Goal: Task Accomplishment & Management: Manage account settings

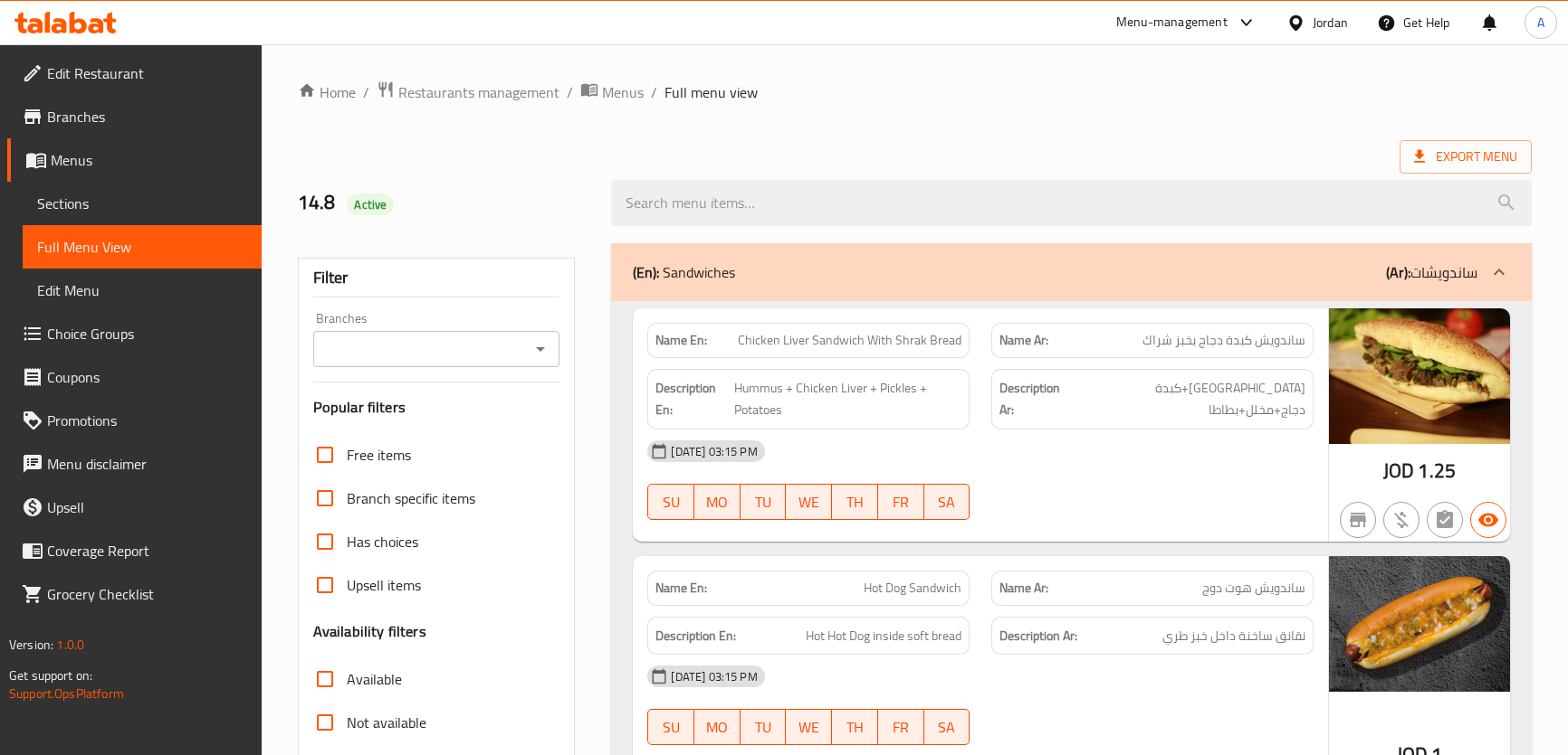
scroll to position [5600, 0]
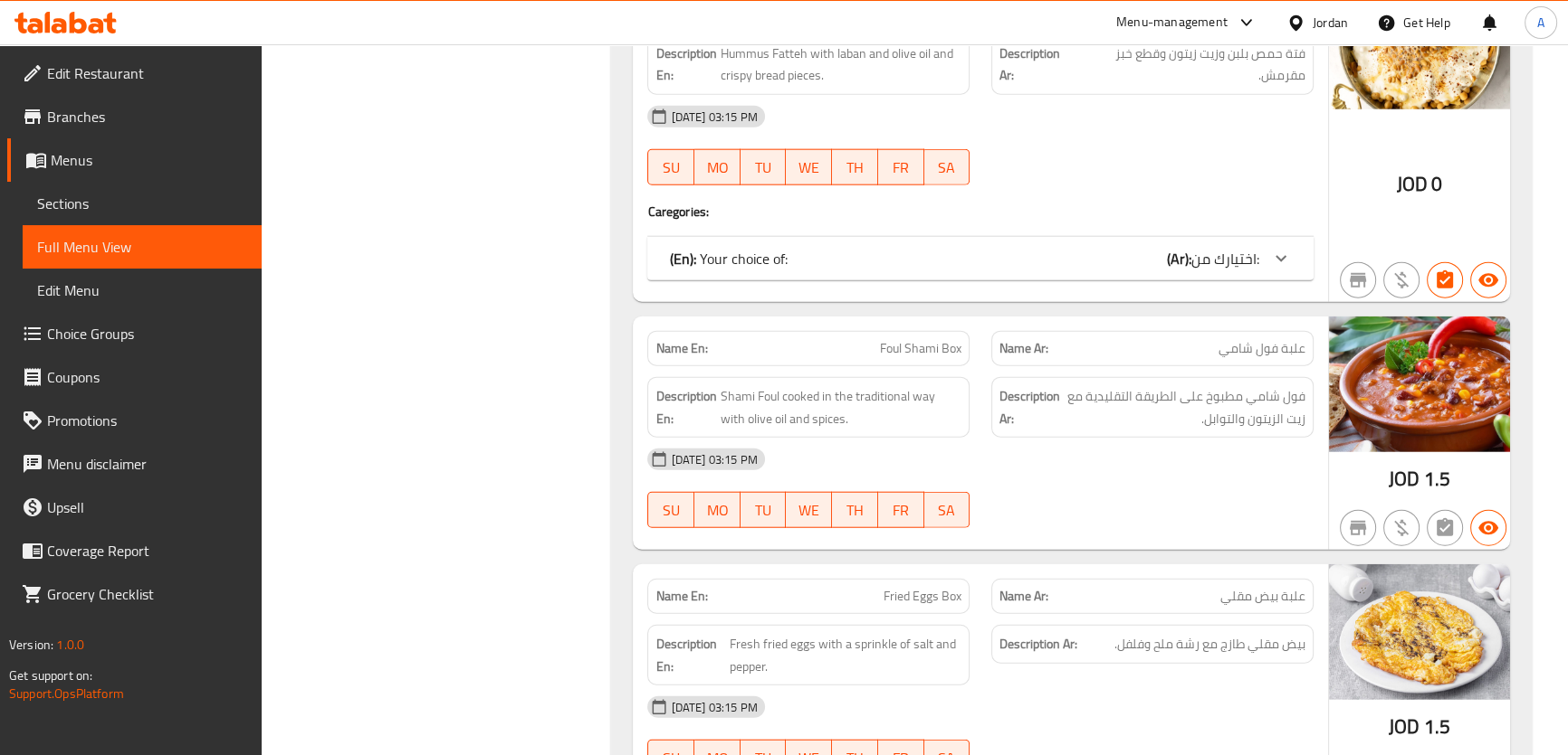
click at [1333, 14] on div "Jordan" at bounding box center [1330, 23] width 36 height 20
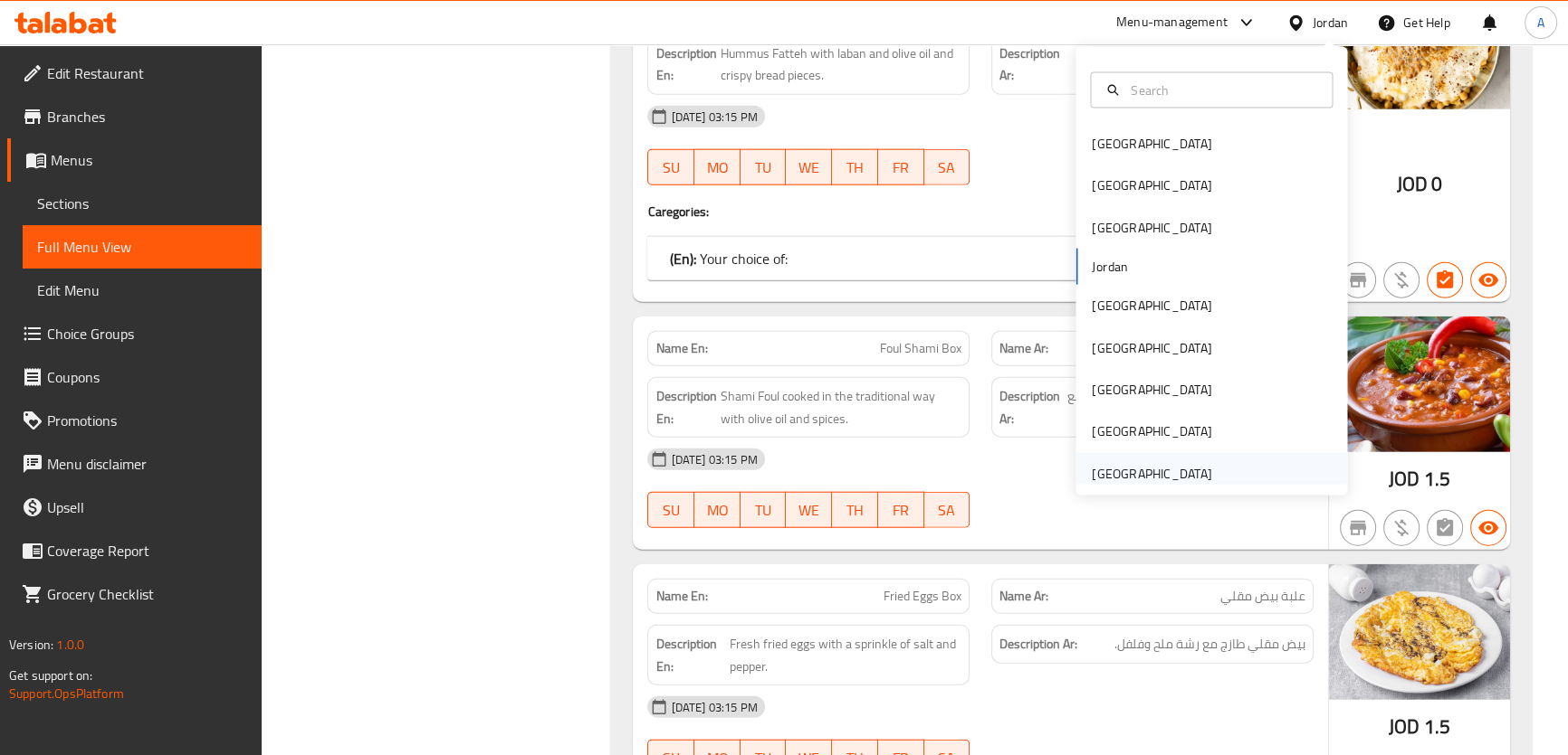
click at [1163, 483] on div "[GEOGRAPHIC_DATA]" at bounding box center [1151, 474] width 120 height 20
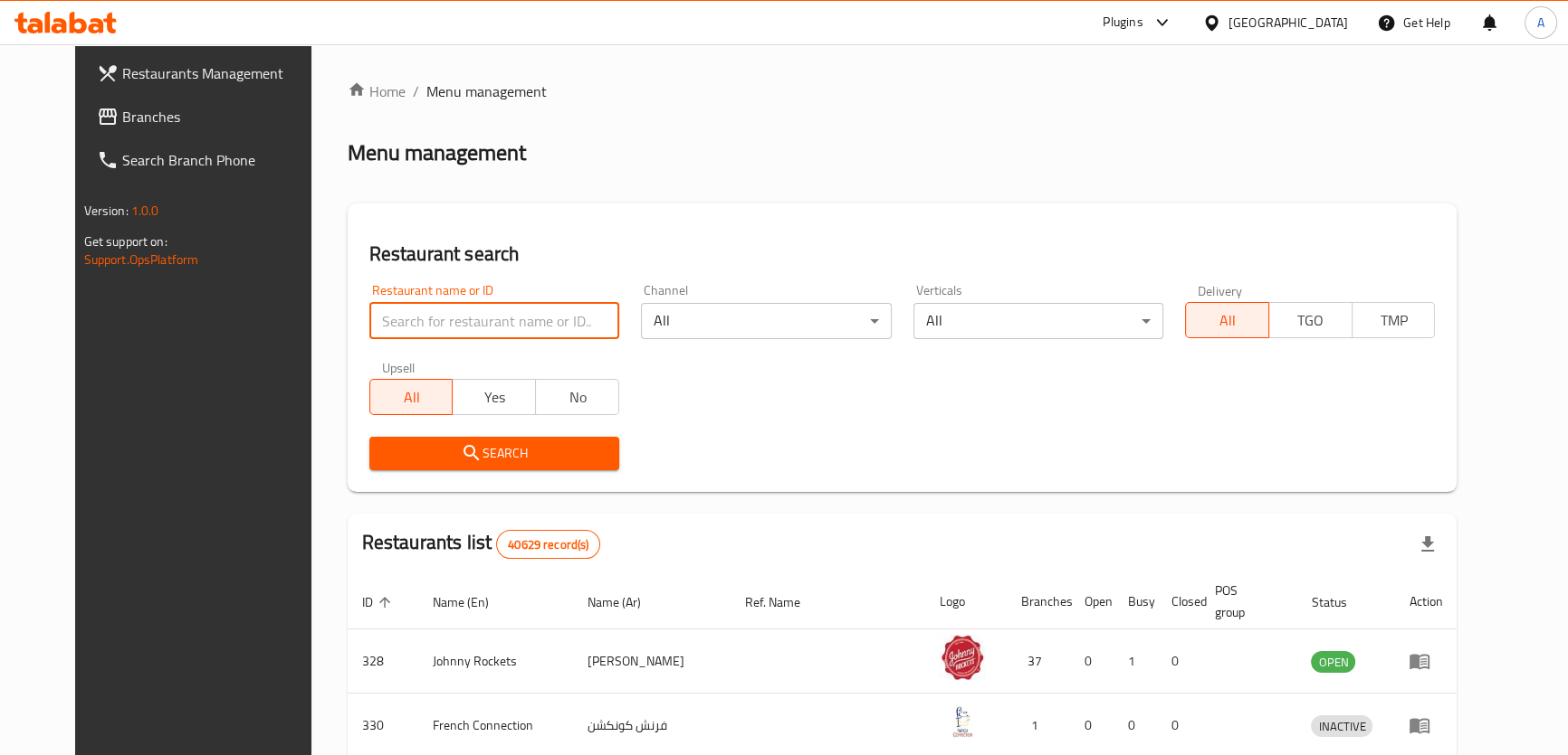
click at [417, 331] on input "search" at bounding box center [495, 321] width 250 height 37
paste input "[PERSON_NAME]"
type input "[PERSON_NAME]"
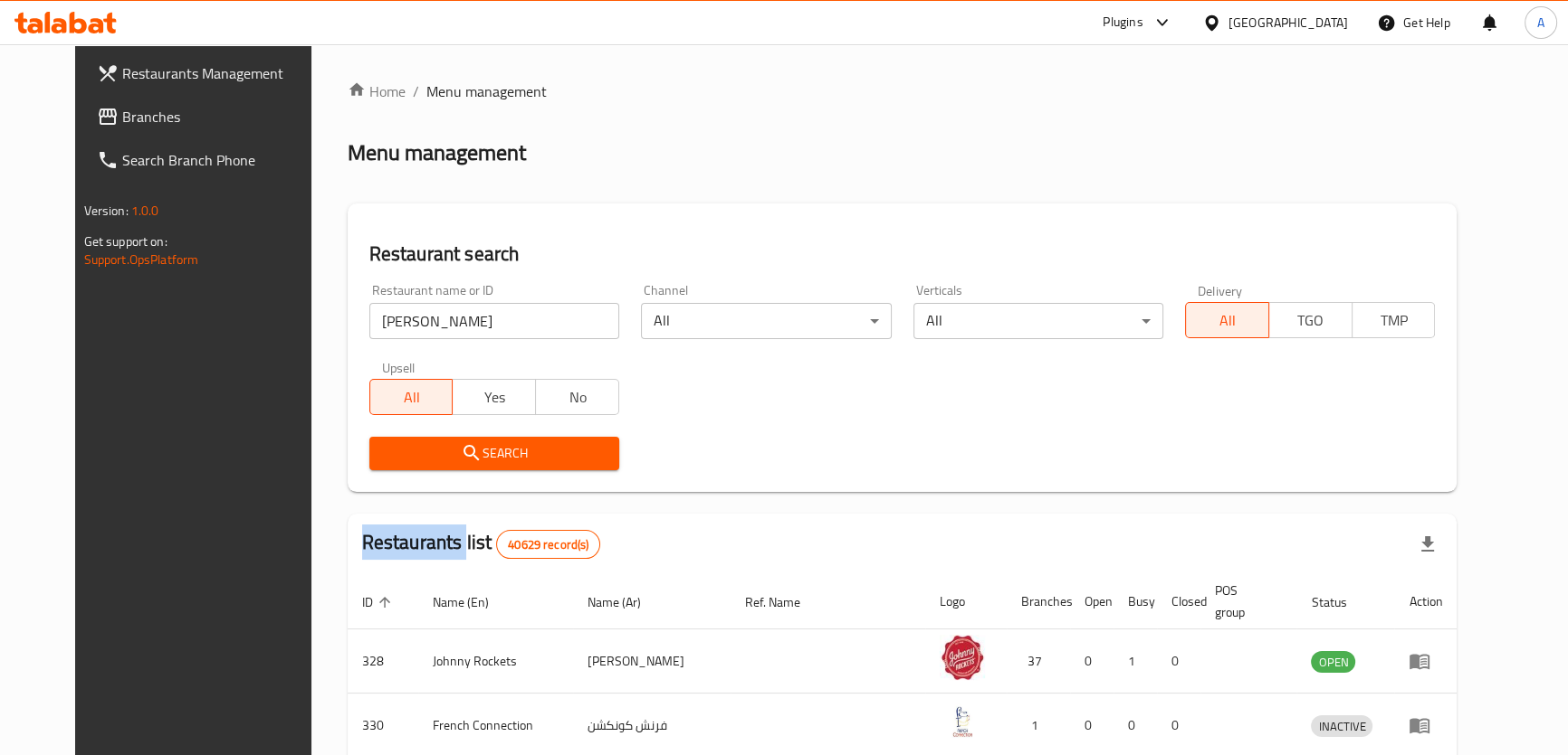
click at [375, 433] on div "Search" at bounding box center [495, 454] width 272 height 55
click at [461, 456] on icon "submit" at bounding box center [472, 454] width 22 height 22
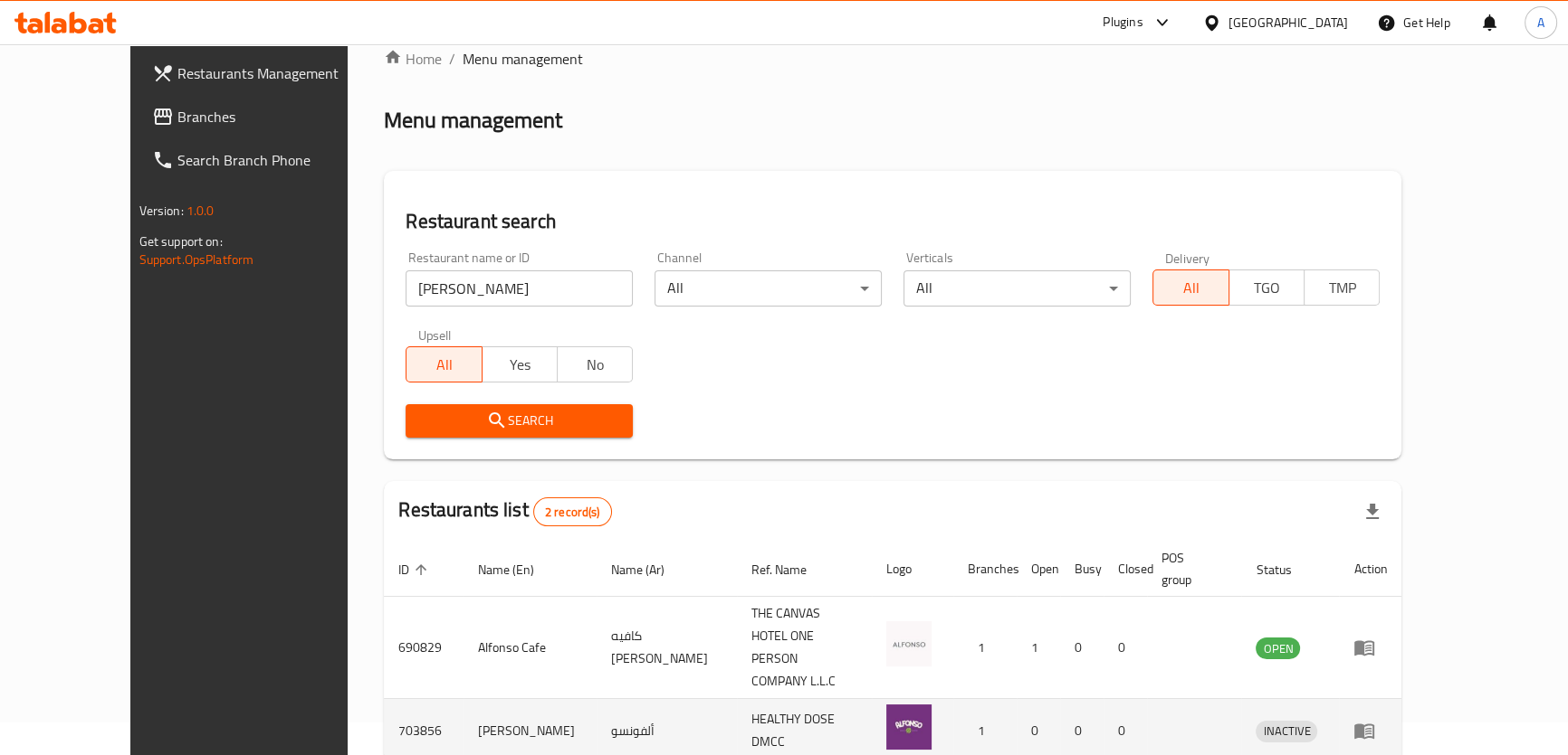
scroll to position [37, 0]
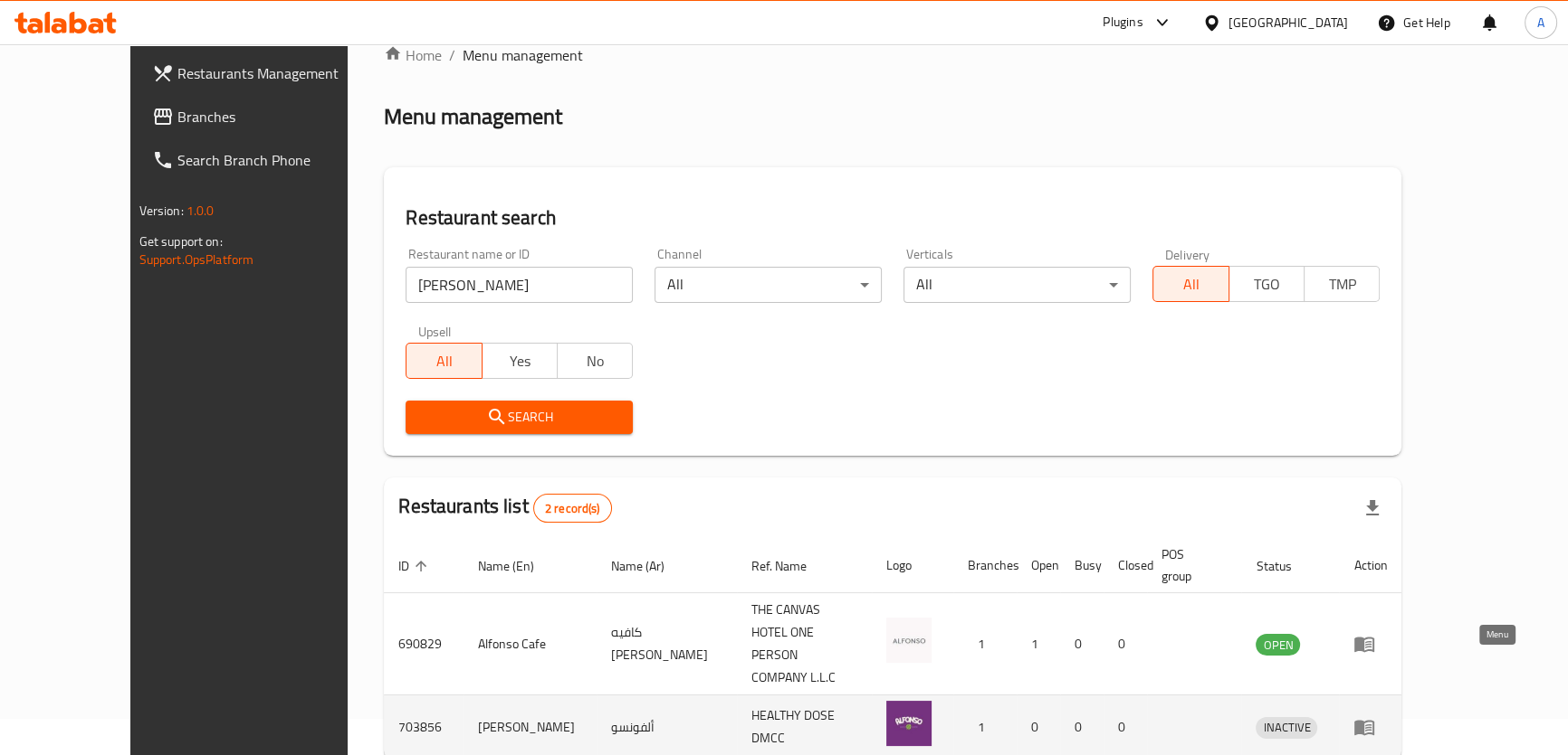
click at [1371, 724] on icon "enhanced table" at bounding box center [1368, 727] width 6 height 7
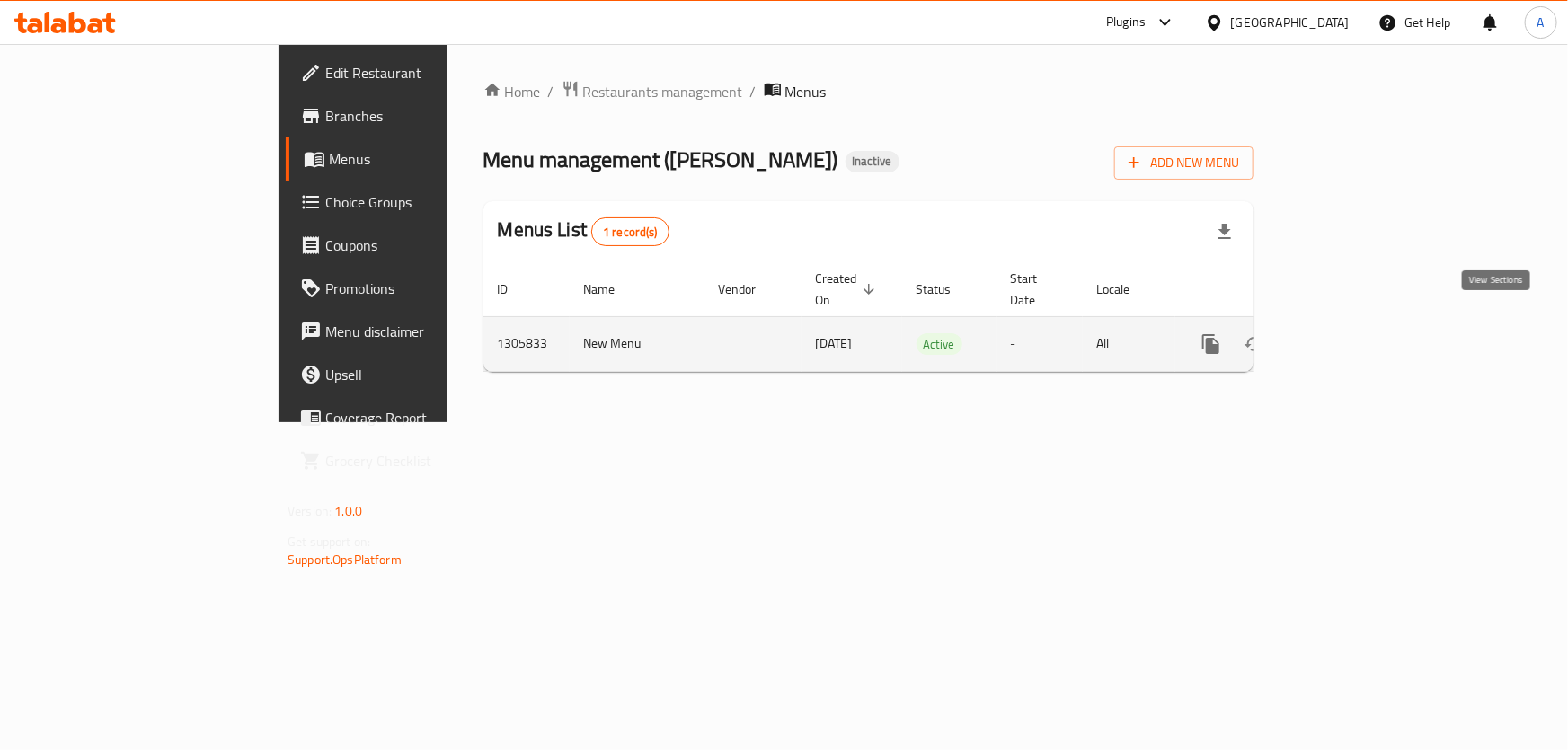
click at [1349, 337] on icon "enhanced table" at bounding box center [1341, 344] width 16 height 16
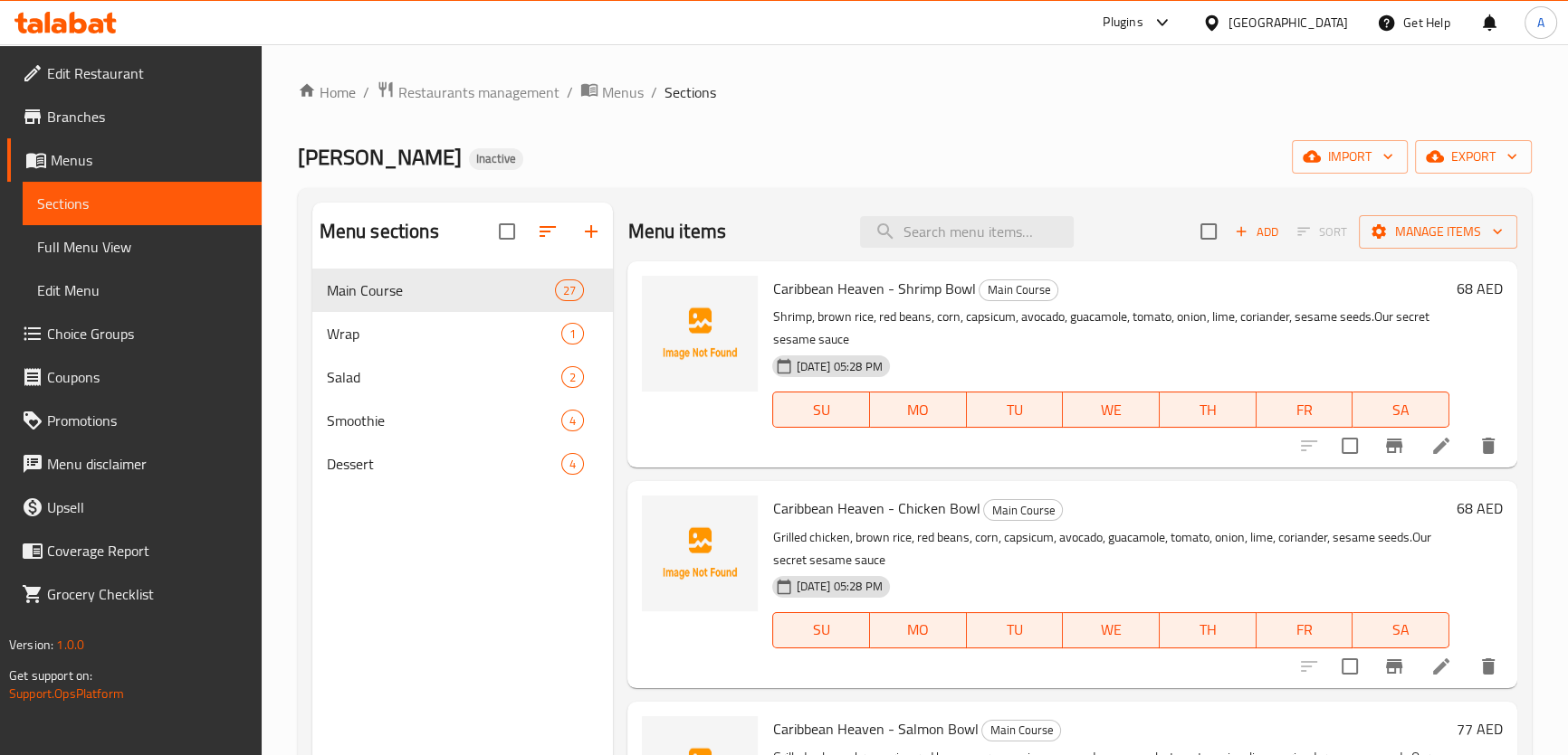
click at [126, 244] on span "Full Menu View" at bounding box center [142, 247] width 210 height 22
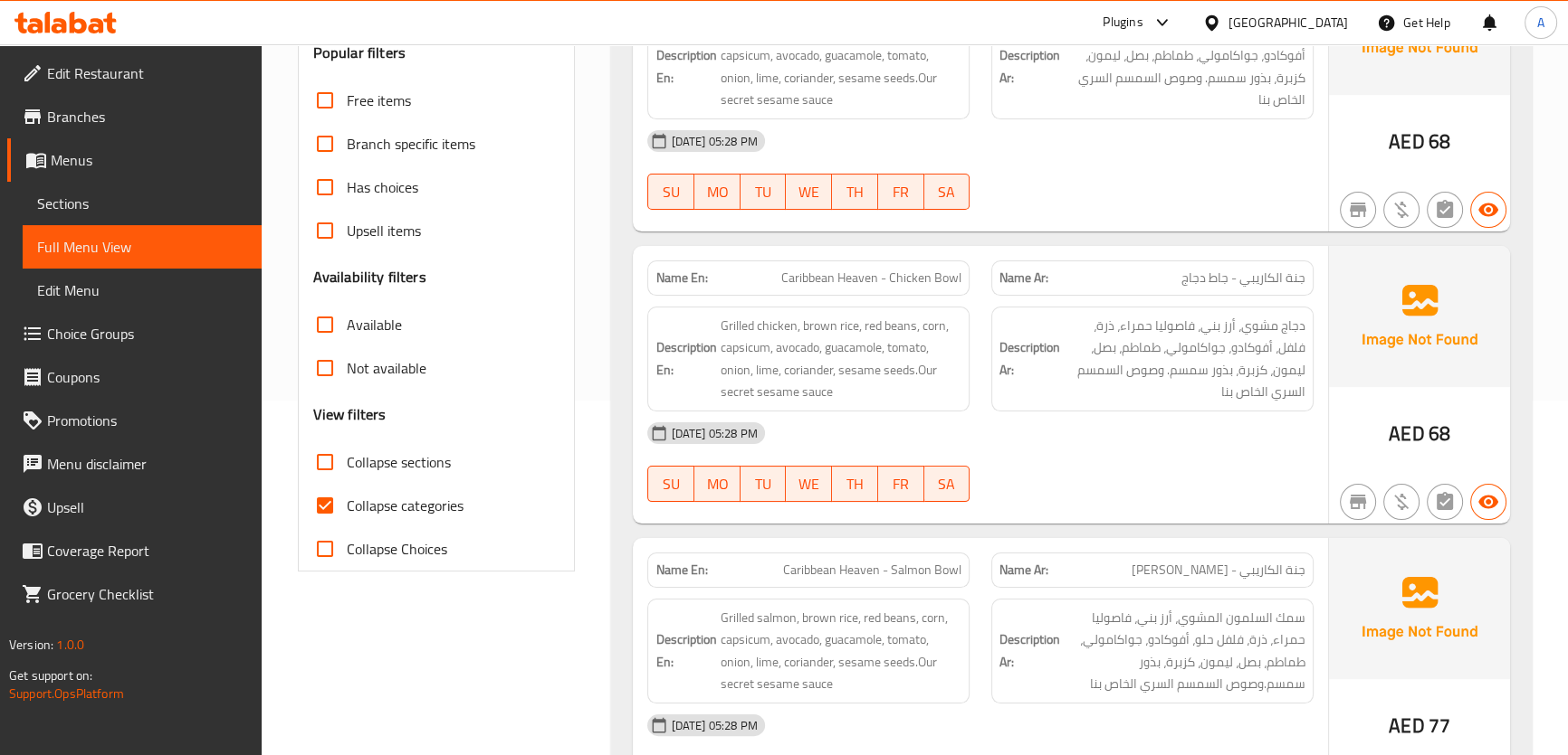
scroll to position [399, 0]
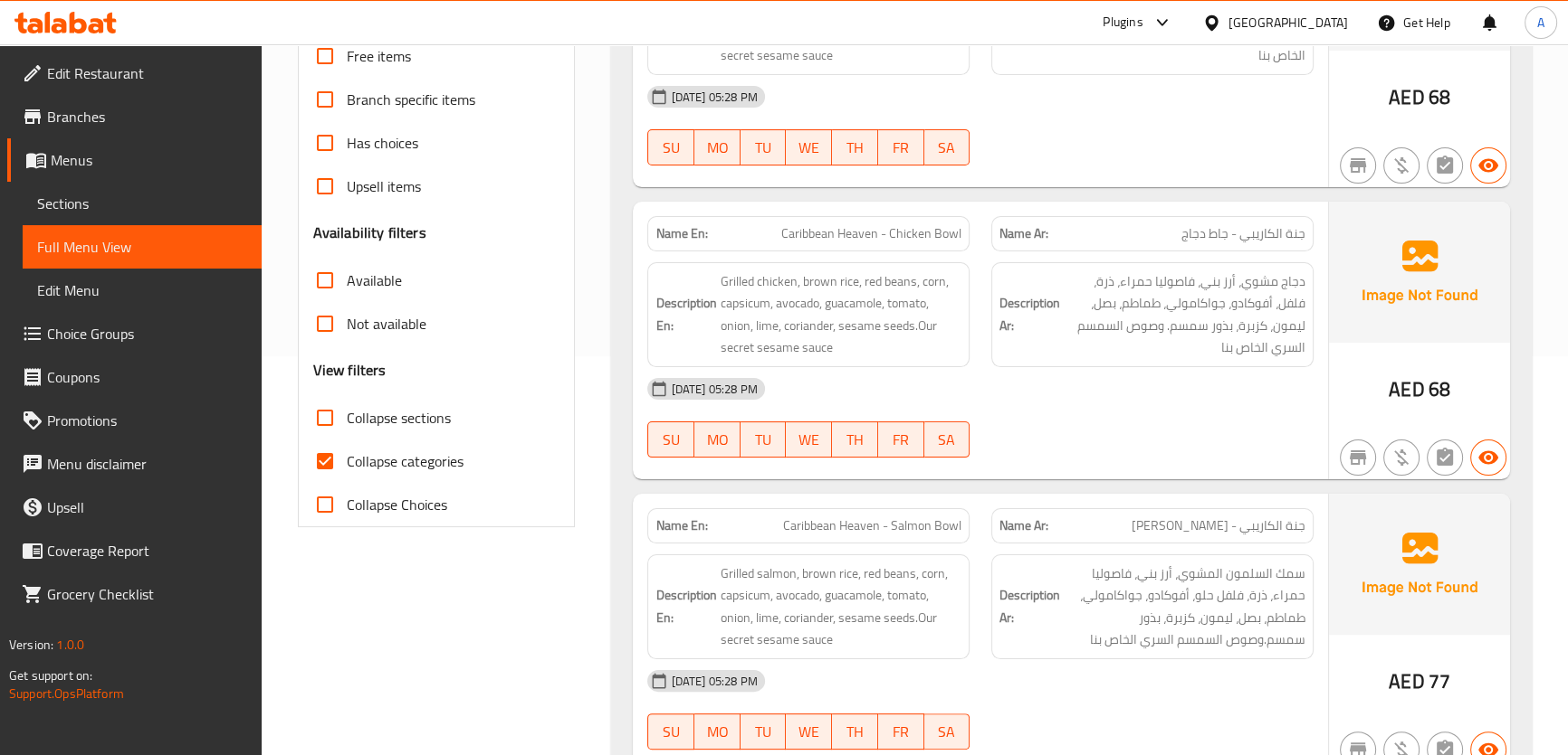
click at [439, 425] on span "Collapse sections" at bounding box center [398, 418] width 104 height 22
click at [347, 425] on input "Collapse sections" at bounding box center [325, 418] width 44 height 44
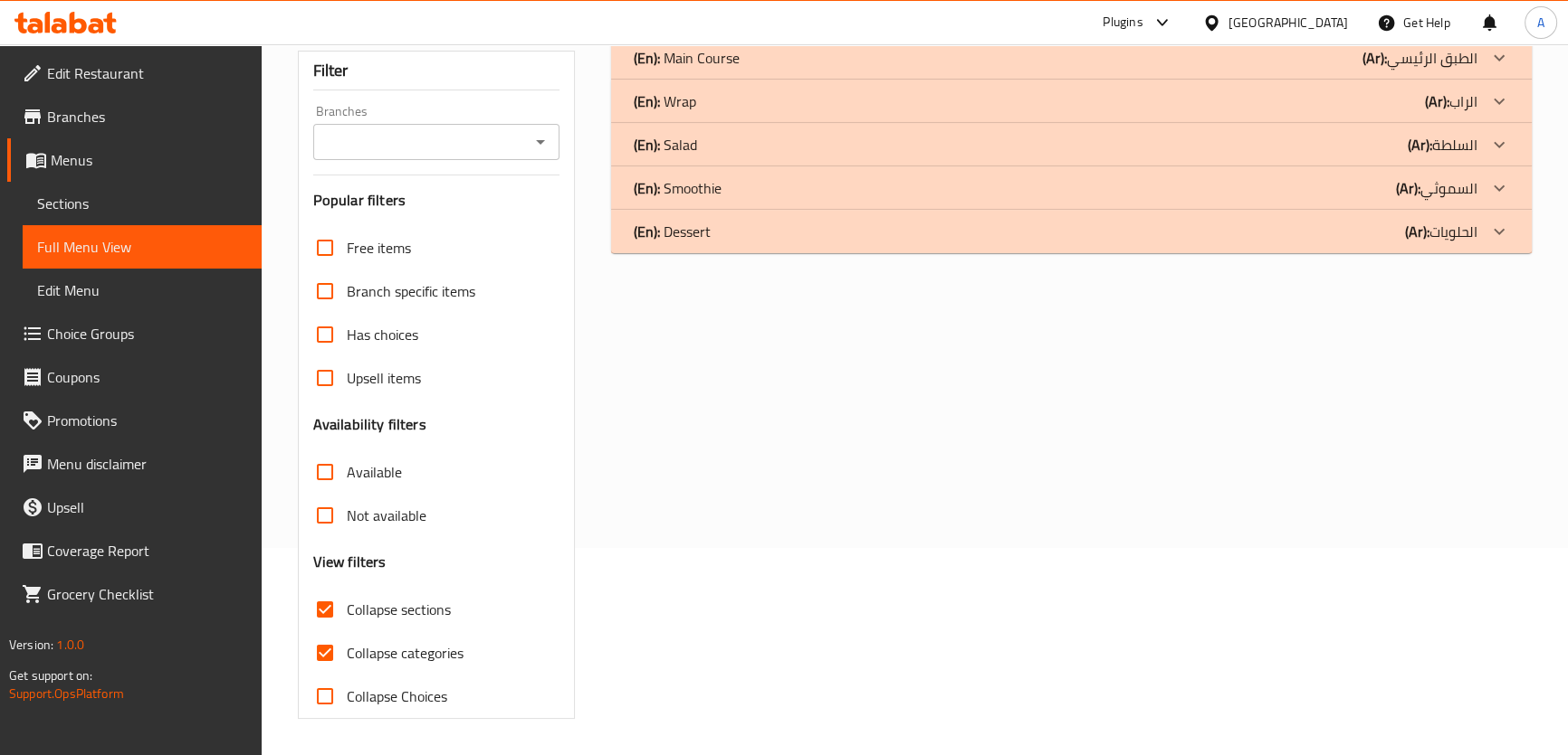
click at [398, 642] on span "Collapse categories" at bounding box center [405, 653] width 117 height 22
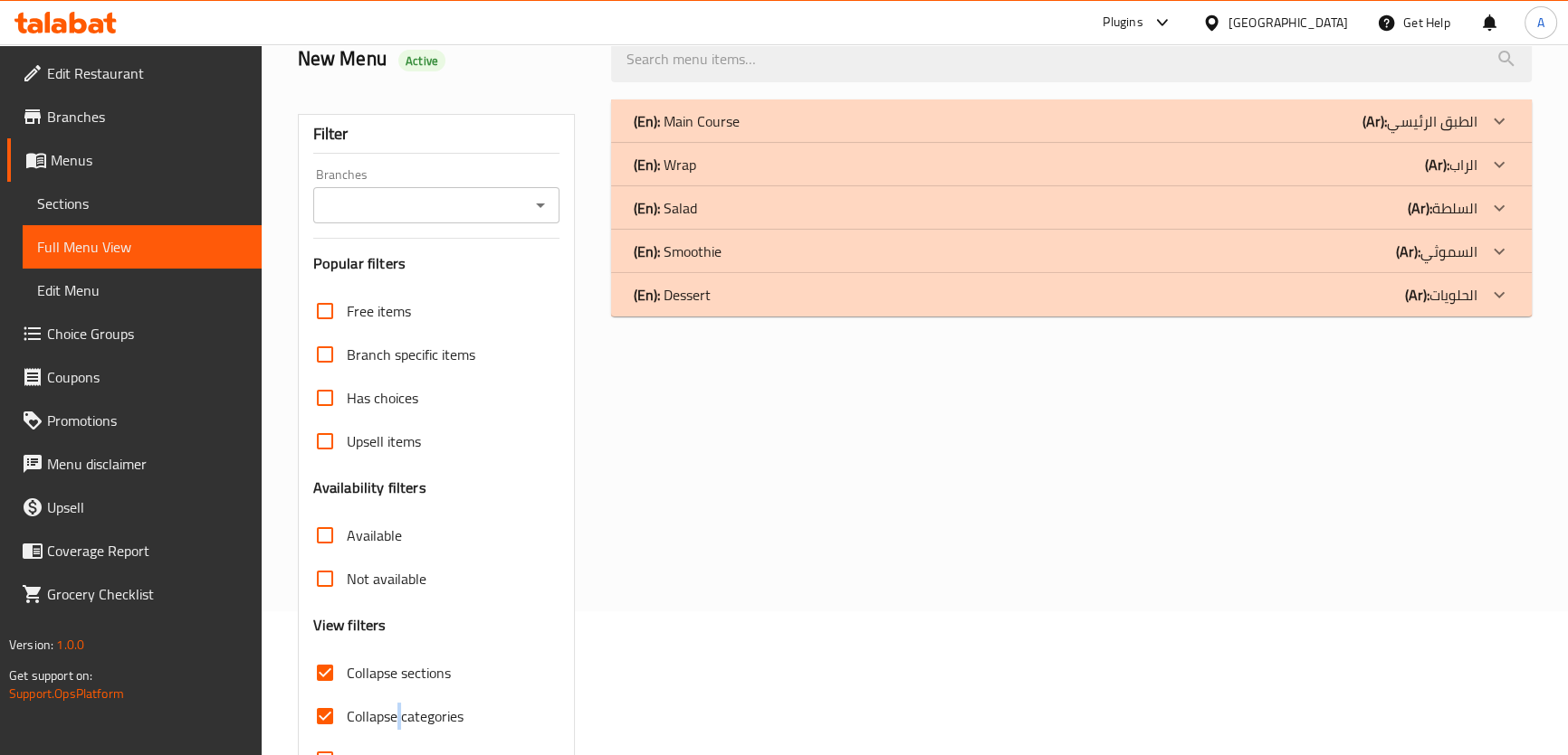
click at [1404, 127] on p "(Ar): الطبق الرئيسي" at bounding box center [1419, 121] width 115 height 22
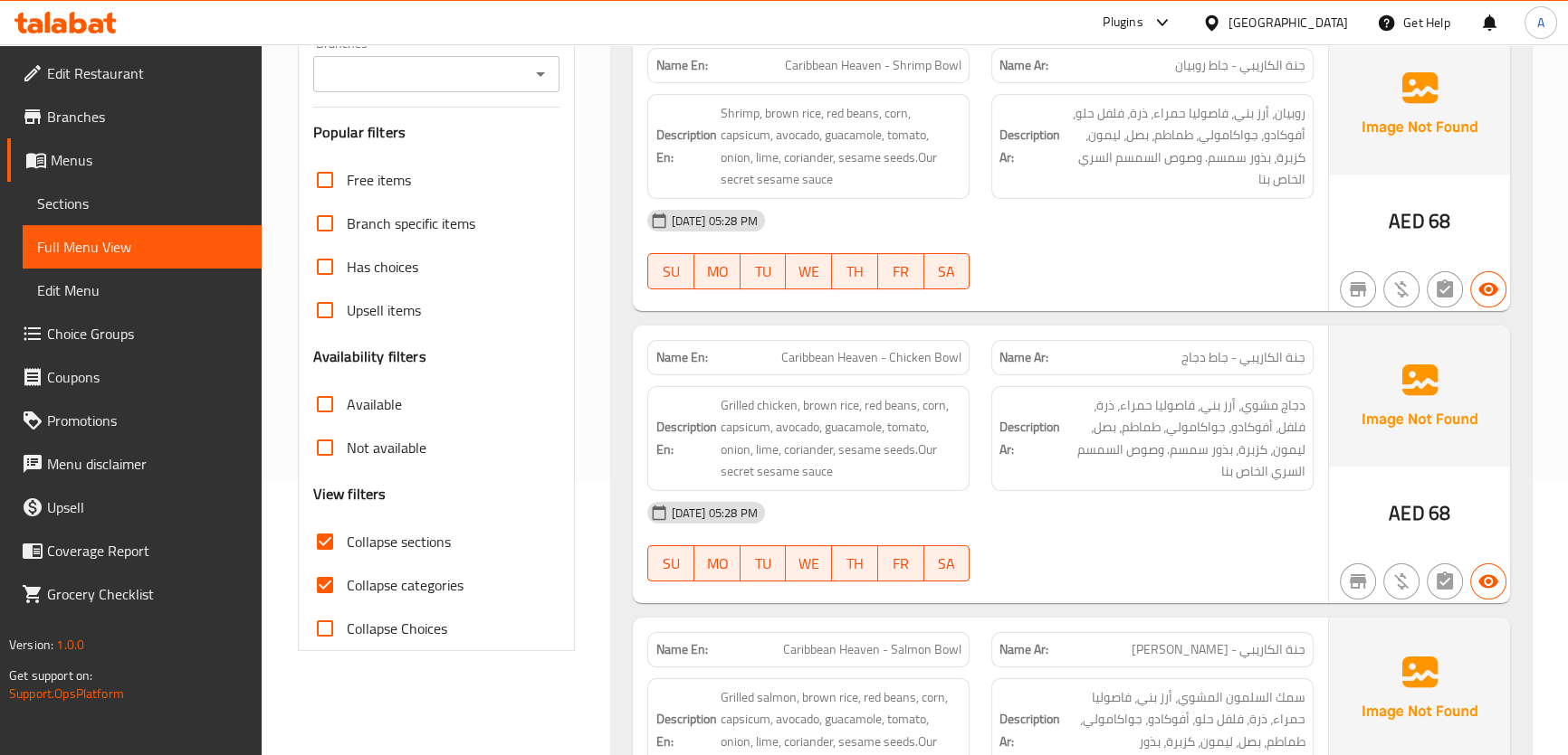
scroll to position [286, 0]
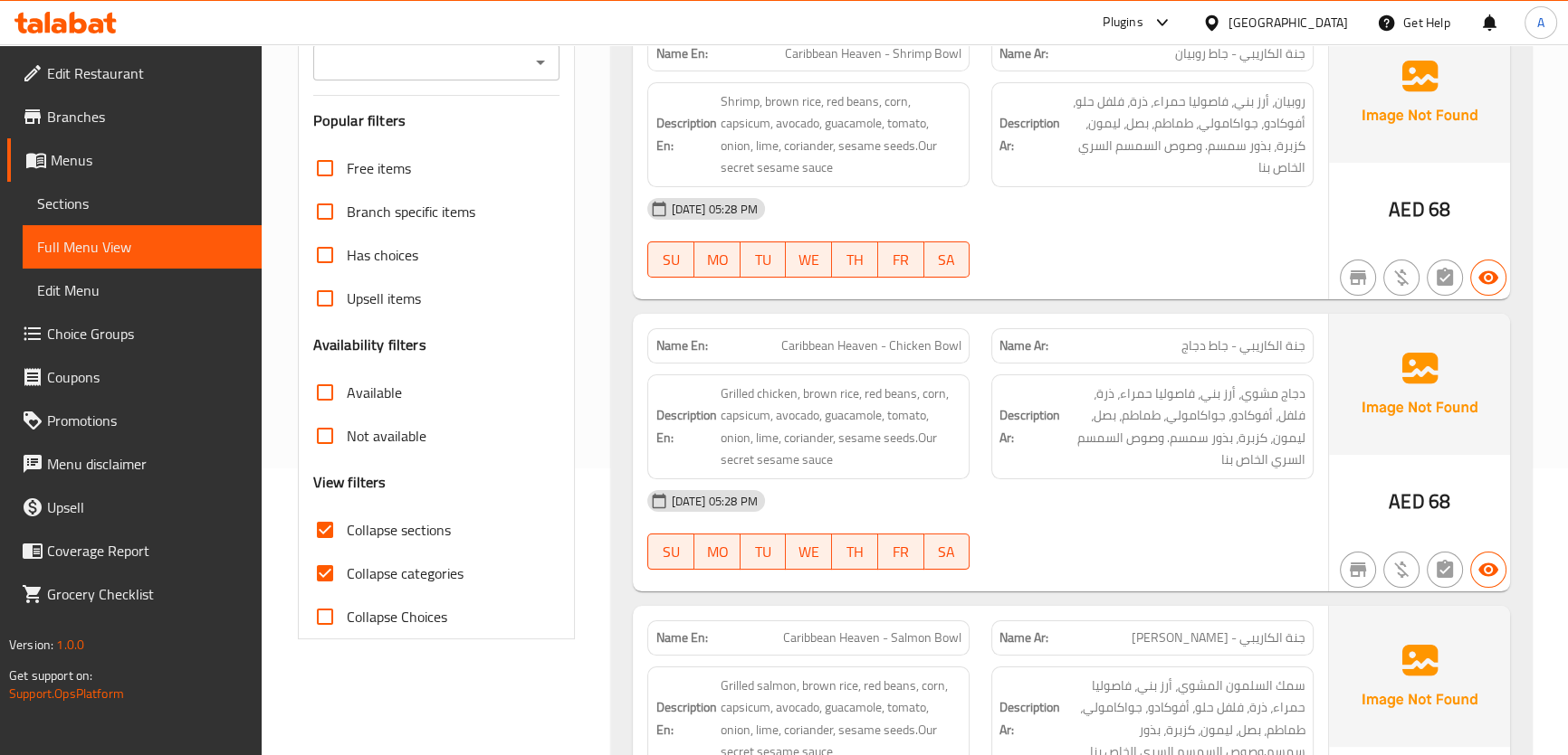
click at [1267, 360] on div "Name Ar: جنة الكاريبي - جاط دجاج" at bounding box center [1152, 346] width 322 height 36
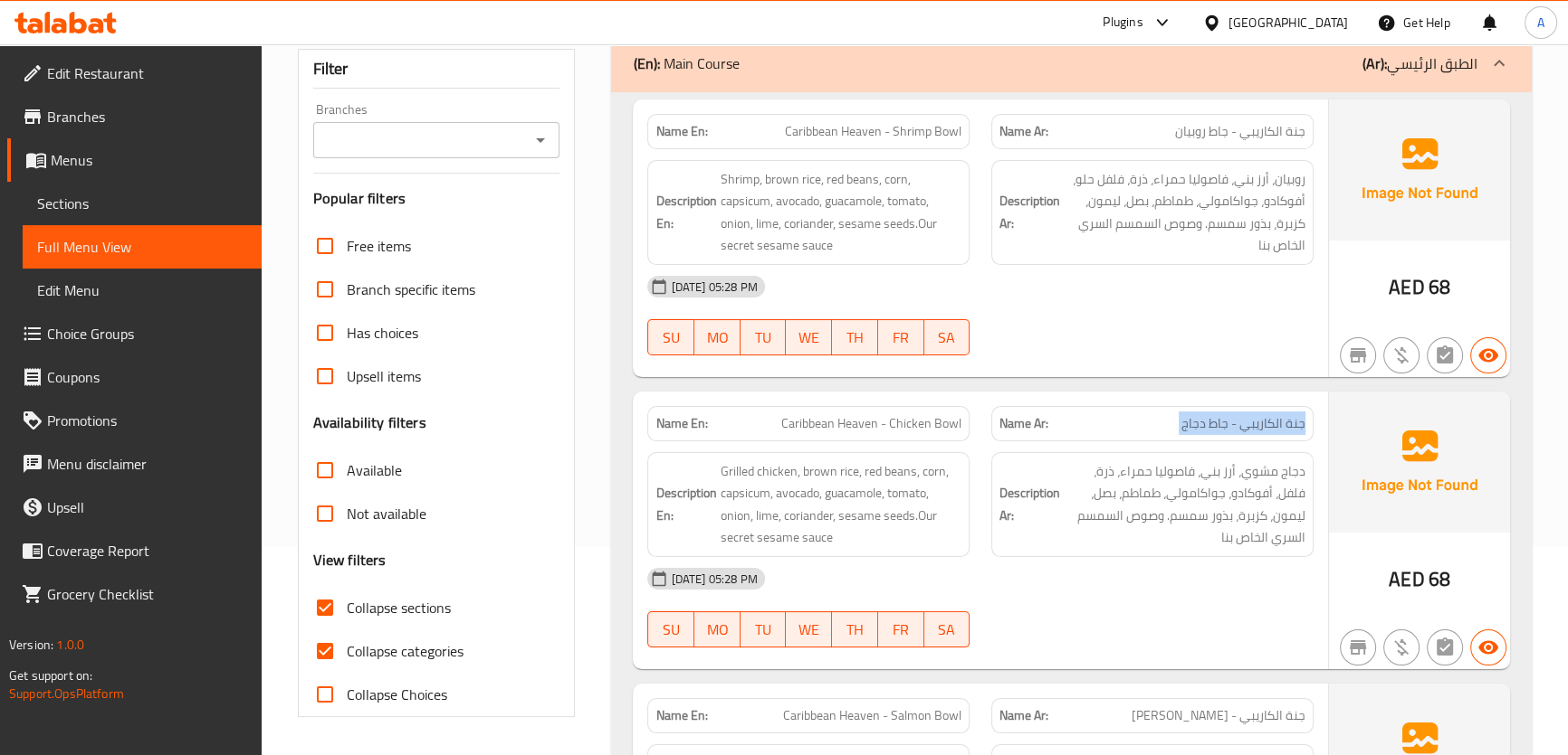
scroll to position [199, 0]
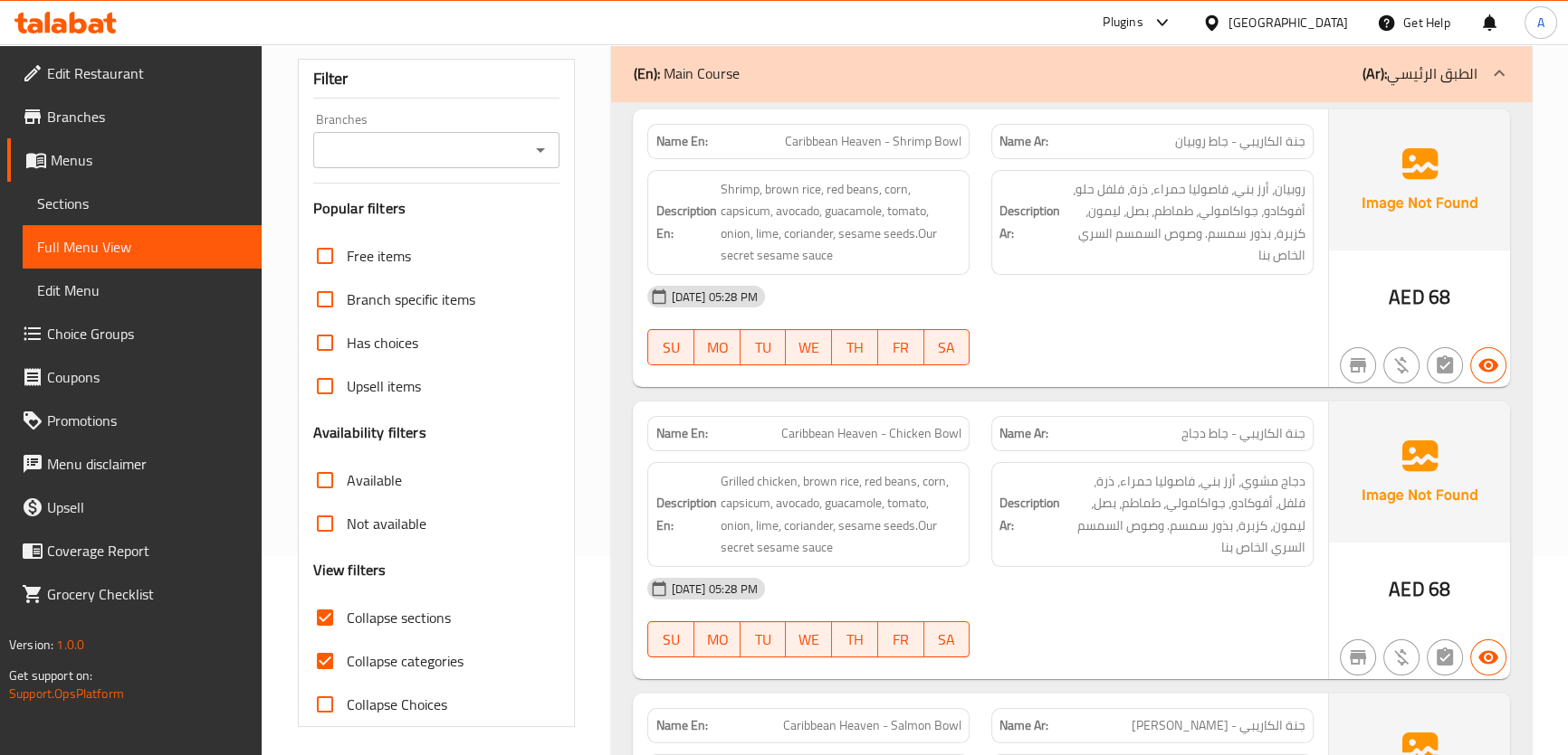
click at [1046, 193] on h6 "Description Ar: روبيان، أرز بني، فاصوليا حمراء، ذرة، فلفل حلو، أفوكادو، جواكامو…" at bounding box center [1152, 222] width 306 height 88
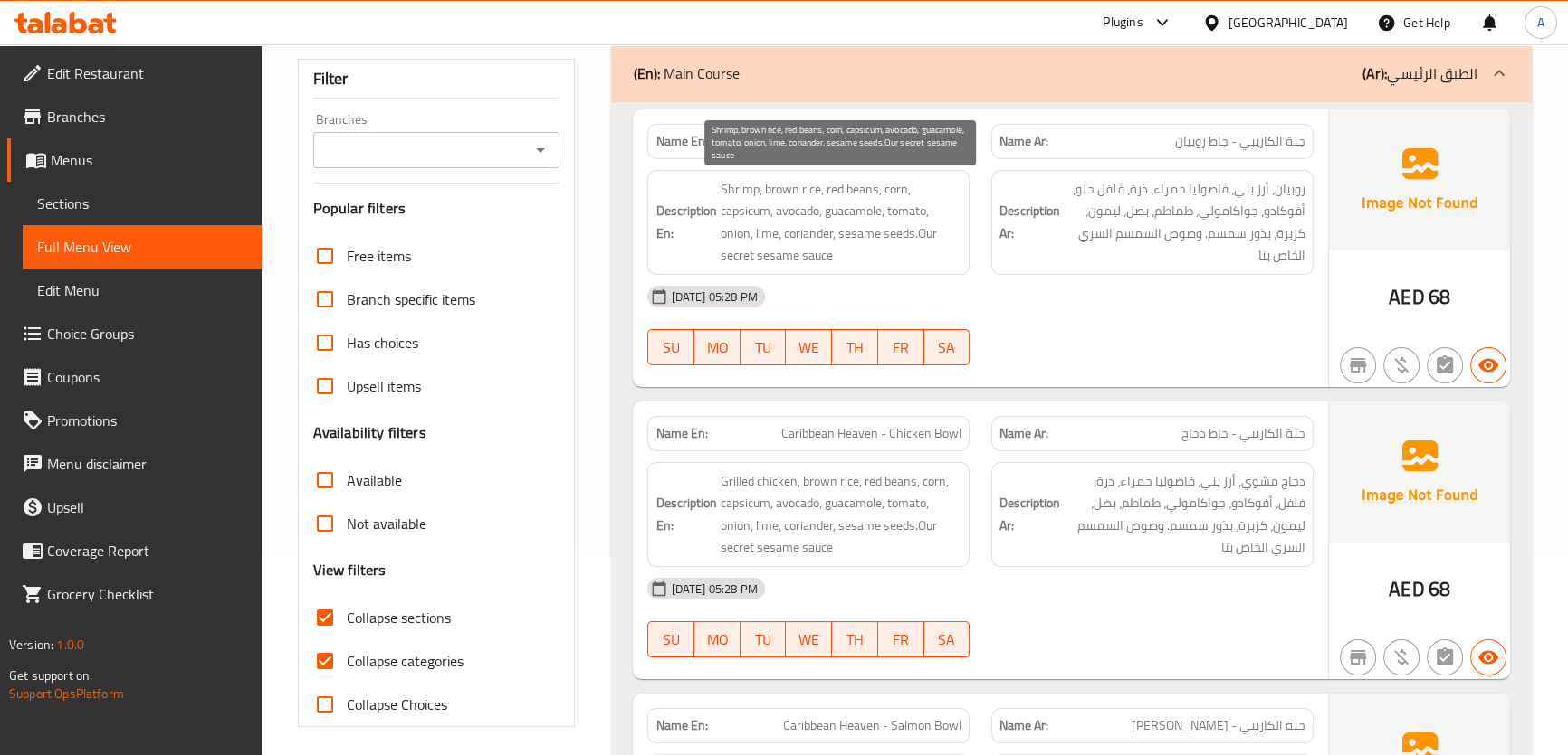
drag, startPoint x: 931, startPoint y: 197, endPoint x: 913, endPoint y: 195, distance: 18.1
click at [930, 197] on span "Shrimp, brown rice, red beans, corn, capsicum, avocado, guacamole, tomato, onio…" at bounding box center [840, 222] width 242 height 88
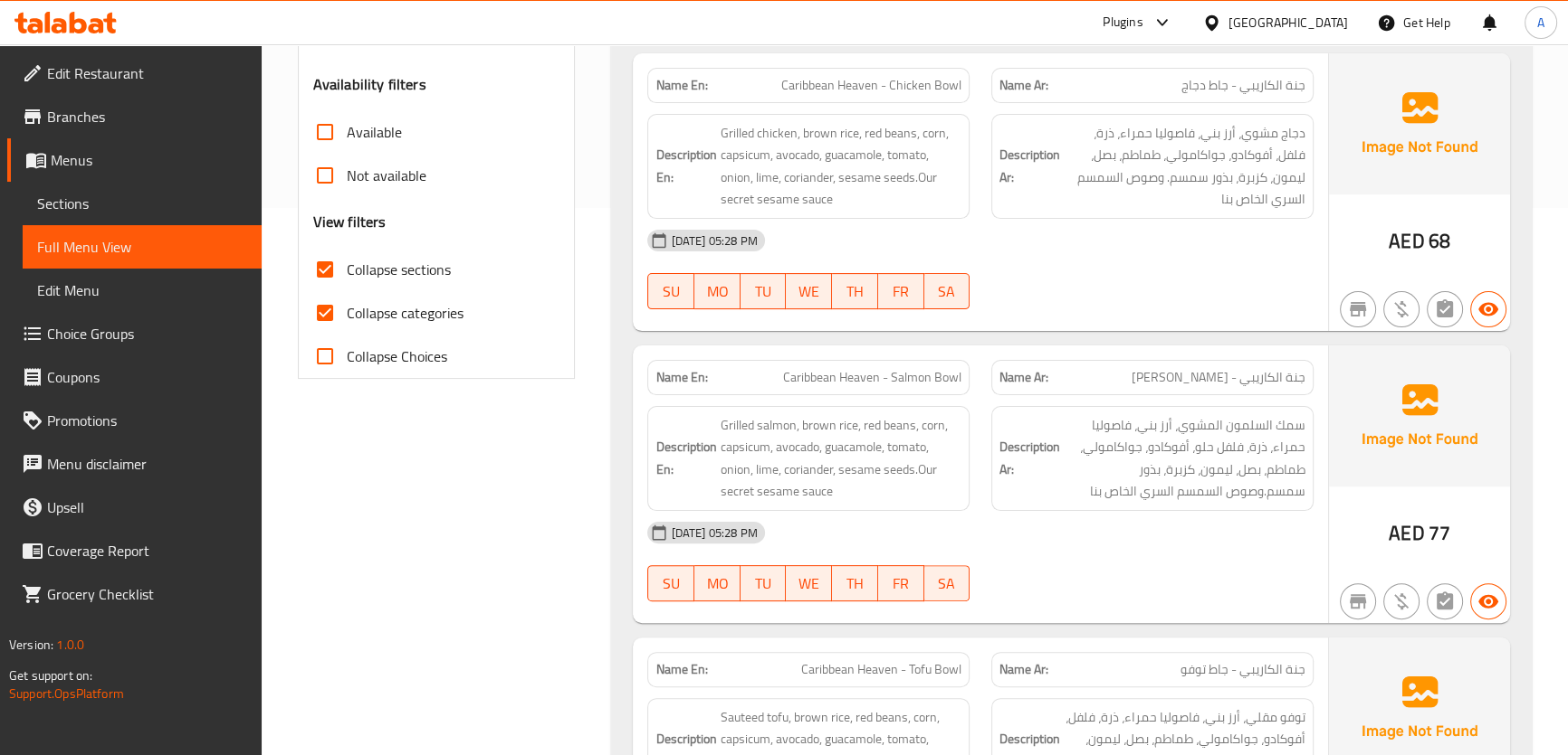
scroll to position [559, 0]
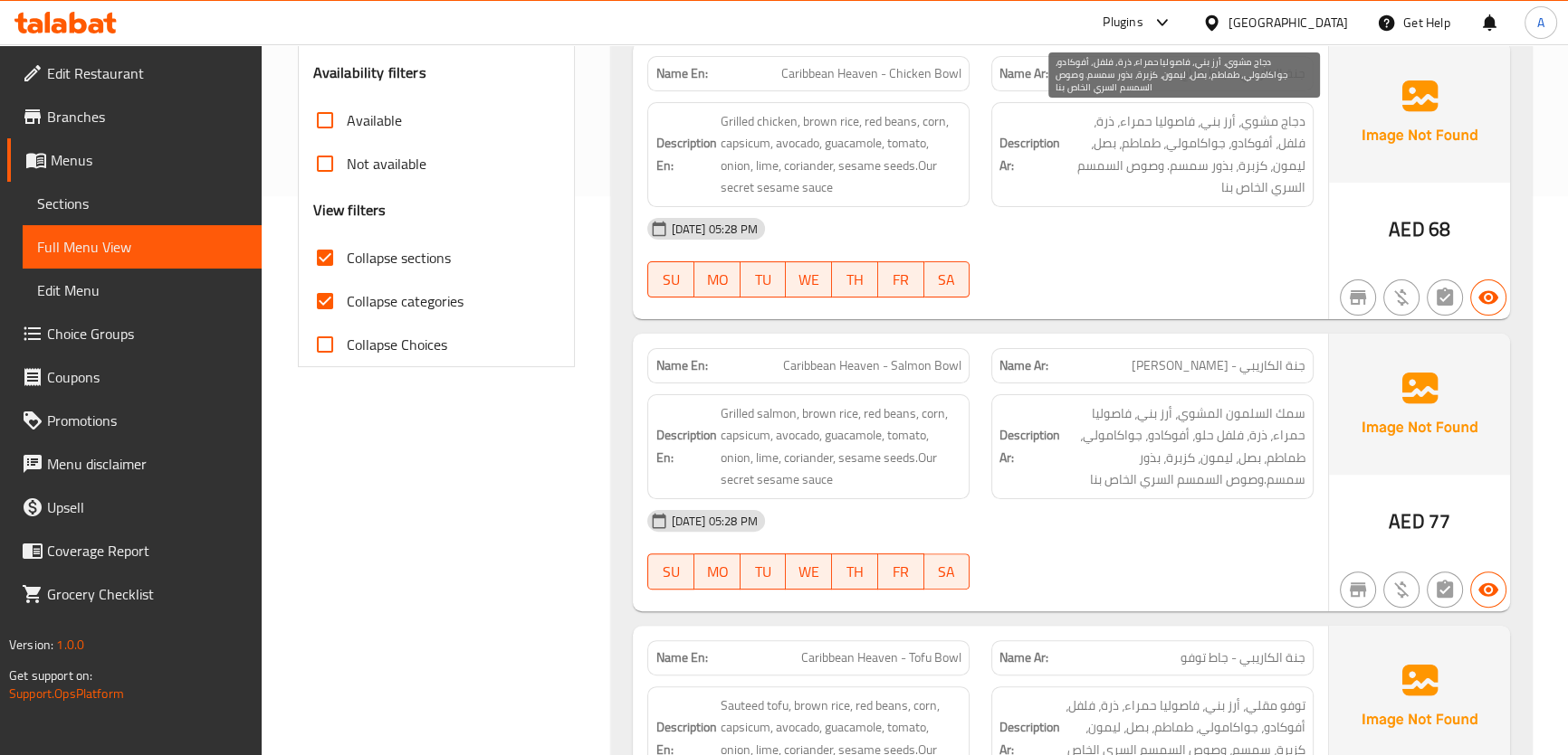
click at [1139, 174] on span "دجاج مشوي، أرز بني، فاصوليا حمراء، ذرة، فلفل، أفوكادو، جواكامولي، طماطم، بصل، ل…" at bounding box center [1184, 154] width 242 height 88
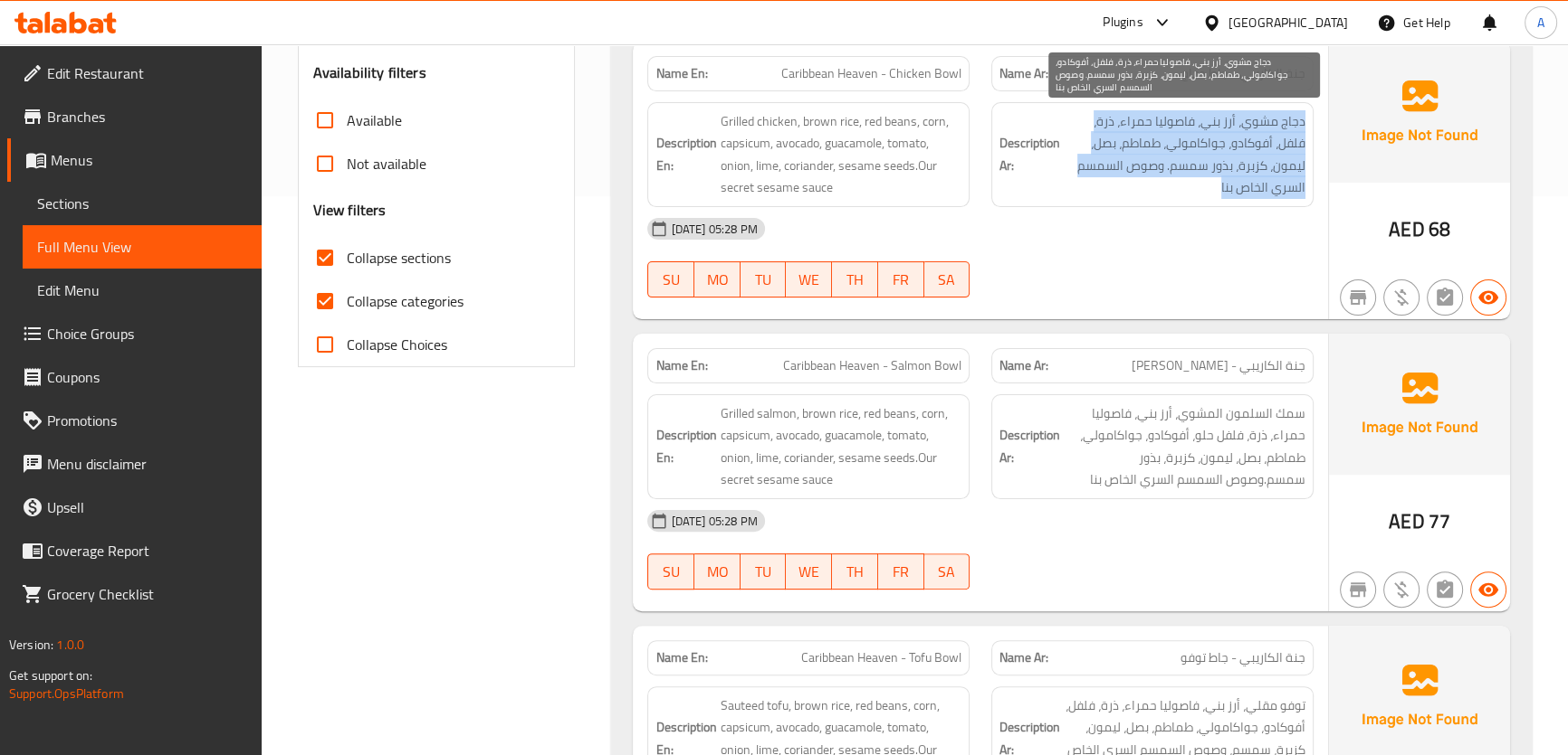
click at [1139, 174] on span "دجاج مشوي، أرز بني، فاصوليا حمراء، ذرة، فلفل، أفوكادو، جواكامولي، طماطم، بصل، ل…" at bounding box center [1184, 154] width 242 height 88
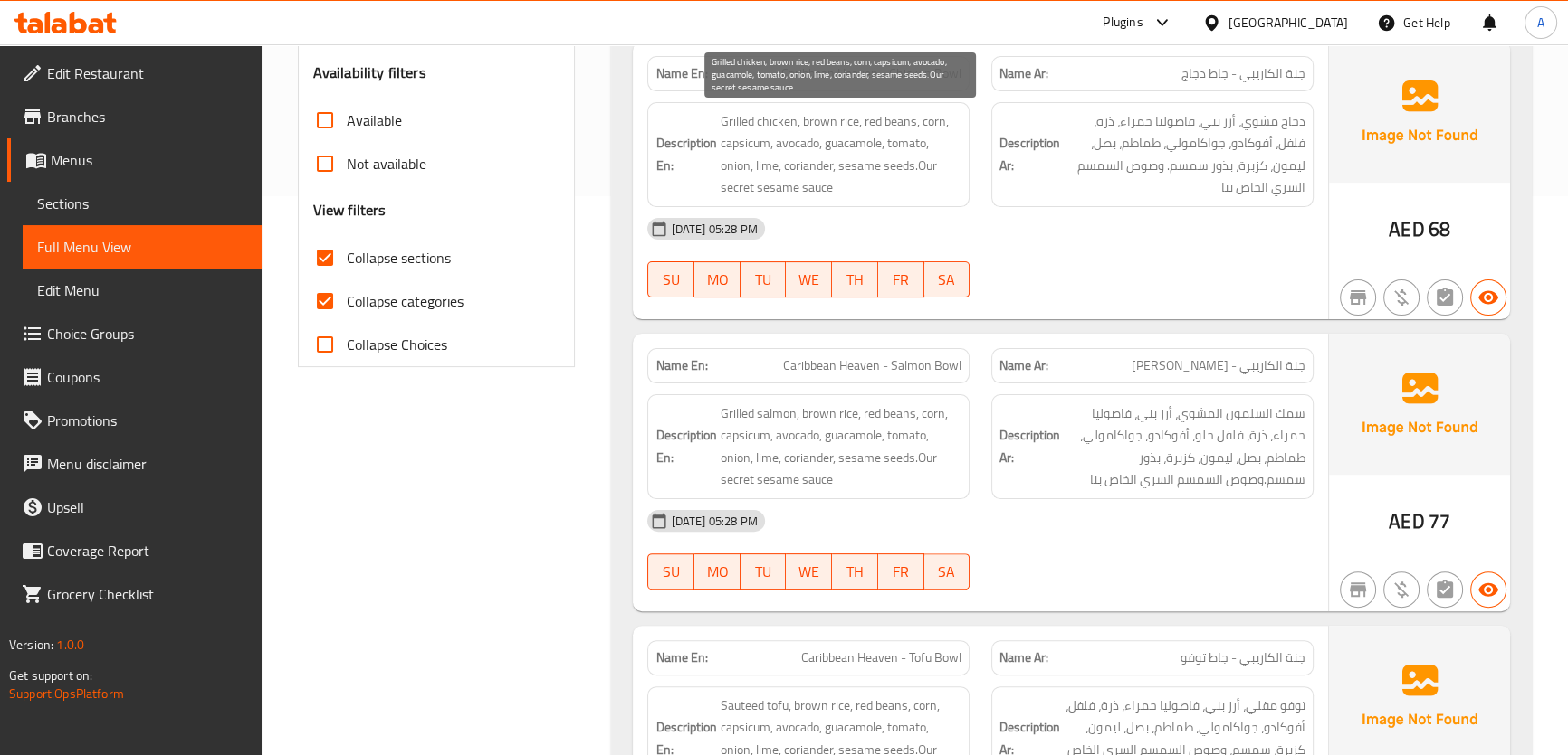
click at [733, 136] on span "Grilled chicken, brown rice, red beans, corn, capsicum, avocado, guacamole, tom…" at bounding box center [840, 154] width 242 height 88
copy span "capsicum"
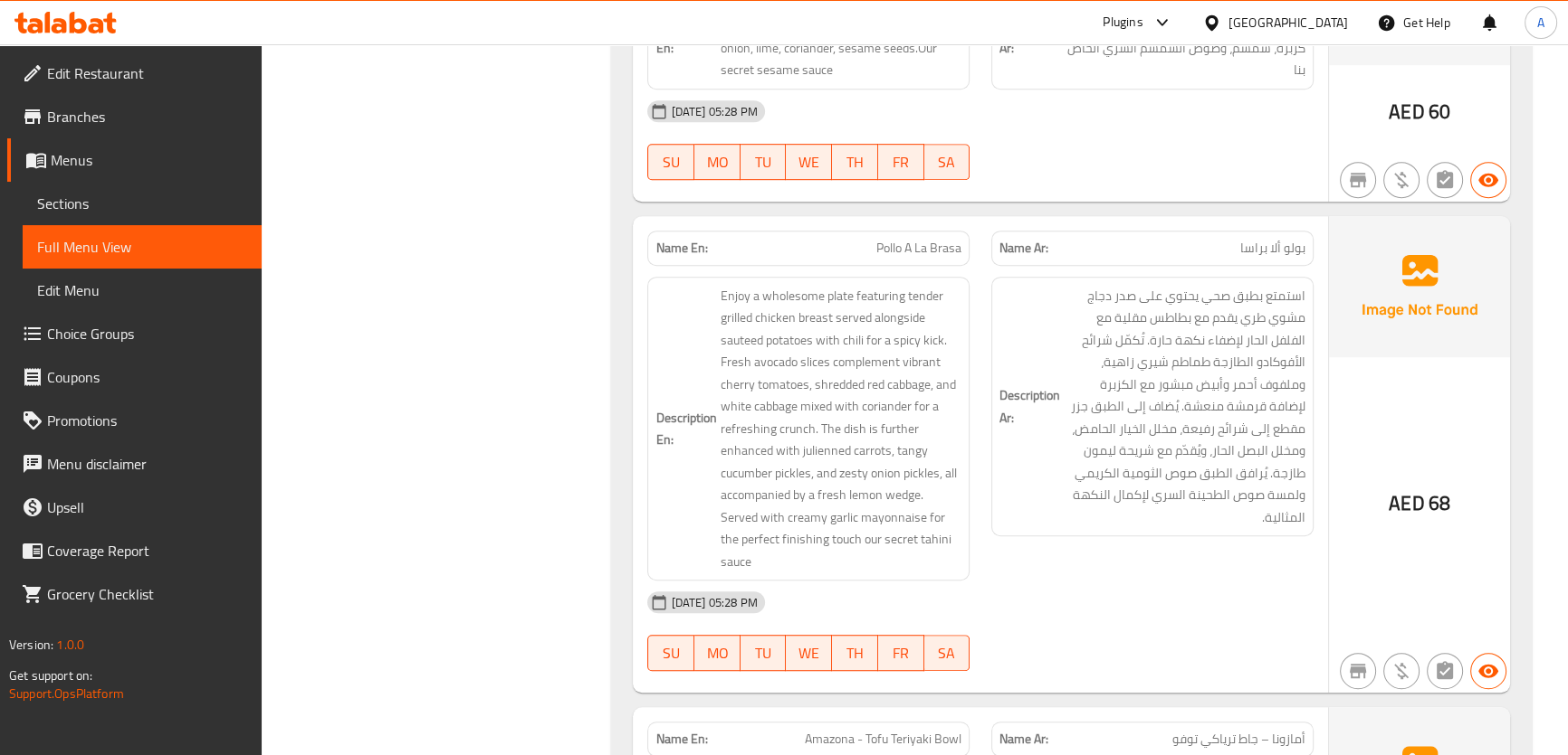
scroll to position [1031, 0]
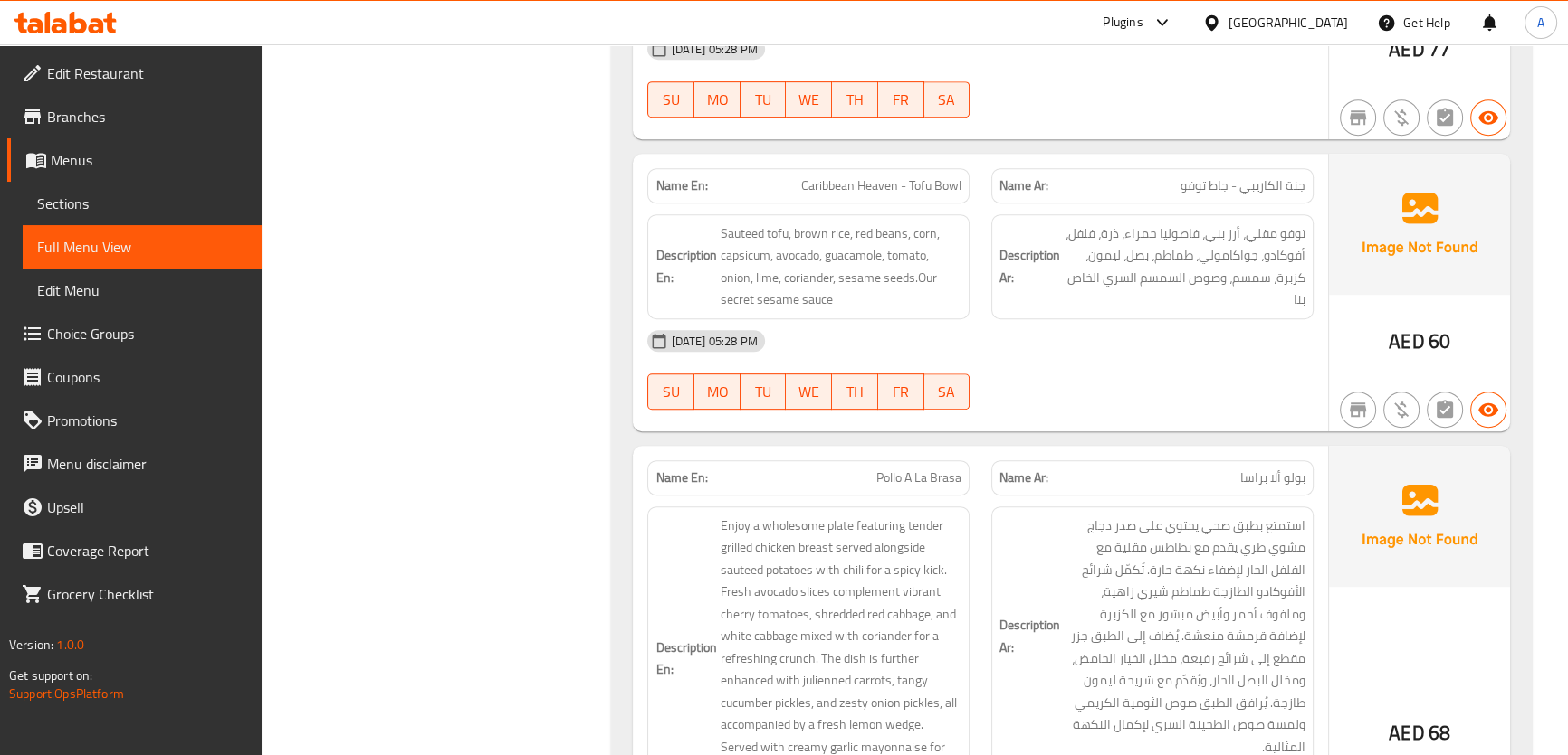
click at [1082, 267] on span "توفو مقلي، أرز بني، فاصوليا حمراء، ذرة، فلفل، أفوكادو، جواكامولي، طماطم، بصل، ل…" at bounding box center [1184, 267] width 242 height 88
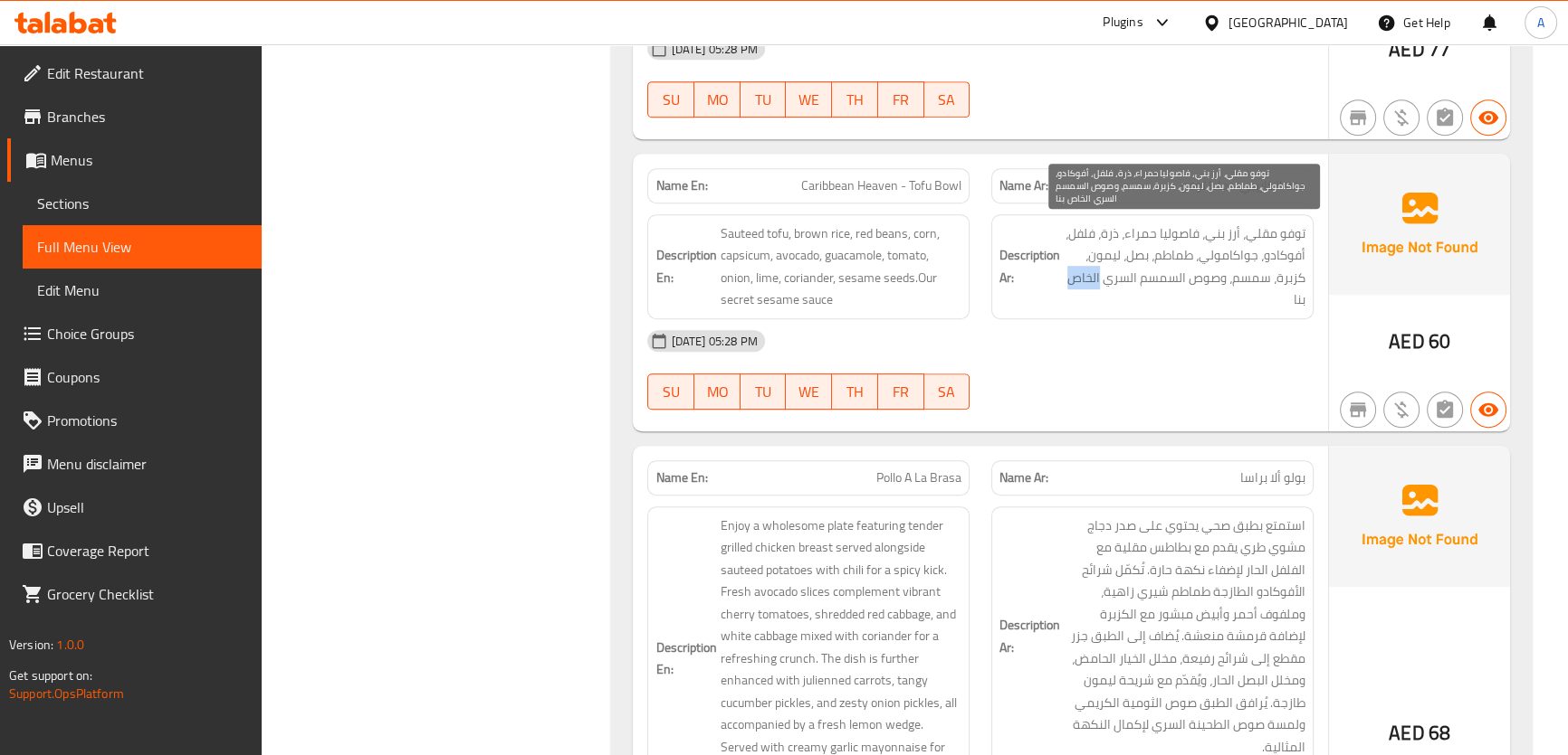
click at [1082, 267] on span "توفو مقلي، أرز بني، فاصوليا حمراء، ذرة، فلفل، أفوكادو، جواكامولي، طماطم، بصل، ل…" at bounding box center [1184, 267] width 242 height 88
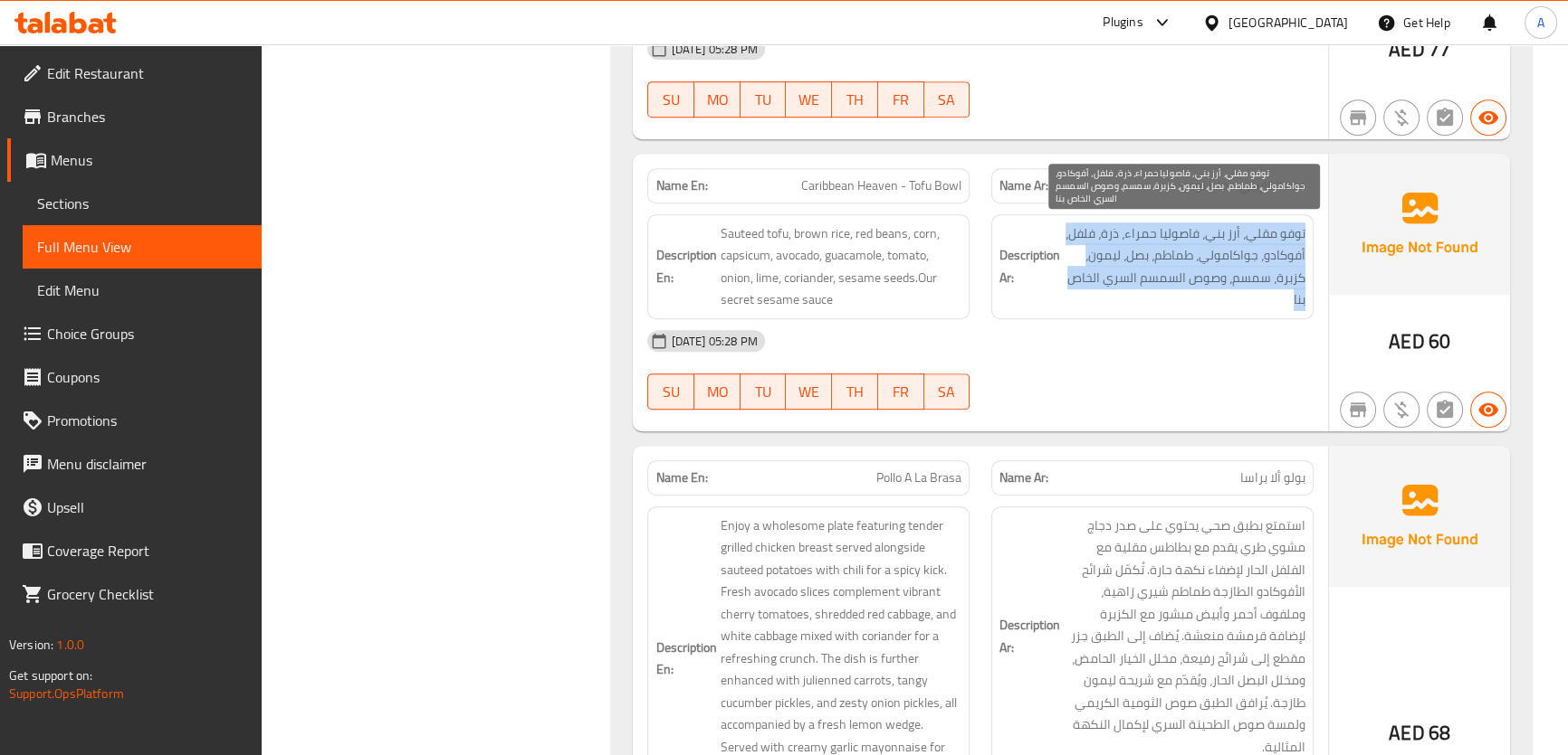
click at [1082, 267] on span "توفو مقلي، أرز بني، فاصوليا حمراء، ذرة، فلفل، أفوكادو، جواكامولي، طماطم، بصل، ل…" at bounding box center [1184, 267] width 242 height 88
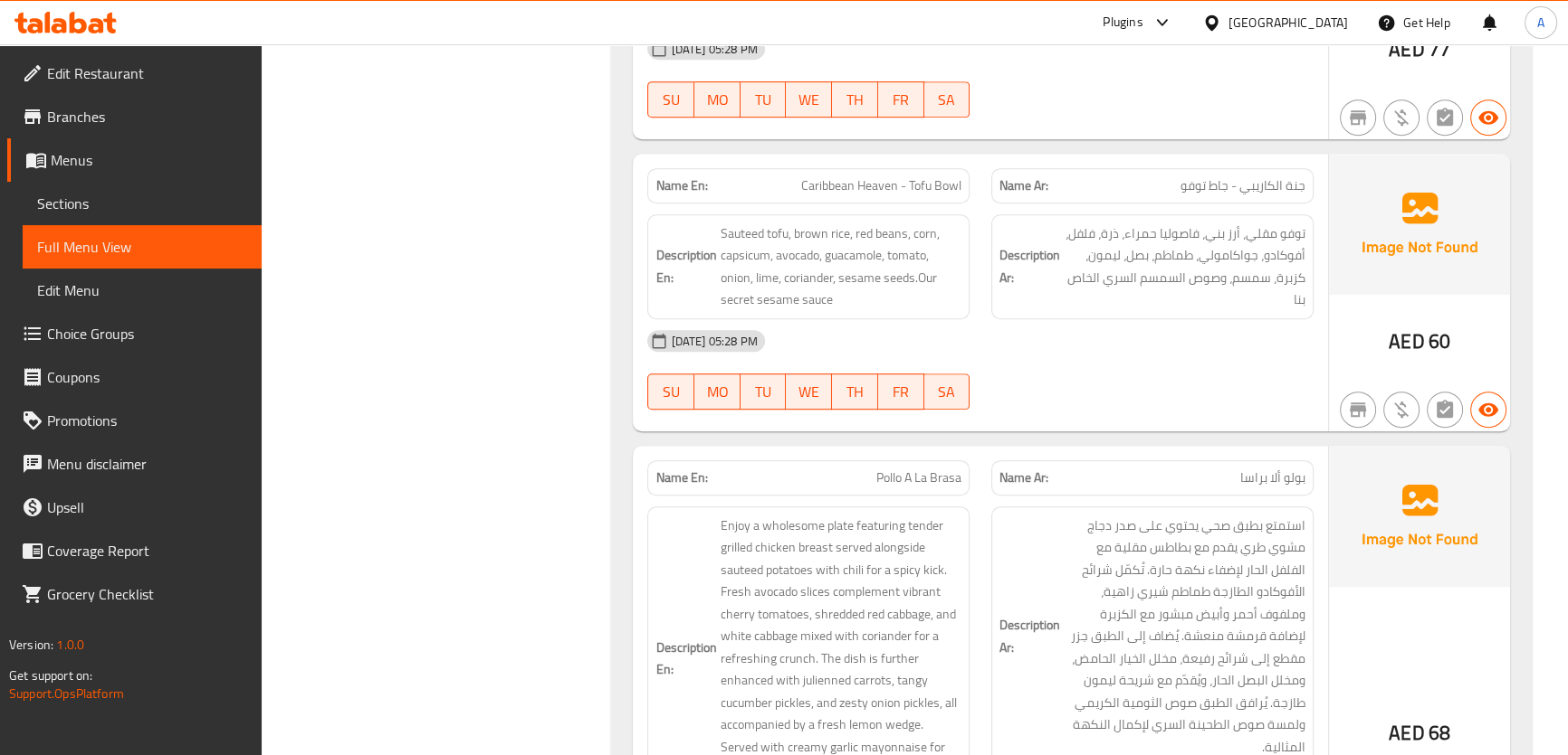
click at [921, 176] on span "Caribbean Heaven - Tofu Bowl" at bounding box center [881, 185] width 161 height 19
copy span "Caribbean Heaven - Tofu Bowl"
click at [833, 229] on span "Sauteed tofu, brown rice, red beans, corn, capsicum, avocado, guacamole, tomato…" at bounding box center [840, 267] width 242 height 88
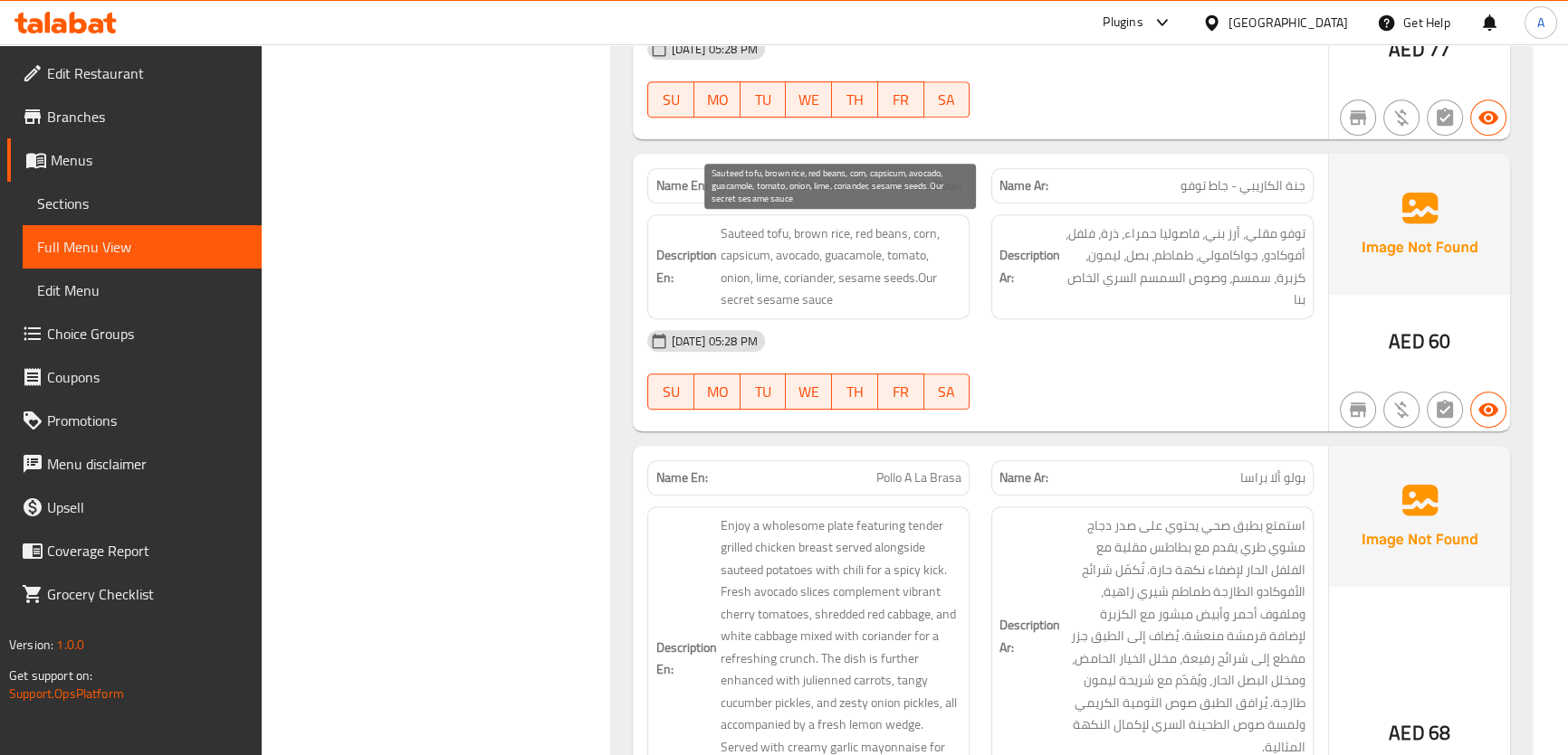
click at [825, 228] on span "Sauteed tofu, brown rice, red beans, corn, capsicum, avocado, guacamole, tomato…" at bounding box center [840, 267] width 242 height 88
click at [735, 235] on span "Sauteed tofu, brown rice, red beans, corn, capsicum, avocado, guacamole, tomato…" at bounding box center [840, 267] width 242 height 88
copy span "Sauteed"
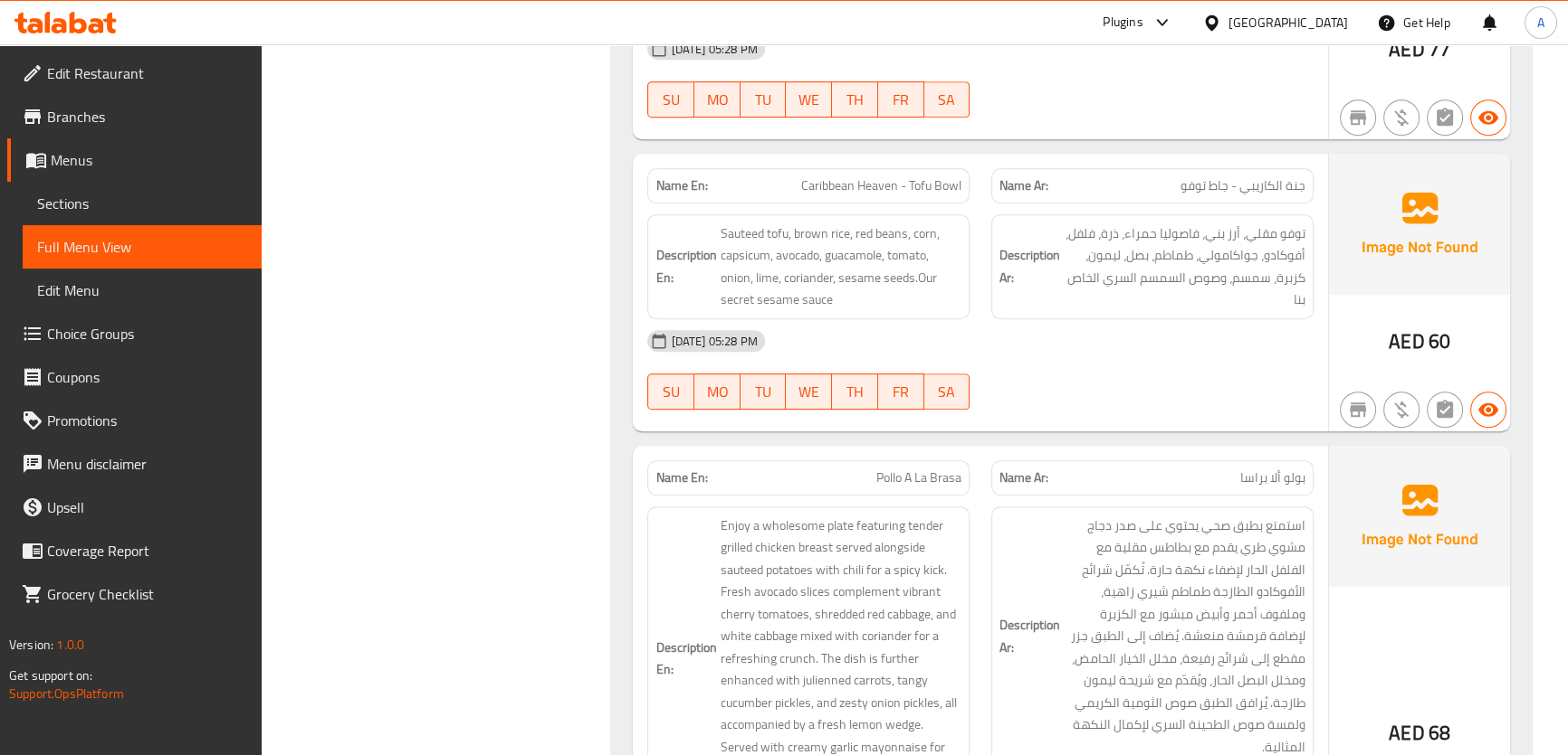
click at [1325, 264] on div "Name En: Caribbean Heaven - Tofu Bowl Name Ar: جنة الكاريبي - جاط توفو Descript…" at bounding box center [979, 292] width 694 height 277
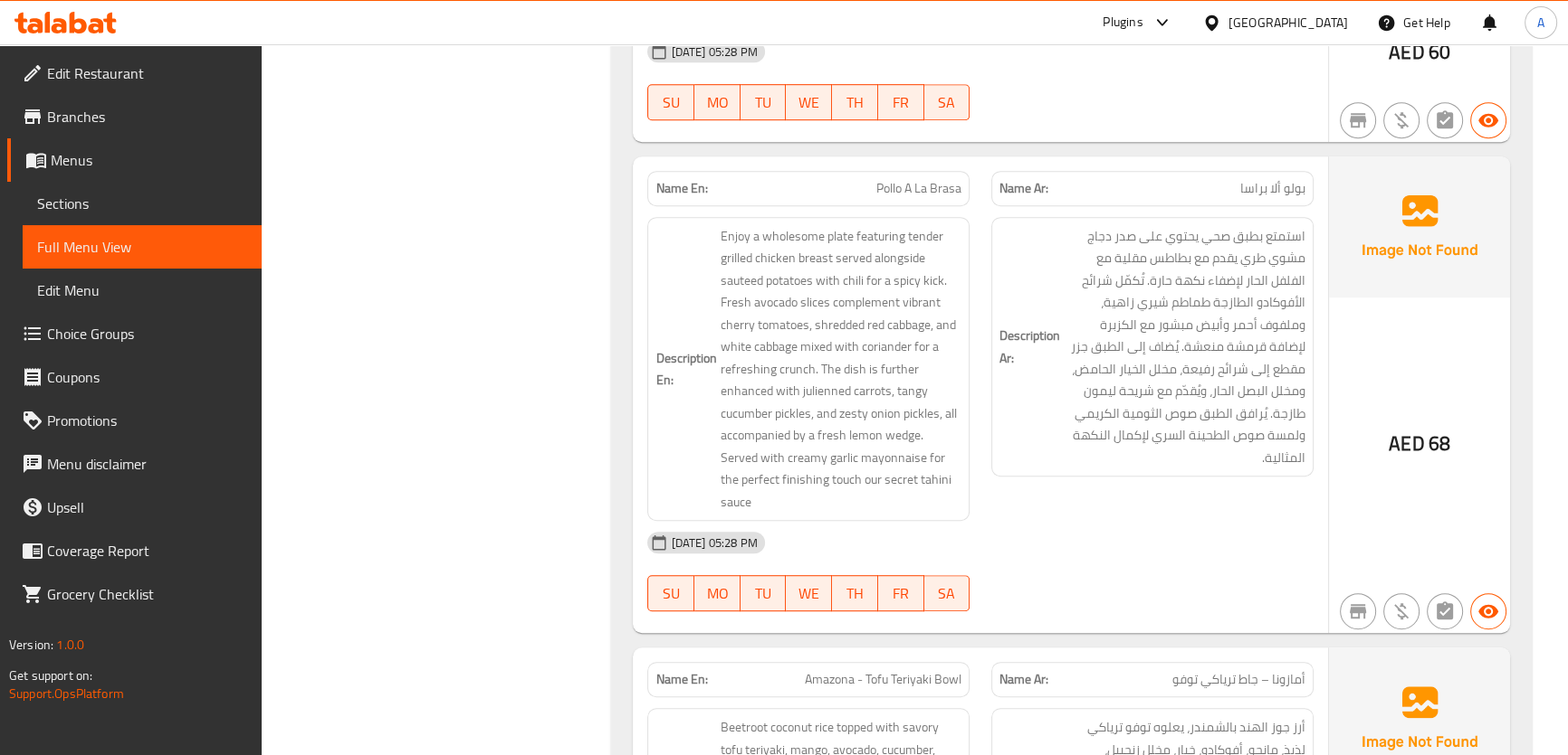
scroll to position [1344, 0]
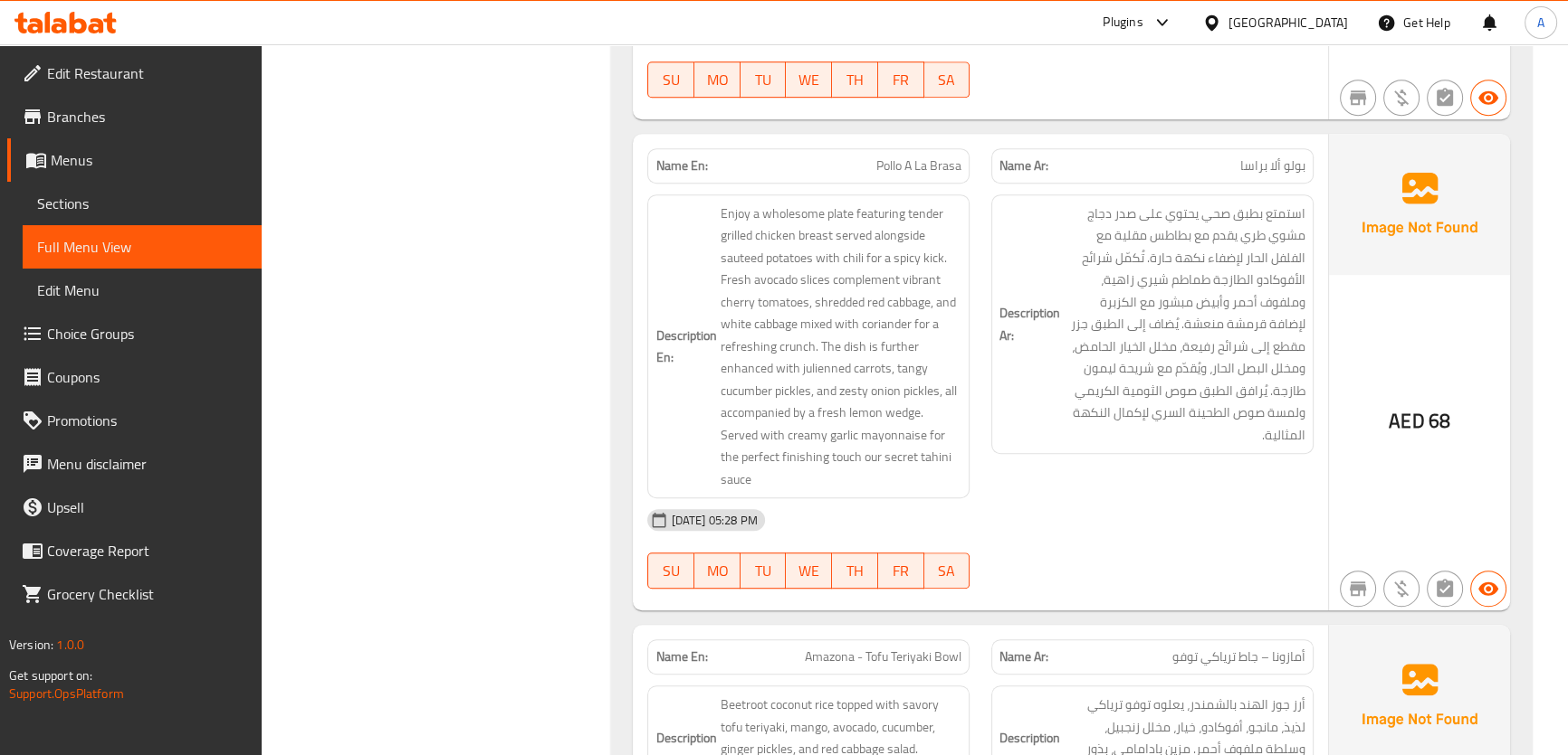
click at [1160, 157] on p "Name Ar: بولو ألا براسا" at bounding box center [1152, 165] width 306 height 19
click at [946, 177] on div "Name En: Pollo A La Brasa" at bounding box center [808, 166] width 322 height 36
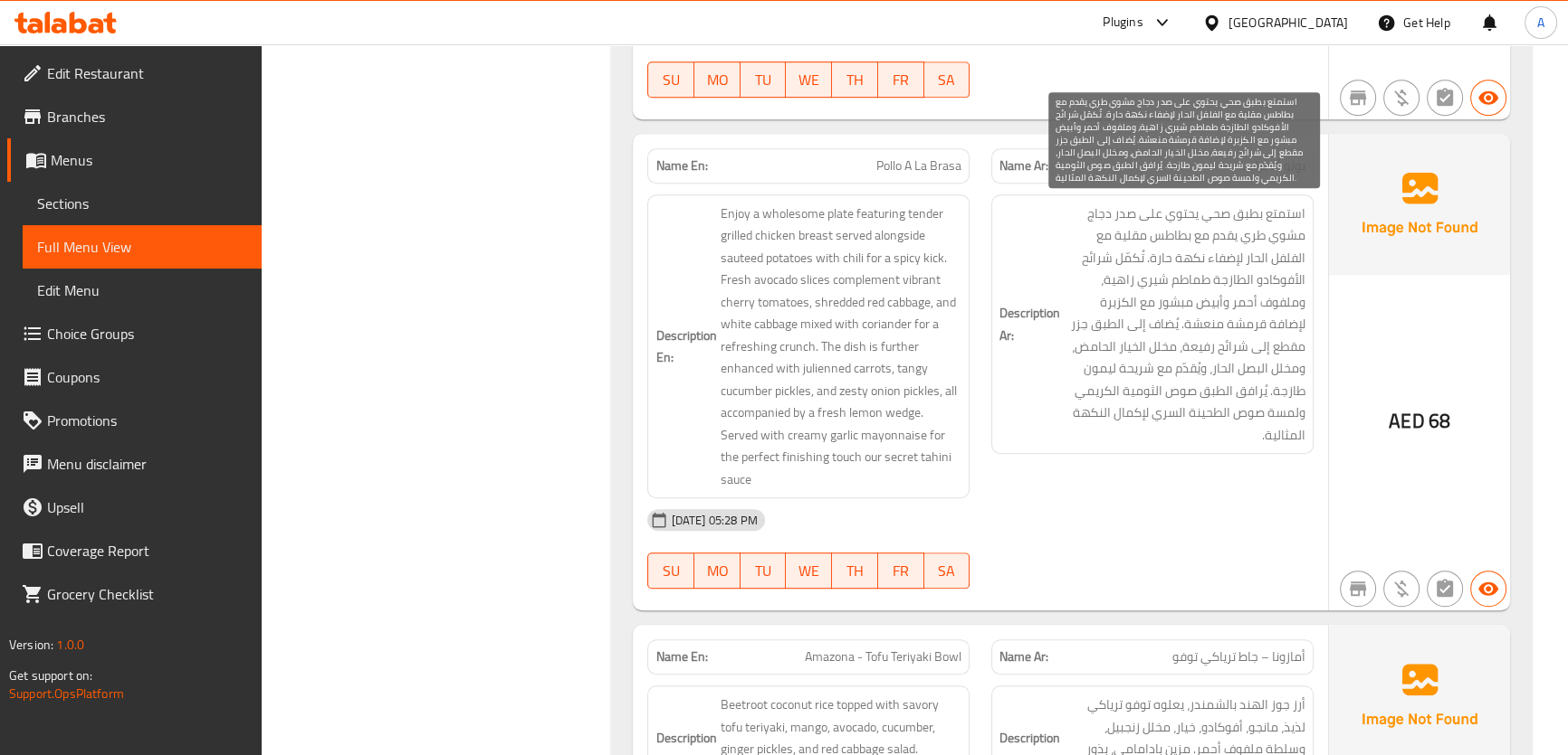
click at [1206, 327] on span "استمتع بطبق صحي يحتوي على صدر دجاج مشوي طري يقدم مع بطاطس مقلية مع الفلفل الحار…" at bounding box center [1184, 325] width 242 height 245
click at [1207, 327] on span "استمتع بطبق صحي يحتوي على صدر دجاج مشوي طري يقدم مع بطاطس مقلية مع الفلفل الحار…" at bounding box center [1184, 325] width 242 height 245
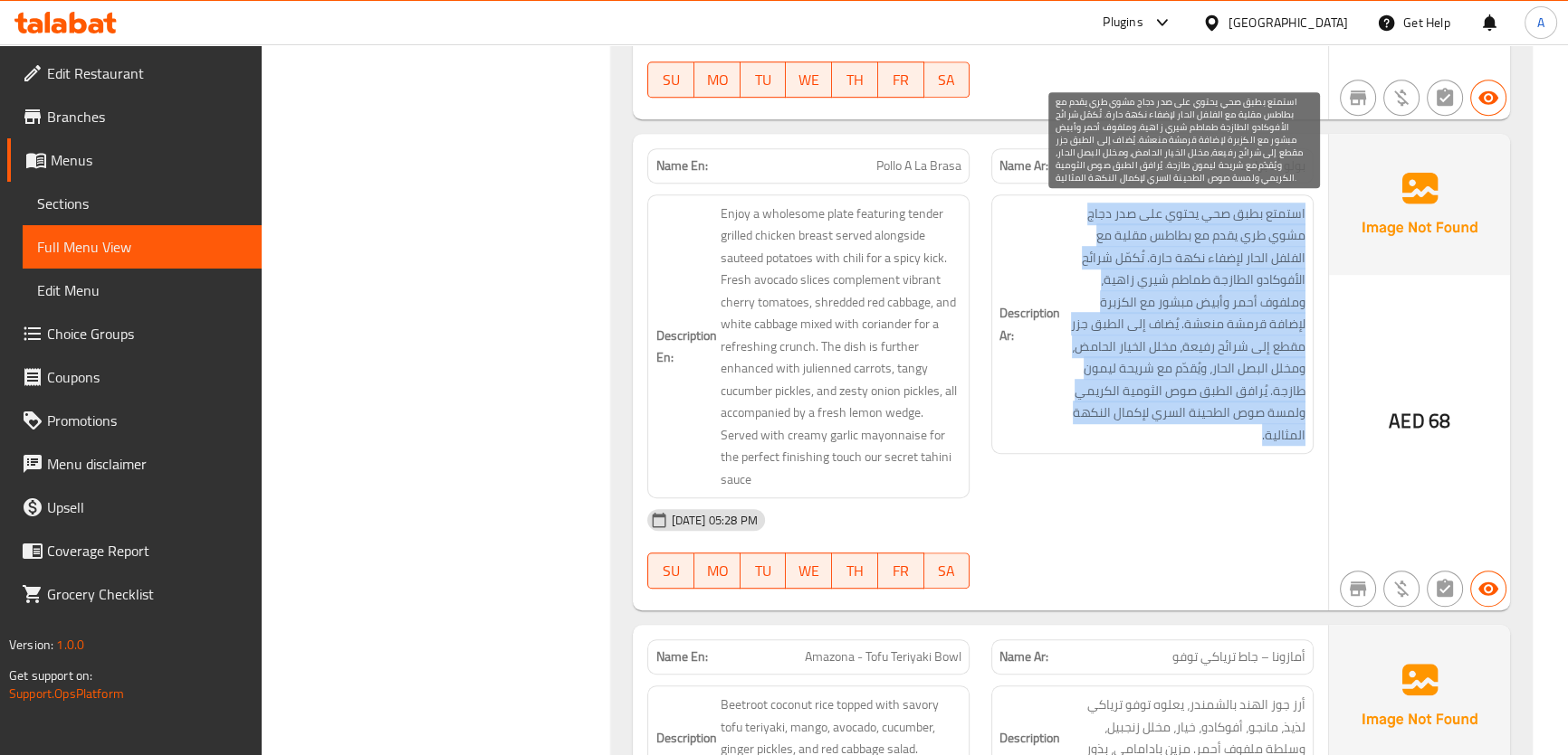
click at [1207, 327] on span "استمتع بطبق صحي يحتوي على صدر دجاج مشوي طري يقدم مع بطاطس مقلية مع الفلفل الحار…" at bounding box center [1184, 325] width 242 height 245
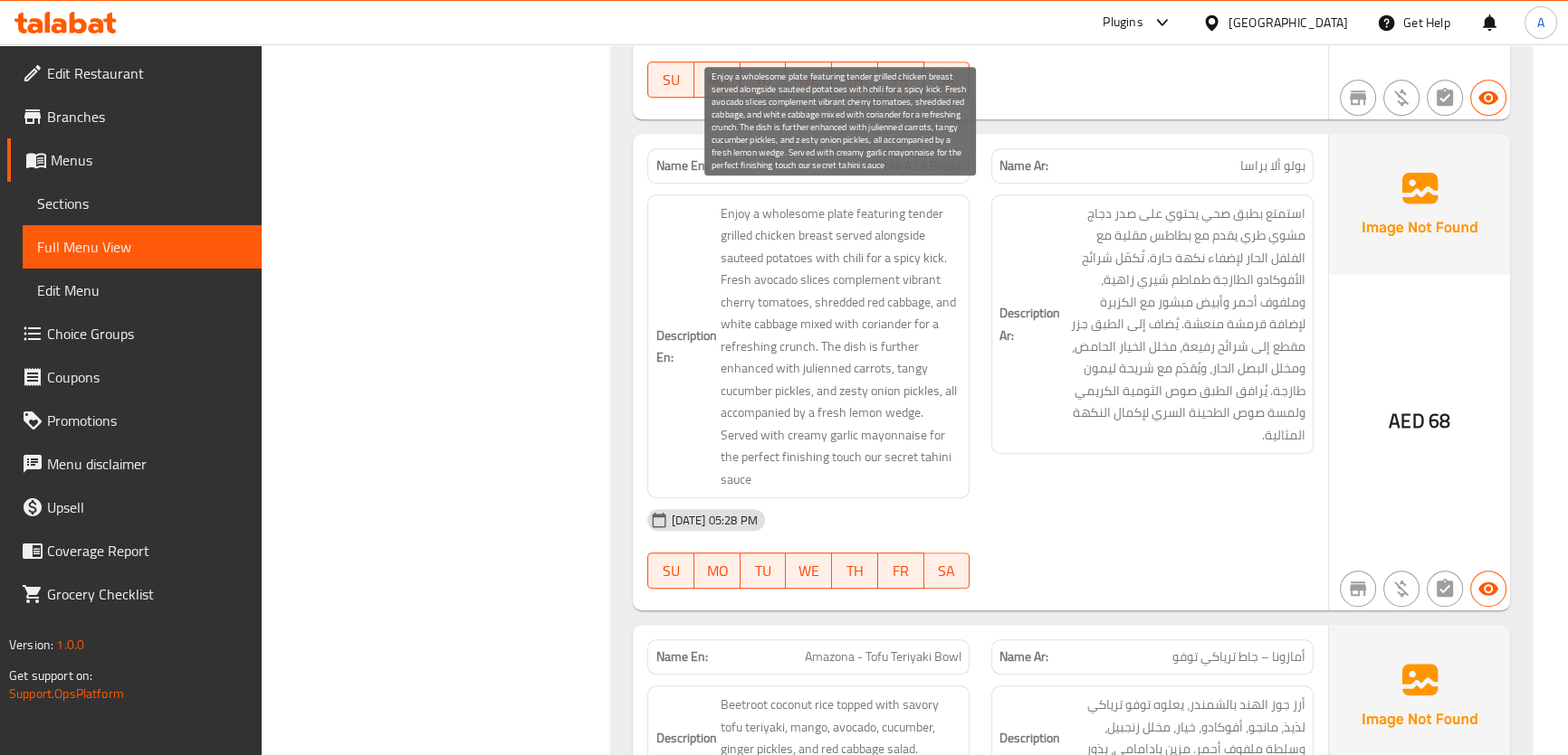
click at [945, 299] on span "Enjoy a wholesome plate featuring tender grilled chicken breast served alongsid…" at bounding box center [840, 347] width 242 height 288
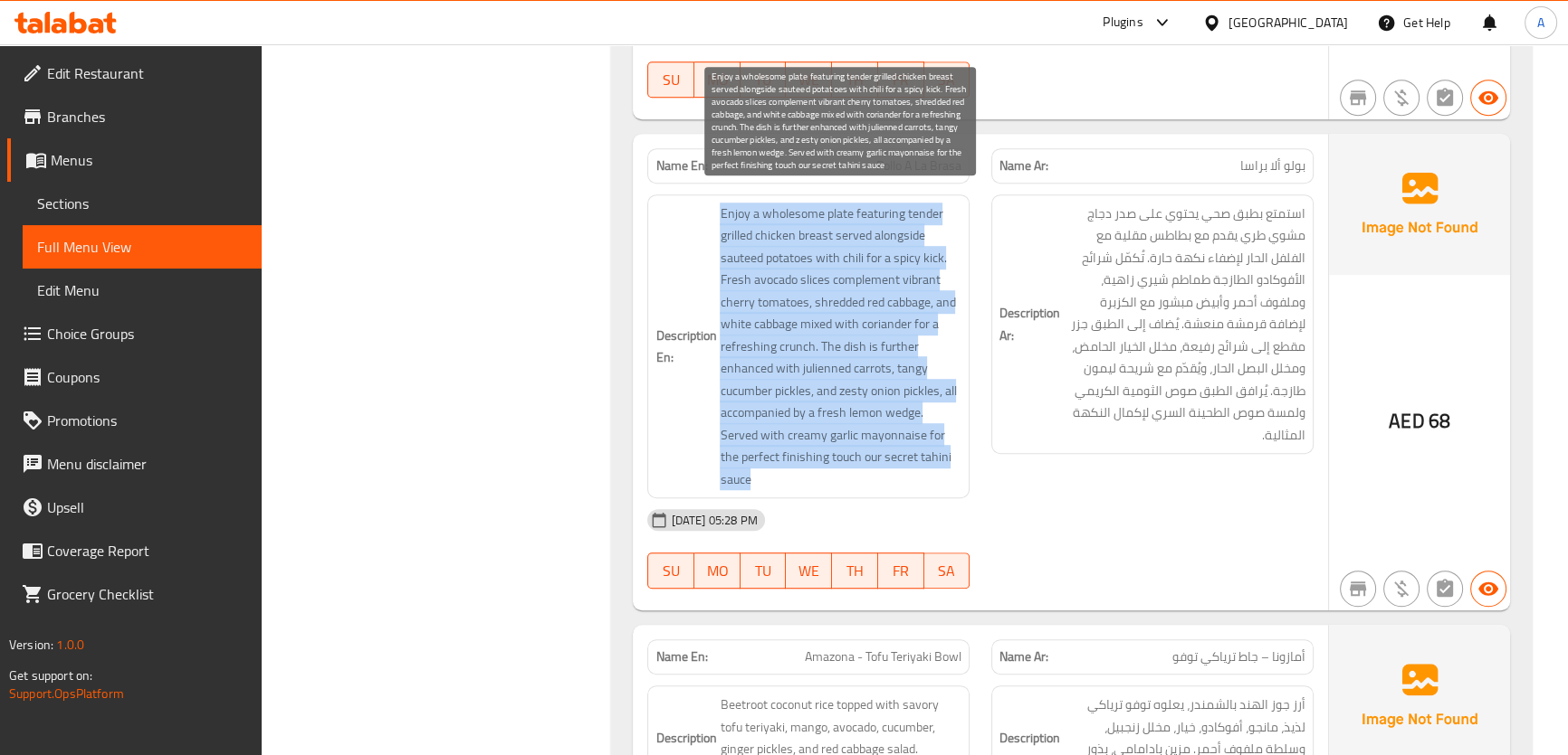
click at [945, 299] on span "Enjoy a wholesome plate featuring tender grilled chicken breast served alongsid…" at bounding box center [840, 347] width 242 height 288
copy span "Enjoy a wholesome plate featuring tender grilled chicken breast served alongsid…"
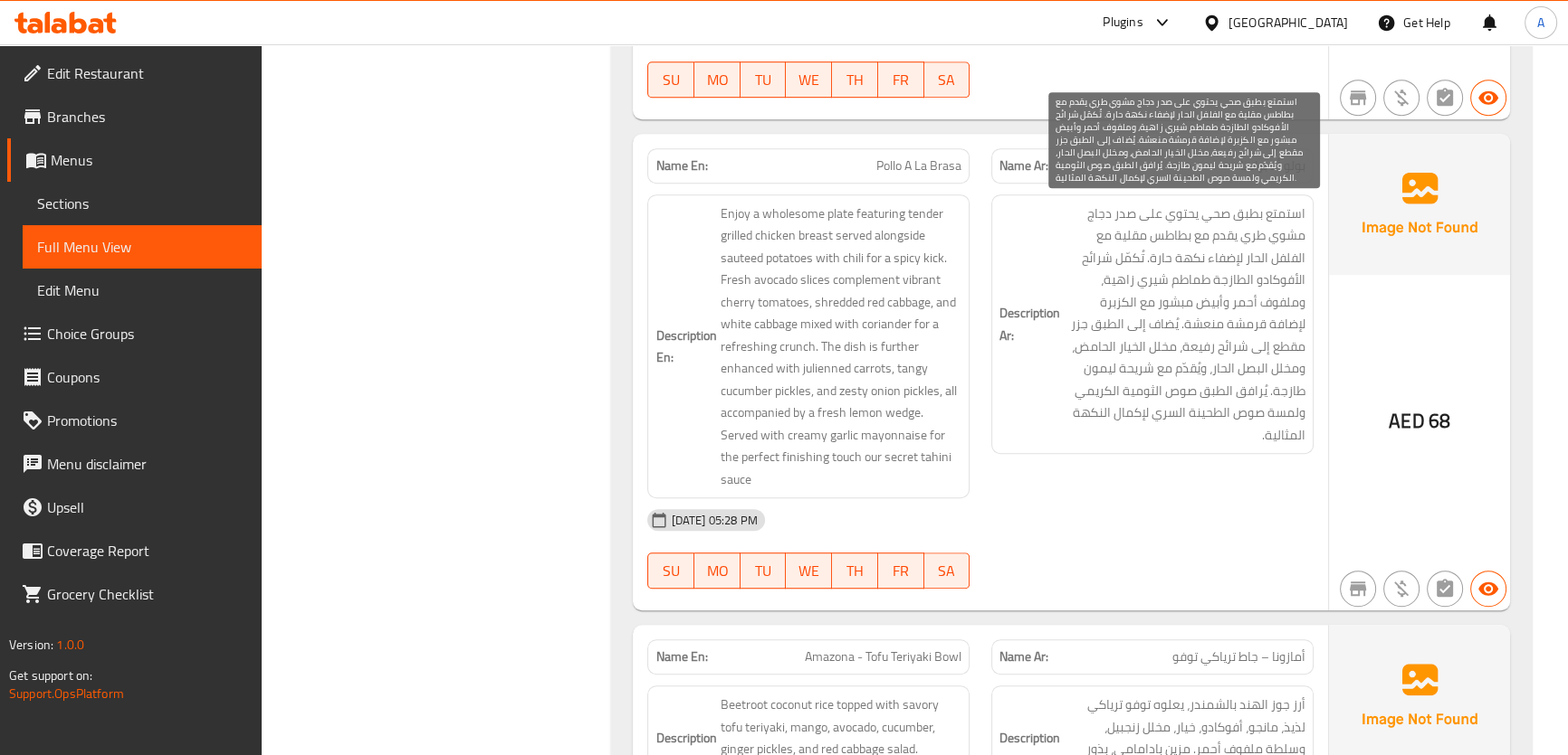
click at [1252, 287] on span "استمتع بطبق صحي يحتوي على صدر دجاج مشوي طري يقدم مع بطاطس مقلية مع الفلفل الحار…" at bounding box center [1184, 325] width 242 height 245
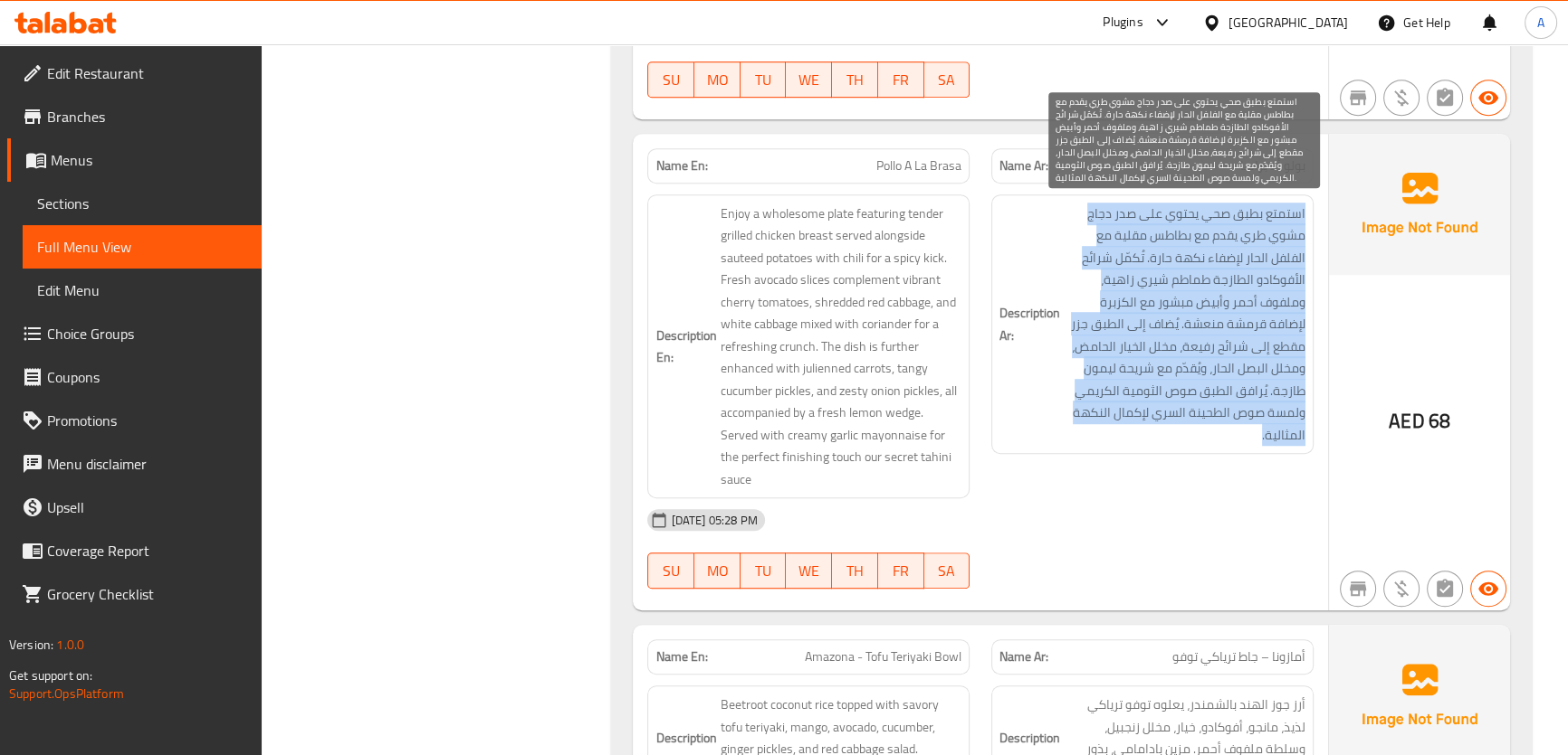
click at [1252, 287] on span "استمتع بطبق صحي يحتوي على صدر دجاج مشوي طري يقدم مع بطاطس مقلية مع الفلفل الحار…" at bounding box center [1184, 325] width 242 height 245
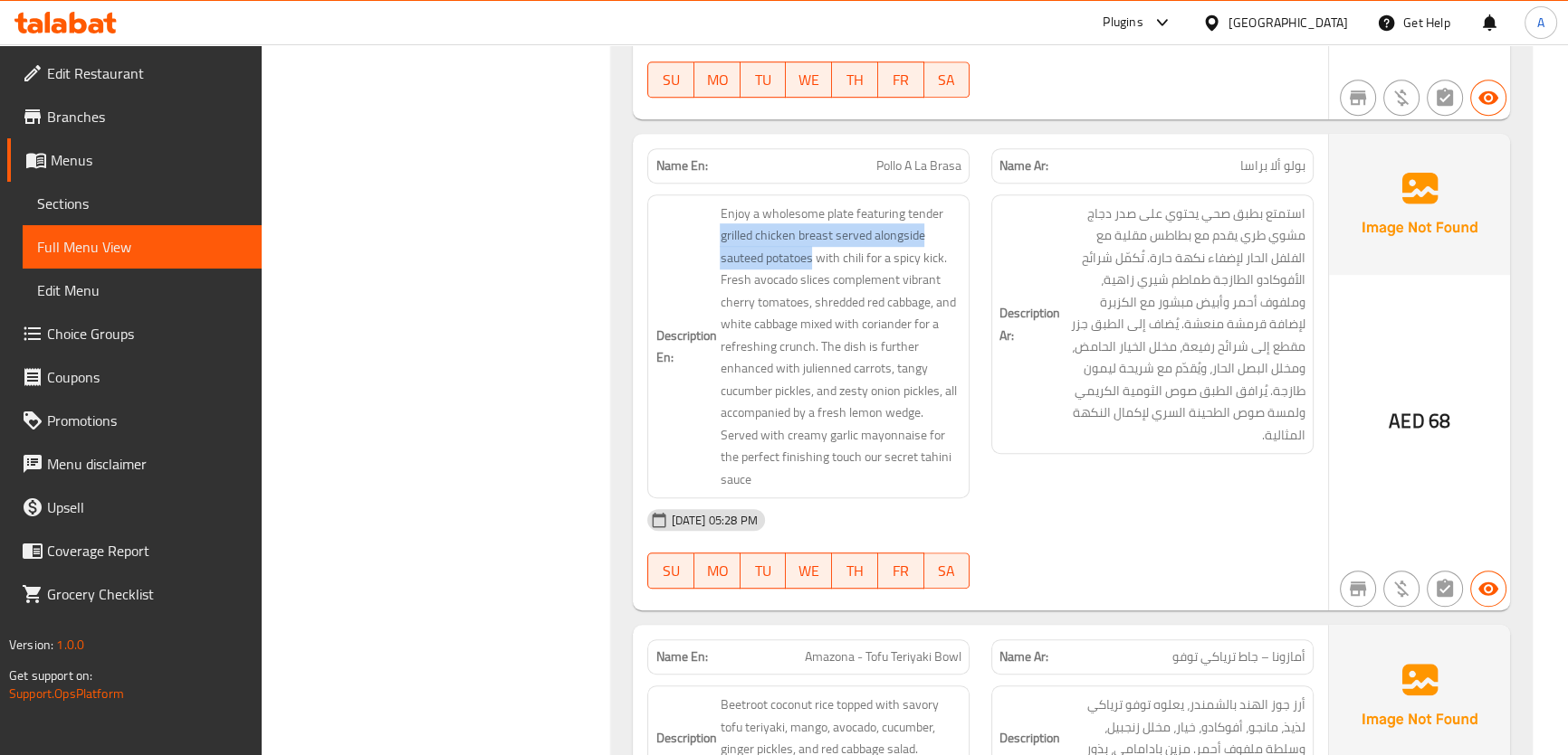
drag, startPoint x: 810, startPoint y: 262, endPoint x: 718, endPoint y: 245, distance: 93.6
click at [718, 245] on h6 "Description En: Enjoy a wholesome plate featuring tender grilled chicken breast…" at bounding box center [808, 347] width 306 height 288
copy span "grilled chicken breast served alongside sauteed potatoes"
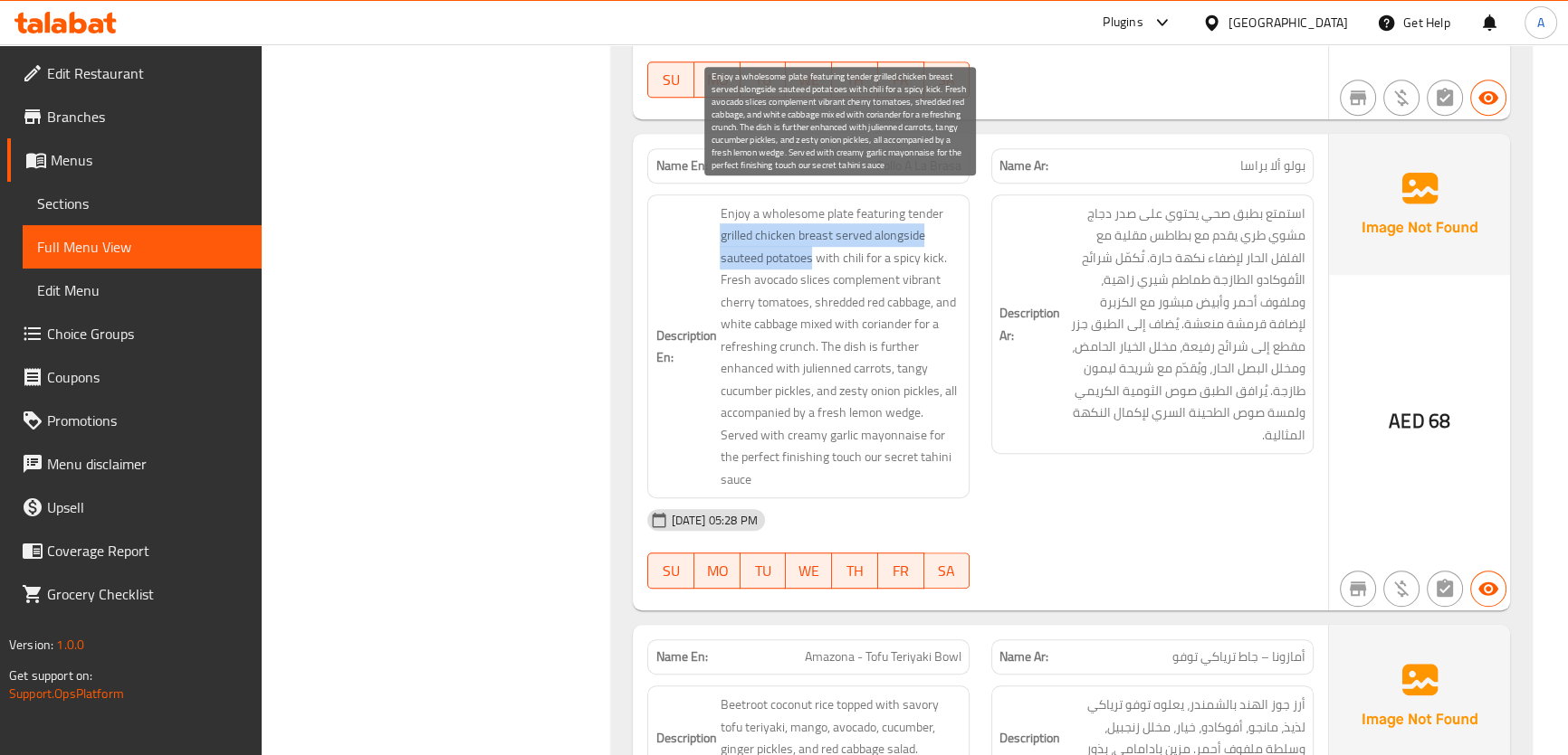
click at [768, 254] on span "Enjoy a wholesome plate featuring tender grilled chicken breast served alongsid…" at bounding box center [840, 347] width 242 height 288
click at [805, 256] on span "Enjoy a wholesome plate featuring tender grilled chicken breast served alongsid…" at bounding box center [840, 347] width 242 height 288
drag, startPoint x: 812, startPoint y: 259, endPoint x: 723, endPoint y: 266, distance: 89.3
click at [723, 266] on span "Enjoy a wholesome plate featuring tender grilled chicken breast served alongsid…" at bounding box center [840, 347] width 242 height 288
copy span "sauteed potatoes"
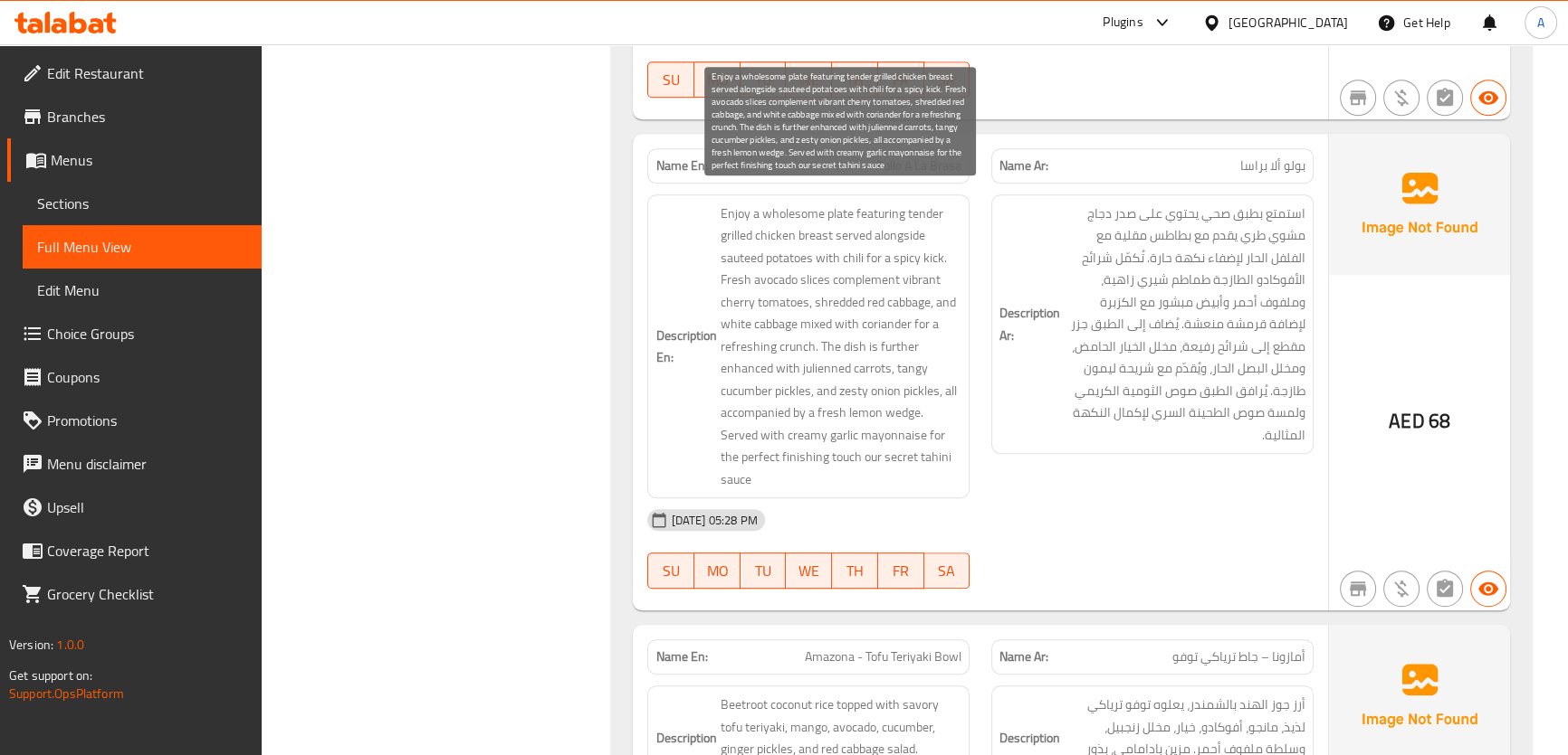
click at [845, 397] on span "Enjoy a wholesome plate featuring tender grilled chicken breast served alongsid…" at bounding box center [840, 347] width 242 height 288
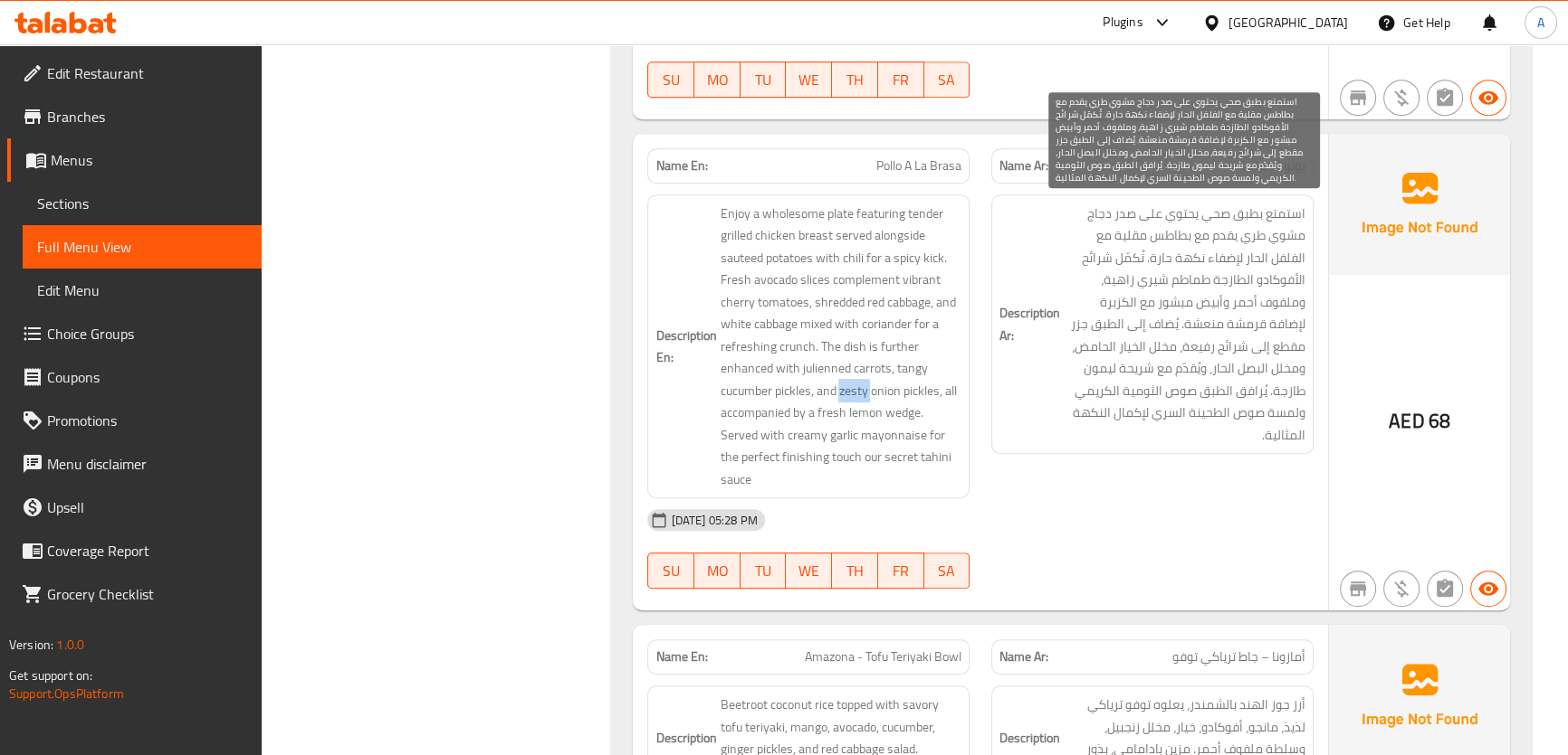
click at [1198, 339] on span "استمتع بطبق صحي يحتوي على صدر دجاج مشوي طري يقدم مع بطاطس مقلية مع الفلفل الحار…" at bounding box center [1184, 325] width 242 height 245
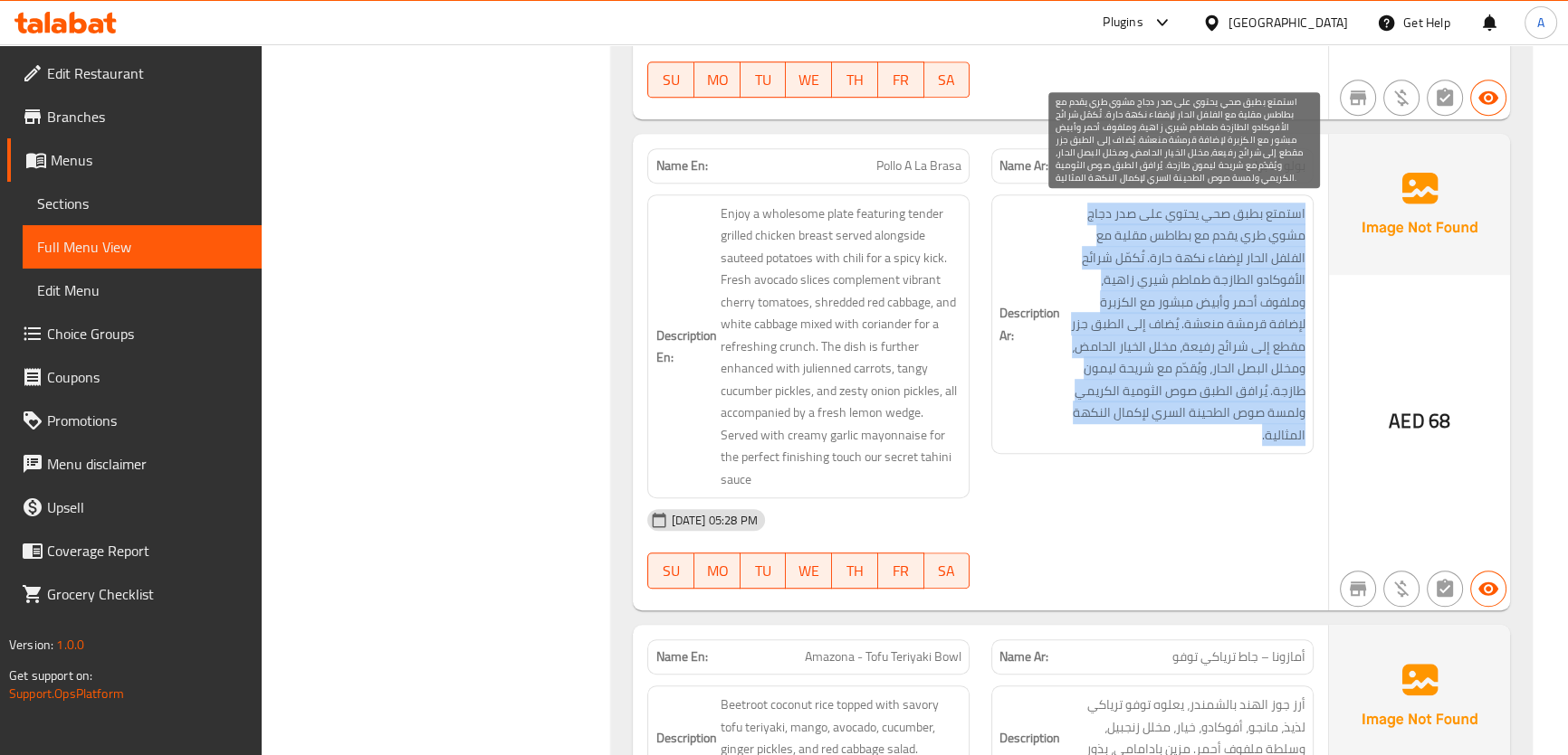
click at [1198, 339] on span "استمتع بطبق صحي يحتوي على صدر دجاج مشوي طري يقدم مع بطاطس مقلية مع الفلفل الحار…" at bounding box center [1184, 325] width 242 height 245
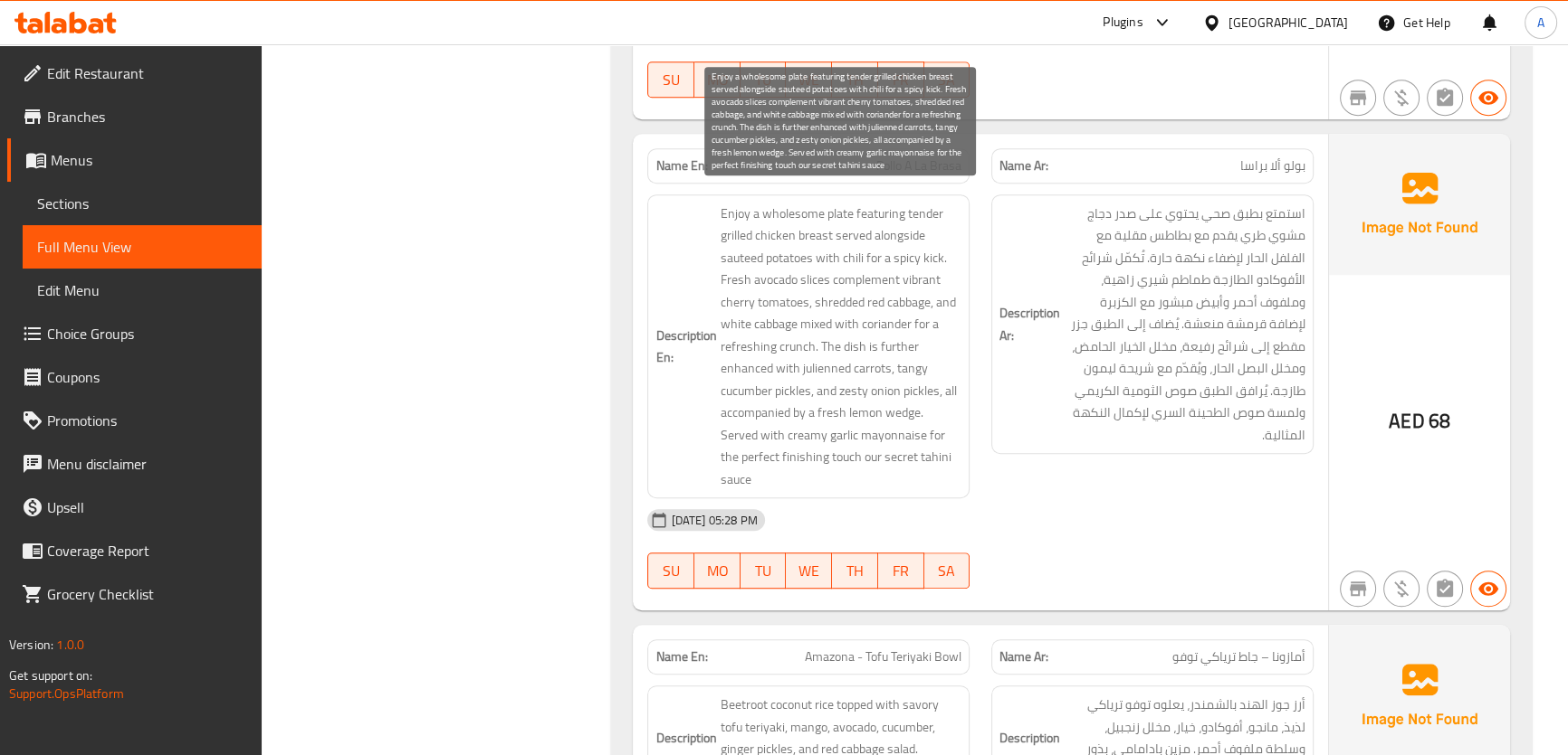
click at [844, 392] on span "Enjoy a wholesome plate featuring tender grilled chicken breast served alongsid…" at bounding box center [840, 347] width 242 height 288
copy span "zesty"
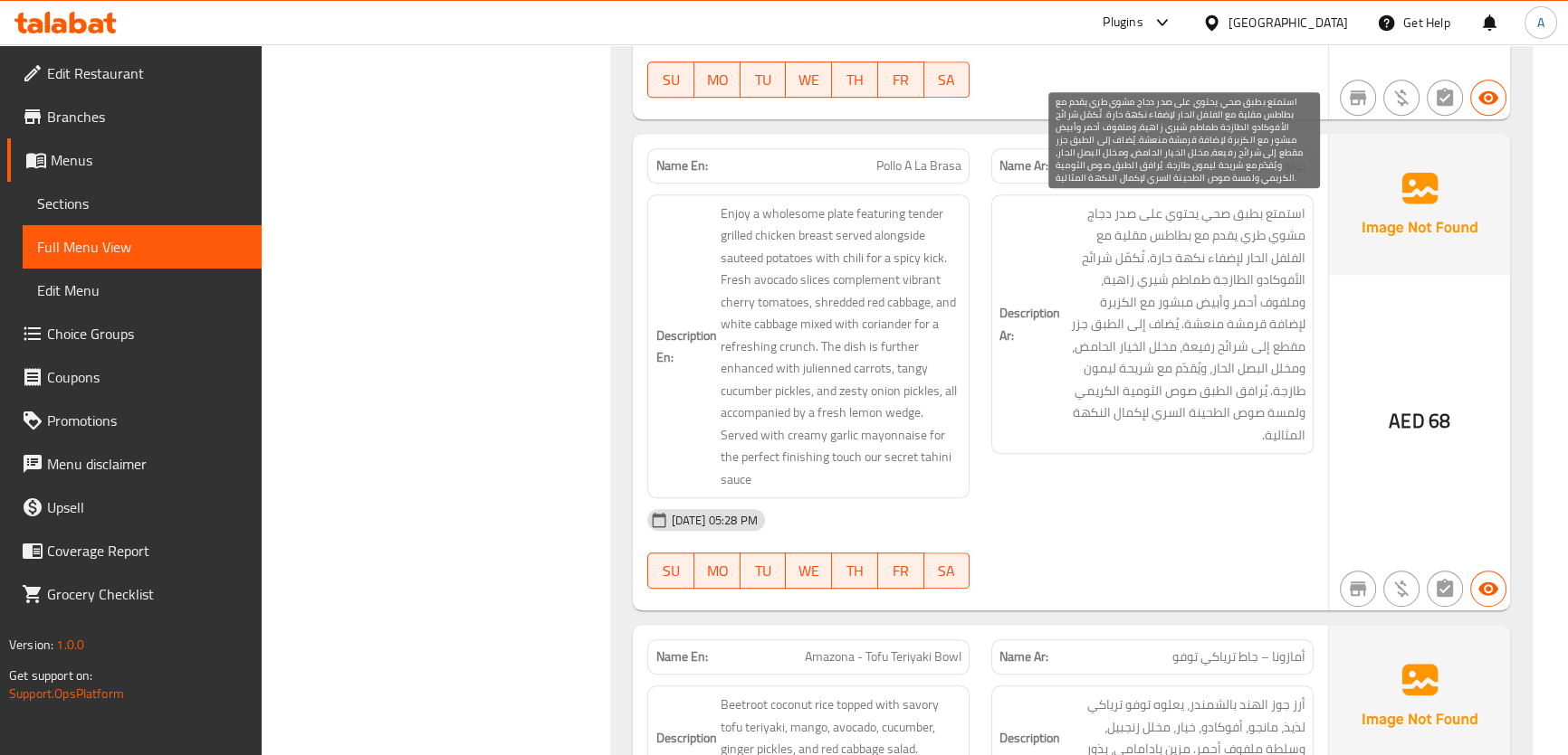
click at [1211, 388] on span "استمتع بطبق صحي يحتوي على صدر دجاج مشوي طري يقدم مع بطاطس مقلية مع الفلفل الحار…" at bounding box center [1184, 325] width 242 height 245
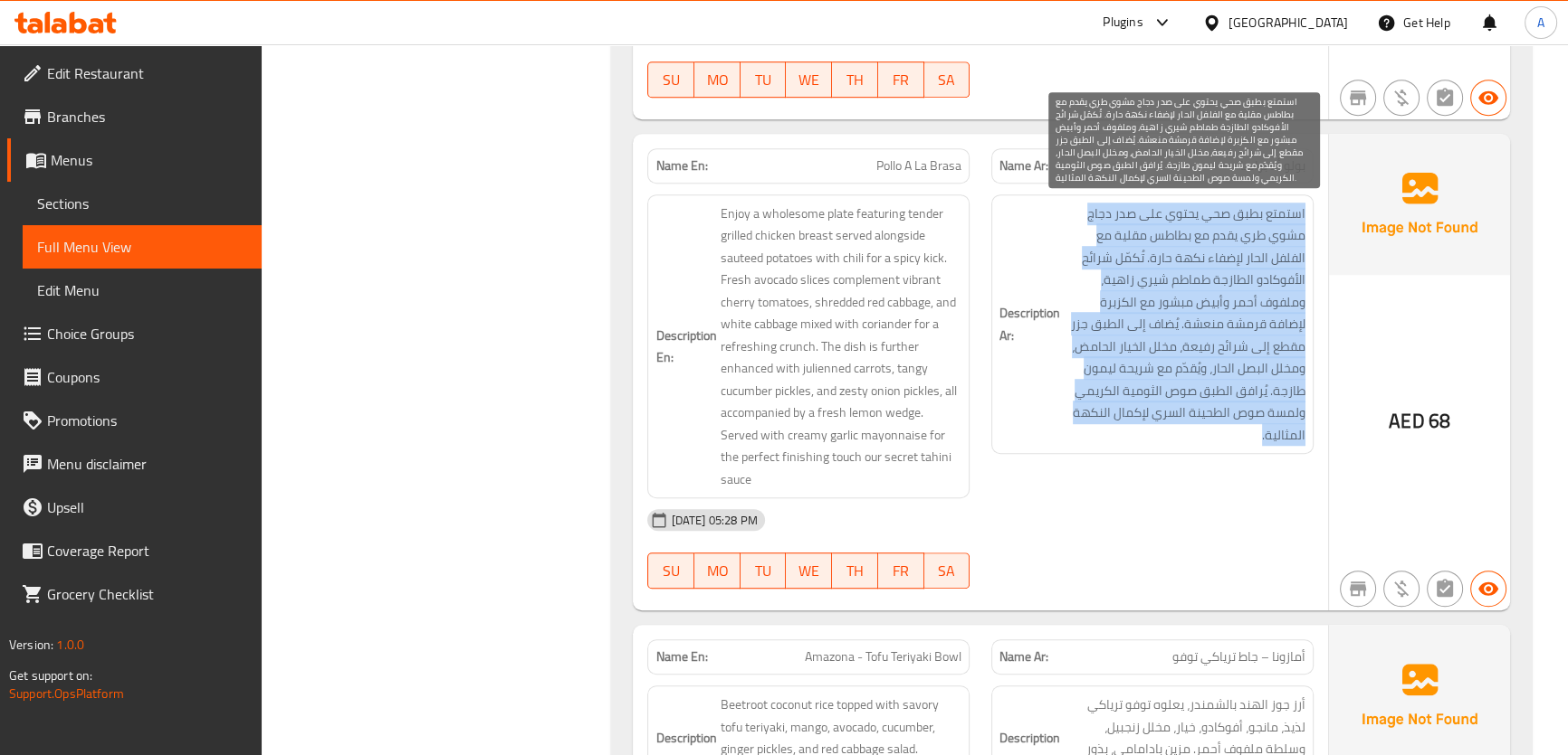
click at [1211, 388] on span "استمتع بطبق صحي يحتوي على صدر دجاج مشوي طري يقدم مع بطاطس مقلية مع الفلفل الحار…" at bounding box center [1184, 325] width 242 height 245
click at [1185, 420] on span "استمتع بطبق صحي يحتوي على صدر دجاج مشوي طري يقدم مع بطاطس مقلية مع الفلفل الحار…" at bounding box center [1184, 325] width 242 height 245
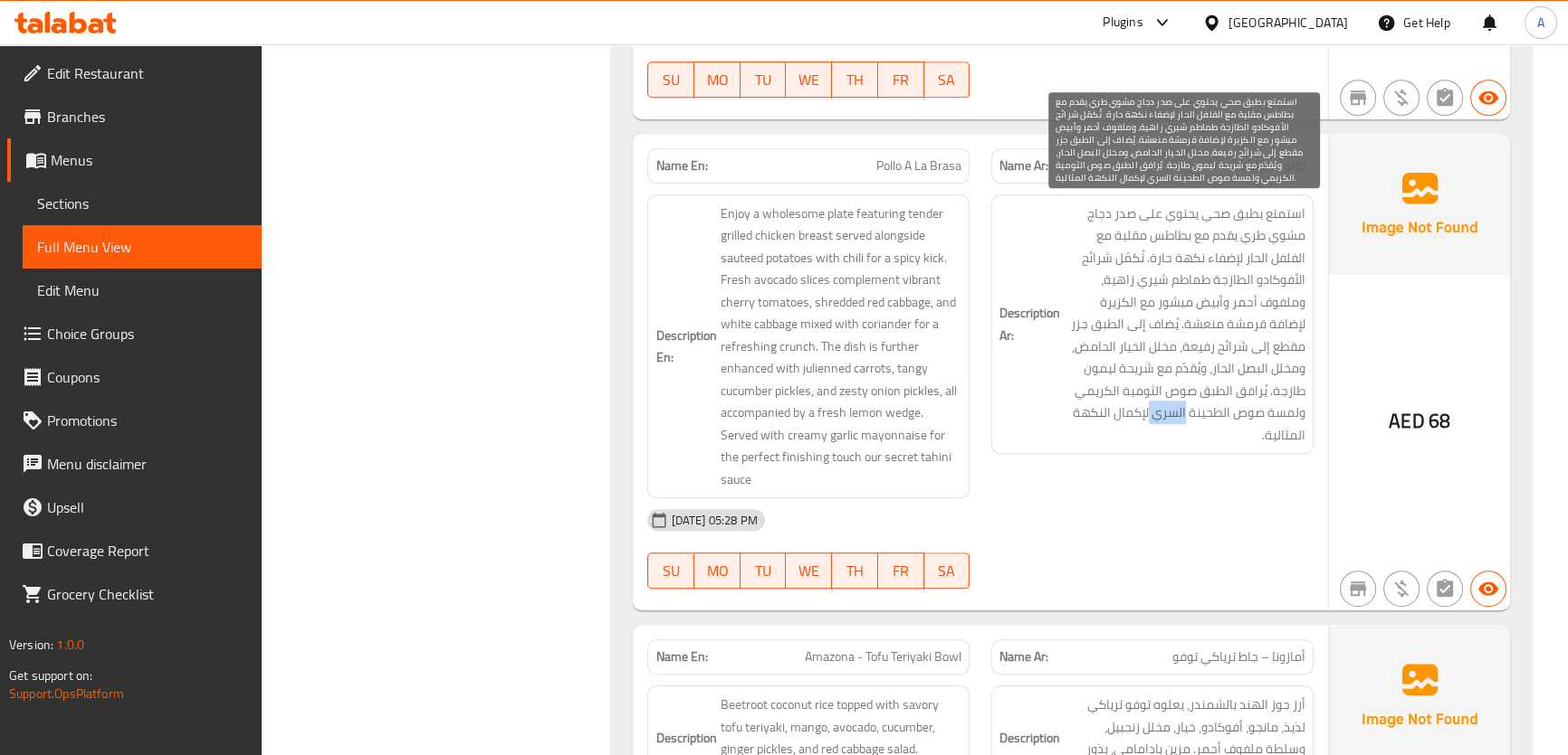
click at [1185, 420] on span "استمتع بطبق صحي يحتوي على صدر دجاج مشوي طري يقدم مع بطاطس مقلية مع الفلفل الحار…" at bounding box center [1184, 325] width 242 height 245
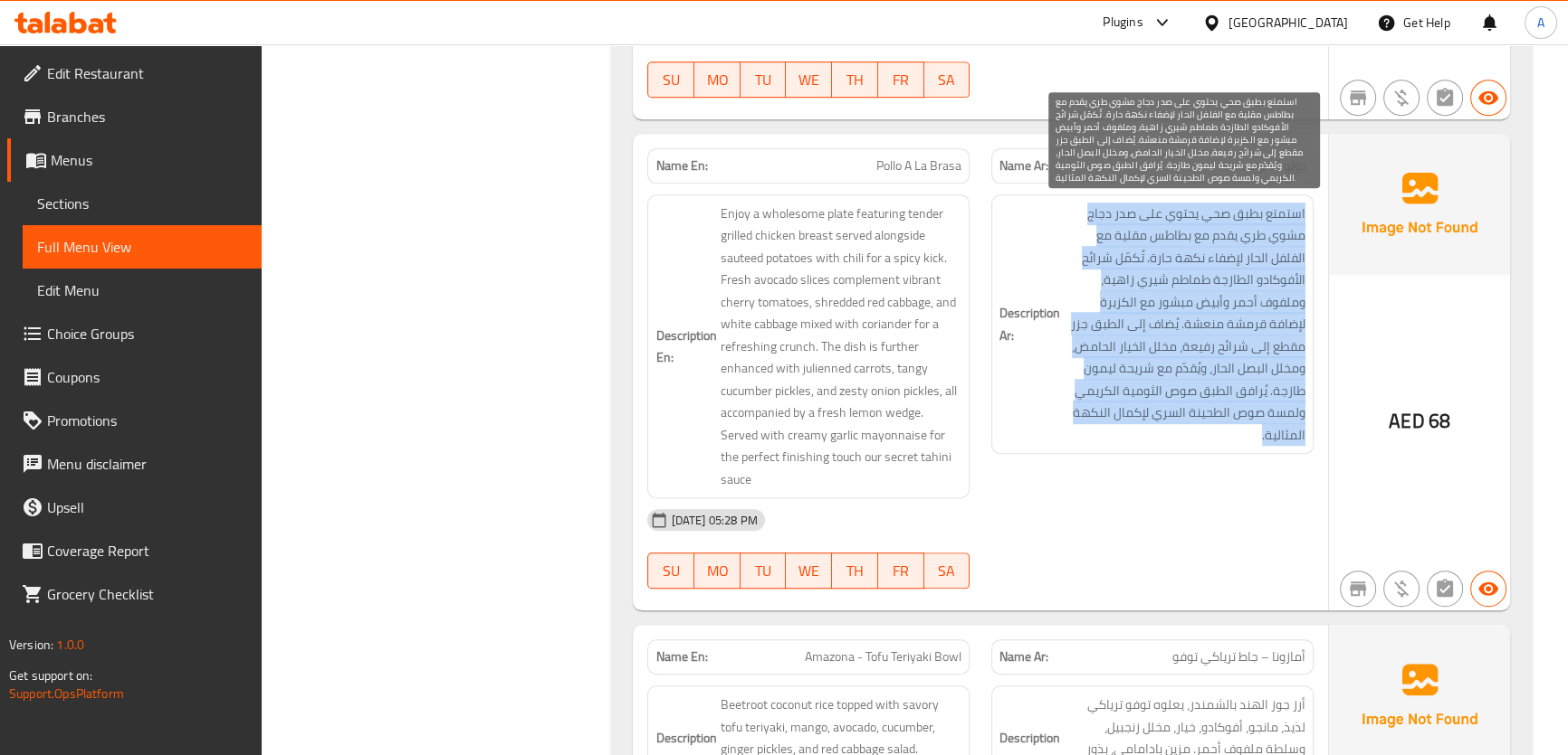
click at [1185, 420] on span "استمتع بطبق صحي يحتوي على صدر دجاج مشوي طري يقدم مع بطاطس مقلية مع الفلفل الحار…" at bounding box center [1184, 325] width 242 height 245
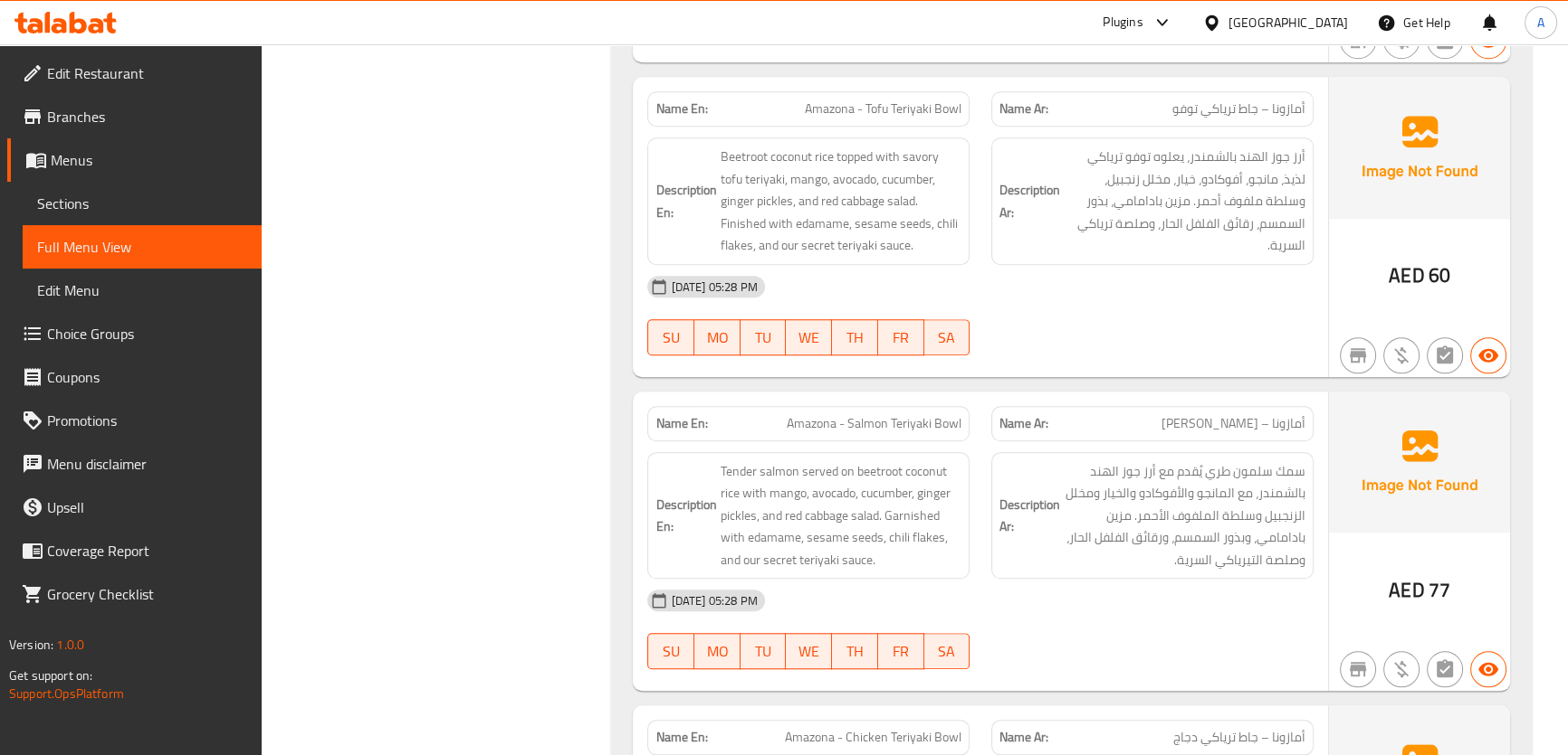
scroll to position [1827, 0]
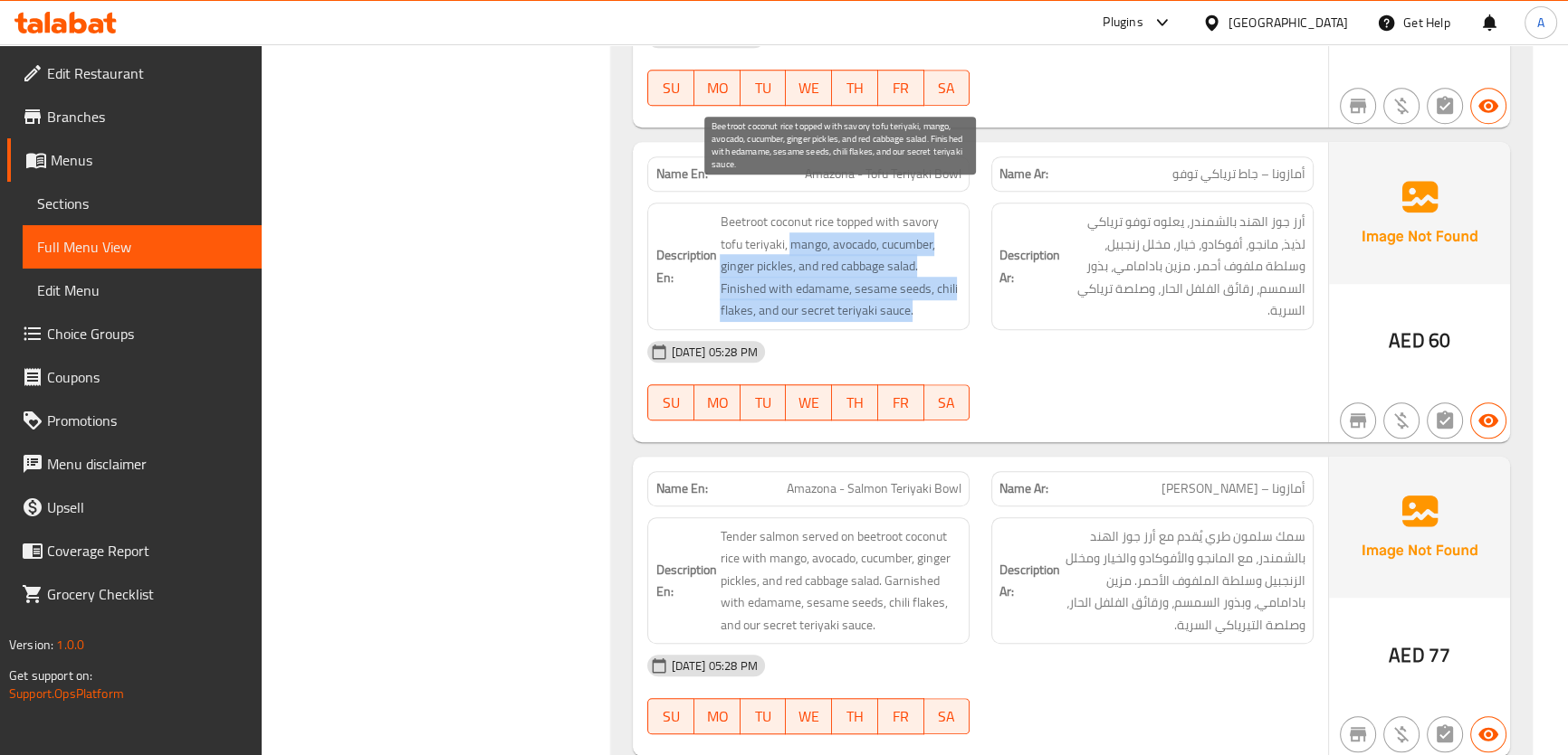
drag, startPoint x: 787, startPoint y: 216, endPoint x: 931, endPoint y: 289, distance: 161.4
click at [931, 289] on span "Beetroot coconut rice topped with savory tofu teriyaki, mango, avocado, cucumbe…" at bounding box center [840, 267] width 242 height 111
copy span "mango, avocado, cucumber, ginger pickles, and red cabbage salad. Finished with …"
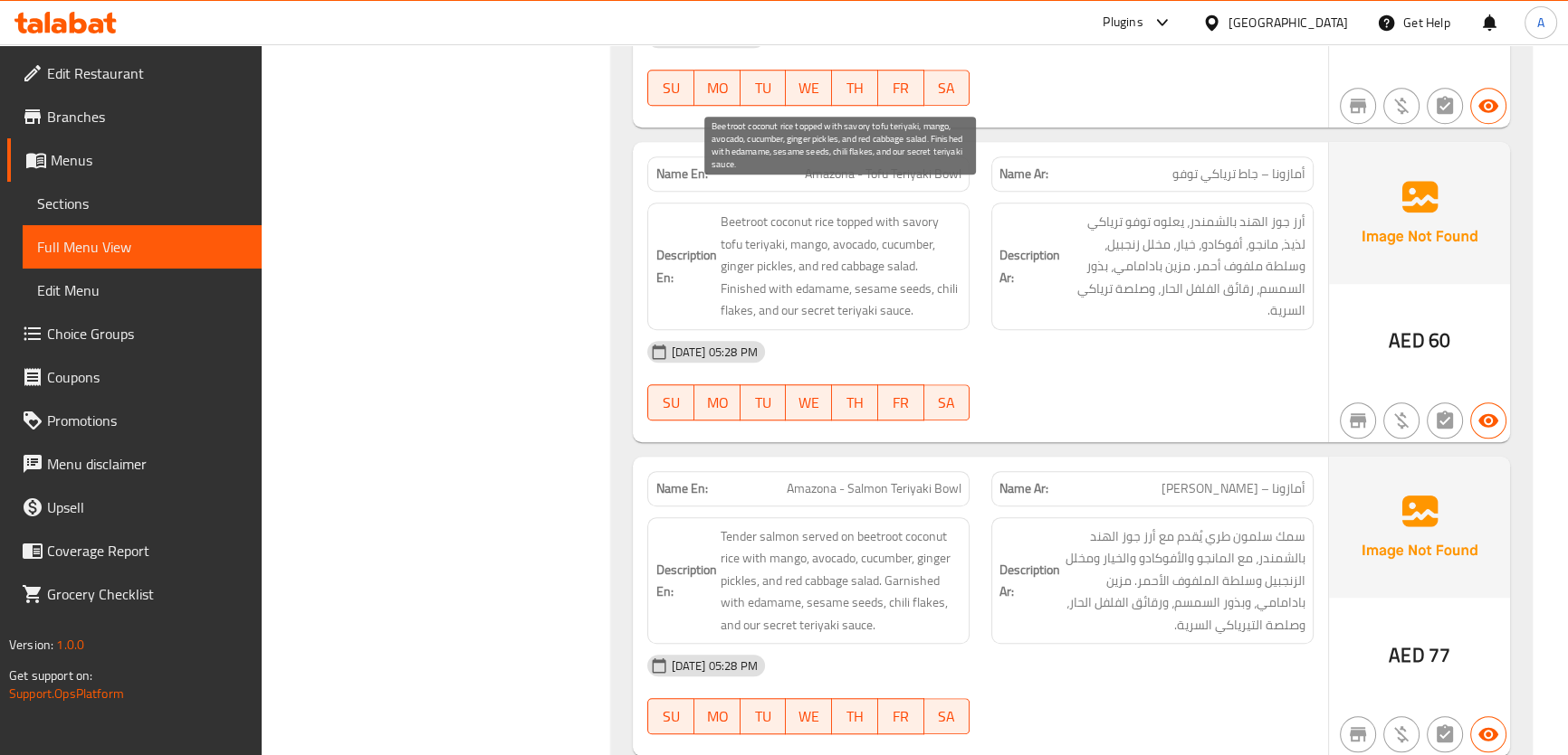
click at [872, 250] on span "Beetroot coconut rice topped with savory tofu teriyaki, mango, avocado, cucumbe…" at bounding box center [840, 267] width 242 height 111
drag, startPoint x: 798, startPoint y: 238, endPoint x: 956, endPoint y: 290, distance: 166.3
click at [956, 290] on span "Beetroot coconut rice topped with savory tofu teriyaki, mango, avocado, cucumbe…" at bounding box center [840, 267] width 242 height 111
copy span "and red cabbage salad. Finished with edamame, sesame seeds, chili flakes, and o…"
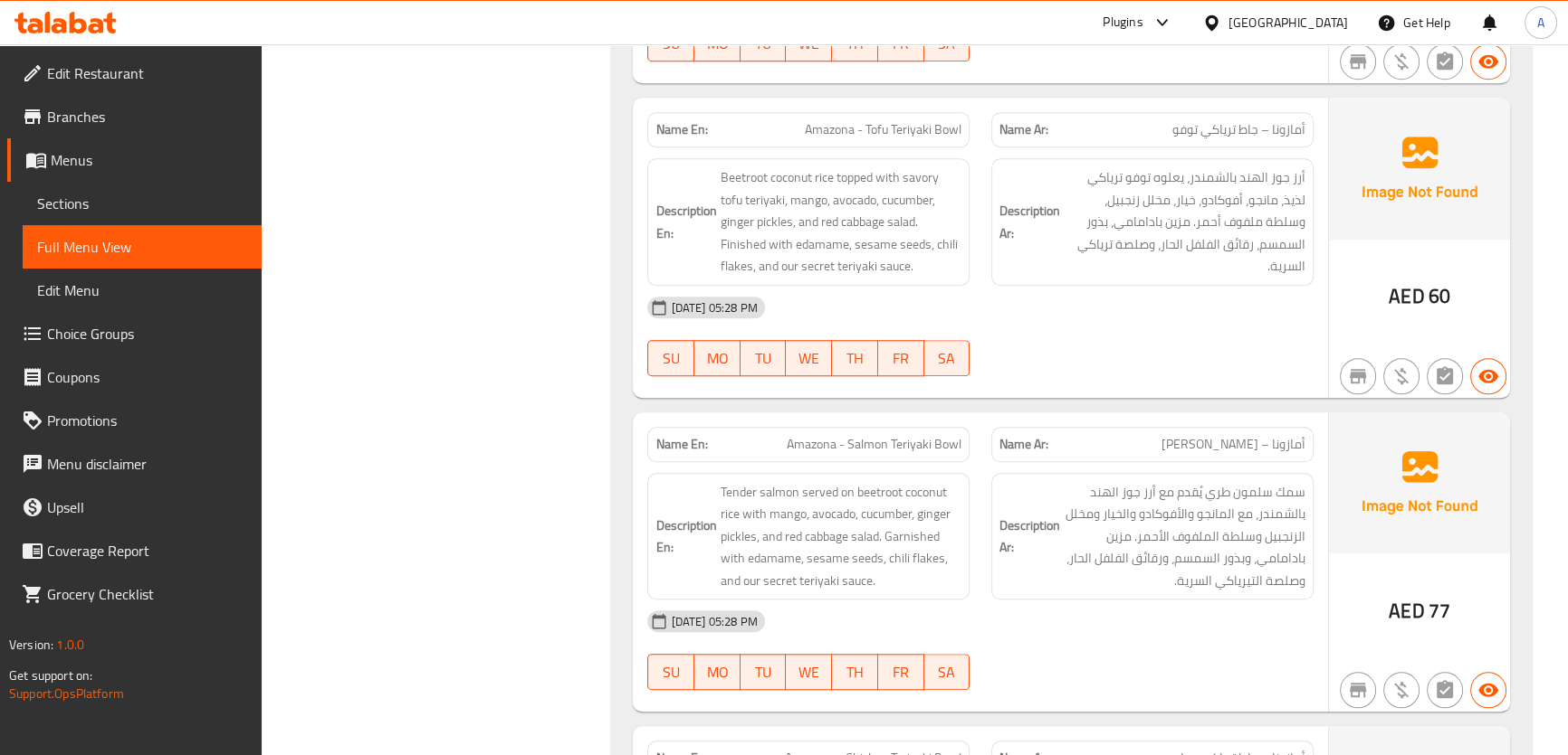
scroll to position [1782, 0]
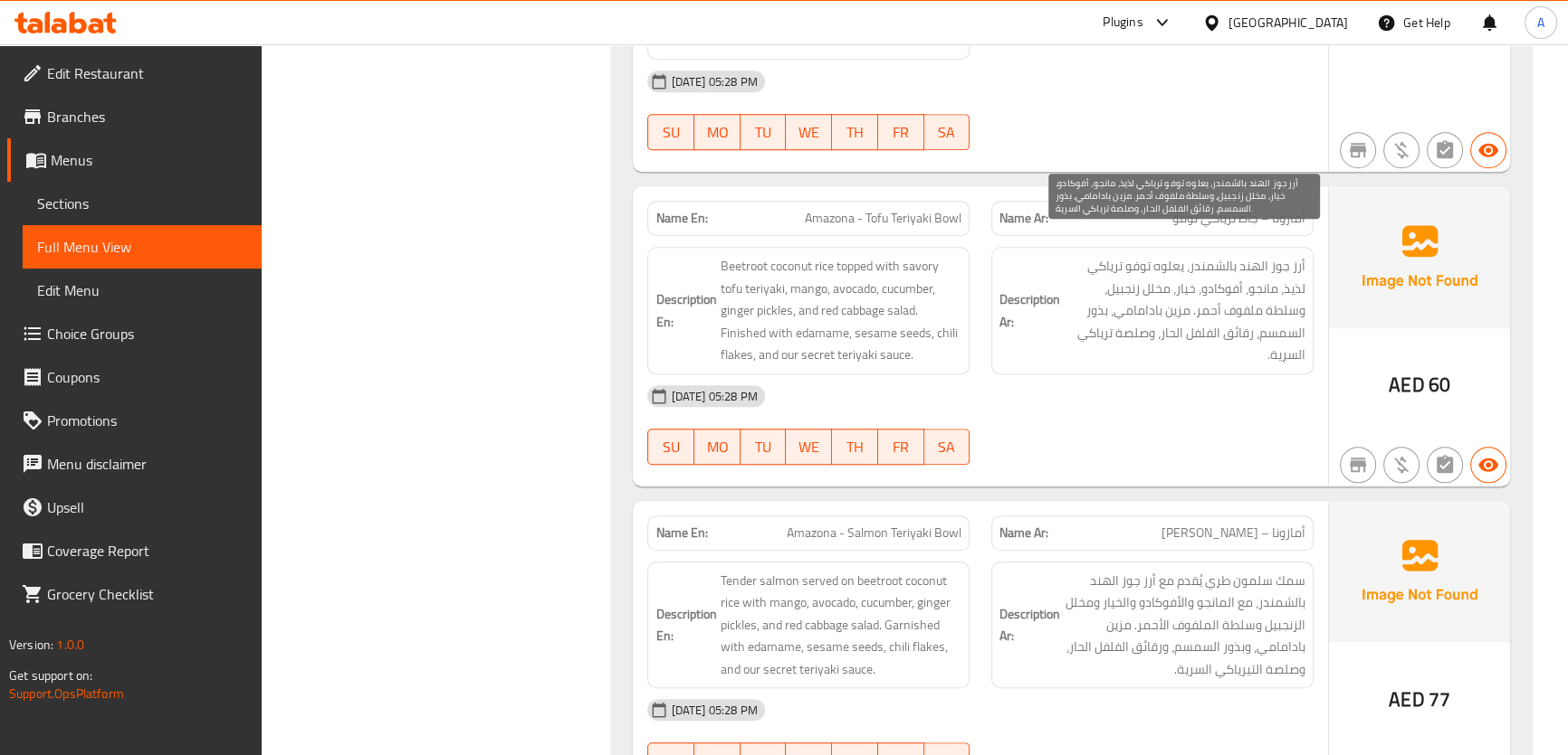
click at [1255, 268] on span "أرز جوز الهند بالشمندر، يعلوه توفو ترياكي لذيذ، مانجو، أفوكادو، خيار، مخلل زنجب…" at bounding box center [1184, 311] width 242 height 111
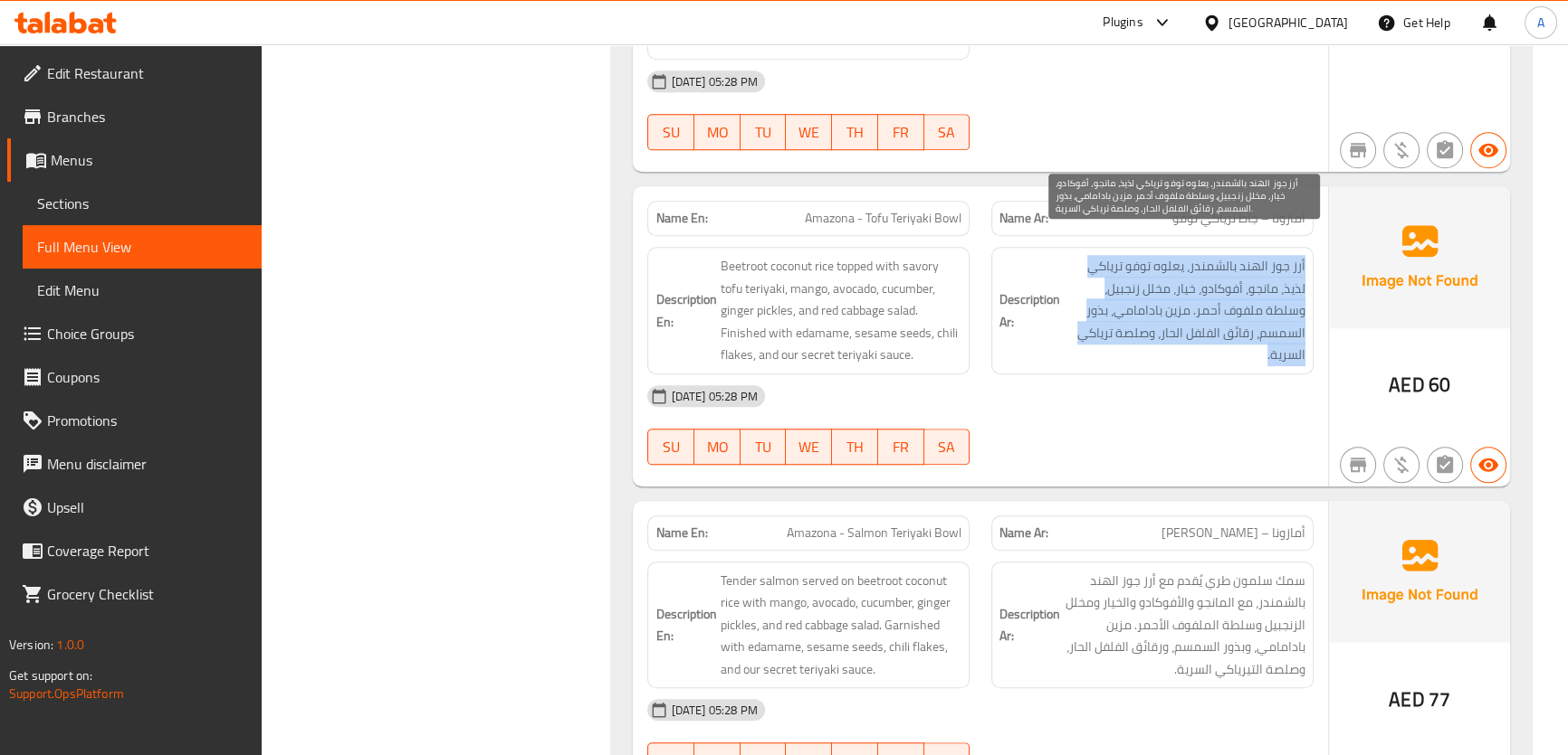
click at [1255, 268] on span "أرز جوز الهند بالشمندر، يعلوه توفو ترياكي لذيذ، مانجو، أفوكادو، خيار، مخلل زنجب…" at bounding box center [1184, 311] width 242 height 111
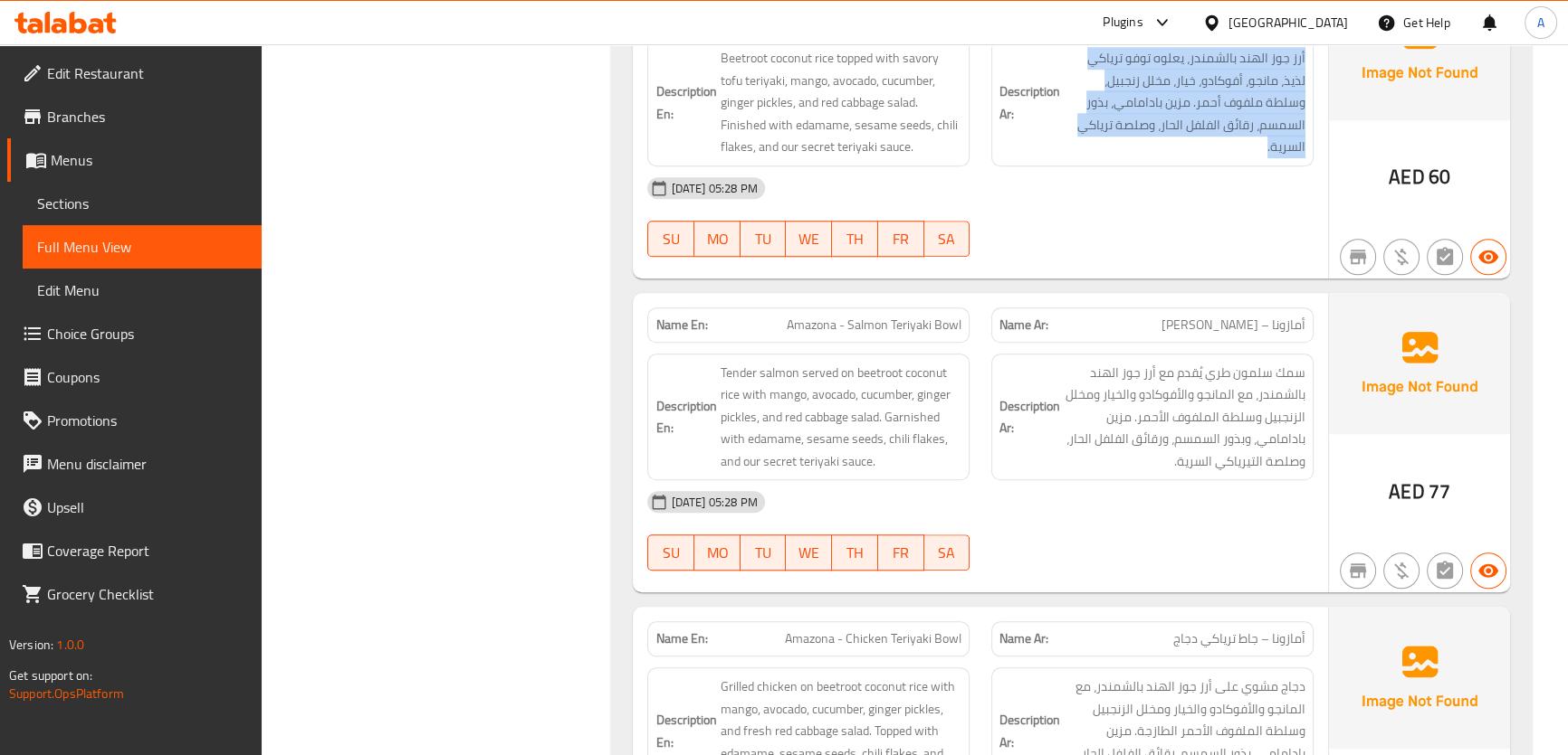
scroll to position [2013, 0]
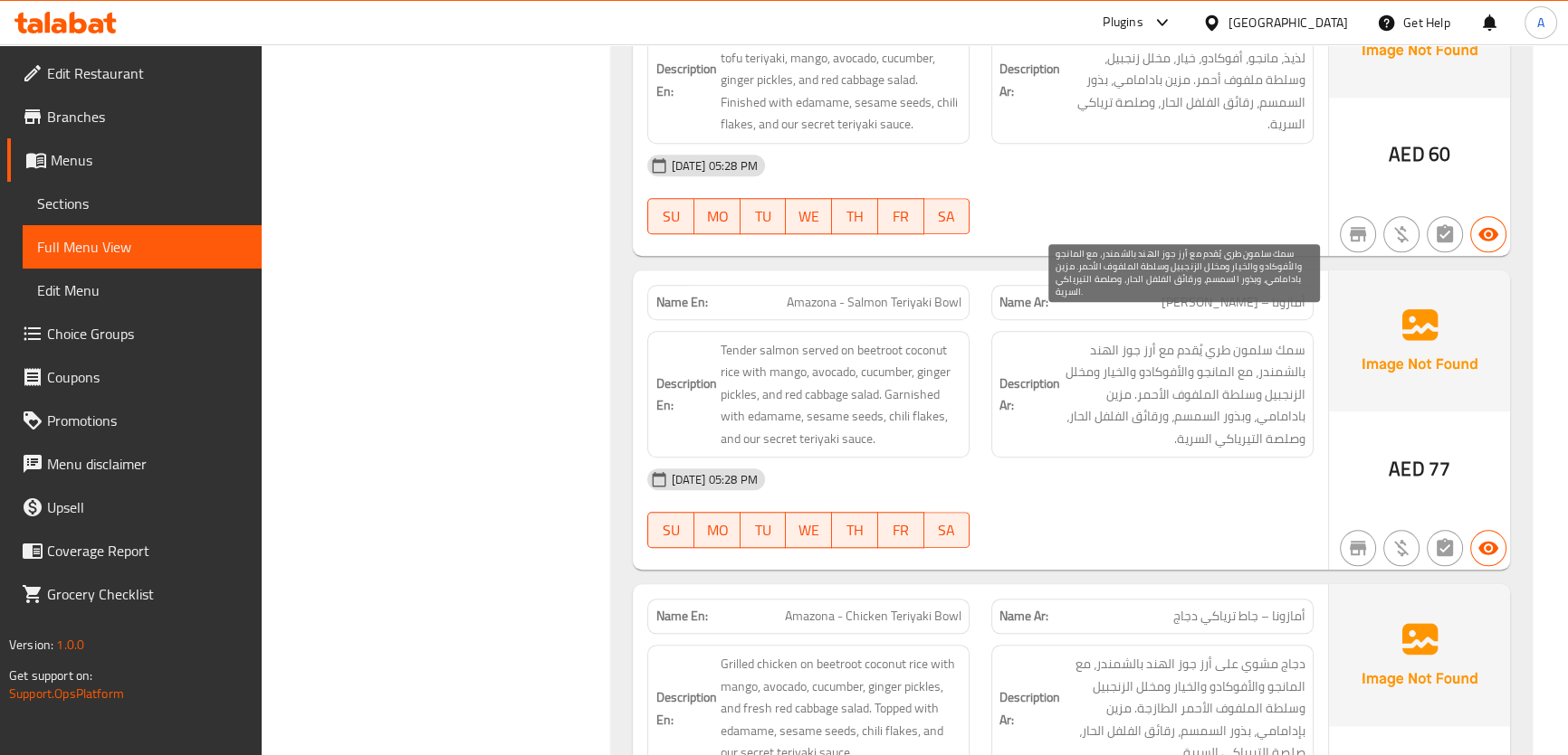
click at [1145, 376] on span "سمك سلمون طري يُقدم مع أرز جوز الهند بالشمندر، مع المانجو والأفوكادو والخيار وم…" at bounding box center [1184, 394] width 242 height 111
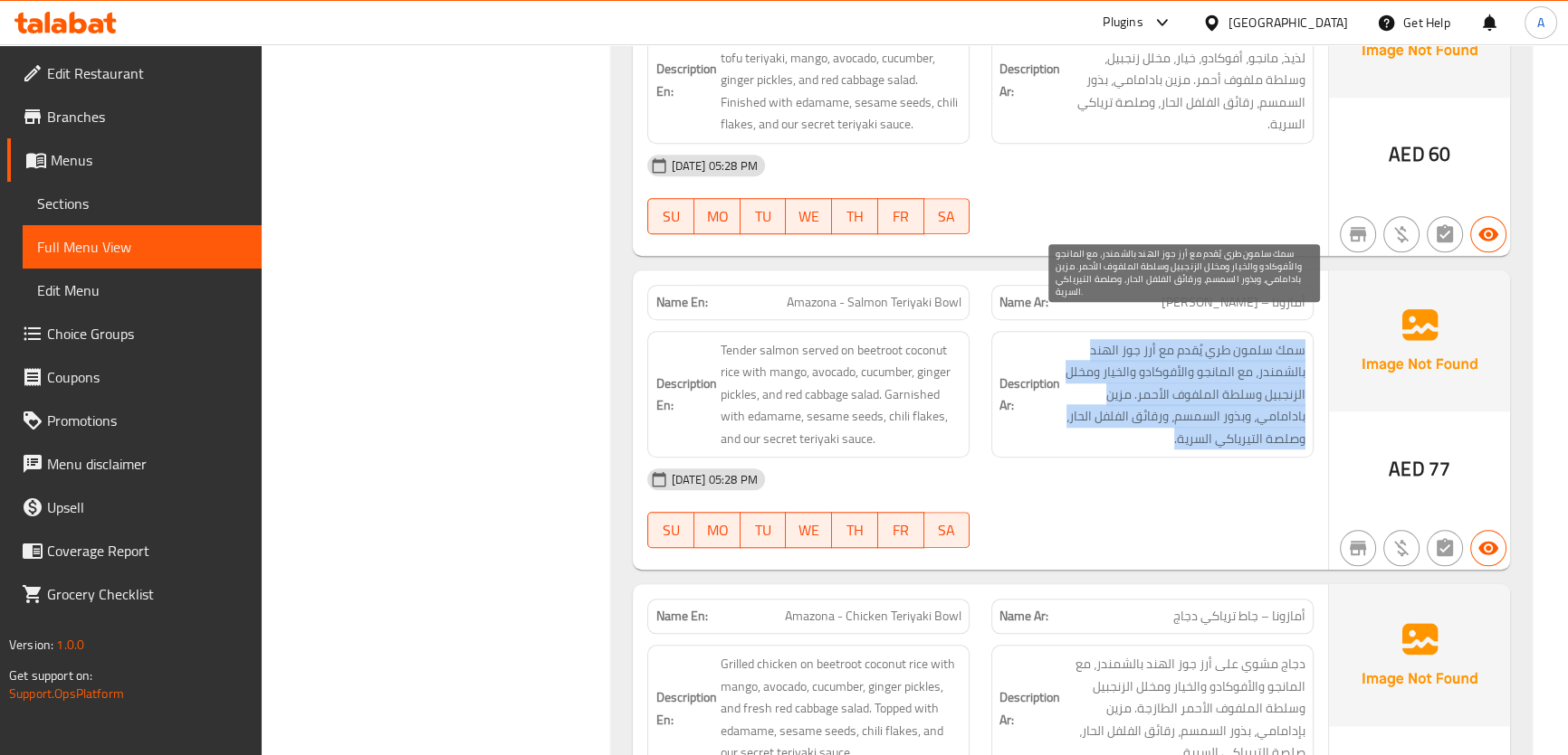
click at [1145, 376] on span "سمك سلمون طري يُقدم مع أرز جوز الهند بالشمندر، مع المانجو والأفوكادو والخيار وم…" at bounding box center [1184, 394] width 242 height 111
click at [1202, 415] on span "سمك سلمون طري يُقدم مع أرز جوز الهند بالشمندر، مع المانجو والأفوكادو والخيار وم…" at bounding box center [1184, 394] width 242 height 111
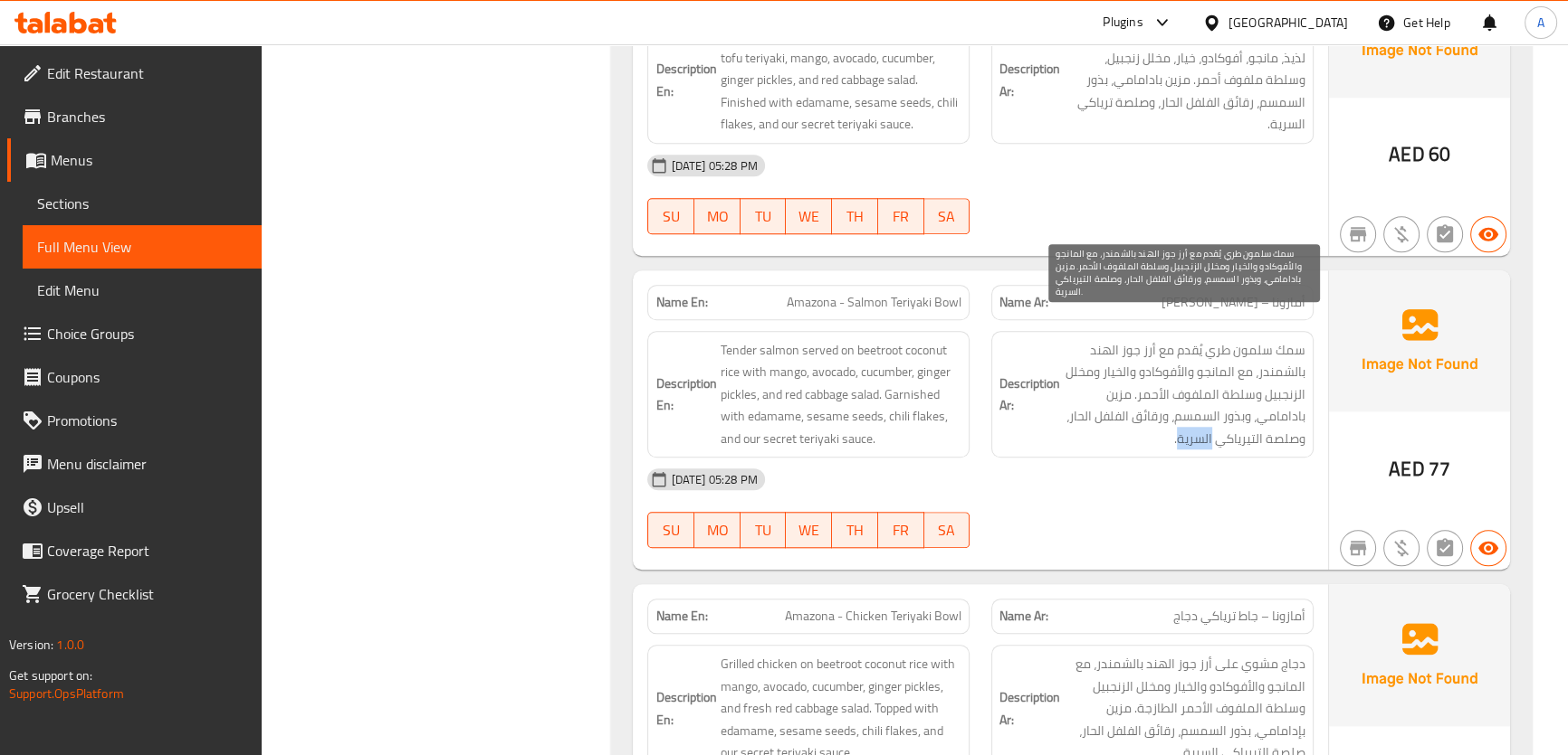
click at [1202, 415] on span "سمك سلمون طري يُقدم مع أرز جوز الهند بالشمندر، مع المانجو والأفوكادو والخيار وم…" at bounding box center [1184, 394] width 242 height 111
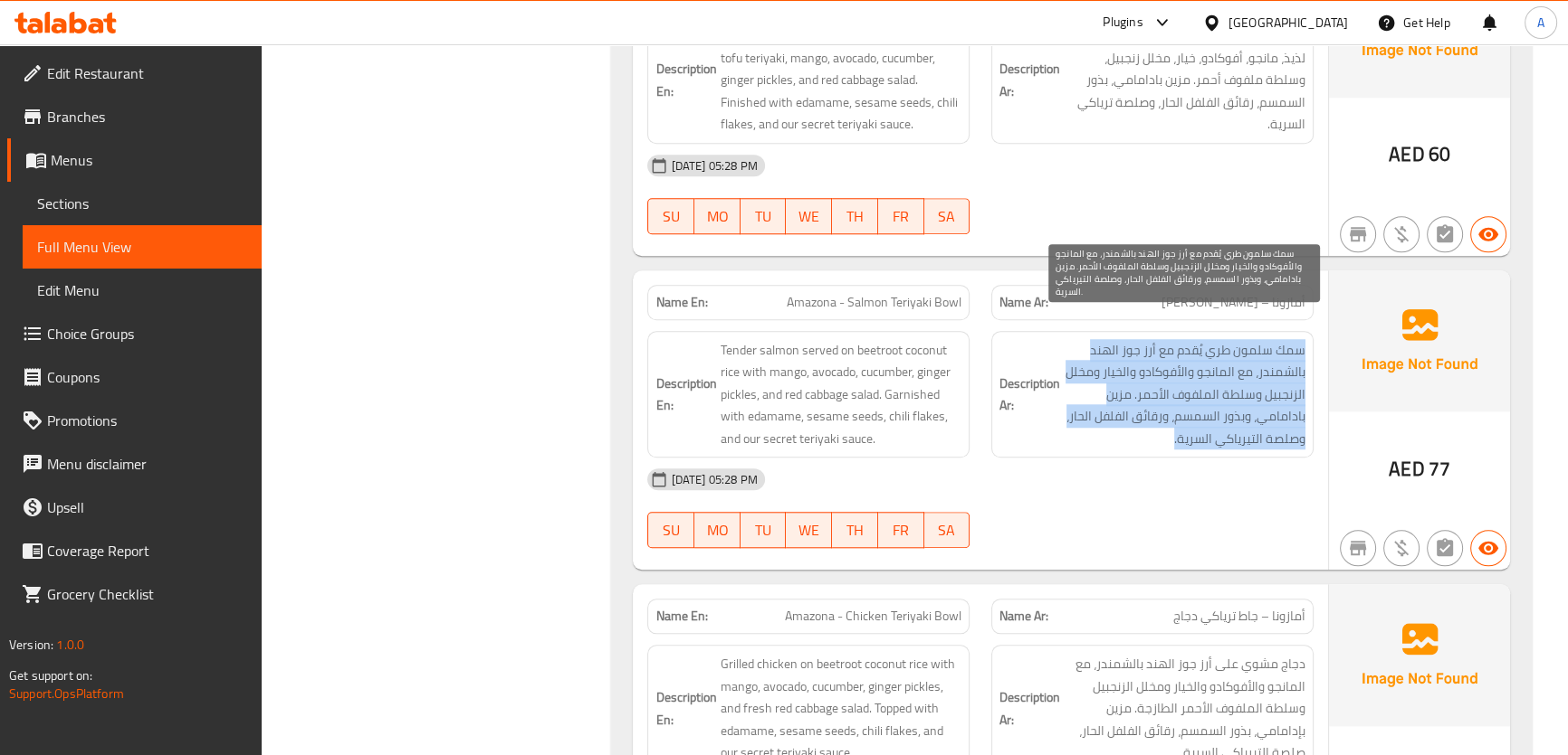
click at [1202, 415] on span "سمك سلمون طري يُقدم مع أرز جوز الهند بالشمندر، مع المانجو والأفوكادو والخيار وم…" at bounding box center [1184, 394] width 242 height 111
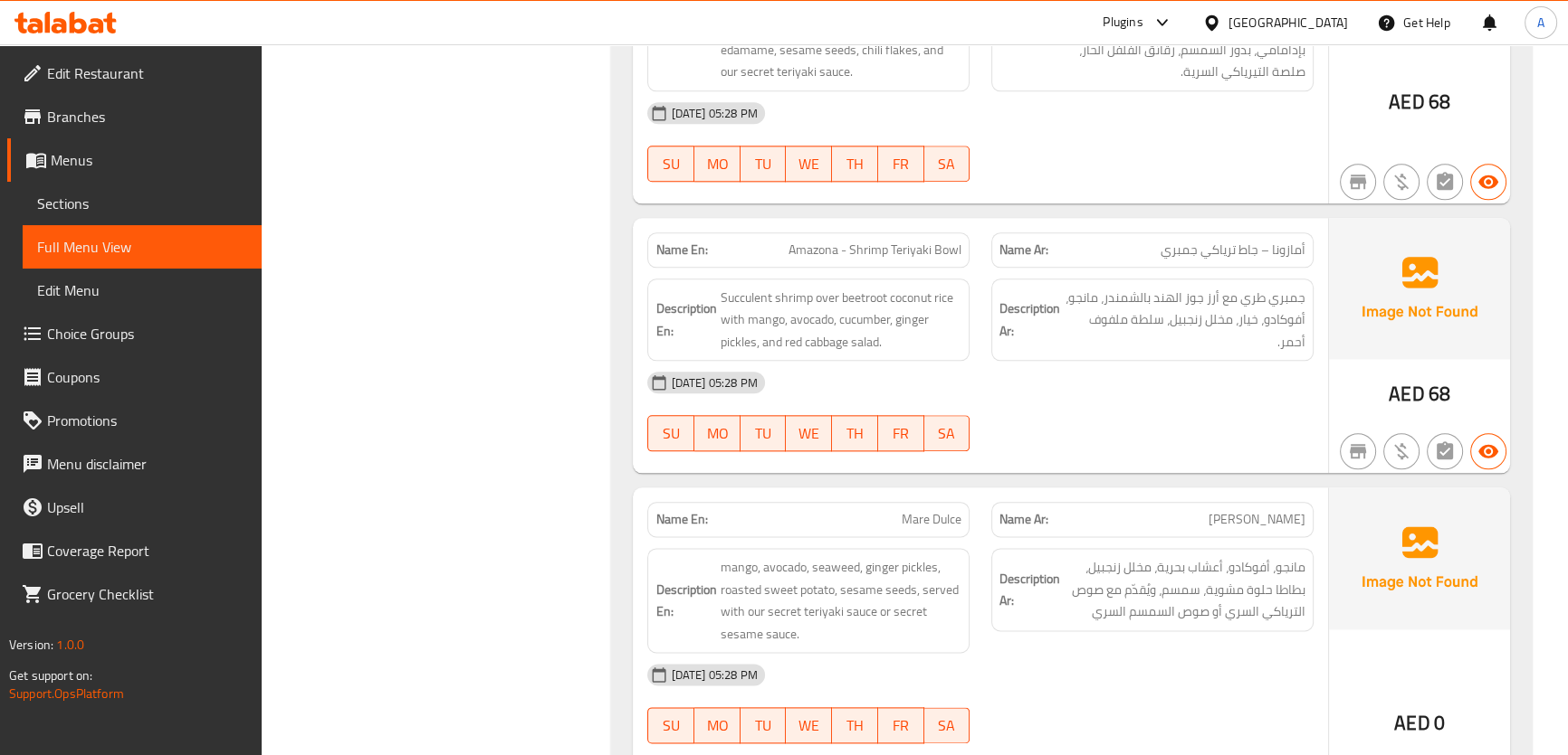
scroll to position [2770, 0]
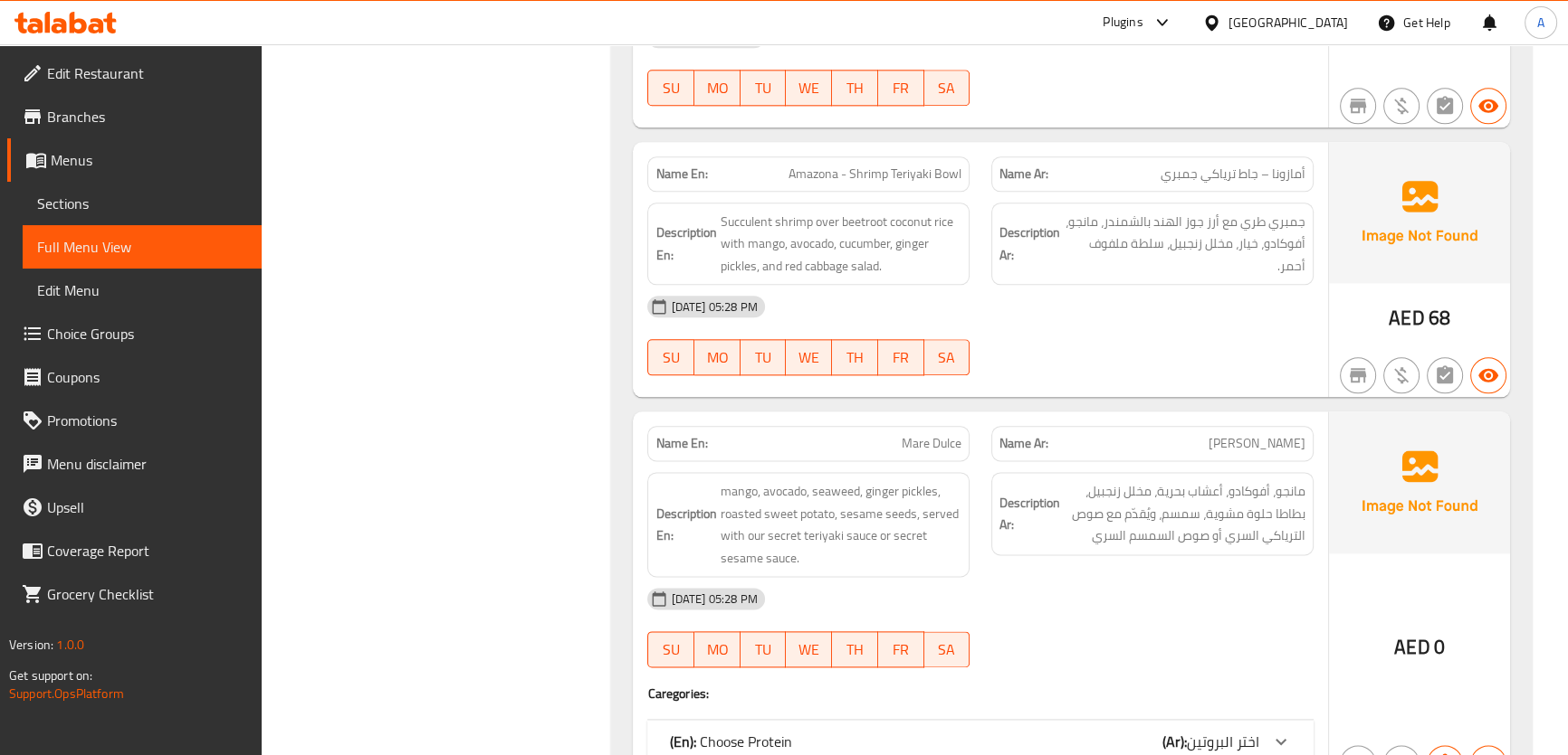
click at [847, 230] on span "Succulent shrimp over beetroot coconut rice with mango, avocado, cucumber, ging…" at bounding box center [840, 245] width 242 height 67
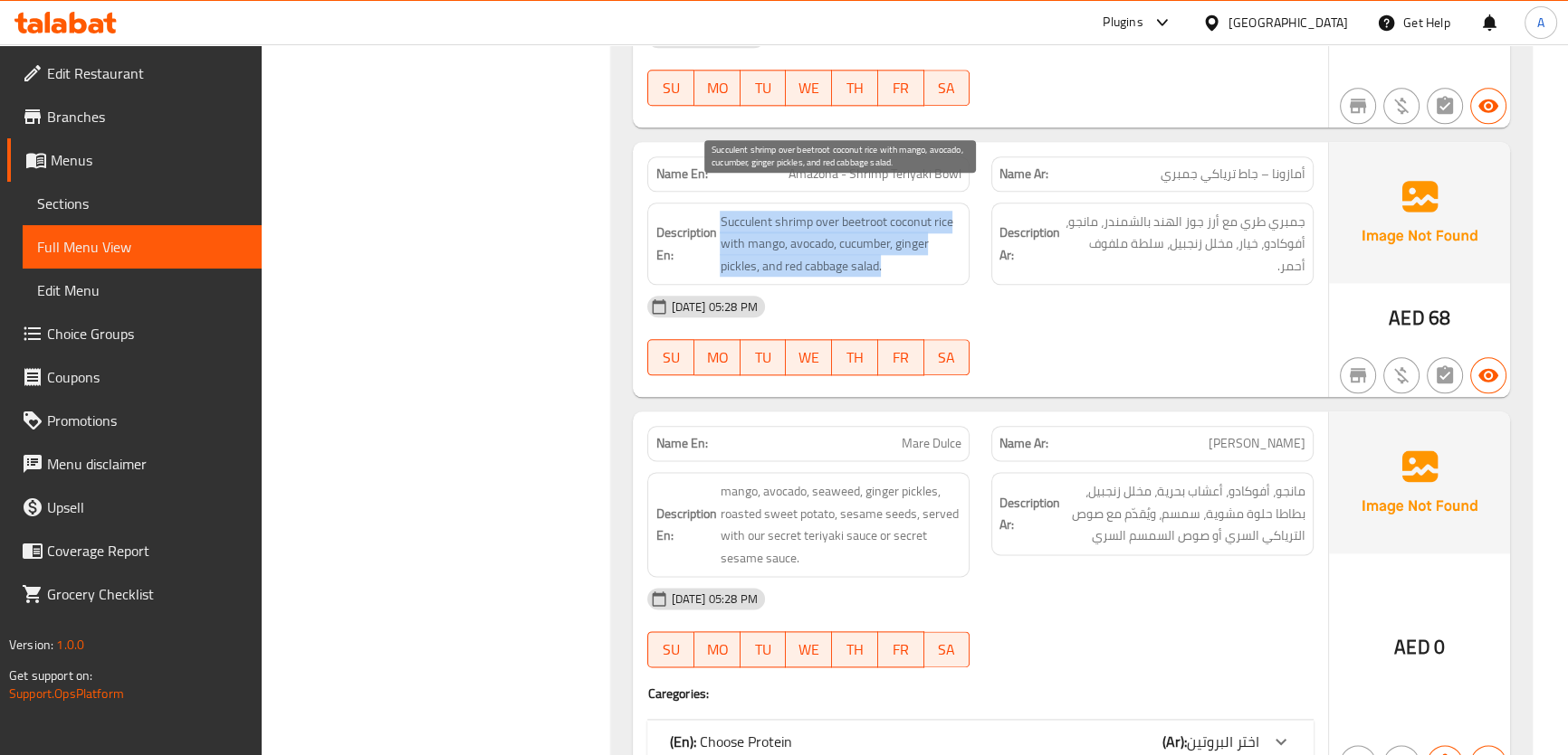
click at [847, 230] on span "Succulent shrimp over beetroot coconut rice with mango, avocado, cucumber, ging…" at bounding box center [840, 245] width 242 height 67
copy span "Succulent shrimp over beetroot coconut rice with mango, avocado, cucumber, ging…"
click at [733, 211] on span "Succulent shrimp over beetroot coconut rice with mango, avocado, cucumber, ging…" at bounding box center [840, 245] width 242 height 67
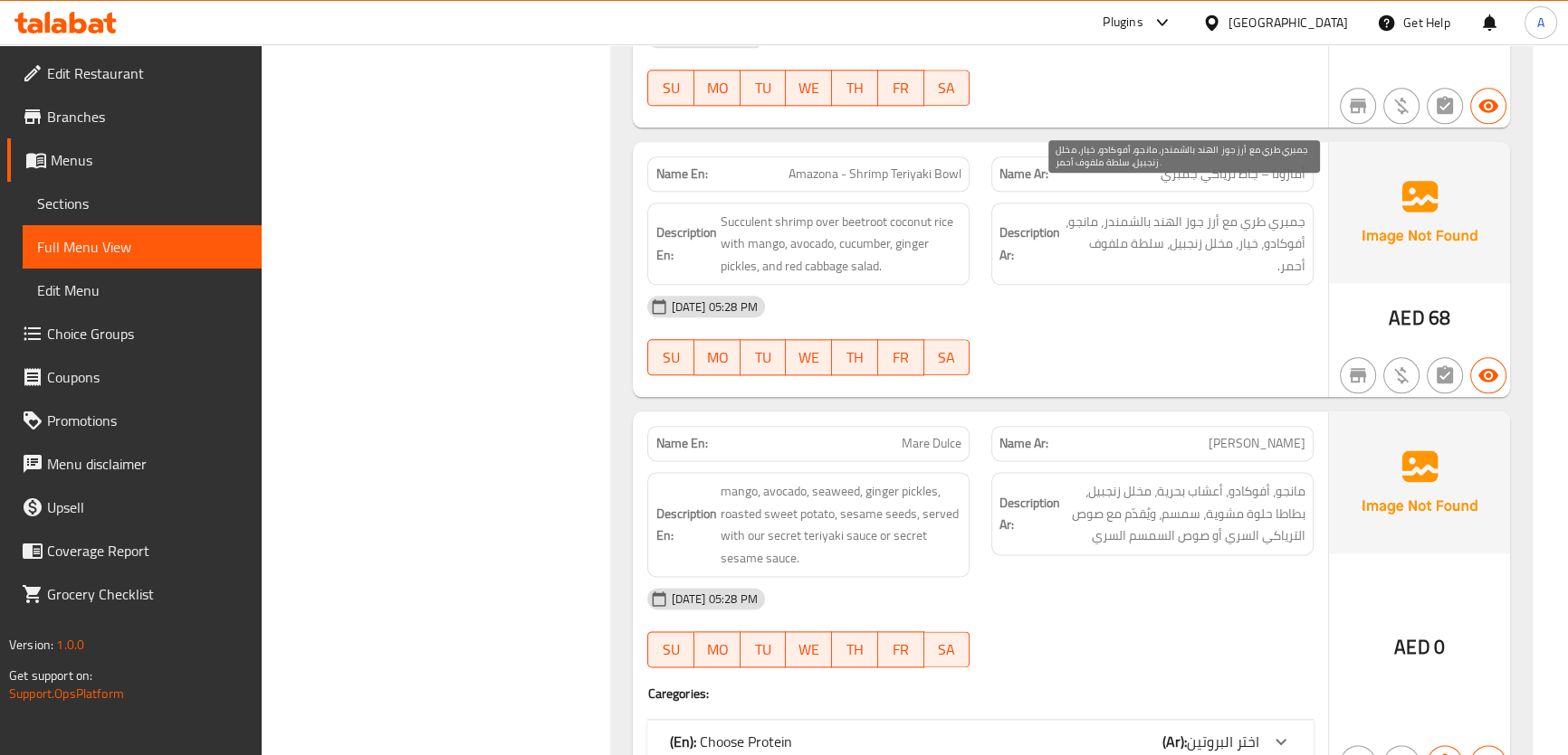
click at [1284, 211] on span "جمبري طري مع أرز جوز الهند بالشمندر، مانجو، أفوكادو، خيار، مخلل زنجبيل، سلطة مل…" at bounding box center [1184, 245] width 242 height 67
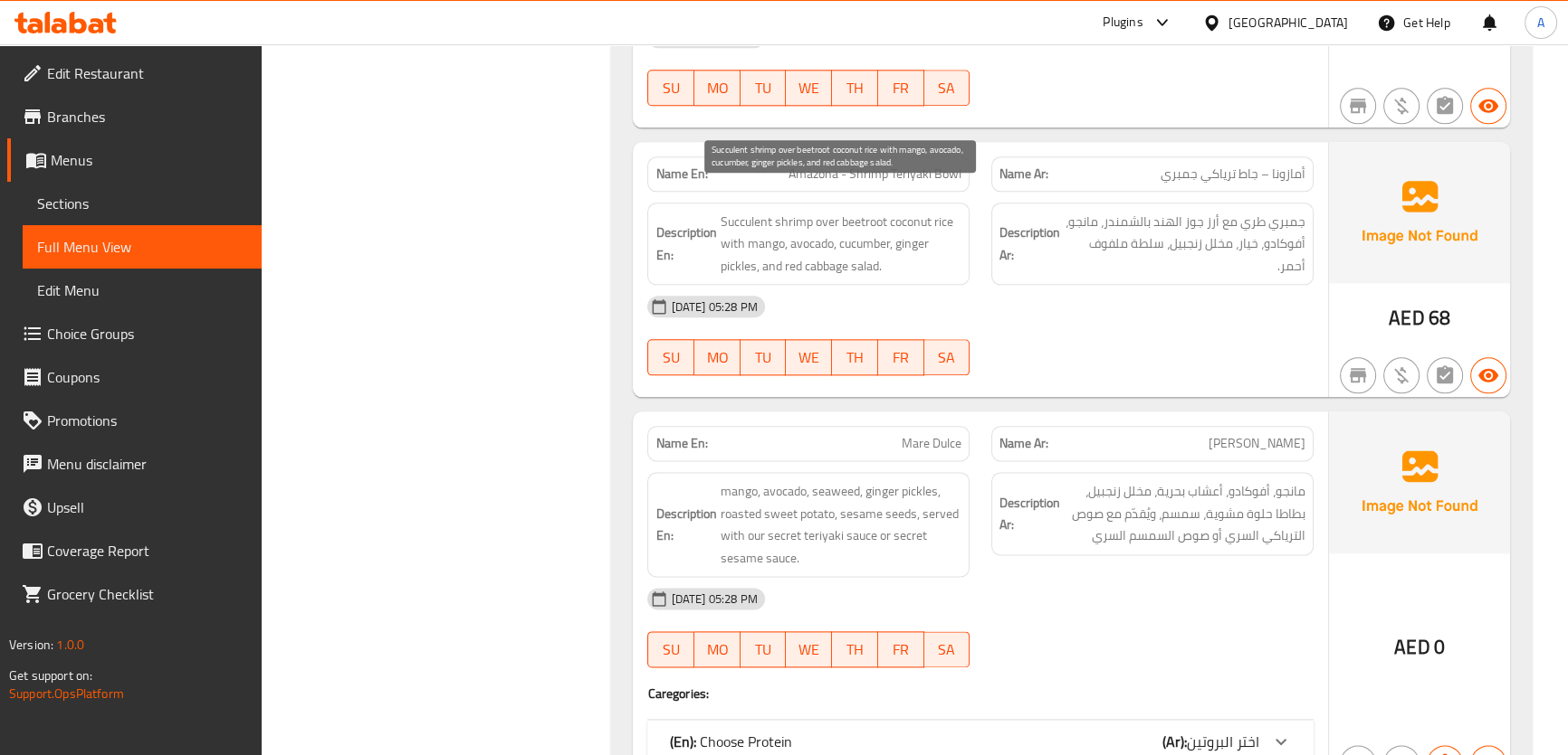
click at [902, 211] on span "Succulent shrimp over beetroot coconut rice with mango, avocado, cucumber, ging…" at bounding box center [840, 245] width 242 height 67
click at [875, 164] on span "Amazona - Shrimp Teriyaki Bowl" at bounding box center [874, 173] width 172 height 19
click at [870, 164] on span "Amazona - Shrimp Teriyaki Bowl" at bounding box center [874, 173] width 172 height 19
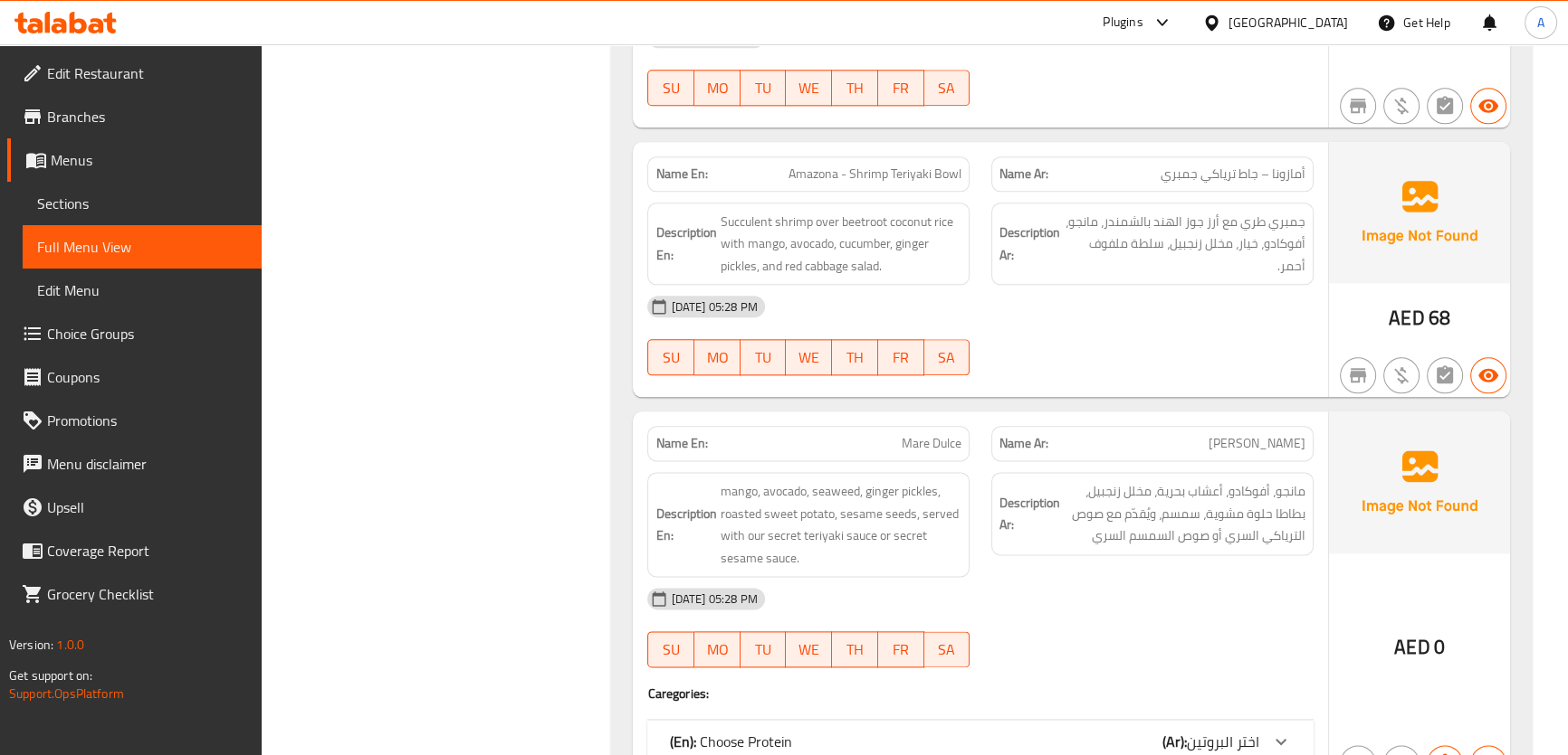
click at [870, 164] on span "Amazona - Shrimp Teriyaki Bowl" at bounding box center [874, 173] width 172 height 19
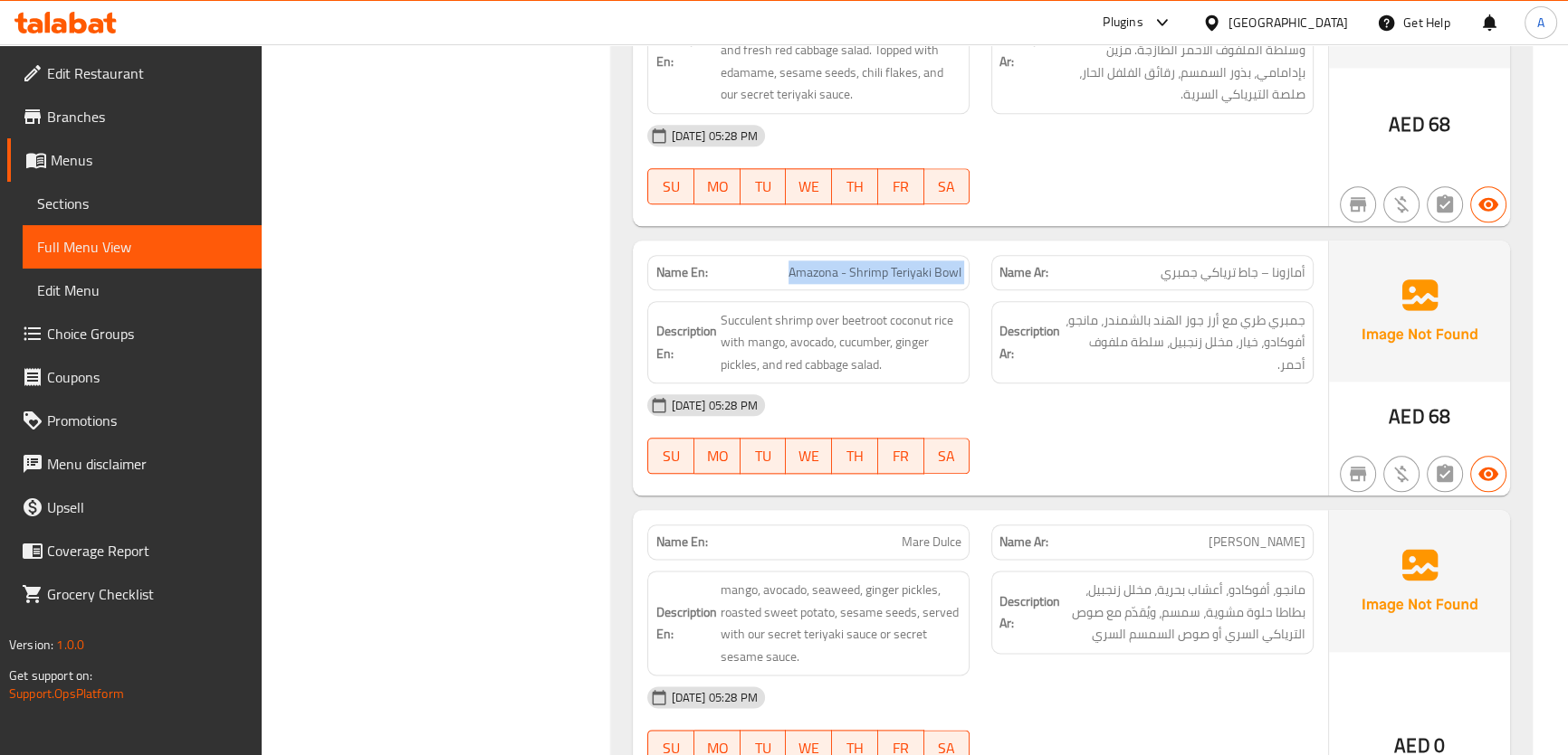
scroll to position [2573, 0]
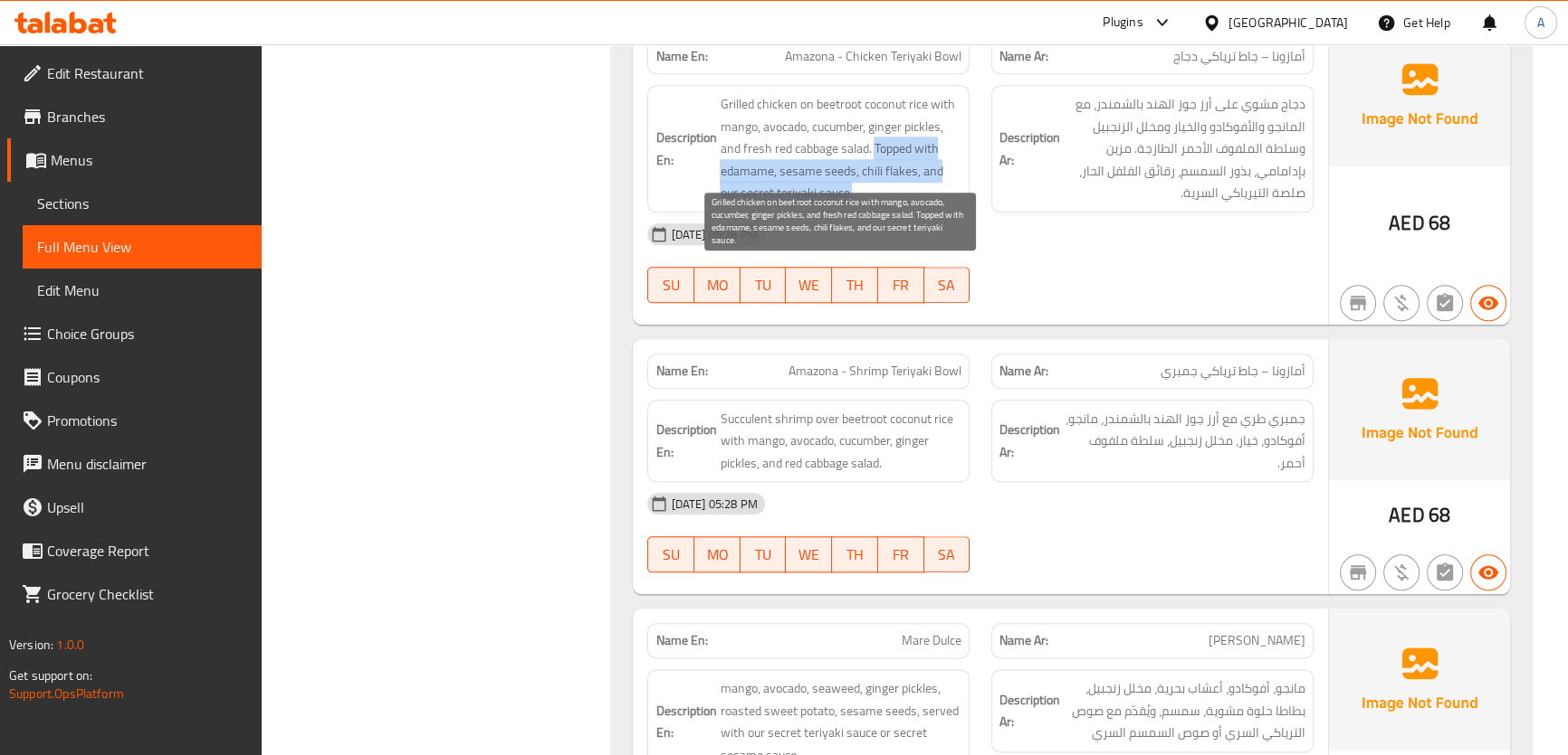
drag, startPoint x: 874, startPoint y: 121, endPoint x: 915, endPoint y: 171, distance: 64.7
click at [915, 171] on span "Grilled chicken on beetroot coconut rice with mango, avocado, cucumber, ginger …" at bounding box center [840, 149] width 242 height 111
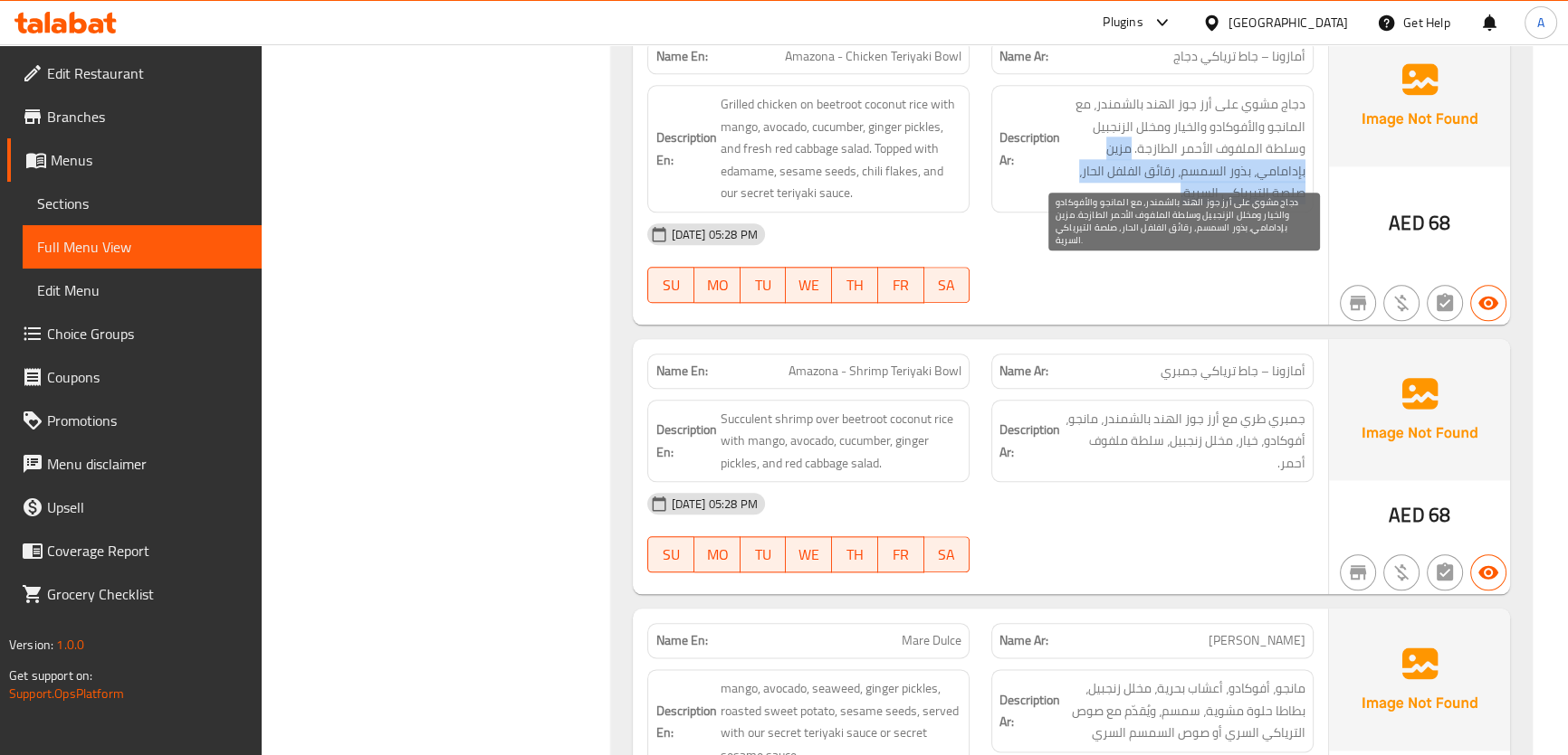
drag, startPoint x: 1132, startPoint y: 130, endPoint x: 1067, endPoint y: 157, distance: 70.4
click at [1067, 157] on span "دجاج مشوي على أرز جوز الهند بالشمندر، مع المانجو والأفوكادو والخيار ومخلل الزنج…" at bounding box center [1184, 149] width 242 height 111
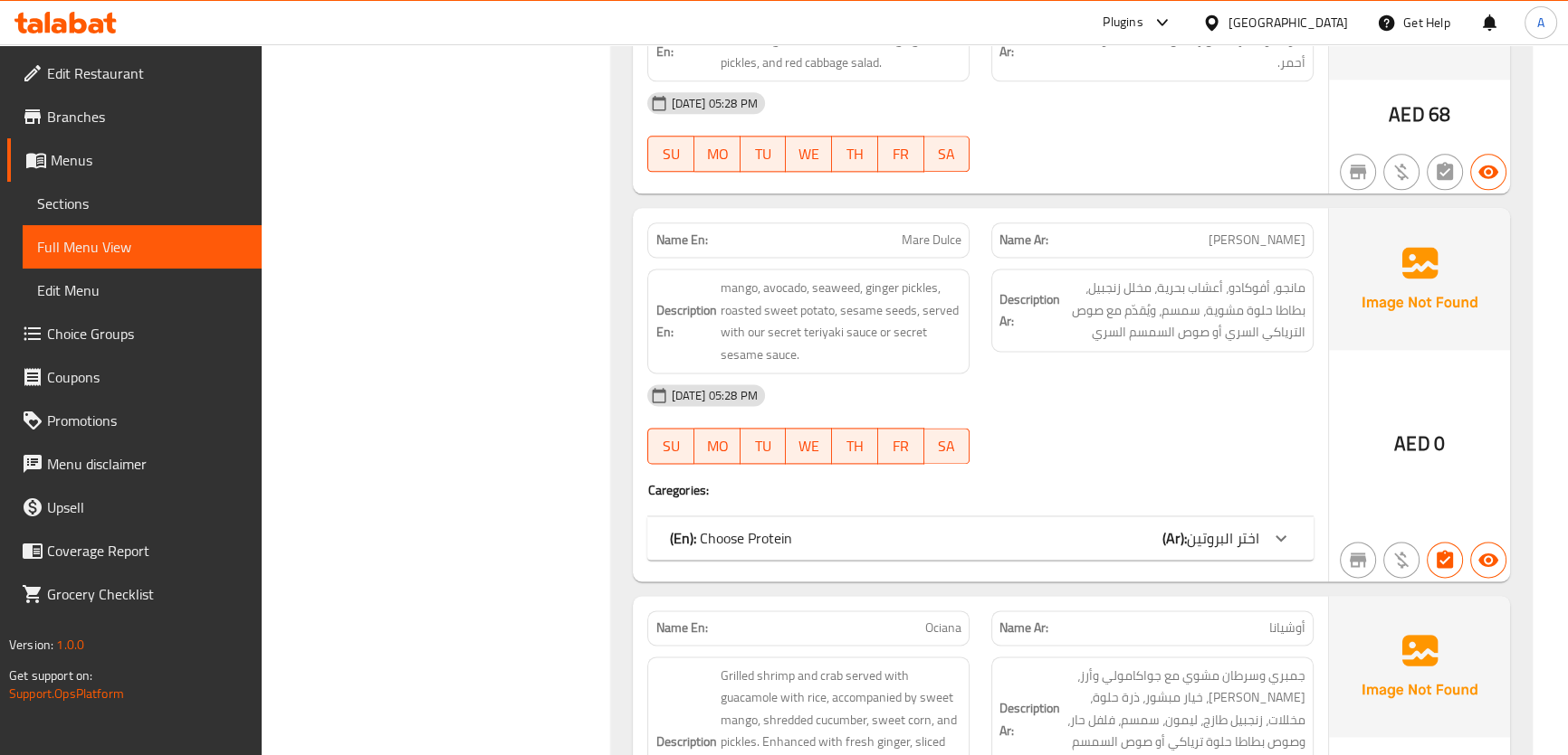
scroll to position [2985, 0]
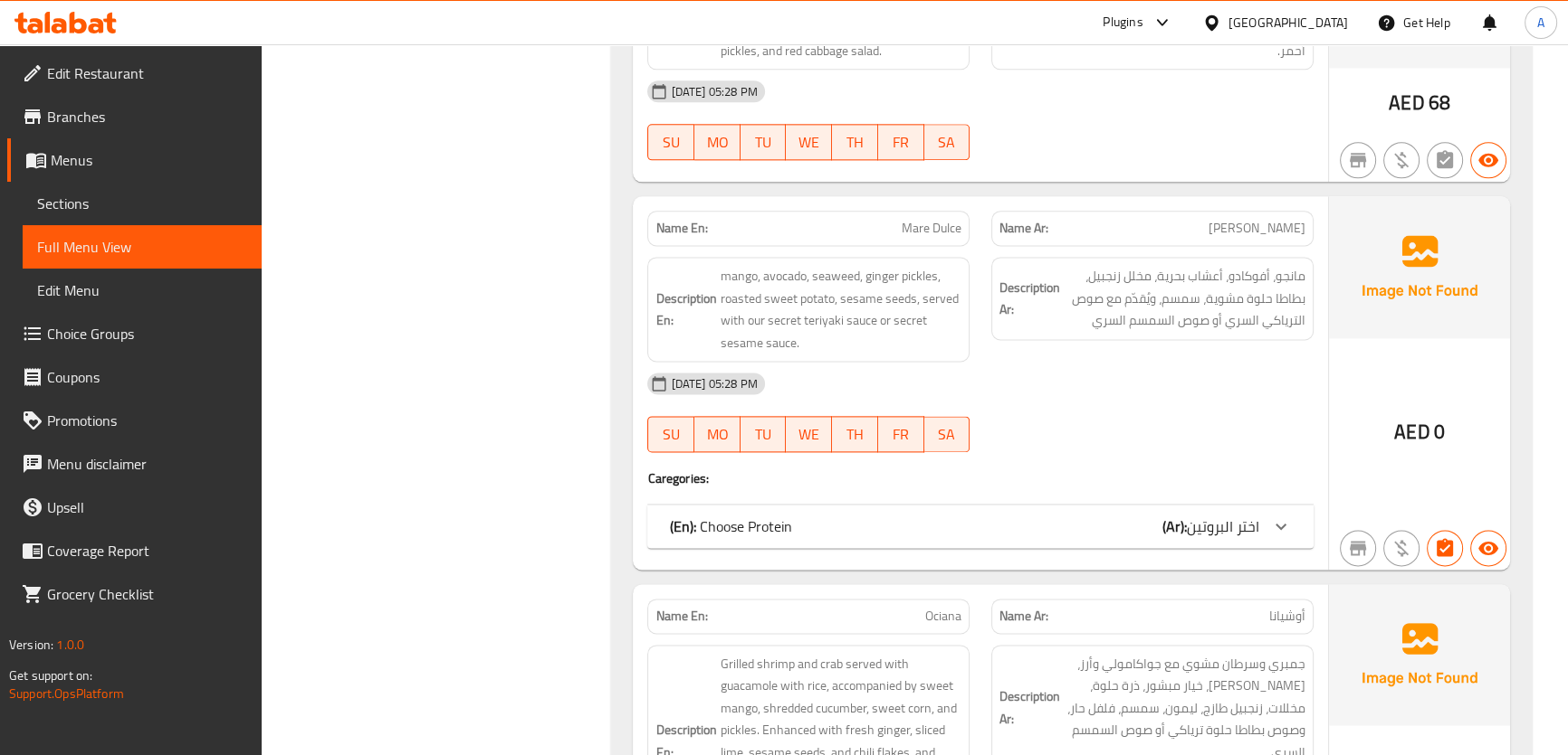
click at [1166, 513] on b "(Ar):" at bounding box center [1174, 526] width 25 height 27
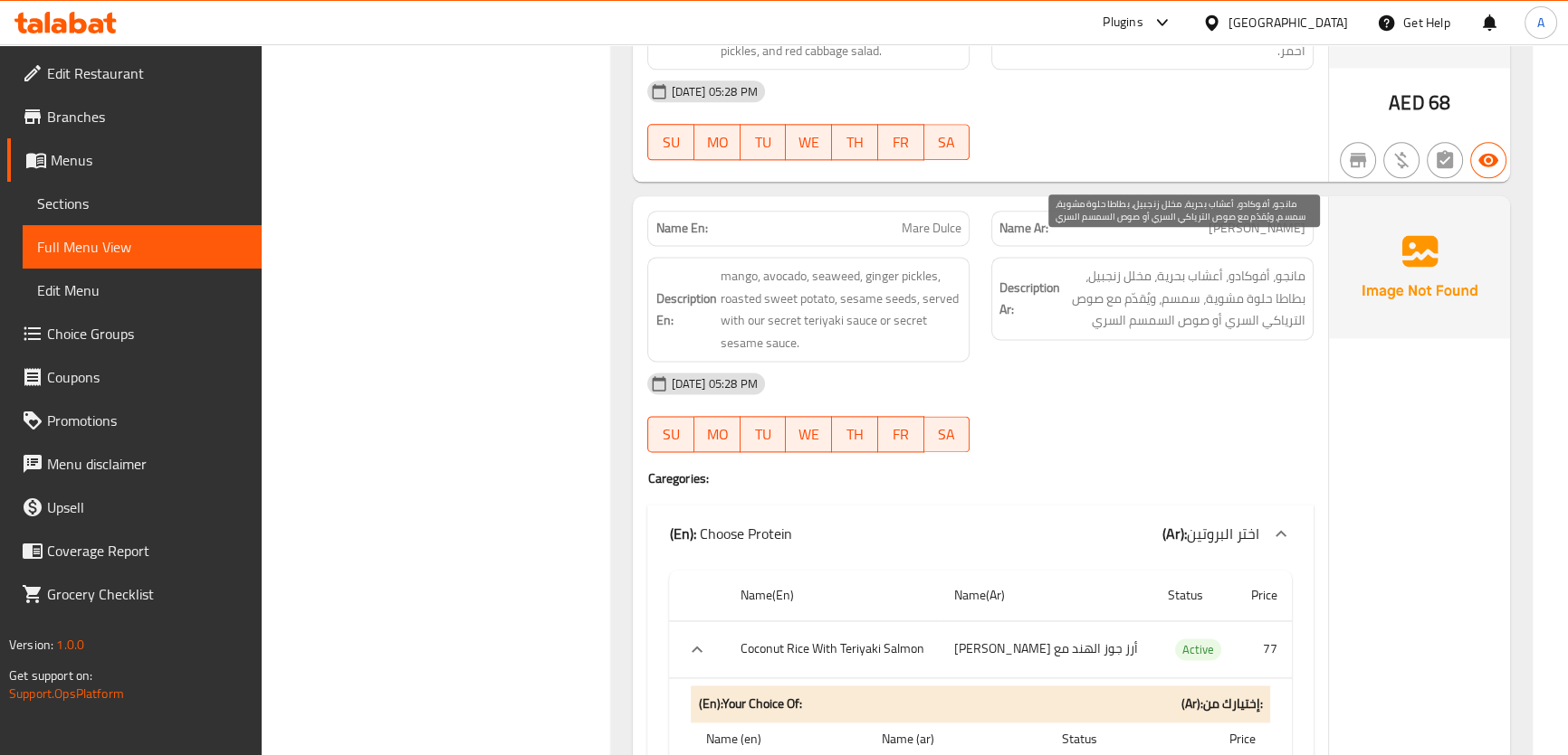
click at [1262, 271] on span "مانجو، أفوكادو، أعشاب بحرية، مخلل زنجبيل، بطاطا حلوة مشوية، سمسم، ويُقدّم مع صو…" at bounding box center [1184, 299] width 242 height 67
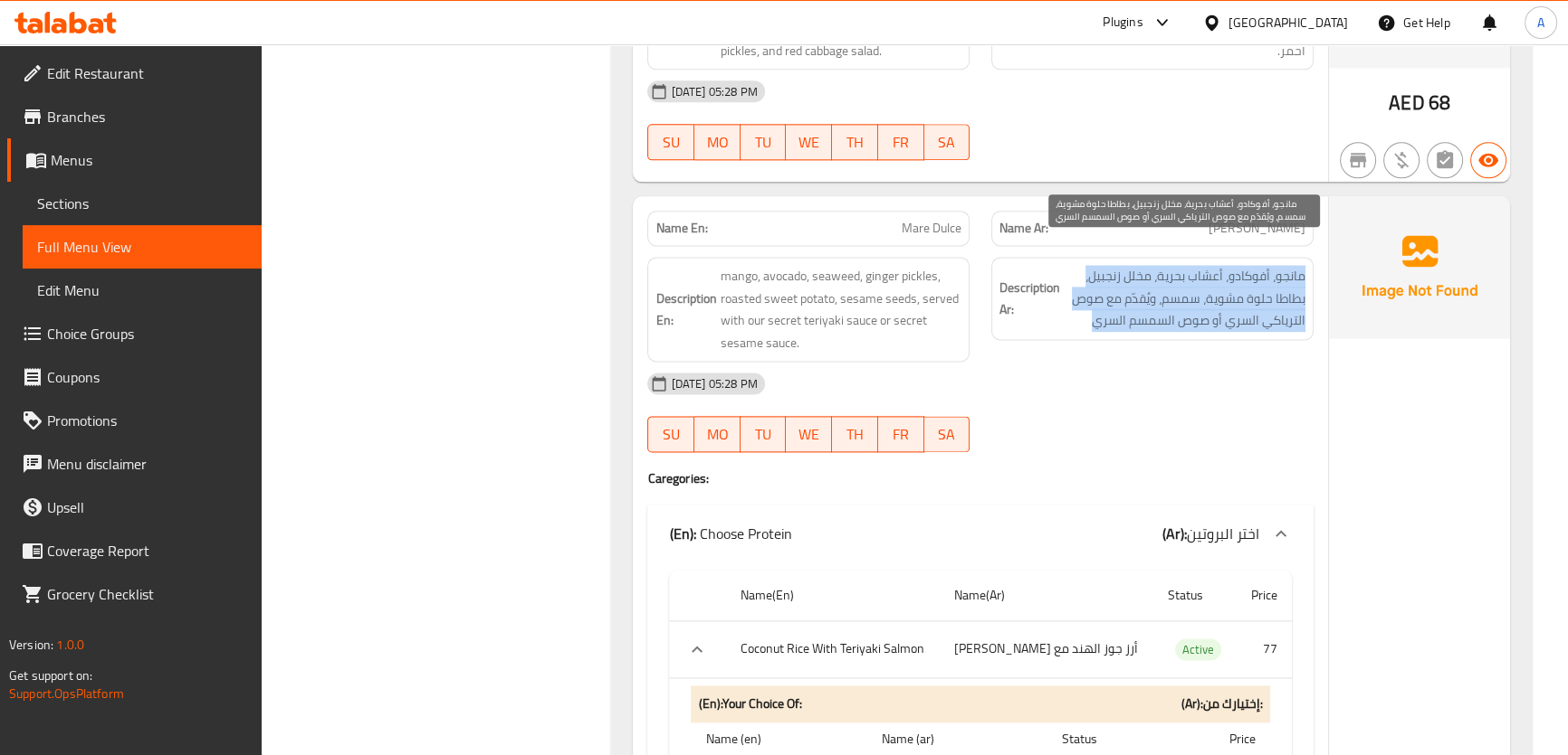
click at [1262, 271] on span "مانجو، أفوكادو، أعشاب بحرية، مخلل زنجبيل، بطاطا حلوة مشوية، سمسم، ويُقدّم مع صو…" at bounding box center [1184, 299] width 242 height 67
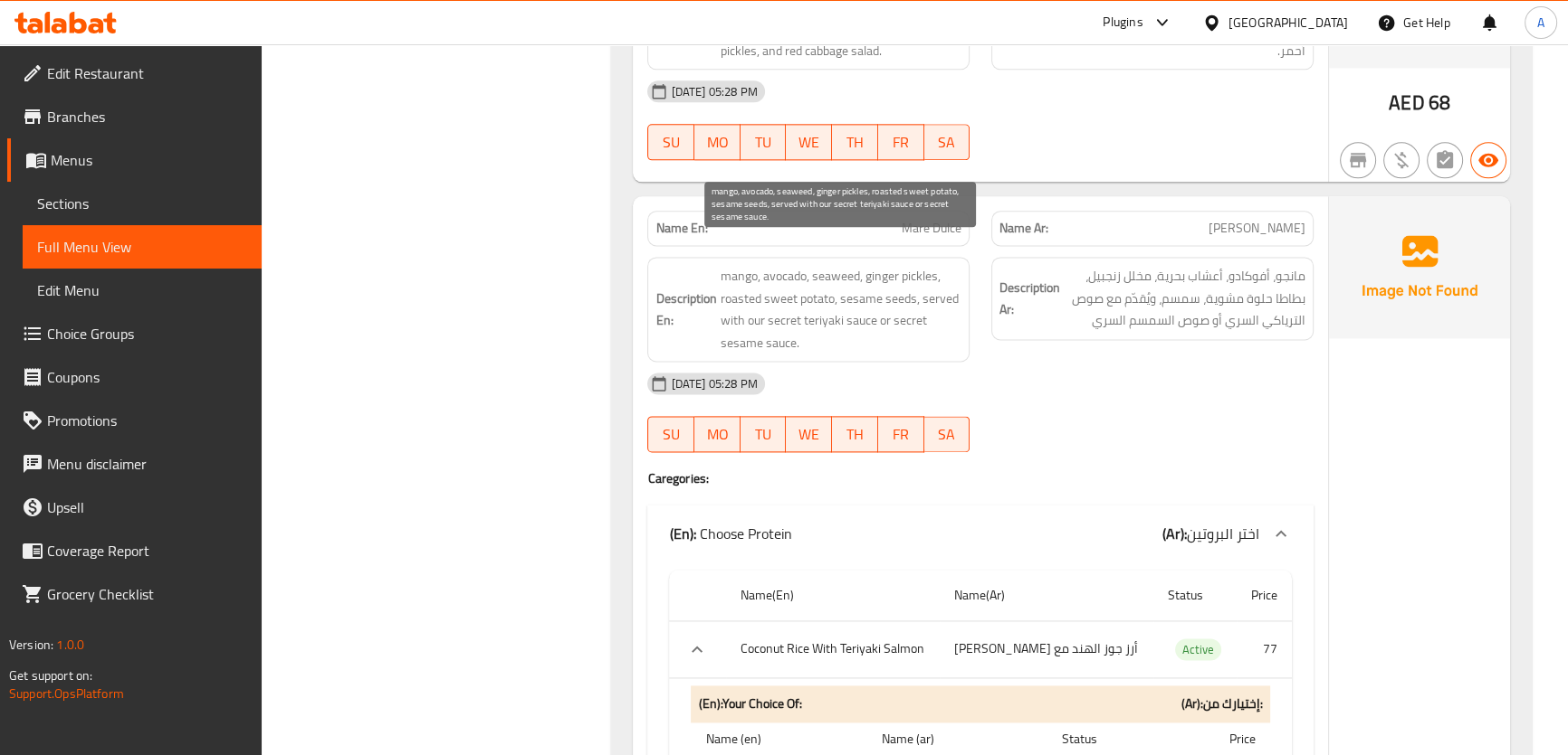
click at [787, 297] on span "mango, avocado, seaweed, ginger pickles, roasted sweet potato, sesame seeds, se…" at bounding box center [840, 309] width 242 height 88
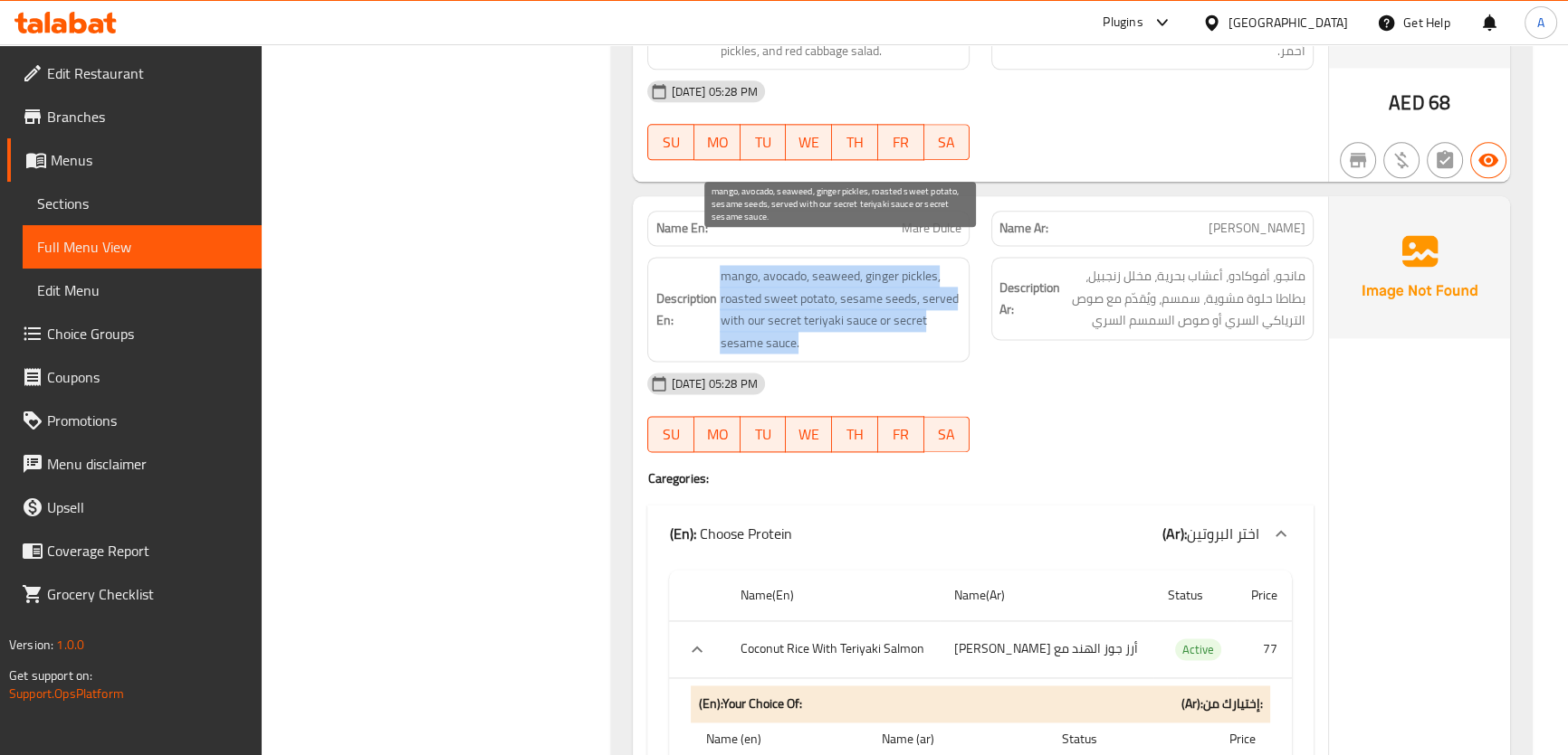
click at [787, 297] on span "mango, avocado, seaweed, ginger pickles, roasted sweet potato, sesame seeds, se…" at bounding box center [840, 309] width 242 height 88
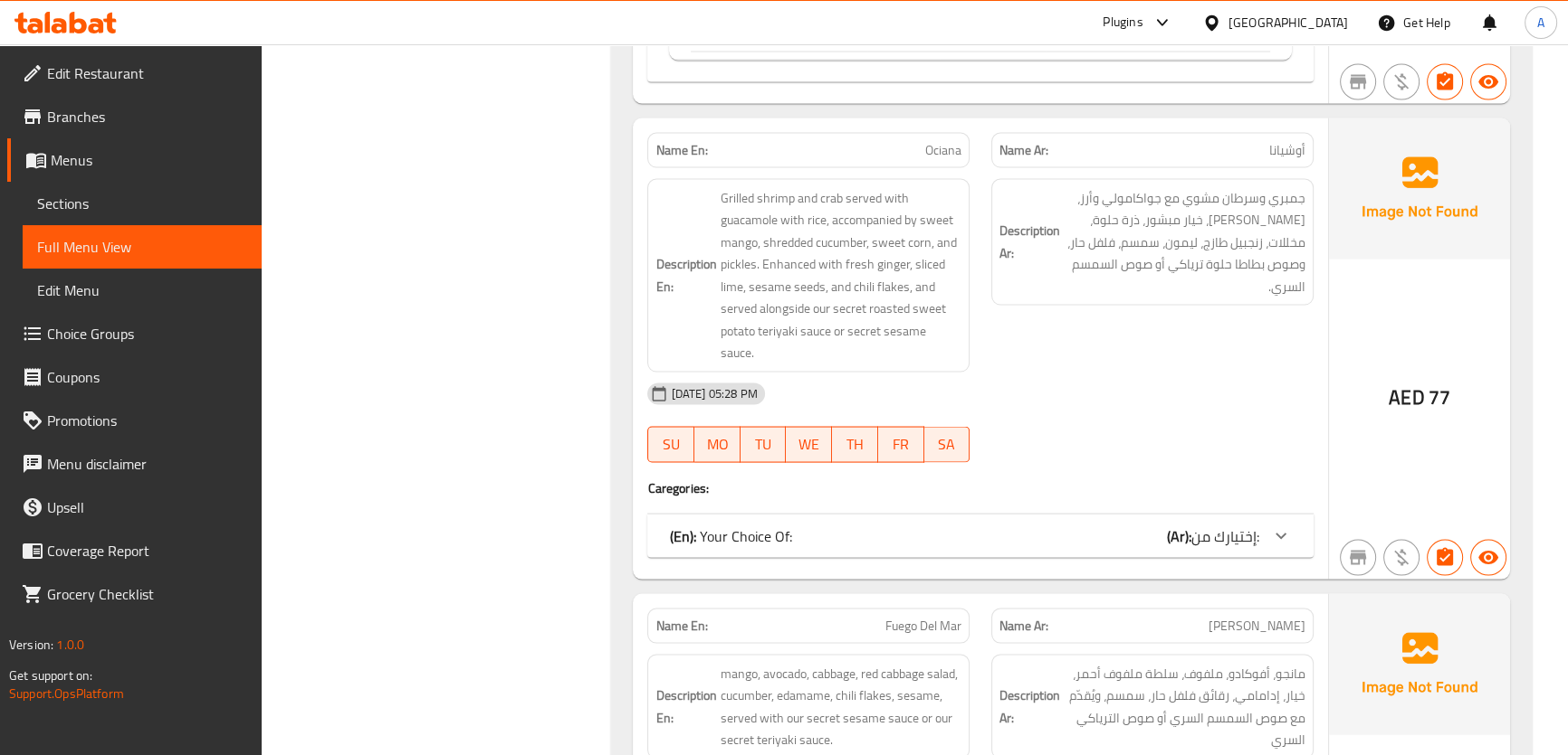
scroll to position [4433, 0]
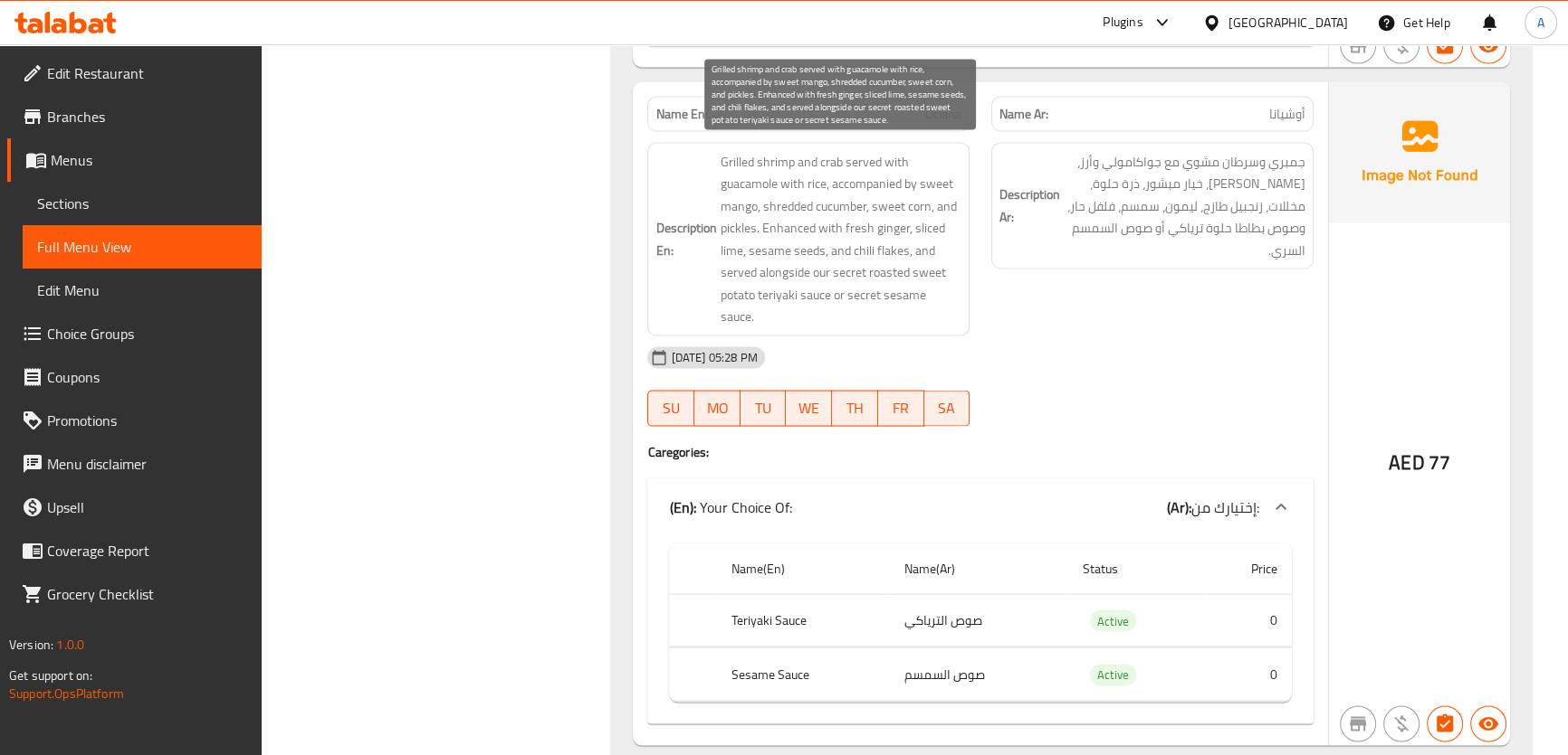
click at [803, 206] on span "Grilled shrimp and crab served with guacamole with rice, accompanied by sweet m…" at bounding box center [840, 239] width 242 height 177
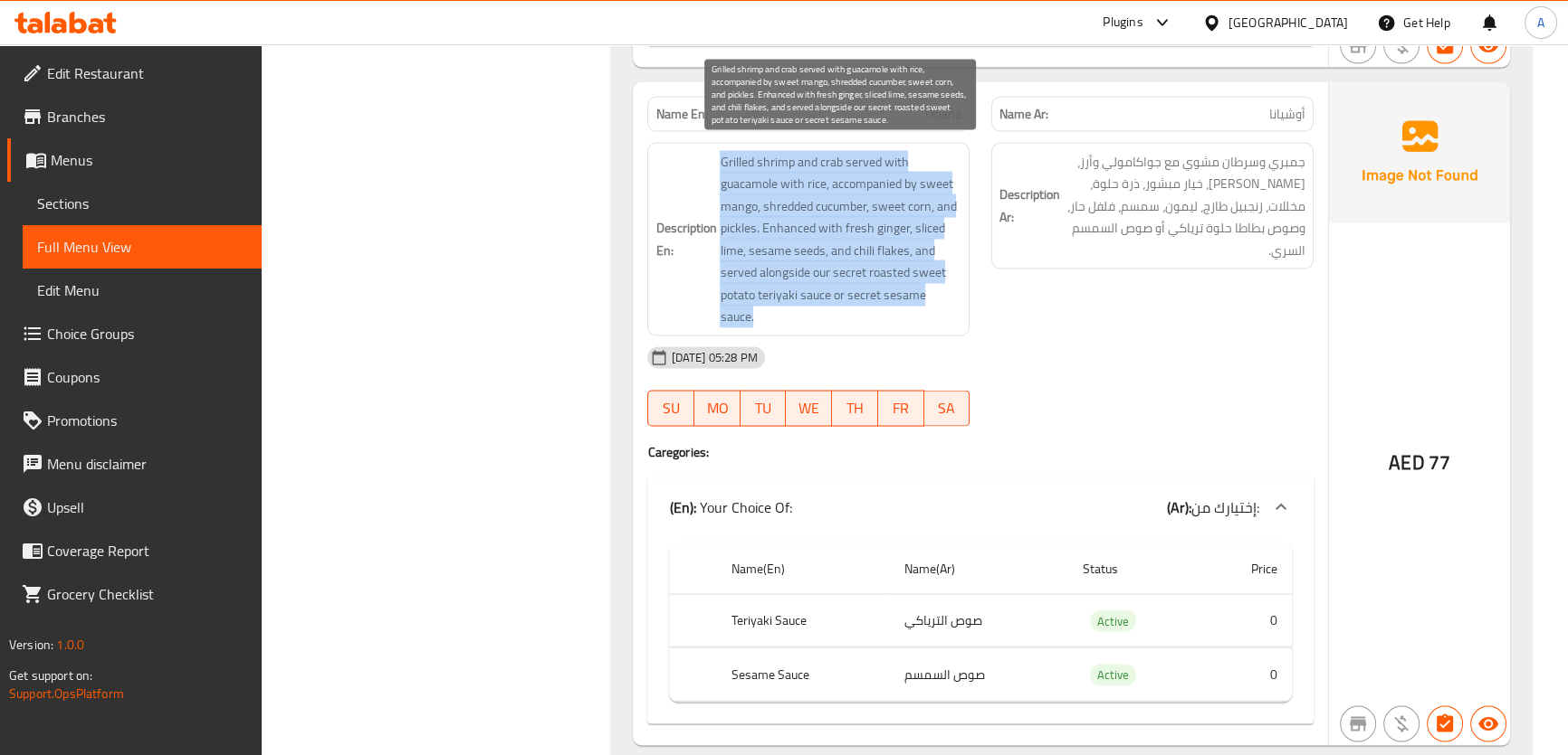
click at [803, 206] on span "Grilled shrimp and crab served with guacamole with rice, accompanied by sweet m…" at bounding box center [840, 239] width 242 height 177
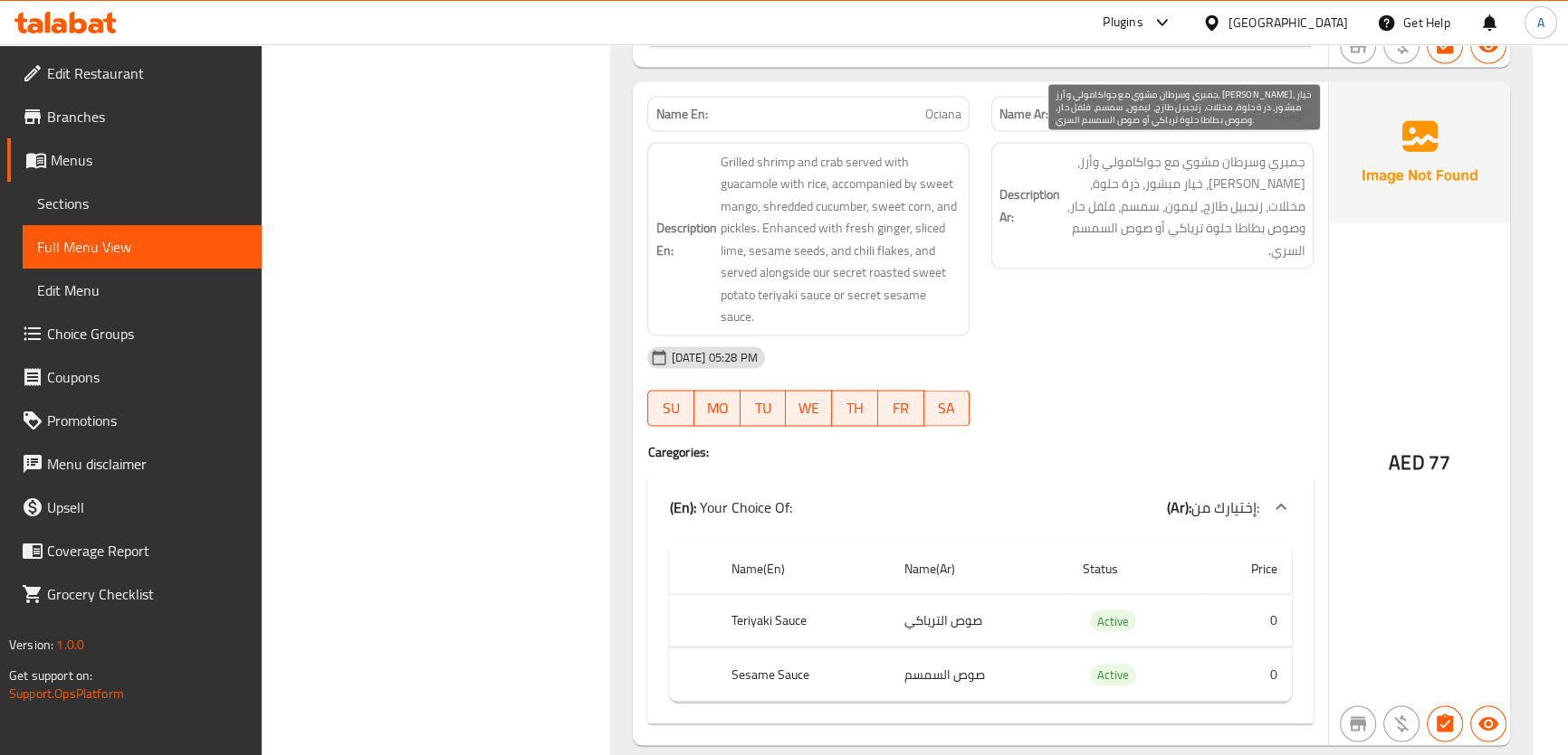
click at [1253, 160] on span "جمبري وسرطان مشوي مع جواكامولي وأرز، مانجو حلو، خيار مبشور، ذرة حلوة، مخللات، ز…" at bounding box center [1184, 206] width 242 height 111
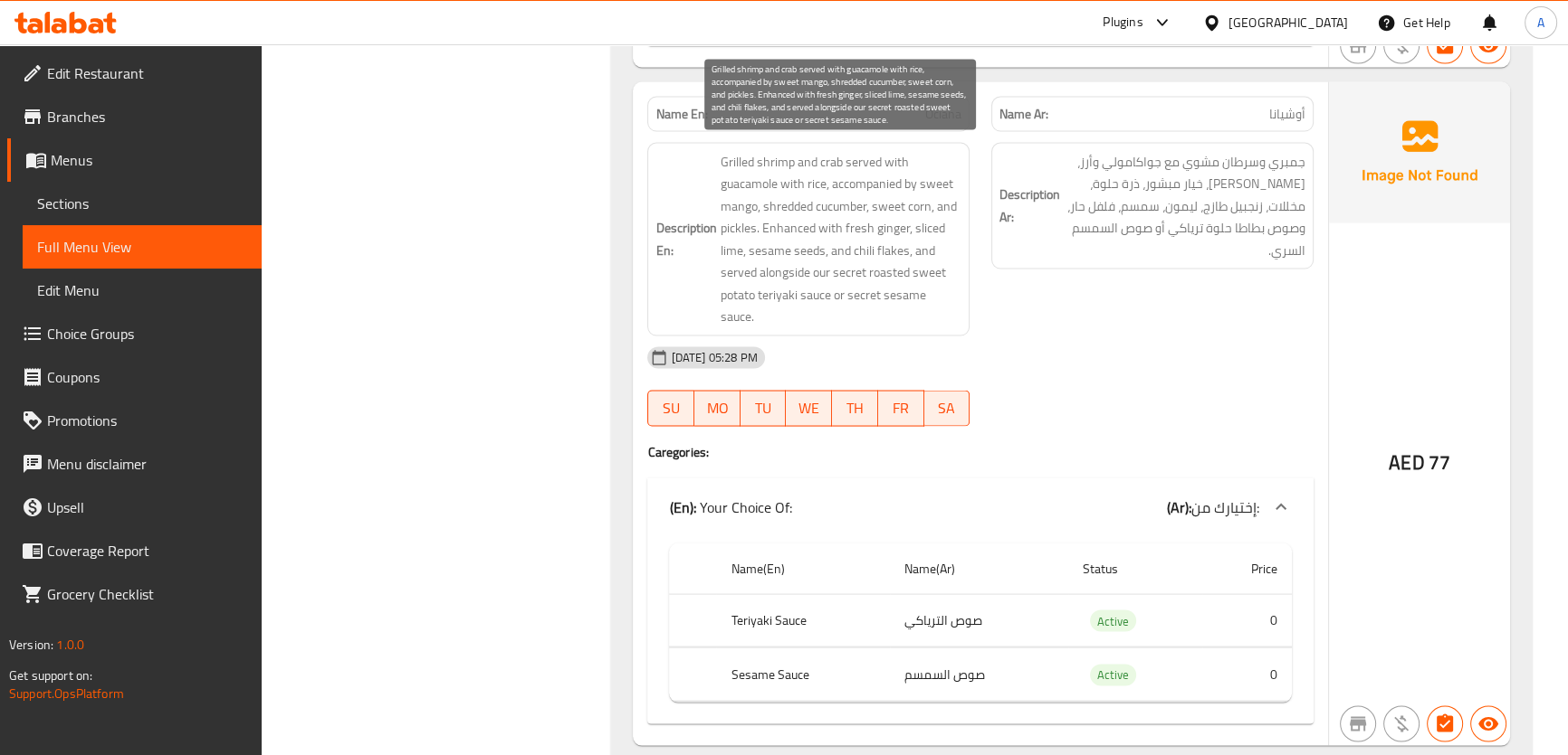
click at [867, 258] on span "Grilled shrimp and crab served with guacamole with rice, accompanied by sweet m…" at bounding box center [840, 239] width 242 height 177
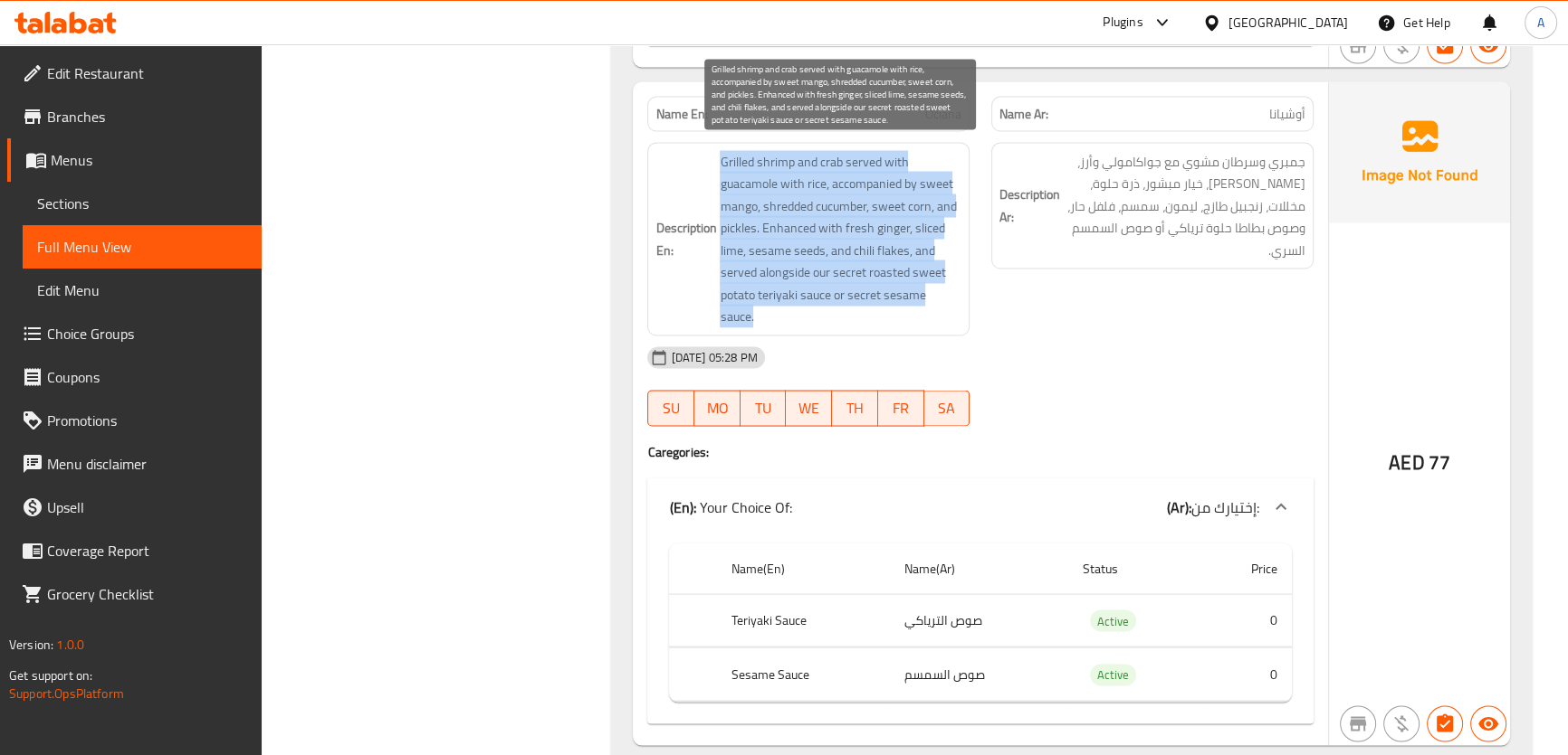
click at [867, 258] on span "Grilled shrimp and crab served with guacamole with rice, accompanied by sweet m…" at bounding box center [840, 239] width 242 height 177
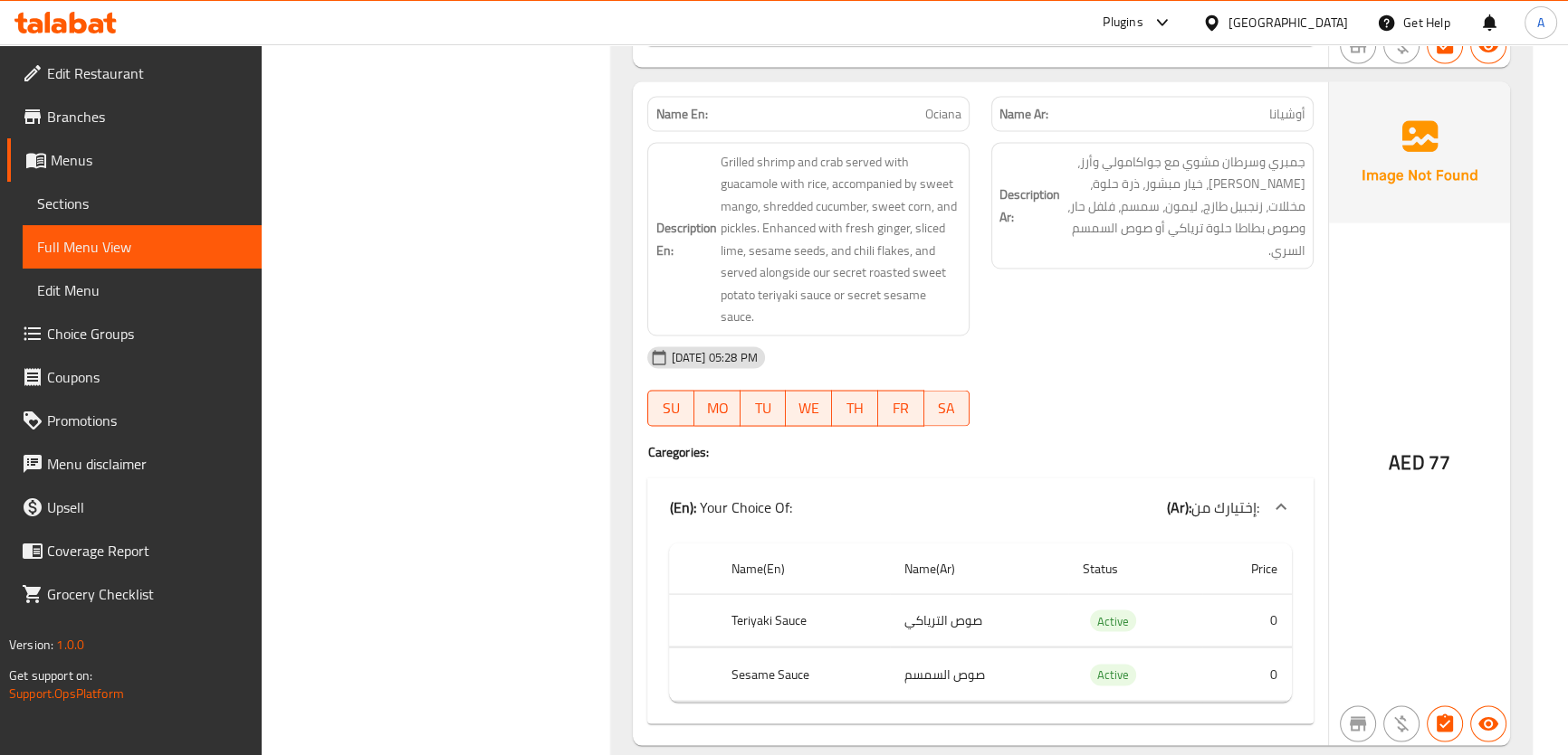
click at [949, 115] on span "Ociana" at bounding box center [943, 114] width 37 height 19
click at [938, 105] on span "Ociana" at bounding box center [943, 114] width 37 height 19
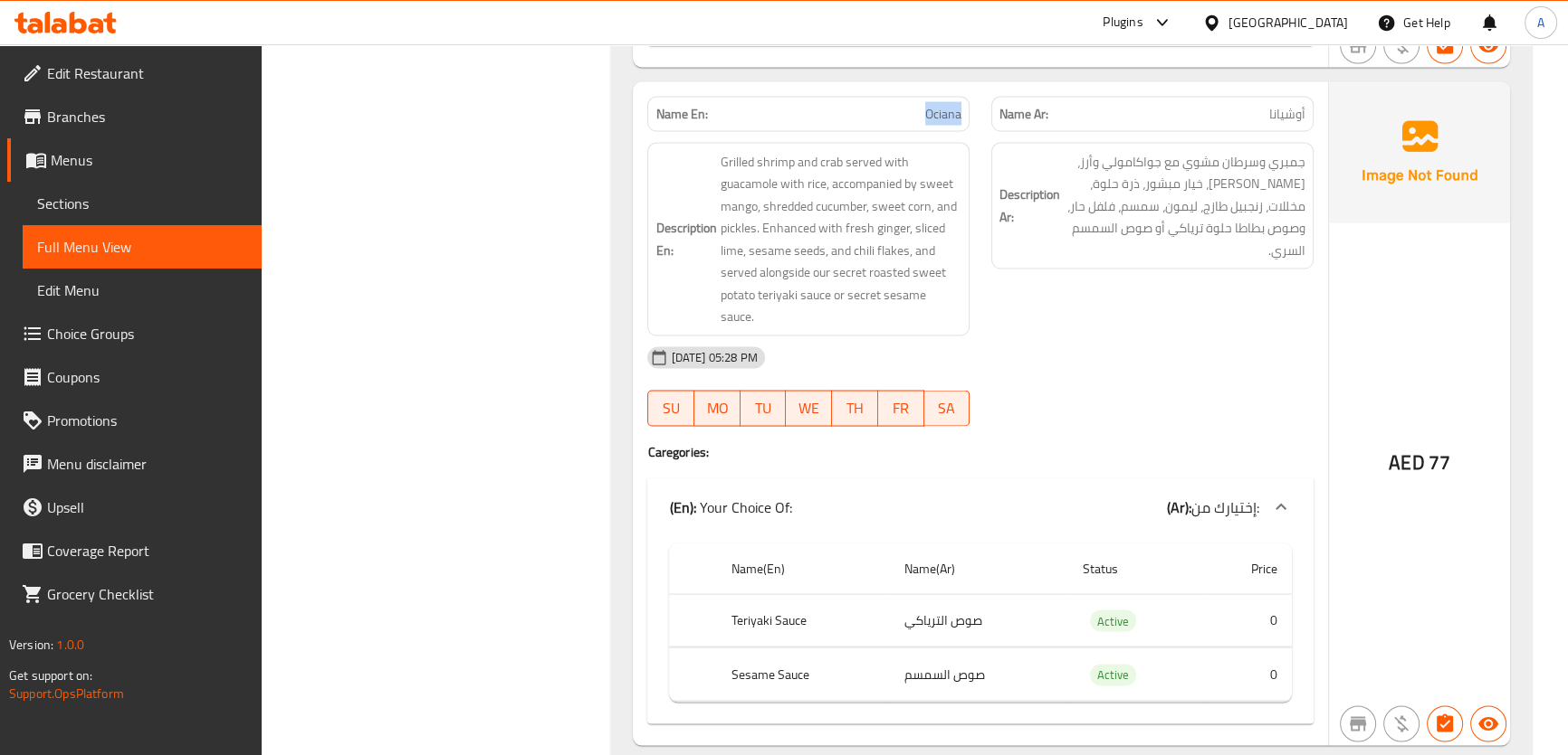
click at [938, 105] on span "Ociana" at bounding box center [943, 114] width 37 height 19
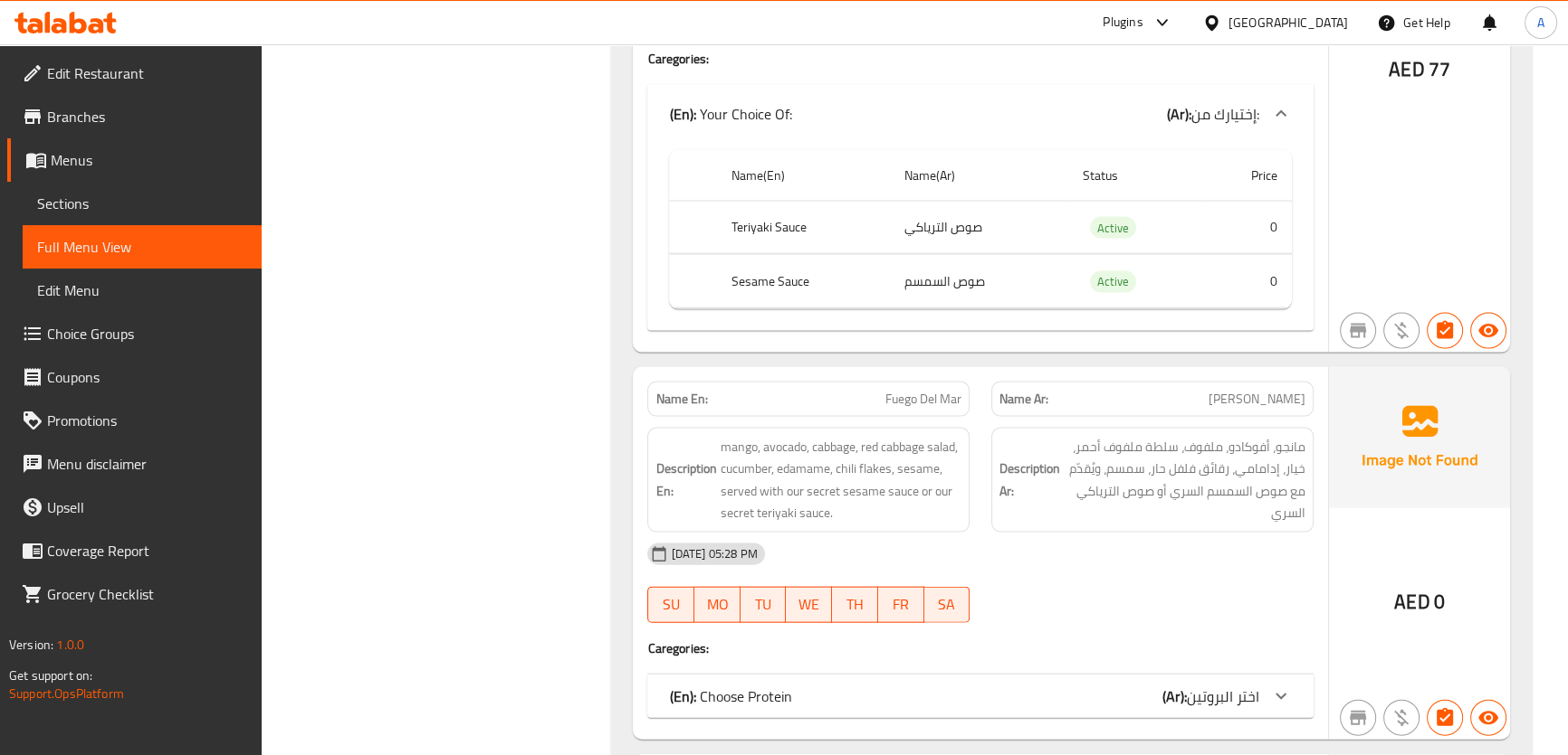
scroll to position [5013, 0]
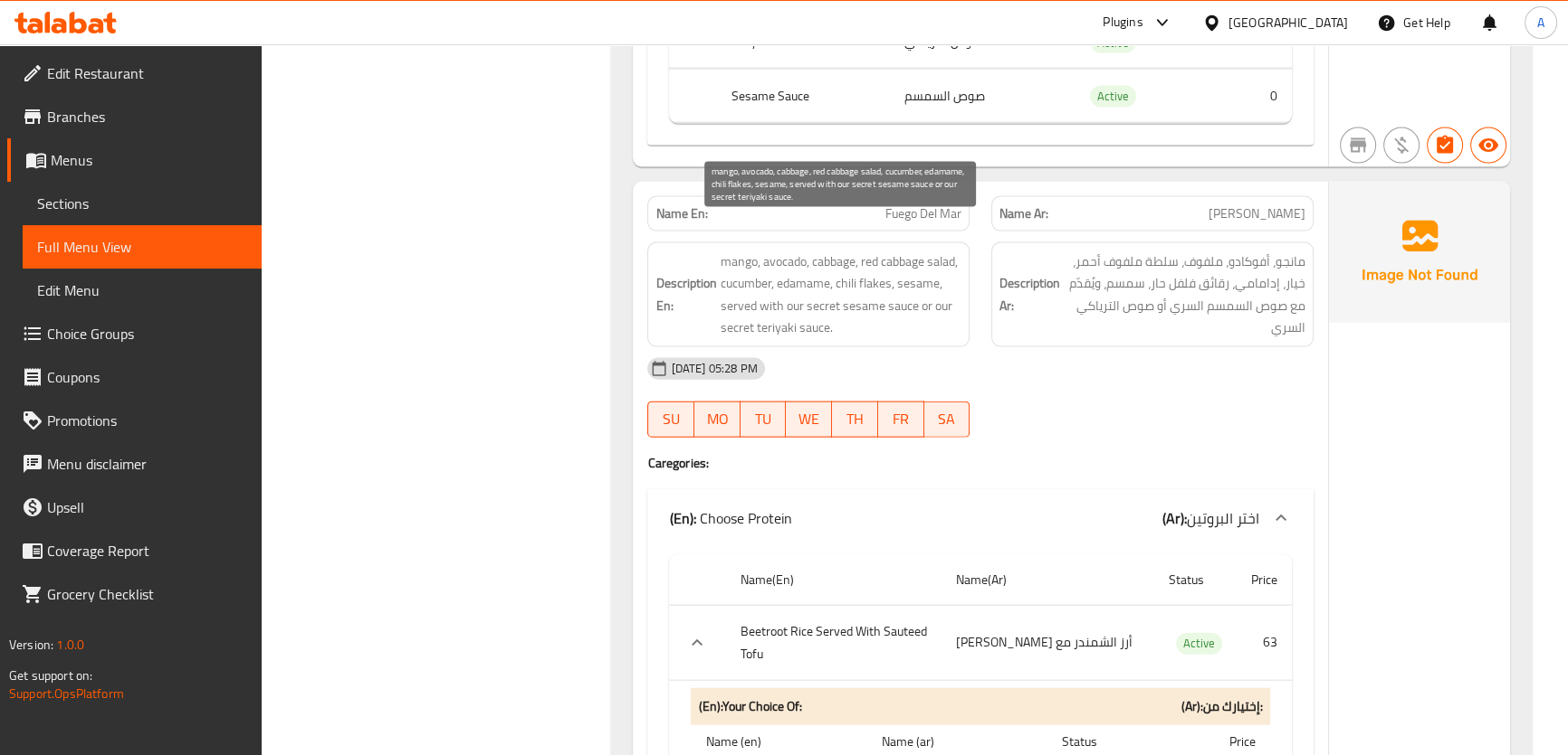
click at [886, 271] on span "mango, avocado, cabbage, red cabbage salad, cucumber, edamame, chili flakes, se…" at bounding box center [840, 294] width 242 height 88
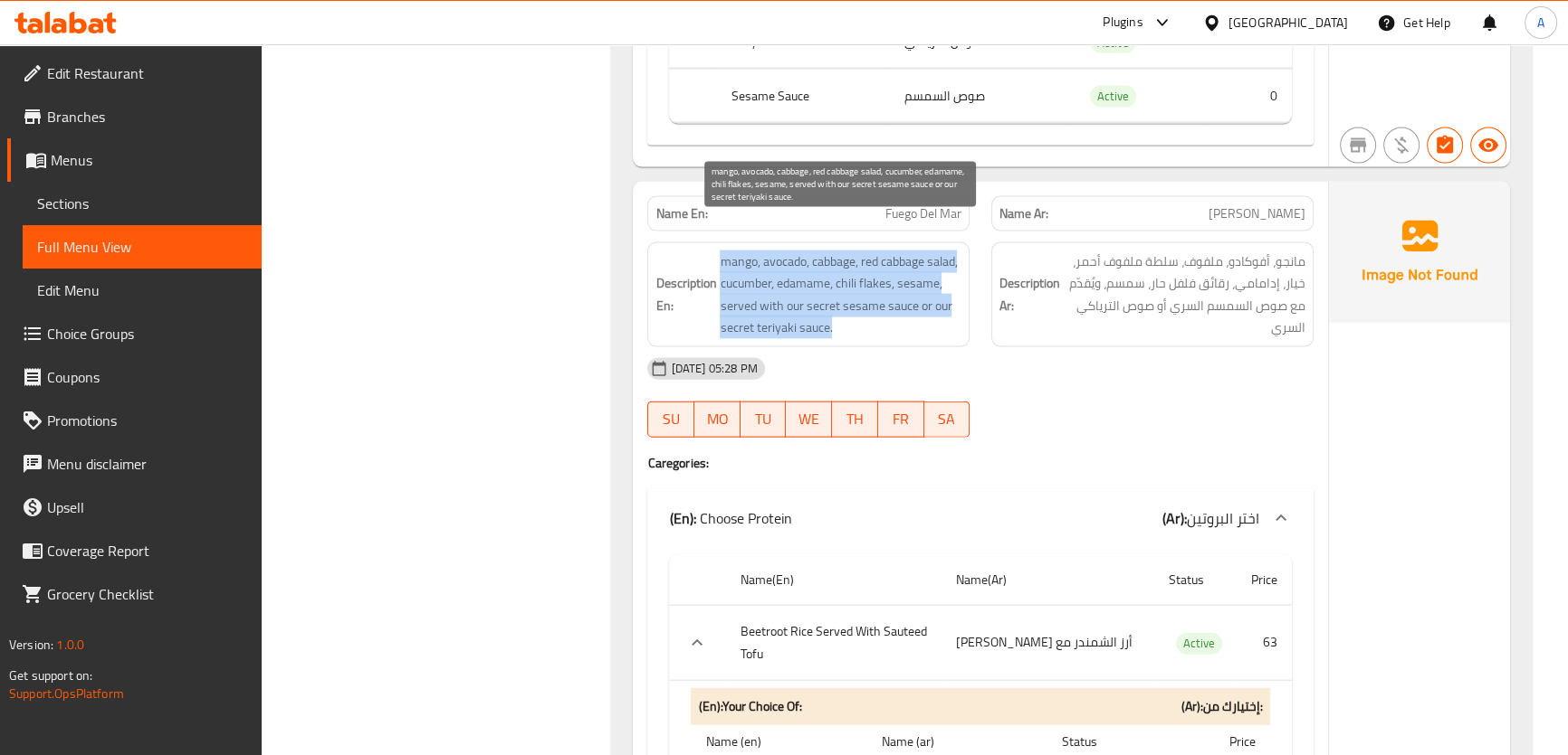
click at [886, 271] on span "mango, avocado, cabbage, red cabbage salad, cucumber, edamame, chili flakes, se…" at bounding box center [840, 294] width 242 height 88
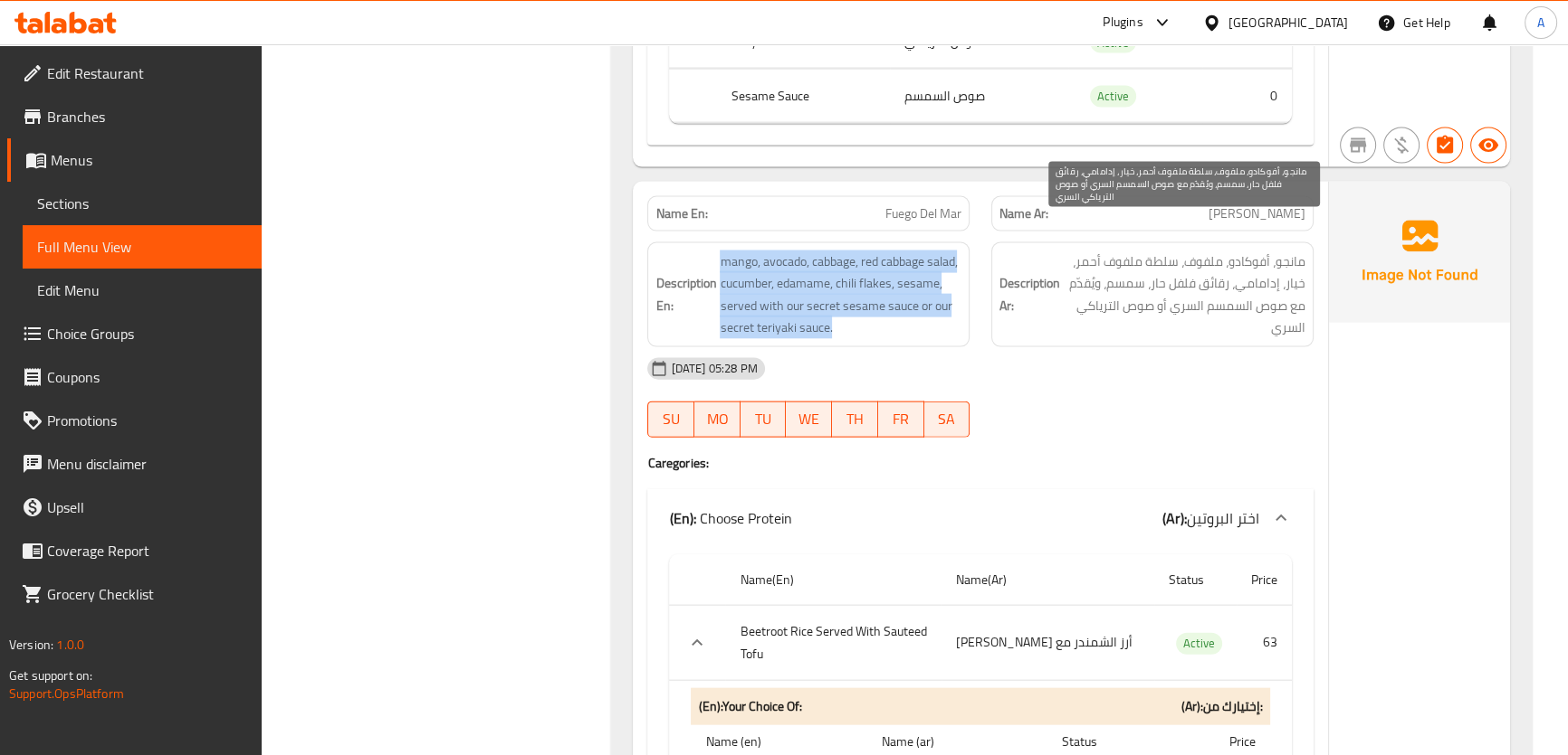
click at [912, 269] on span "mango, avocado, cabbage, red cabbage salad, cucumber, edamame, chili flakes, se…" at bounding box center [840, 294] width 242 height 88
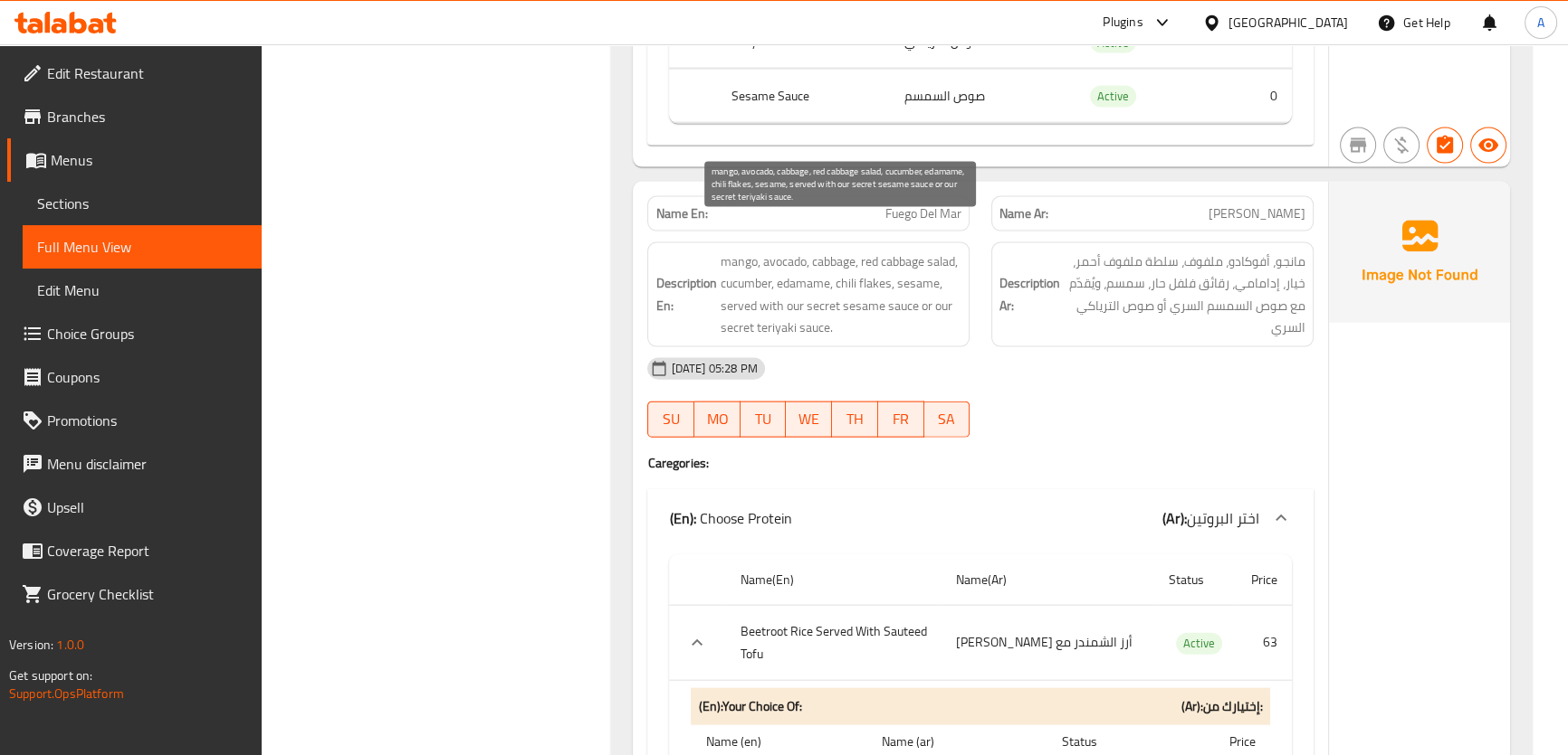
click at [912, 269] on span "mango, avocado, cabbage, red cabbage salad, cucumber, edamame, chili flakes, se…" at bounding box center [840, 294] width 242 height 88
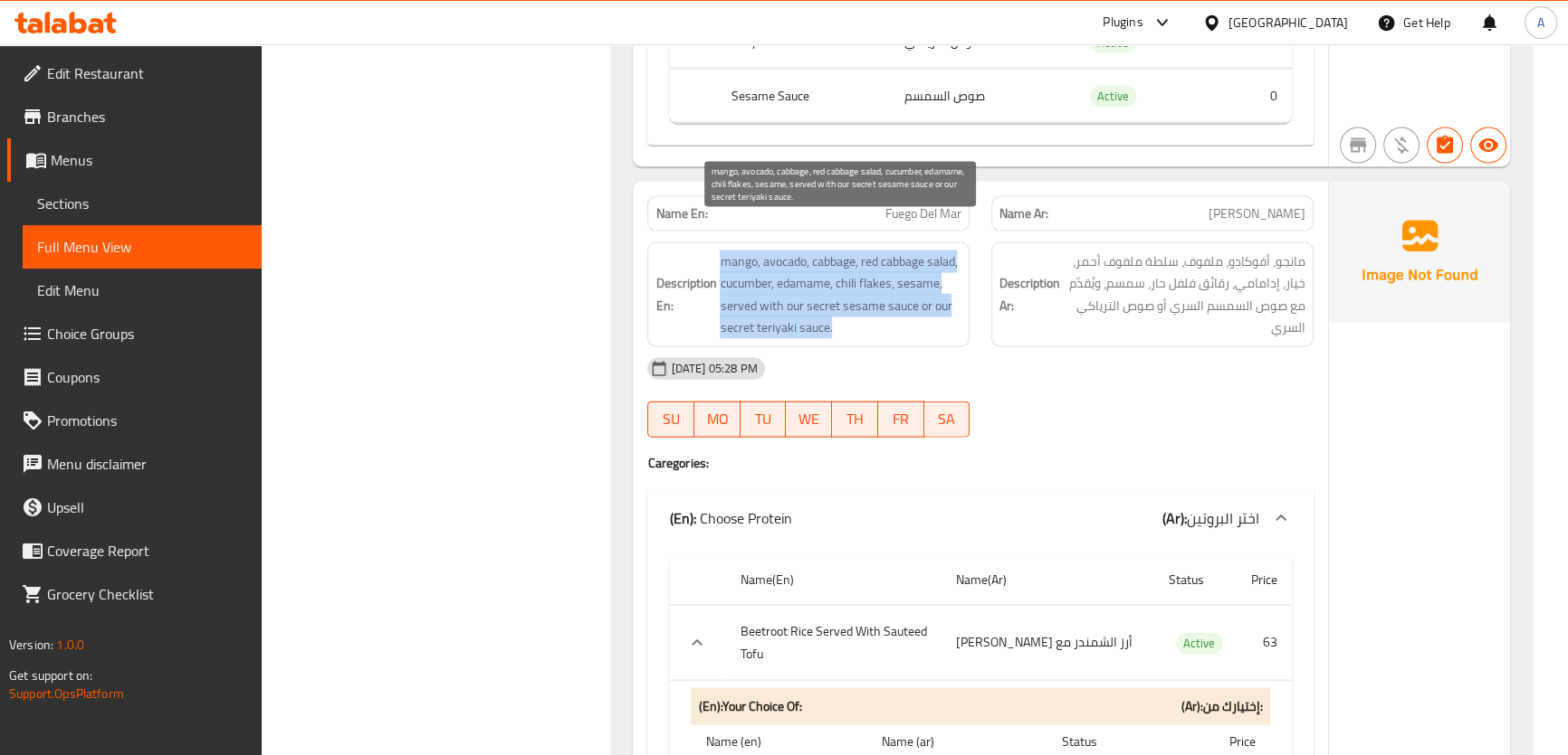
click at [912, 269] on span "mango, avocado, cabbage, red cabbage salad, cucumber, edamame, chili flakes, se…" at bounding box center [840, 294] width 242 height 88
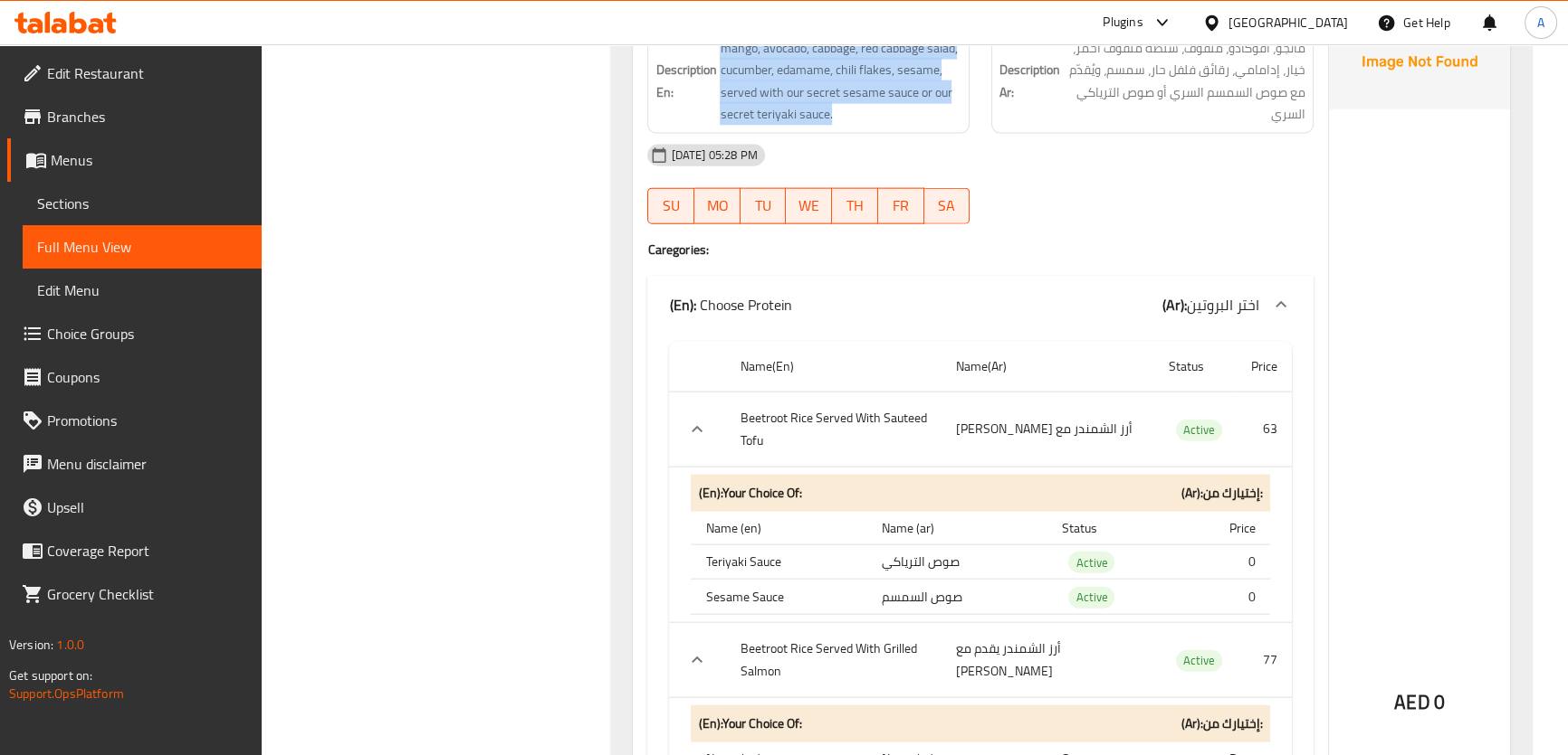
scroll to position [5347, 0]
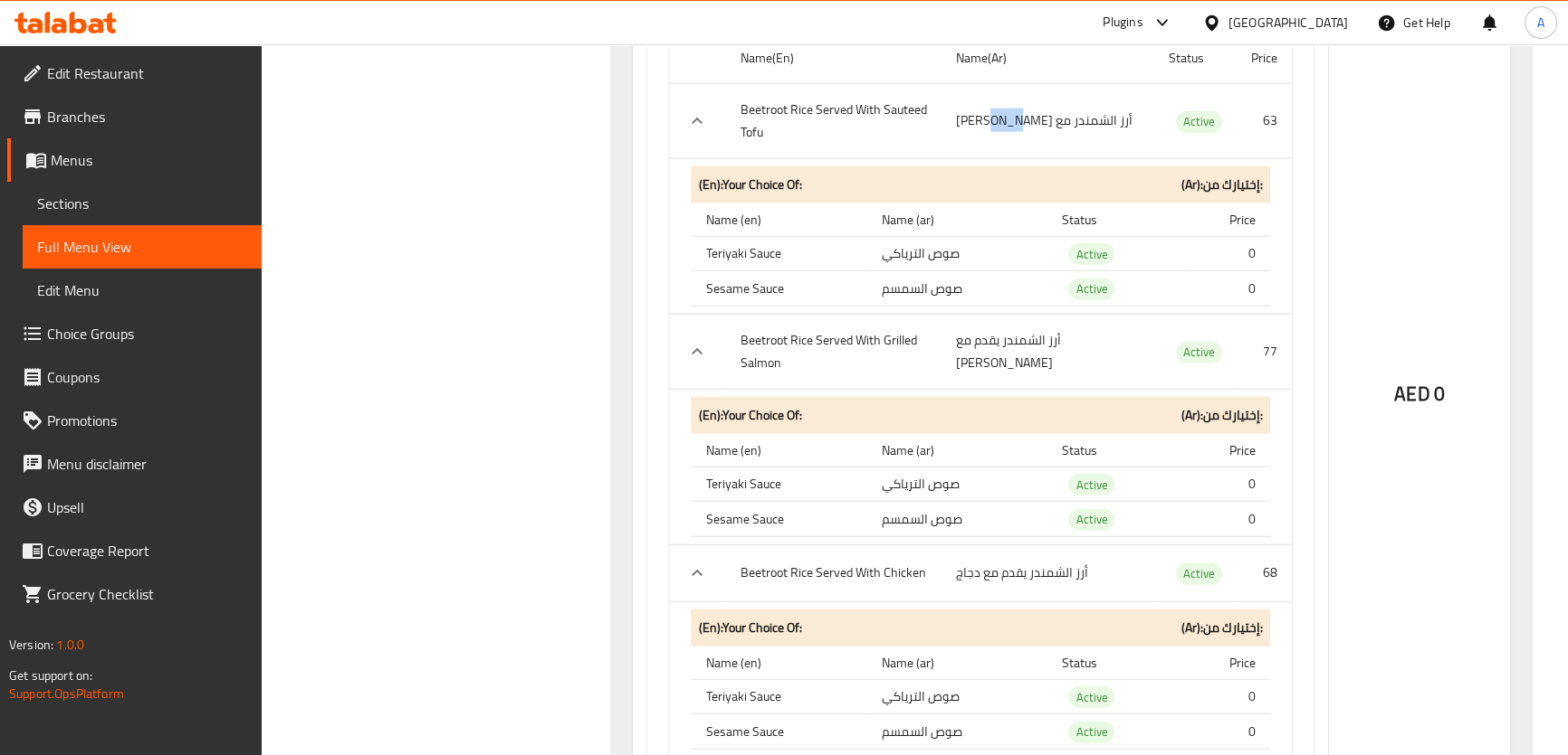
scroll to position [5709, 0]
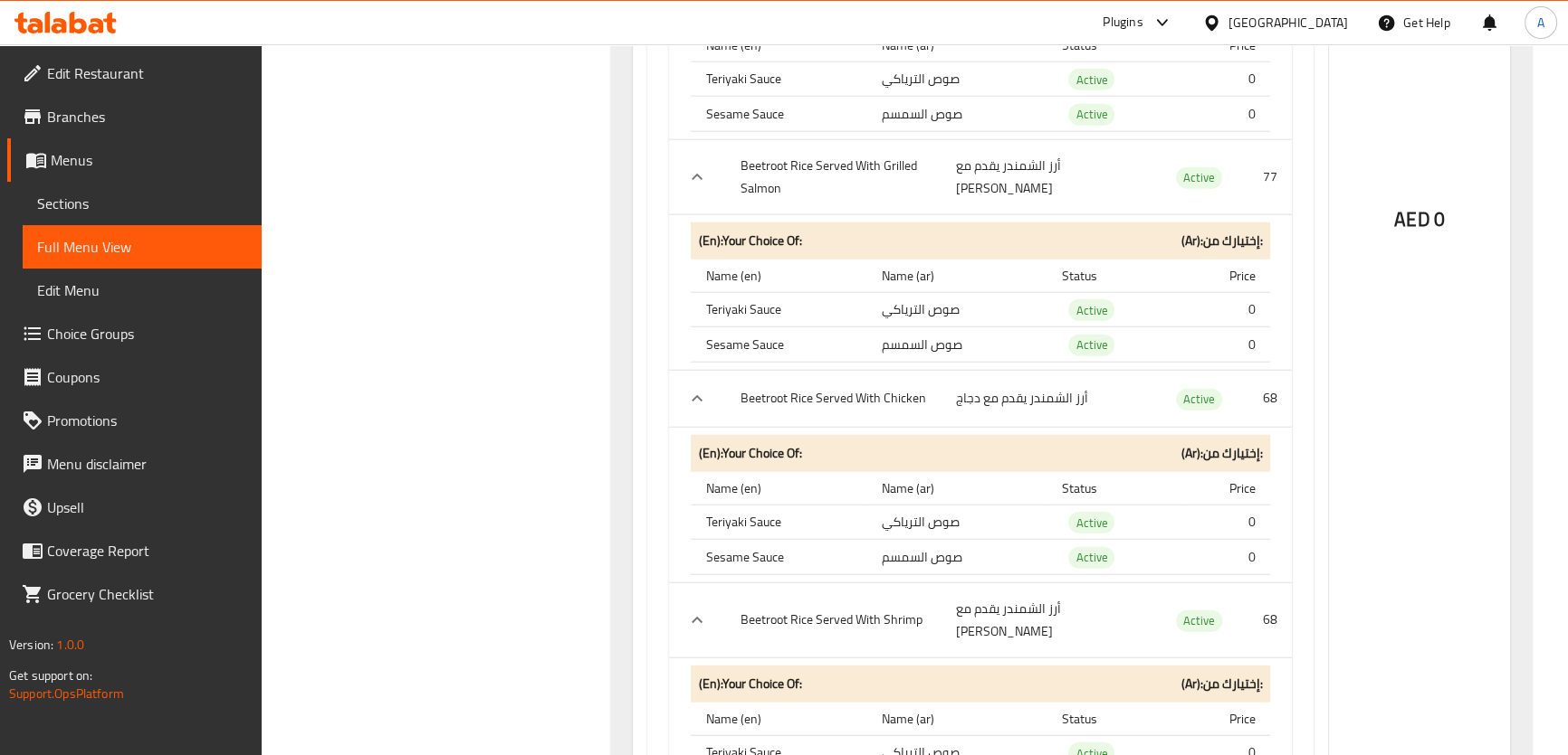
click at [973, 540] on td "صوص السمسم" at bounding box center [957, 558] width 180 height 36
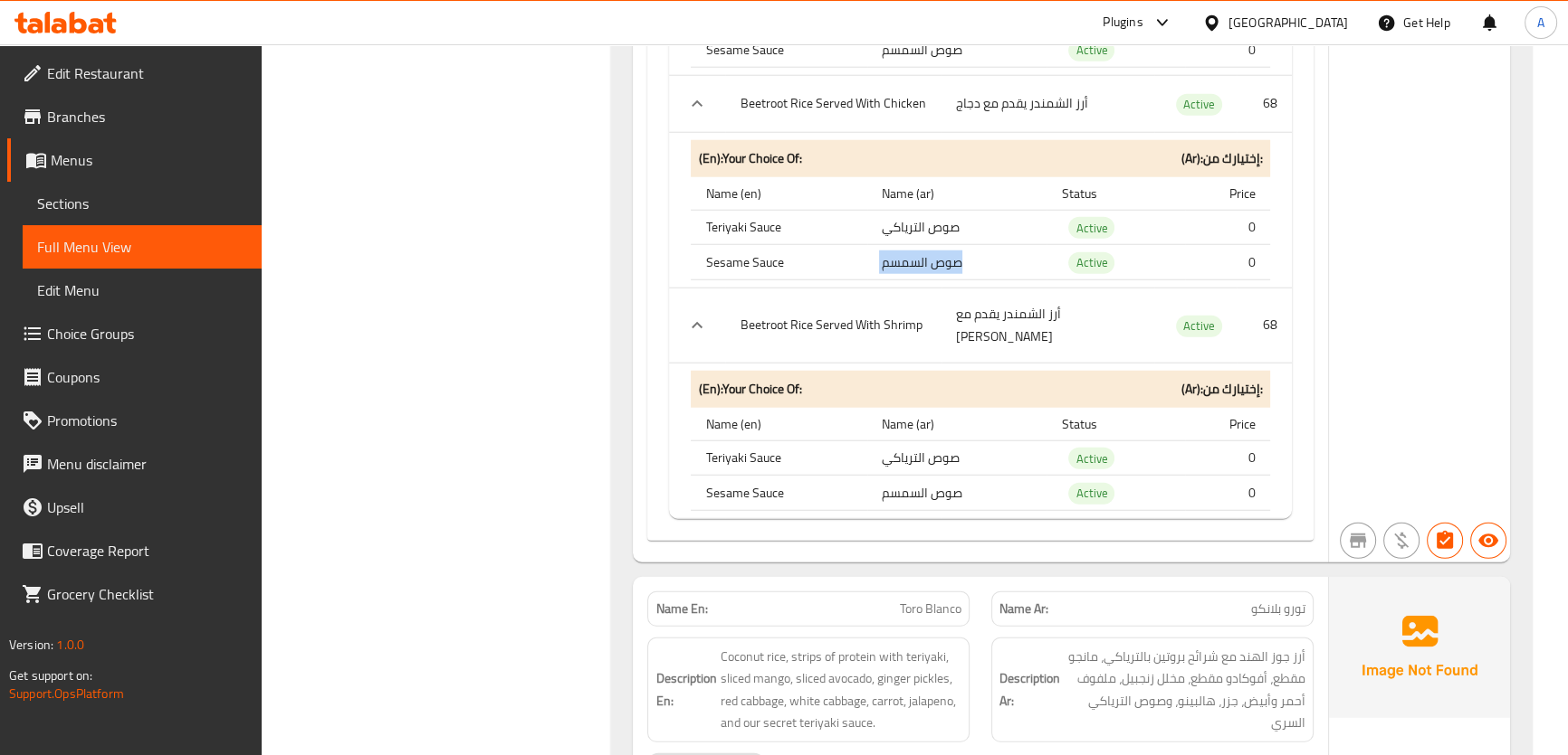
scroll to position [6030, 0]
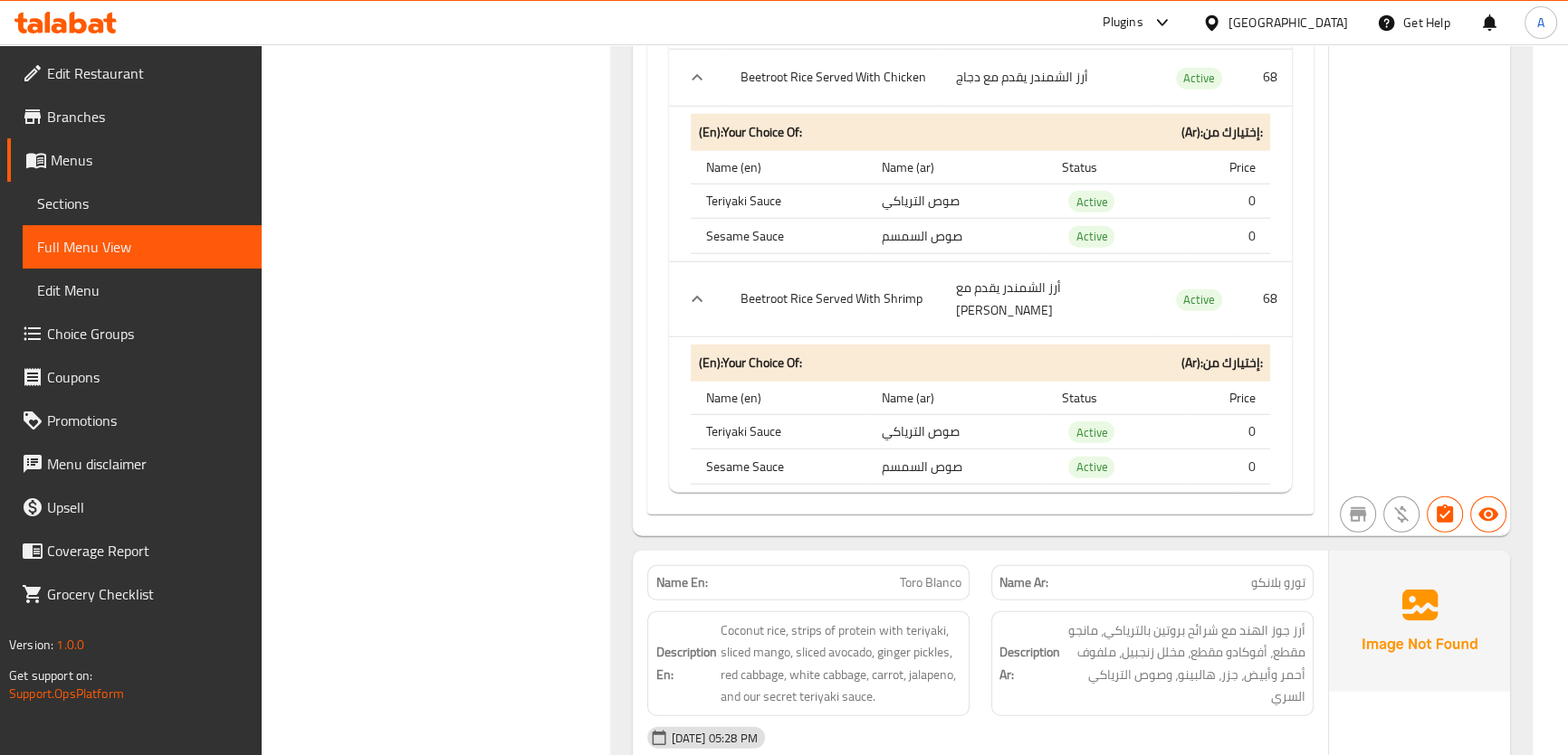
click at [1013, 414] on td "صوص الترياكي" at bounding box center [957, 432] width 180 height 36
click at [1010, 450] on td "صوص السمسم" at bounding box center [957, 468] width 180 height 36
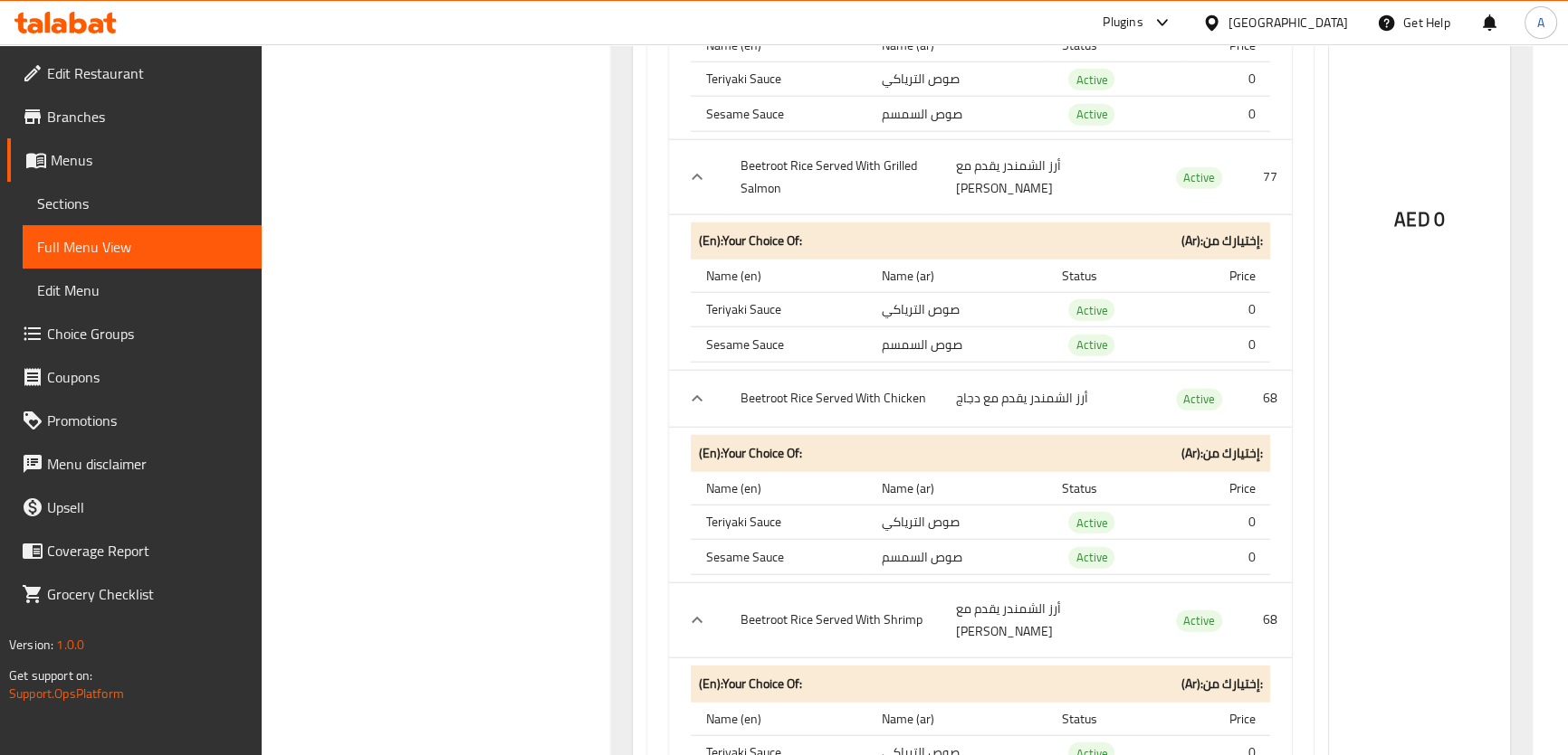
scroll to position [5628, 0]
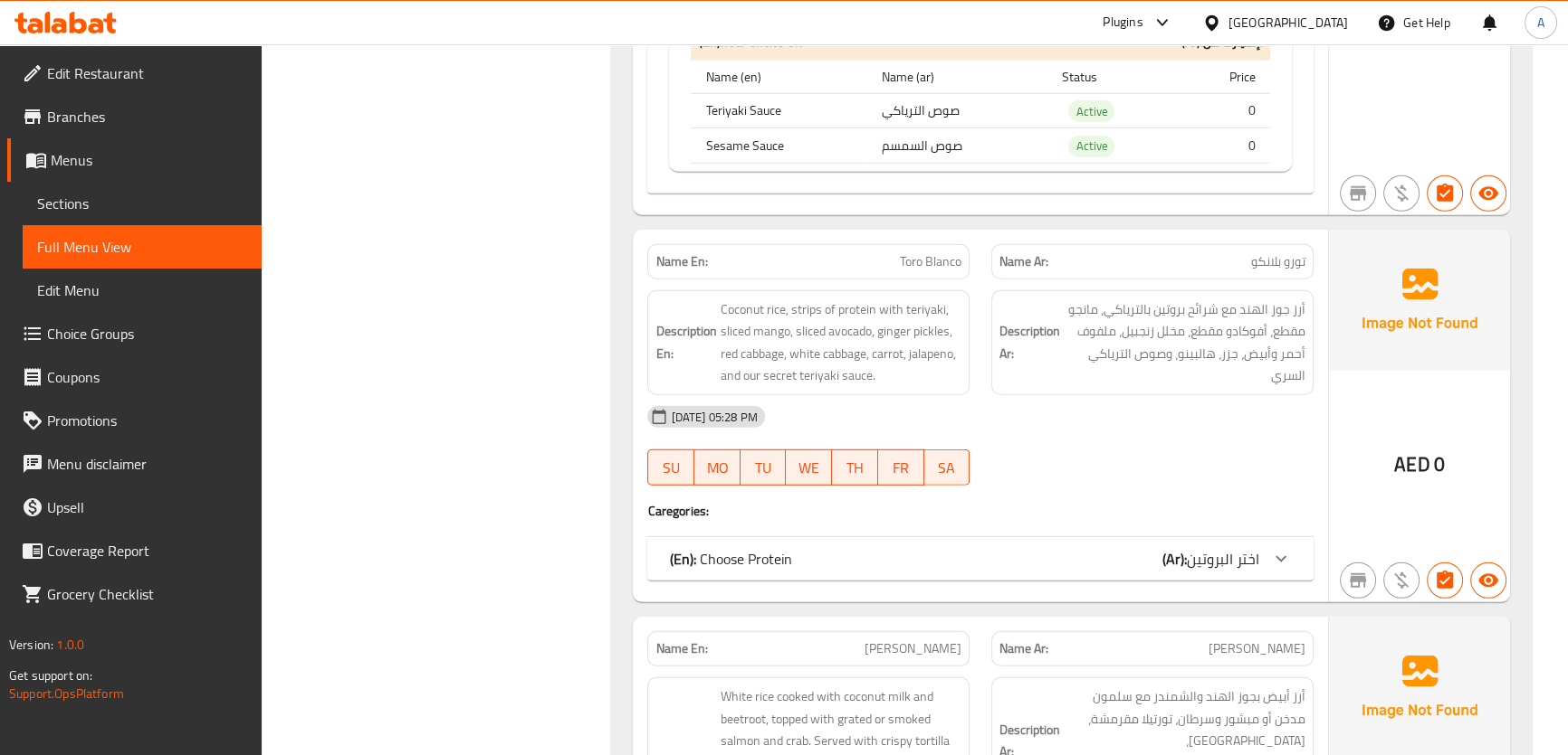
scroll to position [2542, 0]
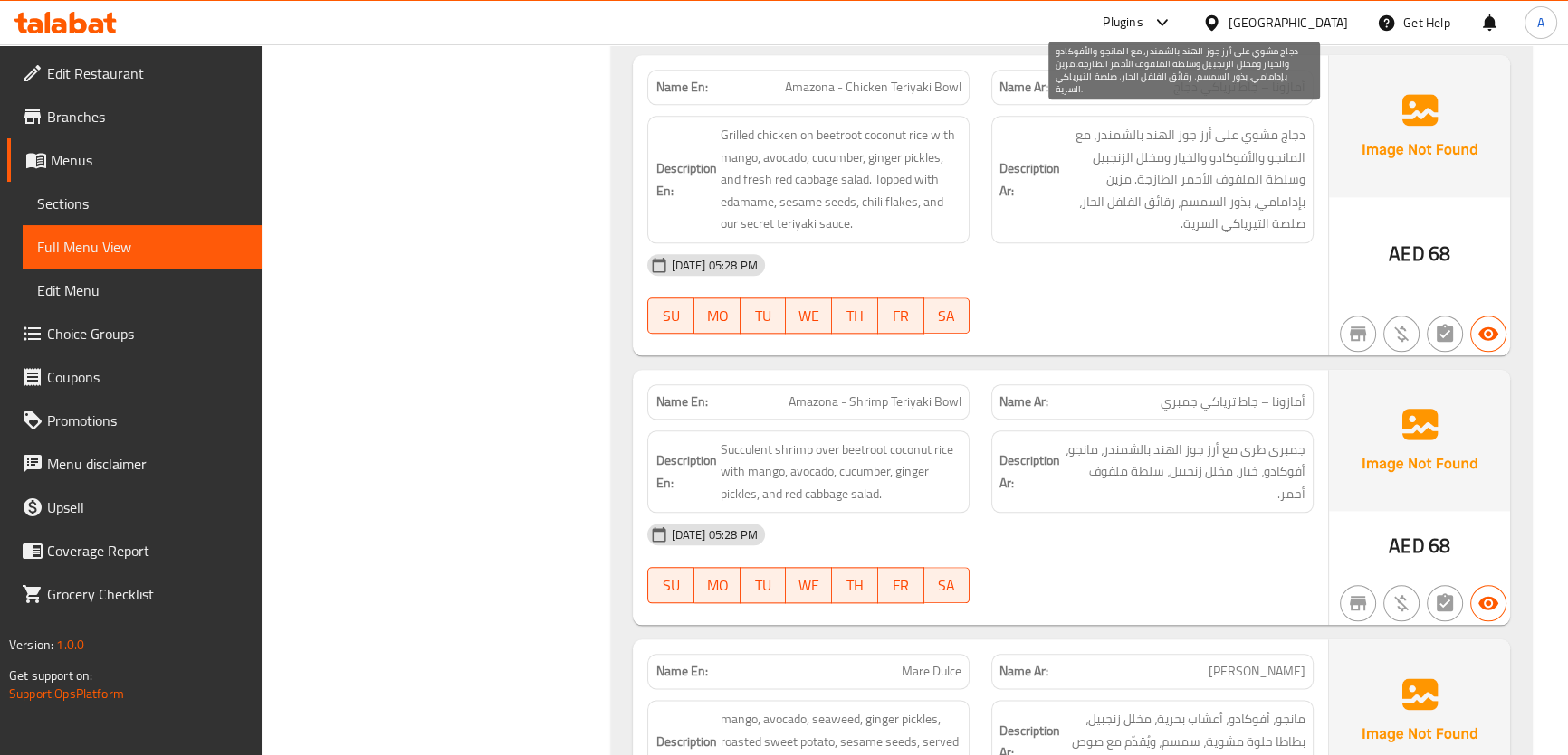
click at [1234, 143] on span "دجاج مشوي على أرز جوز الهند بالشمندر، مع المانجو والأفوكادو والخيار ومخلل الزنج…" at bounding box center [1184, 179] width 242 height 111
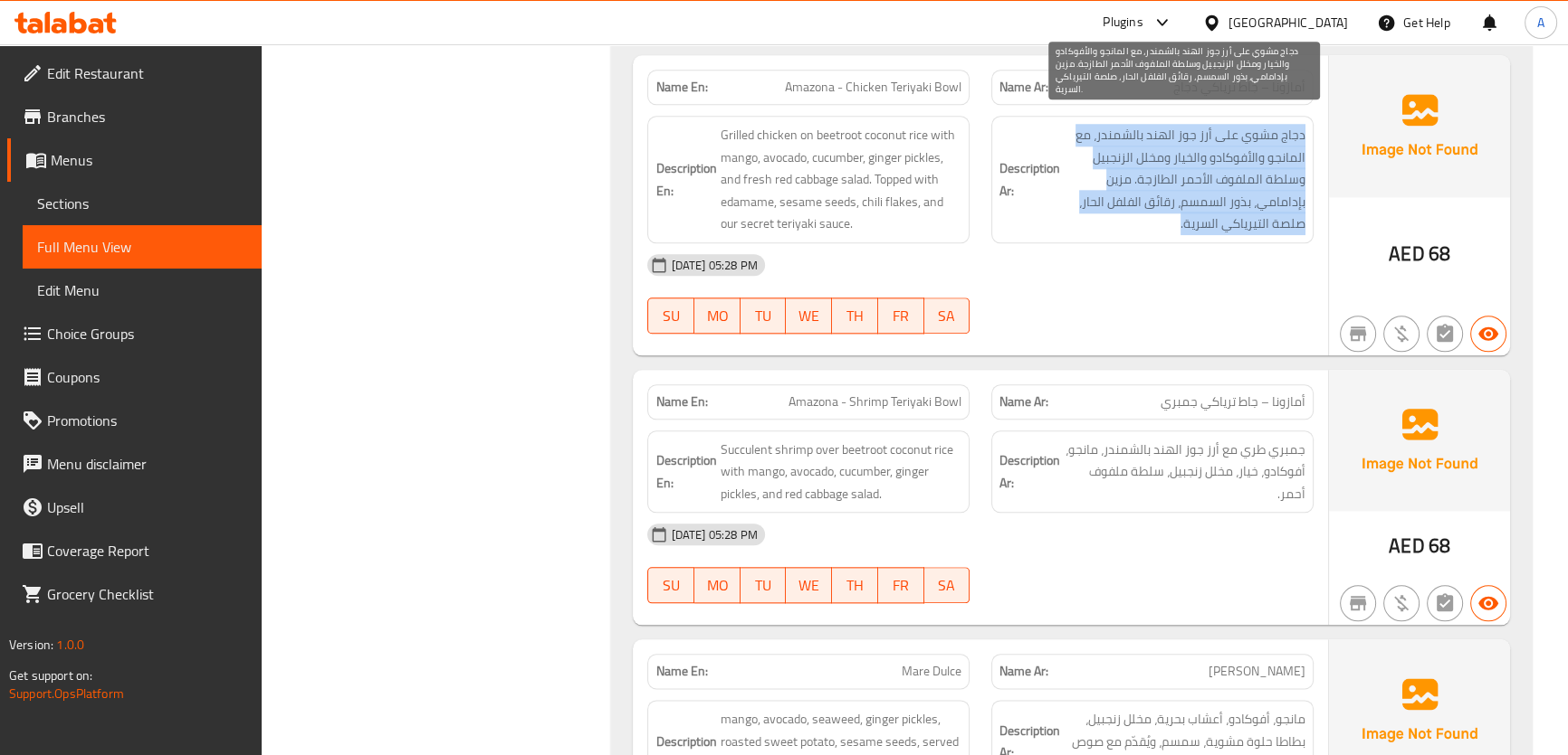
click at [1234, 143] on span "دجاج مشوي على أرز جوز الهند بالشمندر، مع المانجو والأفوكادو والخيار ومخلل الزنج…" at bounding box center [1184, 179] width 242 height 111
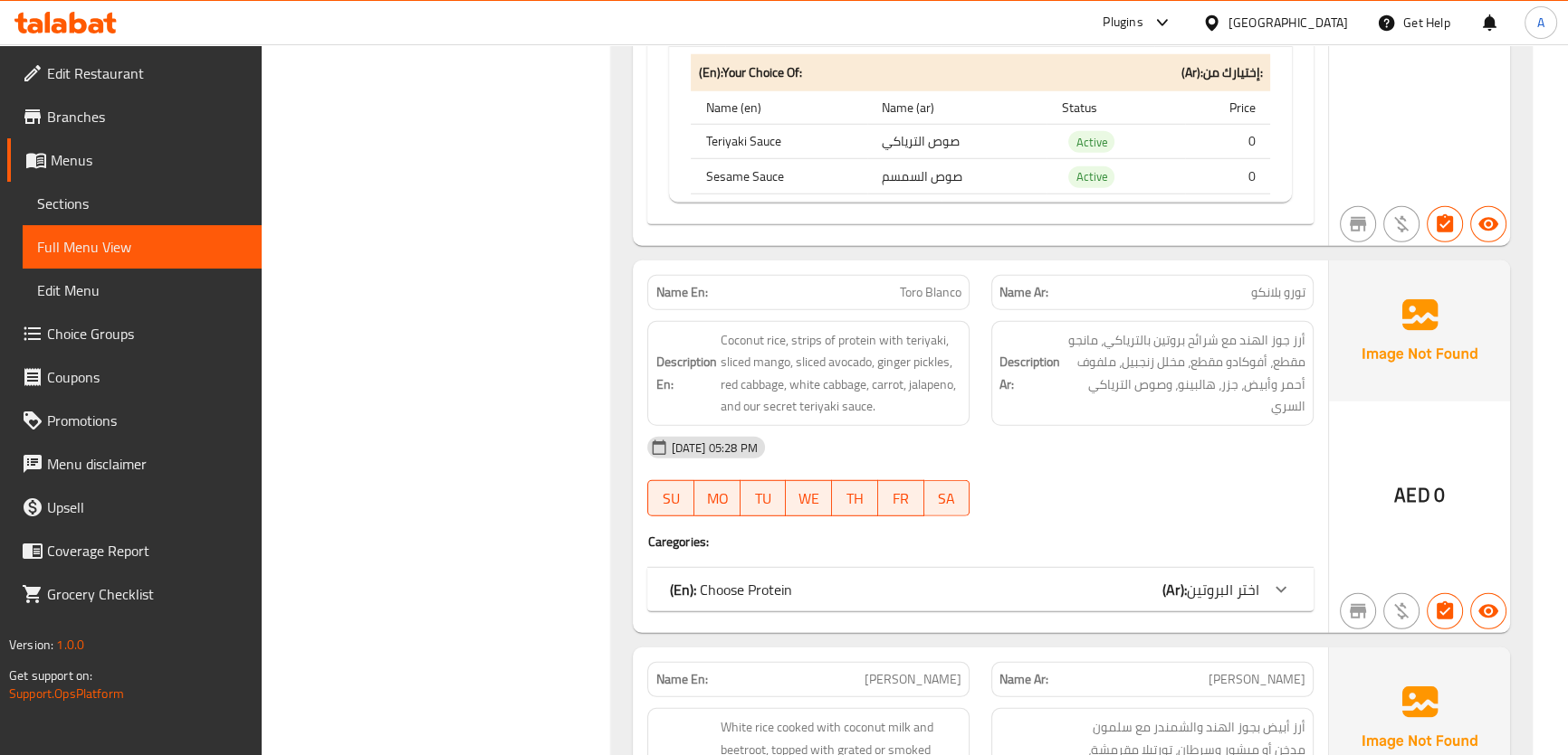
scroll to position [6402, 0]
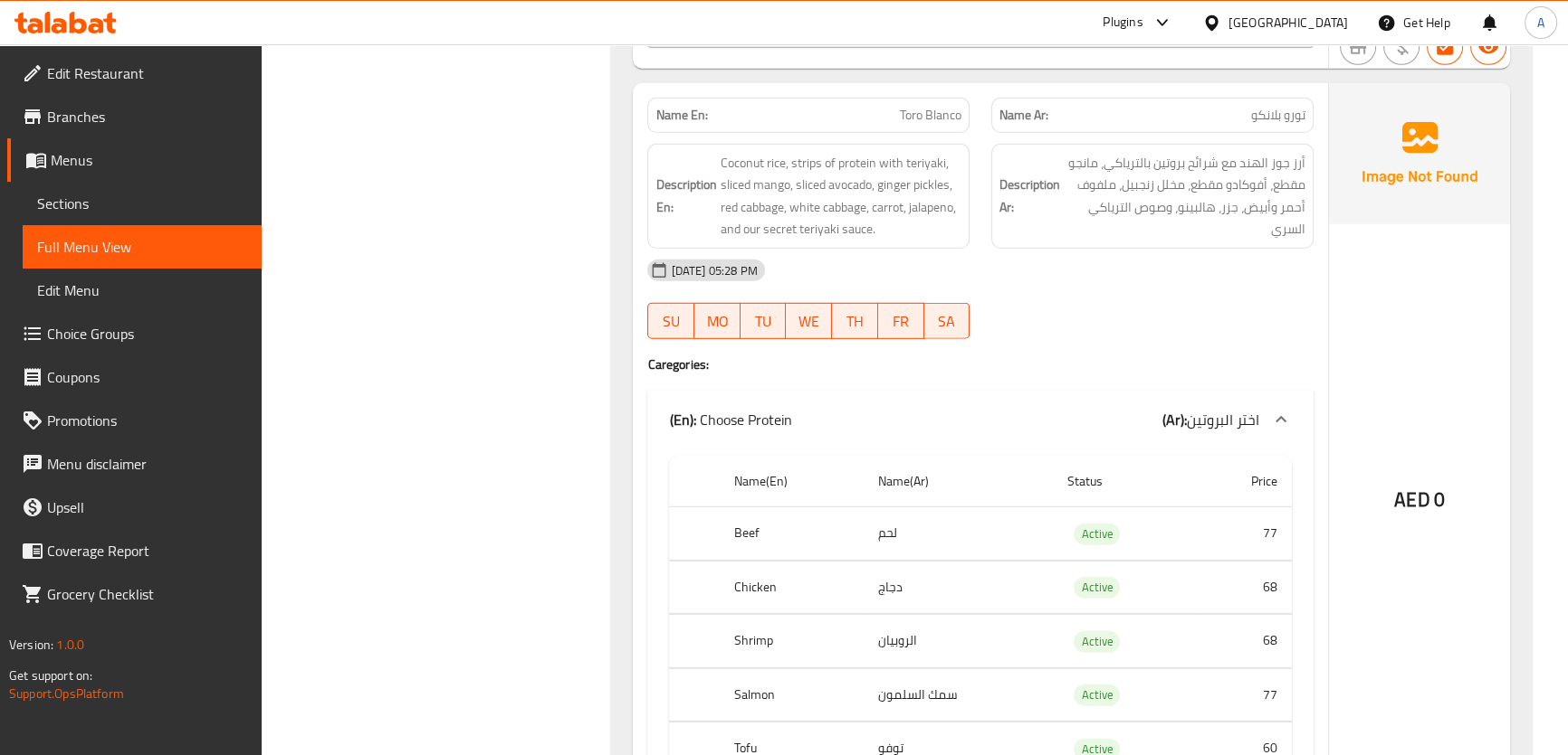
scroll to position [6485, 0]
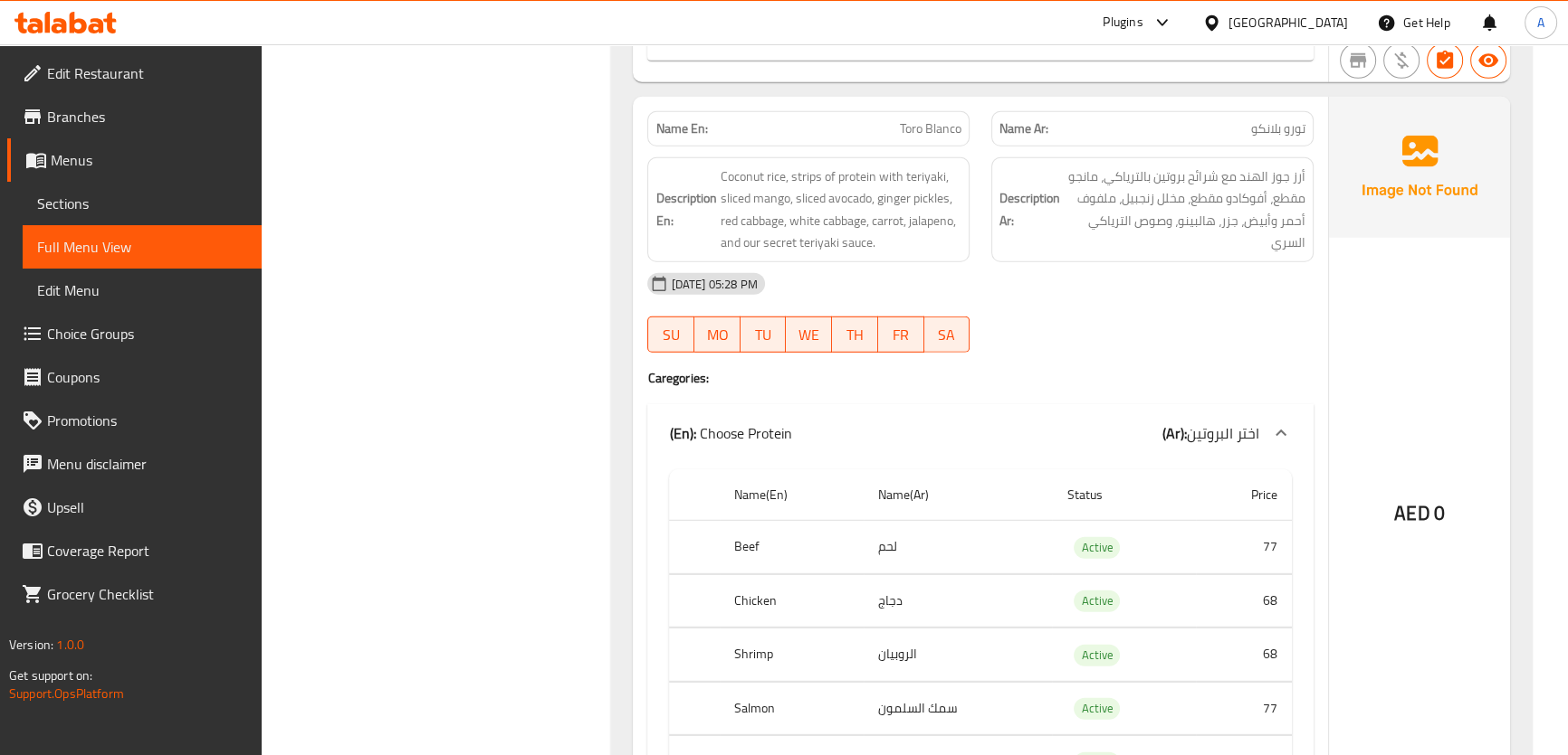
click at [849, 203] on span "Coconut rice, strips of protein with teriyaki, sliced mango, sliced avocado, gi…" at bounding box center [840, 209] width 242 height 88
click at [849, 202] on span "Coconut rice, strips of protein with teriyaki, sliced mango, sliced avocado, gi…" at bounding box center [840, 209] width 242 height 88
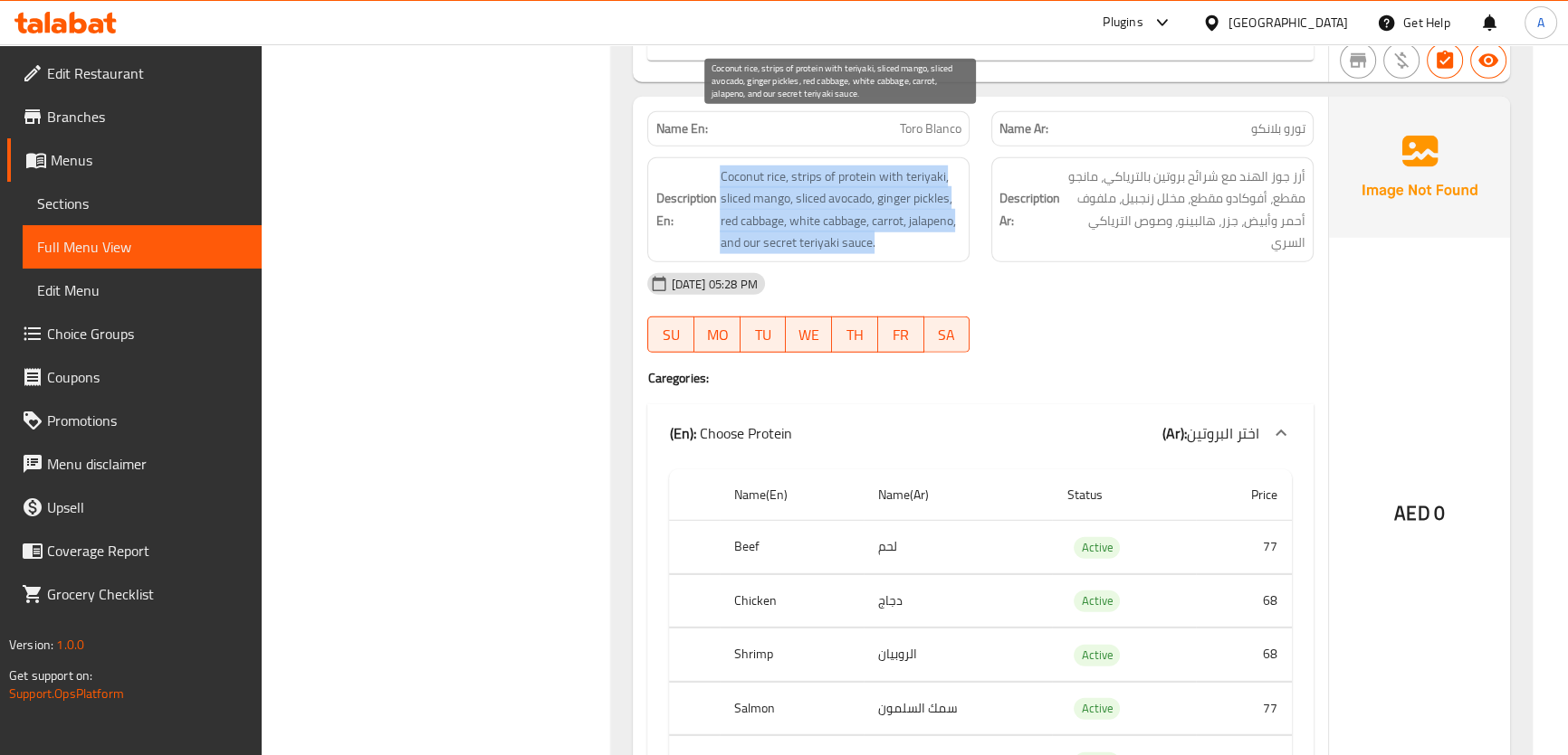
click at [849, 202] on span "Coconut rice, strips of protein with teriyaki, sliced mango, sliced avocado, gi…" at bounding box center [840, 209] width 242 height 88
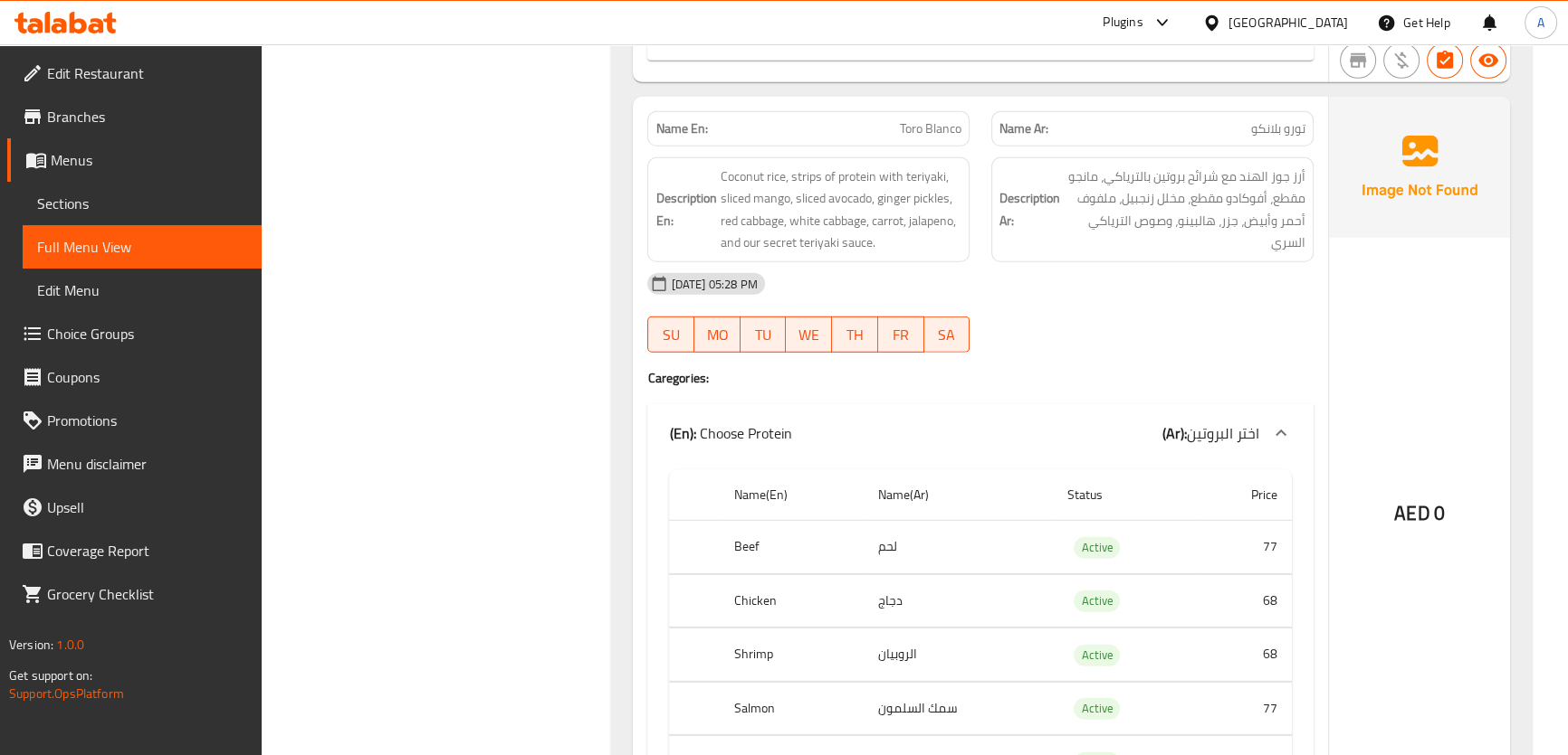
click at [935, 120] on span "Toro Blanco" at bounding box center [931, 129] width 61 height 19
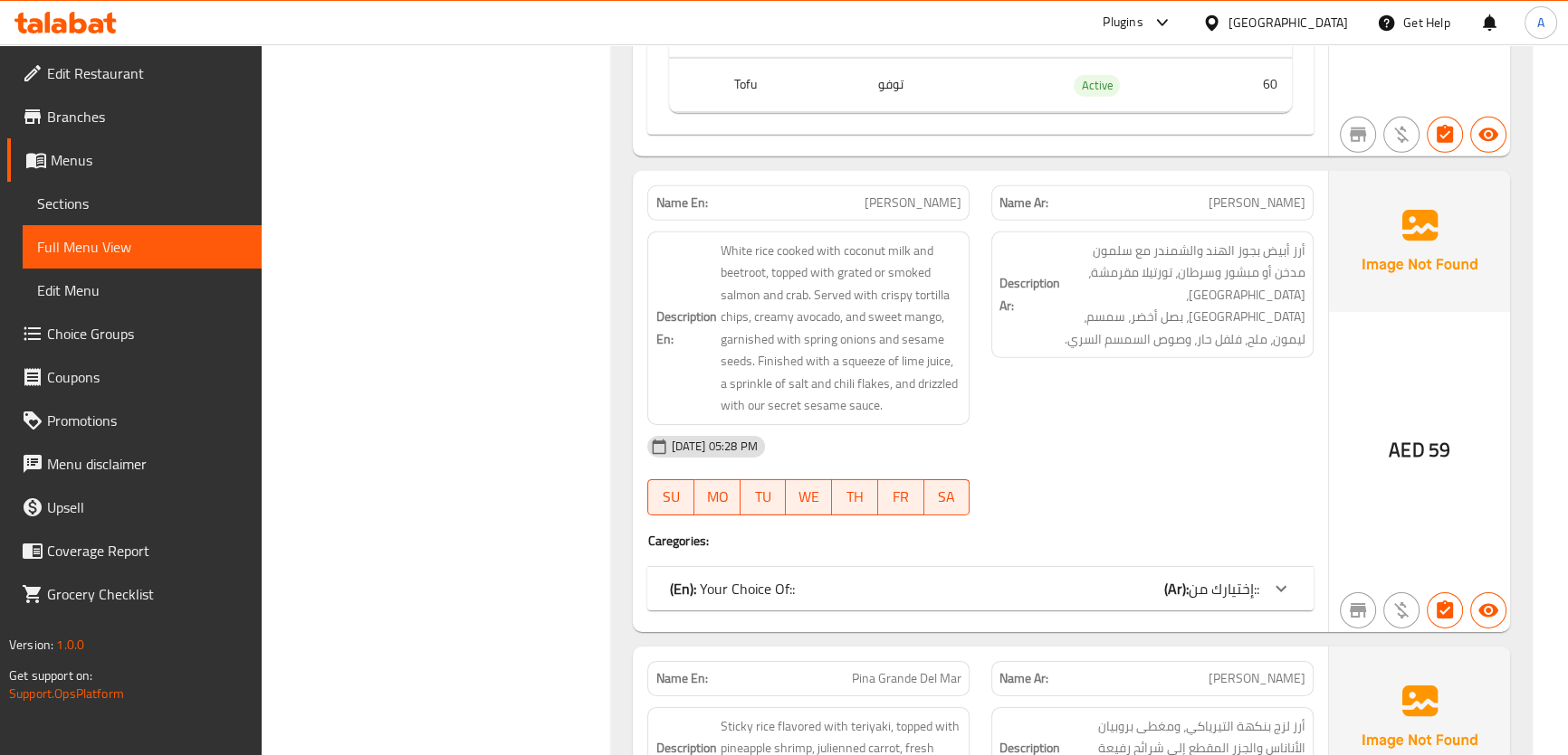
scroll to position [7174, 0]
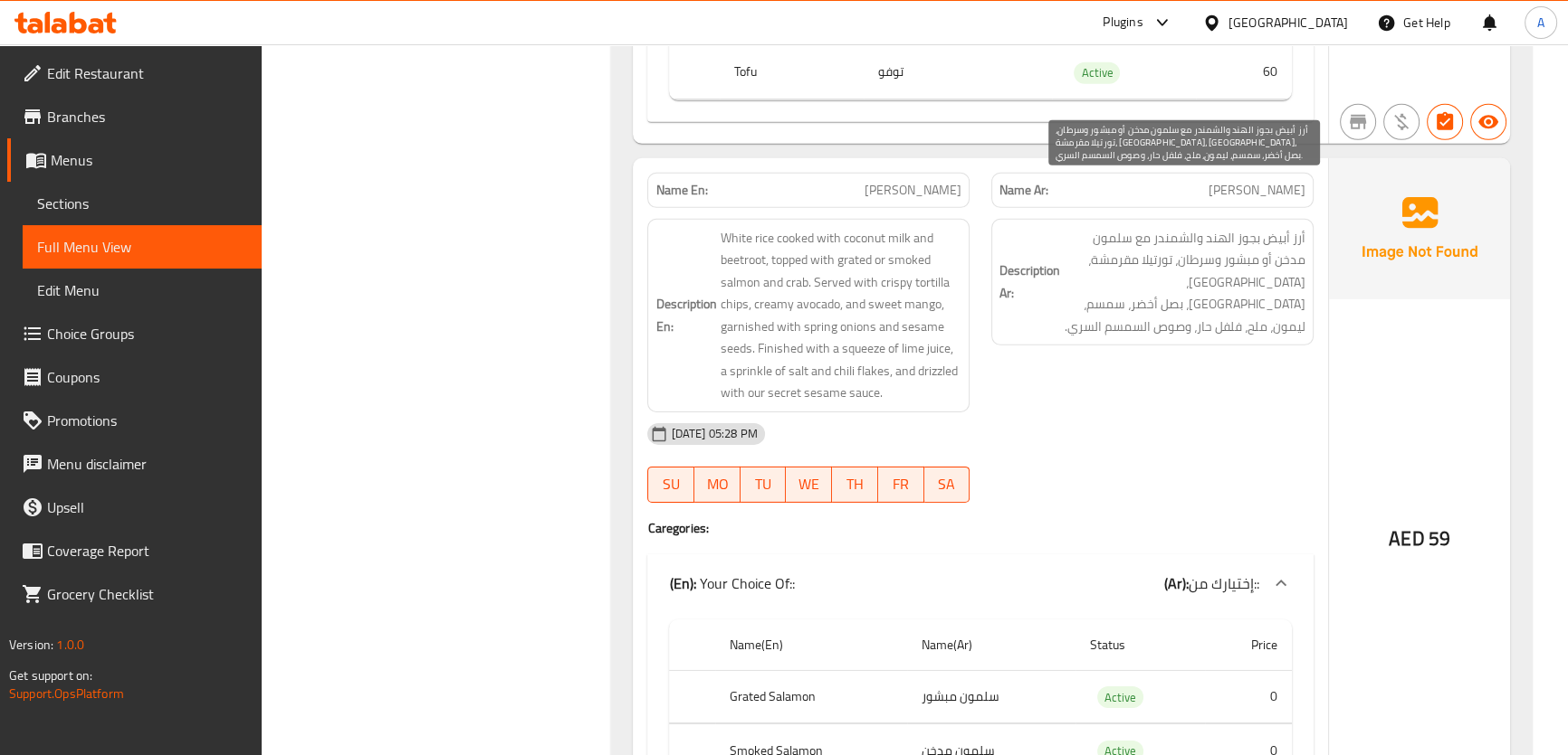
click at [1086, 227] on span "أرز أبيض بجوز الهند والشمندر مع سلمون مدخن أو مبشور وسرطان، تورتيلا مقرمشة، أفو…" at bounding box center [1184, 282] width 242 height 111
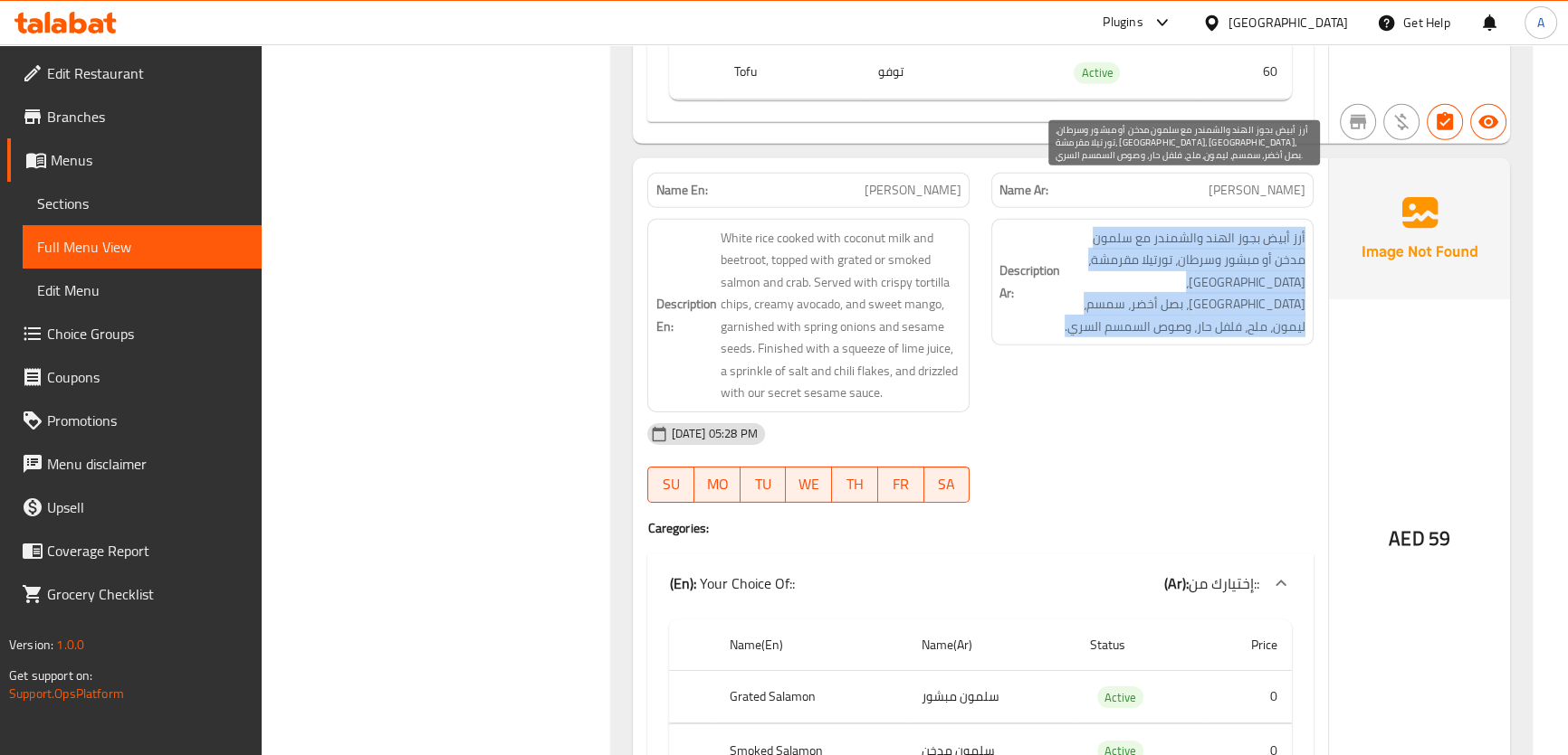
click at [1086, 227] on span "أرز أبيض بجوز الهند والشمندر مع سلمون مدخن أو مبشور وسرطان، تورتيلا مقرمشة، أفو…" at bounding box center [1184, 282] width 242 height 111
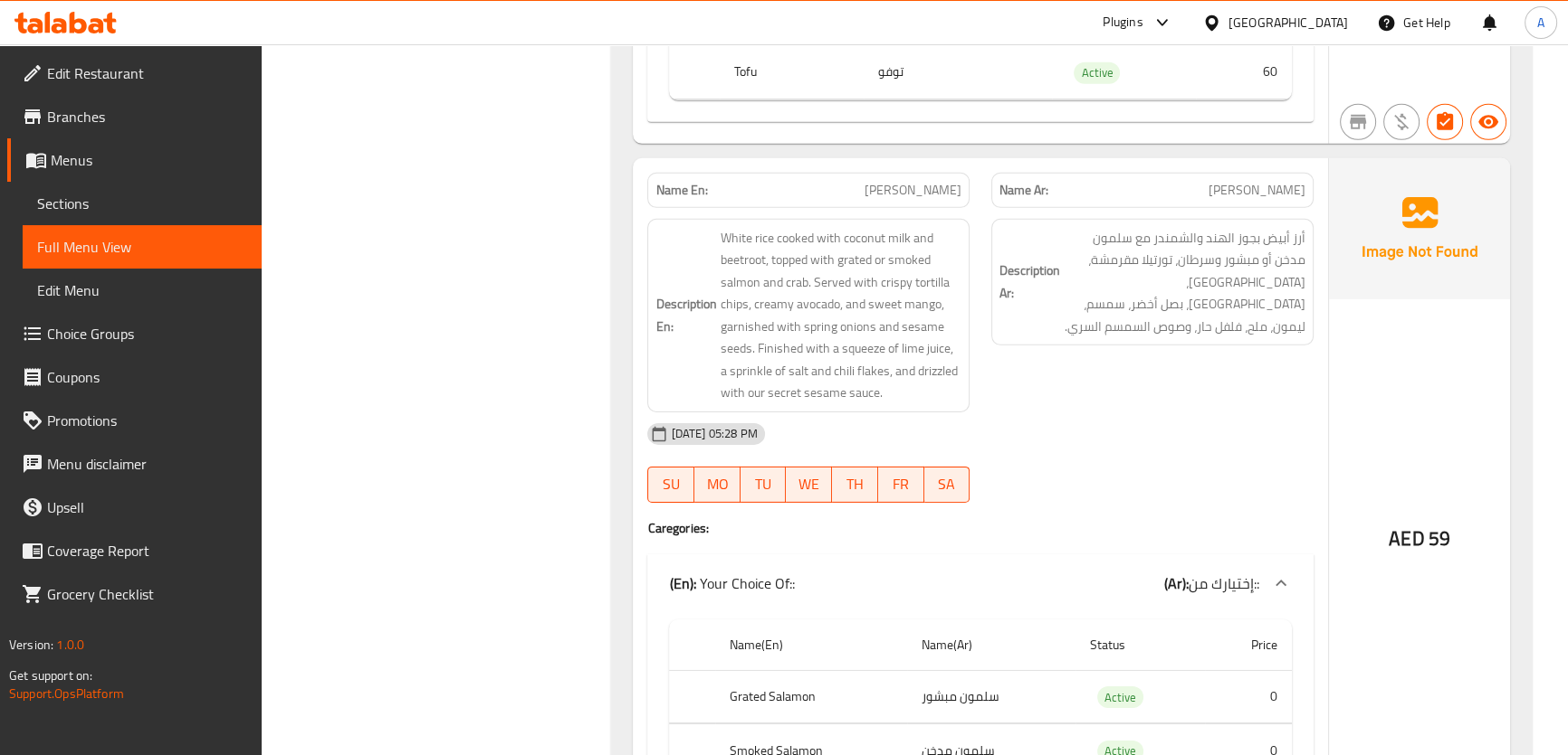
click at [965, 219] on div "Description En: White rice cooked with coconut milk and beetroot, topped with g…" at bounding box center [808, 315] width 322 height 193
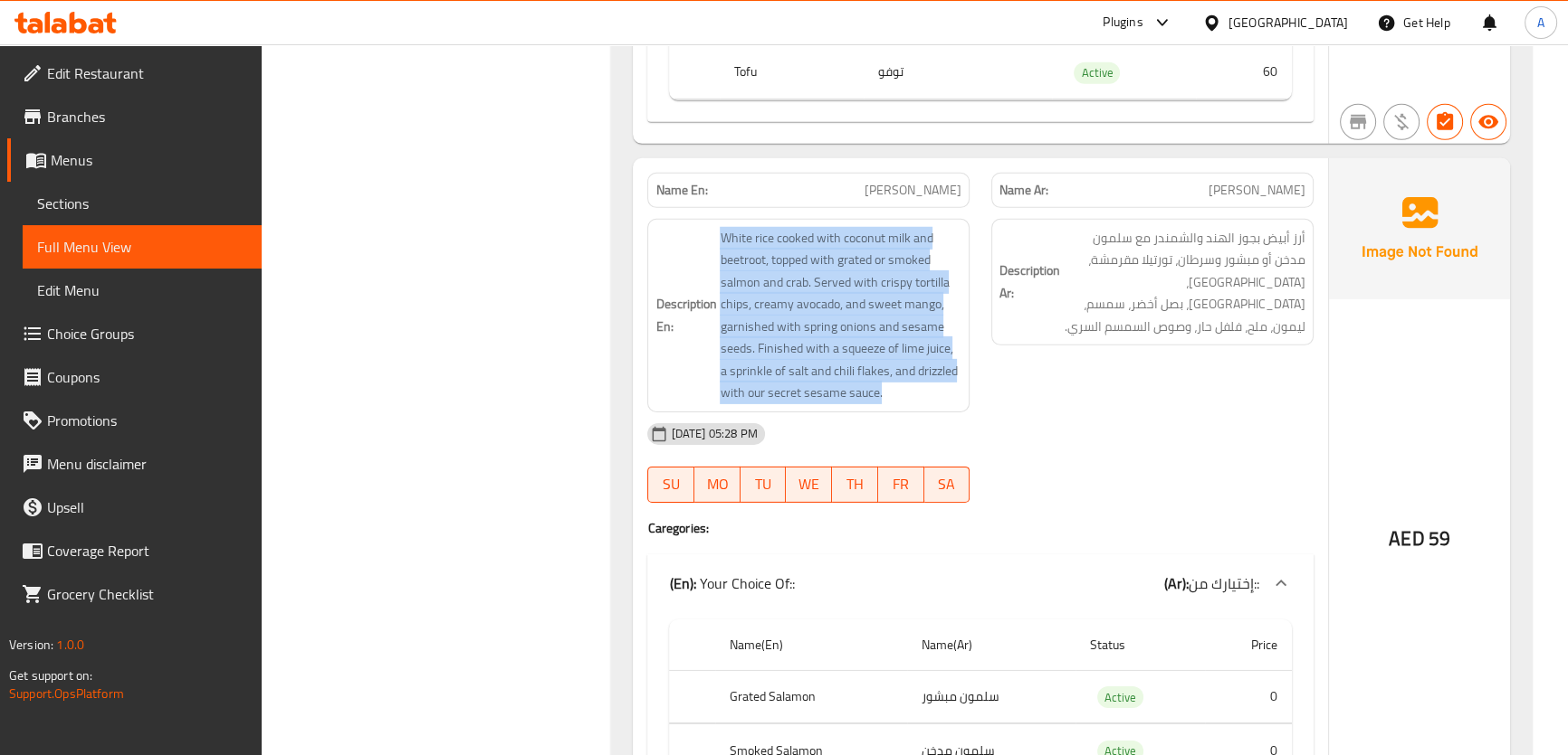
click at [965, 219] on div "Description En: White rice cooked with coconut milk and beetroot, topped with g…" at bounding box center [808, 315] width 322 height 193
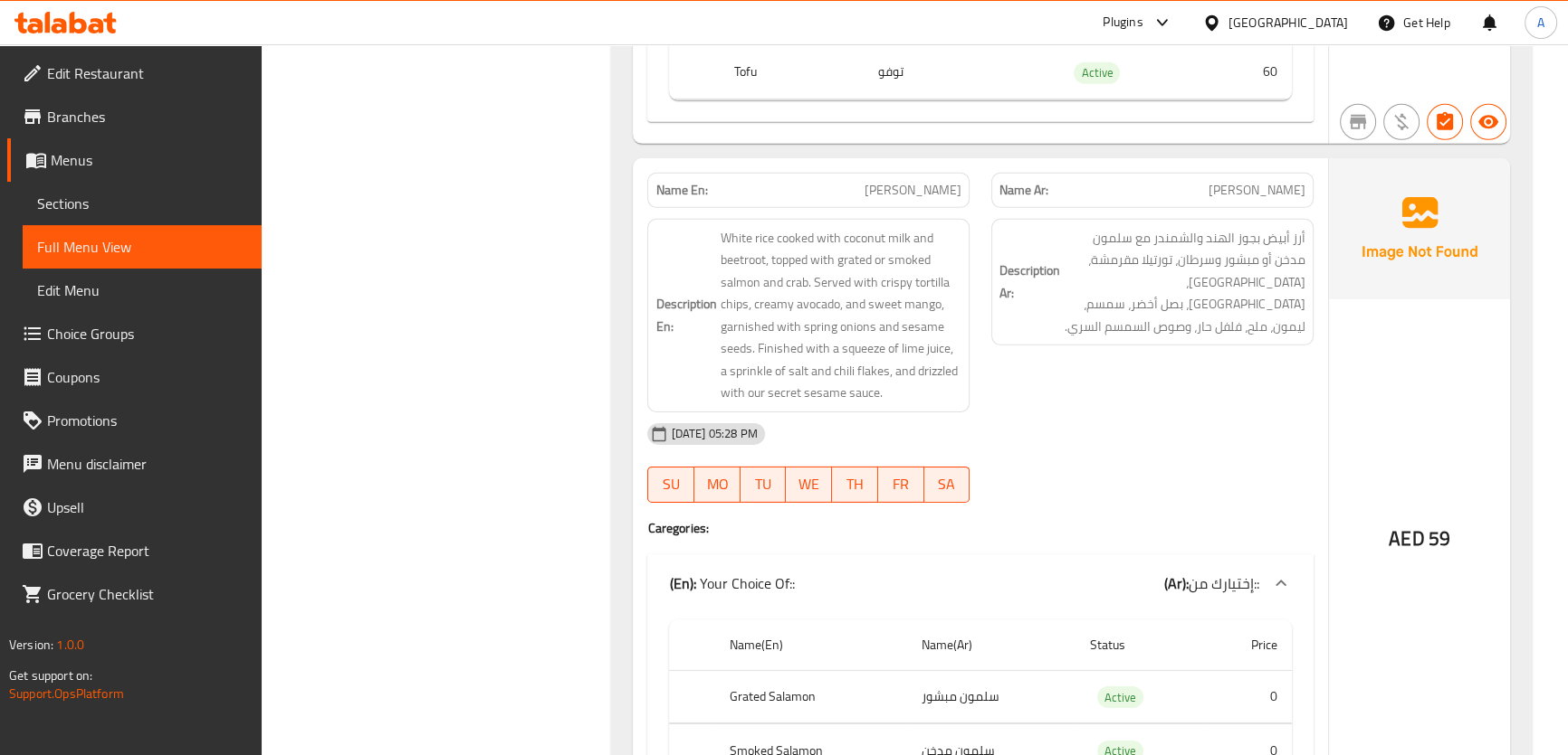
click at [936, 172] on div "Name En: Alfonso Guacamole" at bounding box center [808, 190] width 322 height 36
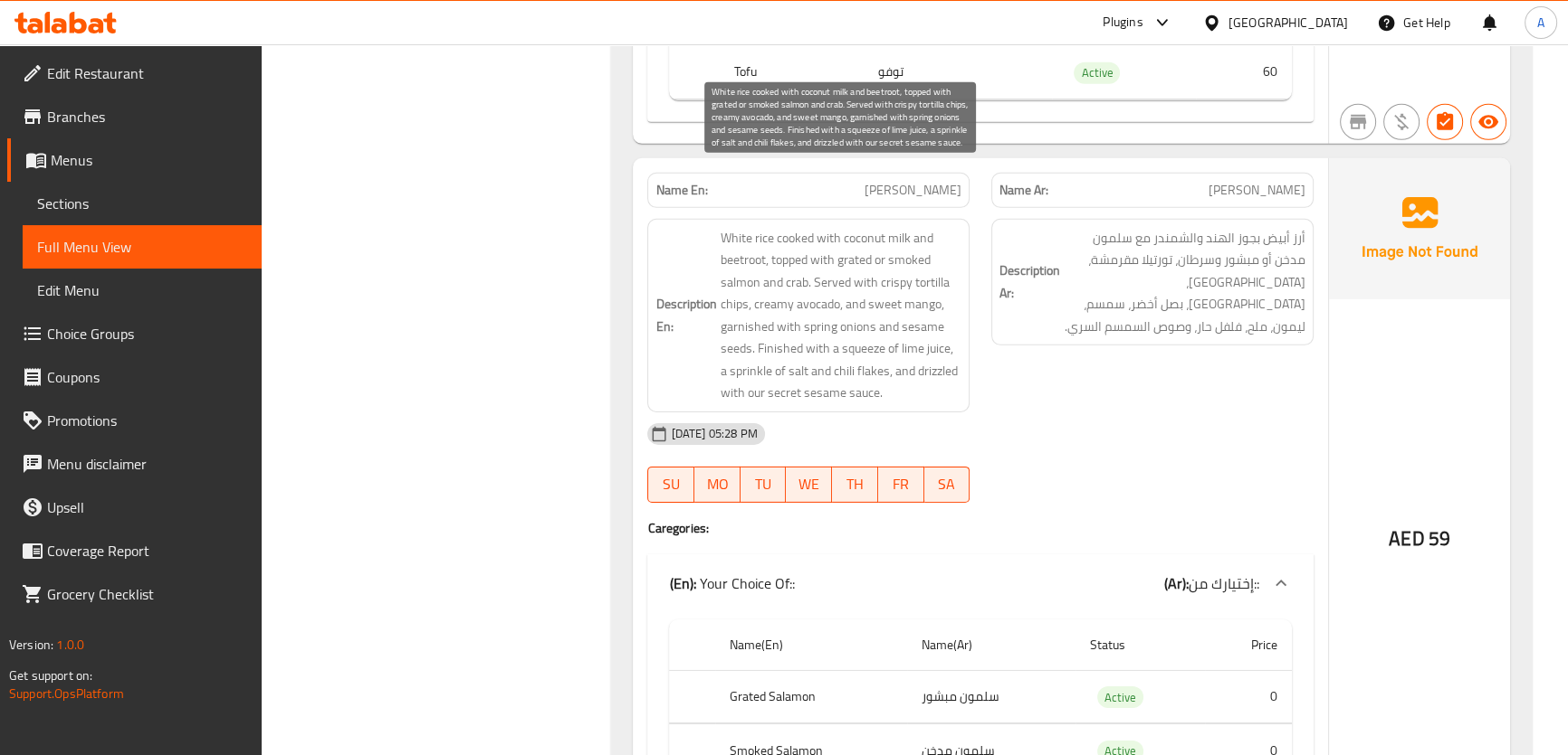
click at [898, 227] on span "White rice cooked with coconut milk and beetroot, topped with grated or smoked …" at bounding box center [840, 315] width 242 height 177
drag, startPoint x: 845, startPoint y: 192, endPoint x: 859, endPoint y: 191, distance: 14.0
click at [875, 227] on span "White rice cooked with coconut milk and beetroot, topped with grated or smoked …" at bounding box center [840, 315] width 242 height 177
click at [859, 227] on span "White rice cooked with coconut milk and beetroot, topped with grated or smoked …" at bounding box center [840, 315] width 242 height 177
drag, startPoint x: 841, startPoint y: 181, endPoint x: 911, endPoint y: 182, distance: 70.0
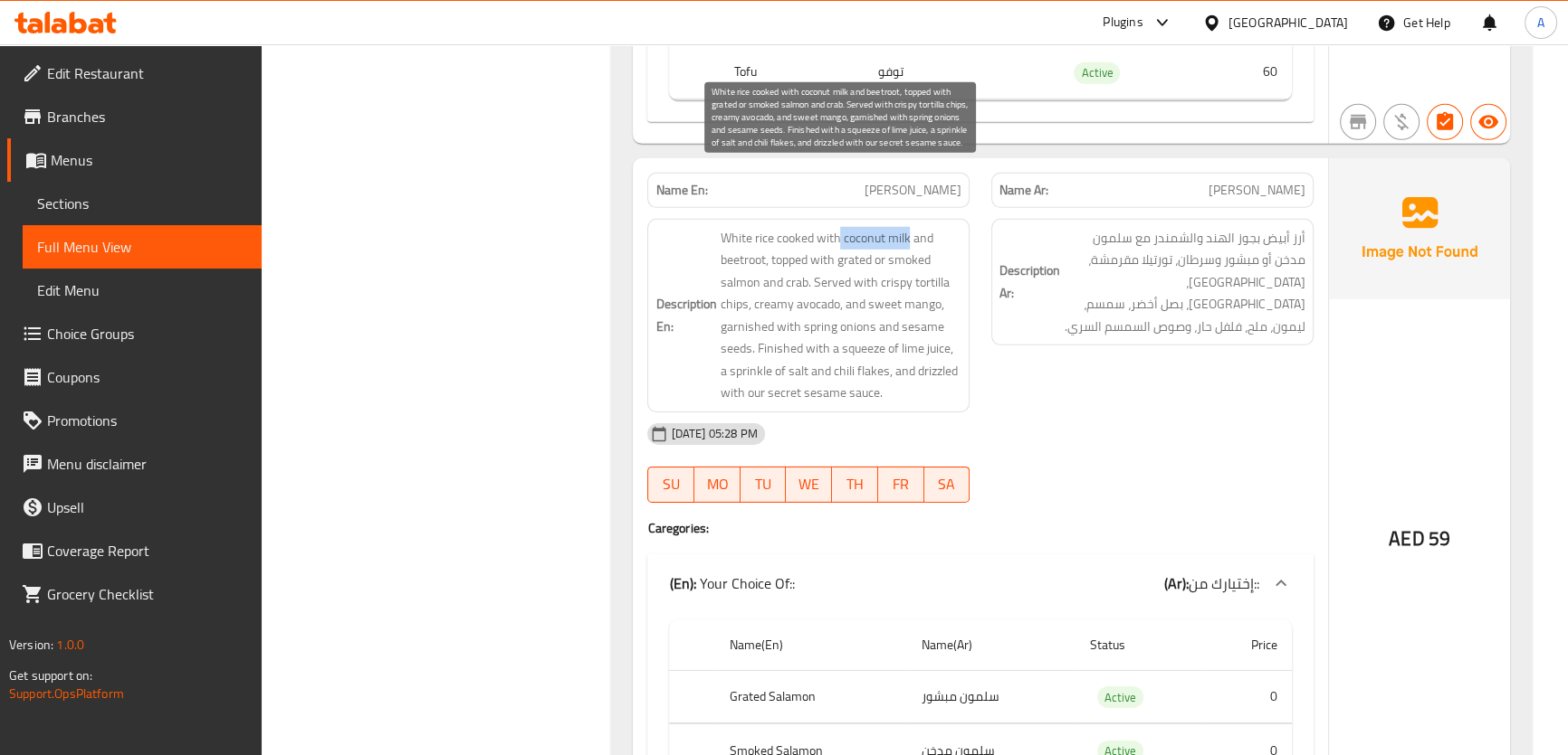
click at [911, 227] on span "White rice cooked with coconut milk and beetroot, topped with grated or smoked …" at bounding box center [840, 315] width 242 height 177
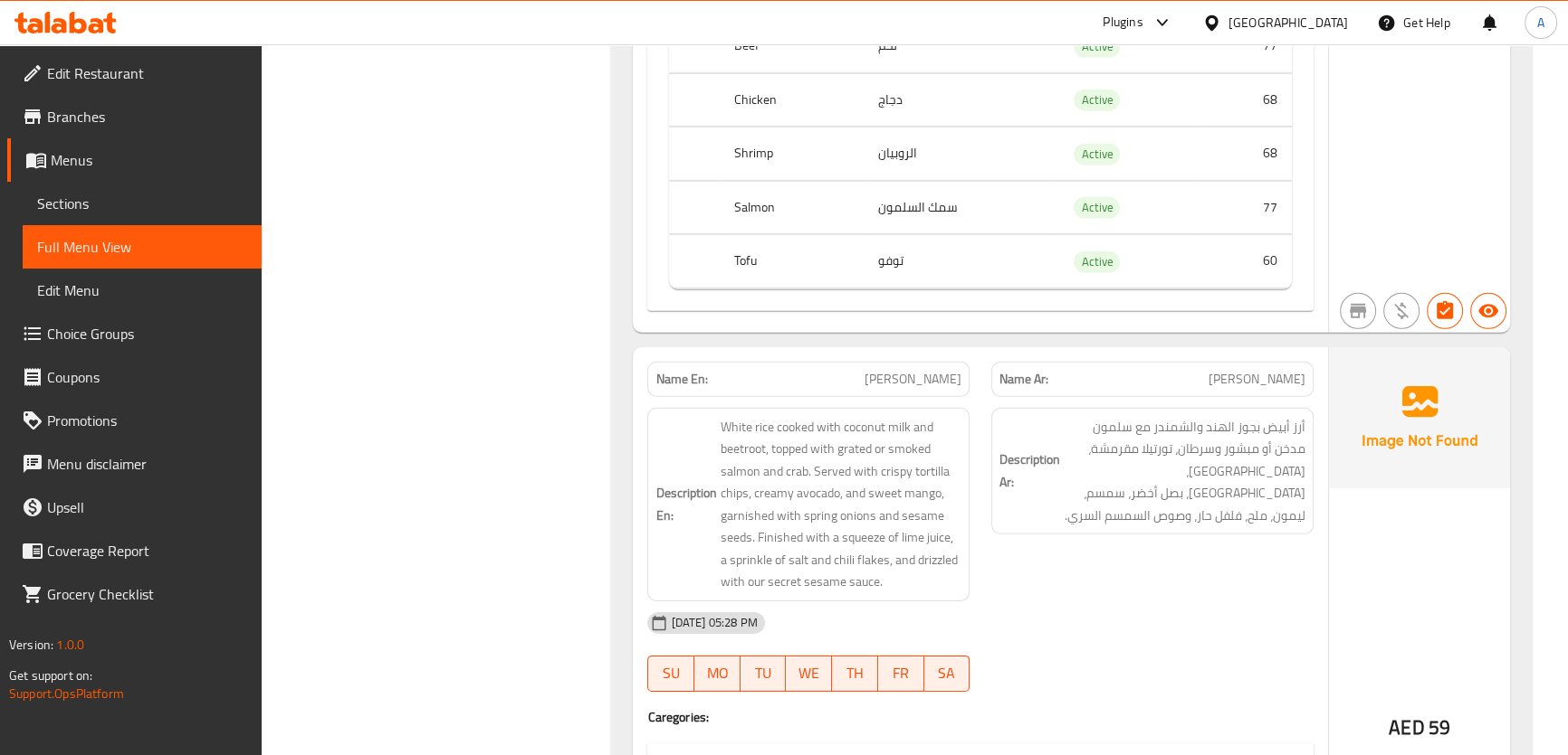
scroll to position [10519, 0]
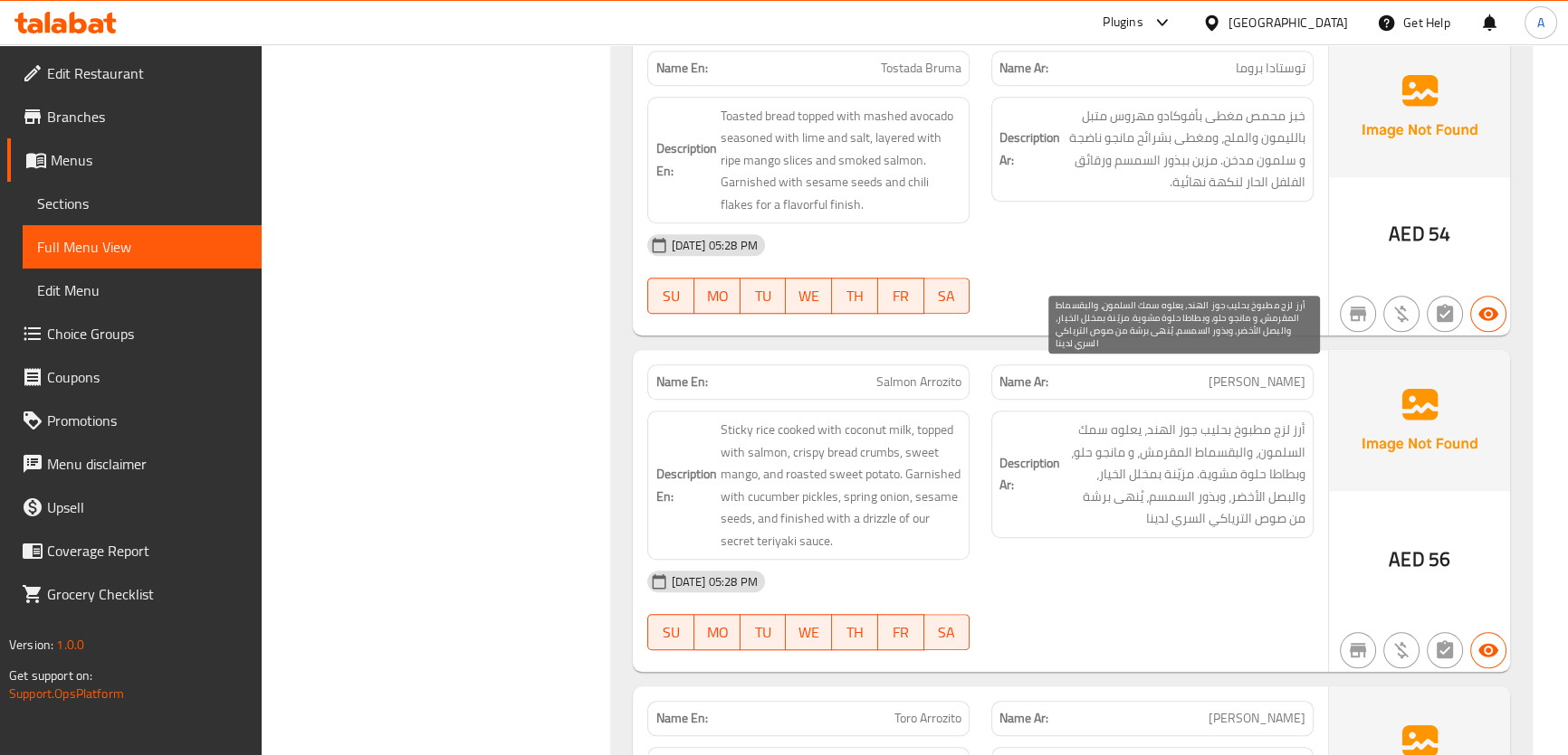
click at [1224, 419] on span "أرز لزج مطبوخ بحليب جوز الهند، يعلوه سمك السلمون، والبقسماط المقرمش، و مانجو حل…" at bounding box center [1184, 475] width 242 height 111
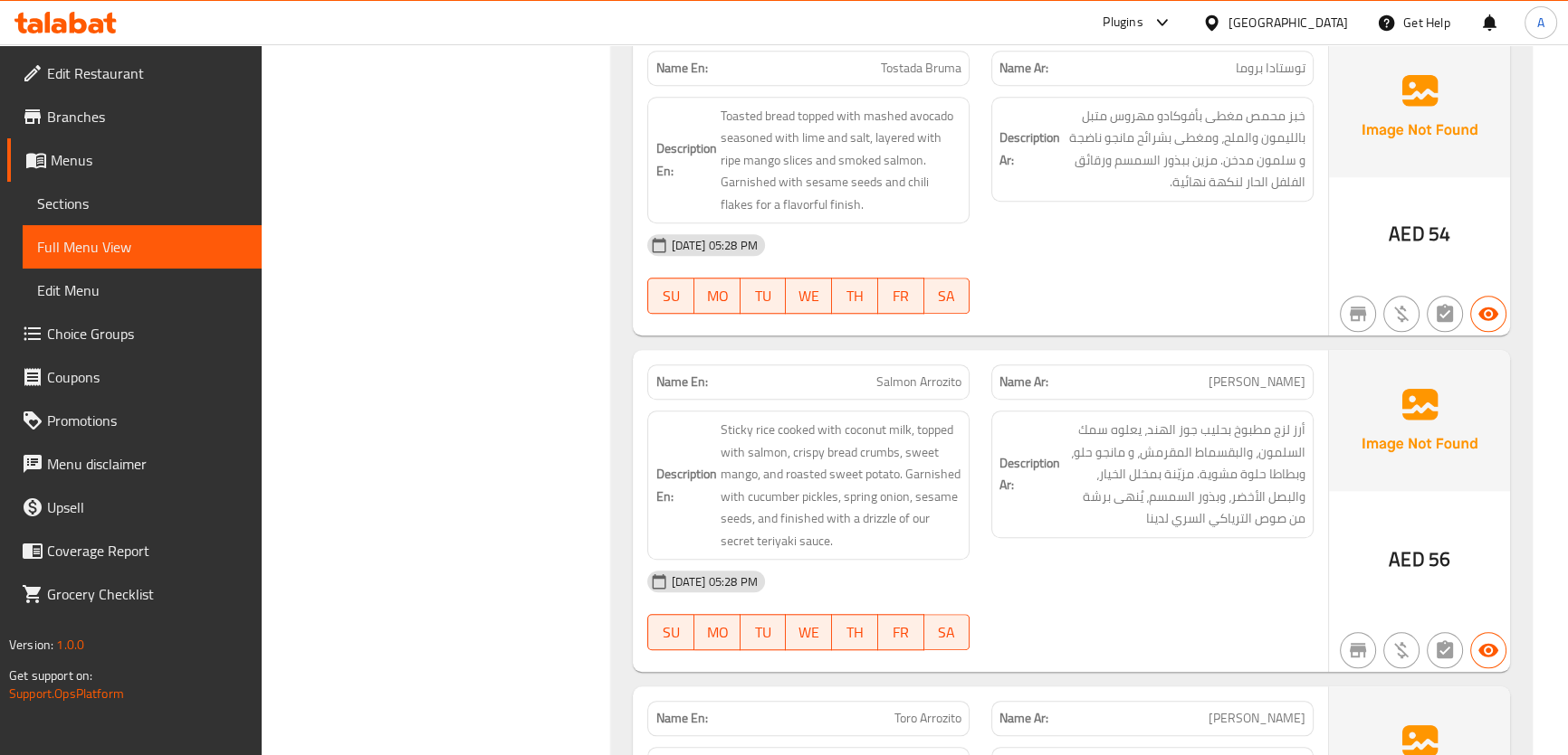
click at [918, 373] on span "Salmon Arrozito" at bounding box center [919, 381] width 85 height 19
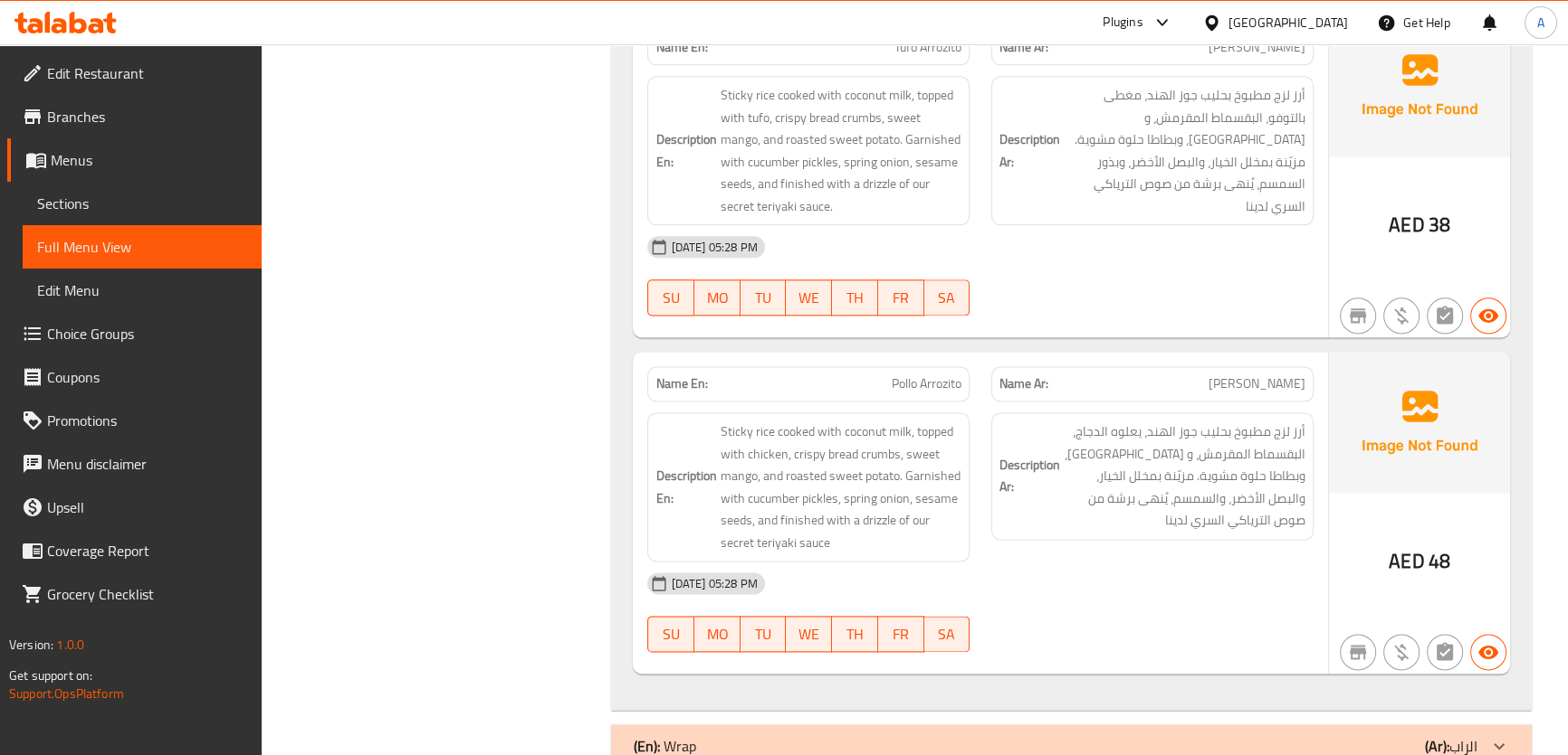
scroll to position [6985, 0]
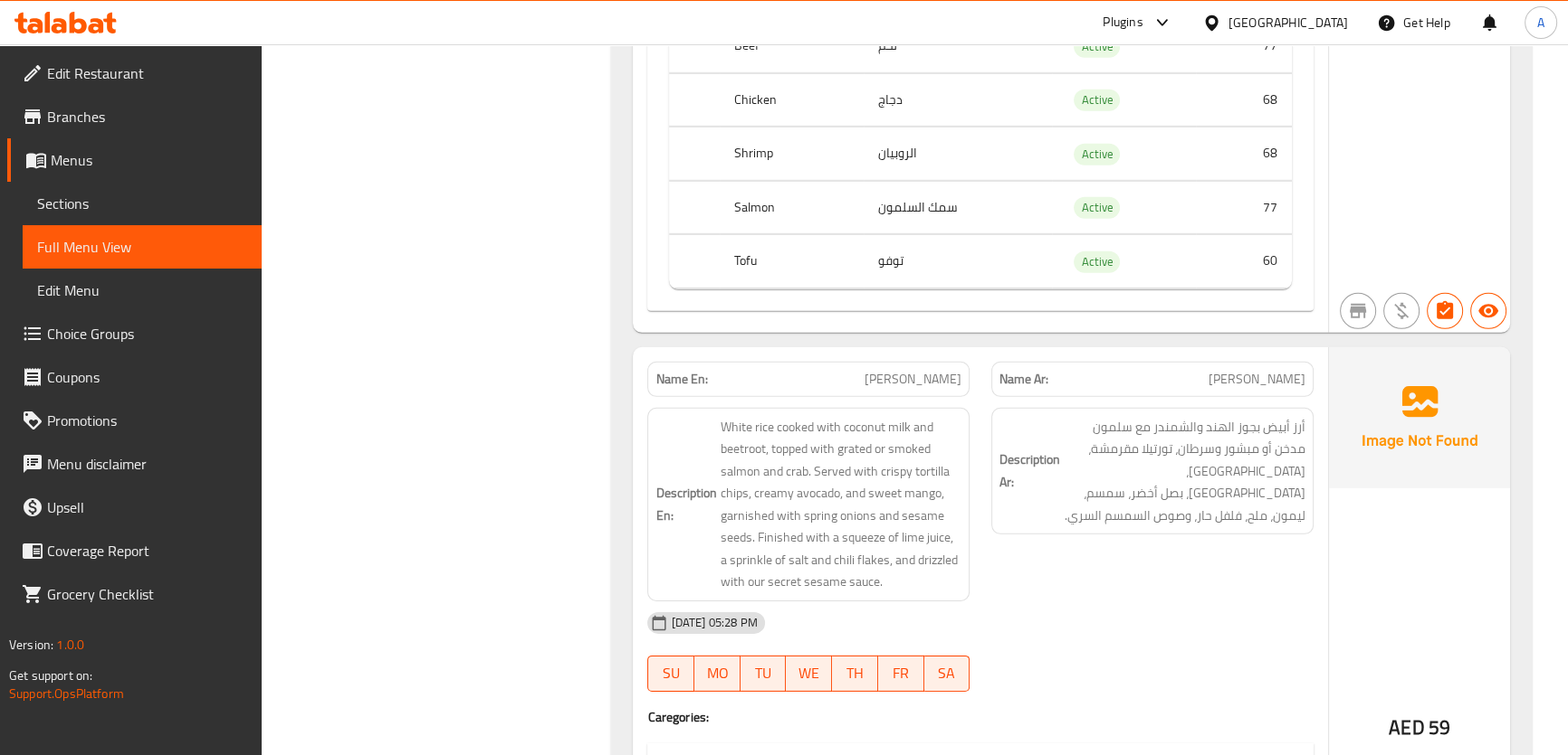
click at [877, 370] on span "[PERSON_NAME]" at bounding box center [913, 378] width 97 height 19
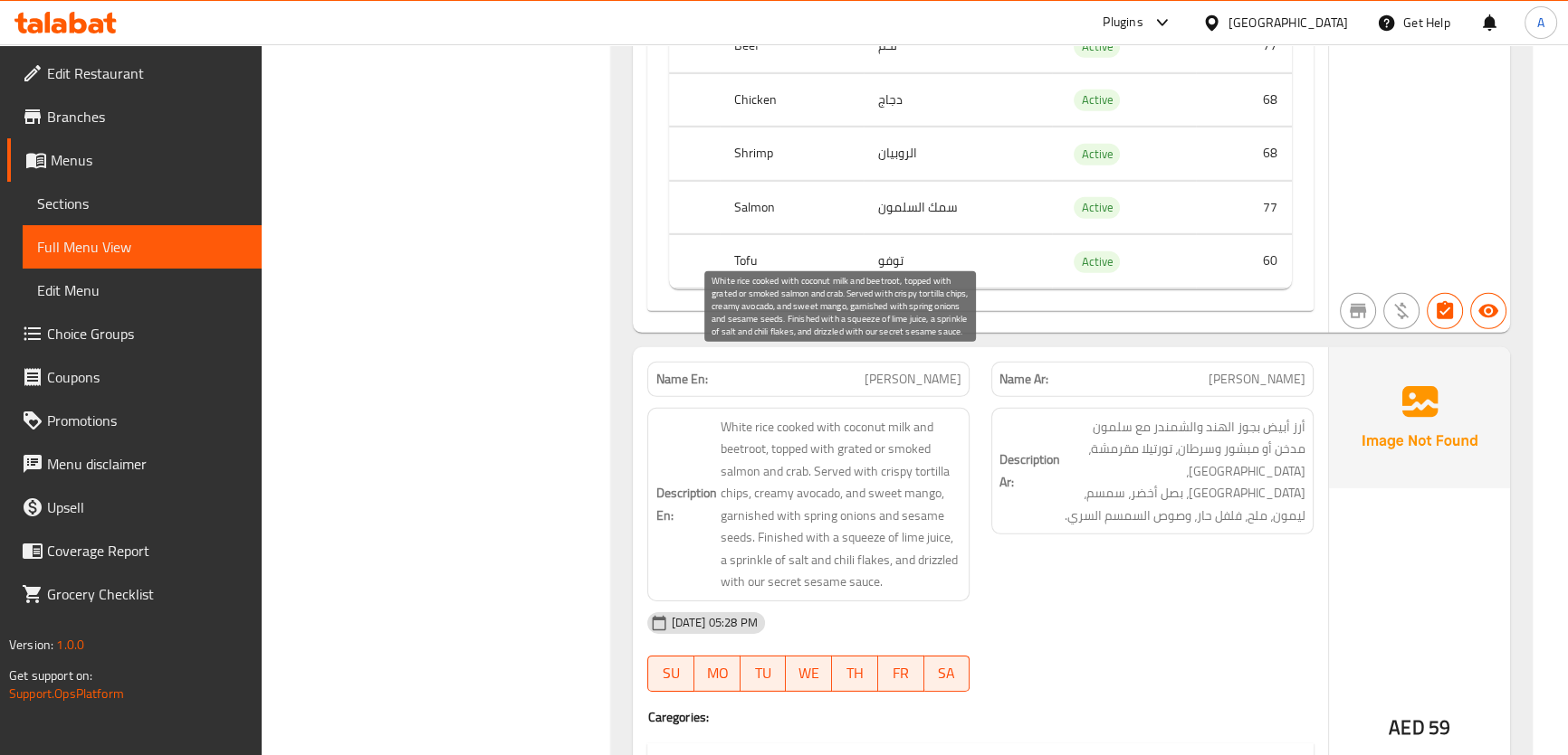
click at [872, 416] on span "White rice cooked with coconut milk and beetroot, topped with grated or smoked …" at bounding box center [840, 504] width 242 height 177
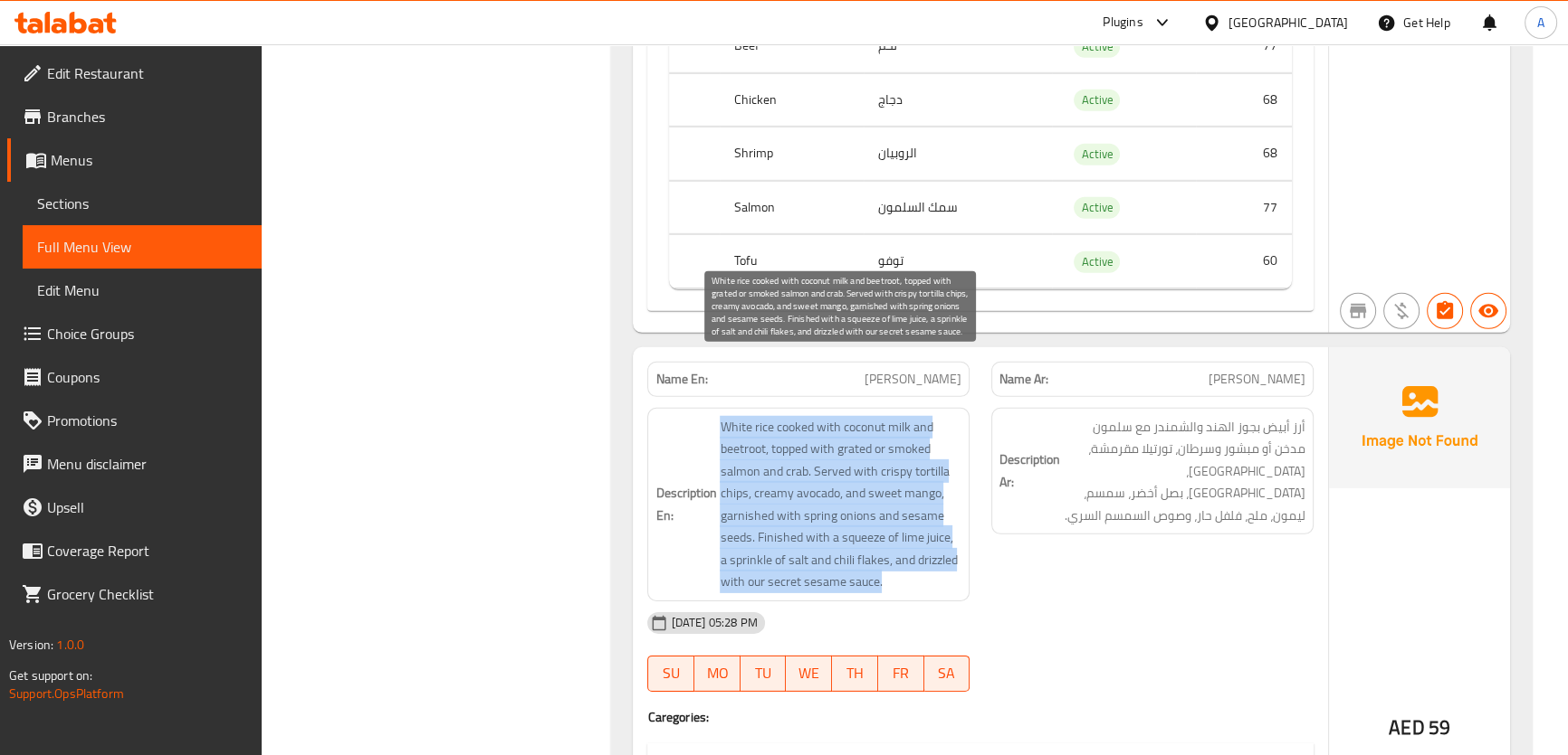
click at [872, 416] on span "White rice cooked with coconut milk and beetroot, topped with grated or smoked …" at bounding box center [840, 504] width 242 height 177
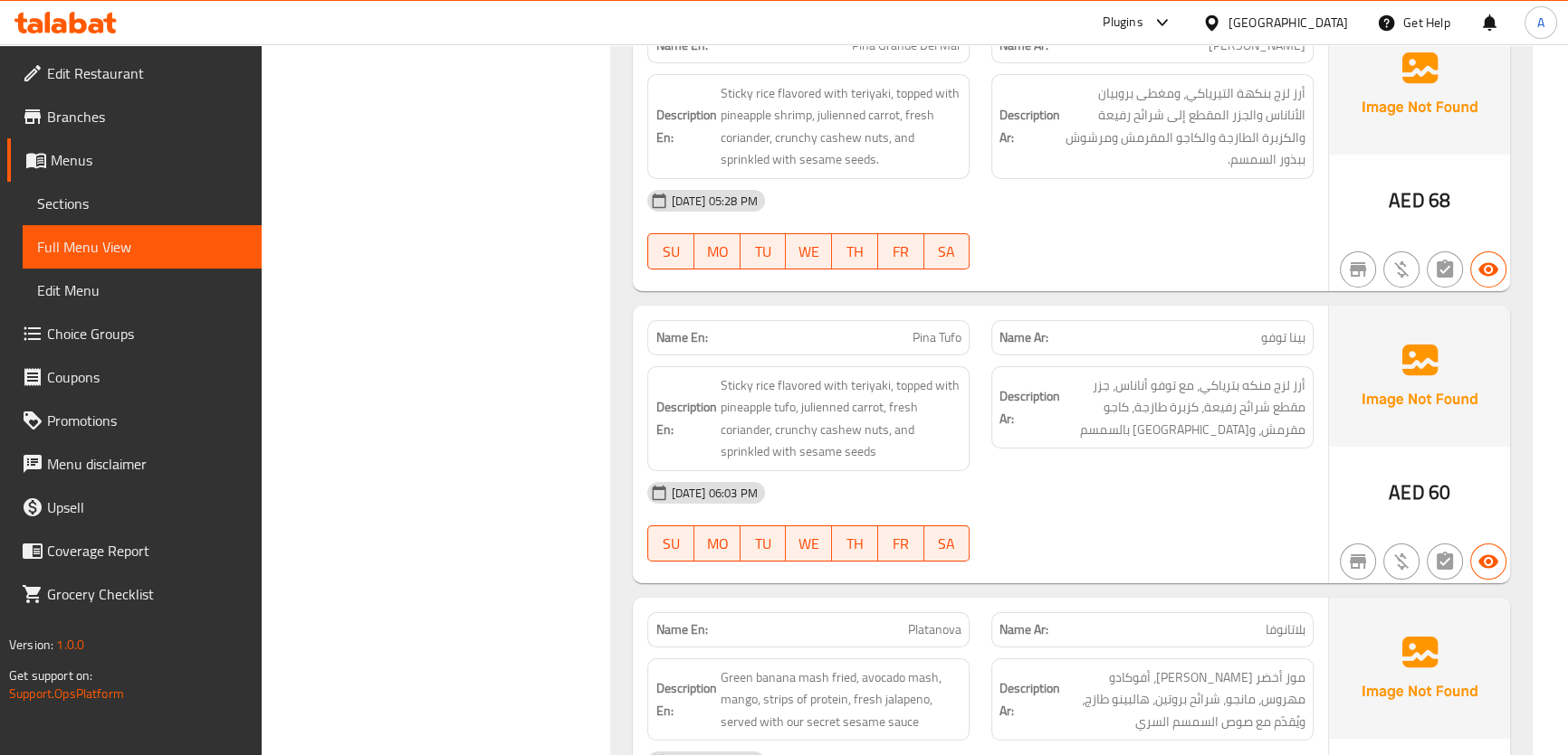
scroll to position [7858, 0]
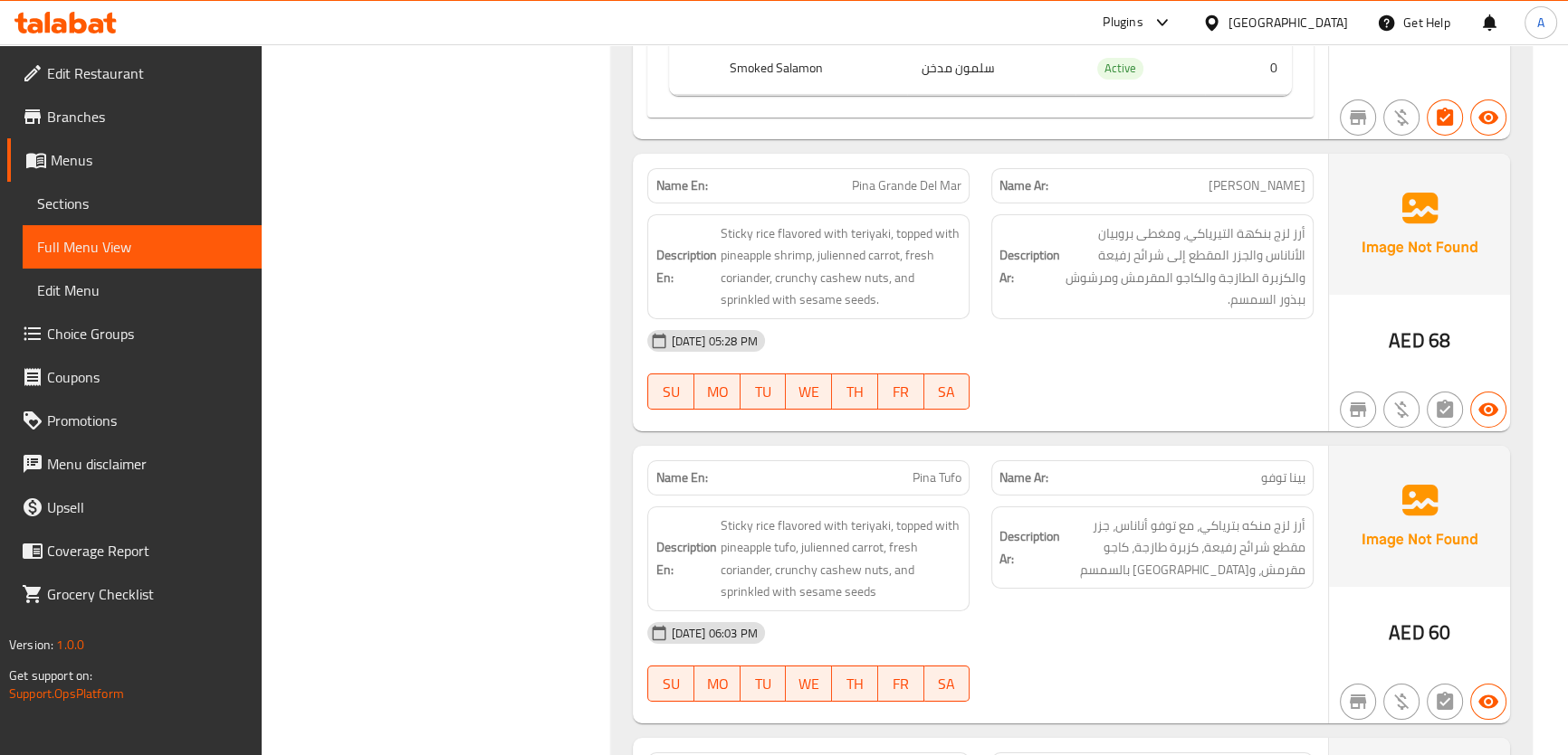
click at [1280, 154] on div "Name En: Pina Grande Del Mar Name Ar: بيينا غراندي ديل مار Description En: Stic…" at bounding box center [979, 292] width 694 height 277
click at [1226, 176] on span "بيينا غراندي ديل مار" at bounding box center [1257, 185] width 97 height 19
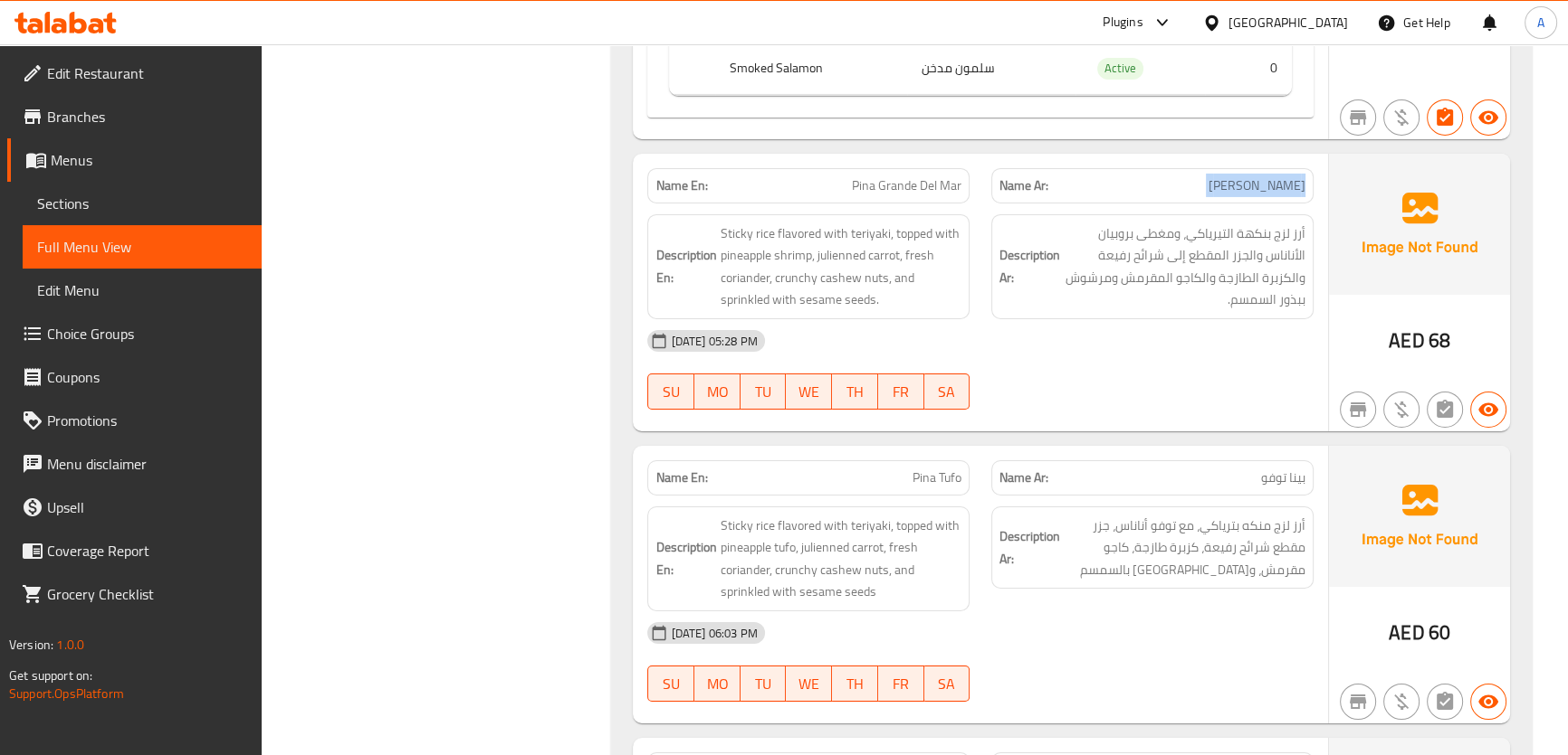
click at [1226, 176] on span "بيينا غراندي ديل مار" at bounding box center [1257, 185] width 97 height 19
click at [920, 168] on div "Name En: Pina Grande Del Mar" at bounding box center [808, 186] width 322 height 36
click at [920, 176] on span "Pina Grande Del Mar" at bounding box center [906, 185] width 109 height 19
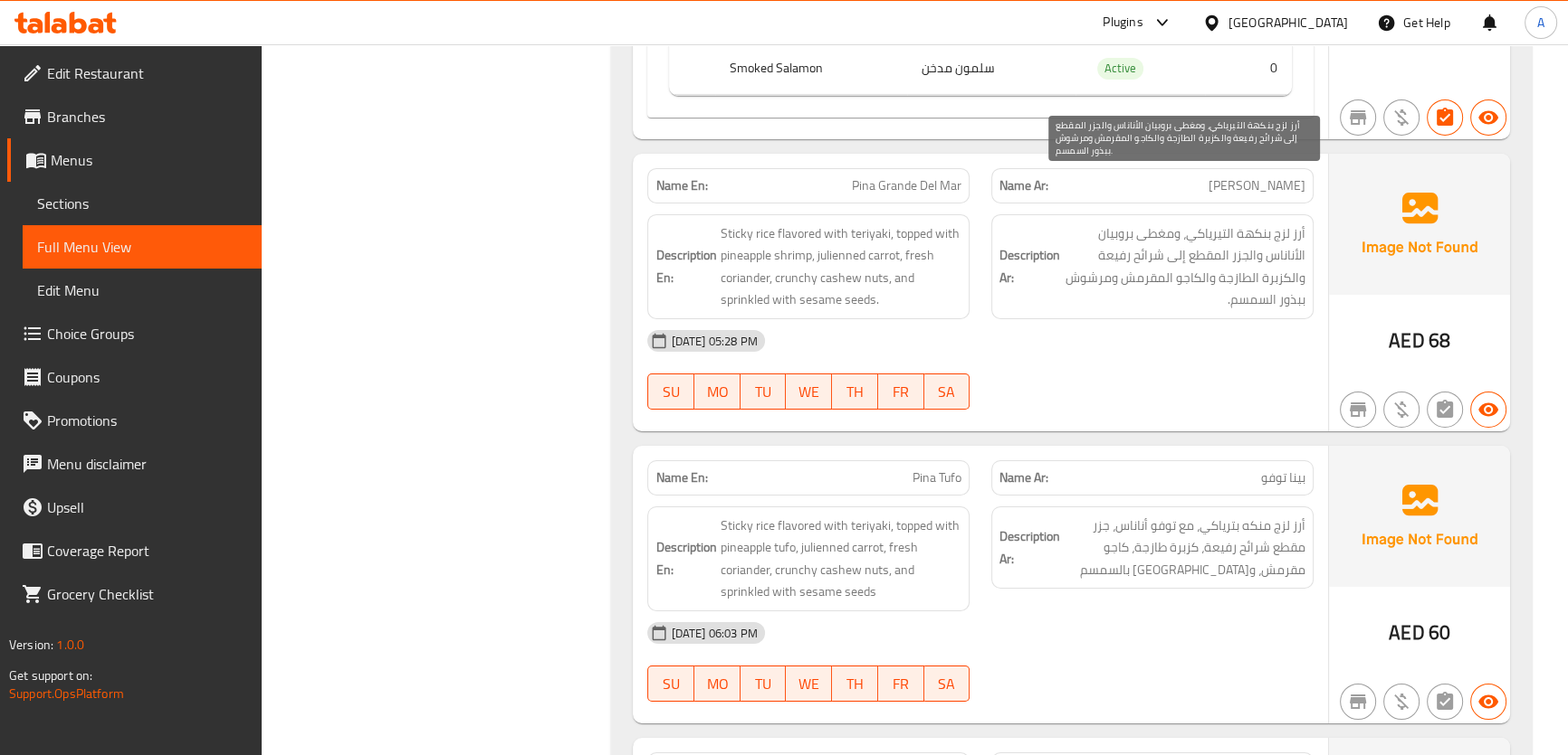
click at [1256, 203] on div "Description Ar: أرز لزج بنكهة التيرياكي، ومغطى بروبيان الأناناس والجزر المقطع إ…" at bounding box center [1152, 267] width 344 height 127
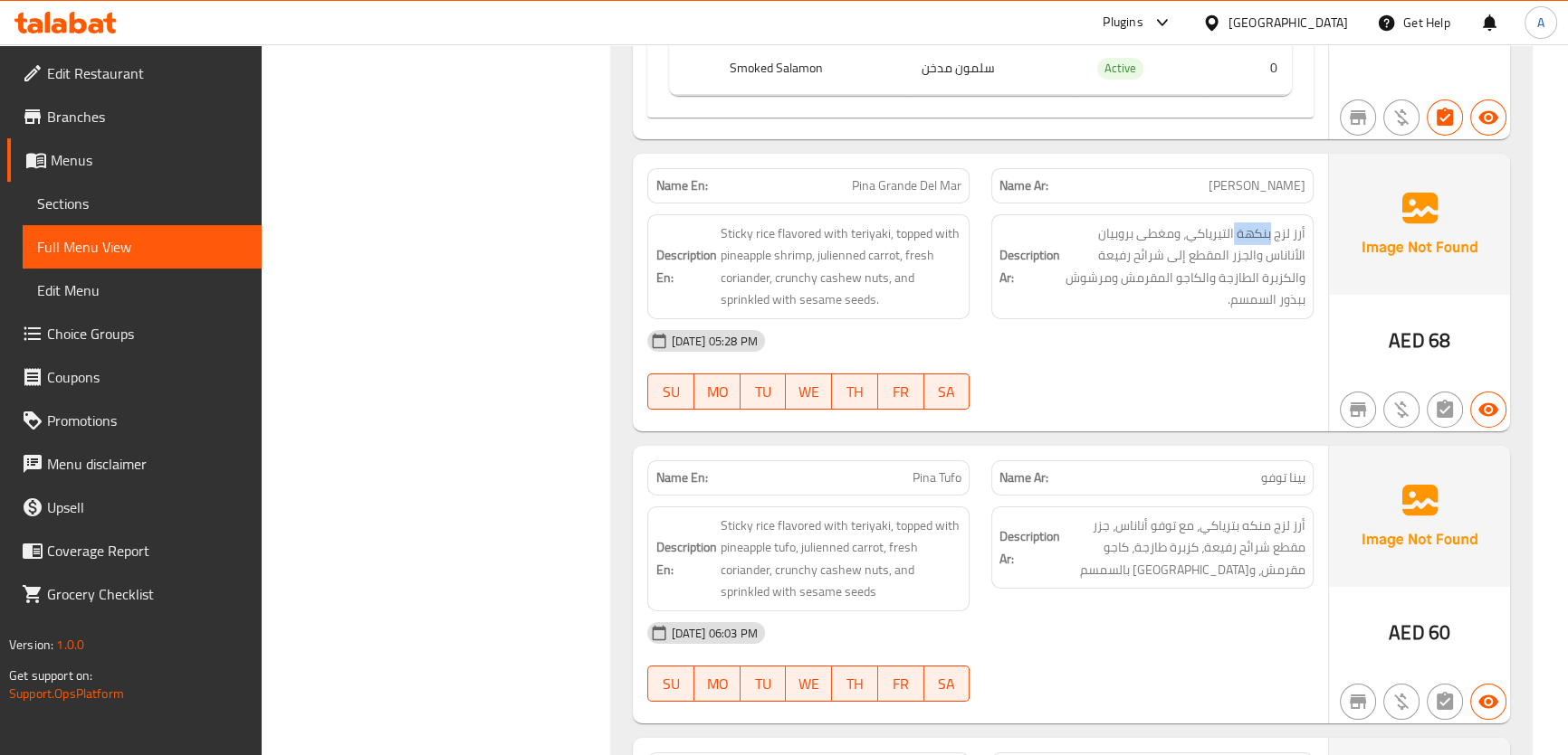
click at [1256, 203] on div "Description Ar: أرز لزج بنكهة التيرياكي، ومغطى بروبيان الأناناس والجزر المقطع إ…" at bounding box center [1152, 267] width 344 height 127
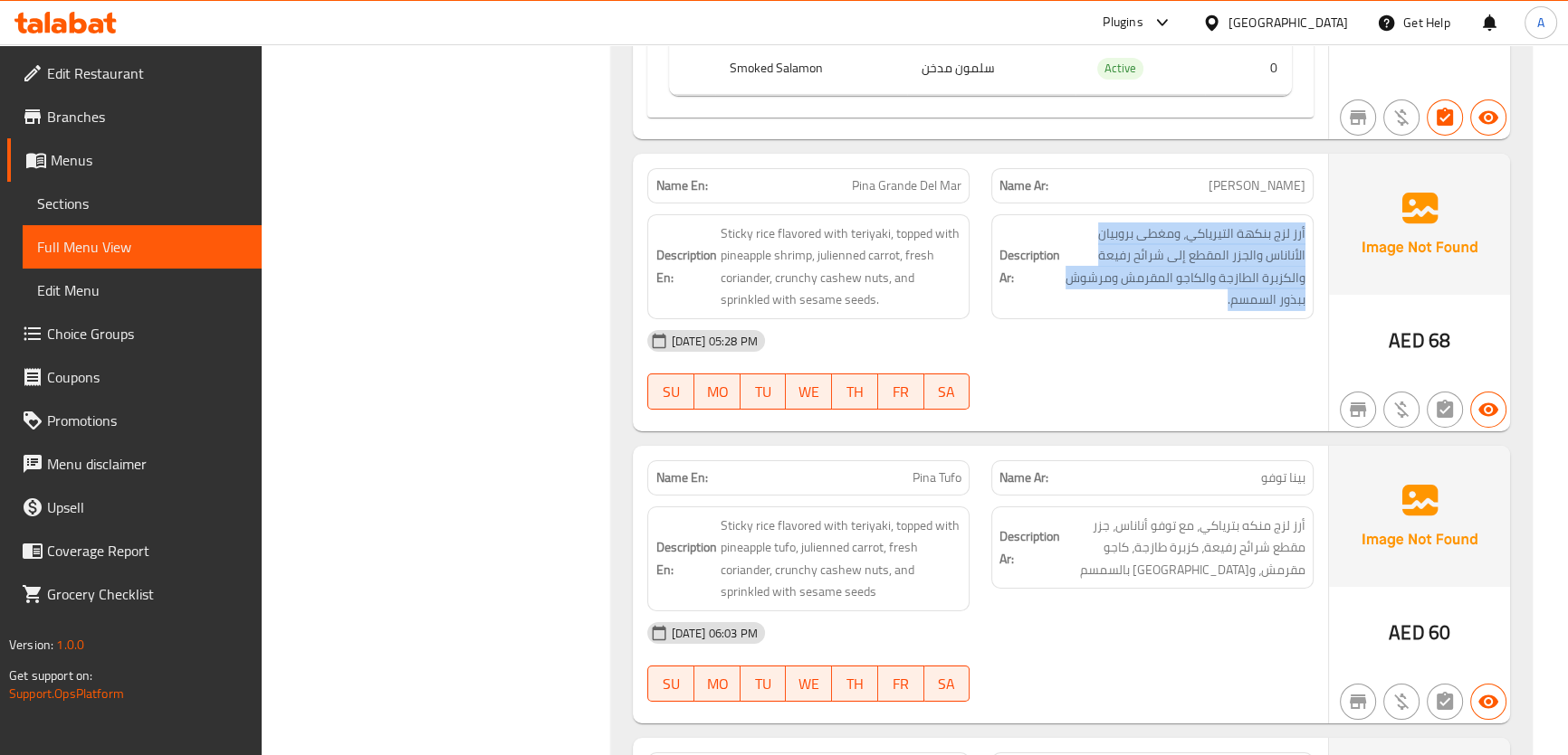
click at [1256, 203] on div "Description Ar: أرز لزج بنكهة التيرياكي، ومغطى بروبيان الأناناس والجزر المقطع إ…" at bounding box center [1152, 267] width 344 height 127
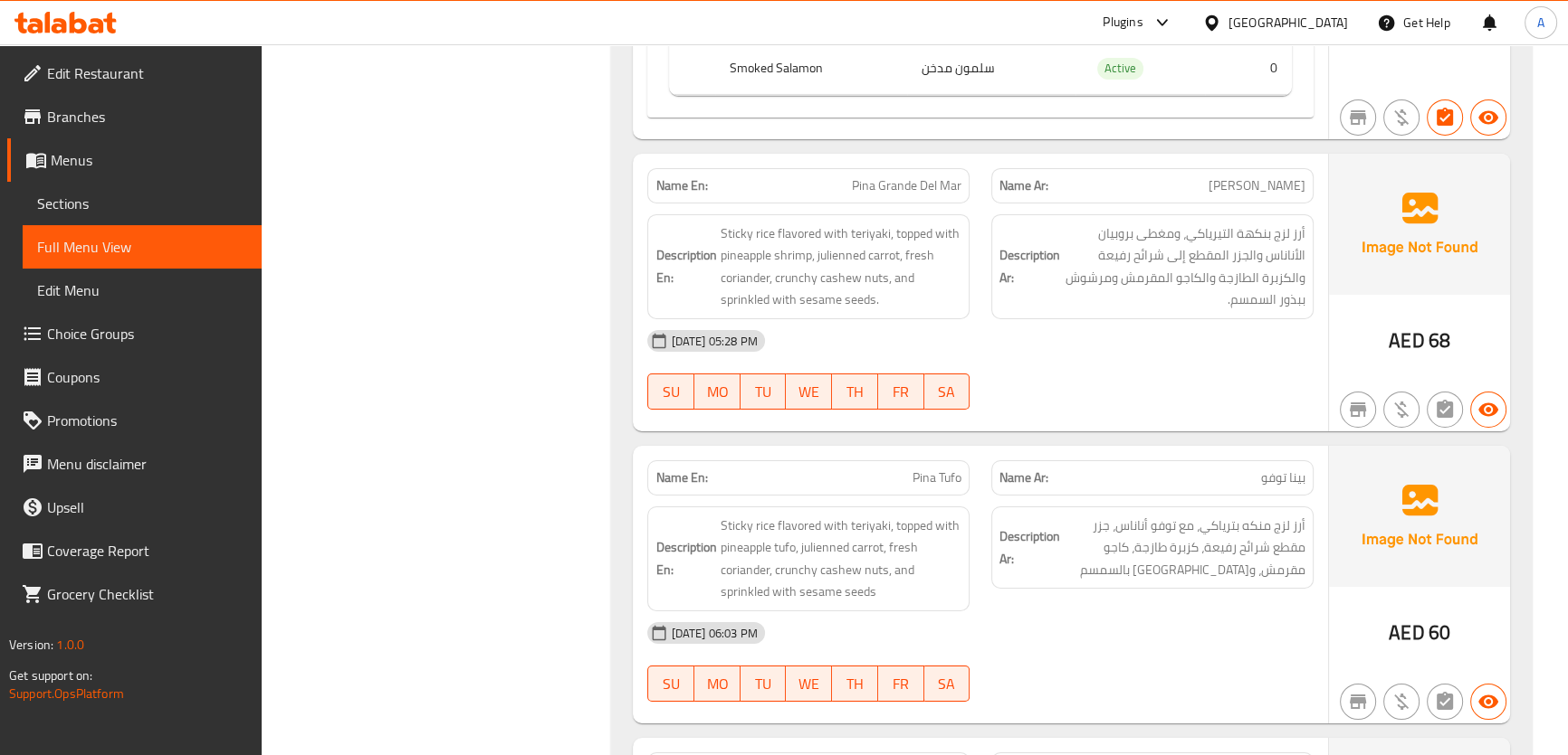
click at [1245, 176] on span "بيينا غراندي ديل مار" at bounding box center [1257, 185] width 97 height 19
click at [1213, 223] on span "أرز لزج بنكهة التيرياكي، ومغطى بروبيان الأناناس والجزر المقطع إلى شرائح رفيعة و…" at bounding box center [1184, 267] width 242 height 88
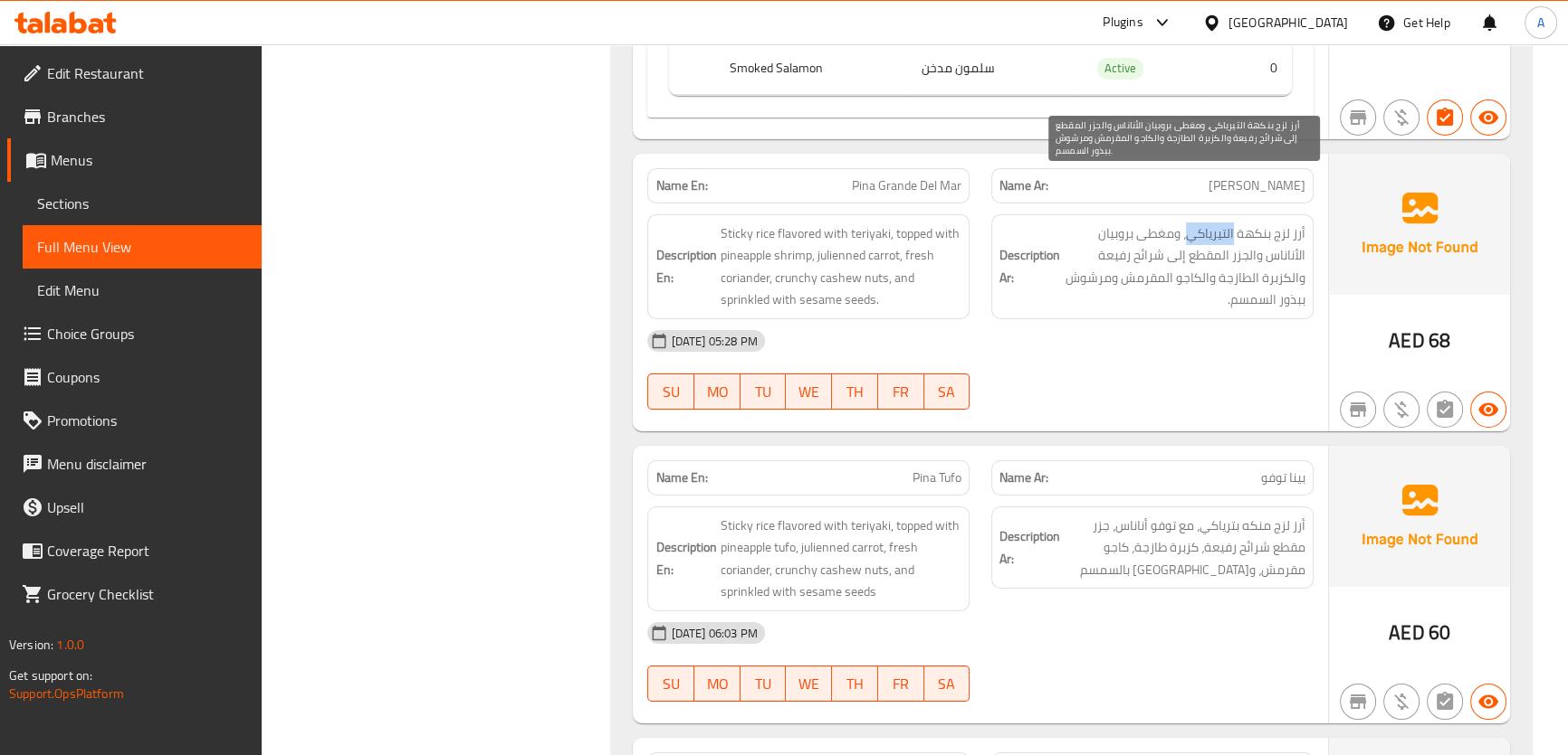
click at [1213, 223] on span "أرز لزج بنكهة التيرياكي، ومغطى بروبيان الأناناس والجزر المقطع إلى شرائح رفيعة و…" at bounding box center [1184, 267] width 242 height 88
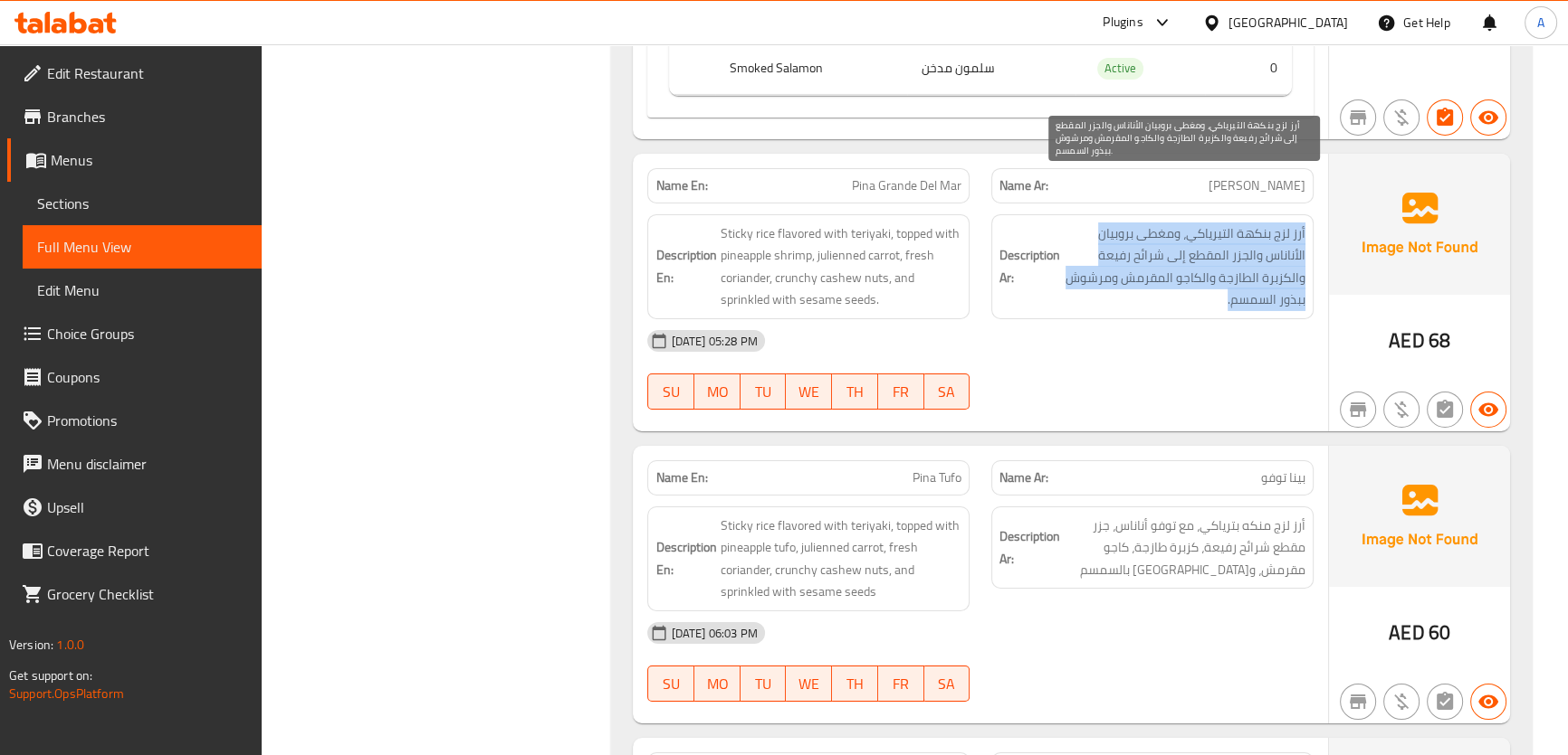
click at [1213, 223] on span "أرز لزج بنكهة التيرياكي، ومغطى بروبيان الأناناس والجزر المقطع إلى شرائح رفيعة و…" at bounding box center [1184, 267] width 242 height 88
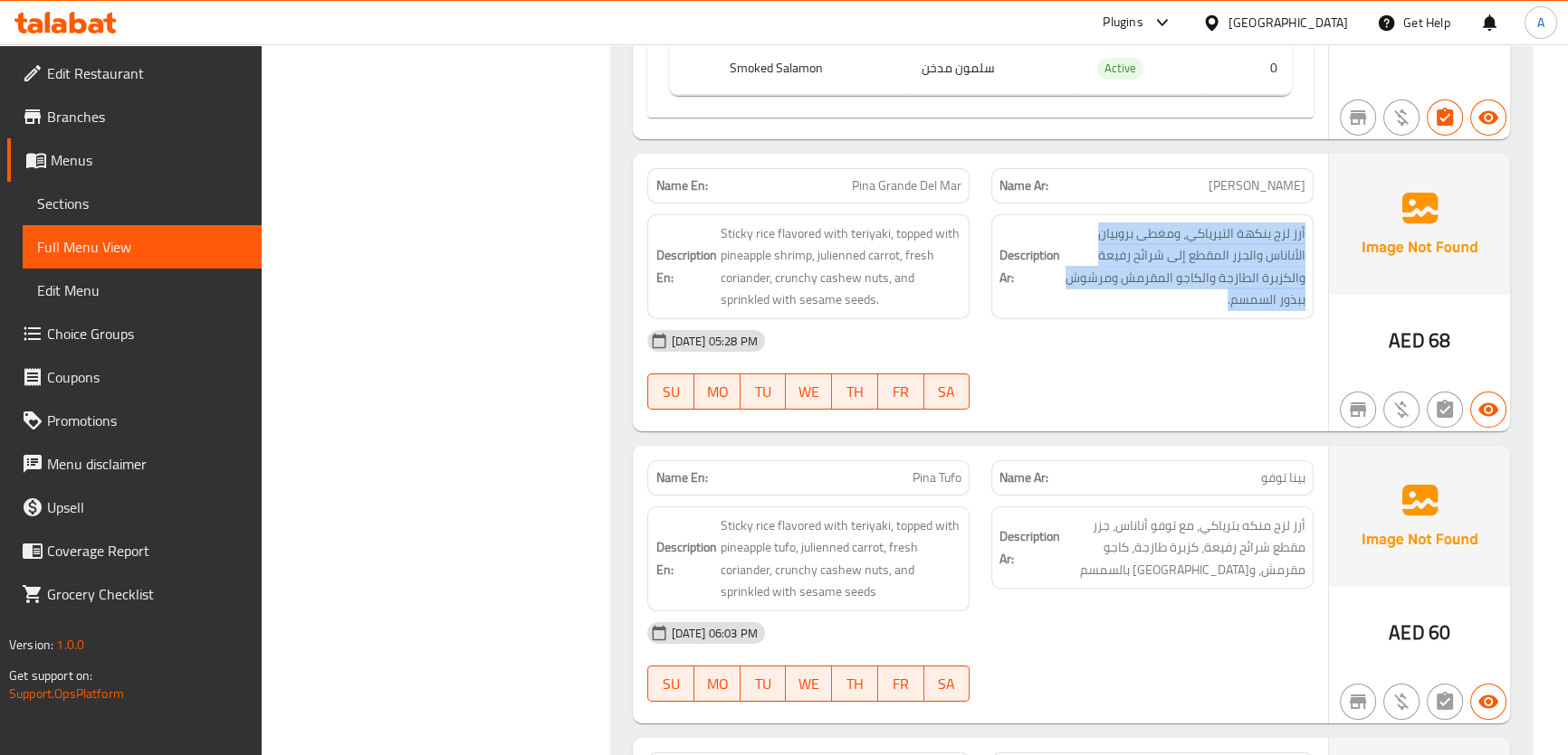
click at [1293, 240] on span "أرز لزج بنكهة التيرياكي، ومغطى بروبيان الأناناس والجزر المقطع إلى شرائح رفيعة و…" at bounding box center [1184, 267] width 242 height 88
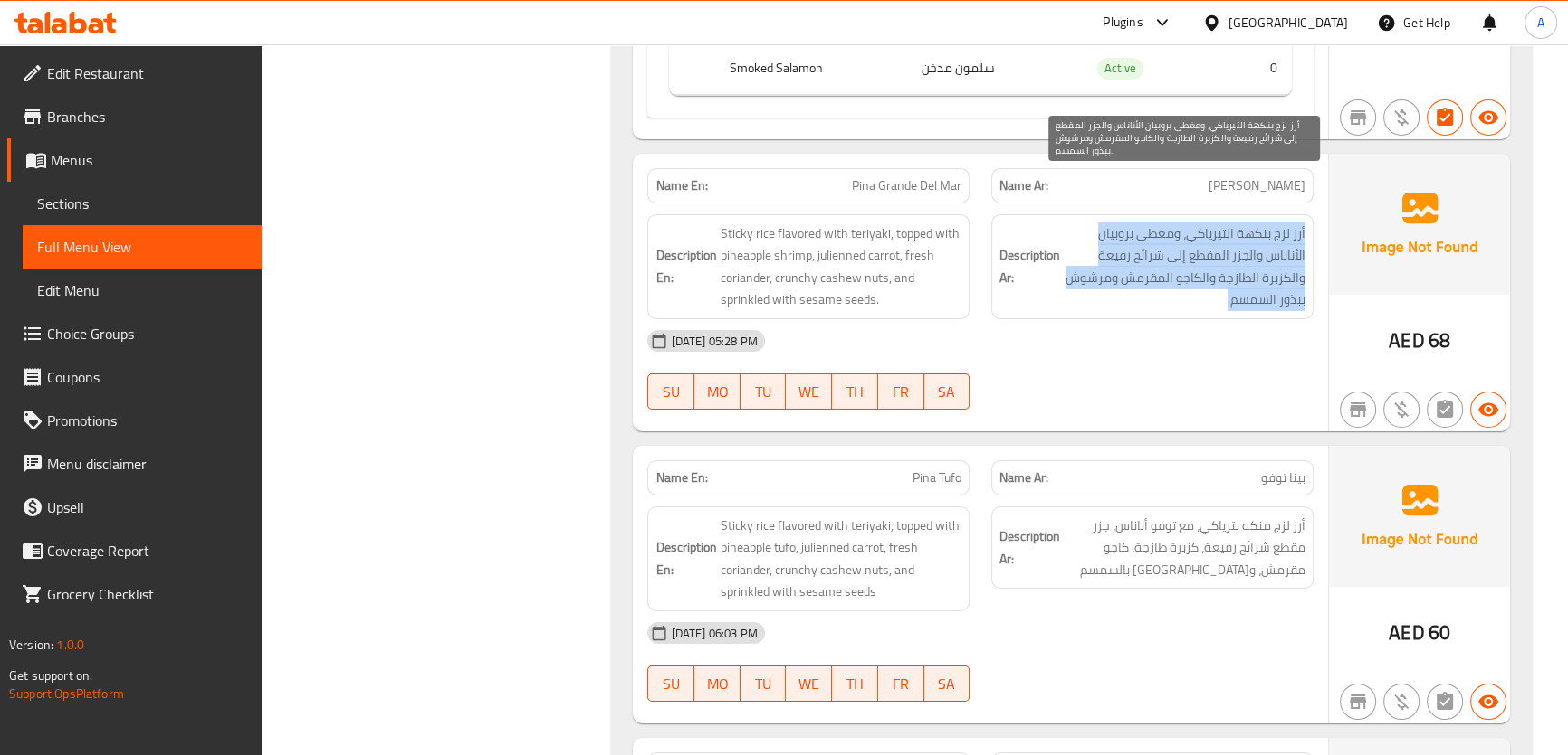
click at [1293, 240] on span "أرز لزج بنكهة التيرياكي، ومغطى بروبيان الأناناس والجزر المقطع إلى شرائح رفيعة و…" at bounding box center [1184, 267] width 242 height 88
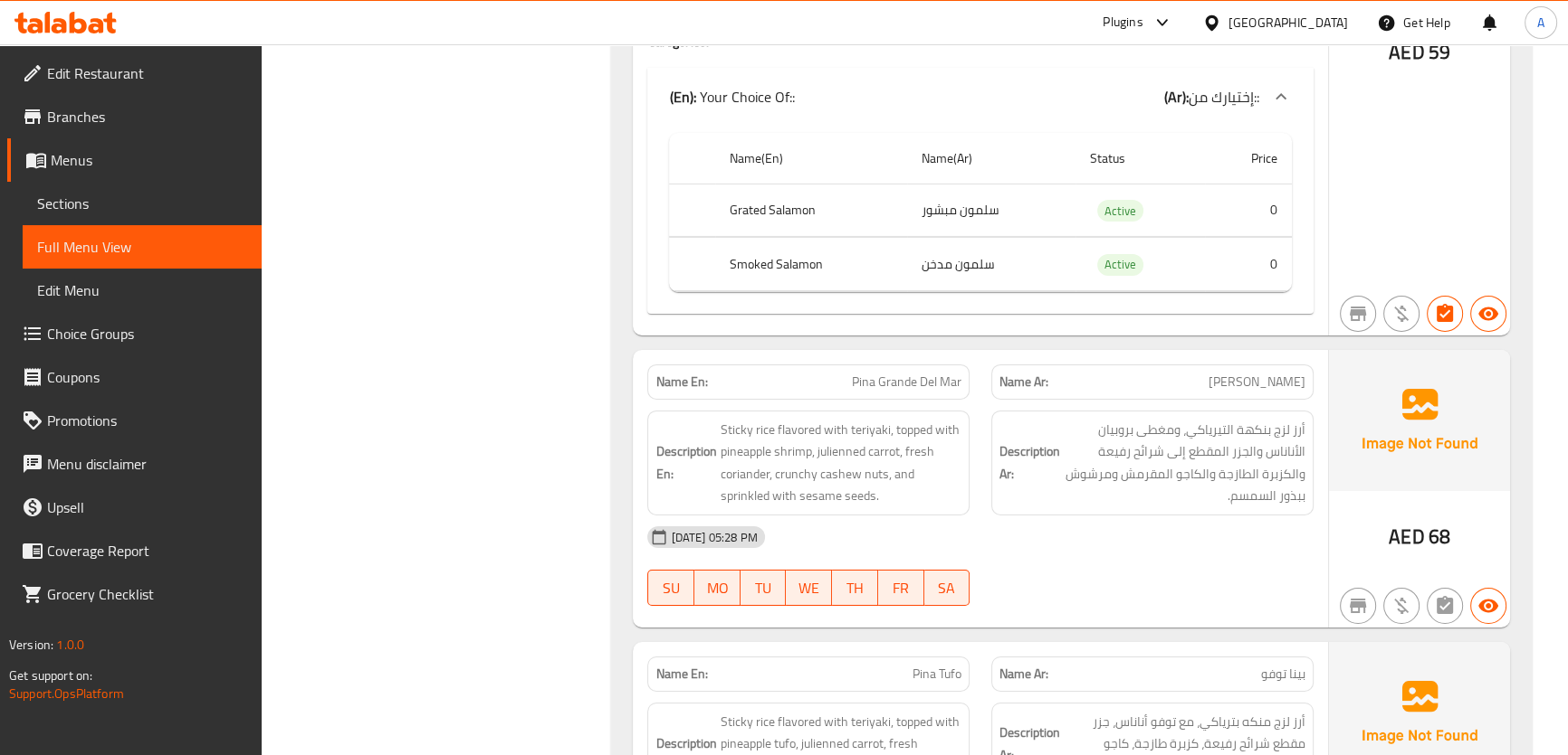
scroll to position [7773, 0]
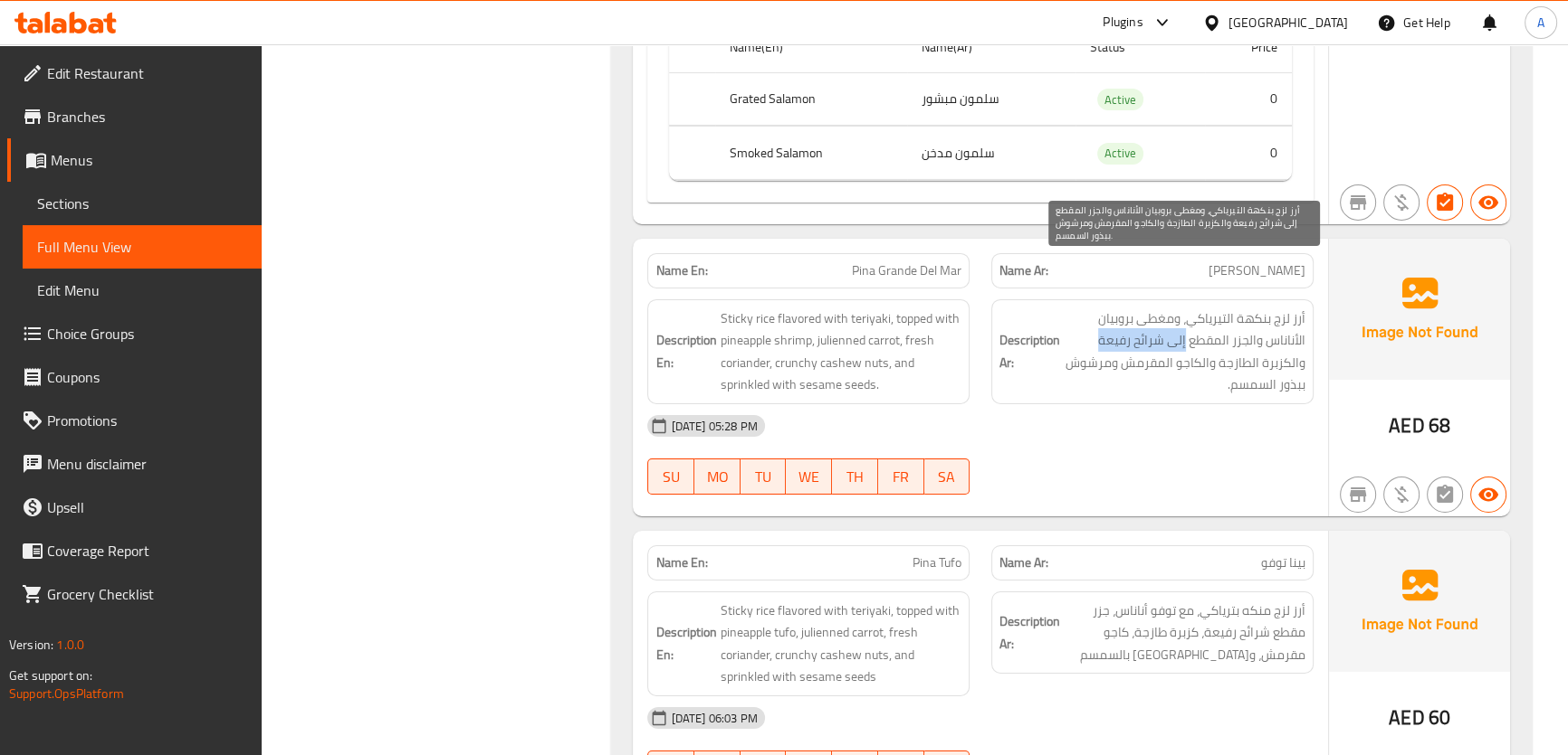
drag, startPoint x: 1185, startPoint y: 288, endPoint x: 1078, endPoint y: 296, distance: 107.3
click at [1078, 307] on span "أرز لزج بنكهة التيرياكي، ومغطى بروبيان الأناناس والجزر المقطع إلى شرائح رفيعة و…" at bounding box center [1184, 351] width 242 height 88
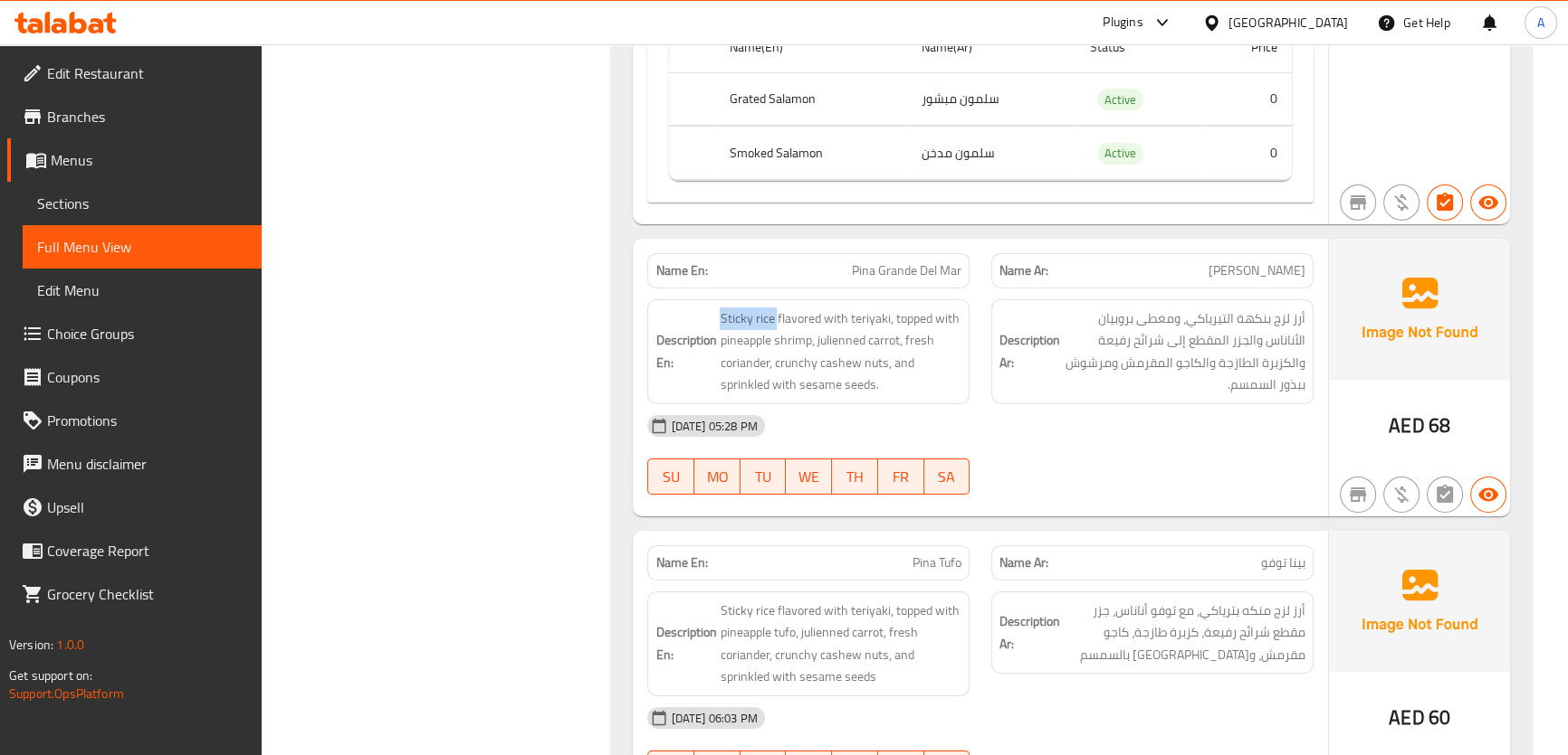
drag, startPoint x: 775, startPoint y: 270, endPoint x: 717, endPoint y: 265, distance: 58.2
click at [717, 307] on h6 "Description En: Sticky rice flavored with teriyaki, topped with pineapple shrim…" at bounding box center [808, 351] width 306 height 88
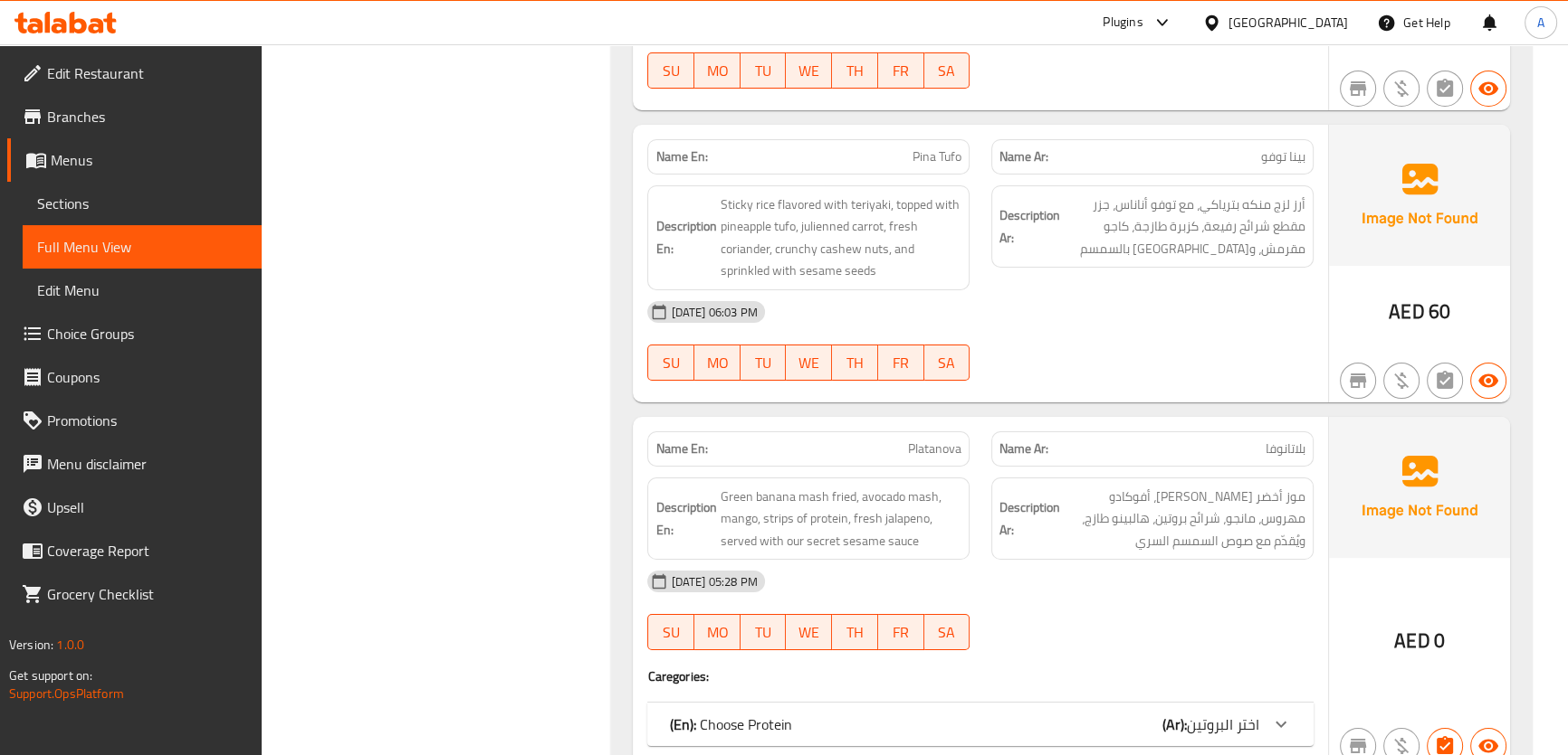
scroll to position [8213, 0]
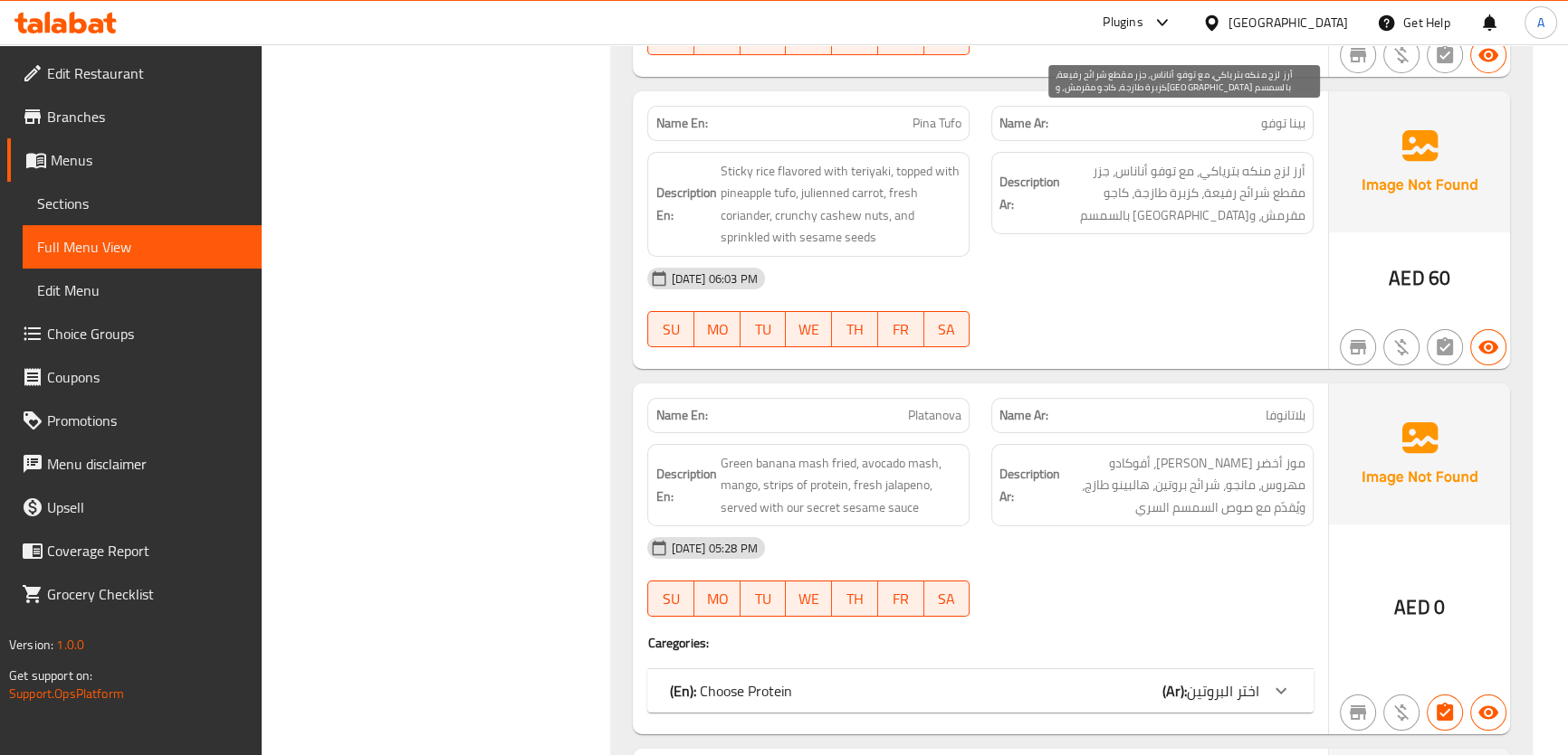
click at [1225, 161] on span "أرز لزج منكه بترياكي، مع توفو أناناس، جزر مقطع شرائح رفيعة، كزبرة طازجة، كاجو م…" at bounding box center [1184, 194] width 242 height 67
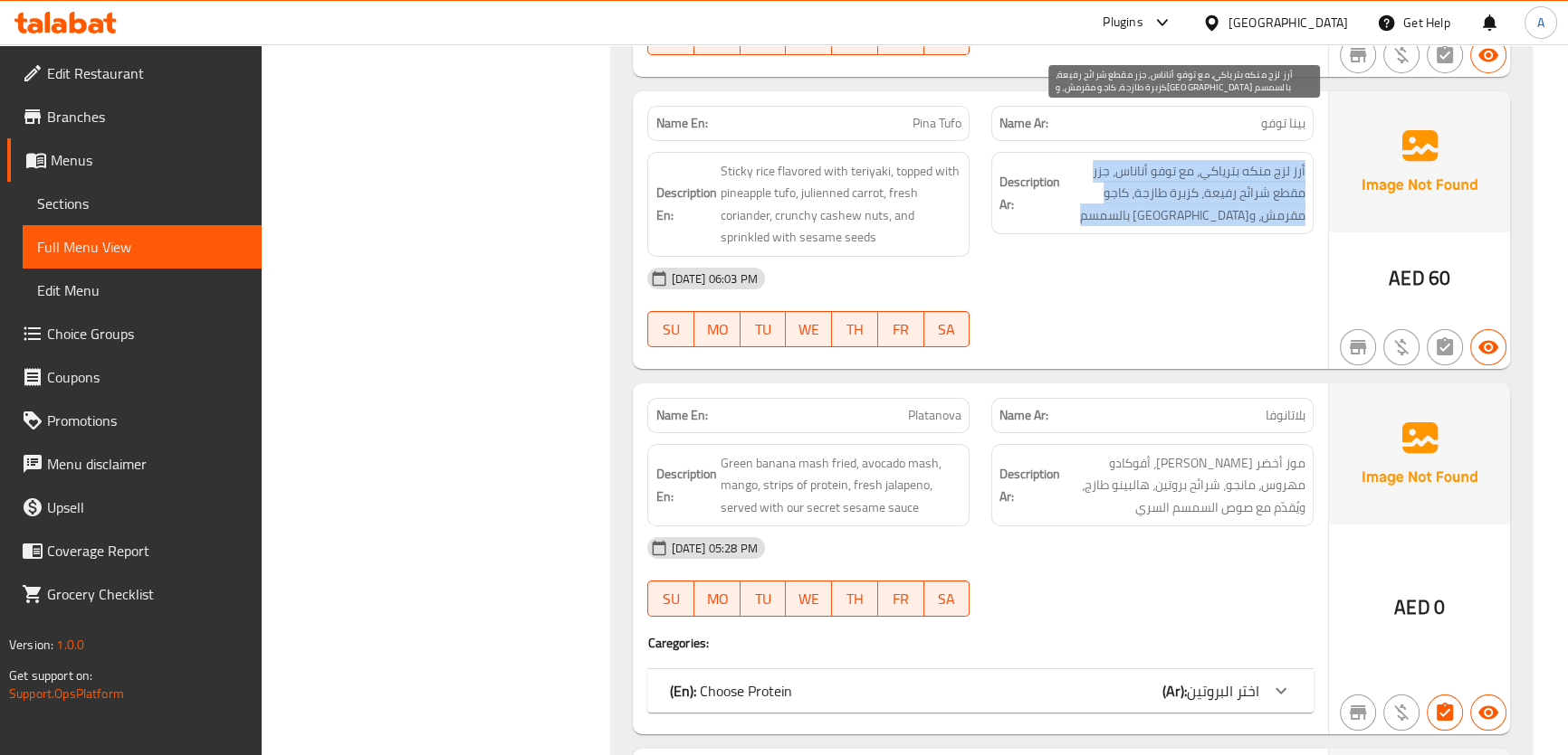
click at [1225, 161] on span "أرز لزج منكه بترياكي، مع توفو أناناس، جزر مقطع شرائح رفيعة، كزبرة طازجة، كاجو م…" at bounding box center [1184, 194] width 242 height 67
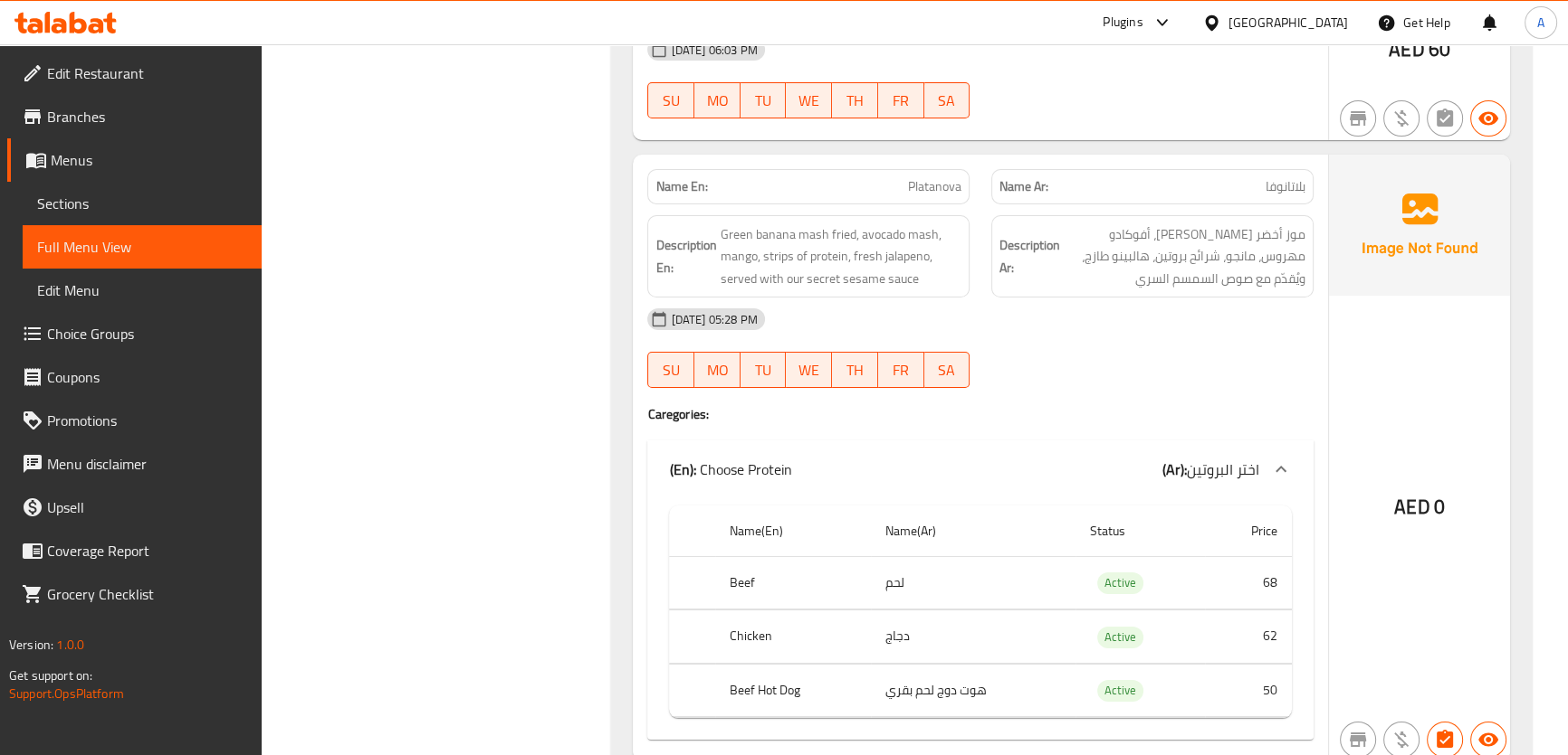
scroll to position [8470, 0]
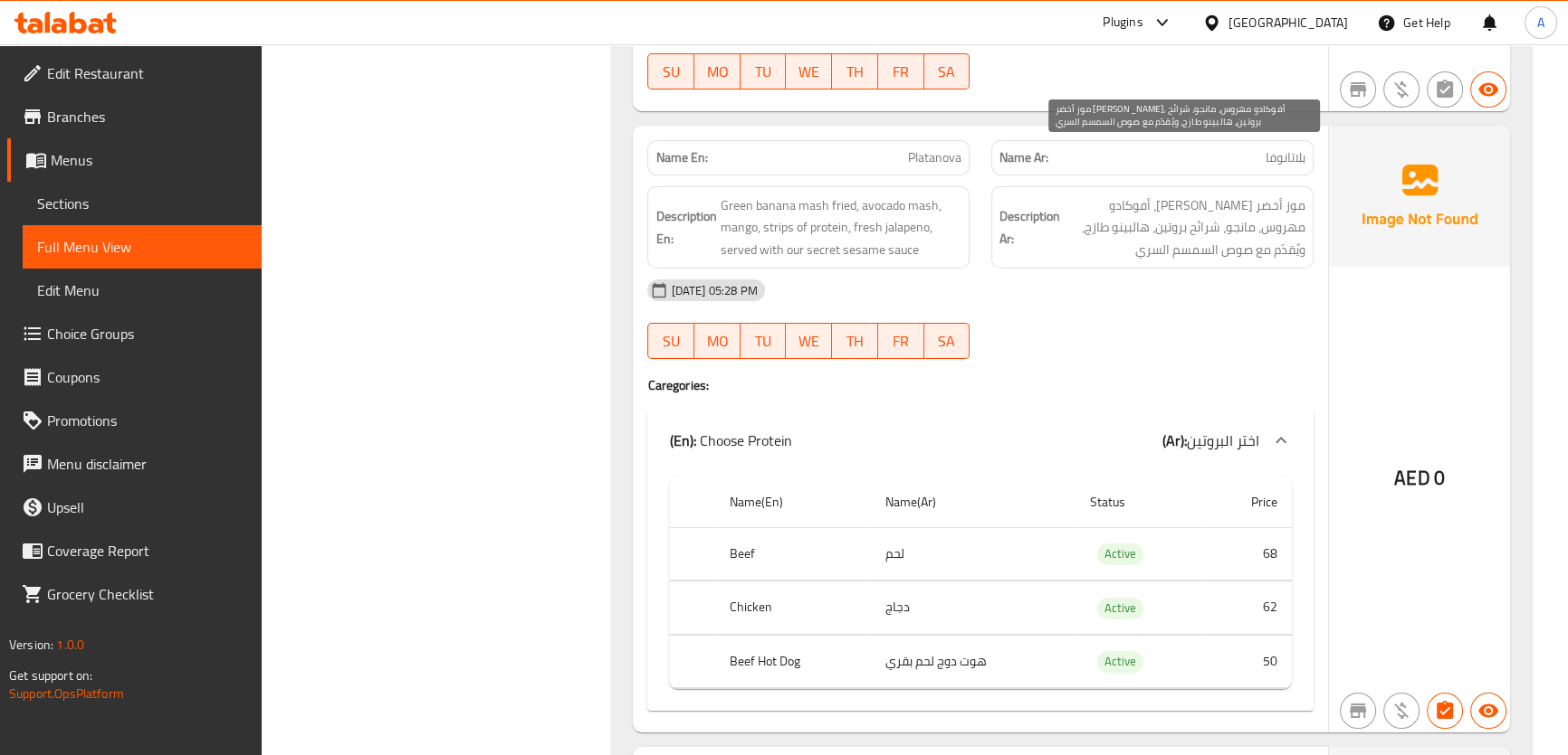
click at [1247, 194] on span "موز أخضر مهروس مقلي، أفوكادو مهروس، مانجو، شرائح بروتين، هالبينو طازج، ويُقدّم …" at bounding box center [1184, 228] width 242 height 67
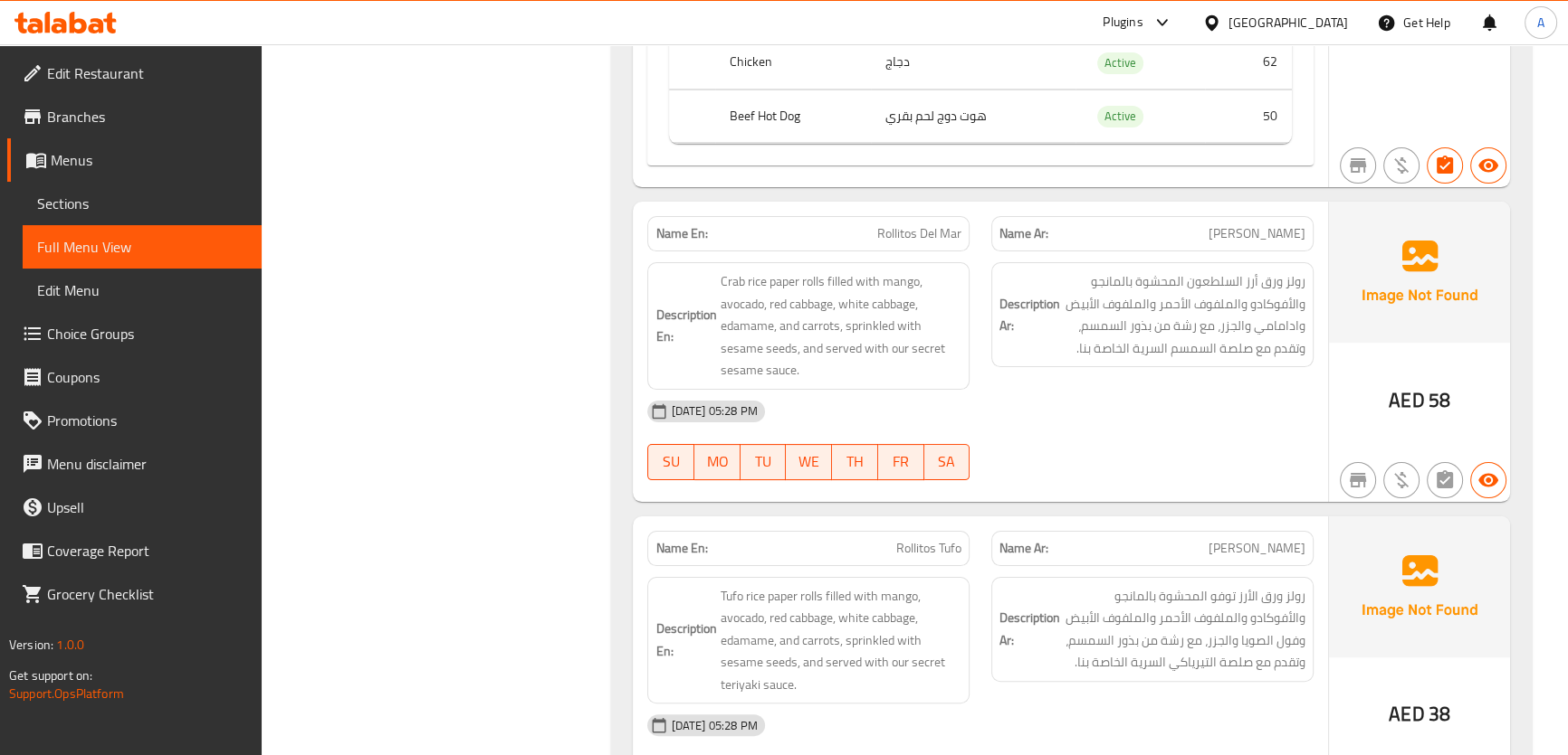
scroll to position [9116, 0]
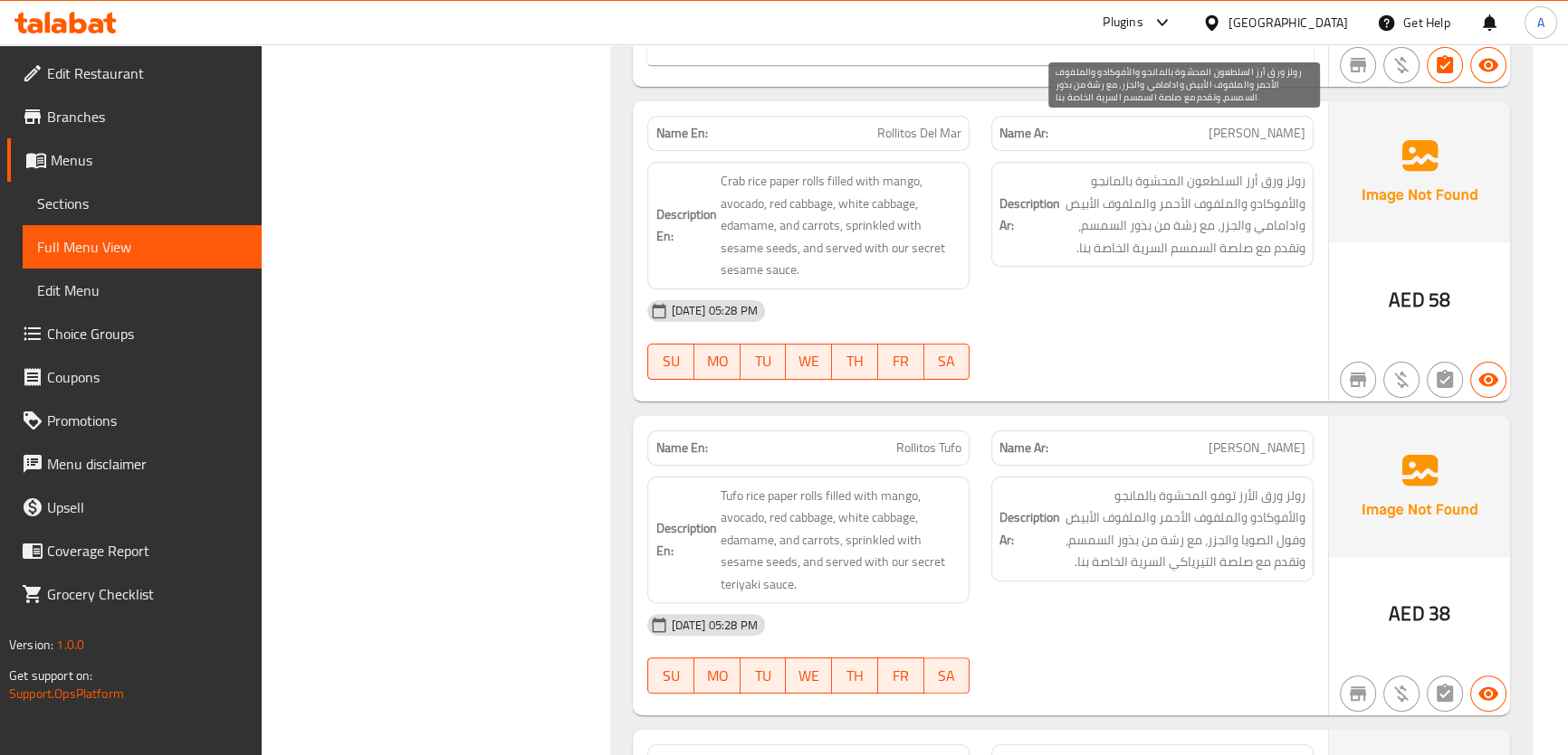
click at [1239, 186] on span "رولز ورق أرز السلطعون المحشوة بالمانجو والأفوكادو والملفوف الأحمر والملفوف الأب…" at bounding box center [1184, 214] width 242 height 88
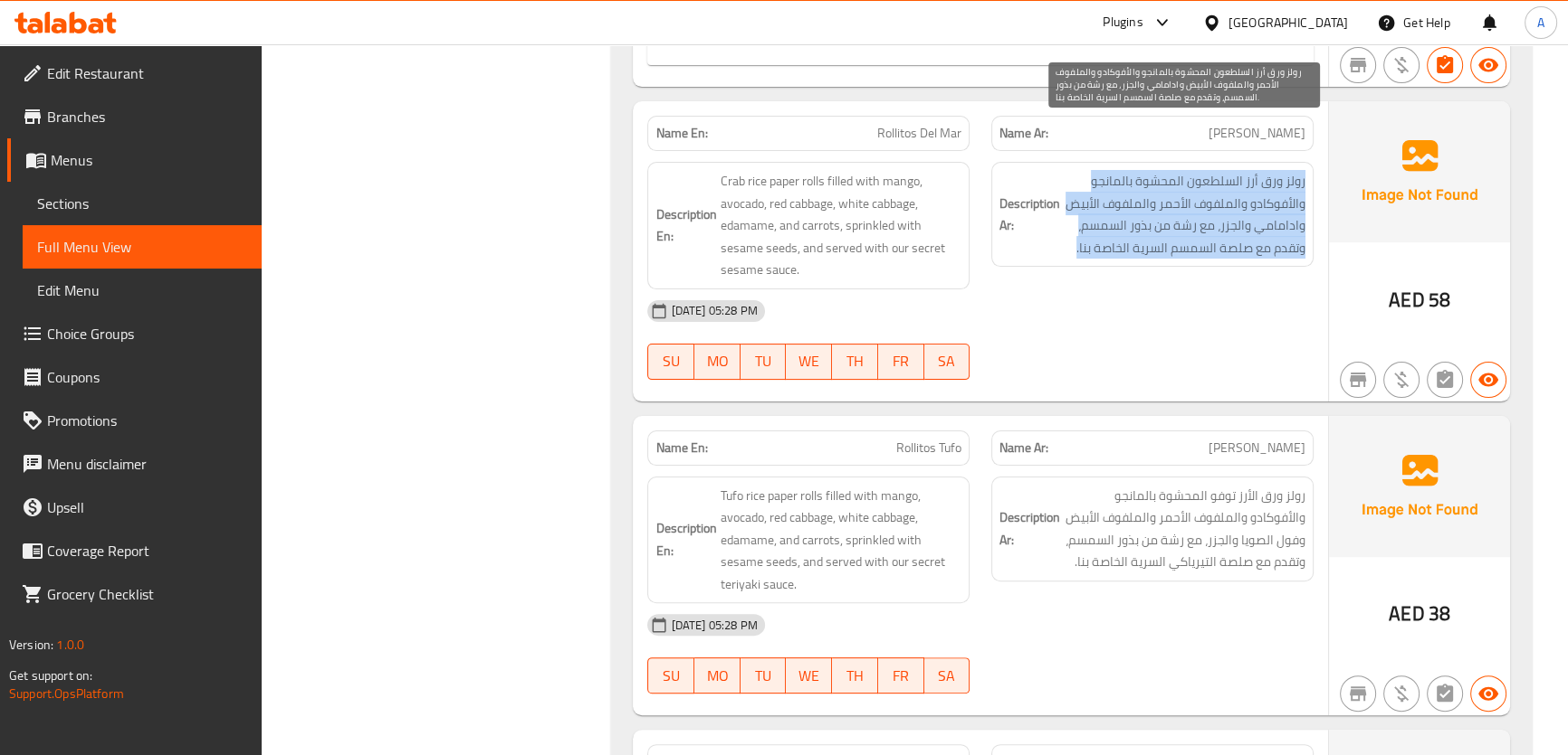
click at [1239, 186] on span "رولز ورق أرز السلطعون المحشوة بالمانجو والأفوكادو والملفوف الأحمر والملفوف الأب…" at bounding box center [1184, 214] width 242 height 88
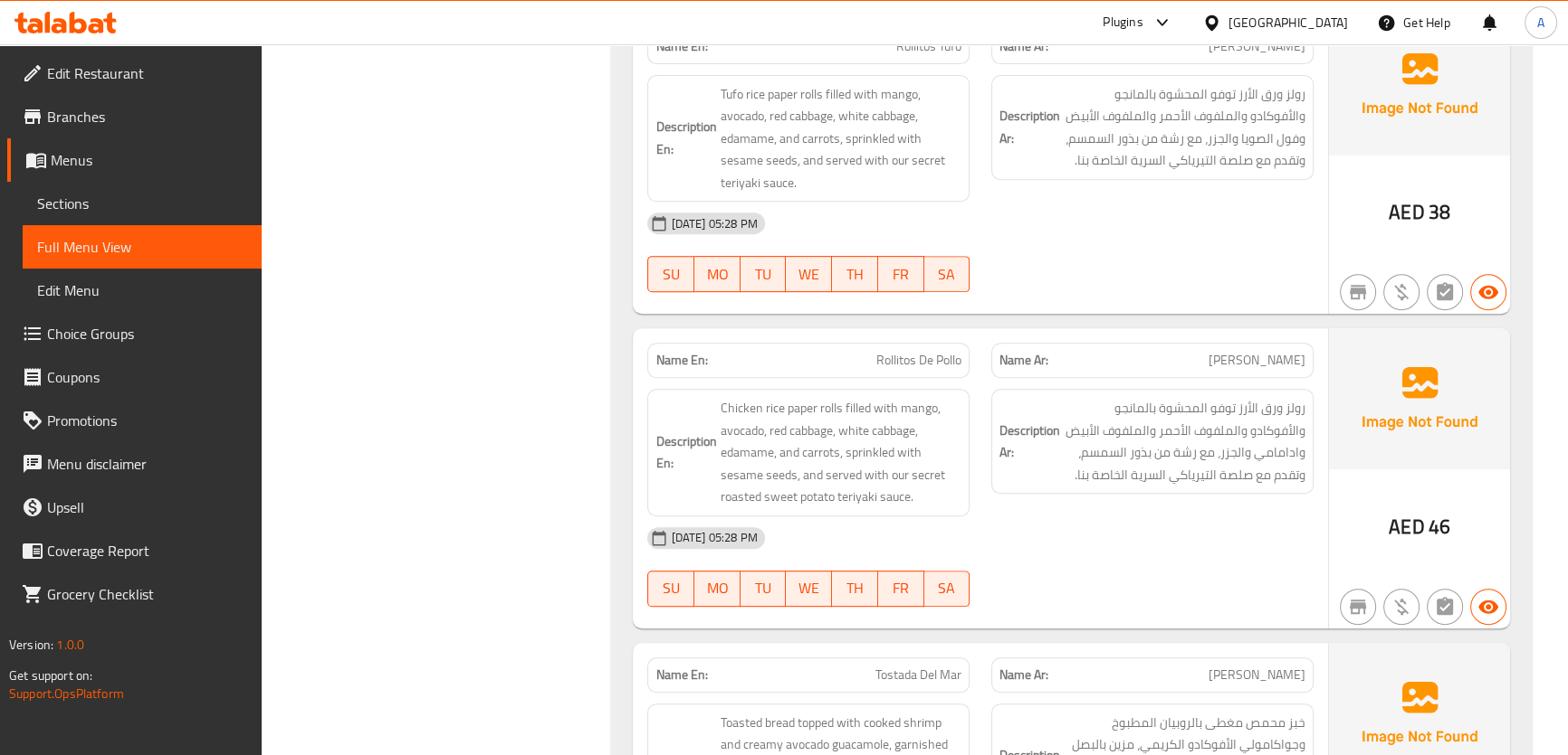
scroll to position [9445, 0]
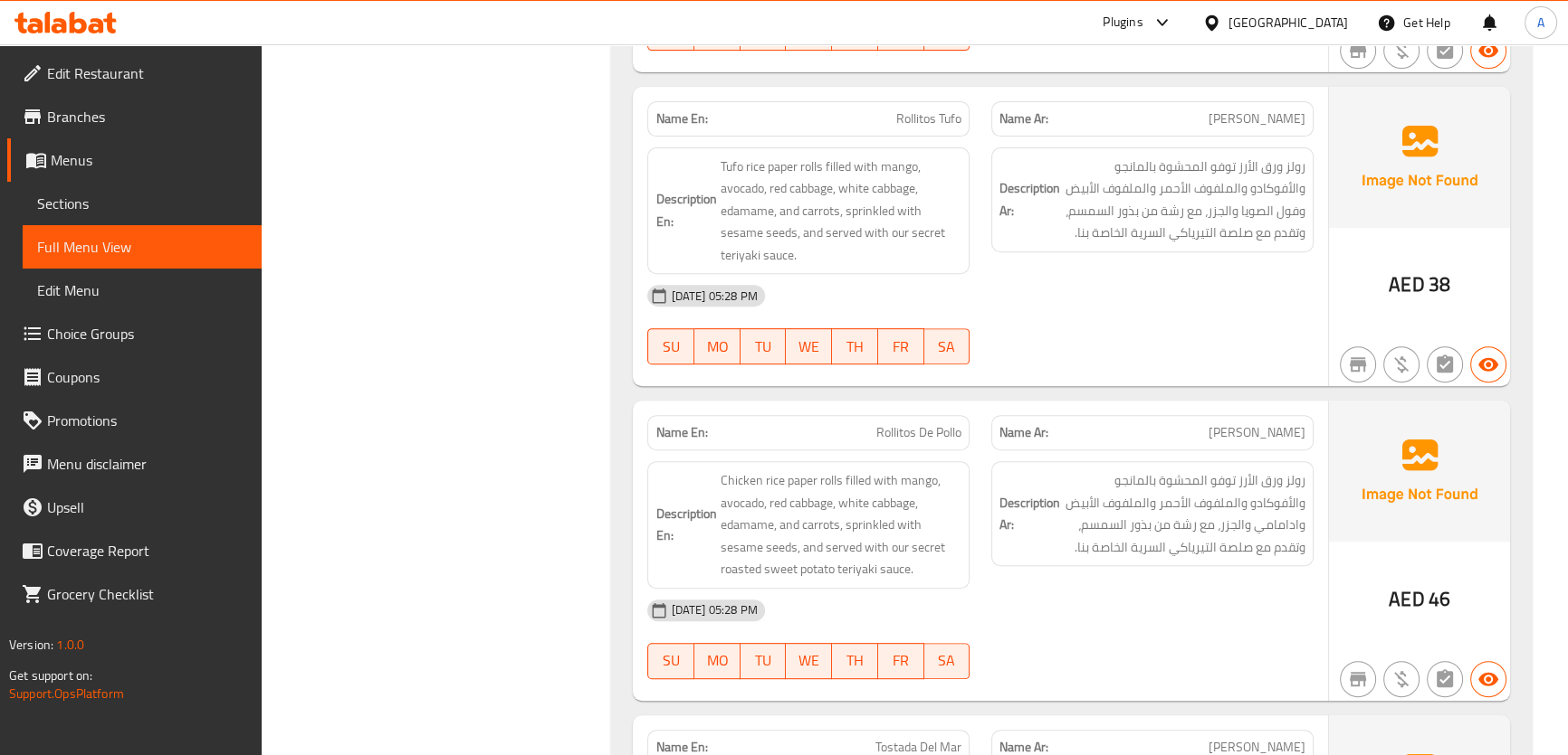
click at [1231, 156] on span "رولز ورق الأرز توفو المحشوة بالمانجو والأفوكادو والملفوف الأحمر والملفوف الأبيض…" at bounding box center [1184, 199] width 242 height 88
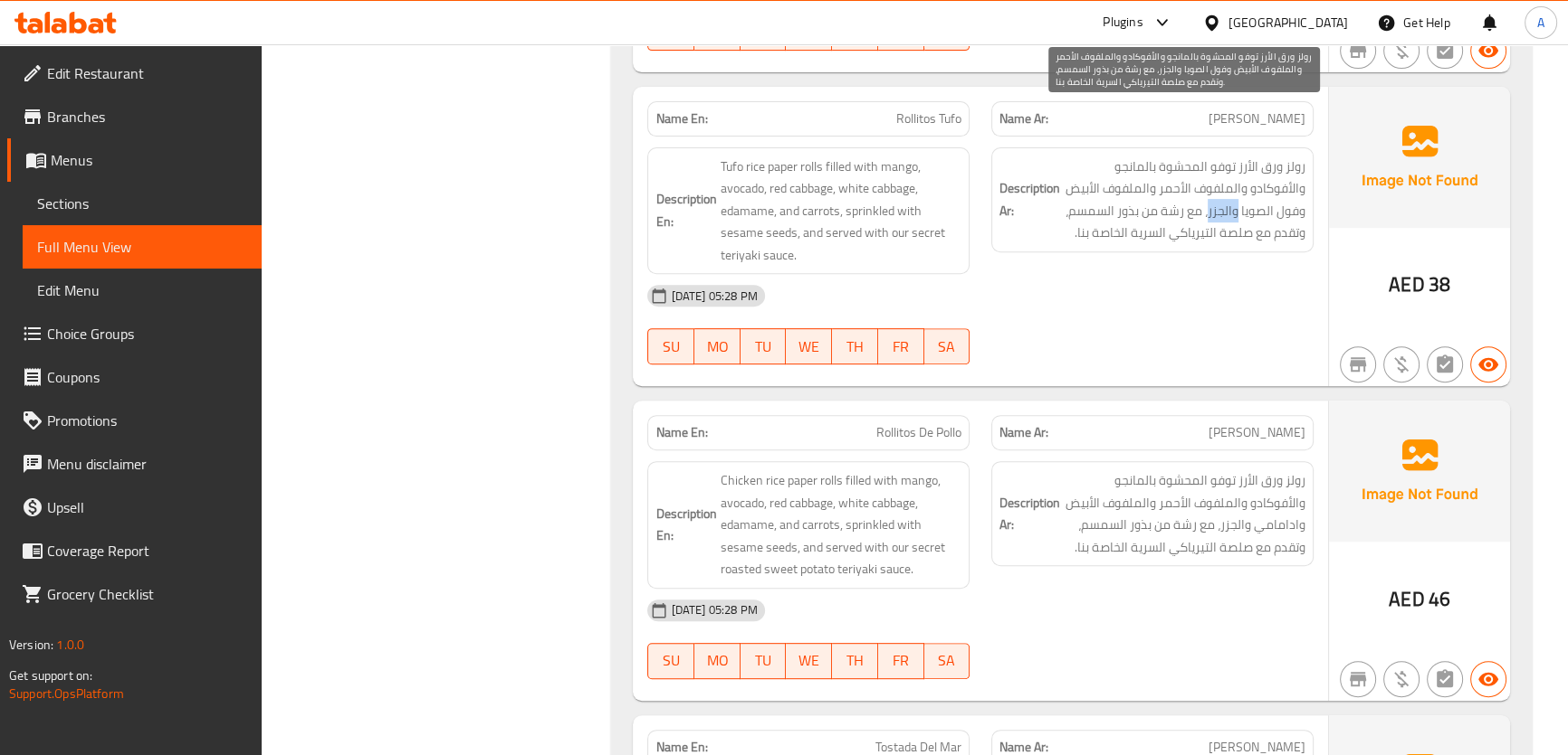
click at [1231, 156] on span "رولز ورق الأرز توفو المحشوة بالمانجو والأفوكادو والملفوف الأحمر والملفوف الأبيض…" at bounding box center [1184, 199] width 242 height 88
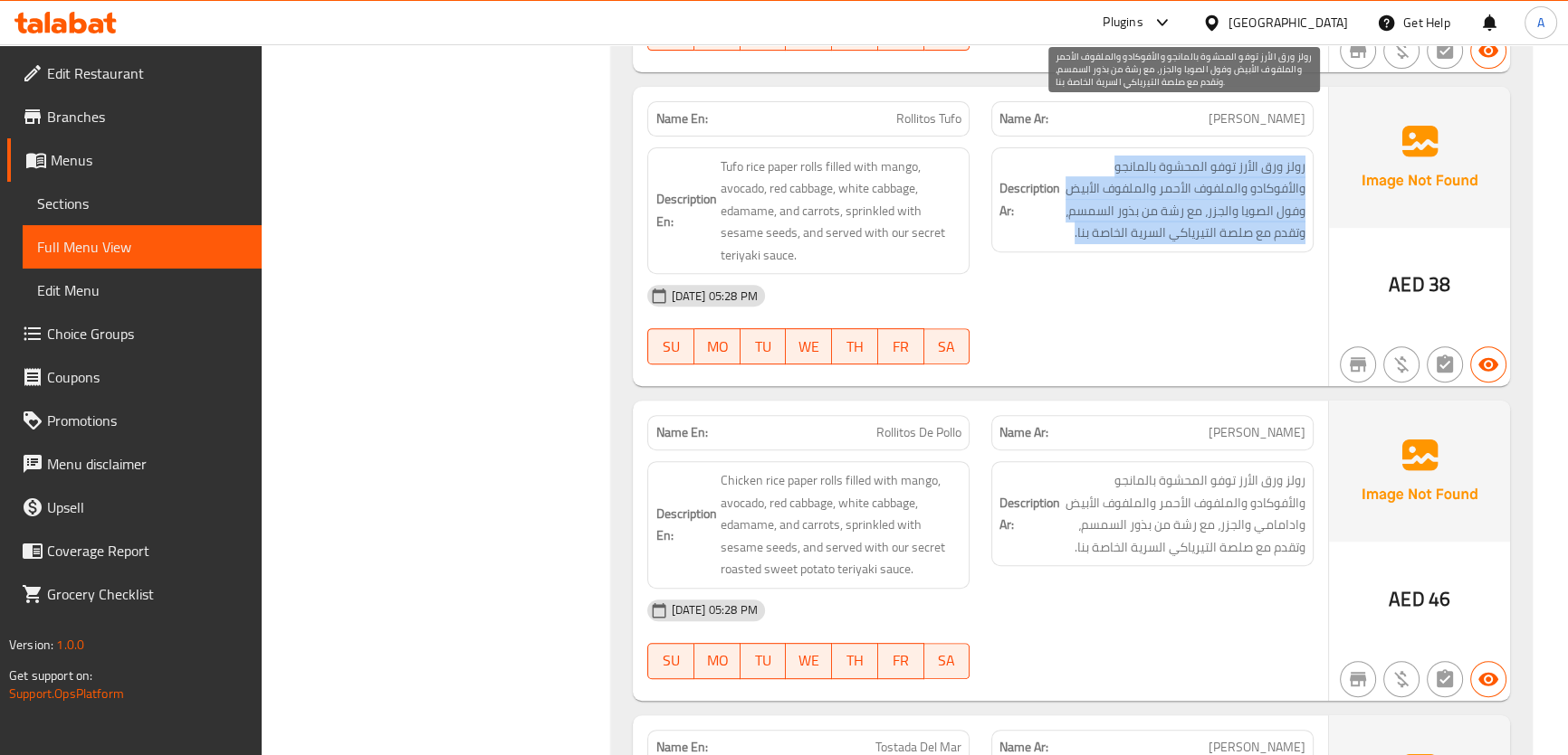
click at [1231, 156] on span "رولز ورق الأرز توفو المحشوة بالمانجو والأفوكادو والملفوف الأحمر والملفوف الأبيض…" at bounding box center [1184, 199] width 242 height 88
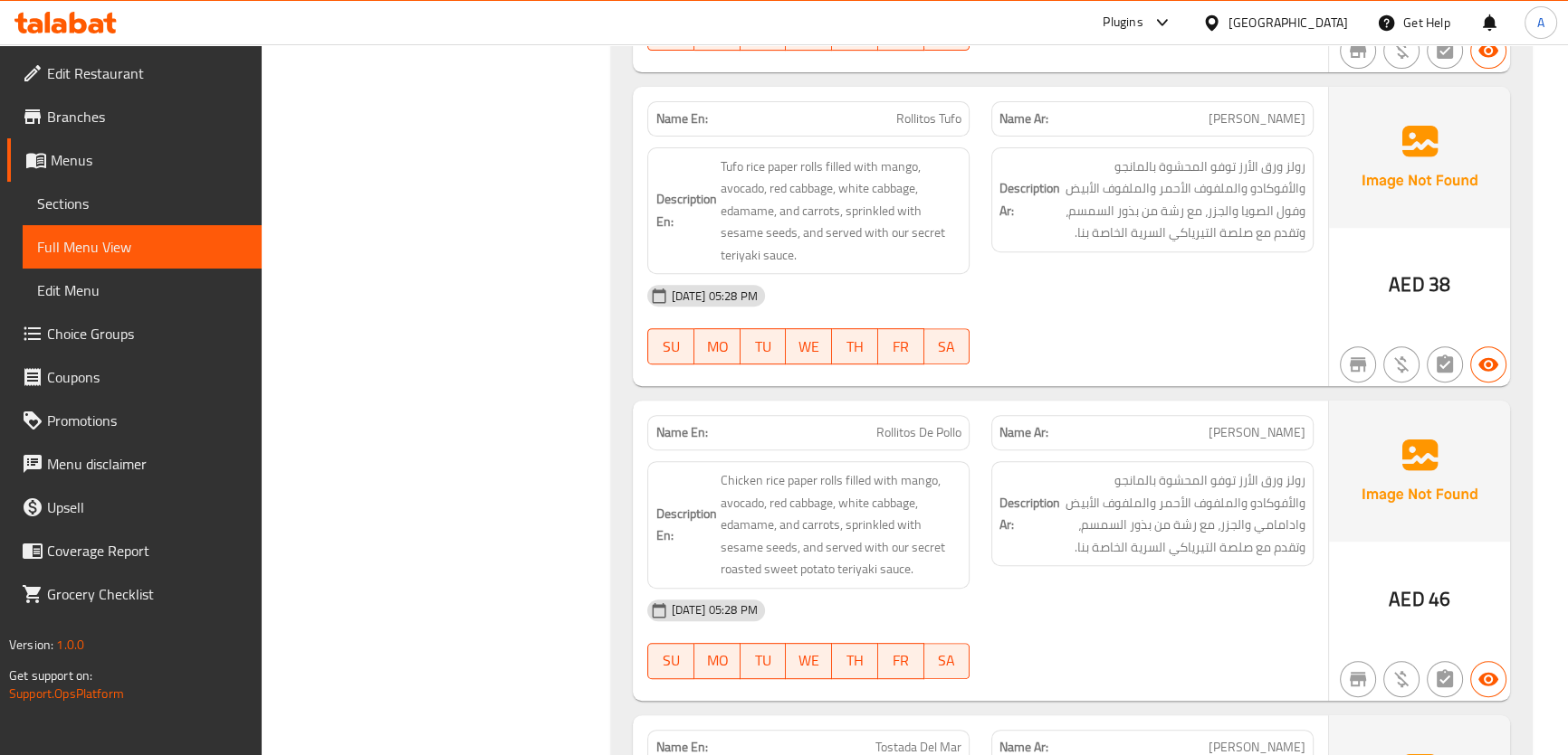
click at [713, 188] on strong "Description En:" at bounding box center [685, 210] width 60 height 45
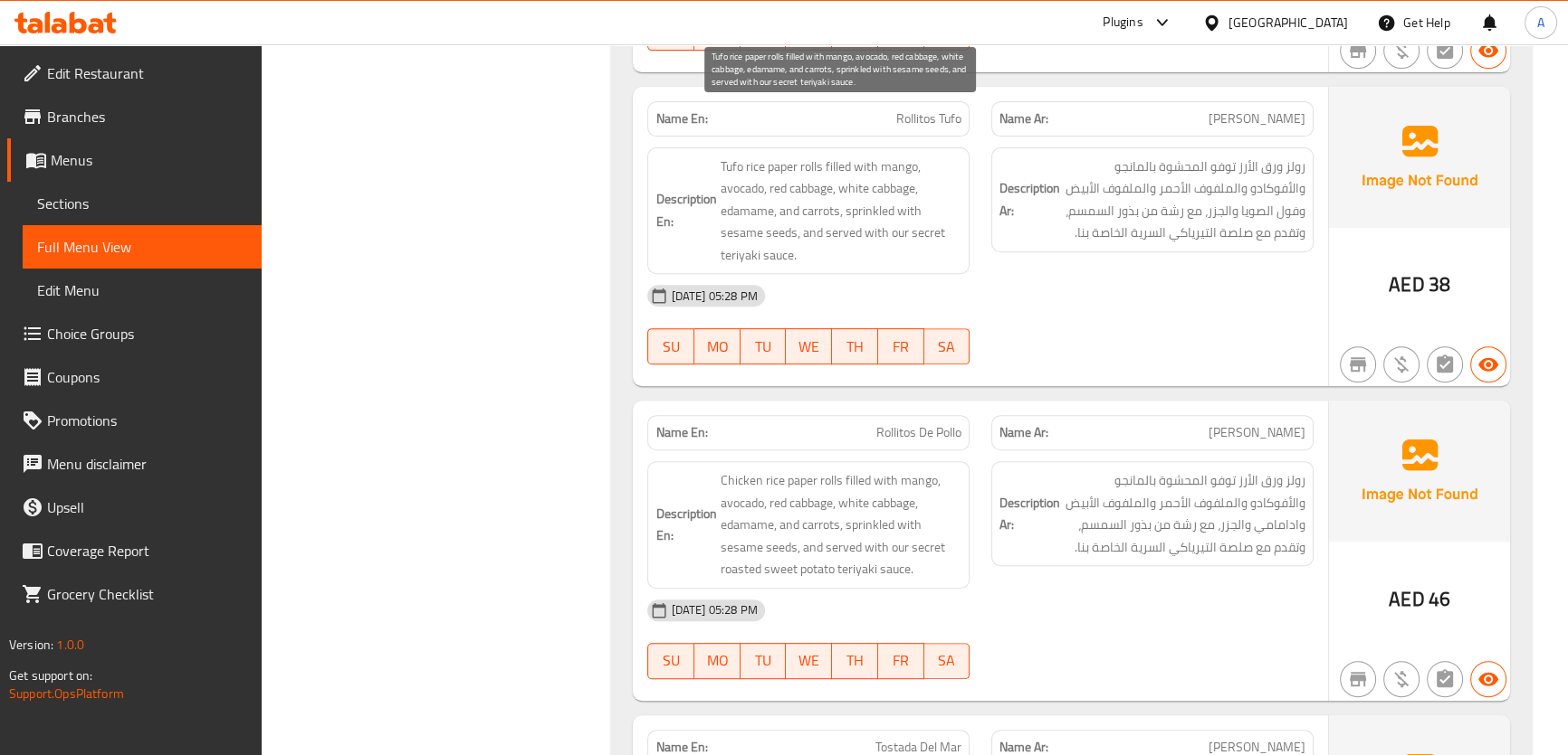
click at [742, 158] on span "Tufo rice paper rolls filled with mango, avocado, red cabbage, white cabbage, e…" at bounding box center [840, 211] width 242 height 111
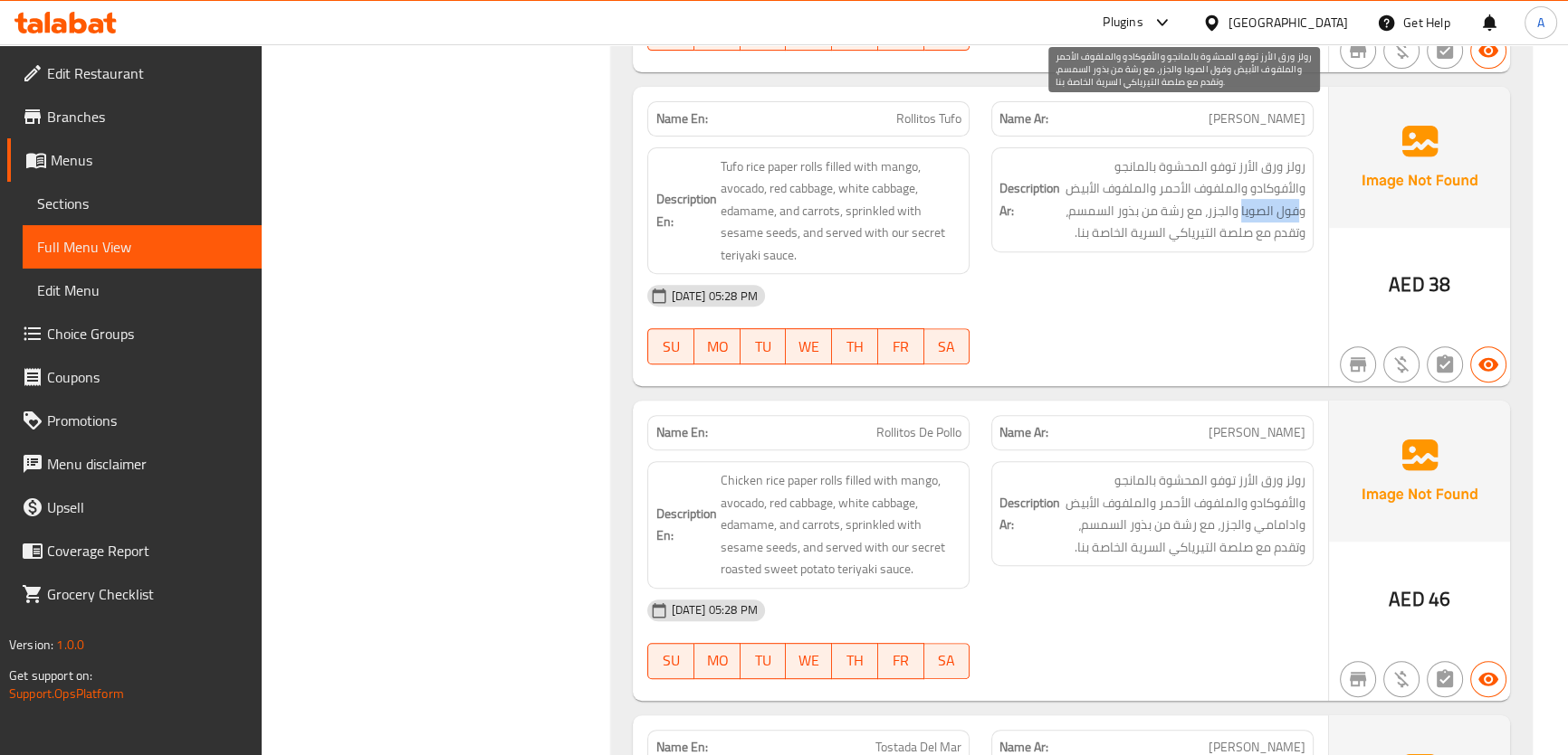
drag, startPoint x: 1241, startPoint y: 157, endPoint x: 1300, endPoint y: 165, distance: 59.5
click at [1300, 165] on span "رولز ورق الأرز توفو المحشوة بالمانجو والأفوكادو والملفوف الأحمر والملفوف الأبيض…" at bounding box center [1184, 199] width 242 height 88
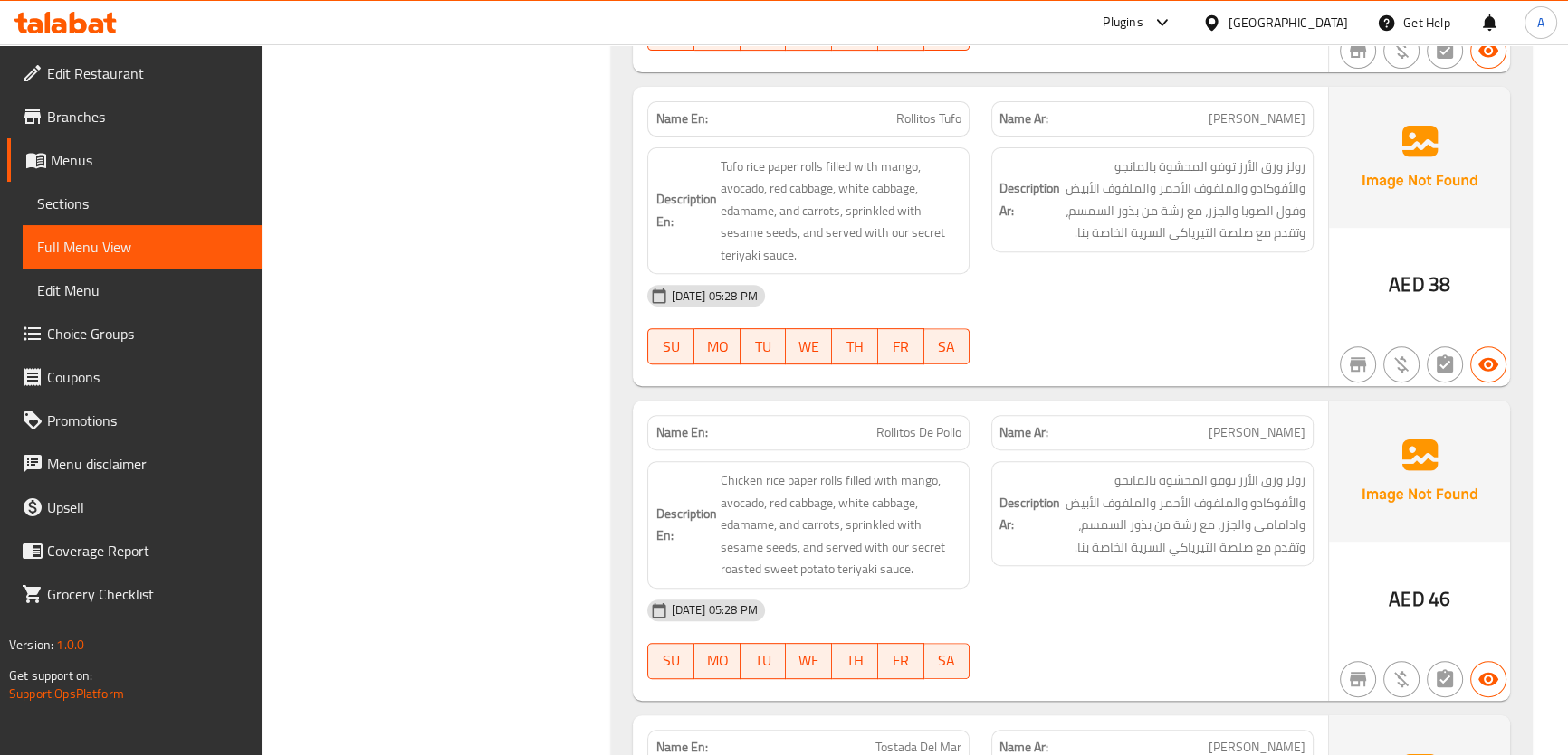
click at [968, 101] on div "Name En: Rollitos Tufo" at bounding box center [808, 119] width 322 height 36
click at [1226, 423] on span "روليتوس دي بولو" at bounding box center [1257, 432] width 97 height 19
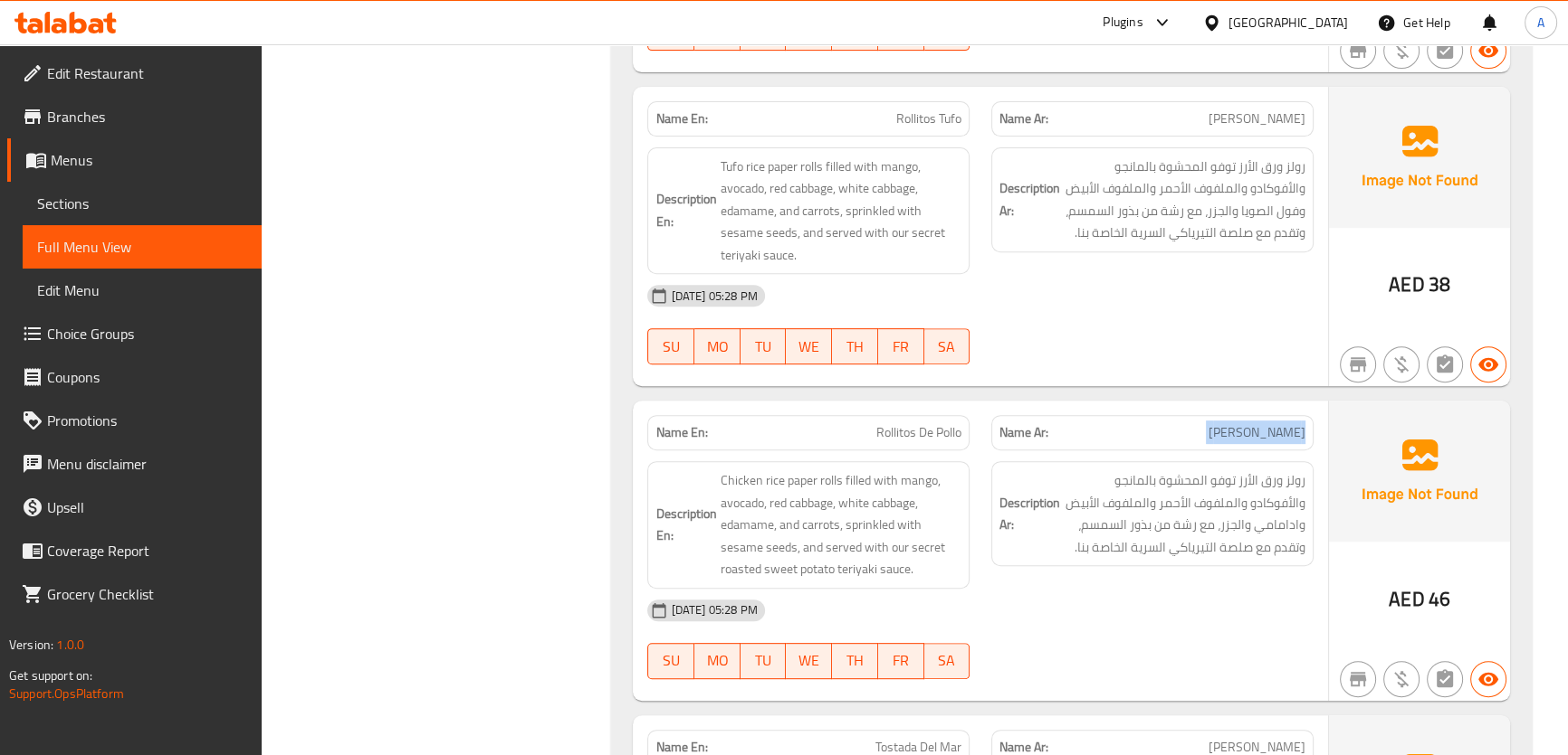
click at [1226, 423] on span "روليتوس دي بولو" at bounding box center [1257, 432] width 97 height 19
click at [1214, 485] on span "رولز ورق الأرز توفو المحشوة بالمانجو والأفوكادو والملفوف الأحمر والملفوف الأبيض…" at bounding box center [1184, 513] width 242 height 88
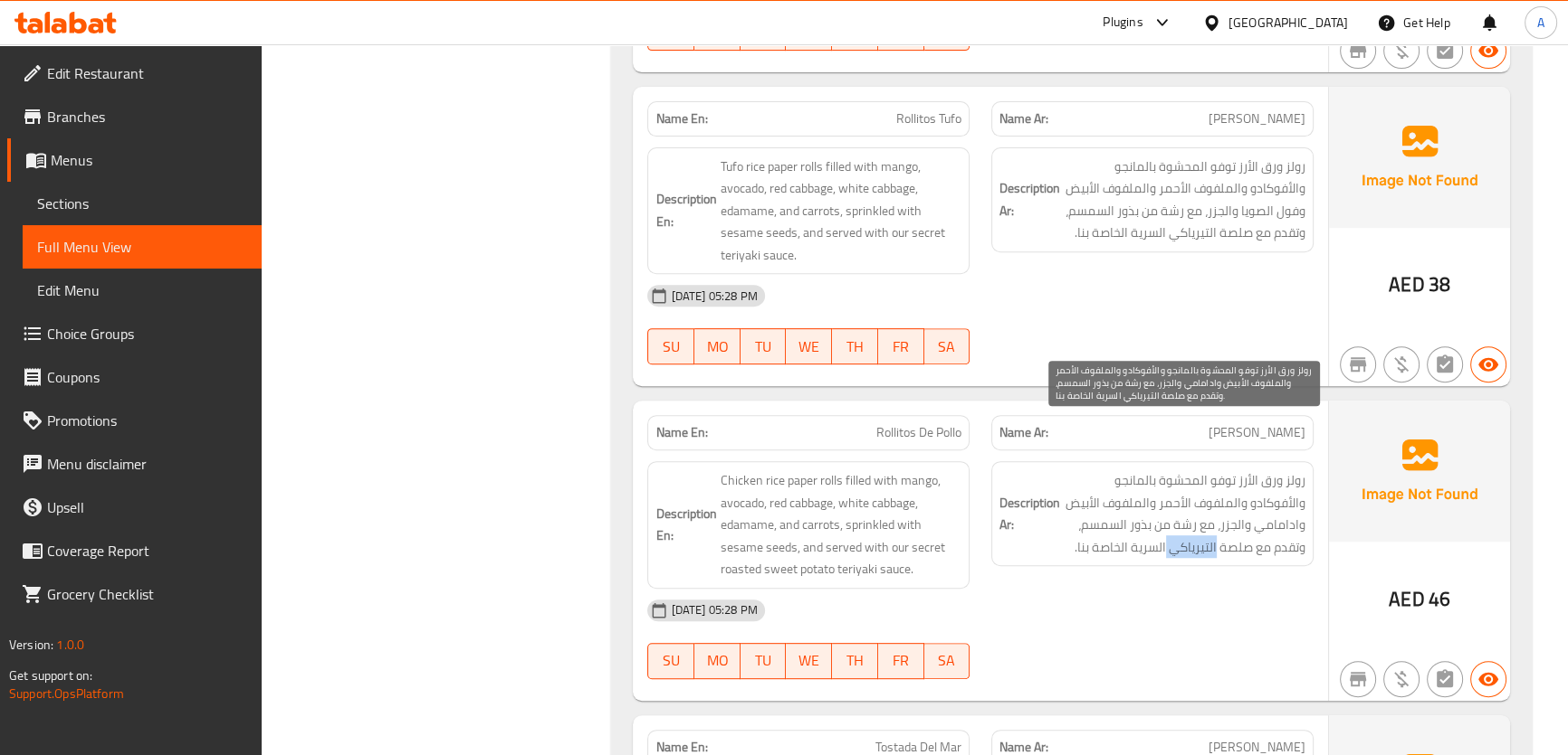
click at [1214, 485] on span "رولز ورق الأرز توفو المحشوة بالمانجو والأفوكادو والملفوف الأحمر والملفوف الأبيض…" at bounding box center [1184, 513] width 242 height 88
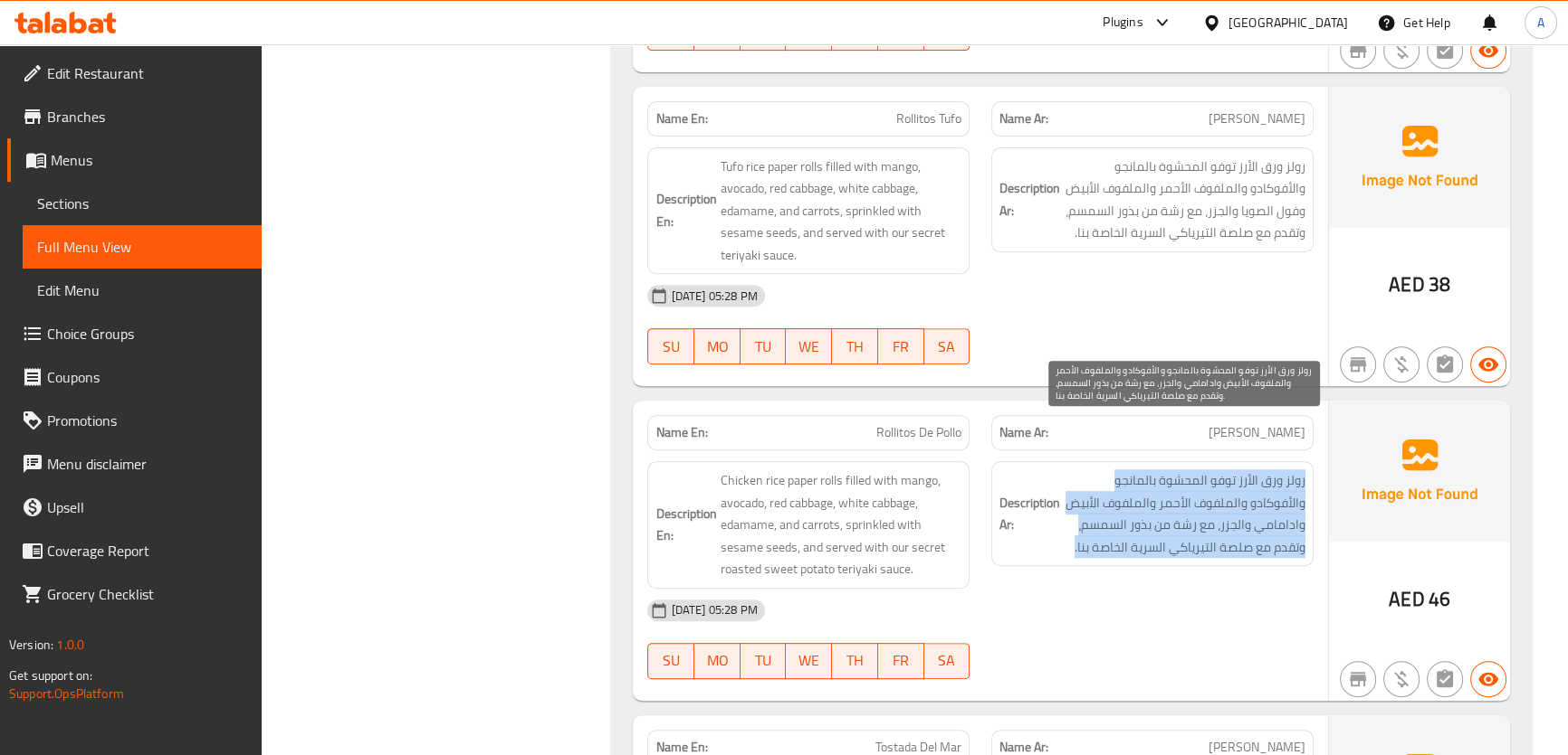
click at [1214, 485] on span "رولز ورق الأرز توفو المحشوة بالمانجو والأفوكادو والملفوف الأحمر والملفوف الأبيض…" at bounding box center [1184, 513] width 242 height 88
click at [1233, 470] on span "رولز ورق الأرز توفو المحشوة بالمانجو والأفوكادو والملفوف الأحمر والملفوف الأبيض…" at bounding box center [1184, 513] width 242 height 88
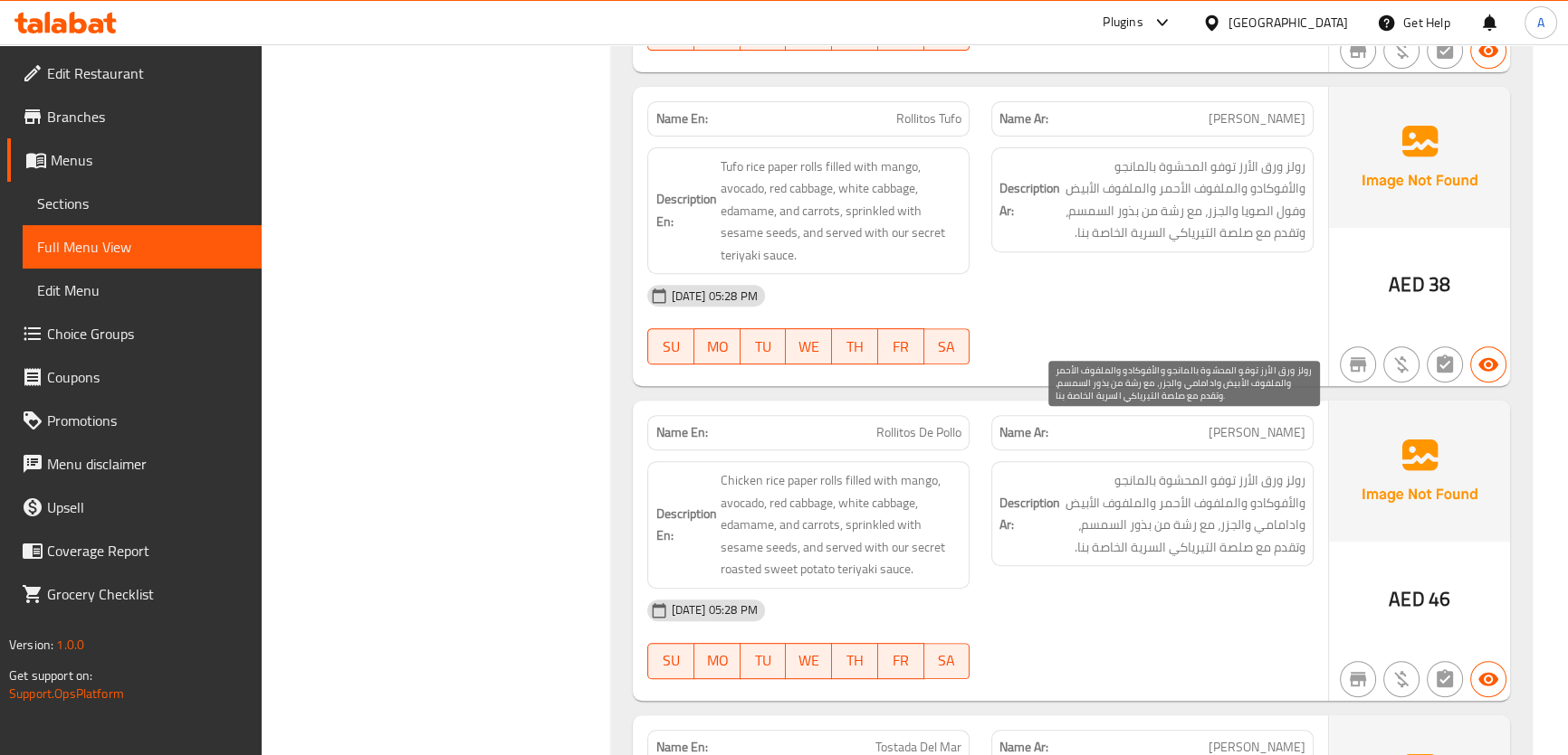
click at [1233, 470] on span "رولز ورق الأرز توفو المحشوة بالمانجو والأفوكادو والملفوف الأحمر والملفوف الأبيض…" at bounding box center [1184, 513] width 242 height 88
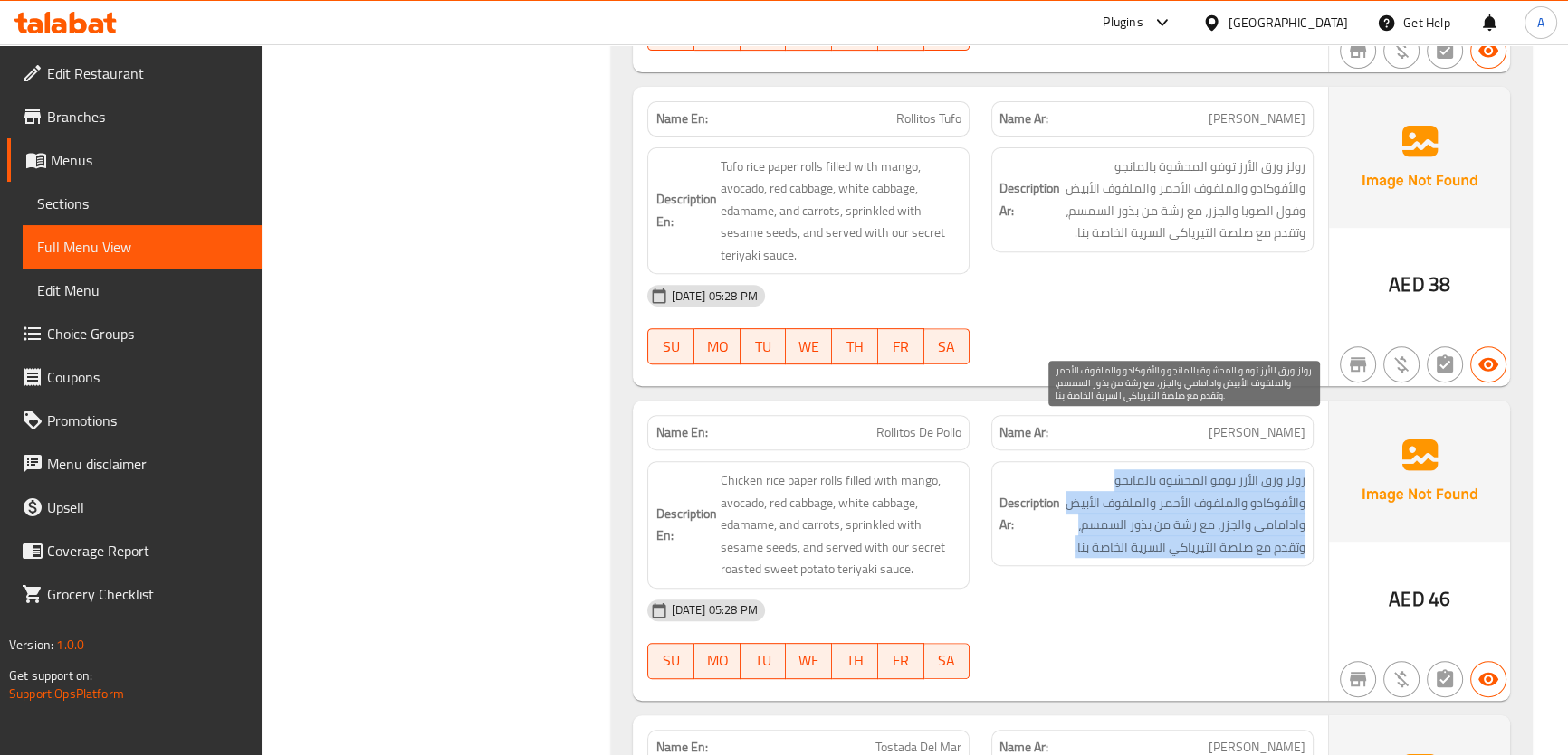
click at [1233, 470] on span "رولز ورق الأرز توفو المحشوة بالمانجو والأفوكادو والملفوف الأحمر والملفوف الأبيض…" at bounding box center [1184, 513] width 242 height 88
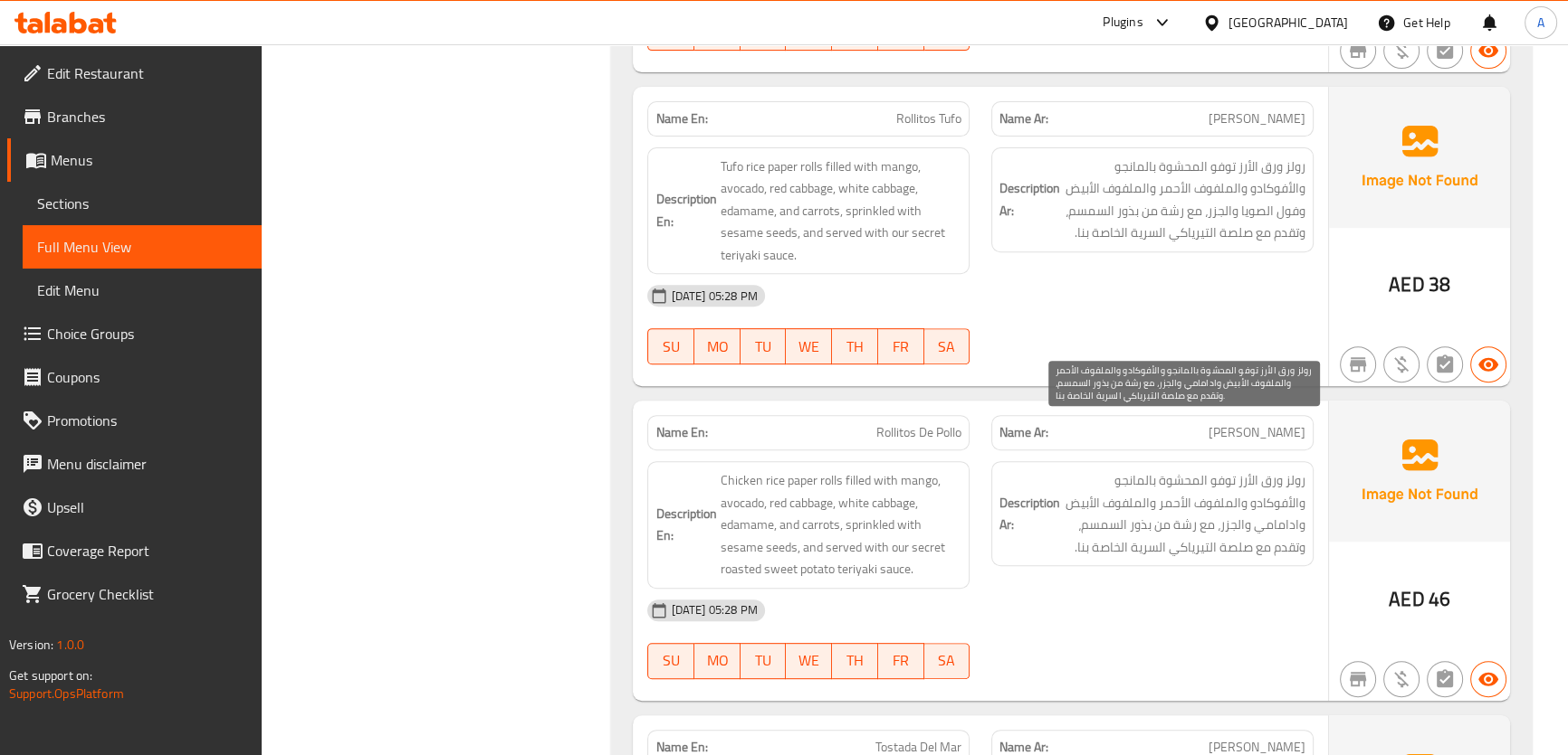
click at [1224, 470] on span "رولز ورق الأرز توفو المحشوة بالمانجو والأفوكادو والملفوف الأحمر والملفوف الأبيض…" at bounding box center [1184, 513] width 242 height 88
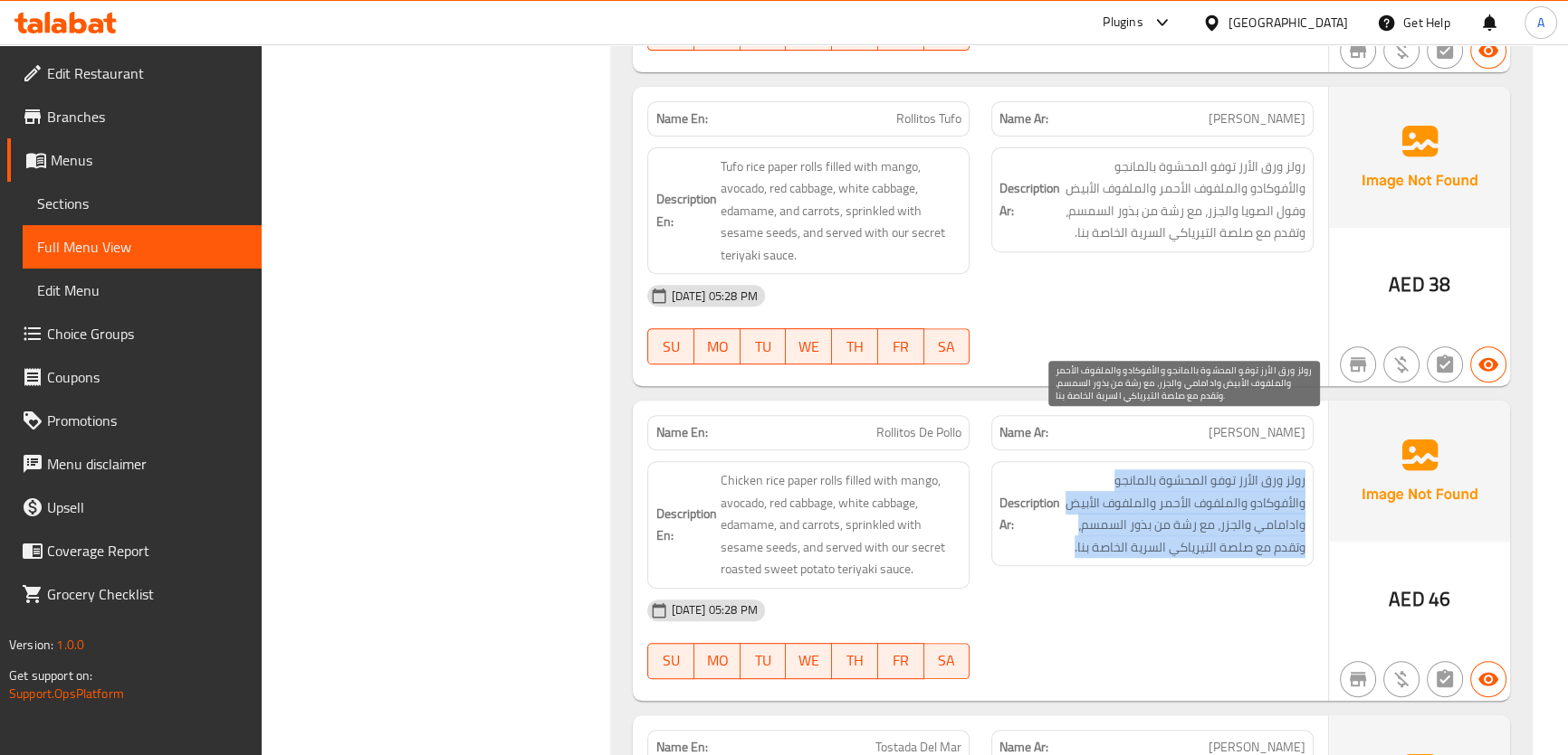
click at [1224, 470] on span "رولز ورق الأرز توفو المحشوة بالمانجو والأفوكادو والملفوف الأحمر والملفوف الأبيض…" at bounding box center [1184, 513] width 242 height 88
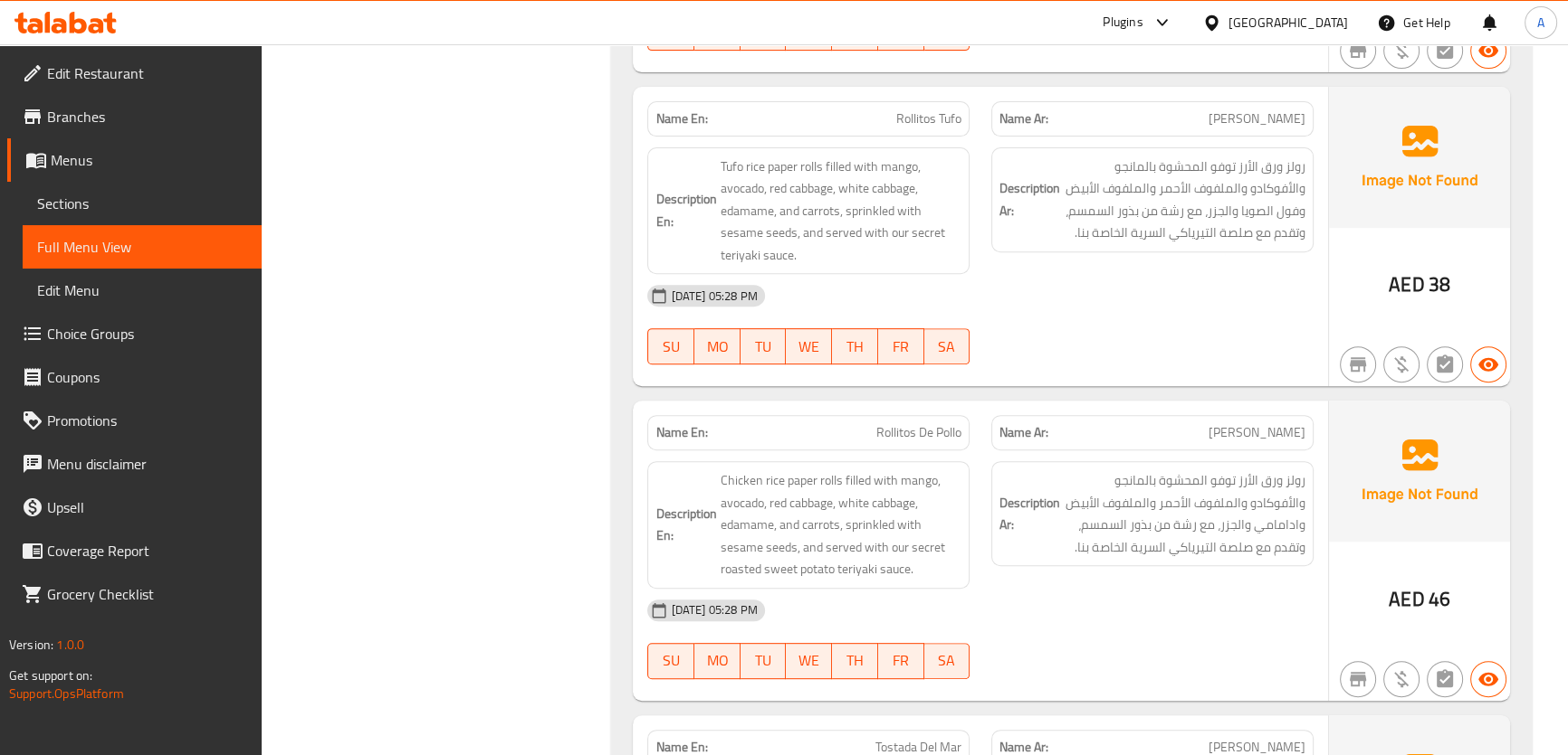
click at [788, 404] on div "Name En: Rollitos De Pollo" at bounding box center [808, 433] width 344 height 57
click at [943, 423] on span "Rollitos De Pollo" at bounding box center [919, 432] width 85 height 19
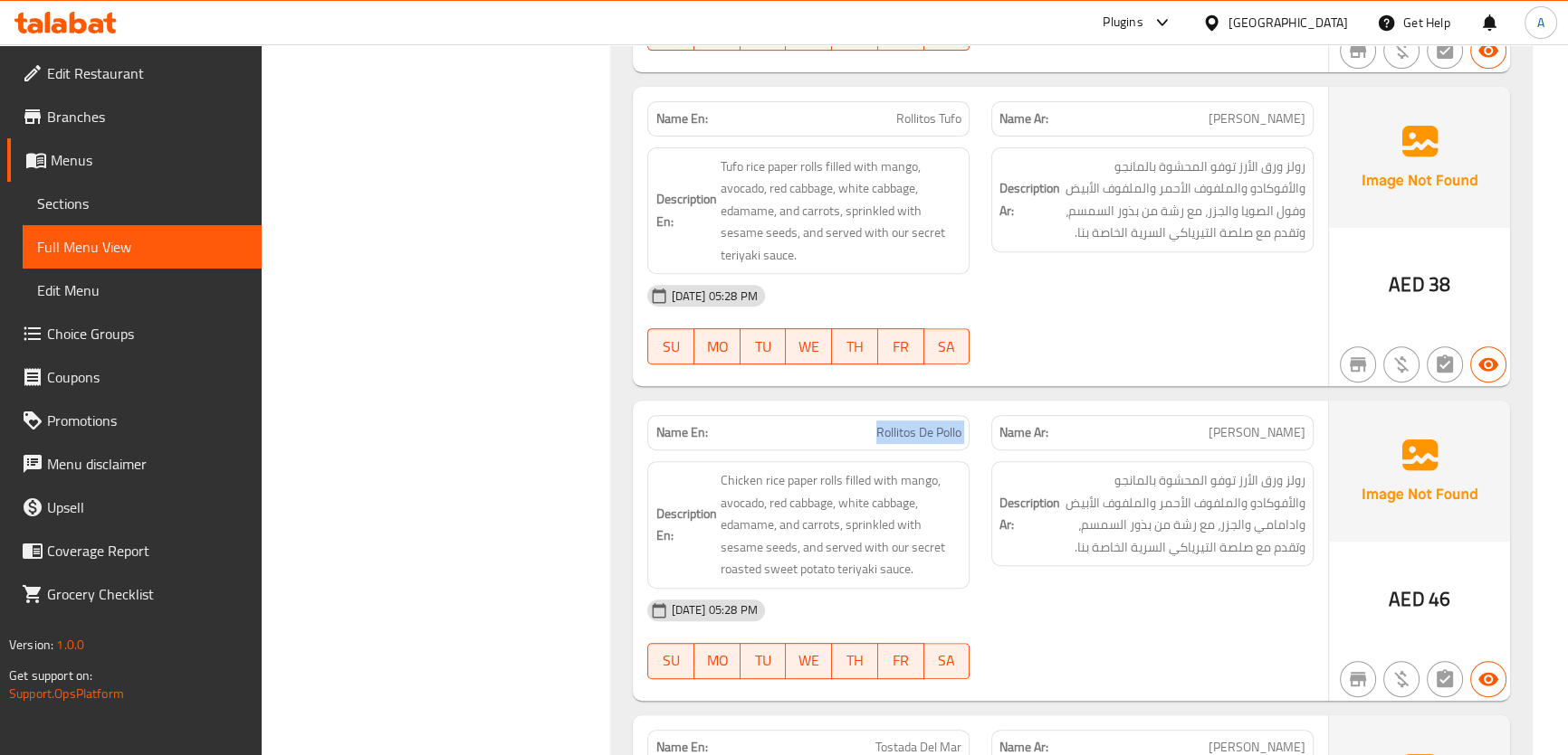
click at [943, 423] on span "Rollitos De Pollo" at bounding box center [919, 432] width 85 height 19
click at [935, 404] on div "Name En: Rollitos De Pollo" at bounding box center [808, 433] width 344 height 57
click at [927, 423] on span "Rollitos De Pollo" at bounding box center [919, 432] width 85 height 19
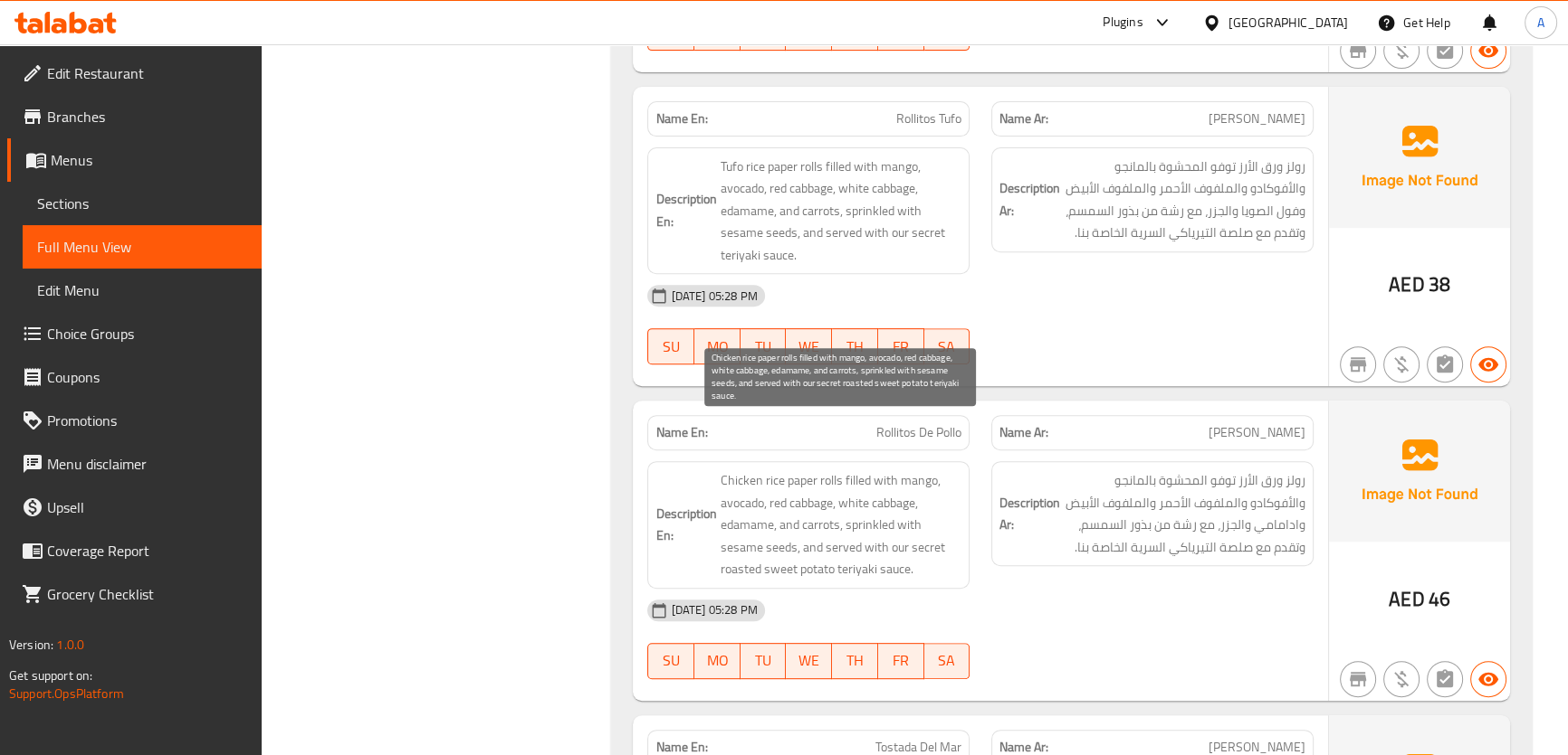
click at [910, 470] on span "Chicken rice paper rolls filled with mango, avocado, red cabbage, white cabbage…" at bounding box center [840, 525] width 242 height 111
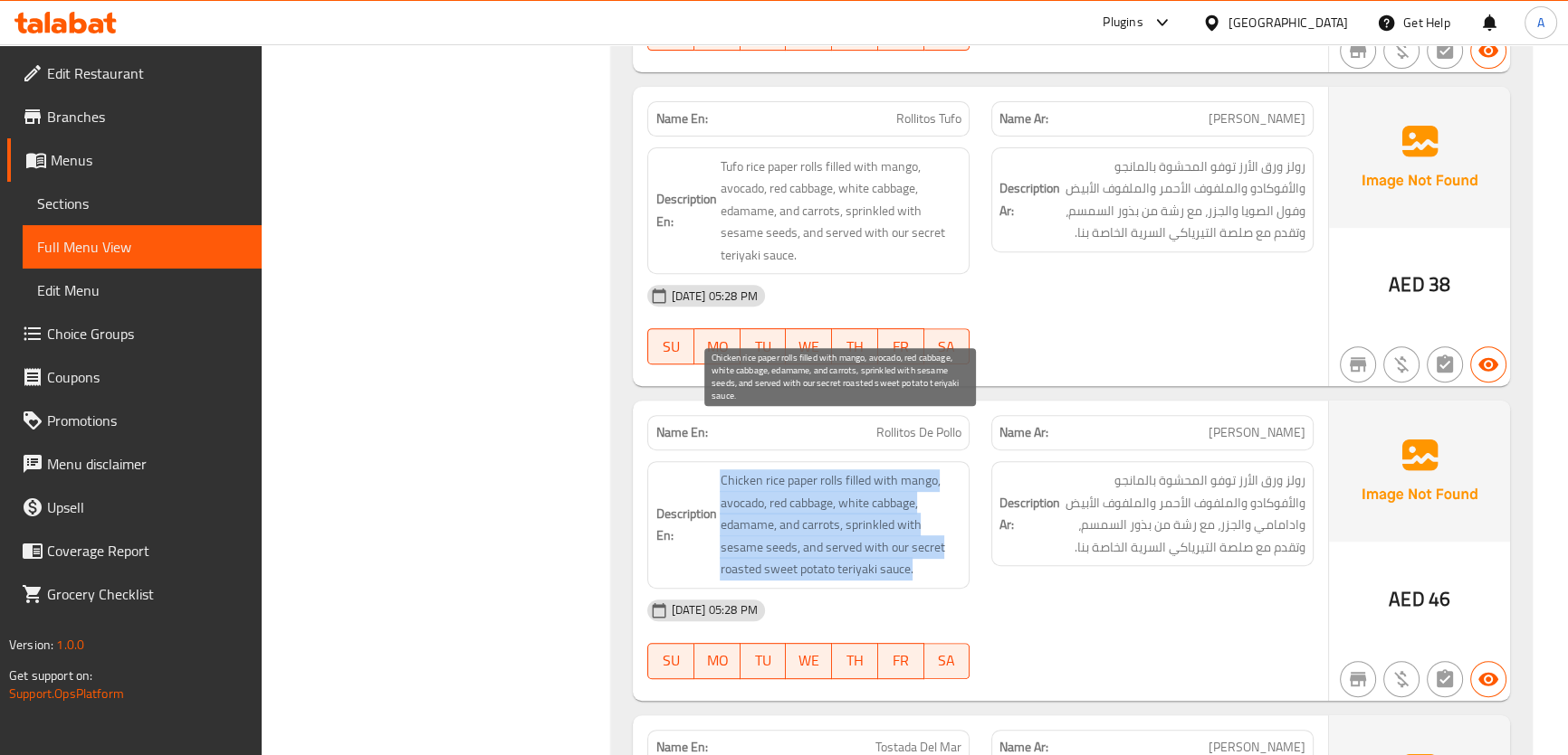
click at [910, 470] on span "Chicken rice paper rolls filled with mango, avocado, red cabbage, white cabbage…" at bounding box center [840, 525] width 242 height 111
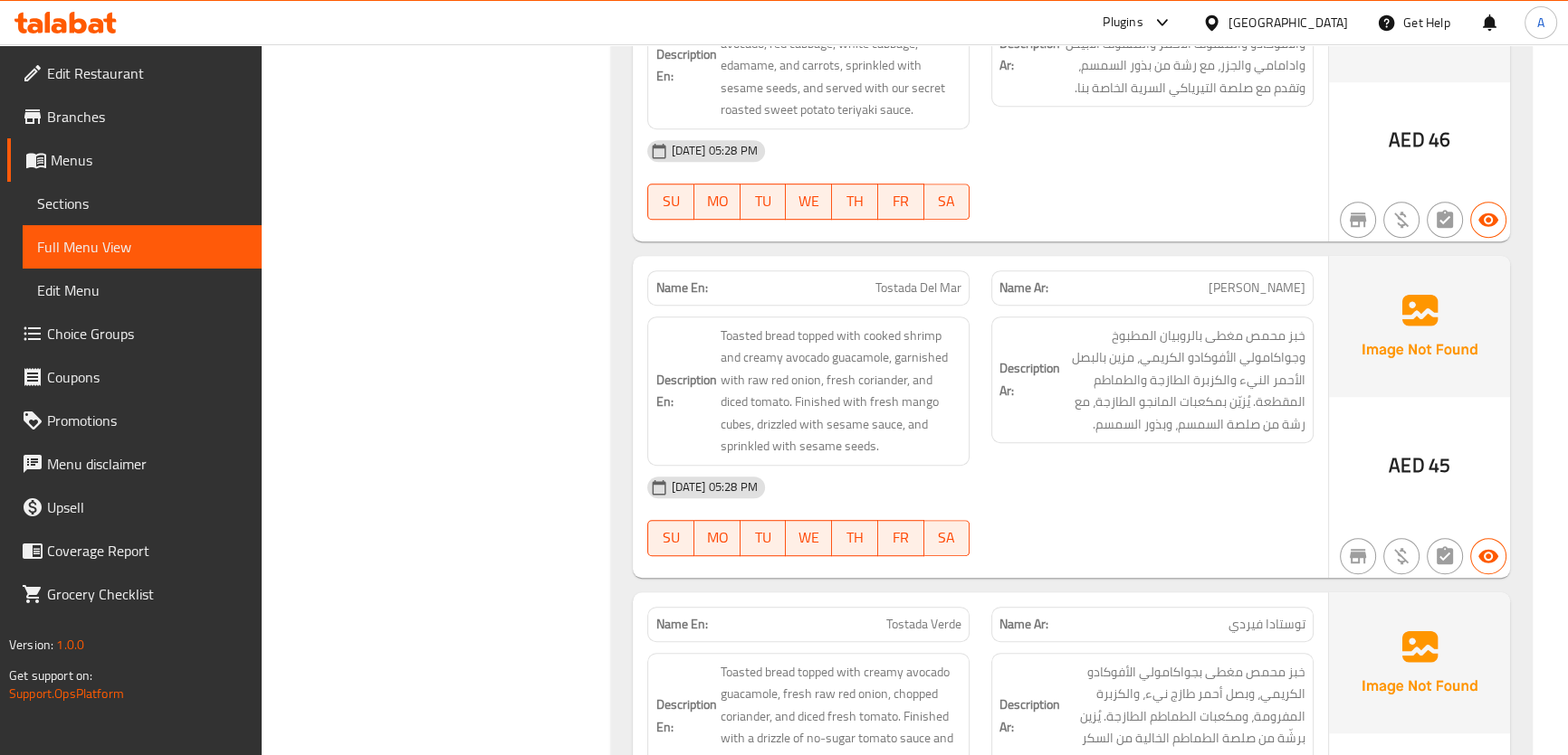
scroll to position [10034, 0]
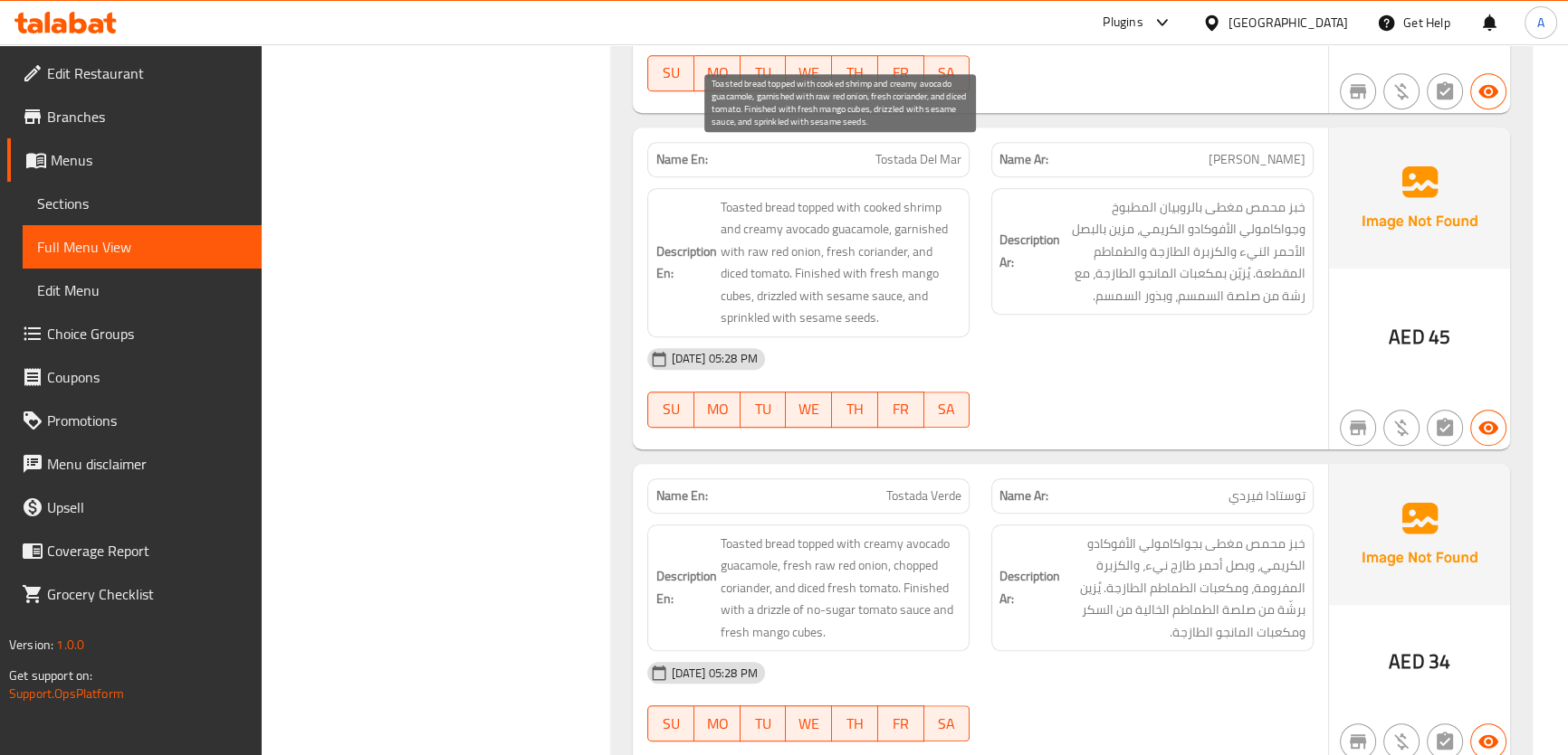
click at [1225, 207] on span "خبز محمص مغطى بالروبيان المطبوخ وجواكامولي الأفوكادو الكريمي، مزين بالبصل الأحم…" at bounding box center [1184, 252] width 242 height 111
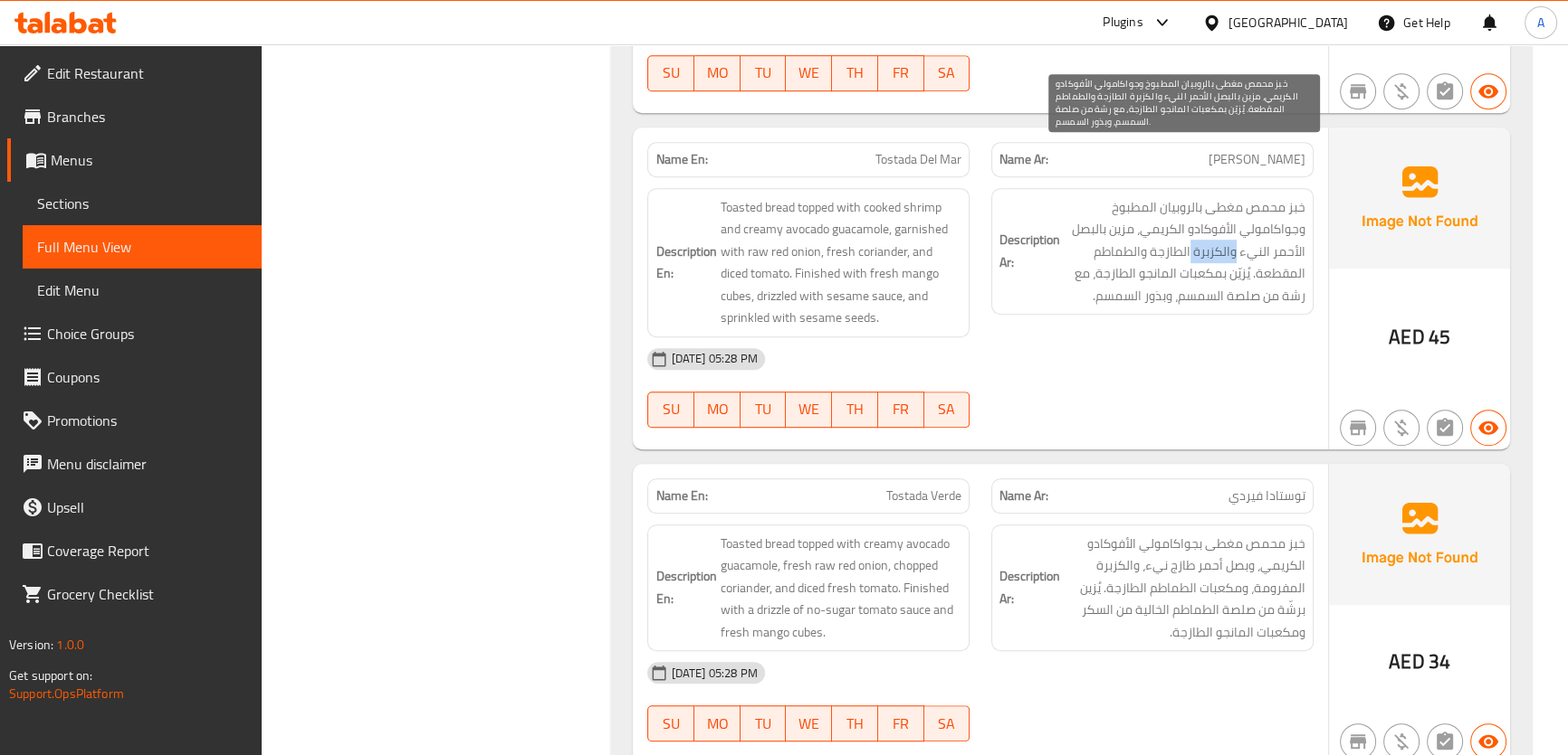
click at [1226, 206] on span "خبز محمص مغطى بالروبيان المطبوخ وجواكامولي الأفوكادو الكريمي، مزين بالبصل الأحم…" at bounding box center [1184, 252] width 242 height 111
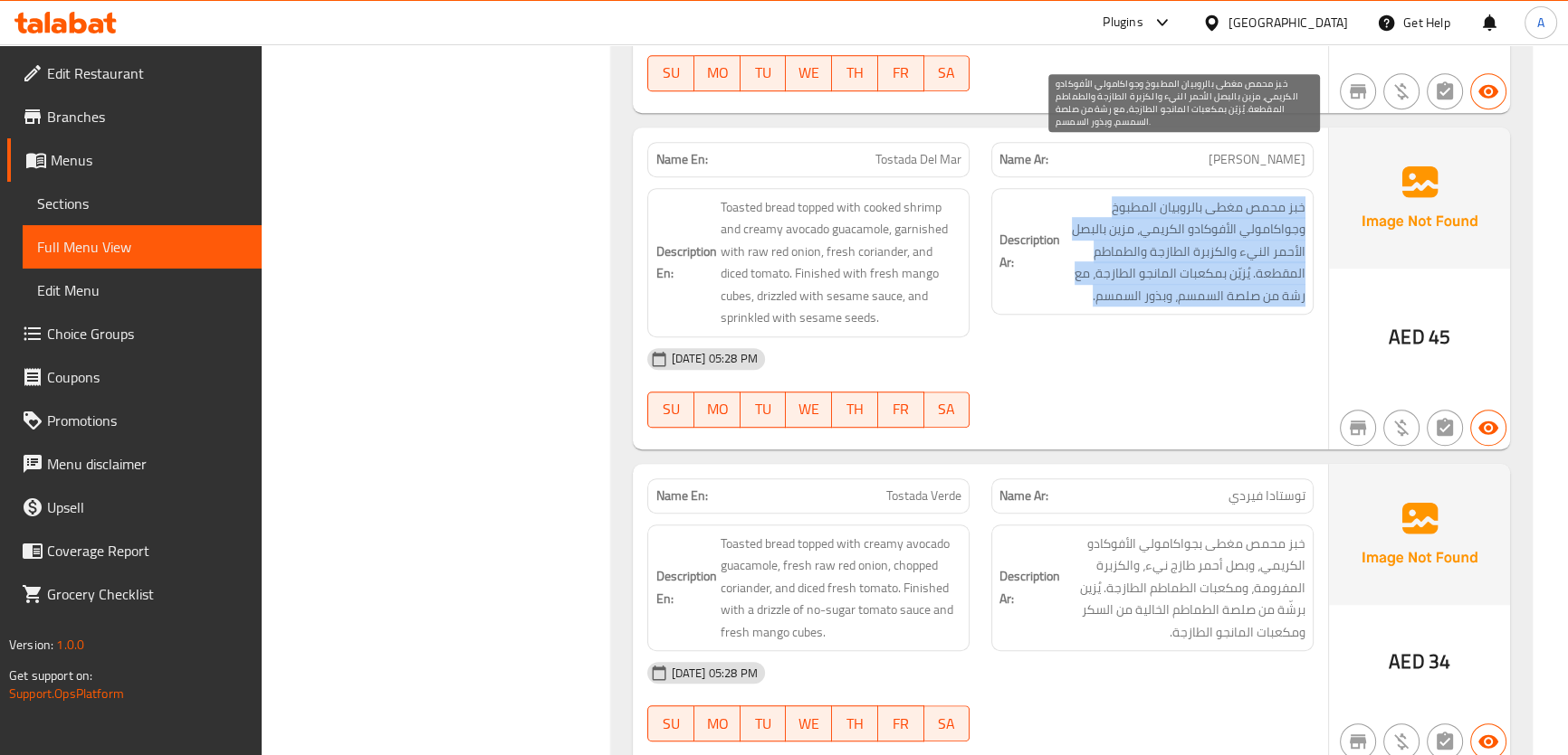
click at [1226, 206] on span "خبز محمص مغطى بالروبيان المطبوخ وجواكامولي الأفوكادو الكريمي، مزين بالبصل الأحم…" at bounding box center [1184, 252] width 242 height 111
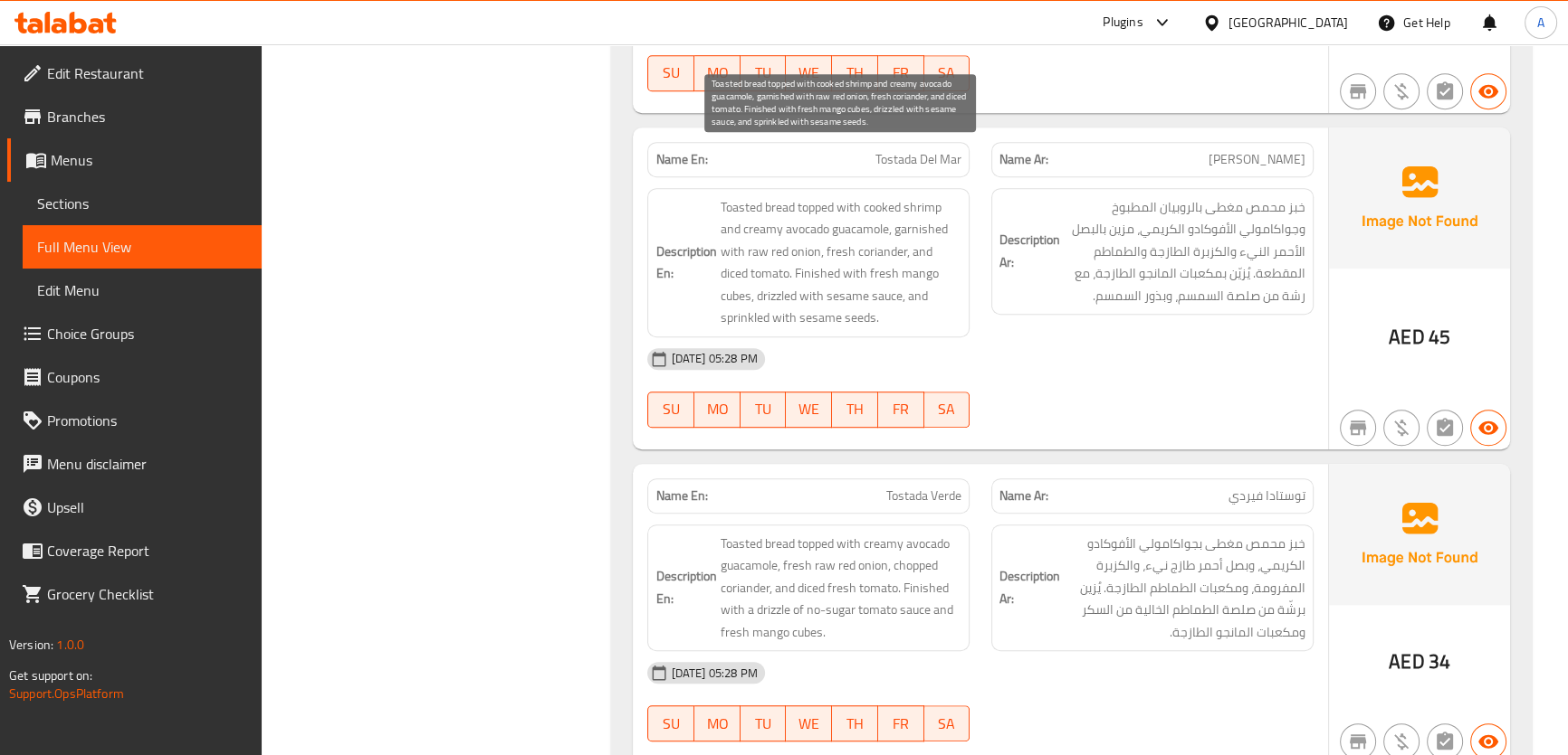
click at [808, 196] on span "Toasted bread topped with cooked shrimp and creamy avocado guacamole, garnished…" at bounding box center [840, 263] width 242 height 133
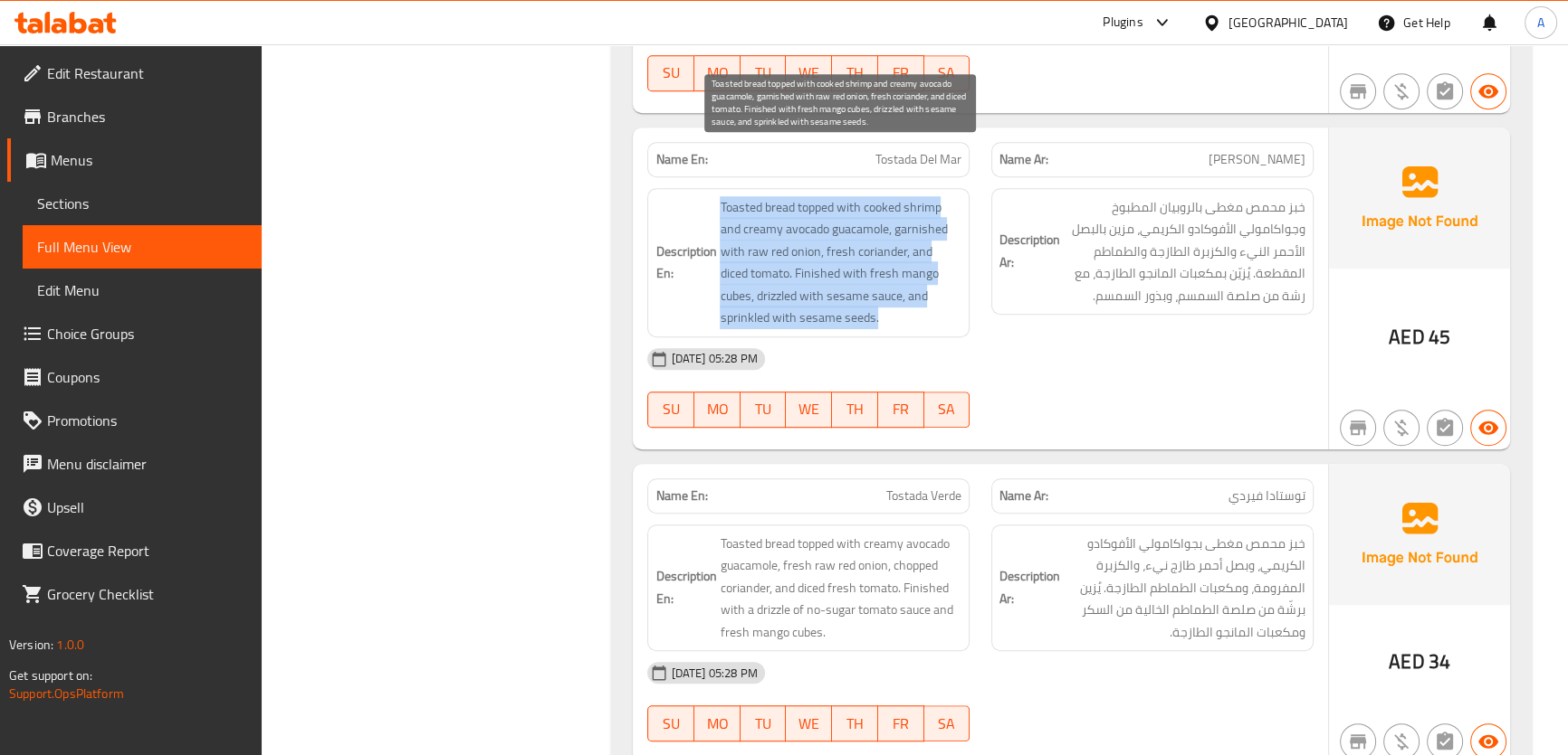
click at [808, 196] on span "Toasted bread topped with cooked shrimp and creamy avocado guacamole, garnished…" at bounding box center [840, 263] width 242 height 133
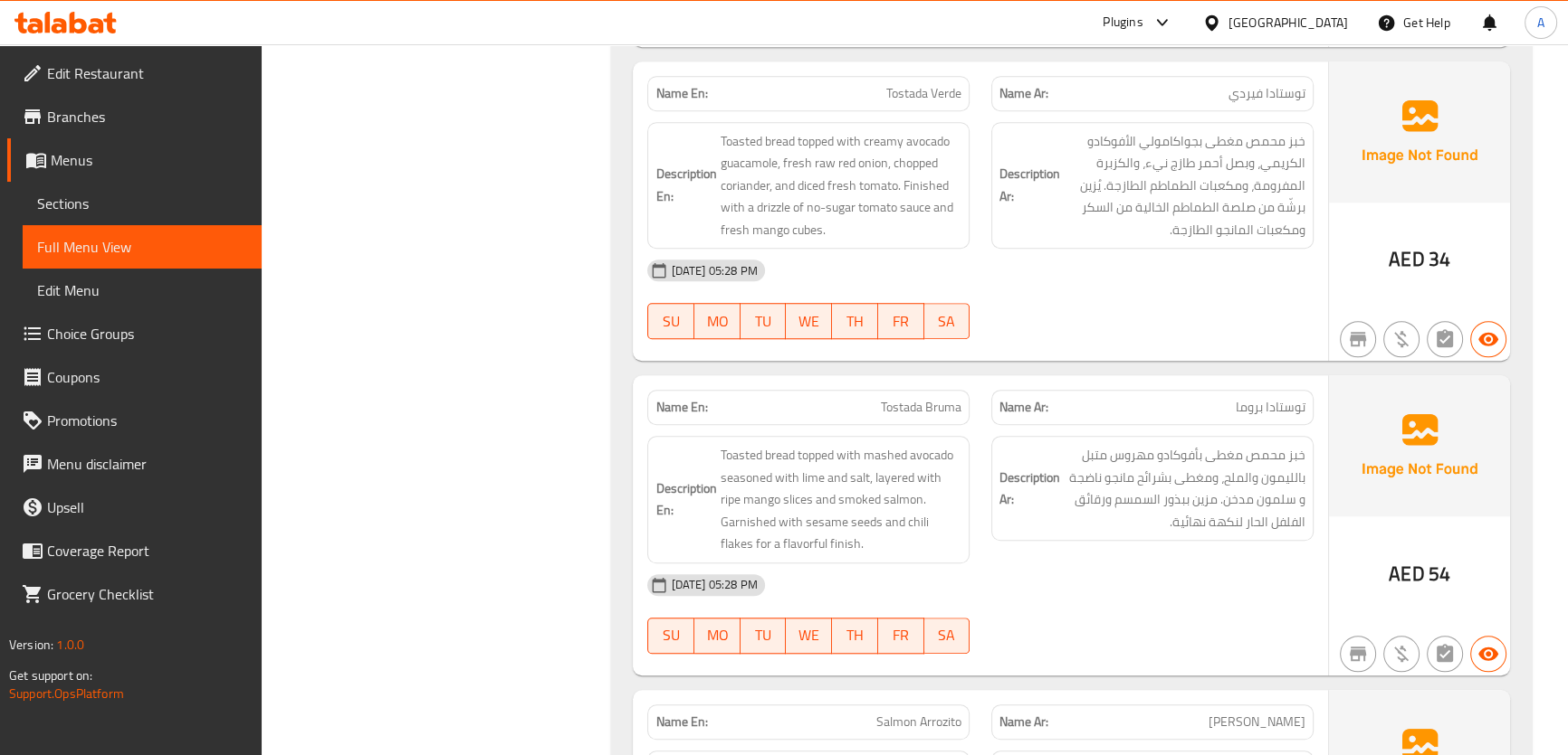
scroll to position [10336, 0]
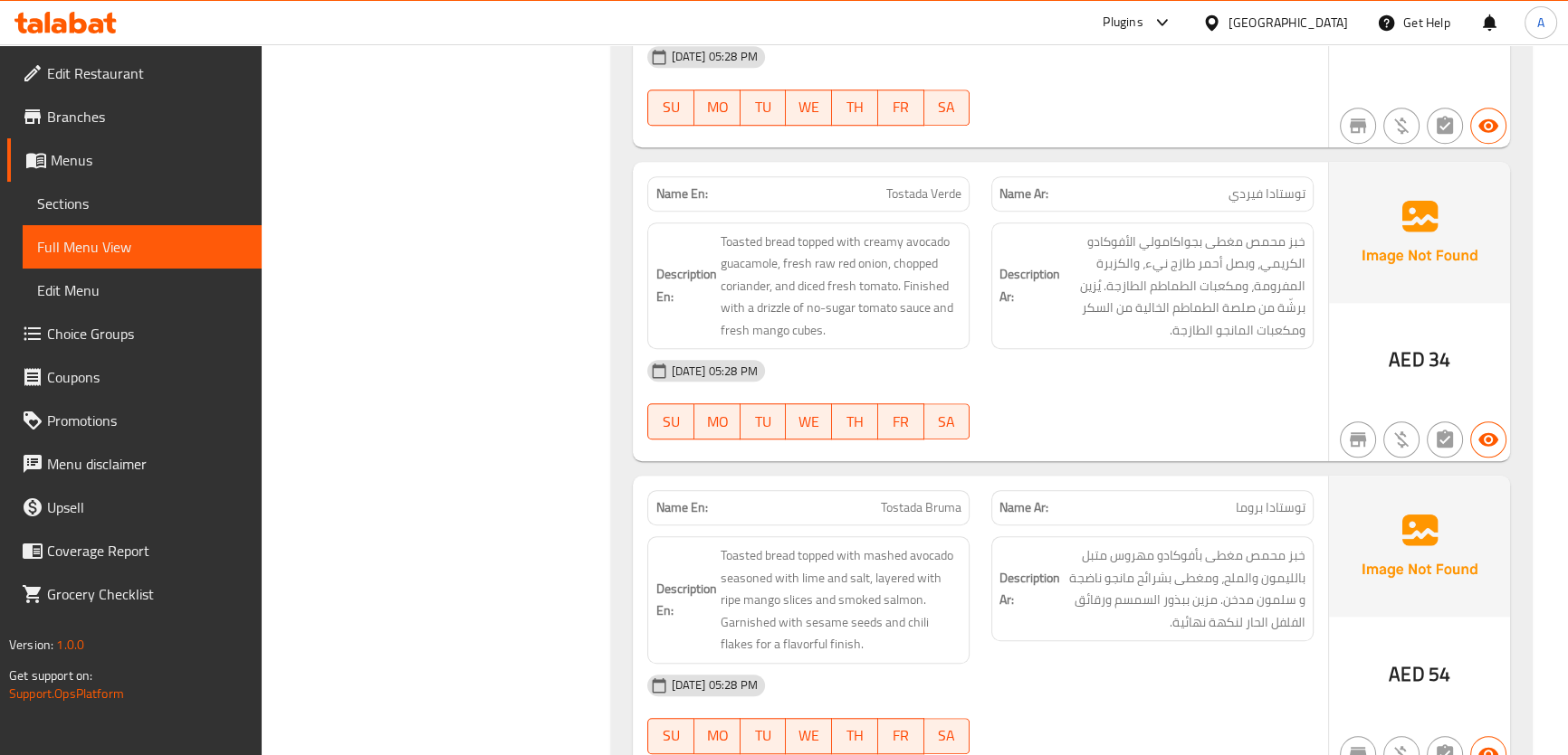
click at [1161, 265] on span "خبز محمص مغطى بجواكامولي الأفوكادو الكريمي، وبصل أحمر طازج نيء، والكزبرة المفرو…" at bounding box center [1184, 286] width 242 height 111
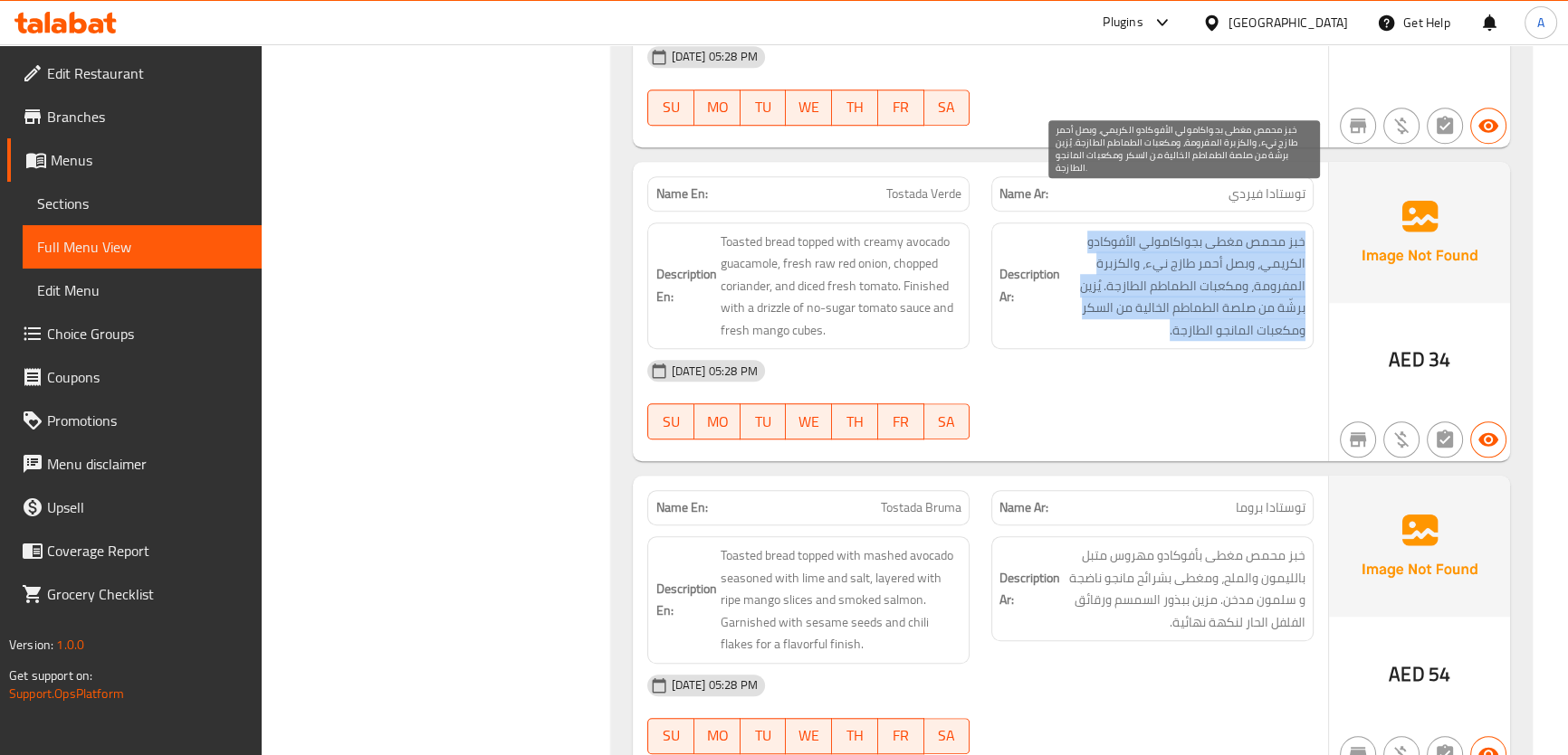
click at [1161, 265] on span "خبز محمص مغطى بجواكامولي الأفوكادو الكريمي، وبصل أحمر طازج نيء، والكزبرة المفرو…" at bounding box center [1184, 286] width 242 height 111
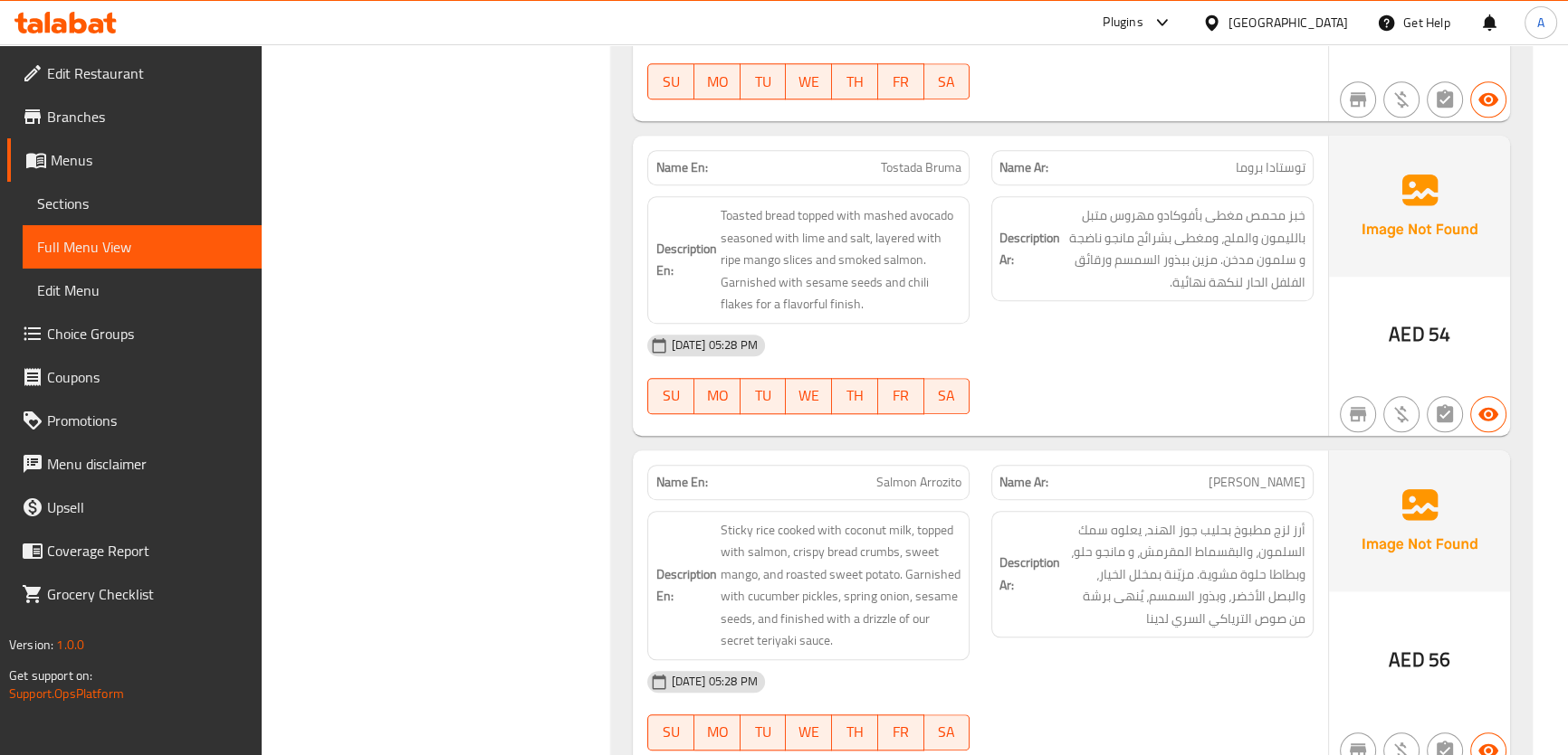
scroll to position [10686, 0]
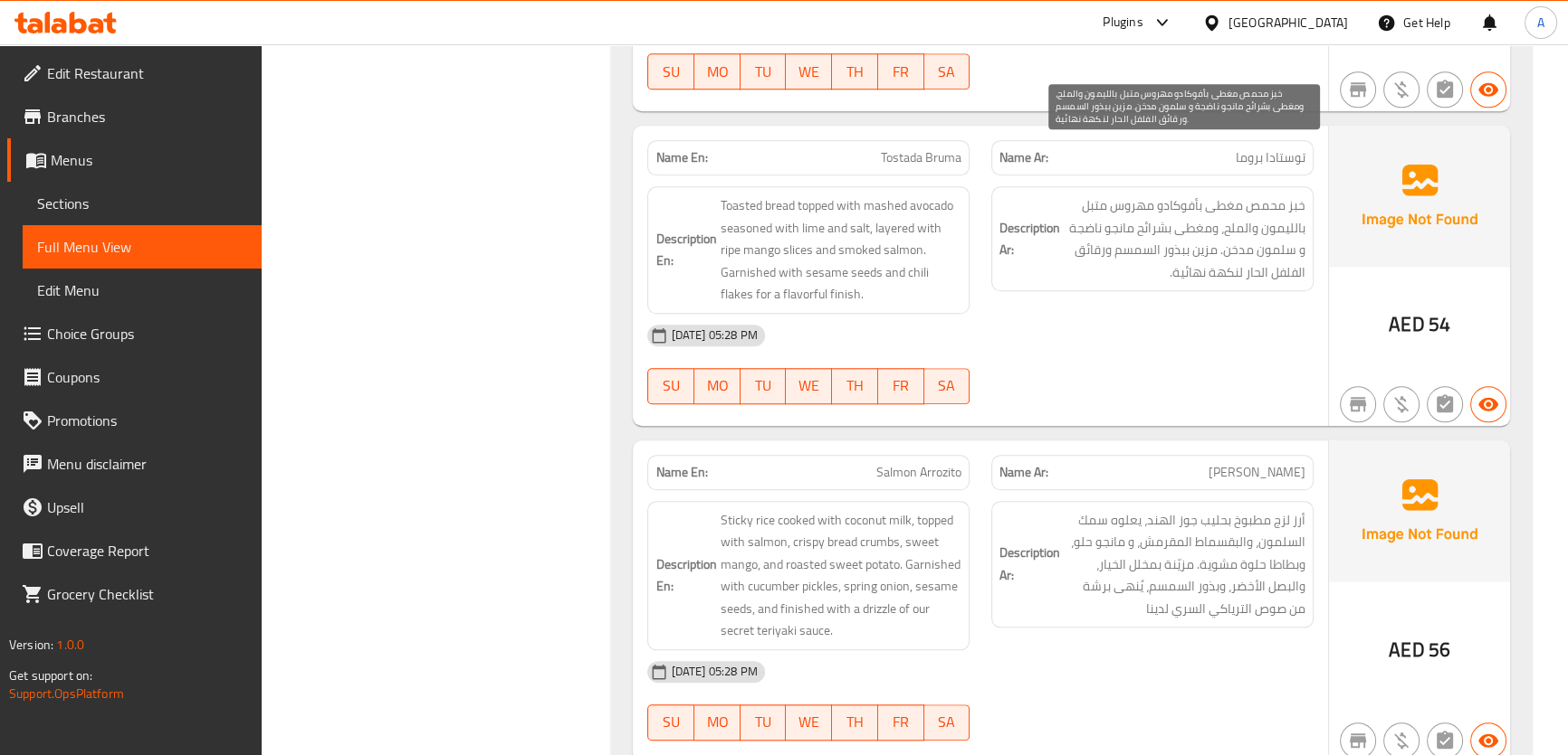
click at [1081, 194] on span "خبز محمص مغطى بأفوكادو مهروس متبل بالليمون والملح، ومغطى بشرائح مانجو ناضجة و س…" at bounding box center [1184, 238] width 242 height 88
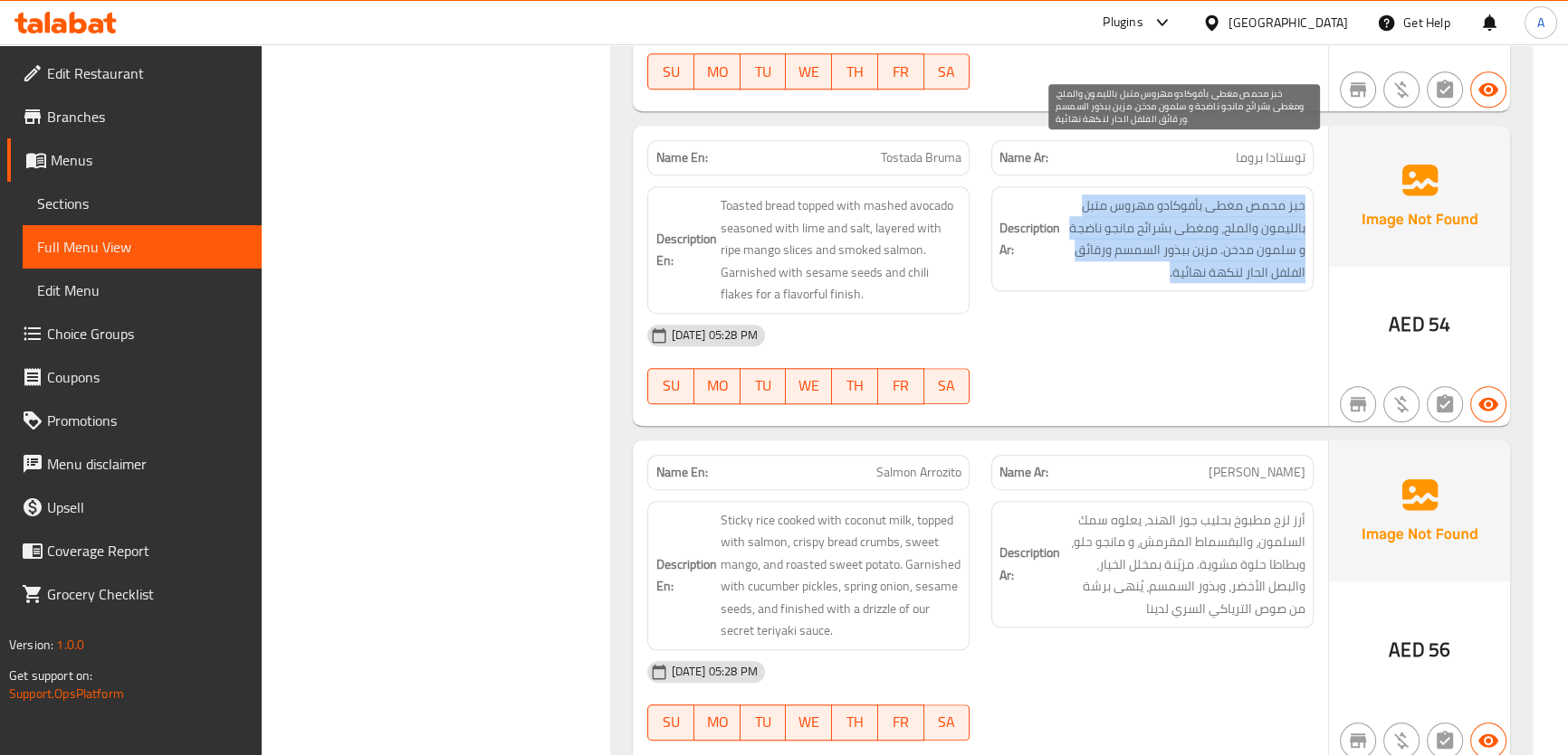
click at [1081, 194] on span "خبز محمص مغطى بأفوكادو مهروس متبل بالليمون والملح، ومغطى بشرائح مانجو ناضجة و س…" at bounding box center [1184, 238] width 242 height 88
click at [958, 214] on span "Toasted bread topped with mashed avocado seasoned with lime and salt, layered w…" at bounding box center [840, 250] width 242 height 111
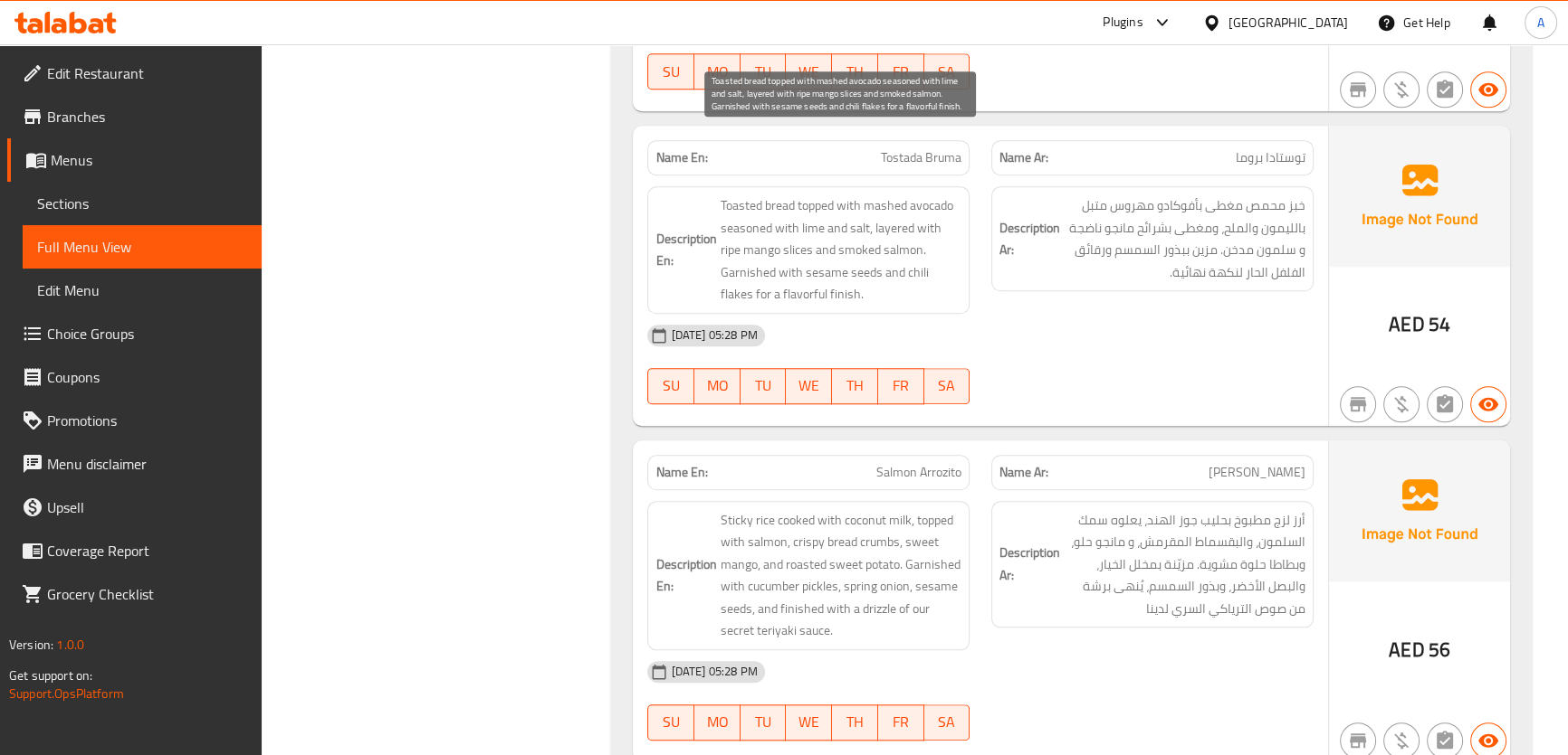
click at [958, 211] on span "Toasted bread topped with mashed avocado seasoned with lime and salt, layered w…" at bounding box center [840, 250] width 242 height 111
click at [958, 210] on span "Toasted bread topped with mashed avocado seasoned with lime and salt, layered w…" at bounding box center [840, 250] width 242 height 111
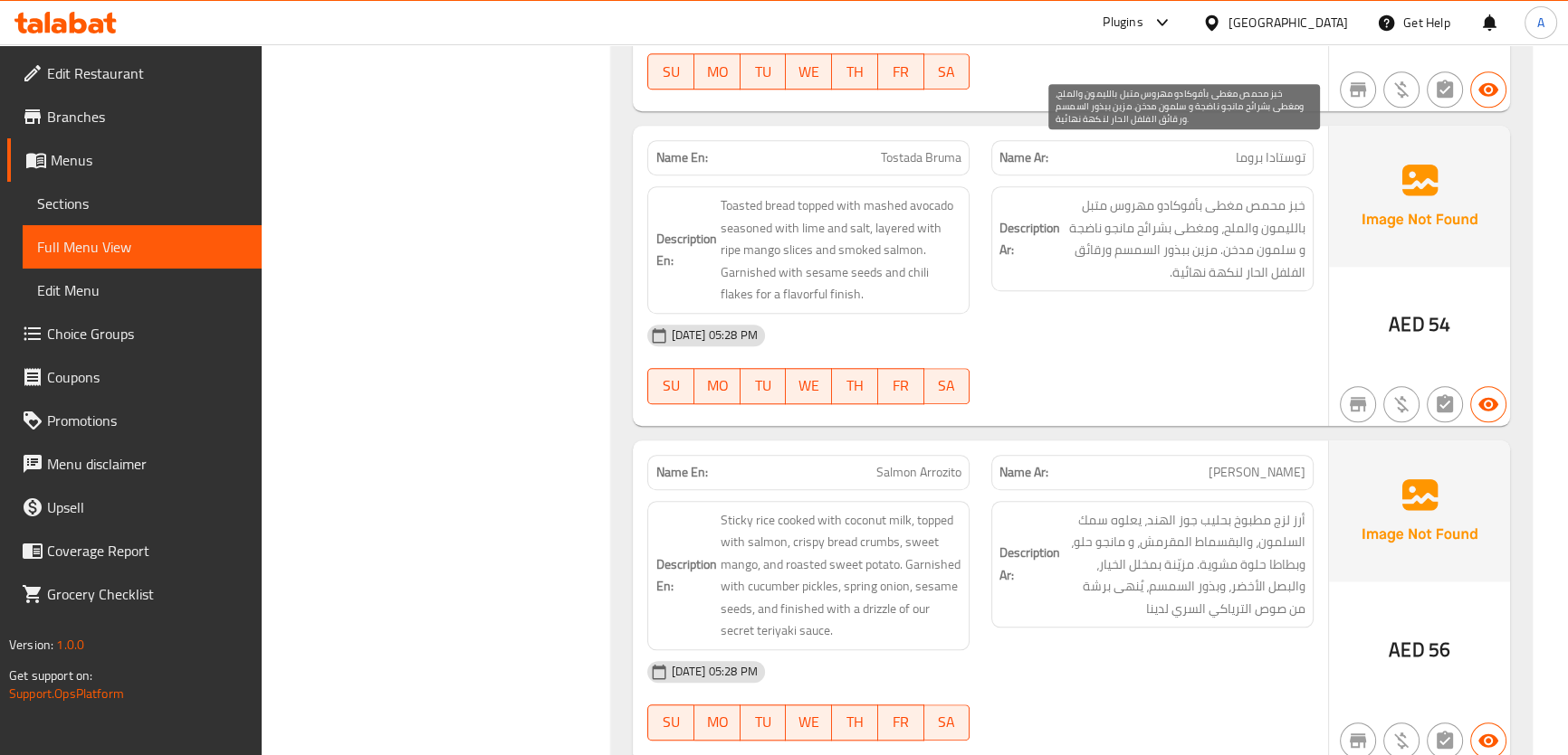
click at [1116, 208] on span "خبز محمص مغطى بأفوكادو مهروس متبل بالليمون والملح، ومغطى بشرائح مانجو ناضجة و س…" at bounding box center [1184, 238] width 242 height 88
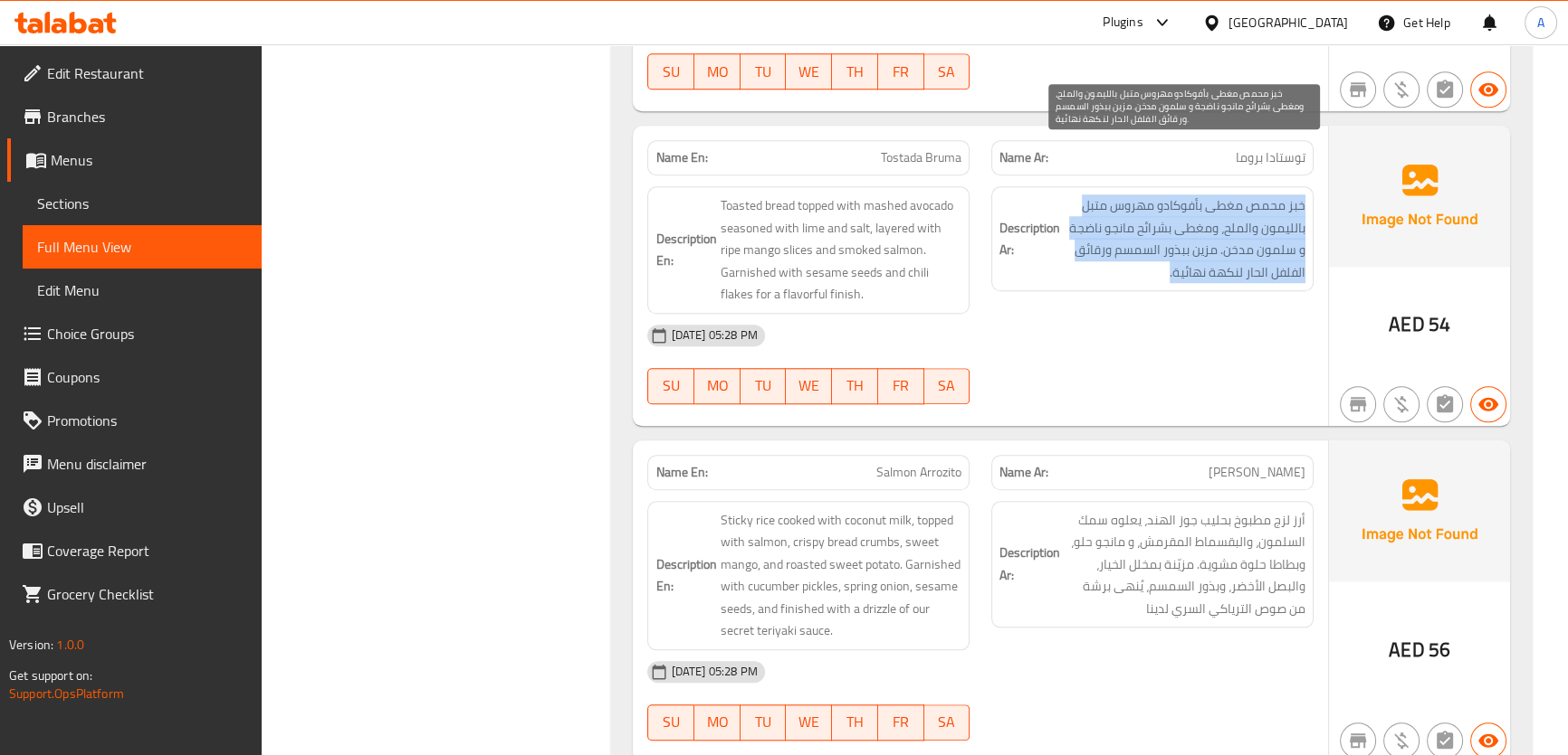
click at [1116, 208] on span "خبز محمص مغطى بأفوكادو مهروس متبل بالليمون والملح، ومغطى بشرائح مانجو ناضجة و س…" at bounding box center [1184, 238] width 242 height 88
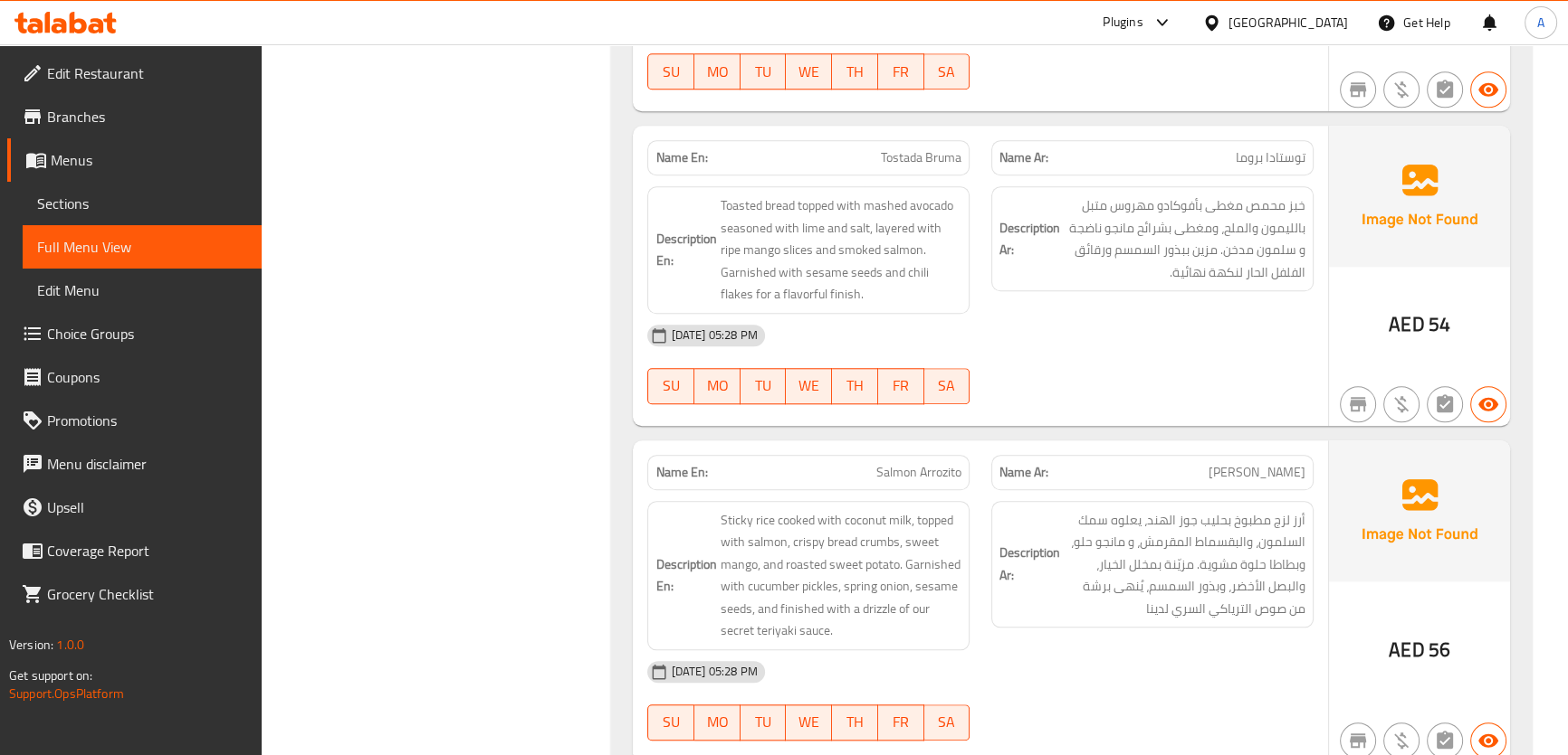
click at [949, 464] on span "Salmon Arrozito" at bounding box center [919, 473] width 85 height 19
click at [880, 464] on span "Salmon Arrozito" at bounding box center [919, 473] width 85 height 19
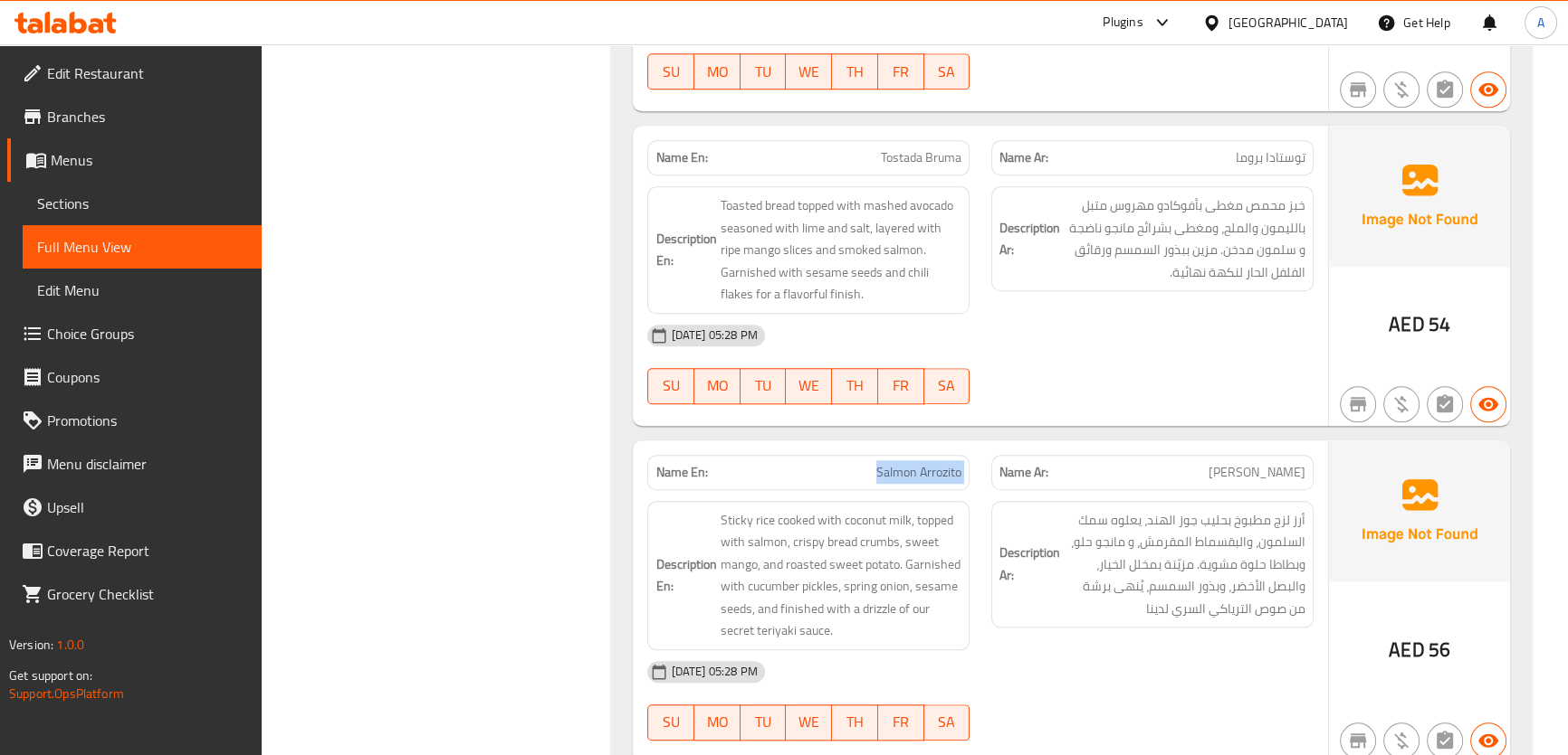
click at [880, 464] on span "Salmon Arrozito" at bounding box center [919, 473] width 85 height 19
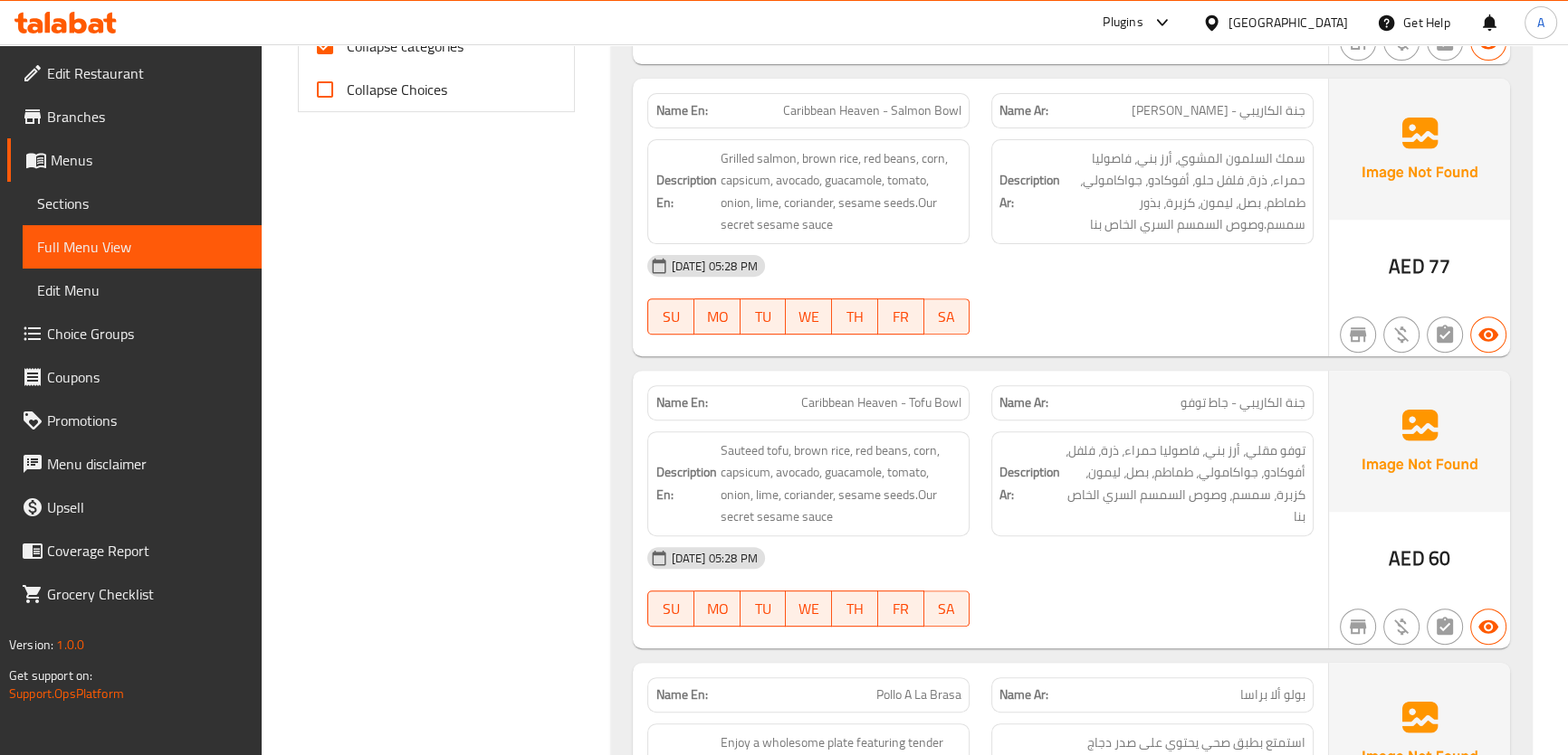
scroll to position [213, 0]
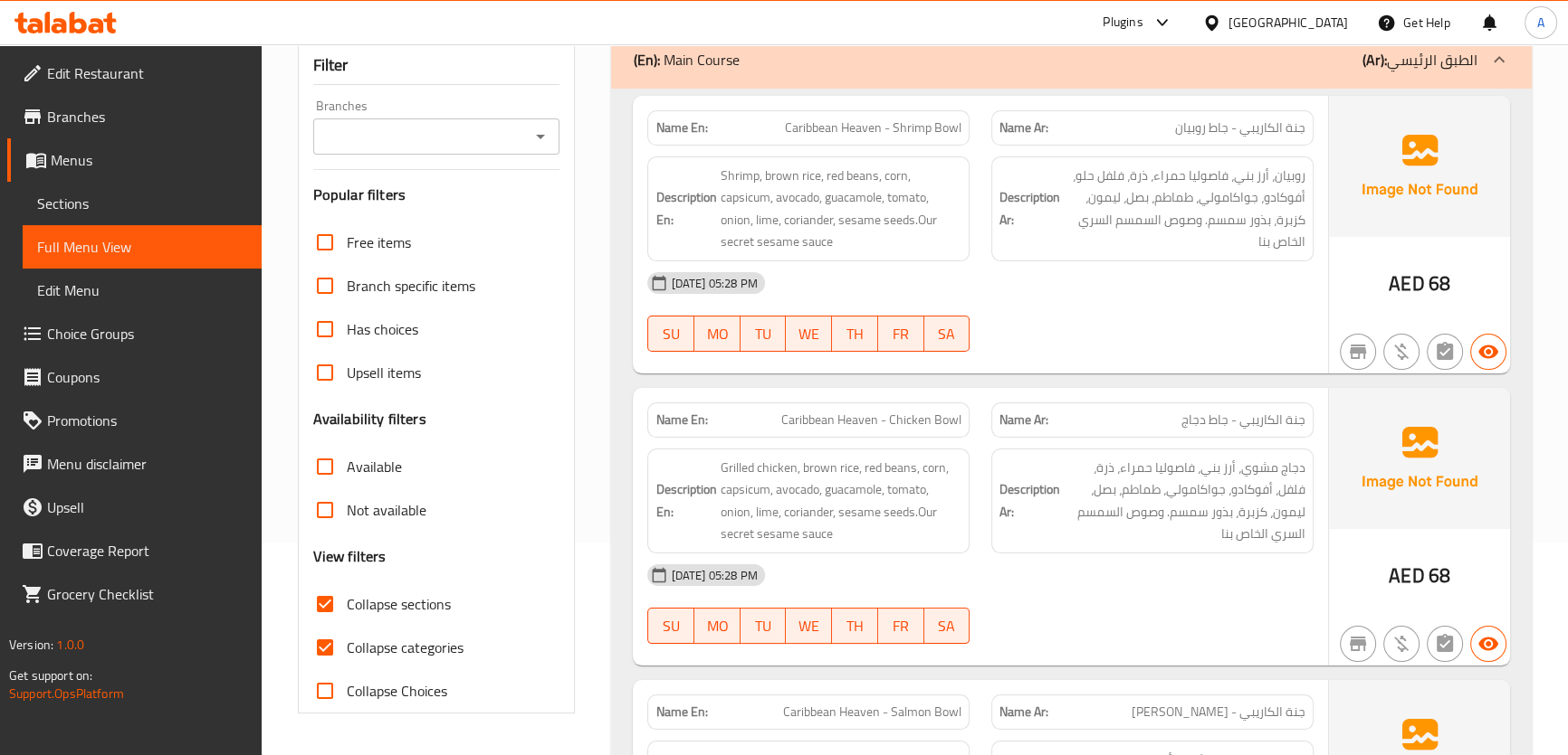
click at [348, 605] on span "Collapse sections" at bounding box center [398, 604] width 104 height 22
click at [347, 605] on input "Collapse sections" at bounding box center [325, 604] width 44 height 44
checkbox input "false"
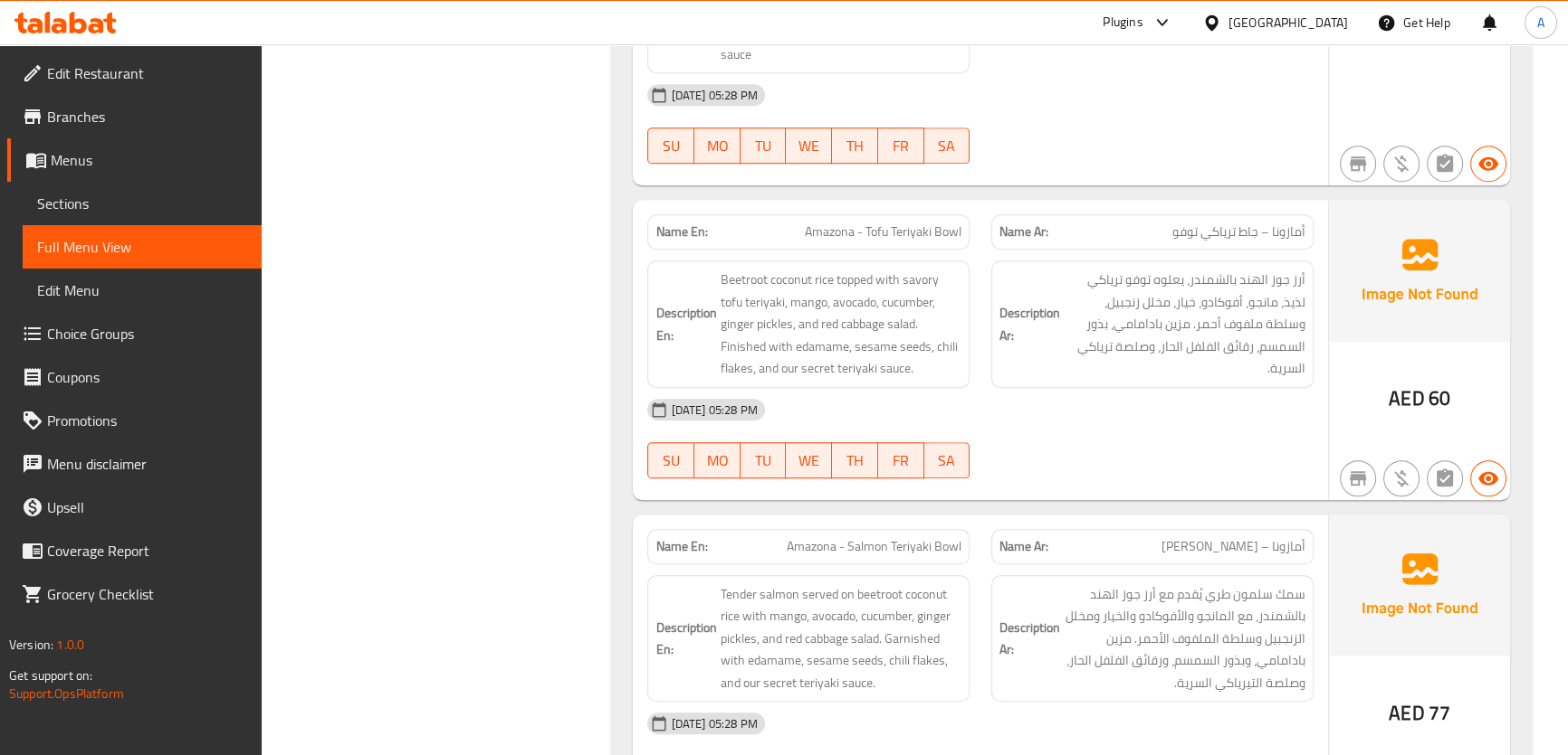
scroll to position [678, 0]
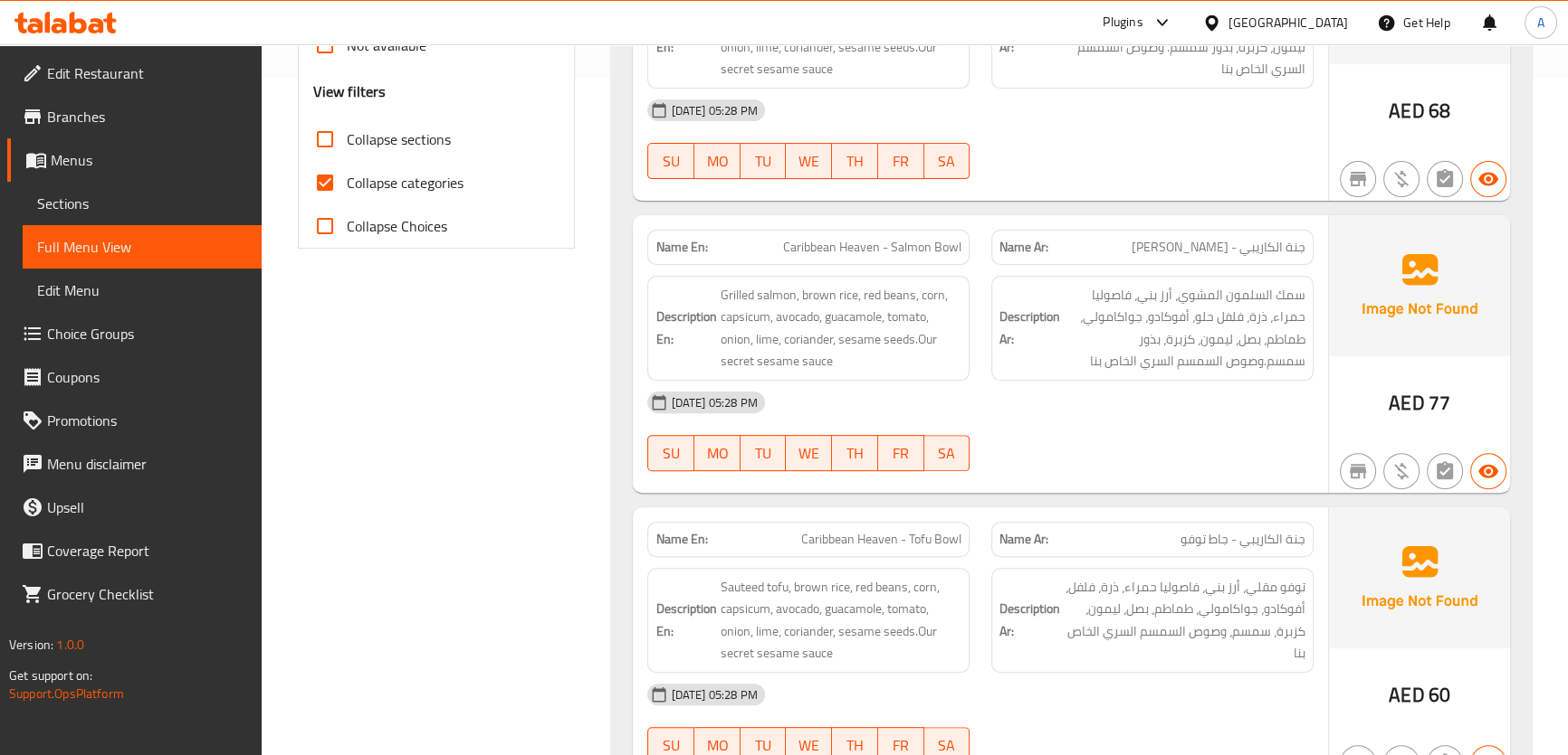
click at [436, 190] on span "Collapse categories" at bounding box center [405, 182] width 117 height 22
click at [347, 190] on input "Collapse categories" at bounding box center [325, 183] width 44 height 44
checkbox input "false"
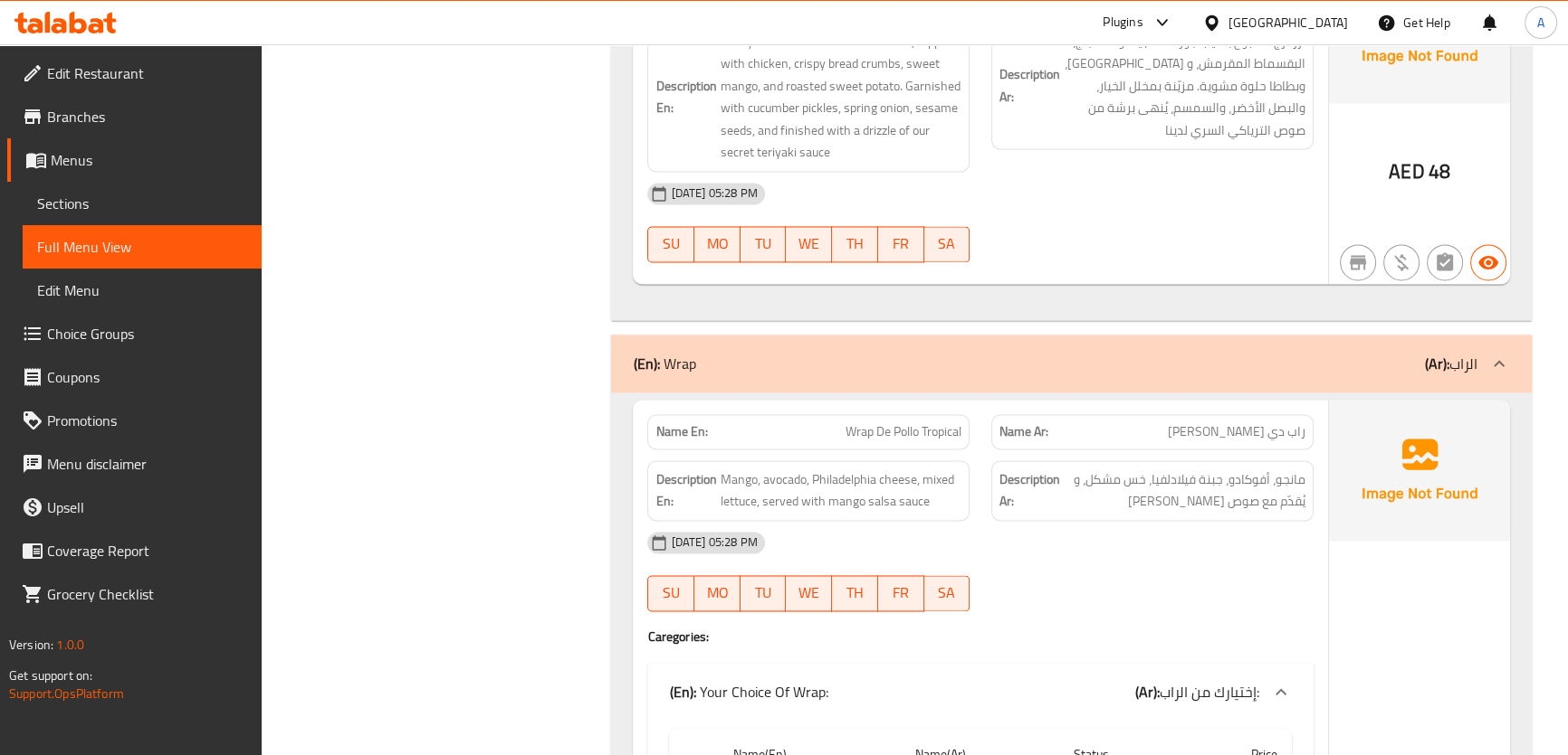
scroll to position [12359, 0]
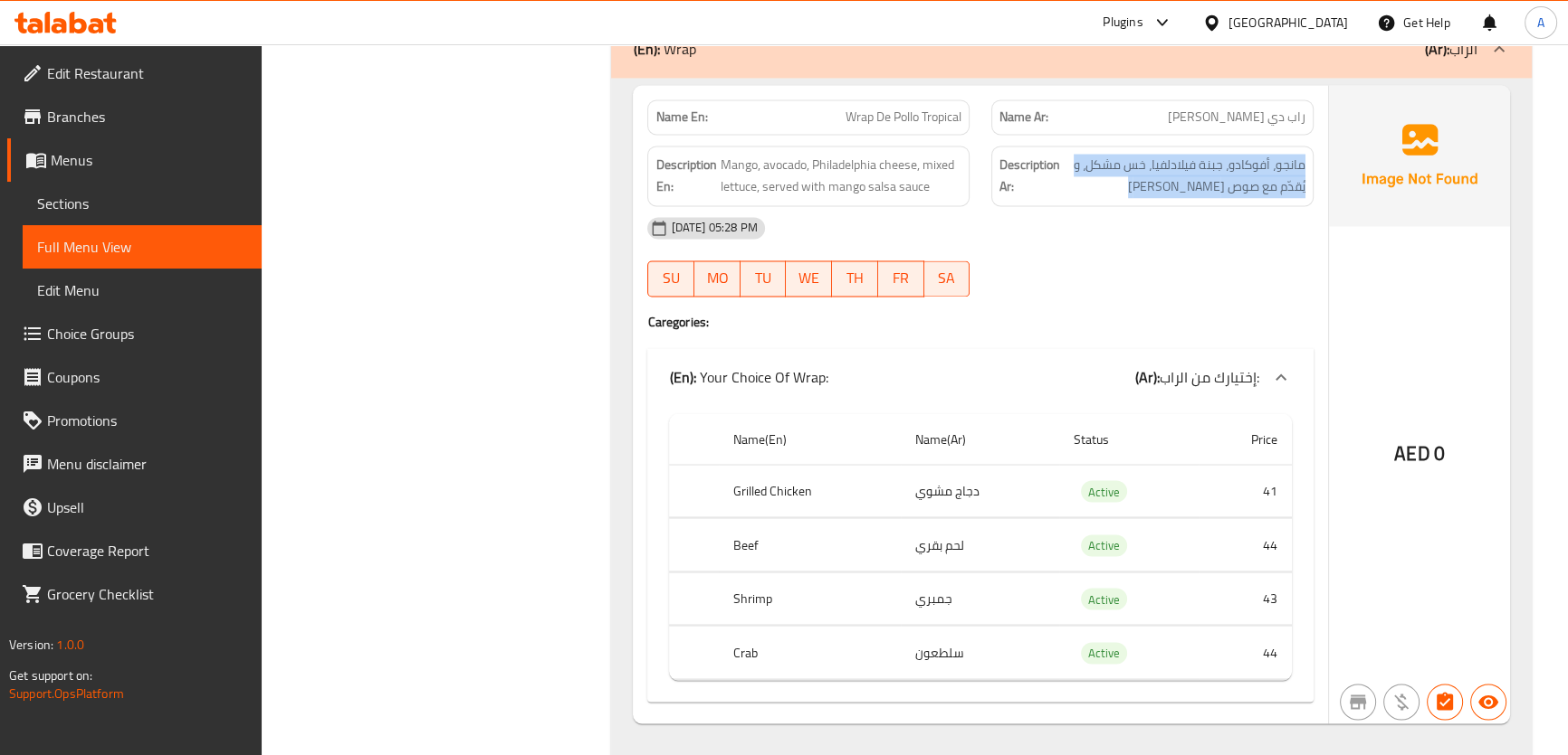
scroll to position [12582, 0]
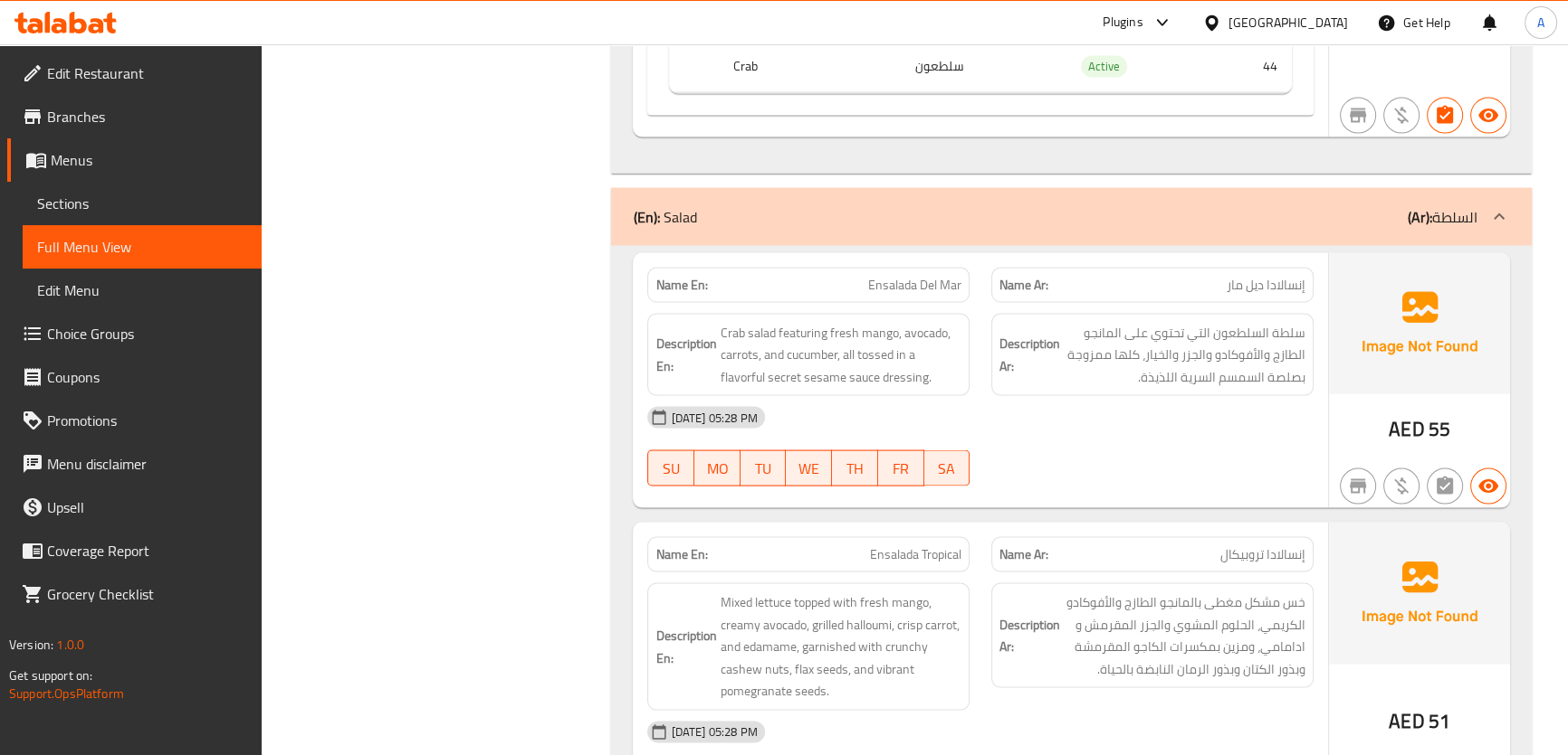
scroll to position [13119, 0]
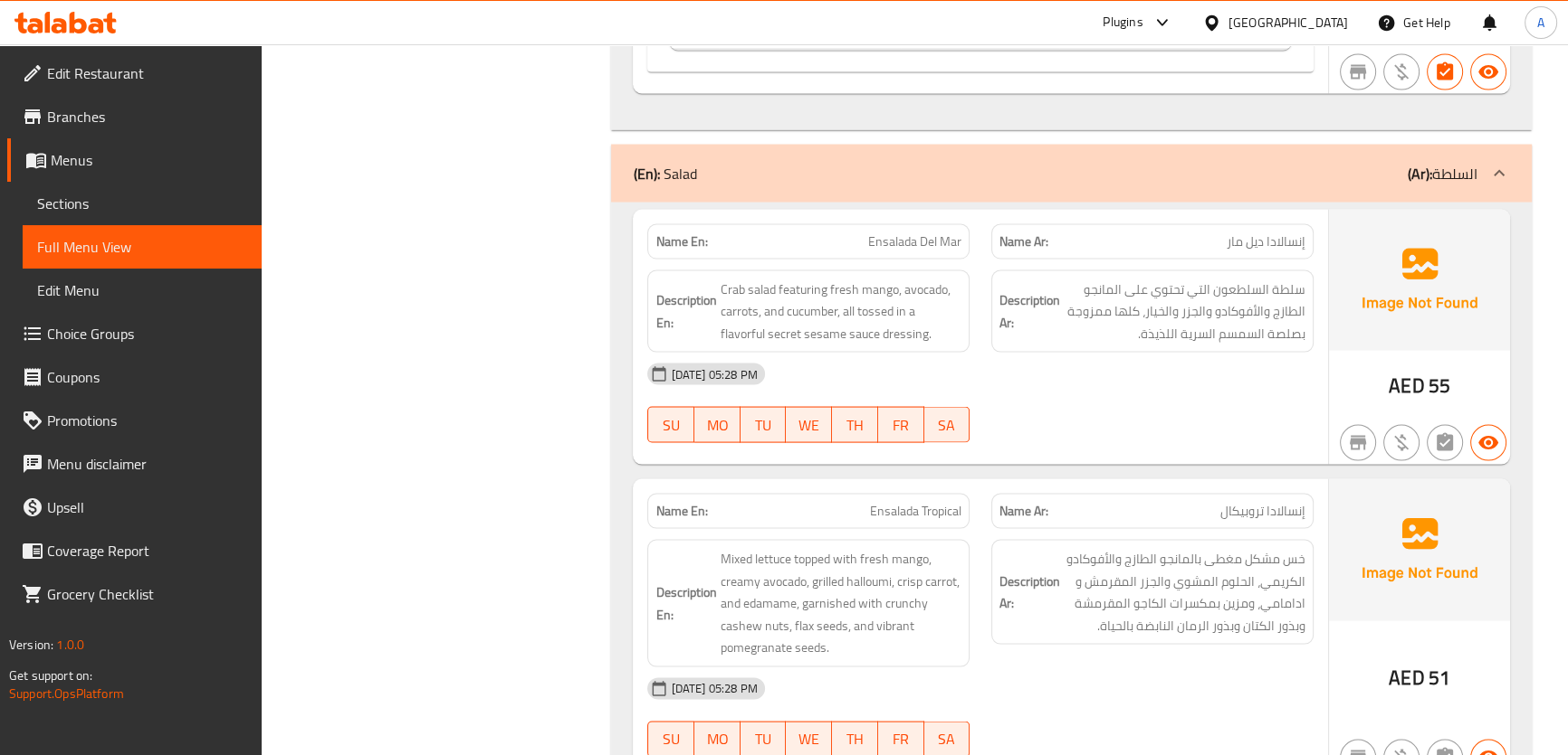
click at [868, 282] on span "Crab salad featuring fresh mango, avocado, carrots, and cucumber, all tossed in…" at bounding box center [840, 312] width 242 height 67
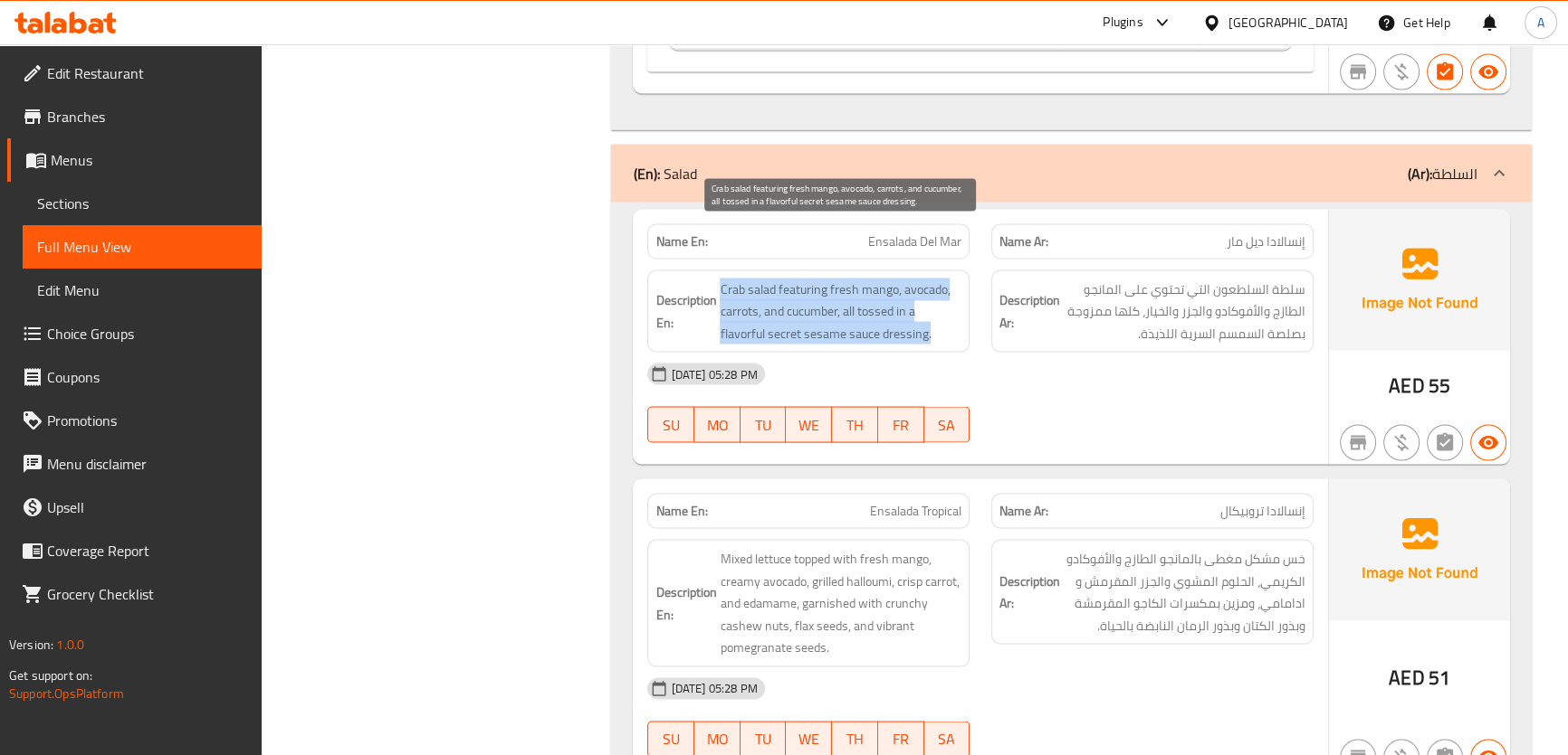
click at [868, 282] on span "Crab salad featuring fresh mango, avocado, carrots, and cucumber, all tossed in…" at bounding box center [840, 312] width 242 height 67
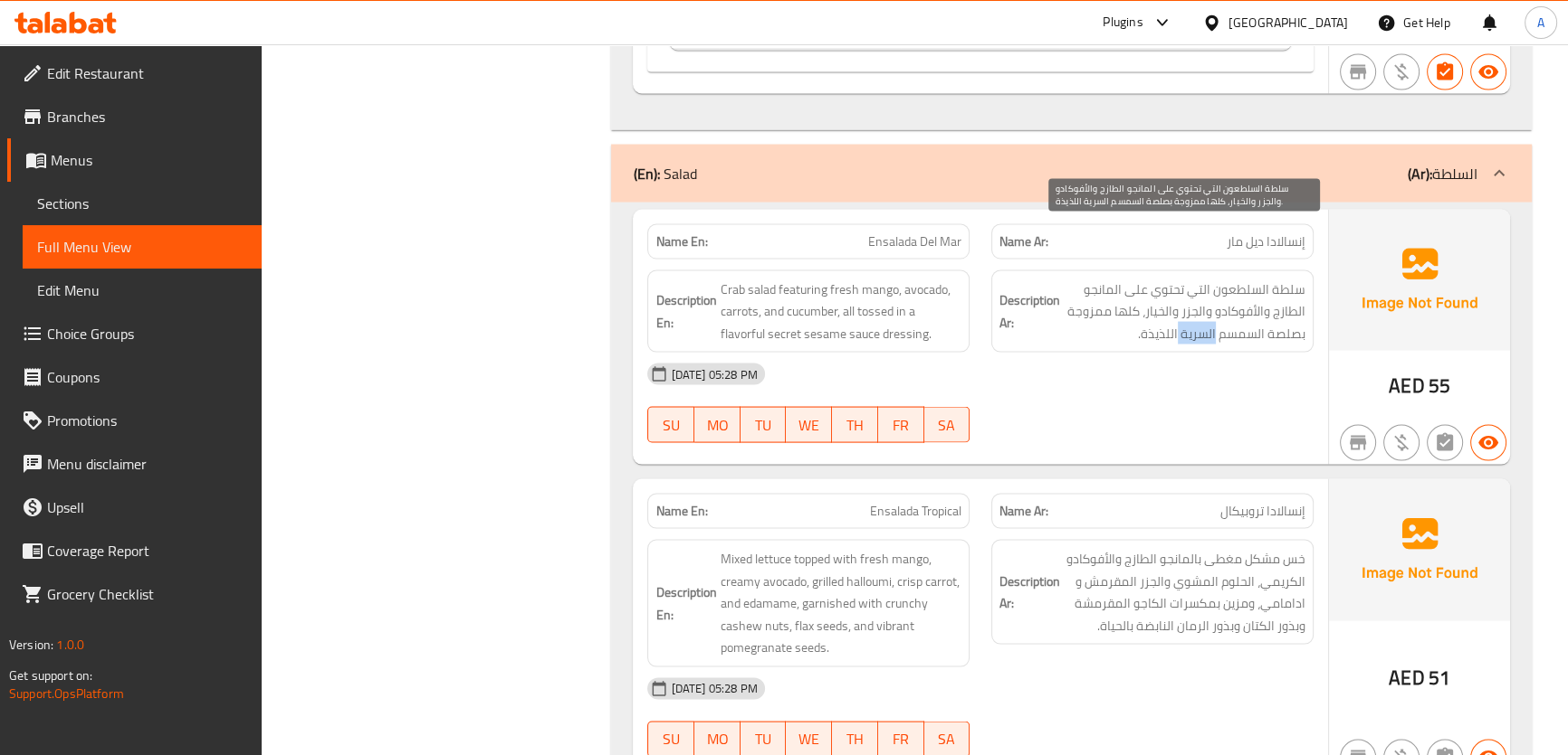
click at [1202, 278] on span "سلطة السلطعون التي تحتوي على المانجو الطازج والأفوكادو والجزر والخيار، كلها ممز…" at bounding box center [1184, 312] width 242 height 67
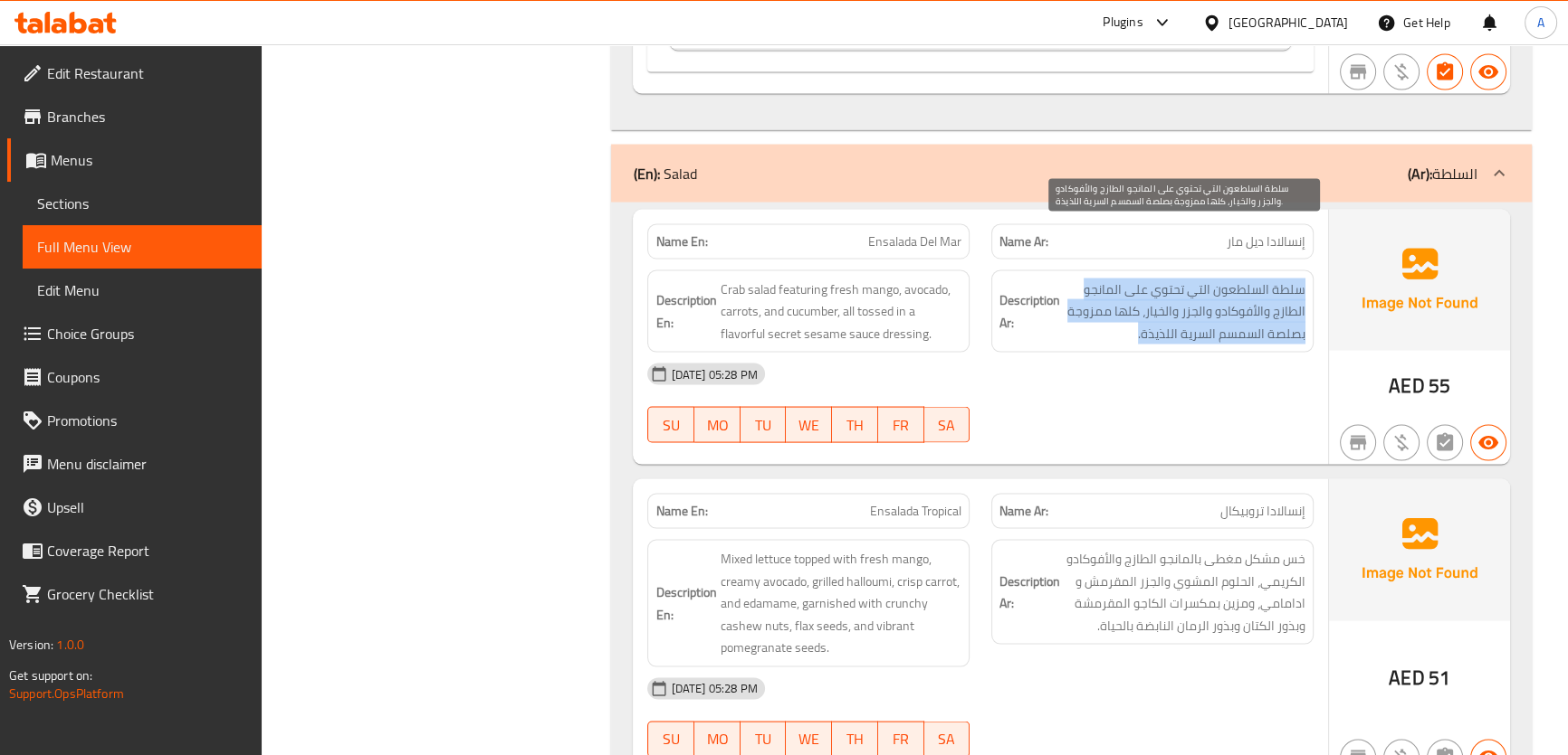
click at [1202, 278] on span "سلطة السلطعون التي تحتوي على المانجو الطازج والأفوكادو والجزر والخيار، كلها ممز…" at bounding box center [1184, 312] width 242 height 67
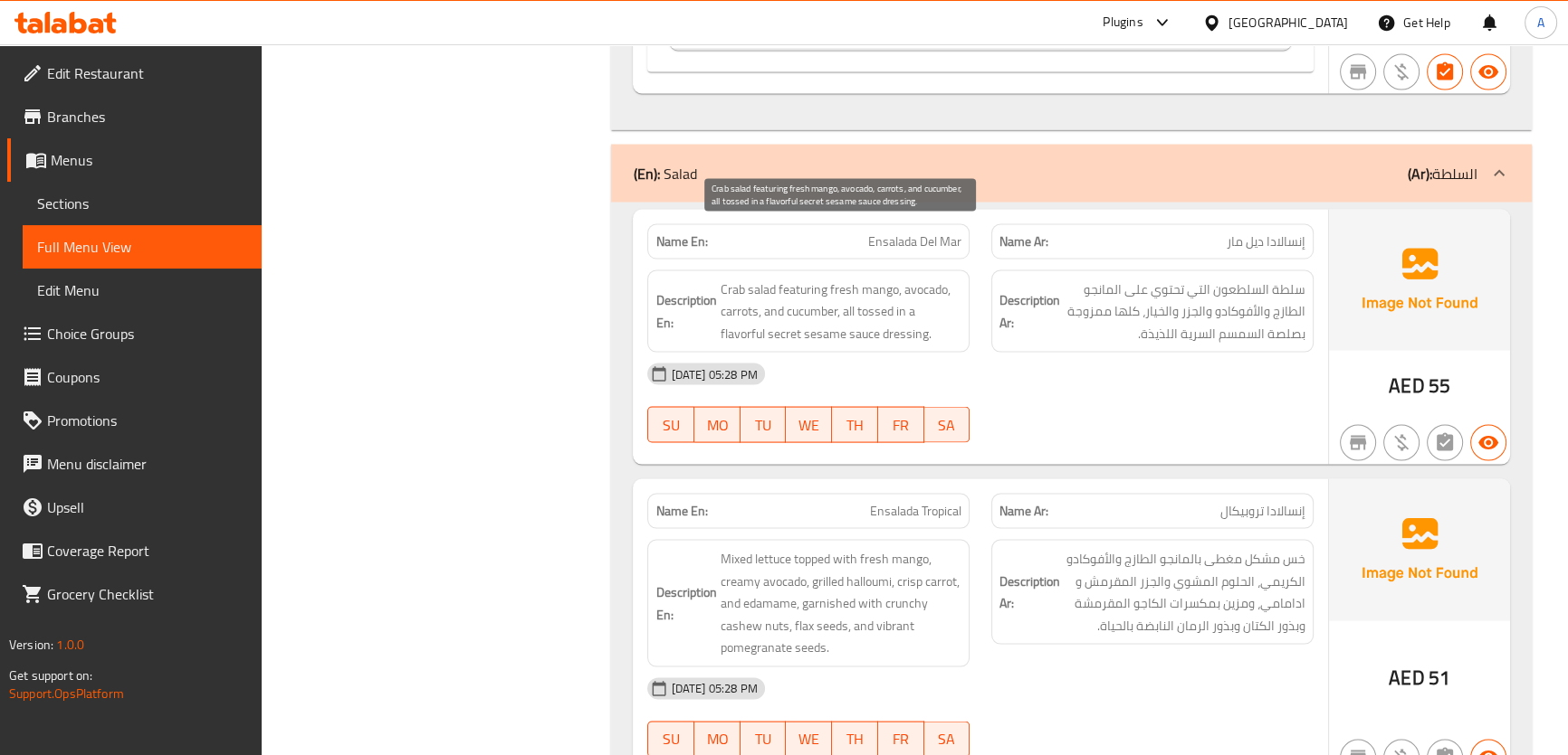
click at [933, 278] on span "Crab salad featuring fresh mango, avocado, carrots, and cucumber, all tossed in…" at bounding box center [840, 312] width 242 height 67
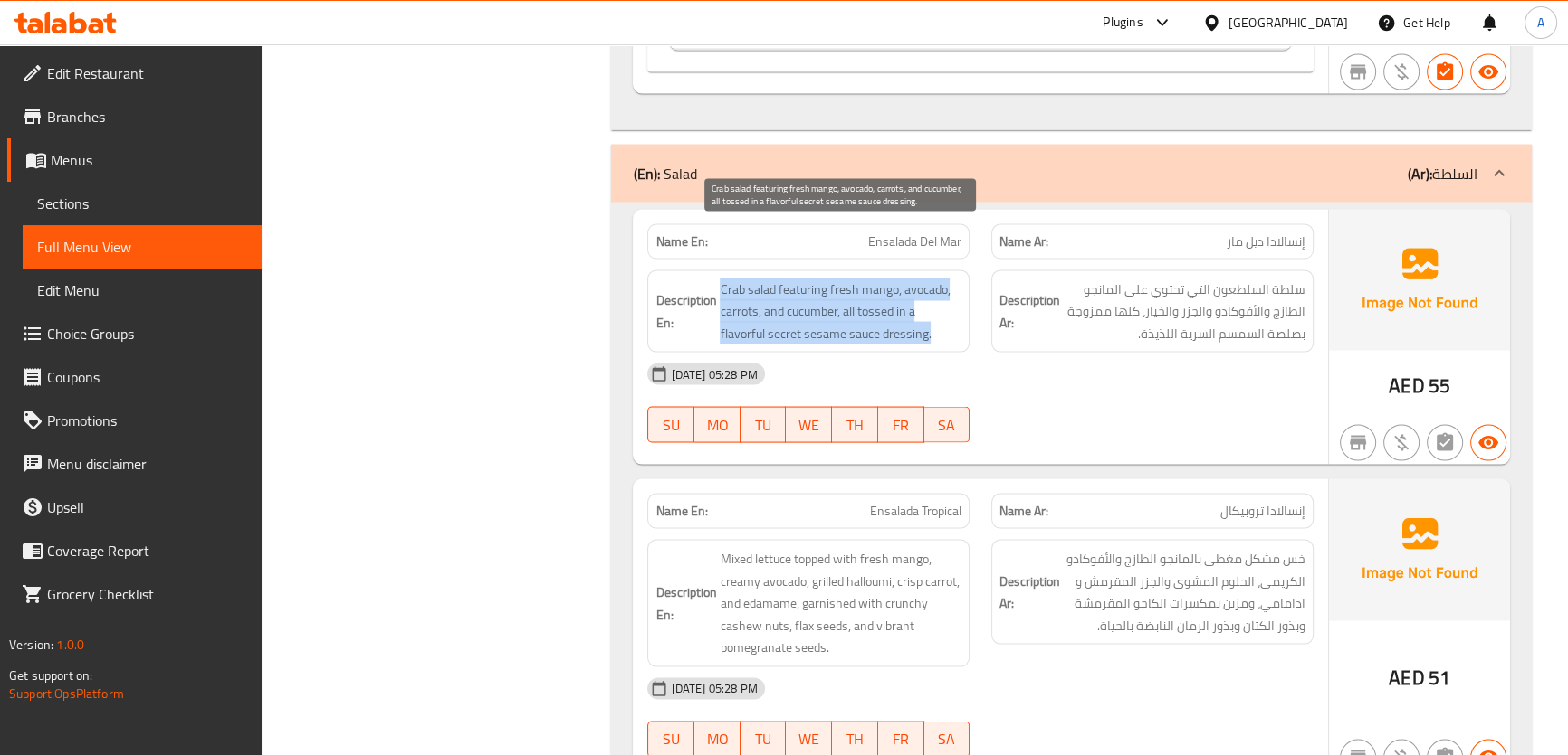
click at [933, 278] on span "Crab salad featuring fresh mango, avocado, carrots, and cucumber, all tossed in…" at bounding box center [840, 312] width 242 height 67
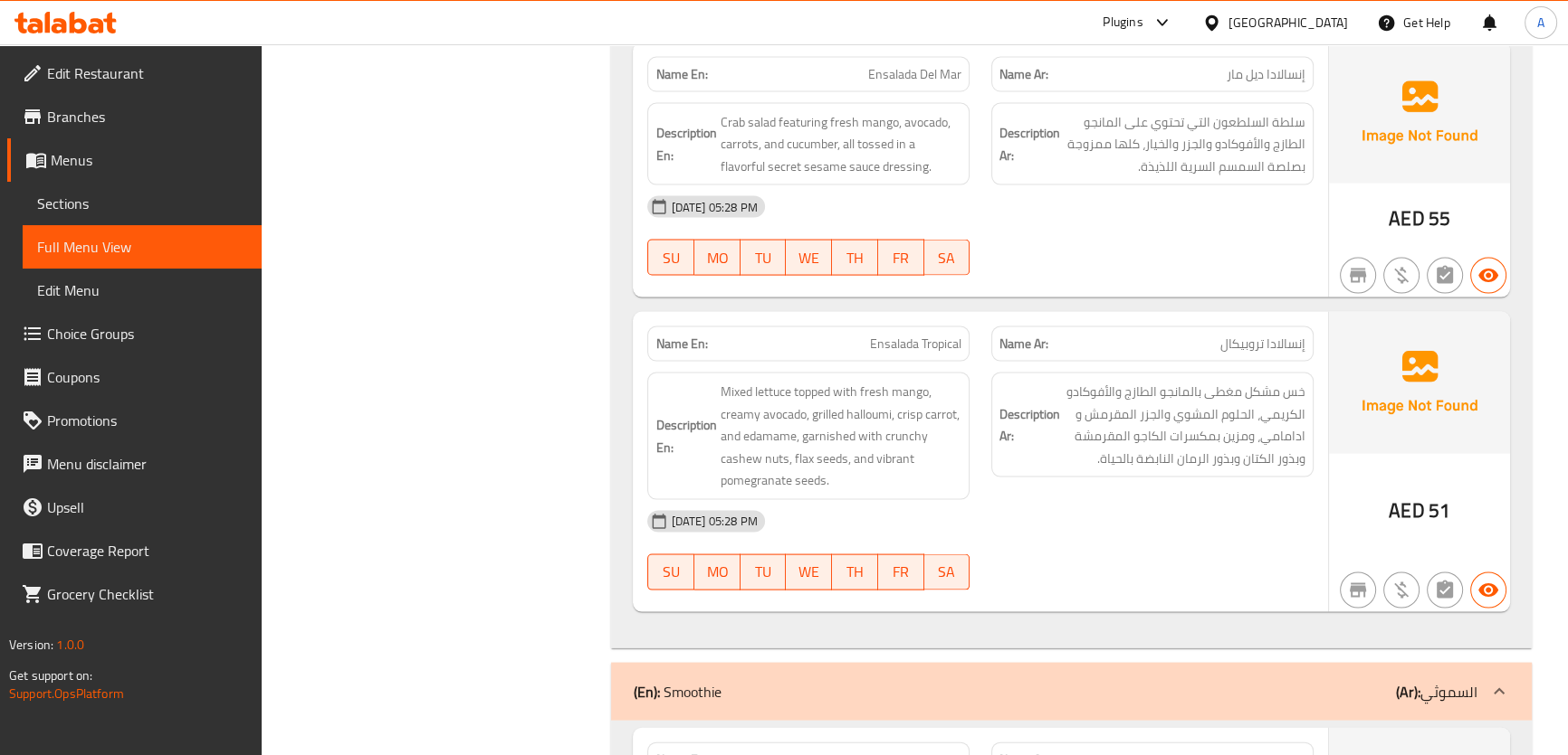
scroll to position [13323, 0]
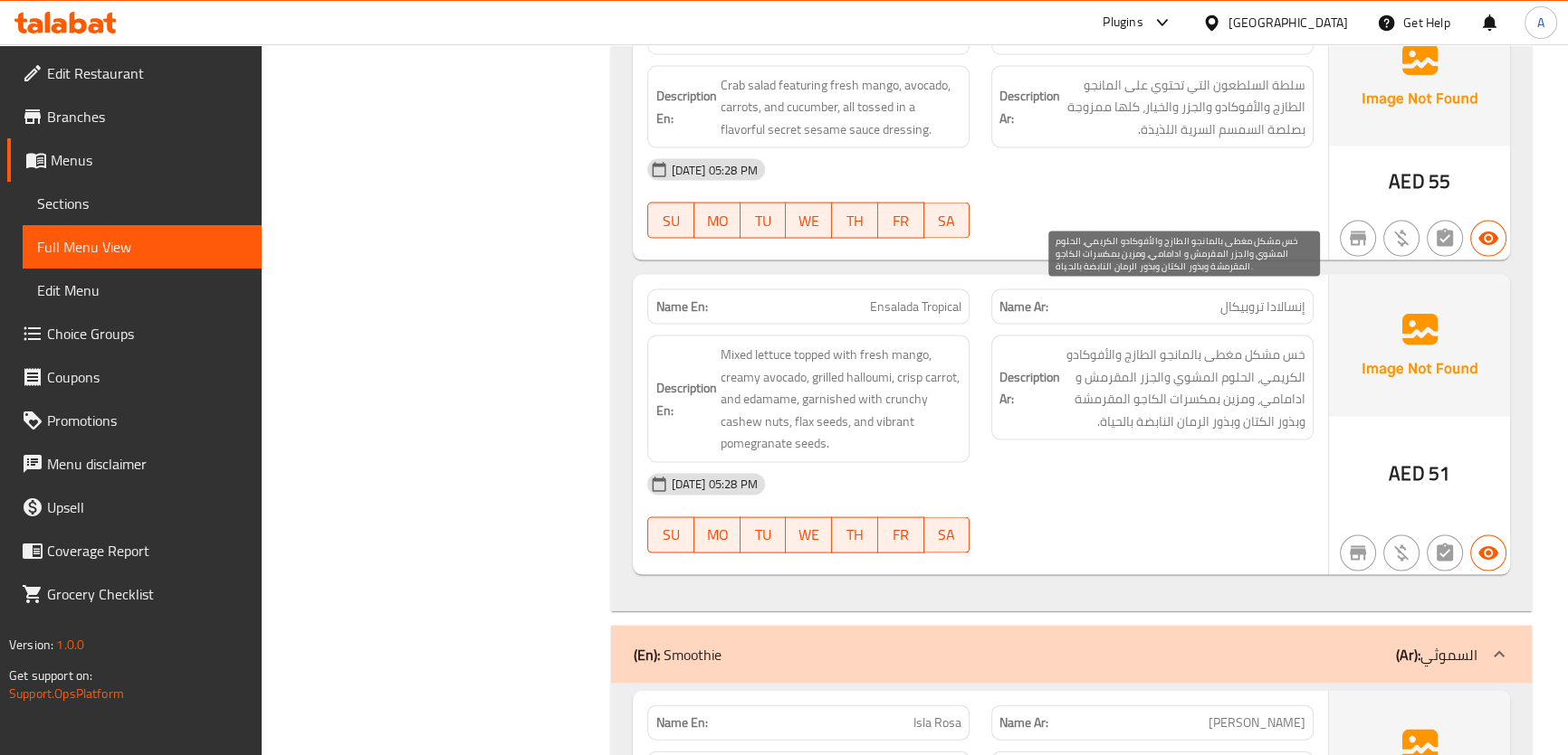
click at [1238, 344] on span "خس مشكل مغطى بالمانجو الطازج والأفوكادو الكريمي، الحلوم المشوي والجزر المقرمش و…" at bounding box center [1184, 387] width 242 height 88
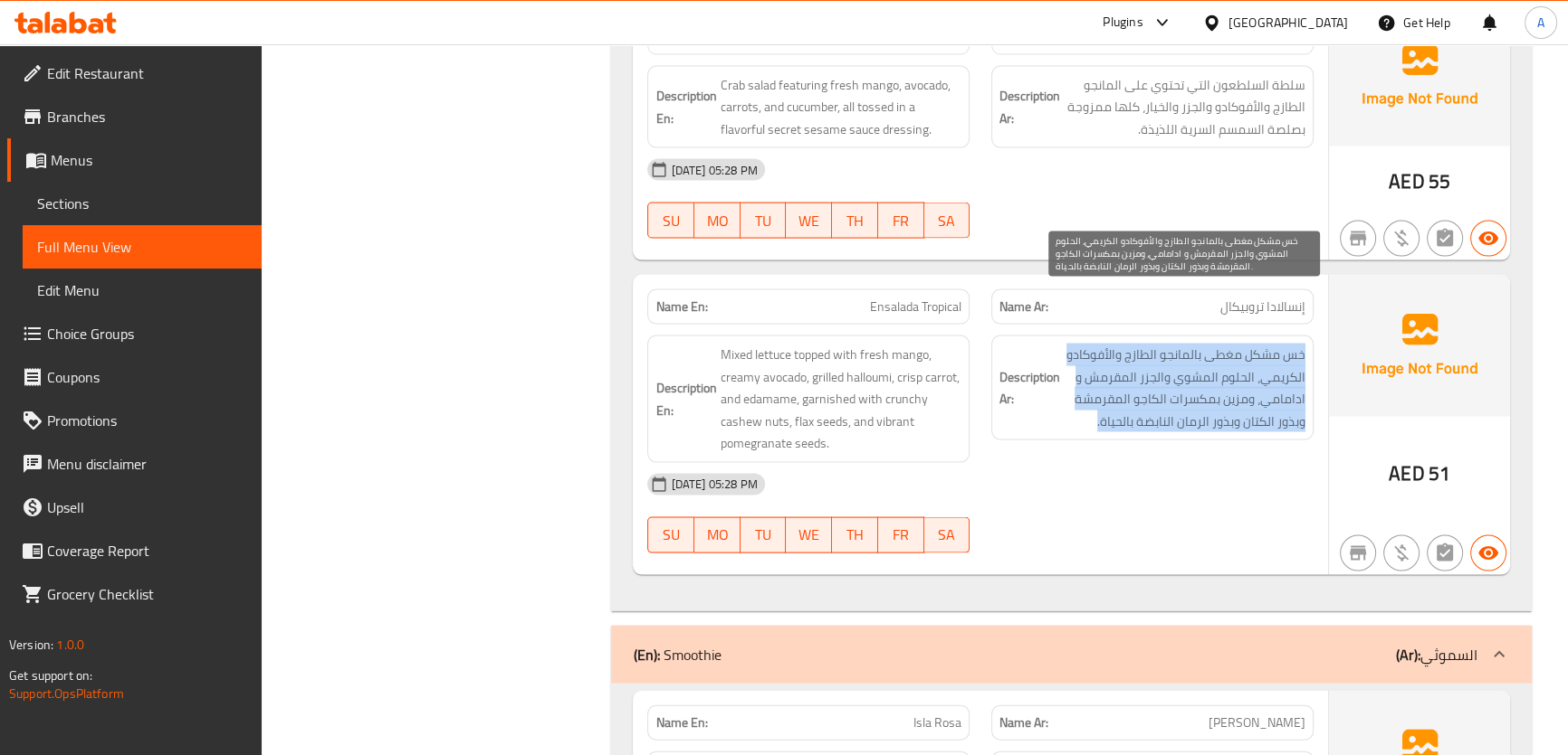
click at [1238, 344] on span "خس مشكل مغطى بالمانجو الطازج والأفوكادو الكريمي، الحلوم المشوي والجزر المقرمش و…" at bounding box center [1184, 387] width 242 height 88
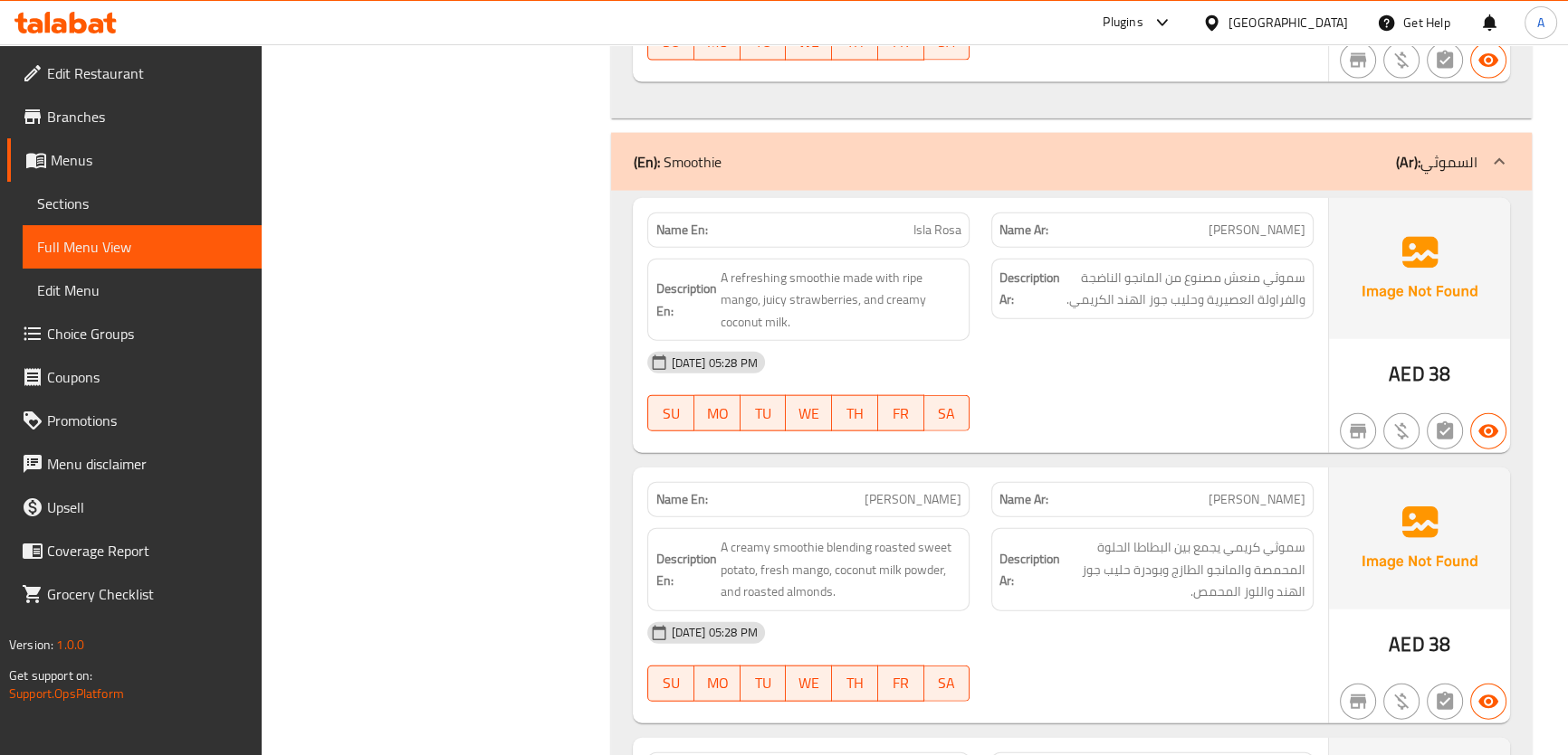
scroll to position [13882, 0]
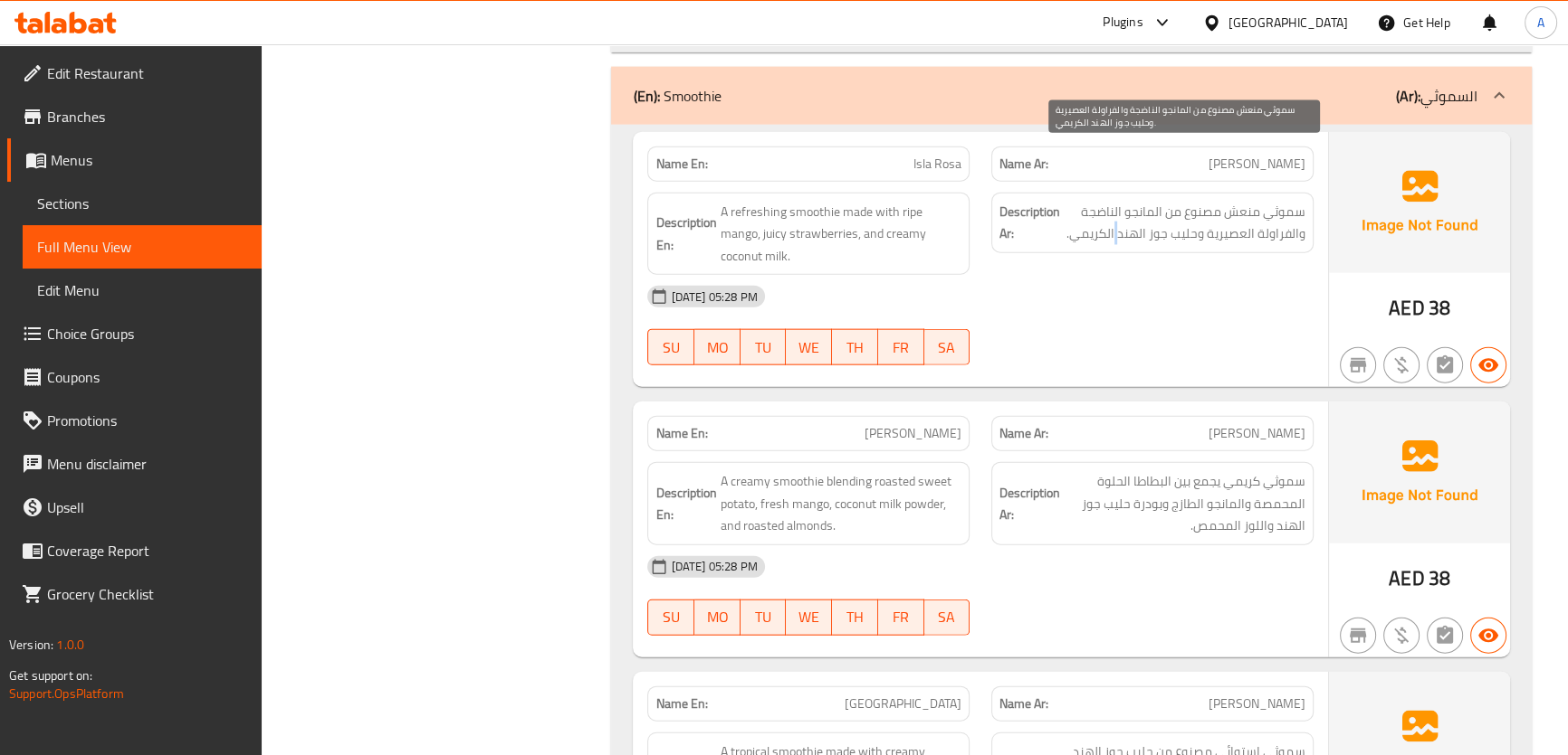
click at [1120, 201] on span "سموثي منعش مصنوع من المانجو الناضجة والفراولة العصيرية وحليب جوز الهند الكريمي." at bounding box center [1184, 223] width 242 height 45
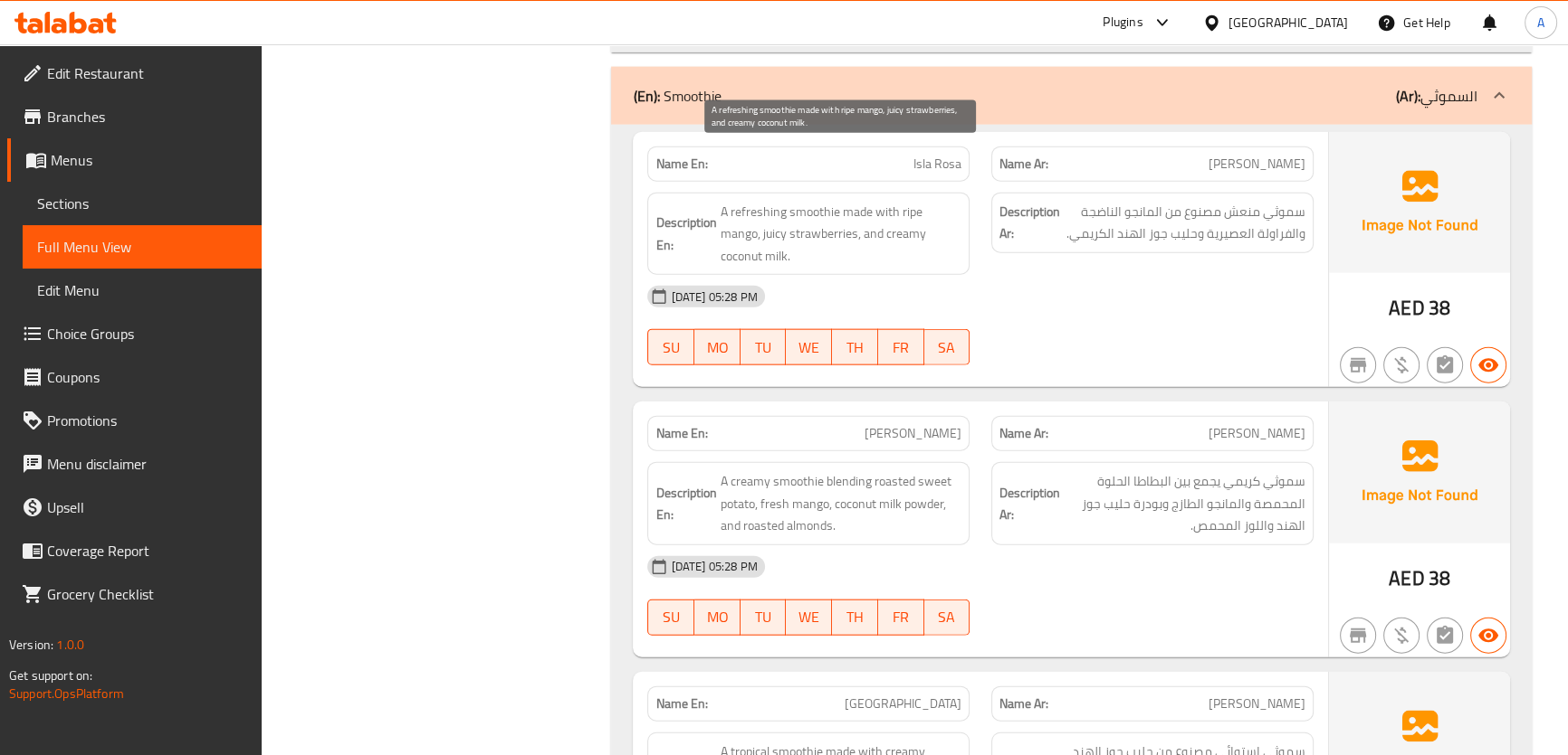
click at [865, 201] on span "A refreshing smoothie made with ripe mango, juicy strawberries, and creamy coco…" at bounding box center [840, 235] width 242 height 67
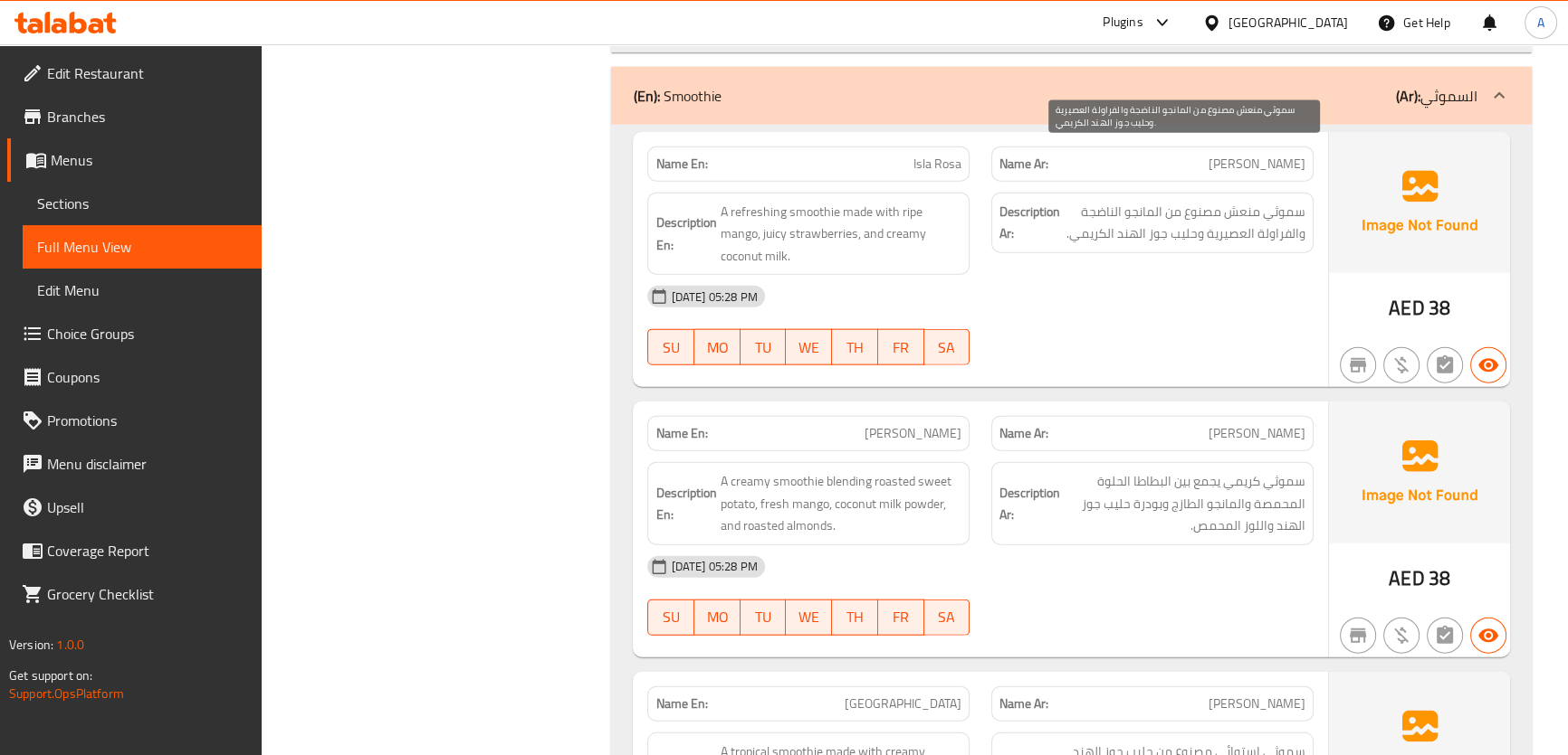
click at [1293, 201] on span "سموثي منعش مصنوع من المانجو الناضجة والفراولة العصيرية وحليب جوز الهند الكريمي." at bounding box center [1184, 223] width 242 height 45
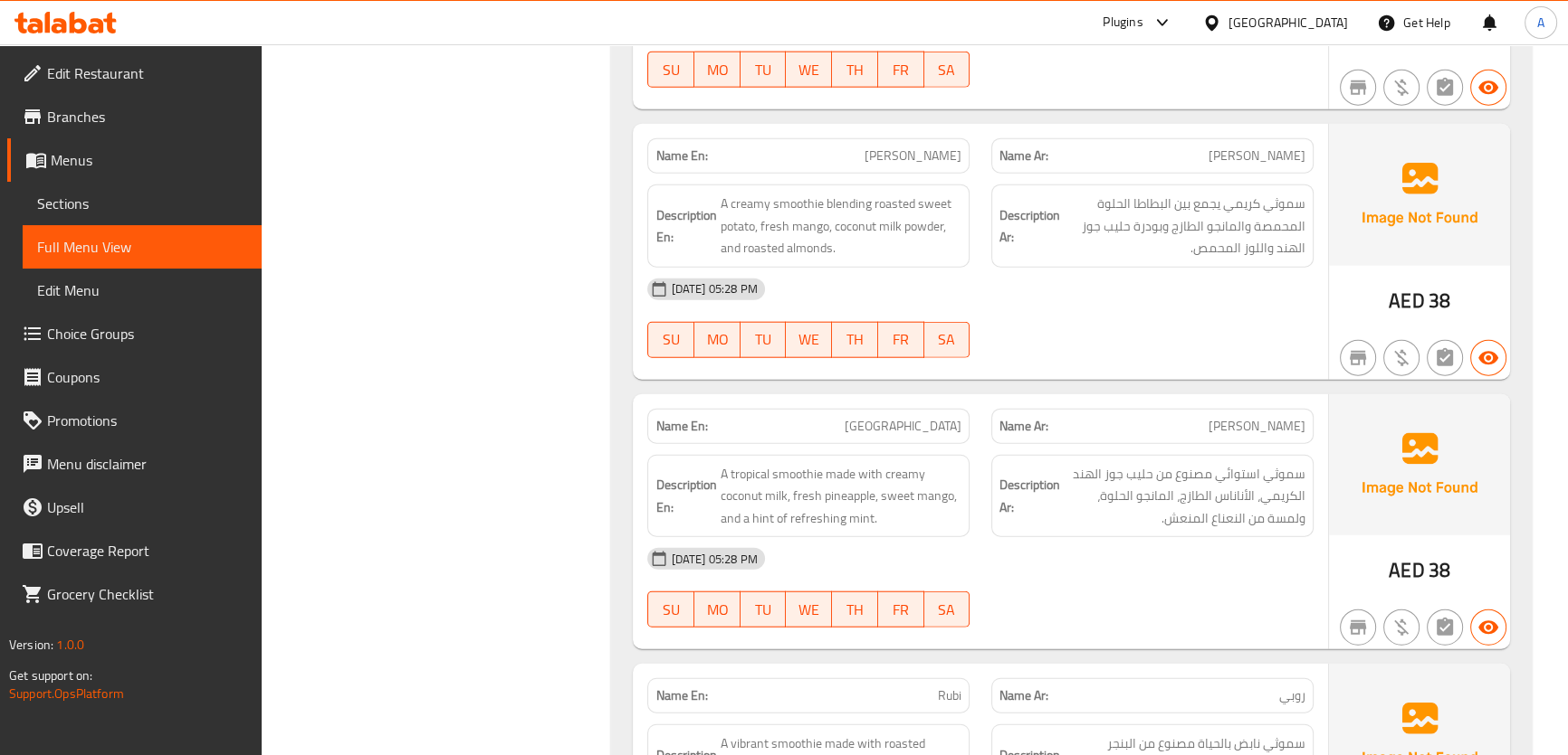
scroll to position [14180, 0]
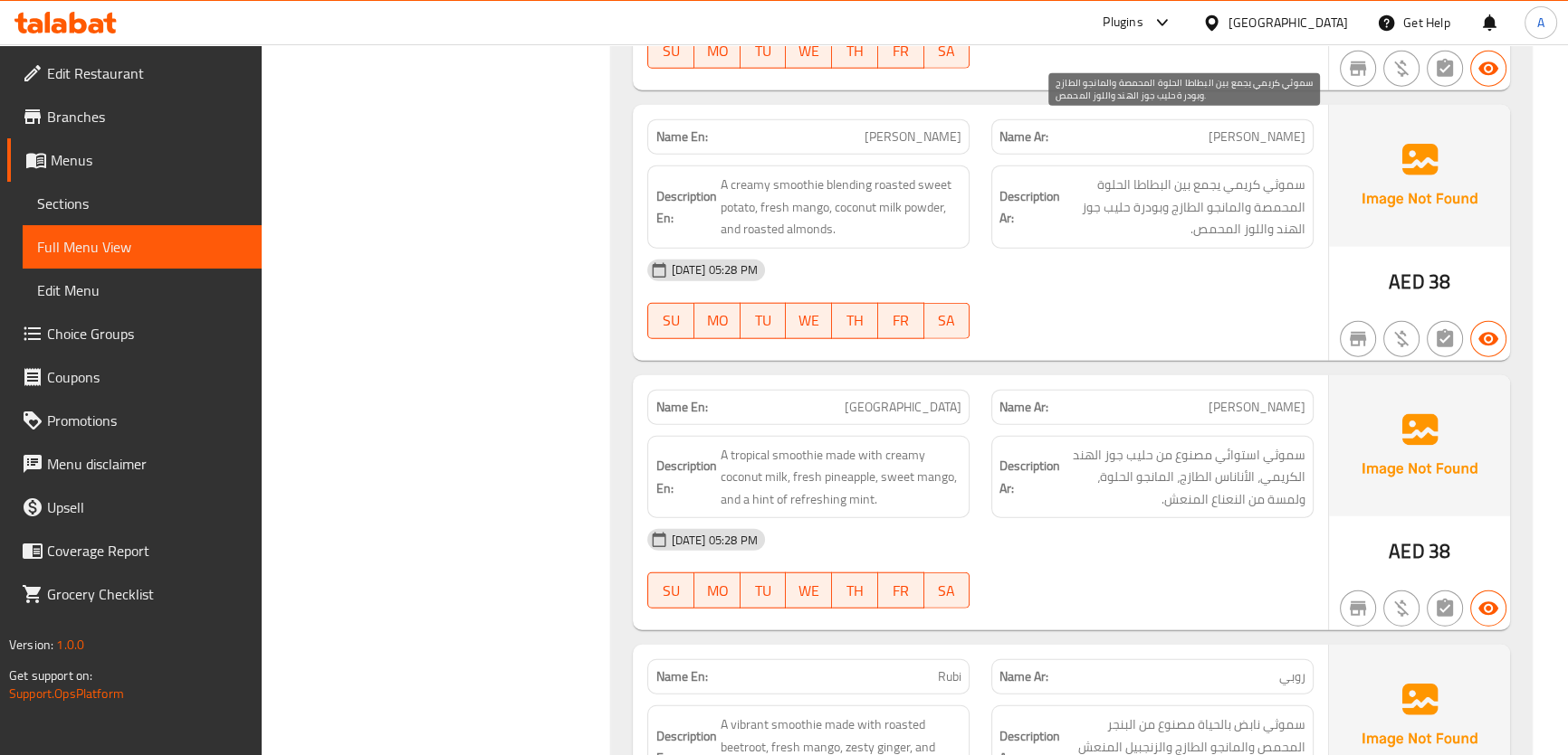
click at [1255, 173] on span "سموثي كريمي يجمع بين البطاطا الحلوة المحمصة والمانجو الطازج وبودرة حليب جوز اله…" at bounding box center [1184, 207] width 242 height 67
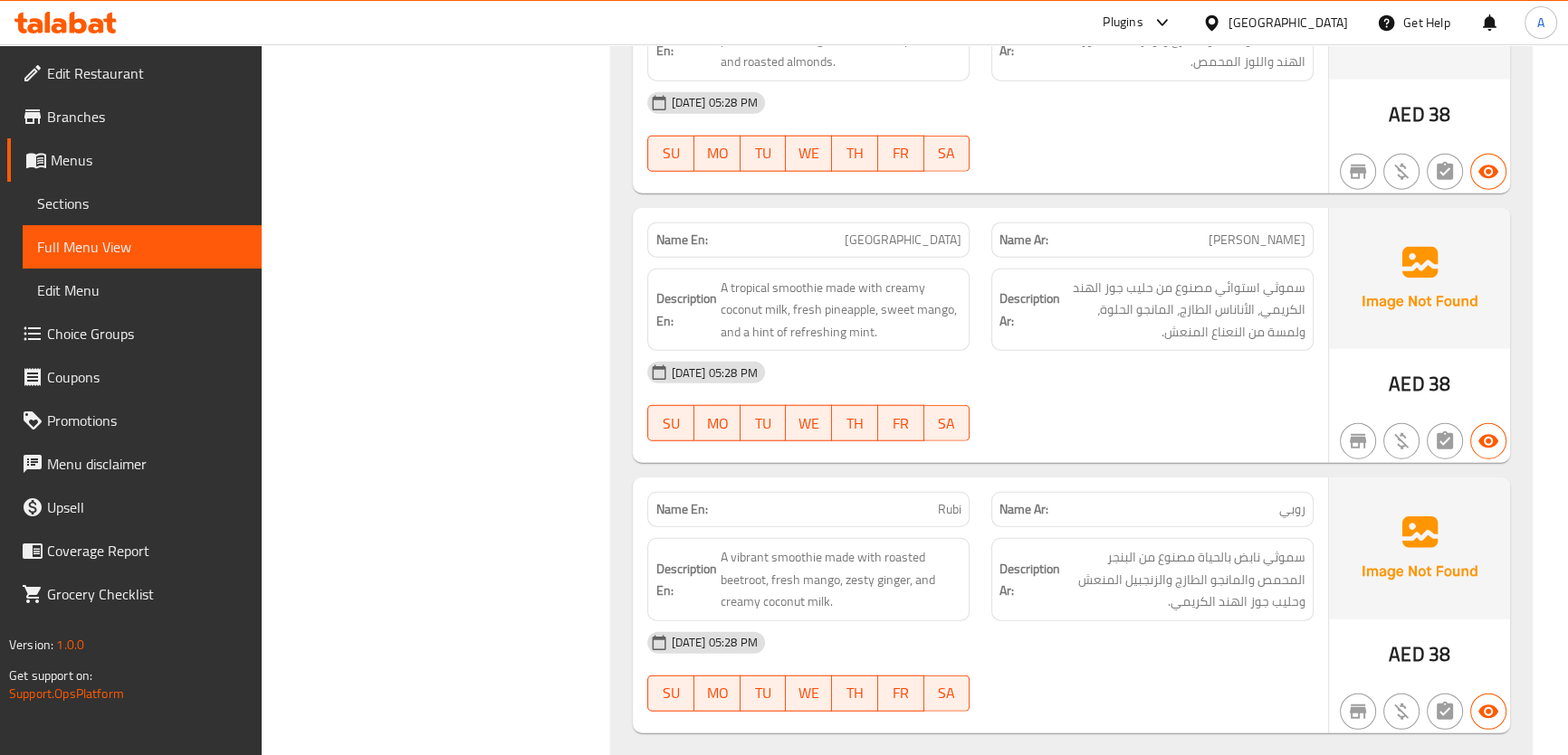
scroll to position [14458, 0]
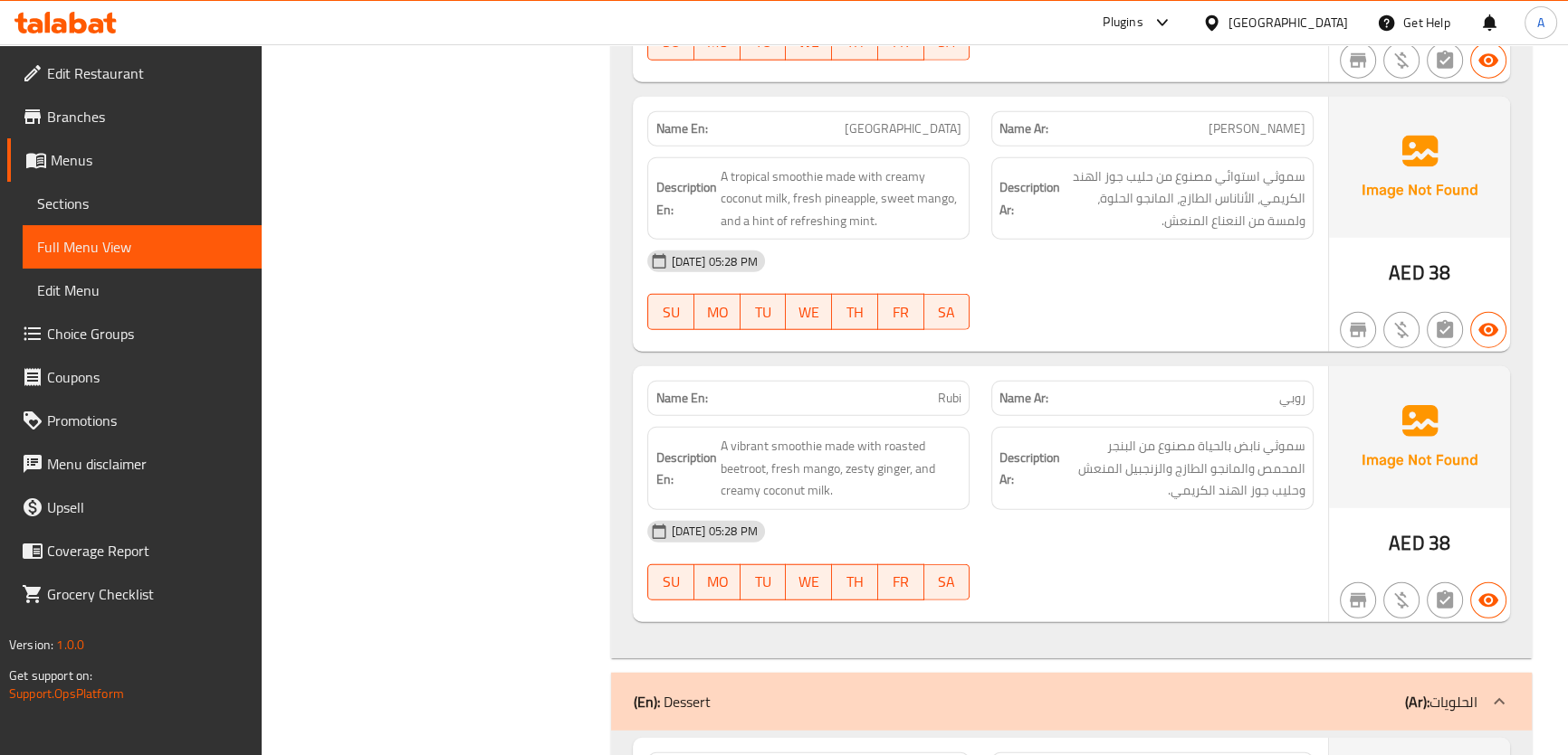
click at [1243, 435] on span "سموثي نابض بالحياة مصنوع من البنجر المحمص والمانجو الطازج والزنجبيل المنعش وحلي…" at bounding box center [1184, 469] width 242 height 67
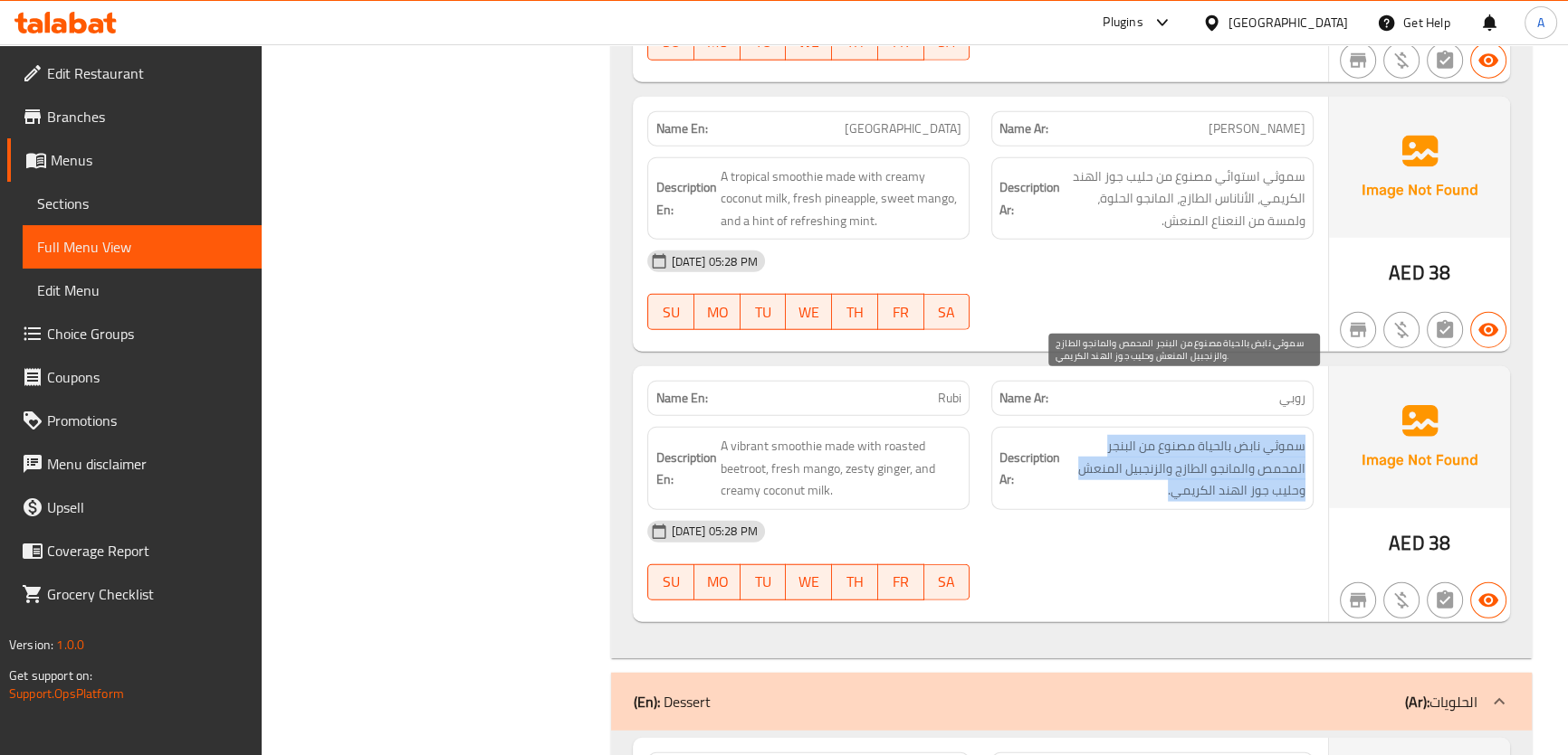
drag, startPoint x: 1243, startPoint y: 394, endPoint x: 1062, endPoint y: 519, distance: 220.0
click at [1241, 435] on span "سموثي نابض بالحياة مصنوع من البنجر المحمص والمانجو الطازج والزنجبيل المنعش وحلي…" at bounding box center [1184, 469] width 242 height 67
click at [1154, 435] on span "سموثي نابض بالحياة مصنوع من البنجر المحمص والمانجو الطازج والزنجبيل المنعش وحلي…" at bounding box center [1184, 469] width 242 height 67
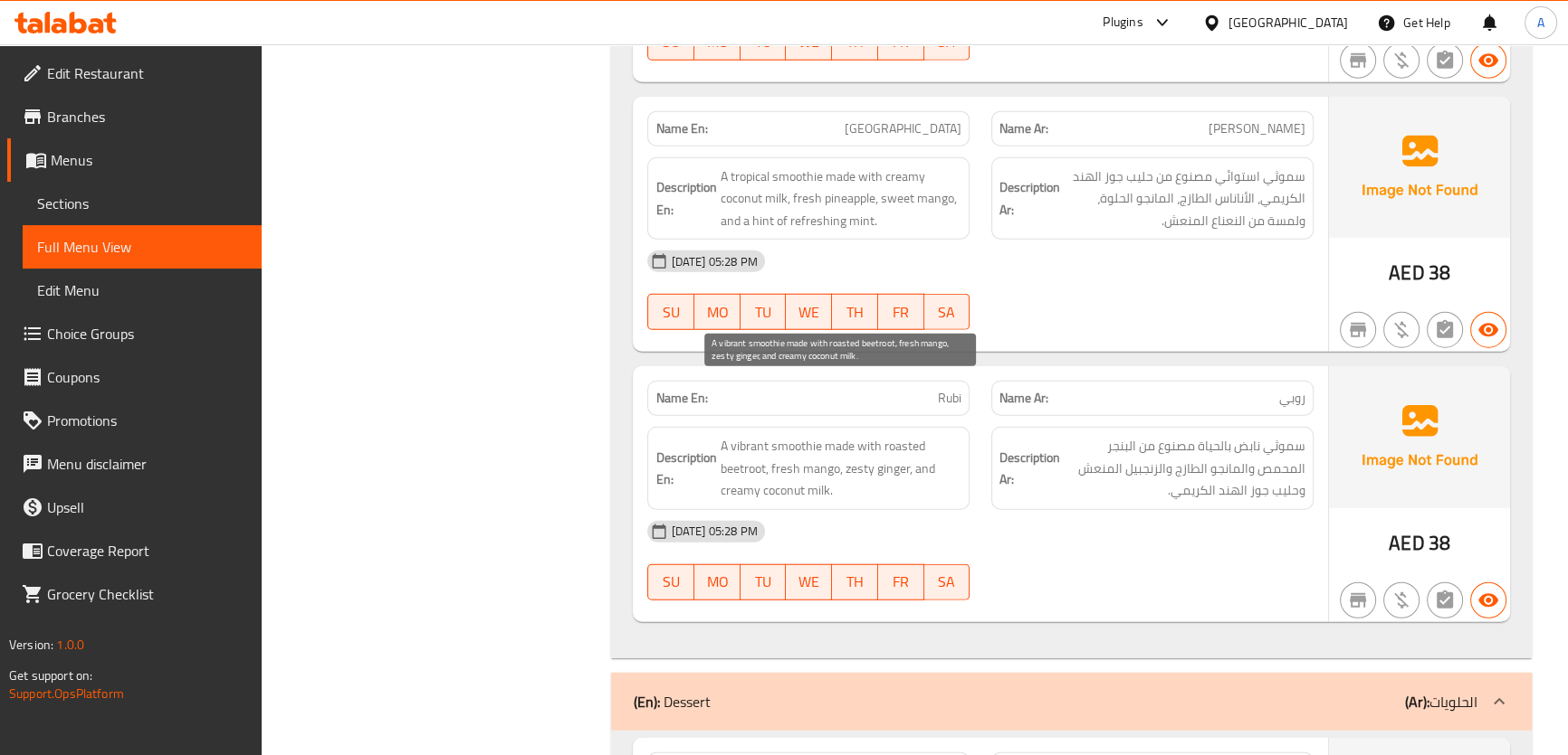
click at [943, 435] on span "A vibrant smoothie made with roasted beetroot, fresh mango, zesty ginger, and c…" at bounding box center [840, 469] width 242 height 67
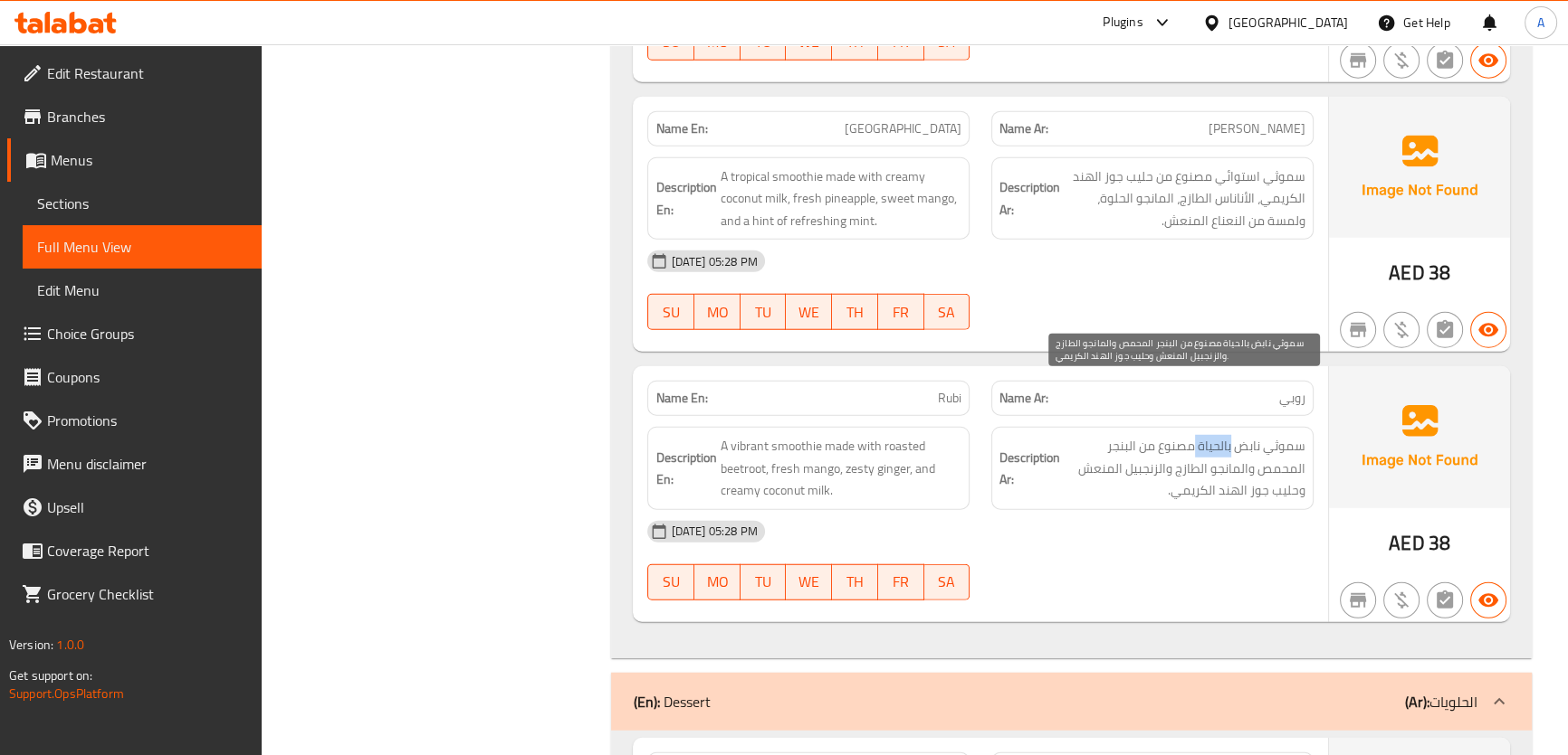
click at [1225, 435] on span "سموثي نابض بالحياة مصنوع من البنجر المحمص والمانجو الطازج والزنجبيل المنعش وحلي…" at bounding box center [1184, 469] width 242 height 67
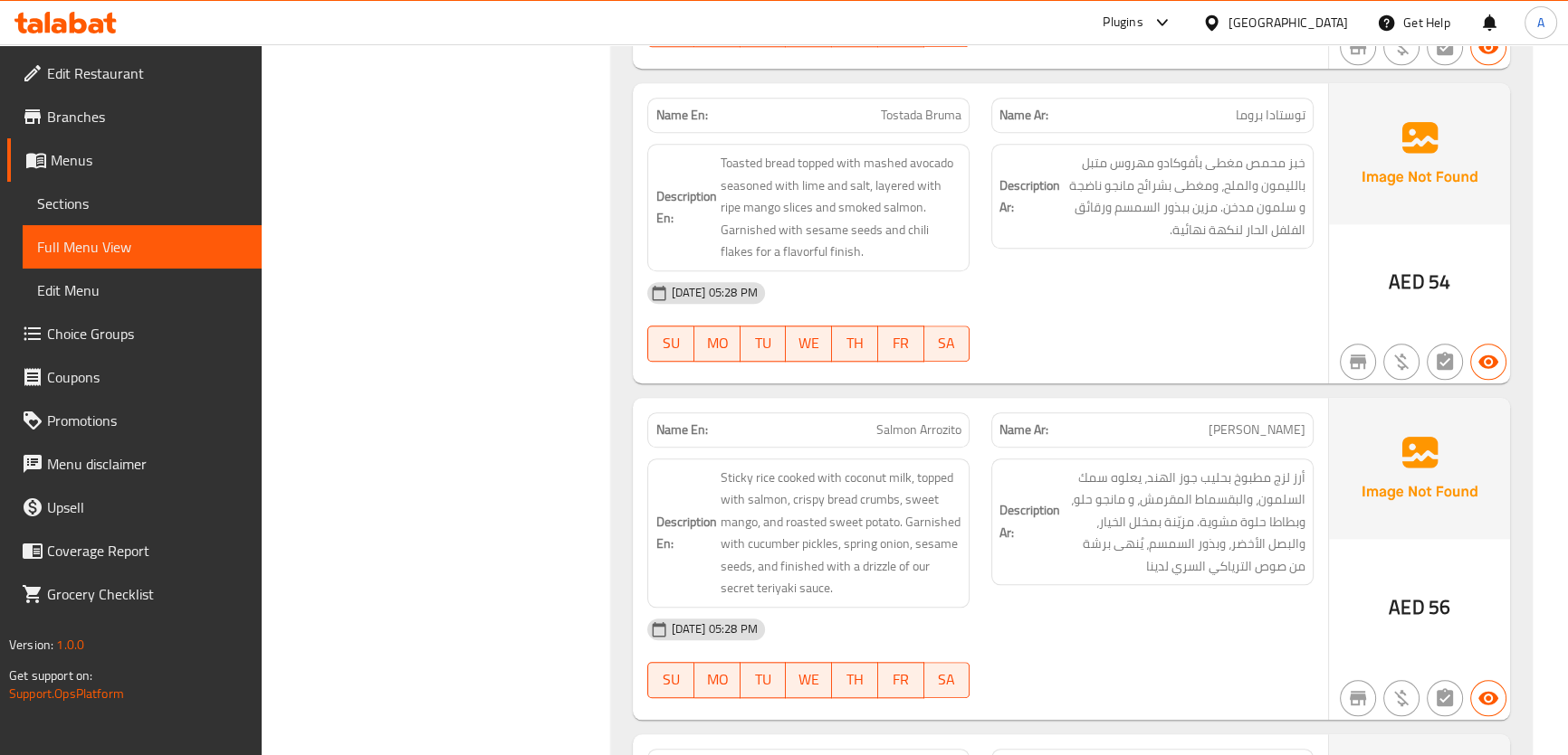
drag, startPoint x: 1351, startPoint y: 465, endPoint x: 1294, endPoint y: 474, distance: 57.7
click at [1351, 467] on img at bounding box center [1419, 469] width 181 height 141
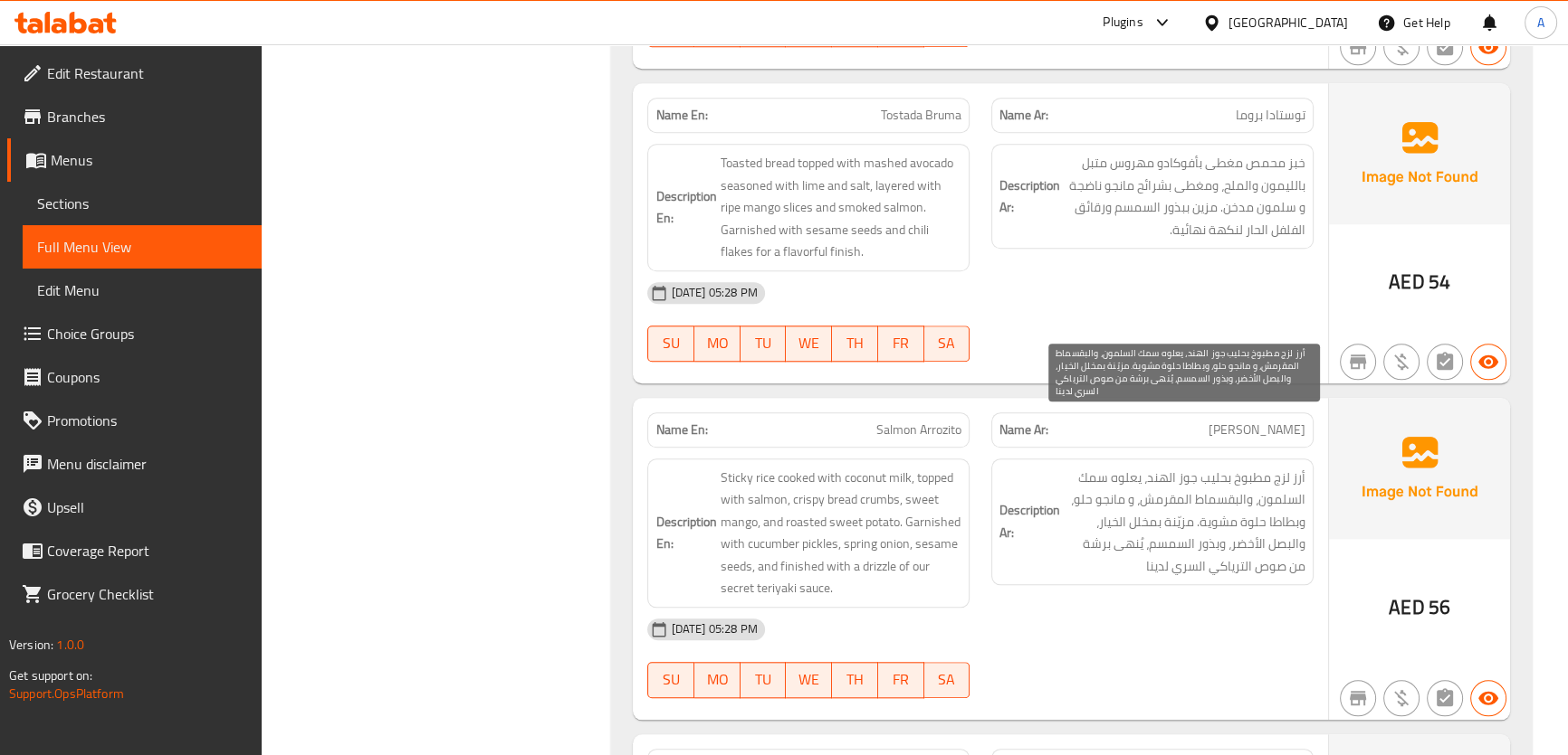
click at [1252, 474] on span "أرز لزج مطبوخ بحليب جوز الهند، يعلوه سمك السلمون، والبقسماط المقرمش، و مانجو حل…" at bounding box center [1184, 522] width 242 height 111
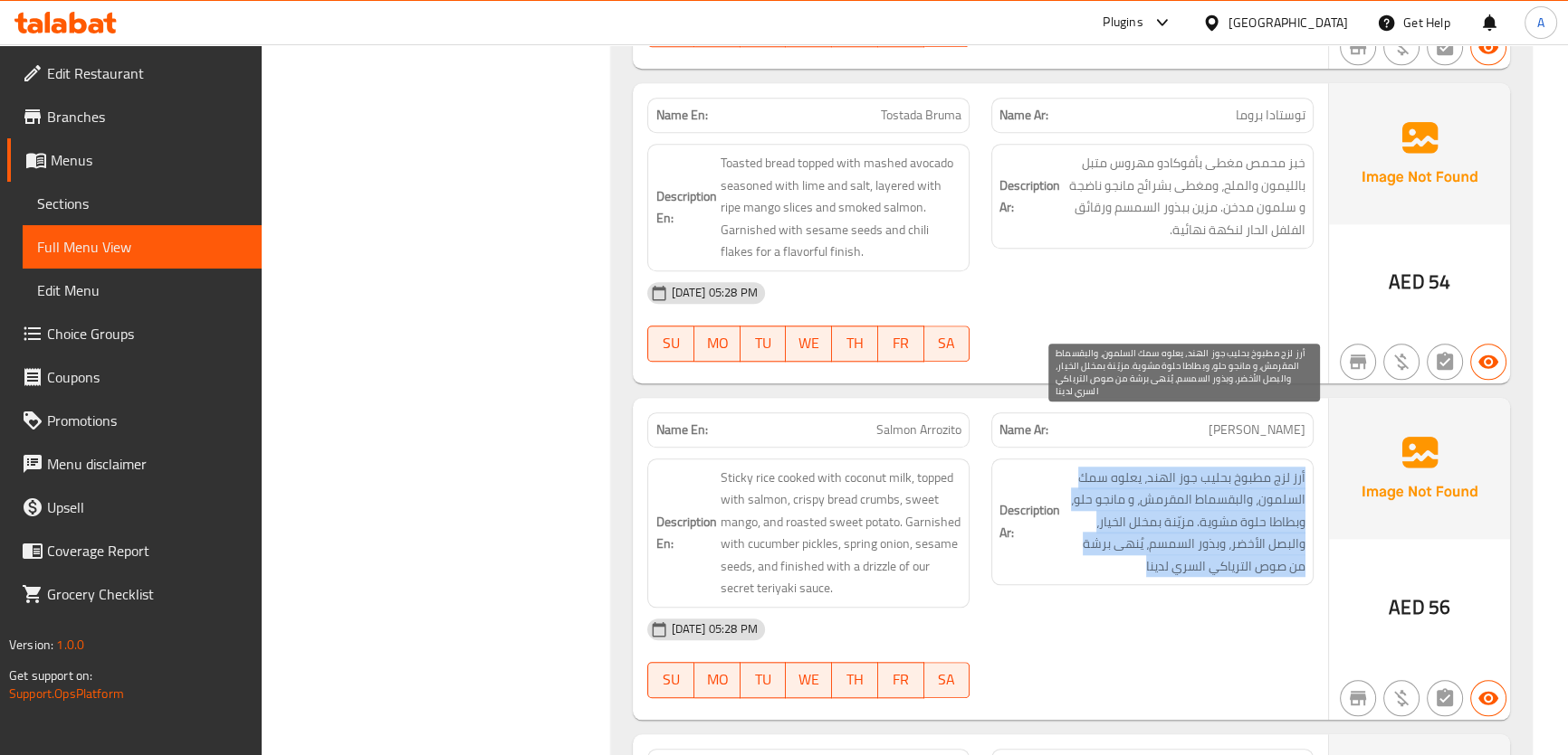
click at [1252, 474] on span "أرز لزج مطبوخ بحليب جوز الهند، يعلوه سمك السلمون، والبقسماط المقرمش، و مانجو حل…" at bounding box center [1184, 522] width 242 height 111
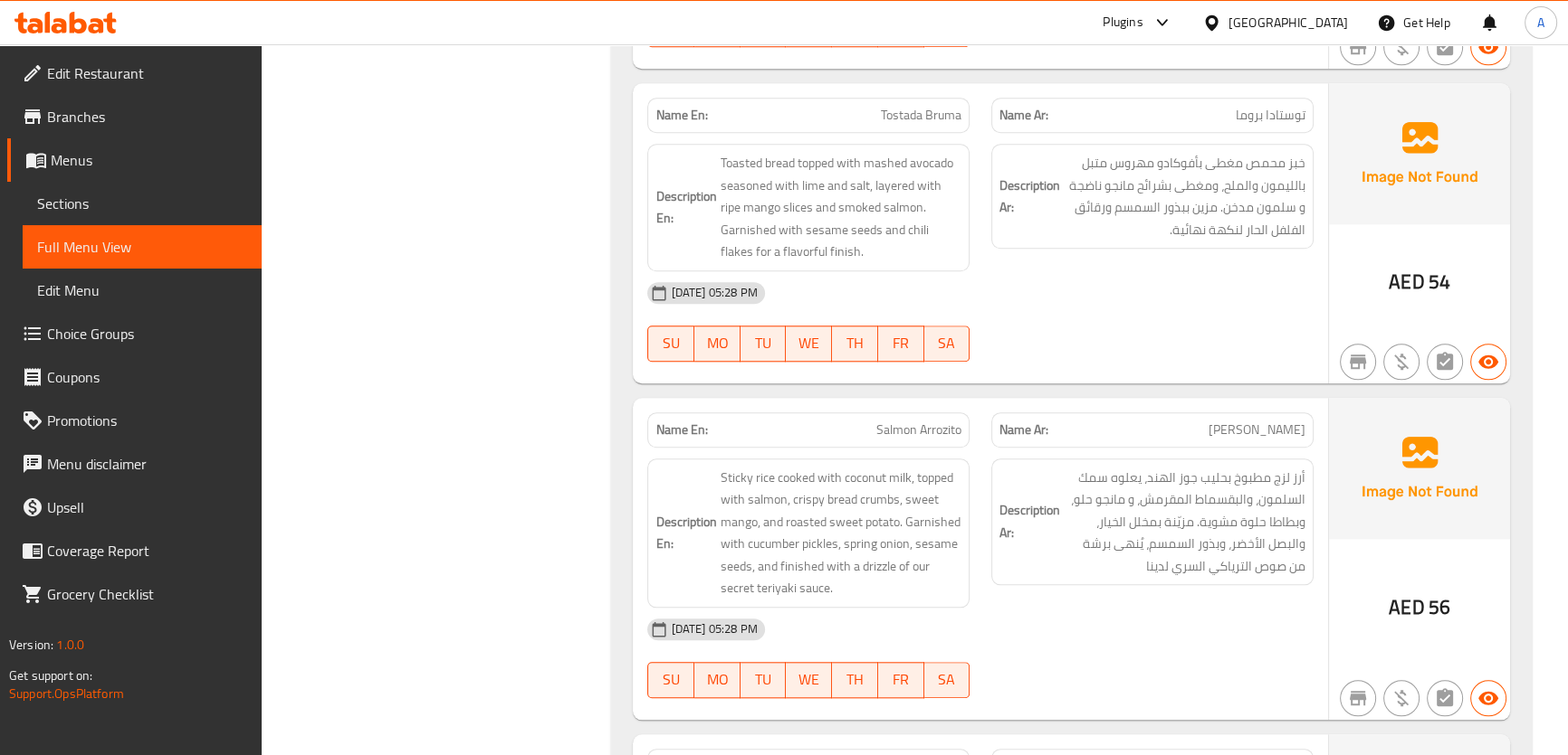
click at [906, 488] on span "Sticky rice cooked with coconut milk, topped with salmon, crispy bread crumbs, …" at bounding box center [840, 533] width 242 height 133
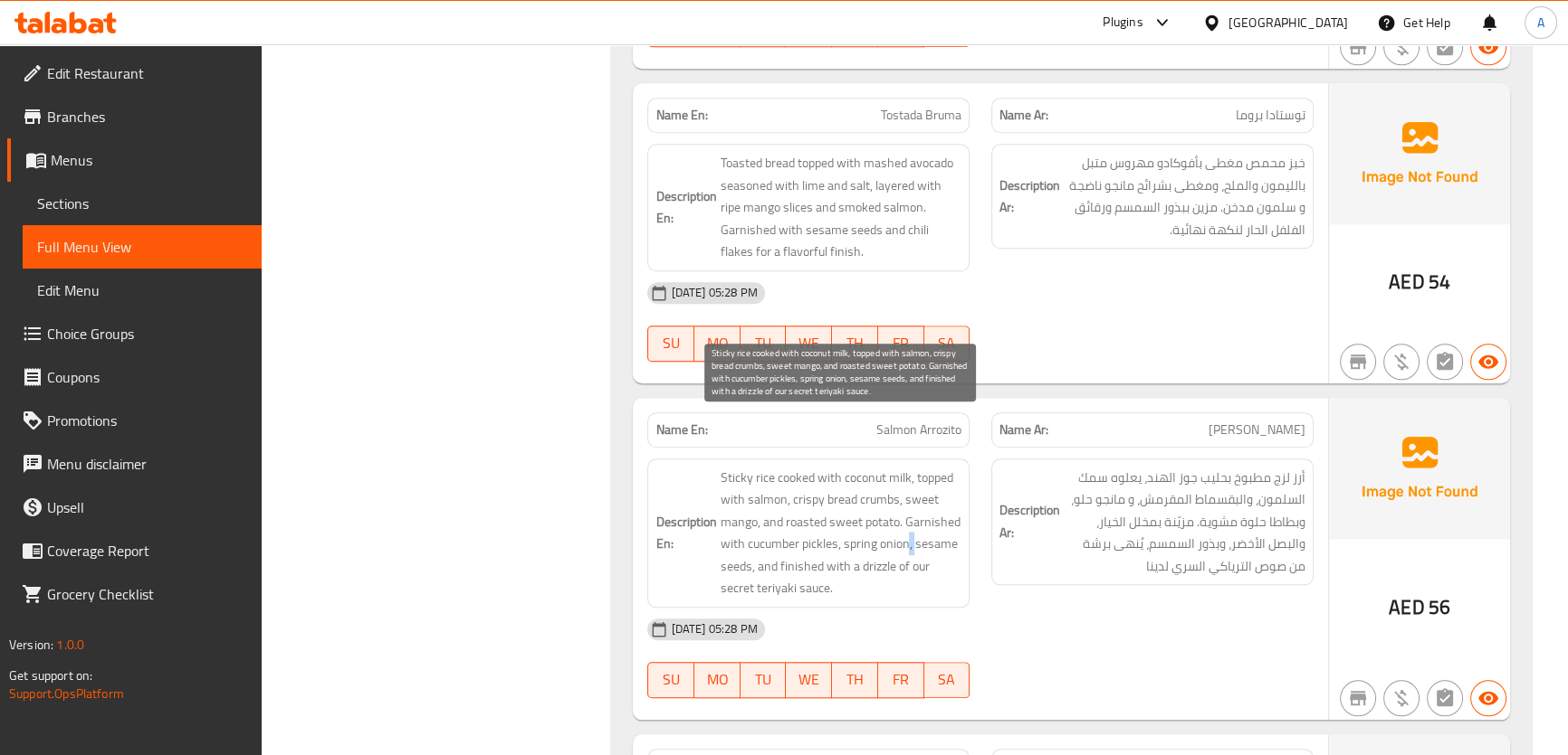
click at [906, 488] on span "Sticky rice cooked with coconut milk, topped with salmon, crispy bread crumbs, …" at bounding box center [840, 533] width 242 height 133
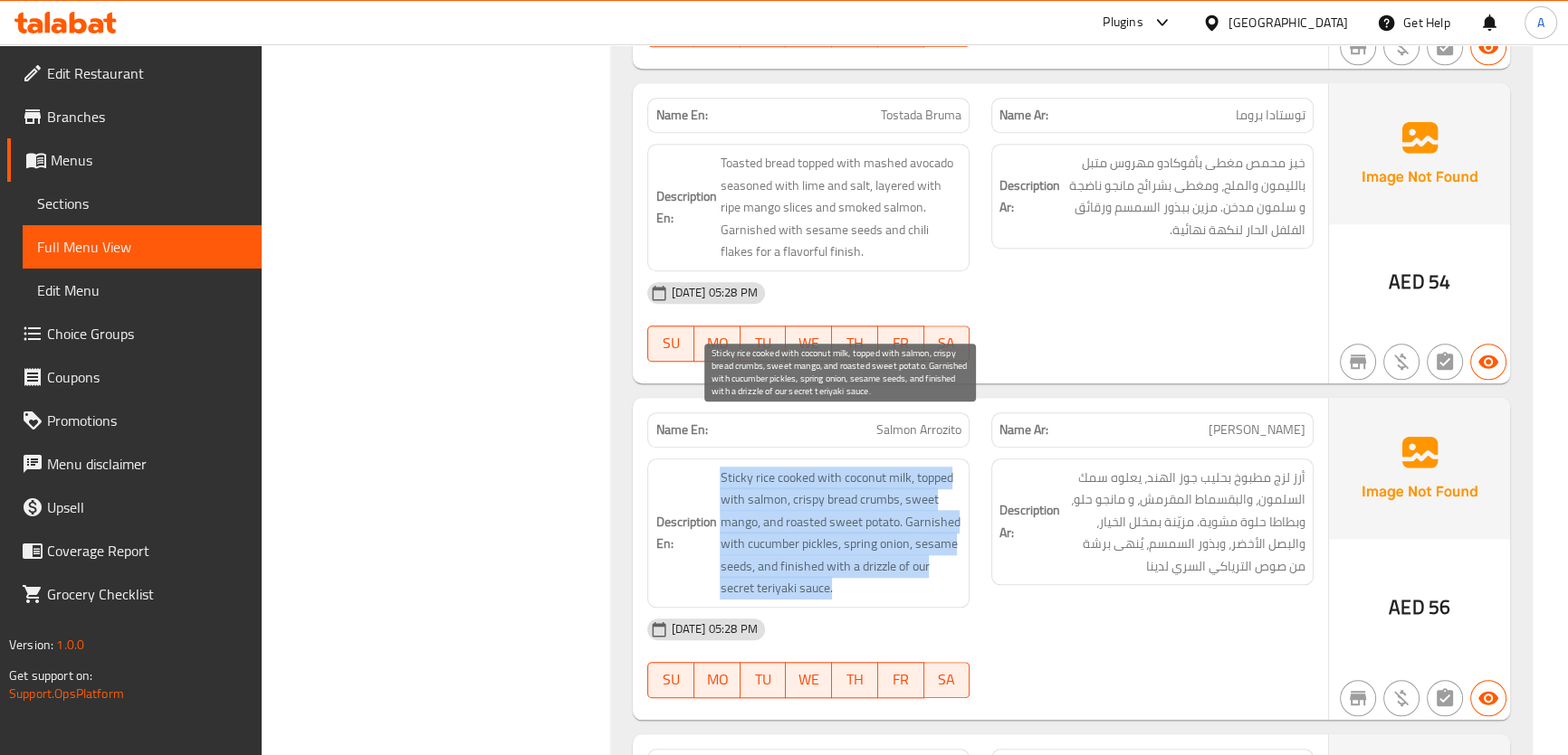
click at [906, 488] on span "Sticky rice cooked with coconut milk, topped with salmon, crispy bread crumbs, …" at bounding box center [840, 533] width 242 height 133
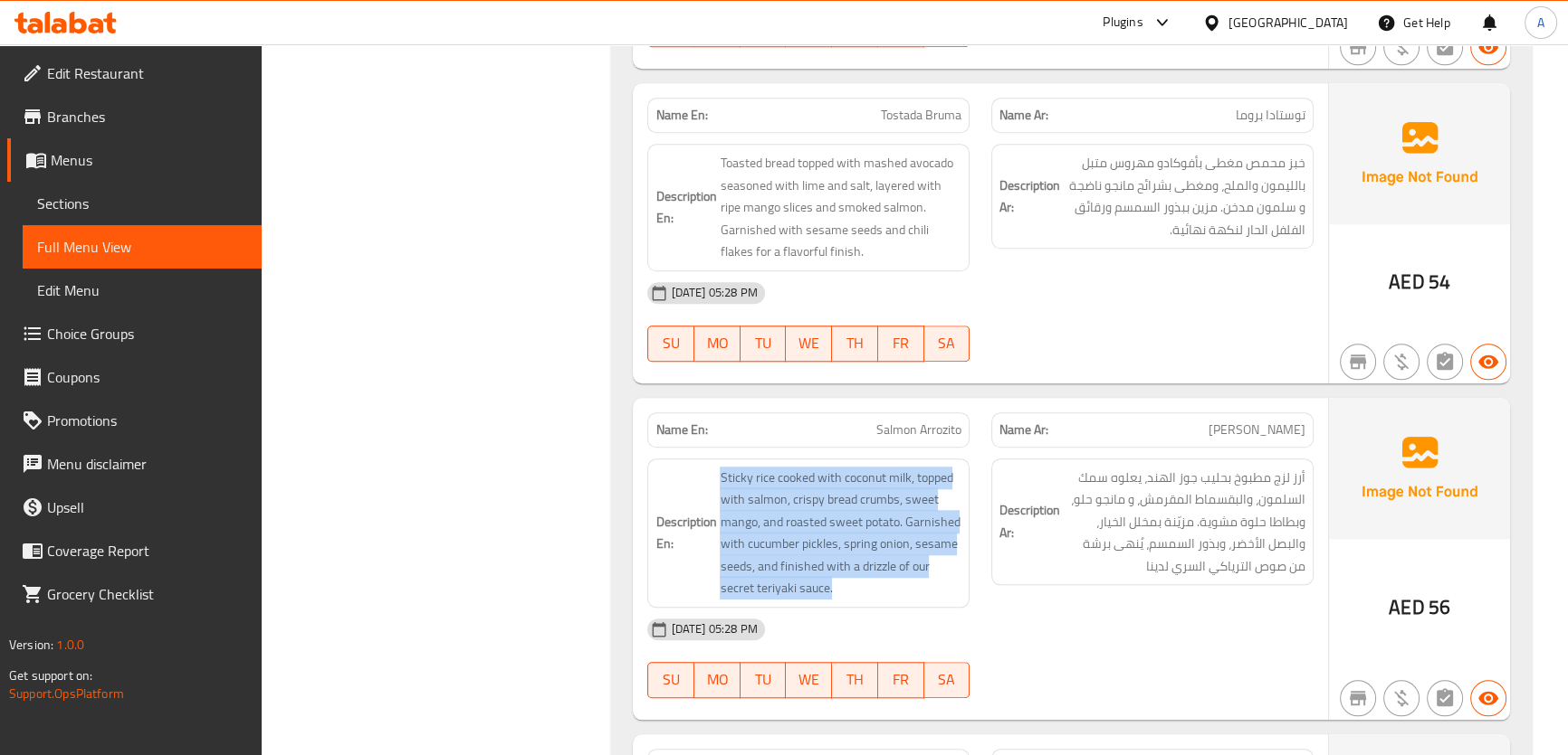
drag, startPoint x: 995, startPoint y: 436, endPoint x: 925, endPoint y: 397, distance: 80.1
click at [995, 459] on div "Description Ar: أرز لزج مطبوخ بحليب جوز الهند، يعلوه سمك السلمون، والبقسماط الم…" at bounding box center [1152, 522] width 322 height 128
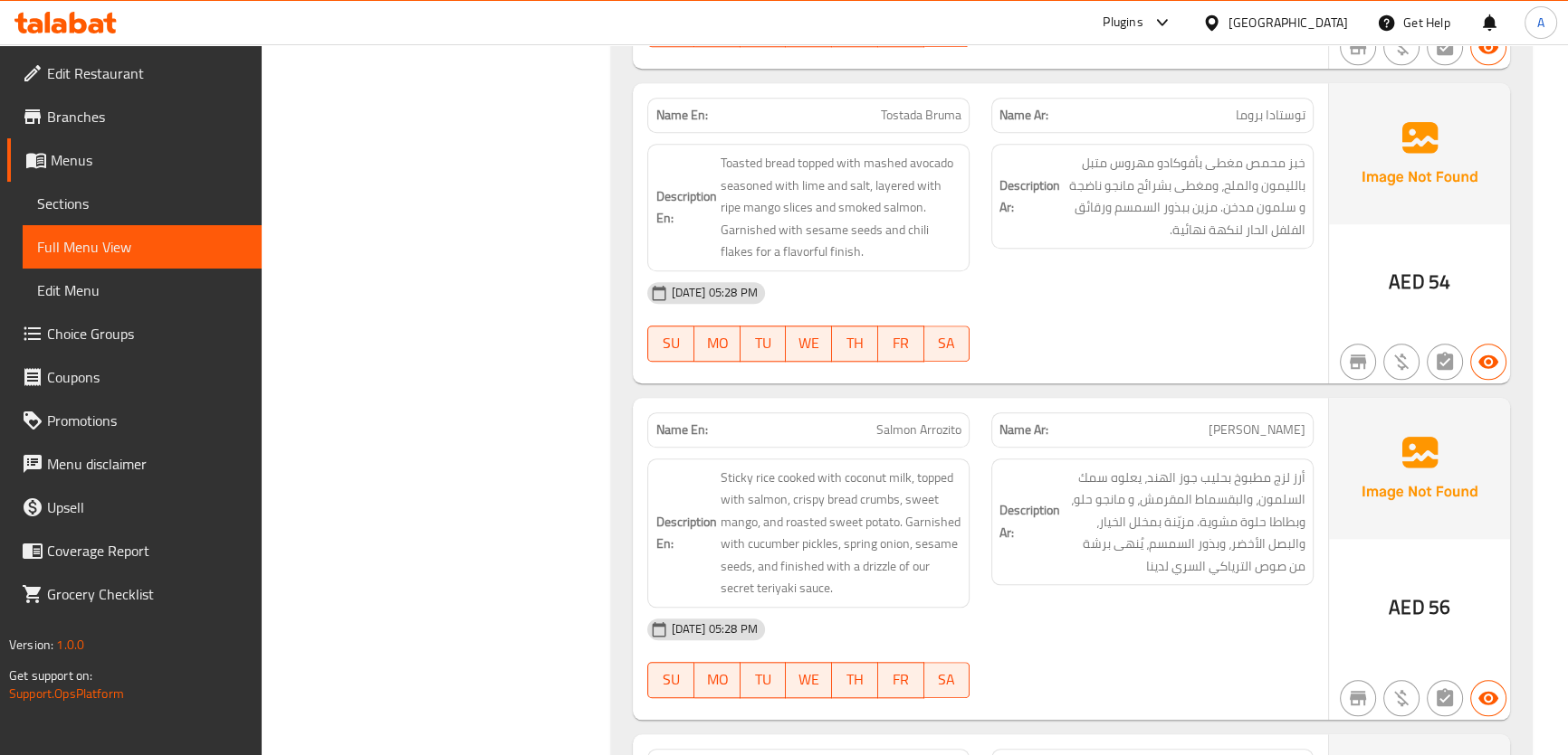
click at [914, 412] on div "Name En: Salmon Arrozito" at bounding box center [808, 430] width 322 height 36
click at [913, 412] on div "Name En: Salmon Arrozito" at bounding box center [808, 430] width 322 height 36
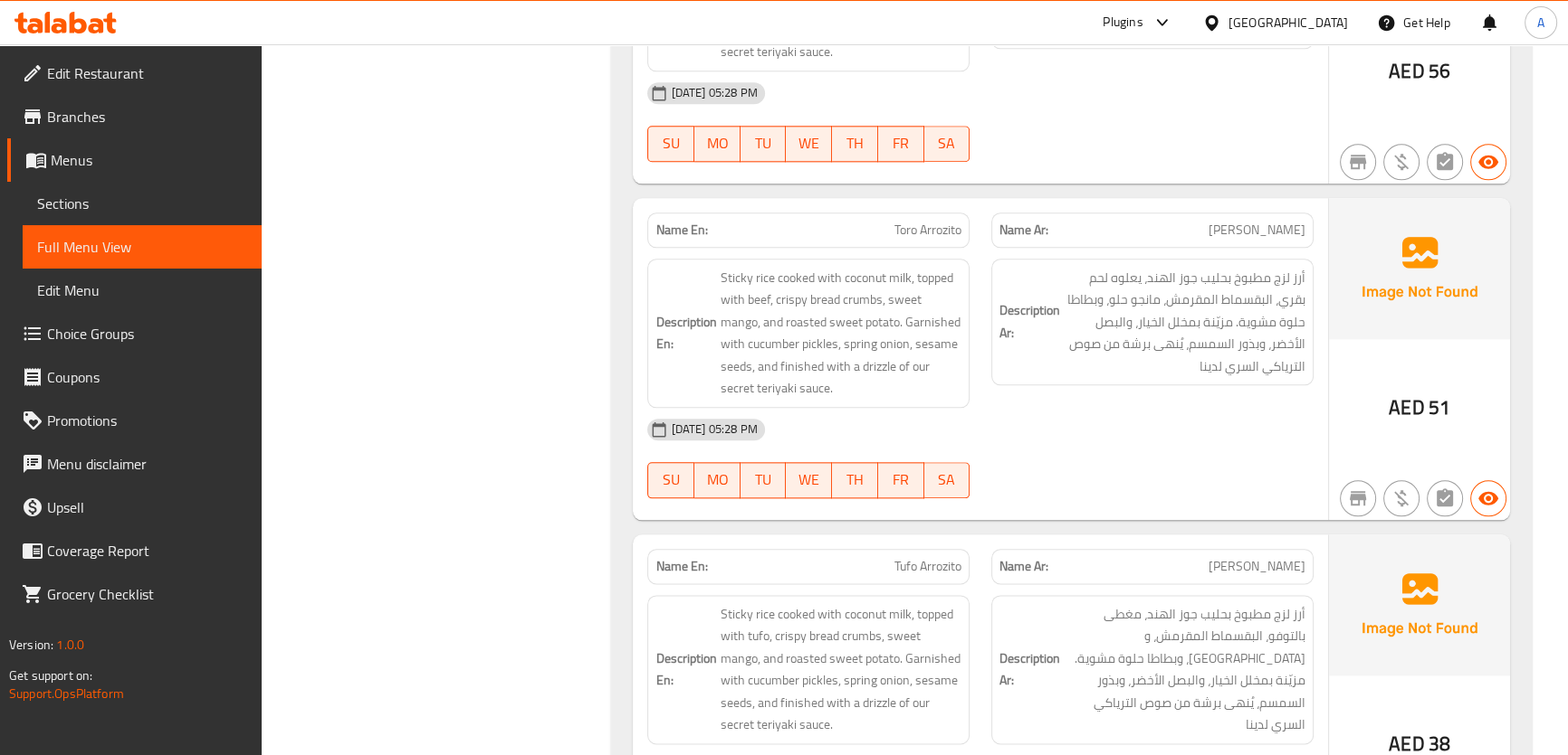
scroll to position [11298, 0]
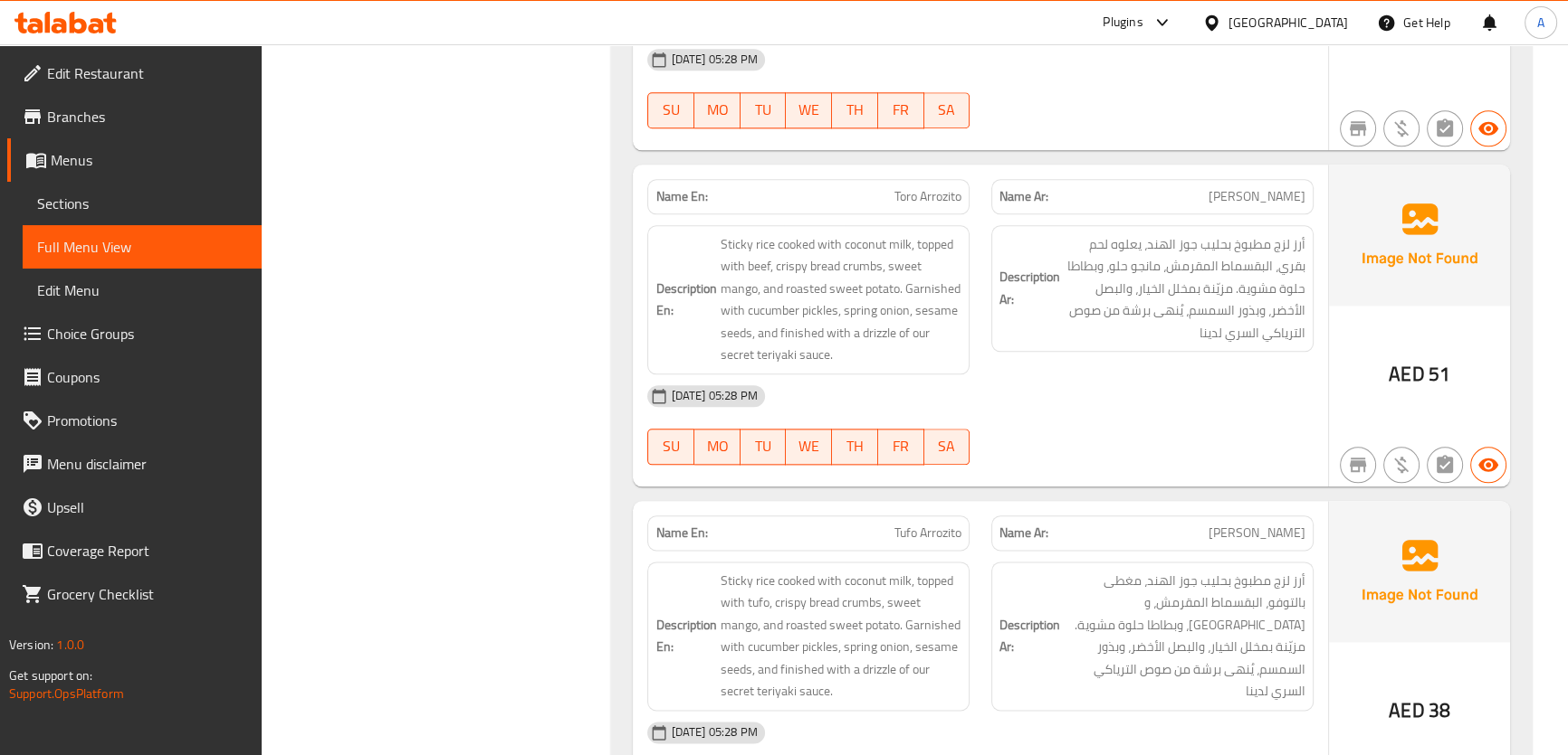
click at [899, 187] on span "Toro Arrozito" at bounding box center [928, 196] width 67 height 19
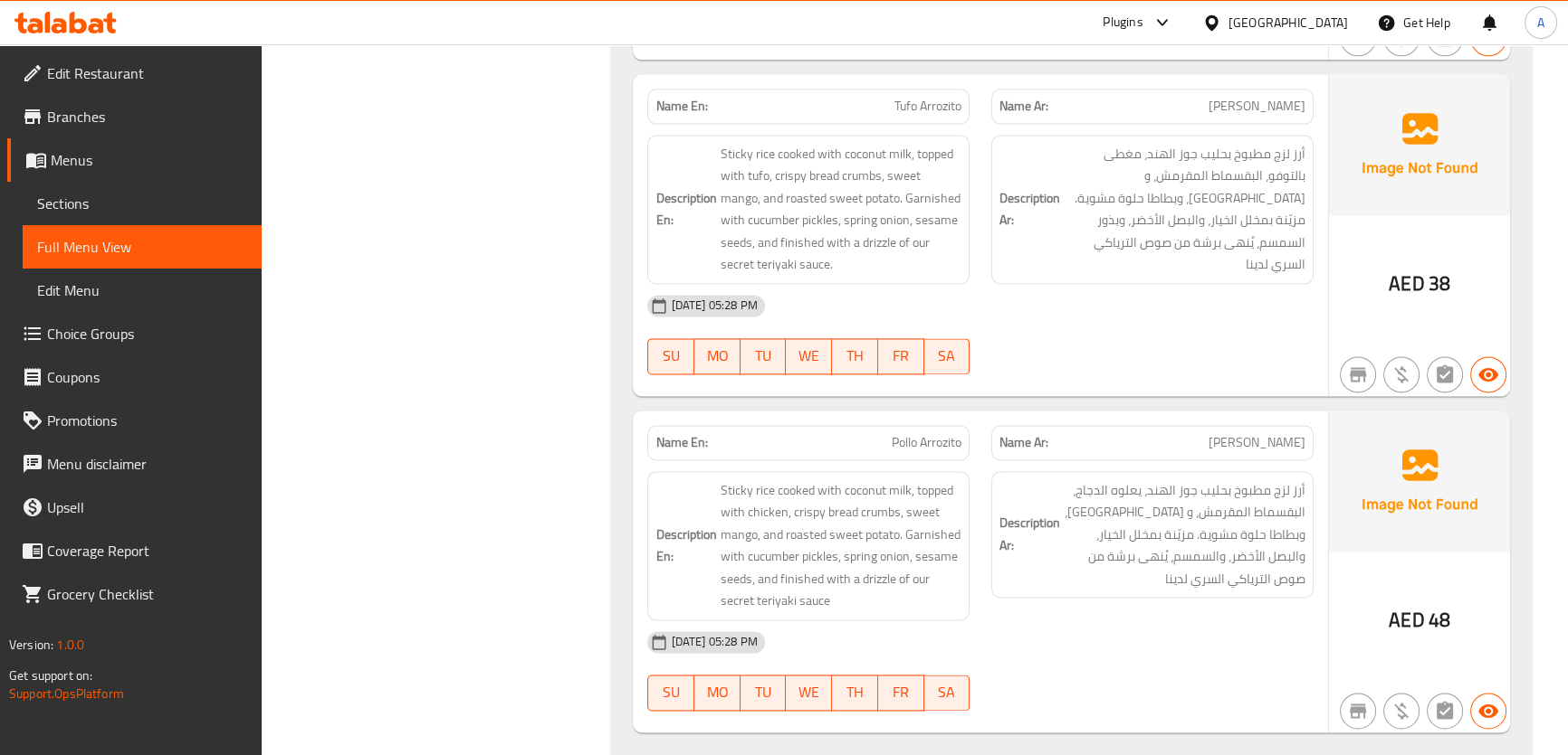
scroll to position [11670, 0]
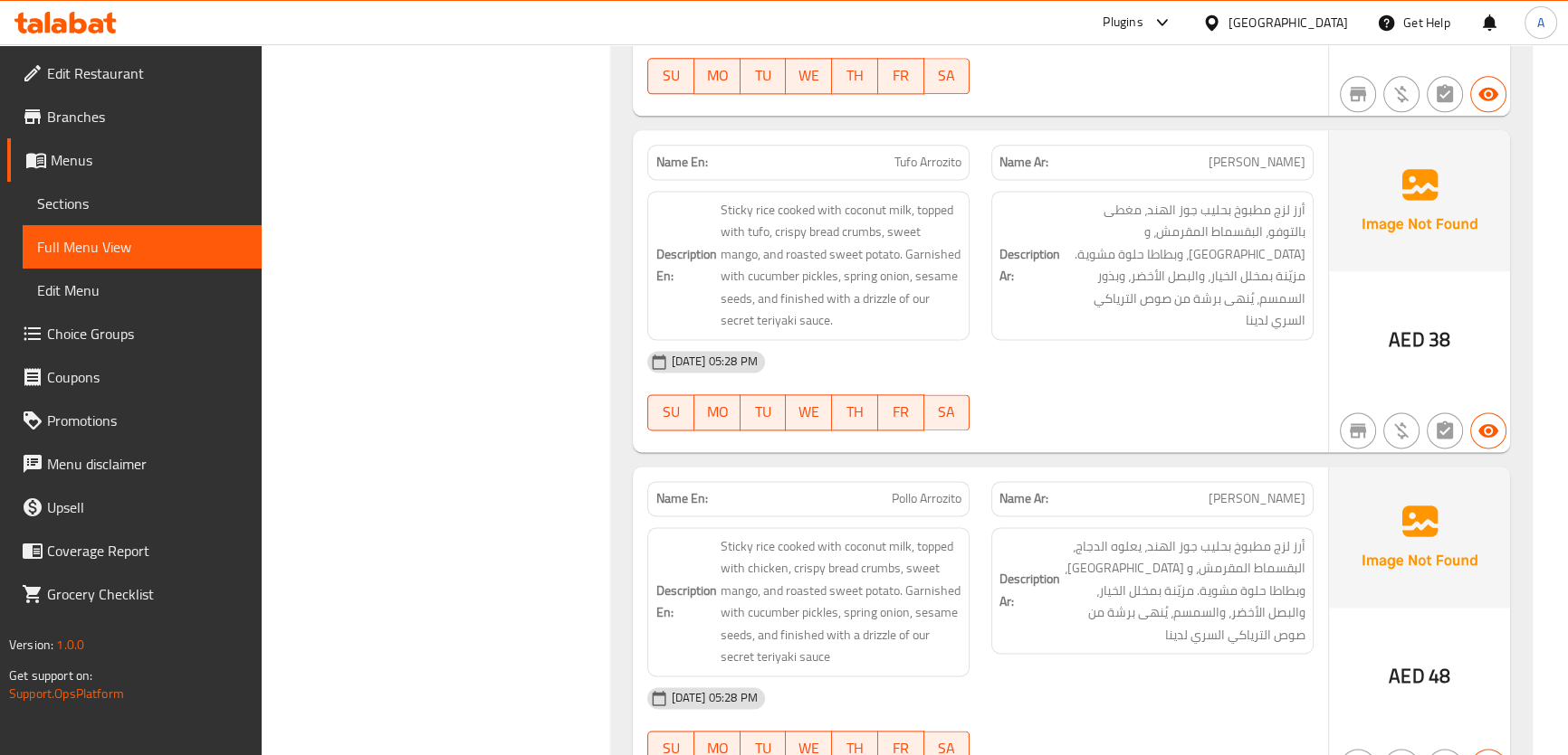
click at [919, 516] on div "Description En: Sticky rice cooked with coconut milk, topped with chicken, cris…" at bounding box center [808, 601] width 344 height 171
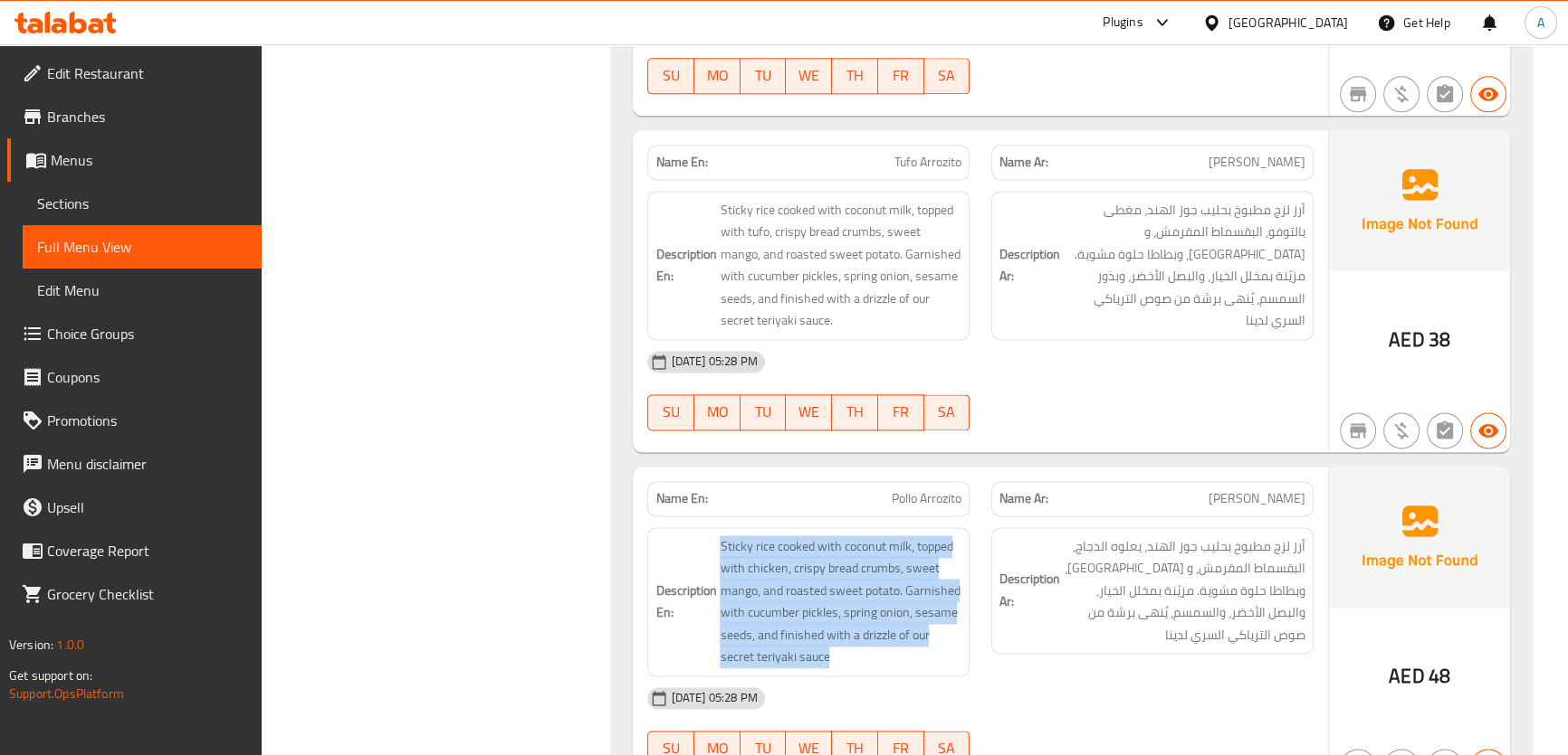
click at [919, 516] on div "Description En: Sticky rice cooked with coconut milk, topped with chicken, cris…" at bounding box center [808, 601] width 344 height 171
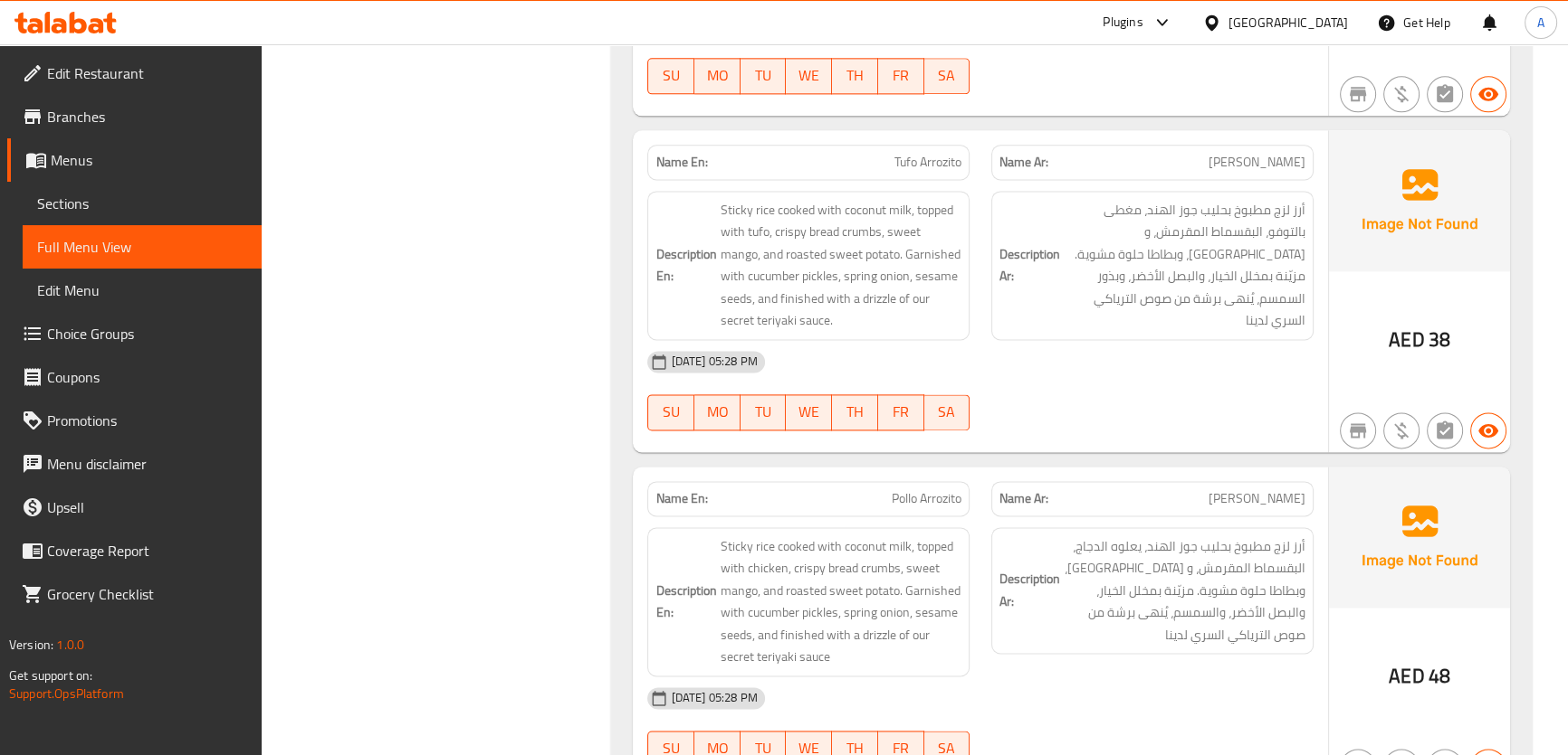
click at [920, 489] on span "Pollo Arrozito" at bounding box center [926, 498] width 69 height 19
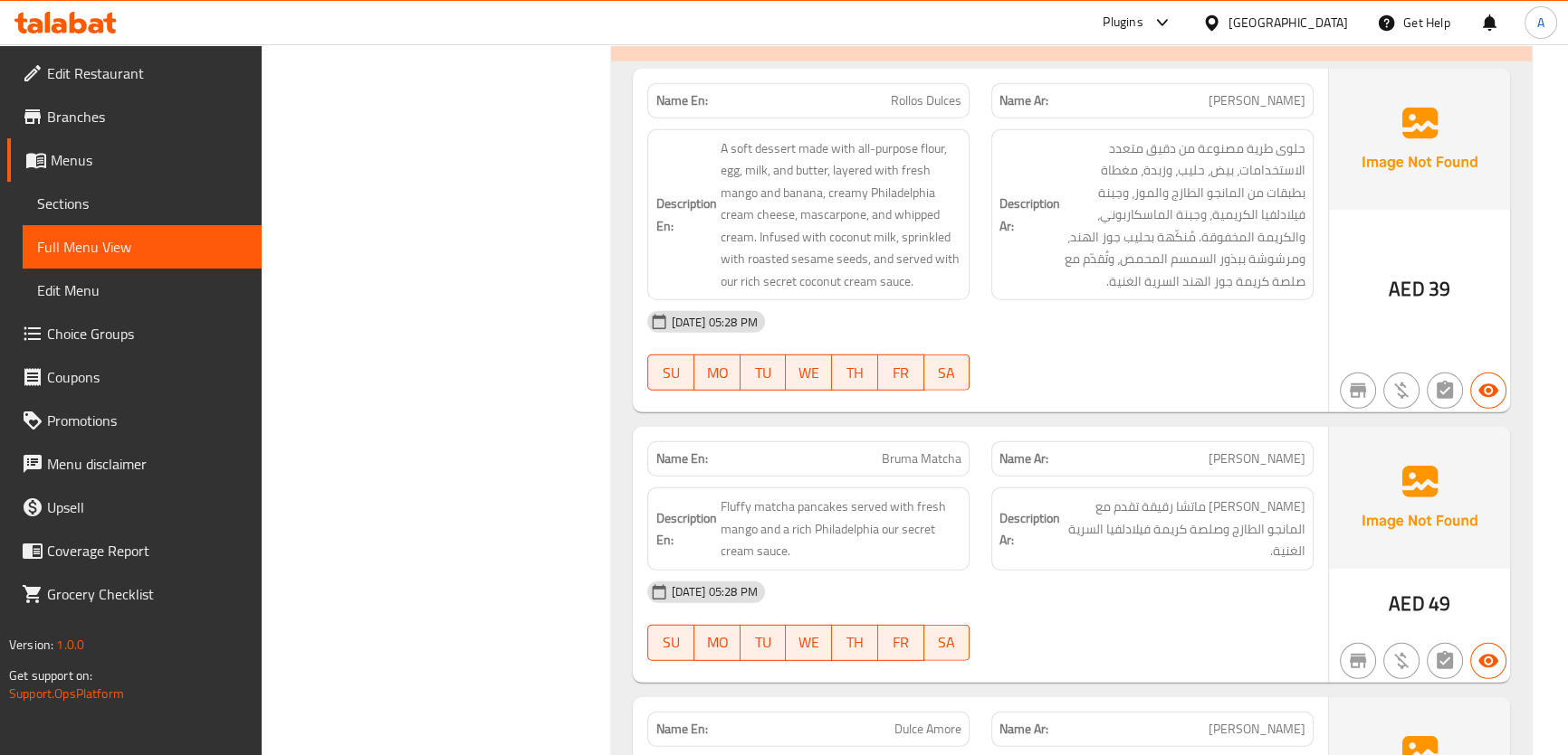
scroll to position [15091, 0]
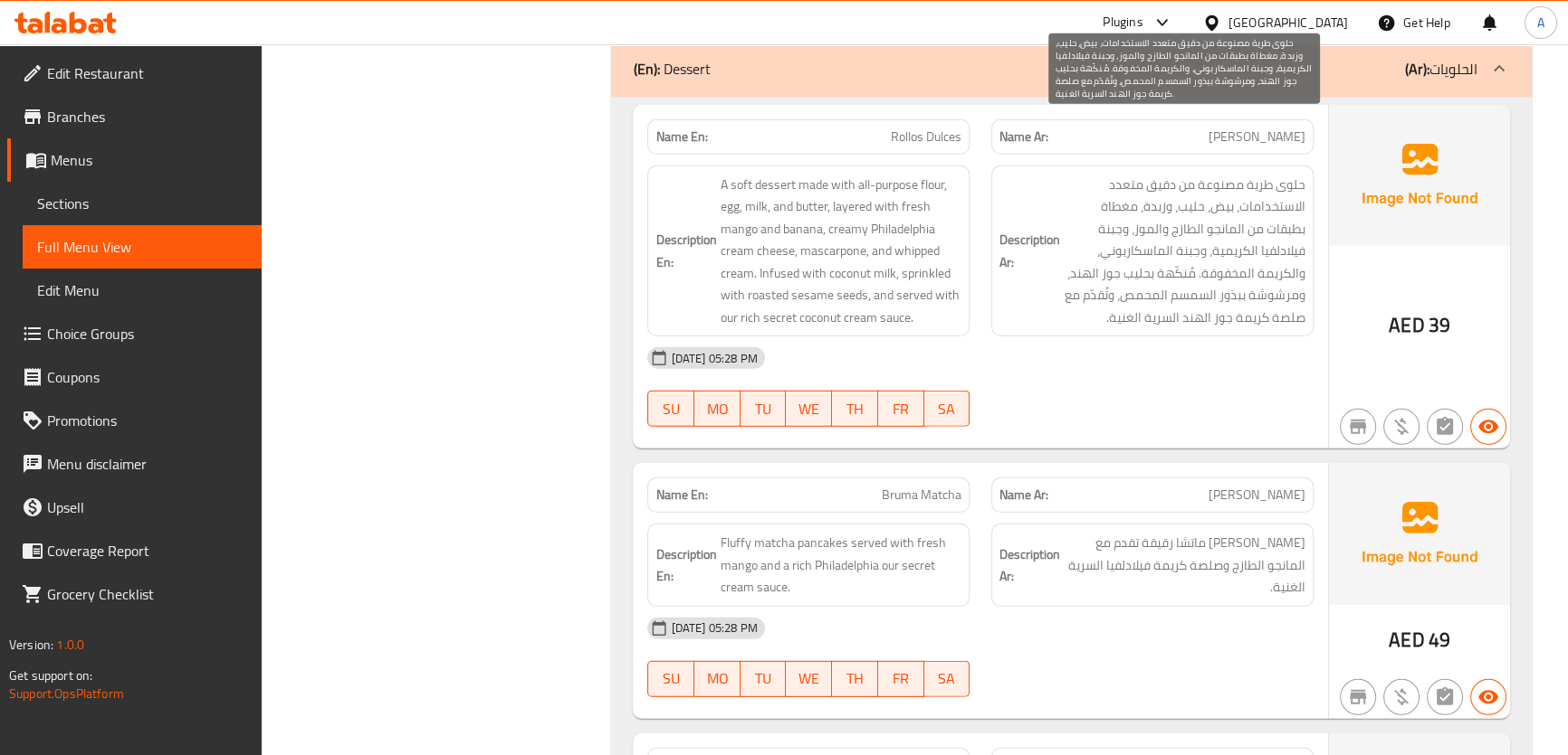
click at [1244, 181] on span "حلوى طرية مصنوعة من دقيق متعدد الاستخدامات، بيض، حليب، وزبدة، مغطاة بطبقات من ا…" at bounding box center [1184, 251] width 242 height 156
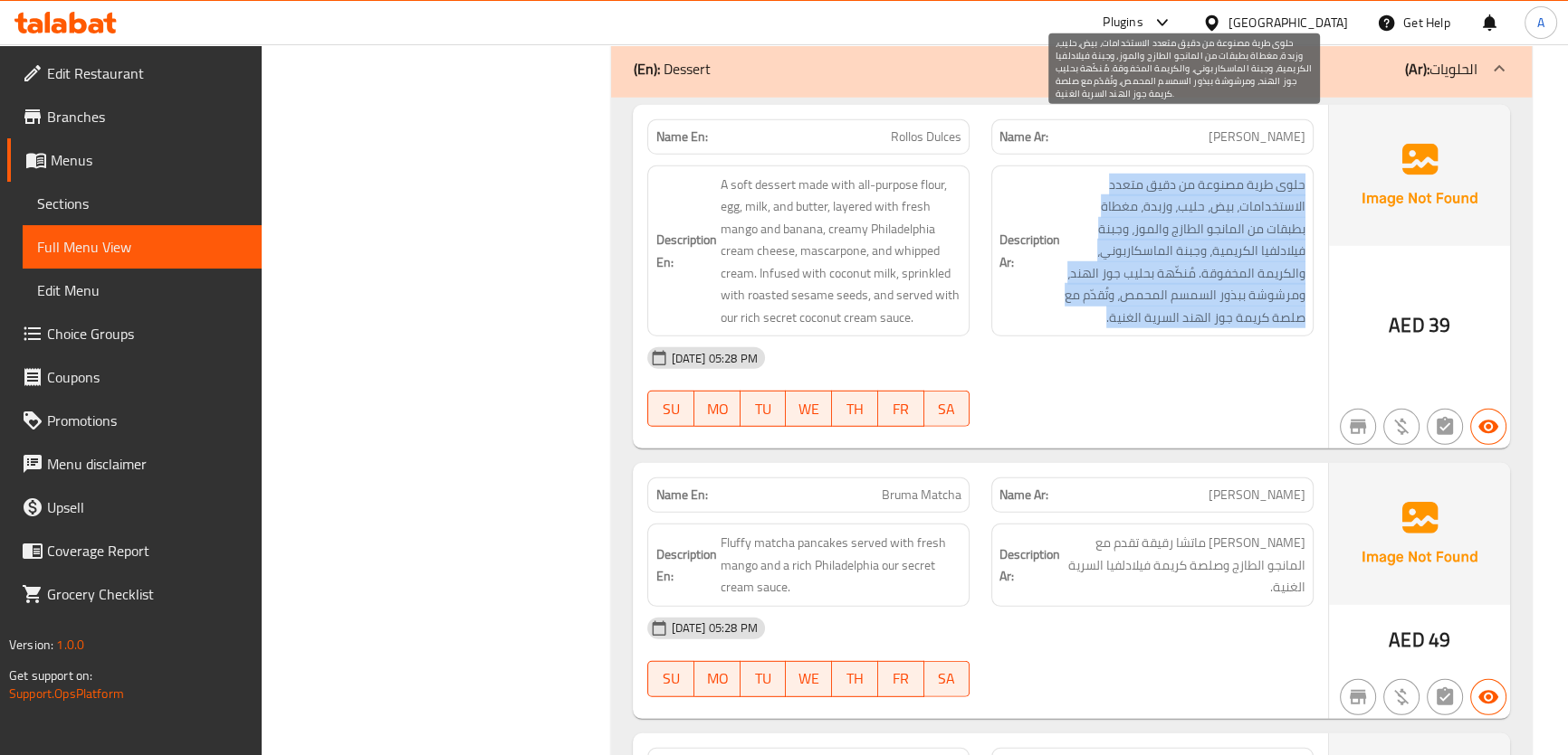
click at [1244, 181] on span "حلوى طرية مصنوعة من دقيق متعدد الاستخدامات، بيض، حليب، وزبدة، مغطاة بطبقات من ا…" at bounding box center [1184, 251] width 242 height 156
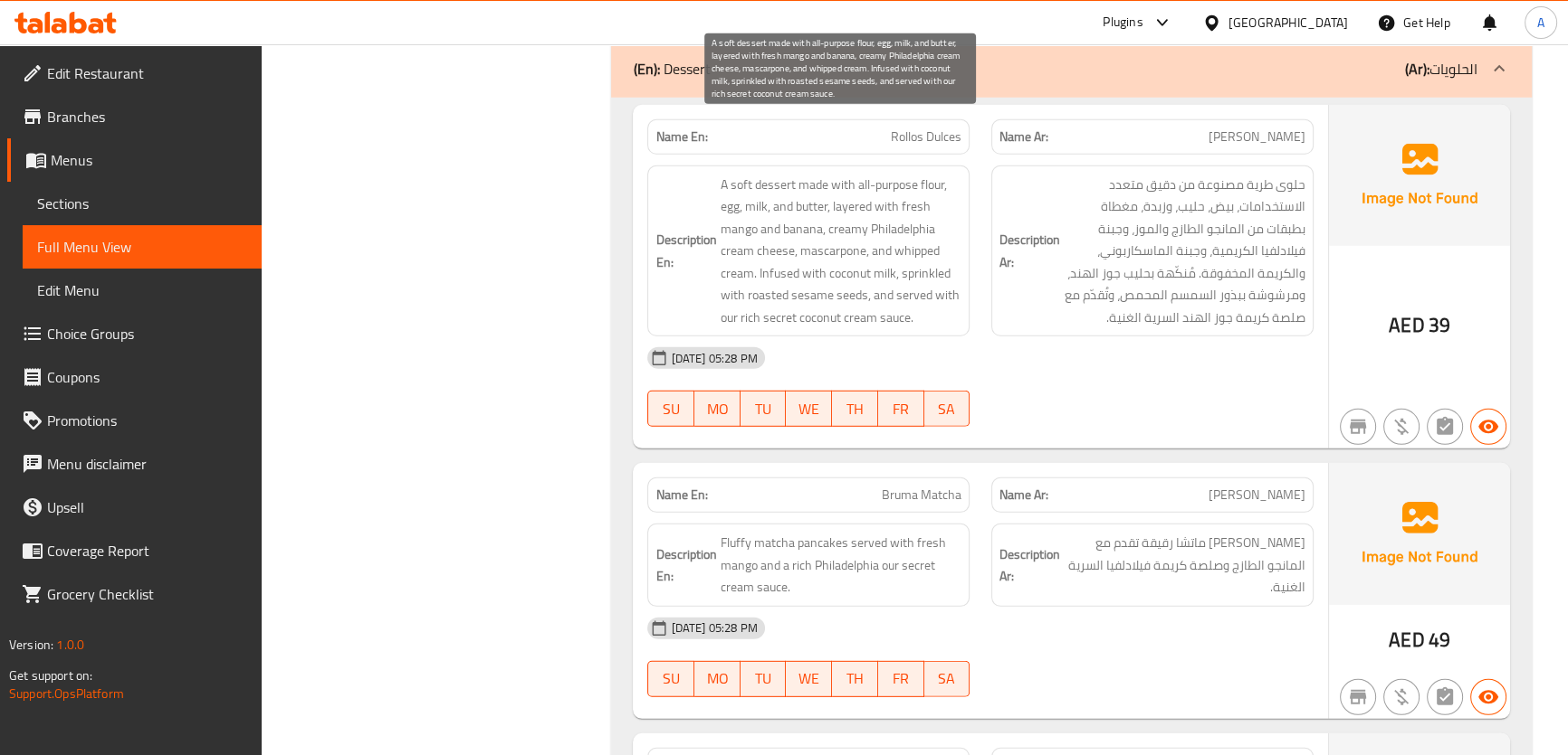
click at [918, 254] on span "A soft dessert made with all-purpose flour, egg, milk, and butter, layered with…" at bounding box center [840, 251] width 242 height 156
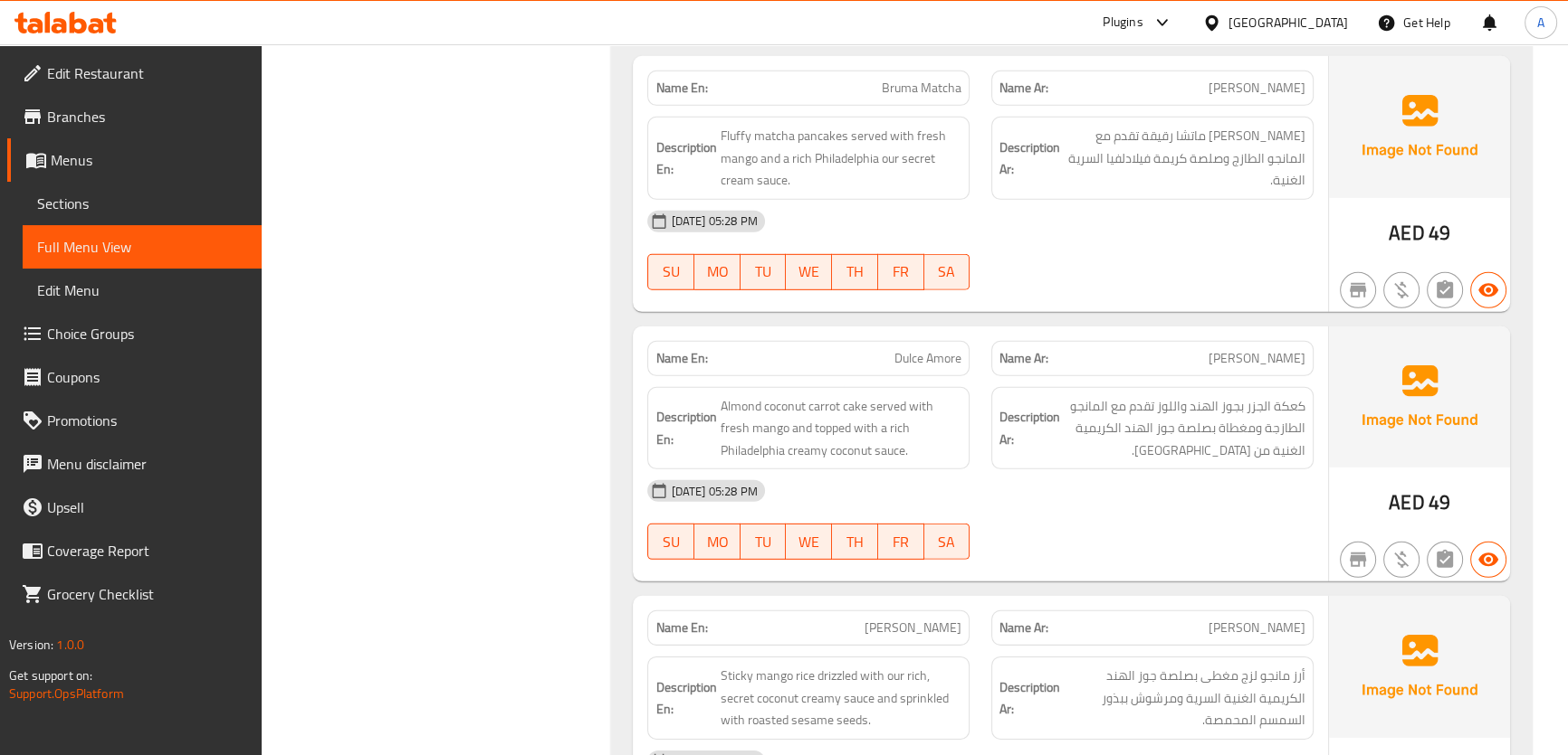
scroll to position [15608, 0]
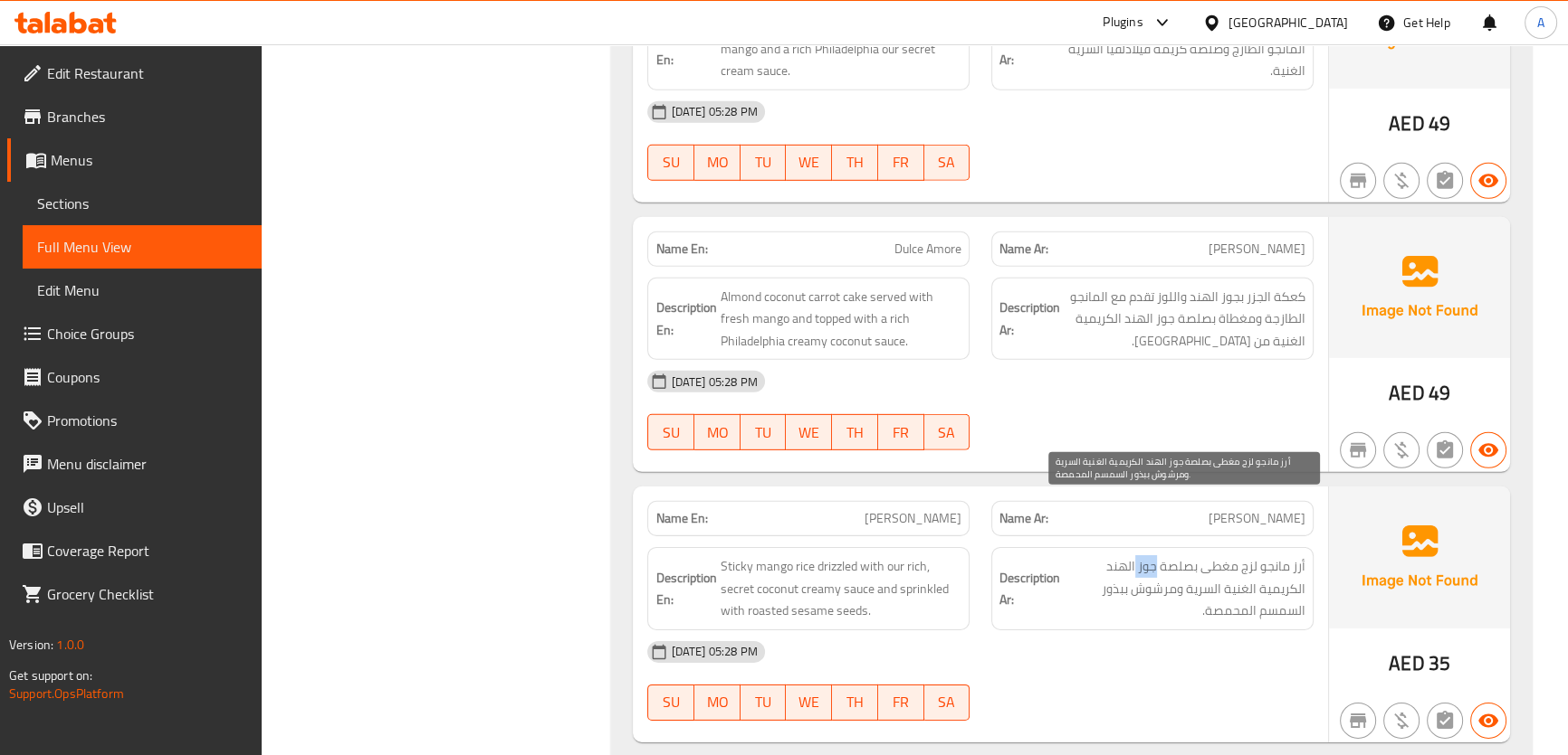
click at [1147, 556] on span "أرز مانجو لزج مغطى بصلصة جوز الهند الكريمية الغنية السرية ومرشوش ببذور السمسم ا…" at bounding box center [1184, 590] width 242 height 67
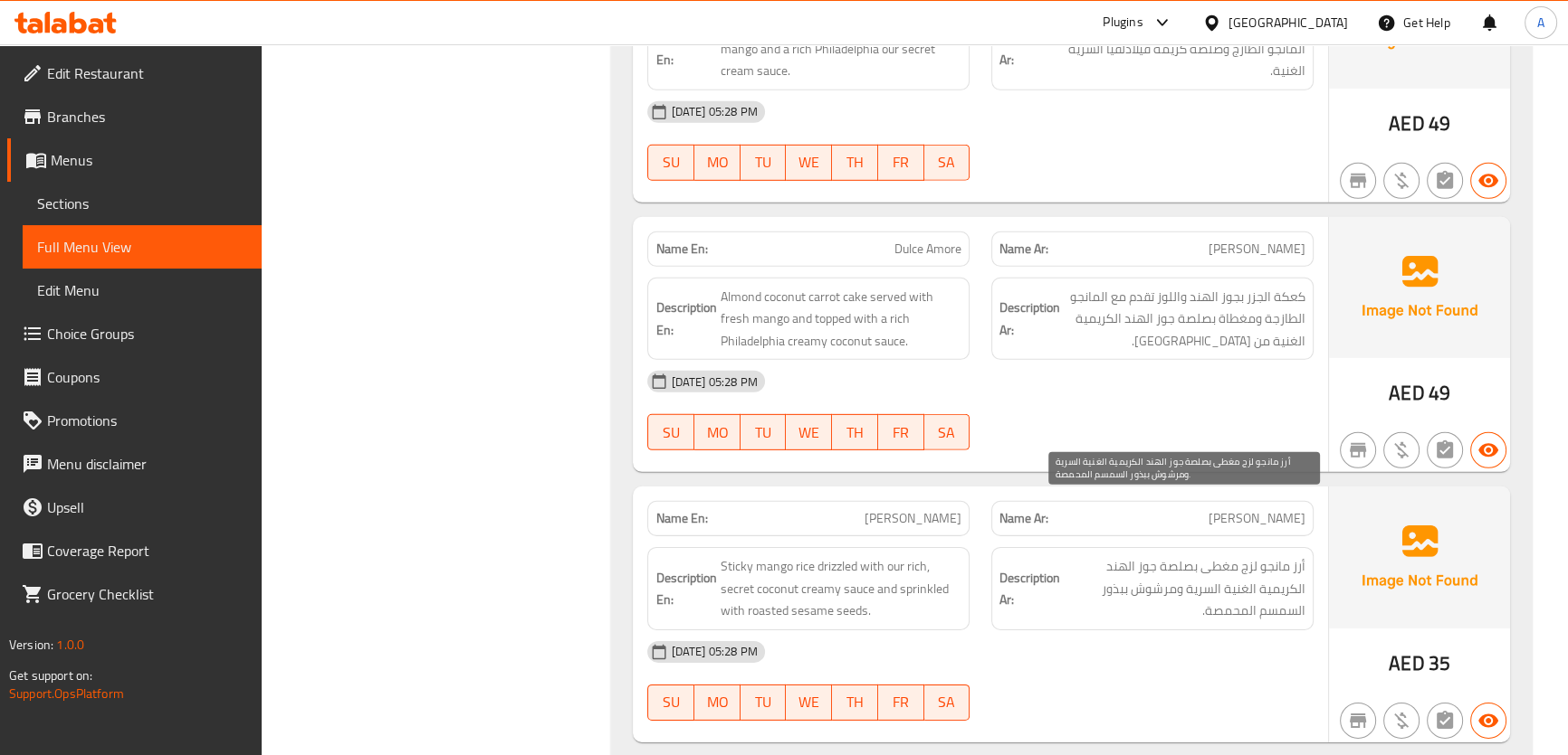
click at [1242, 556] on span "أرز مانجو لزج مغطى بصلصة جوز الهند الكريمية الغنية السرية ومرشوش ببذور السمسم ا…" at bounding box center [1184, 590] width 242 height 67
click at [1252, 556] on span "أرز مانجو لزج مغطى بصلصة جوز الهند الكريمية الغنية السرية ومرشوش ببذور السمسم ا…" at bounding box center [1184, 590] width 242 height 67
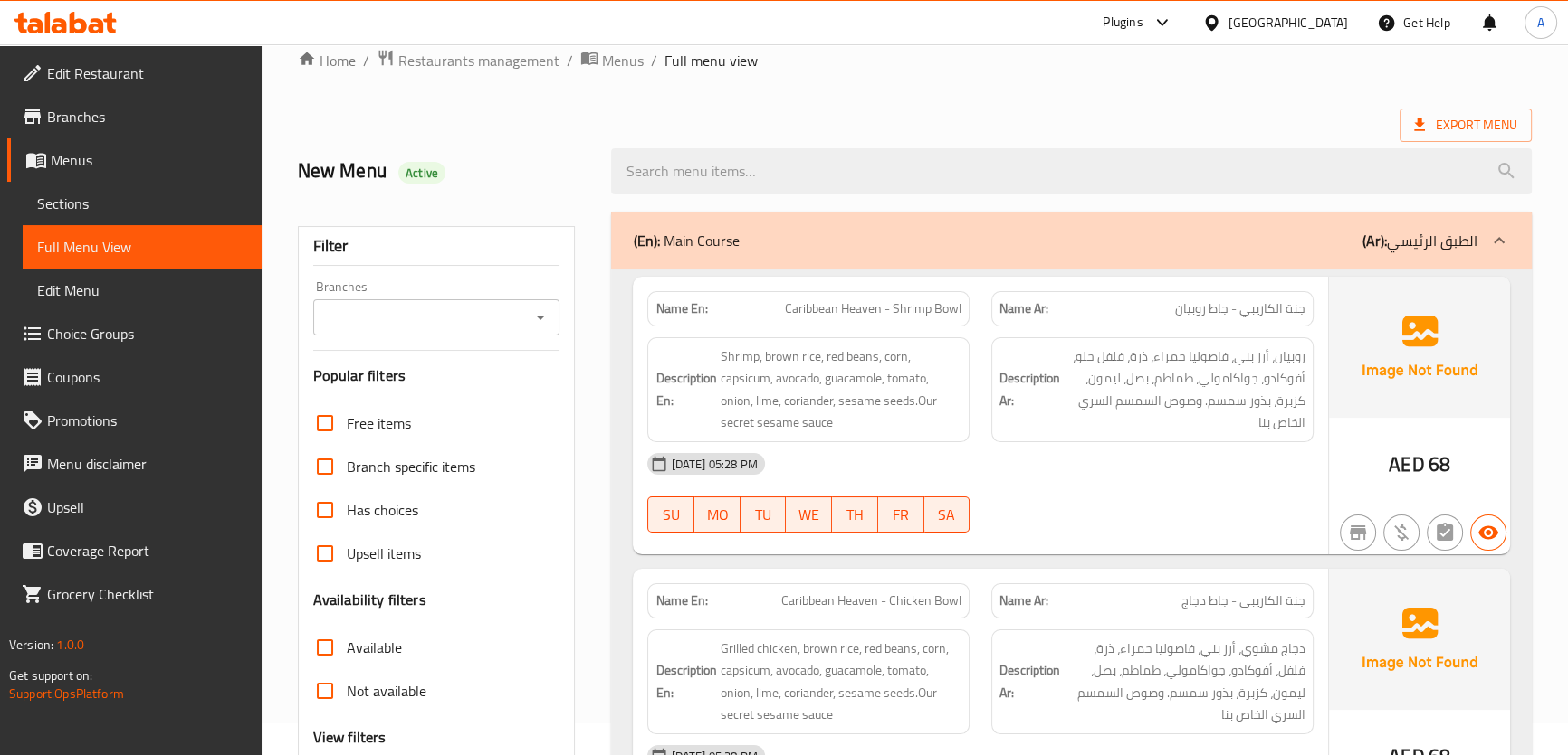
scroll to position [309, 0]
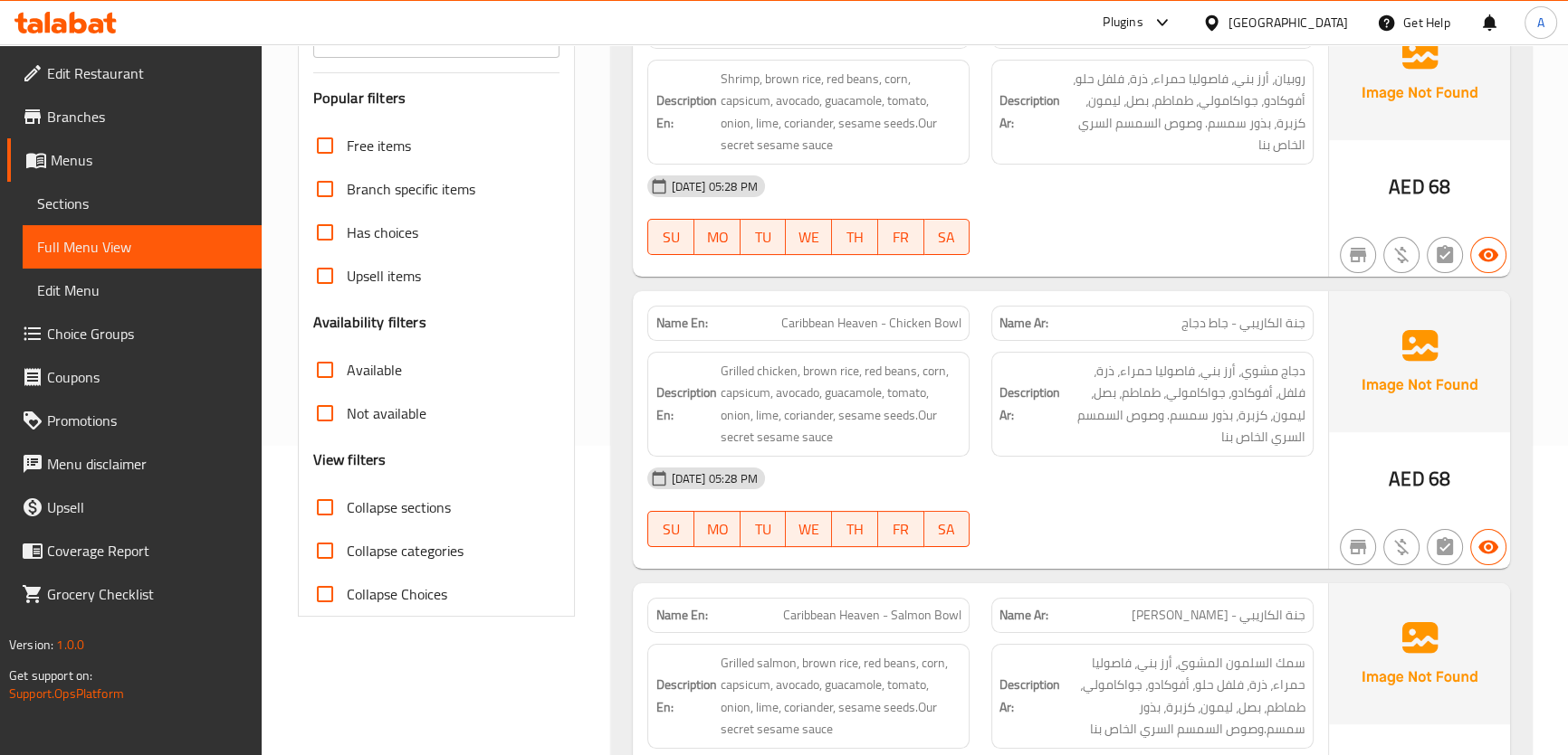
click at [443, 510] on span "Collapse sections" at bounding box center [398, 507] width 104 height 22
click at [347, 510] on input "Collapse sections" at bounding box center [325, 507] width 44 height 44
click at [430, 510] on span "Collapse sections" at bounding box center [398, 507] width 104 height 22
click at [347, 510] on input "Collapse sections" at bounding box center [325, 507] width 44 height 44
checkbox input "false"
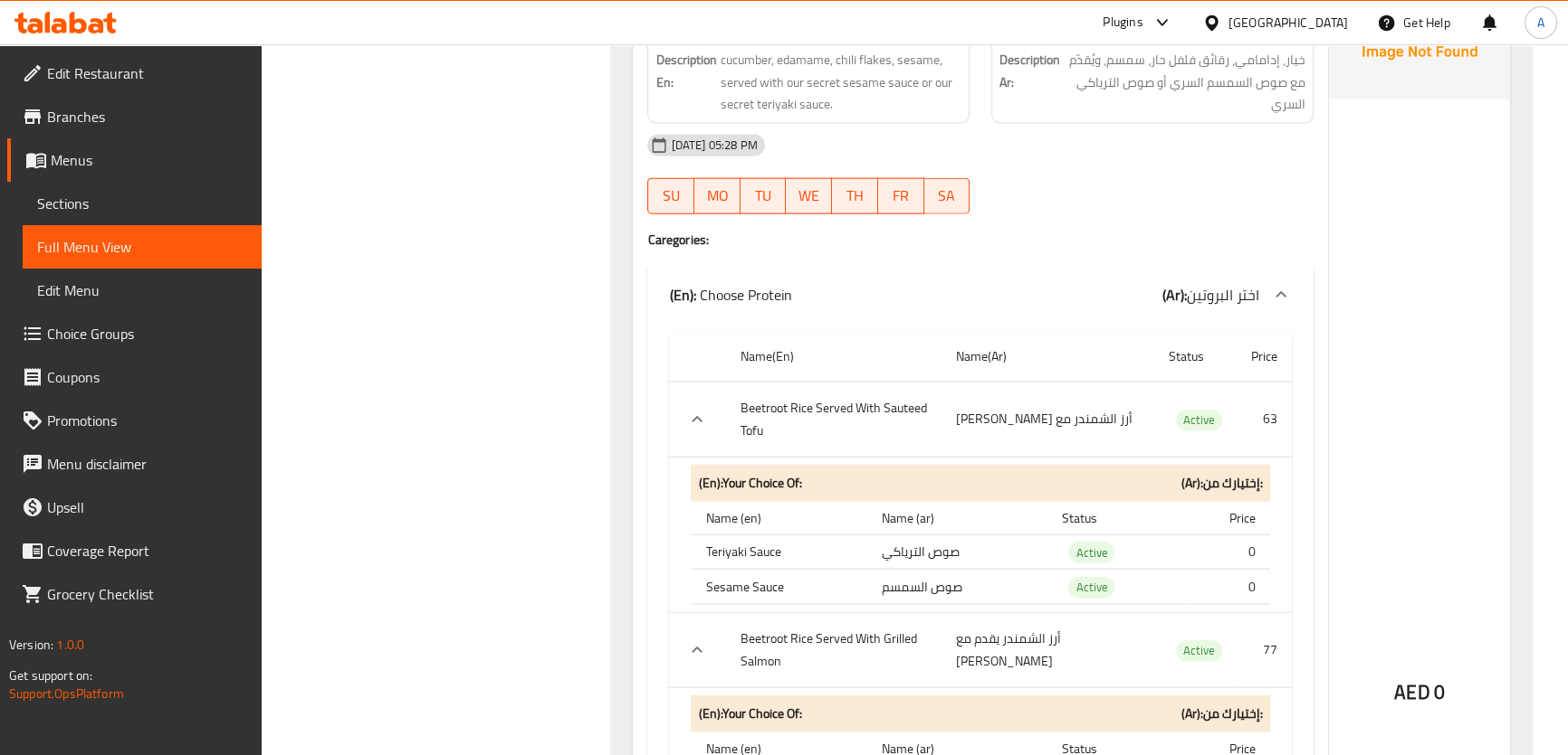
scroll to position [5088, 0]
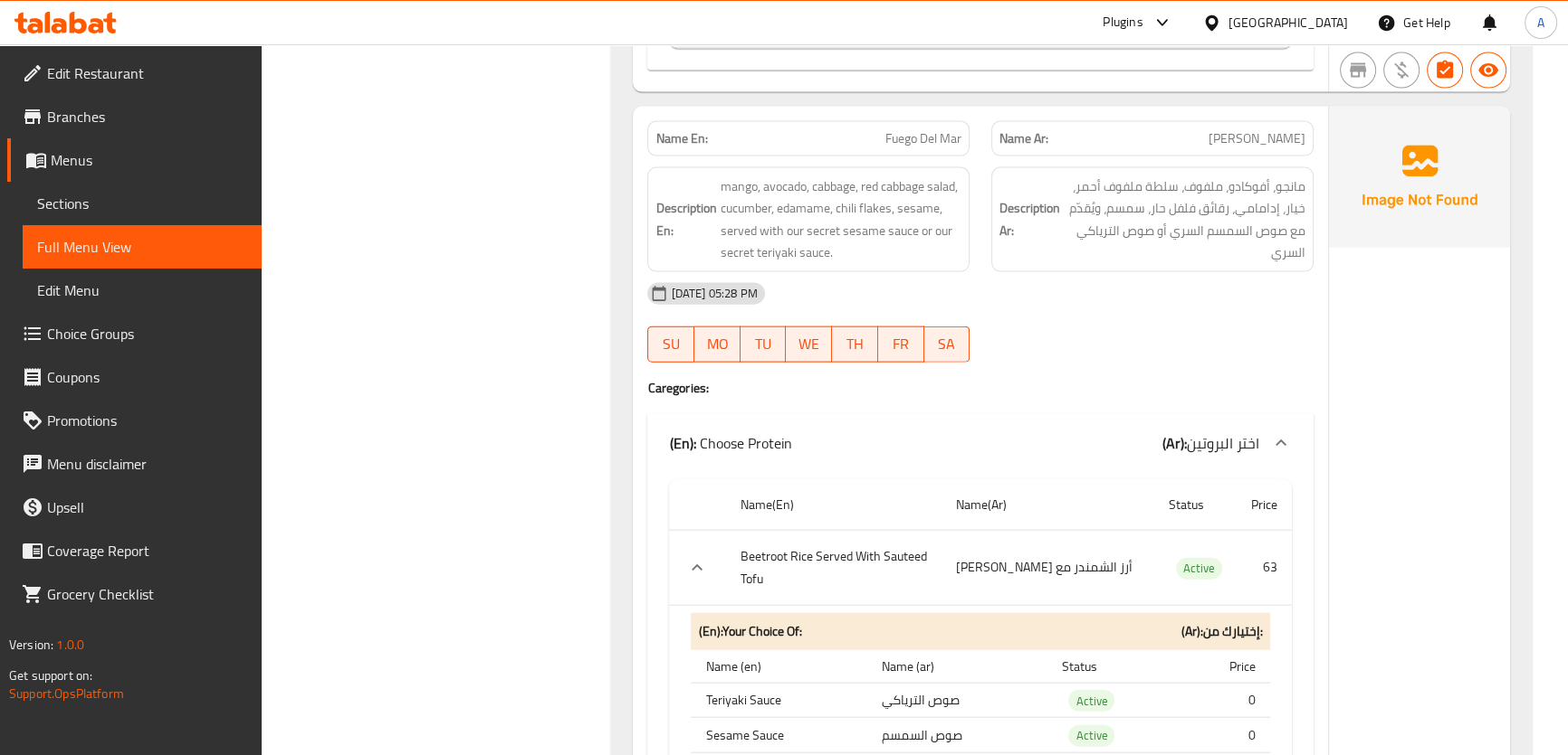
click at [849, 130] on p "Name En: Fuego Del Mar" at bounding box center [808, 139] width 306 height 19
click at [859, 121] on div "Name En: Fuego Del Mar" at bounding box center [808, 139] width 322 height 36
click at [874, 130] on p "Name En: Fuego Del Mar" at bounding box center [808, 139] width 306 height 19
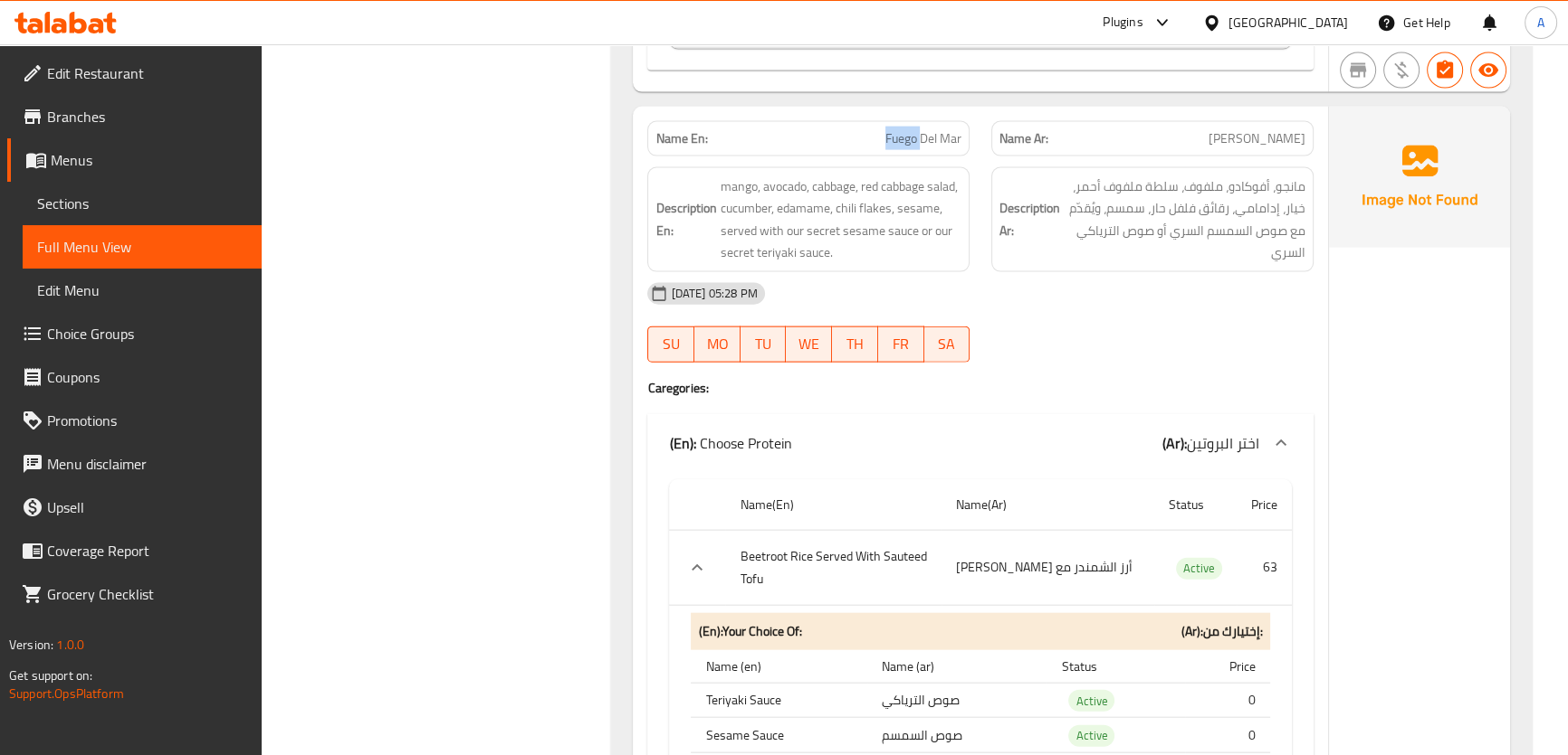
click at [874, 130] on p "Name En: Fuego Del Mar" at bounding box center [808, 139] width 306 height 19
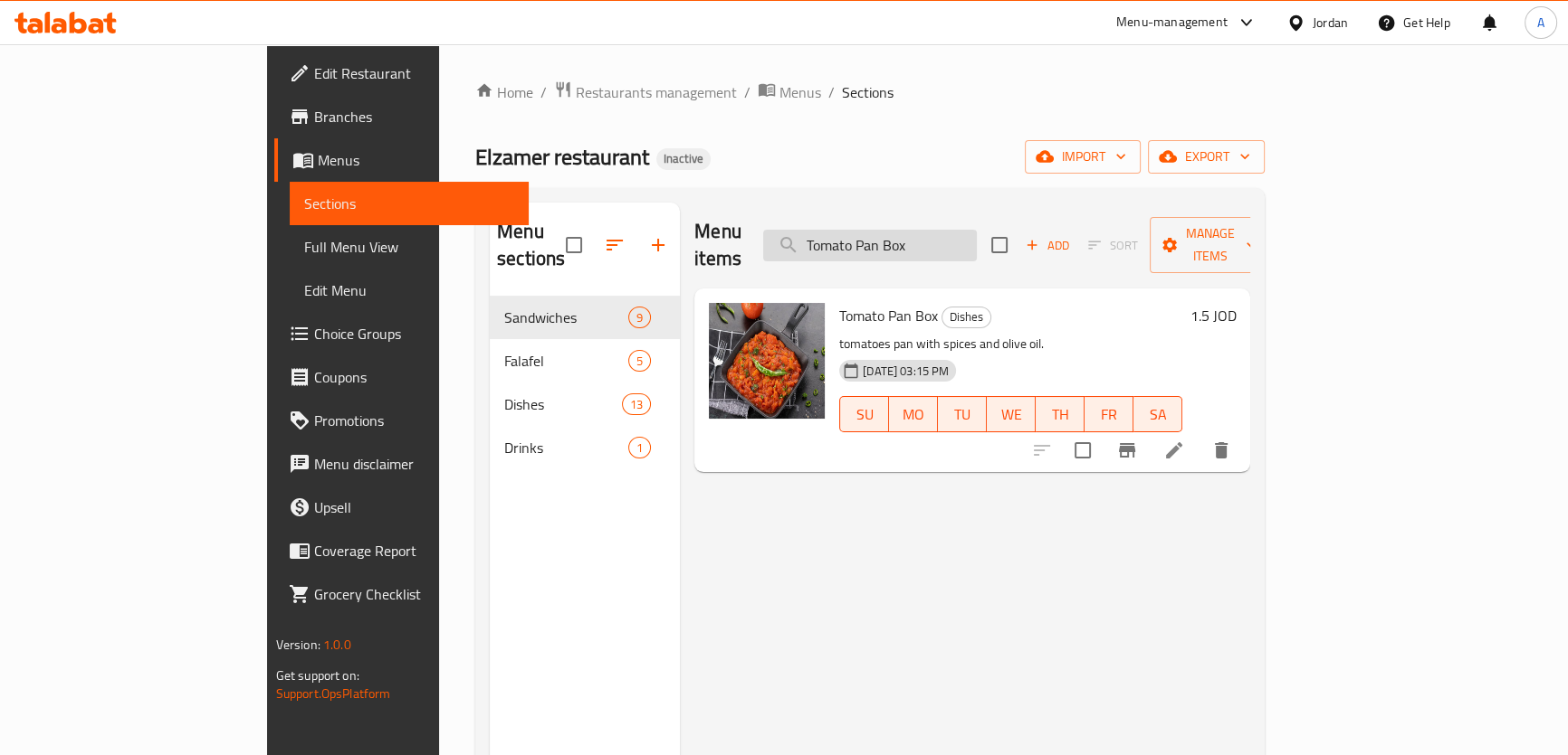
click at [976, 240] on input "Tomato Pan Box" at bounding box center [870, 246] width 214 height 32
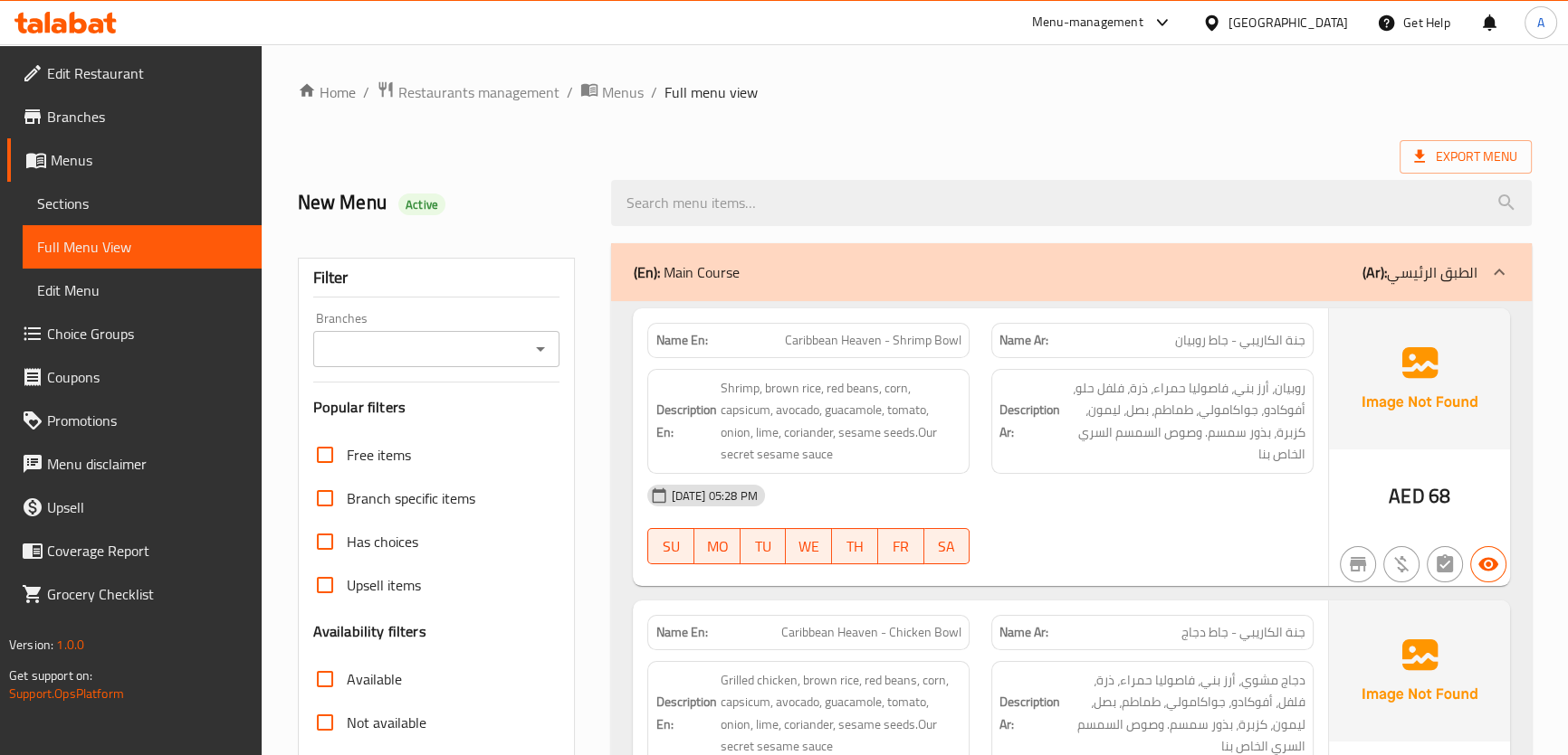
click at [89, 205] on span "Sections" at bounding box center [142, 204] width 210 height 22
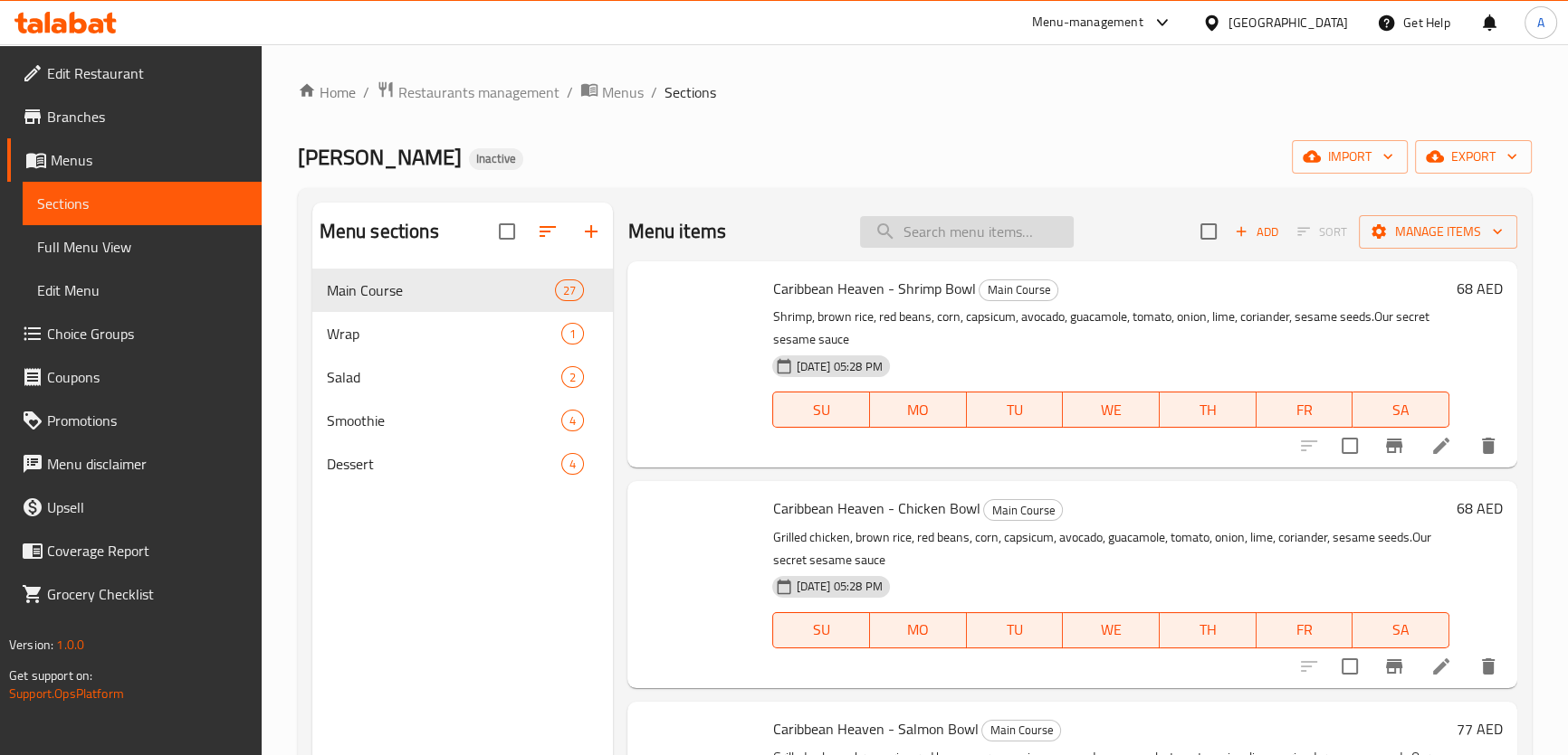
click at [997, 214] on div "Menu items Add Sort Manage items" at bounding box center [1071, 232] width 889 height 58
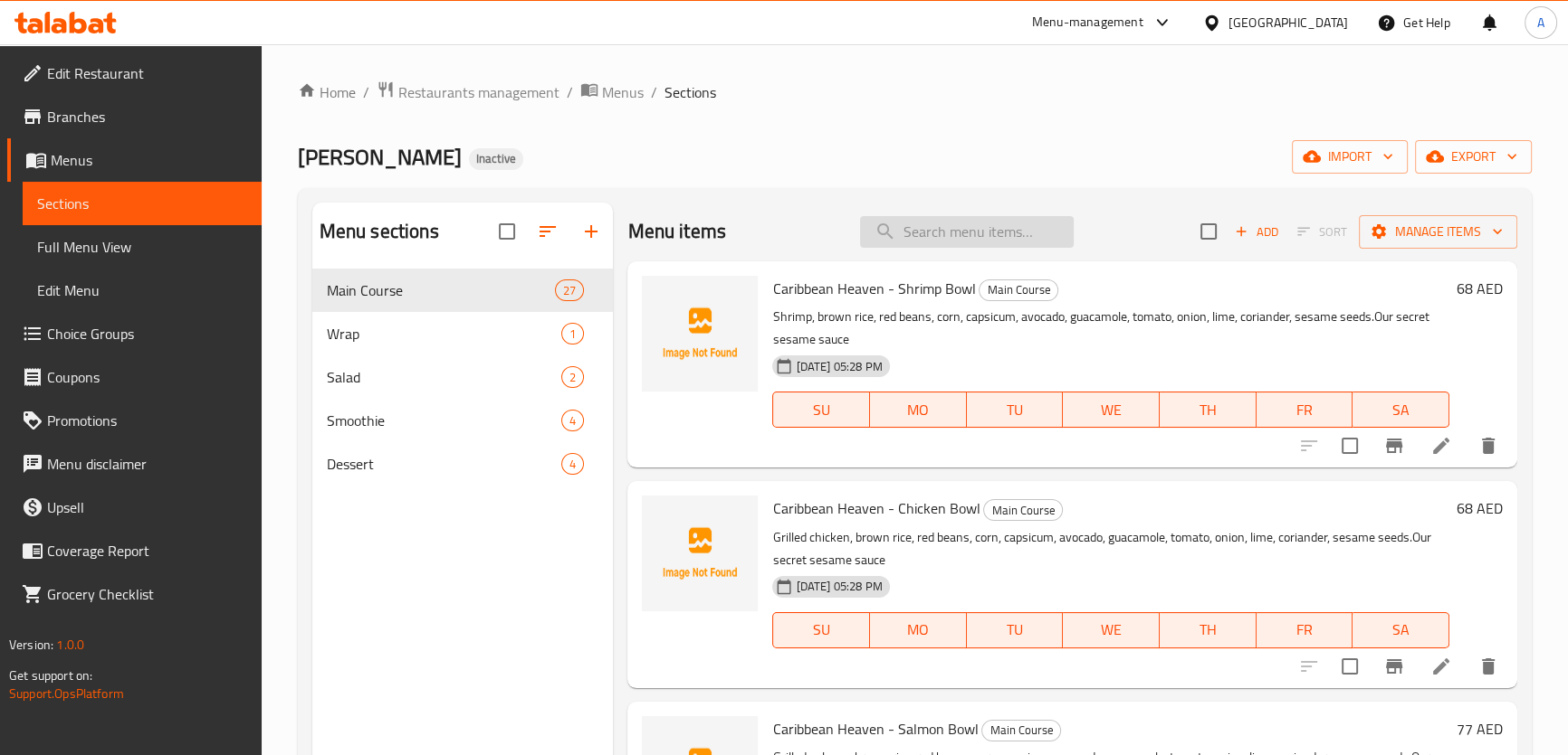
click at [988, 224] on input "search" at bounding box center [966, 232] width 214 height 32
paste input "Amazona - Shrimp Teriyaki Bowl"
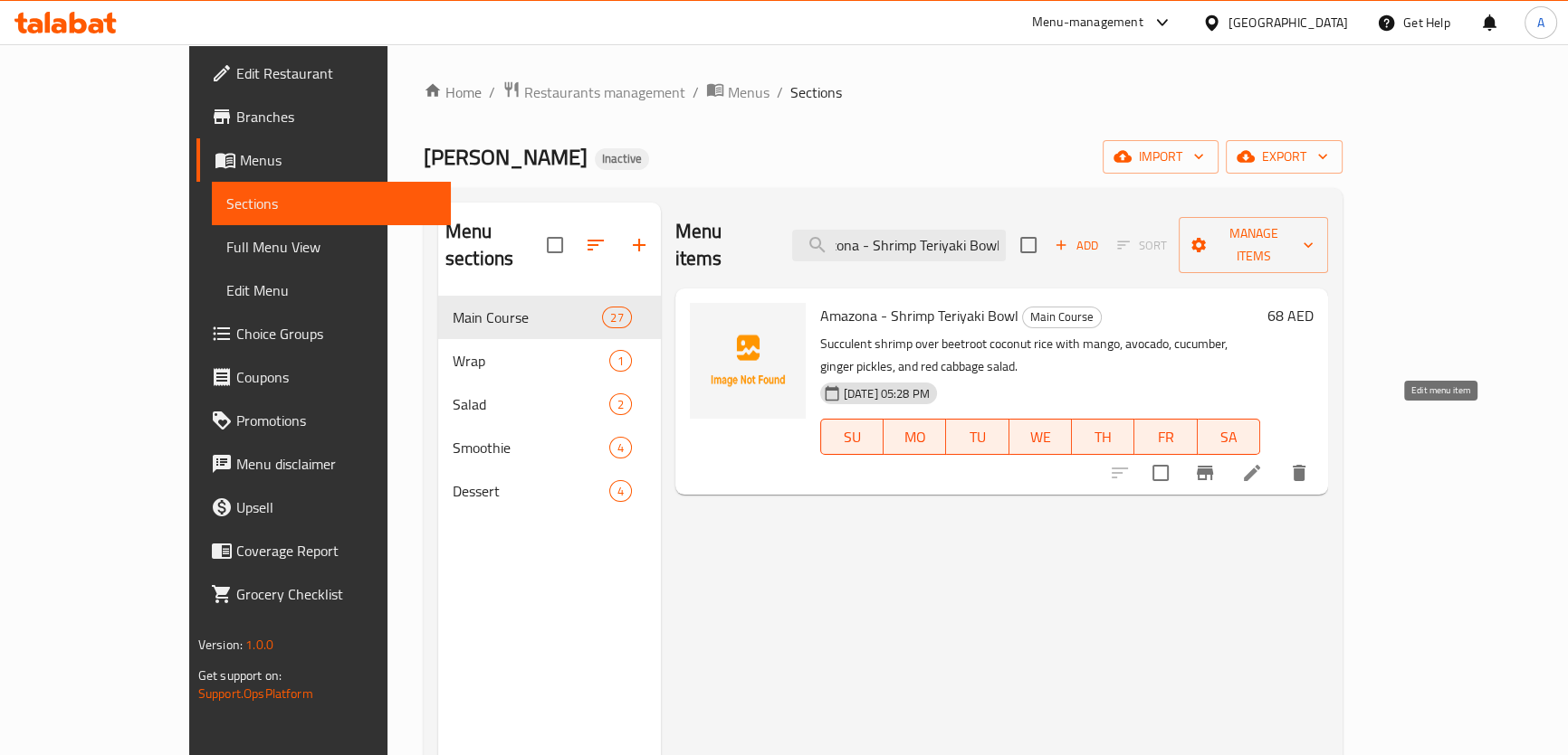
type input "Amazona - Shrimp Teriyaki Bowl"
click at [1263, 463] on icon at bounding box center [1252, 474] width 22 height 22
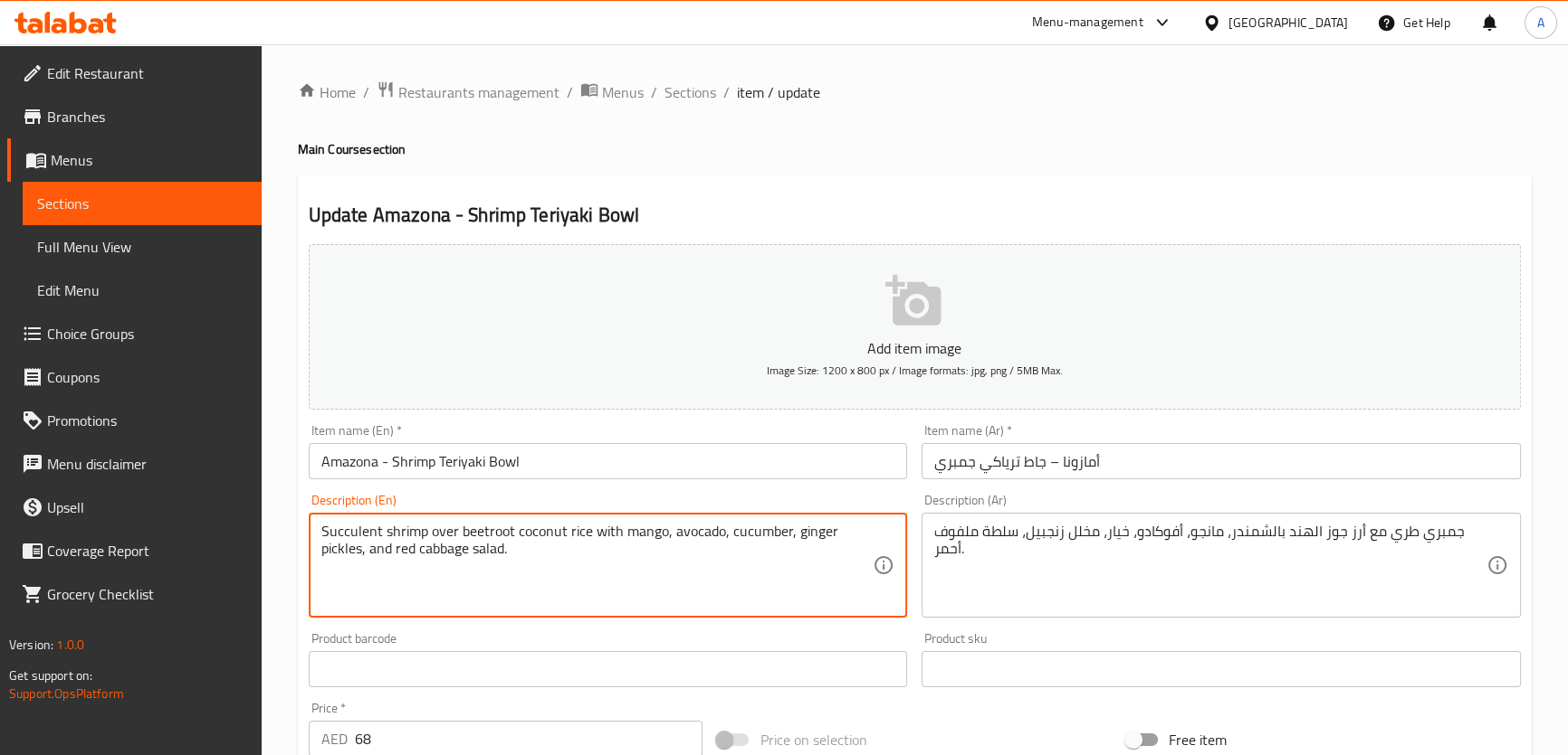
drag, startPoint x: 503, startPoint y: 549, endPoint x: 515, endPoint y: 552, distance: 12.4
click at [515, 552] on textarea "Succulent shrimp over beetroot coconut rice with mango, avocado, cucumber, ging…" at bounding box center [597, 566] width 552 height 86
paste textarea "Topped with edamame, sesame seeds, chili flakes, and our secret teriyaki sauce."
type textarea "Succulent shrimp over beetroot coconut rice with mango, avocado, cucumber, ging…"
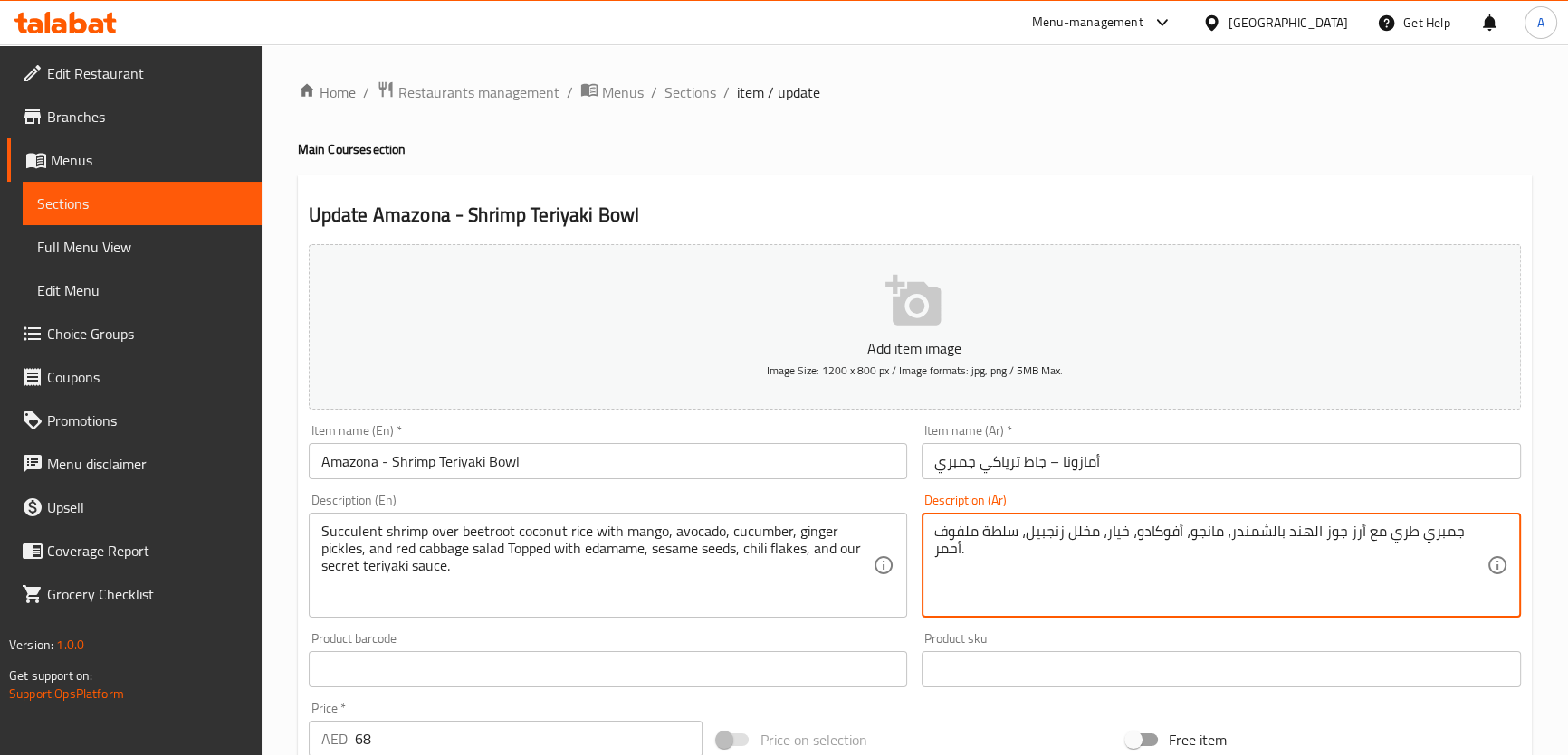
paste textarea "مزين بإدامامي، بذور السمسم، رقائق الفلفل الحار، صلصة التيرياكي السرية."
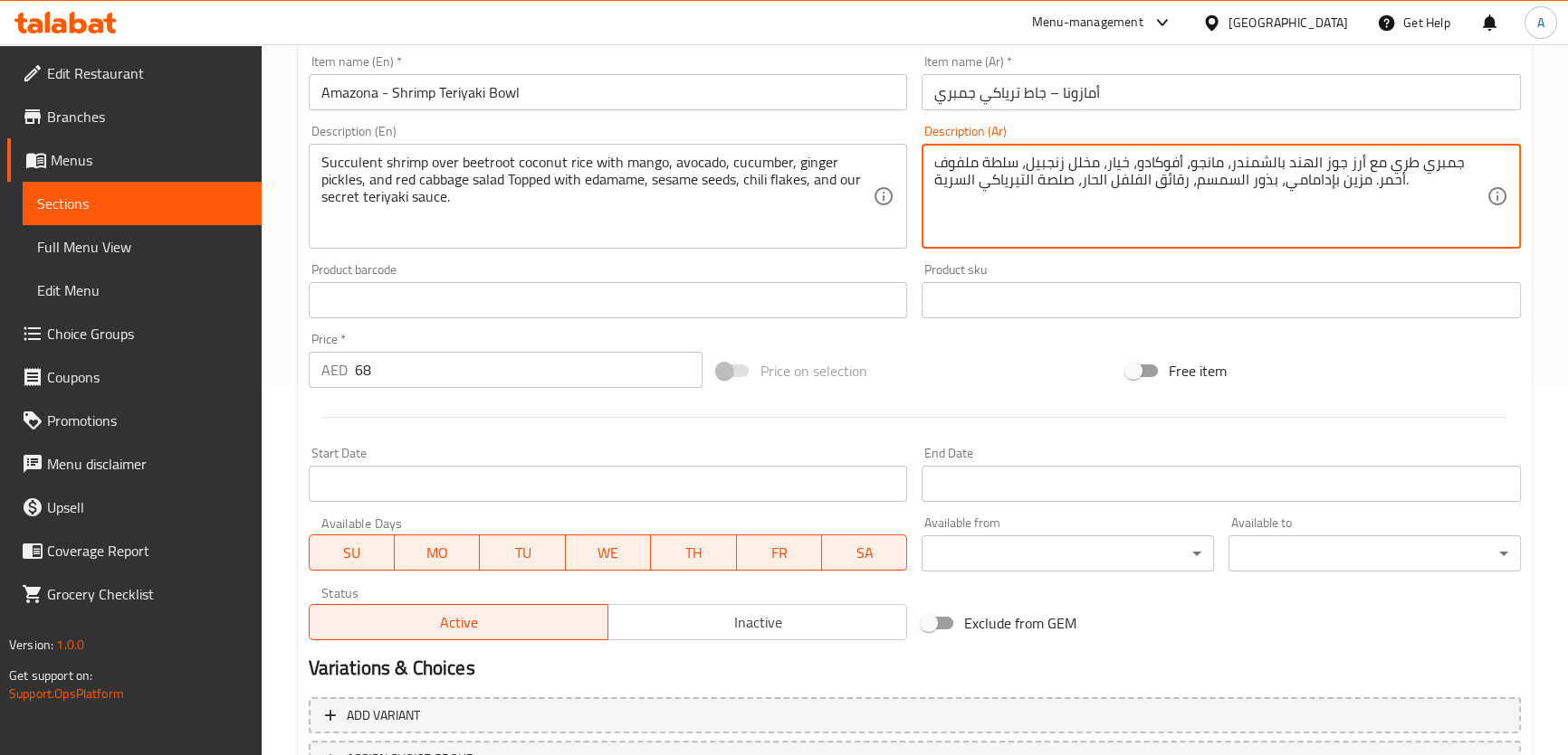
scroll to position [521, 0]
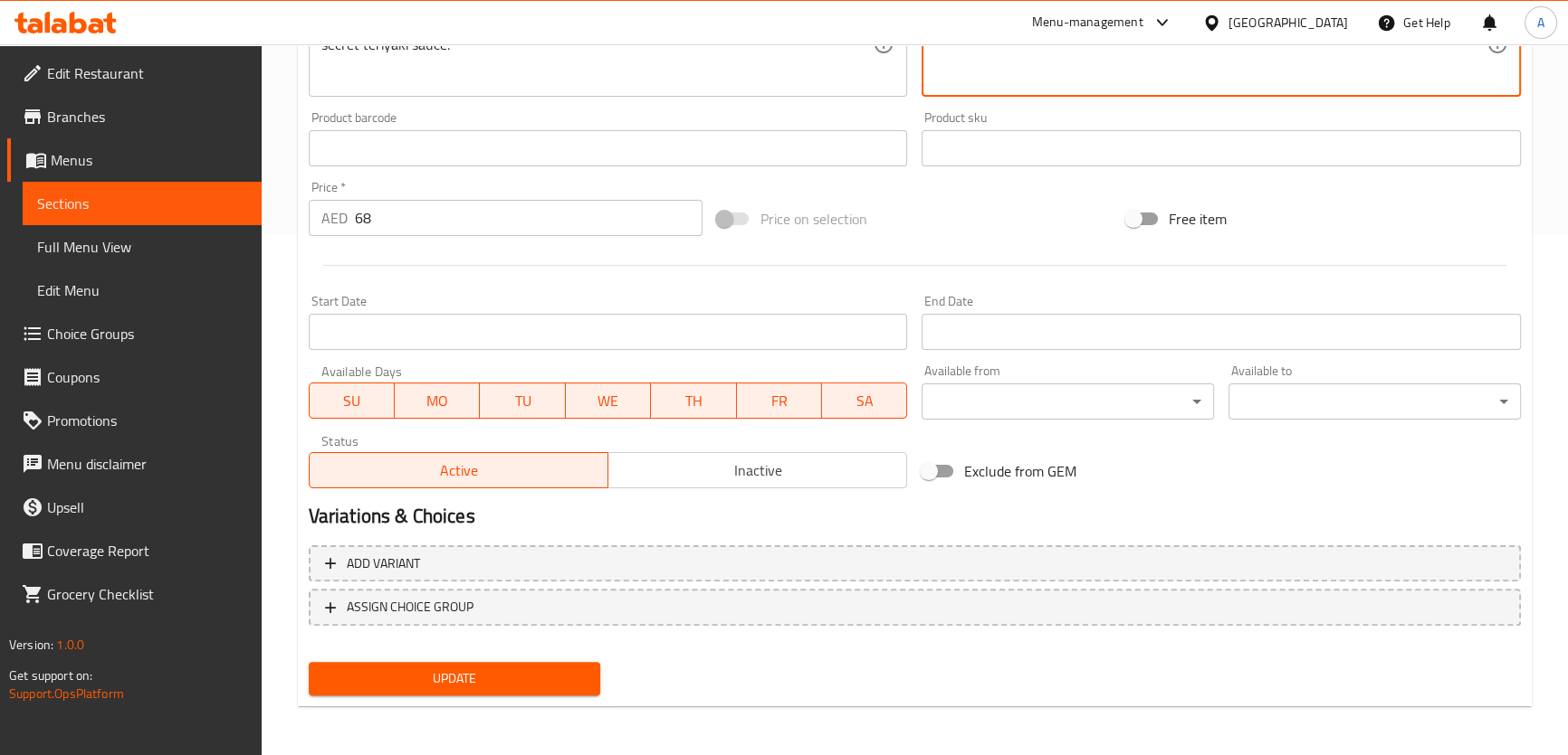
type textarea "جمبري طري مع أرز جوز الهند بالشمندر، مانجو، أفوكادو، خيار، مخلل زنجبيل، سلطة مل…"
click at [479, 684] on span "Update" at bounding box center [455, 679] width 264 height 23
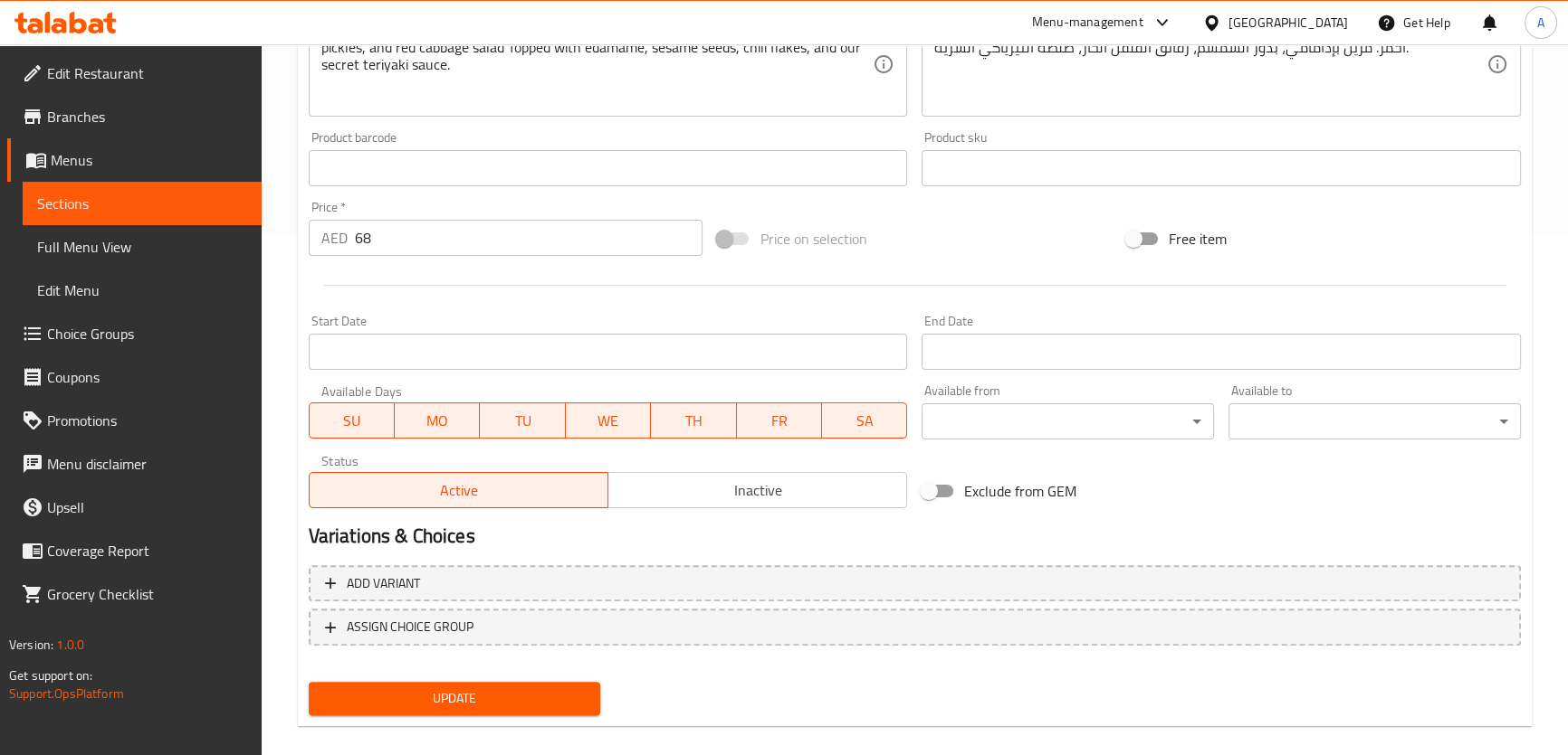
scroll to position [82, 0]
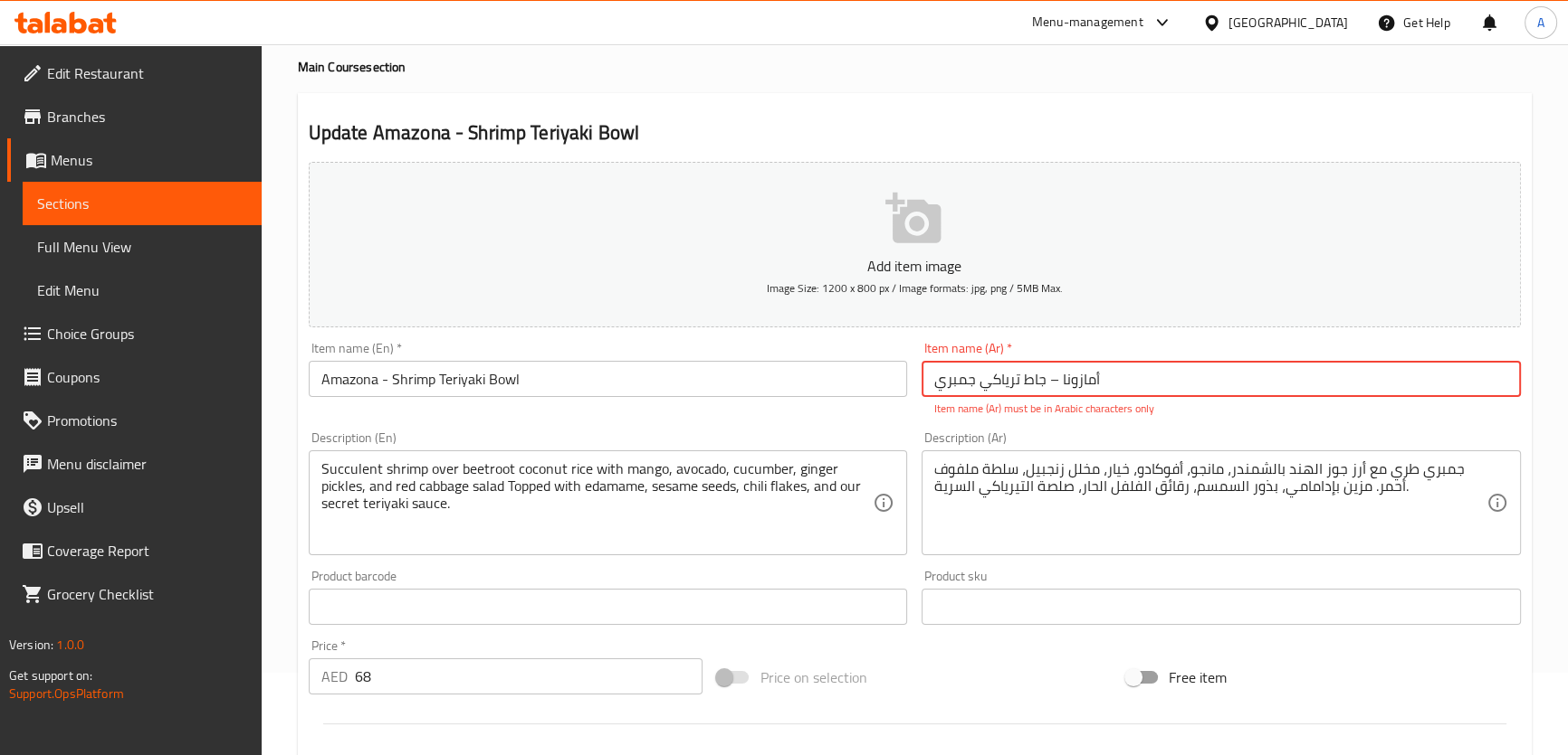
drag, startPoint x: 1037, startPoint y: 380, endPoint x: 994, endPoint y: 379, distance: 43.0
click at [994, 379] on input "أمازونا – جاط ترياكي جمبري" at bounding box center [1221, 378] width 600 height 37
drag, startPoint x: 1044, startPoint y: 379, endPoint x: 990, endPoint y: 376, distance: 54.1
click at [990, 376] on input "أمازونا – جاط ترياكي جمبري" at bounding box center [1221, 378] width 600 height 37
drag, startPoint x: 990, startPoint y: 376, endPoint x: 1015, endPoint y: 388, distance: 27.7
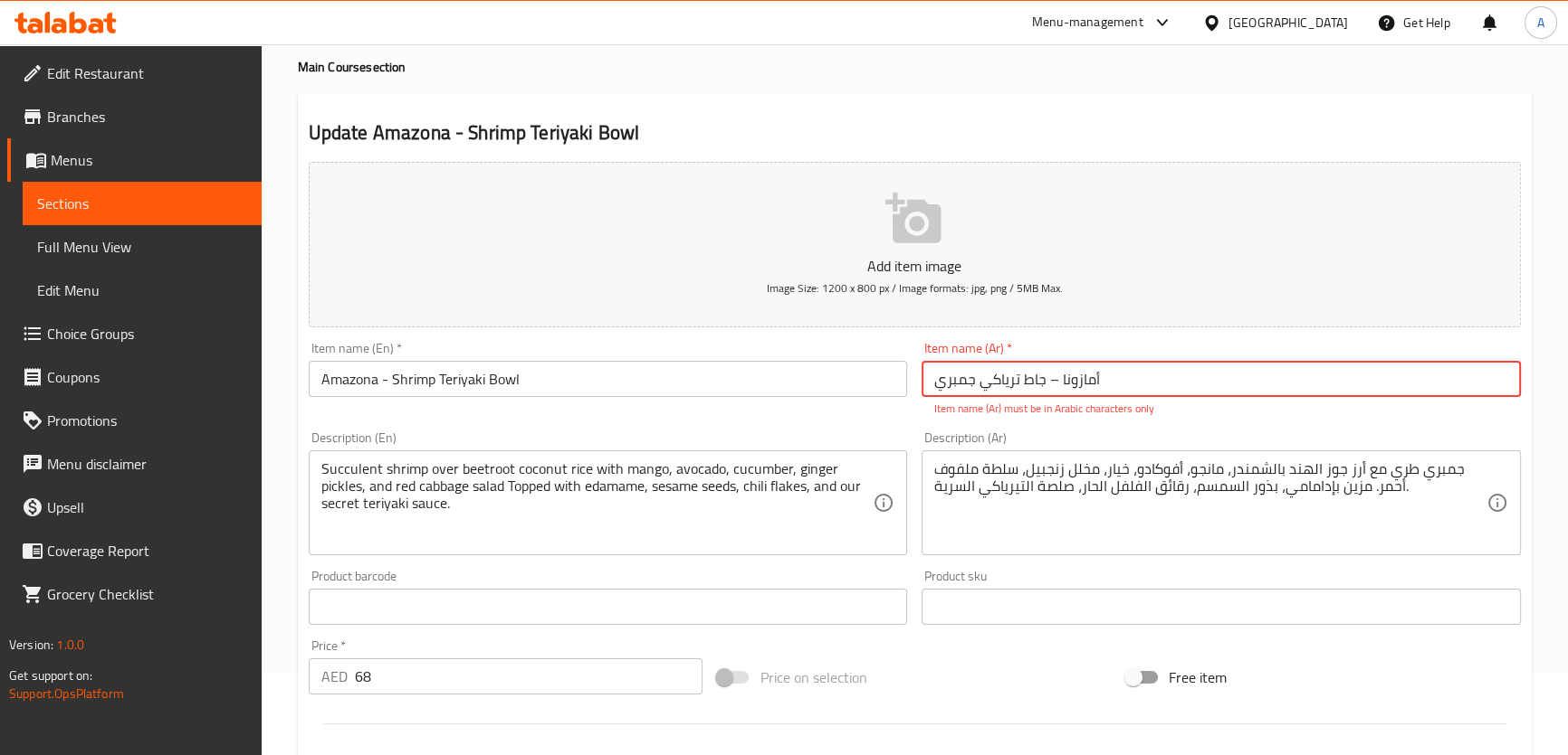
click at [1006, 384] on input "أمازونا – جاط ترياكي جمبري" at bounding box center [1221, 378] width 600 height 37
drag, startPoint x: 1040, startPoint y: 382, endPoint x: 688, endPoint y: 127, distance: 434.7
click at [986, 382] on input "أمازونا – جاط ترياكي جمبري" at bounding box center [1221, 378] width 600 height 37
click at [560, 377] on input "Amazona - Shrimp Teriyaki Bowl" at bounding box center [608, 378] width 600 height 37
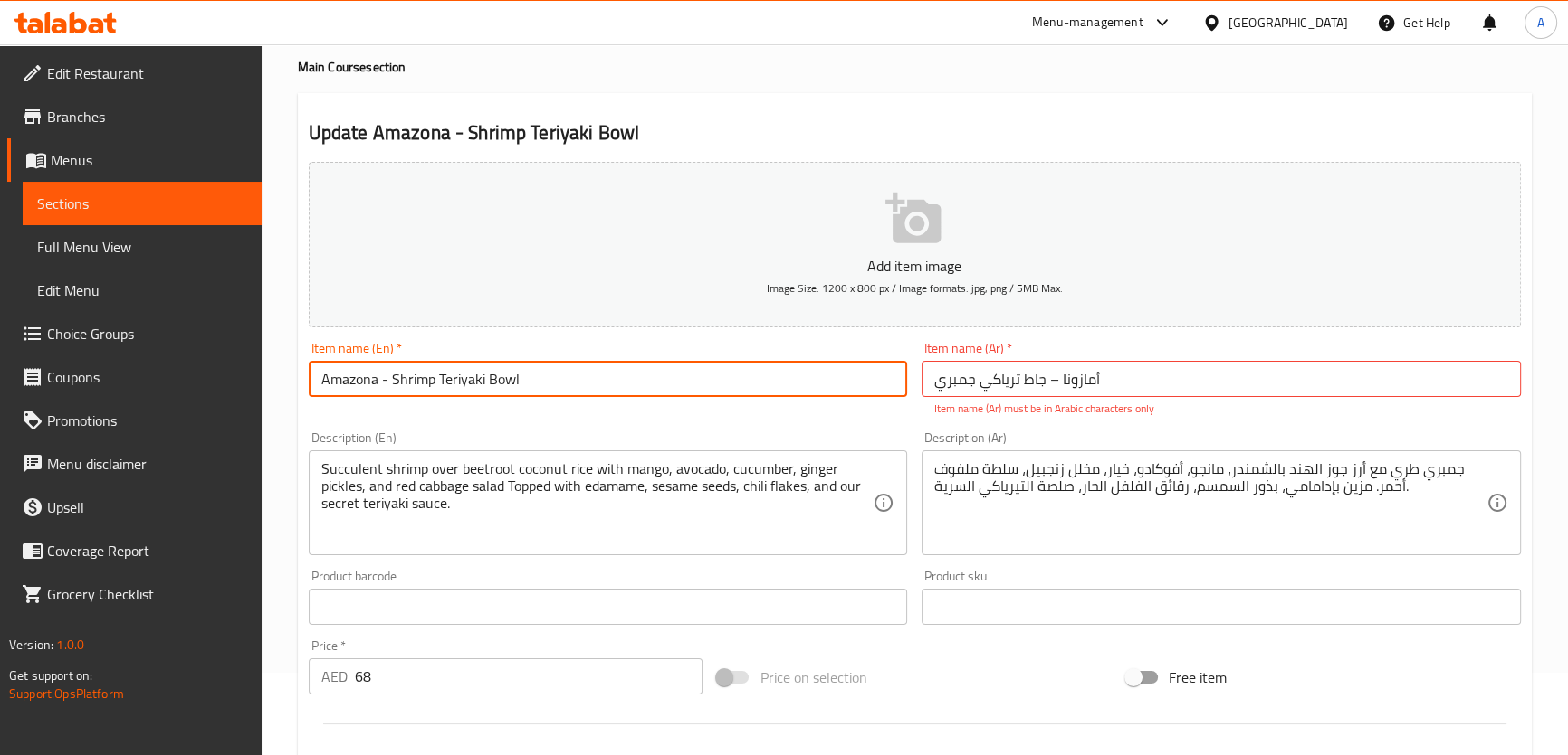
click at [560, 377] on input "Amazona - Shrimp Teriyaki Bowl" at bounding box center [608, 378] width 600 height 37
click at [1001, 364] on input "أمازونا – جاط ترياكي جمبري" at bounding box center [1221, 378] width 600 height 37
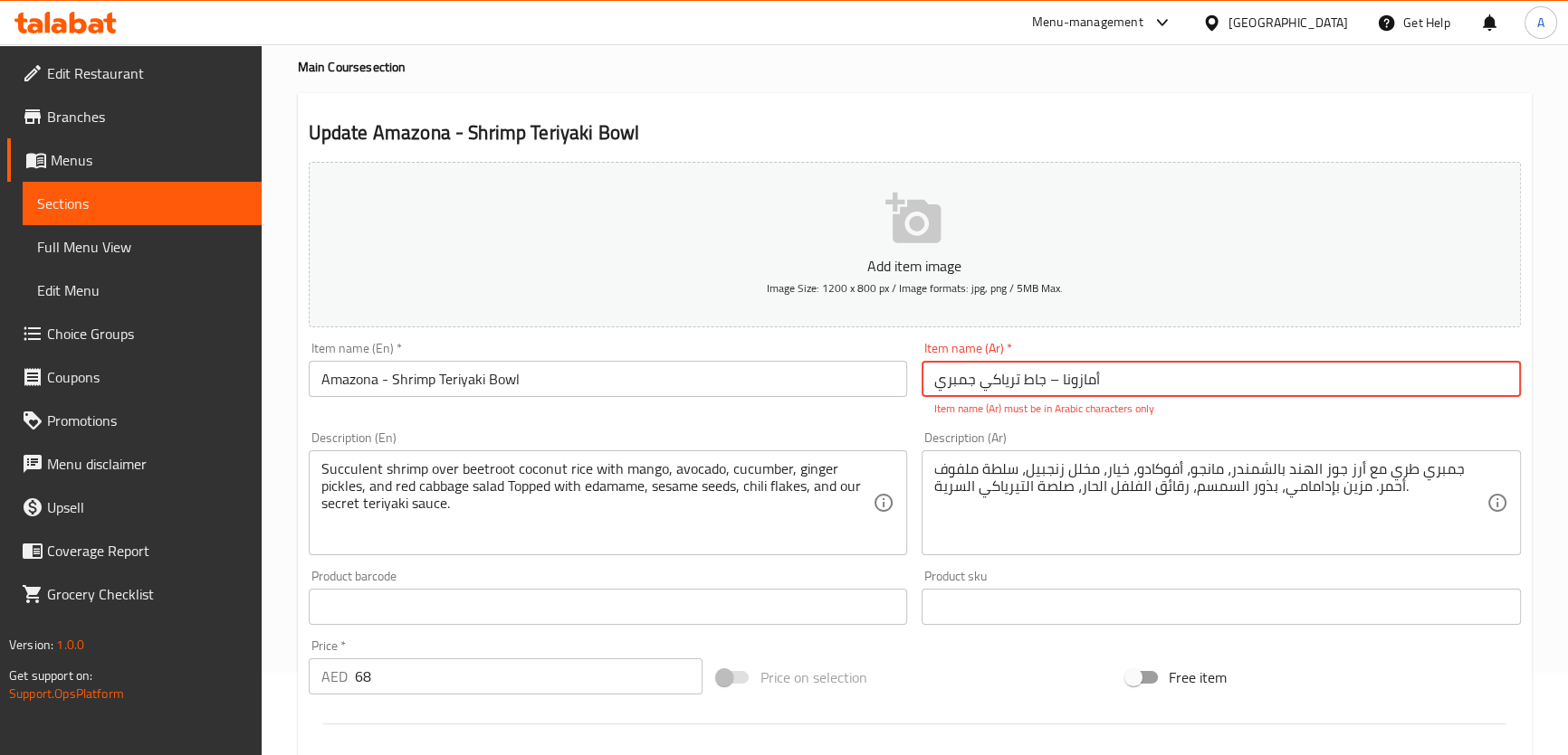
click at [1001, 364] on input "أمازونا – جاط ترياكي جمبري" at bounding box center [1221, 378] width 600 height 37
paste input "text"
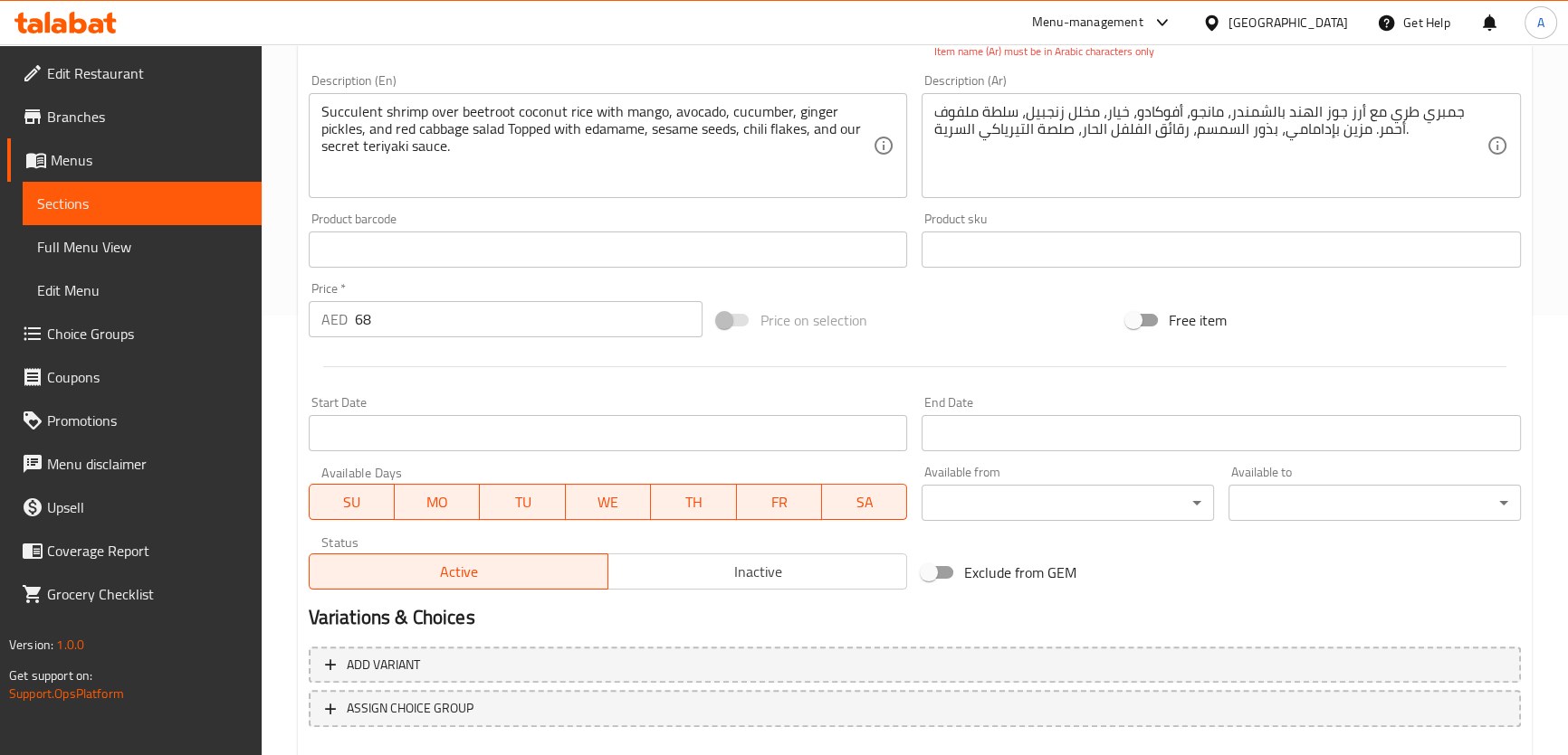
scroll to position [541, 0]
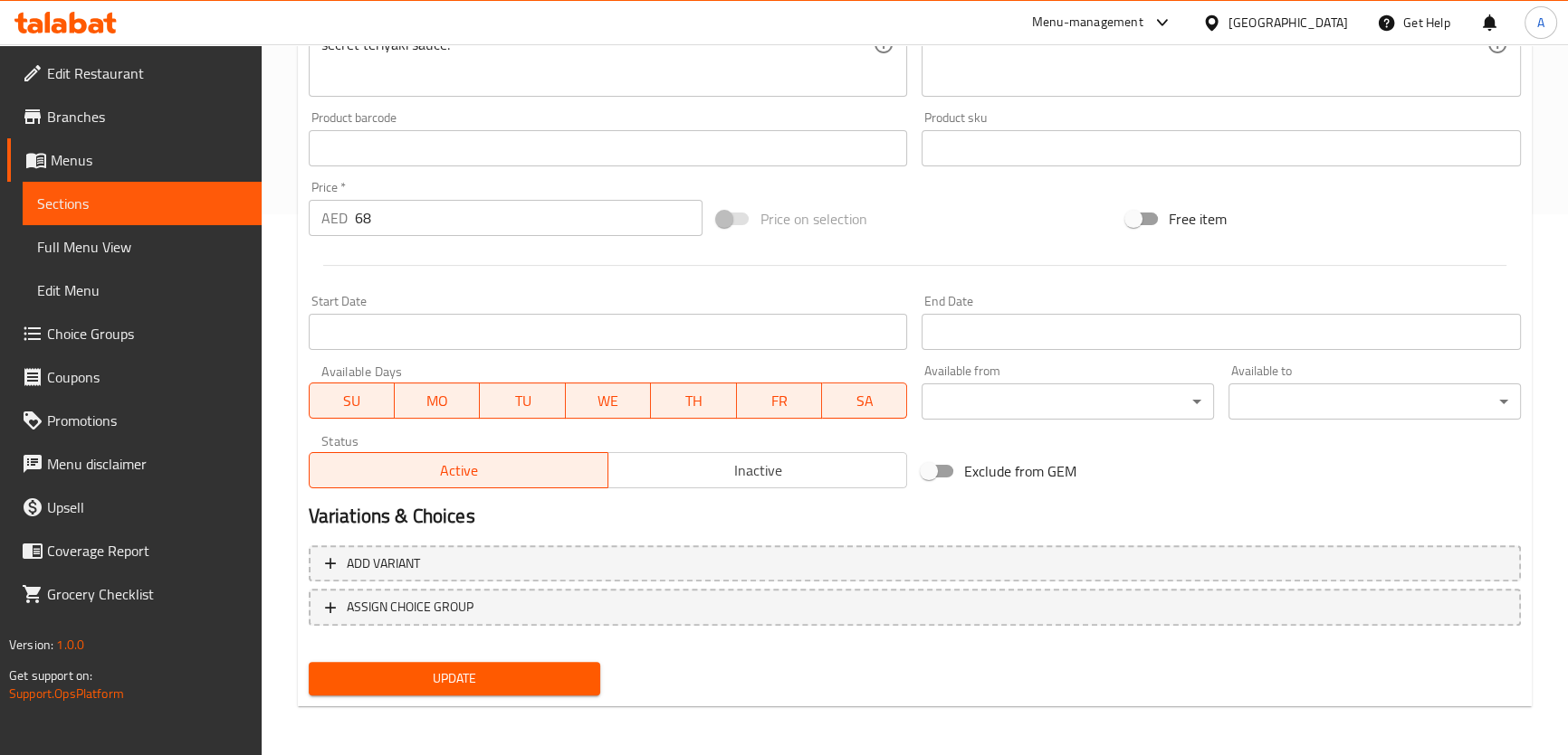
click at [459, 698] on div "Update" at bounding box center [455, 679] width 307 height 48
click at [466, 688] on span "Update" at bounding box center [455, 679] width 264 height 23
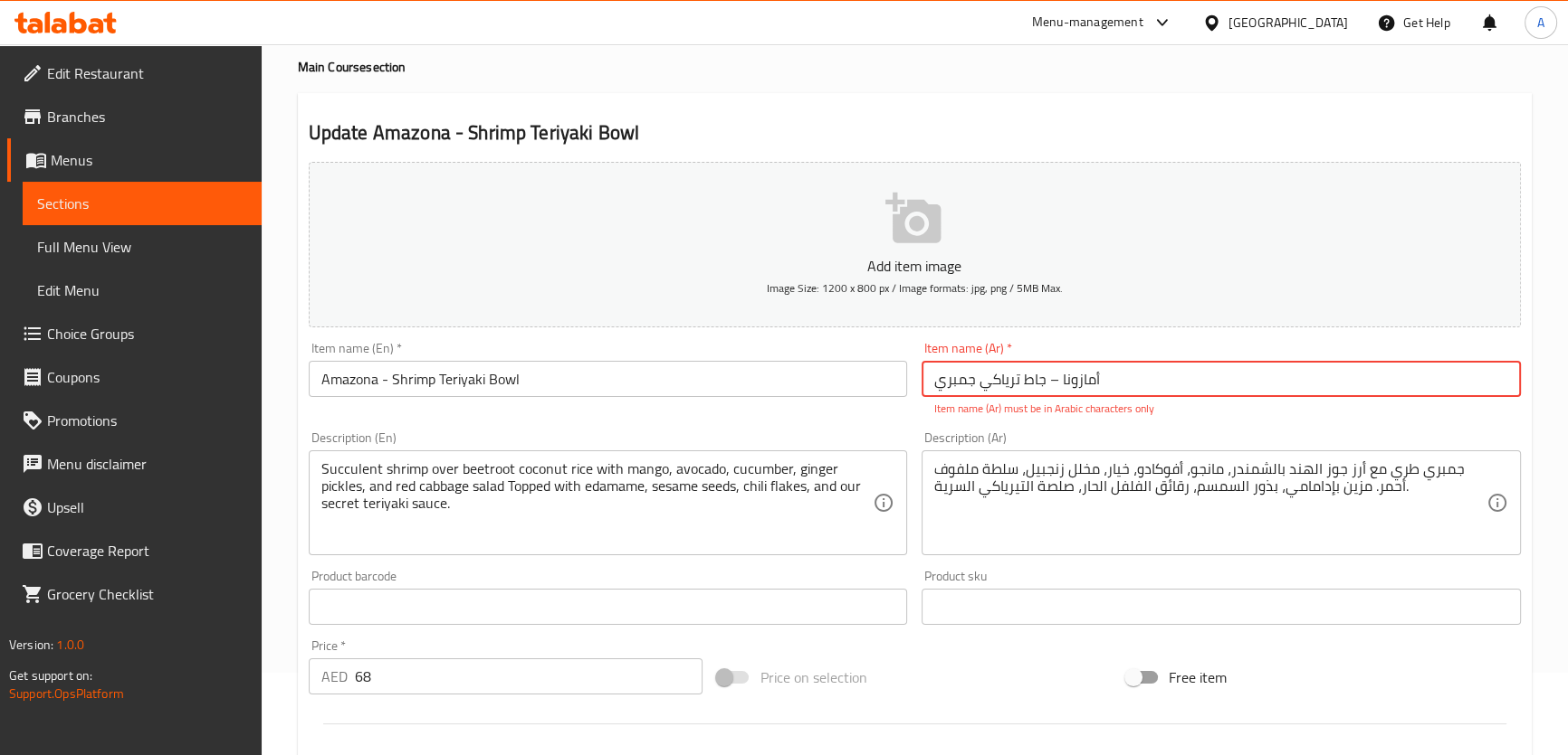
click at [1028, 379] on input "أمازونا – جاط ترياكي جمبري" at bounding box center [1221, 378] width 600 height 37
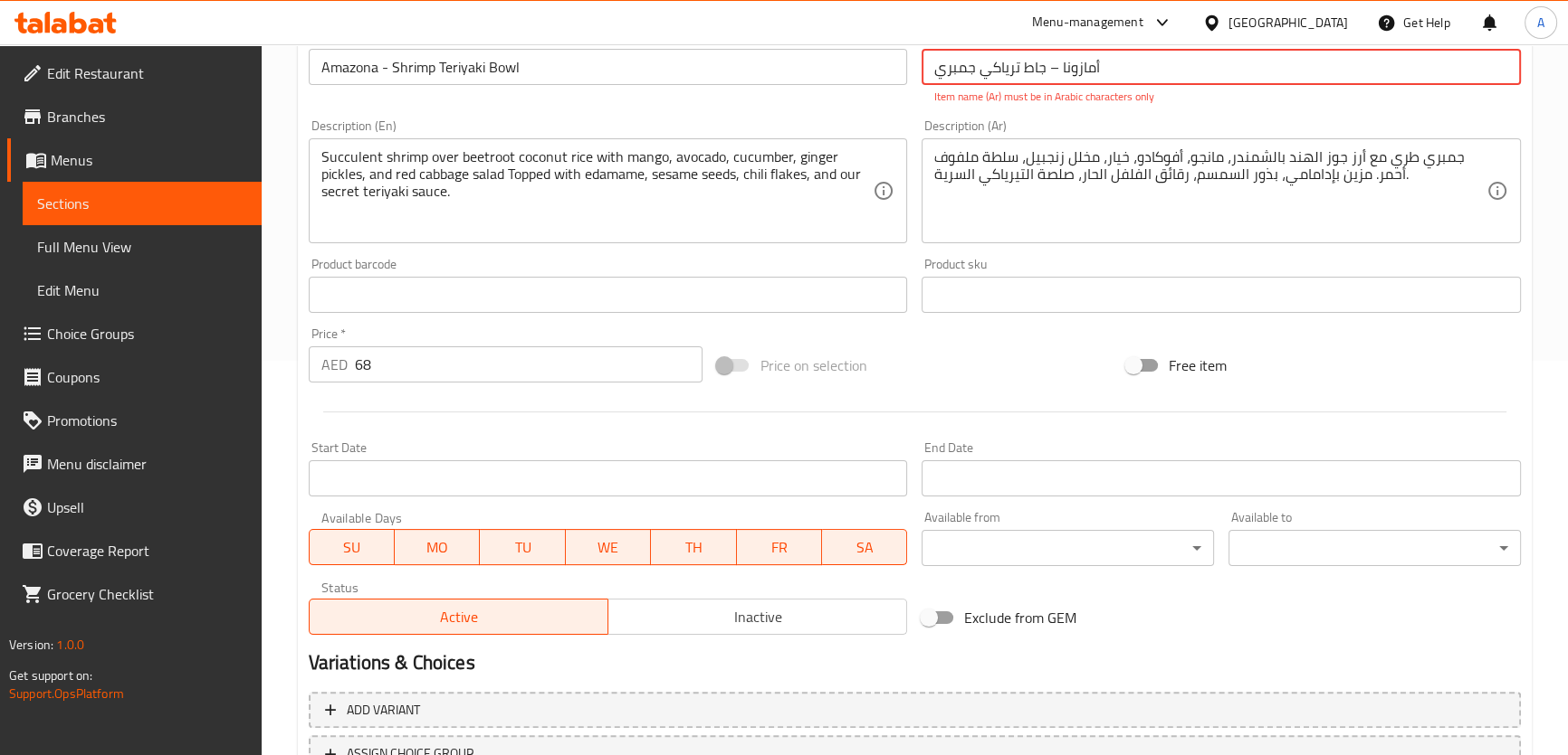
scroll to position [541, 0]
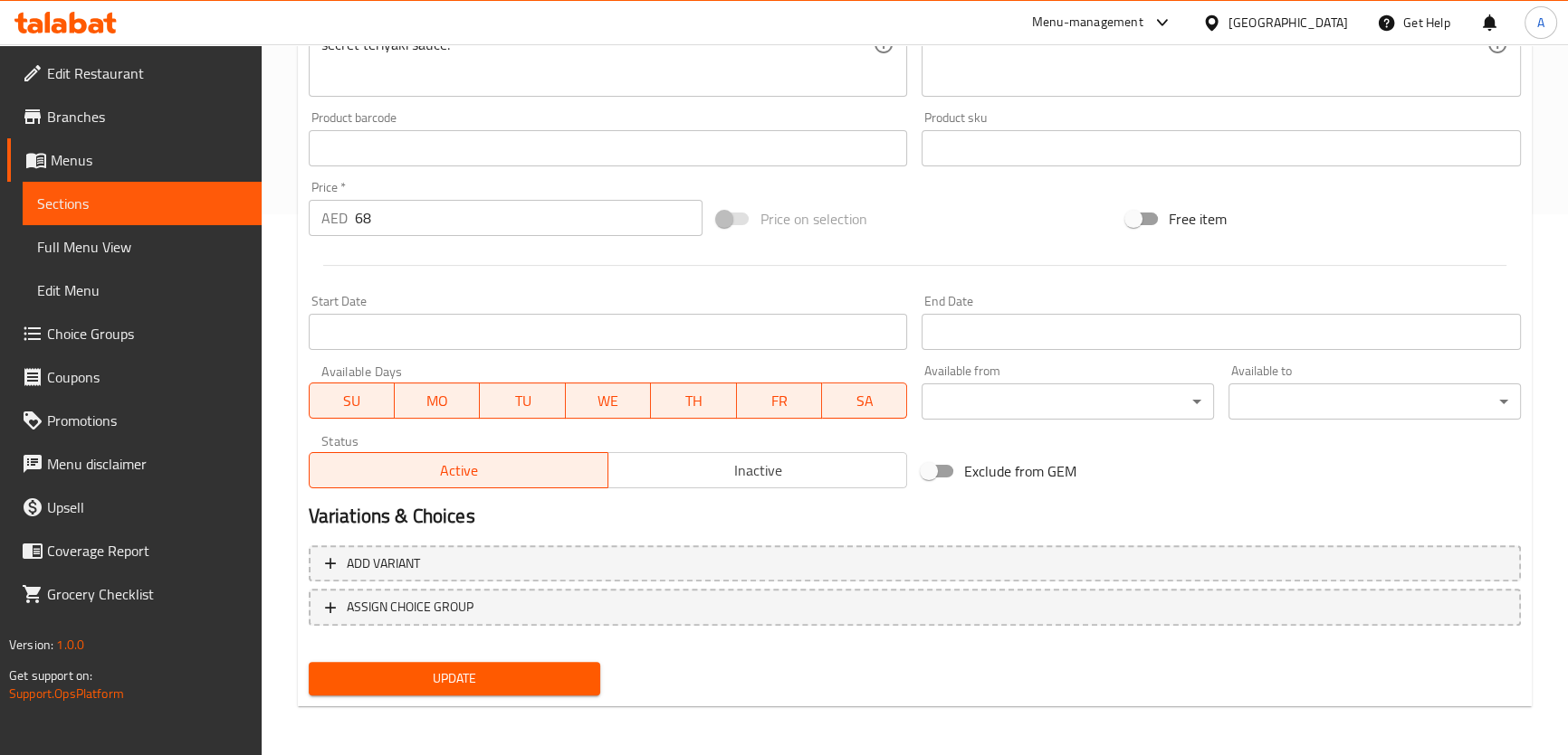
click at [558, 701] on div "Update" at bounding box center [455, 679] width 307 height 48
click at [552, 677] on span "Update" at bounding box center [455, 679] width 264 height 23
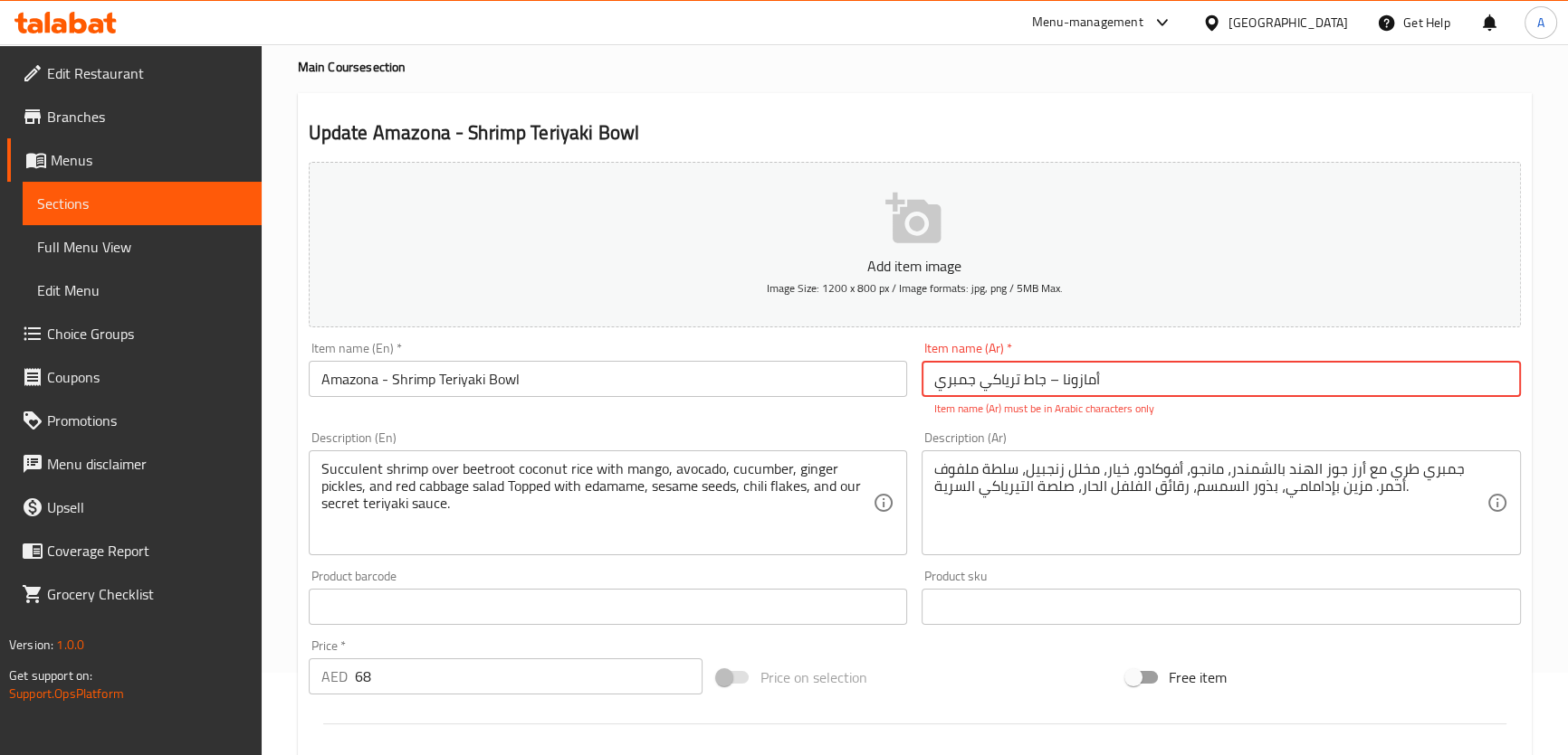
click at [1001, 383] on input "أمازونا – جاط ترياكي جمبري" at bounding box center [1221, 378] width 600 height 37
click at [1001, 382] on input "أمازونا – جاط ترياكي جمبري" at bounding box center [1221, 378] width 600 height 37
click at [940, 557] on div "Description (Ar) جمبري طري مع أرز جوز الهند بالشمندر، مانجو، أفوكادو، خيار، مخل…" at bounding box center [1220, 493] width 614 height 139
click at [979, 380] on input "أمازونا – جمبري" at bounding box center [1221, 378] width 600 height 37
click at [1039, 381] on input "أمازونا – جاط ترياكي جمبري" at bounding box center [1221, 378] width 600 height 37
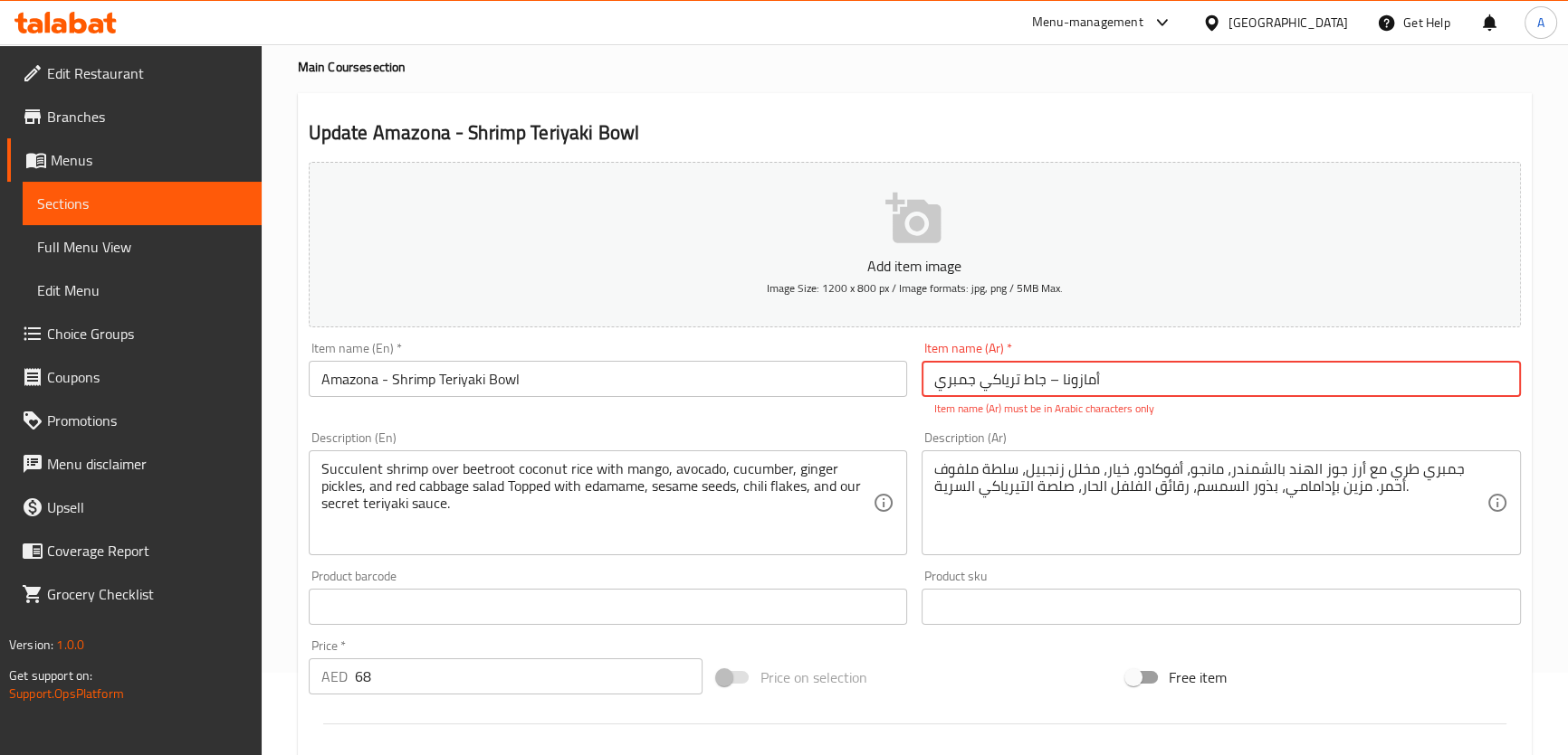
click at [1060, 381] on input "أمازونا – جاط ترياكي جمبري" at bounding box center [1221, 378] width 600 height 37
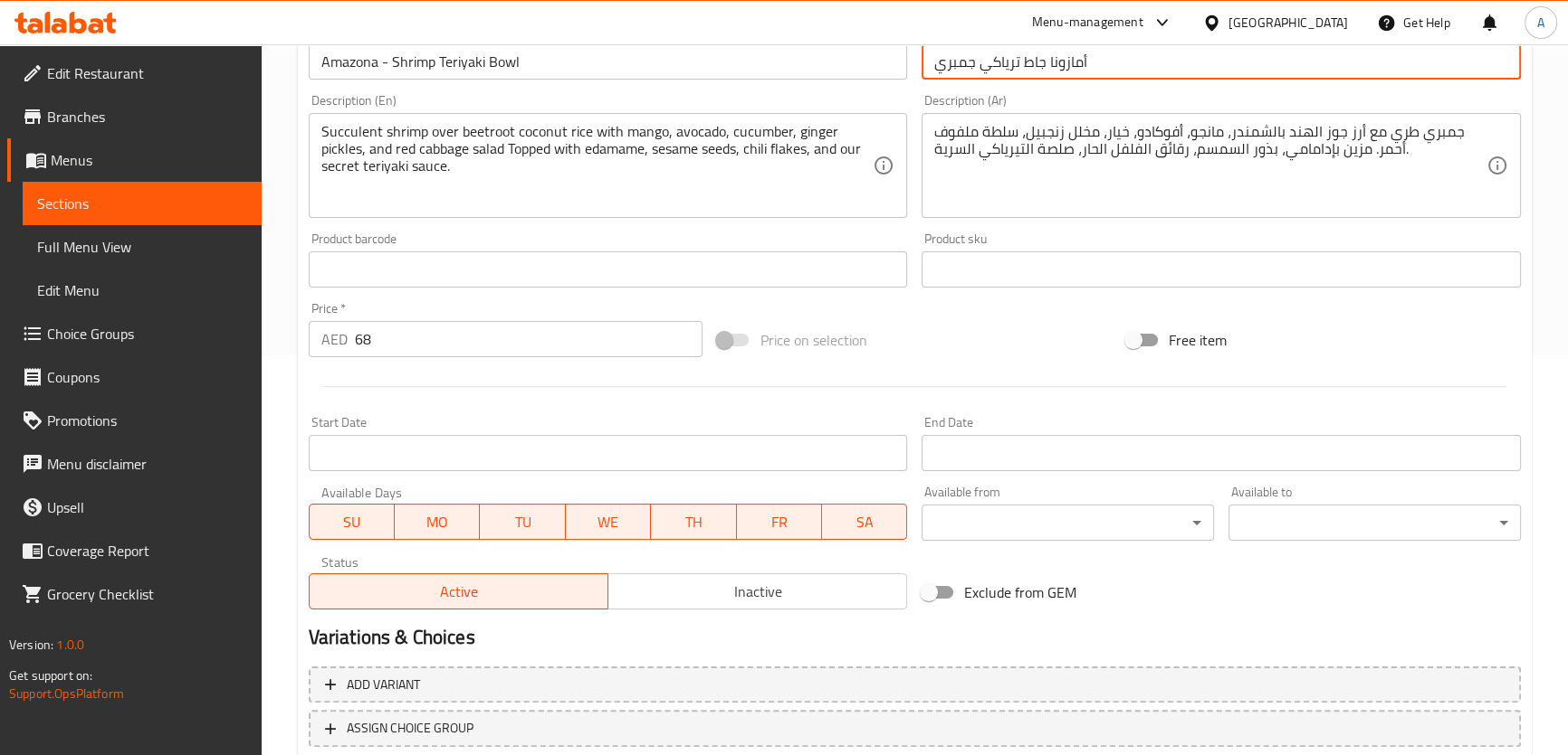
scroll to position [521, 0]
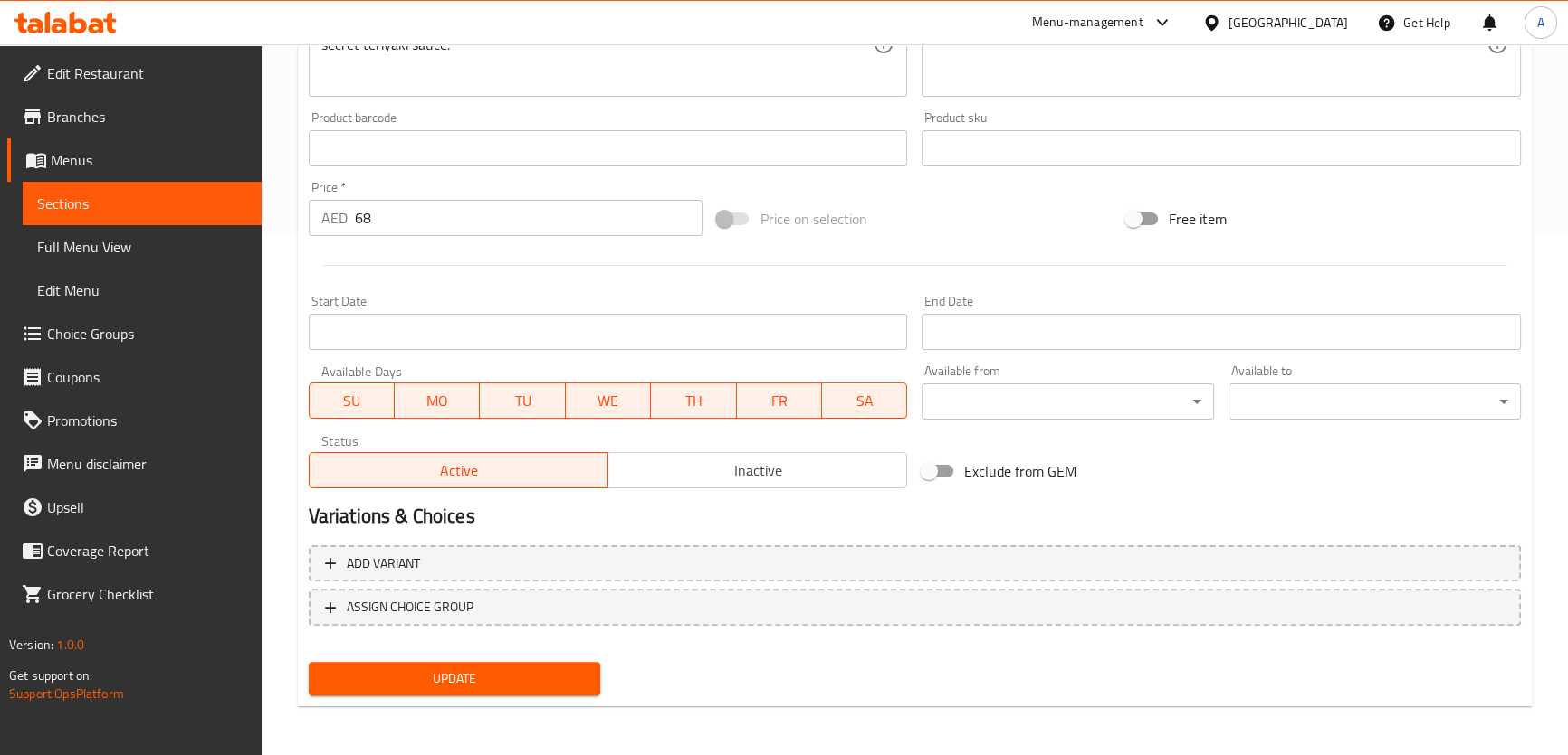
click at [461, 676] on span "Update" at bounding box center [455, 679] width 264 height 23
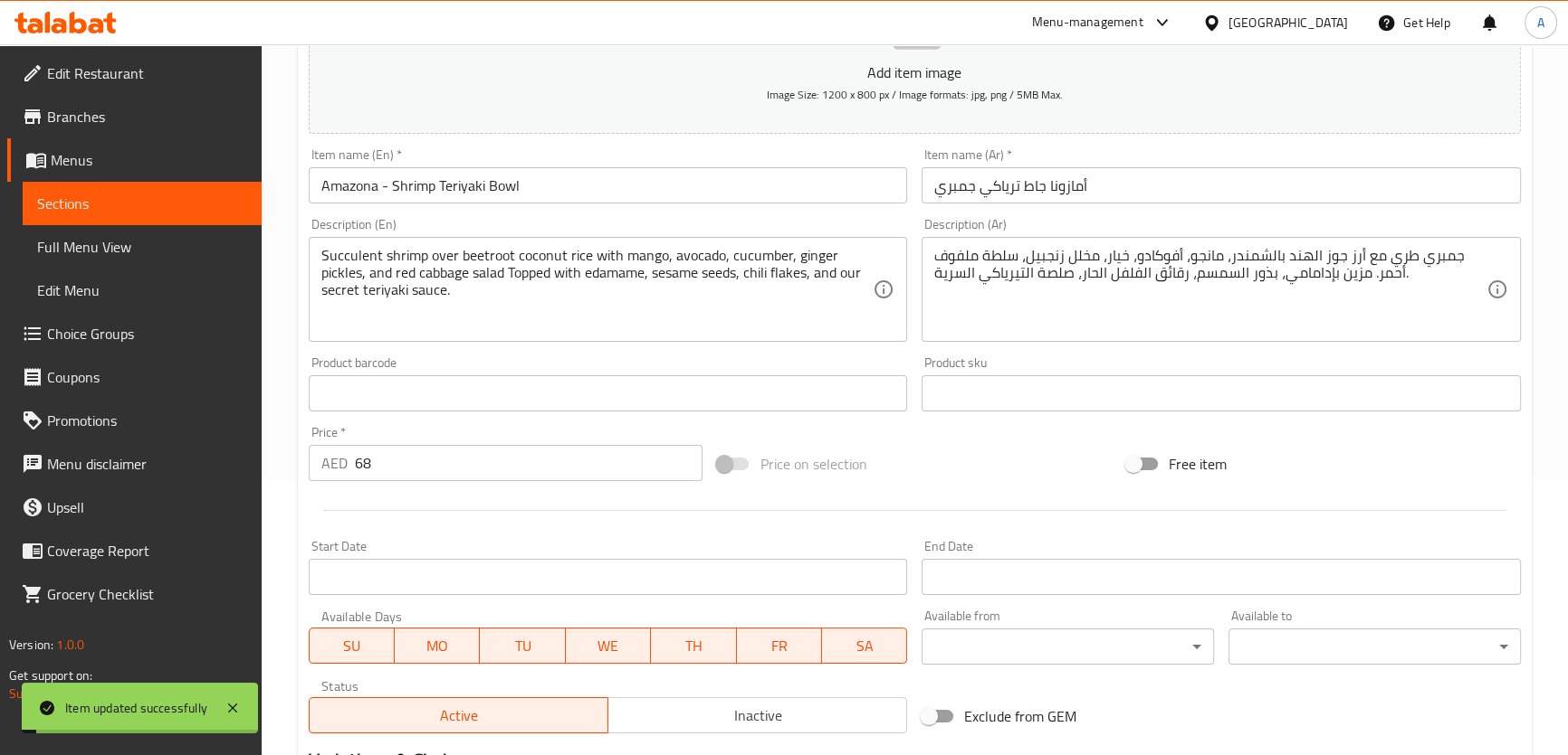
scroll to position [220, 0]
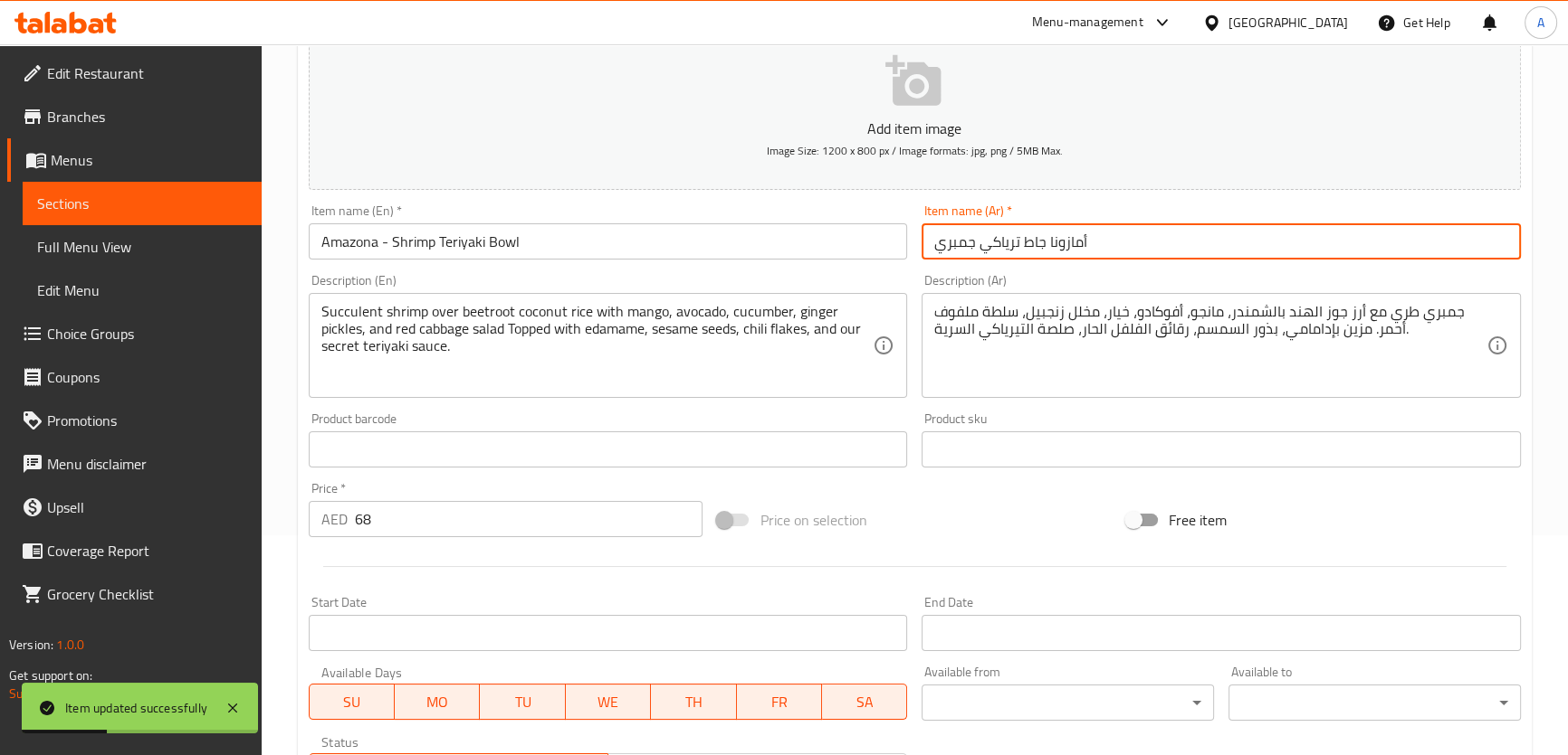
click at [1043, 238] on input "أمازونا جاط ترياكي جمبري" at bounding box center [1221, 242] width 600 height 37
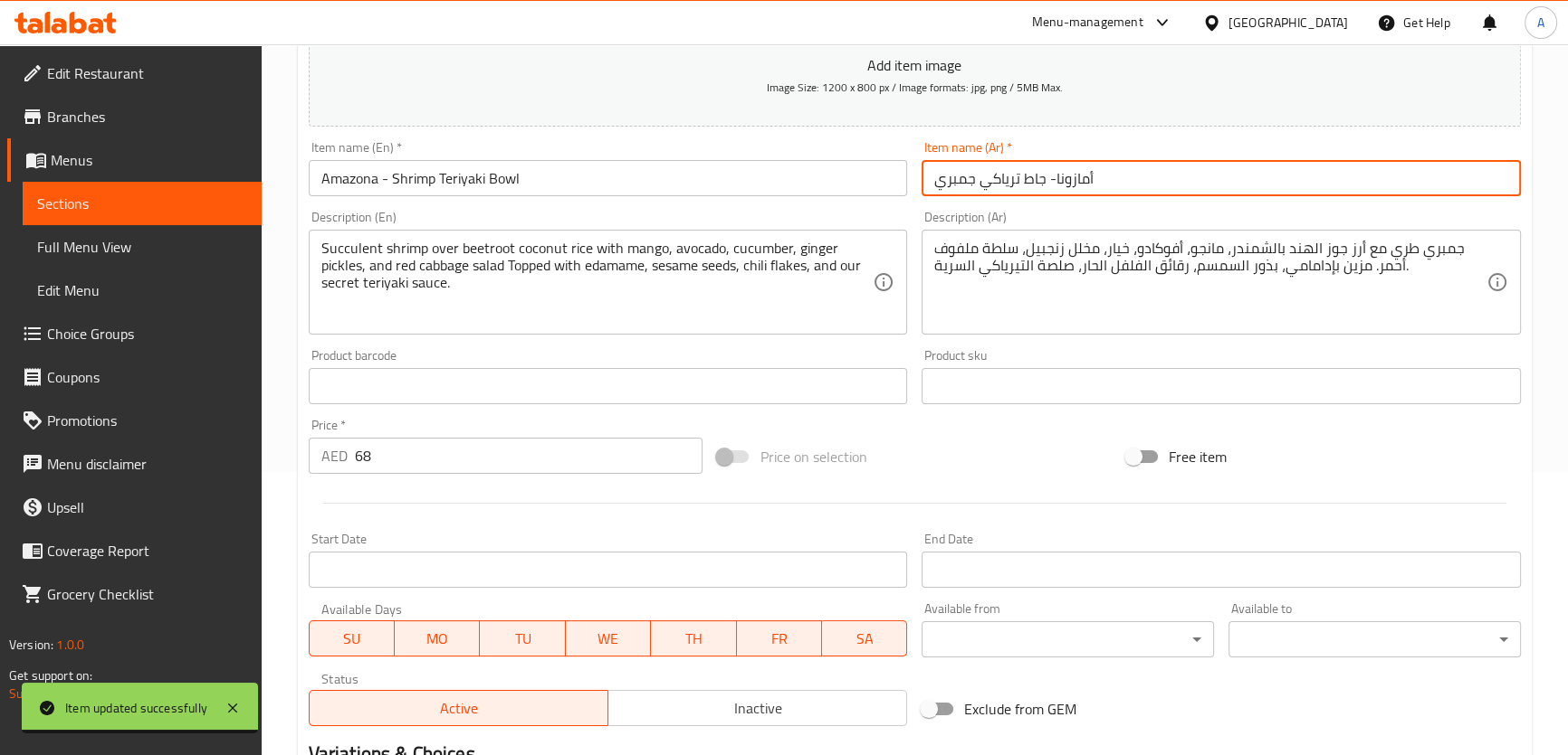
scroll to position [302, 0]
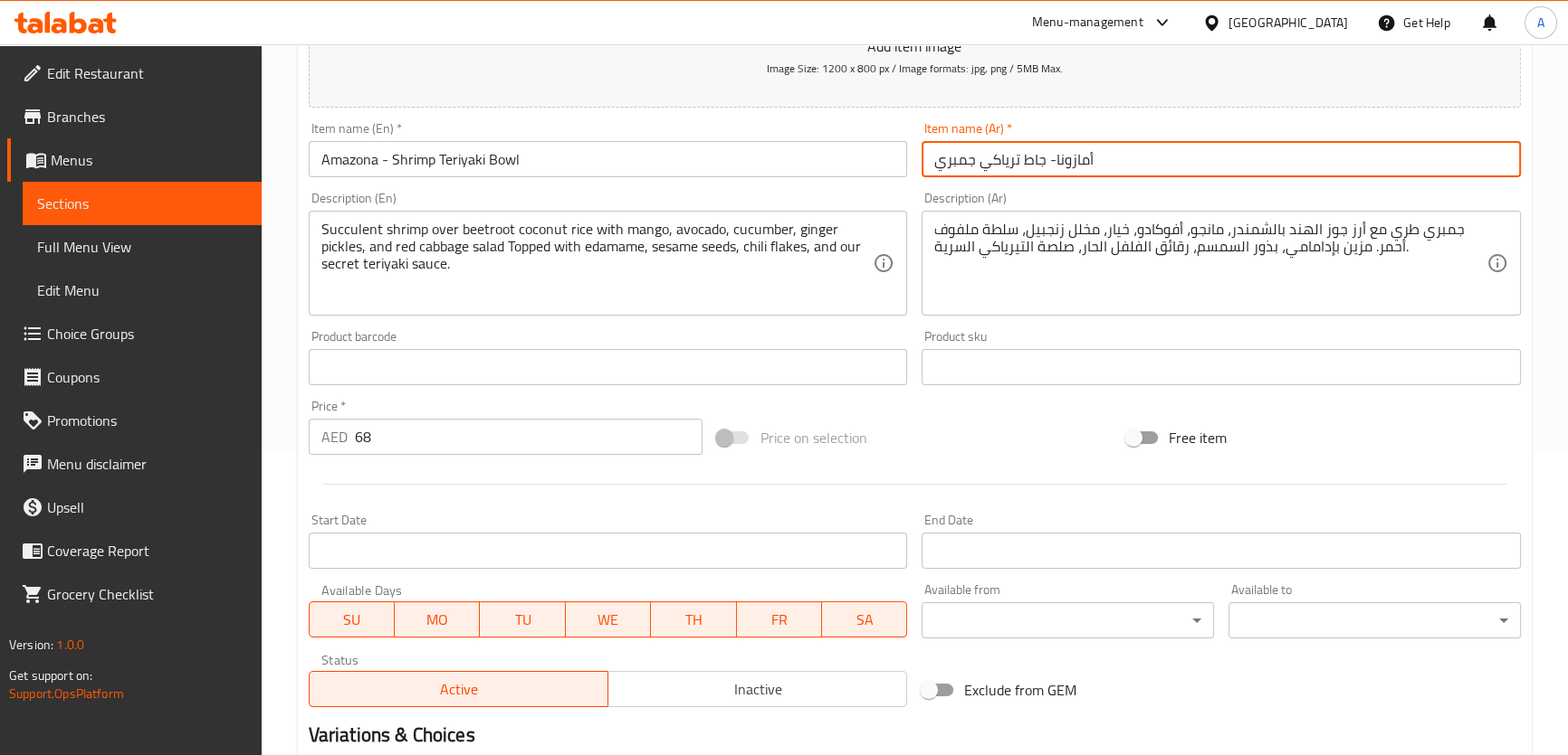
click at [1059, 162] on input "أمازونا- جاط ترياكي جمبري" at bounding box center [1221, 159] width 600 height 37
click at [1055, 162] on input "أمازونا- جاط ترياكي جمبري" at bounding box center [1221, 159] width 600 height 37
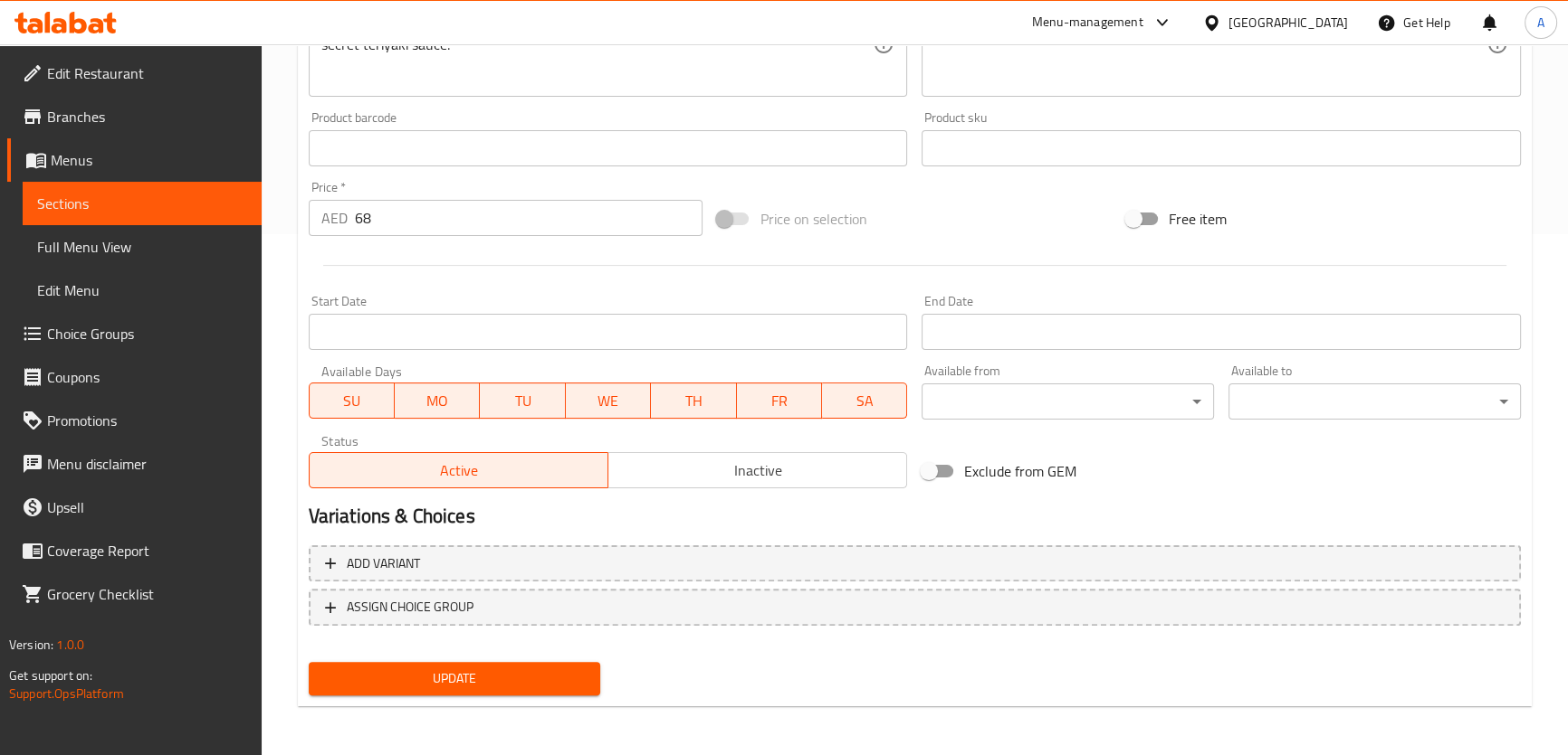
type input "أمازونا - جاط ترياكي جمبري"
click at [398, 676] on span "Update" at bounding box center [455, 679] width 264 height 23
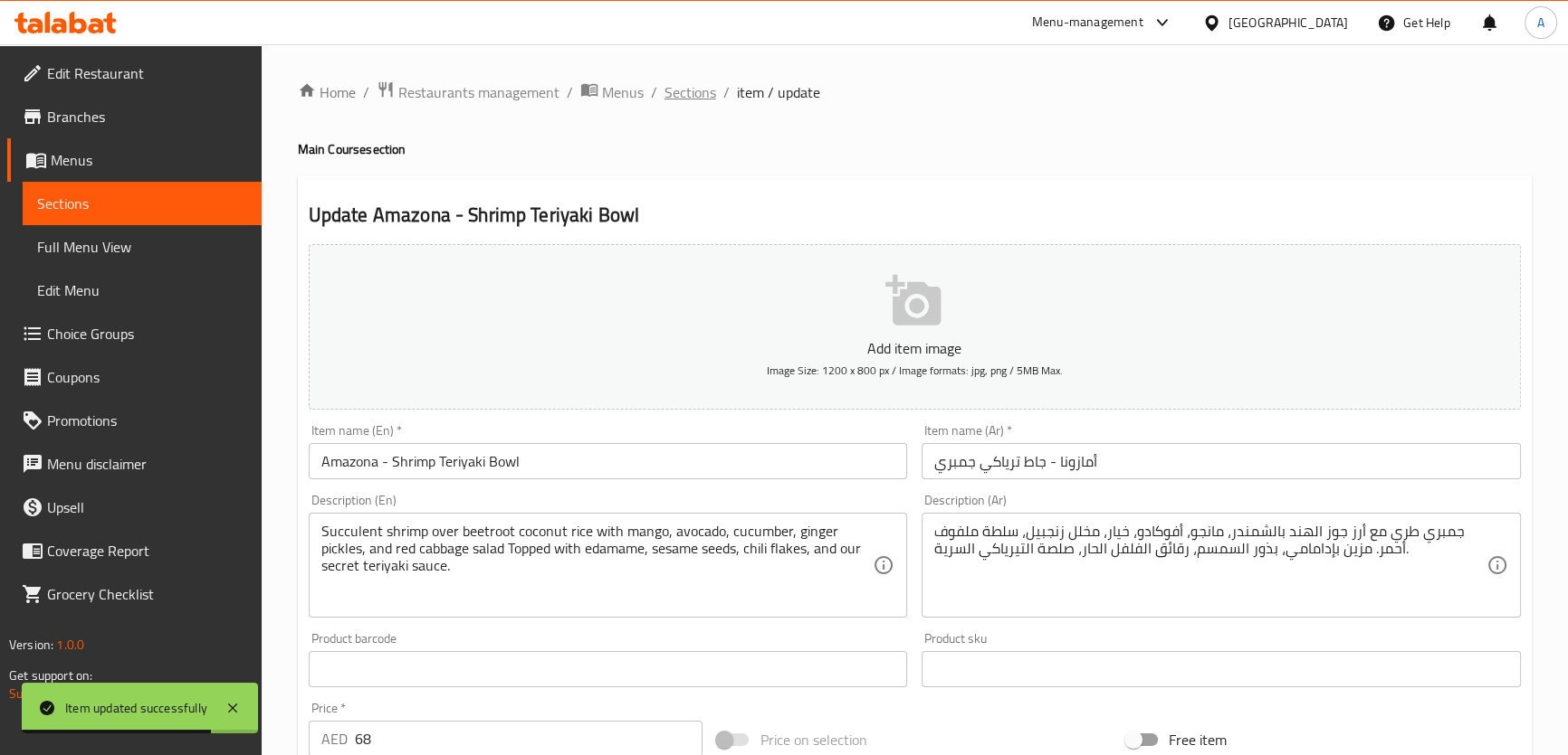
click at [694, 81] on span "Sections" at bounding box center [690, 92] width 52 height 22
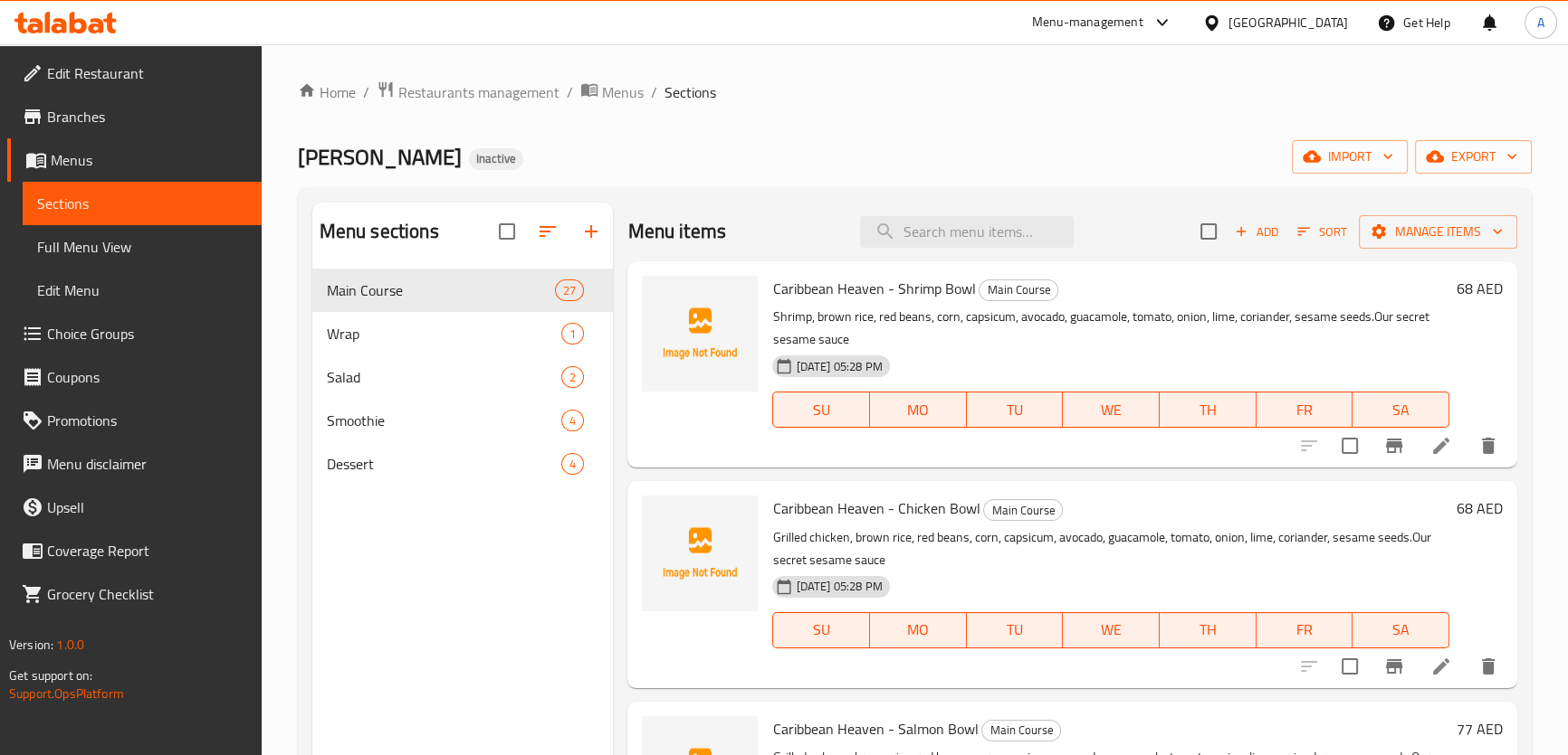
click at [889, 267] on div "Caribbean Heaven - Shrimp Bowl Main Course Shrimp, brown rice, red beans, corn,…" at bounding box center [1071, 365] width 889 height 206
click at [891, 266] on div "Caribbean Heaven - Shrimp Bowl Main Course Shrimp, brown rice, red beans, corn,…" at bounding box center [1071, 365] width 889 height 206
click at [913, 249] on div "Menu items Add Sort Manage items" at bounding box center [1071, 232] width 889 height 58
click at [925, 237] on input "search" at bounding box center [966, 232] width 214 height 32
paste input "Ociana"
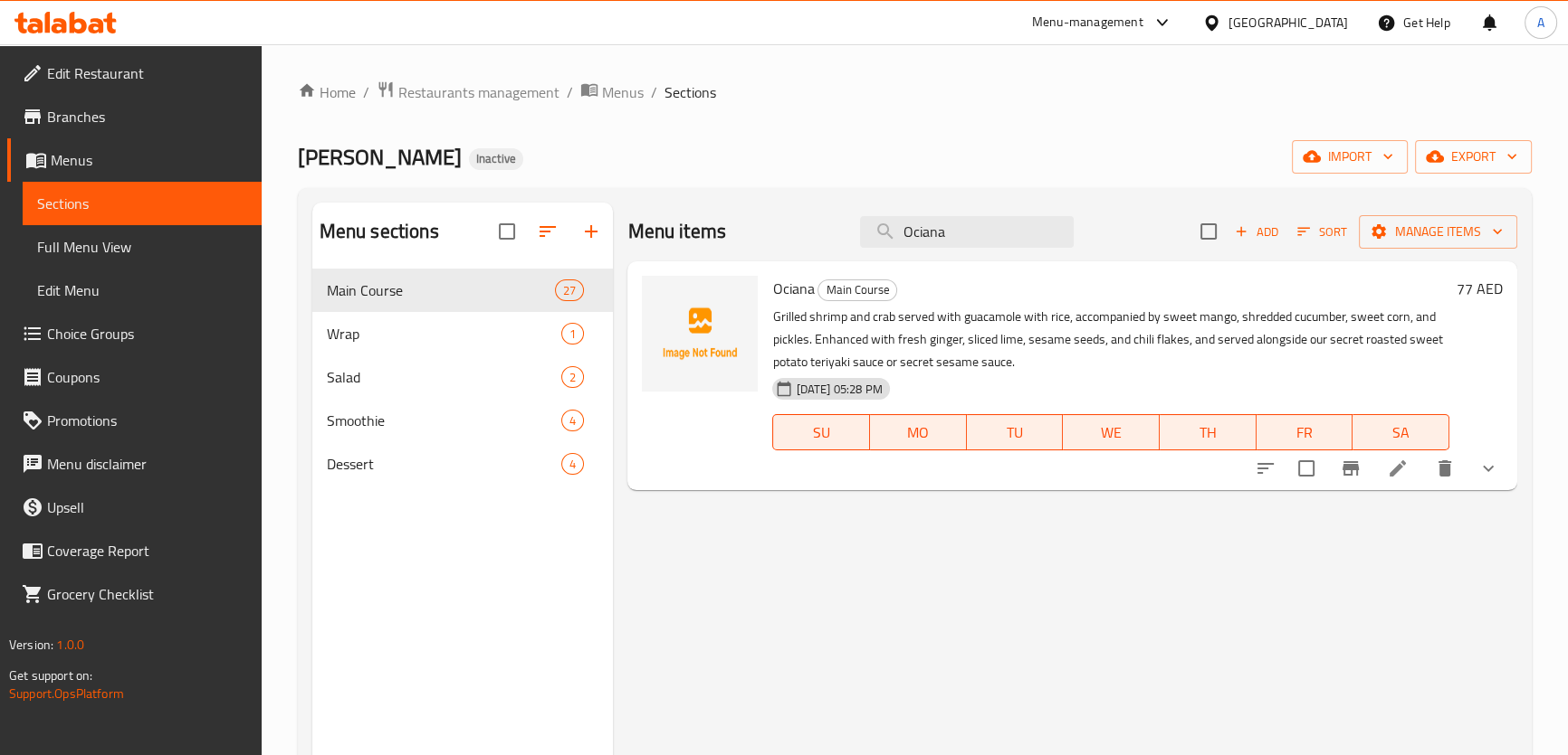
type input "Ociana"
click at [1399, 468] on icon at bounding box center [1398, 469] width 16 height 16
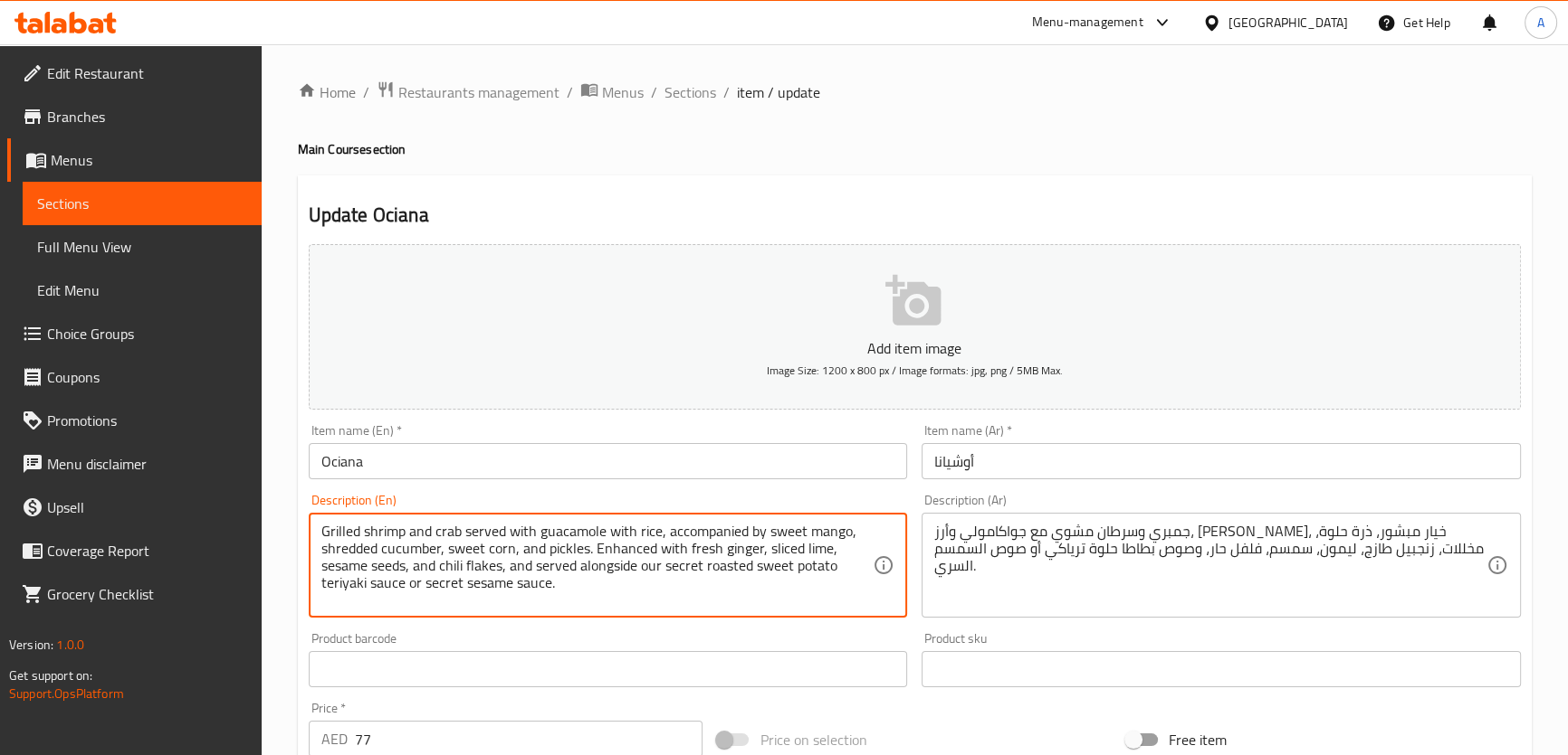
click at [605, 533] on textarea "Grilled shrimp and crab served with guacamole with rice, accompanied by sweet m…" at bounding box center [597, 566] width 552 height 86
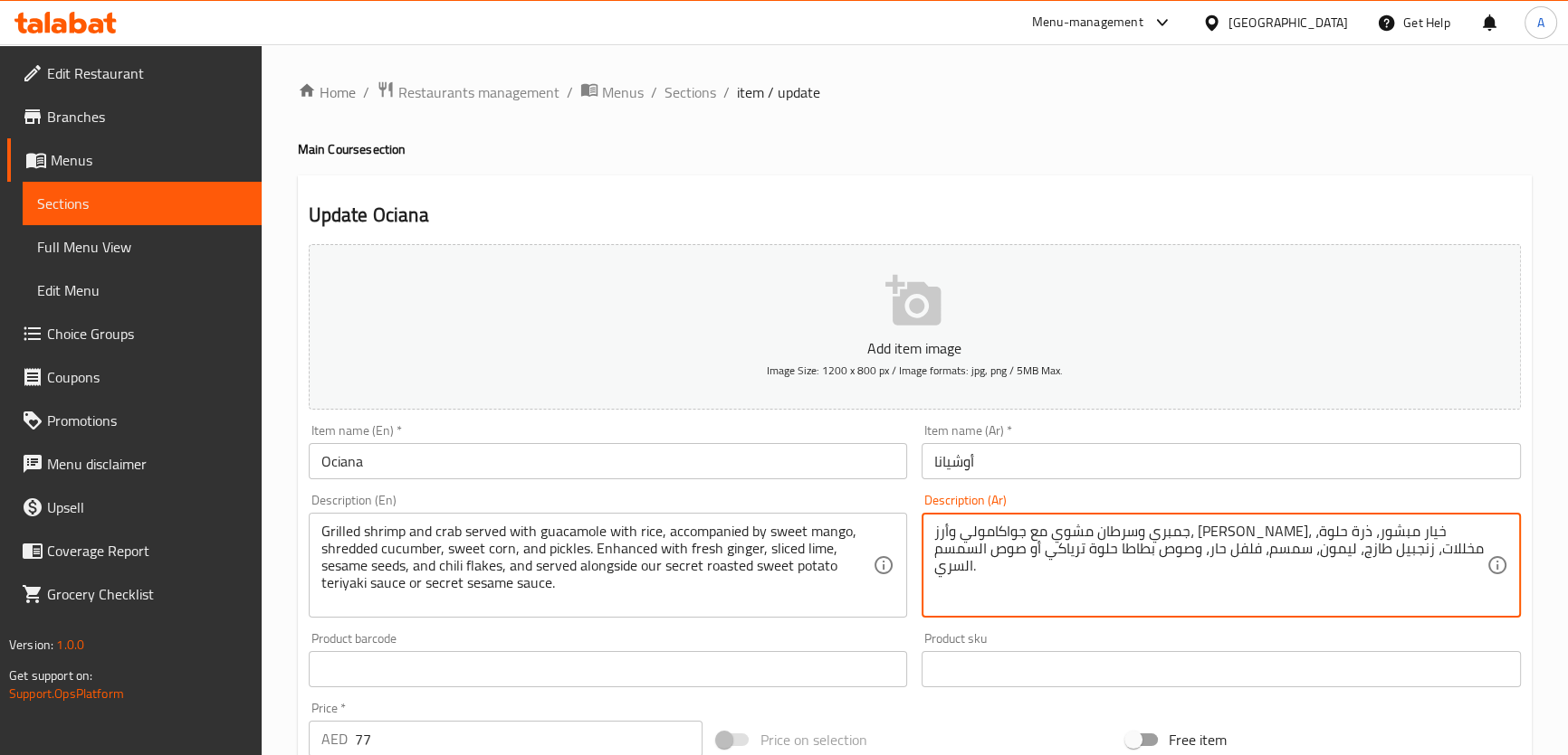
click at [1401, 600] on textarea "جمبري وسرطان مشوي مع جواكامولي وأرز، مانجو حلو، خيار مبشور، ذرة حلوة، مخللات، ز…" at bounding box center [1209, 566] width 552 height 86
paste textarea "وبيان وسلطعون مشويان يُقدمان مع جواكامولي وأرز، مع مانجو حلو، خيار مبشور، ذرة ح…"
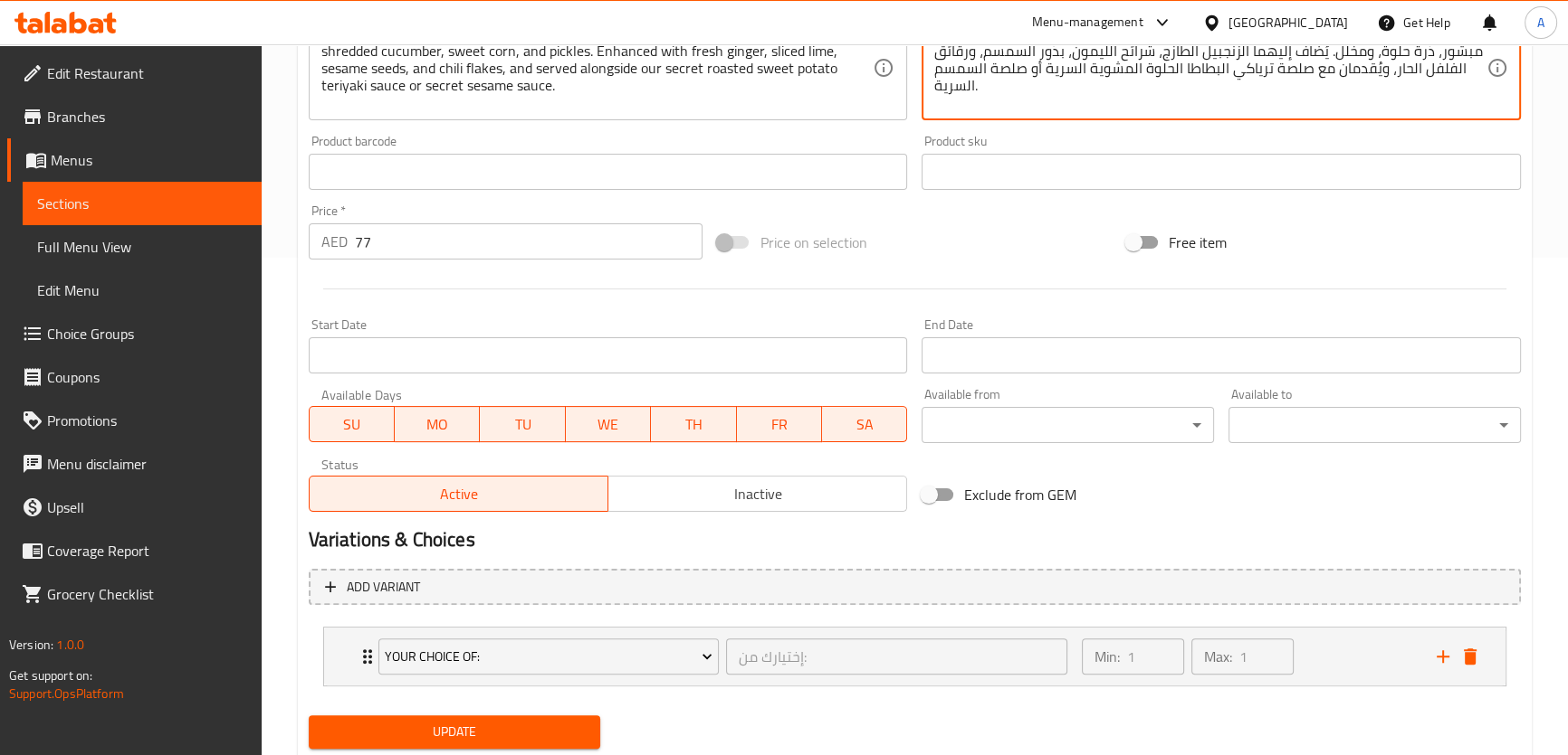
scroll to position [551, 0]
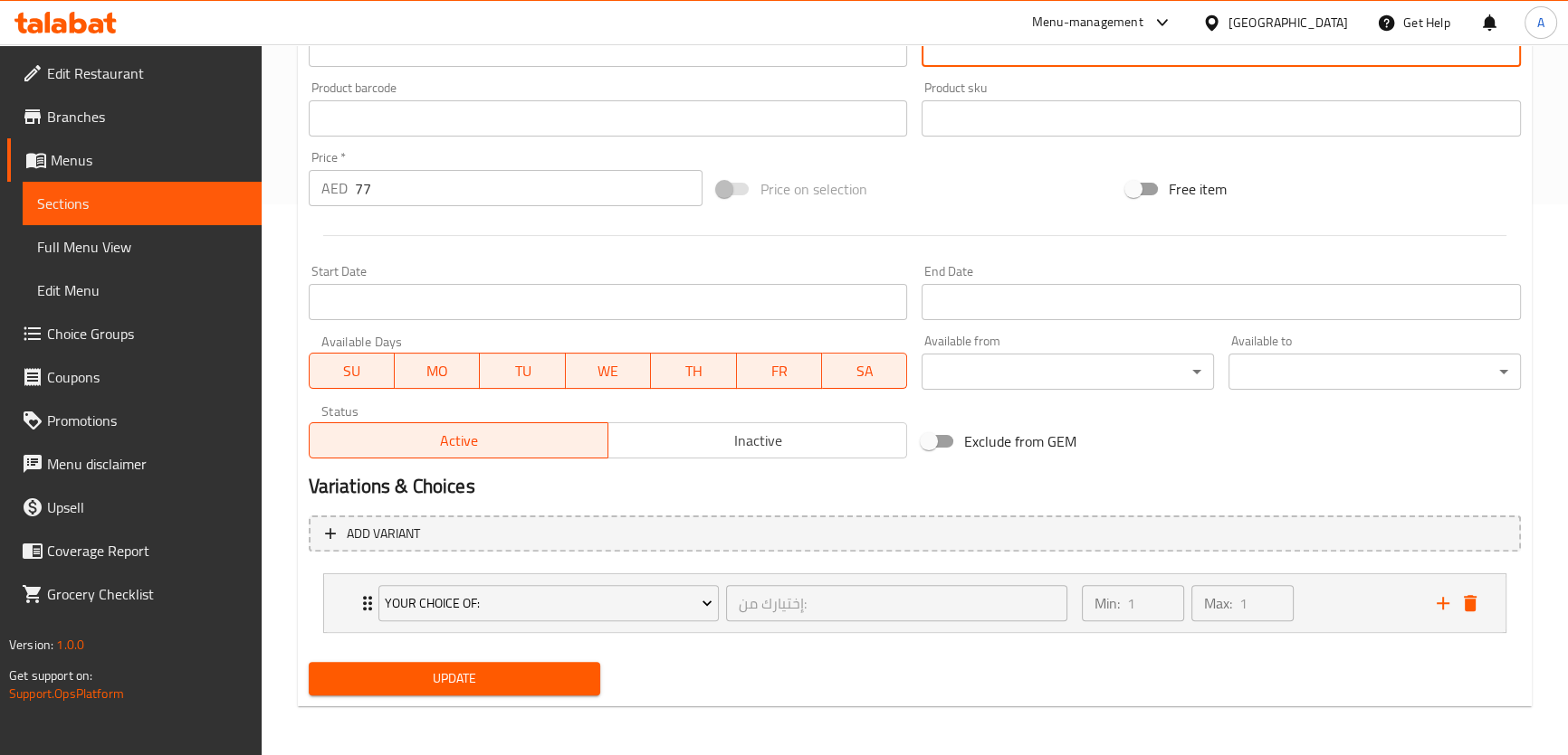
type textarea "روبيان وسلطعون مشويان يُقدمان مع جواكامولي وأرز، مع مانجو حلو، خيار مبشور، ذرة …"
click at [559, 684] on span "Update" at bounding box center [455, 679] width 264 height 23
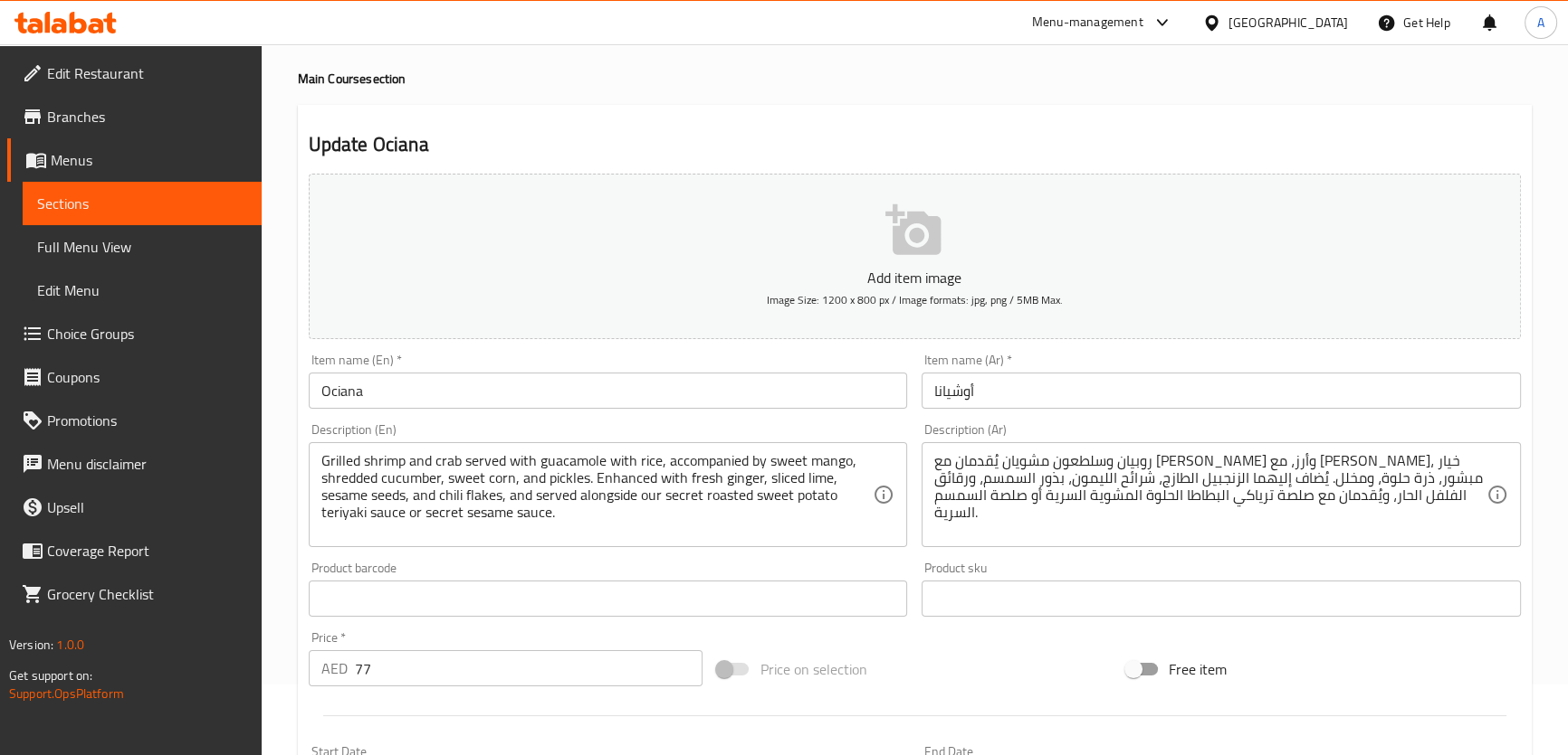
scroll to position [16, 0]
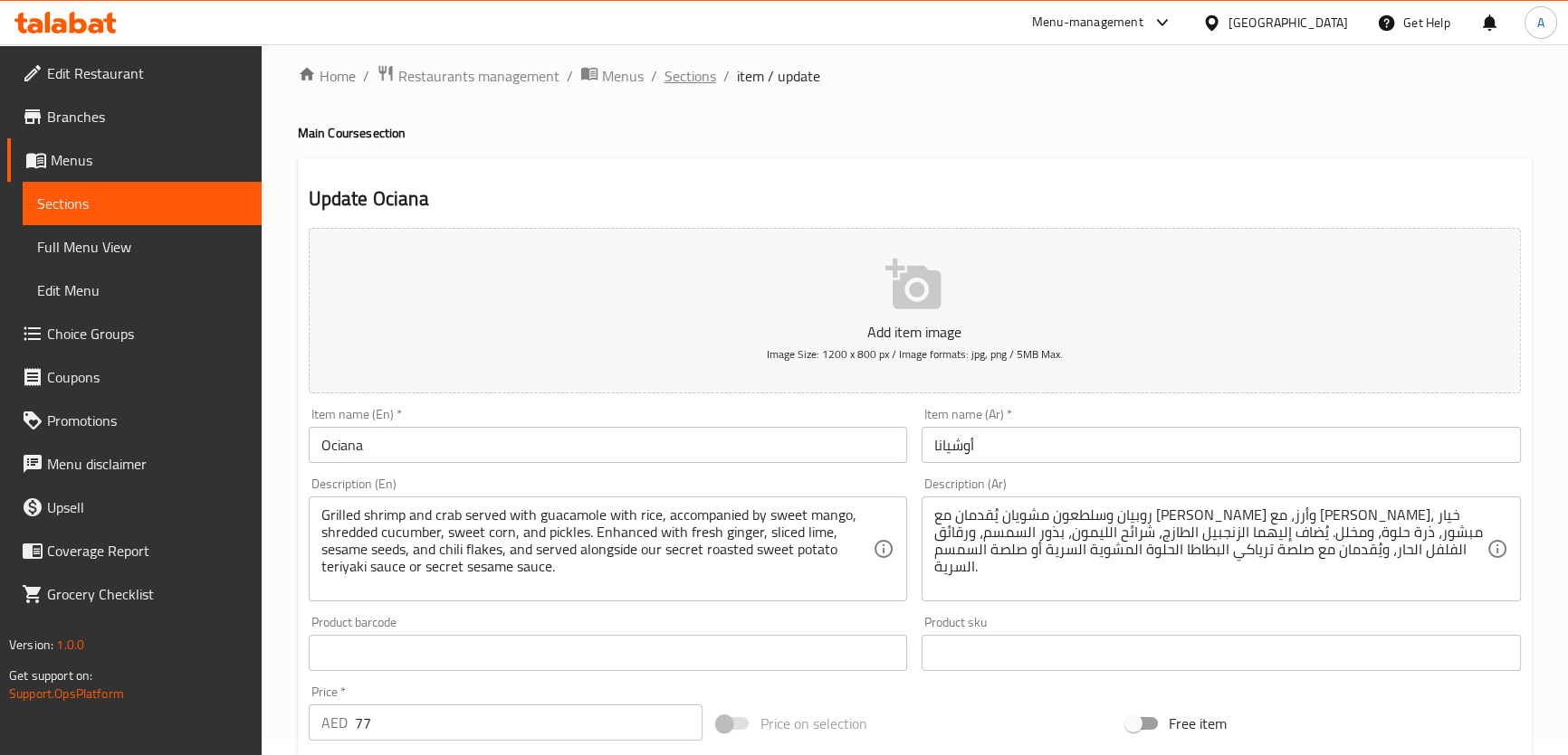
click at [698, 73] on span "Sections" at bounding box center [690, 76] width 52 height 22
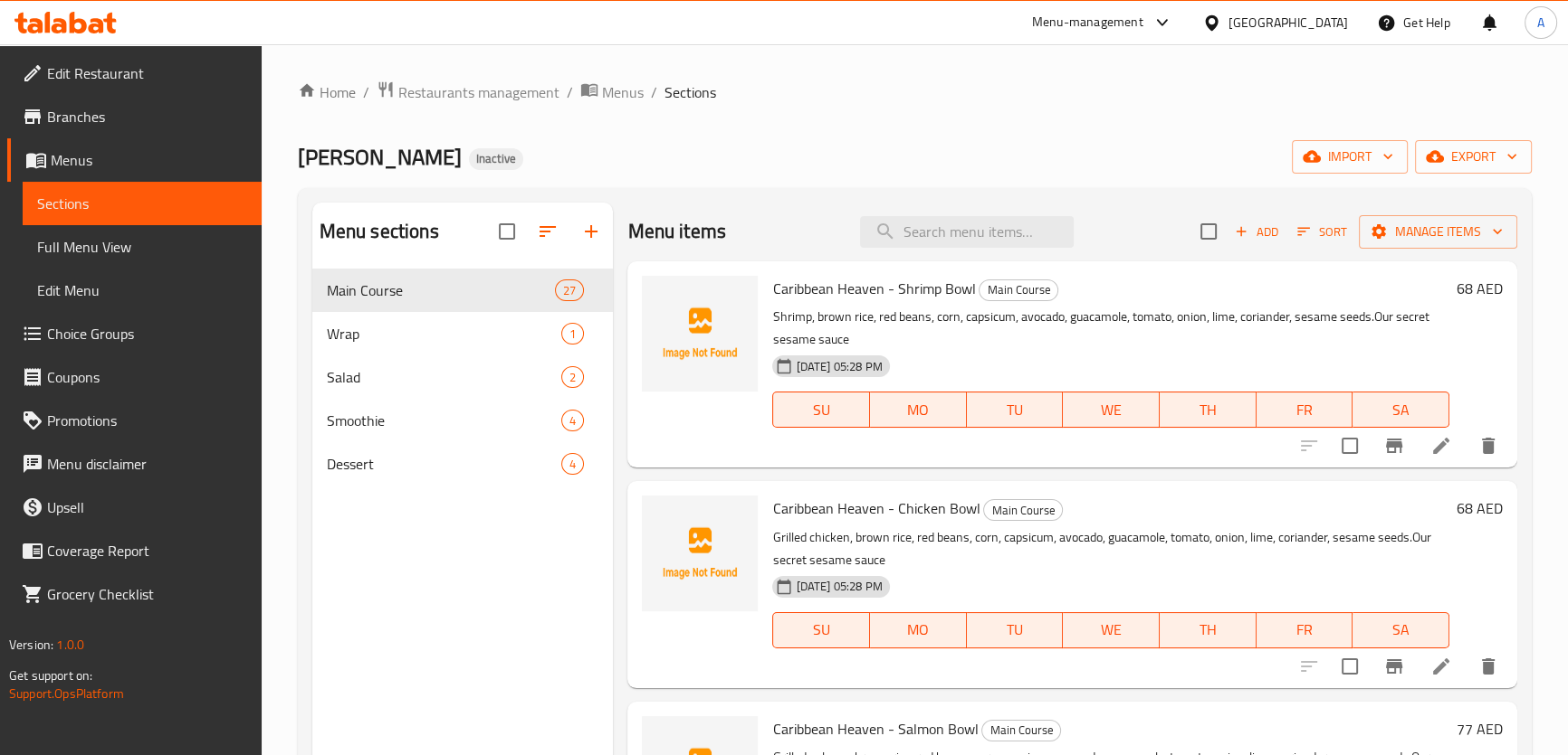
click at [913, 254] on div "Menu items Add Sort Manage items" at bounding box center [1071, 232] width 889 height 58
click at [974, 225] on input "search" at bounding box center [966, 232] width 214 height 32
paste input "Toro Blanco"
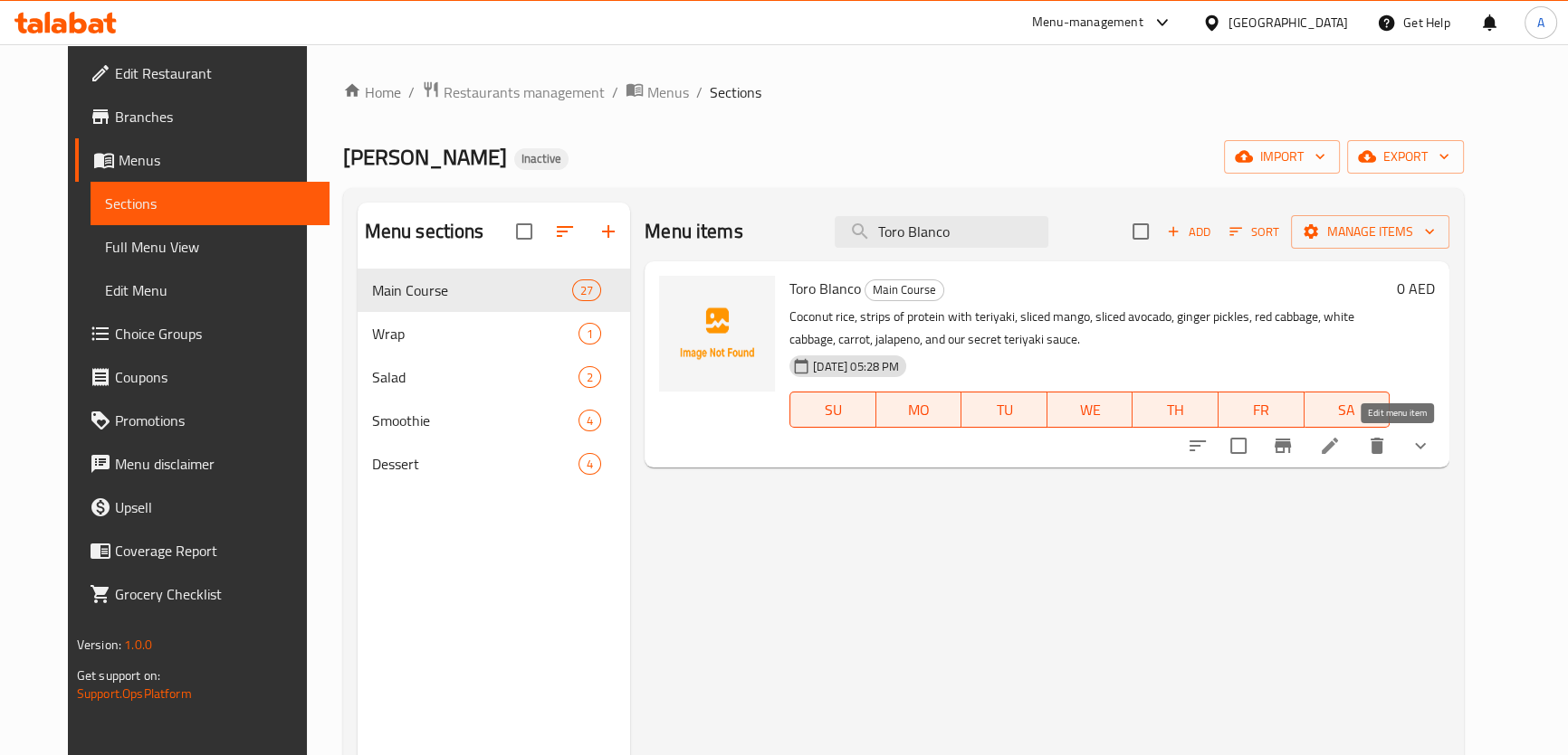
type input "Toro Blanco"
click at [1340, 440] on icon at bounding box center [1329, 446] width 22 height 22
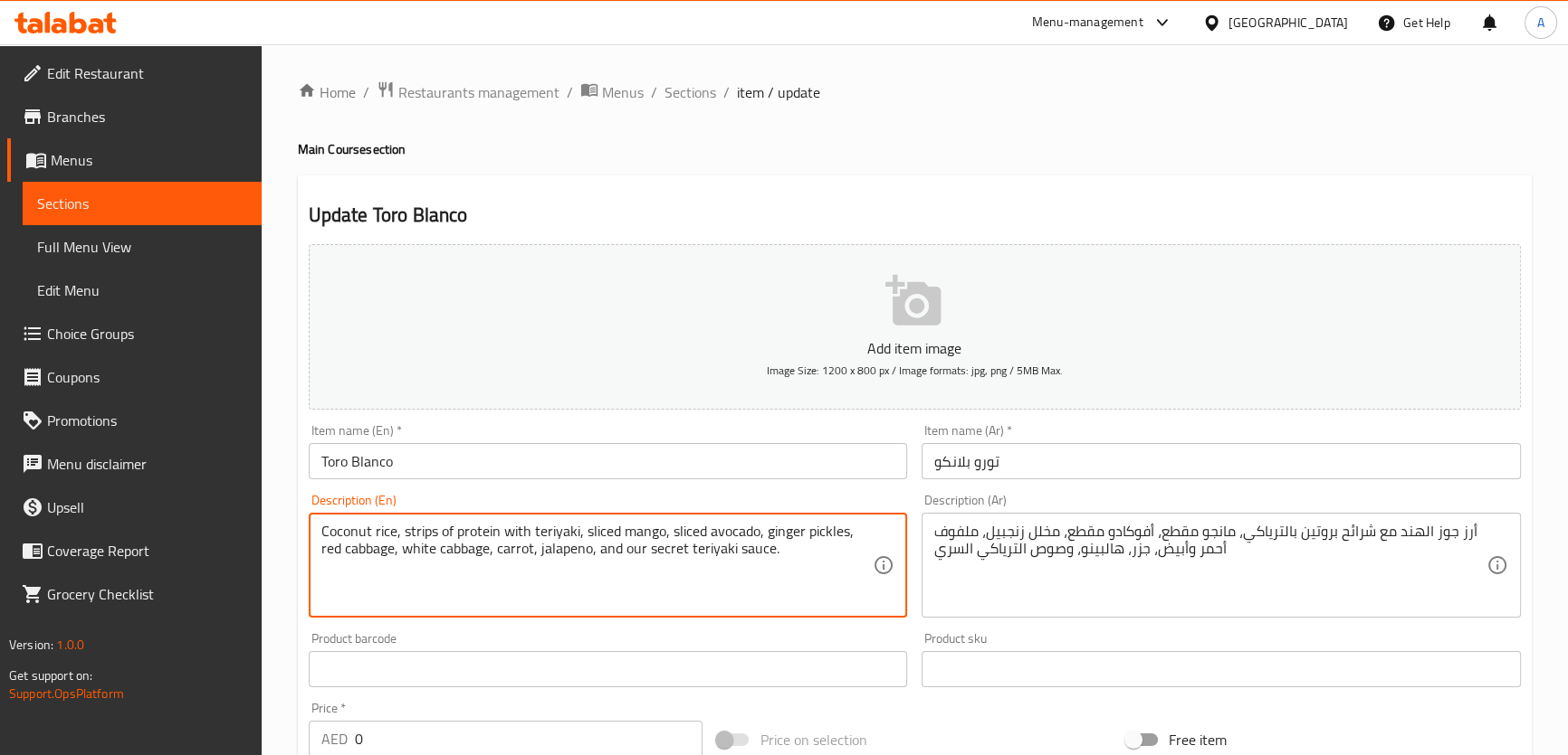
click at [662, 543] on textarea "Coconut rice, strips of protein with teriyaki, sliced mango, sliced avocado, gi…" at bounding box center [597, 566] width 552 height 86
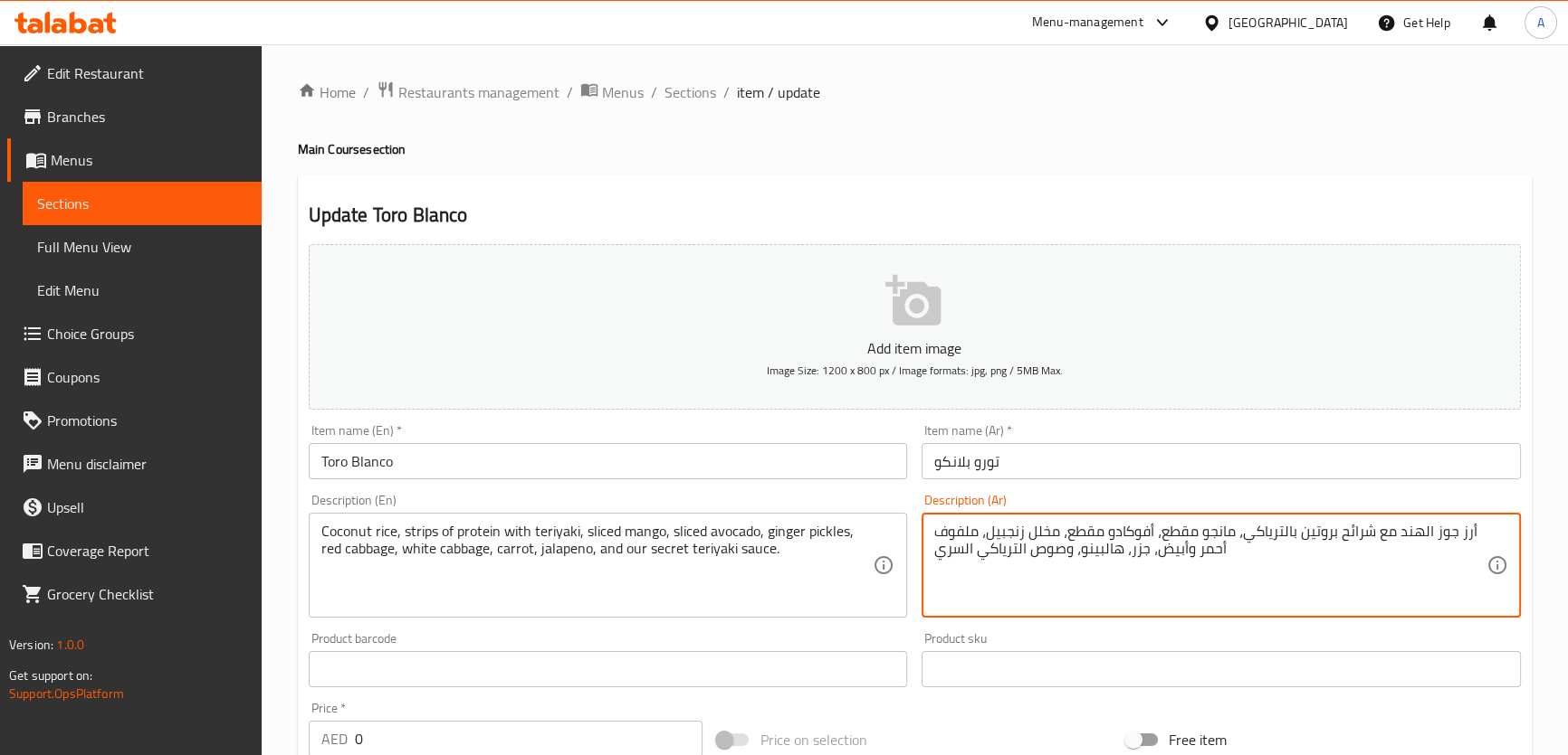
click at [1201, 528] on textarea "أرز جوز الهند مع شرائح بروتين بالترياكي، مانجو مقطع، أفوكادو مقطع، مخلل زنجبيل،…" at bounding box center [1209, 566] width 552 height 86
click at [1194, 526] on textarea "أرز جوز الهند مع شرائح بروتين بالترياكي، مانجو مقطع، أفوكادو مقطع، مخلل زنجبيل،…" at bounding box center [1209, 566] width 552 height 86
click at [1145, 537] on textarea "أرز جوز الهند مع شرائح بروتين بالترياكي، مانجو مقطع، أفوكادو مقطع، مخلل زنجبيل،…" at bounding box center [1209, 566] width 552 height 86
click at [1176, 534] on textarea "أرز جوز الهند مع شرائح بروتين بالترياكي، مانجو مقطع، أفوكادو مقطع، مخلل زنجبيل،…" at bounding box center [1209, 566] width 552 height 86
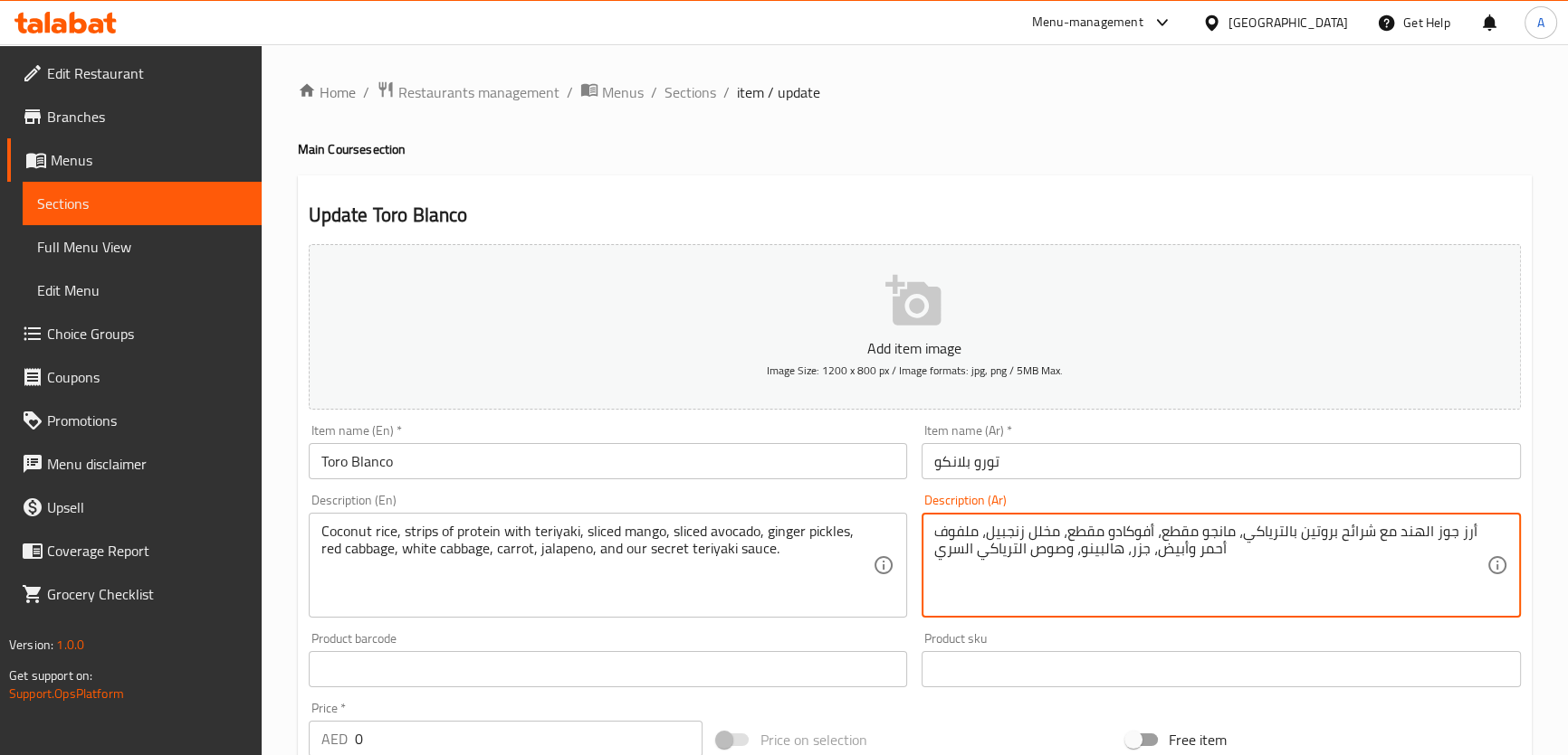
paste textarea "شرائح"
click at [1069, 529] on textarea "أرز جوز الهند مع شرائح بروتين بالترياكي، مانجو شرائح ، أفوكادو مقطع، مخلل زنجبي…" at bounding box center [1209, 566] width 552 height 86
click at [1068, 530] on textarea "أرز جوز الهند مع شرائح بروتين بالترياكي، مانجو شرائح ، أفوكادو مقطع، مخلل زنجبي…" at bounding box center [1209, 566] width 552 height 86
paste textarea "رائح"
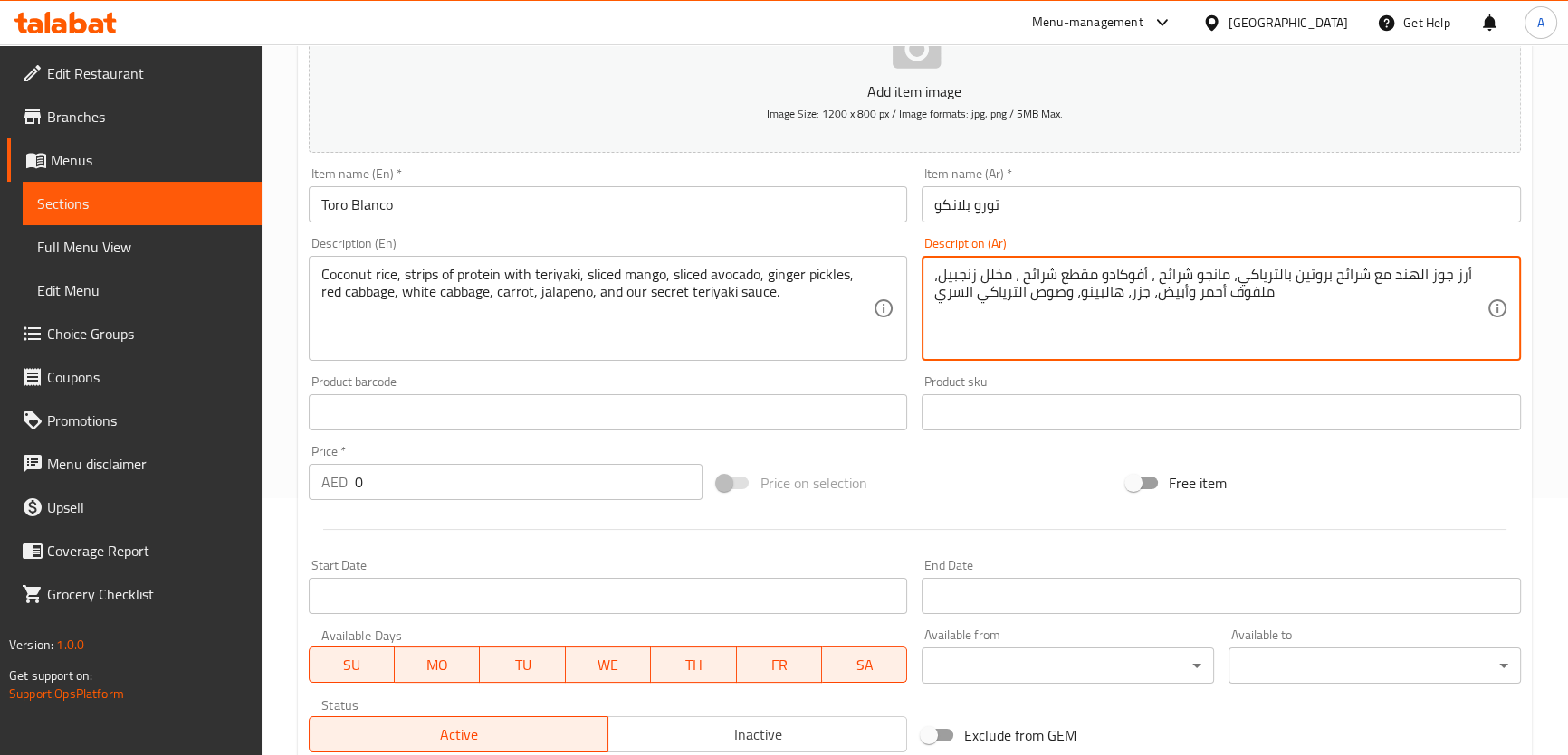
scroll to position [256, 0]
click at [1249, 288] on textarea "أرز جوز الهند مع شرائح بروتين بالترياكي، مانجو شرائح ، أفوكادو مقطع شرائح ، مخل…" at bounding box center [1209, 310] width 552 height 86
click at [1184, 289] on textarea "أرز جوز الهند مع شرائح بروتين بالترياكي، مانجو شرائح ، أفوكادو مقطع شرائح ، مخل…" at bounding box center [1209, 310] width 552 height 86
paste textarea "ملفوف"
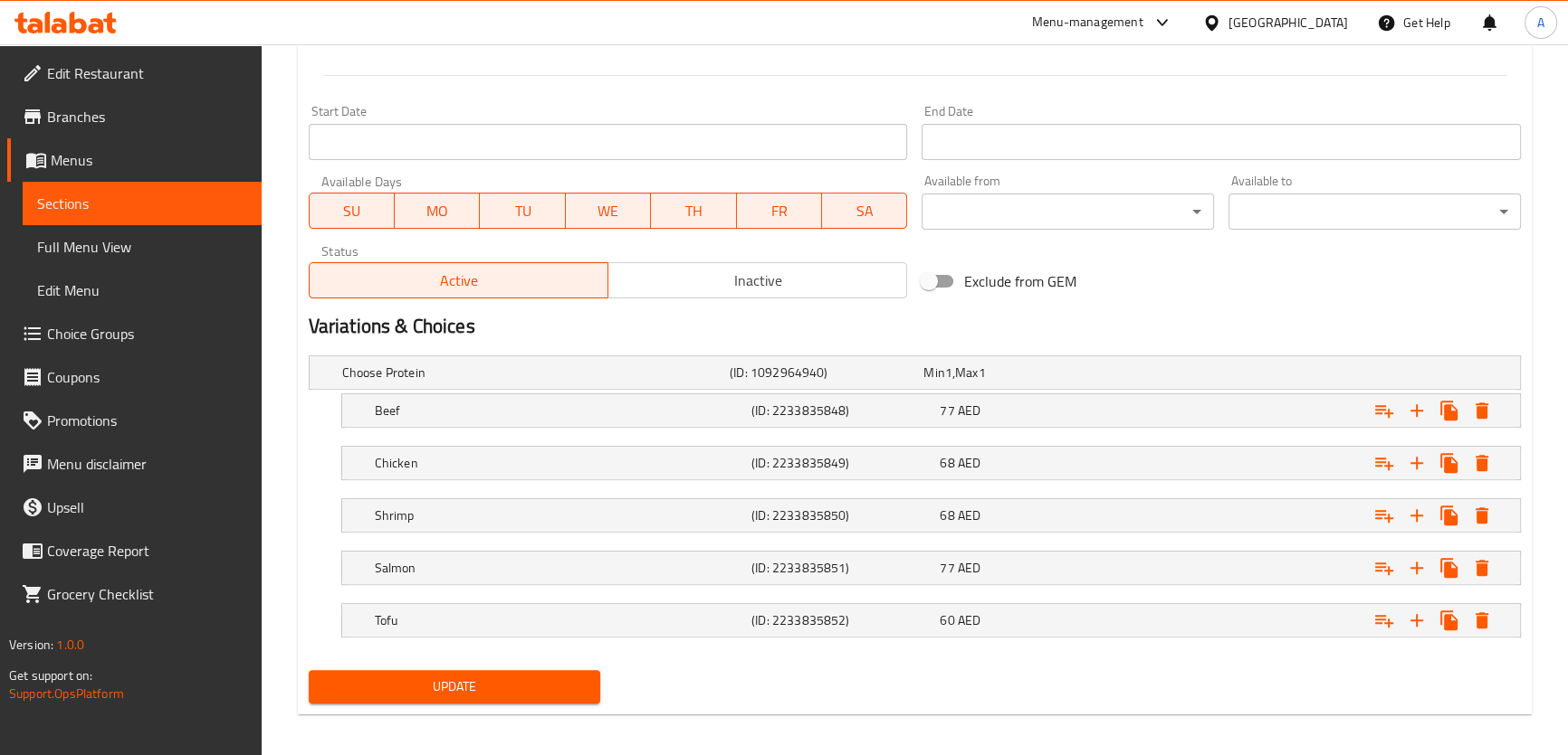
scroll to position [717, 0]
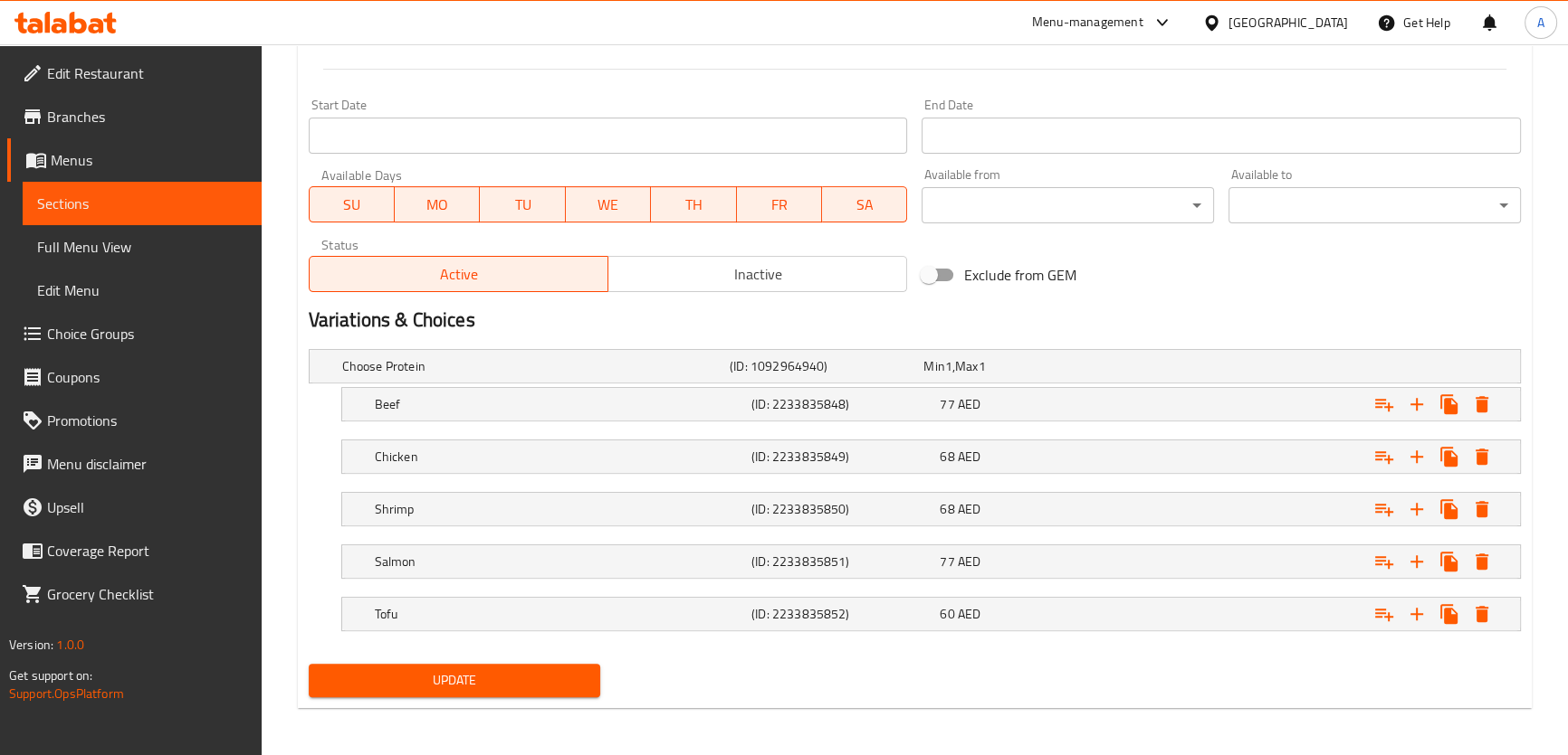
click at [493, 687] on span "Update" at bounding box center [455, 681] width 264 height 23
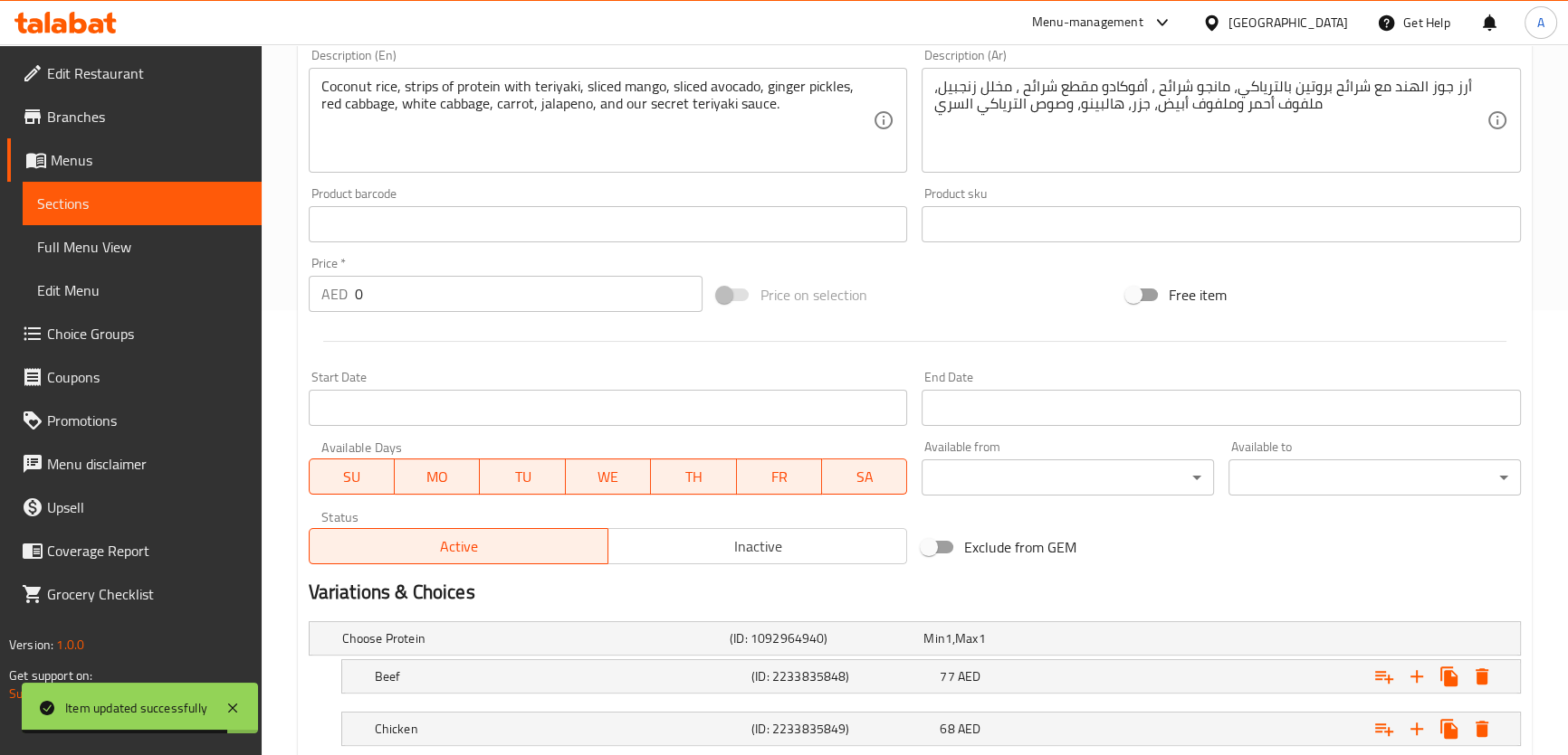
scroll to position [417, 0]
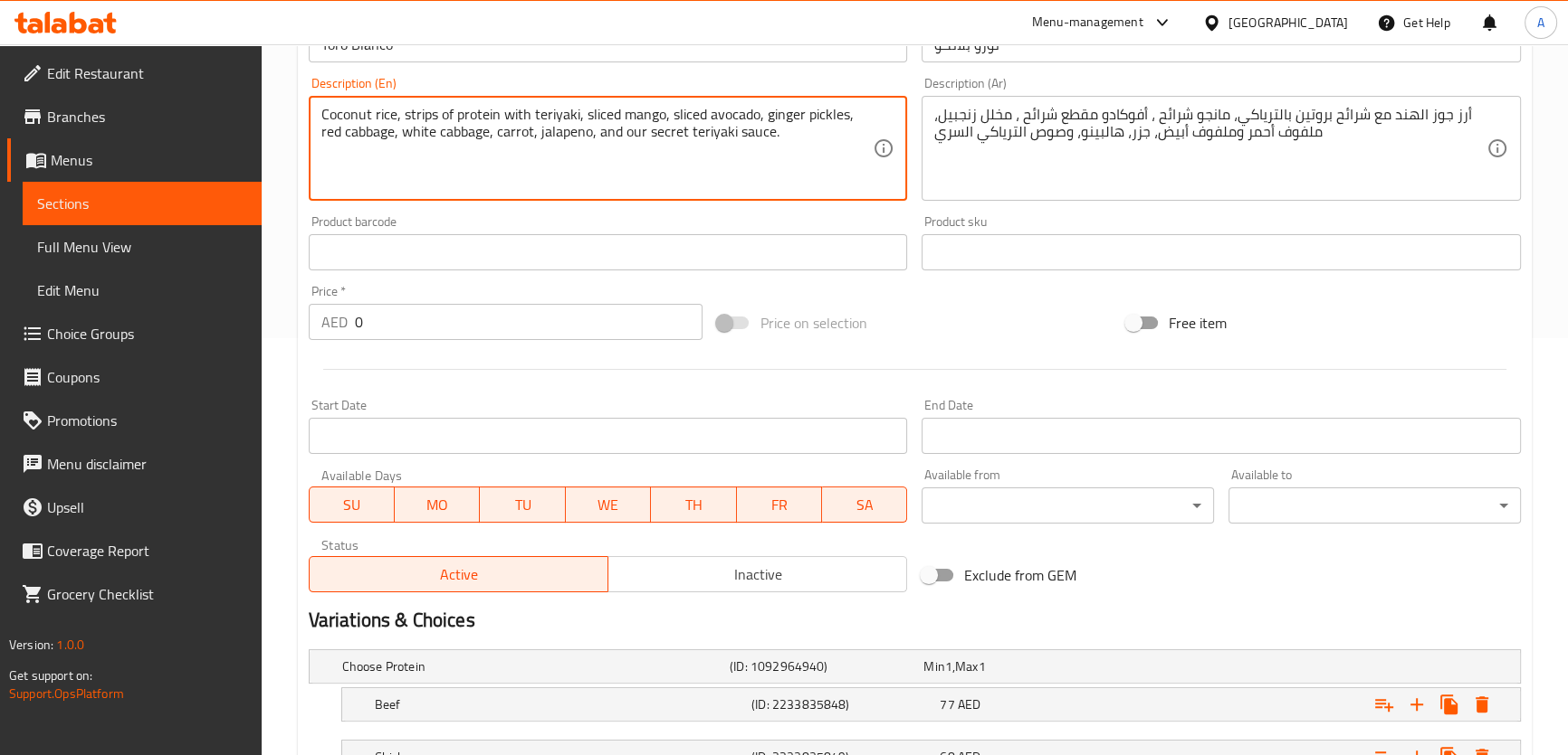
drag, startPoint x: 773, startPoint y: 145, endPoint x: 585, endPoint y: 142, distance: 188.0
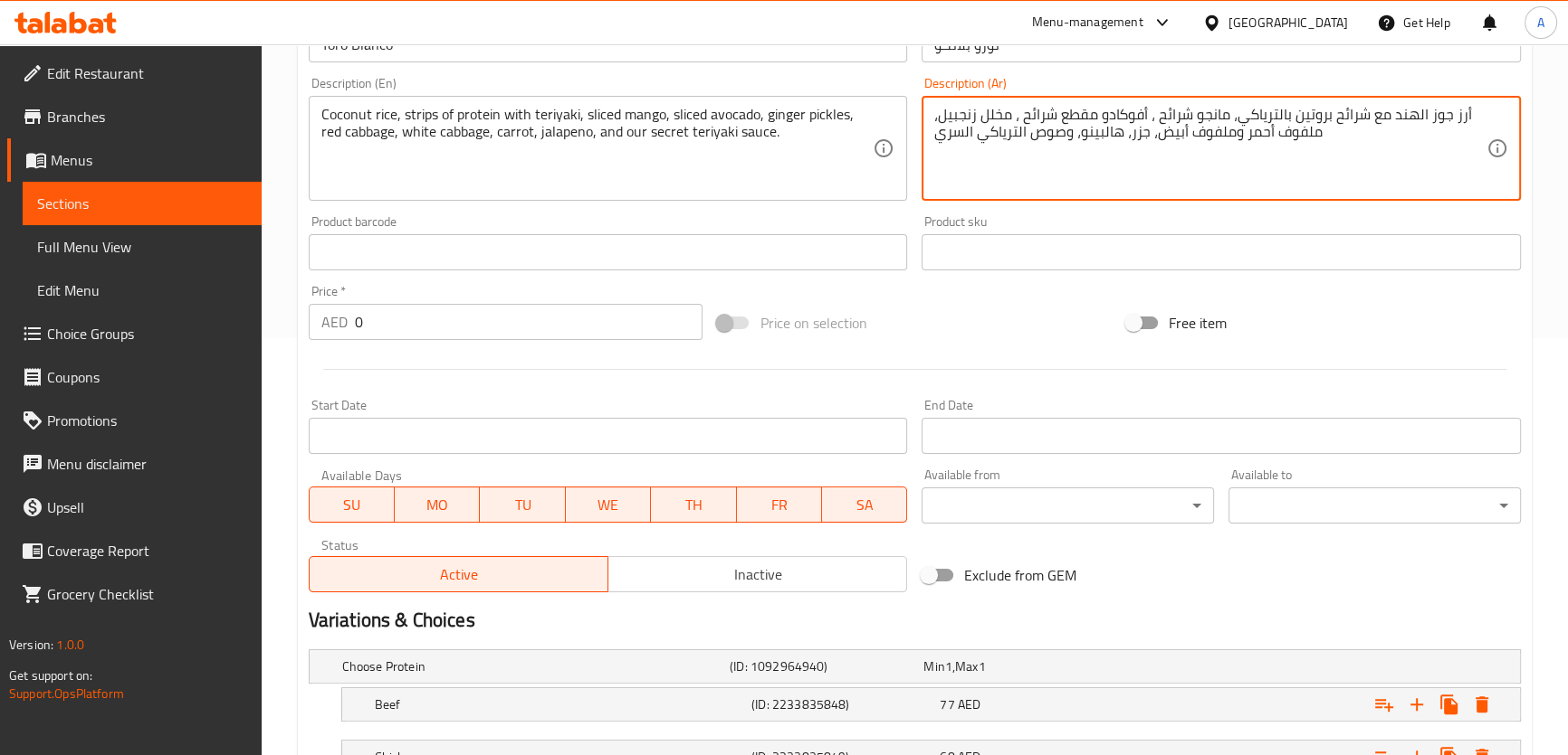
paste textarea "الخاصة بنا"
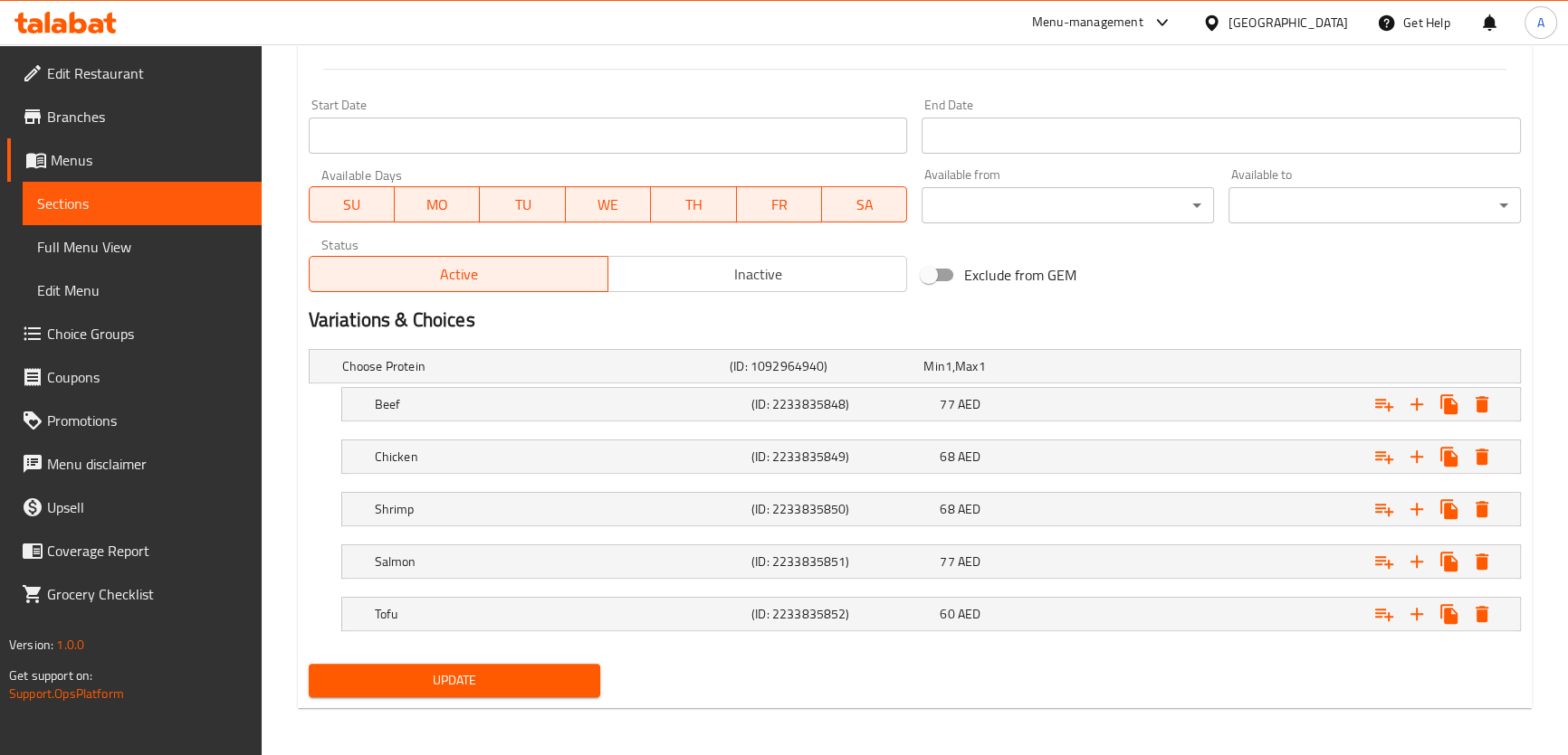
type textarea "أرز جوز الهند مع شرائح بروتين بالترياكي، مانجو شرائح ، أفوكادو مقطع شرائح ، مخل…"
click at [469, 679] on span "Update" at bounding box center [455, 681] width 264 height 23
click at [412, 684] on span "Update" at bounding box center [455, 681] width 264 height 23
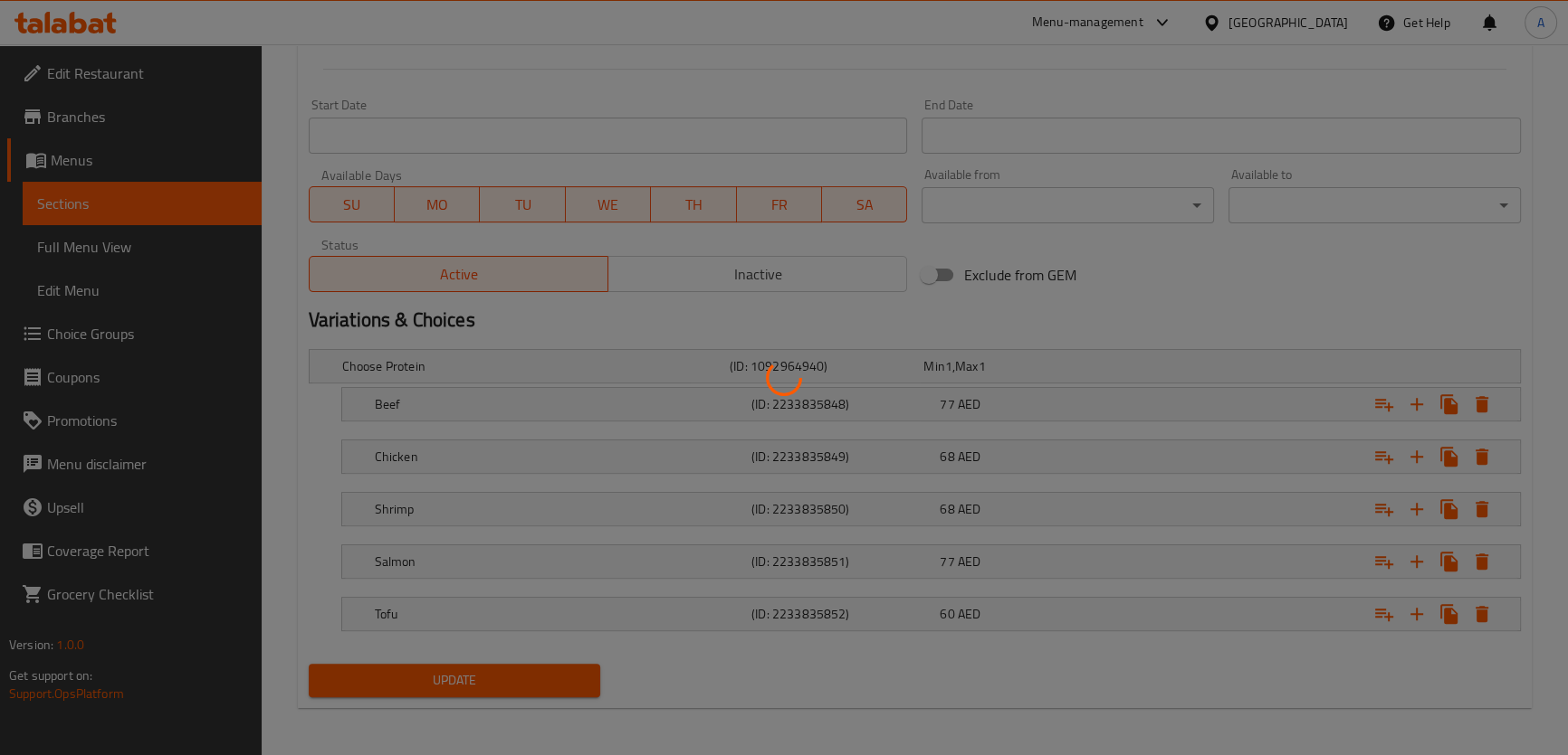
scroll to position [0, 0]
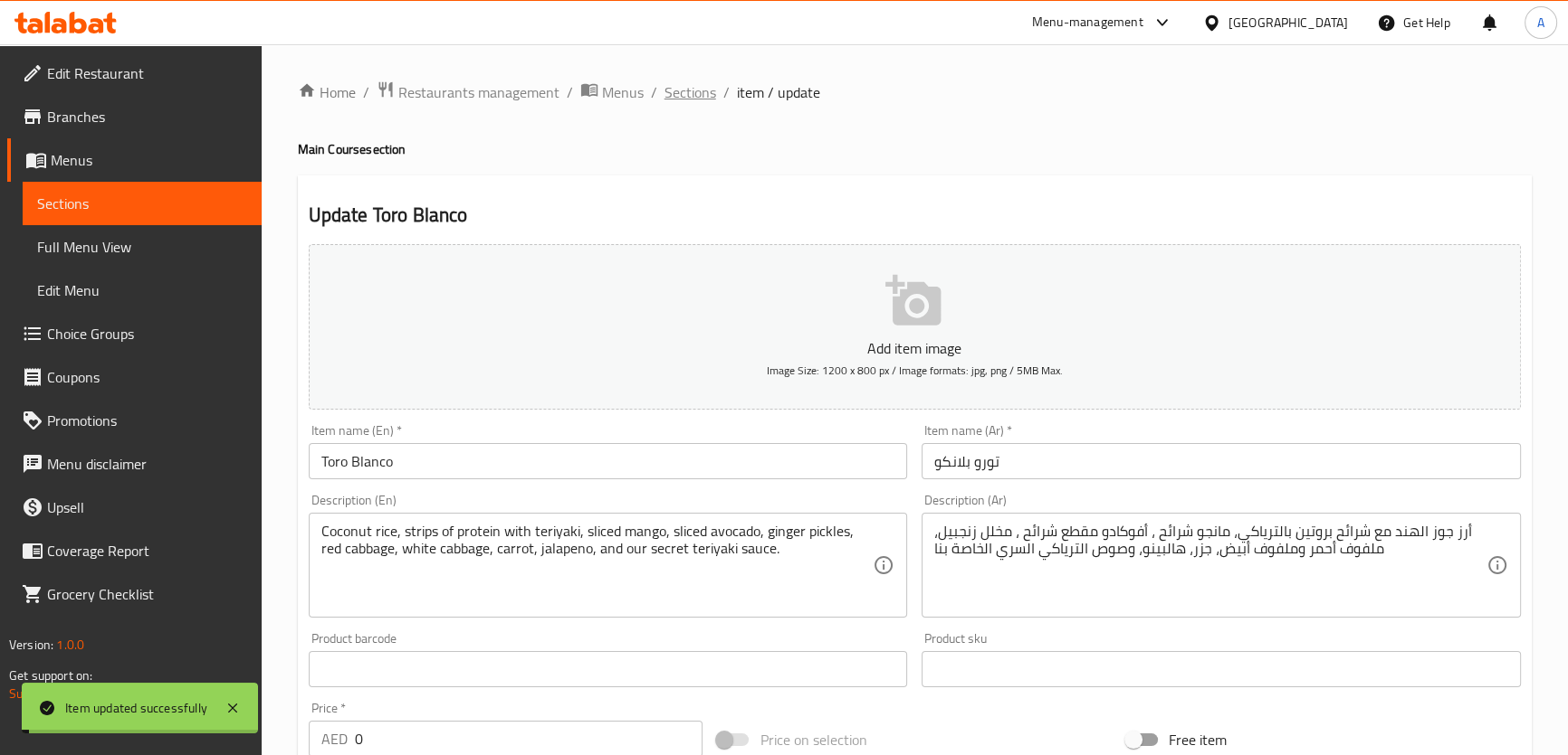
click at [687, 90] on span "Sections" at bounding box center [690, 92] width 52 height 22
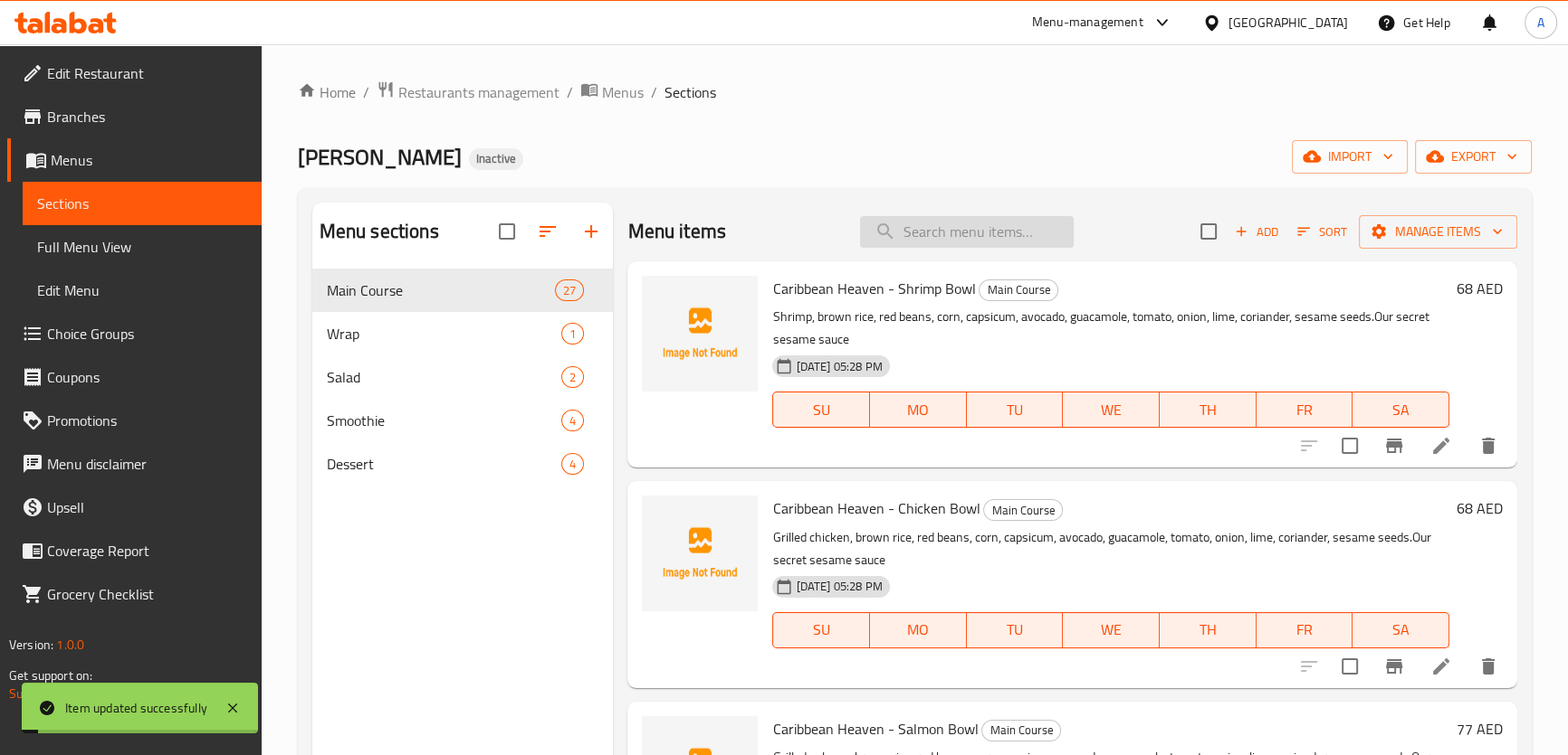
click at [993, 221] on input "search" at bounding box center [966, 232] width 214 height 32
paste input "بحليب"
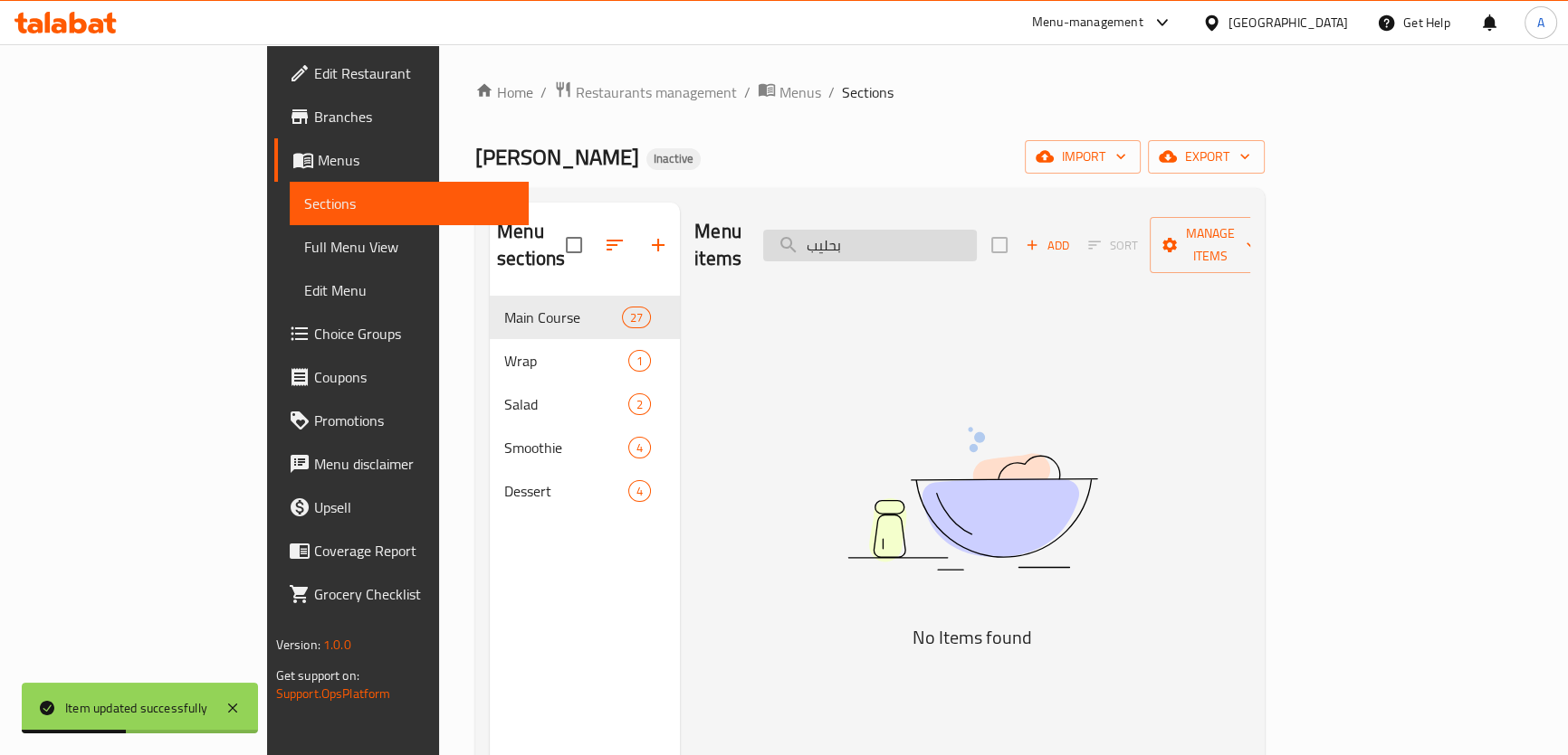
click at [942, 230] on input "بحليب" at bounding box center [870, 246] width 214 height 32
paste input "Alfonso Guacamole"
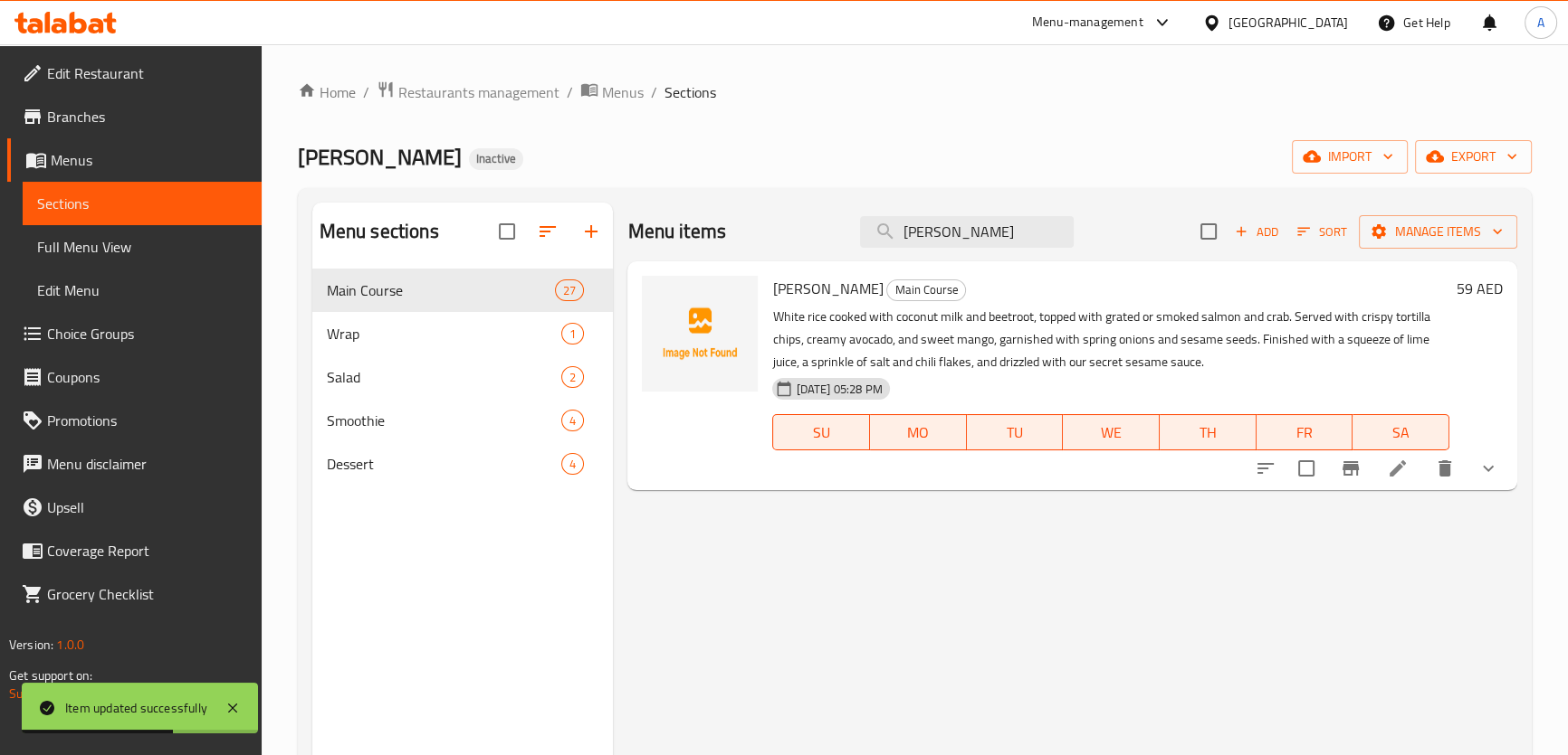
type input "Alfonso Guacamole"
click at [1394, 476] on icon at bounding box center [1398, 469] width 16 height 16
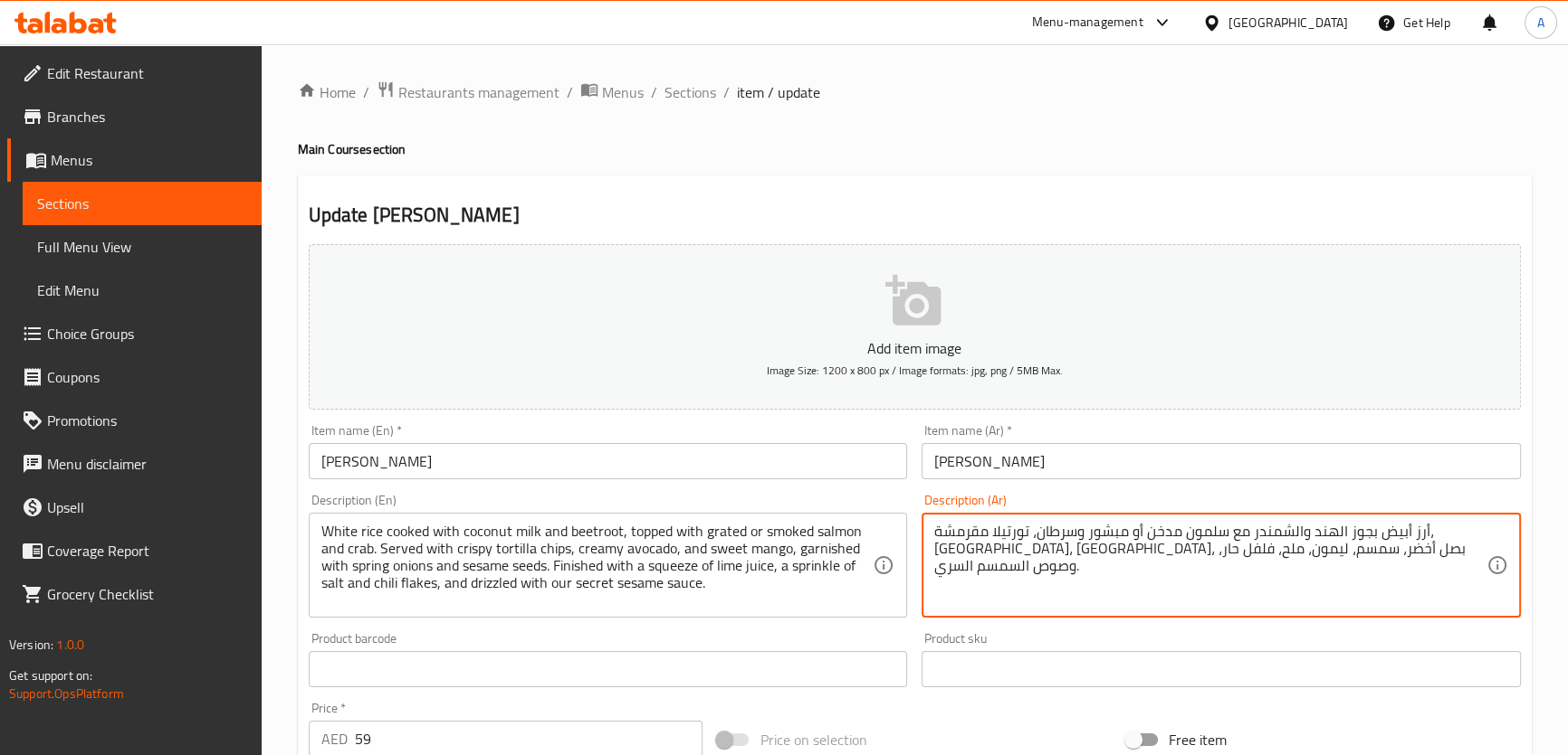
click at [1422, 530] on textarea "أرز أبيض بجوز الهند والشمندر مع سلمون مدخن أو مبشور وسرطان، تورتيلا مقرمشة، أفو…" at bounding box center [1209, 566] width 552 height 86
click at [1420, 533] on textarea "أرز أبيض بجوز الهند والشمندر مع سلمون مدخن أو مبشور وسرطان، تورتيلا مقرمشة، أفو…" at bounding box center [1209, 566] width 552 height 86
drag, startPoint x: 1422, startPoint y: 537, endPoint x: 1427, endPoint y: 526, distance: 12.1
click at [1427, 526] on textarea "أرز أبيض بجوز الهند والشمندر مع سلمون مدخن أو مبشور وسرطان، تورتيلا مقرمشة، أفو…" at bounding box center [1209, 566] width 552 height 86
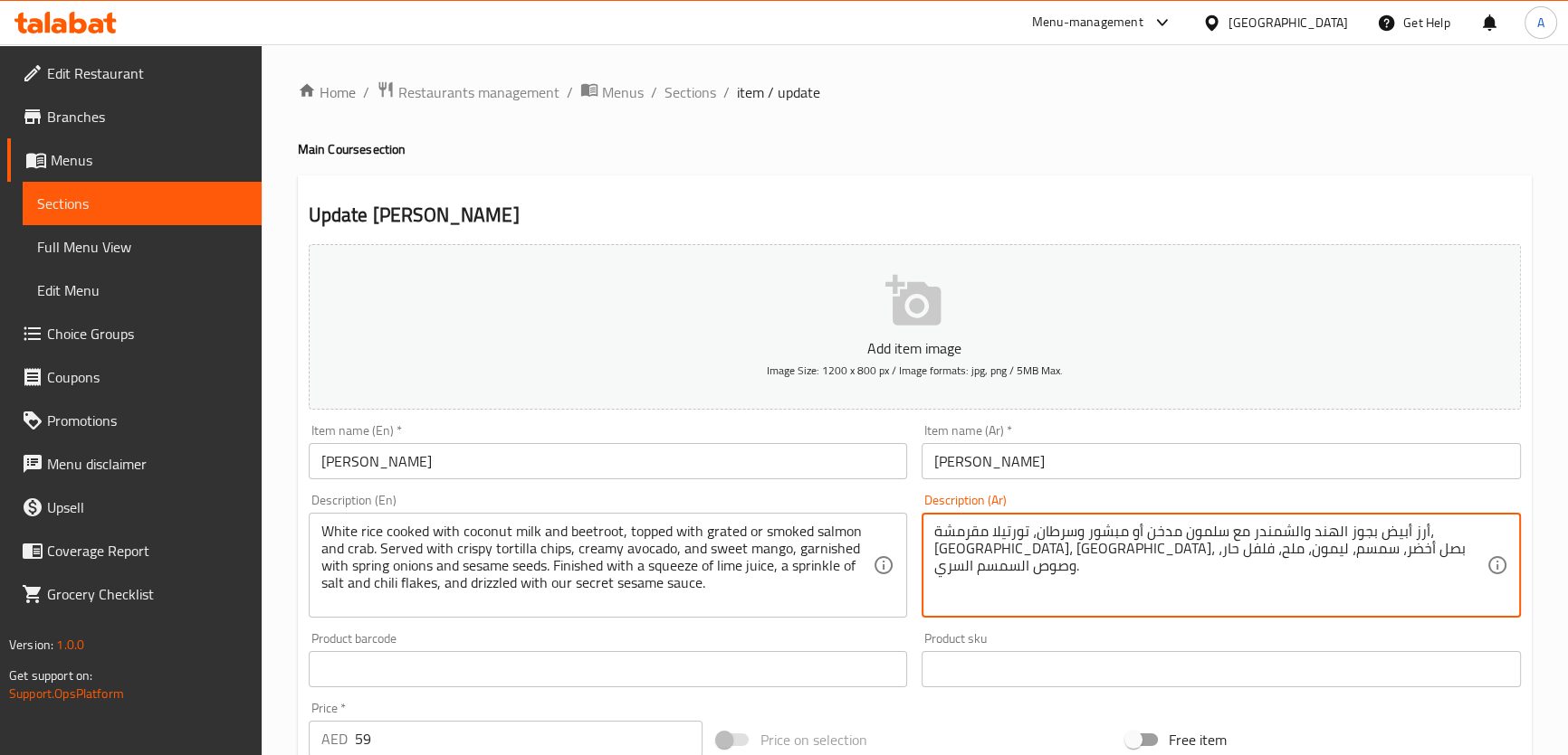
paste textarea "ليب"
click at [1193, 531] on textarea "أرز أبيض بحليب جوز الهند والشمندر مع سلمون مدخن أو مبشور وسرطان، تورتيلا مقرمشة…" at bounding box center [1209, 566] width 552 height 86
paste textarea "مطبوخ بحليب جوز الهند والشمندر، يعلوه سمك سلمون مبشور أو مدخن وسلطعون. يُقدم مع…"
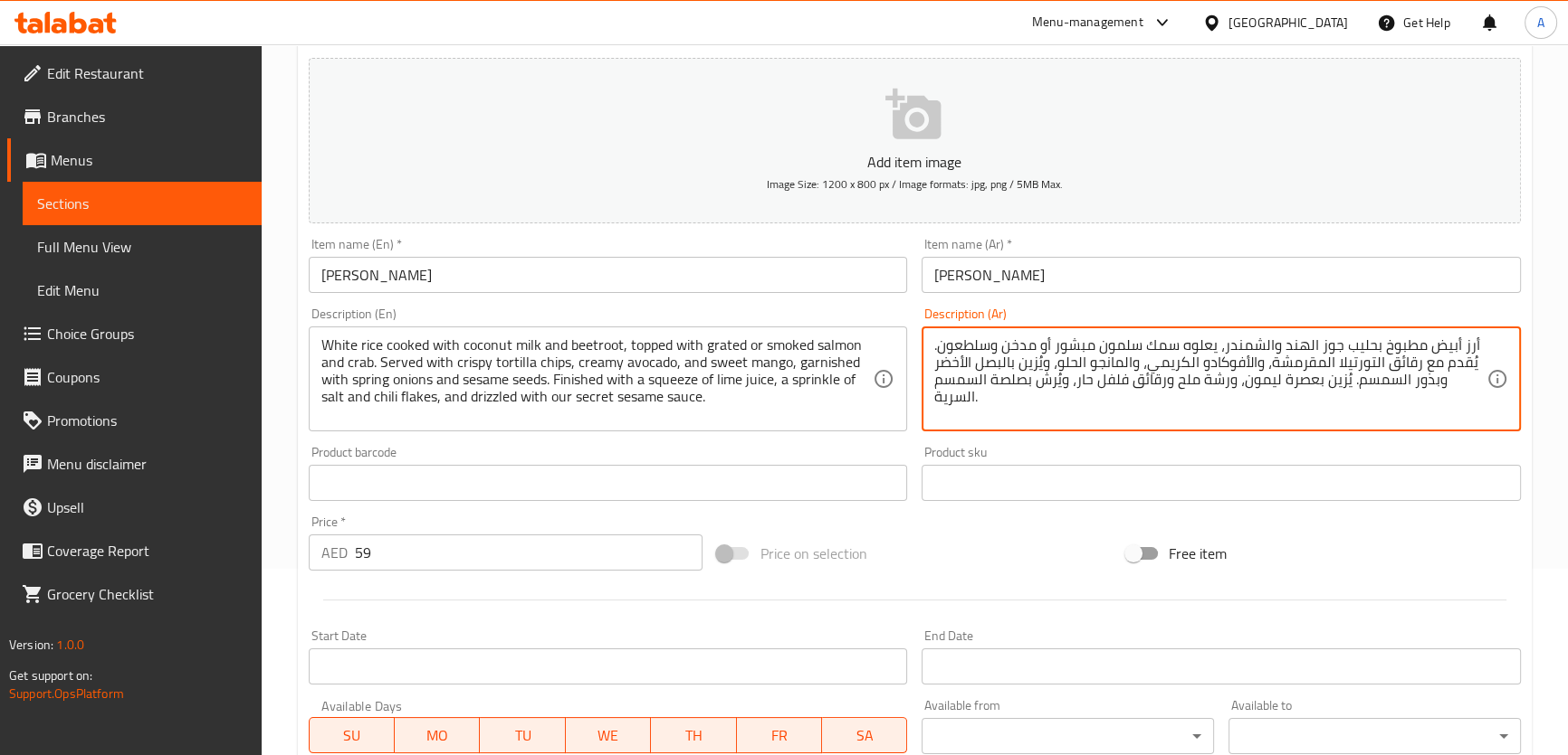
scroll to position [192, 0]
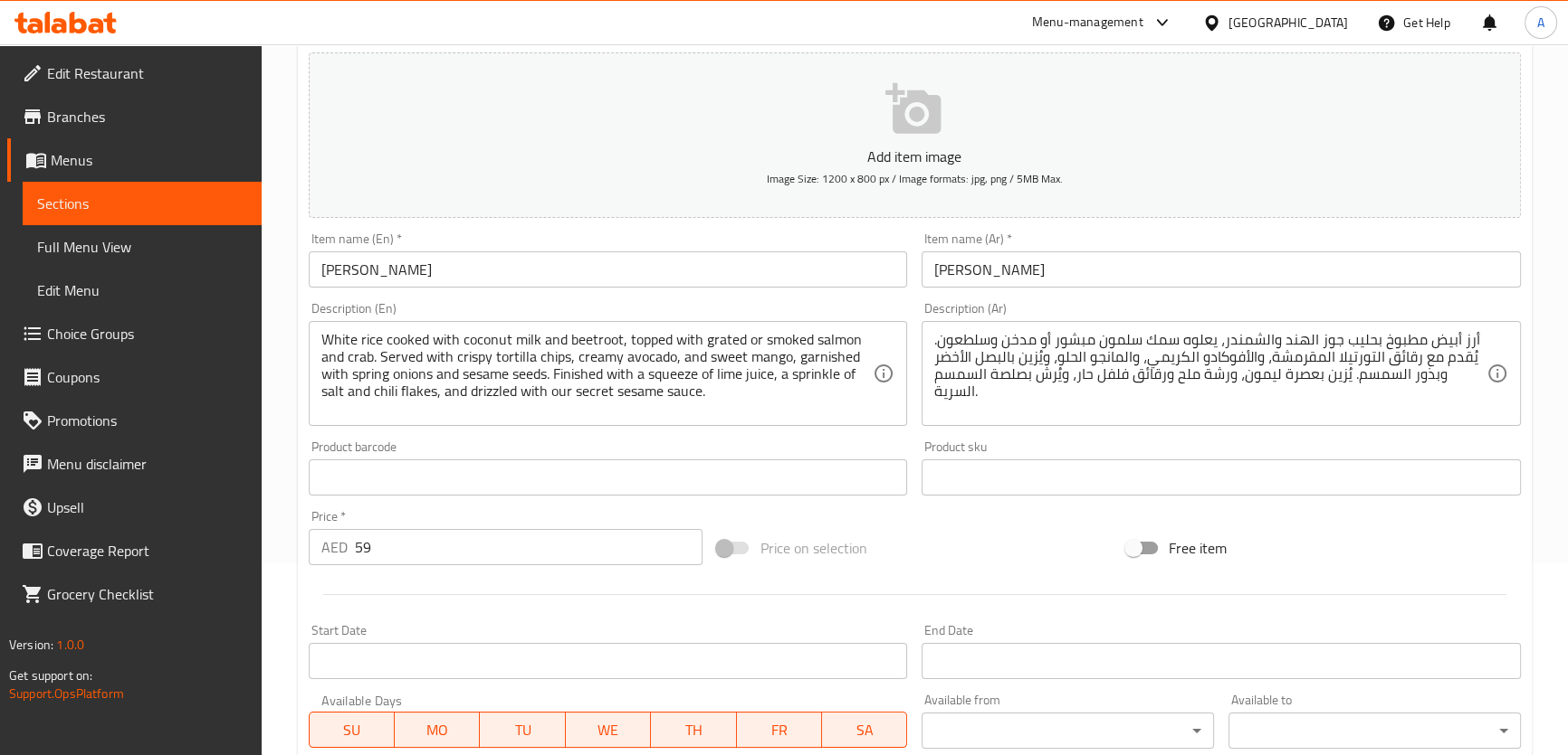
click at [1170, 324] on div "أرز أبيض مطبوخ بحليب جوز الهند والشمندر، يعلوه سمك سلمون مبشور أو مدخن وسلطعون.…" at bounding box center [1221, 374] width 600 height 105
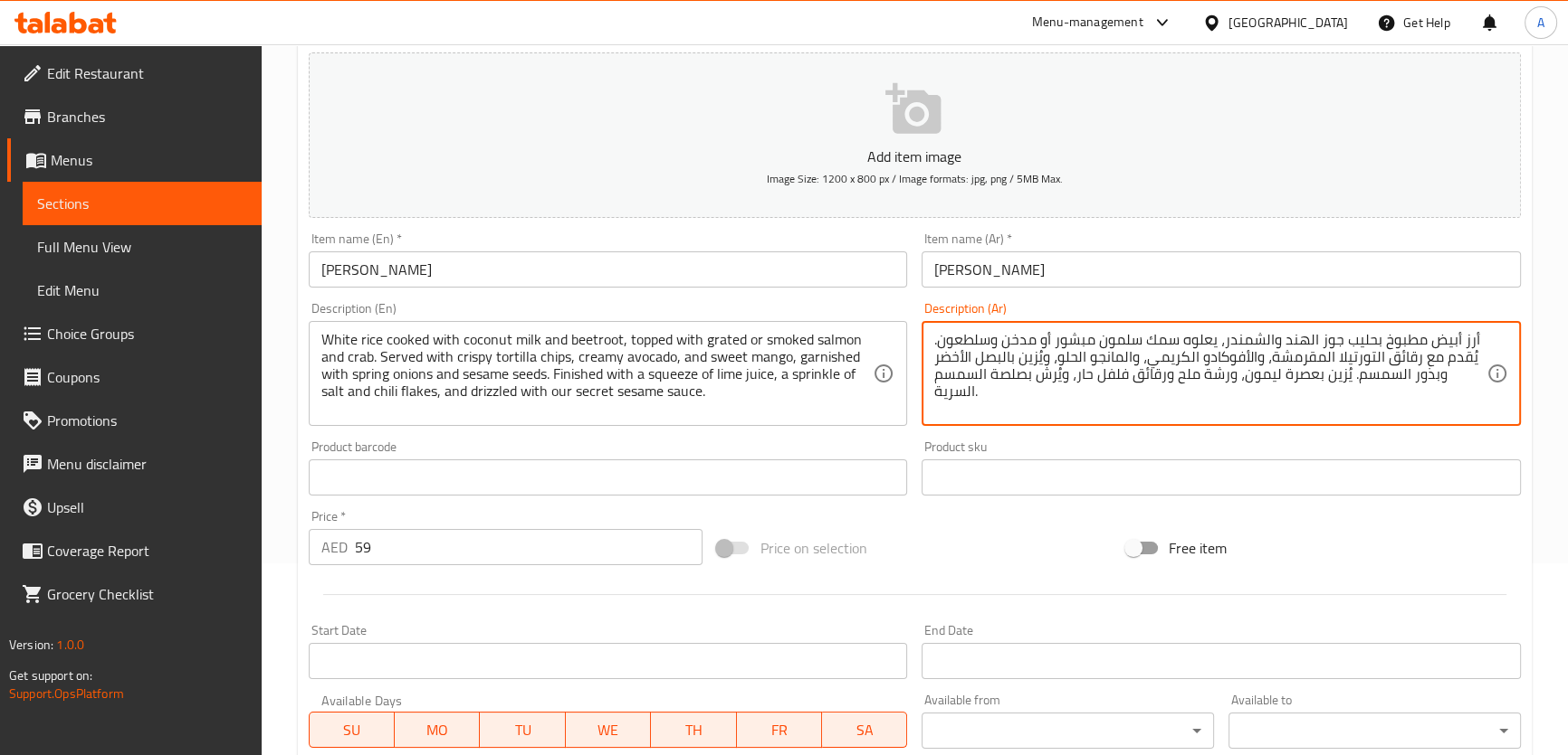
click at [1162, 339] on textarea "أرز أبيض مطبوخ بحليب جوز الهند والشمندر، يعلوه سمك سلمون مبشور أو مدخن وسلطعون.…" at bounding box center [1209, 374] width 552 height 86
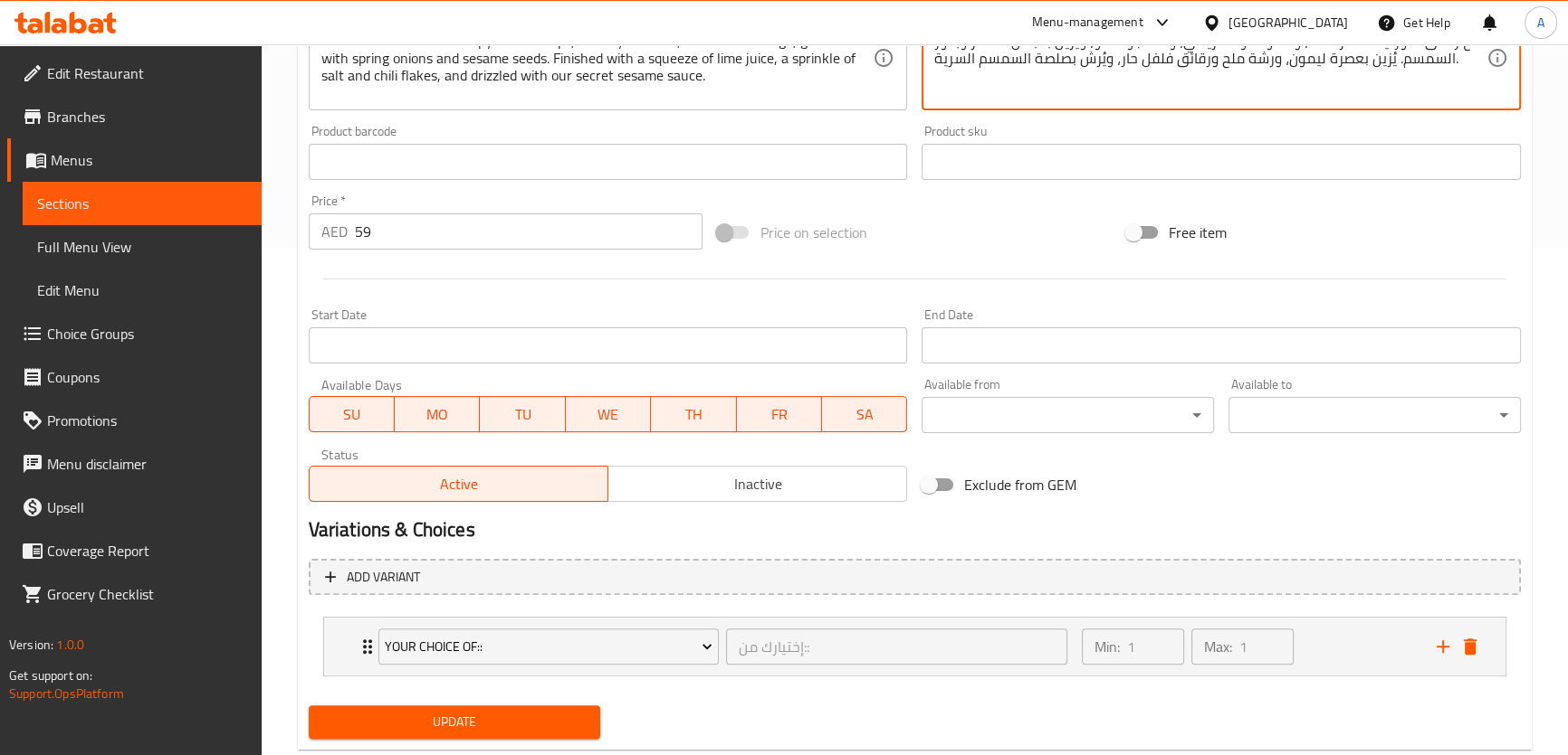
scroll to position [551, 0]
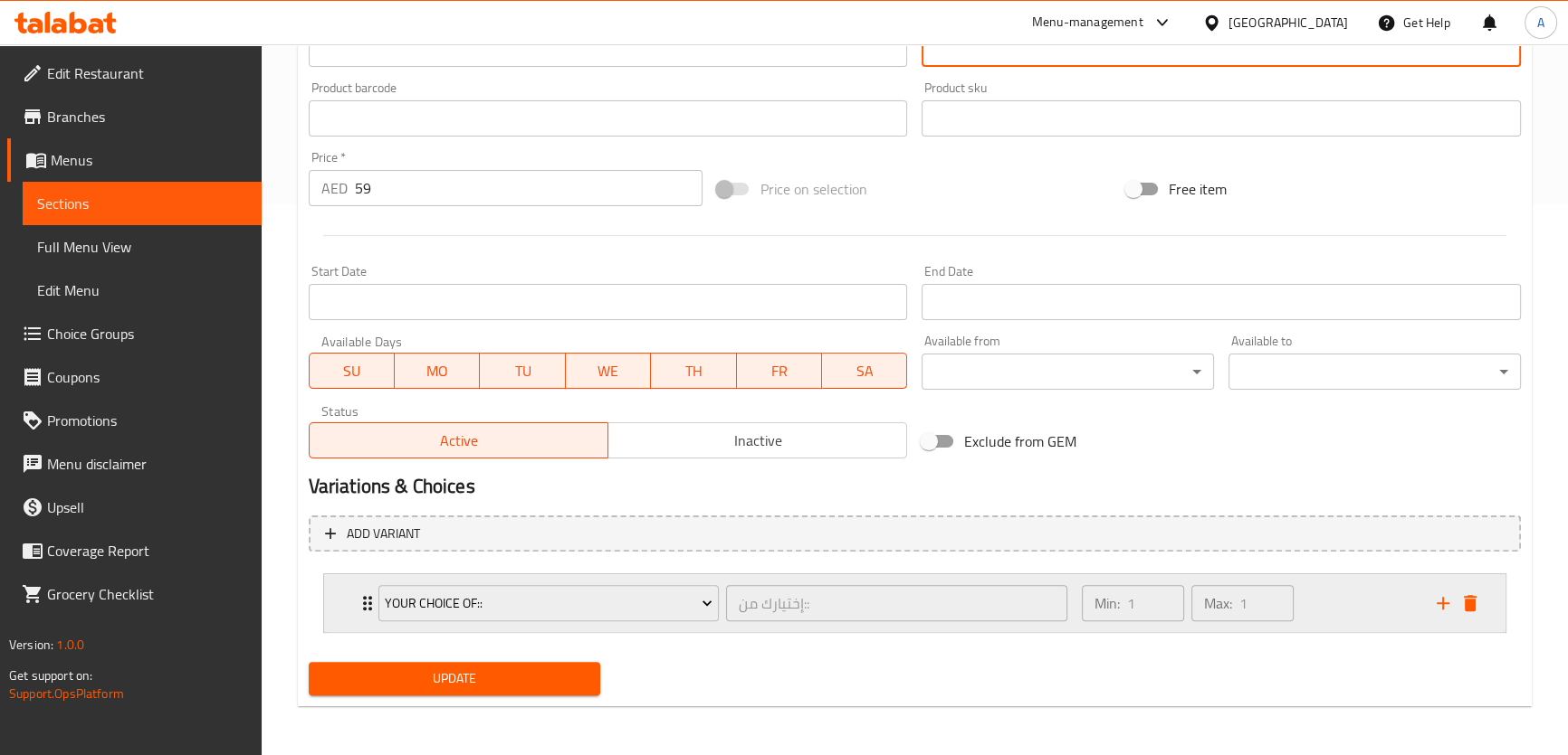
click at [1333, 598] on div "Min: 1 ​ Max: 1 ​" at bounding box center [1248, 603] width 355 height 57
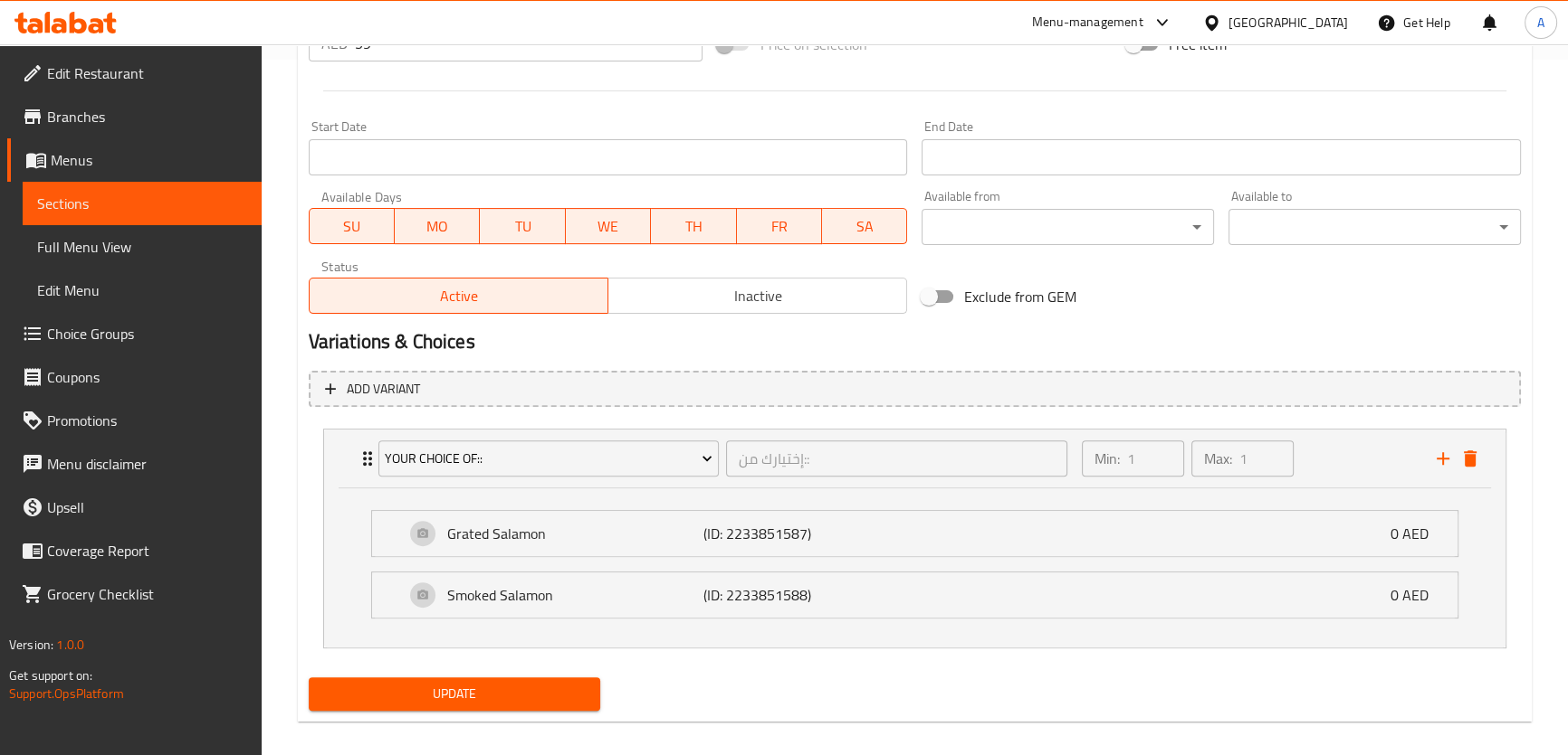
scroll to position [711, 0]
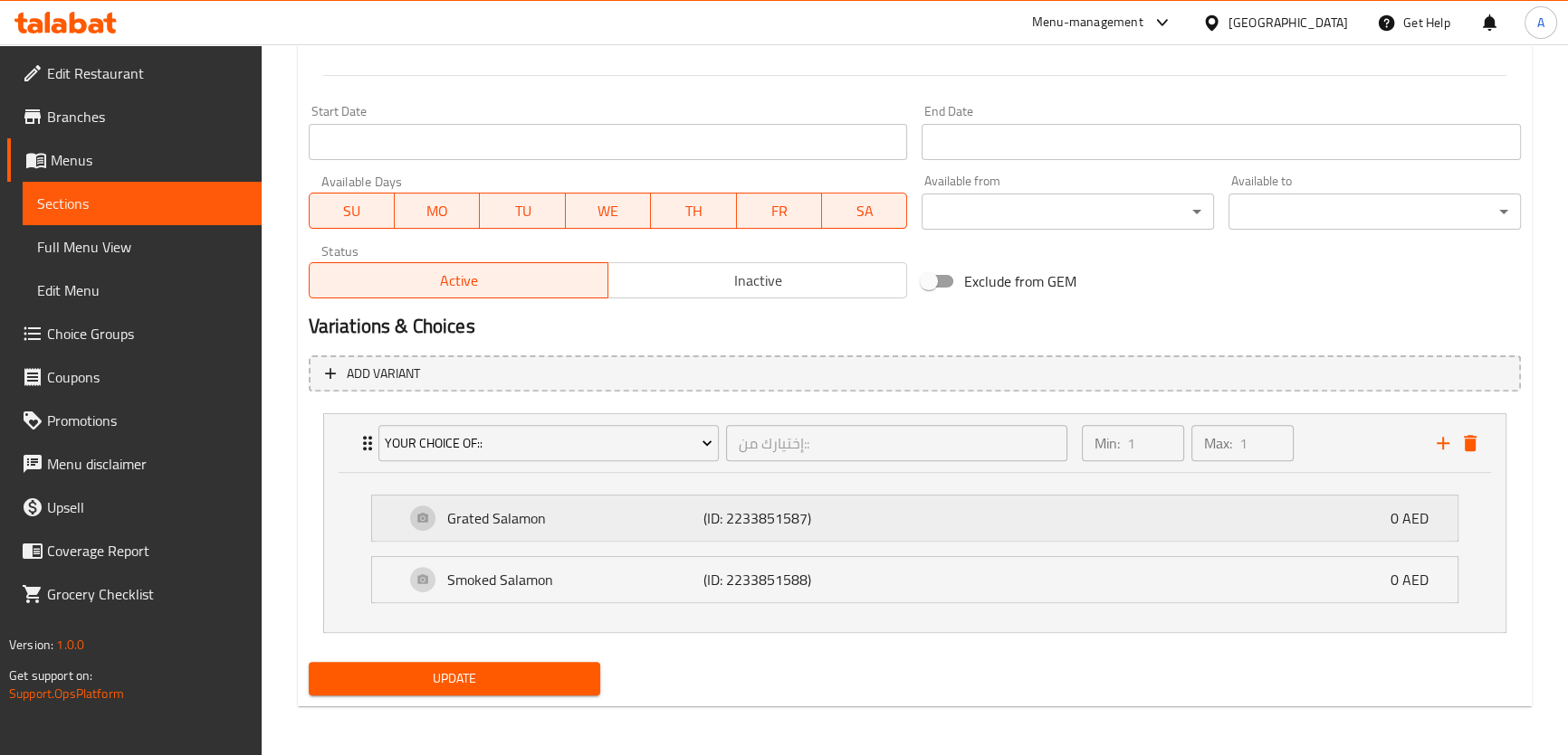
click at [716, 500] on div "Grated Salamon (ID: 2233851587) 0 AED" at bounding box center [920, 518] width 1031 height 46
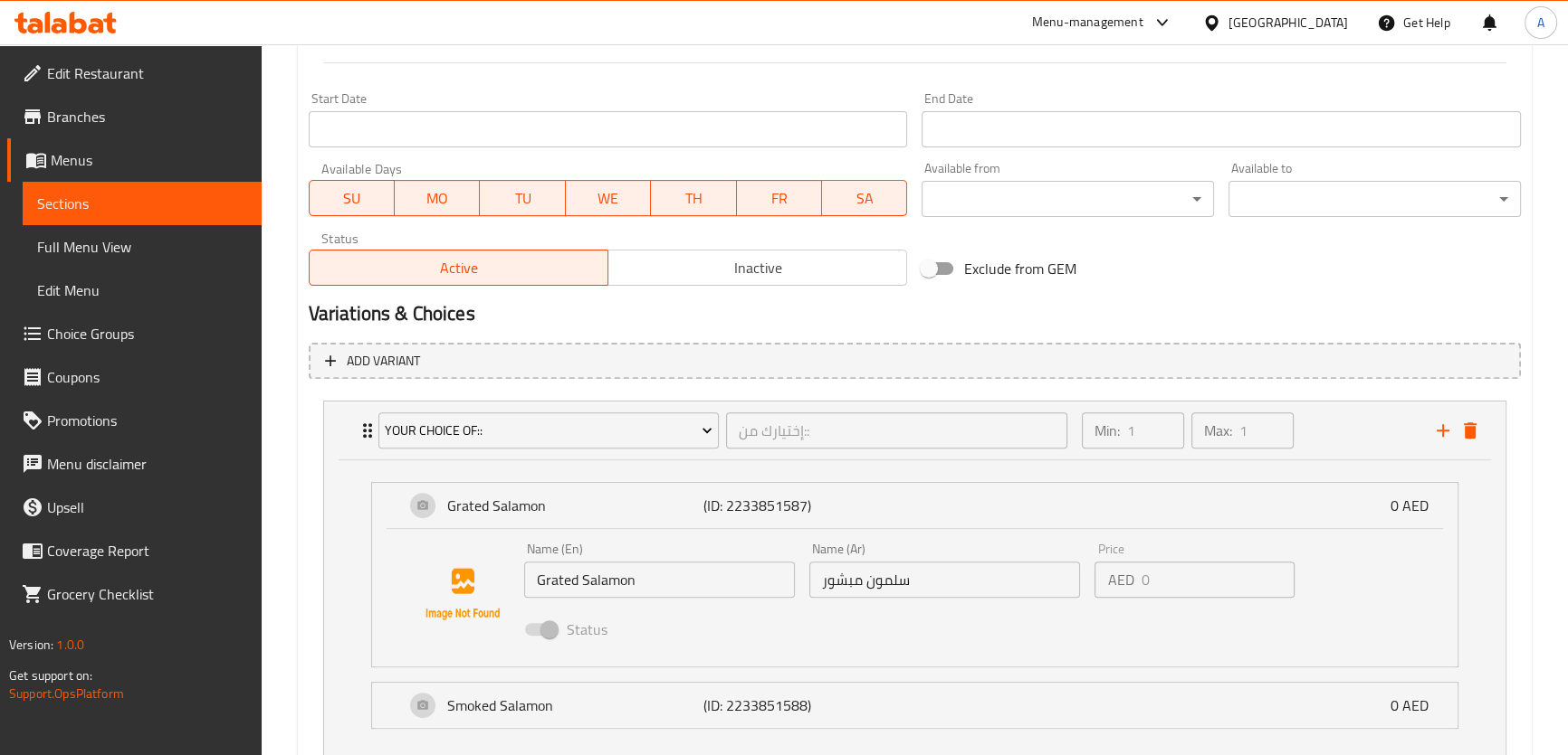
scroll to position [849, 0]
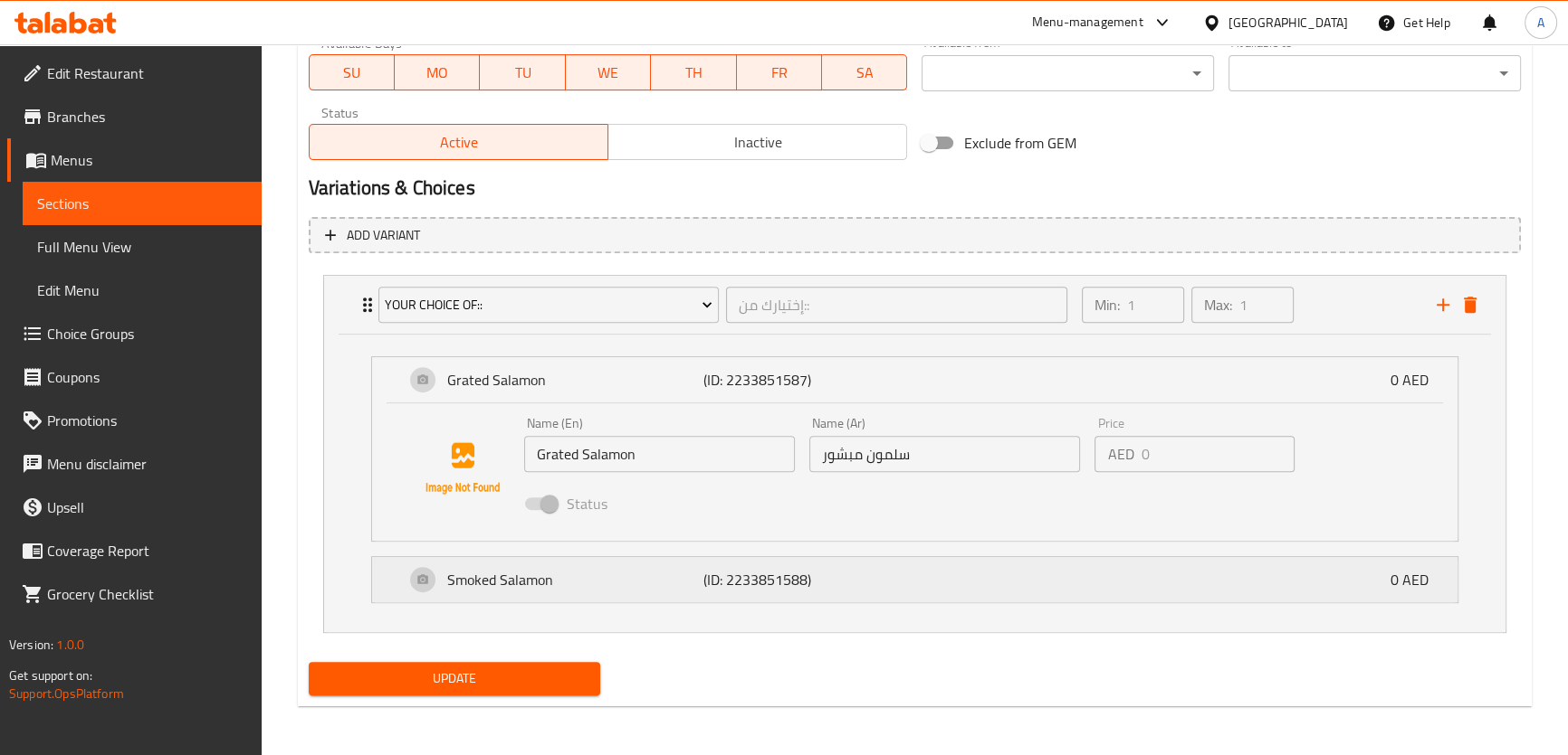
click at [946, 579] on div "Smoked Salamon (ID: 2233851588) 0 AED" at bounding box center [920, 581] width 1031 height 46
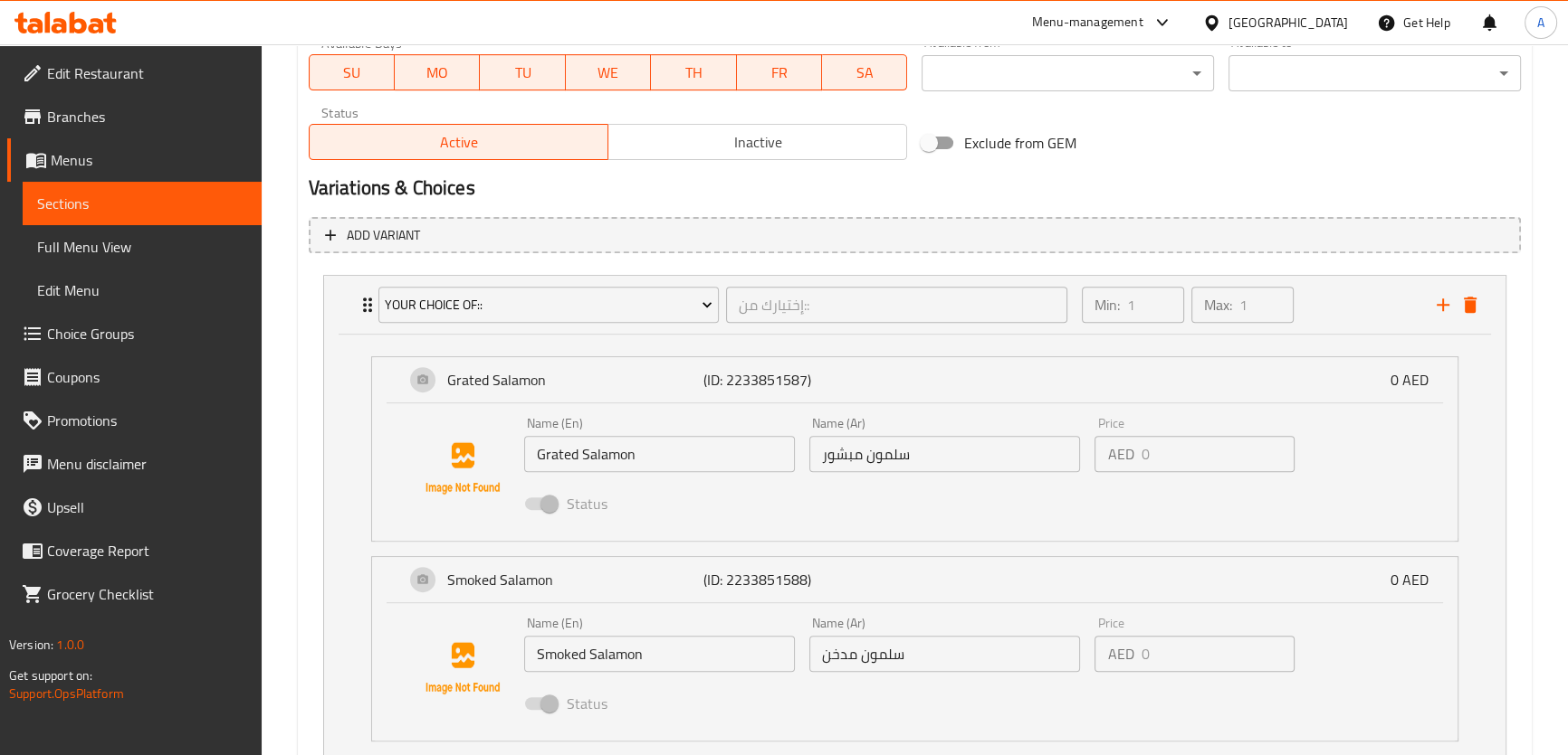
scroll to position [987, 0]
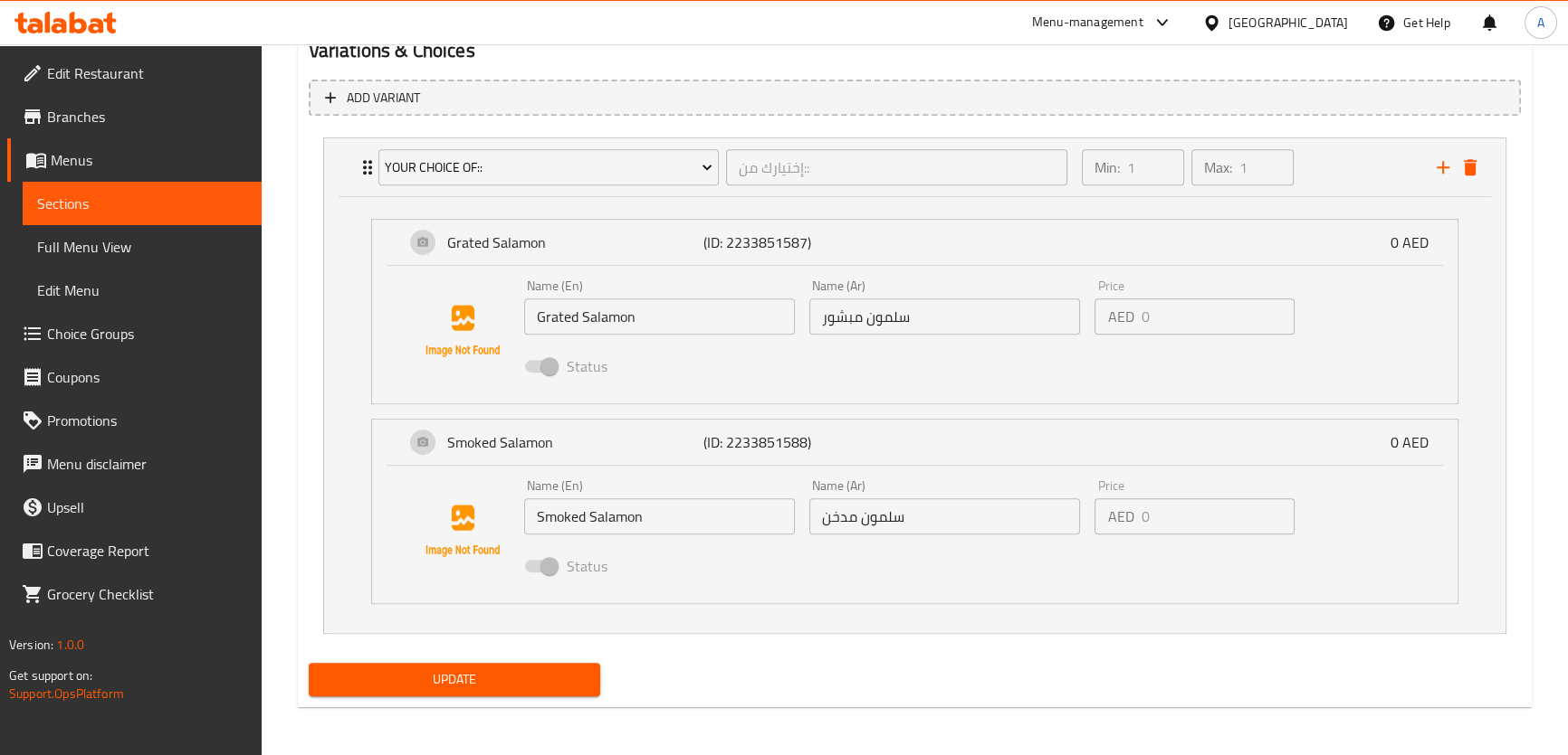
type textarea "أرز أبيض مطبوخ بحليب جوز الهند والشمندر، يعلوه سلمون مبشور أو مدخن وسلطعون. يُق…"
click at [515, 664] on button "Update" at bounding box center [454, 680] width 292 height 34
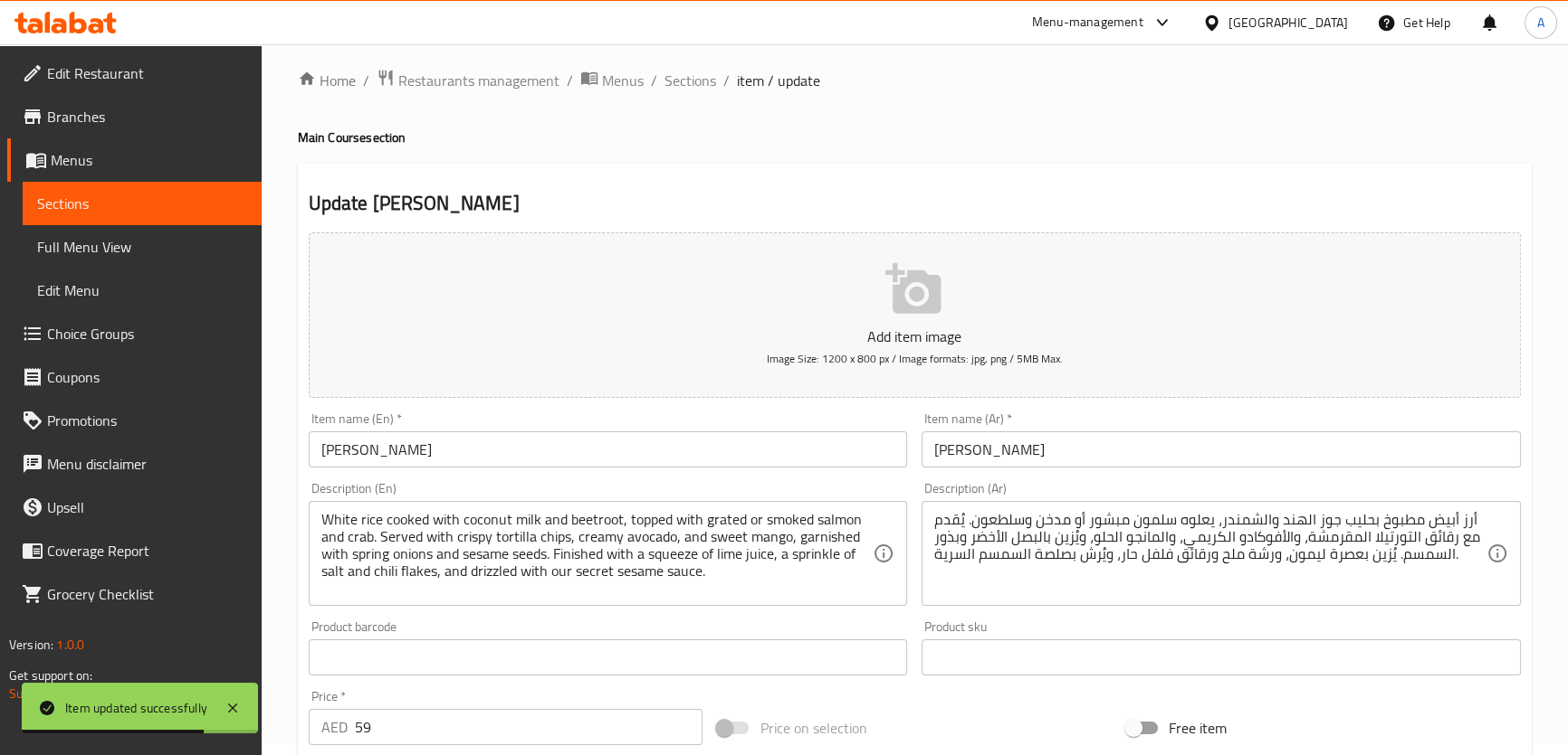
scroll to position [0, 0]
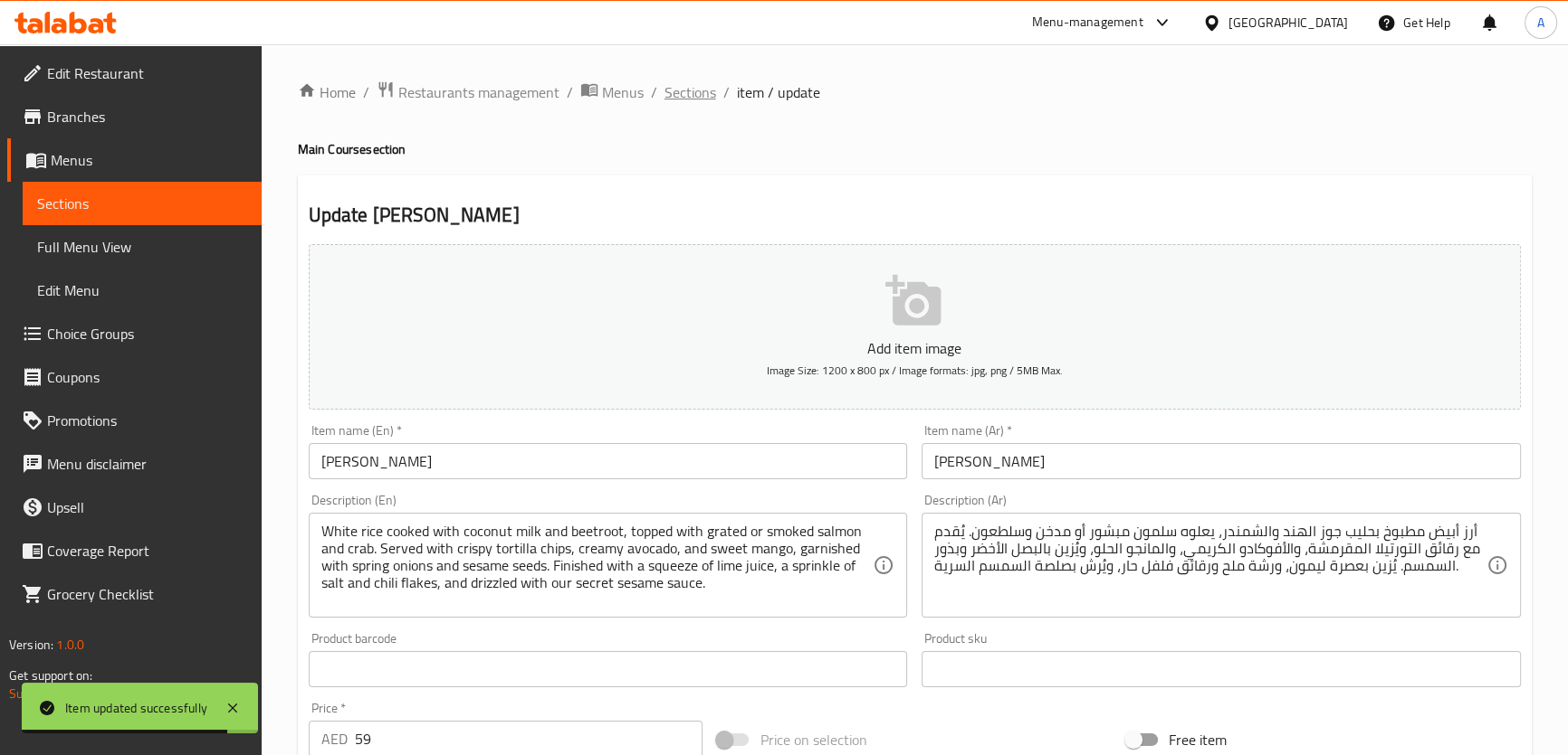
click at [669, 88] on span "Sections" at bounding box center [690, 92] width 52 height 22
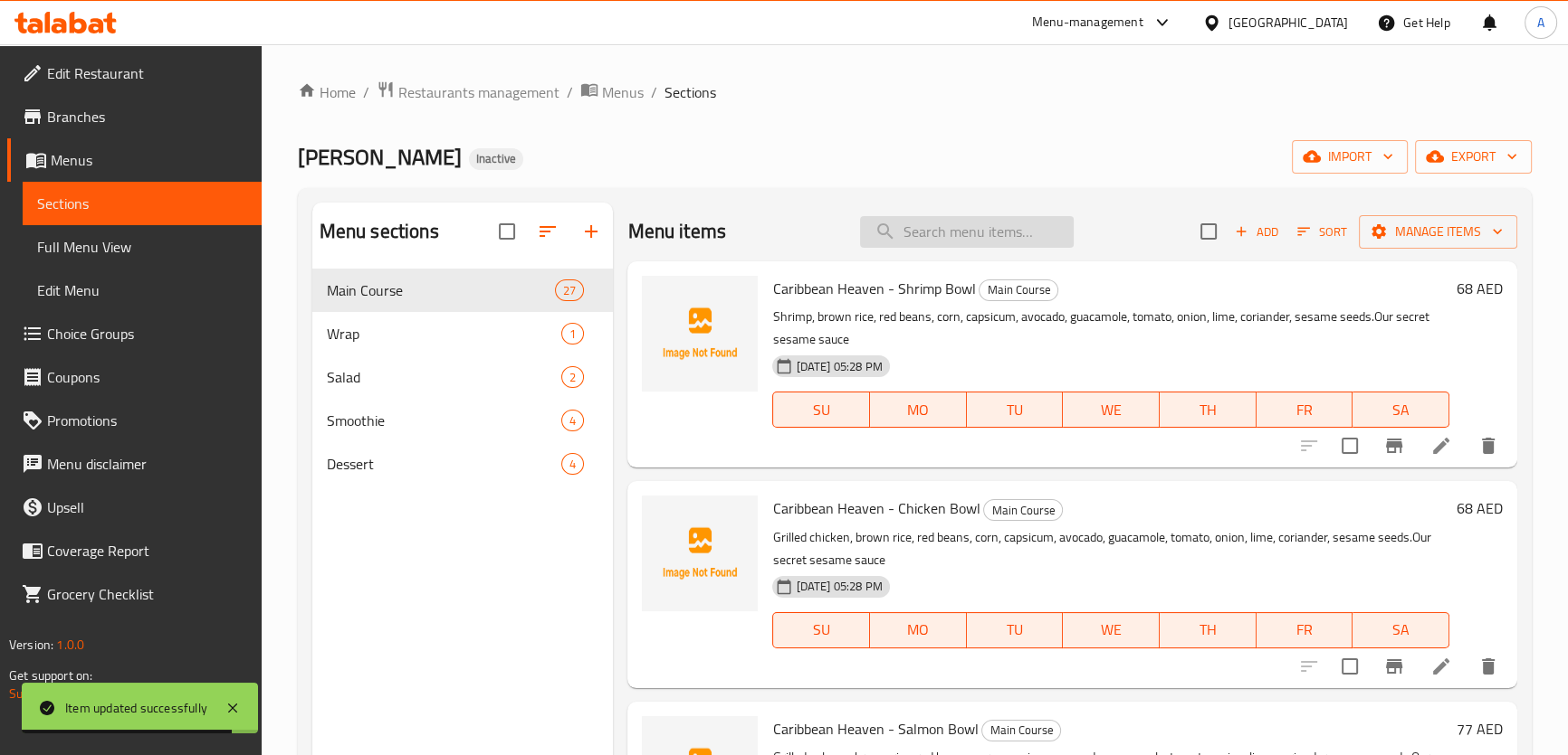
click at [933, 233] on input "search" at bounding box center [966, 232] width 214 height 32
paste input "Monte"
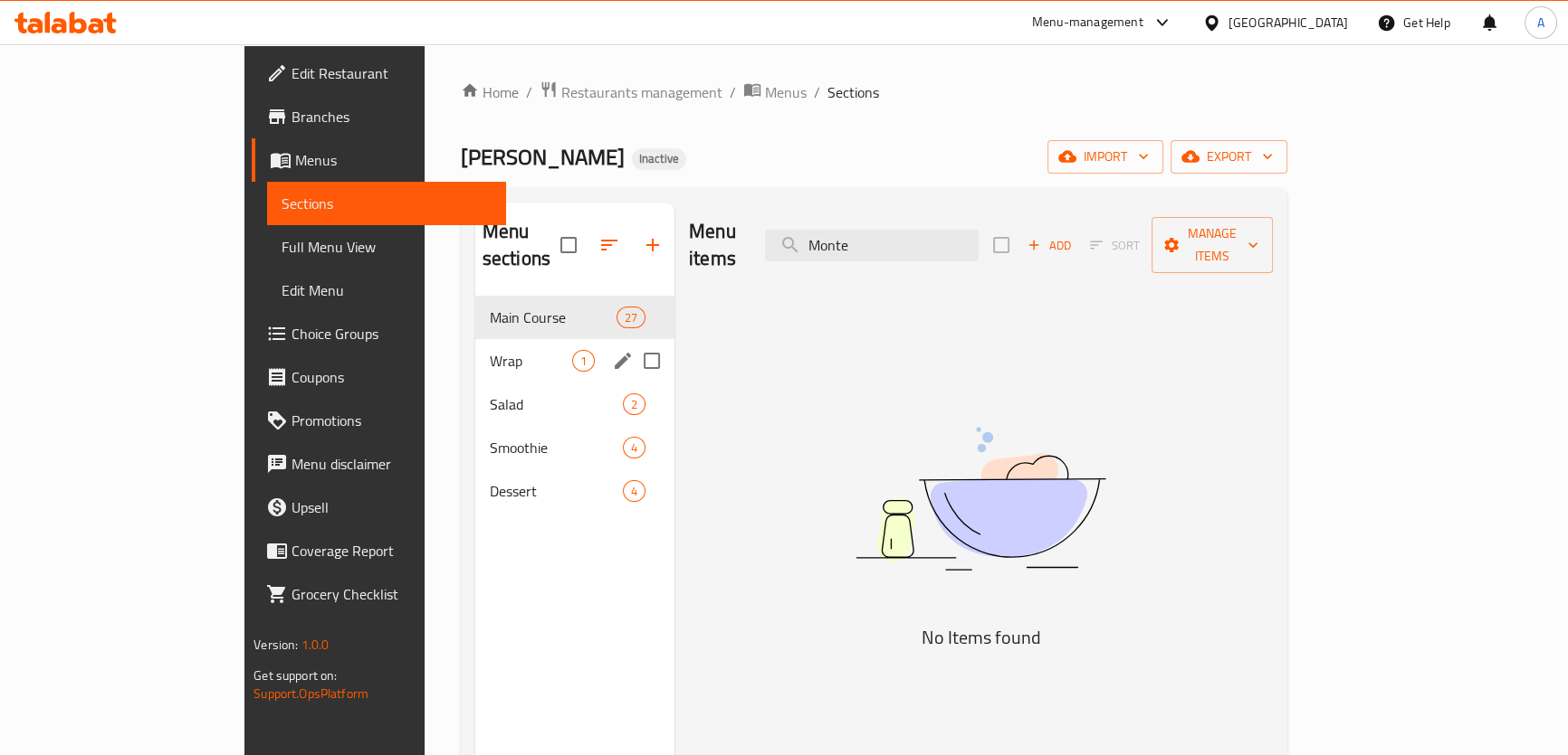
type input "Monte"
click at [475, 339] on div "Wrap 1" at bounding box center [574, 361] width 199 height 44
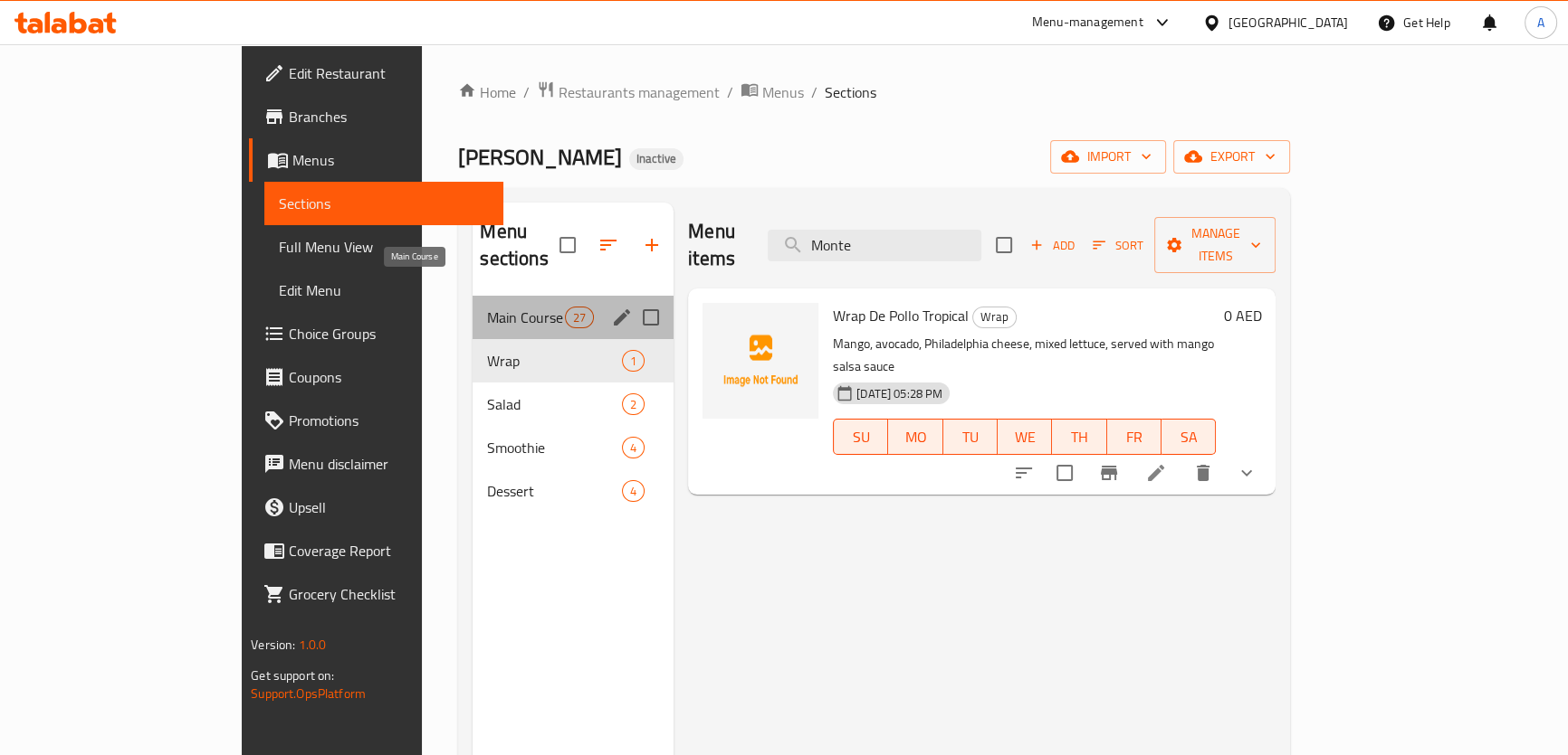
click at [487, 307] on span "Main Course" at bounding box center [525, 318] width 77 height 22
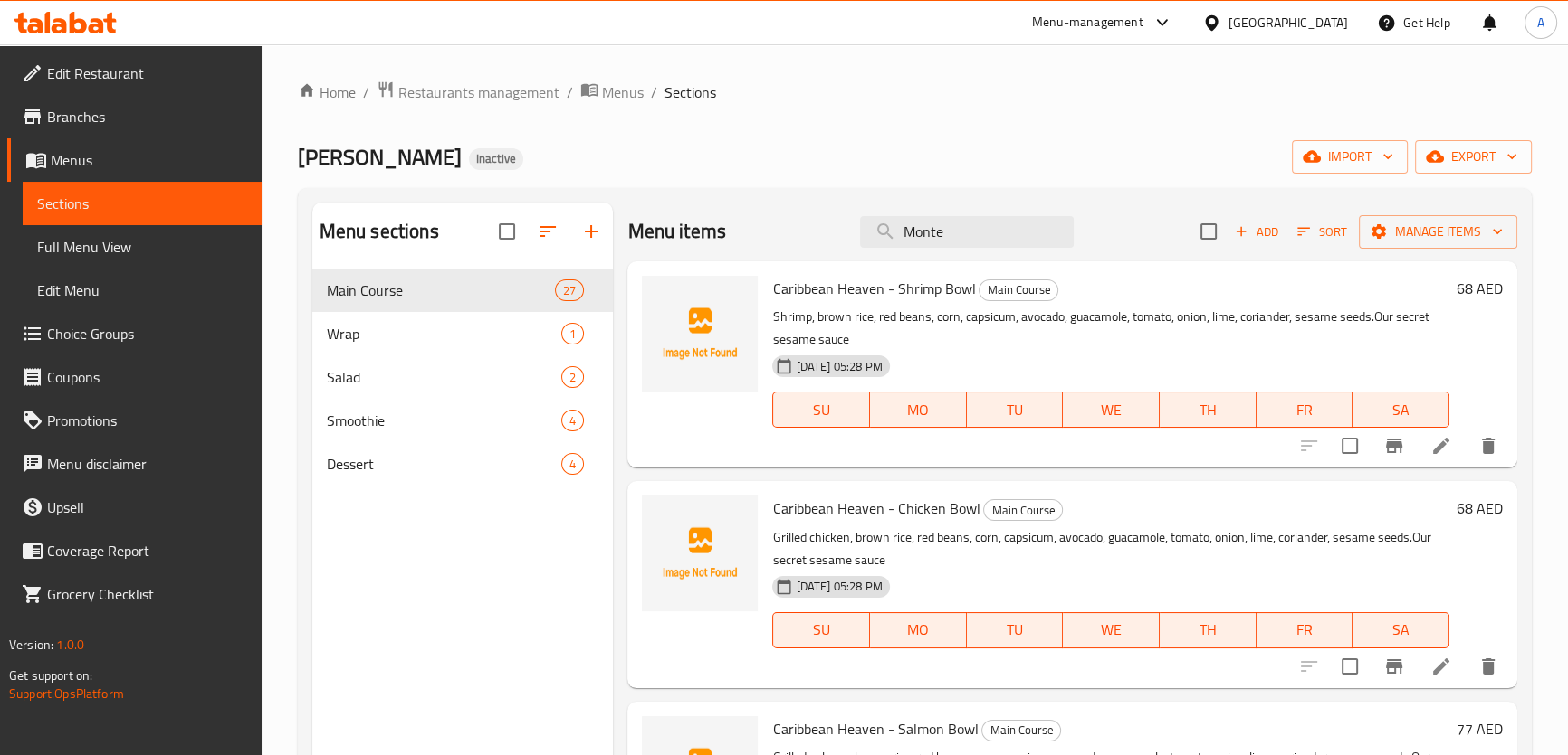
click at [1239, 233] on span "Add" at bounding box center [1256, 232] width 49 height 21
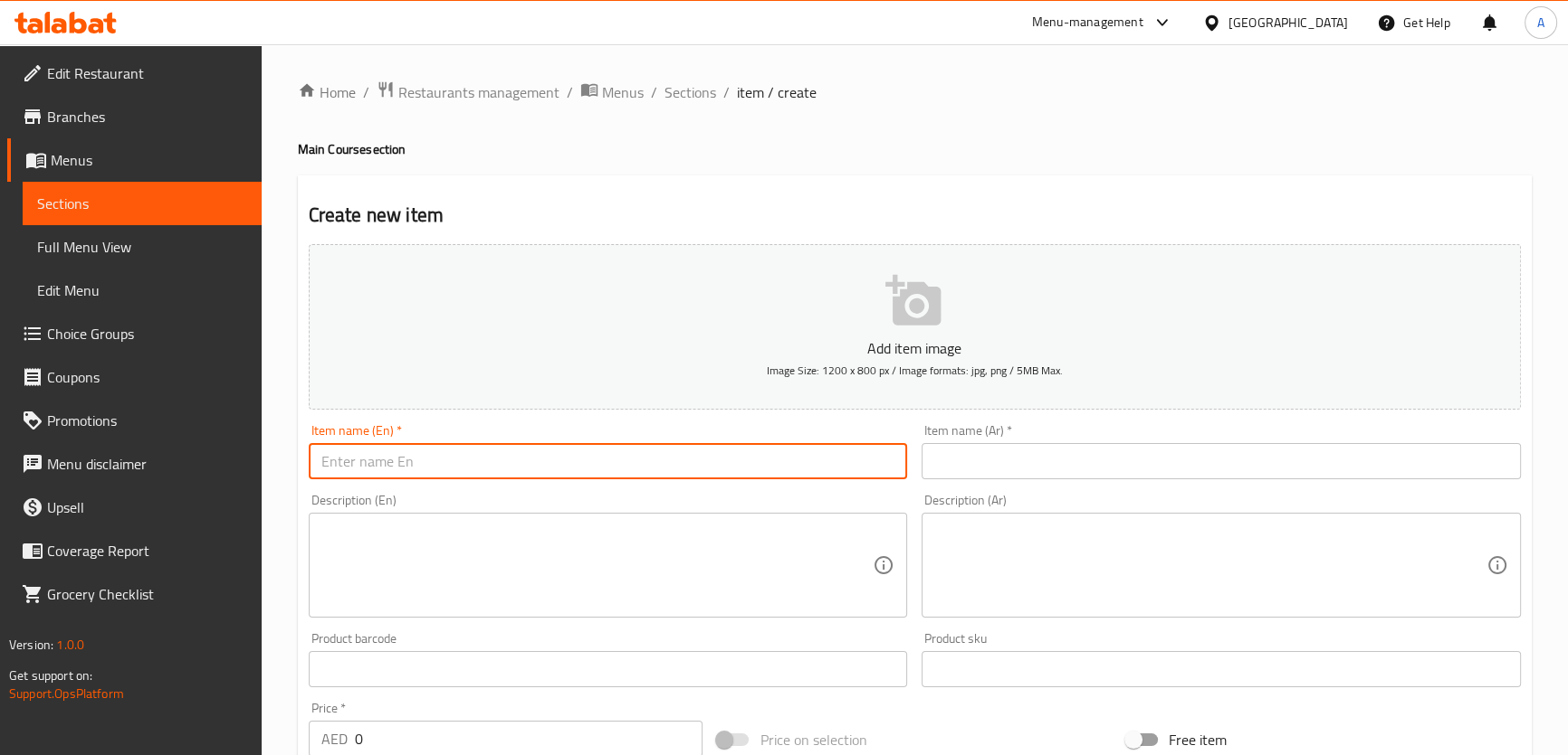
click at [460, 451] on input "text" at bounding box center [608, 461] width 600 height 37
paste input "Piña Grande del Monte"
type input "Piña Grande del Monte"
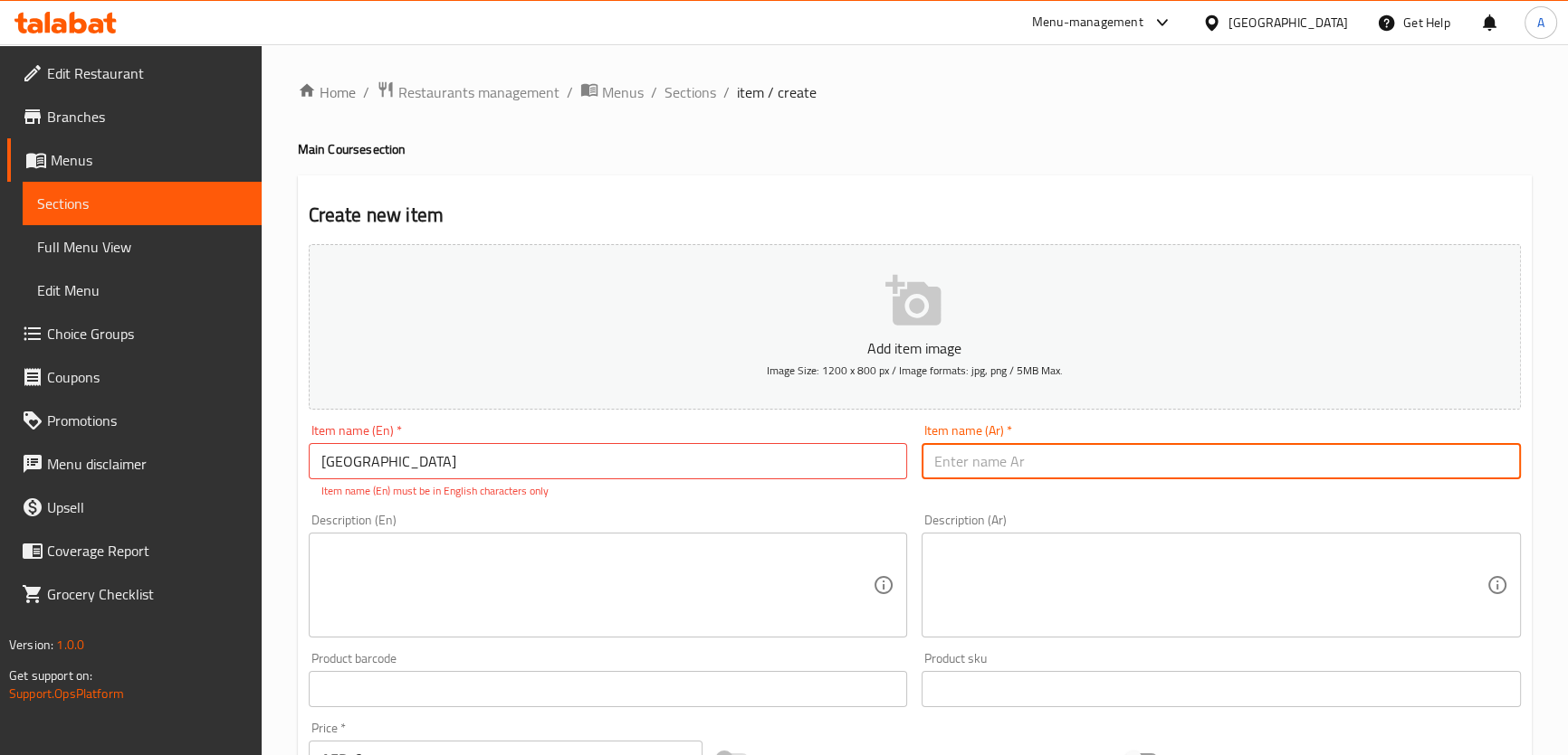
click at [1000, 472] on input "text" at bounding box center [1221, 461] width 600 height 37
paste input "بينيا غراندي ديل مونتي"
type input "بينيا غراندي ديل مونتي"
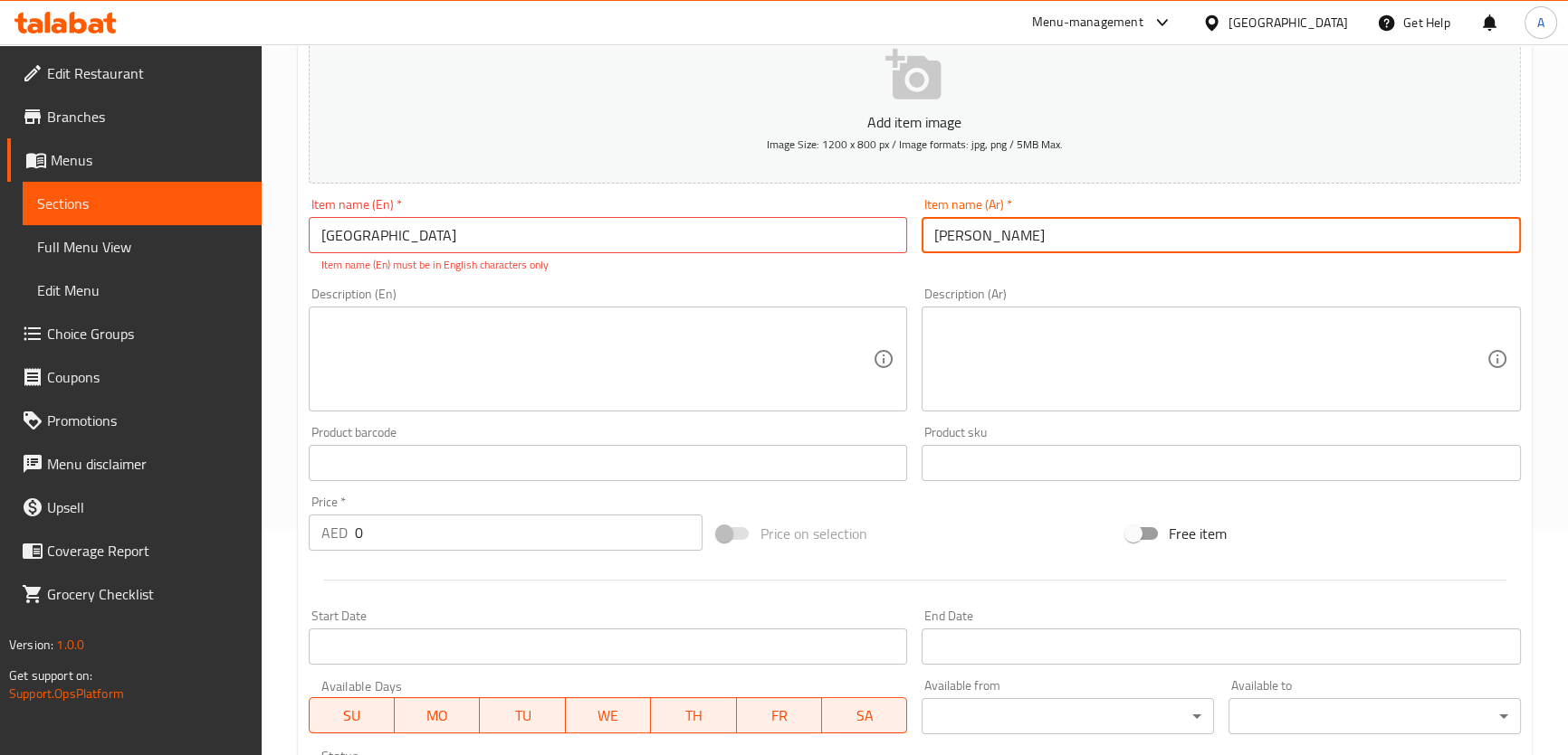
scroll to position [238, 0]
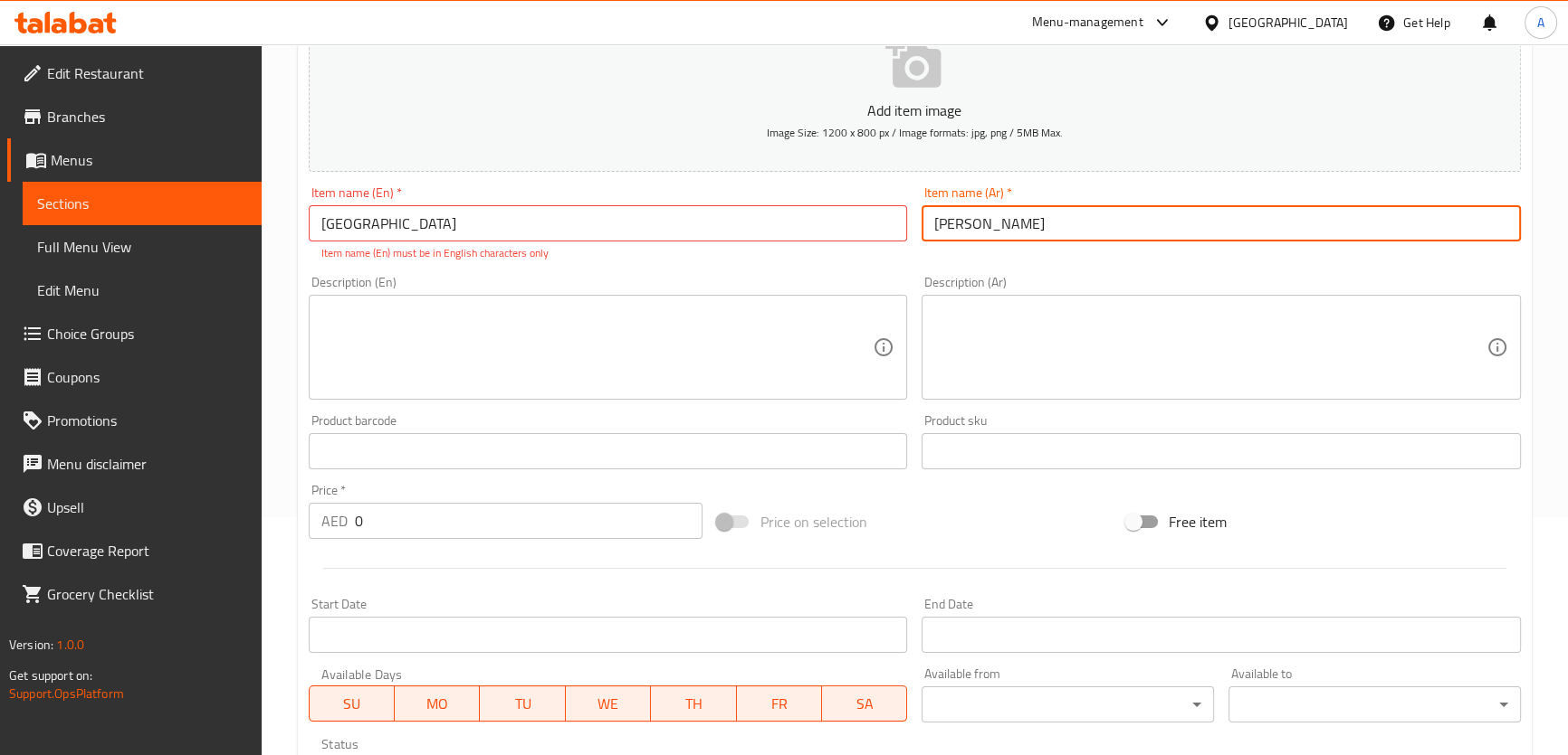
click at [436, 511] on input "0" at bounding box center [529, 521] width 349 height 37
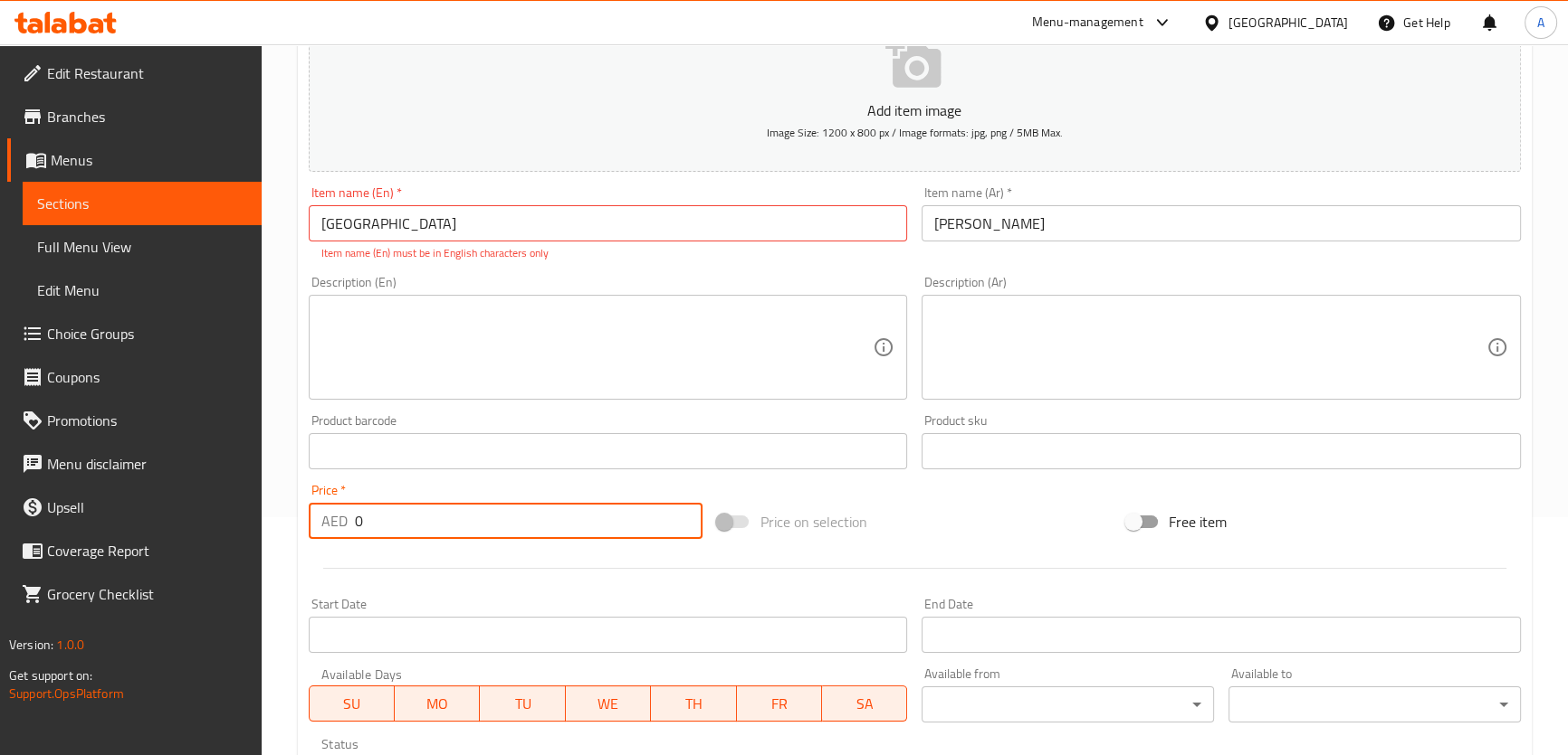
click at [436, 511] on input "0" at bounding box center [529, 521] width 349 height 37
paste input "68"
type input "68"
click at [545, 380] on textarea at bounding box center [597, 348] width 552 height 86
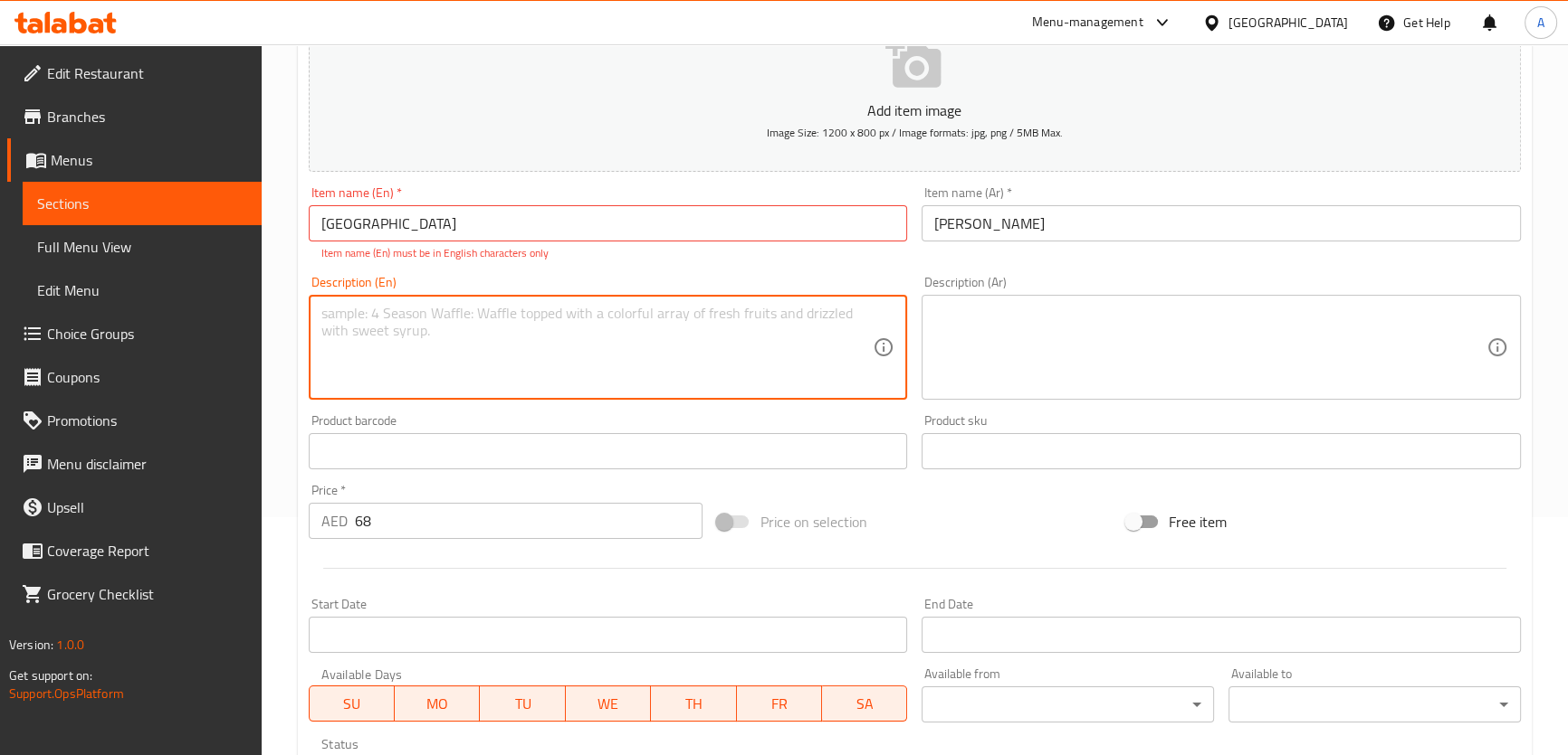
paste textarea "Sticky rice flavored with teriyaki, topped with pineapple chicken, julienned ca…"
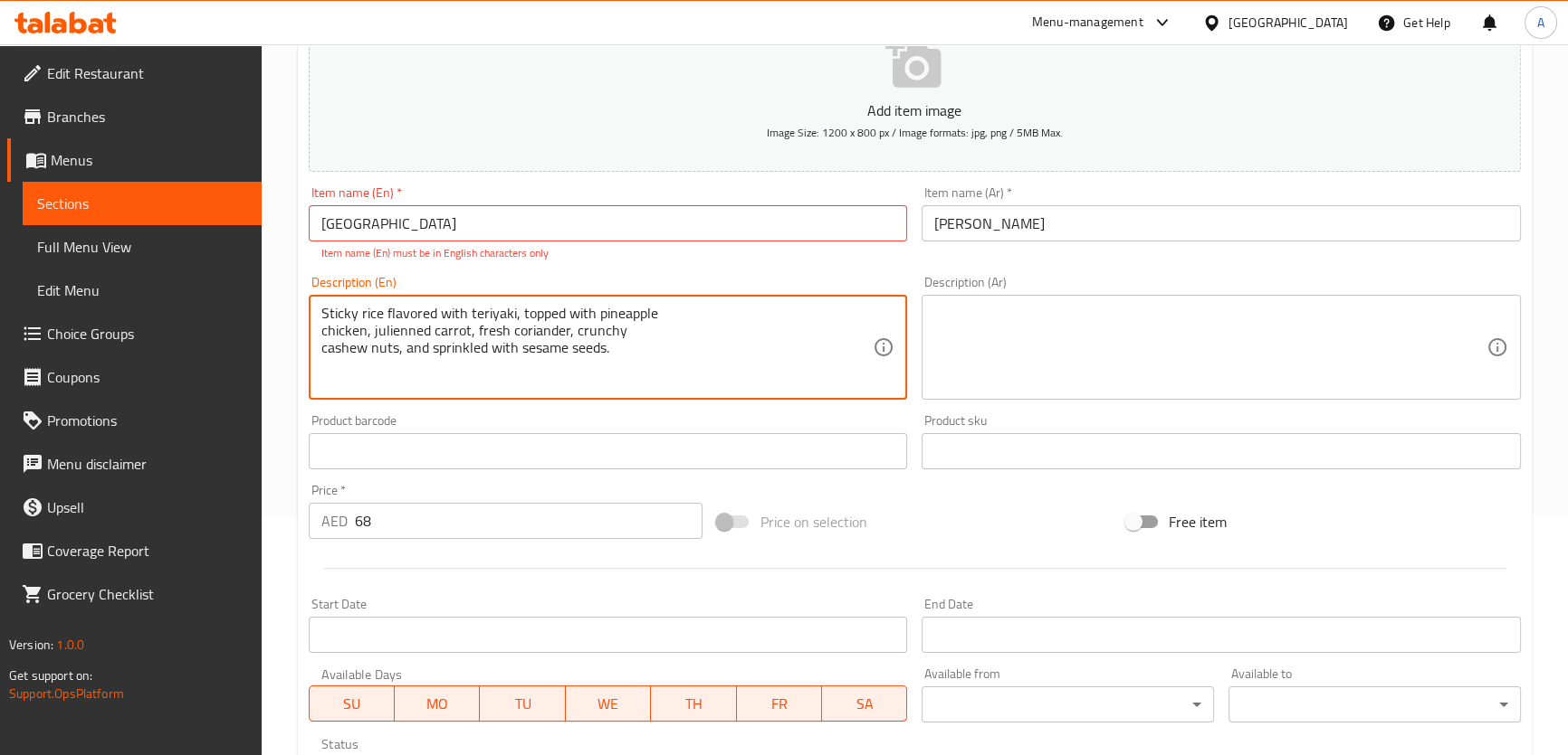
click at [629, 344] on textarea "Sticky rice flavored with teriyaki, topped with pineapple chicken, julienned ca…" at bounding box center [597, 348] width 552 height 86
type textarea "Sticky rice flavored with teriyaki, topped with pineapple chicken, julienned ca…"
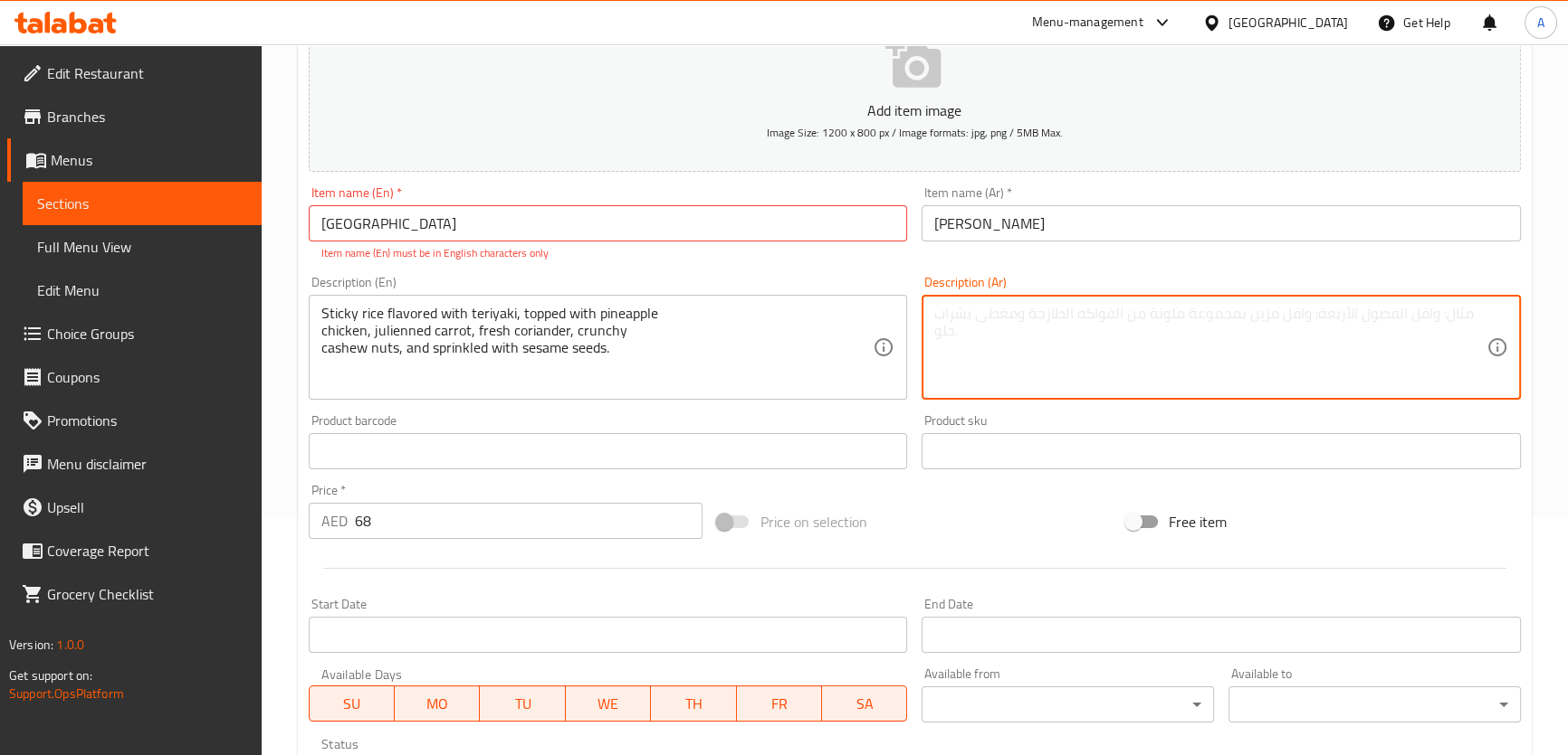
click at [1219, 332] on textarea at bounding box center [1209, 348] width 552 height 86
paste textarea "أرز دبق بنكهة ترياكي، يعلوه دجاج الأناناس، جزر مقطع، كزبرة طازجة، كاجو مقرمش، و…"
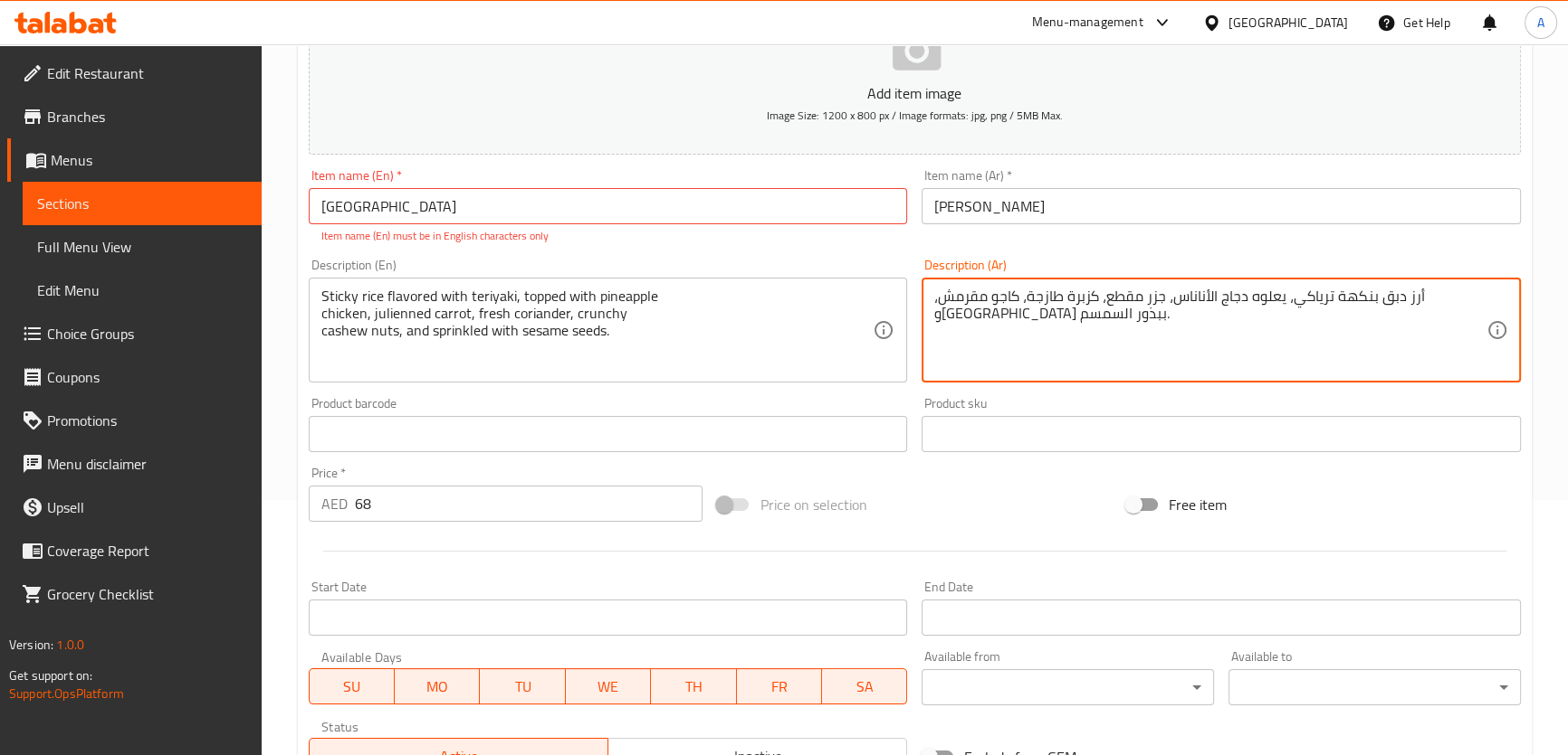
click at [1172, 300] on textarea "أرز دبق بنكهة ترياكي، يعلوه دجاج الأناناس، جزر مقطع، كزبرة طازجة، كاجو مقرمش، و…" at bounding box center [1209, 330] width 552 height 86
click at [1168, 296] on textarea "أرز دبق بنكهة ترياكي، يعلوه دجاج الأناناس، جزر مقطع، كزبرة طازجة، كاجو مقرمش، و…" at bounding box center [1209, 330] width 552 height 86
paste textarea "لى شرائح رفيعة"
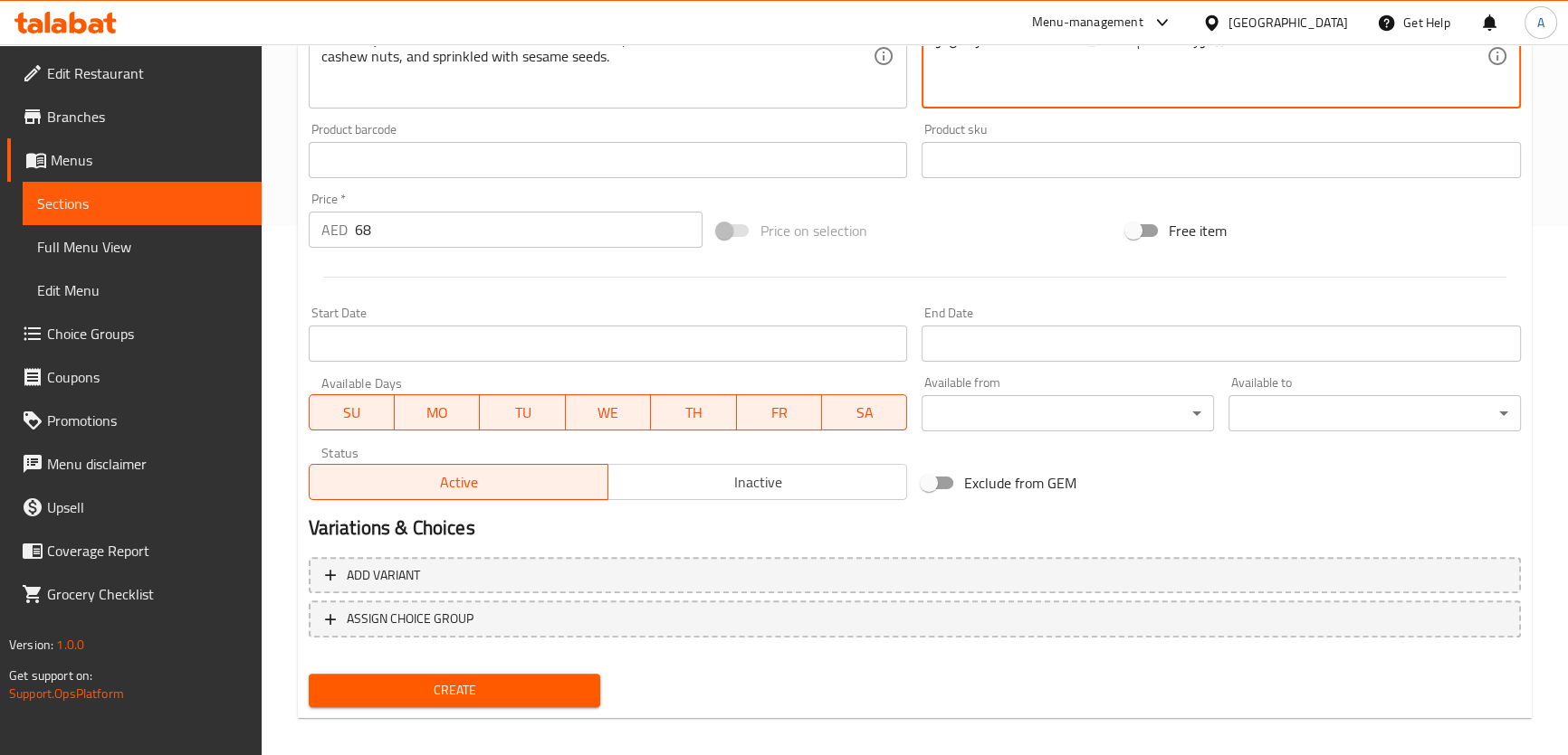
scroll to position [525, 0]
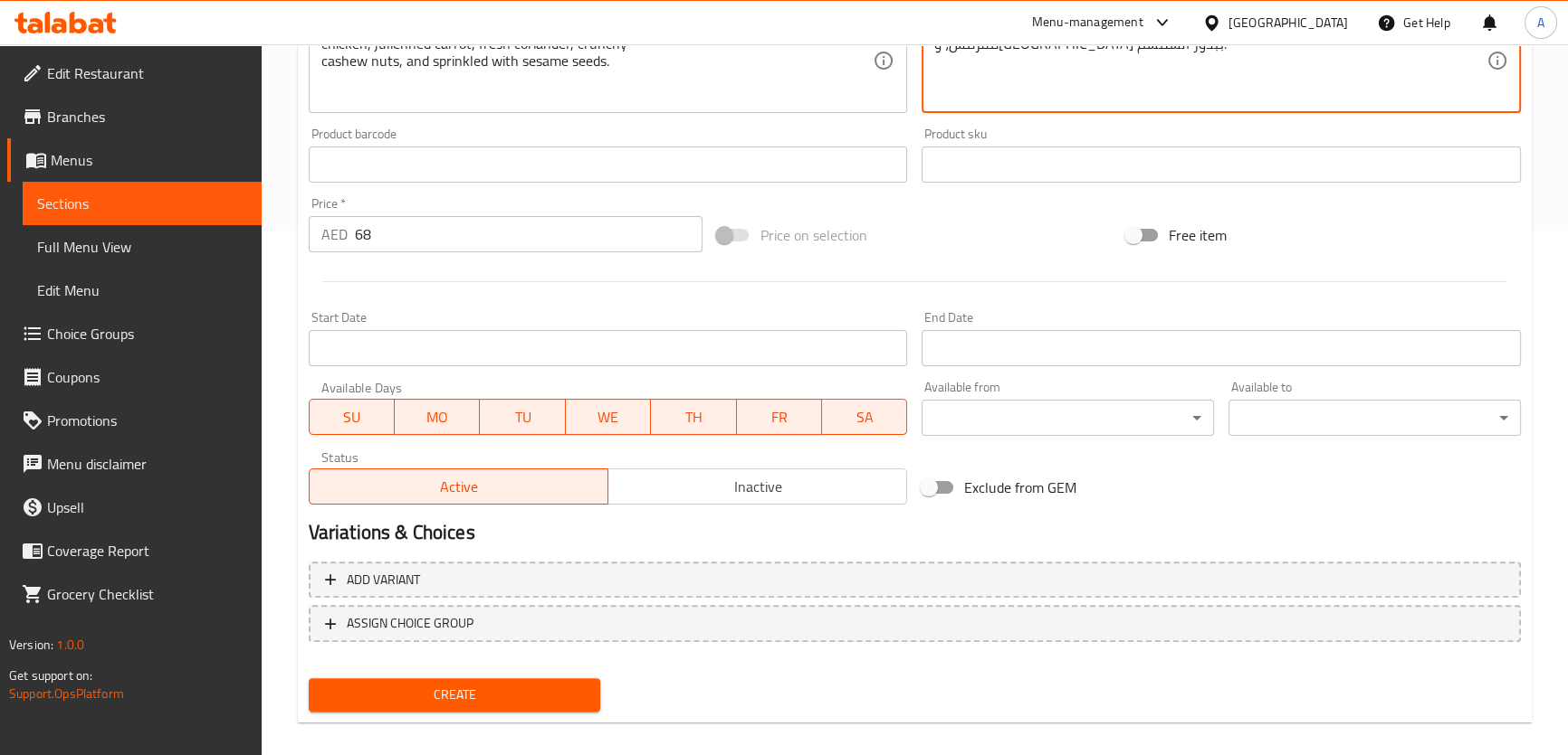
type textarea "أرز دبق بنكهة ترياكي، يعلوه دجاج الأناناس، جزر مقطع إلى شرائح رفيعة، كزبرة طازج…"
click at [504, 726] on div "Home / Restaurants management / Menus / Sections / item / create Main Course se…" at bounding box center [914, 147] width 1234 height 1182
click at [489, 681] on button "Create" at bounding box center [454, 696] width 292 height 34
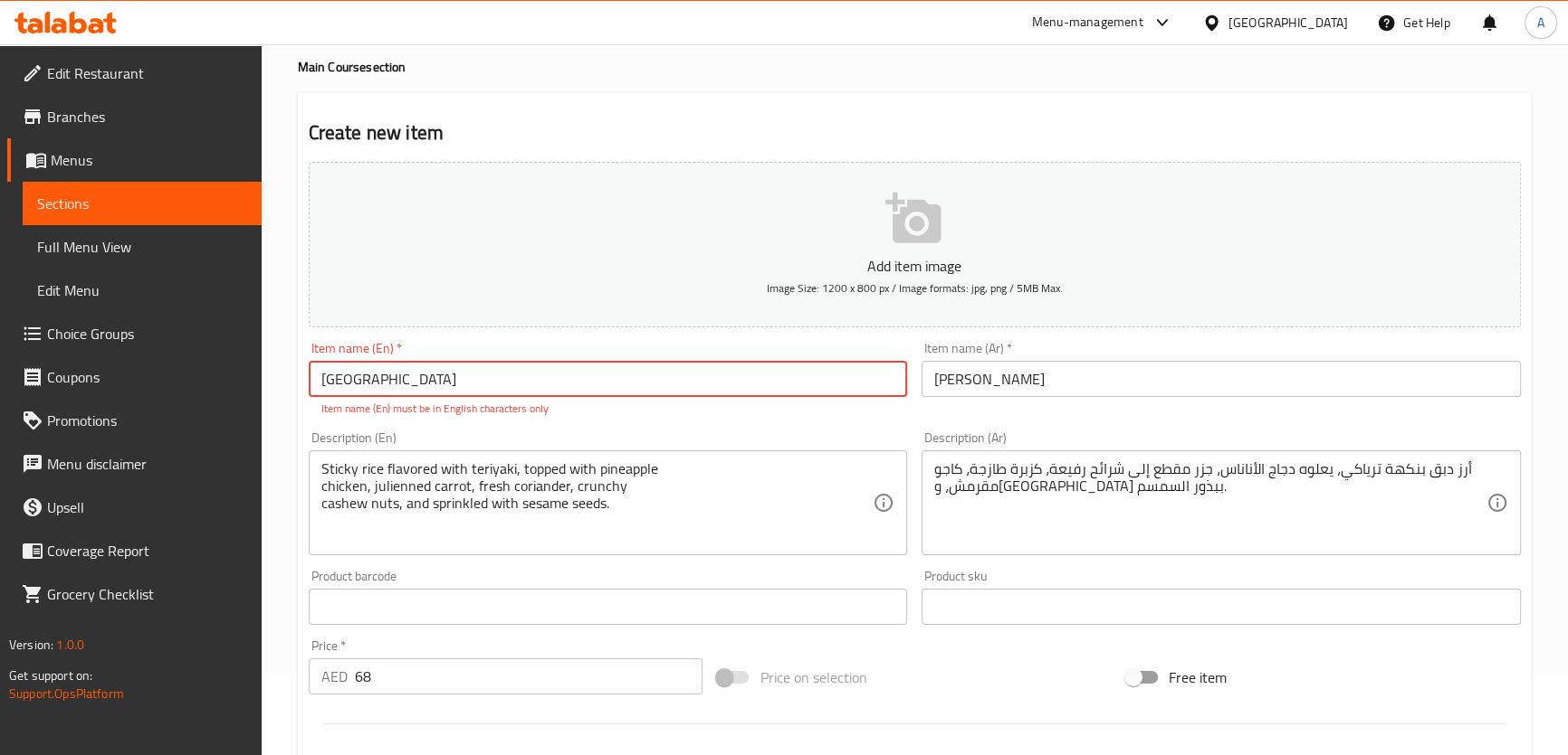
click at [335, 379] on input "Piña Grande del Monte" at bounding box center [608, 378] width 600 height 37
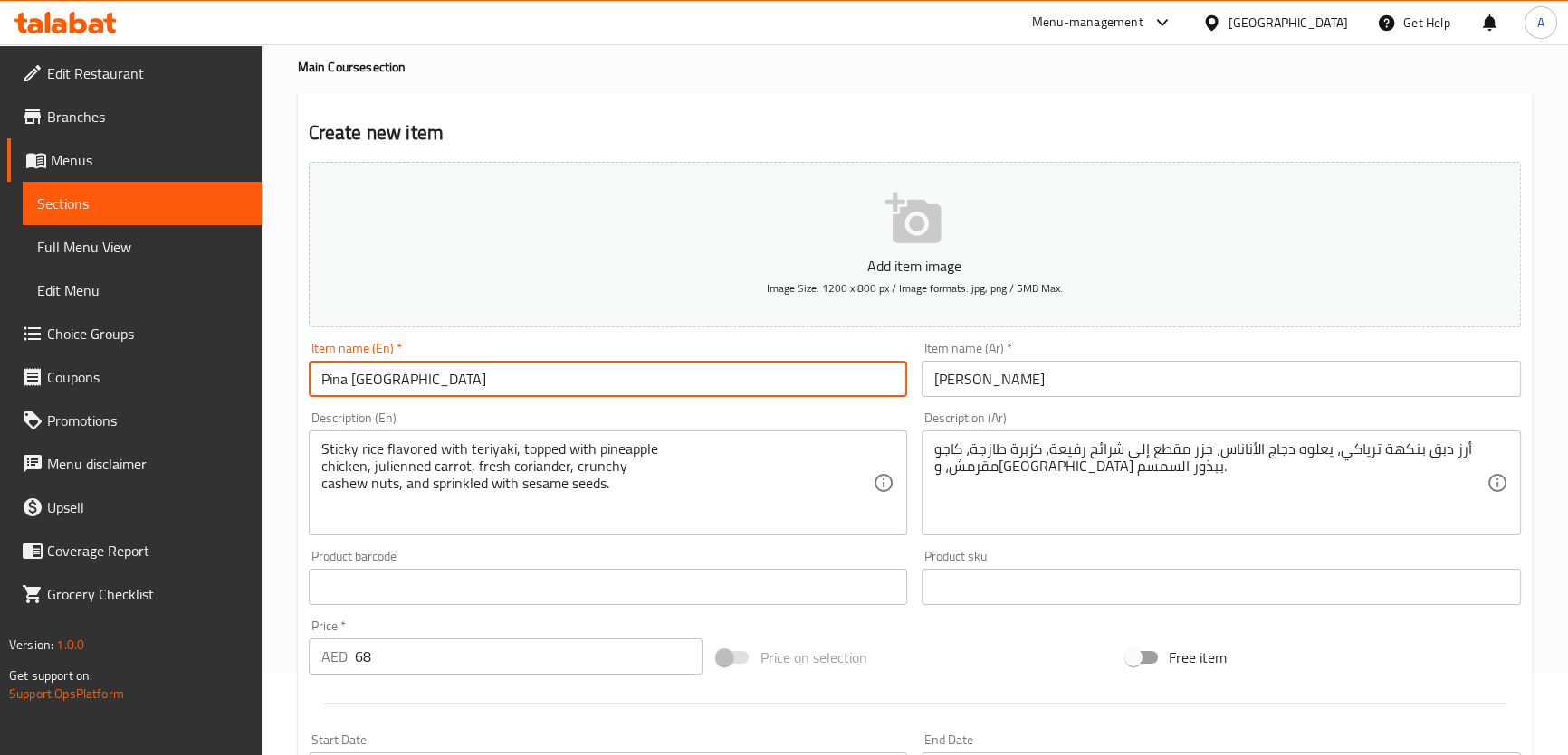
click at [337, 375] on input "Pina Grande del Monte" at bounding box center [608, 378] width 600 height 37
type input "Pina Grande del Monte"
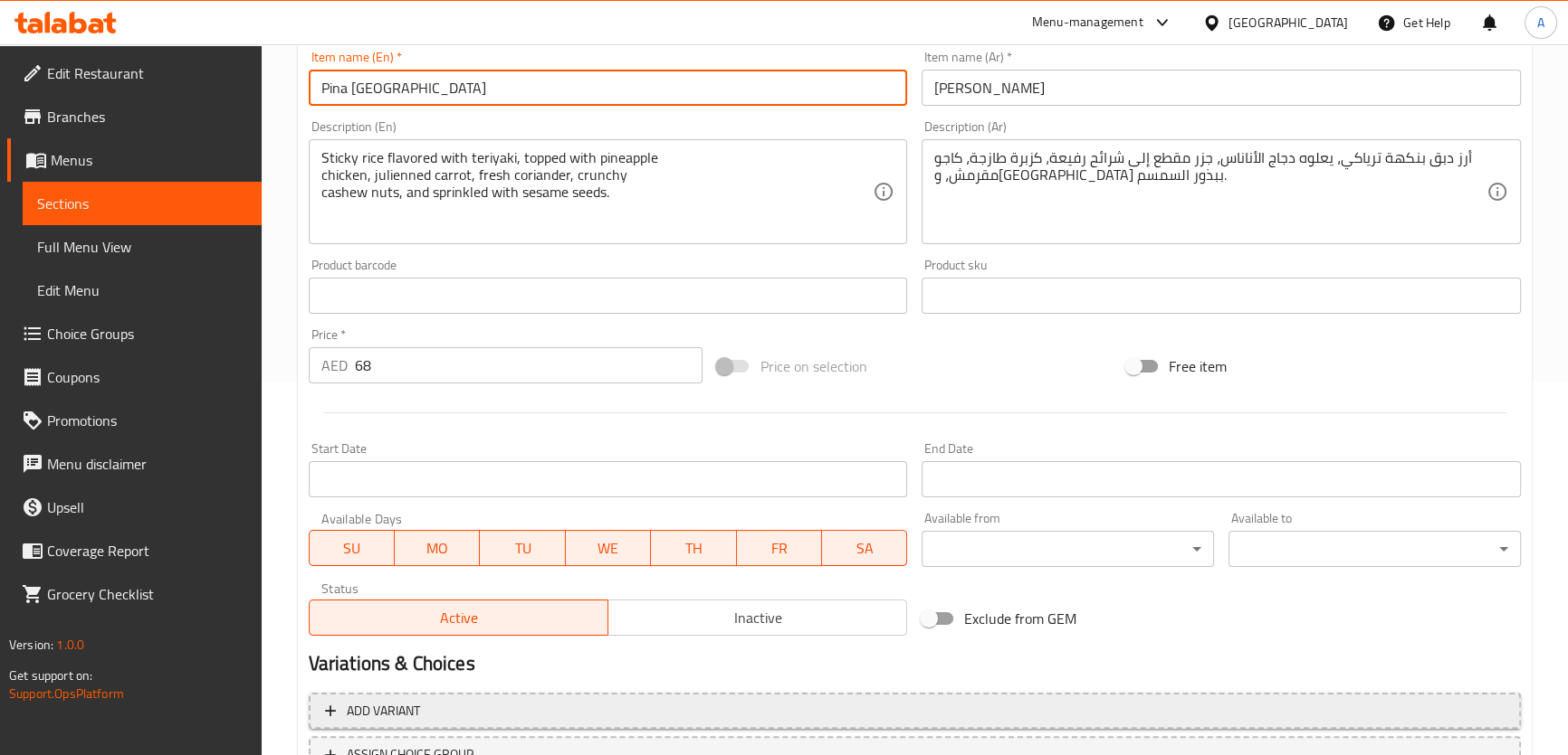
scroll to position [520, 0]
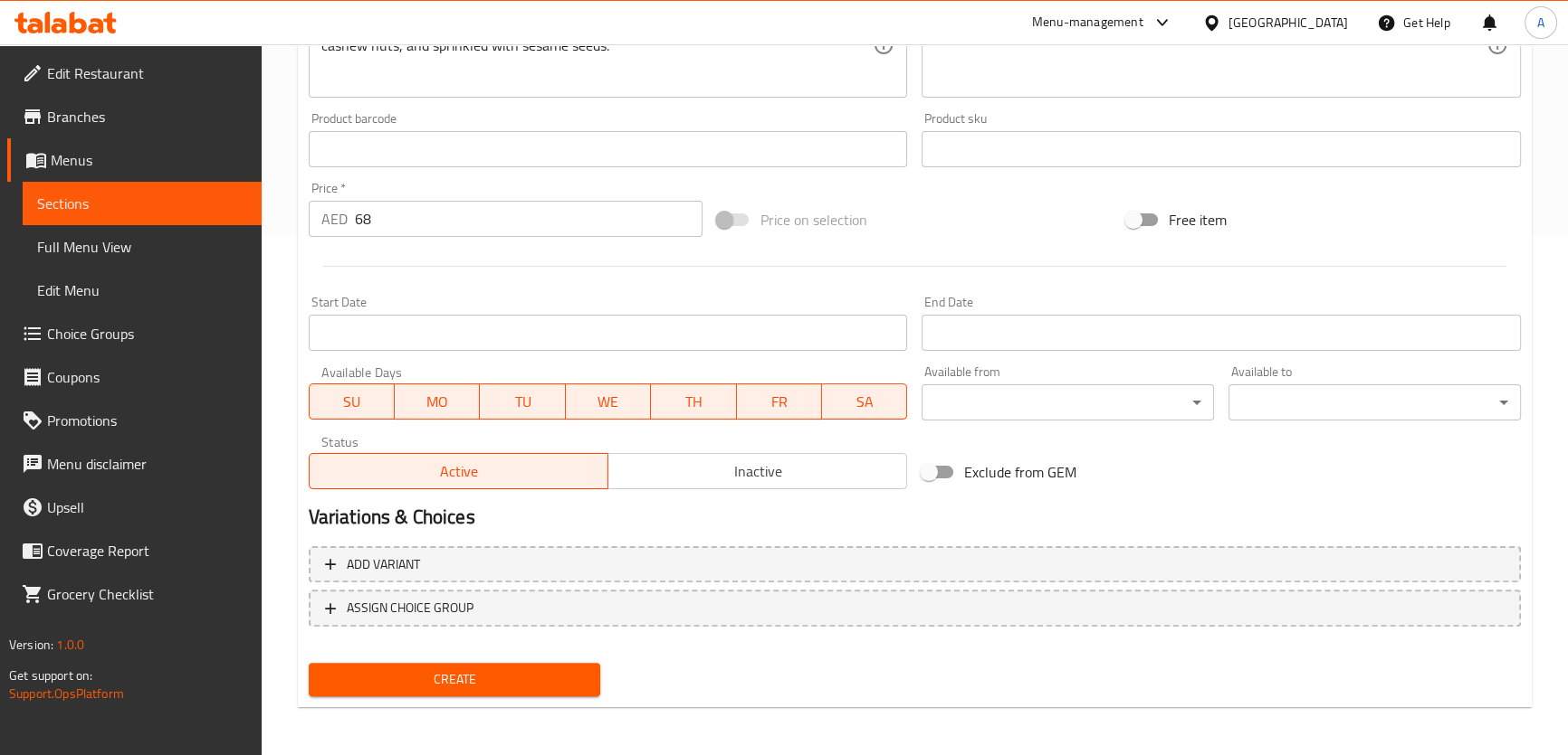
click at [482, 671] on span "Create" at bounding box center [455, 680] width 264 height 23
type input "0"
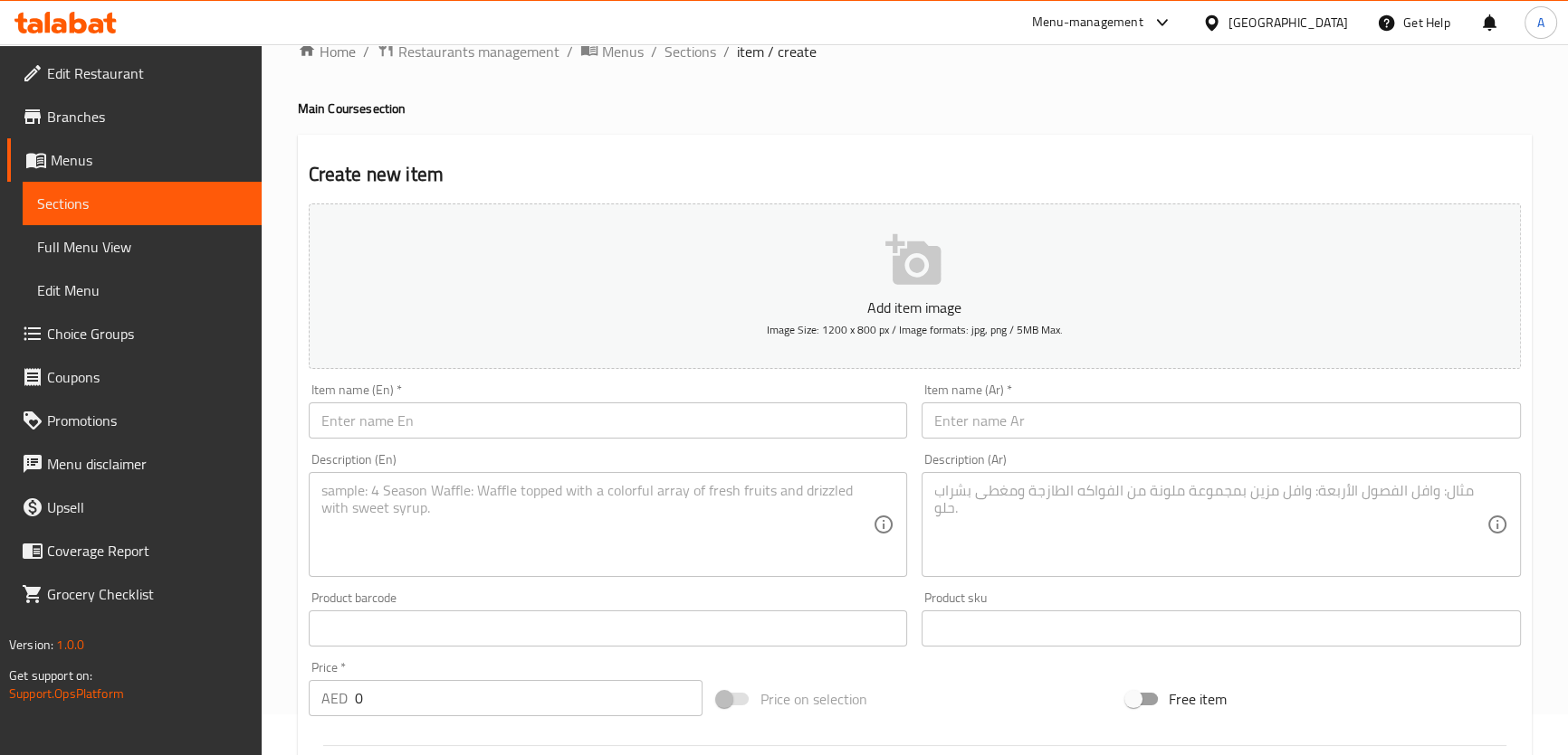
scroll to position [0, 0]
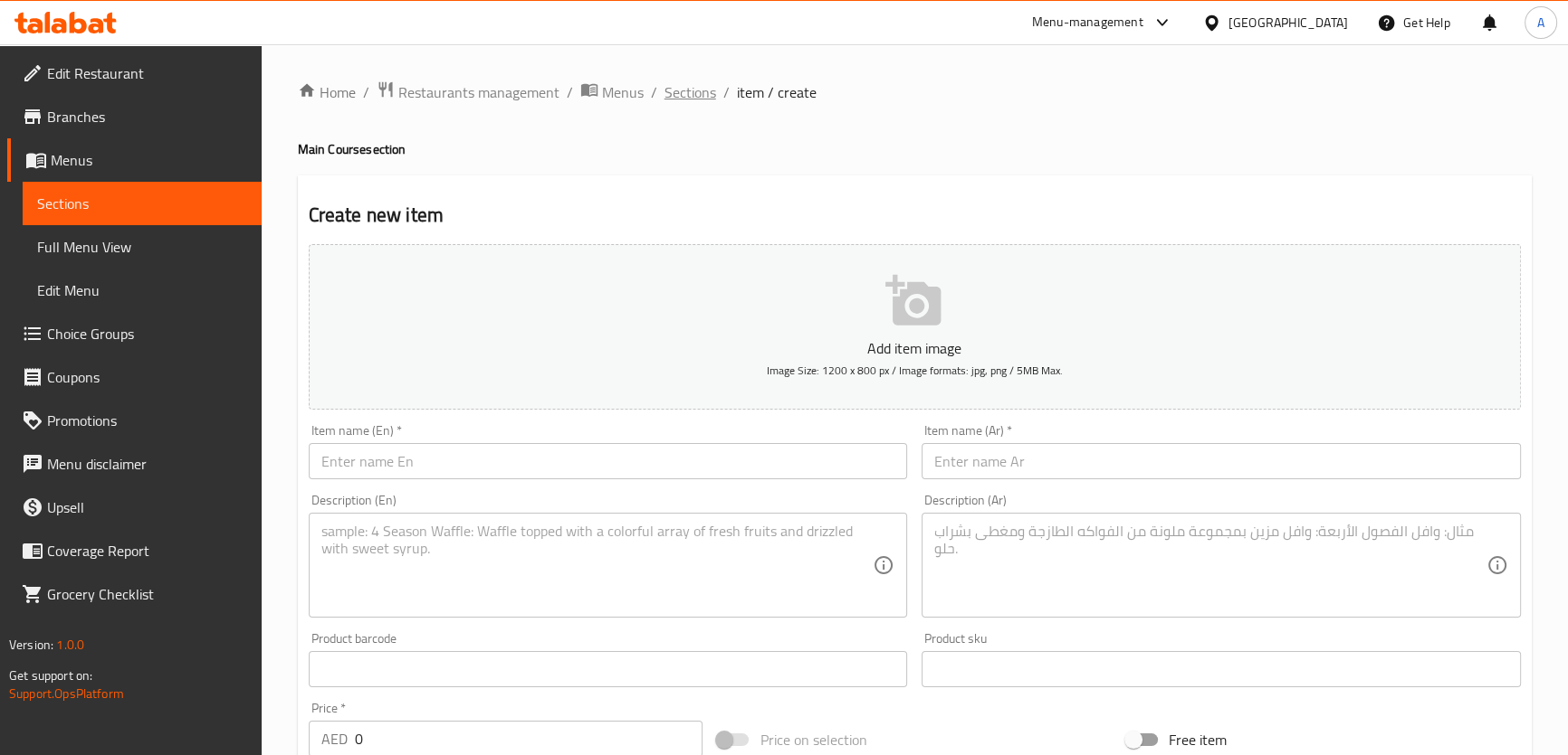
click at [688, 98] on span "Sections" at bounding box center [690, 92] width 52 height 22
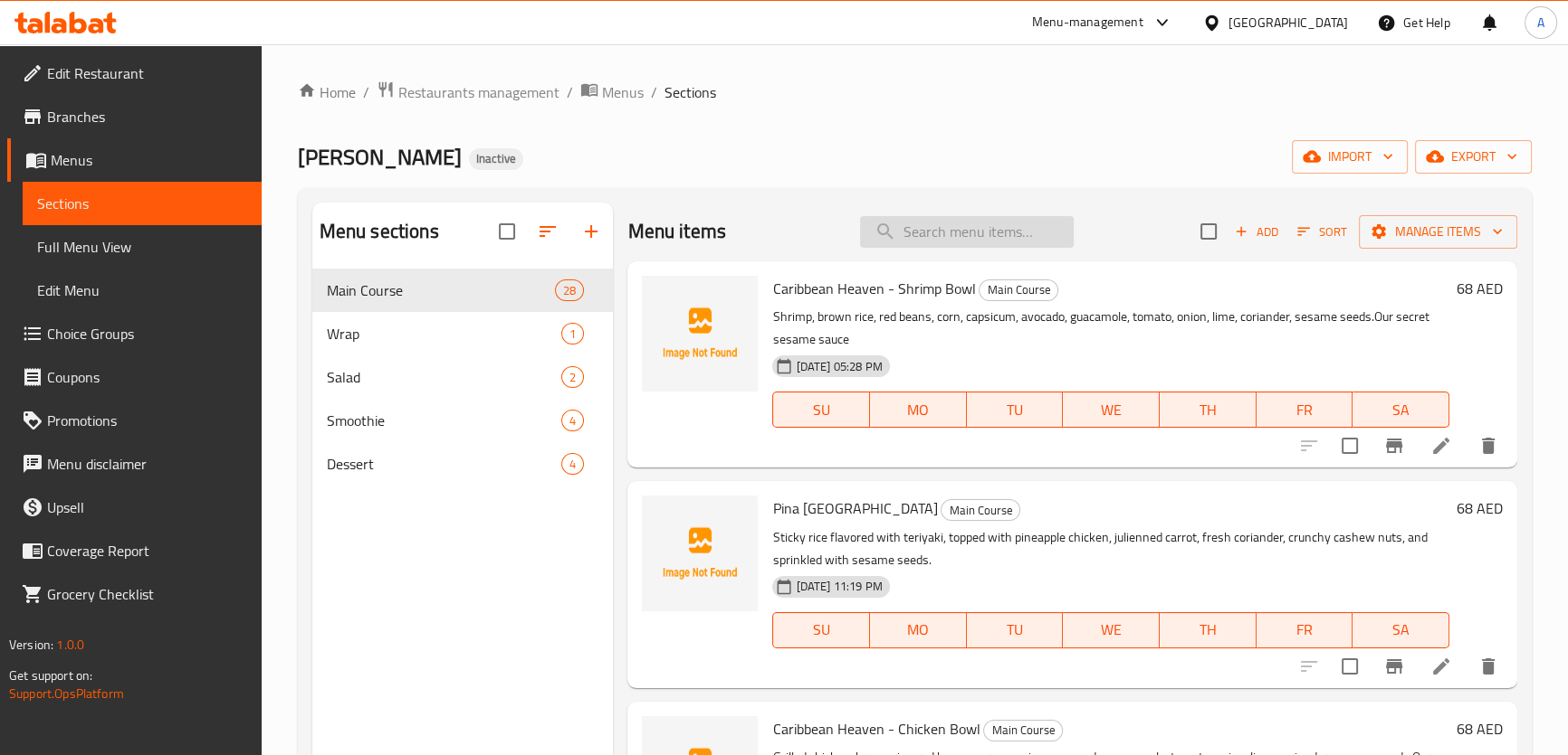
click at [986, 231] on input "search" at bounding box center [966, 232] width 214 height 32
paste input "Rollitos Tufo"
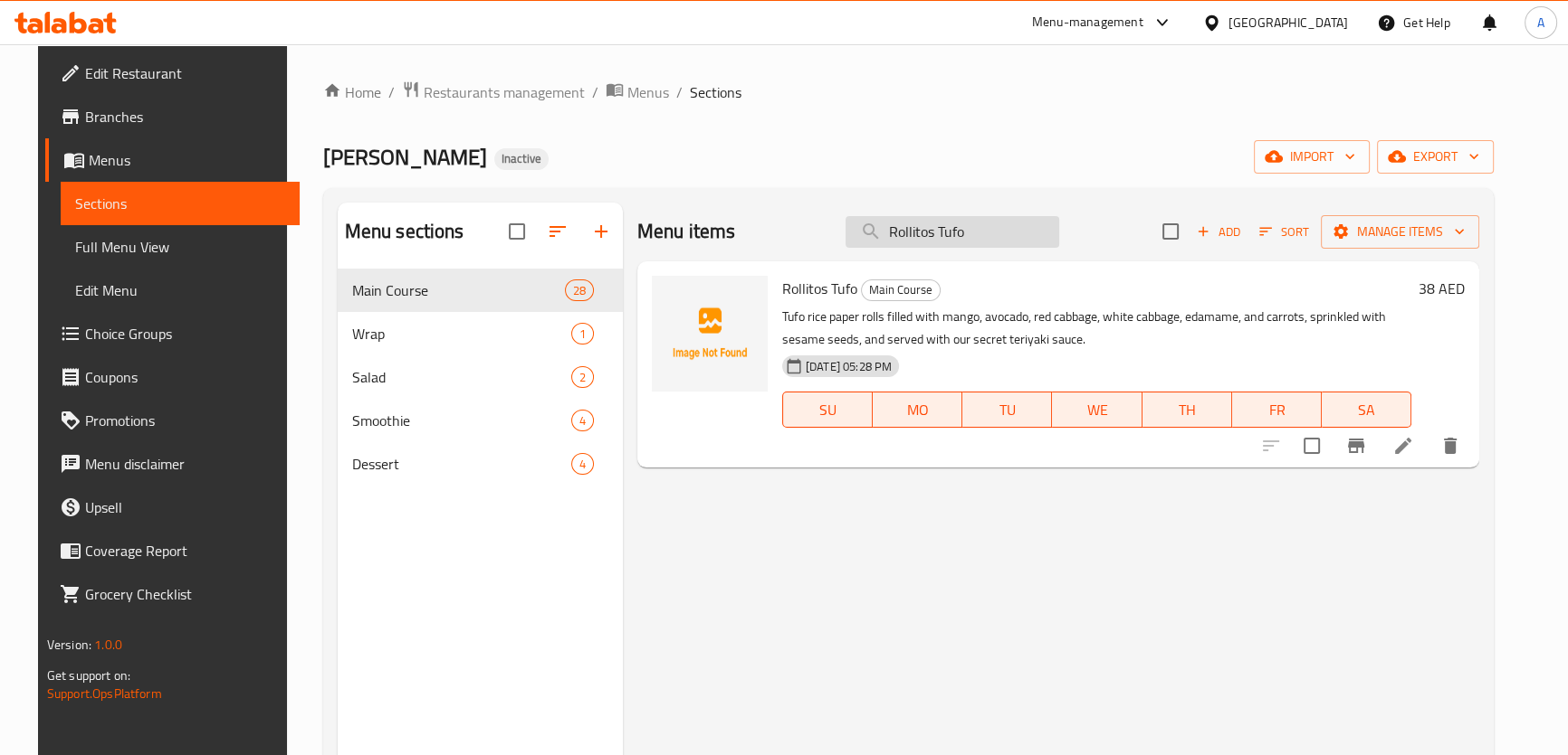
click at [970, 218] on input "Rollitos Tufo" at bounding box center [952, 232] width 214 height 32
paste input "De Poll"
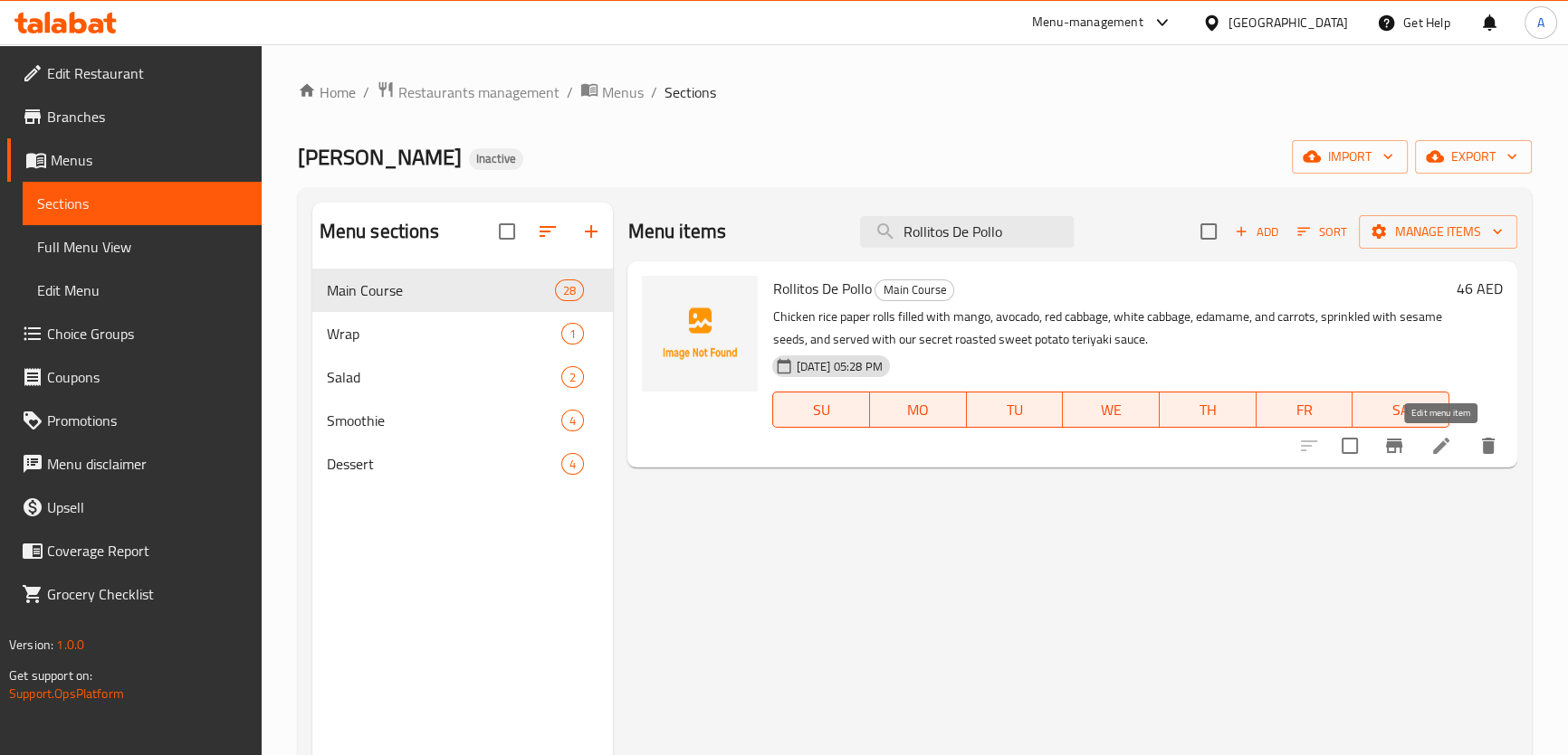
type input "Rollitos De Pollo"
click at [1440, 449] on icon at bounding box center [1441, 446] width 22 height 22
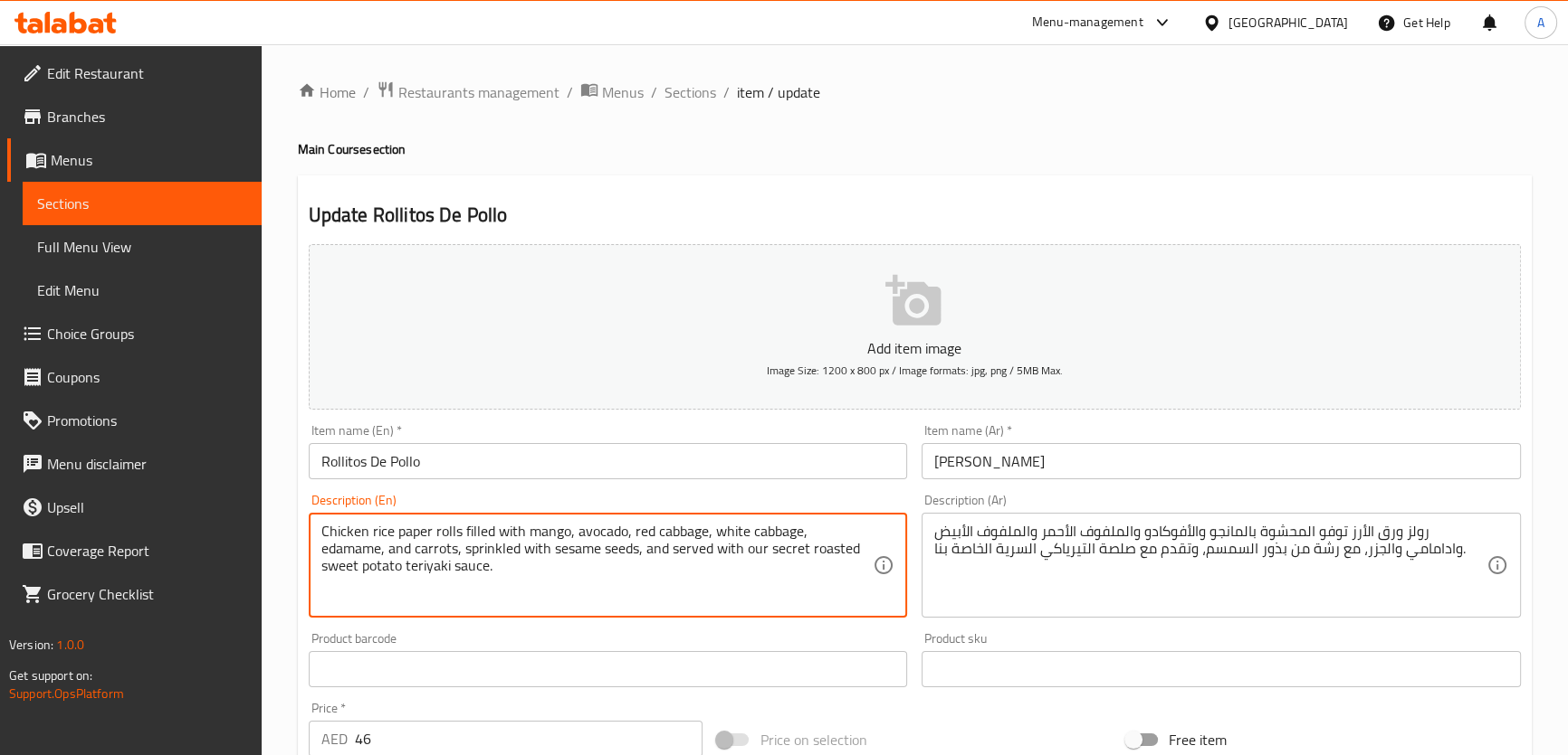
click at [455, 563] on textarea "Chicken rice paper rolls filled with mango, avocado, red cabbage, white cabbage…" at bounding box center [597, 566] width 552 height 86
click at [1329, 533] on textarea "رولز ورق الأرز توفو المحشوة بالمانجو والأفوكادو والملفوف الأحمر والملفوف الأبيض…" at bounding box center [1209, 566] width 552 height 86
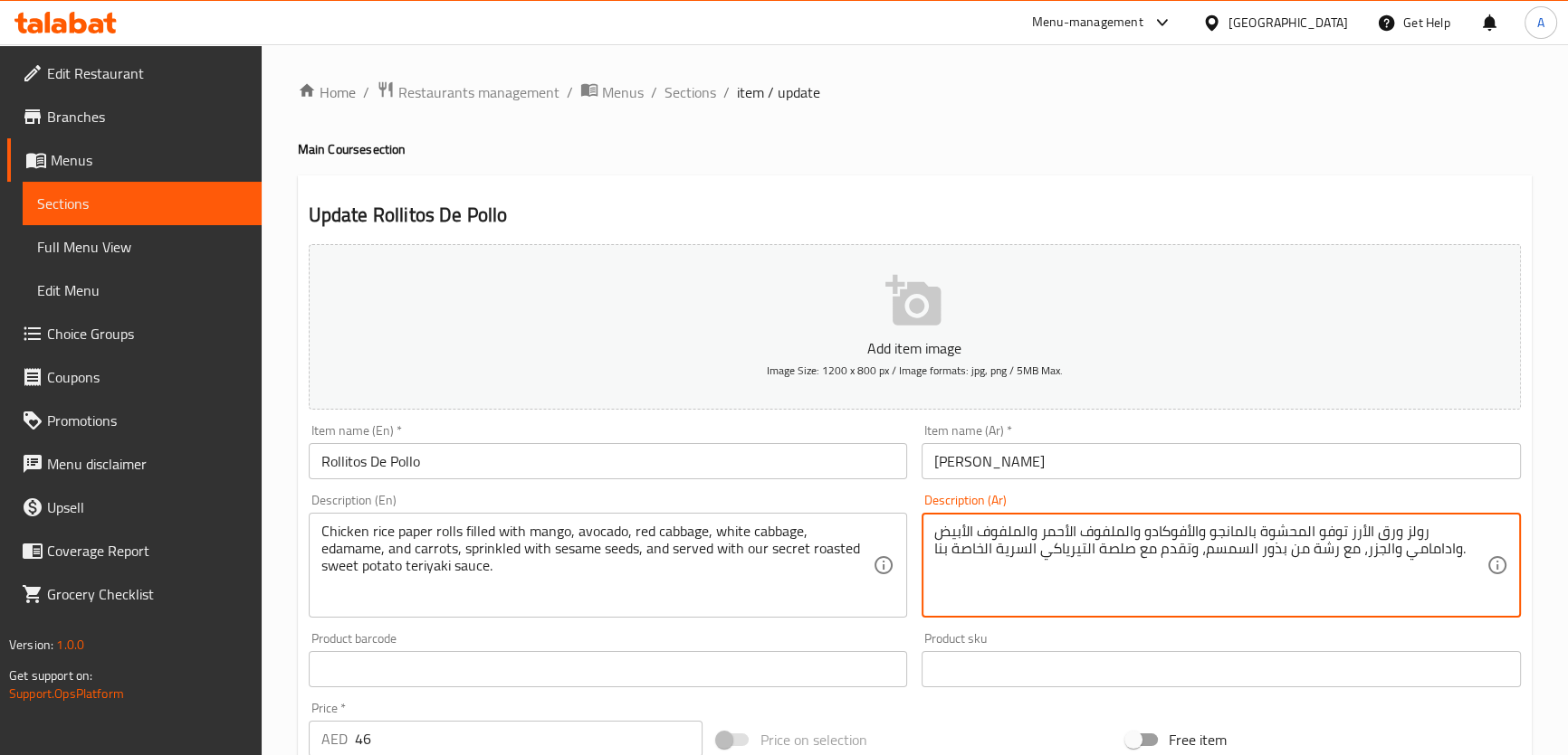
paste textarea "الدجاج"
drag, startPoint x: 1192, startPoint y: 553, endPoint x: 892, endPoint y: 559, distance: 300.1
click at [892, 559] on div "Add item image Image Size: 1200 x 800 px / Image formats: jpg, png / 5MB Max. I…" at bounding box center [914, 626] width 1226 height 780
paste textarea "يرياكي البطاطا الحلوة المحمصة"
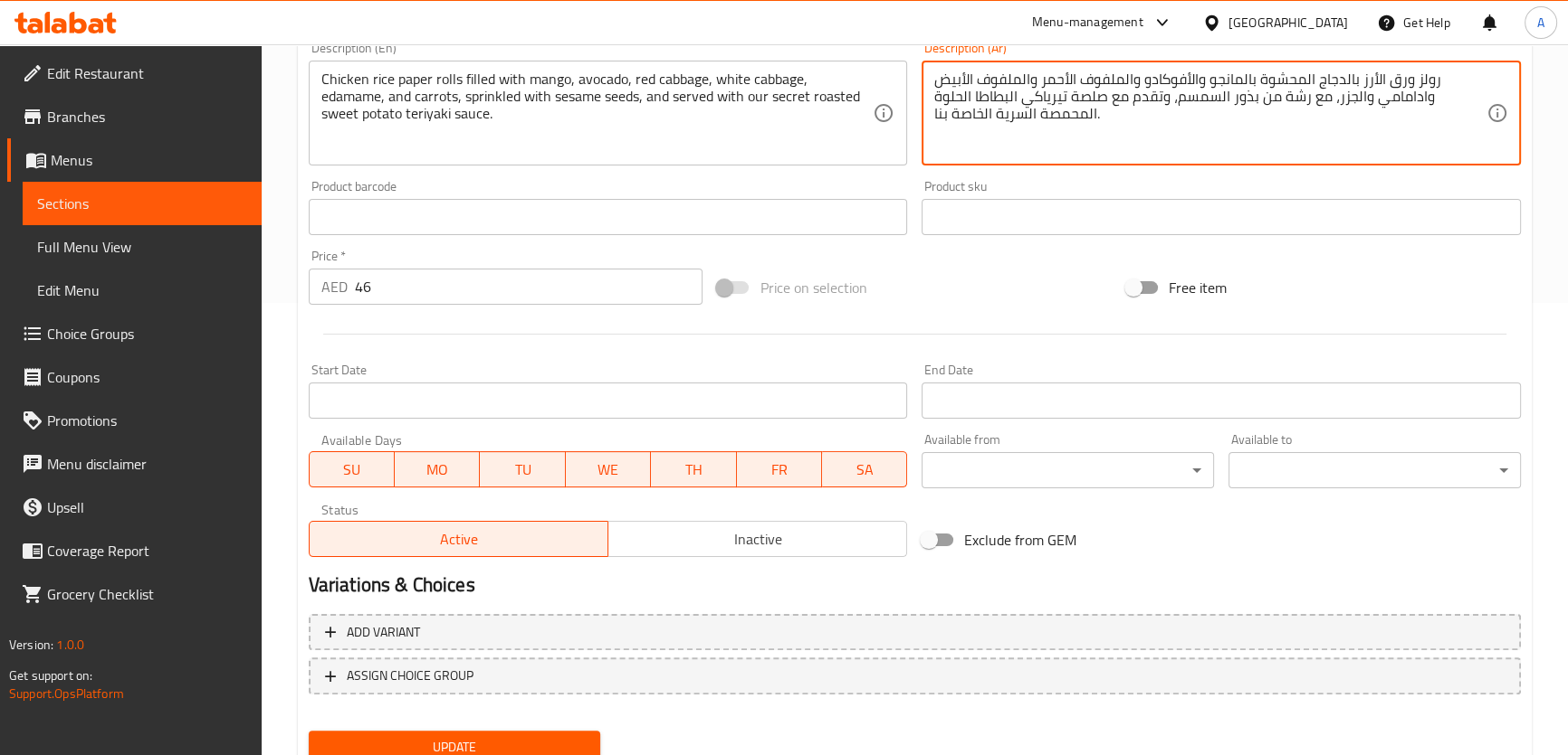
scroll to position [500, 0]
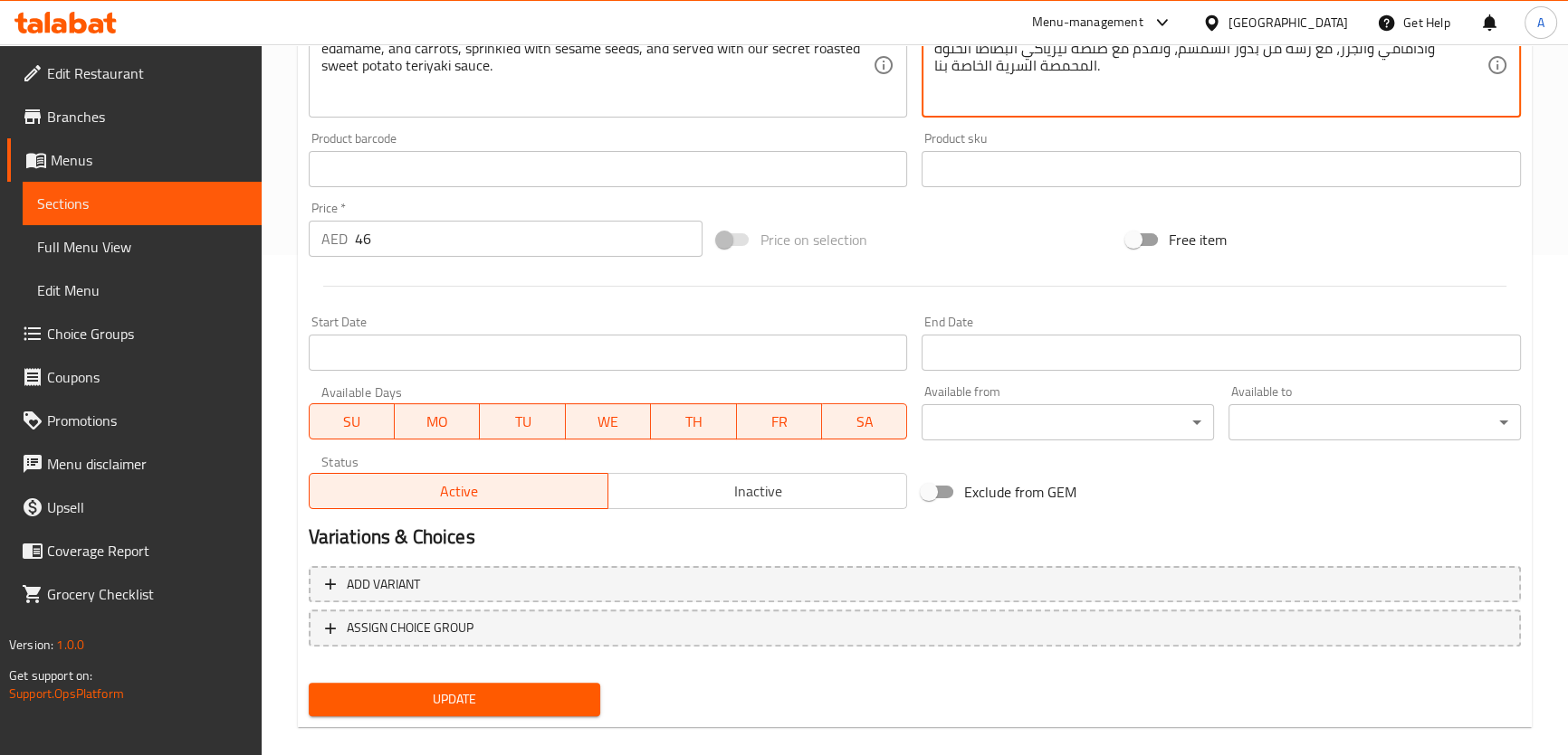
type textarea "رولز ورق الأرز بالدجاج المحشوة بالمانجو والأفوكادو والملفوف الأحمر والملفوف الأ…"
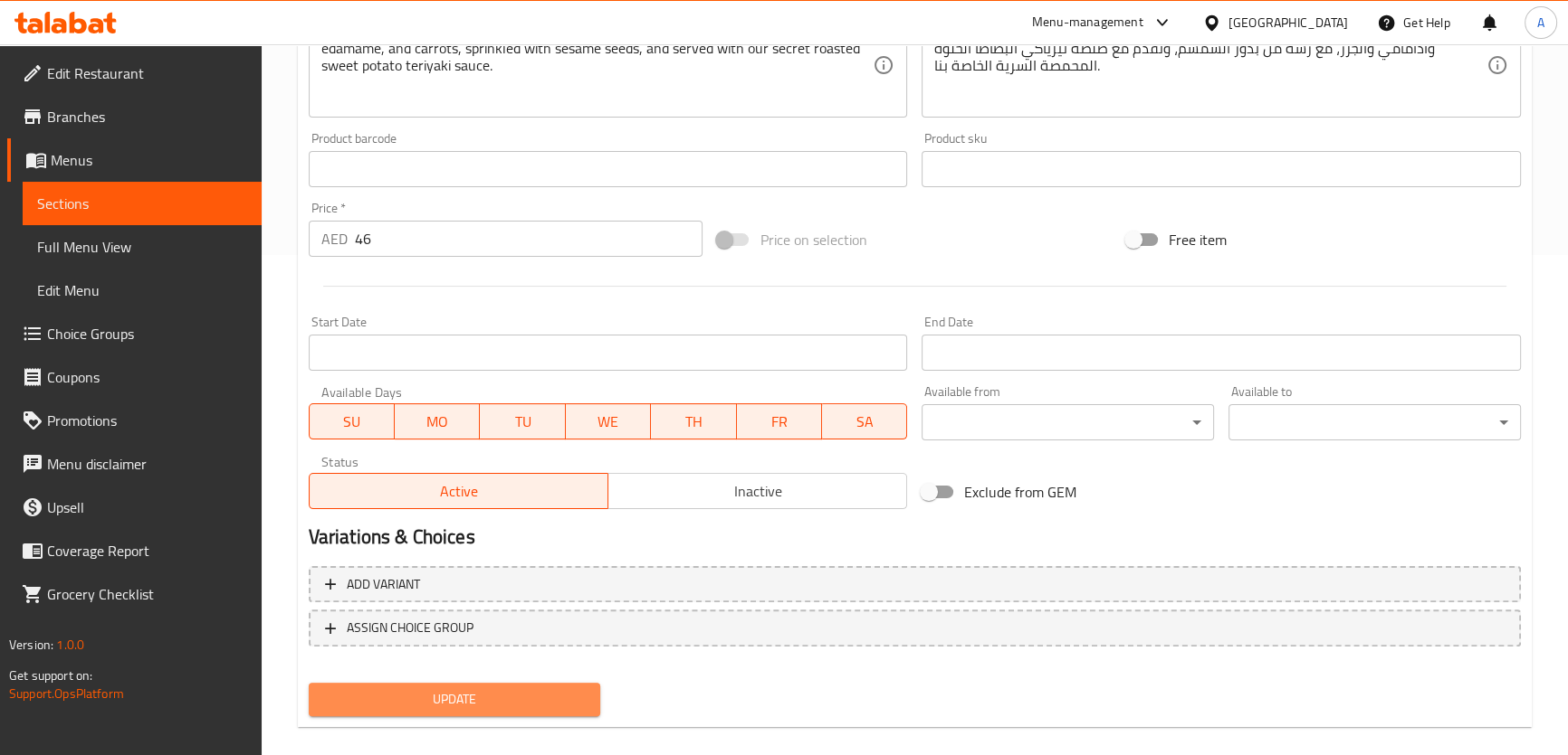
click at [482, 685] on button "Update" at bounding box center [454, 700] width 292 height 34
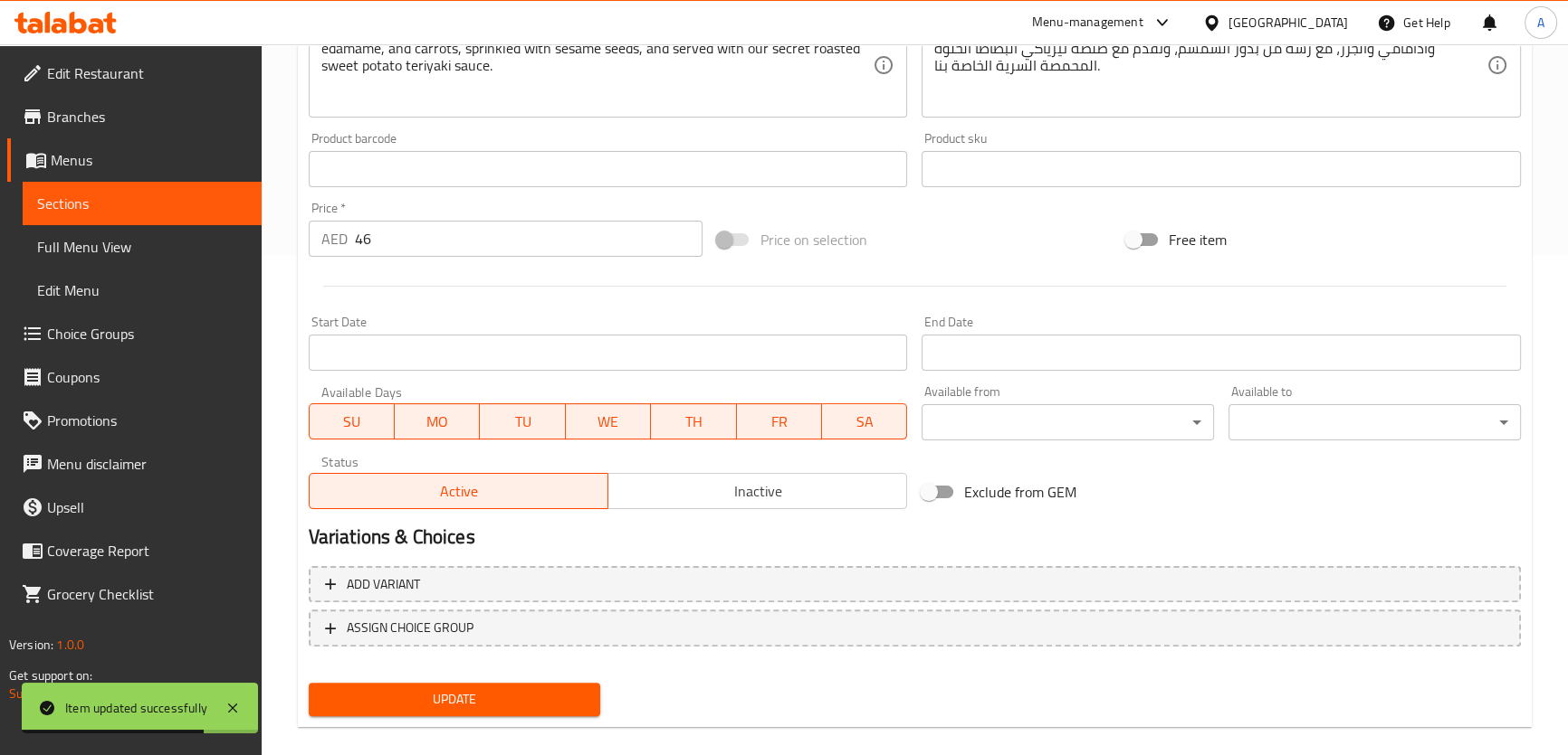
click at [151, 206] on span "Sections" at bounding box center [142, 204] width 210 height 22
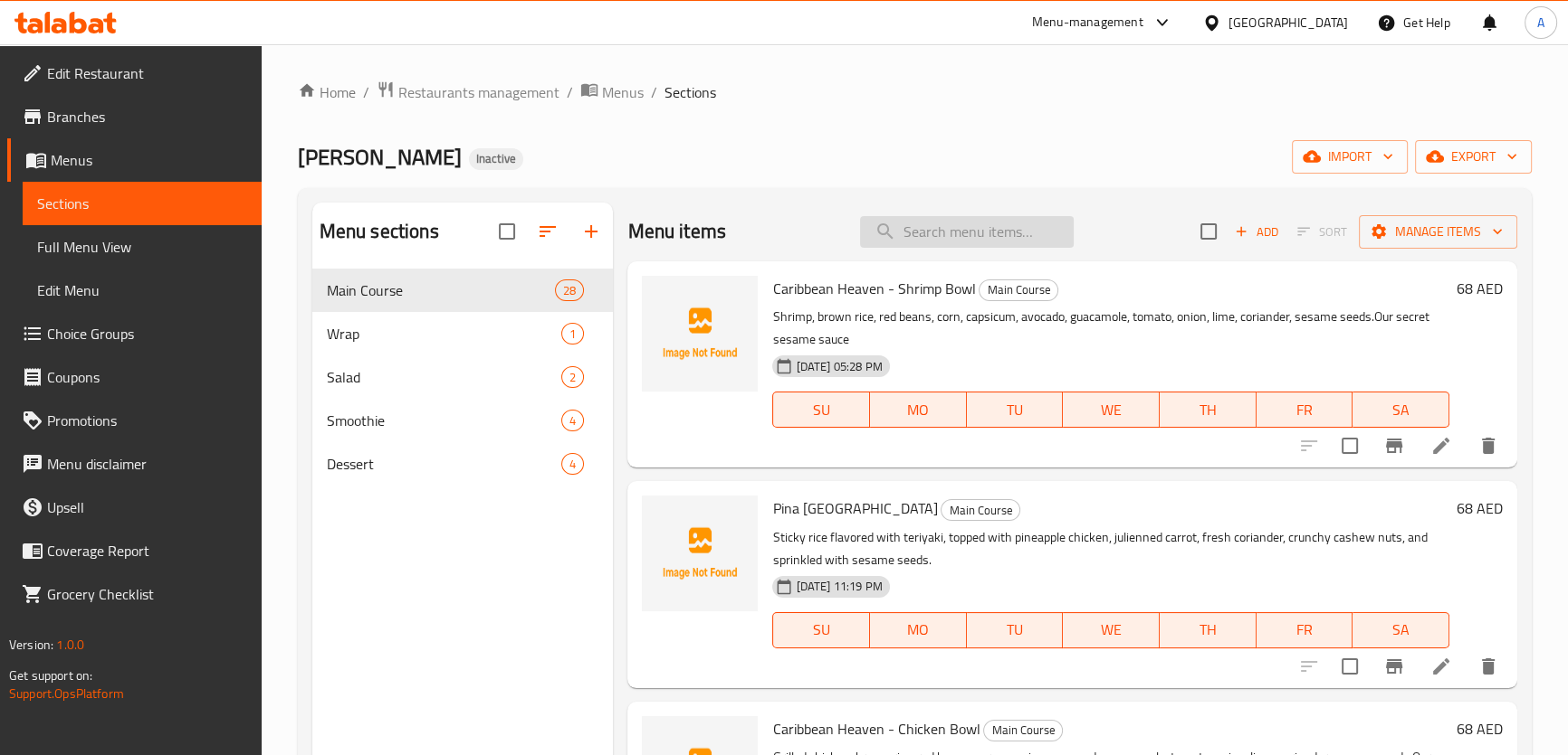
click at [936, 221] on input "search" at bounding box center [966, 232] width 214 height 32
paste input "Salmon Arrozito"
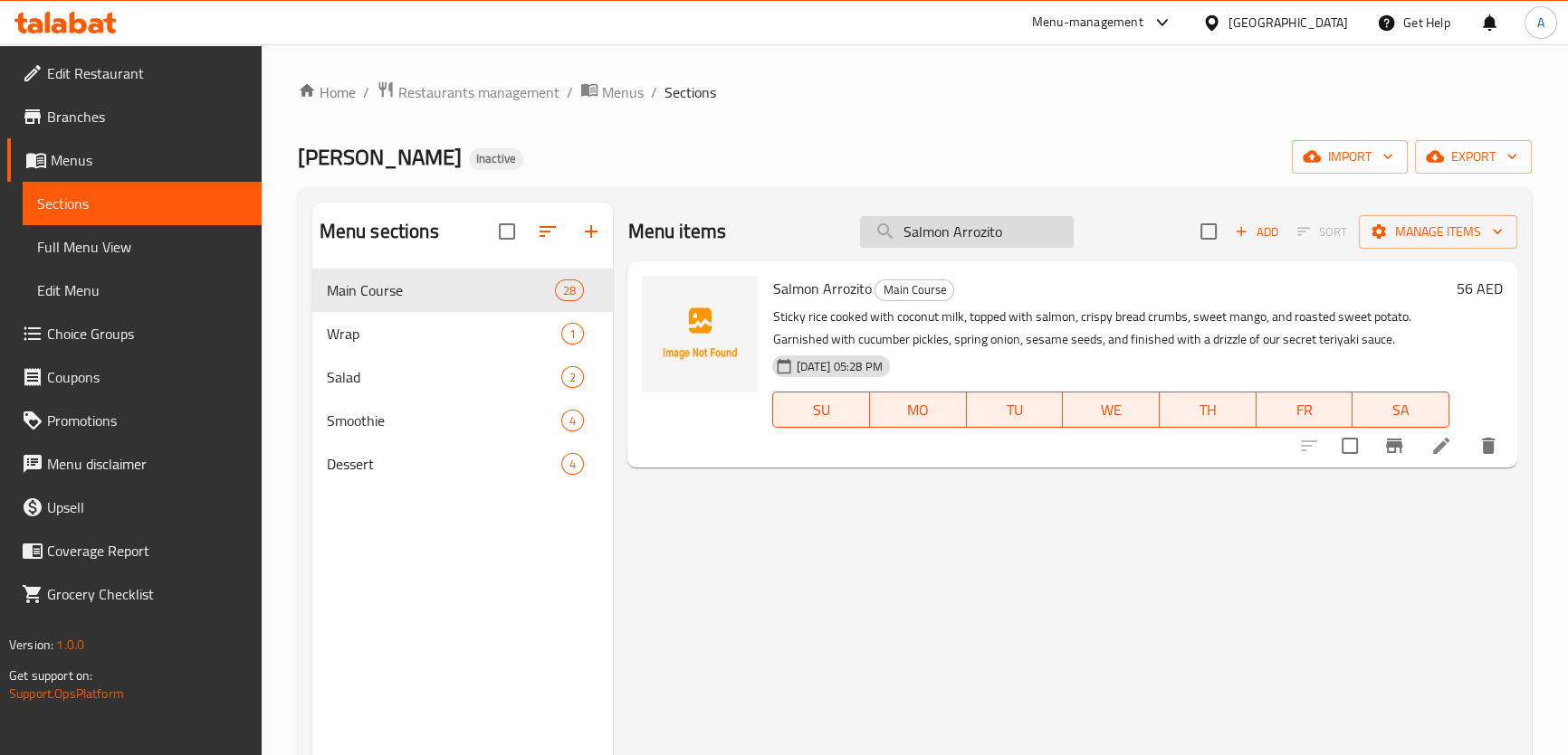
click at [953, 216] on input "Salmon Arrozito" at bounding box center [966, 232] width 214 height 32
paste input "Toro"
click at [986, 240] on input "Toro Arrozito" at bounding box center [966, 232] width 214 height 32
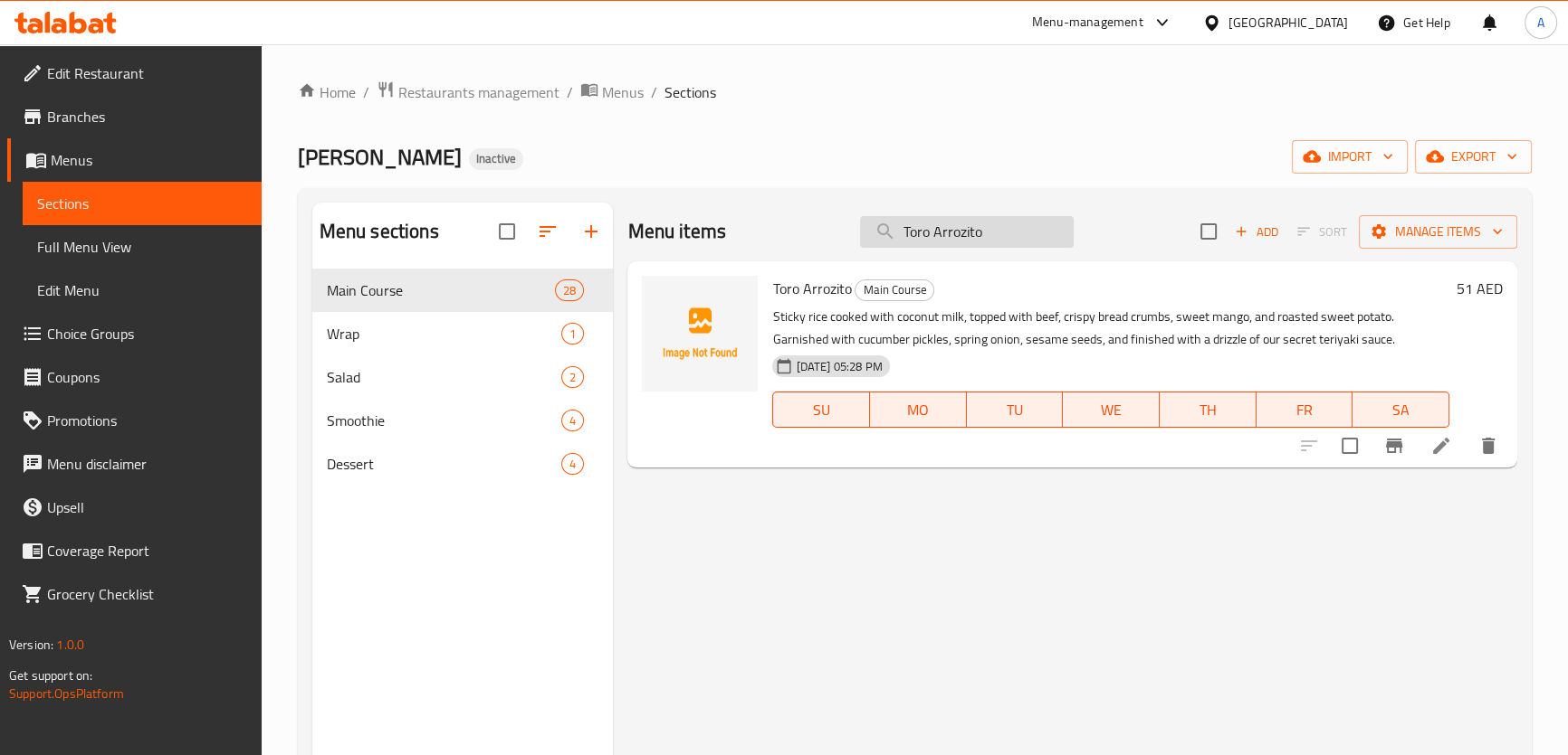
click at [986, 240] on input "Toro Arrozito" at bounding box center [966, 232] width 214 height 32
paste input "uf"
click at [933, 244] on input "Tufo Arrozito" at bounding box center [966, 232] width 214 height 32
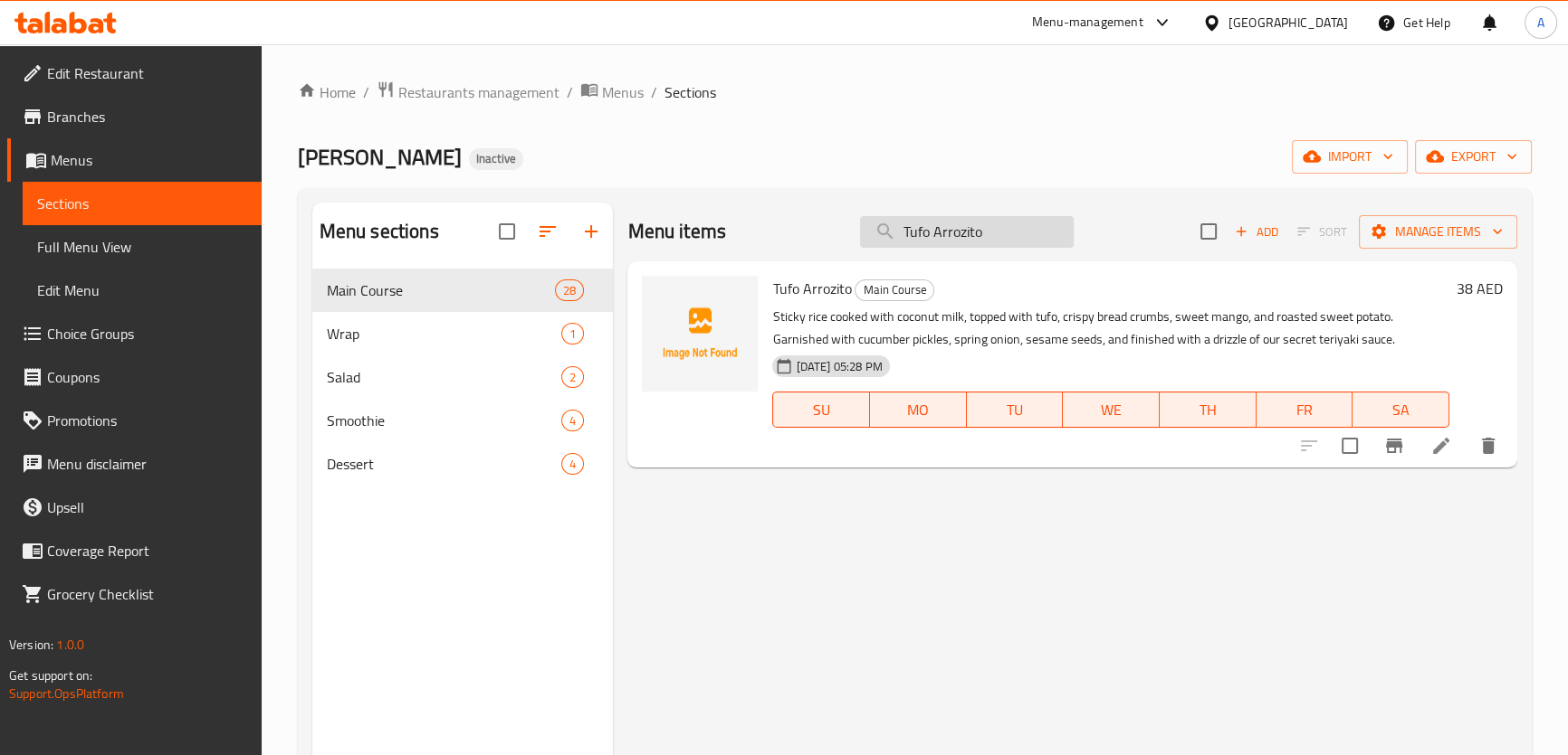
click at [933, 244] on input "Tufo Arrozito" at bounding box center [966, 232] width 214 height 32
paste input "Poll"
drag, startPoint x: 1418, startPoint y: 452, endPoint x: 1136, endPoint y: 539, distance: 295.1
click at [1134, 537] on div "Menu items Pollo Arrozito Add Sort Manage items Pollo Arrozito Main Course Stic…" at bounding box center [1064, 581] width 903 height 755
click at [976, 227] on input "Pollo Arrozito" at bounding box center [966, 232] width 214 height 32
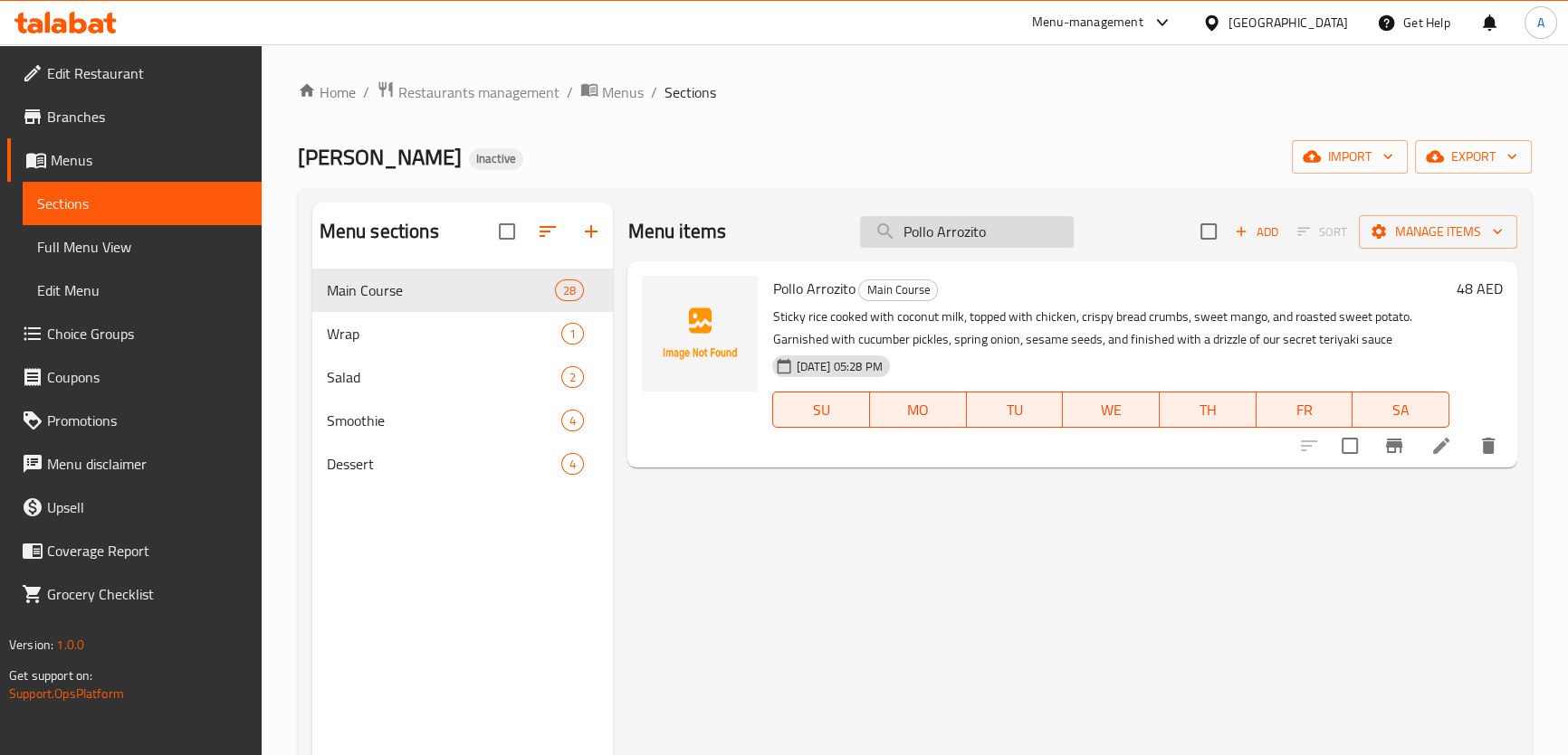
click at [976, 227] on input "Pollo Arrozito" at bounding box center [966, 232] width 214 height 32
paste input "[PERSON_NAME]"
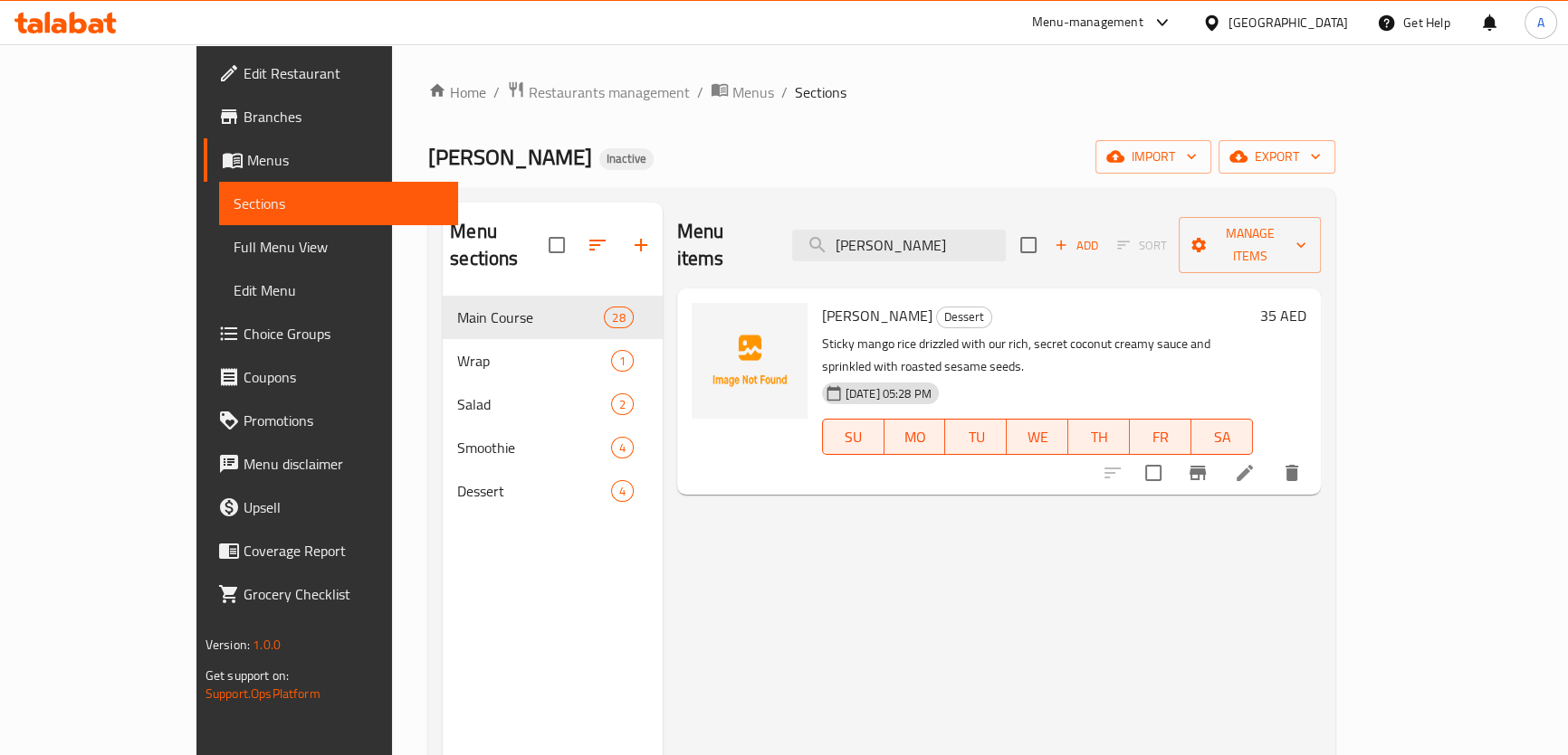
click at [988, 257] on div "Menu items Alfono Dulce Add Sort Manage items" at bounding box center [998, 246] width 643 height 86
click at [977, 230] on input "Alfono Dulce" at bounding box center [899, 246] width 214 height 32
paste input "capsicum"
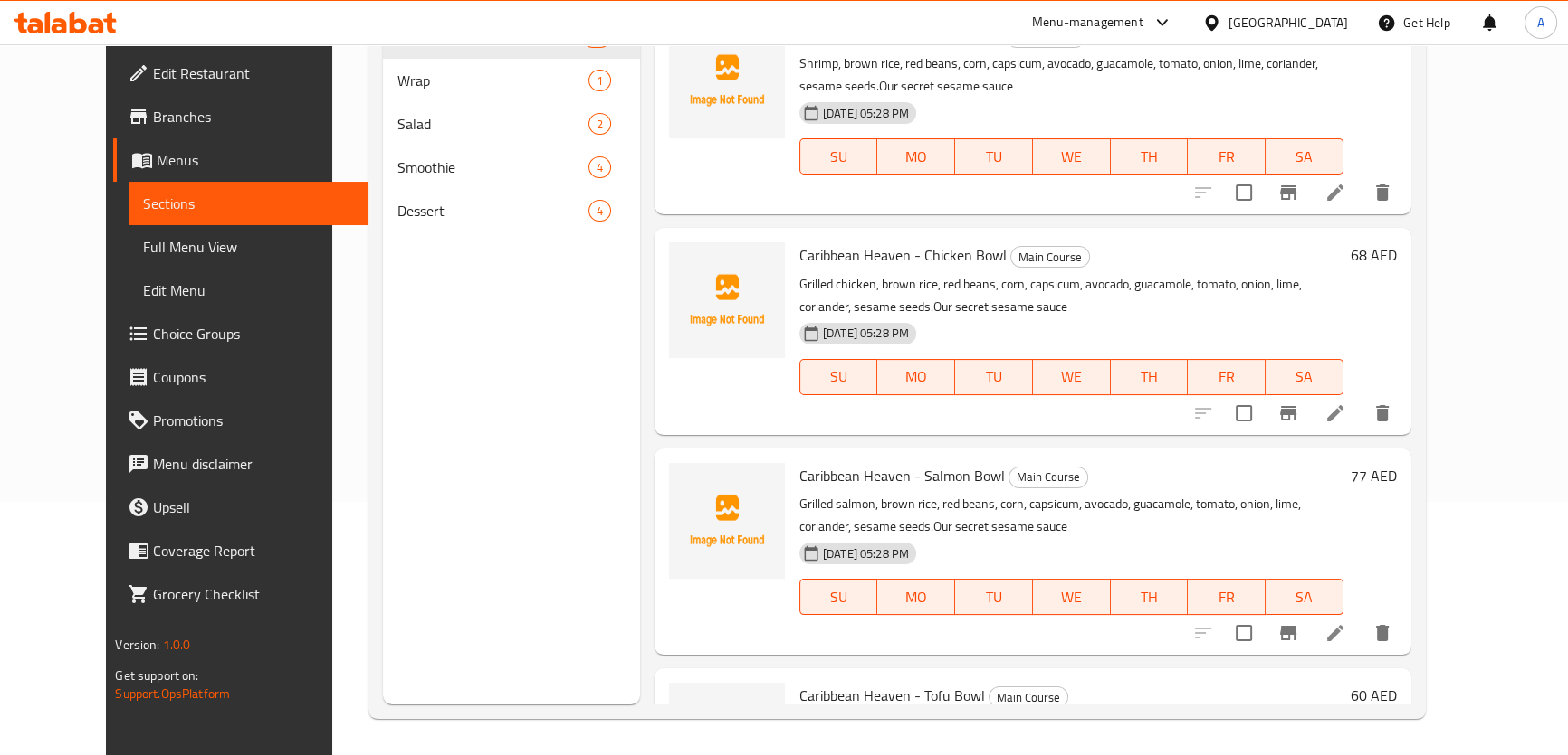
scroll to position [88, 0]
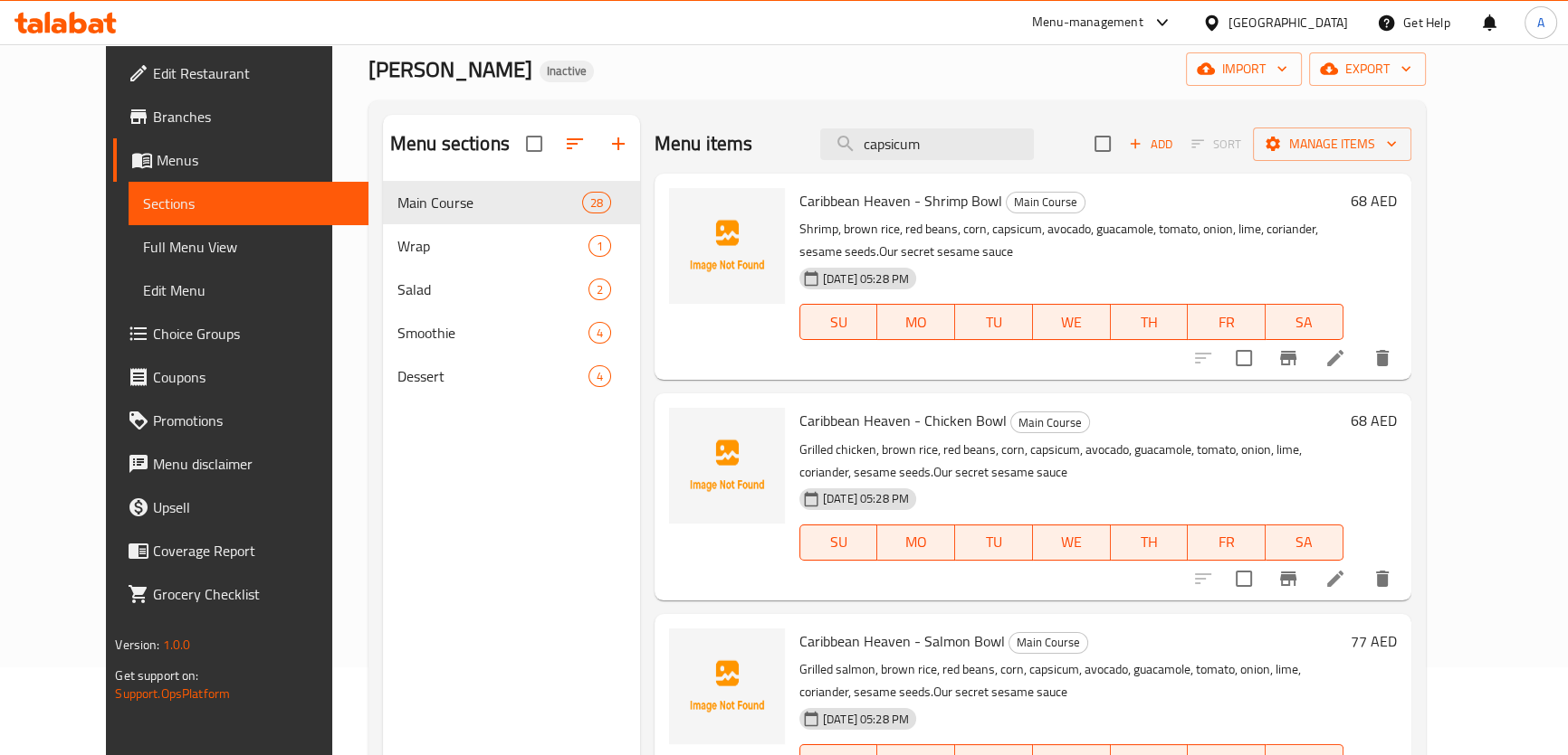
type input "capsicum"
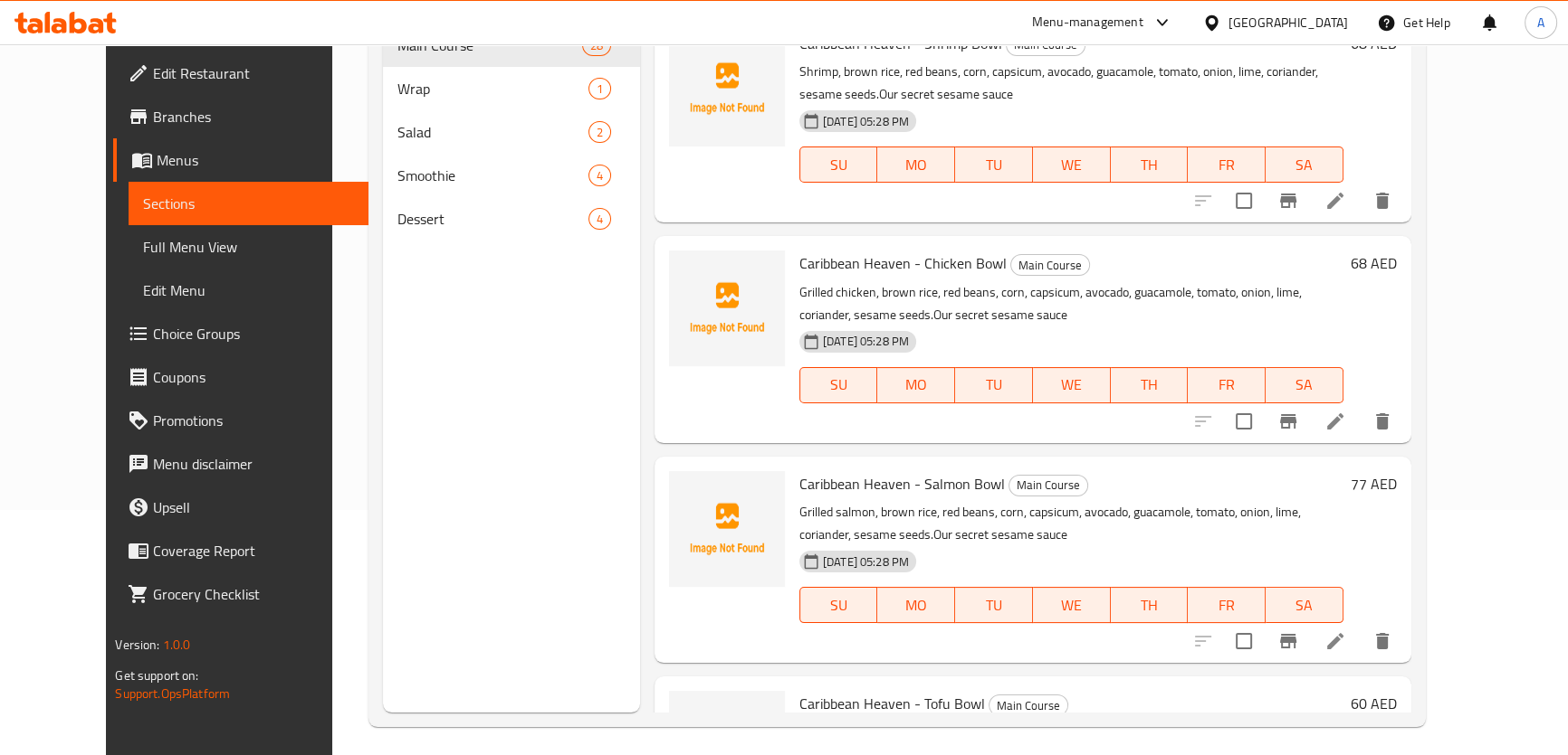
scroll to position [38, 0]
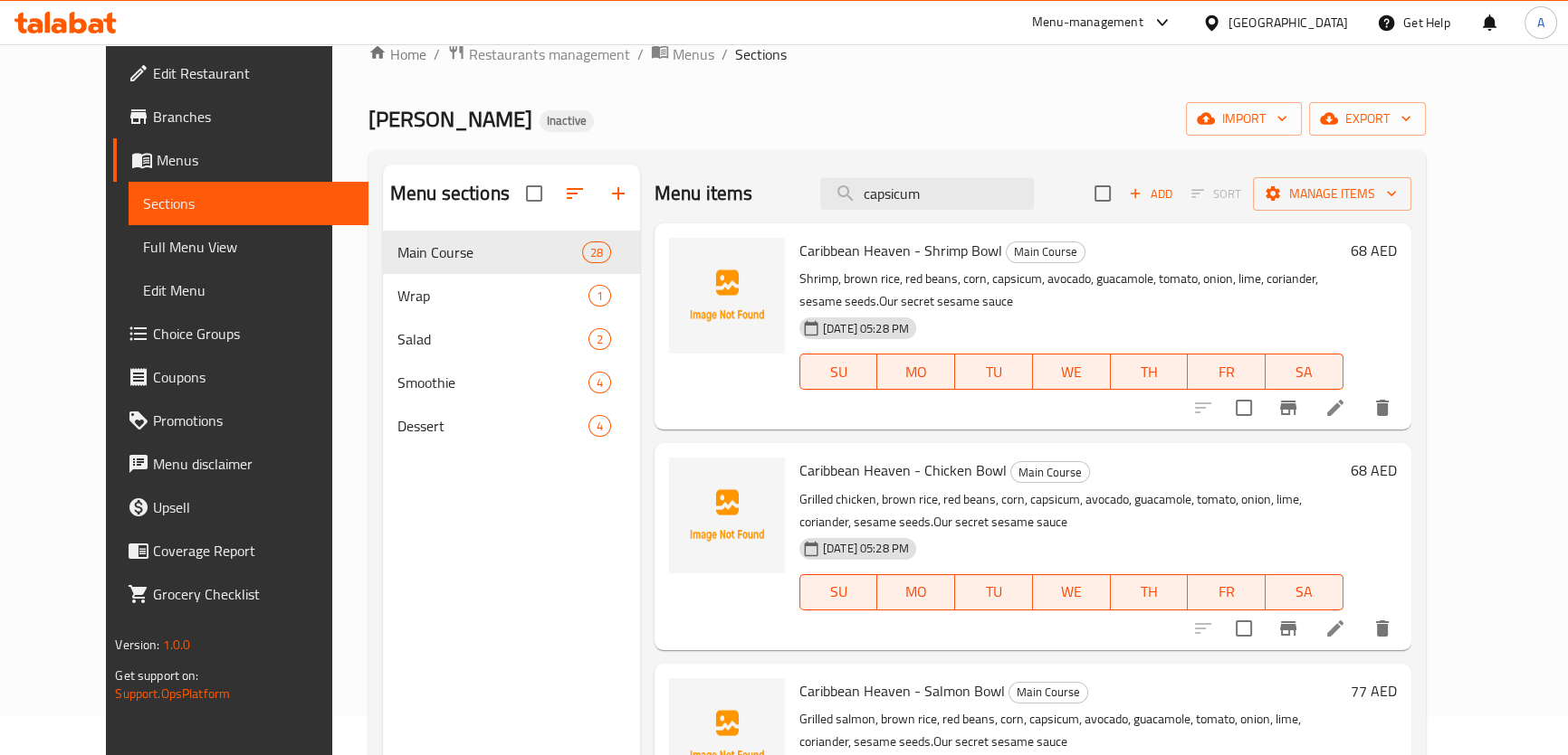
click at [153, 344] on span "Choice Groups" at bounding box center [253, 334] width 200 height 22
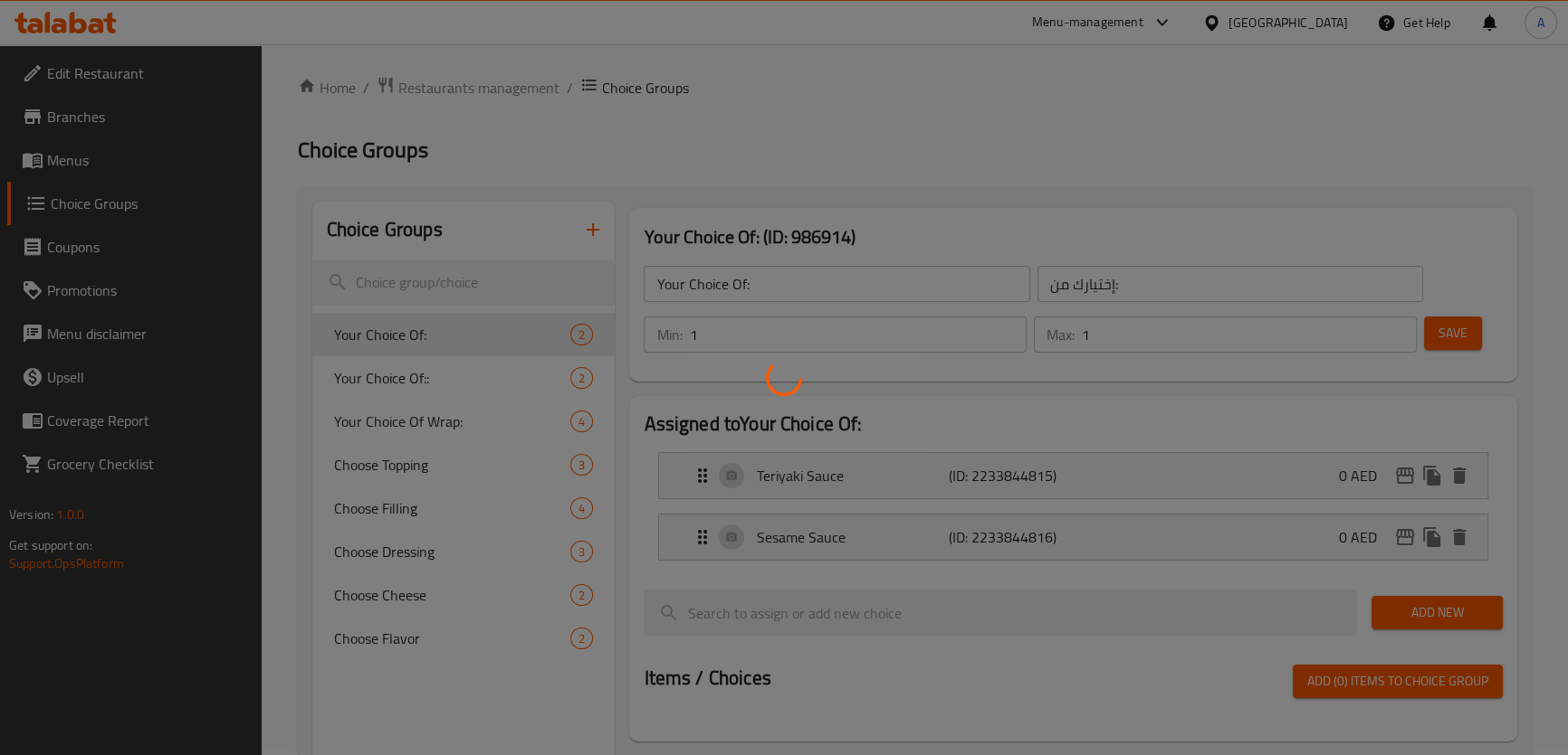
scroll to position [87, 0]
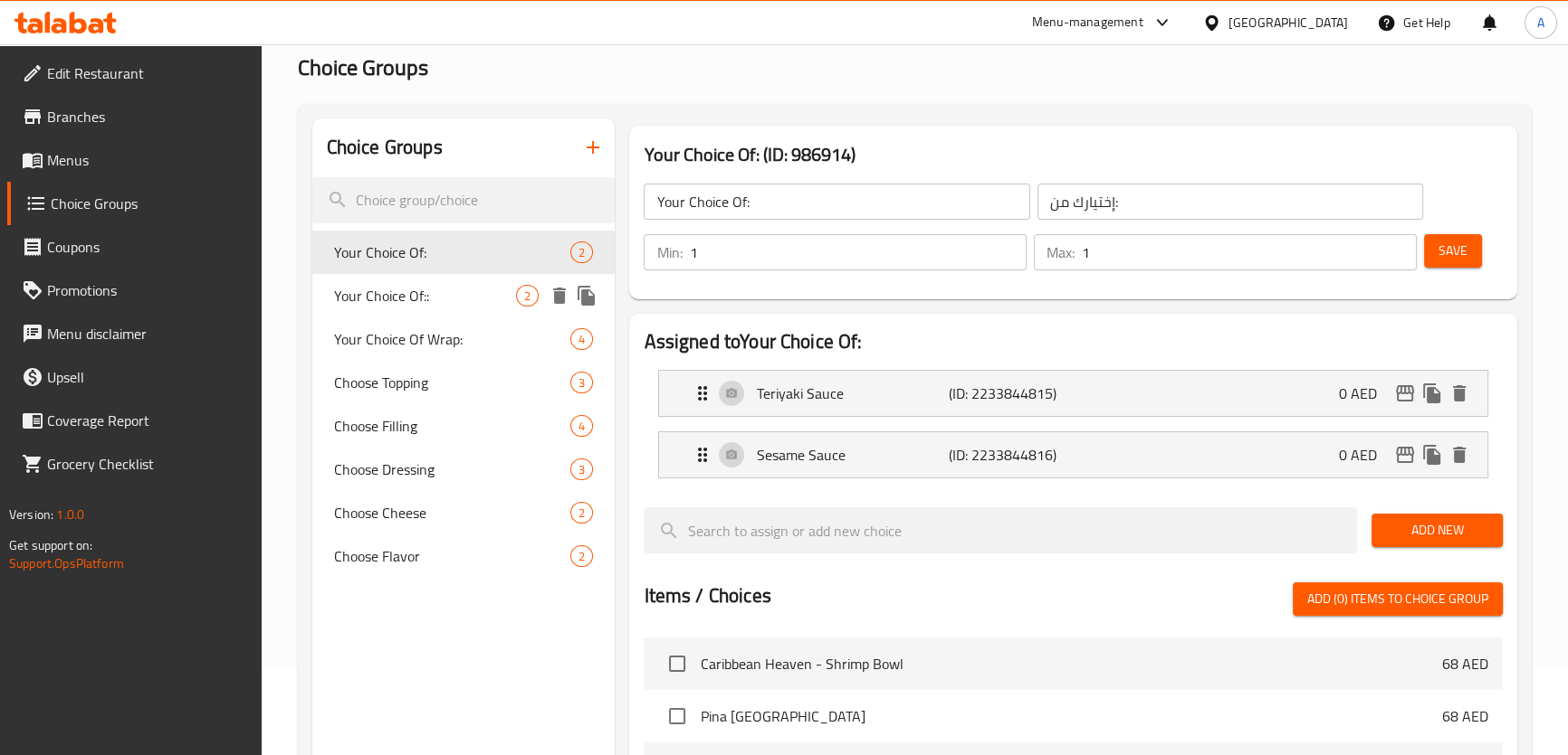
click at [410, 286] on span "Your Choice Of::" at bounding box center [425, 296] width 182 height 22
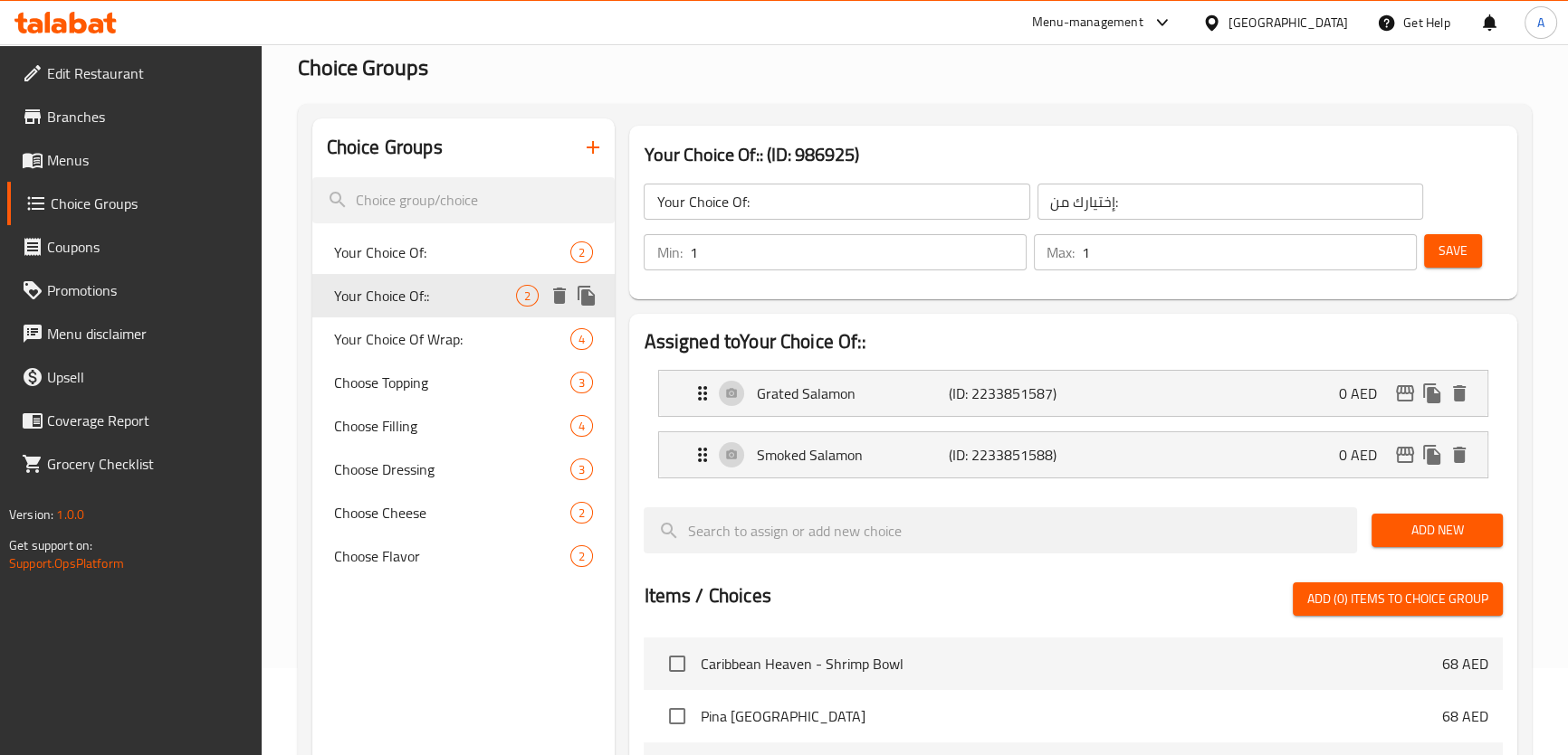
type input "Your Choice Of::"
type input "إختيارك من::"
click at [451, 338] on span "Your Choice Of Wrap:" at bounding box center [425, 339] width 182 height 22
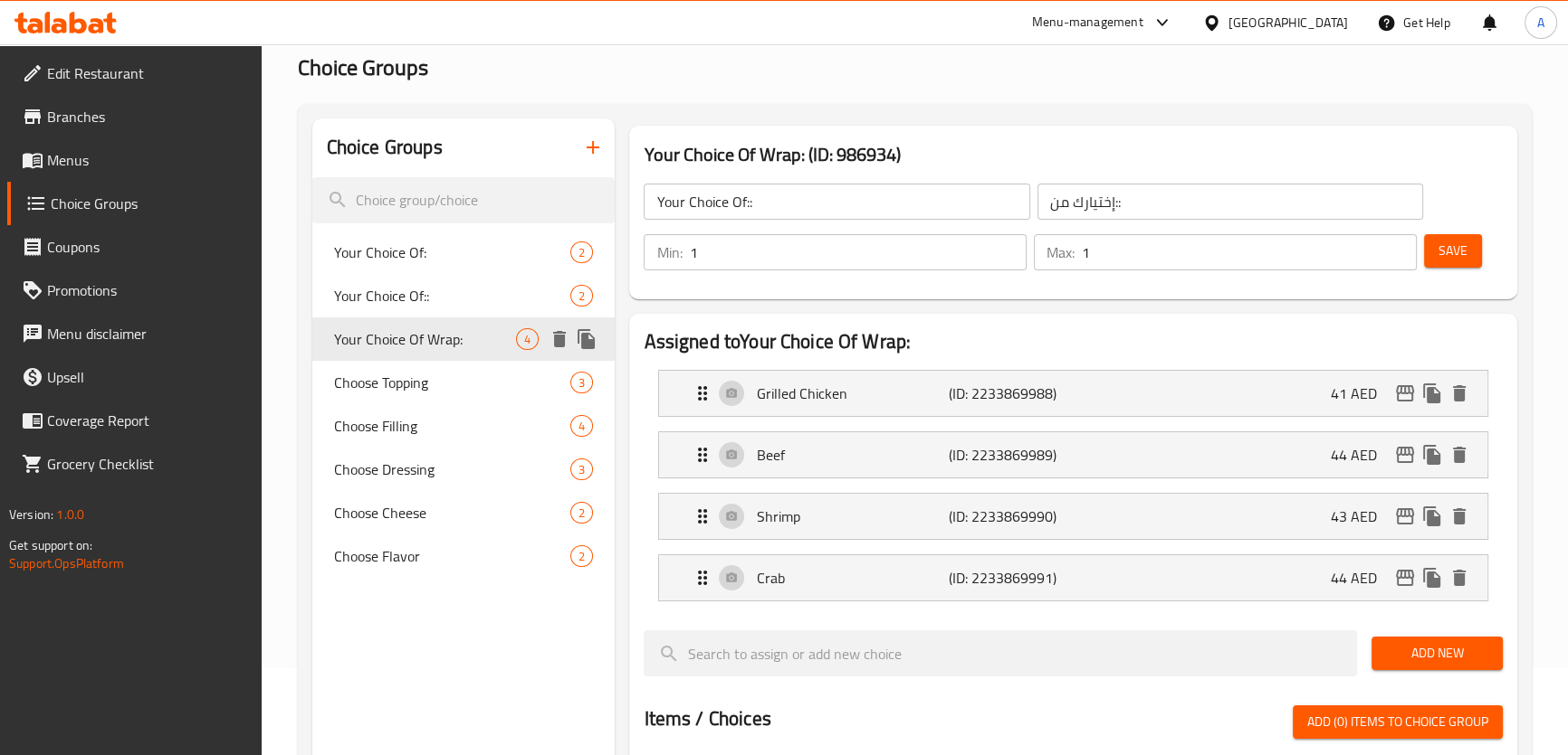
type input "Your Choice Of Wrap:"
type input "إختيارك من الراب:"
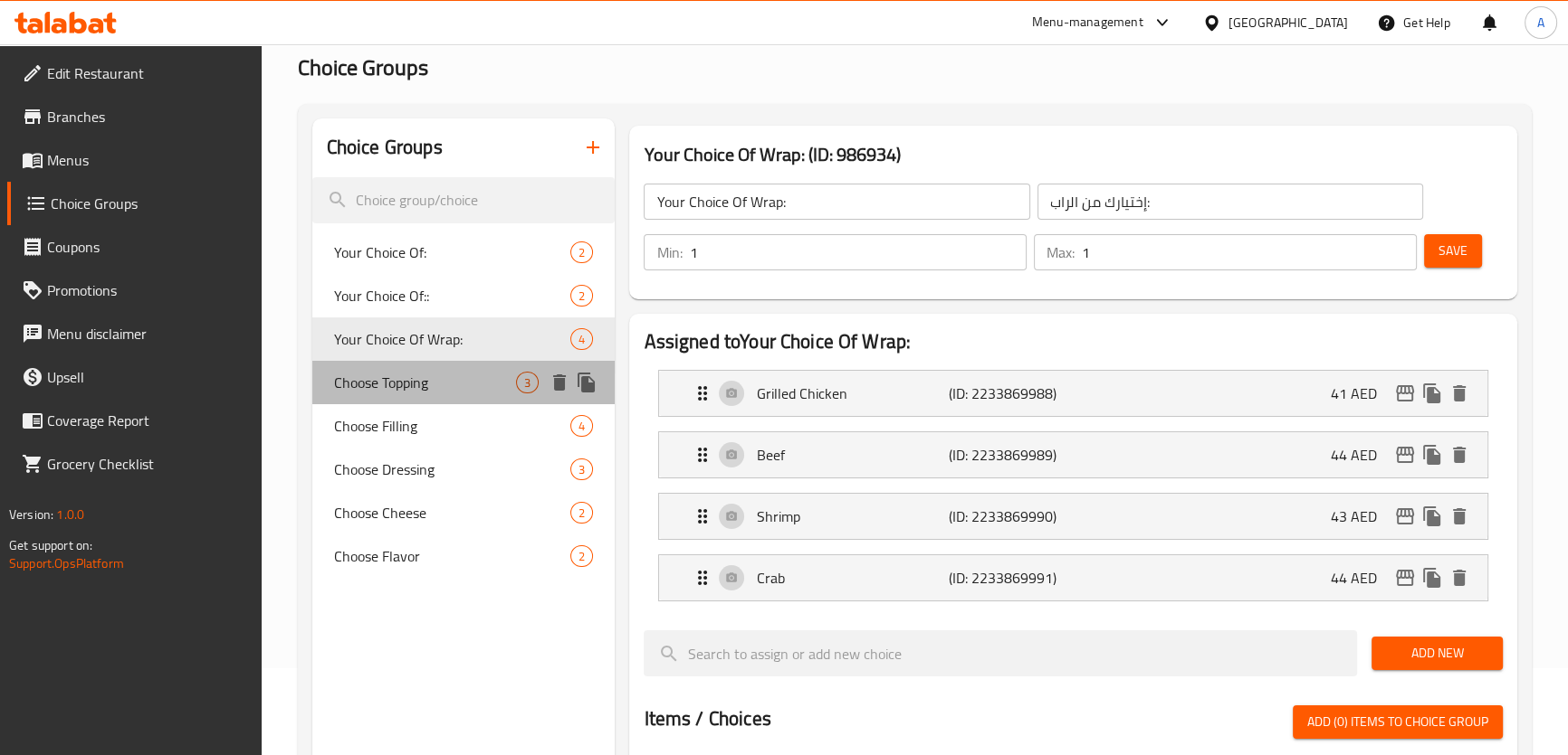
click at [431, 395] on div "Choose Topping 3" at bounding box center [464, 382] width 303 height 44
type input "Choose Topping"
type input "اختر الإضافات"
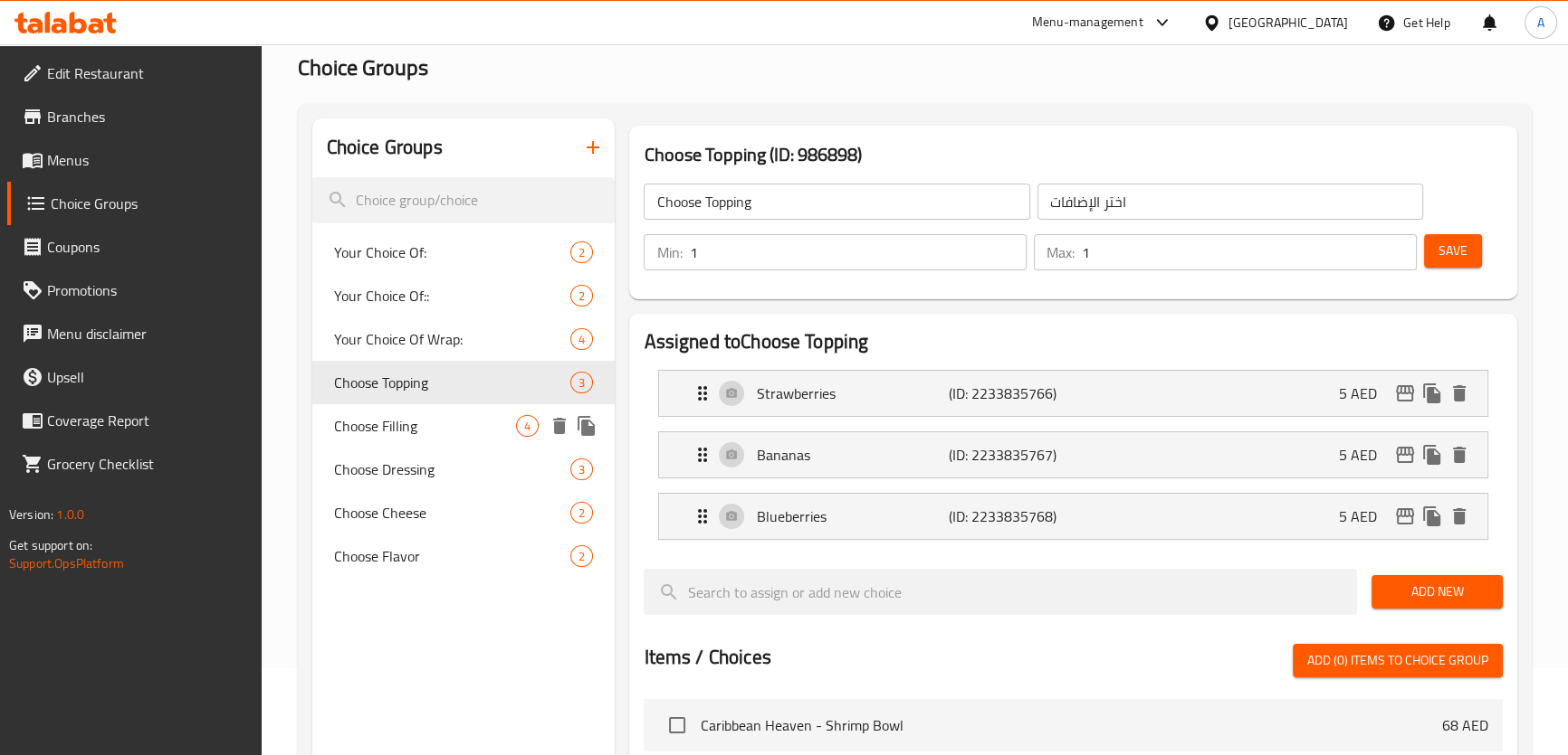
click at [460, 429] on span "Choose Filling" at bounding box center [425, 426] width 182 height 22
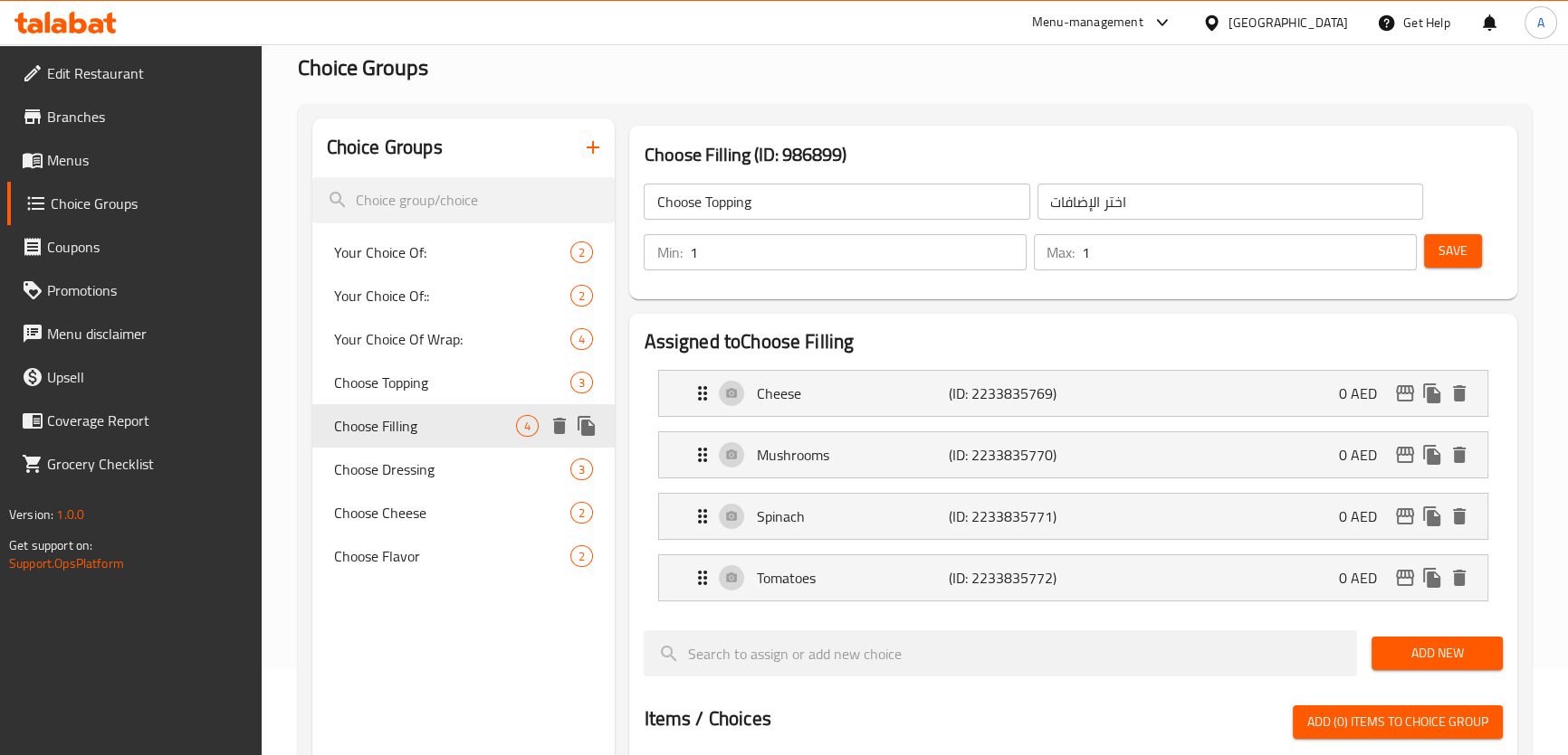
type input "Choose Filling"
type input "اختر الحشوة"
type input "3"
click at [474, 469] on span "Choose Dressing" at bounding box center [425, 470] width 182 height 22
type input "Choose Dressing"
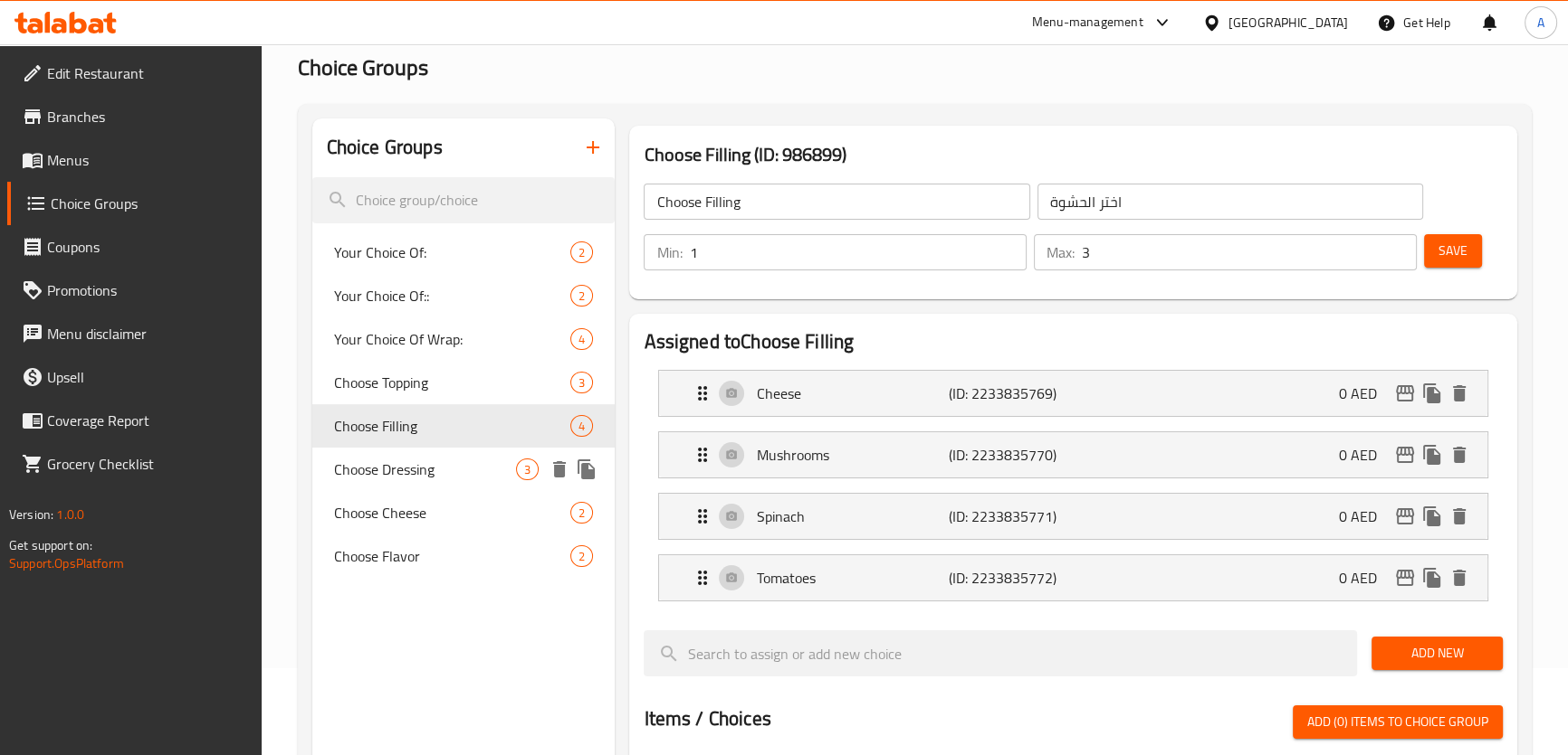
type input "اختر الصلصة"
type input "1"
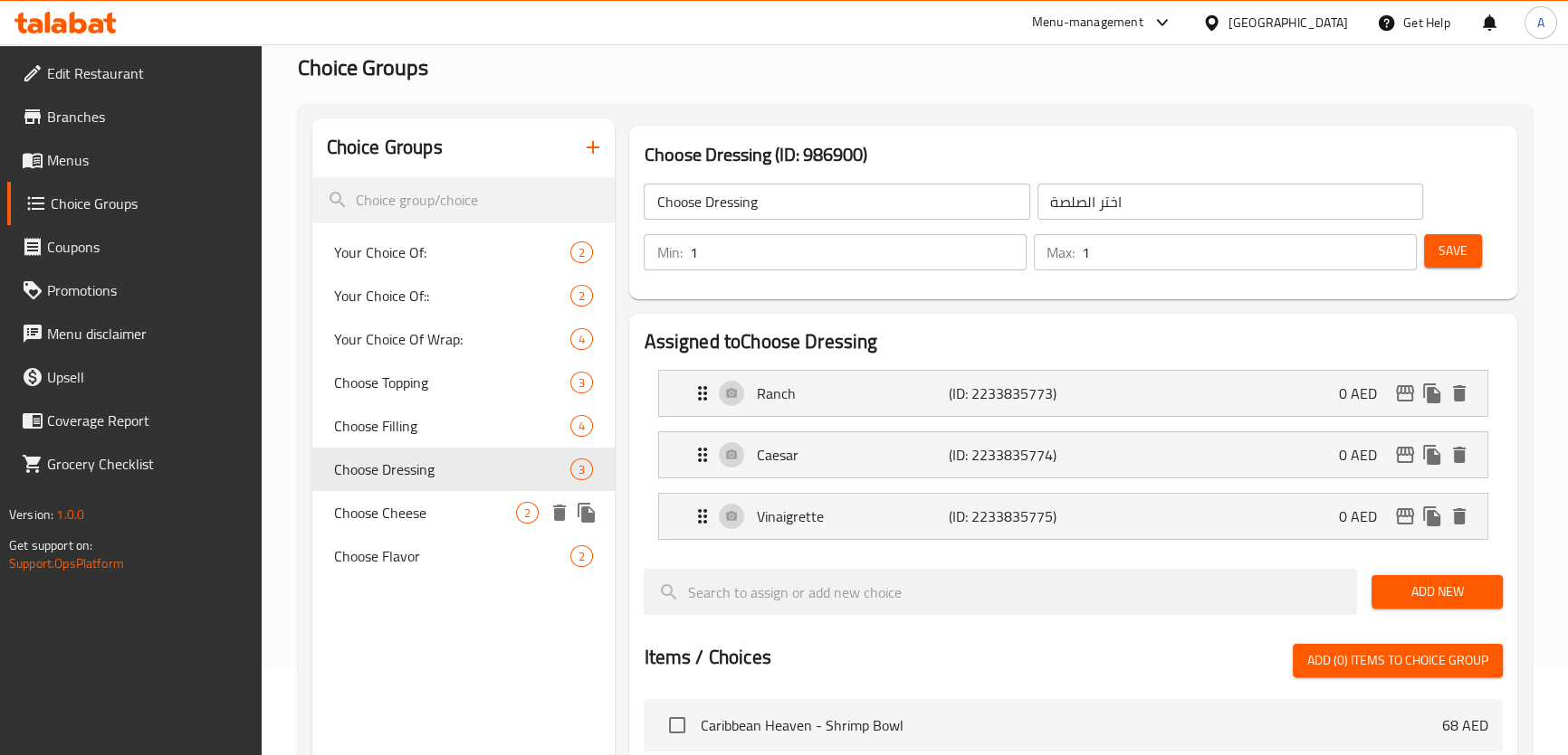
click at [469, 510] on span "Choose Cheese" at bounding box center [425, 513] width 182 height 22
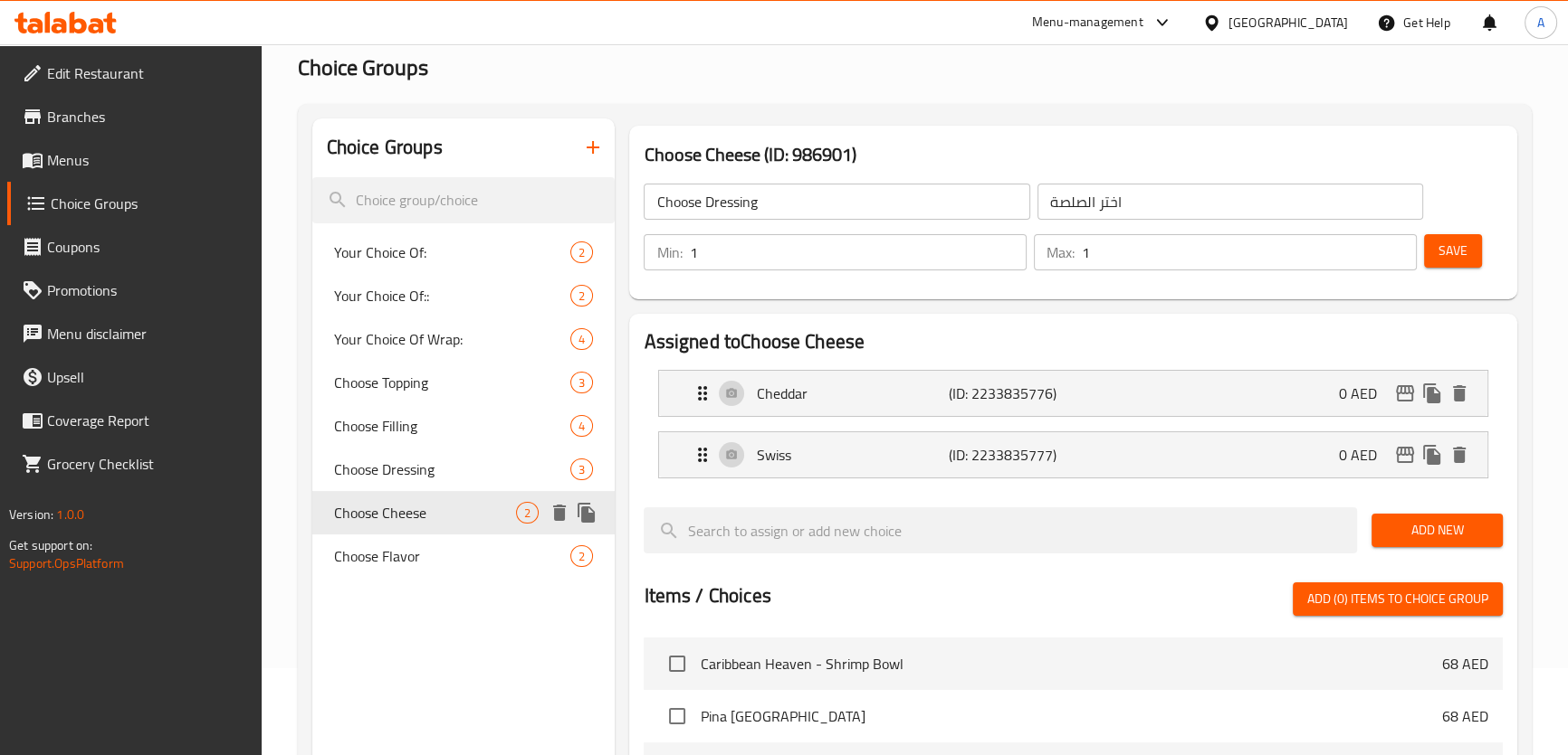
type input "Choose Cheese"
type input "اختر الجبن"
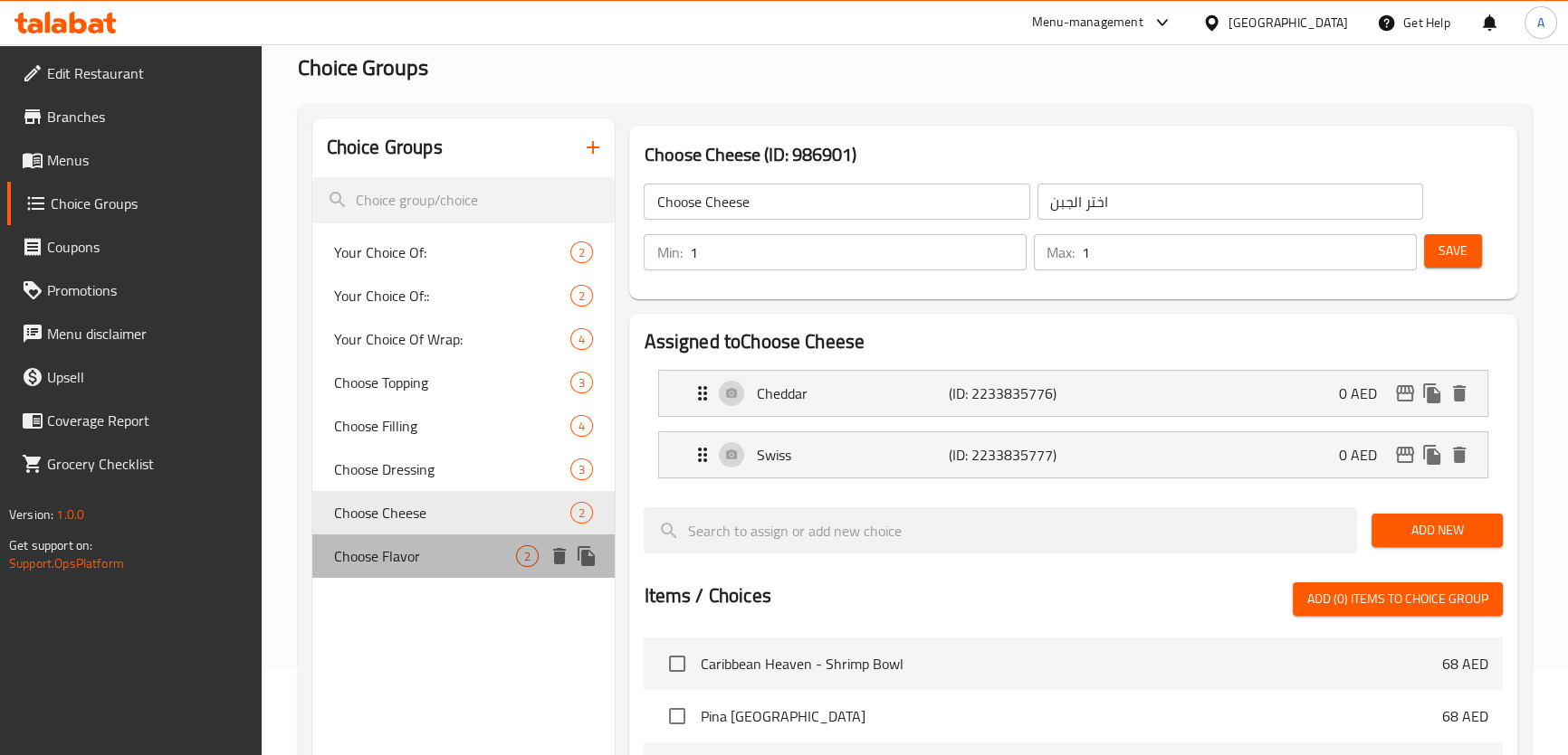
click at [462, 560] on span "Choose Flavor" at bounding box center [425, 557] width 182 height 22
type input "Choose Flavor"
type input "اختر النكهة"
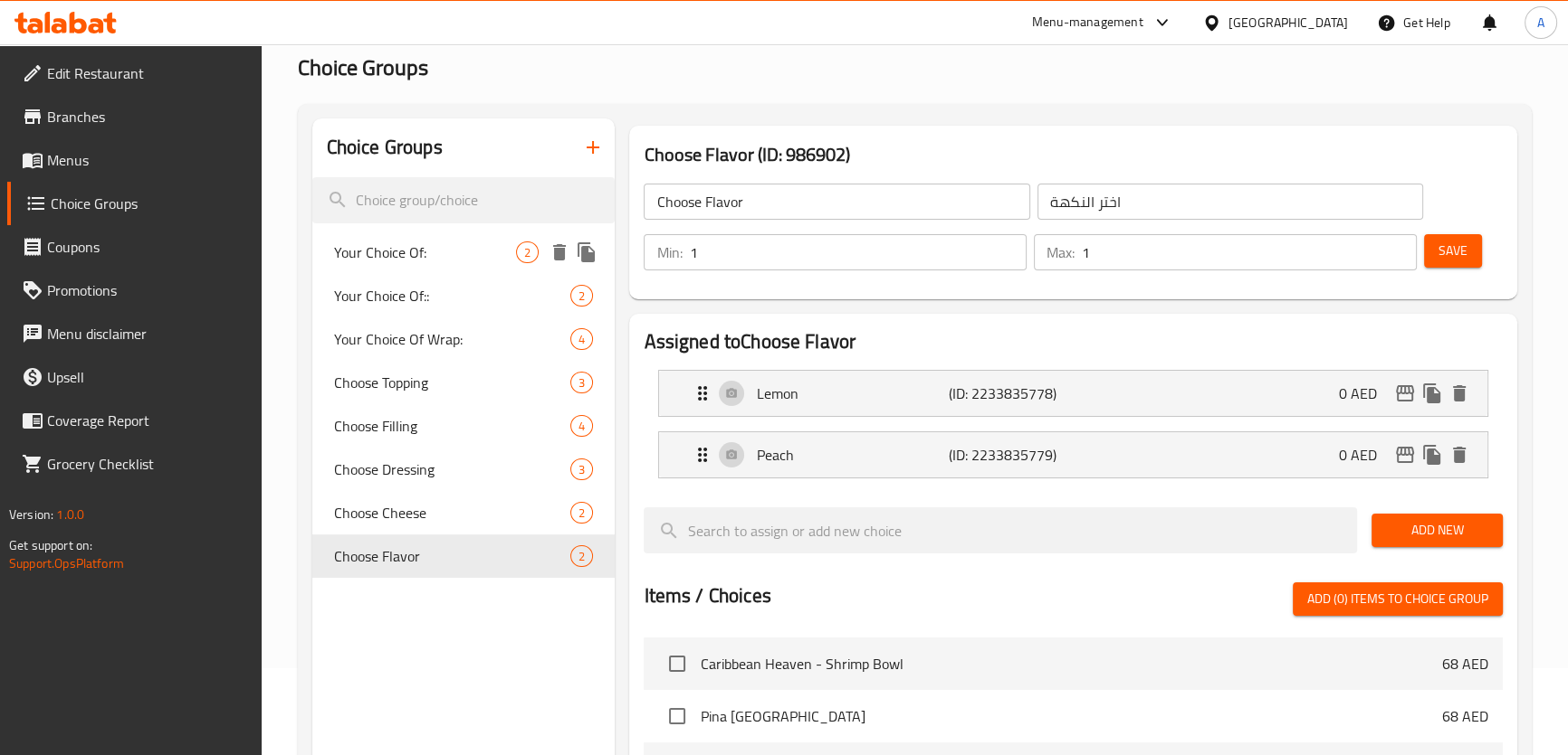
click at [418, 253] on span "Your Choice Of:" at bounding box center [425, 253] width 182 height 22
type input "Your Choice Of:"
type input "إختيارك من:"
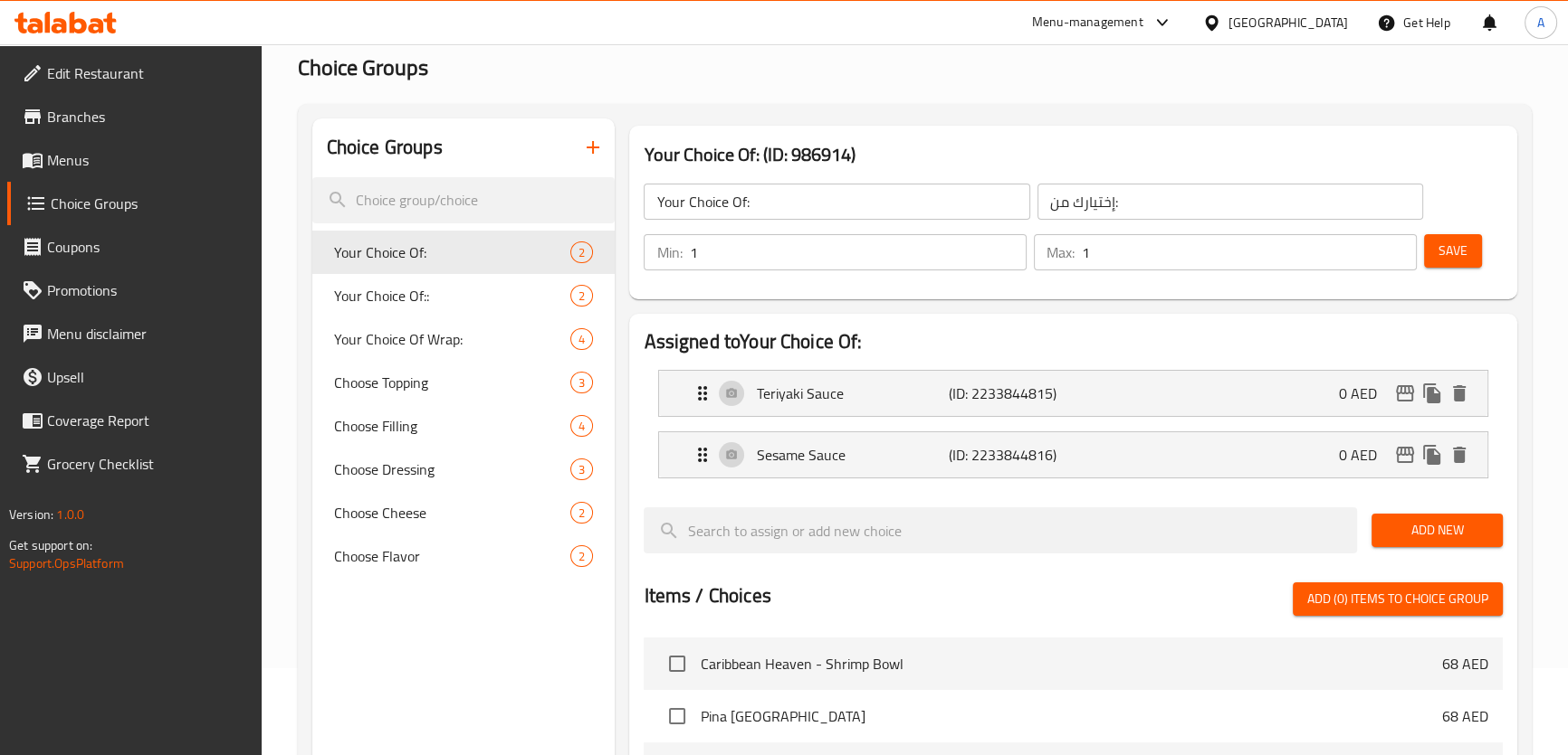
click at [113, 161] on span "Menus" at bounding box center [147, 161] width 200 height 22
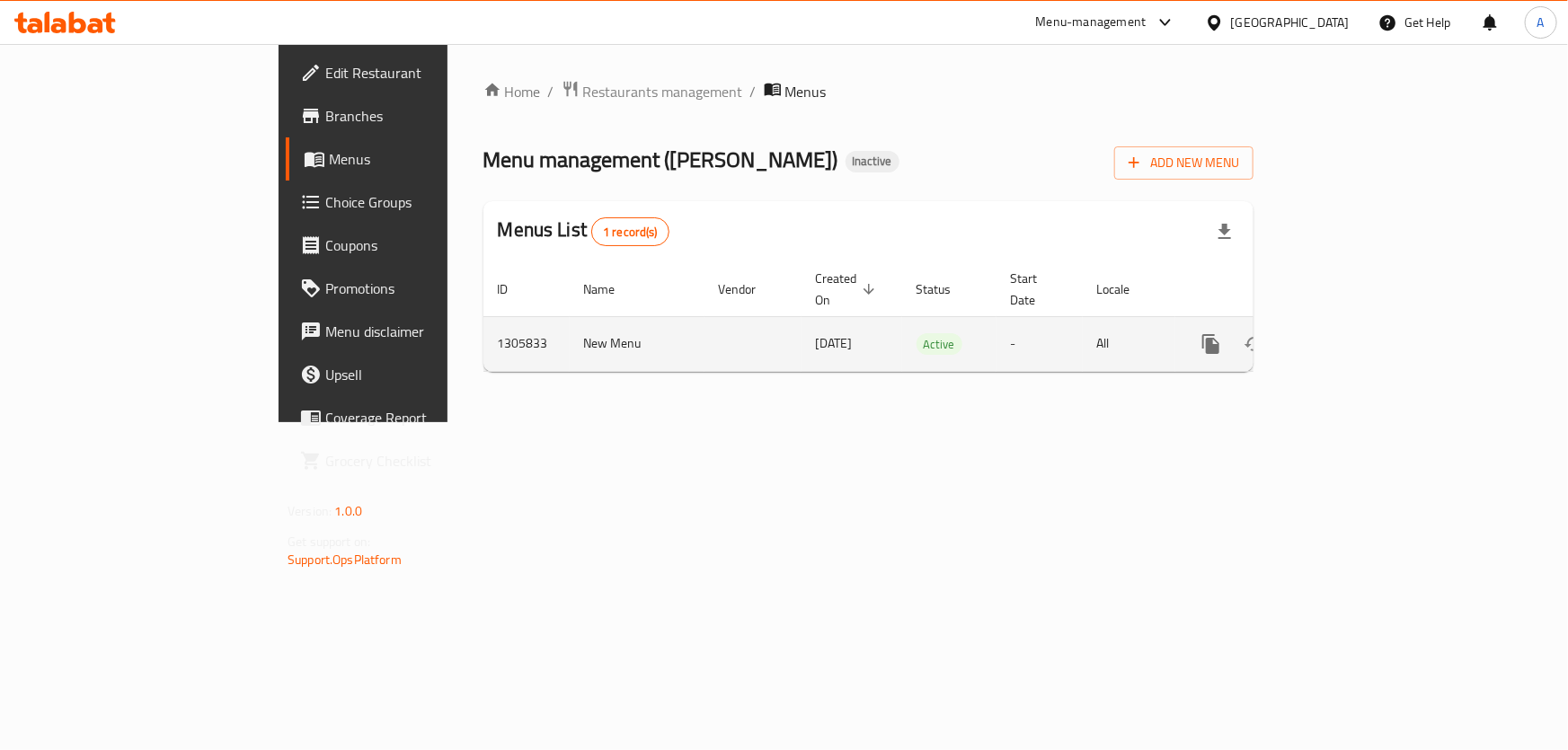
click at [1351, 334] on icon "enhanced table" at bounding box center [1341, 344] width 22 height 22
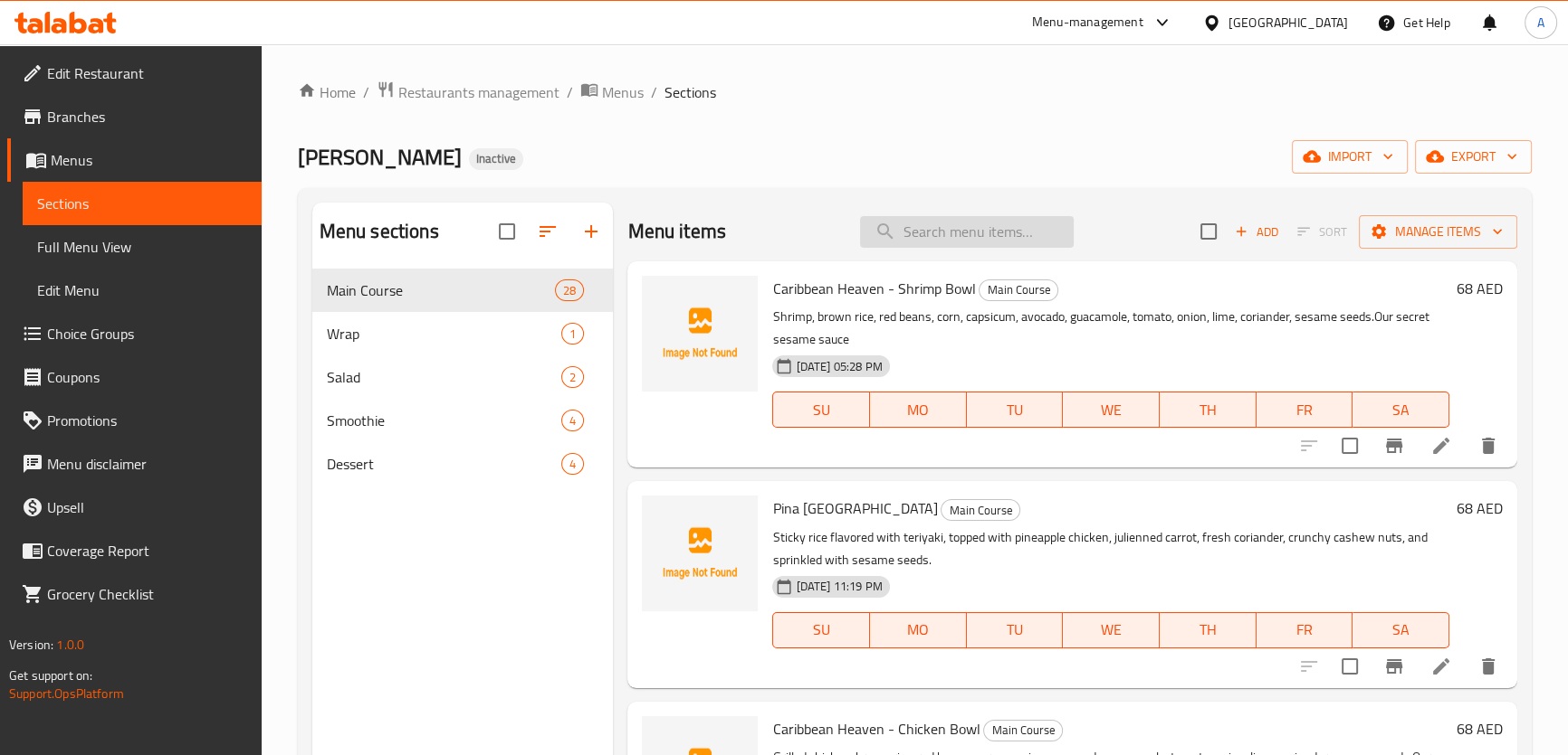
click at [961, 238] on input "search" at bounding box center [966, 232] width 214 height 32
paste input "sauteed"
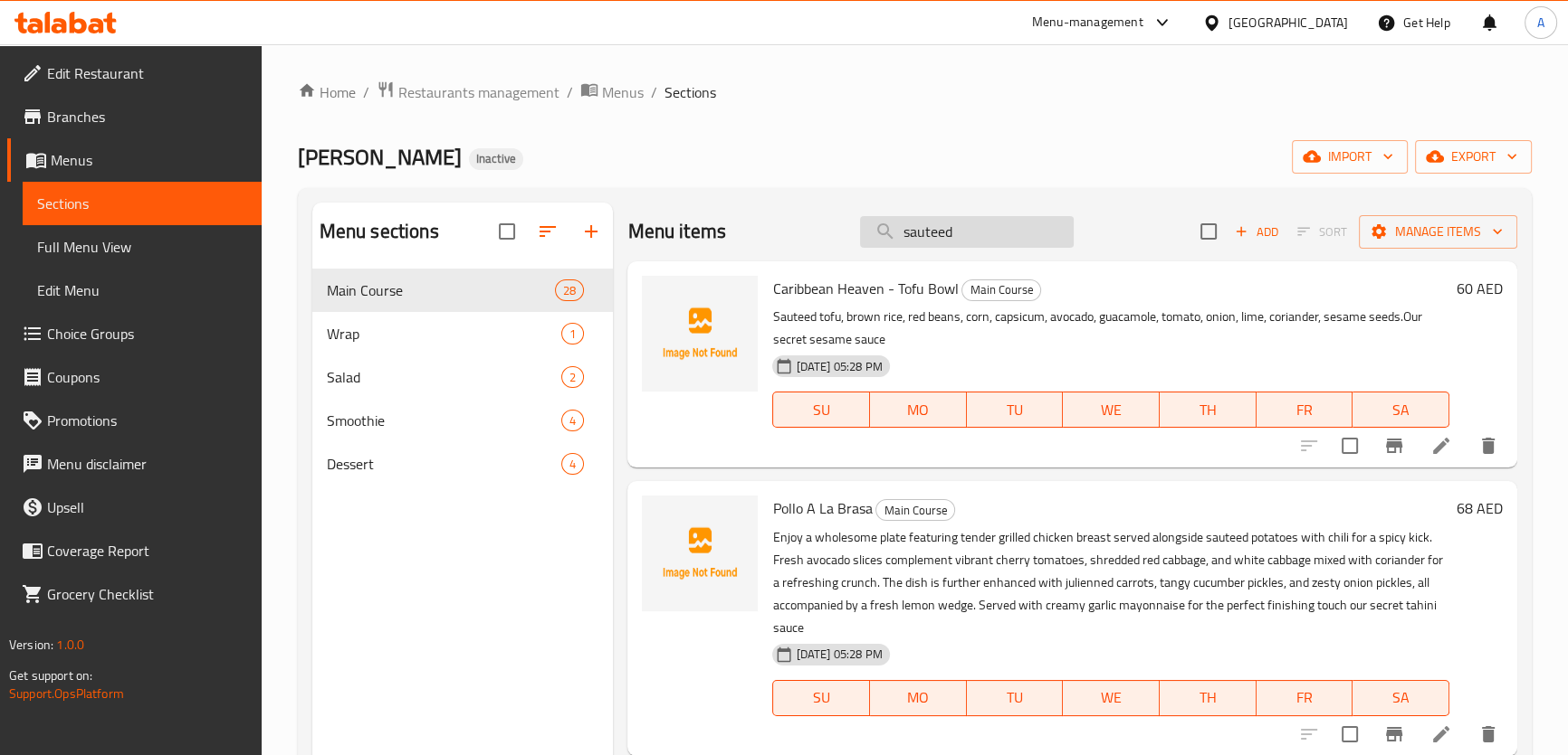
drag, startPoint x: 944, startPoint y: 235, endPoint x: 961, endPoint y: 233, distance: 17.1
click at [961, 233] on input "sauteed" at bounding box center [966, 232] width 214 height 32
click at [923, 223] on input "sautee" at bounding box center [966, 232] width 214 height 32
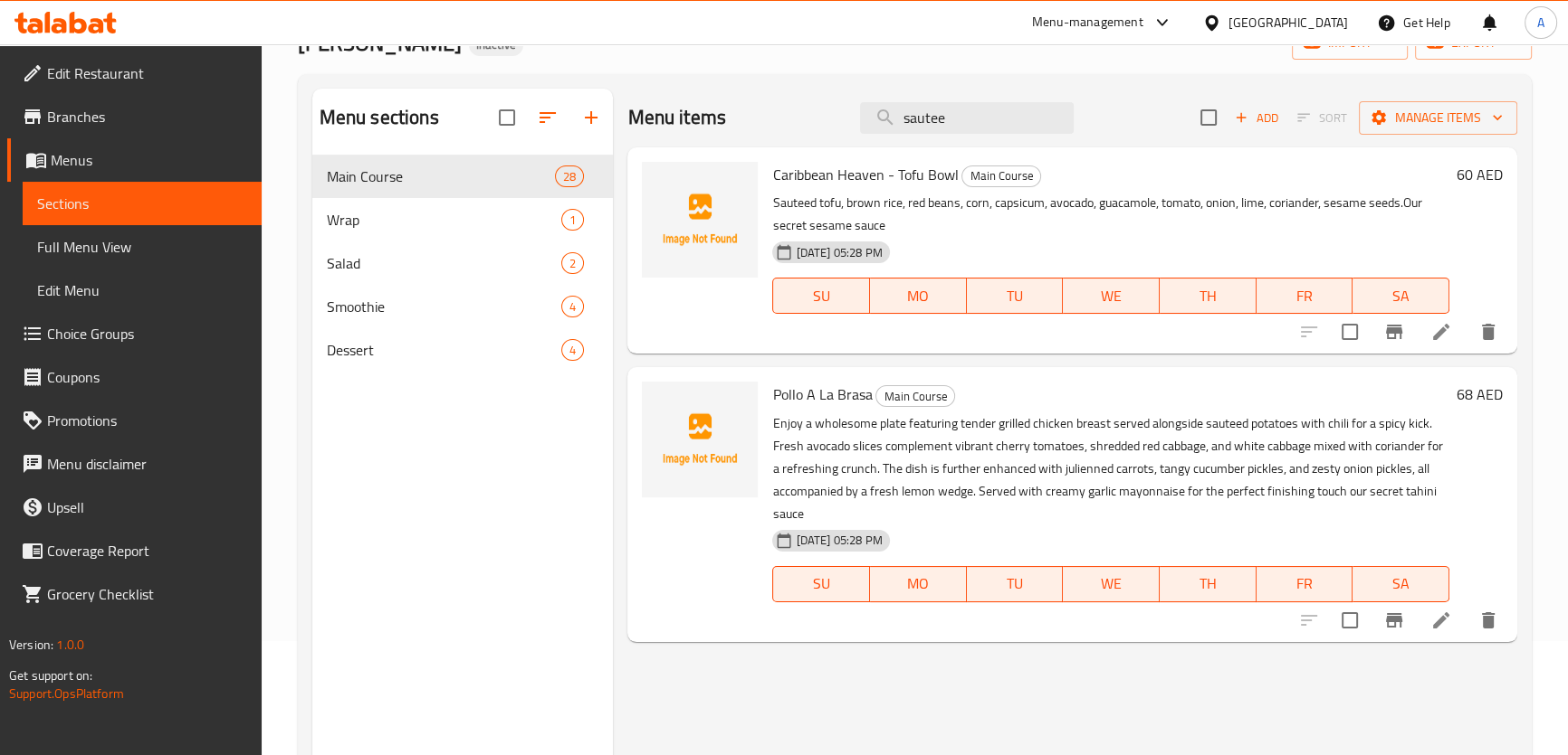
scroll to position [72, 0]
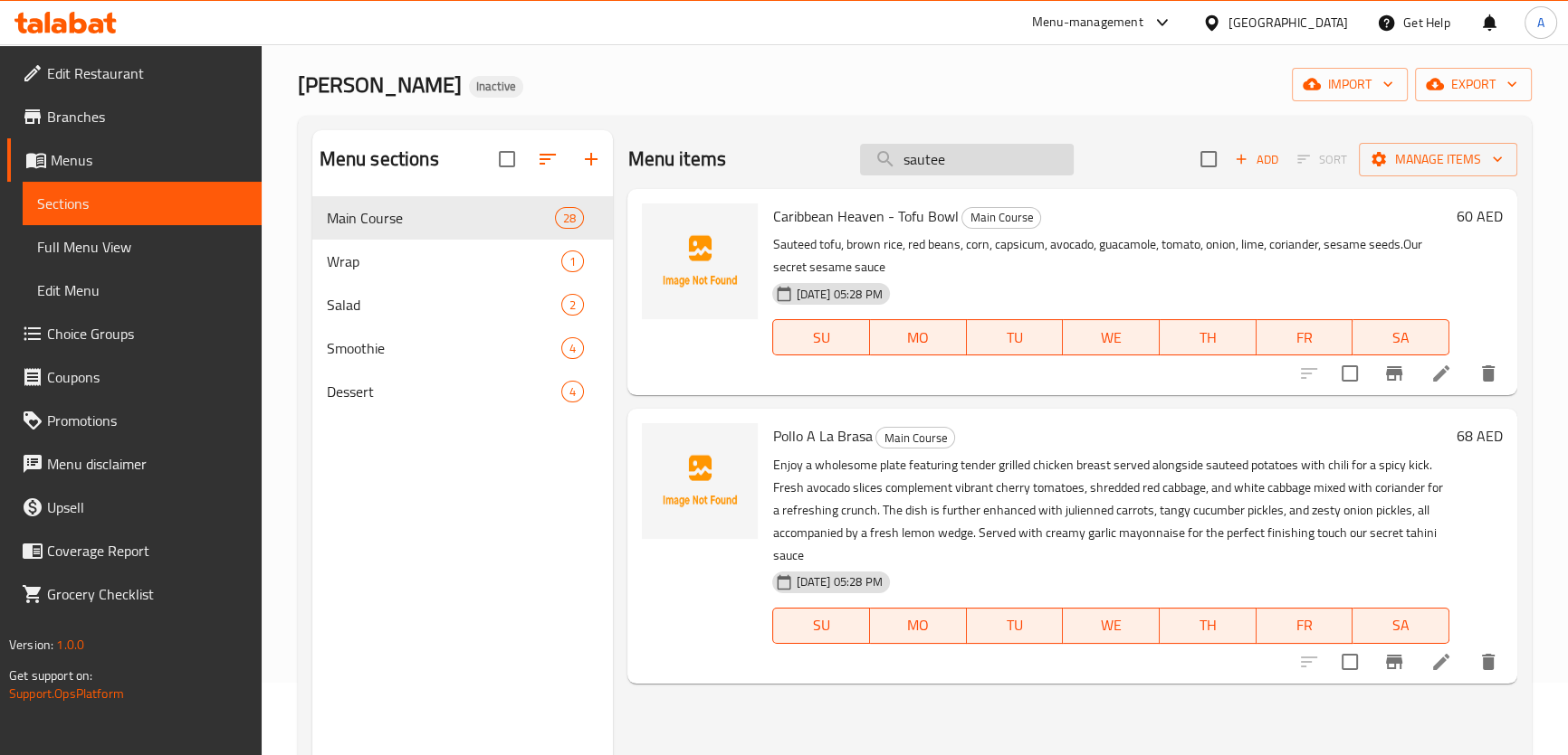
click at [965, 162] on input "sautee" at bounding box center [966, 160] width 214 height 32
click at [943, 155] on input "sautee" at bounding box center [966, 160] width 214 height 32
paste input "Fuego Del Mar"
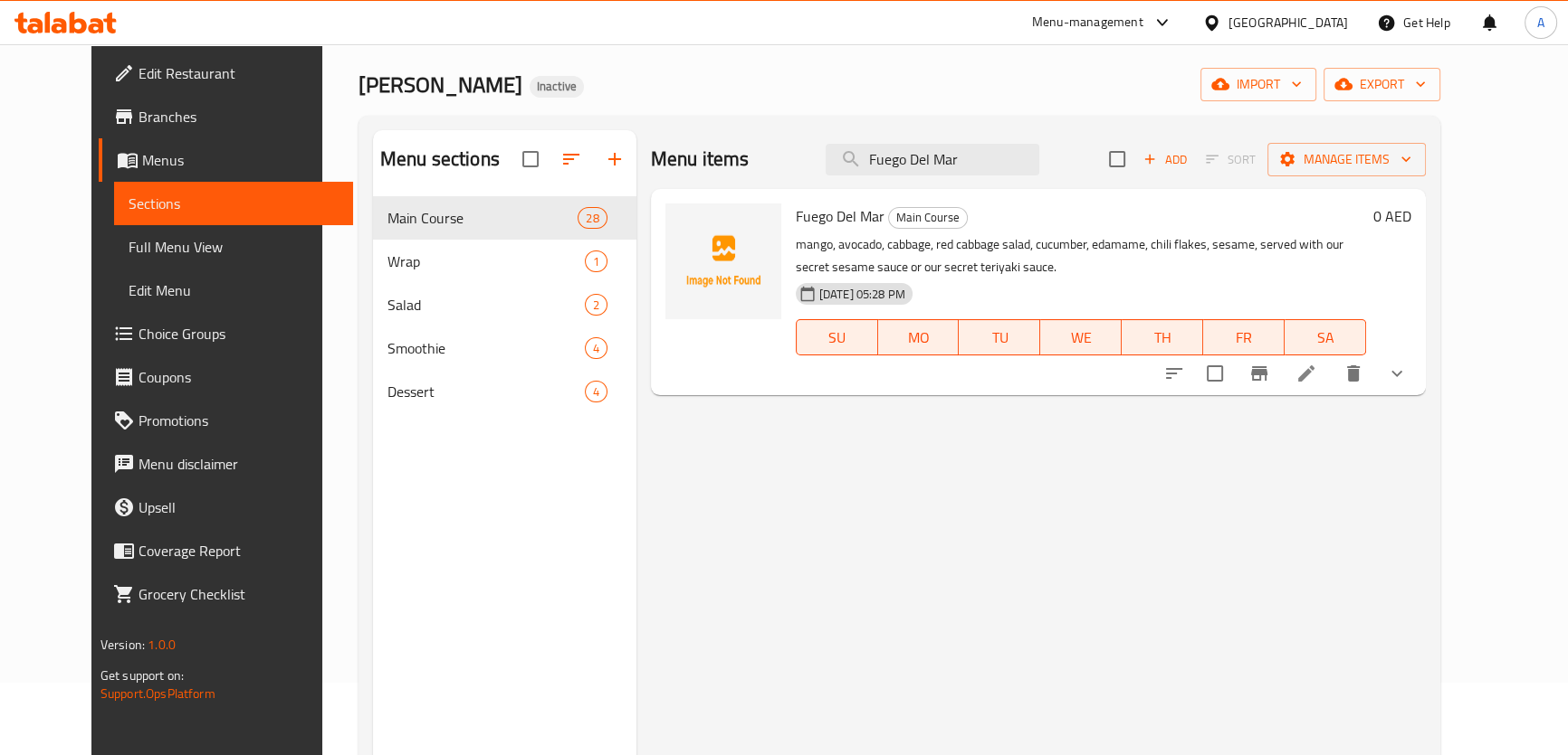
type input "Fuego Del Mar"
click at [1317, 378] on icon at bounding box center [1306, 374] width 22 height 22
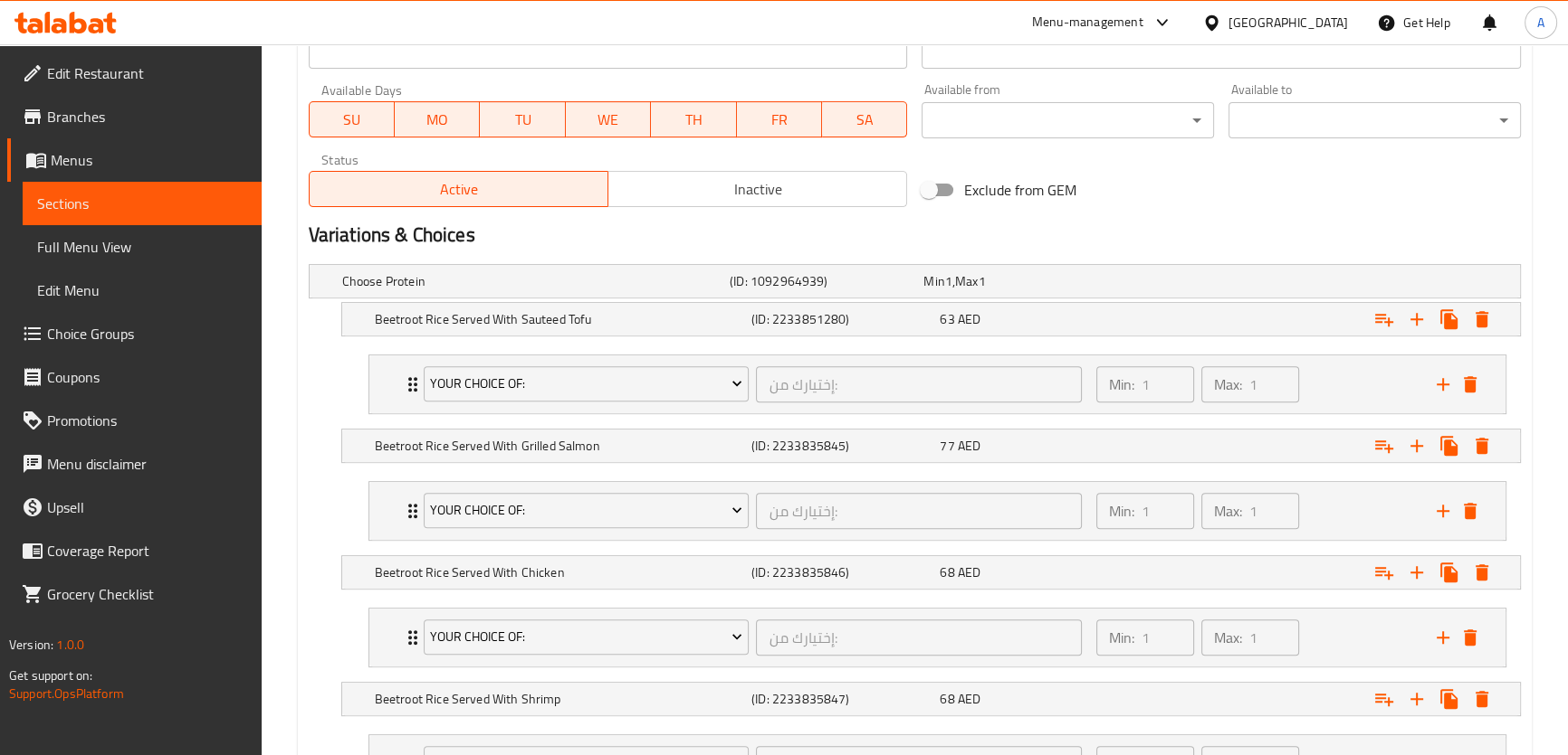
scroll to position [841, 0]
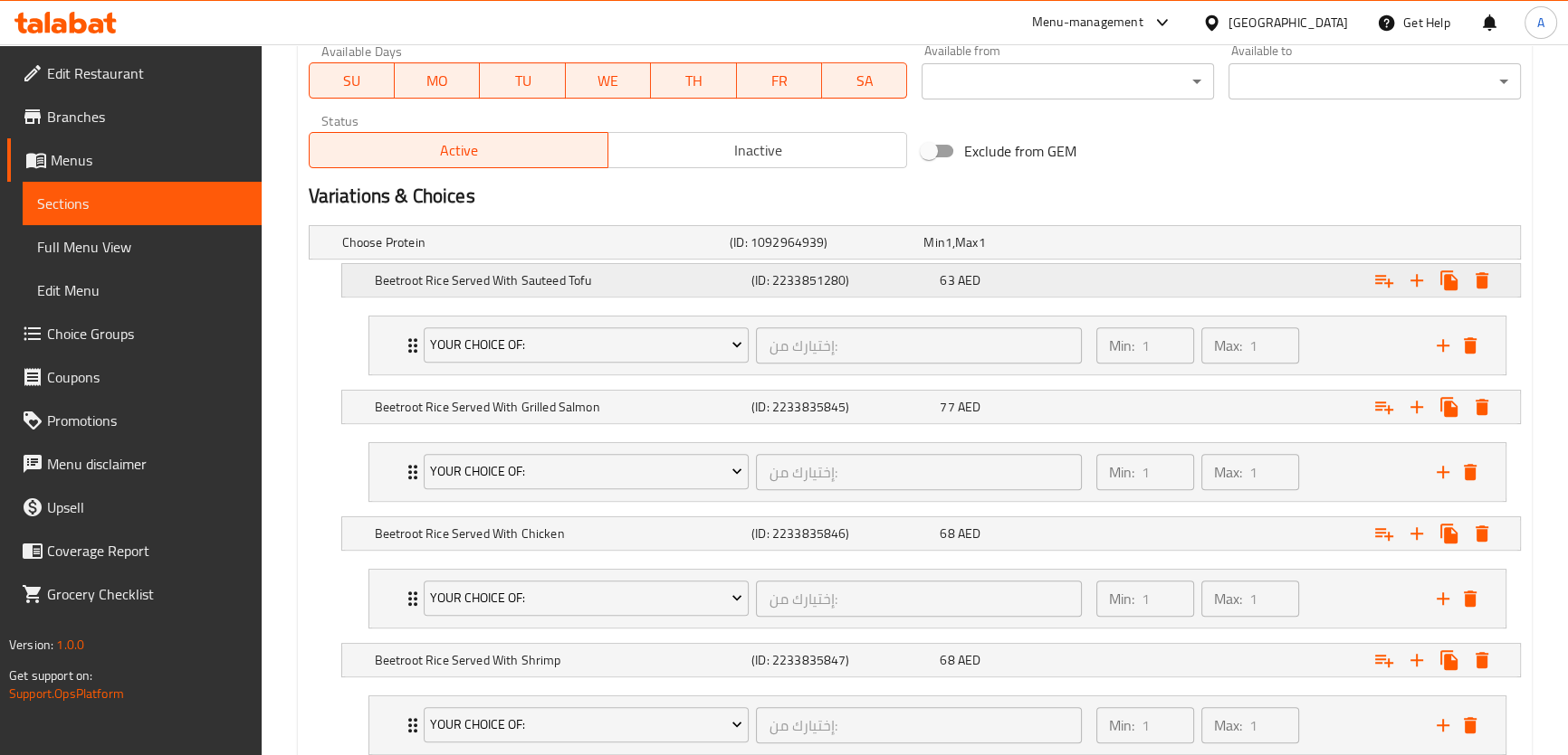
click at [1037, 256] on div "63 AED" at bounding box center [1016, 243] width 193 height 26
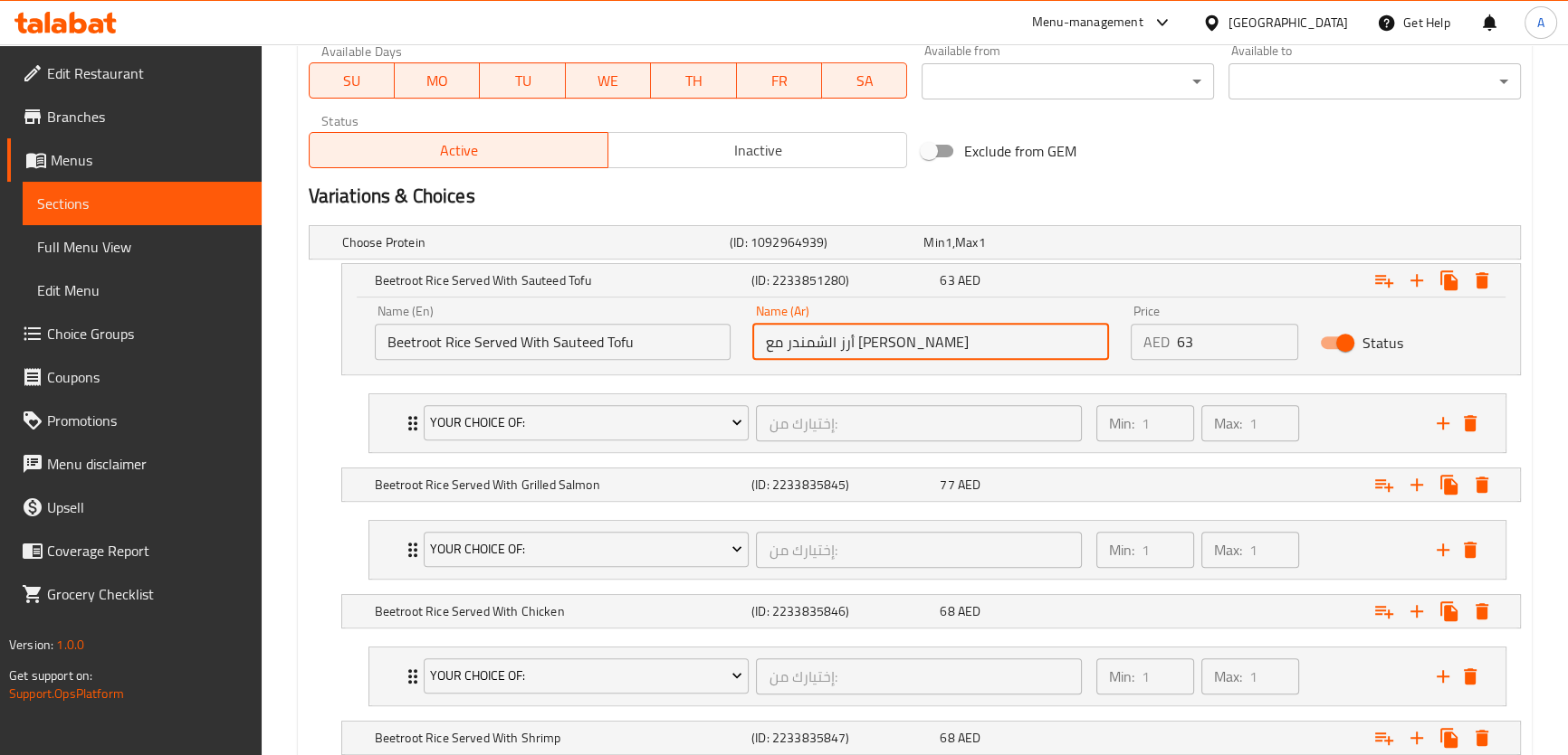
click at [796, 344] on input "أرز الشمندر مع توفو مقلي" at bounding box center [931, 342] width 357 height 37
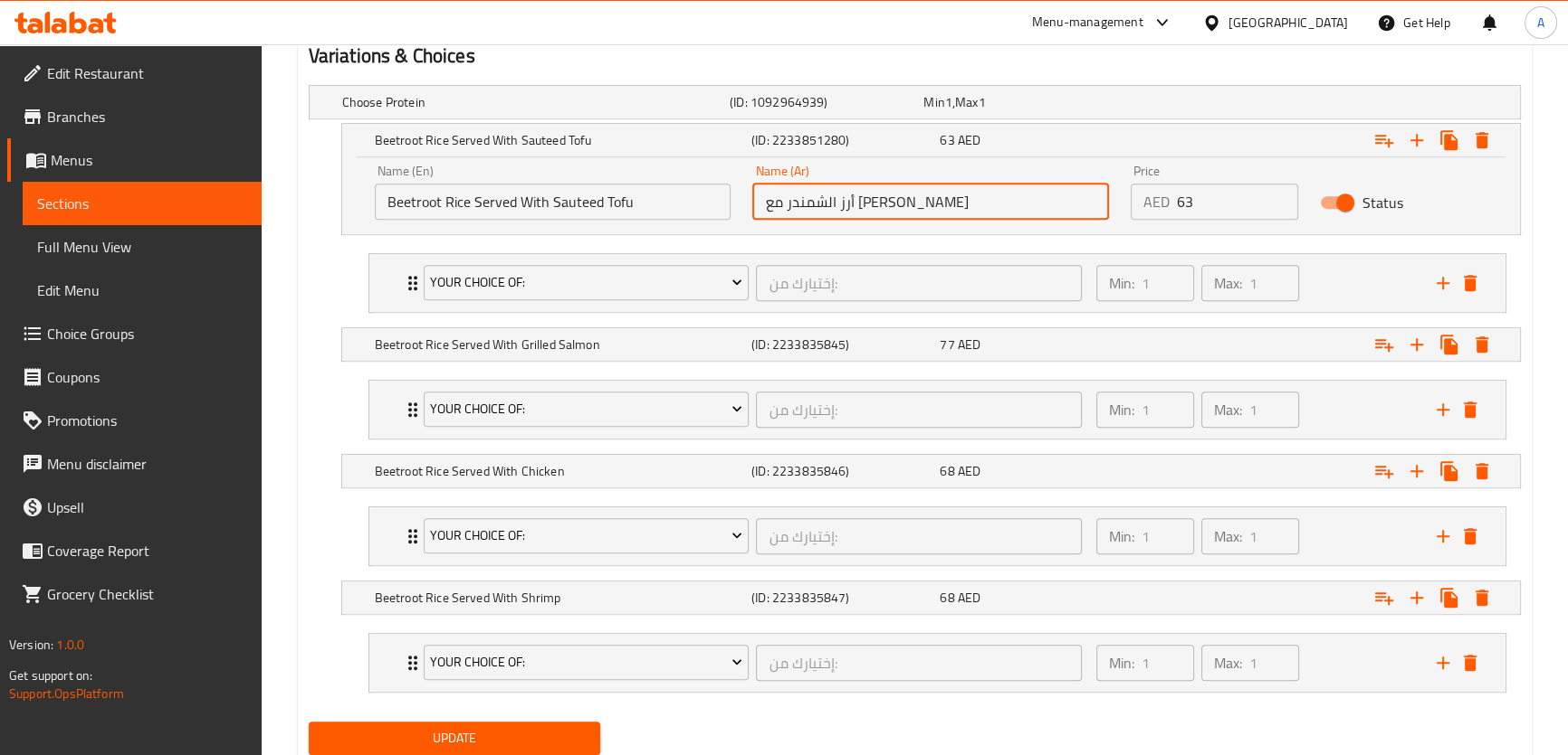
scroll to position [1039, 0]
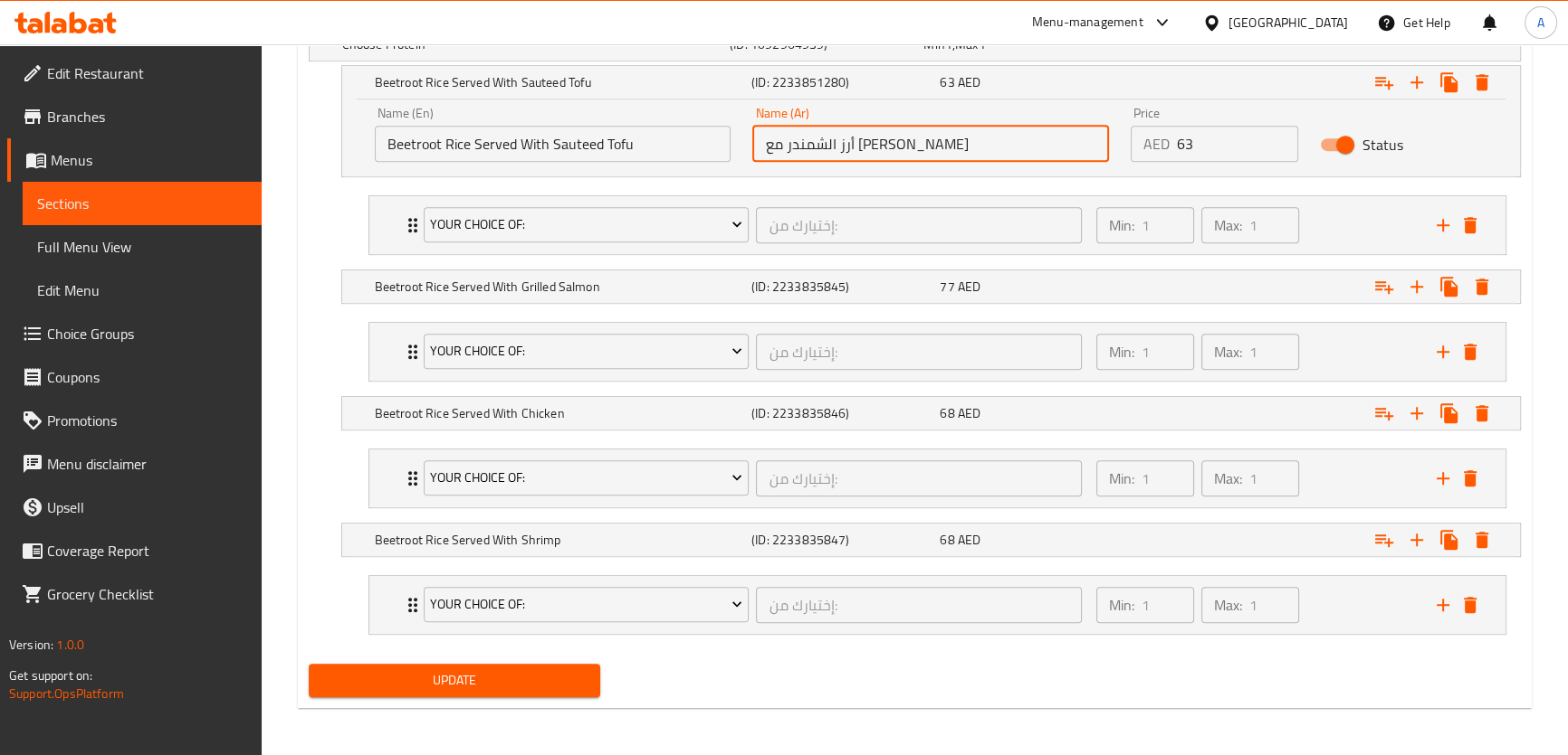
type input "أرز الشمندر مع توفو سوتيه"
drag, startPoint x: 471, startPoint y: 680, endPoint x: 550, endPoint y: 671, distance: 79.5
click at [471, 679] on span "Update" at bounding box center [455, 681] width 264 height 23
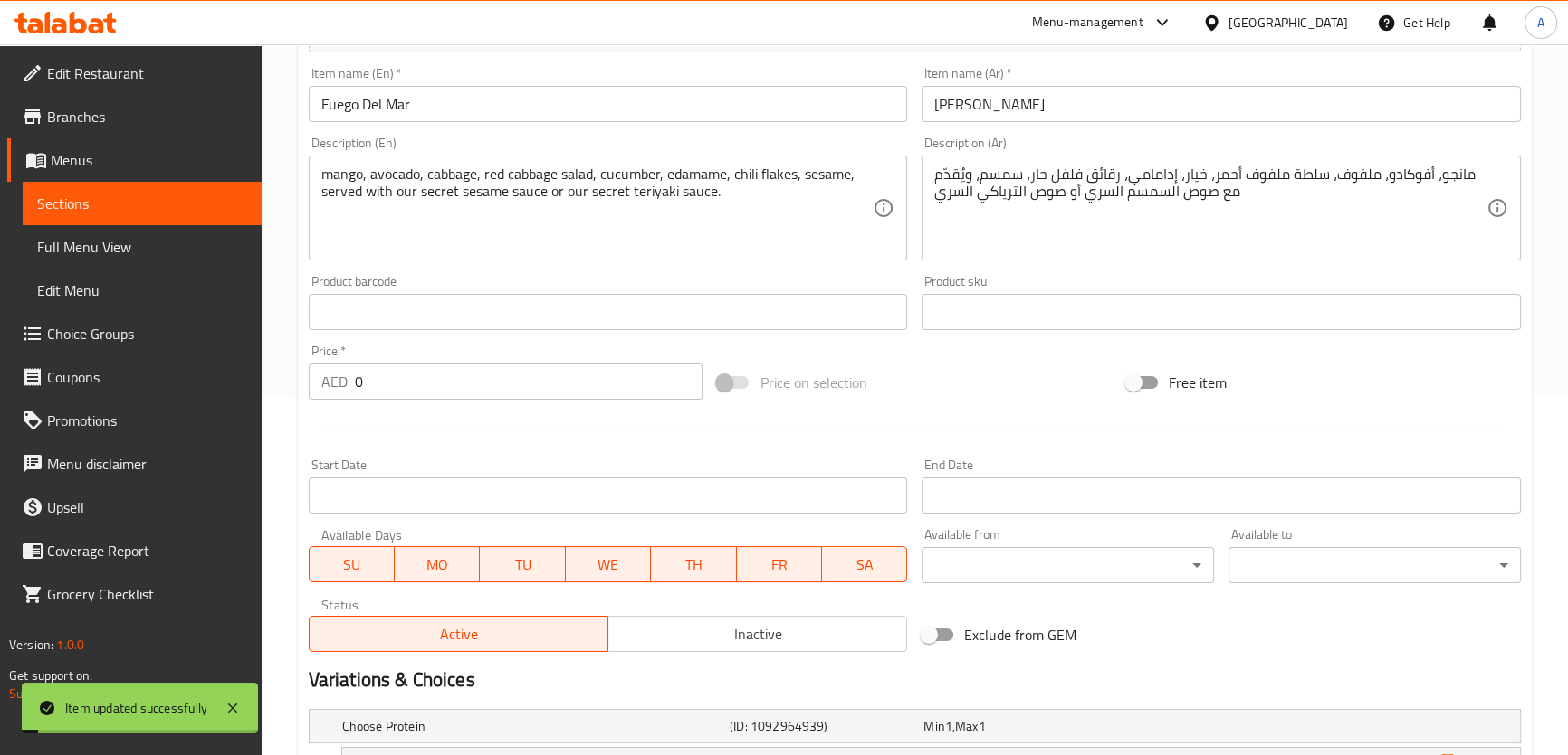
scroll to position [356, 0]
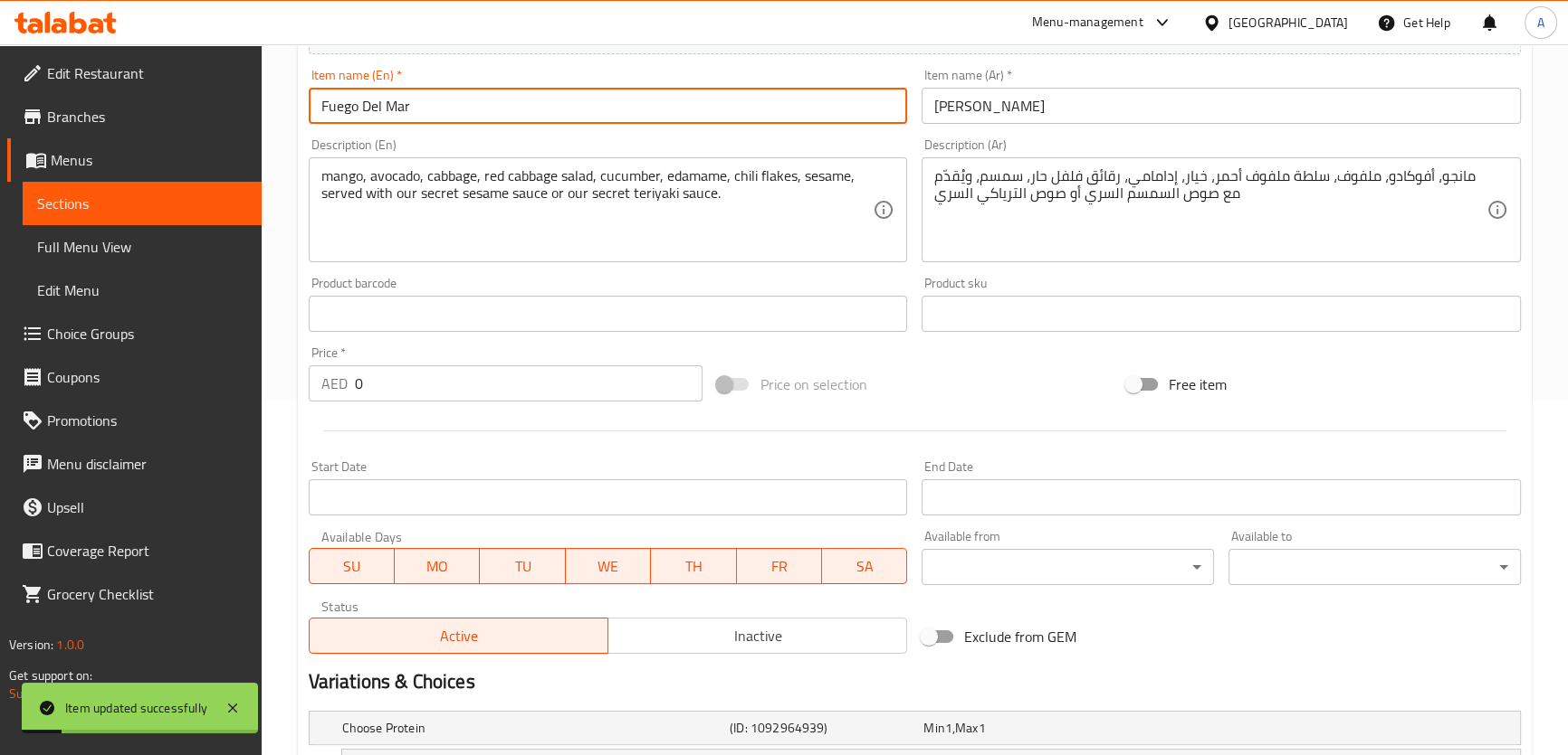
click at [538, 107] on input "Fuego Del Mar" at bounding box center [608, 106] width 600 height 37
click at [537, 107] on input "Fuego Del Mar" at bounding box center [608, 106] width 600 height 37
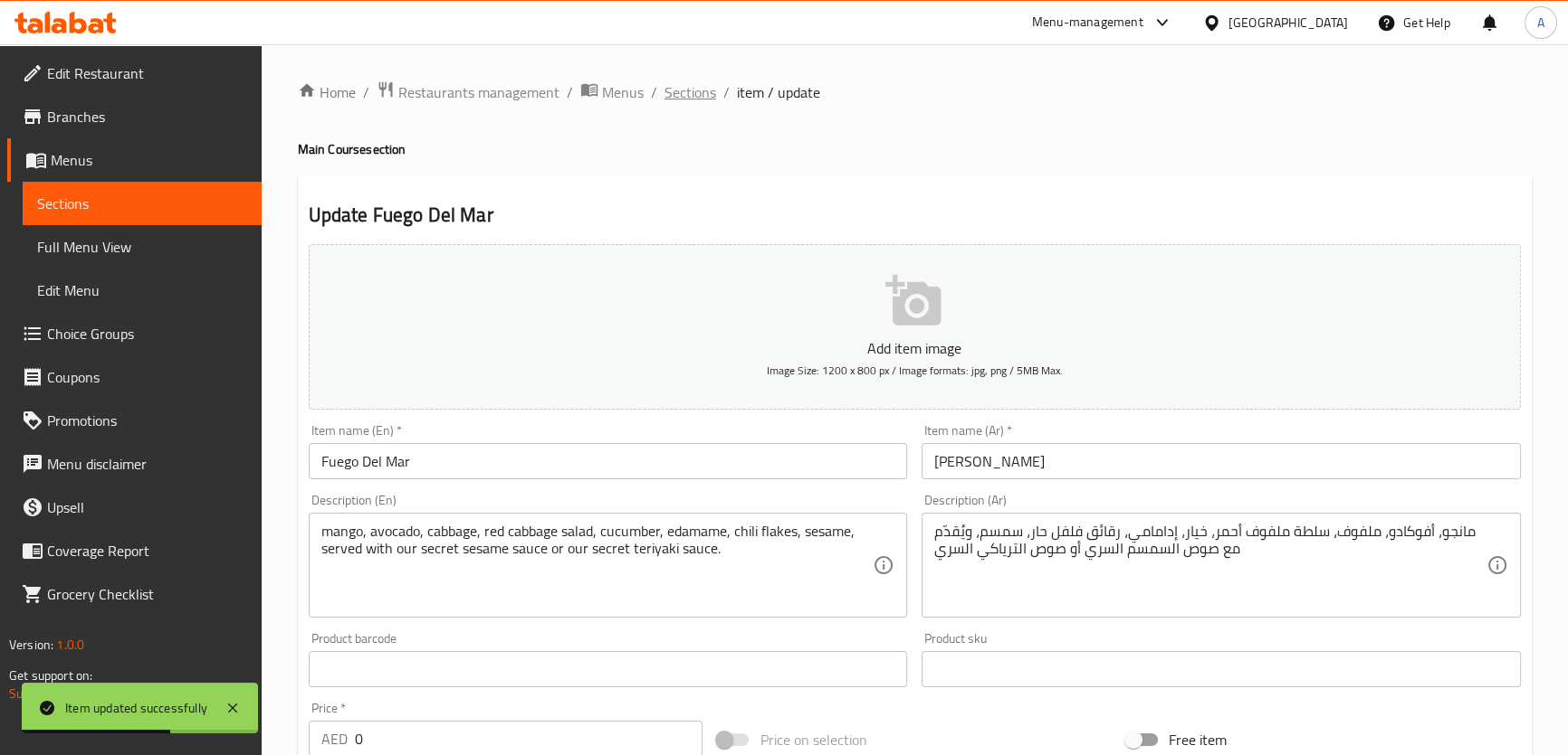
click at [691, 88] on span "Sections" at bounding box center [690, 92] width 52 height 22
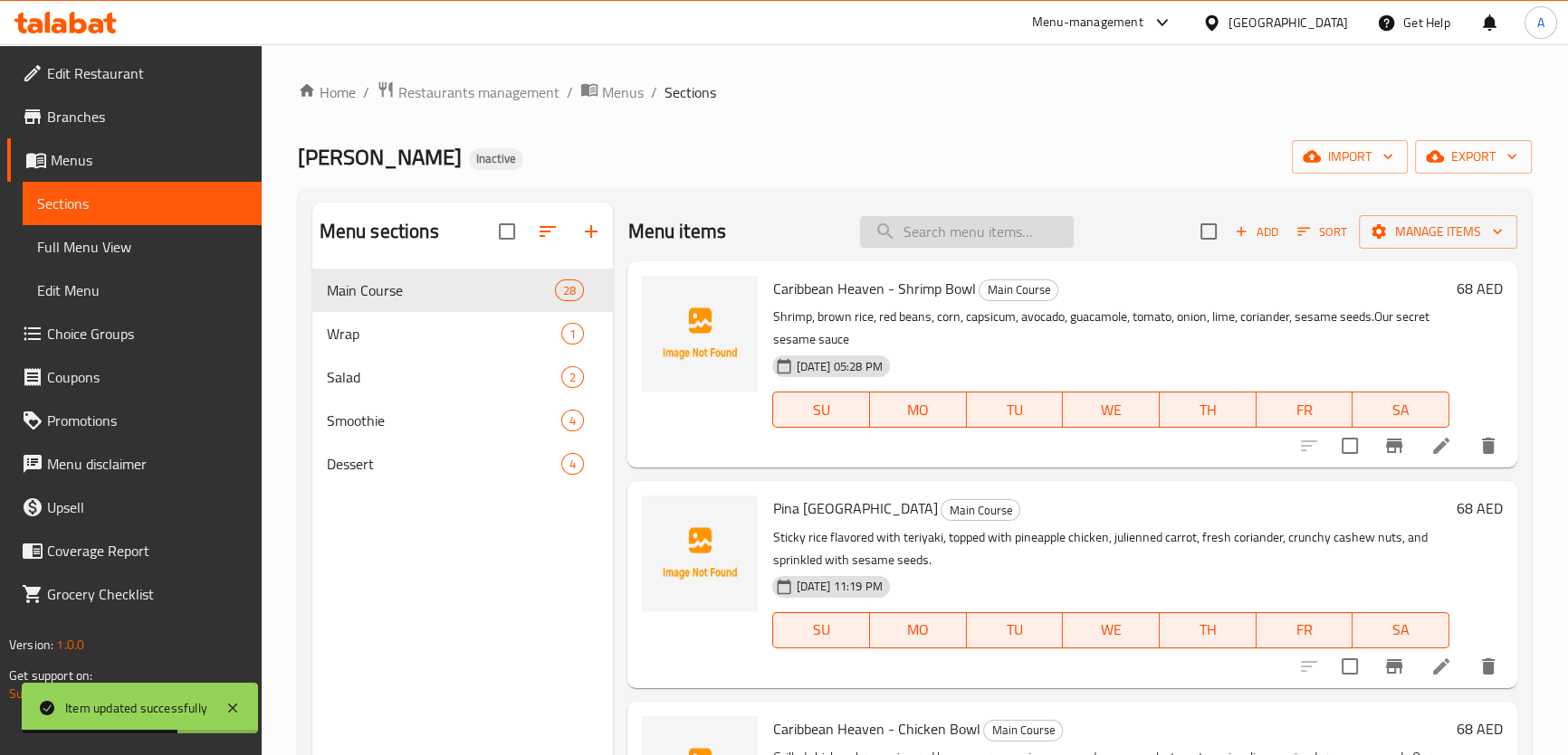
click at [984, 245] on input "search" at bounding box center [966, 232] width 214 height 32
paste input "zesty"
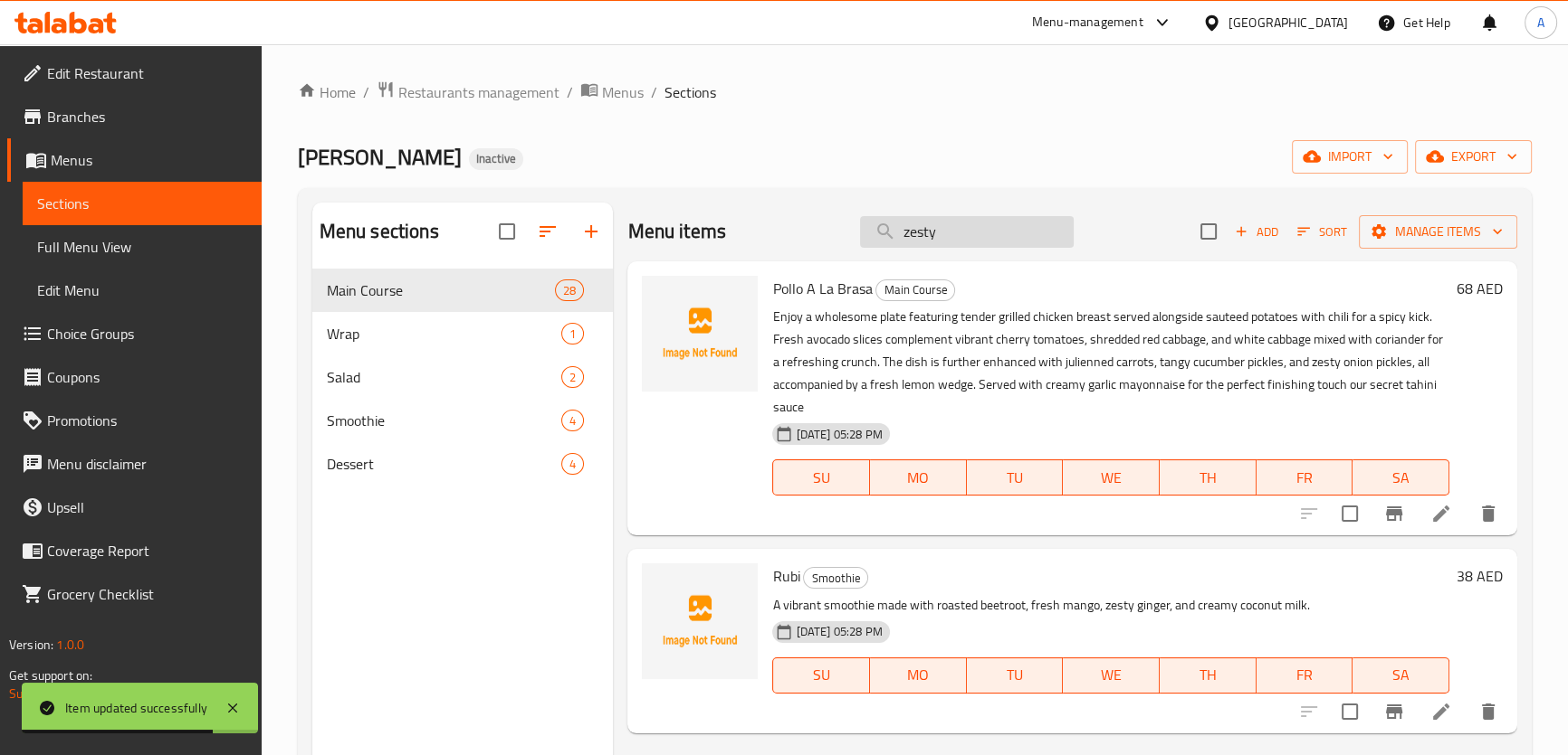
drag, startPoint x: 945, startPoint y: 230, endPoint x: 933, endPoint y: 224, distance: 13.4
click at [933, 224] on input "zesty" at bounding box center [966, 232] width 214 height 32
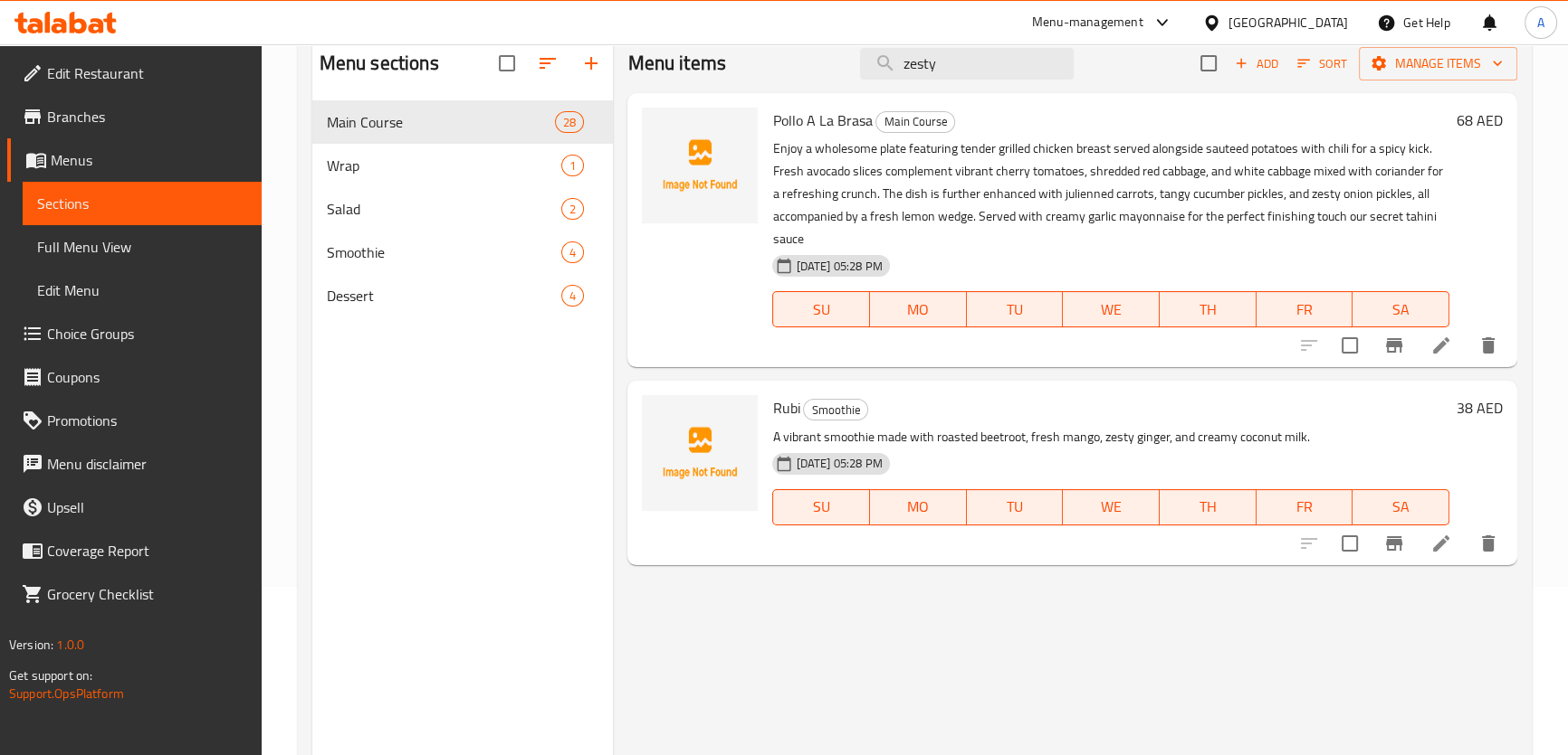
scroll to position [110, 0]
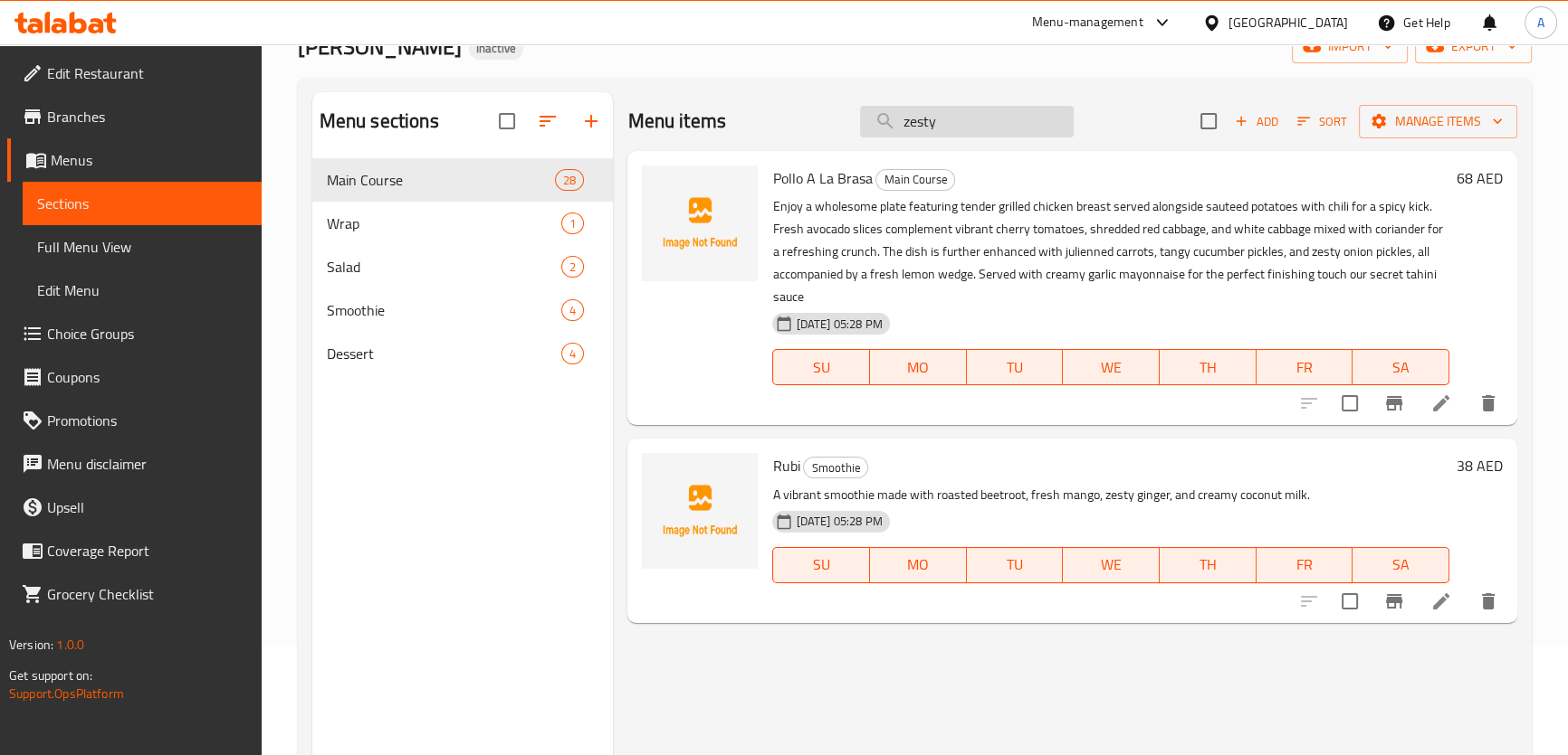
click at [940, 132] on input "zesty" at bounding box center [966, 122] width 214 height 32
paste input "Succulent"
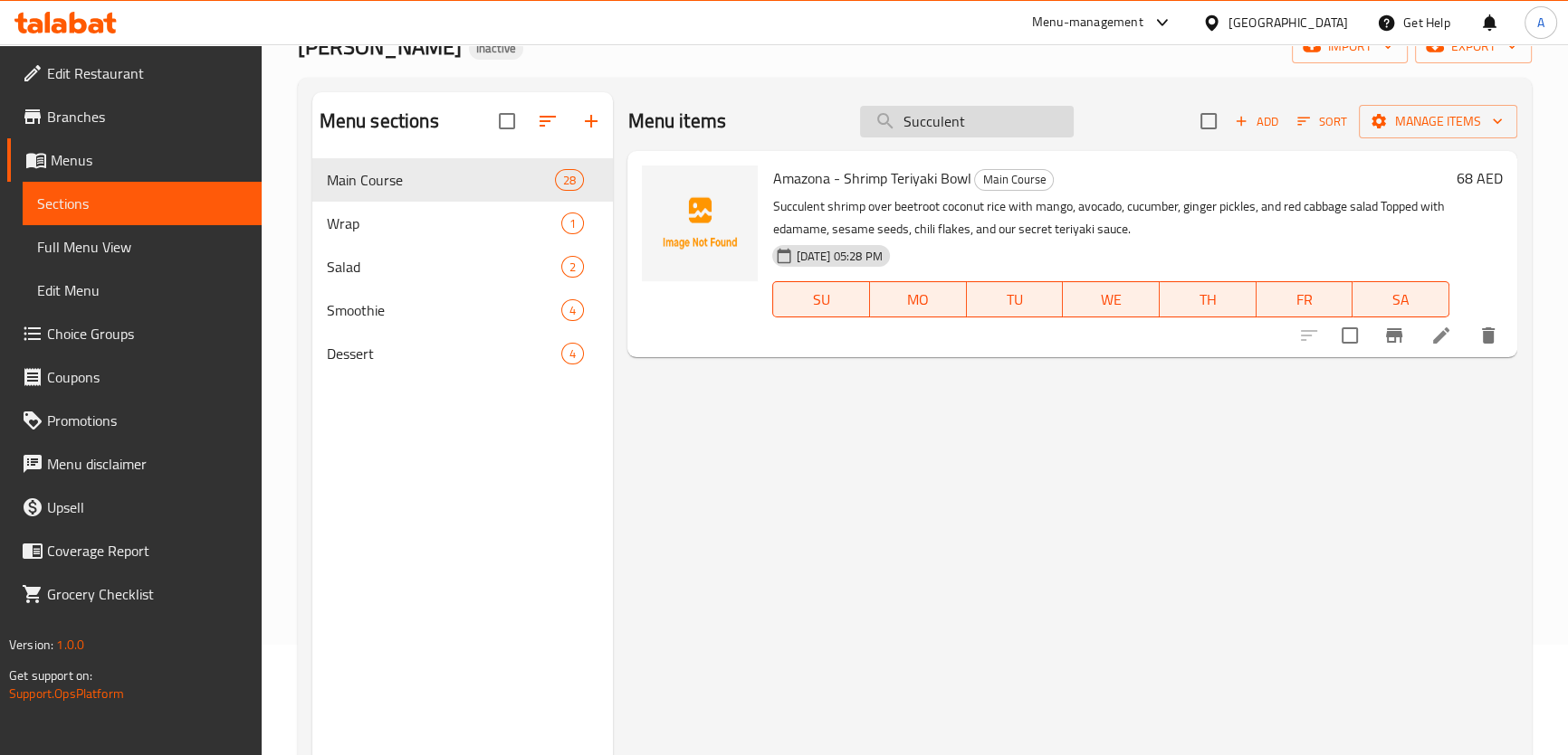
drag, startPoint x: 970, startPoint y: 117, endPoint x: 959, endPoint y: 113, distance: 11.7
click at [959, 113] on input "Succulent" at bounding box center [966, 122] width 214 height 32
type input "Succulent"
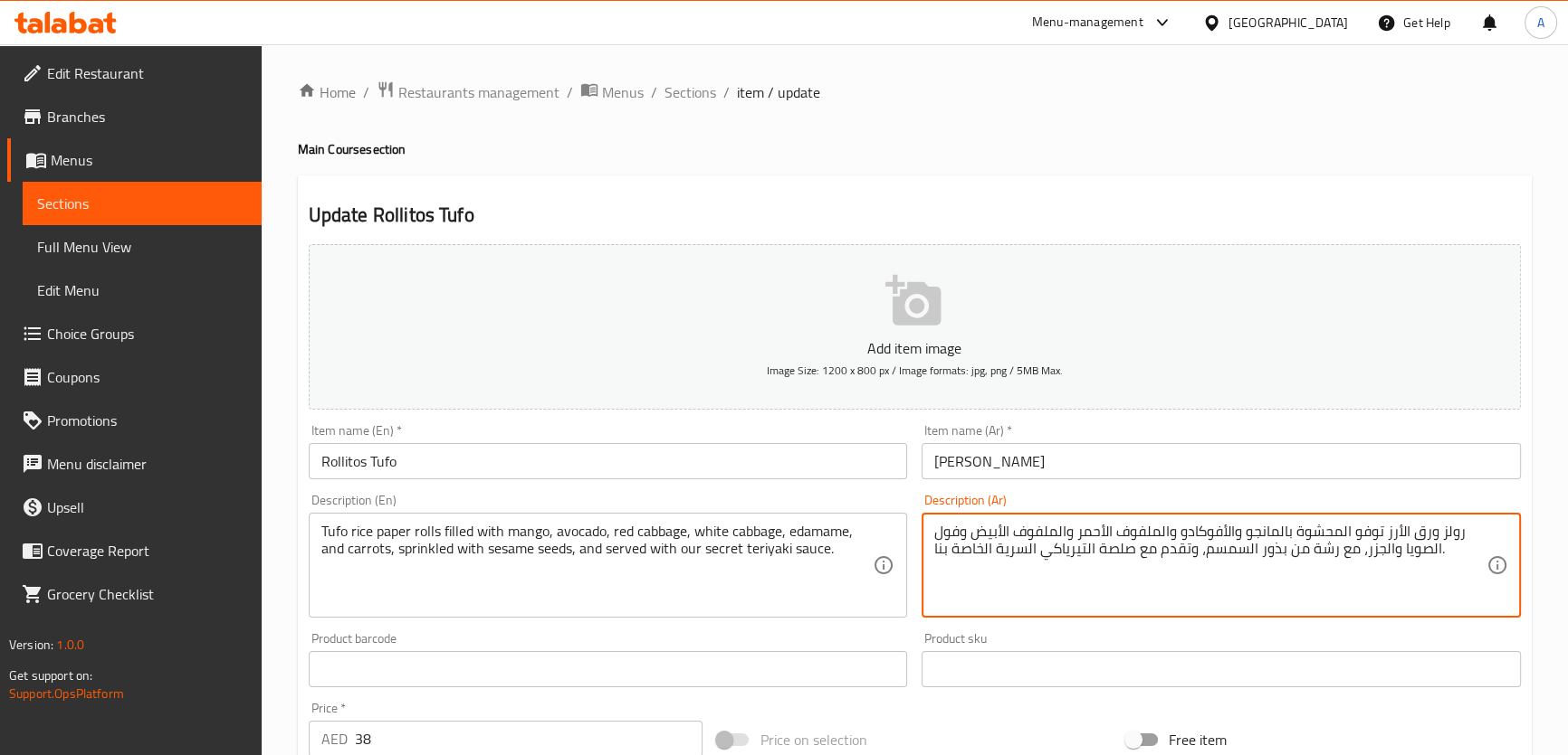
drag, startPoint x: 959, startPoint y: 534, endPoint x: 1399, endPoint y: 555, distance: 440.5
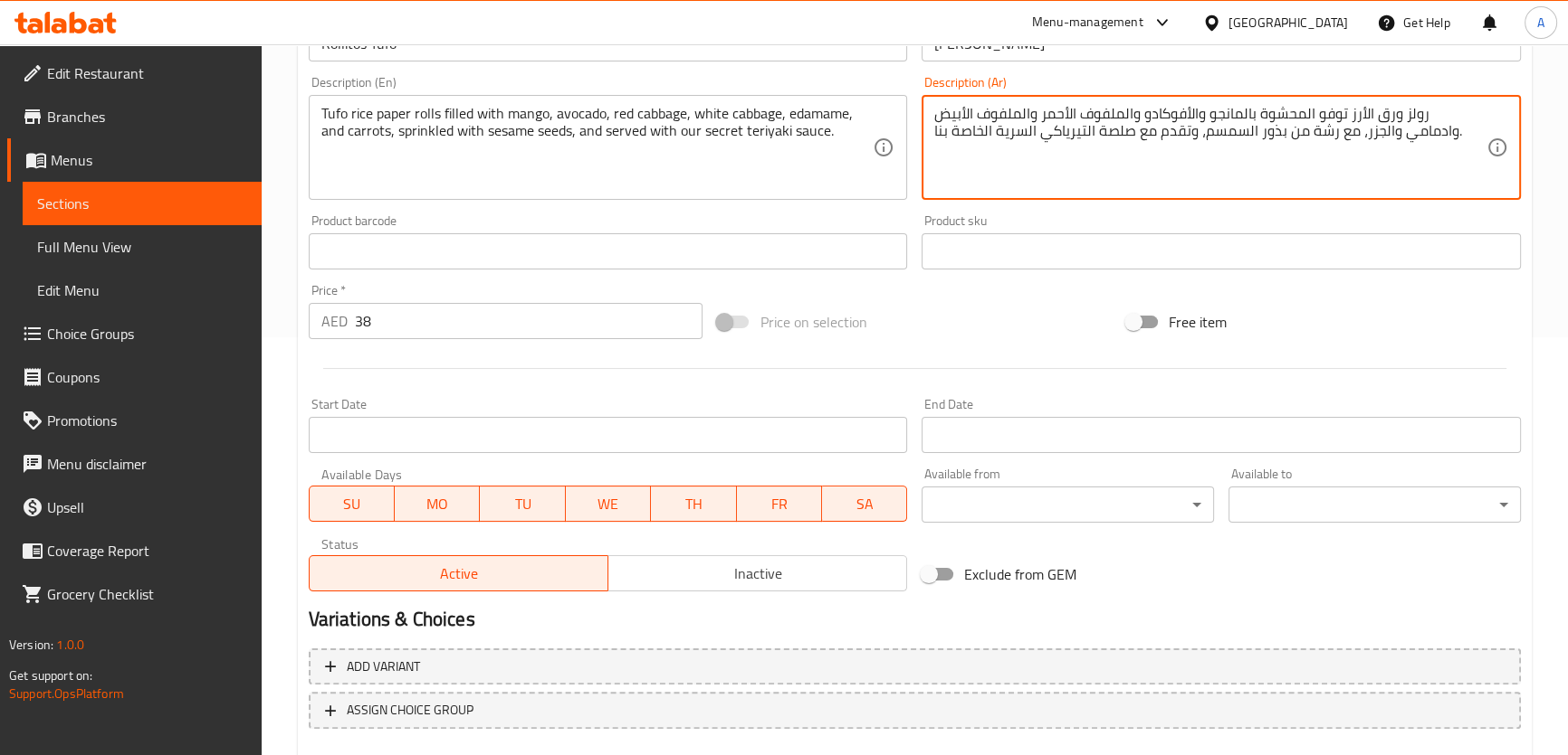
scroll to position [521, 0]
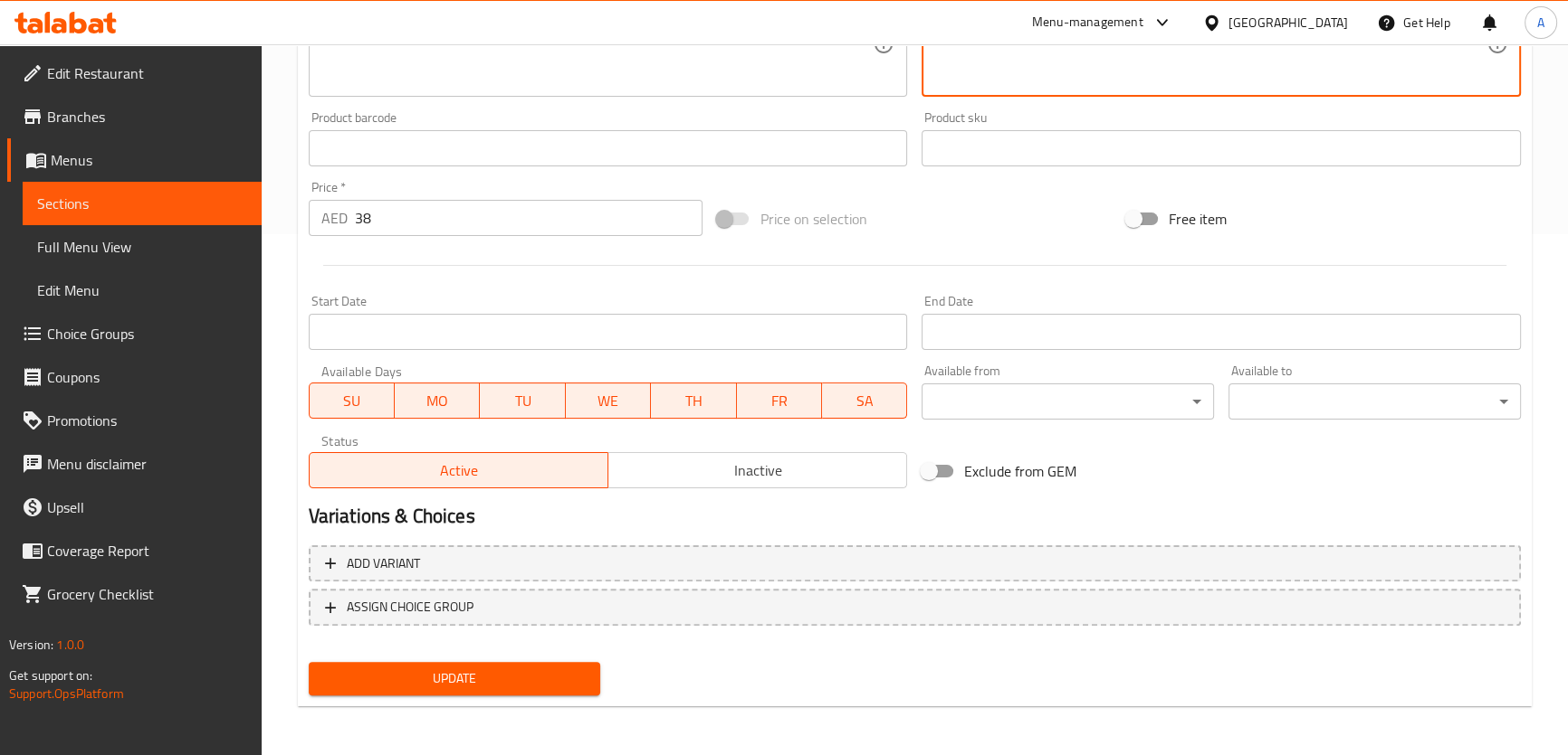
type textarea "رولز ورق الأرز توفو المحشوة بالمانجو والأفوكادو والملفوف الأحمر والملفوف الأبيض…"
click at [532, 682] on span "Update" at bounding box center [455, 679] width 264 height 23
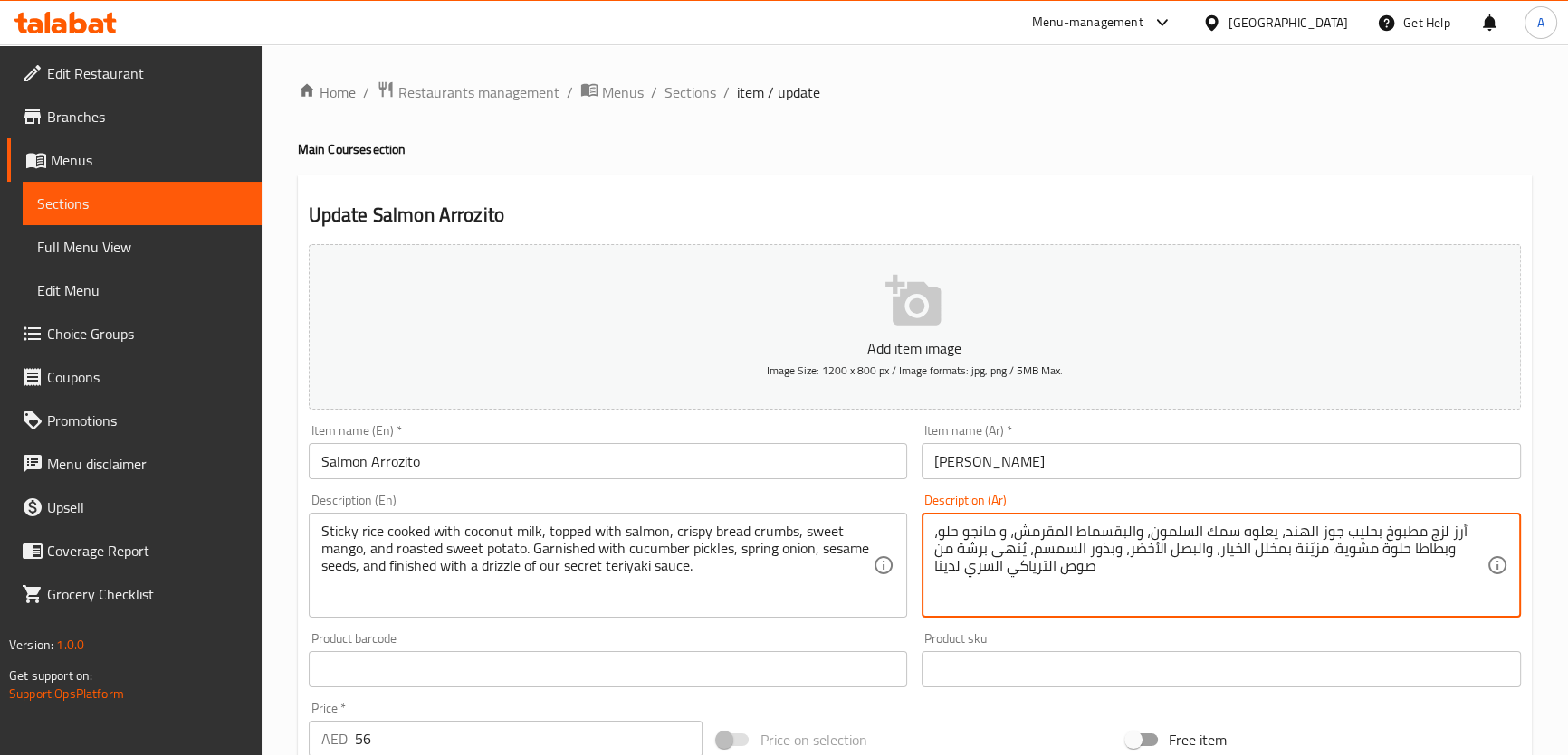
click at [1176, 567] on textarea "أرز لزج مطبوخ بحليب جوز الهند، يعلوه سمك السلمون، والبقسماط المقرمش، و مانجو حل…" at bounding box center [1209, 566] width 552 height 86
paste textarea "دبق مطبوخ بحليب جوز الهند، يعلوه سمك السلمون، وفتات الخبز المقرمش، والمانجو الح…"
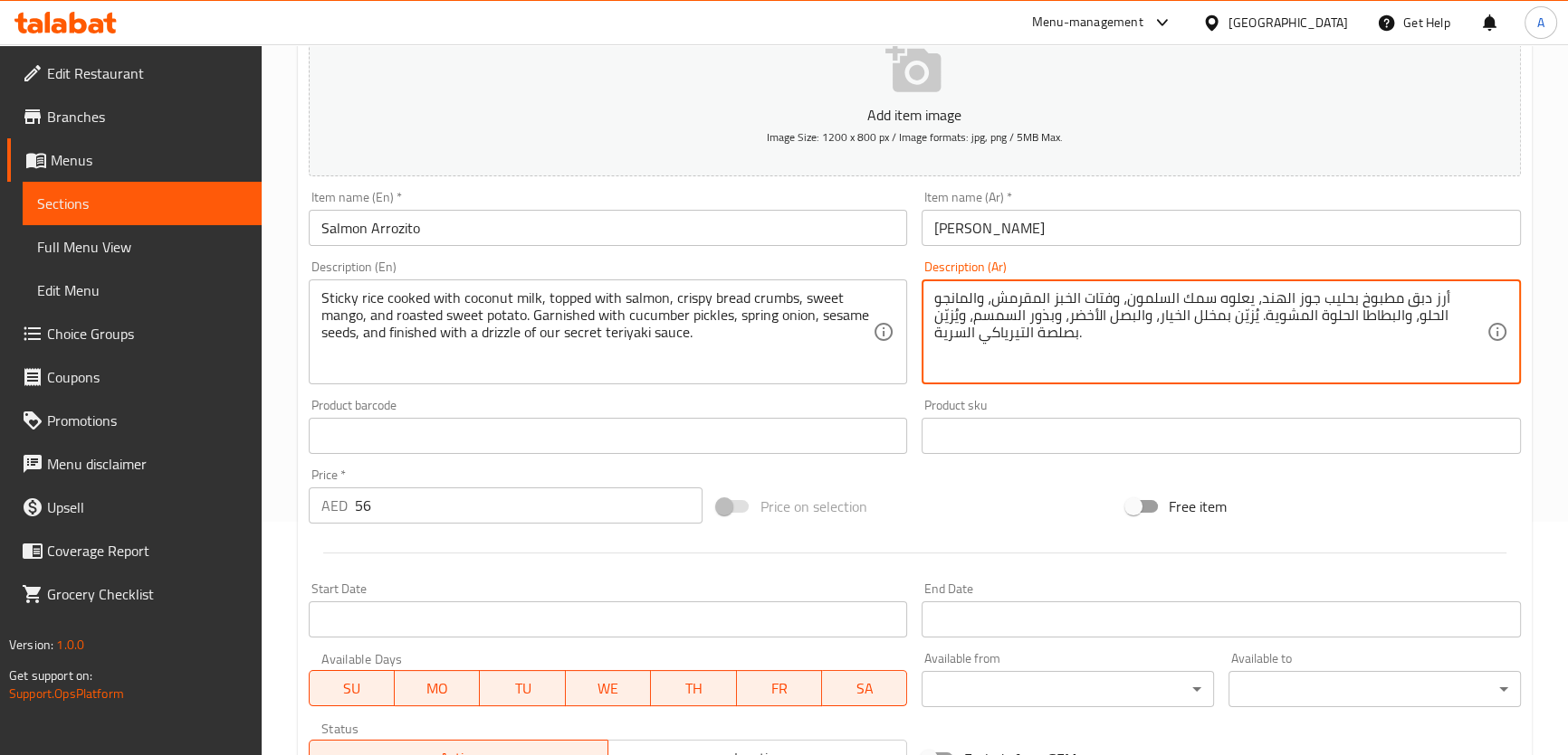
scroll to position [271, 0]
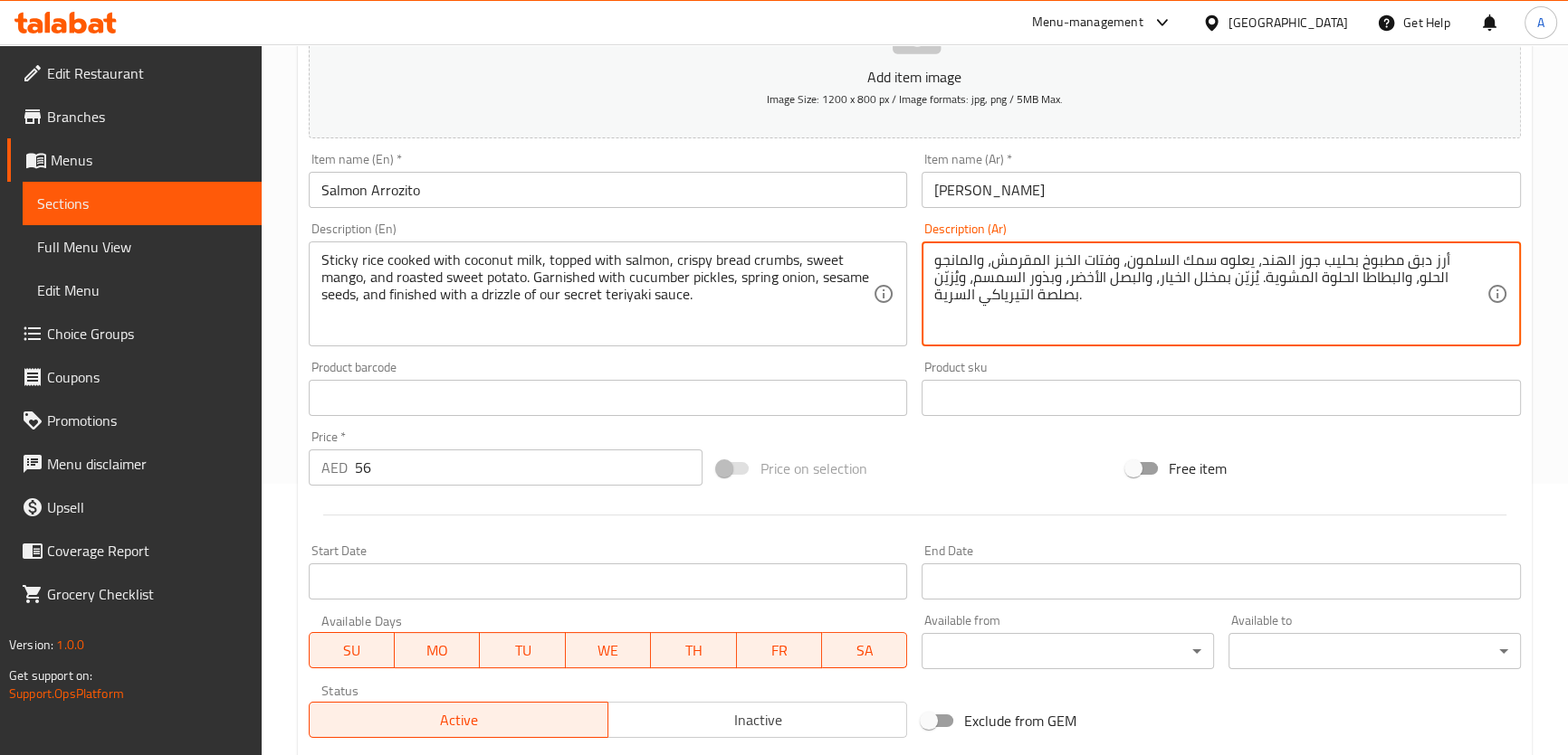
type textarea "أرز دبق مطبوخ بحليب جوز الهند، يعلوه سمك السلمون، وفتات الخبز المقرمش، والمانجو…"
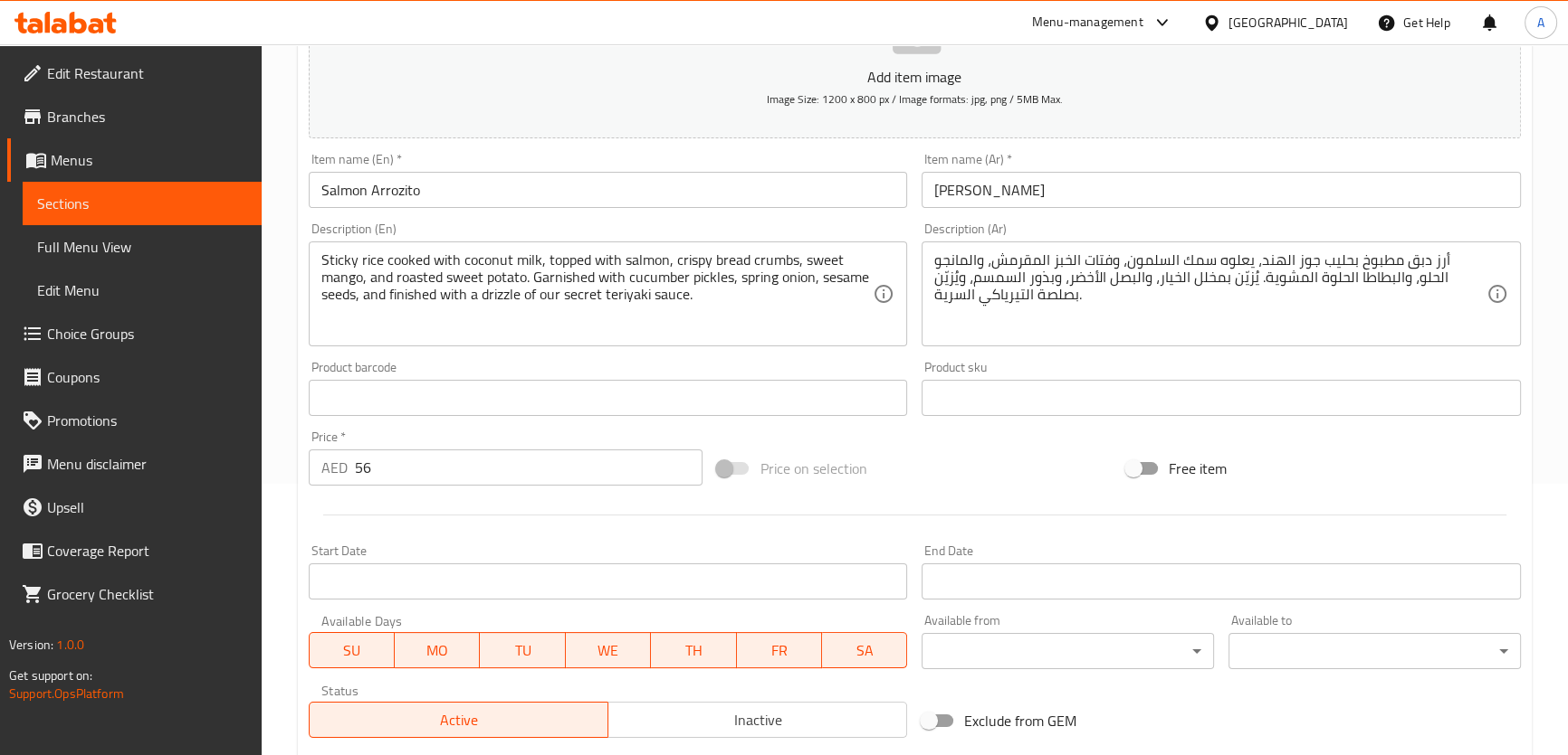
click at [1559, 416] on div "Home / Restaurants management / Menus / Sections / item / update Main Course se…" at bounding box center [915, 390] width 1306 height 1235
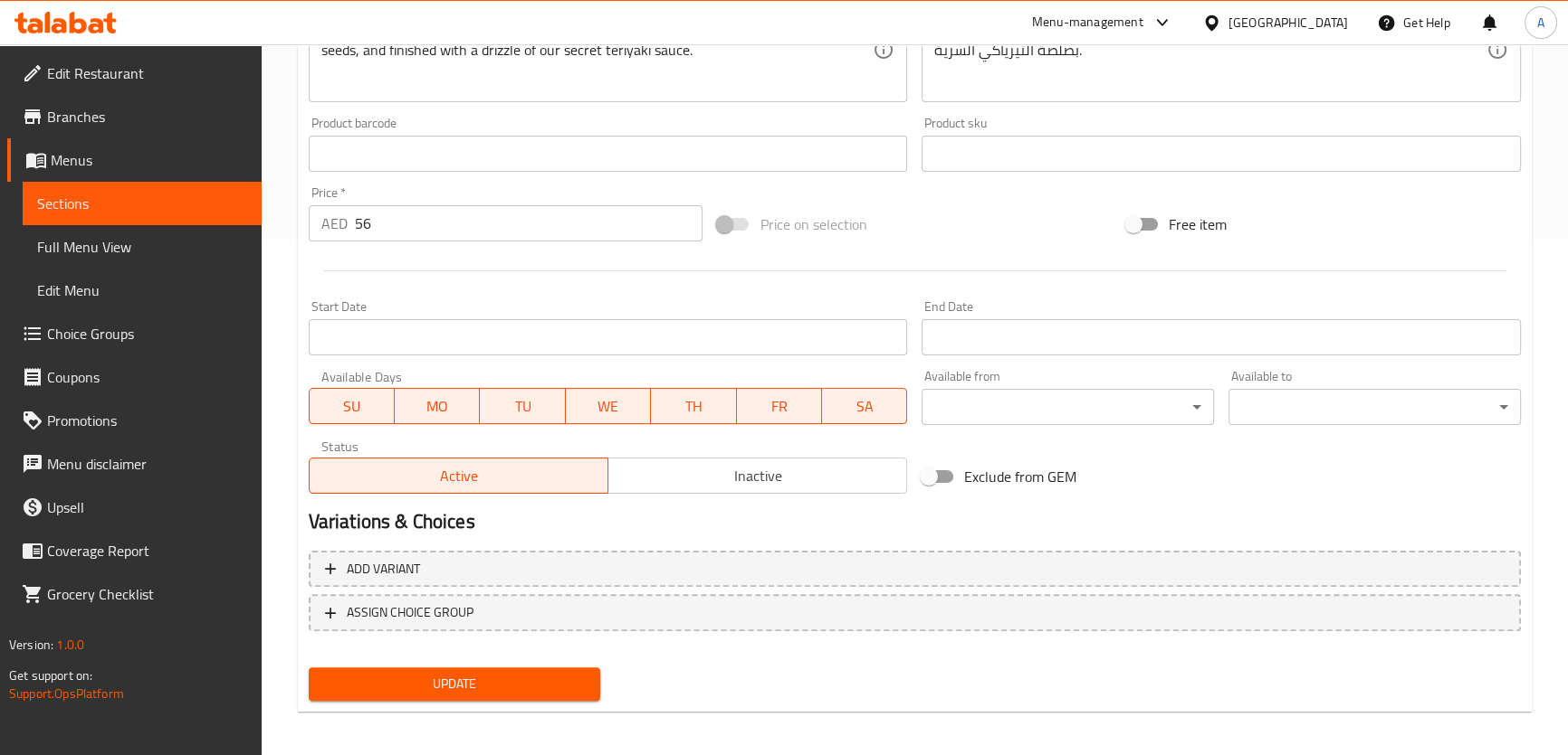
scroll to position [521, 0]
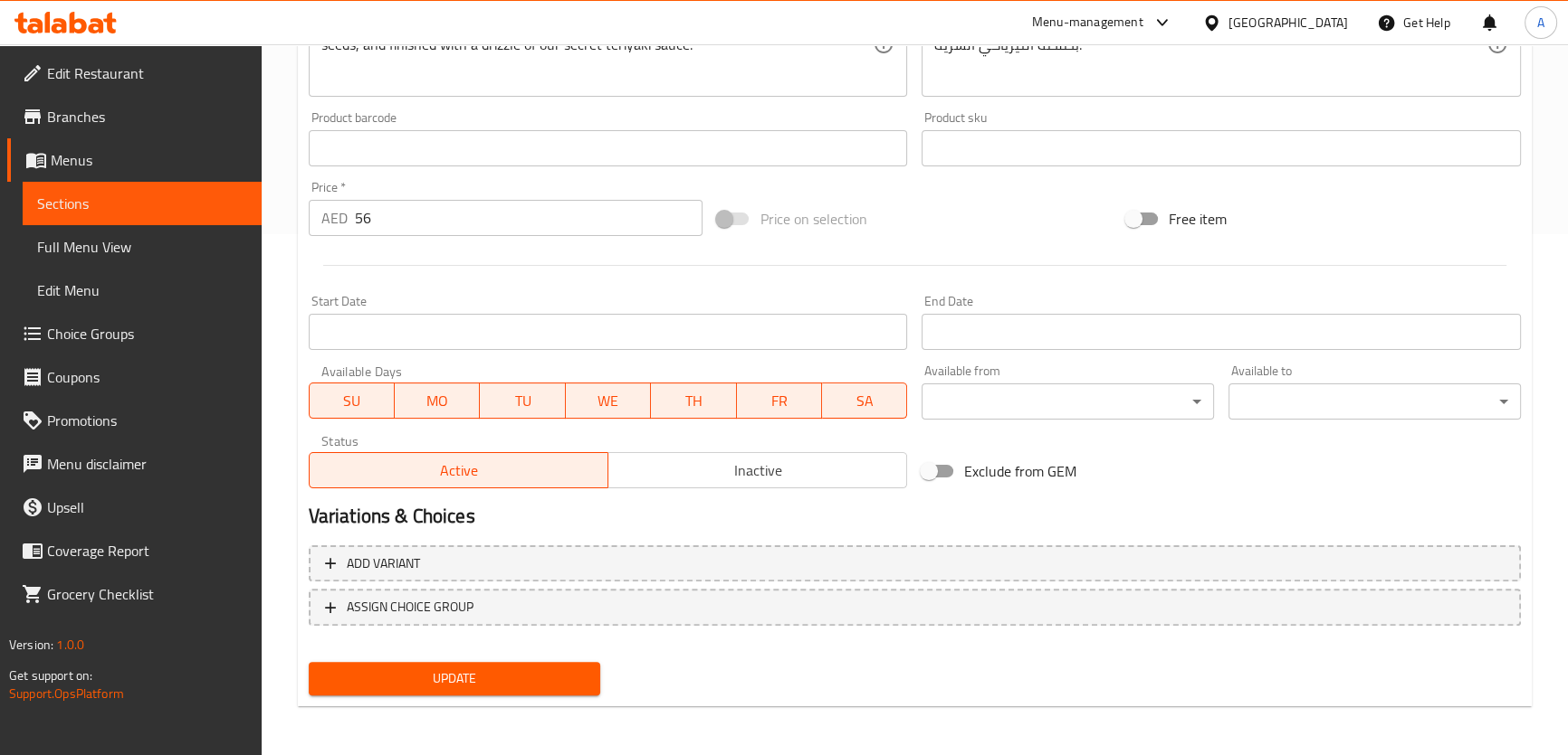
click at [547, 694] on button "Update" at bounding box center [454, 679] width 292 height 34
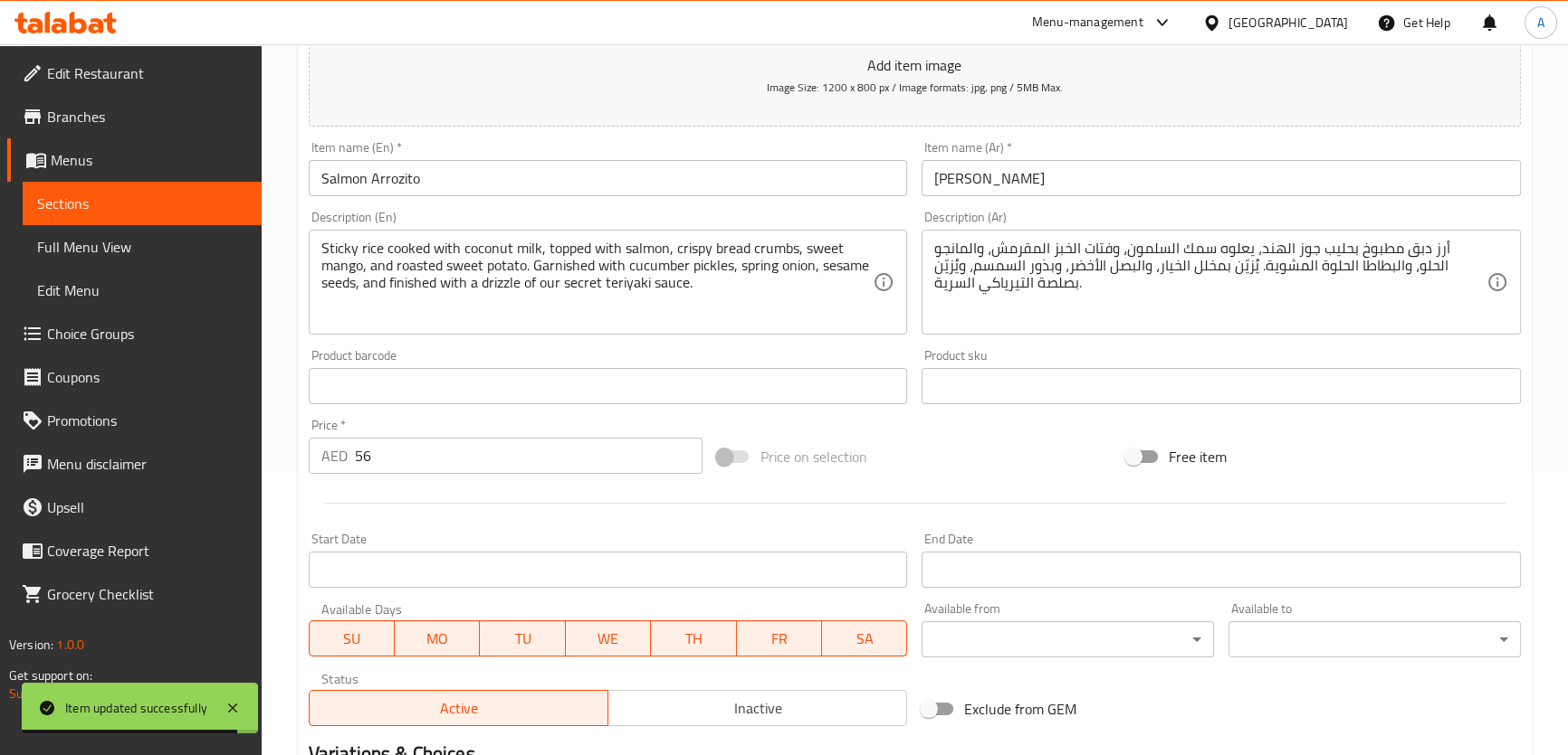
scroll to position [221, 0]
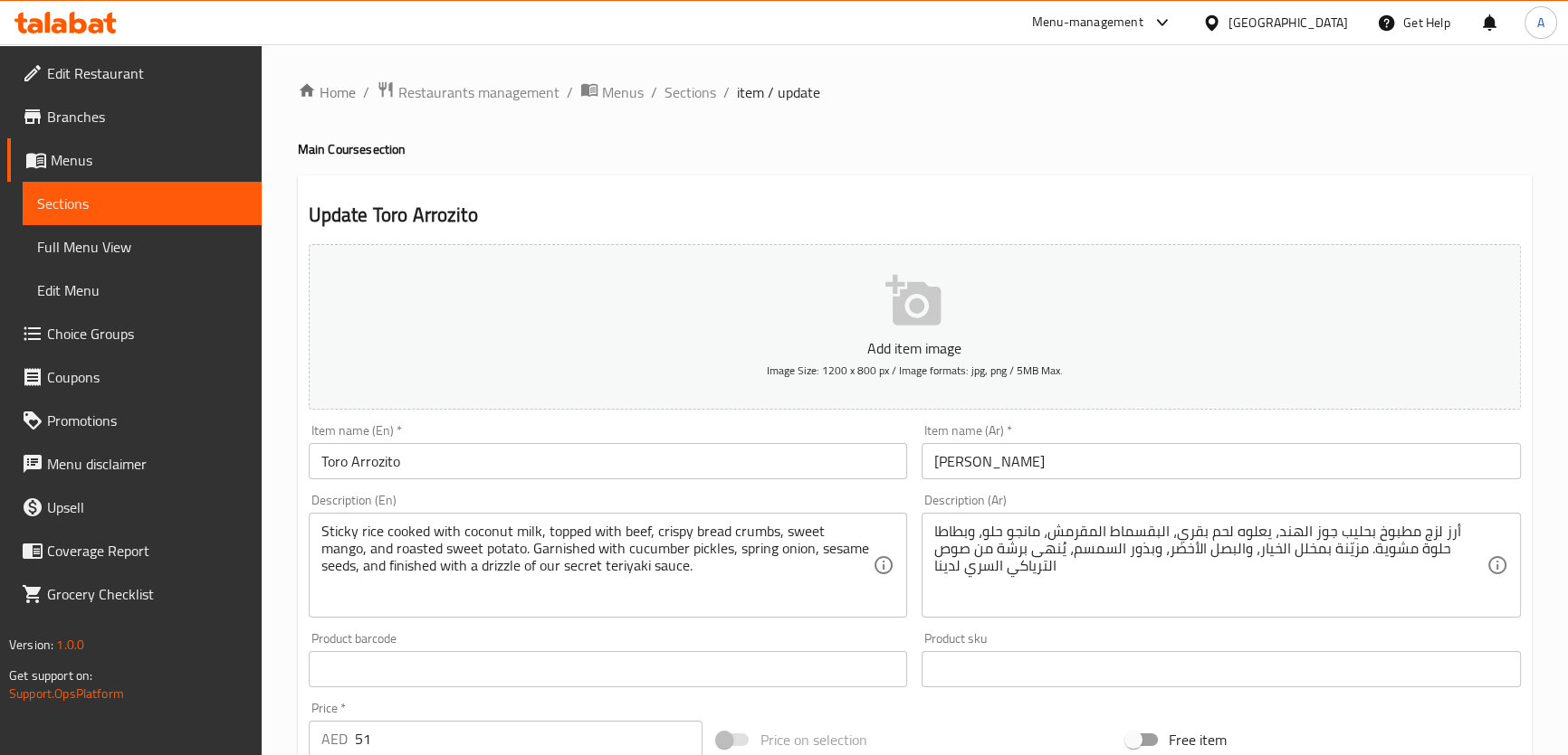
click at [460, 611] on div "Sticky rice cooked with coconut milk, topped with beef, crispy bread crumbs, sw…" at bounding box center [608, 566] width 600 height 105
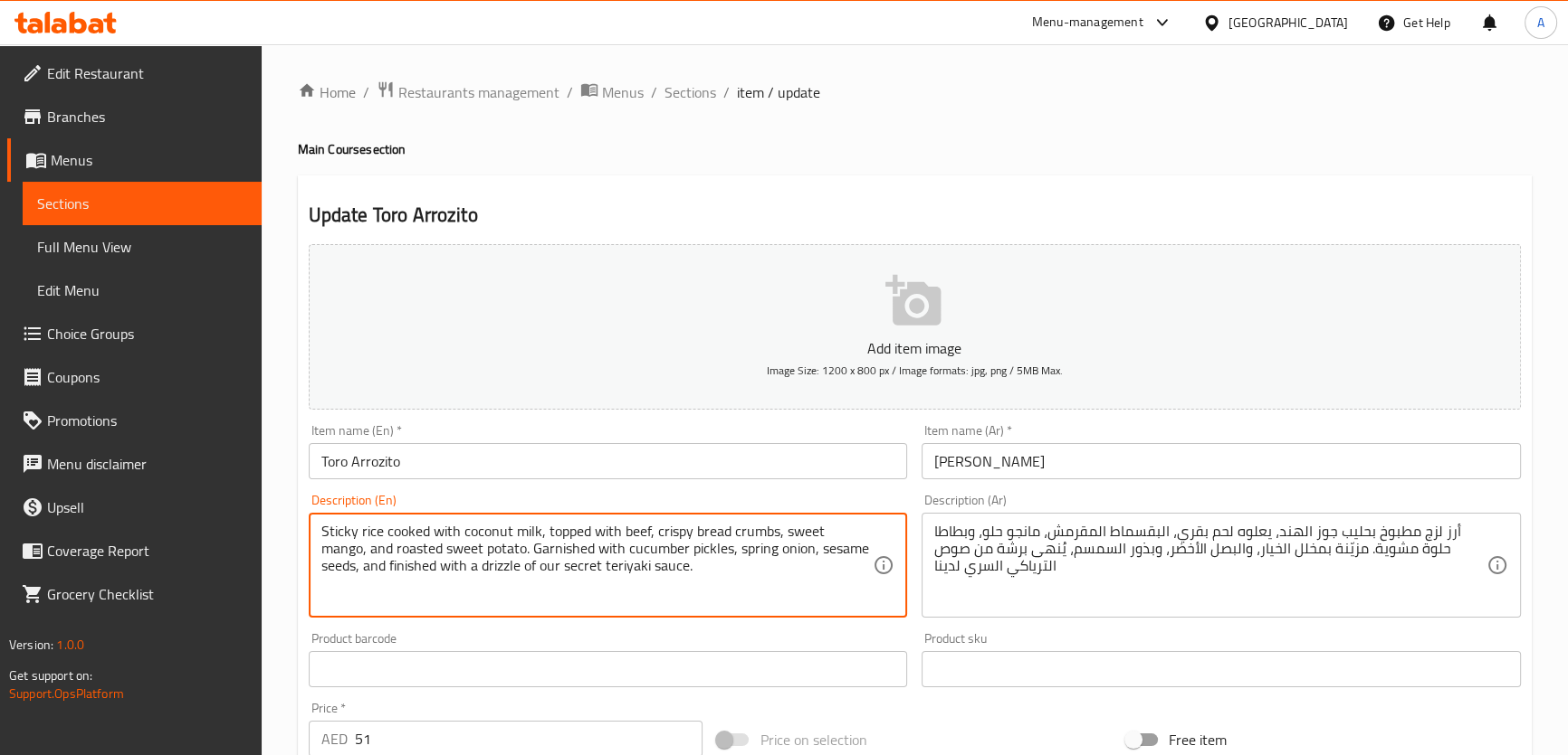
click at [460, 611] on div "Sticky rice cooked with coconut milk, topped with beef, crispy bread crumbs, sw…" at bounding box center [608, 566] width 600 height 105
click at [607, 537] on textarea "Sticky rice cooked with coconut milk, topped with beef, crispy bread crumbs, sw…" at bounding box center [597, 566] width 552 height 86
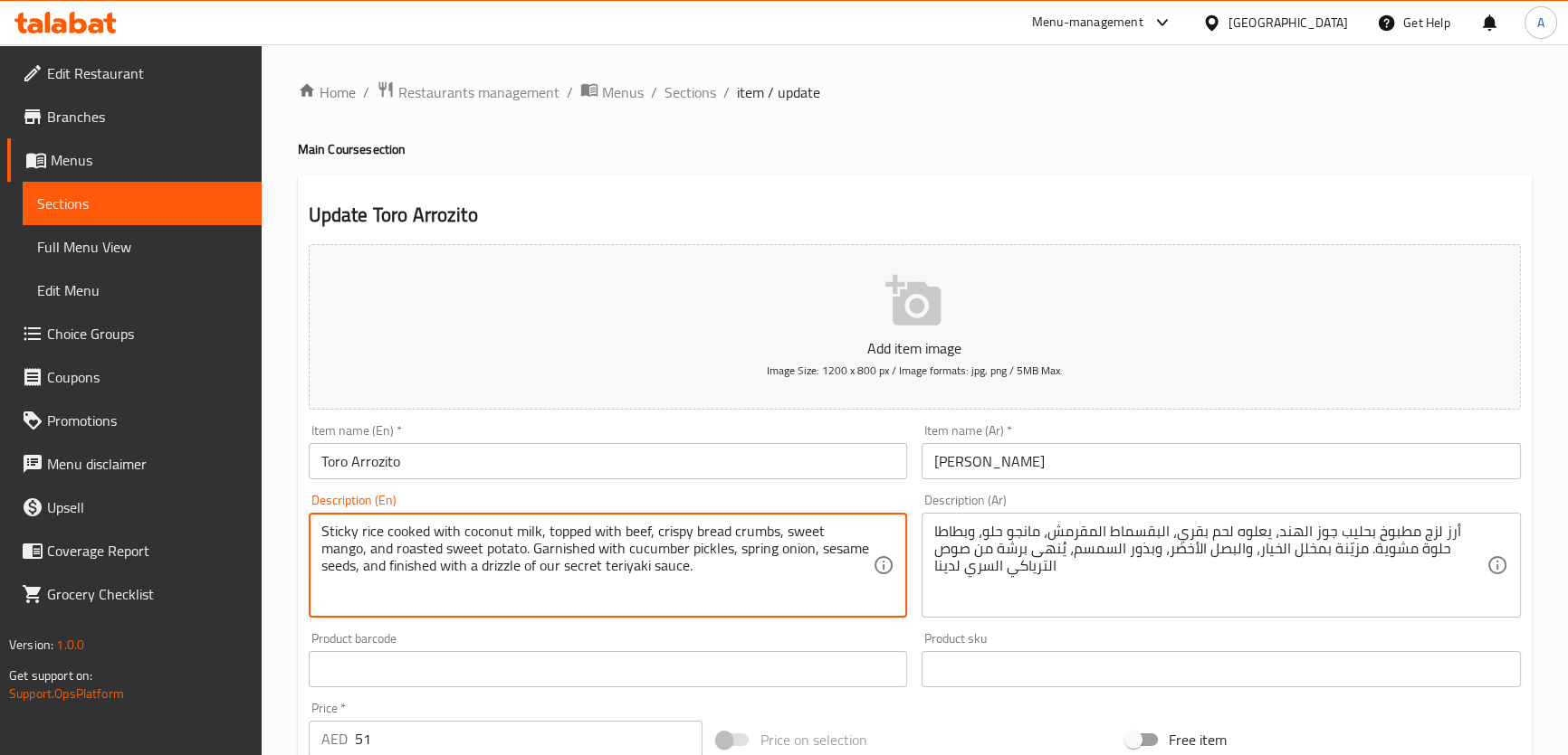
click at [775, 575] on textarea "Sticky rice cooked with coconut milk, topped with beef, crispy bread crumbs, sw…" at bounding box center [597, 566] width 552 height 86
click at [771, 557] on textarea "Sticky rice cooked with coconut milk, topped with beef, crispy bread crumbs, sw…" at bounding box center [597, 566] width 552 height 86
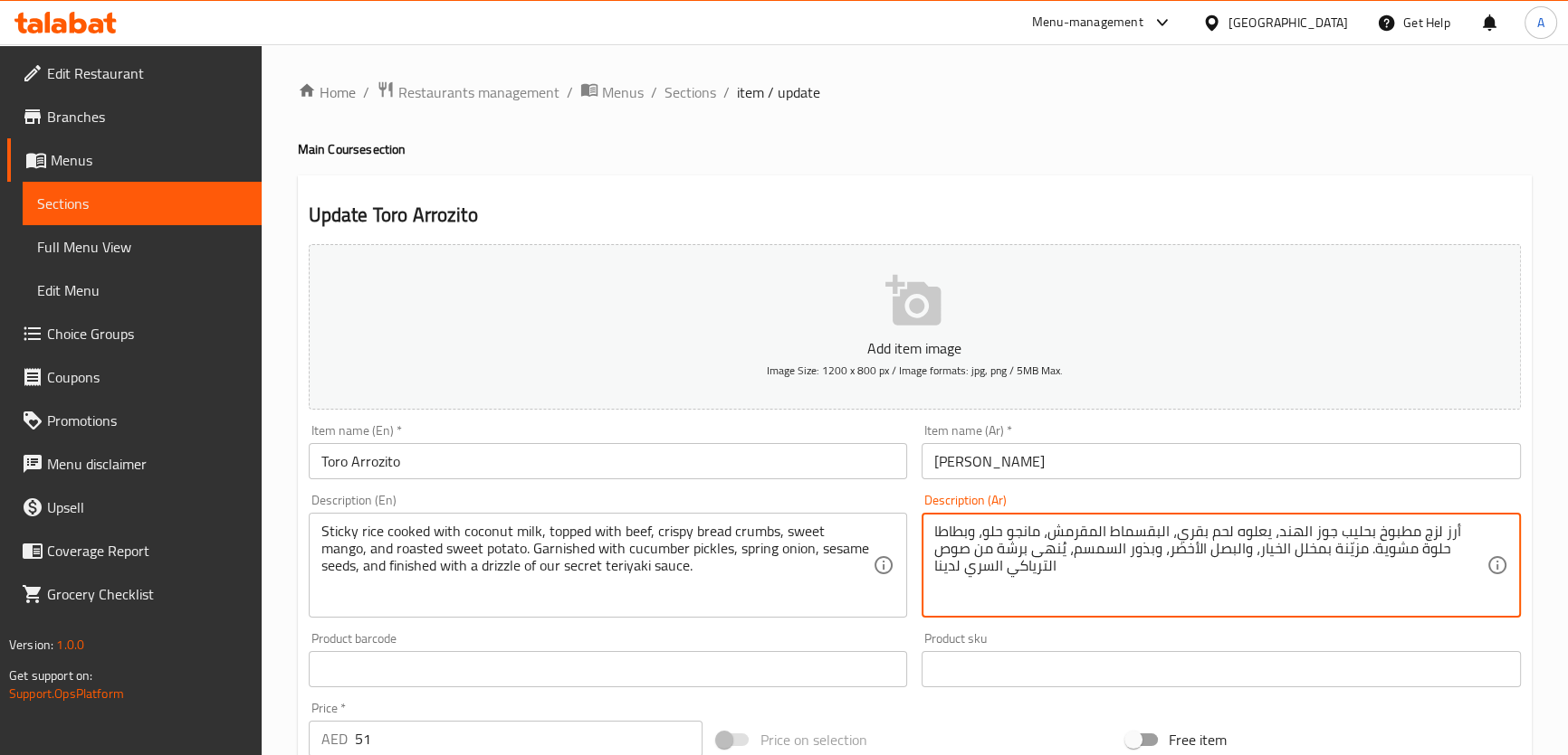
click at [1095, 576] on textarea "أرز لزج مطبوخ بحليب جوز الهند، يعلوه لحم بقري، البقسماط المقرمش، مانجو حلو، وبط…" at bounding box center [1209, 566] width 552 height 86
paste textarea "دبق مطبوخ بحليب جوز الهند، يعلوه لحم بقري، فتات خبز مقرمش، مانجو حلو، وبطاطا حل…"
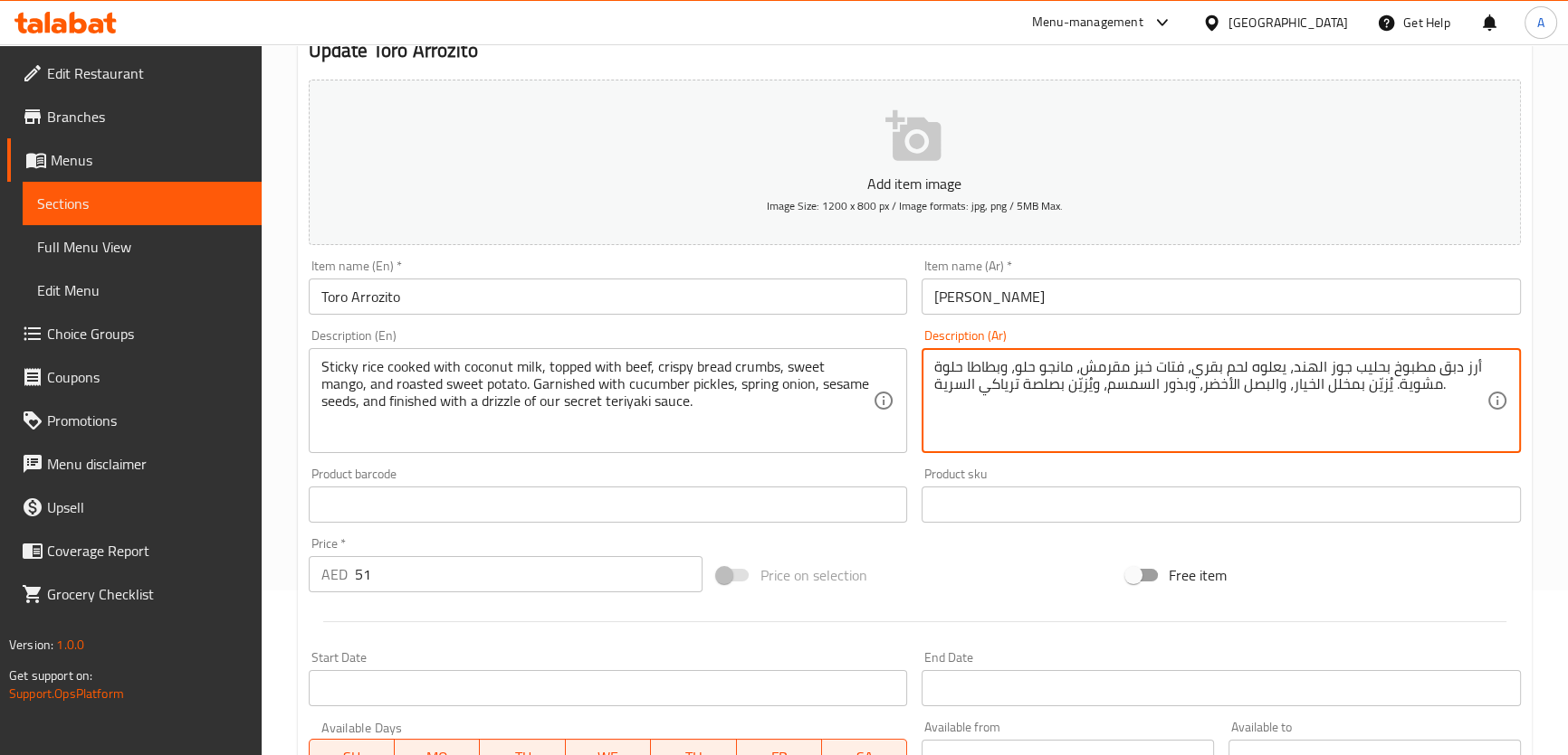
scroll to position [183, 0]
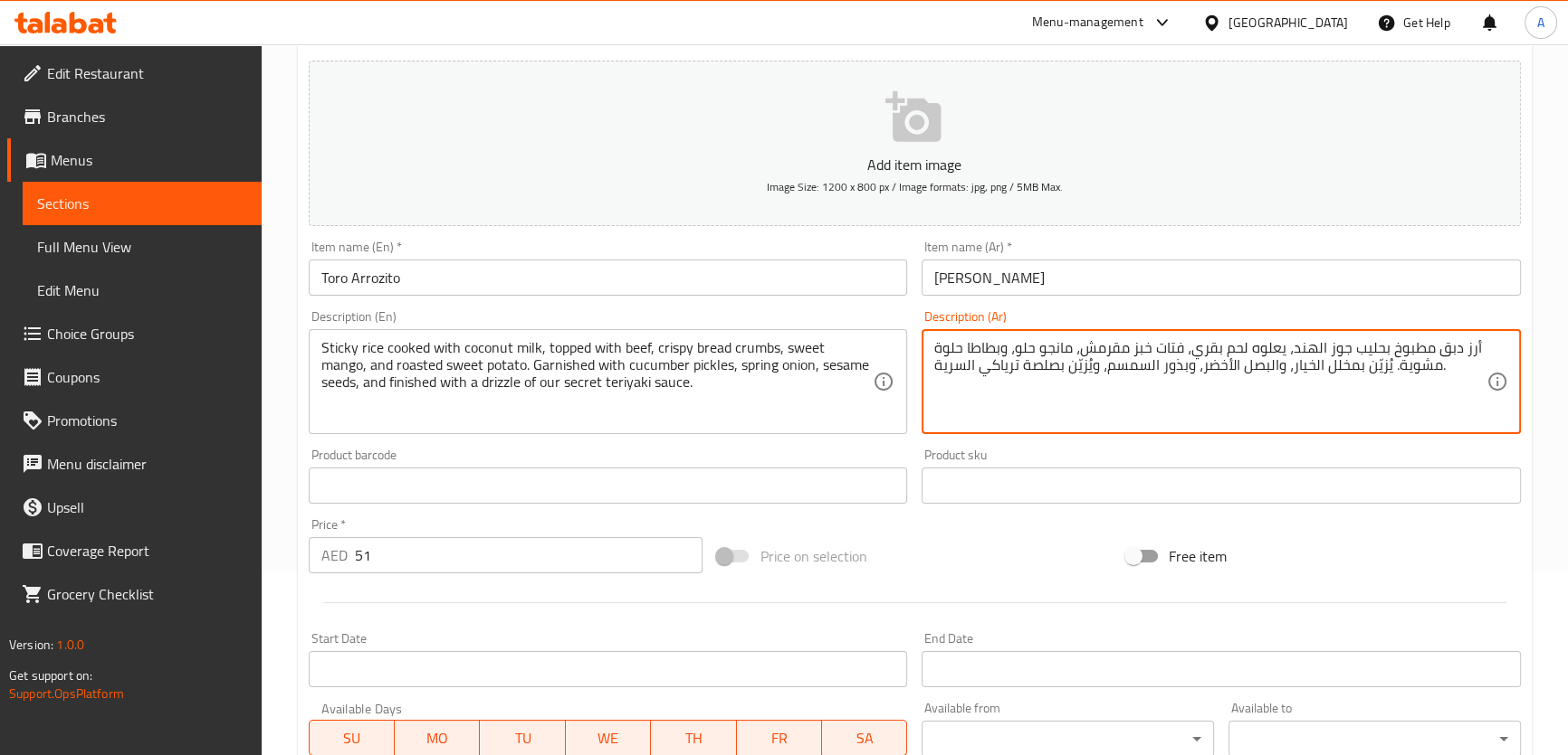
type textarea "أرز دبق مطبوخ بحليب جوز الهند، يعلوه لحم بقري، فتات خبز مقرمش، مانجو حلو، وبطاط…"
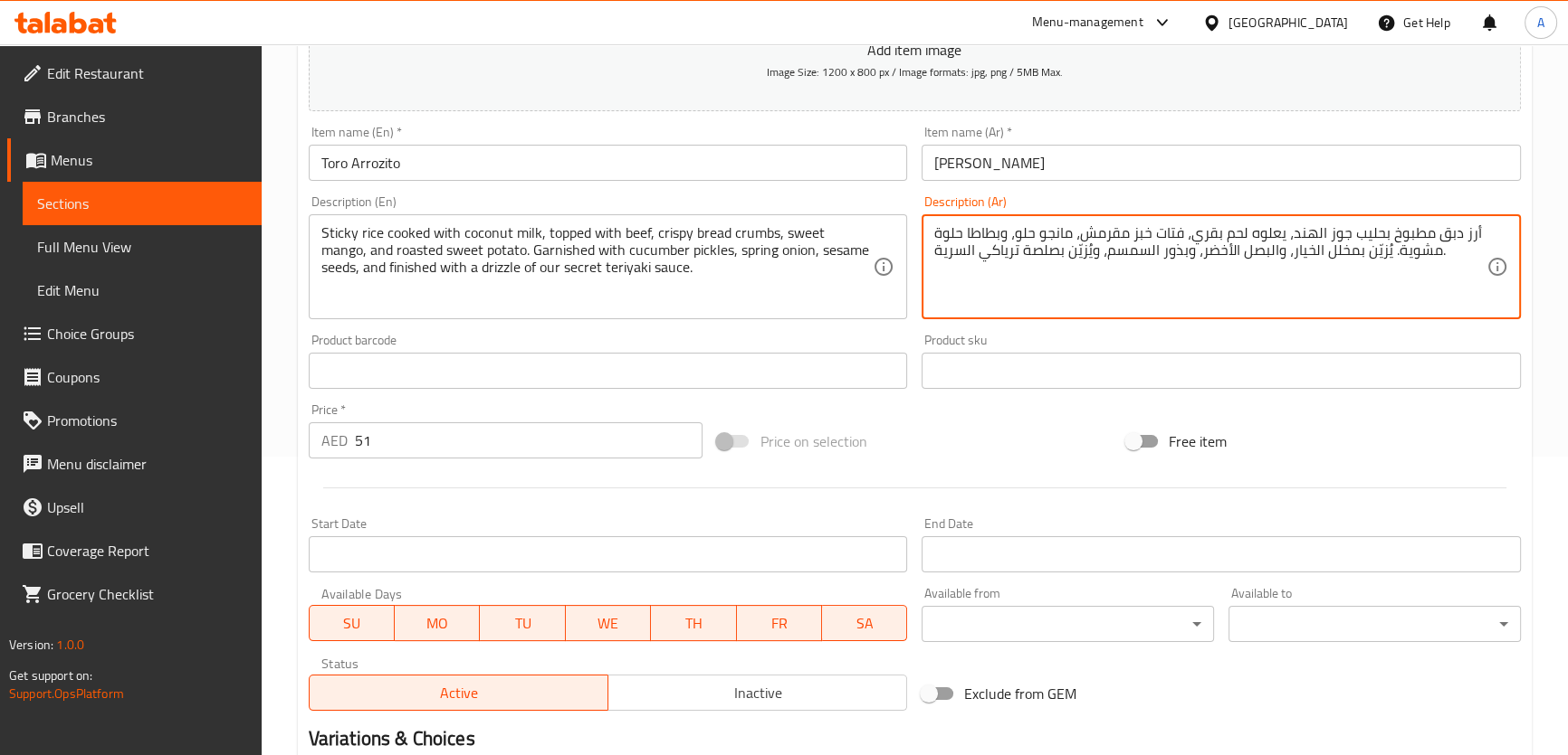
scroll to position [521, 0]
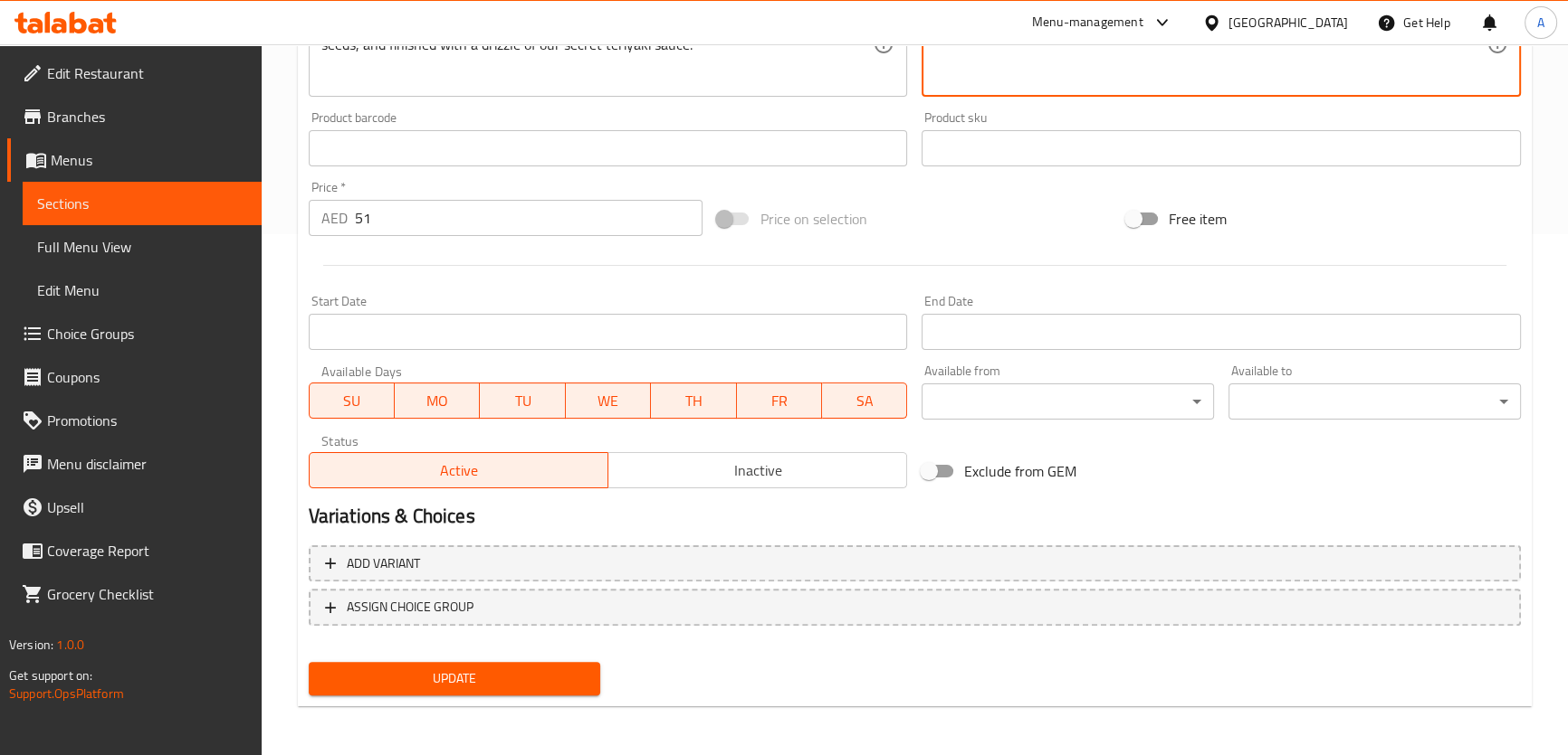
click at [543, 675] on span "Update" at bounding box center [455, 679] width 264 height 23
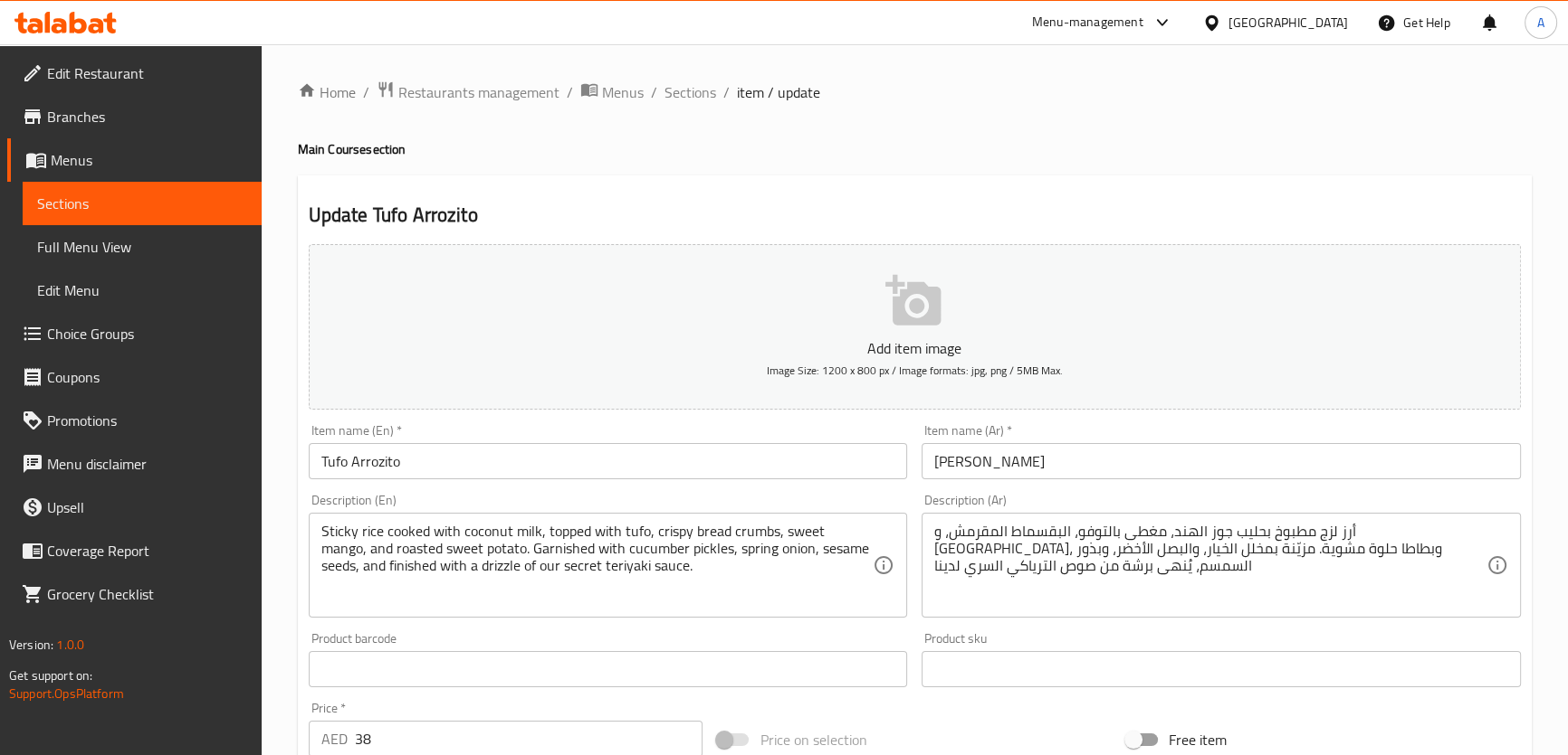
click at [612, 549] on textarea "Sticky rice cooked with coconut milk, topped with tufo, crispy bread crumbs, sw…" at bounding box center [597, 566] width 552 height 86
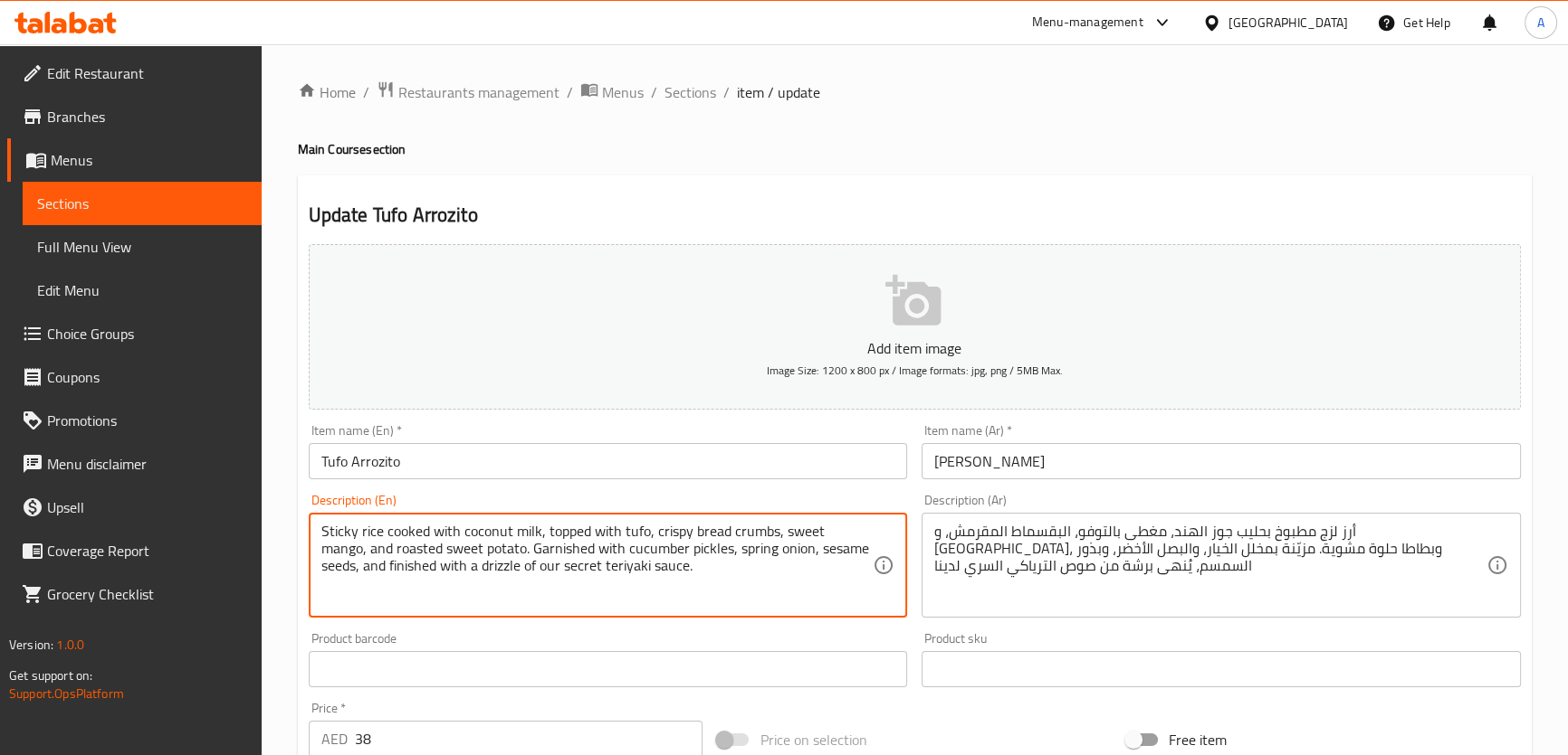
click at [669, 569] on textarea "Sticky rice cooked with coconut milk, topped with tufo, crispy bread crumbs, sw…" at bounding box center [597, 566] width 552 height 86
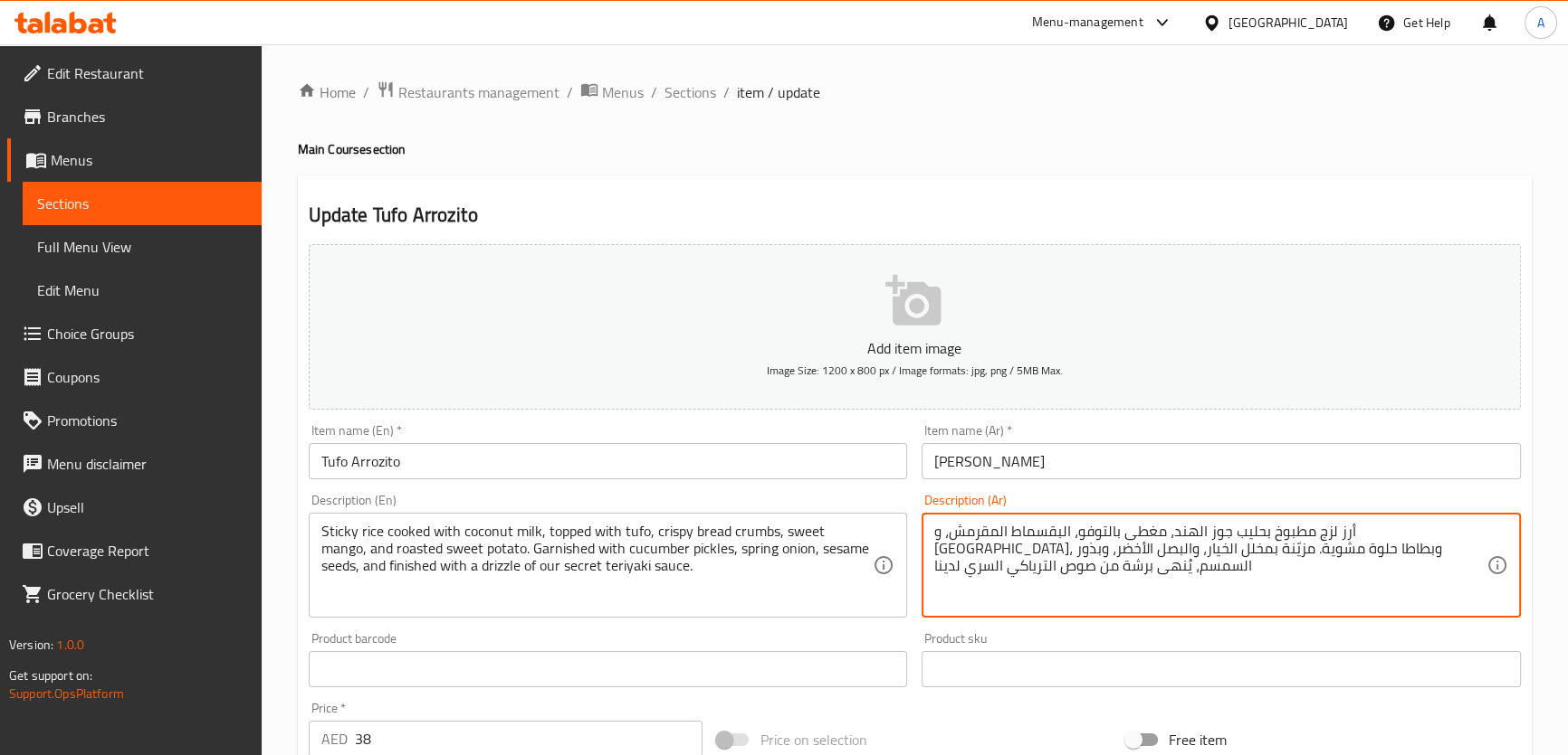
click at [1155, 567] on textarea "أرز لزج مطبوخ بحليب جوز الهند، مغطى بالتوفو، البقسماط المقرمش، و [GEOGRAPHIC_DA…" at bounding box center [1209, 566] width 552 height 86
paste textarea "دبق مطبوخ بحليب جوز الهند، مغطى بالتوفو، وفتات الخبز المقرمش، والمانجو الحلو، و…"
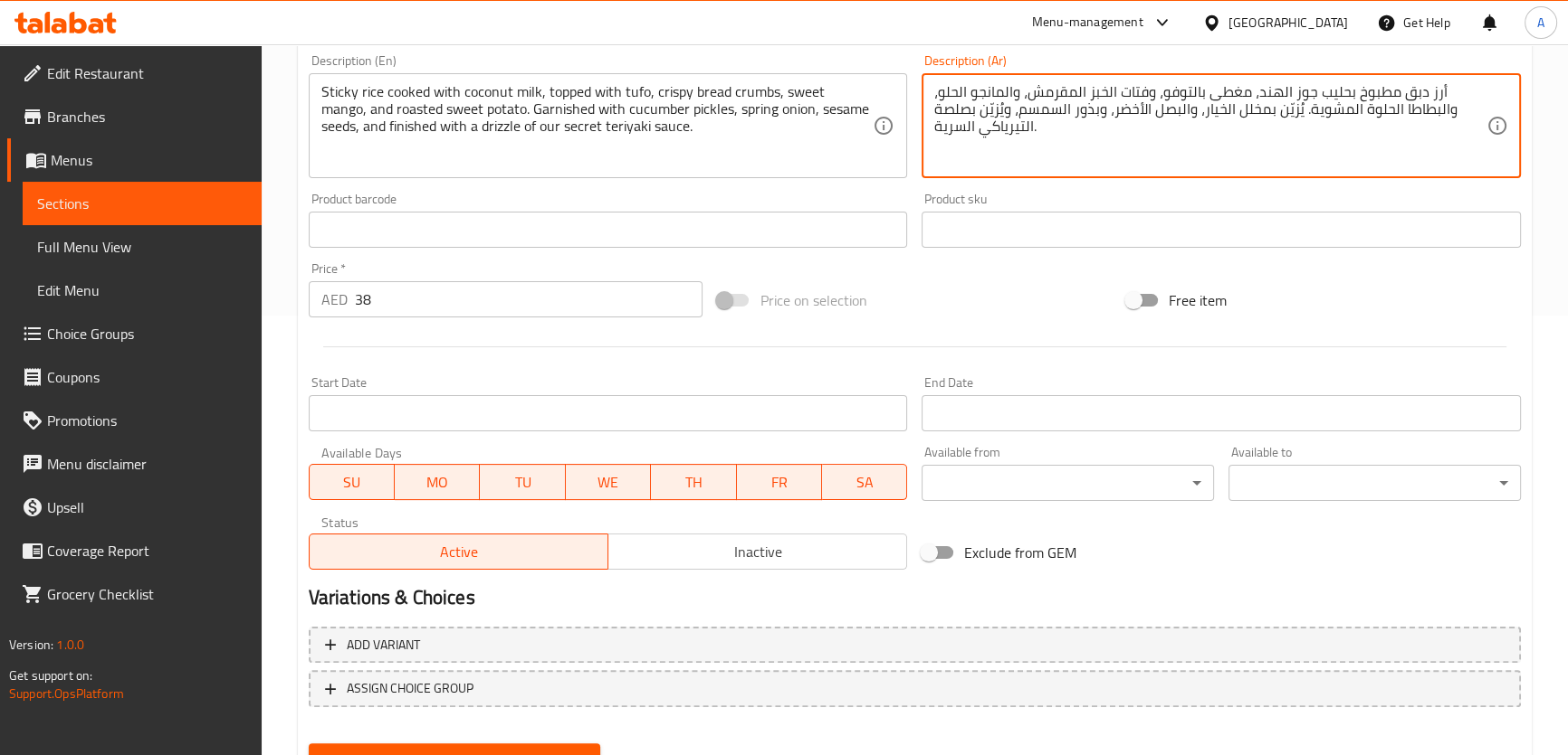
scroll to position [478, 0]
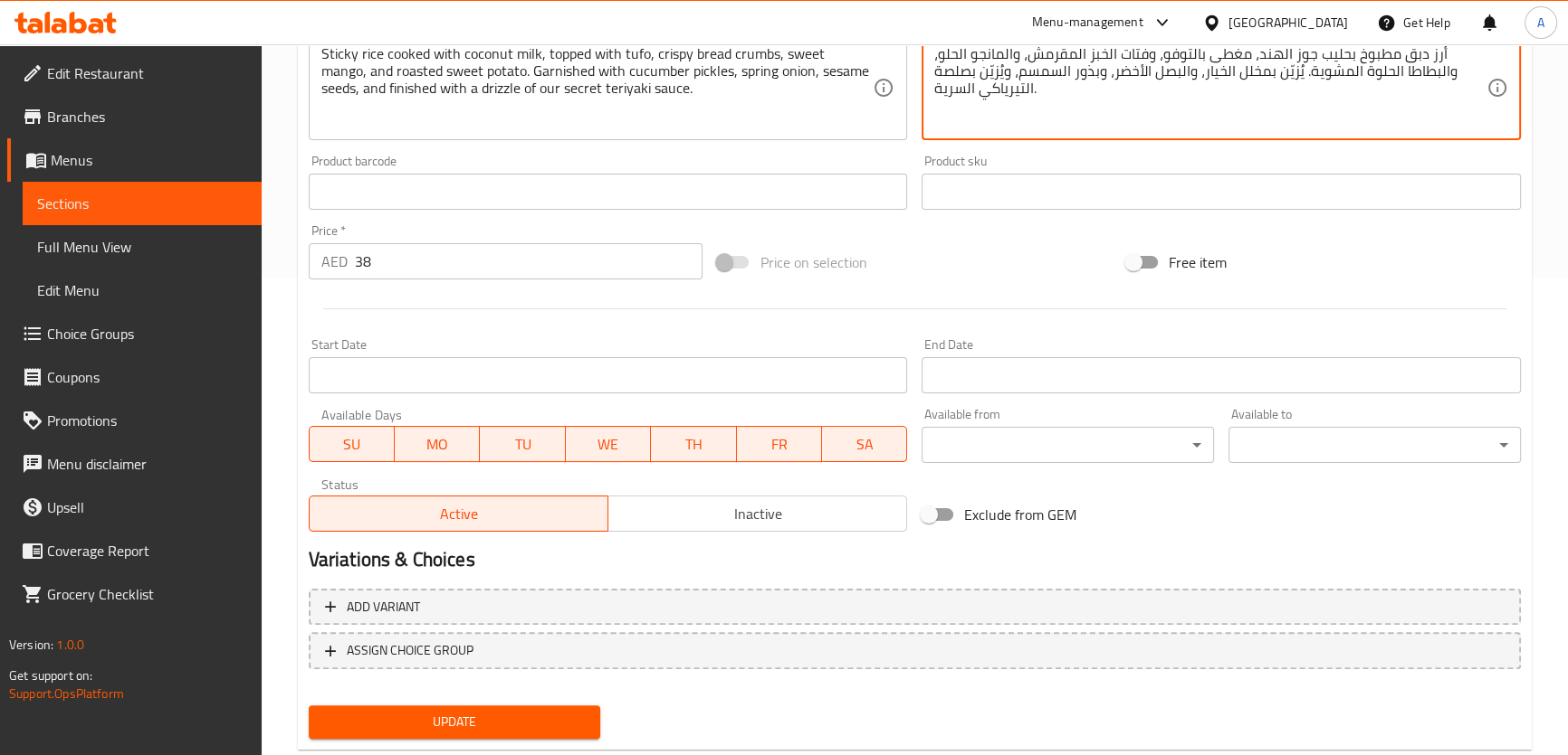
type textarea "أرز دبق مطبوخ بحليب جوز الهند، مغطى بالتوفو، وفتات الخبز المقرمش، والمانجو الحل…"
click at [530, 714] on span "Update" at bounding box center [455, 722] width 264 height 23
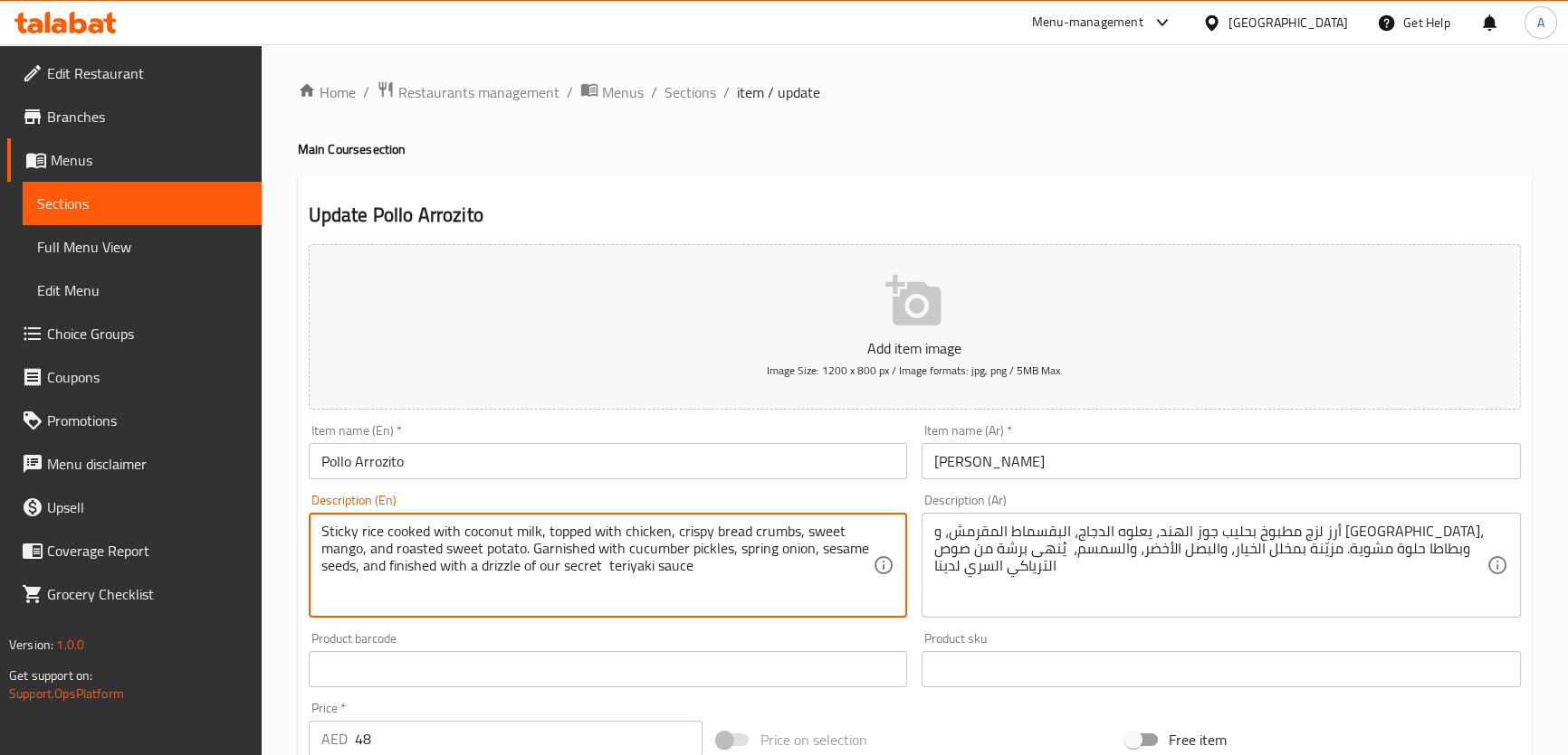
click at [661, 560] on textarea "Sticky rice cooked with coconut milk, topped with chicken, crispy bread crumbs,…" at bounding box center [597, 566] width 552 height 86
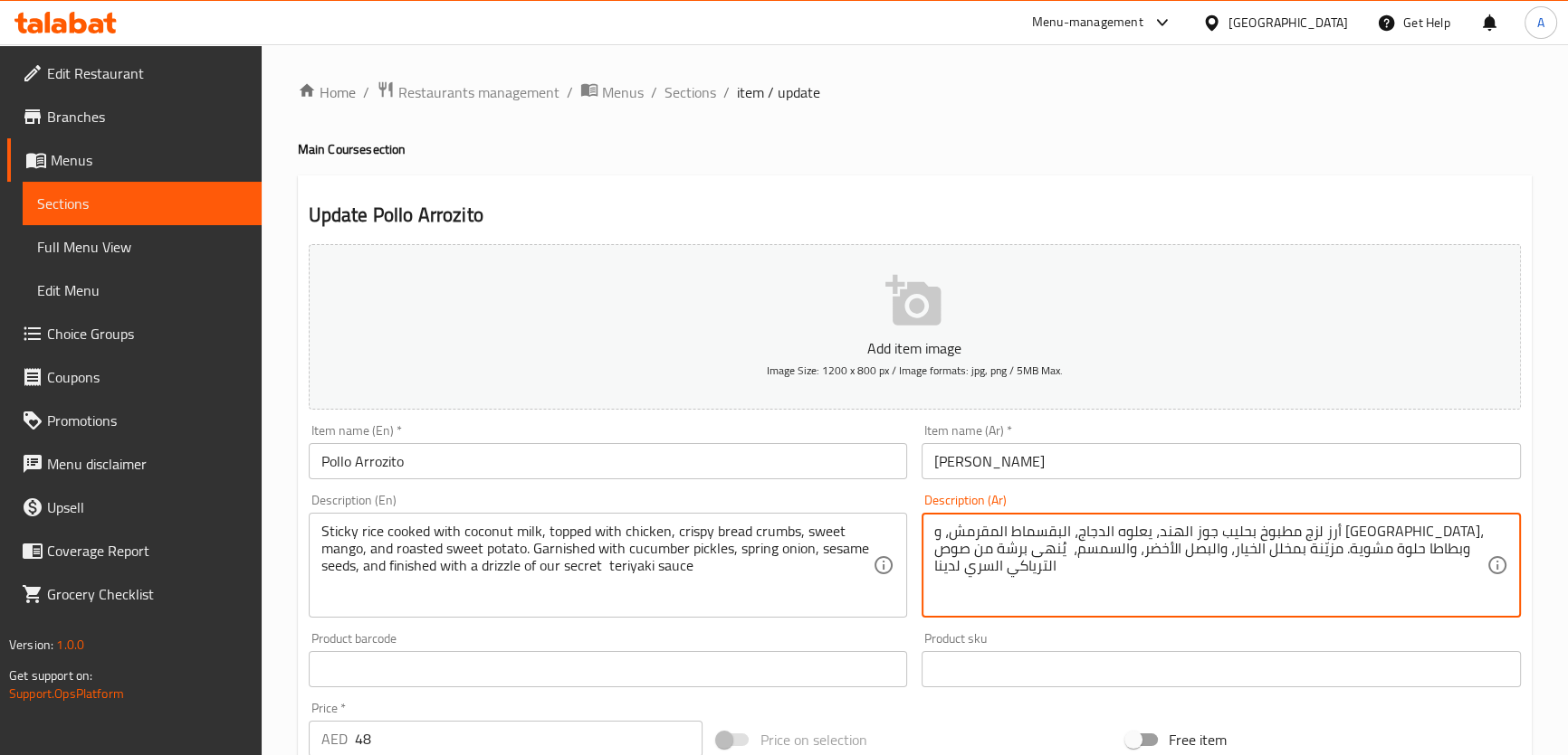
click at [1156, 553] on textarea "أرز لزج مطبوخ بحليب جوز الهند، يعلوه الدجاج، البقسماط المقرمش، و [GEOGRAPHIC_DA…" at bounding box center [1209, 566] width 552 height 86
paste textarea "دبق مطبوخ بحليب جوز الهند، يعلوه الدجاج، فتات الخبز المقرمش، المانجو الحلو، وال…"
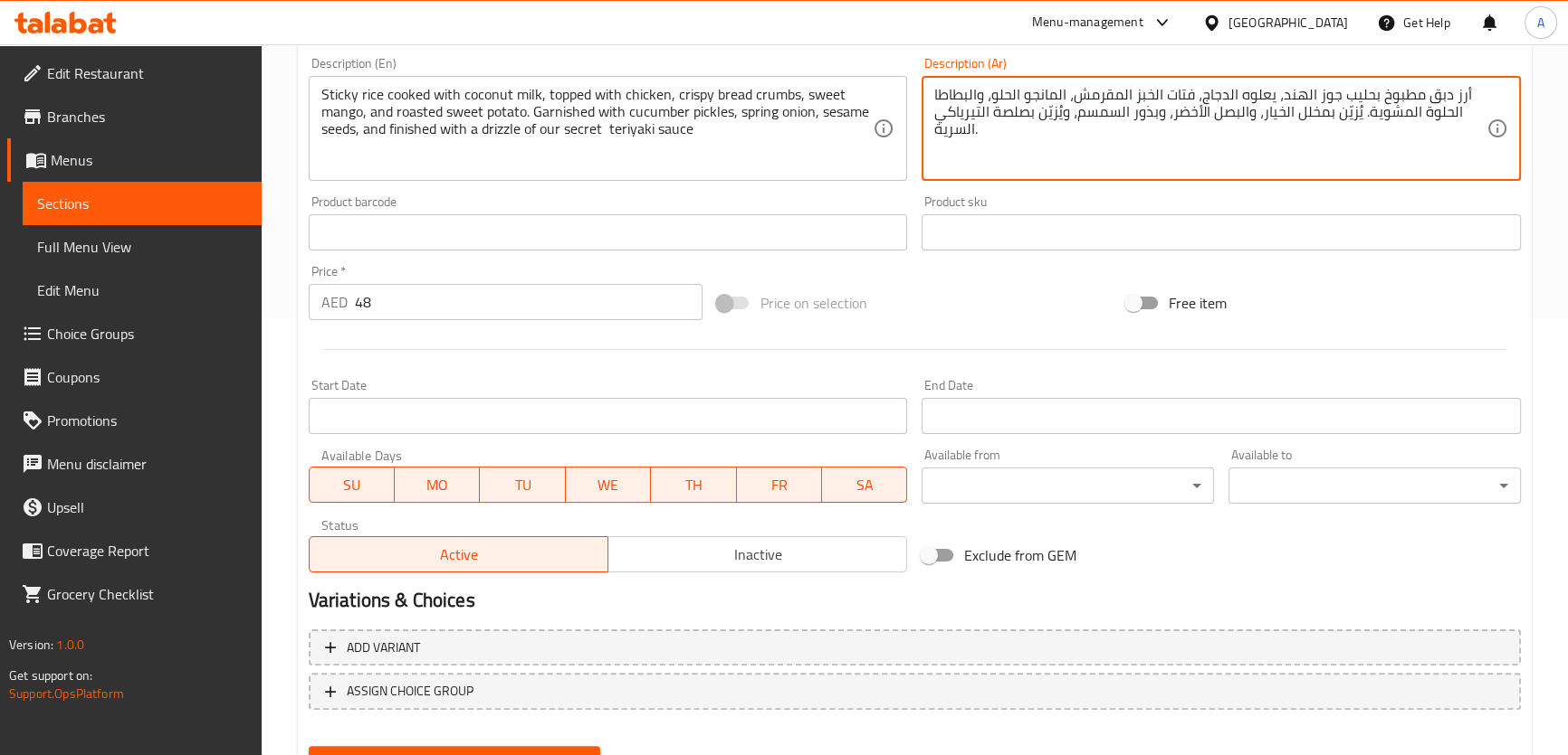
scroll to position [499, 0]
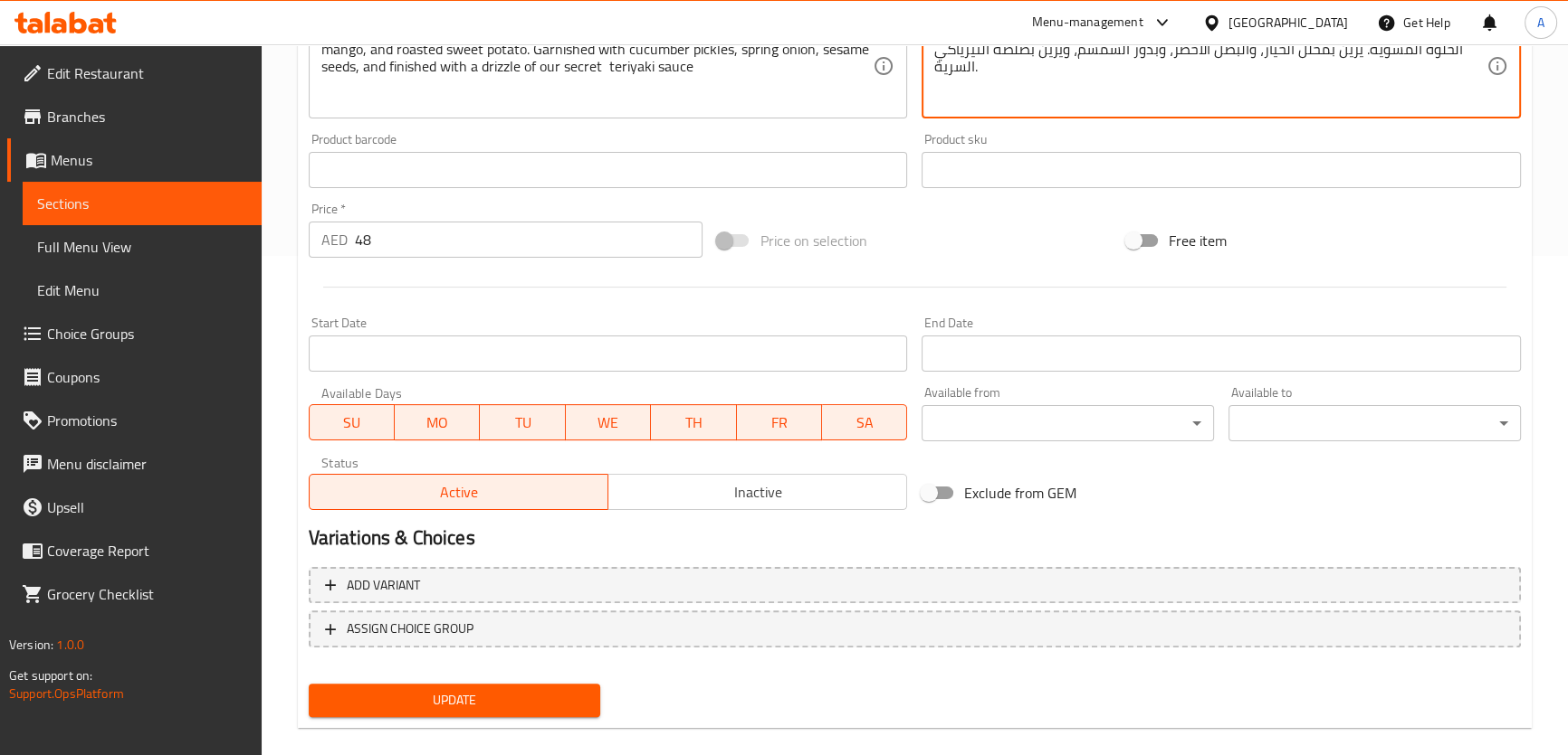
type textarea "أرز دبق مطبوخ بحليب جوز الهند، يعلوه الدجاج، فتات الخبز المقرمش، المانجو الحلو،…"
click at [477, 690] on span "Update" at bounding box center [455, 701] width 264 height 23
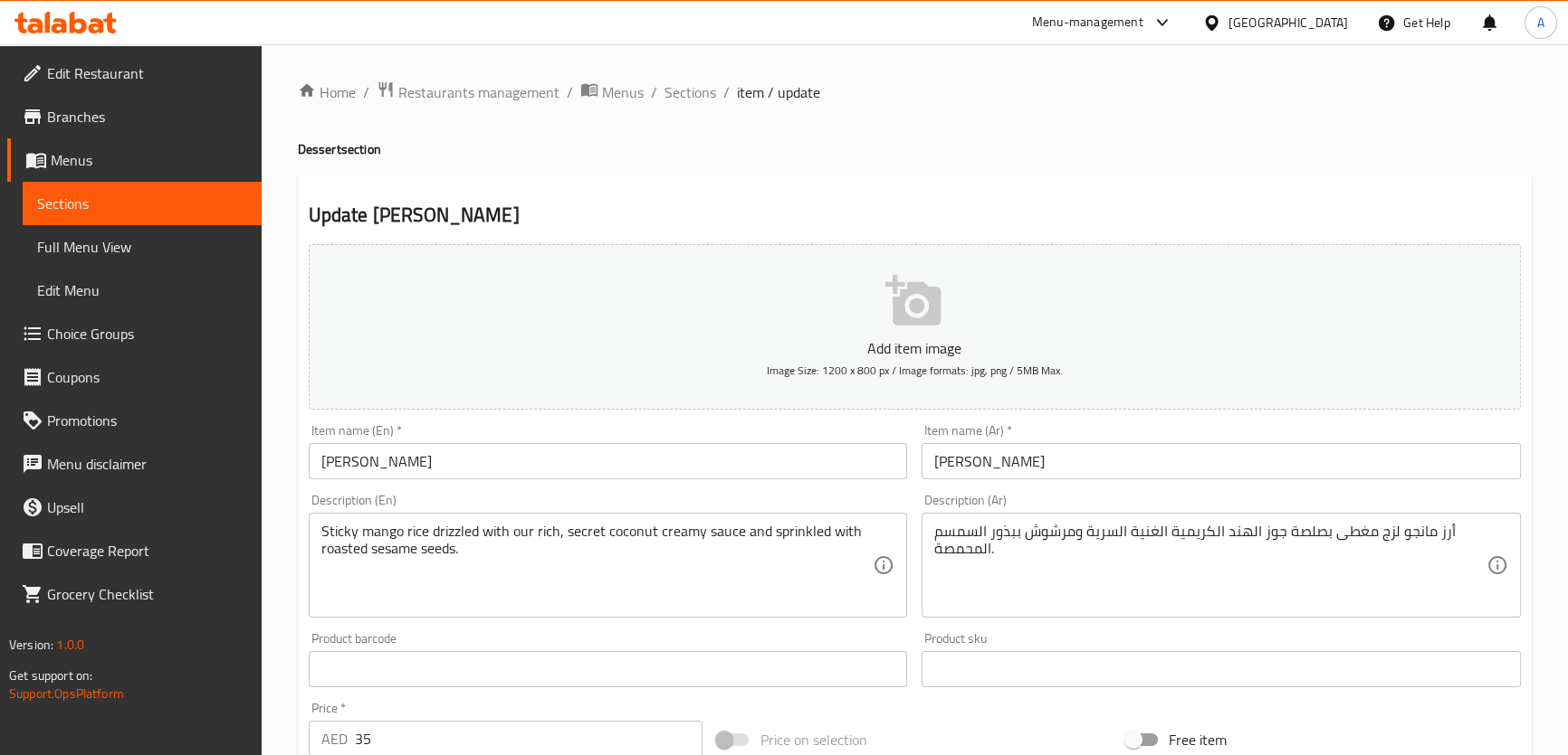
click at [764, 529] on div "Home / Restaurants management / Menus / Sections / item / update Dessert sectio…" at bounding box center [914, 661] width 1234 height 1161
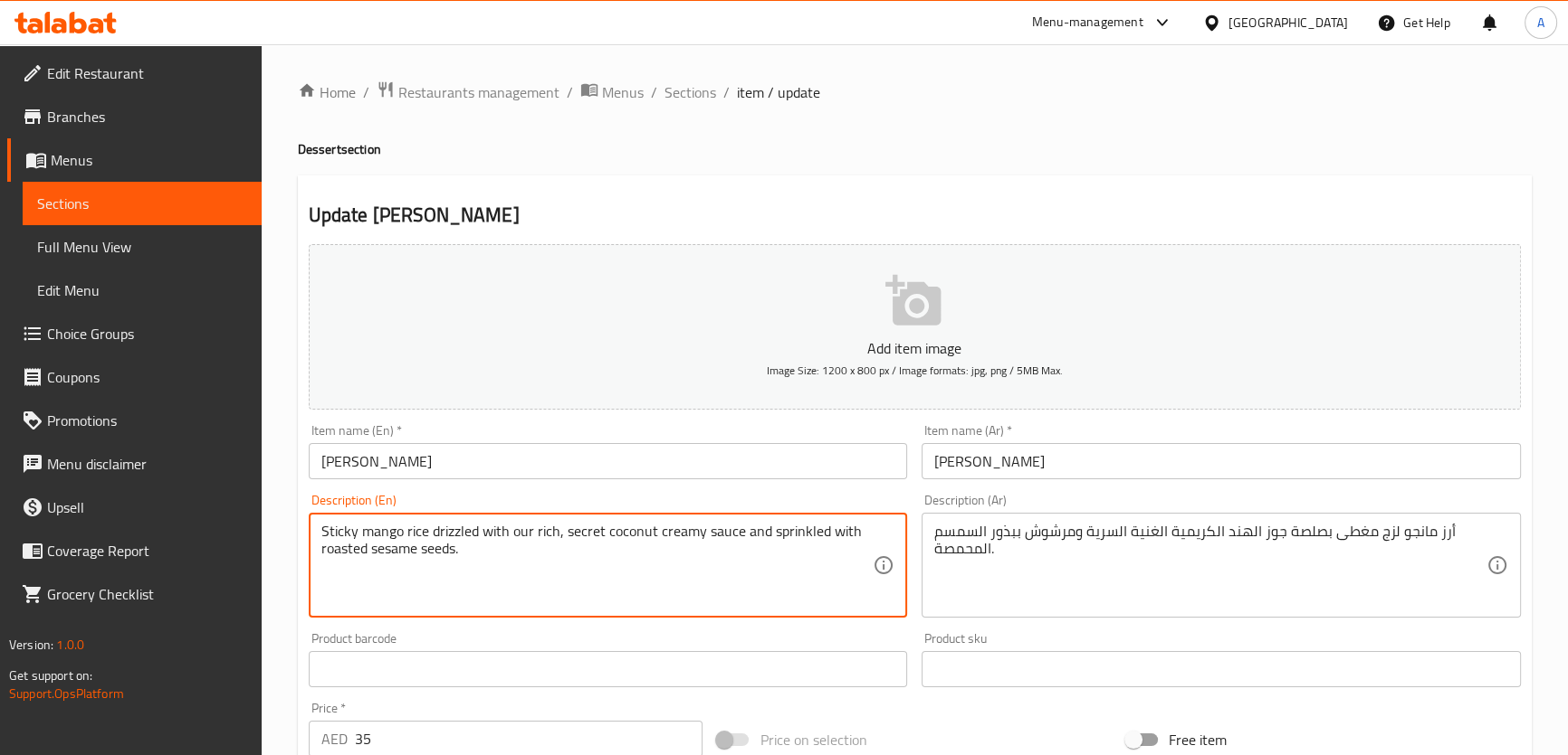
click at [764, 529] on textarea "Sticky mango rice drizzled with our rich, secret coconut creamy sauce and sprin…" at bounding box center [597, 566] width 552 height 86
click at [531, 589] on textarea "Sticky mango rice drizzled with our rich, secret coconut creamy sauce and sprin…" at bounding box center [597, 566] width 552 height 86
click at [532, 589] on textarea "Sticky mango rice drizzled with our rich, secret coconut creamy sauce and sprin…" at bounding box center [597, 566] width 552 height 86
click at [632, 542] on textarea "Sticky mango rice drizzled with our rich, secret coconut creamy sauce and sprin…" at bounding box center [597, 566] width 552 height 86
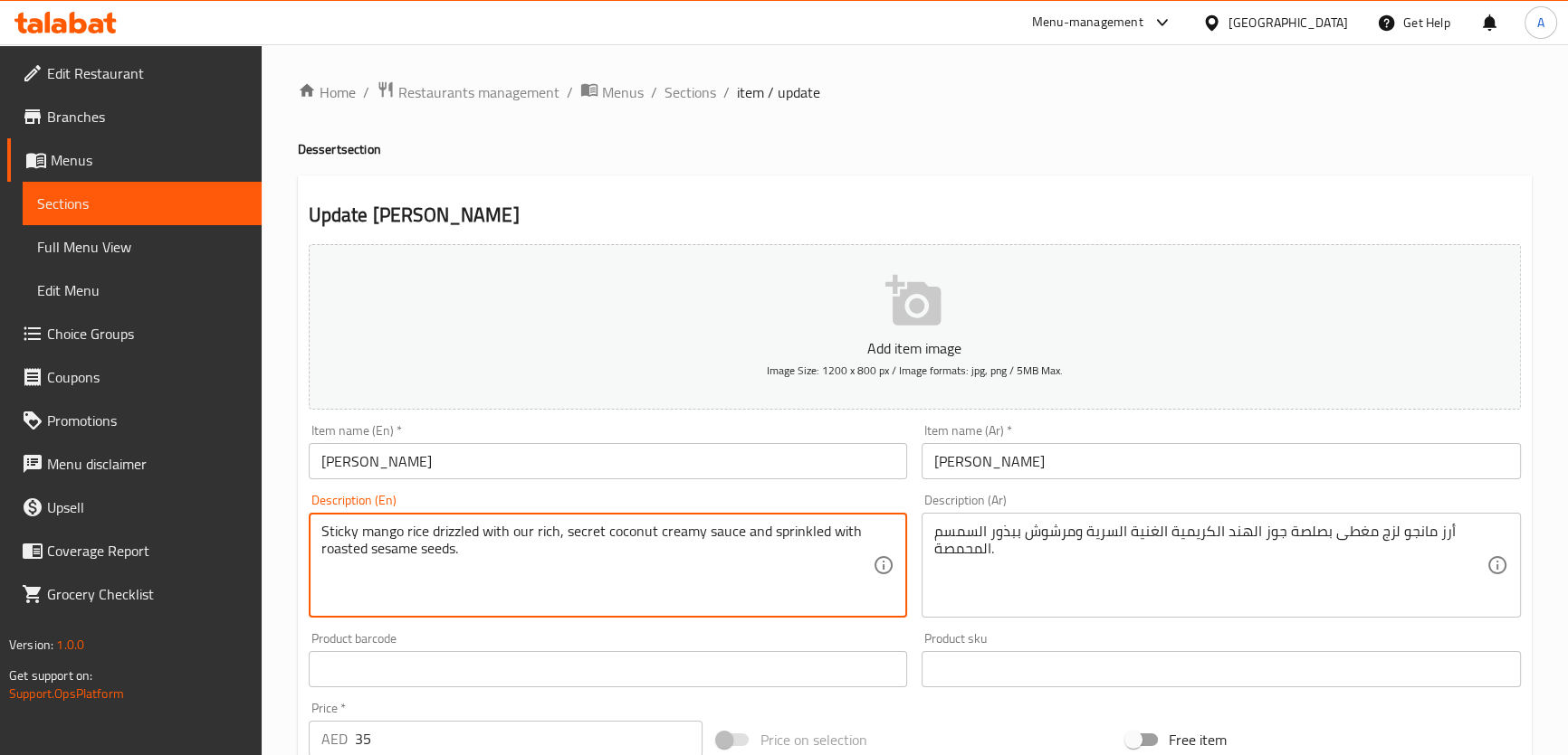
click at [632, 542] on textarea "Sticky mango rice drizzled with our rich, secret coconut creamy sauce and sprin…" at bounding box center [597, 566] width 552 height 86
click at [1124, 552] on textarea "أرز مانجو لزج مغطى بصلصة جوز الهند الكريمية الغنية السرية ومرشوش ببذور السمسم ا…" at bounding box center [1209, 566] width 552 height 86
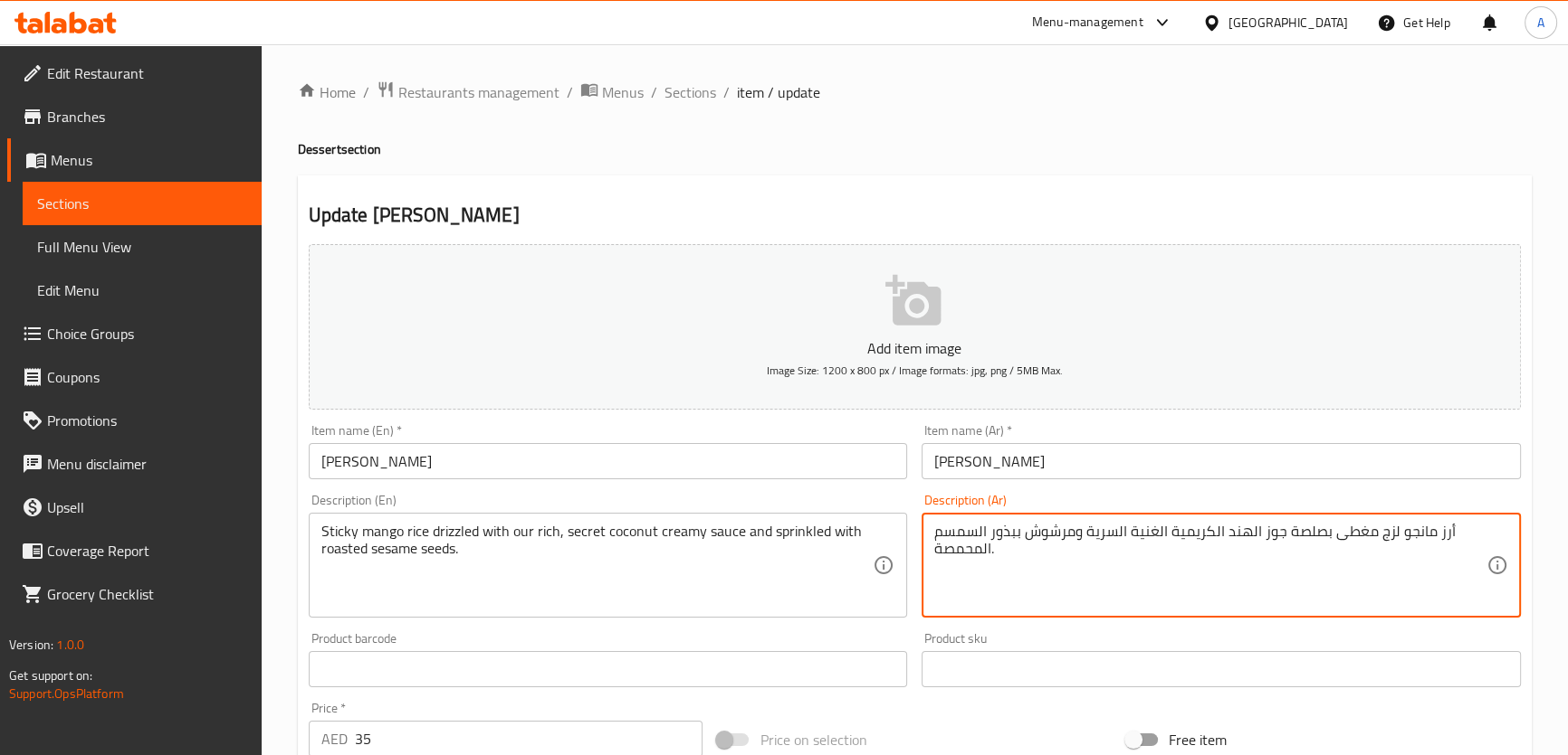
click at [1124, 552] on textarea "أرز مانجو لزج مغطى بصلصة جوز الهند الكريمية الغنية السرية ومرشوش ببذور السمسم ا…" at bounding box center [1209, 566] width 552 height 86
paste textarea "المانجو اللزج مع صلصة جوز الهند الكريمية السرية الغنية والمرشوشة ببذور السمسم ا…"
type textarea "أرز المانجو اللزج مع صلصة جوز الهند الكريمية السرية الغنية والمرشوشة ببذور السم…"
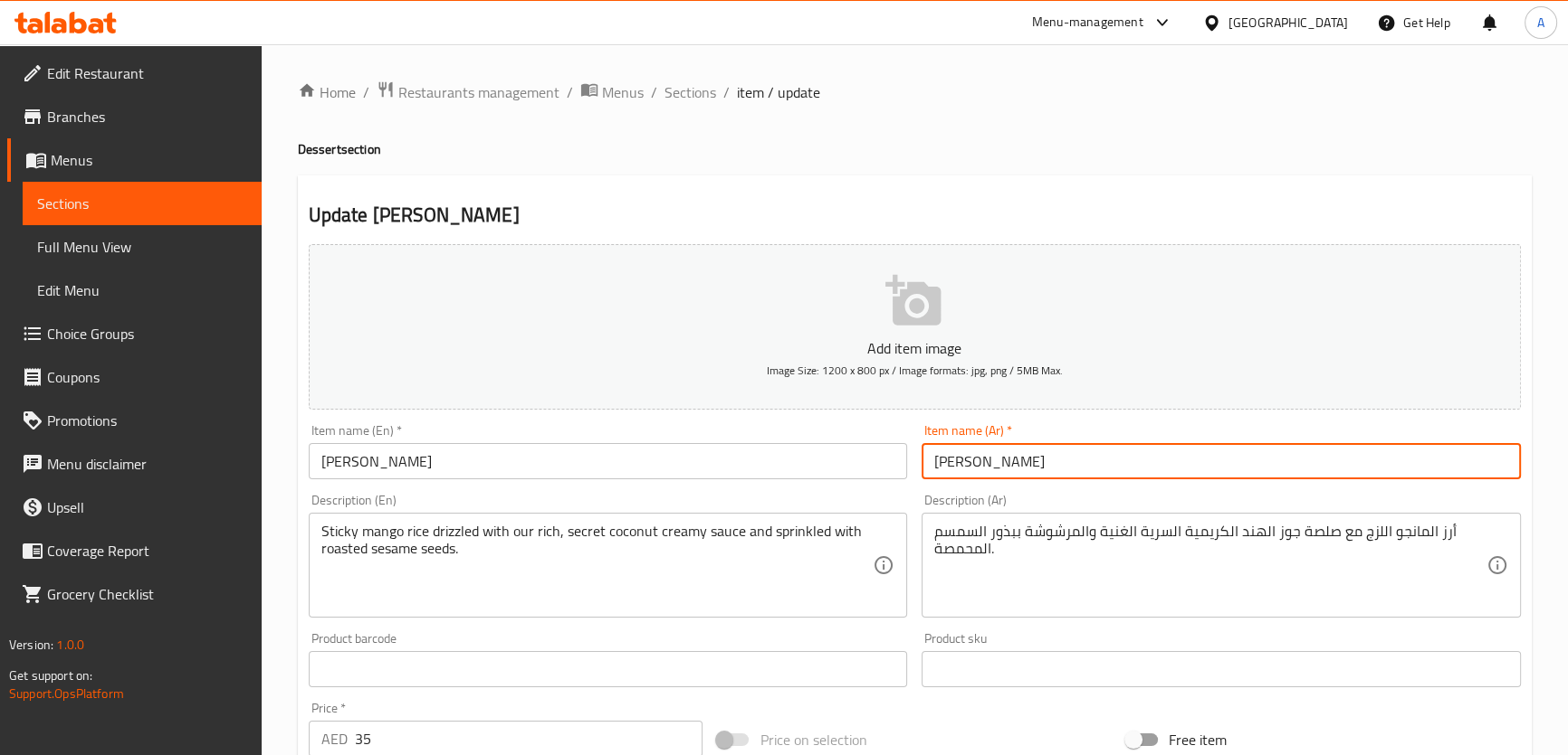
click at [1003, 463] on input "ألفونسو دولسي" at bounding box center [1221, 461] width 600 height 37
click at [1001, 467] on input "ألفونسو دولسي" at bounding box center [1221, 461] width 600 height 37
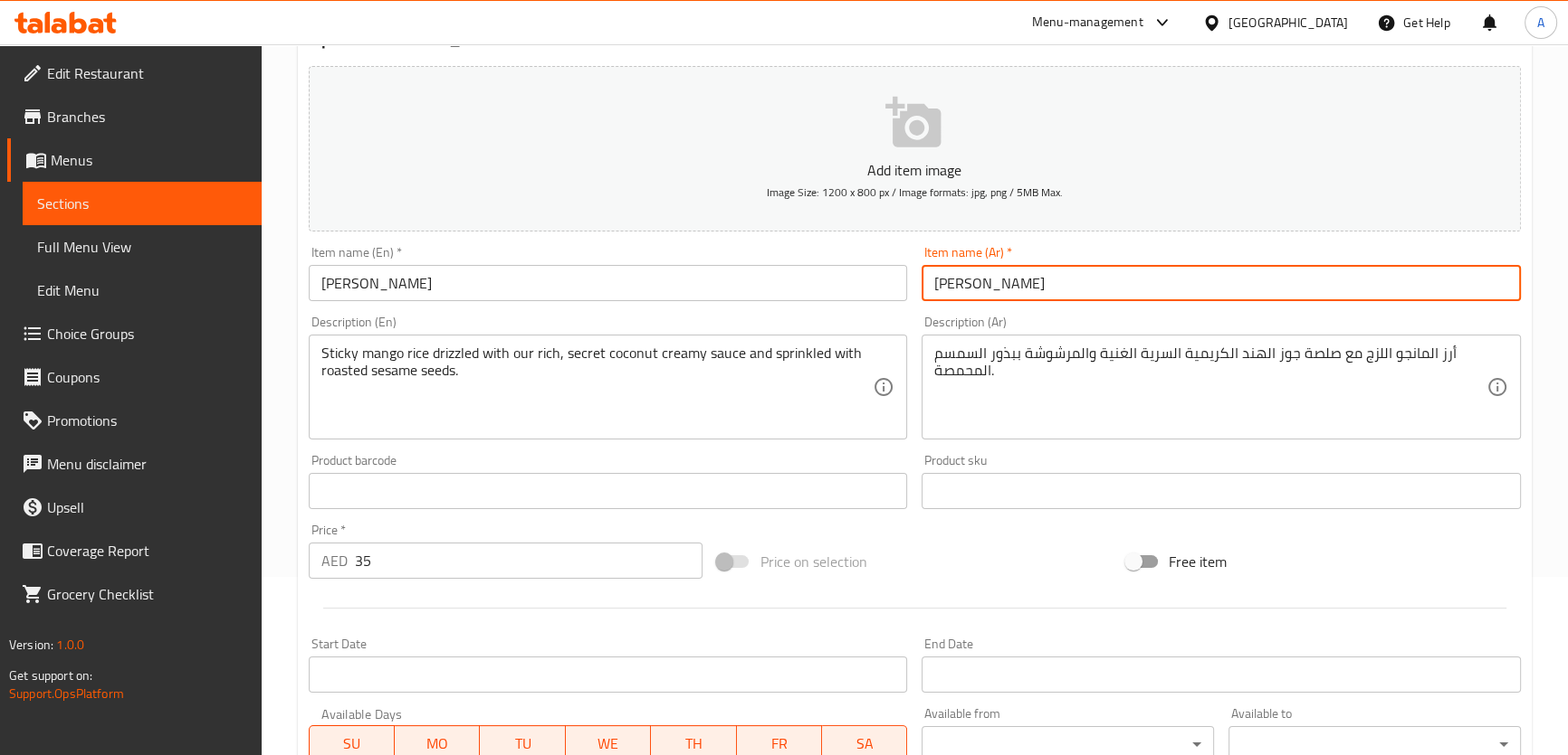
scroll to position [176, 0]
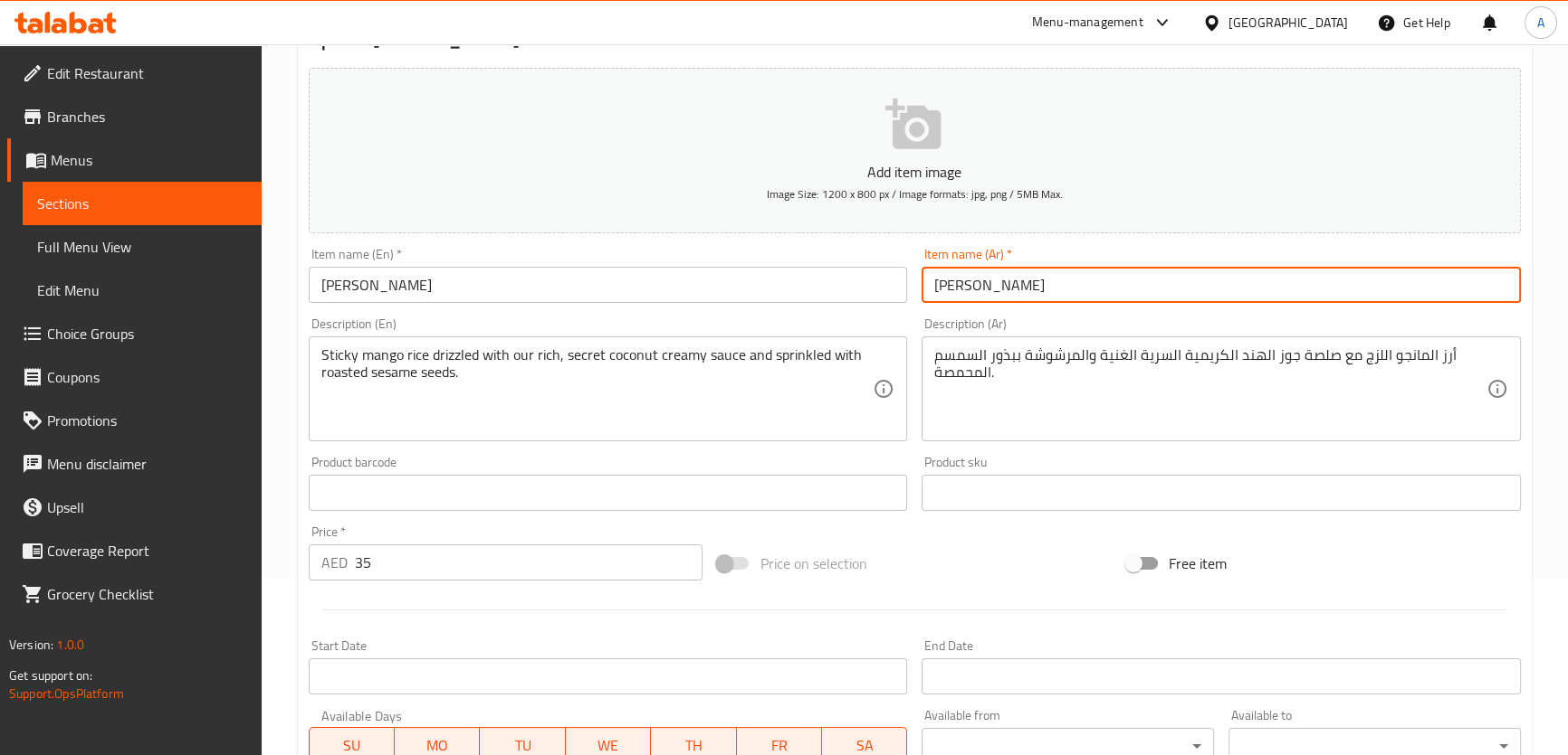
type input "ألفونو دولسي"
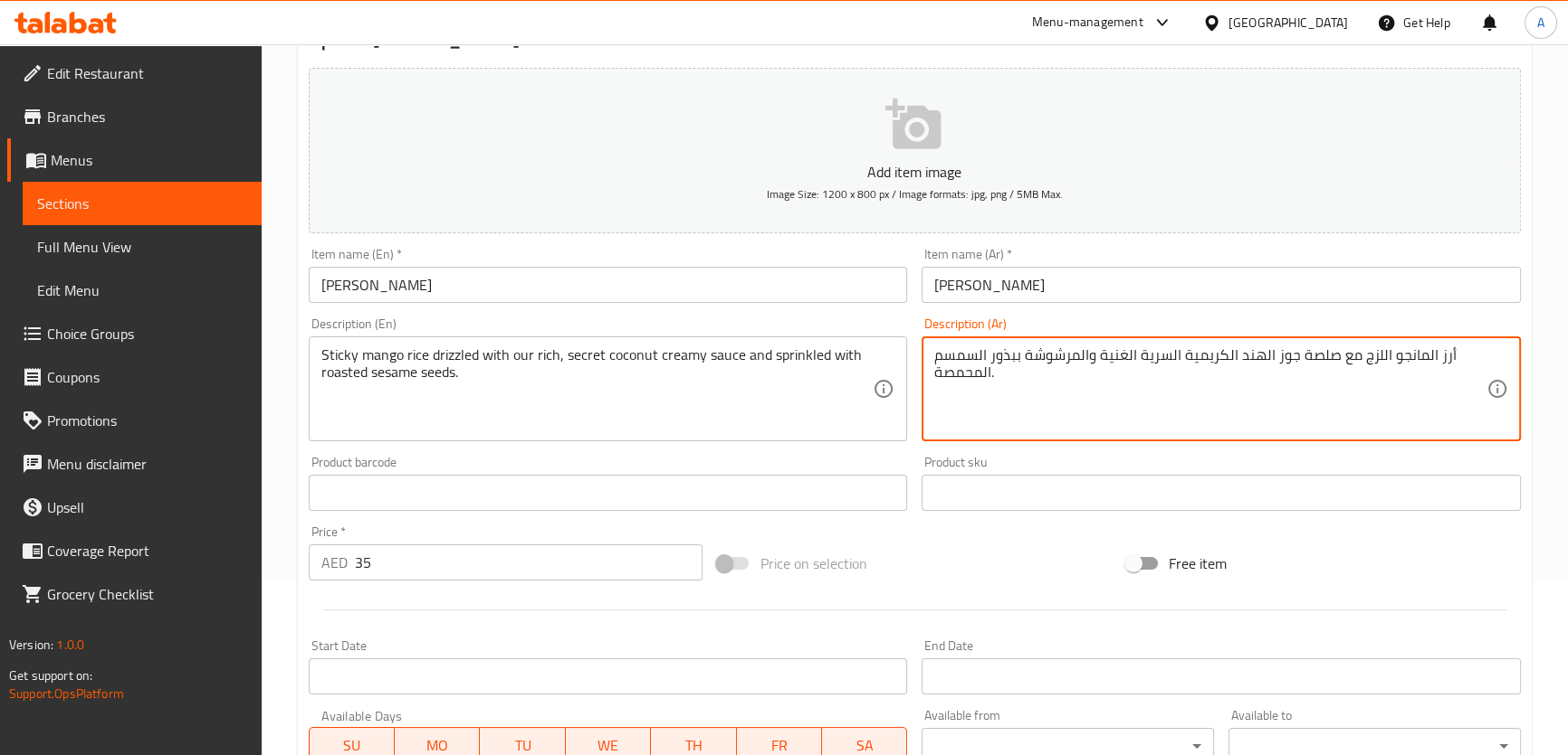
drag, startPoint x: 1422, startPoint y: 349, endPoint x: 1430, endPoint y: 360, distance: 13.6
click at [1430, 360] on textarea "أرز المانجو اللزج مع صلصة جوز الهند الكريمية السرية الغنية والمرشوشة ببذور السم…" at bounding box center [1209, 389] width 552 height 86
click at [1374, 347] on textarea "أرز مانجو اللزج مع صلصة جوز الهند الكريمية السرية الغنية والمرشوشة ببذور السمسم…" at bounding box center [1209, 389] width 552 height 86
click at [1401, 411] on textarea "أرز مانجو دبق مع صلصة جوز الهند الكريمية السرية الغنية والمرشوشة ببذور السمسم ا…" at bounding box center [1209, 389] width 552 height 86
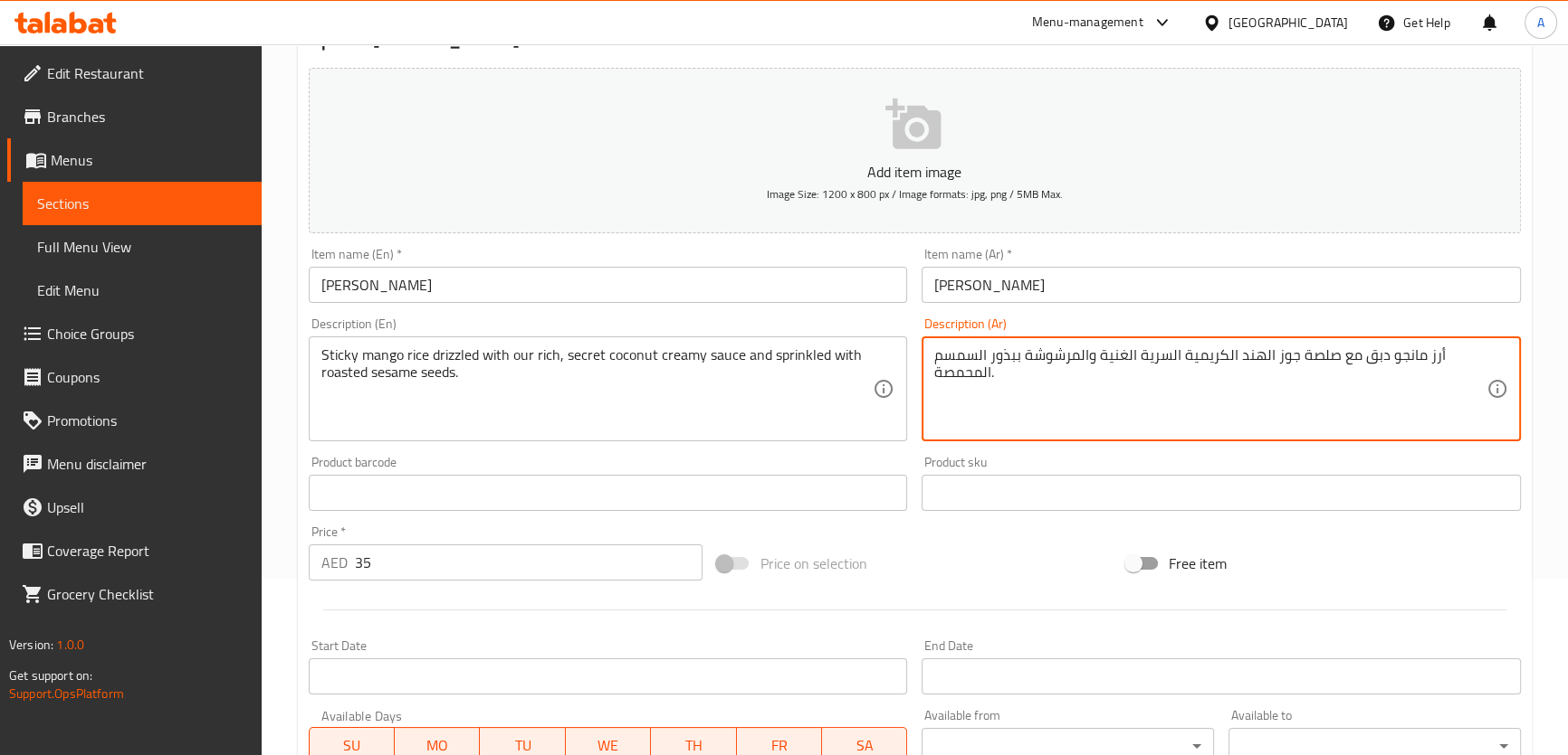
click at [1401, 411] on textarea "أرز مانجو دبق مع صلصة جوز الهند الكريمية السرية الغنية والمرشوشة ببذور السمسم ا…" at bounding box center [1209, 389] width 552 height 86
click at [1344, 411] on textarea "أرز مانجو دبق مع صلصة جوز الهند الكريمية السرية الغنية والمرشوشة ببذور السمسم ا…" at bounding box center [1209, 389] width 552 height 86
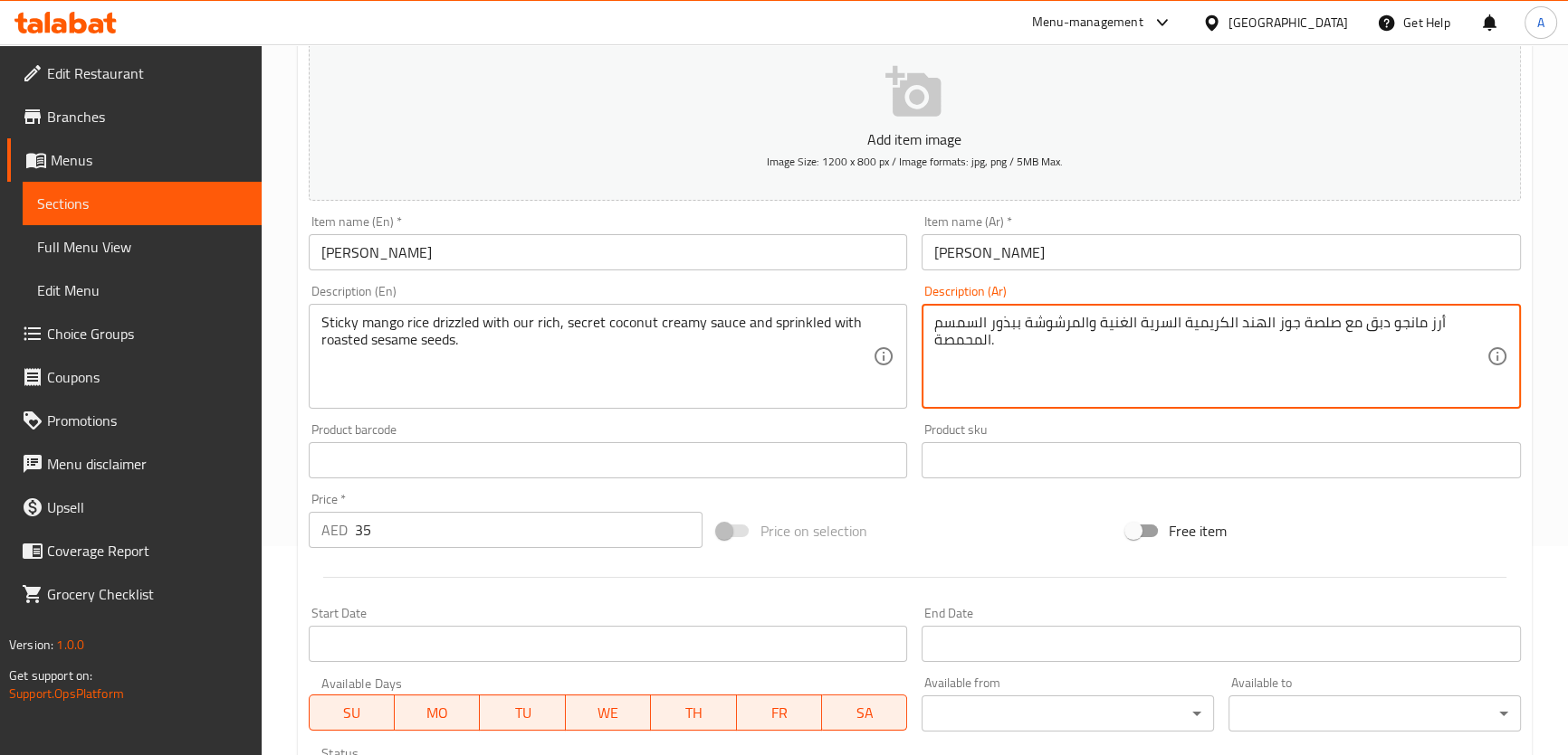
scroll to position [521, 0]
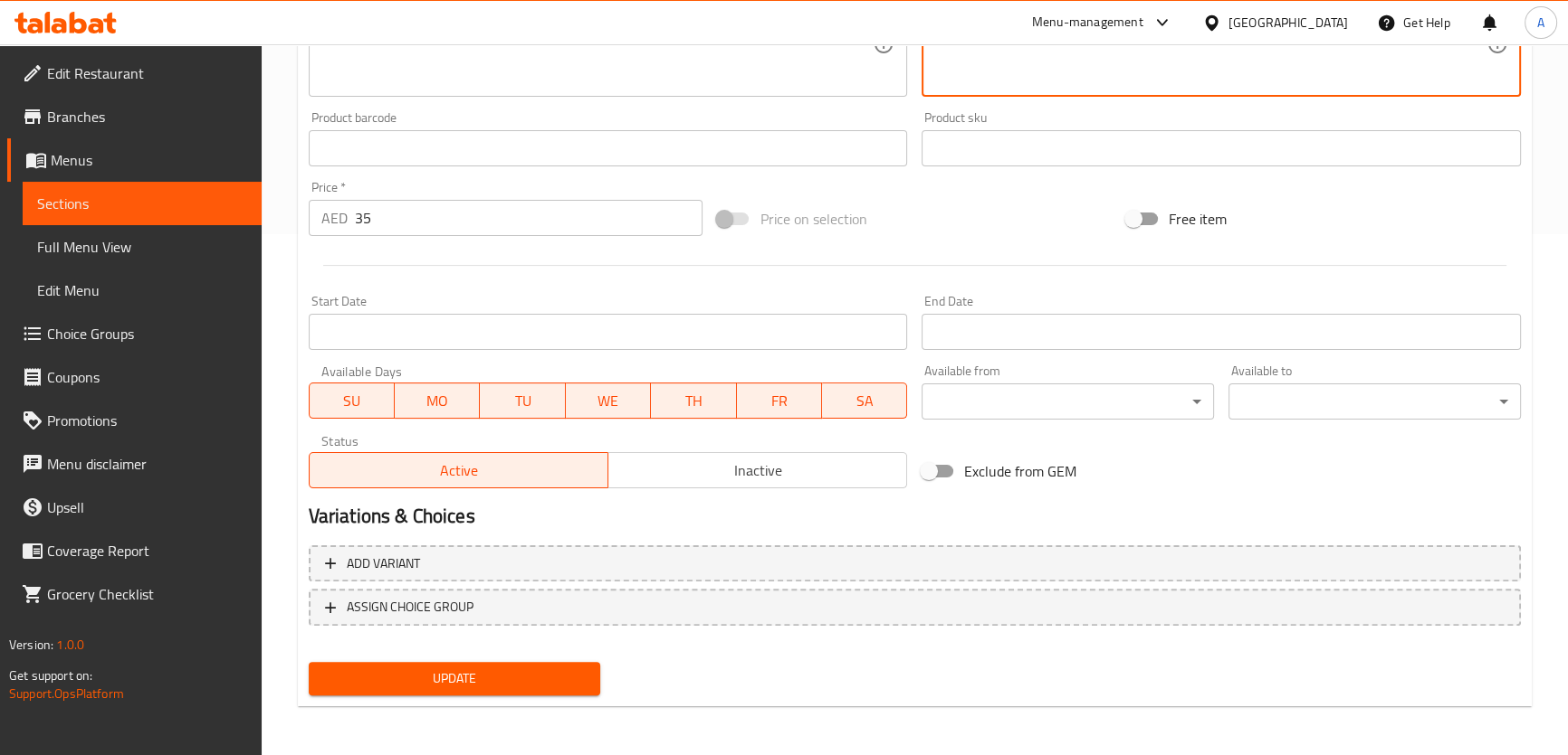
type textarea "أرز مانجو دبق مع صلصة جوز الهند الكريمية السرية الغنية والمرشوشة ببذور السمسم ا…"
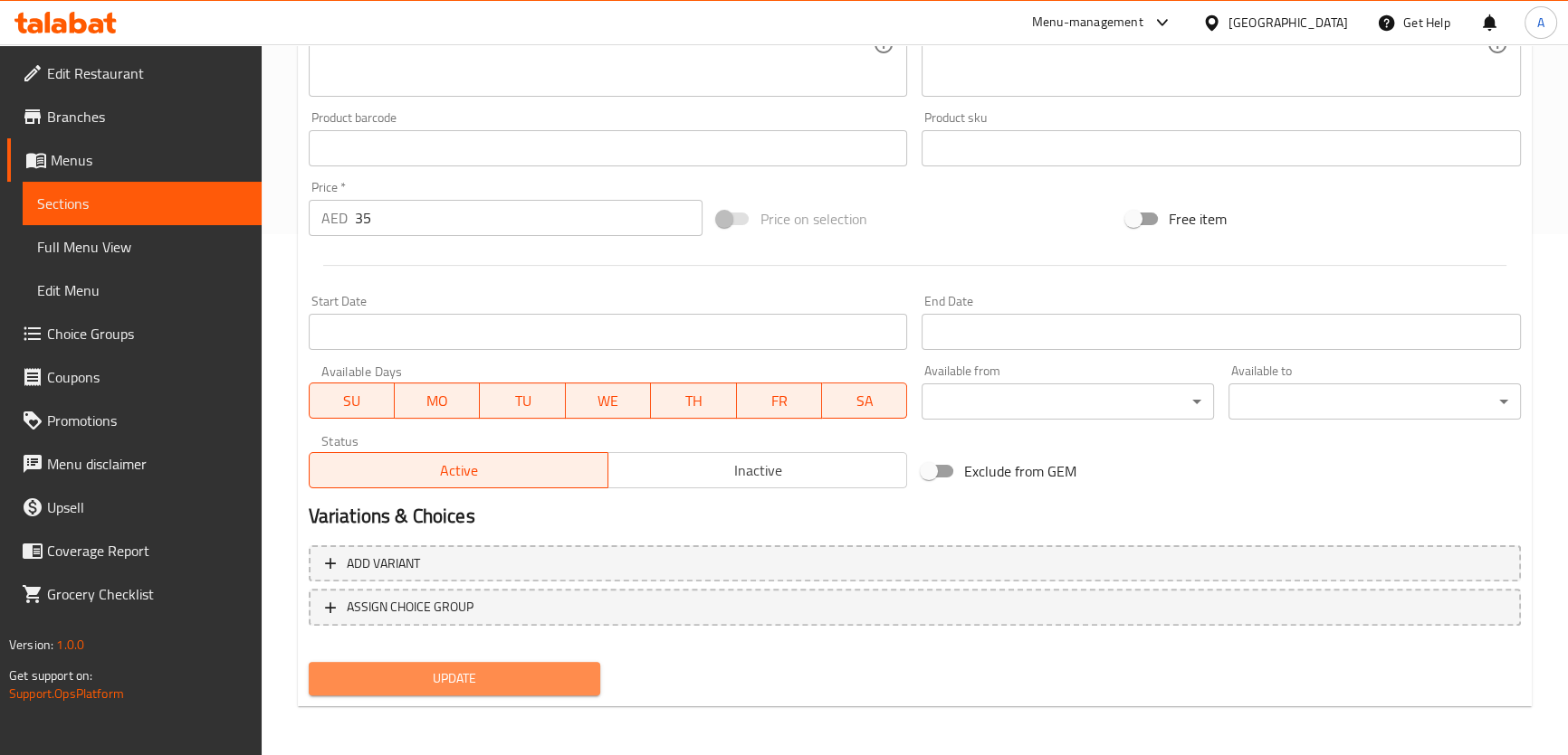
click at [445, 683] on span "Update" at bounding box center [455, 679] width 264 height 23
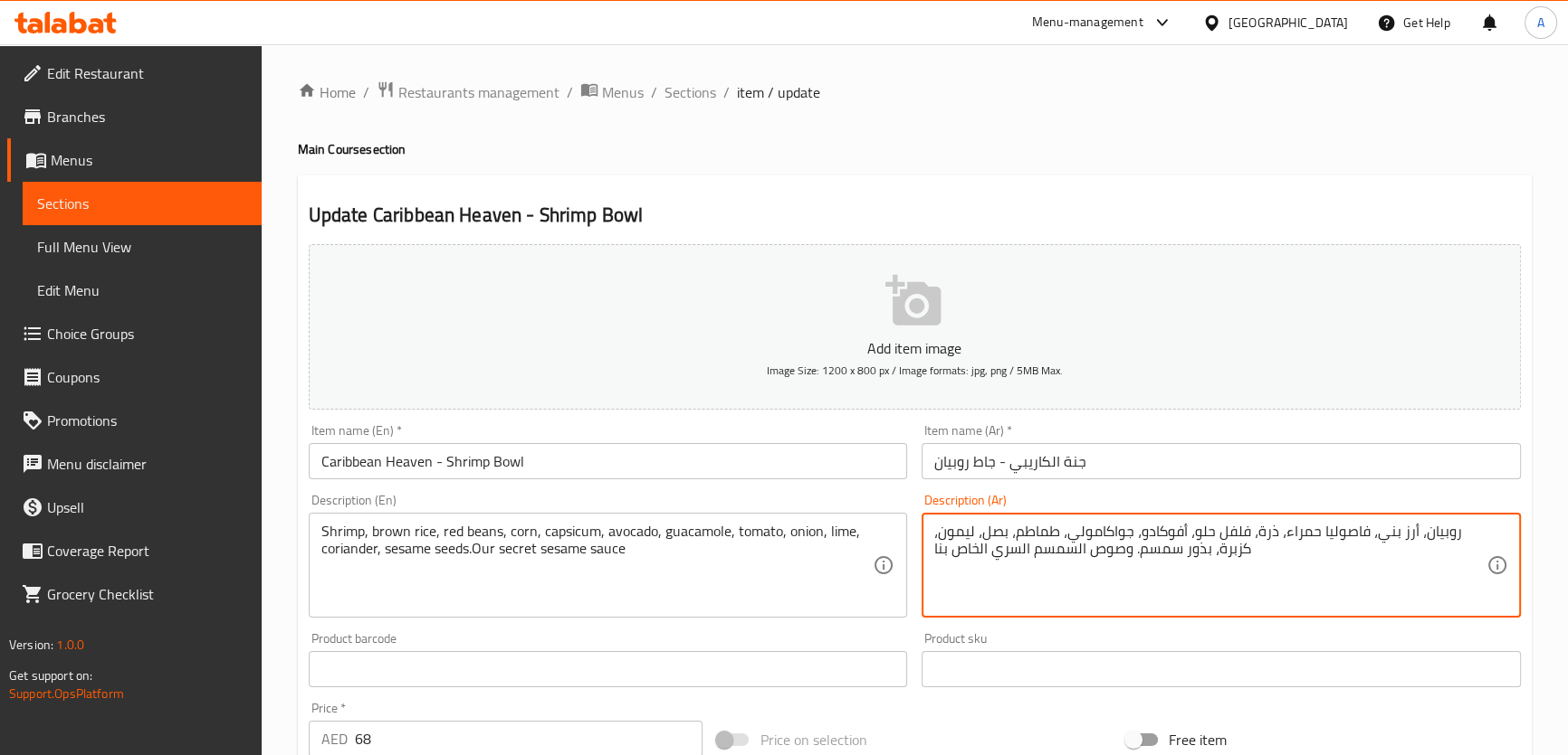
click at [1201, 526] on textarea "روبيان، أرز بني، فاصوليا حمراء، ذرة، فلفل حلو، أفوكادو، جواكامولي، طماطم، بصل، …" at bounding box center [1209, 566] width 552 height 86
click at [1257, 523] on textarea "روبيان، أرز بني، فاصوليا حمراء، ذرة، فليفلة، أفوكادو، جواكامولي، طماطم، بصل، لي…" at bounding box center [1209, 566] width 552 height 86
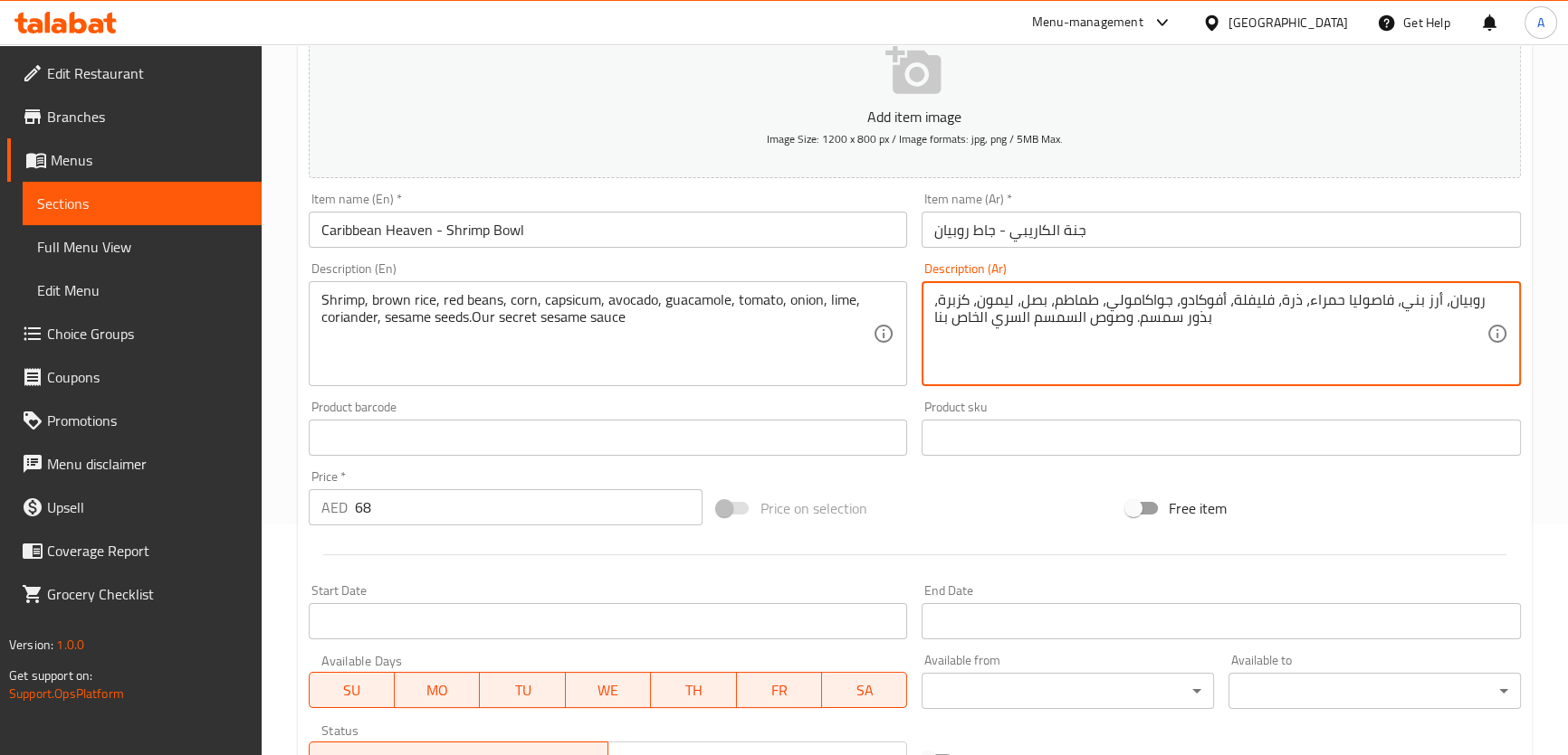
scroll to position [454, 0]
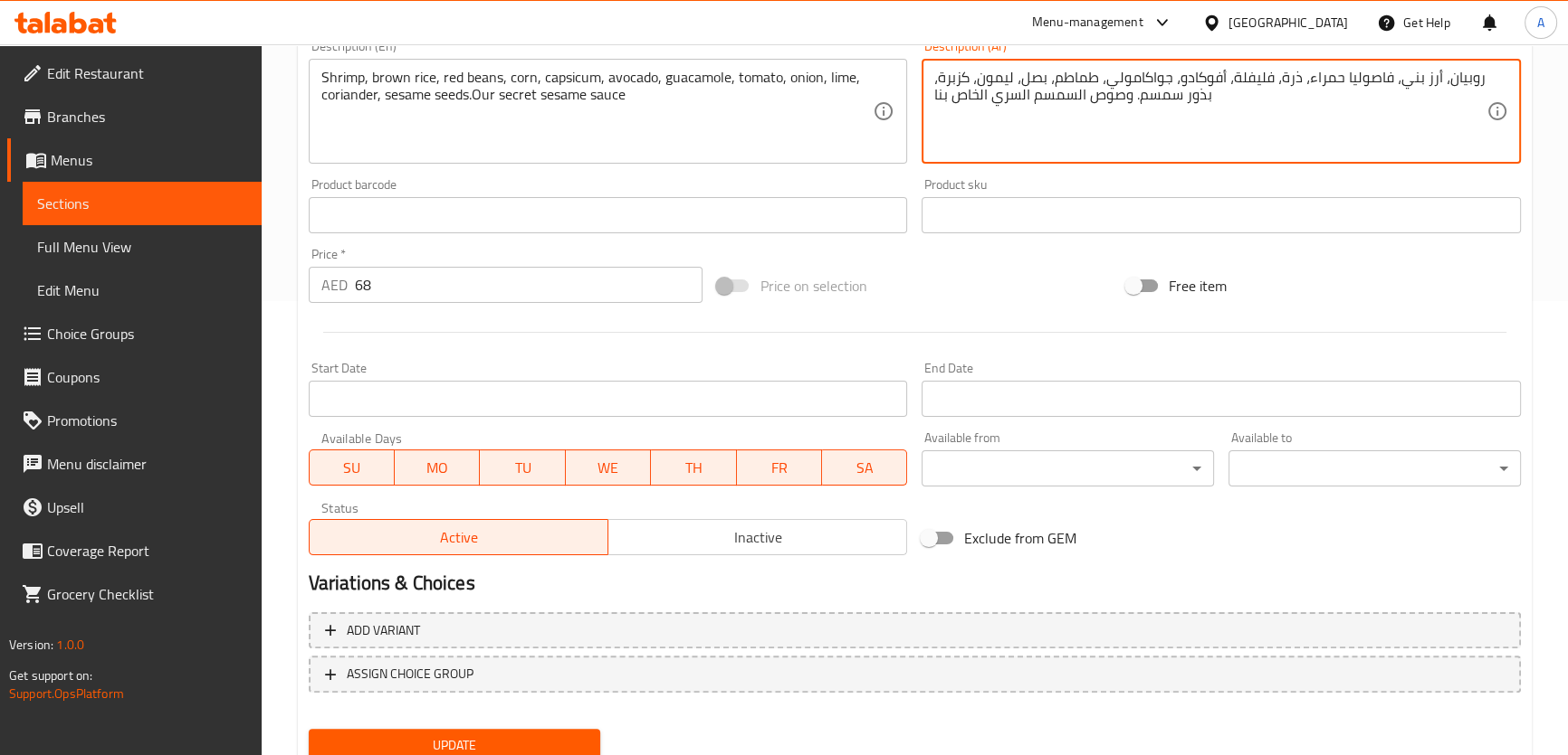
type textarea "روبيان، أرز بني، فاصوليا حمراء، ذرة، فليفلة، أفوكادو، جواكامولي، طماطم، بصل، لي…"
click at [569, 743] on span "Update" at bounding box center [455, 745] width 264 height 23
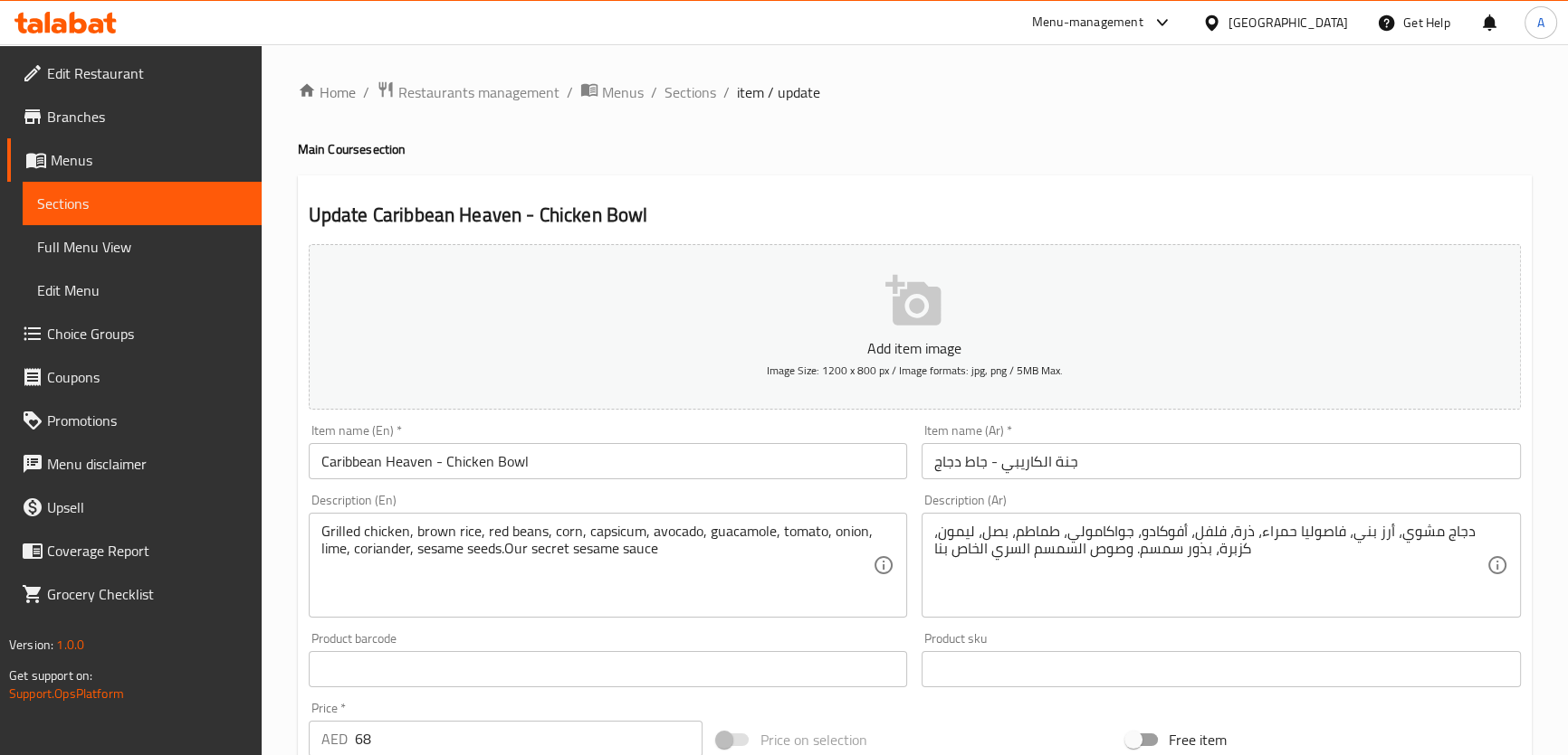
click at [1199, 534] on textarea "دجاج مشوي، أرز بني، فاصوليا حمراء، ذرة، فلفل، أفوكادو، جواكامولي، طماطم، بصل، ل…" at bounding box center [1209, 566] width 552 height 86
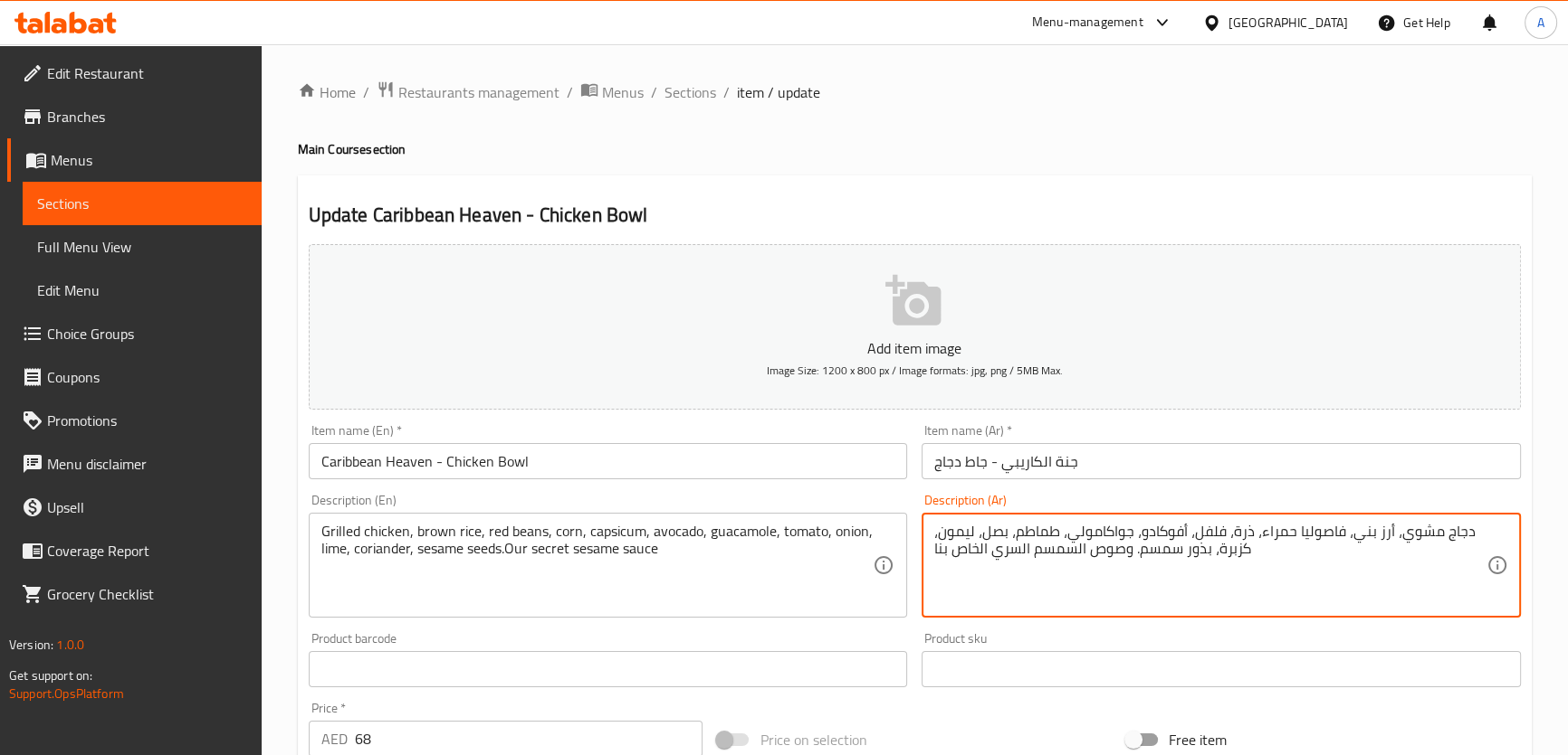
paste textarea "فلة"
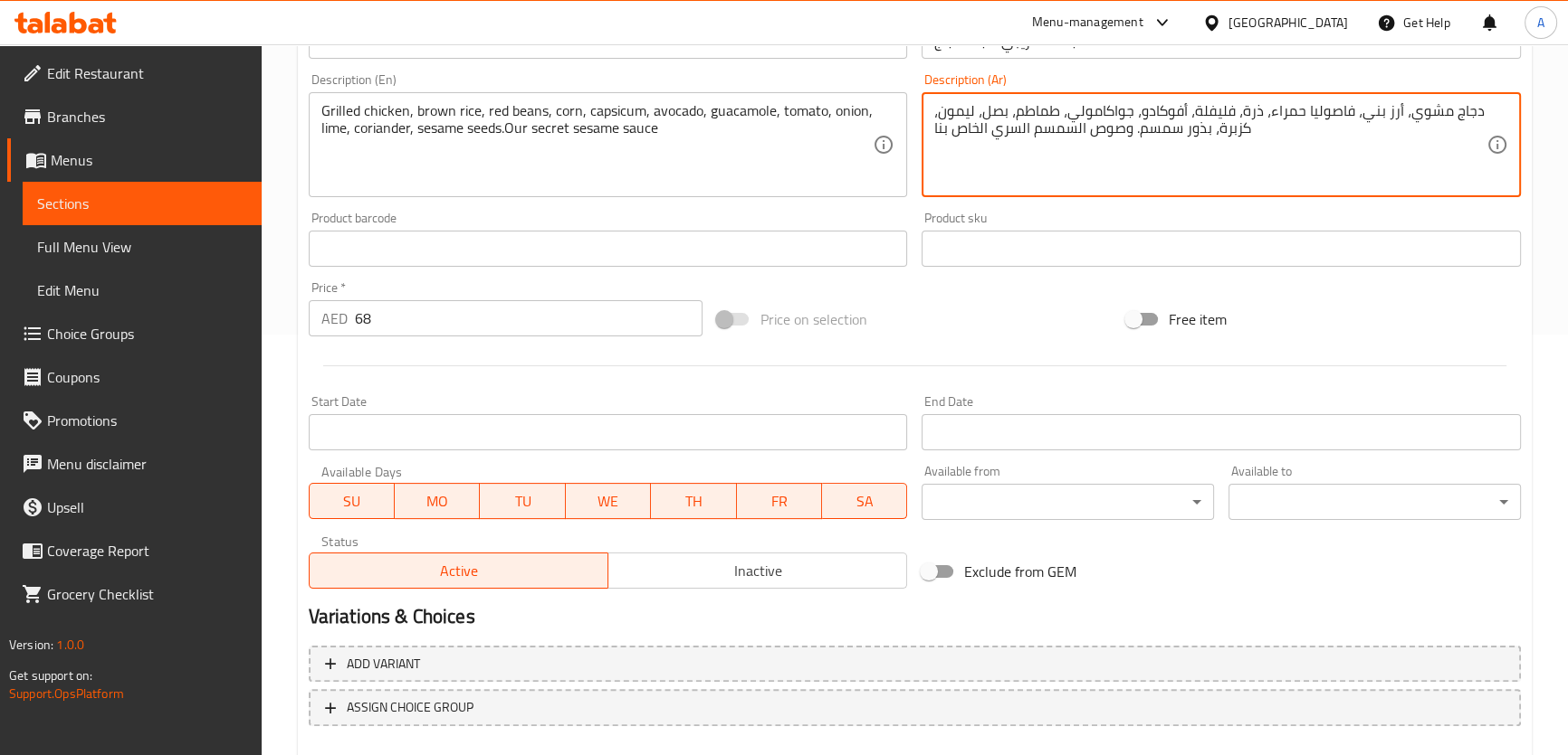
scroll to position [521, 0]
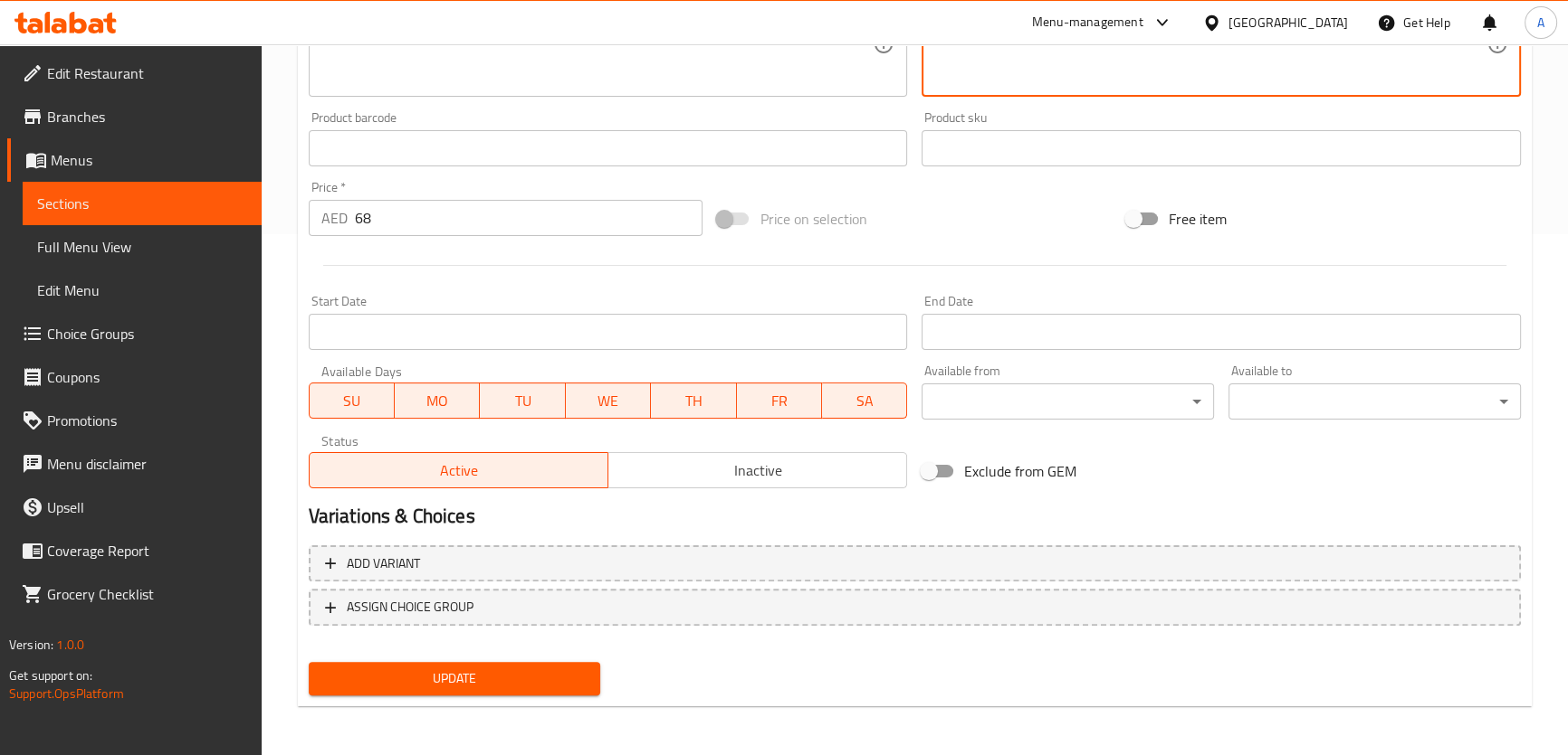
type textarea "دجاج مشوي، أرز بني، فاصوليا حمراء، ذرة، فليفلة، أفوكادو، جواكامولي، طماطم، بصل،…"
click at [570, 669] on span "Update" at bounding box center [455, 679] width 264 height 23
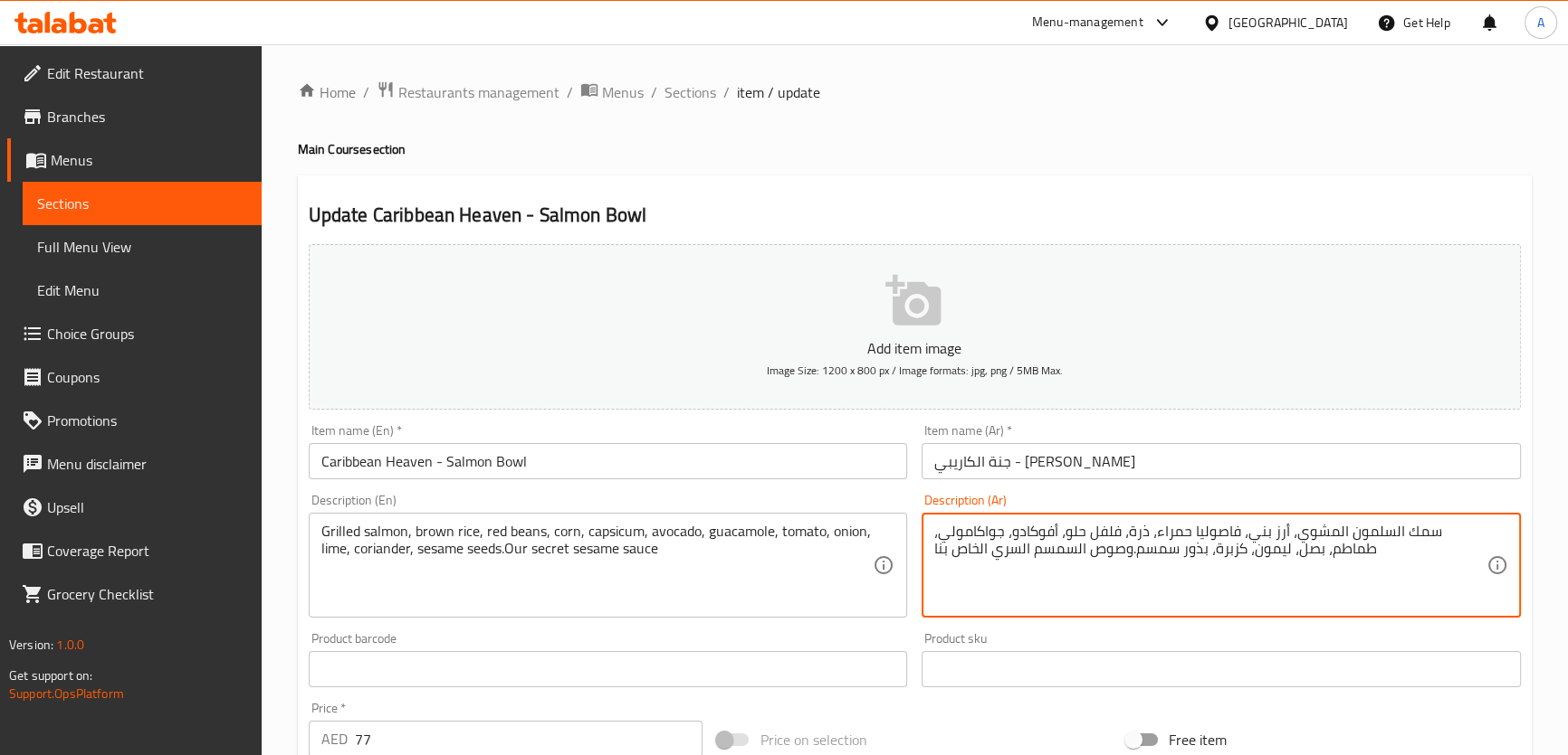
drag, startPoint x: 1113, startPoint y: 528, endPoint x: 1146, endPoint y: 528, distance: 33.0
click at [1121, 528] on textarea "سمك السلمون المشوي، أرز بني، فاصوليا حمراء، ذرة، فلفل حلو، أفوكادو، جواكامولي، …" at bounding box center [1209, 566] width 552 height 86
drag, startPoint x: 1117, startPoint y: 529, endPoint x: 1171, endPoint y: 534, distance: 54.2
click at [1171, 534] on textarea "سمك السلمون المشوي، أرز بني، فاصوليا حمراء، ذرة، فلفل حلو، أفوكادو، جواكامولي، …" at bounding box center [1209, 566] width 552 height 86
paste textarea "فلة"
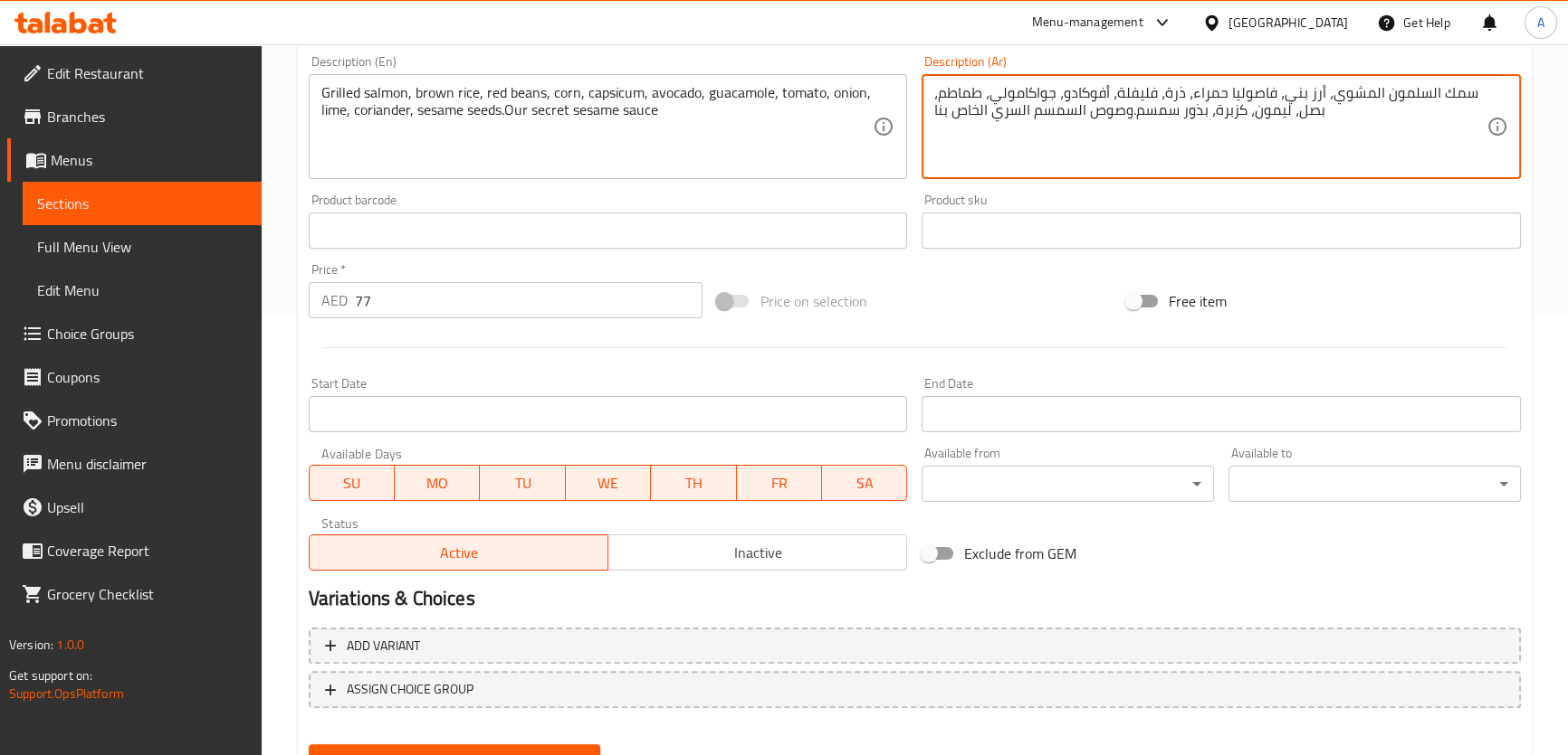
scroll to position [521, 0]
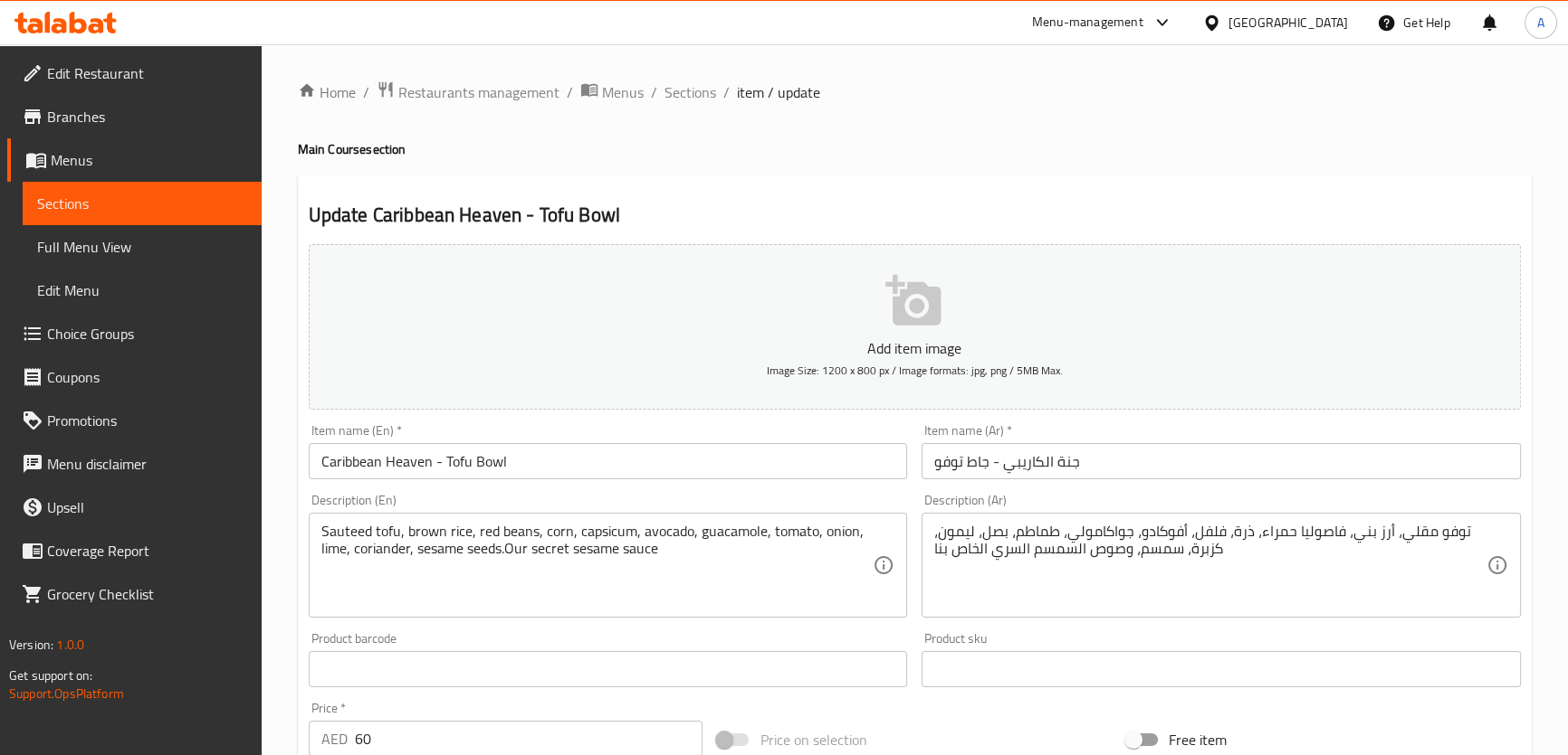
click at [1207, 531] on textarea "توفو مقلي، أرز بني، فاصوليا حمراء، ذرة، فلفل، أفوكادو، جواكامولي، طماطم، بصل، ل…" at bounding box center [1209, 566] width 552 height 86
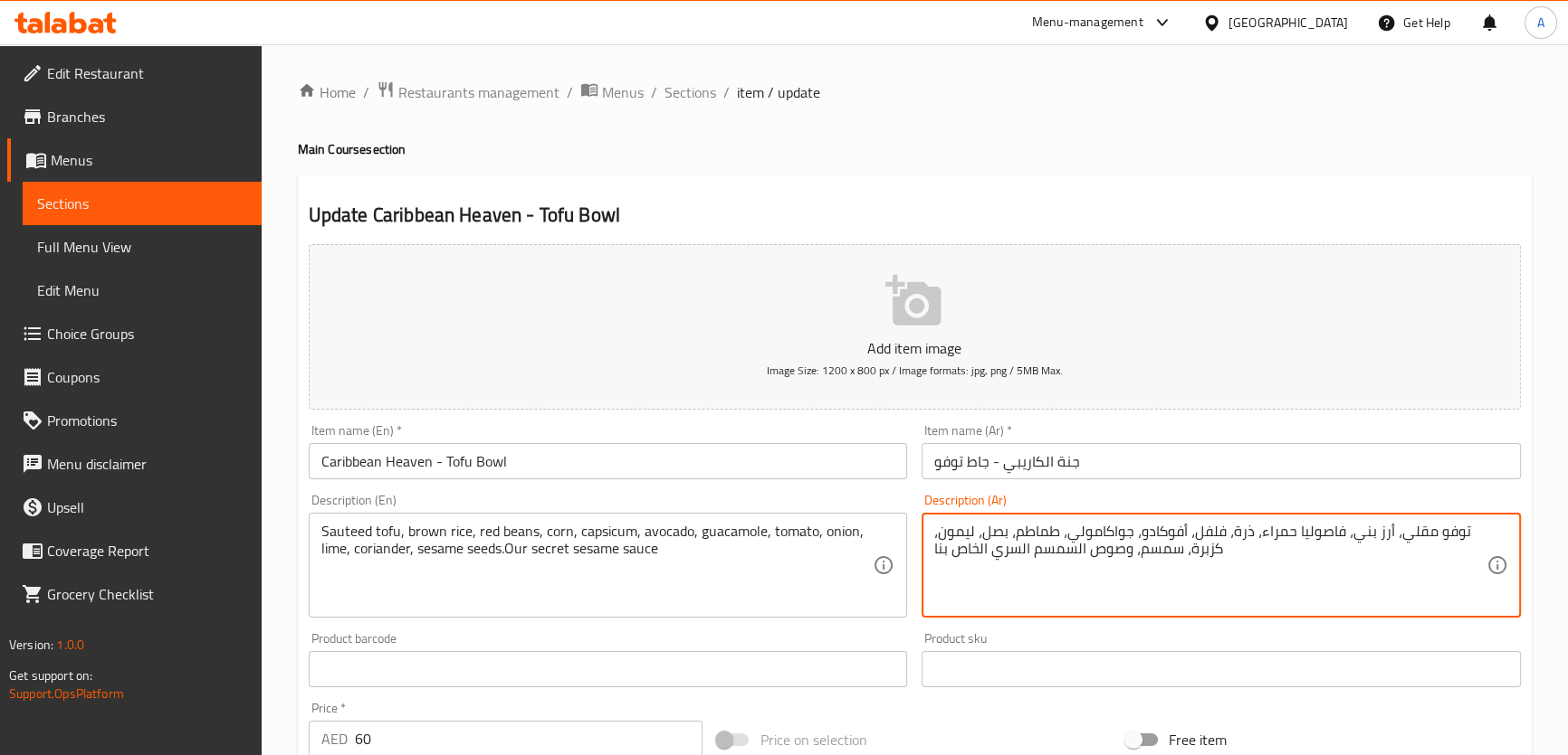
paste textarea "فلة"
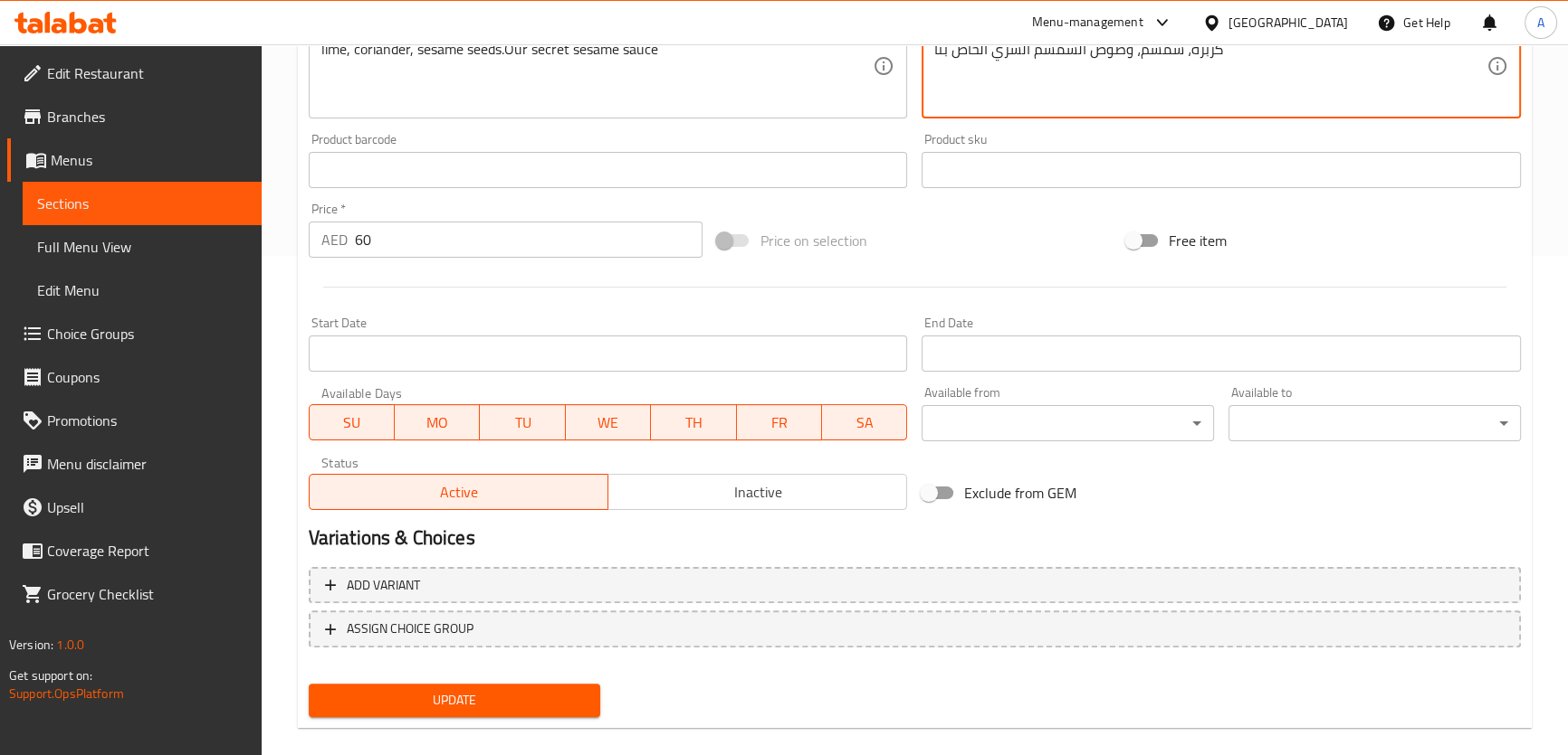
scroll to position [505, 0]
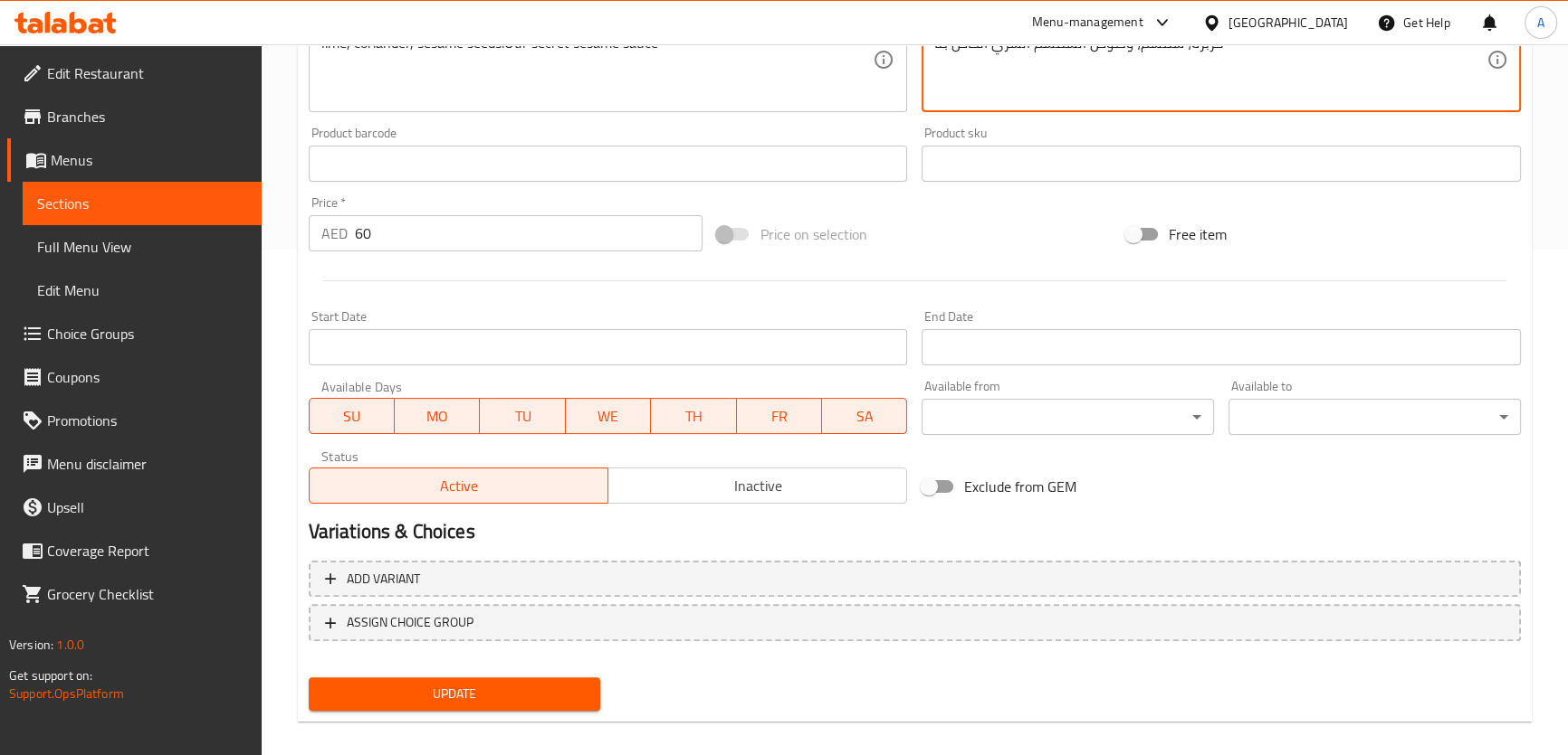
type textarea "توفو مقلي، أرز بني، فاصوليا حمراء، ذرة، فليفلة، أفوكادو، جواكامولي، طماطم، بصل،…"
click at [607, 711] on div "Update" at bounding box center [455, 695] width 307 height 48
click at [558, 703] on span "Update" at bounding box center [455, 694] width 264 height 23
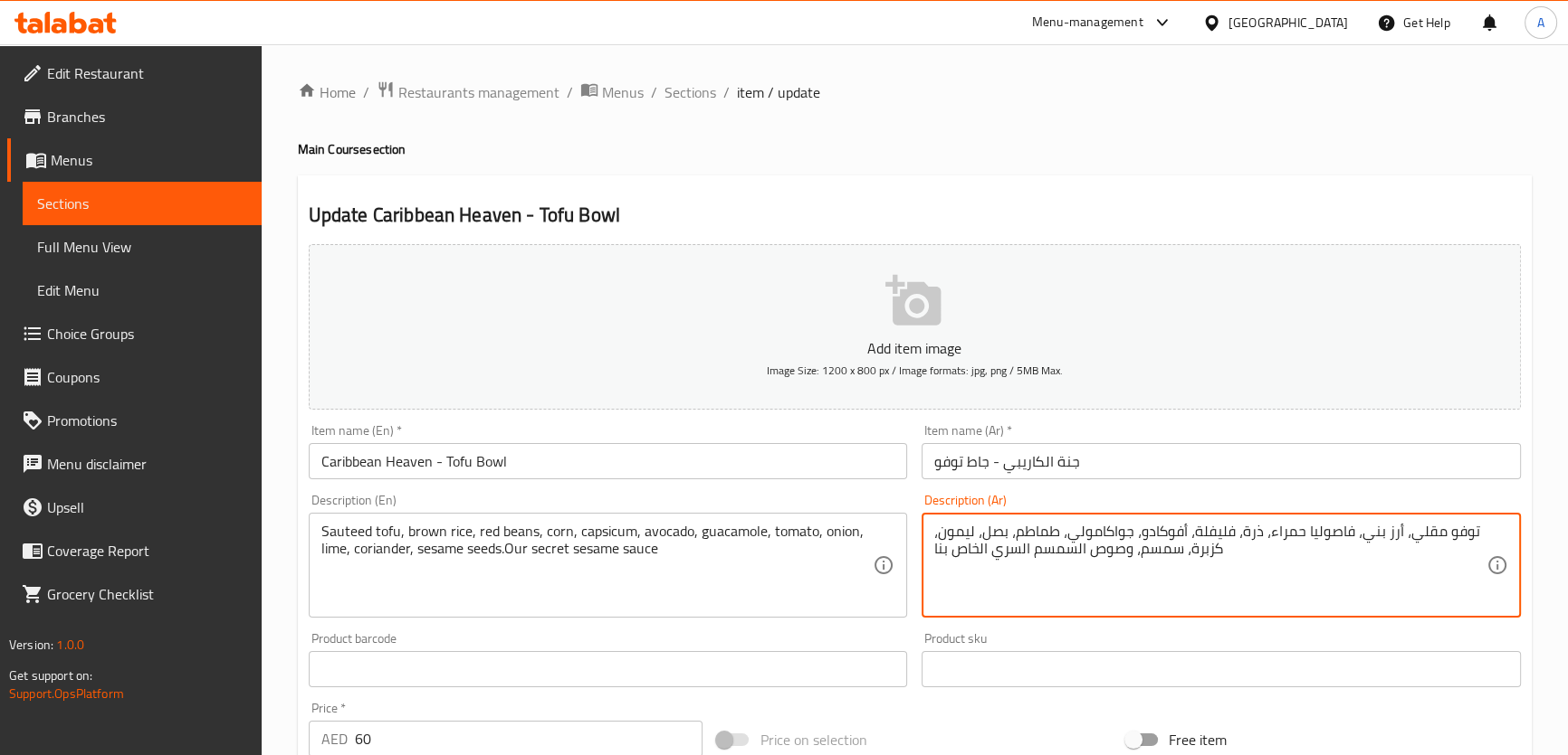
click at [1415, 540] on textarea "توفو مقلي، أرز بني، فاصوليا حمراء، ذرة، فليفلة، أفوكادو، جواكامولي، طماطم، بصل،…" at bounding box center [1209, 566] width 552 height 86
click at [1427, 529] on textarea "توفو سوتيه، أرز بني، فاصوليا حمراء، ذرة، فليفلة، أفوكادو، جواكامولي، طماطم، بصل…" at bounding box center [1209, 566] width 552 height 86
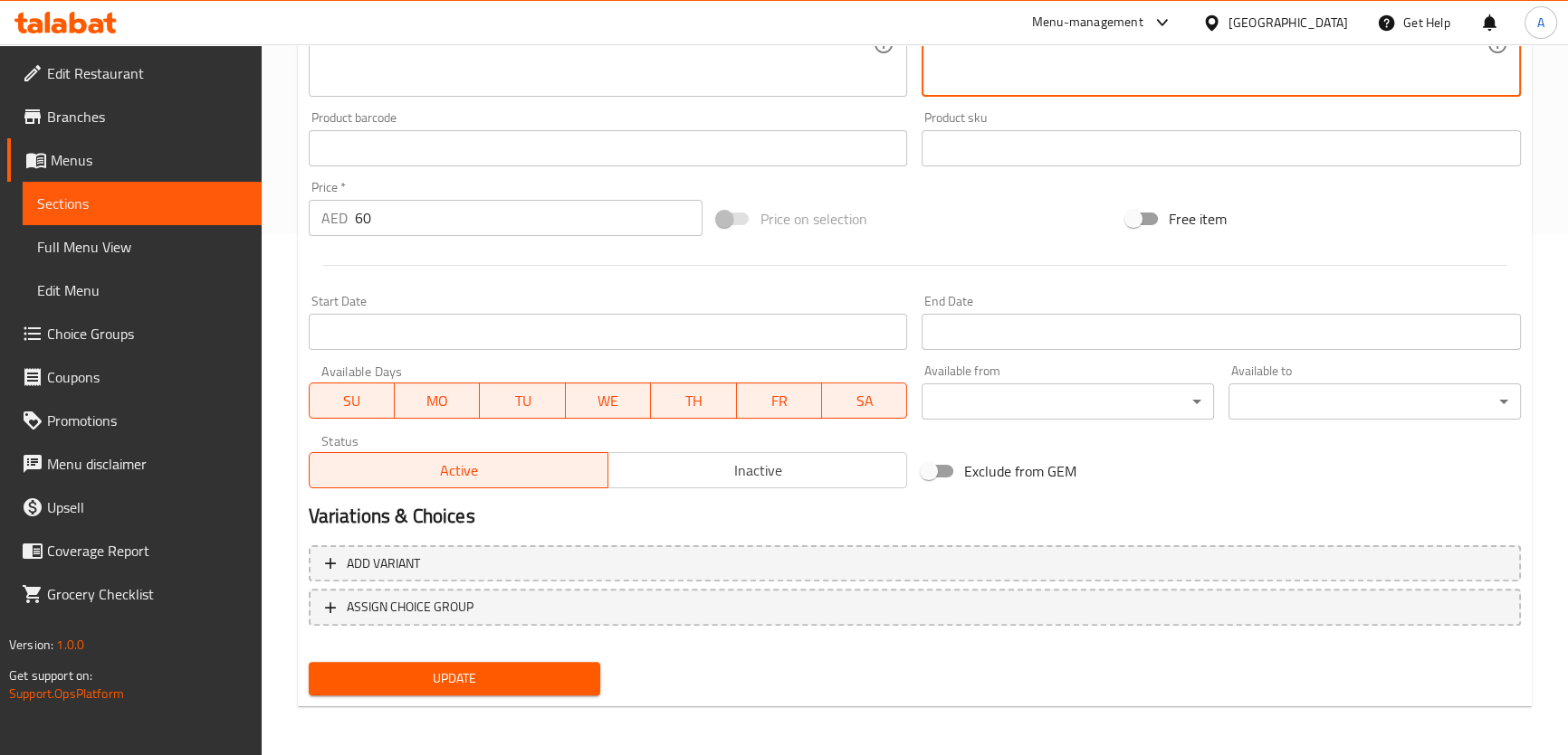
type textarea "توفو سوتيه، أرز بني، فاصوليا حمراء، ذرة، فليفلة، أفوكادو، جواكامولي، طماطم، بصل…"
click at [501, 684] on span "Update" at bounding box center [455, 679] width 264 height 23
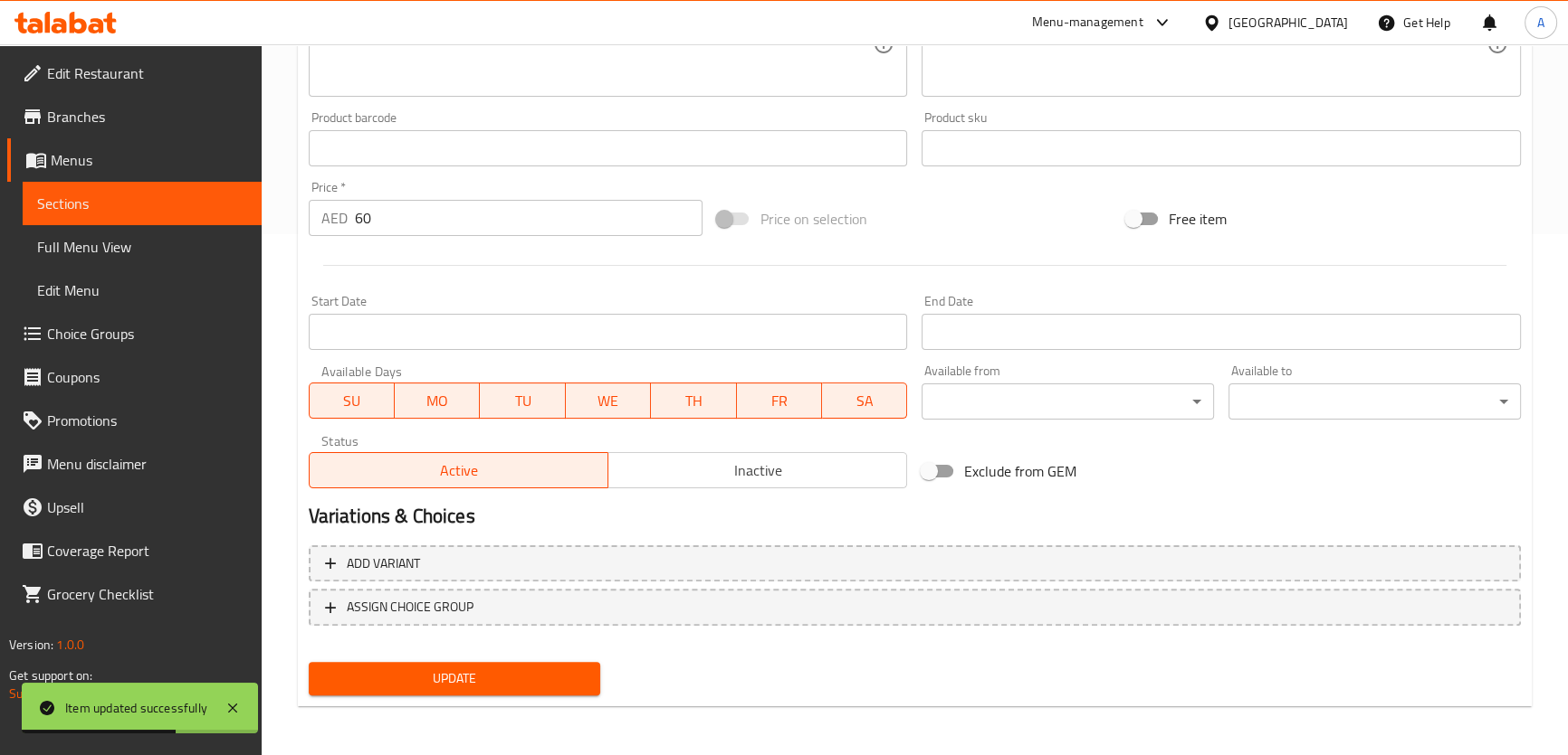
click at [99, 329] on span "Choice Groups" at bounding box center [147, 334] width 200 height 22
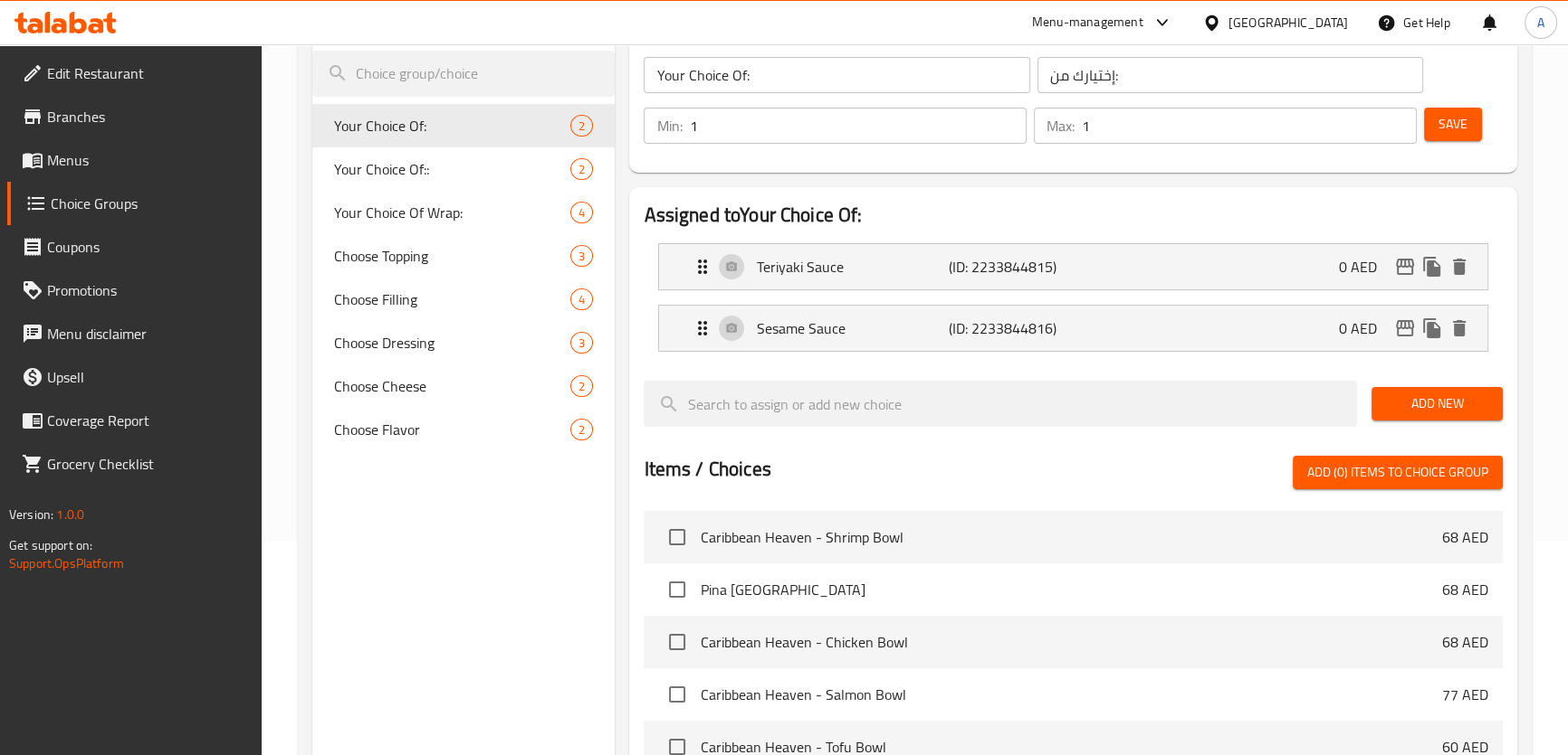
scroll to position [63, 0]
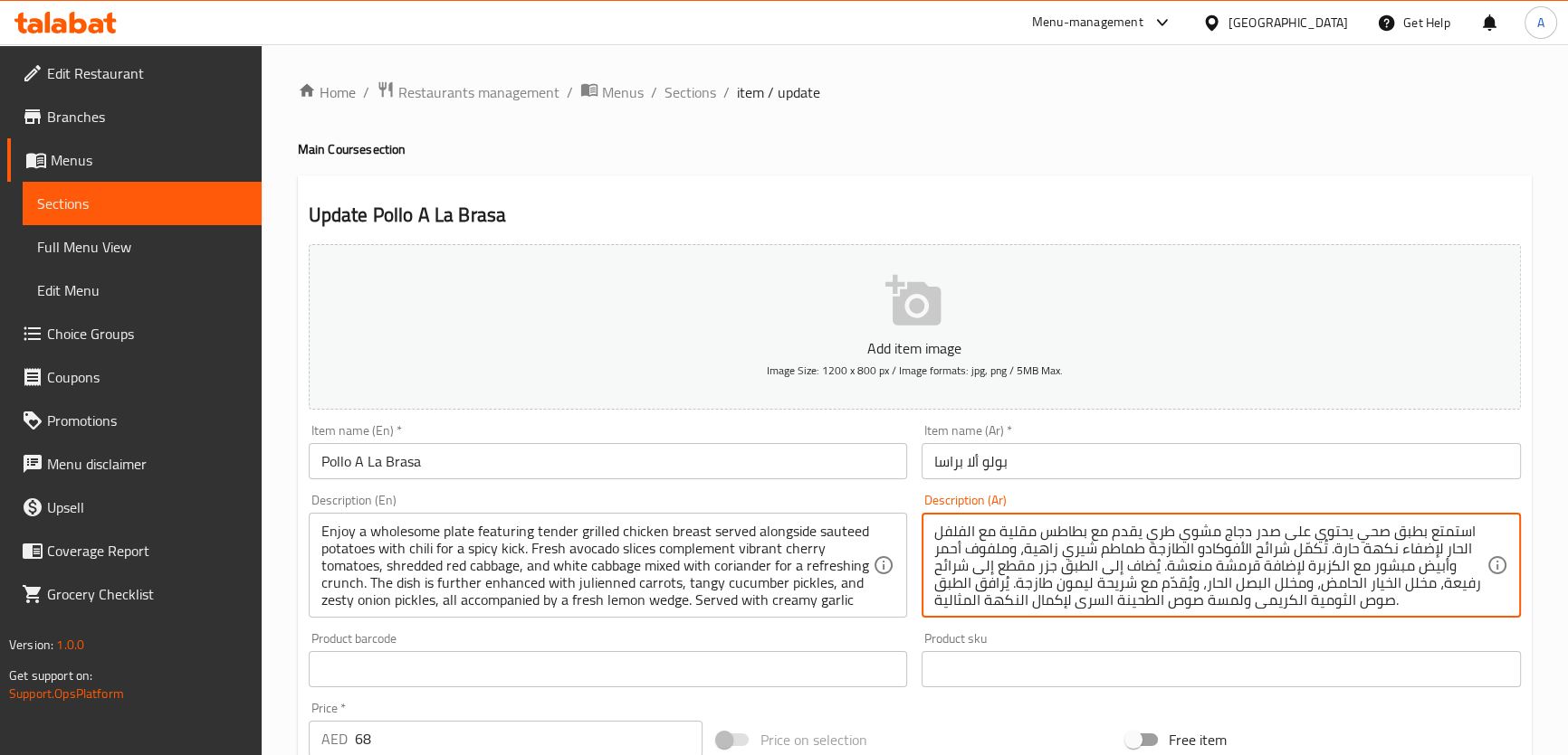
drag, startPoint x: 1288, startPoint y: 550, endPoint x: 1130, endPoint y: 537, distance: 158.5
click at [1025, 532] on textarea "استمتع بطبق صحي يحتوي على صدر دجاج مشوي طري يقدم مع بطاطس مقلية مع الفلفل الحار…" at bounding box center [1209, 566] width 552 height 86
paste textarea "سوتيه"
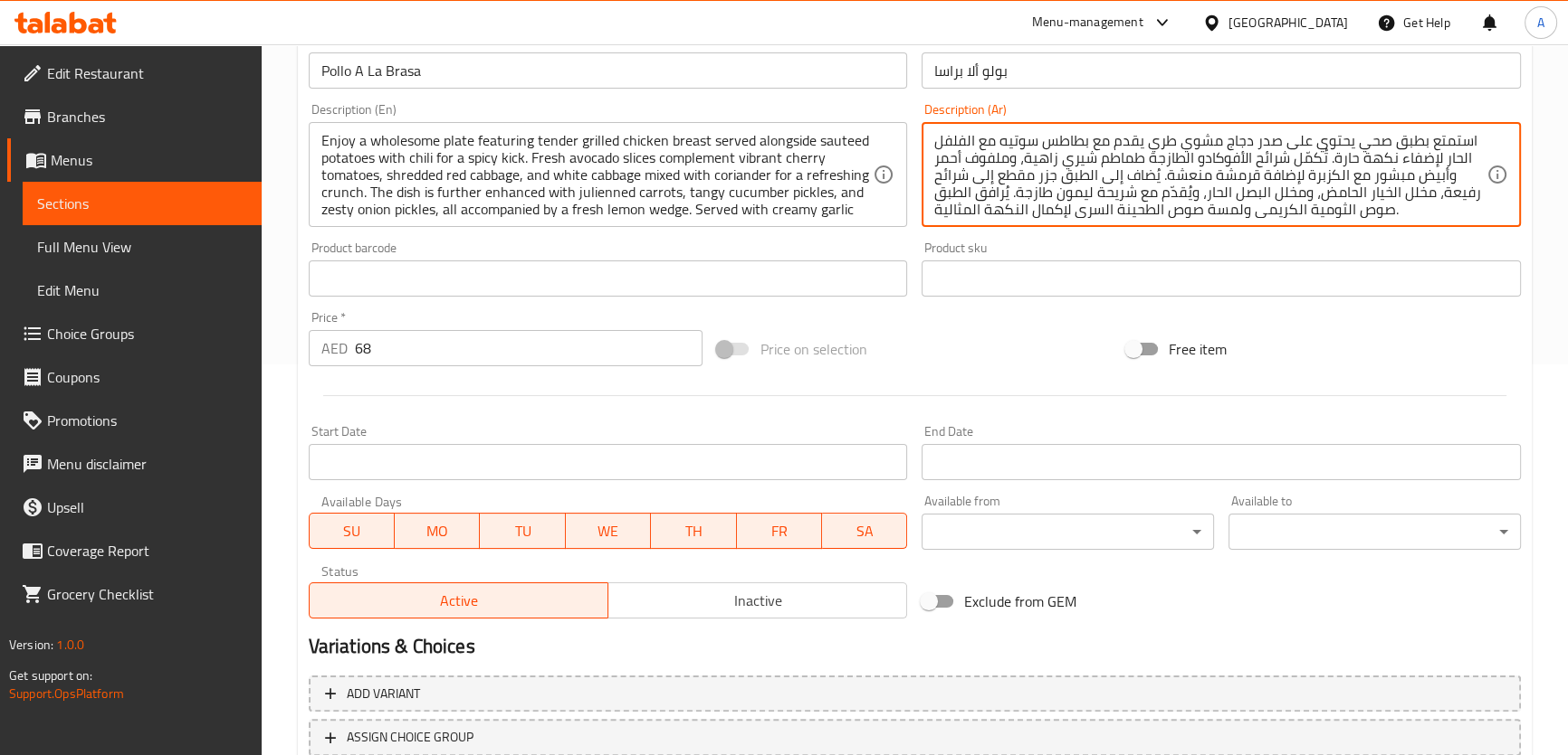
scroll to position [458, 0]
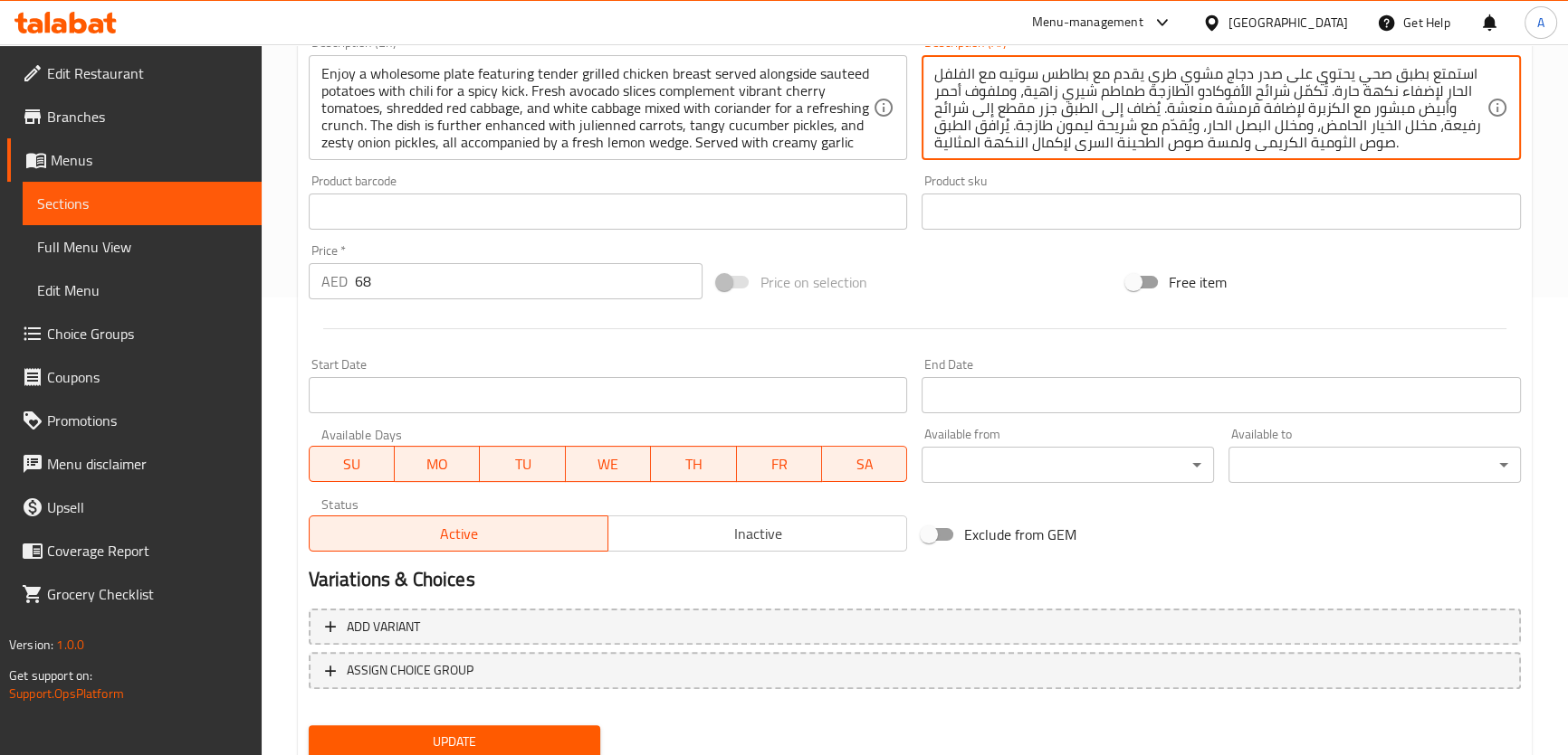
type textarea "استمتع بطبق صحي يحتوي على صدر دجاج مشوي طري يقدم مع بطاطس سوتيه مع الفلفل الحار…"
click at [492, 735] on span "Update" at bounding box center [455, 742] width 264 height 23
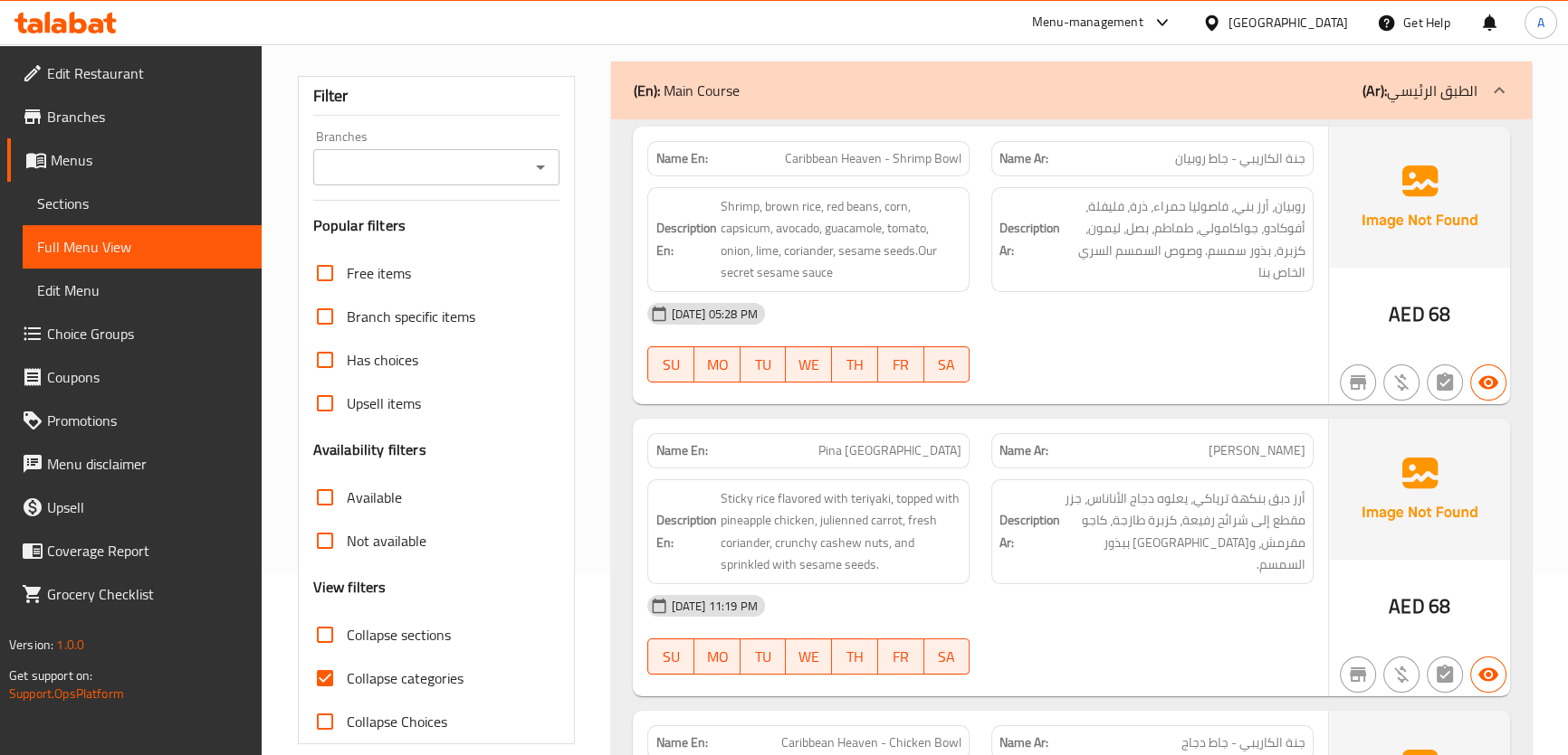
scroll to position [197, 0]
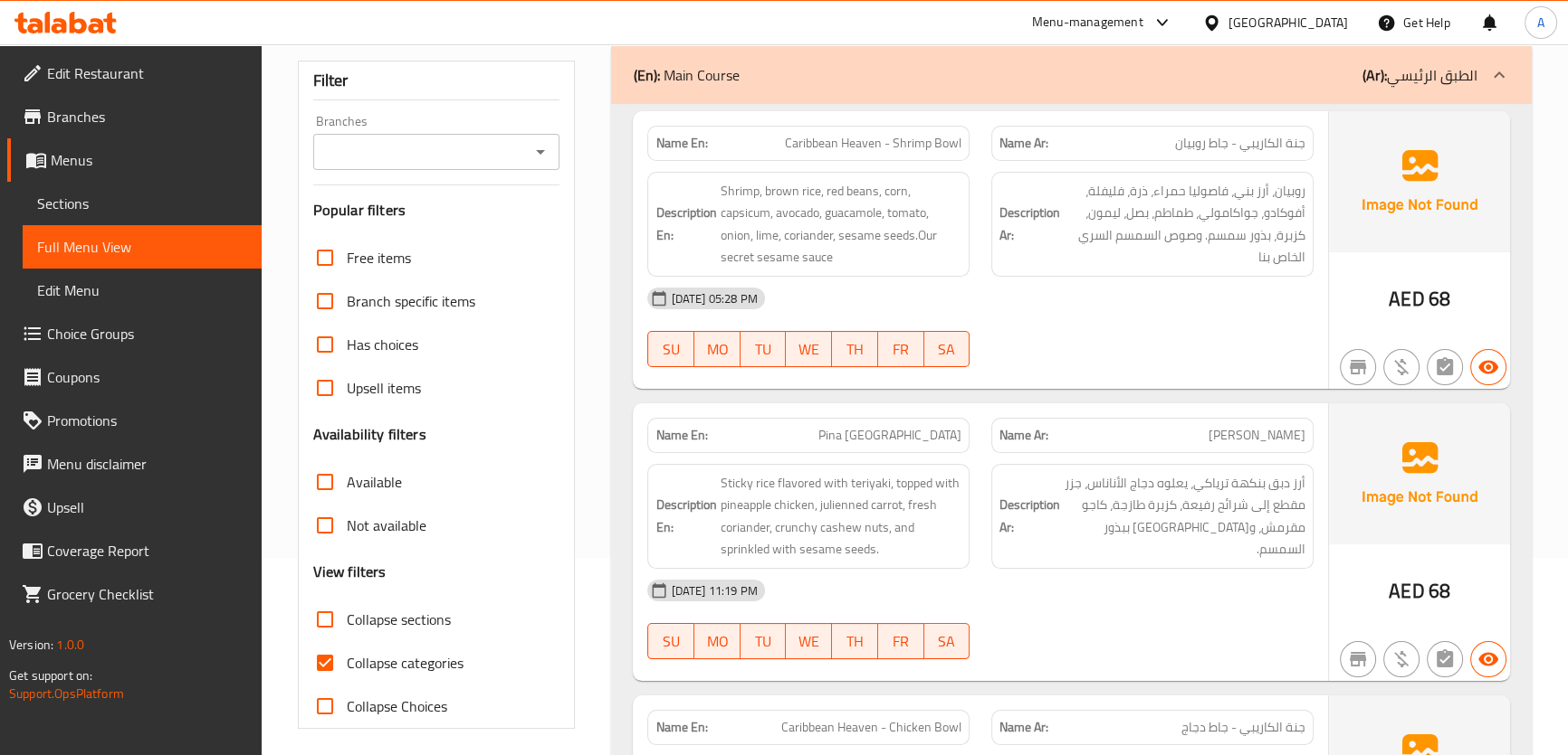
click at [358, 653] on span "Collapse categories" at bounding box center [405, 663] width 117 height 22
click at [347, 653] on input "Collapse categories" at bounding box center [325, 663] width 44 height 44
checkbox input "false"
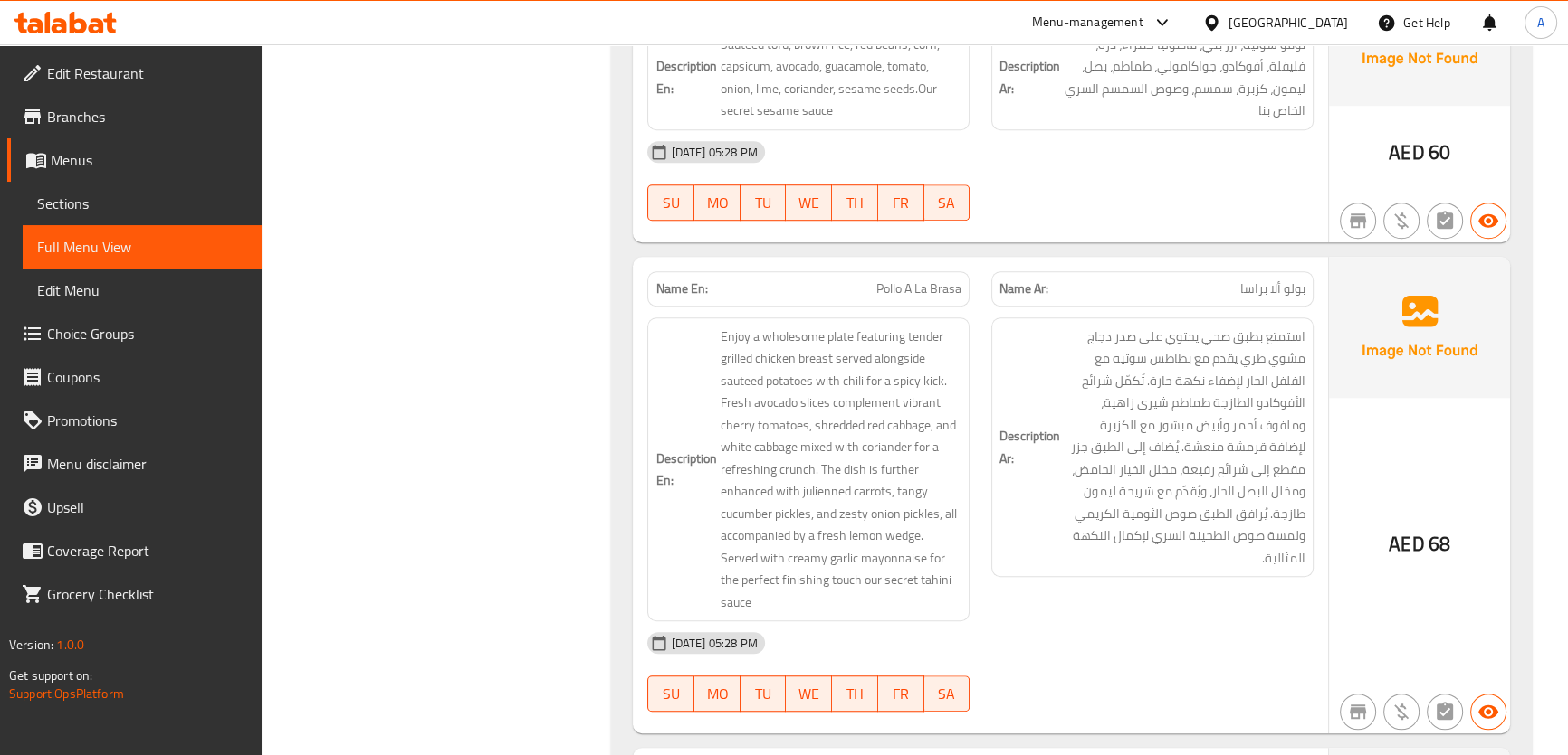
scroll to position [2833, 0]
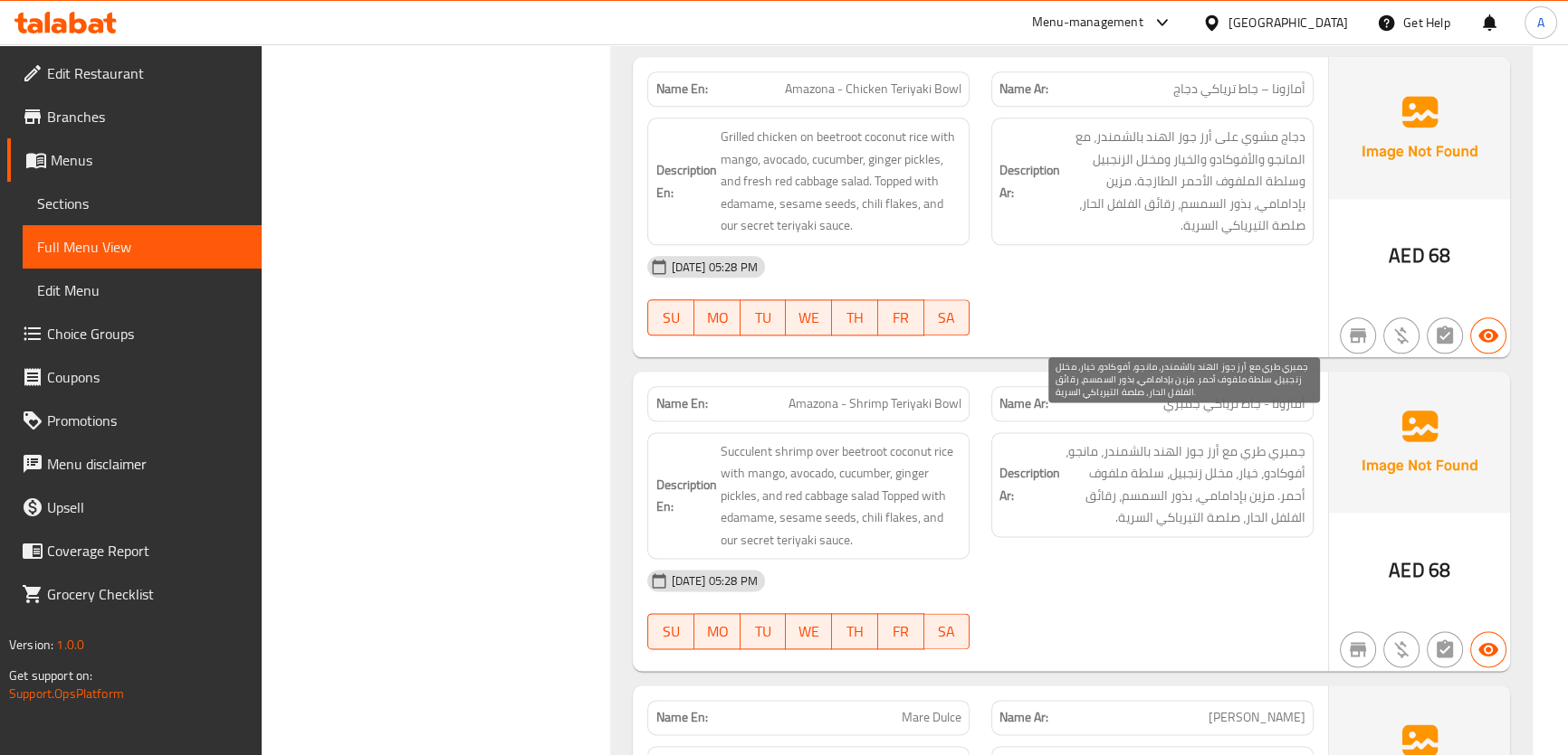
click at [1137, 488] on span "جمبري طري مع أرز جوز الهند بالشمندر، مانجو، أفوكادو، خيار، مخلل زنجبيل، سلطة مل…" at bounding box center [1184, 485] width 242 height 88
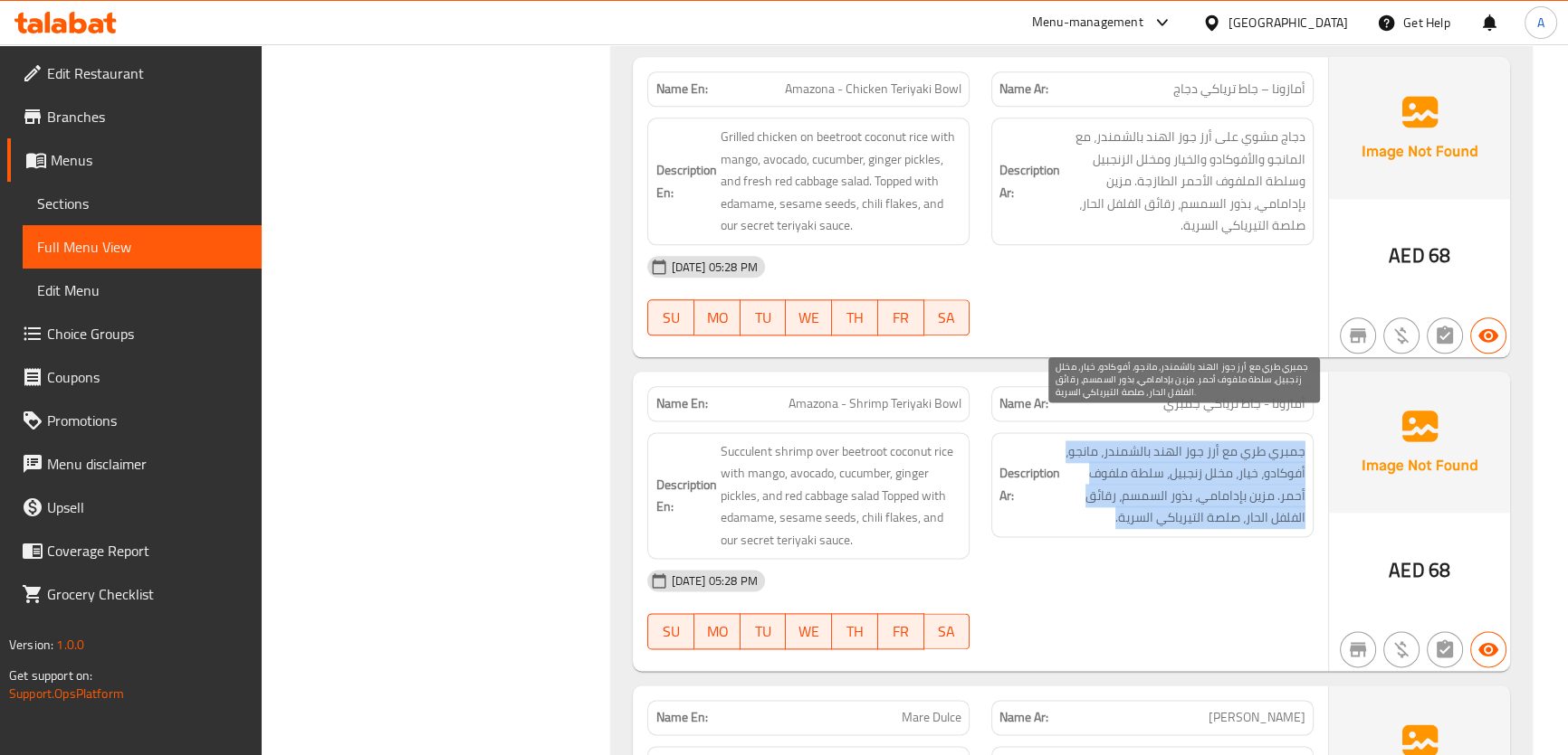
click at [1137, 488] on span "جمبري طري مع أرز جوز الهند بالشمندر، مانجو، أفوكادو، خيار، مخلل زنجبيل، سلطة مل…" at bounding box center [1184, 485] width 242 height 88
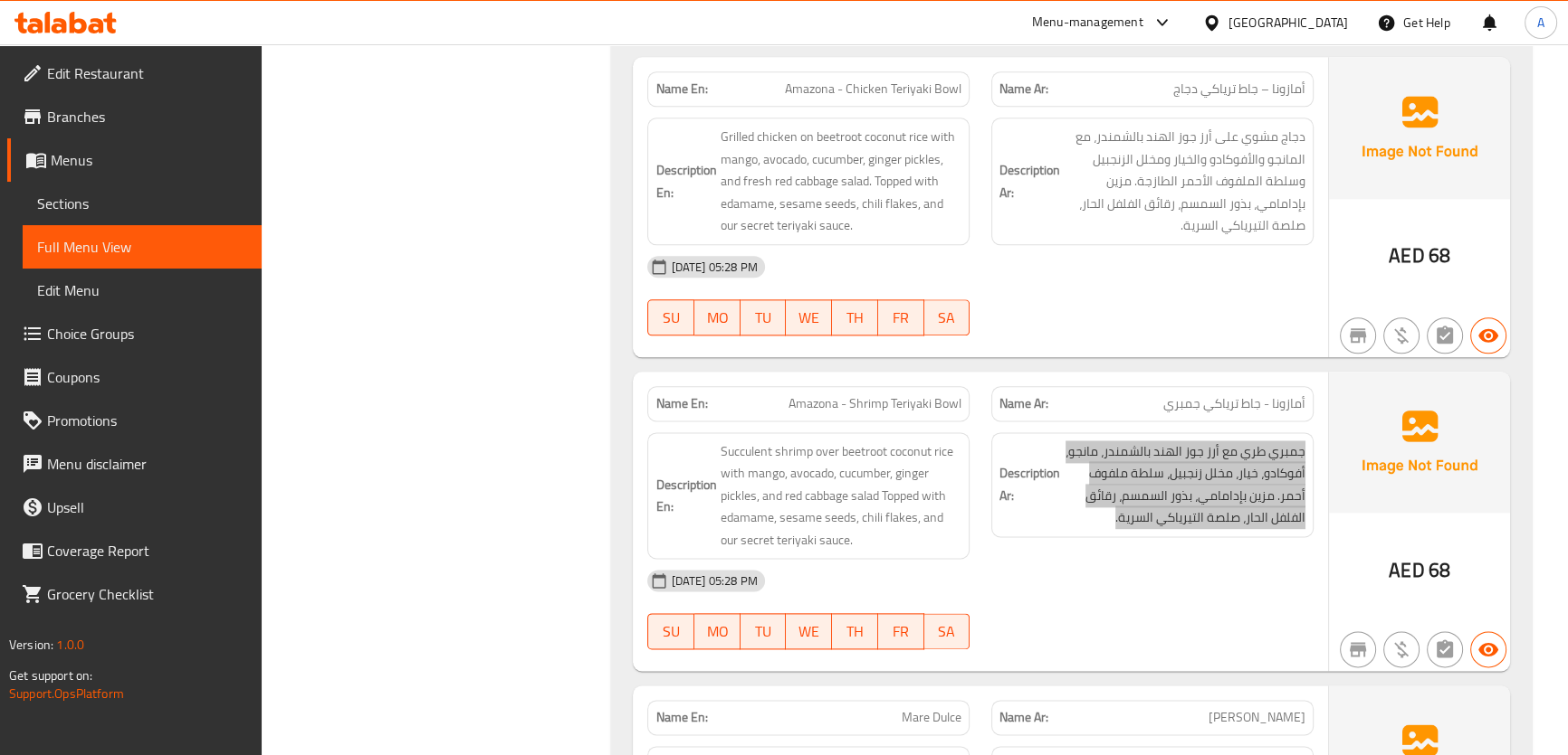
scroll to position [4497, 0]
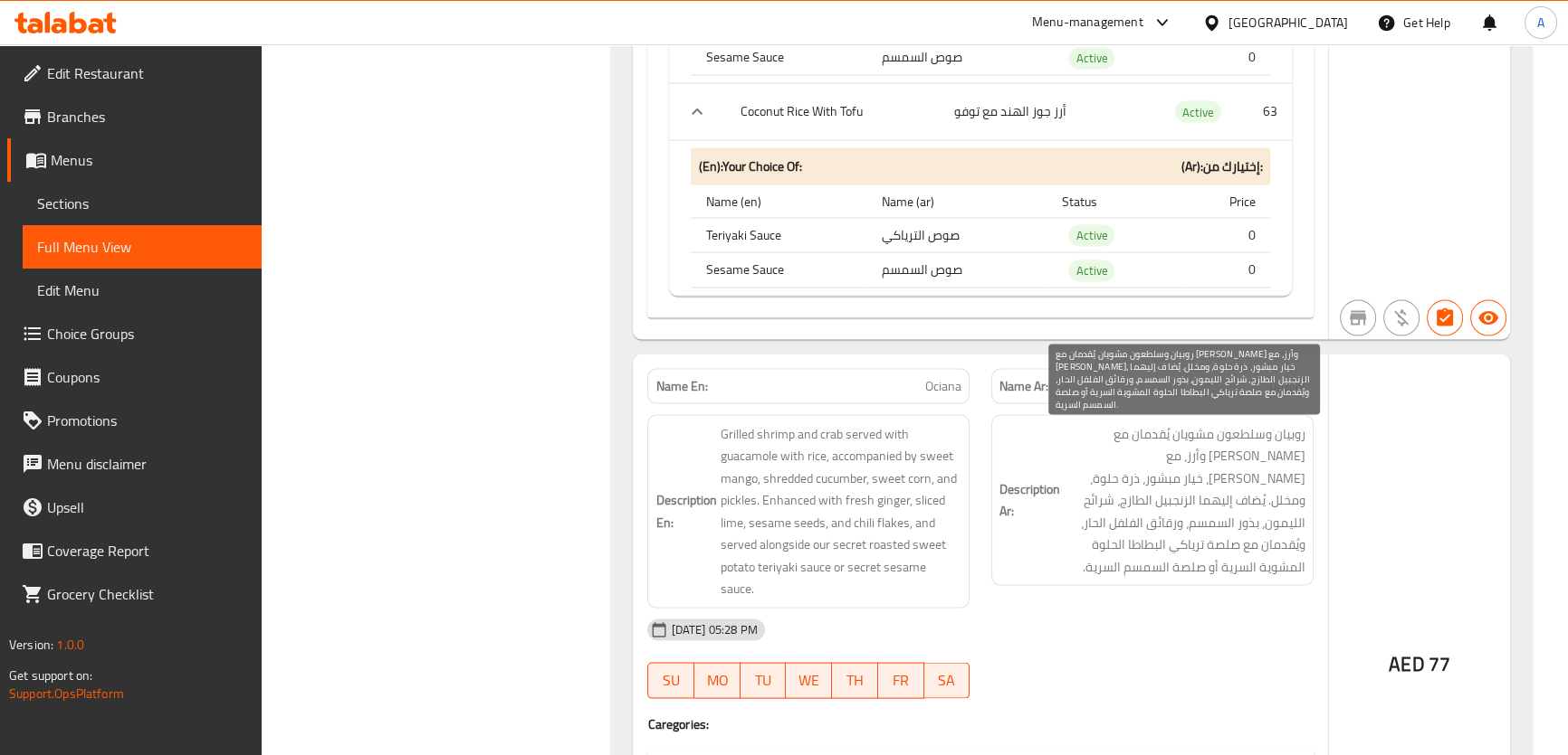
click at [1222, 527] on span "روبيان وسلطعون مشويان يُقدمان مع جواكامولي وأرز، مع مانجو حلو، خيار مبشور، ذرة …" at bounding box center [1184, 500] width 242 height 156
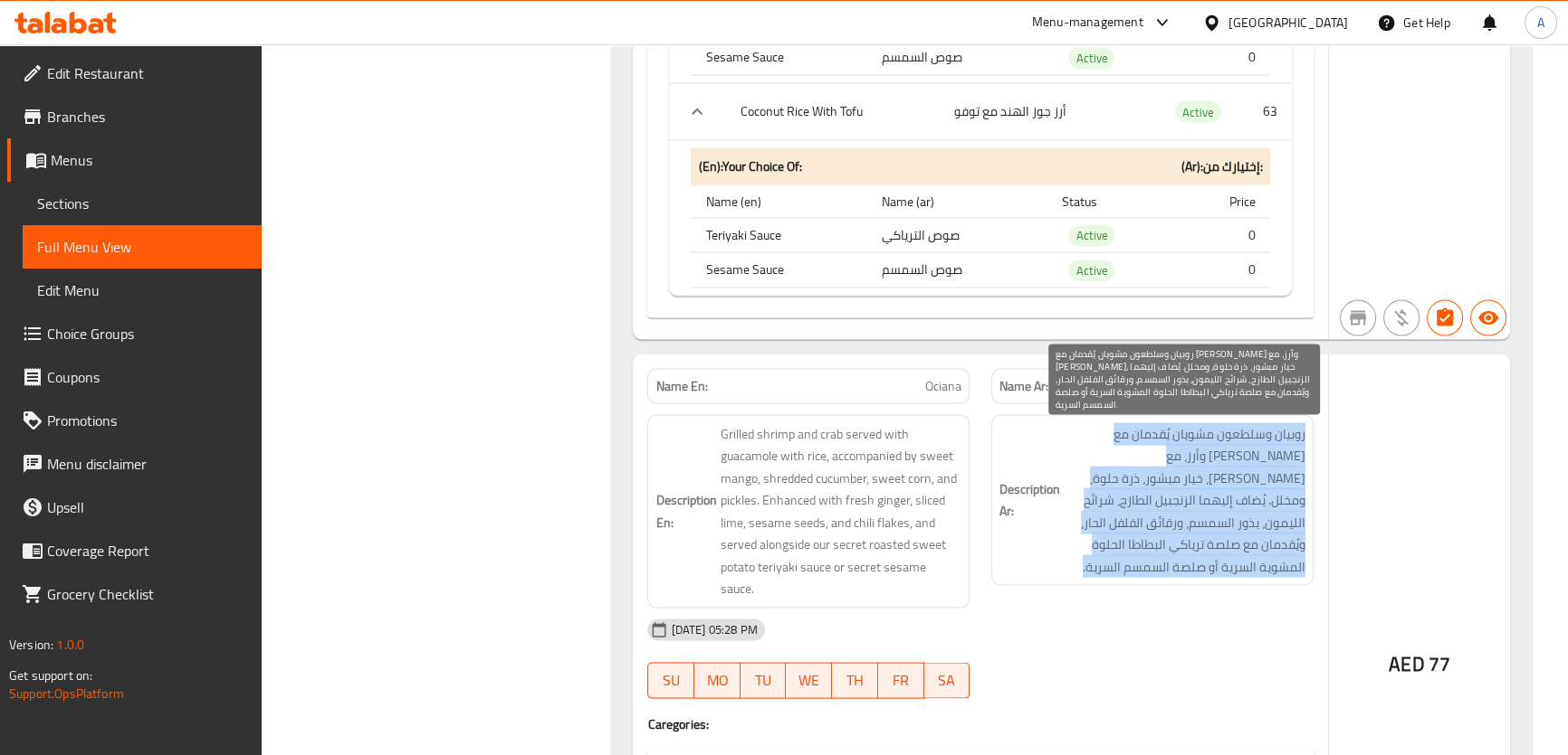
click at [1222, 527] on span "روبيان وسلطعون مشويان يُقدمان مع جواكامولي وأرز، مع مانجو حلو، خيار مبشور، ذرة …" at bounding box center [1184, 500] width 242 height 156
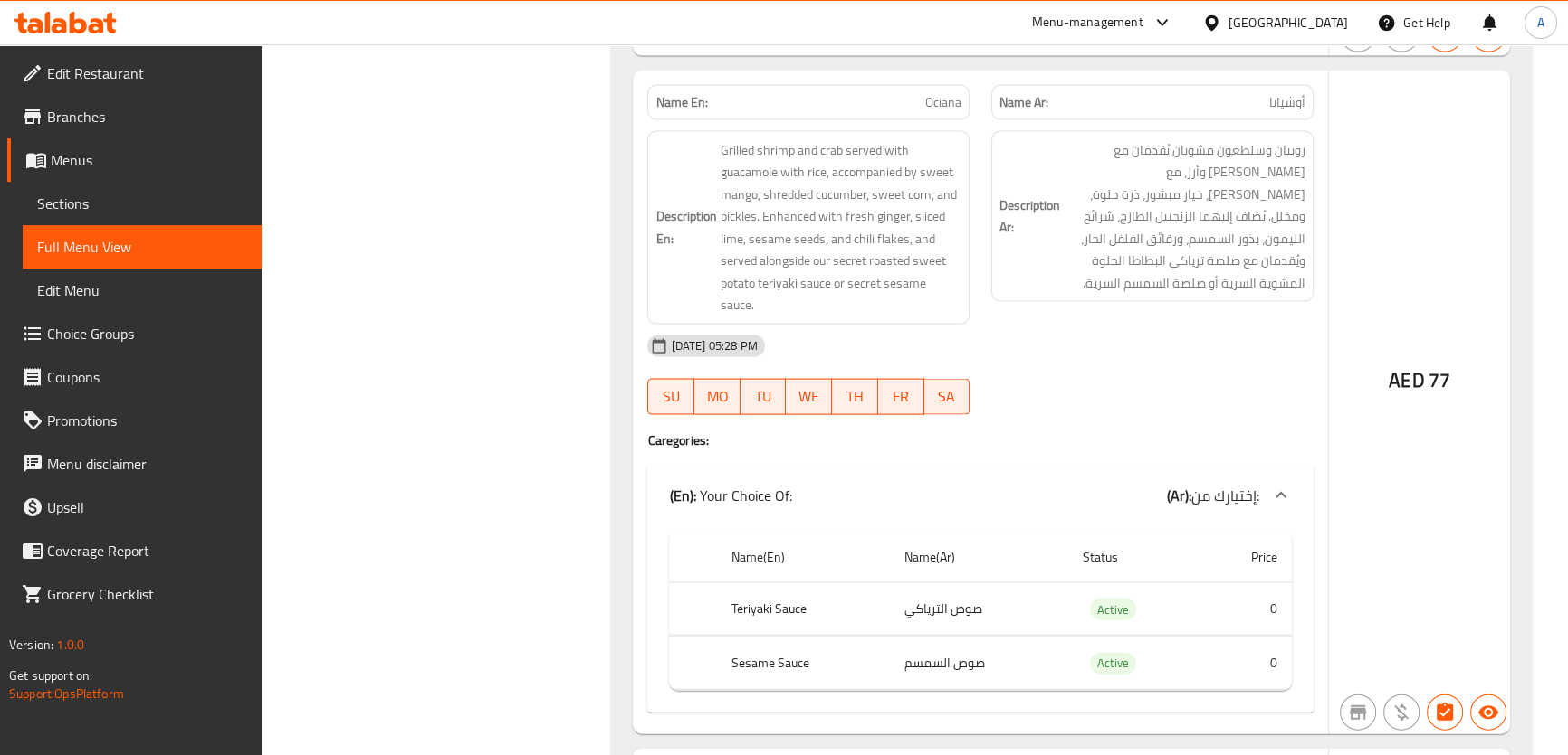
scroll to position [4819, 0]
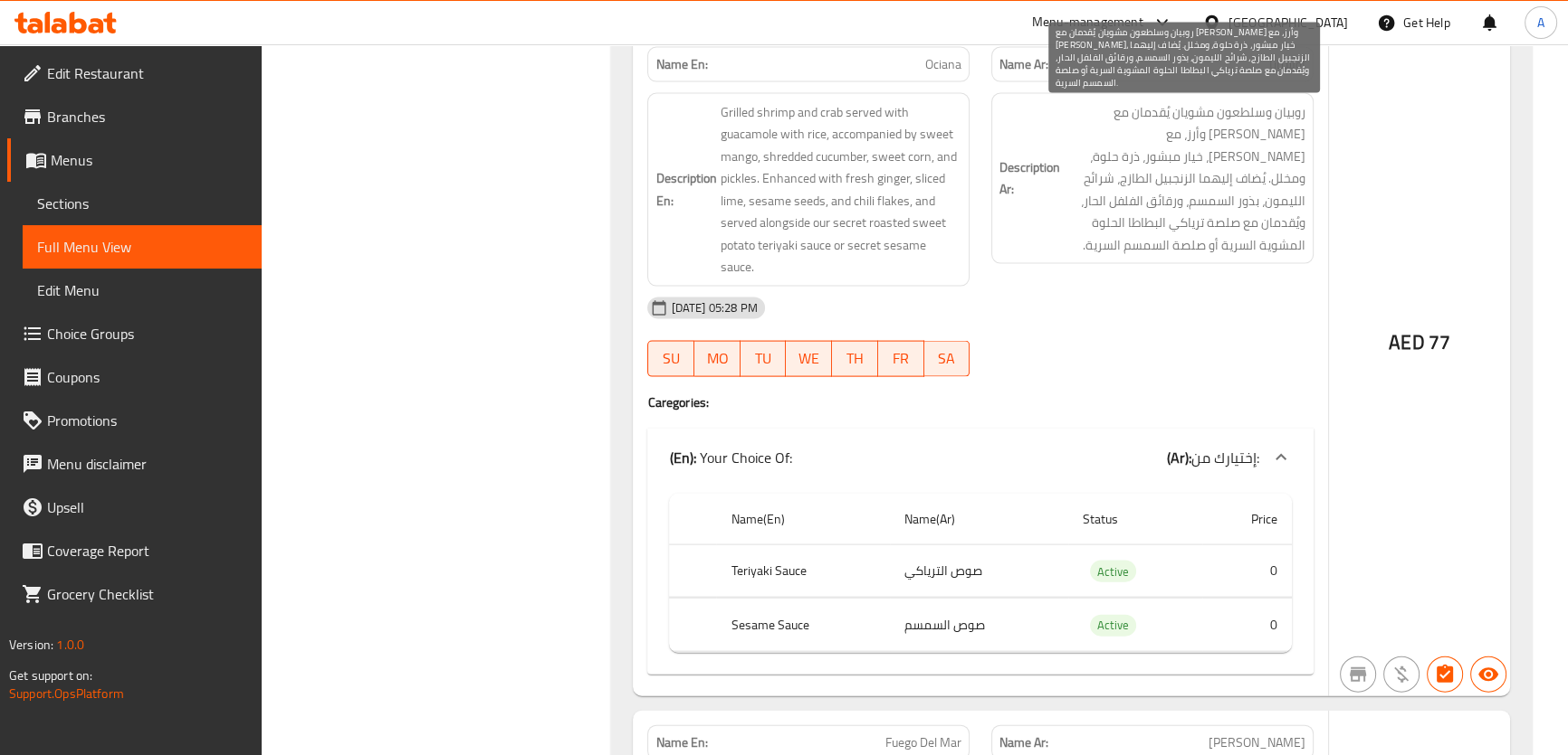
click at [1192, 185] on span "روبيان وسلطعون مشويان يُقدمان مع جواكامولي وأرز، مع مانجو حلو، خيار مبشور، ذرة …" at bounding box center [1184, 178] width 242 height 156
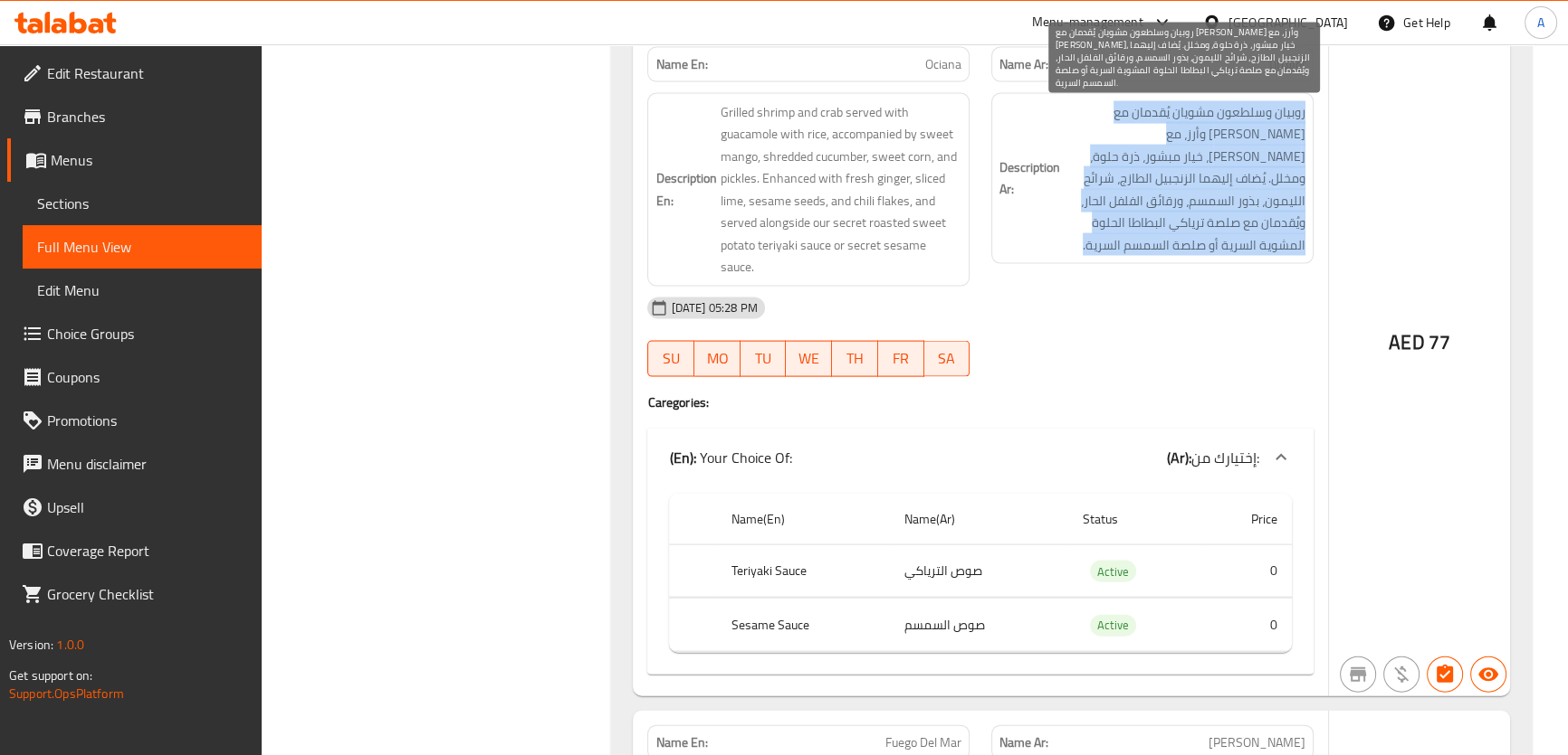
click at [1192, 185] on span "روبيان وسلطعون مشويان يُقدمان مع جواكامولي وأرز، مع مانجو حلو، خيار مبشور، ذرة …" at bounding box center [1184, 178] width 242 height 156
click at [1239, 180] on span "روبيان وسلطعون مشويان يُقدمان مع جواكامولي وأرز، مع مانجو حلو، خيار مبشور، ذرة …" at bounding box center [1184, 178] width 242 height 156
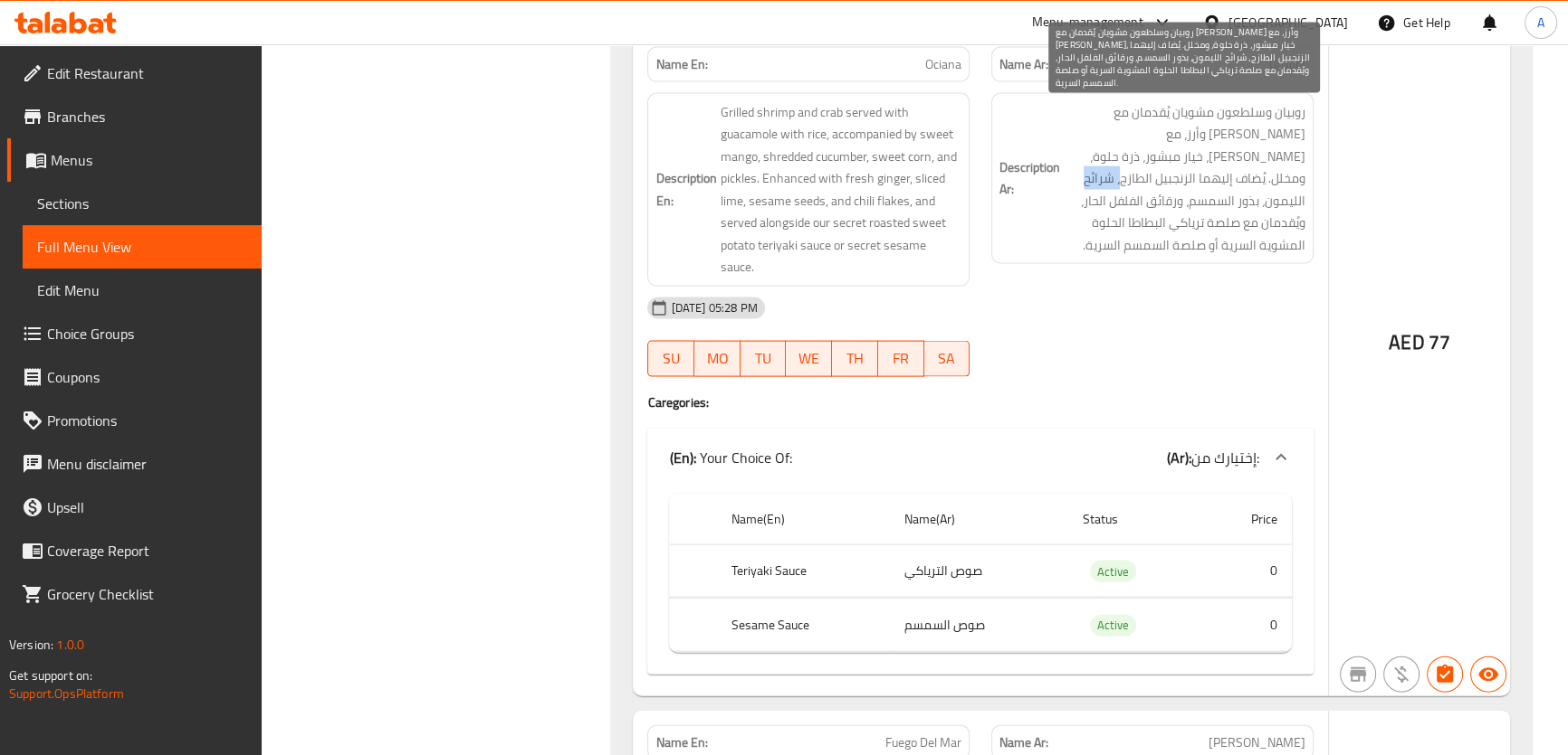
click at [1239, 180] on span "روبيان وسلطعون مشويان يُقدمان مع جواكامولي وأرز، مع مانجو حلو، خيار مبشور، ذرة …" at bounding box center [1184, 178] width 242 height 156
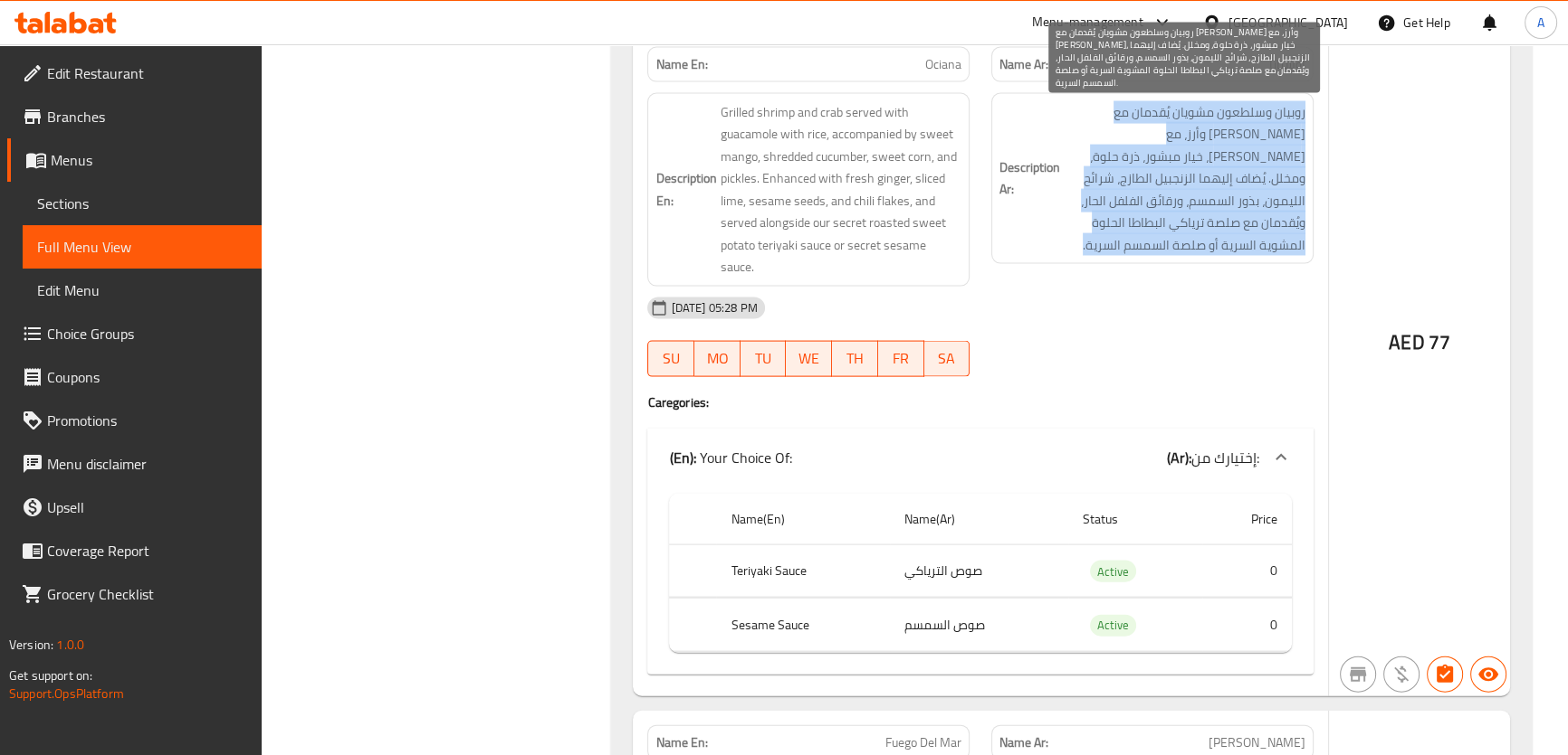
click at [1239, 180] on span "روبيان وسلطعون مشويان يُقدمان مع جواكامولي وأرز، مع مانجو حلو، خيار مبشور، ذرة …" at bounding box center [1184, 178] width 242 height 156
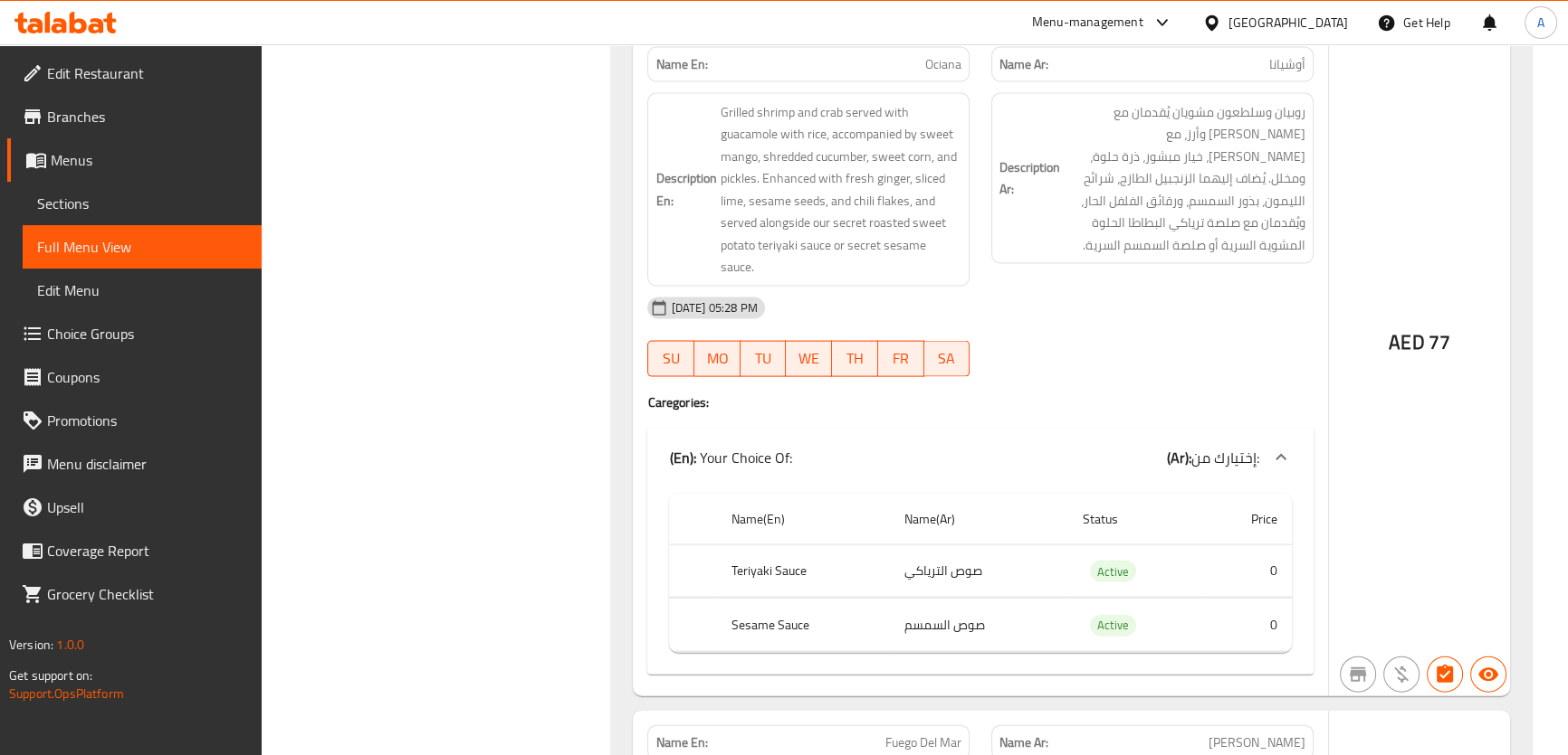
scroll to position [9786, 0]
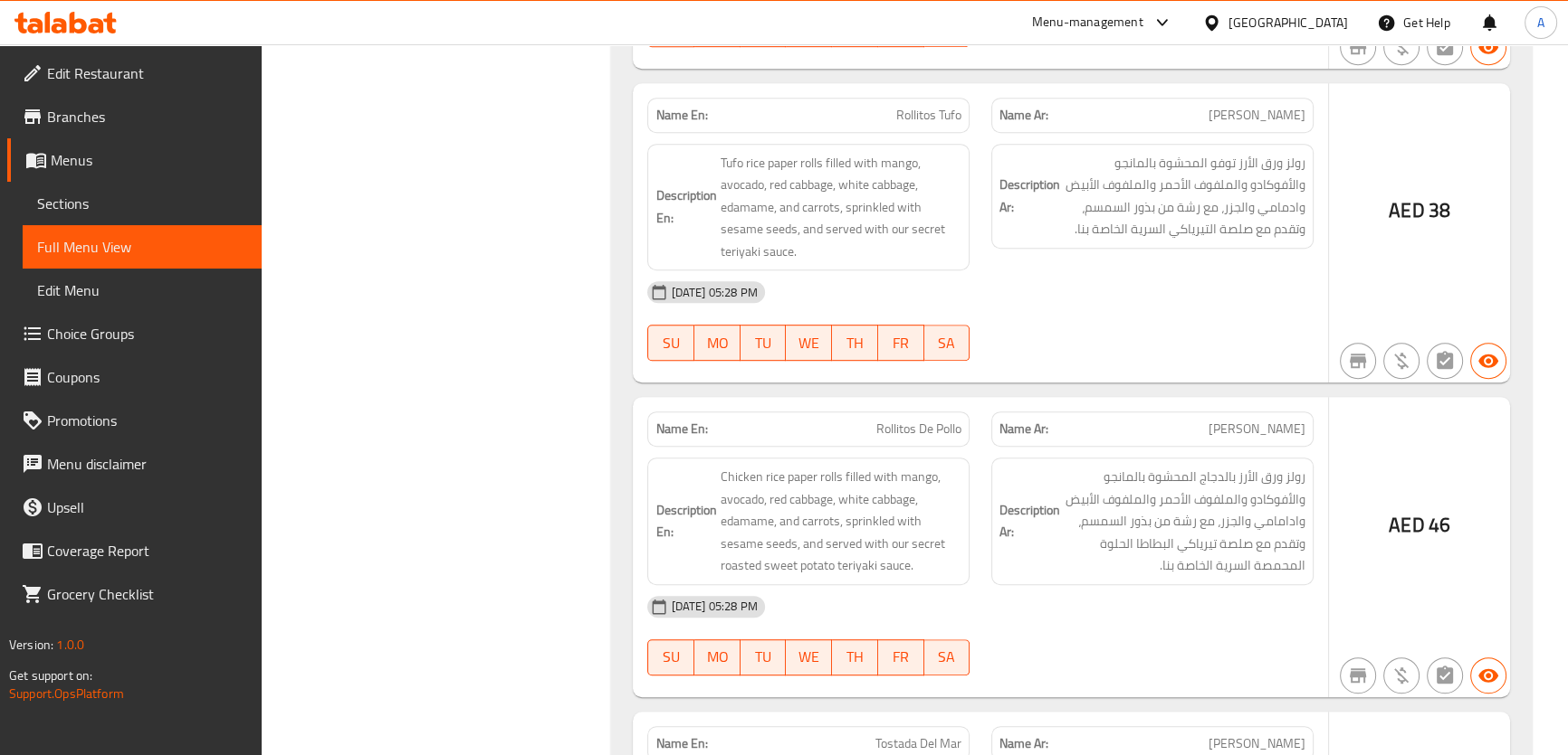
click at [1279, 466] on span "رولز ورق الأرز بالدجاج المحشوة بالمانجو والأفوكادو والملفوف الأحمر والملفوف الأ…" at bounding box center [1184, 521] width 242 height 111
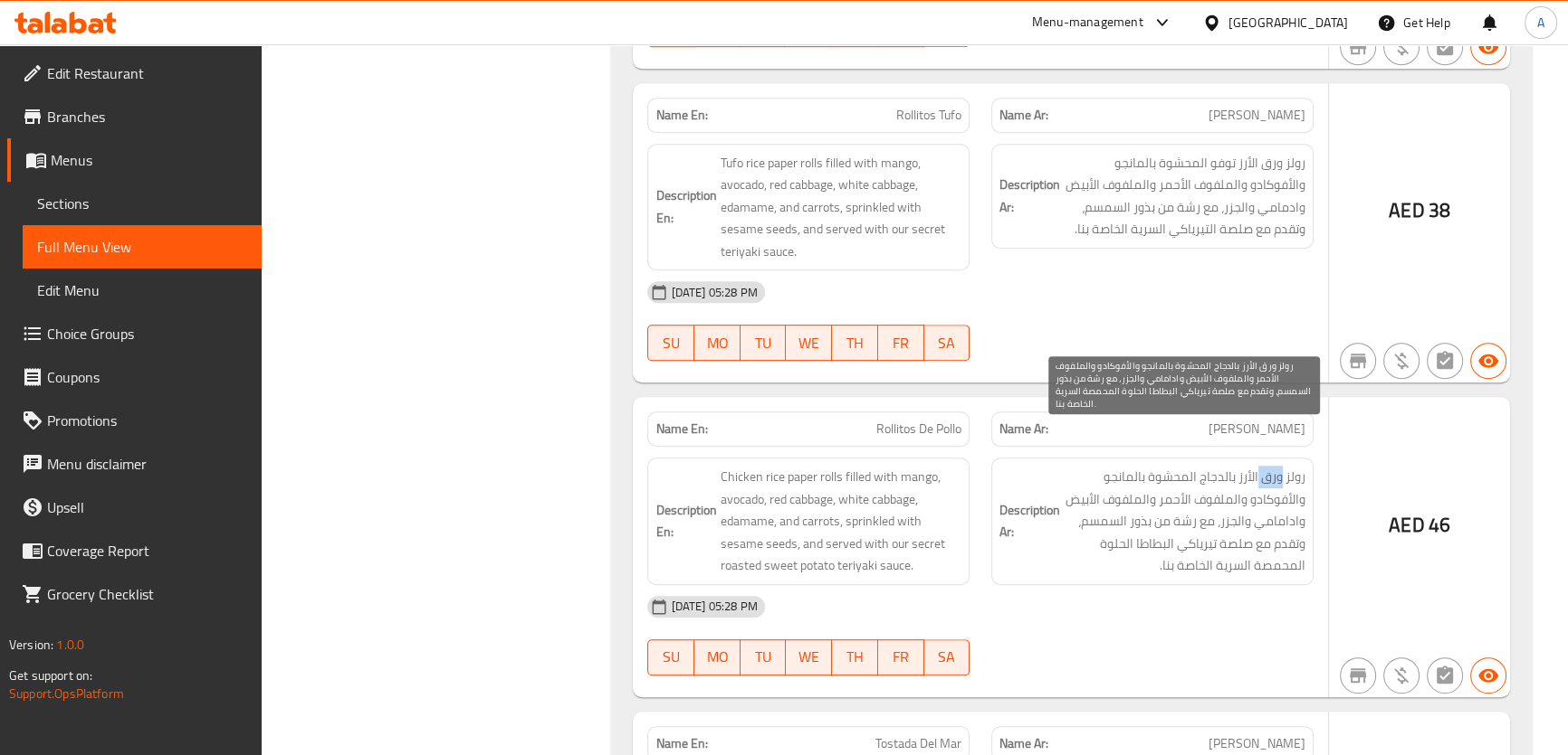
click at [1279, 466] on span "رولز ورق الأرز بالدجاج المحشوة بالمانجو والأفوكادو والملفوف الأحمر والملفوف الأ…" at bounding box center [1184, 521] width 242 height 111
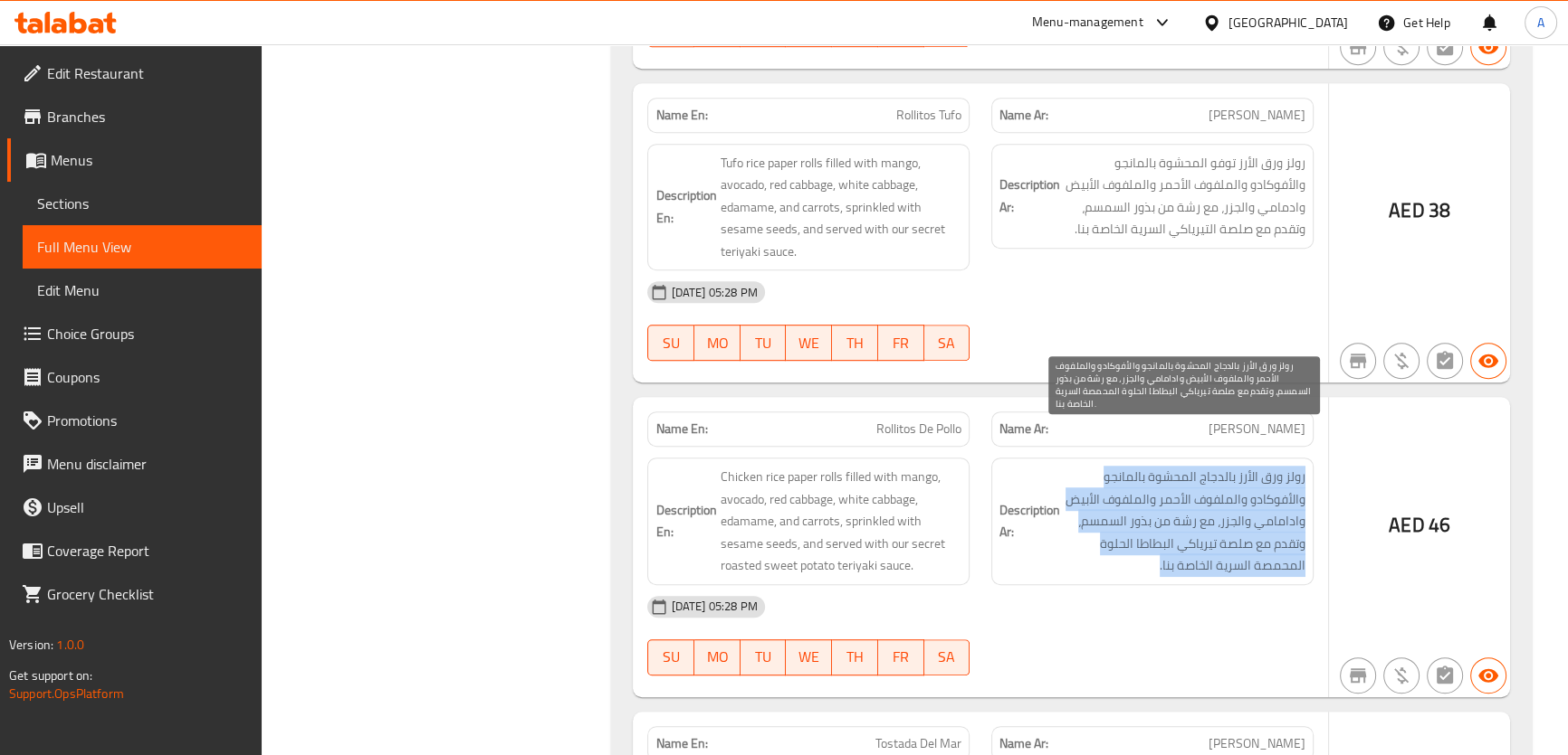
click at [1279, 466] on span "رولز ورق الأرز بالدجاج المحشوة بالمانجو والأفوكادو والملفوف الأحمر والملفوف الأ…" at bounding box center [1184, 521] width 242 height 111
click at [1267, 516] on span "رولز ورق الأرز بالدجاج المحشوة بالمانجو والأفوكادو والملفوف الأحمر والملفوف الأ…" at bounding box center [1184, 521] width 242 height 111
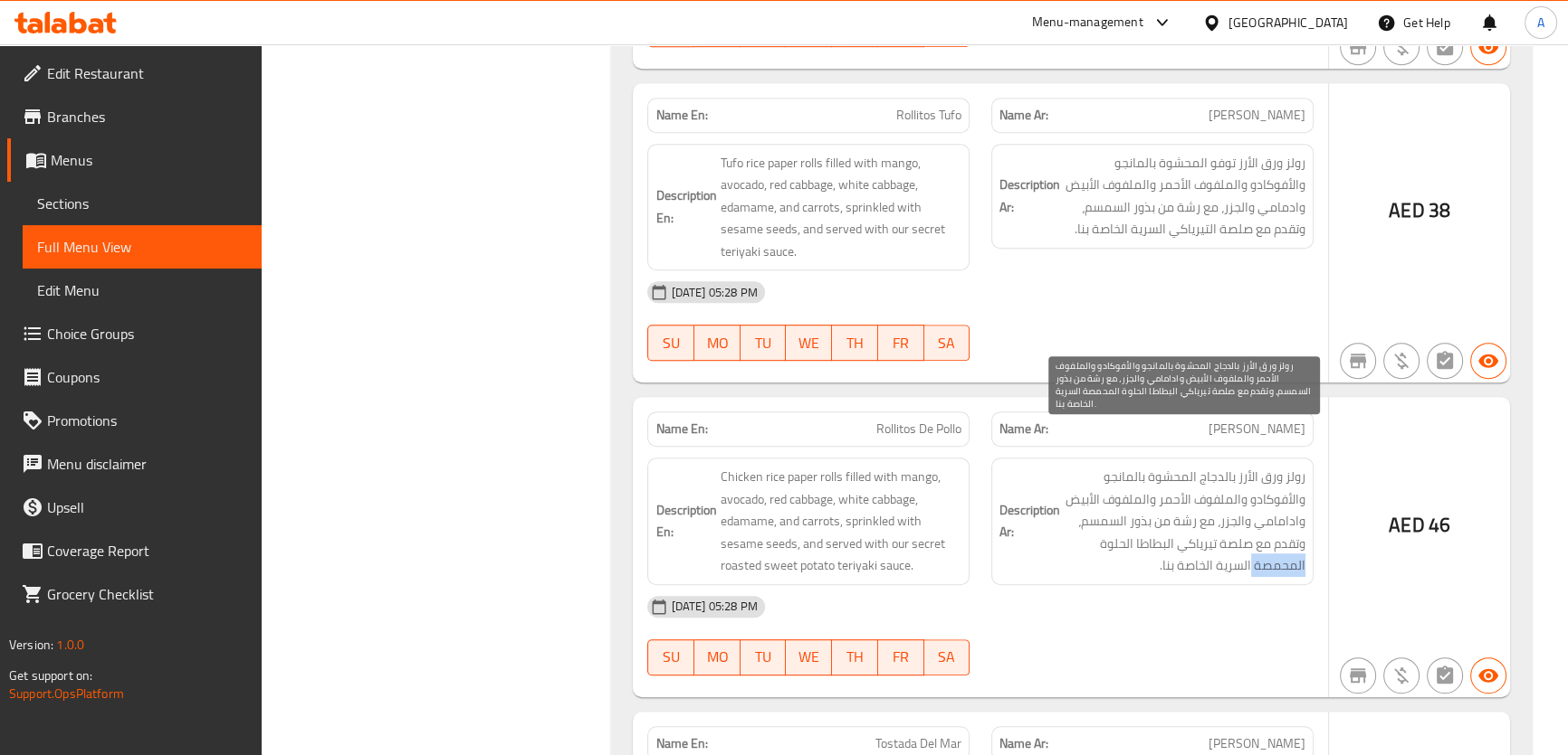
click at [1267, 516] on span "رولز ورق الأرز بالدجاج المحشوة بالمانجو والأفوكادو والملفوف الأحمر والملفوف الأ…" at bounding box center [1184, 521] width 242 height 111
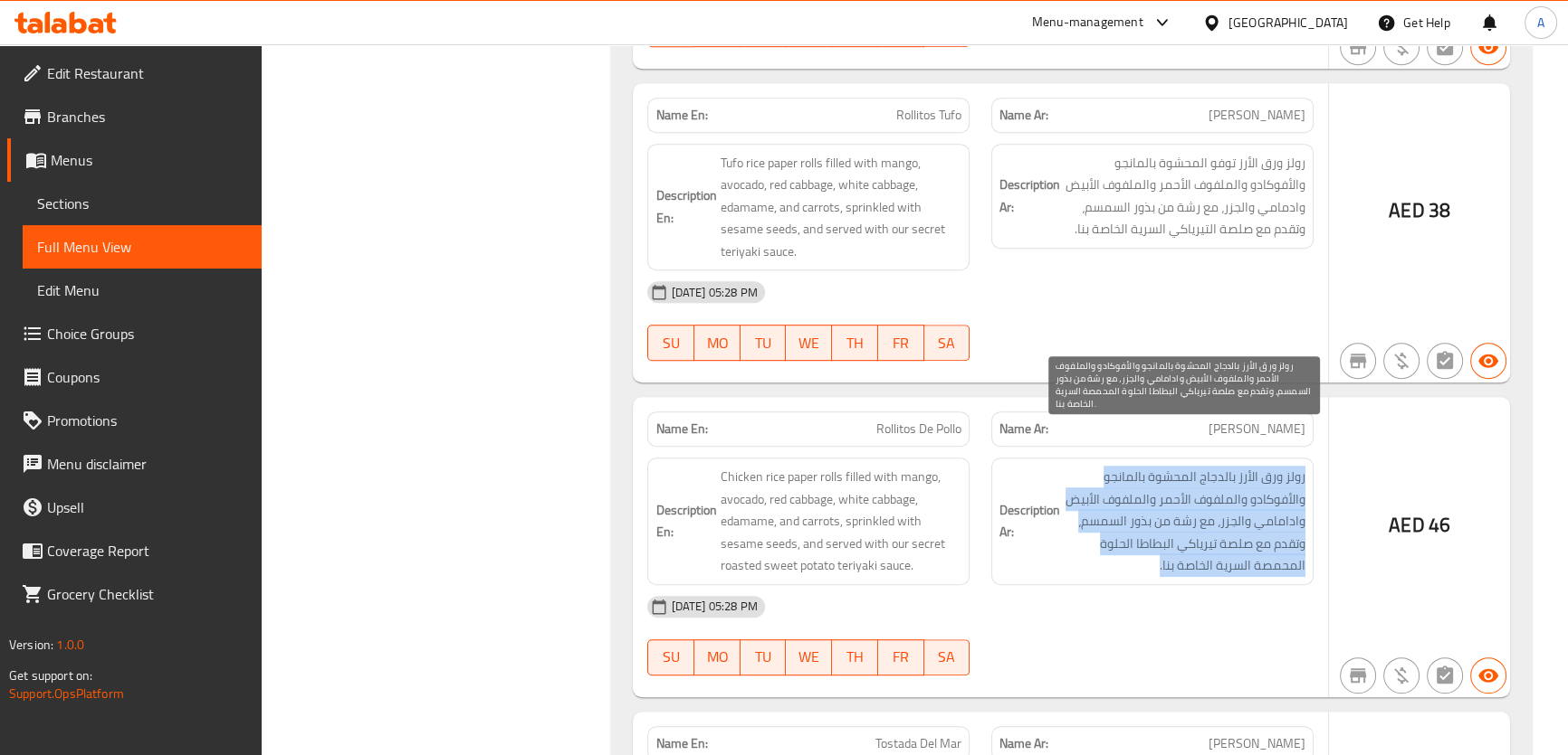
click at [1267, 516] on span "رولز ورق الأرز بالدجاج المحشوة بالمانجو والأفوكادو والملفوف الأحمر والملفوف الأ…" at bounding box center [1184, 521] width 242 height 111
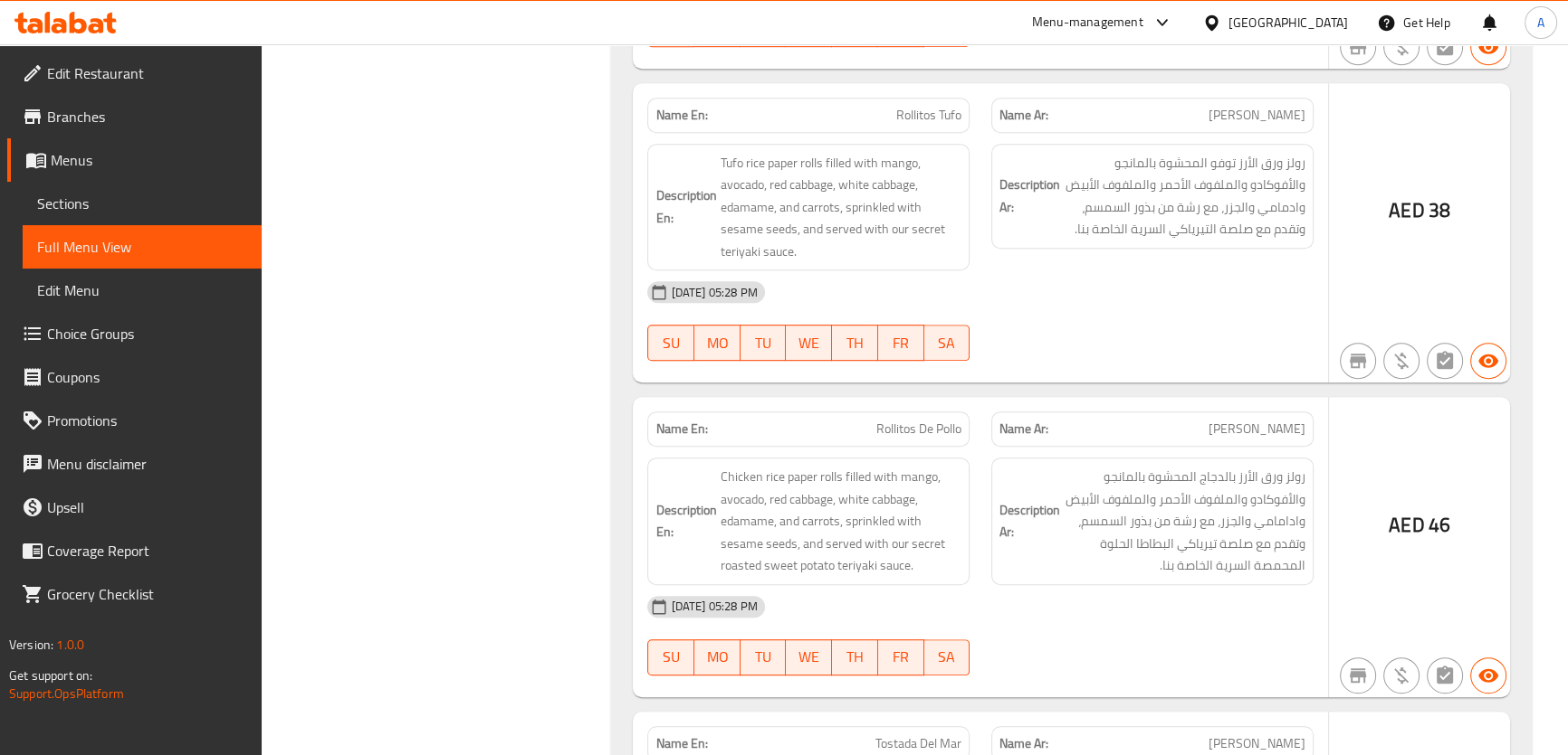
scroll to position [7275, 0]
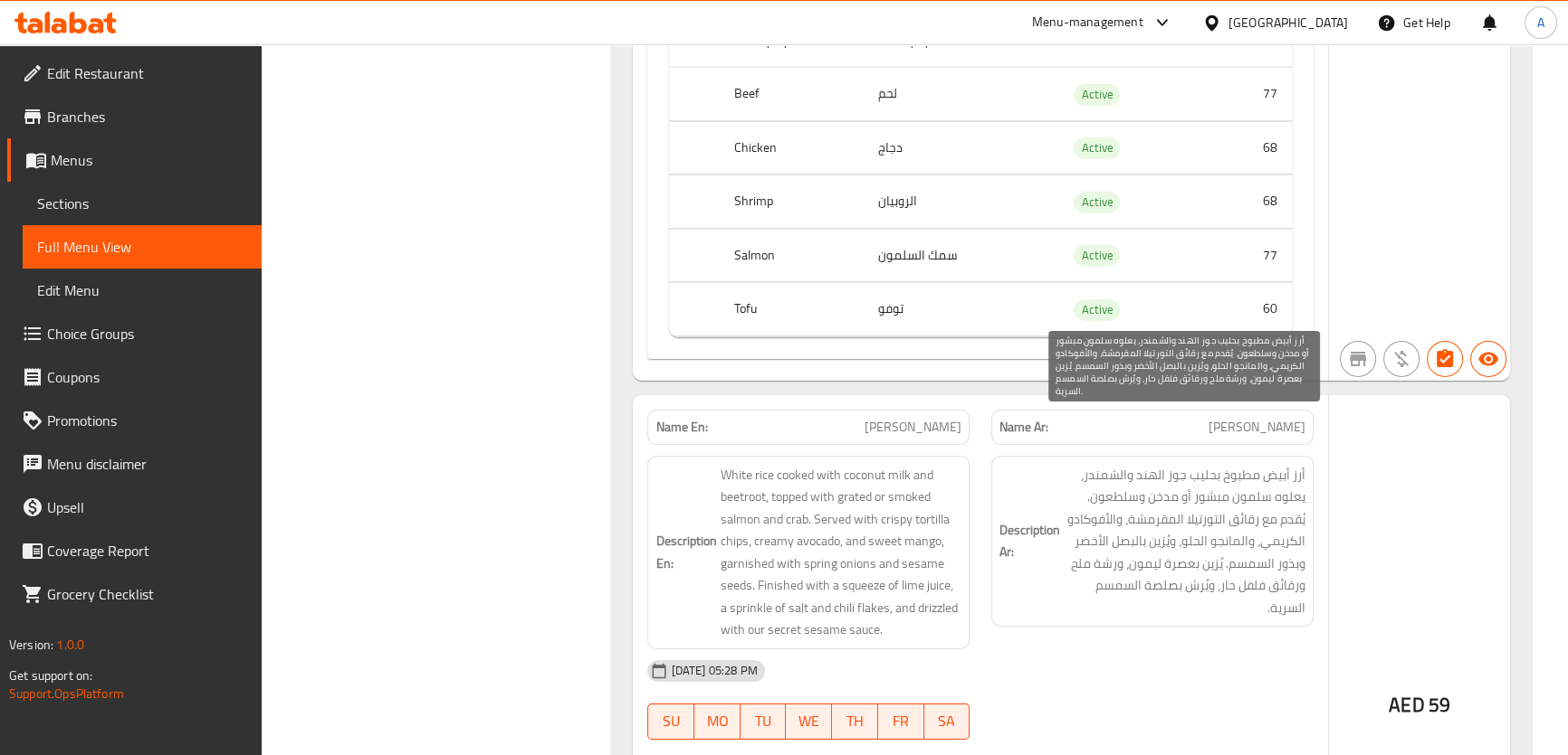
click at [1195, 464] on span "أرز أبيض مطبوخ بحليب جوز الهند والشمندر، يعلوه سلمون مبشور أو مدخن وسلطعون. يُق…" at bounding box center [1184, 541] width 242 height 156
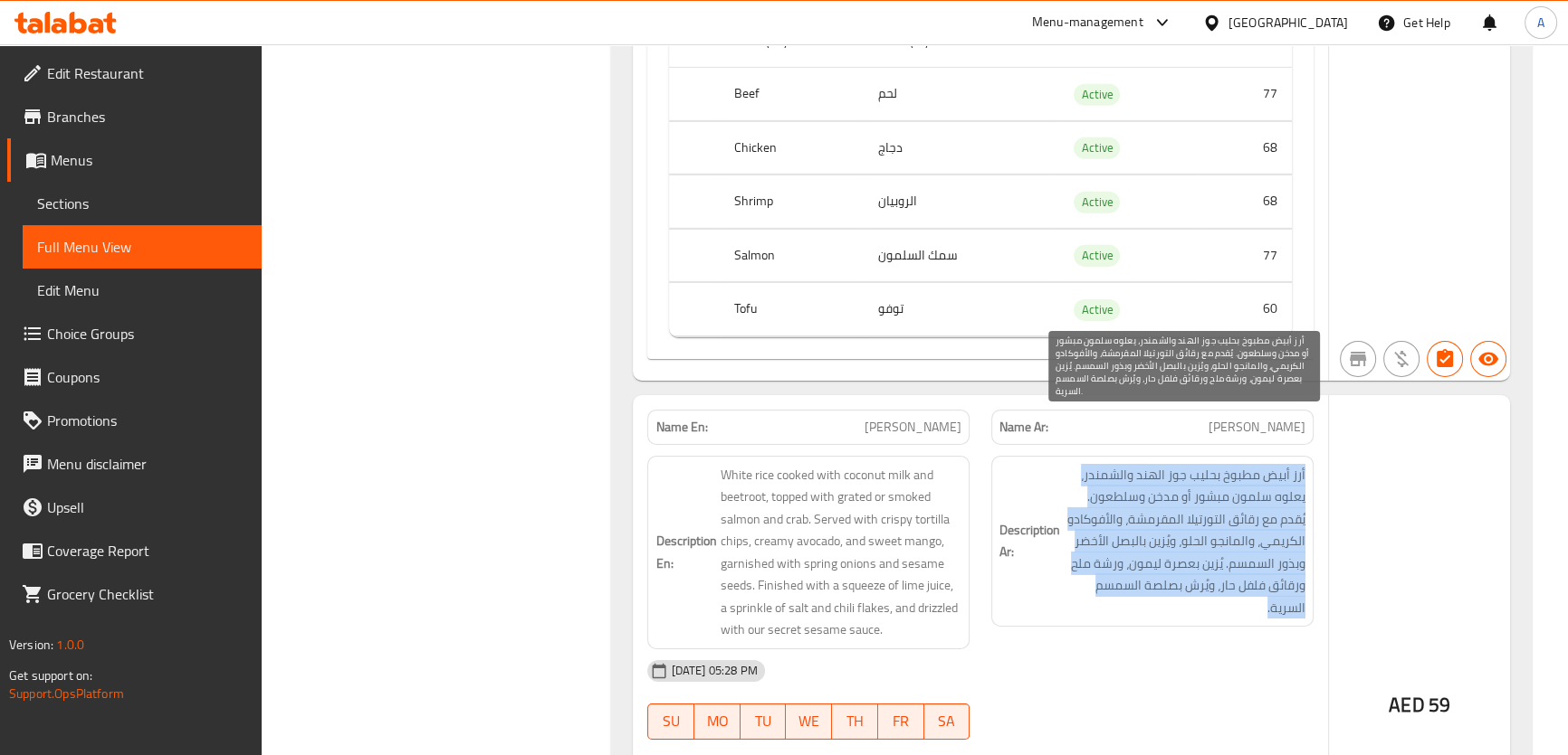
click at [1195, 464] on span "أرز أبيض مطبوخ بحليب جوز الهند والشمندر، يعلوه سلمون مبشور أو مدخن وسلطعون. يُق…" at bounding box center [1184, 541] width 242 height 156
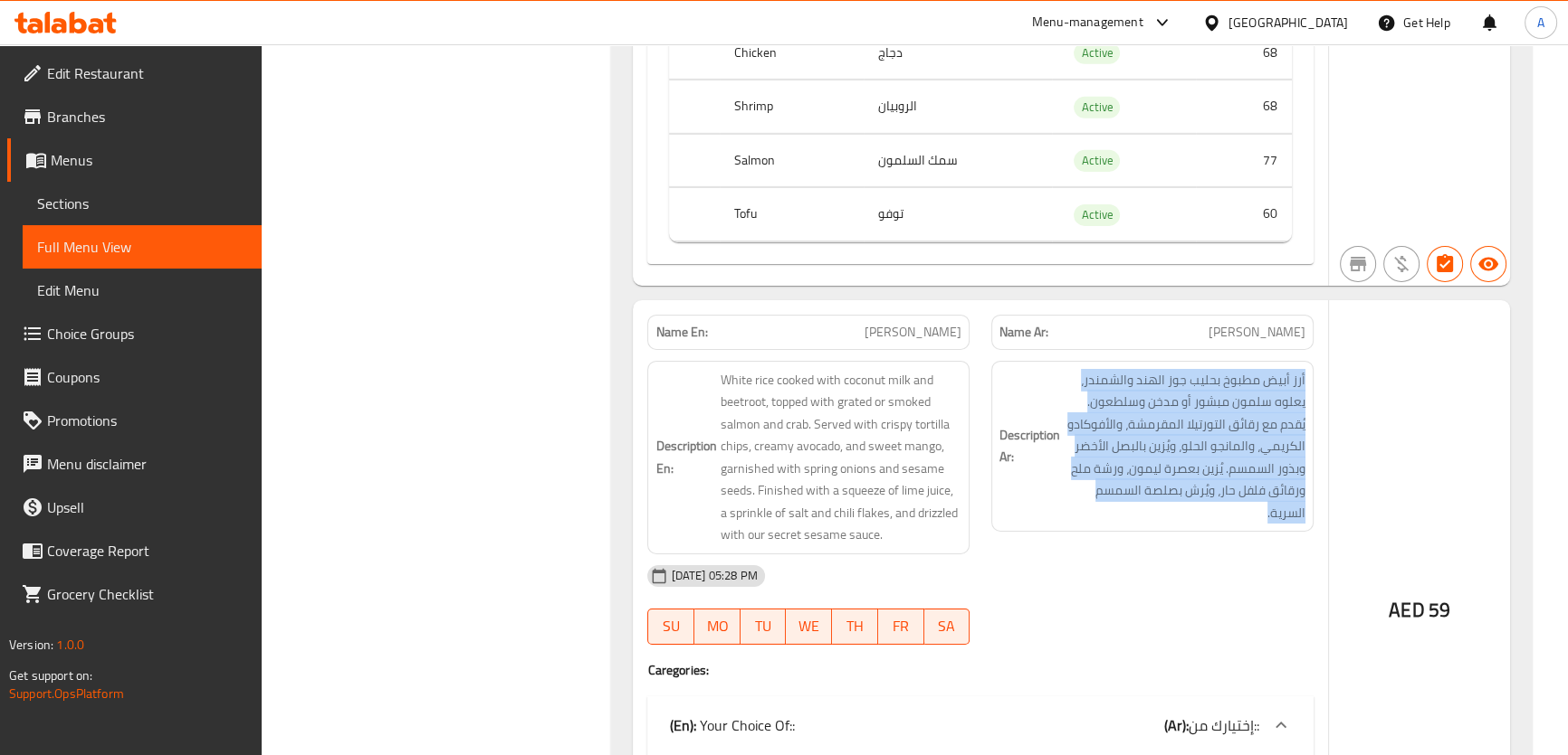
scroll to position [7539, 0]
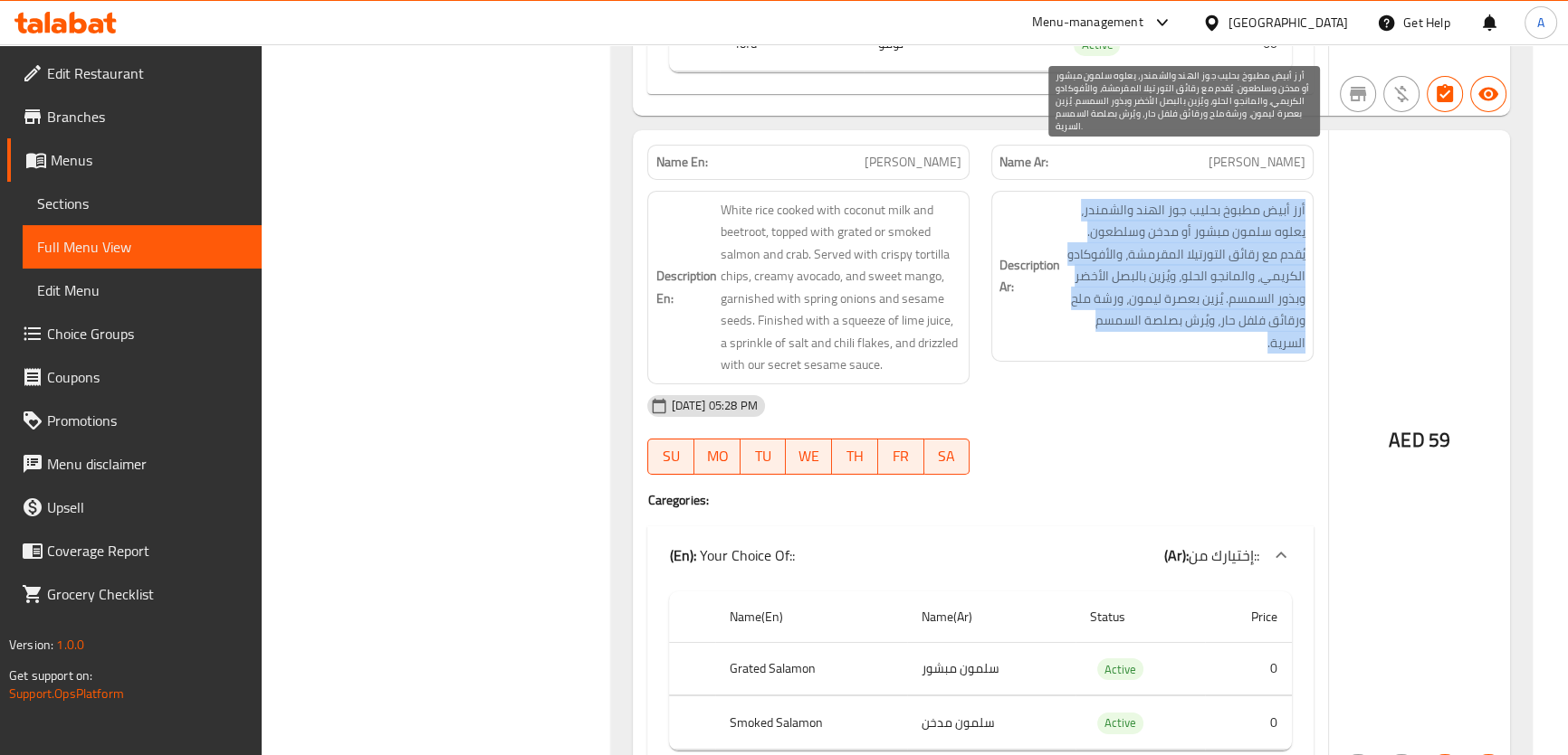
click at [1265, 203] on span "أرز أبيض مطبوخ بحليب جوز الهند والشمندر، يعلوه سلمون مبشور أو مدخن وسلطعون. يُق…" at bounding box center [1184, 276] width 242 height 156
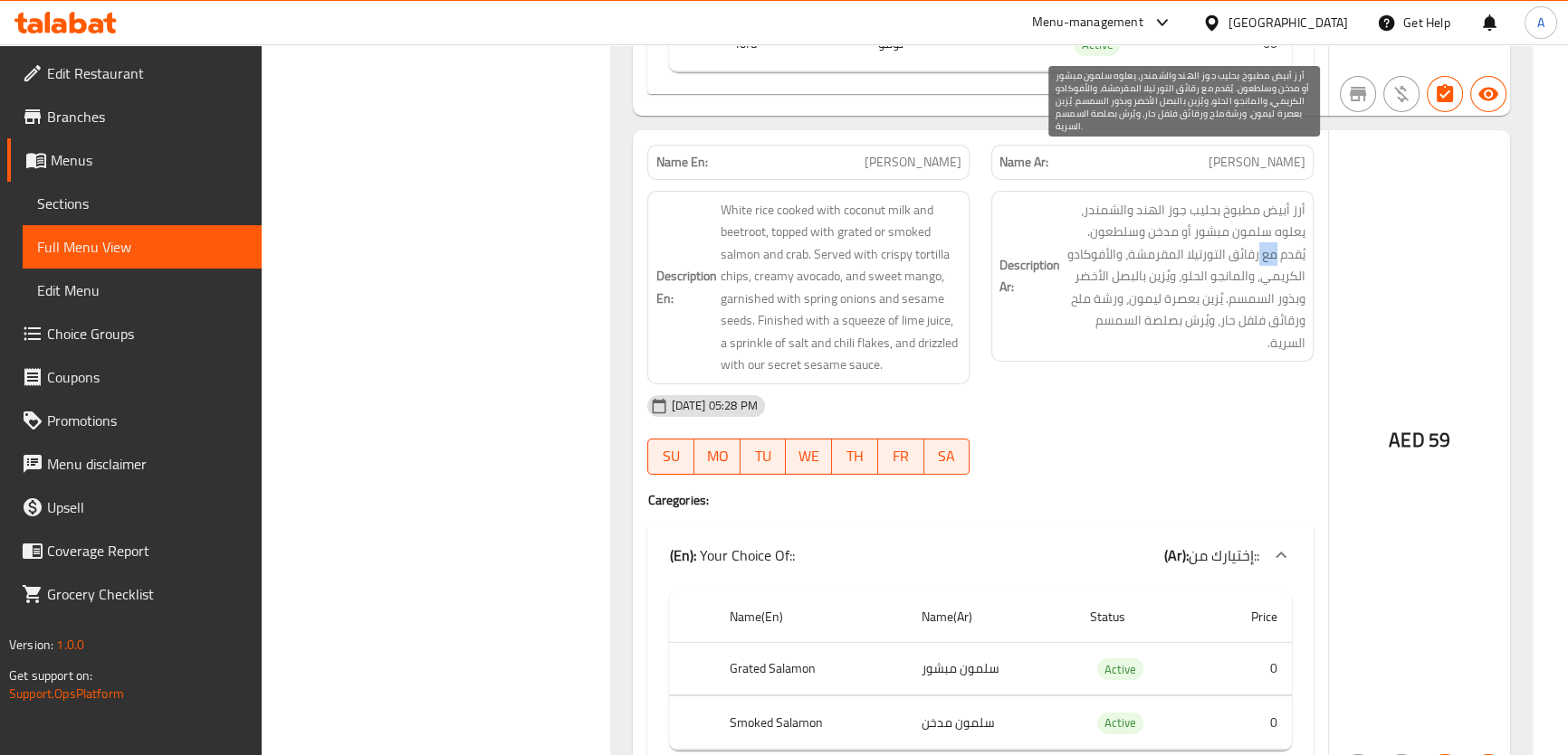
click at [1265, 203] on span "أرز أبيض مطبوخ بحليب جوز الهند والشمندر، يعلوه سلمون مبشور أو مدخن وسلطعون. يُق…" at bounding box center [1184, 276] width 242 height 156
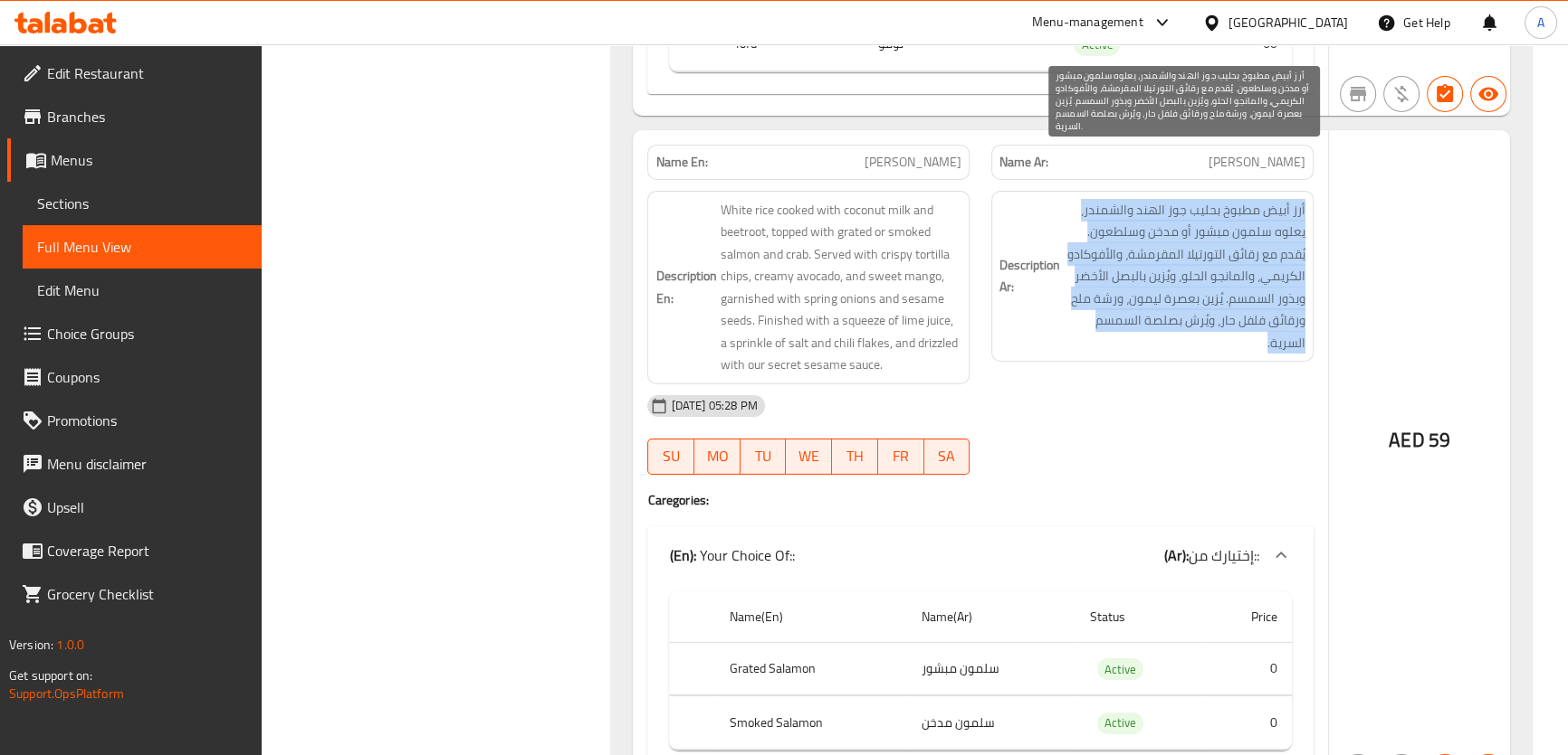
click at [1265, 203] on span "أرز أبيض مطبوخ بحليب جوز الهند والشمندر، يعلوه سلمون مبشور أو مدخن وسلطعون. يُق…" at bounding box center [1184, 276] width 242 height 156
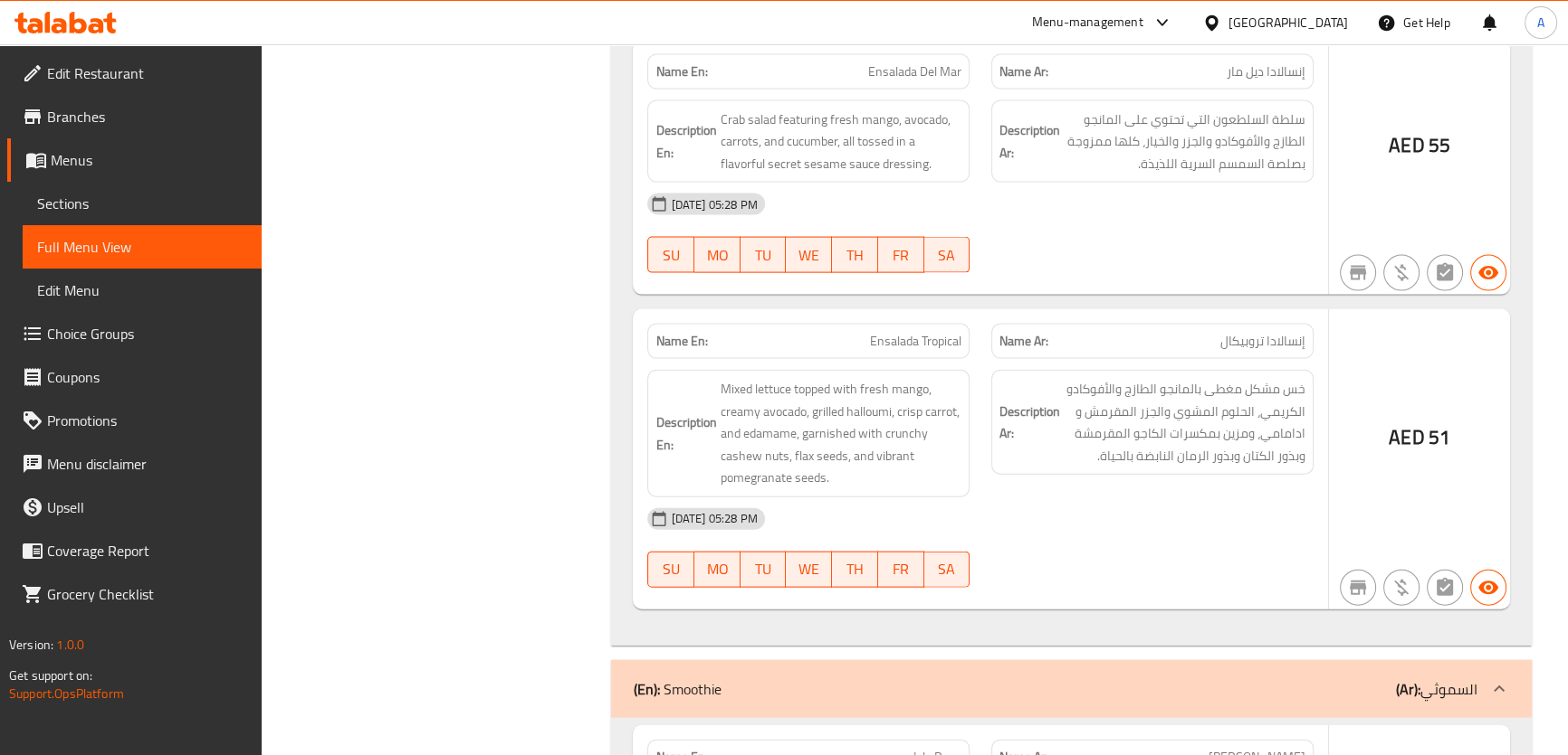
scroll to position [14220, 0]
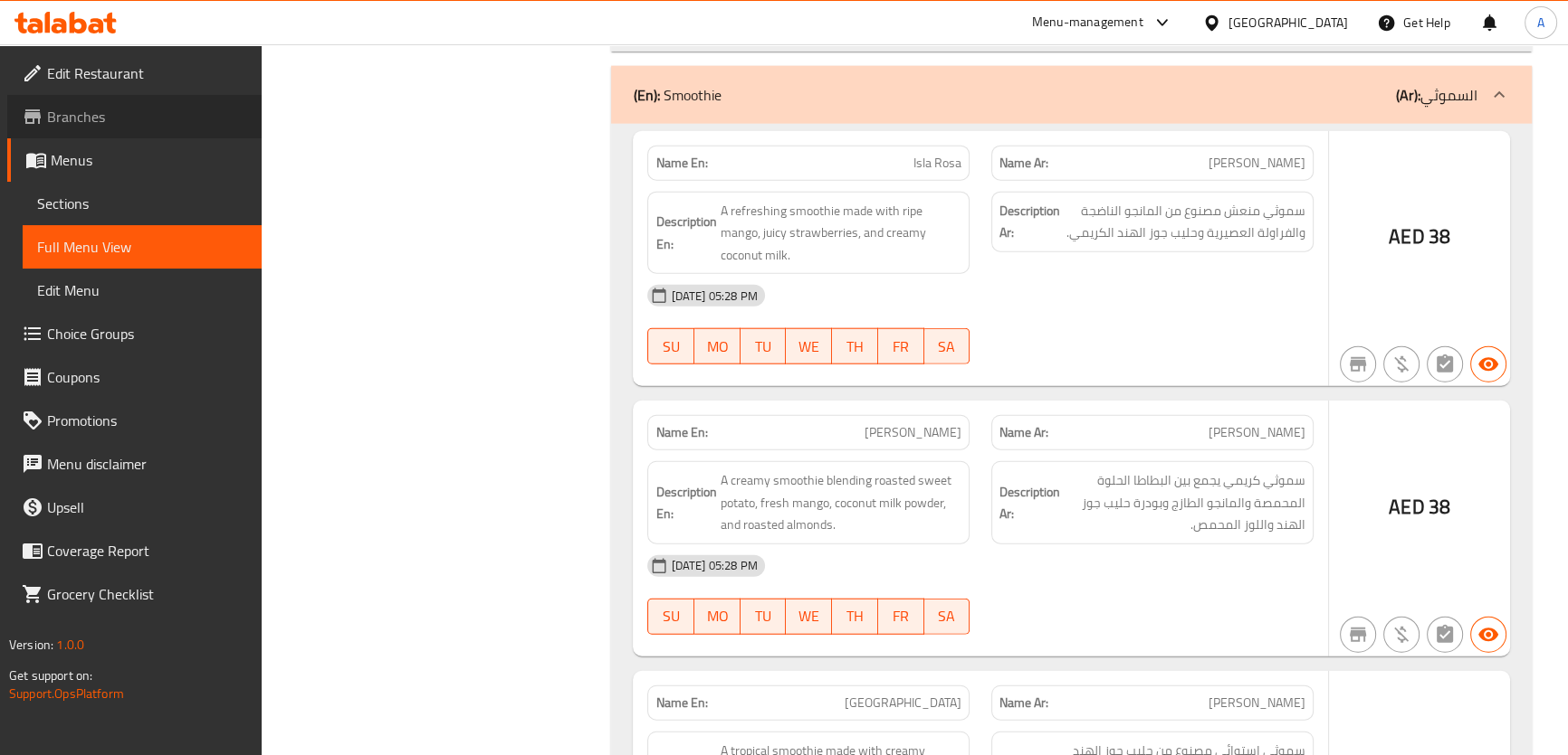
click at [90, 111] on span "Branches" at bounding box center [147, 117] width 200 height 22
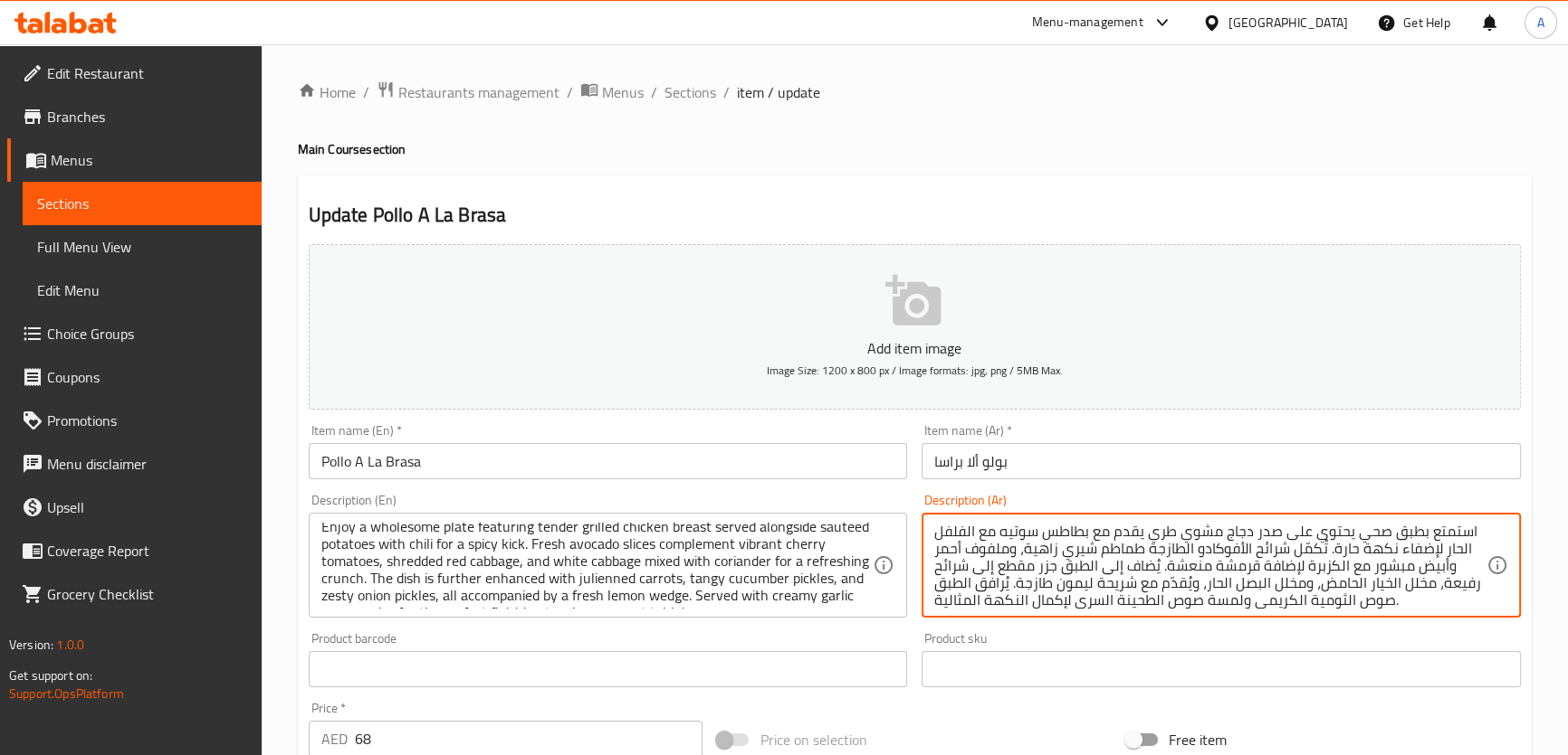
scroll to position [5, 0]
click at [1183, 570] on textarea "استمتع بطبق صحي يحتوي على صدر دجاج مشوي طري يقدم مع بطاطس سوتيه مع الفلفل الحار…" at bounding box center [1209, 566] width 552 height 86
click at [1183, 576] on textarea "استمتع بطبق صحي يحتوي على صدر دجاج مشوي طري يقدم مع بطاطس سوتيه مع الفلفل الحار…" at bounding box center [1209, 566] width 552 height 86
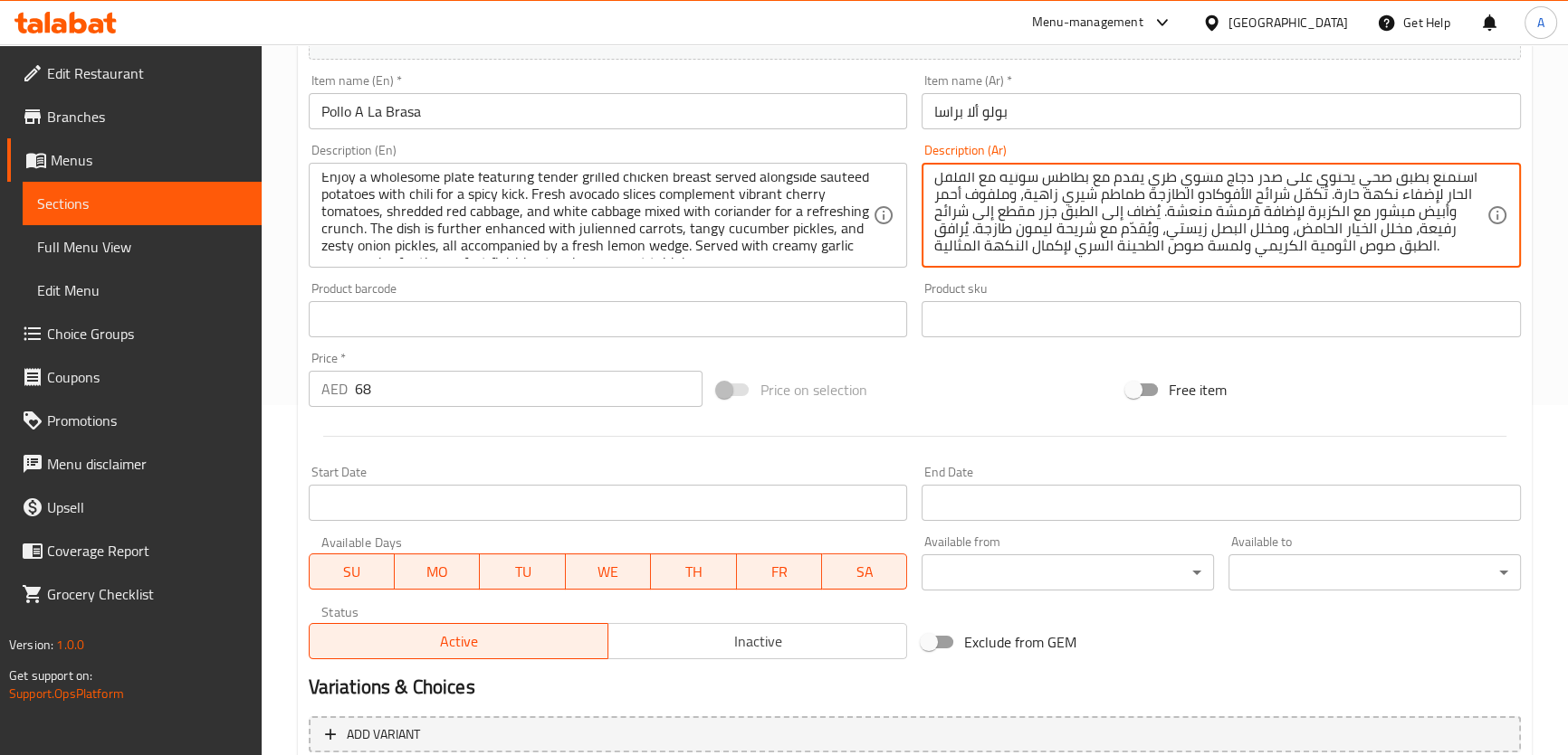
scroll to position [521, 0]
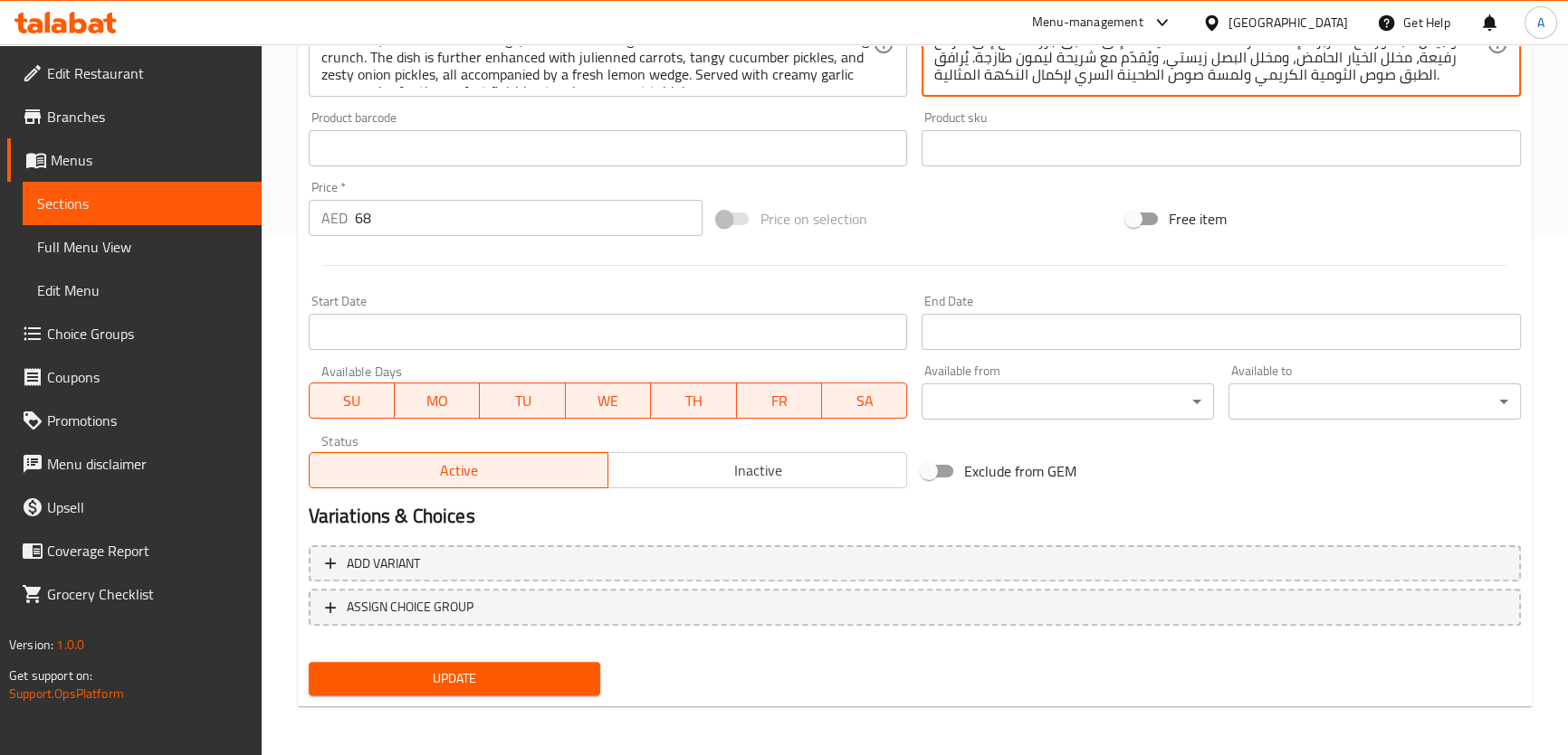
type textarea "استمتع بطبق صحي يحتوي على صدر دجاج مشوي طري يقدم مع بطاطس سوتيه مع الفلفل الحار…"
click at [540, 671] on span "Update" at bounding box center [455, 679] width 264 height 23
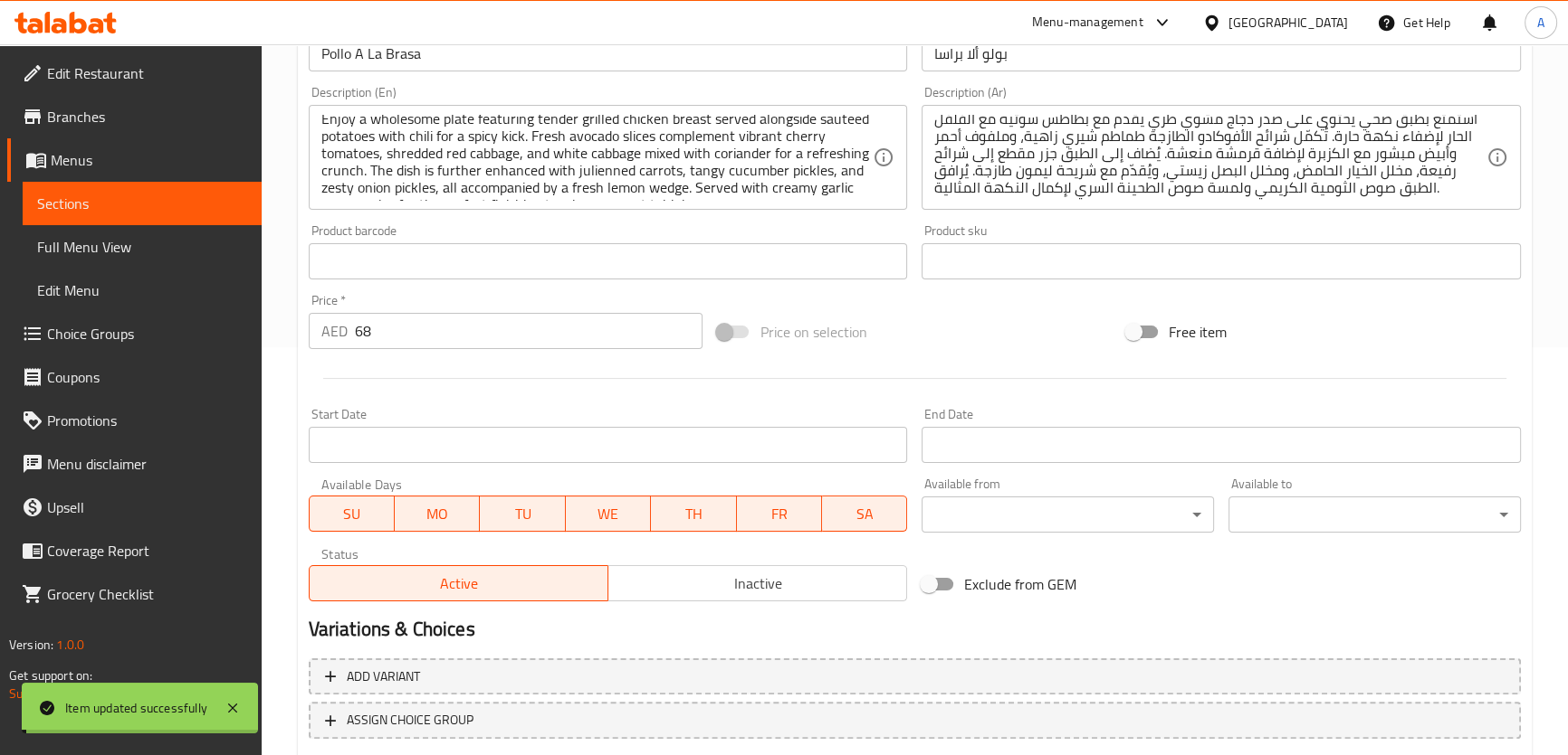
scroll to position [307, 0]
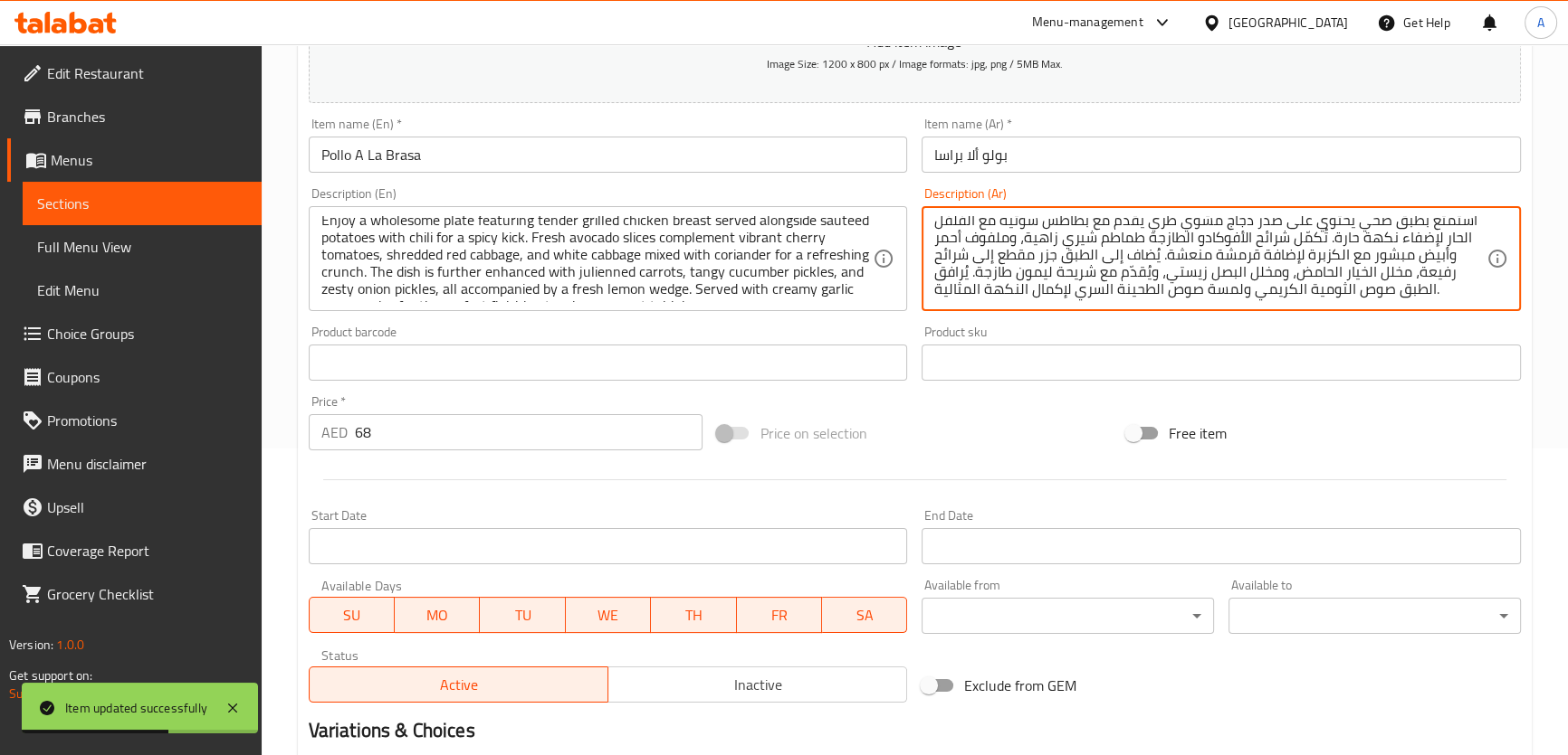
click at [1199, 271] on textarea "استمتع بطبق صحي يحتوي على صدر دجاج مشوي طري يقدم مع بطاطس سوتيه مع الفلفل الحار…" at bounding box center [1209, 259] width 552 height 86
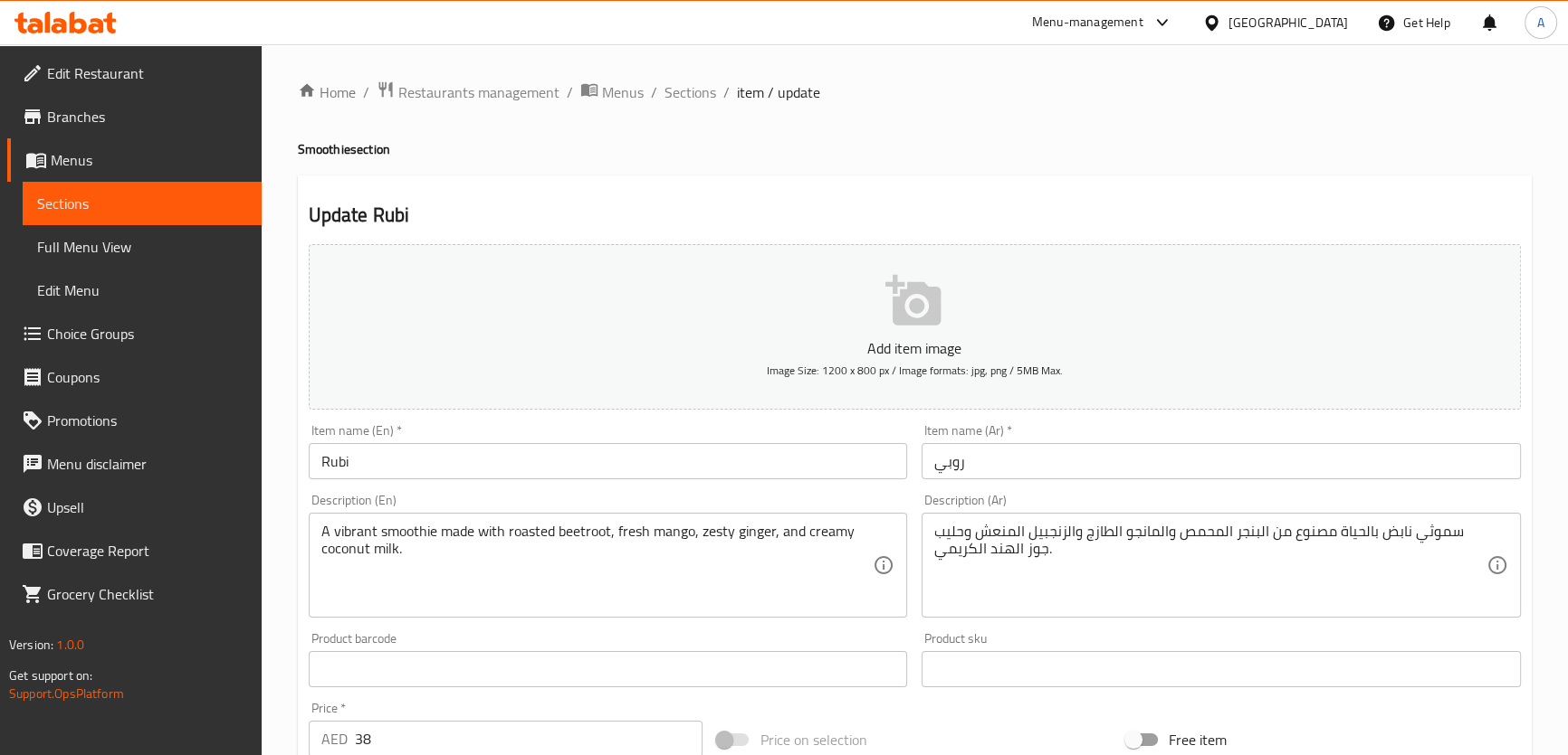
click at [1030, 534] on textarea "سموثي نابض بالحياة مصنوع من البنجر المحمص والمانجو الطازج والزنجبيل المنعش وحلي…" at bounding box center [1209, 566] width 552 height 86
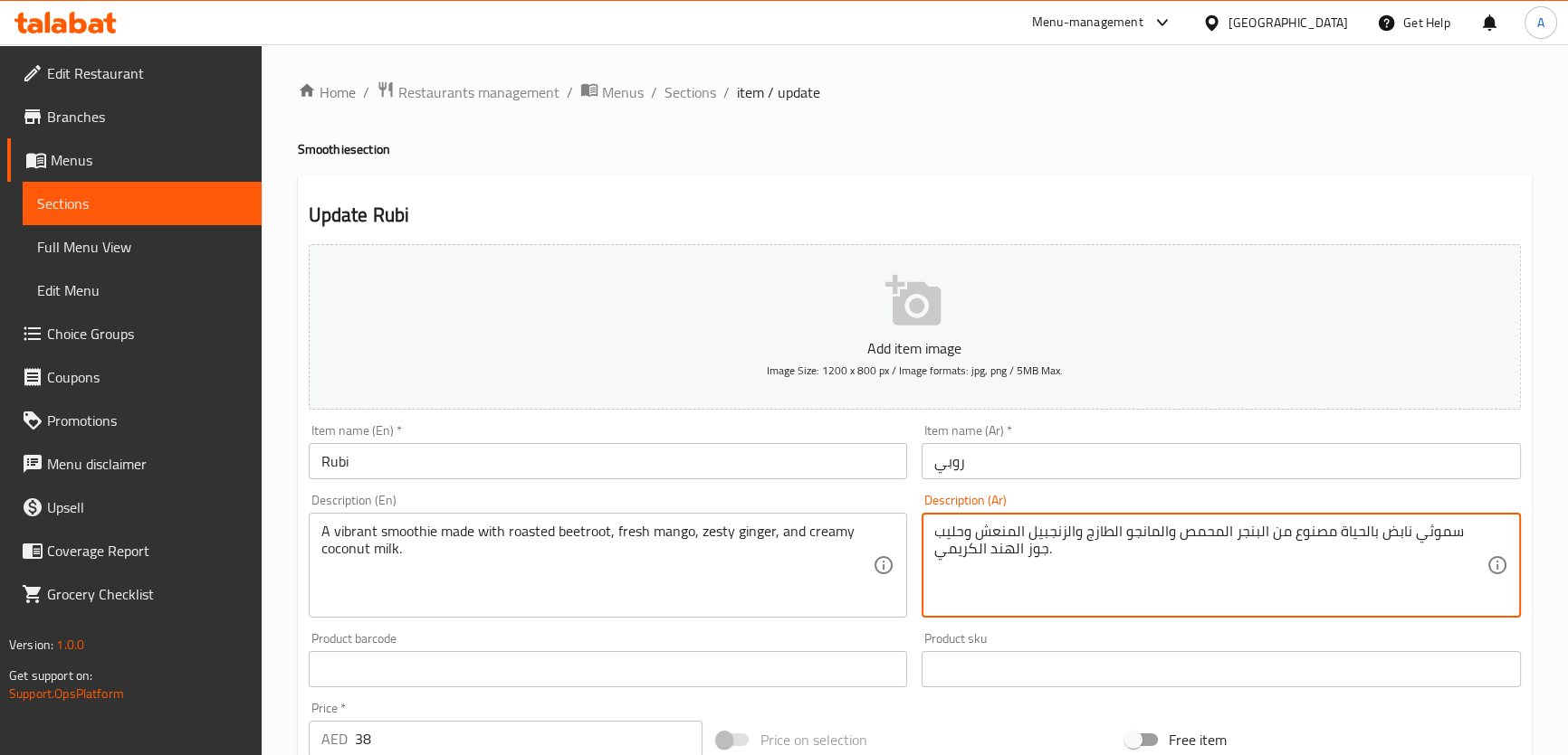
paste textarea "يستي"
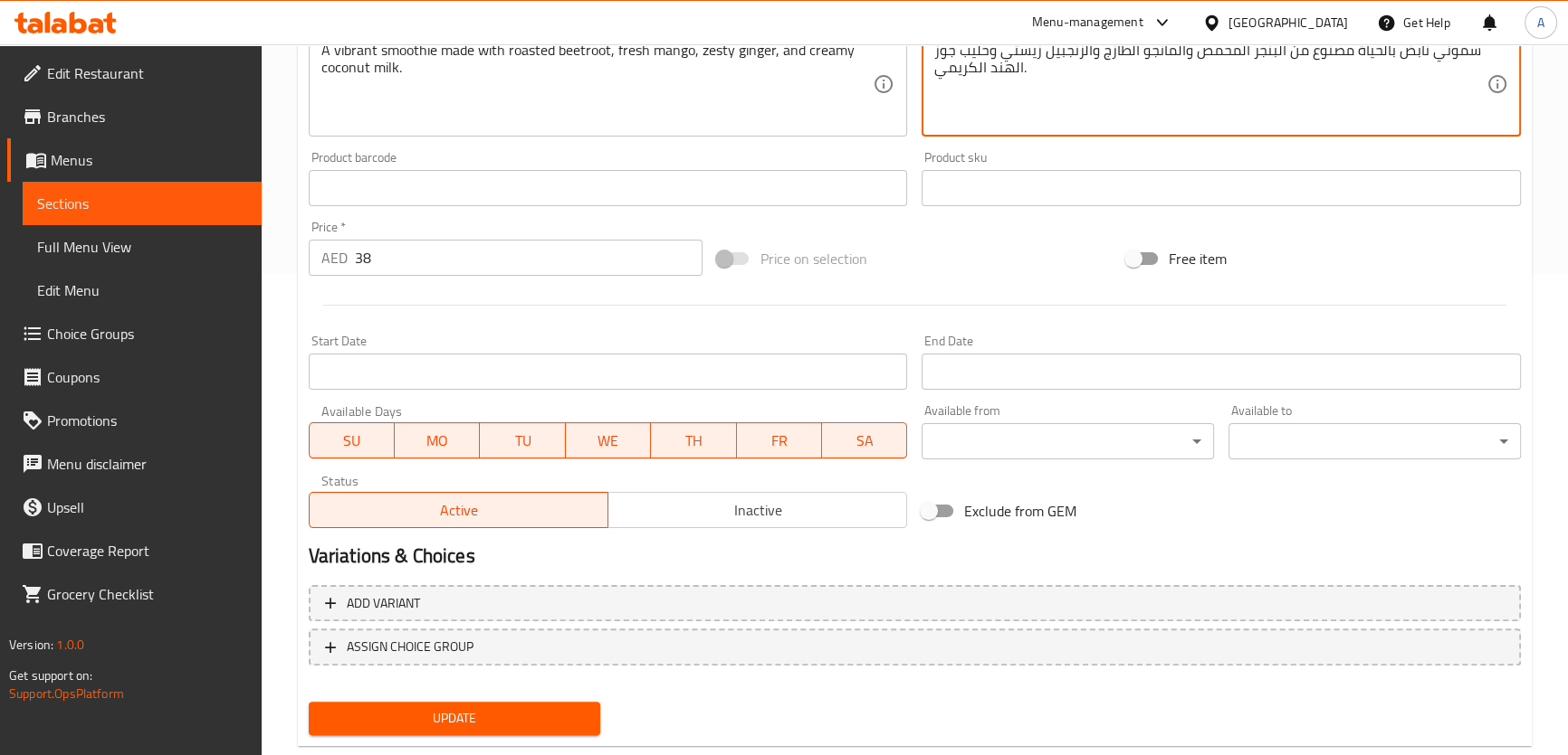
type textarea "سموثي نابض بالحياة مصنوع من البنجر المحمص والمانجو الطازج والزنجبيل زيستي وحليب…"
click at [404, 711] on span "Update" at bounding box center [455, 718] width 264 height 23
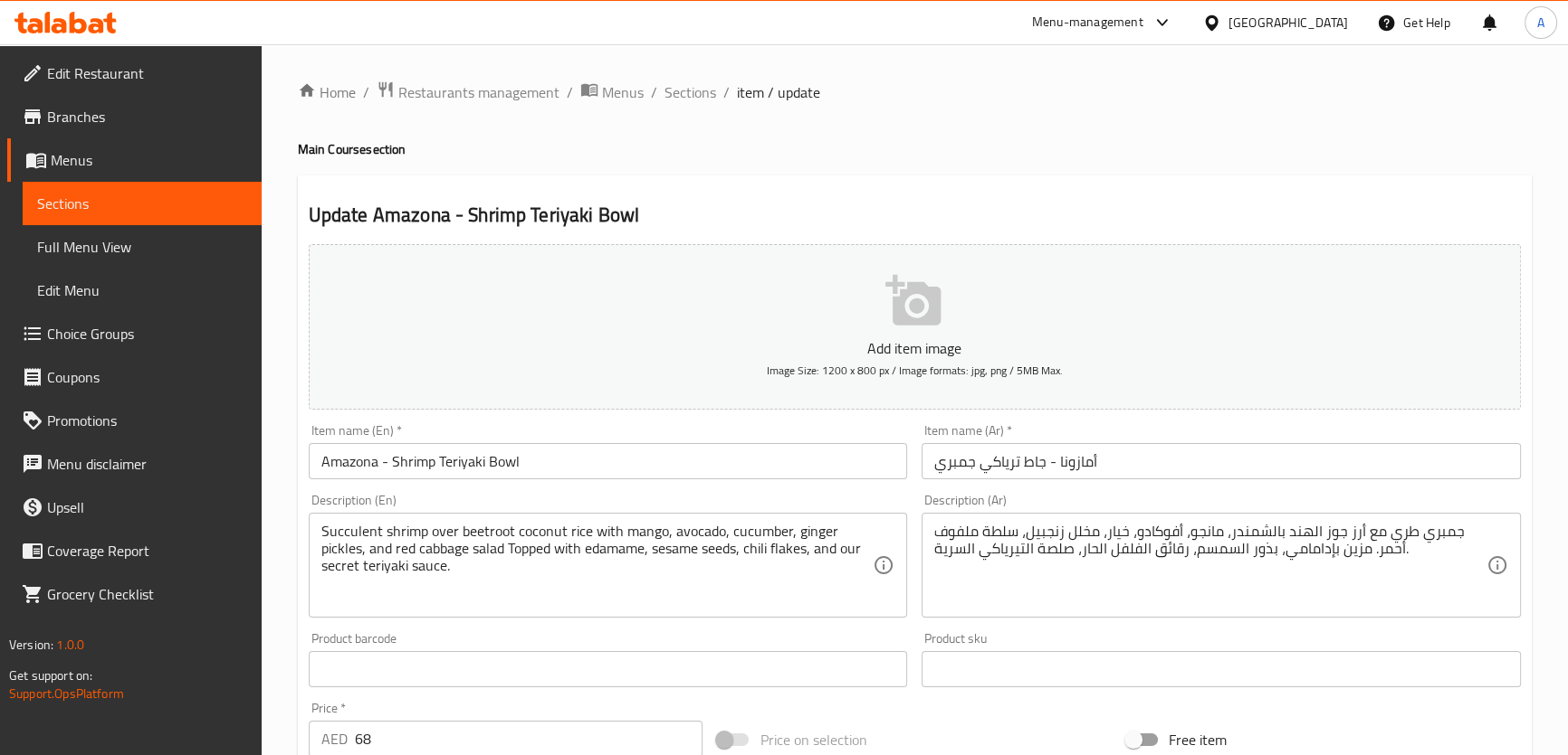
click at [1400, 531] on textarea "جمبري طري مع أرز جوز الهند بالشمندر، مانجو، أفوكادو، خيار، مخلل زنجبيل، سلطة مل…" at bounding box center [1209, 566] width 552 height 86
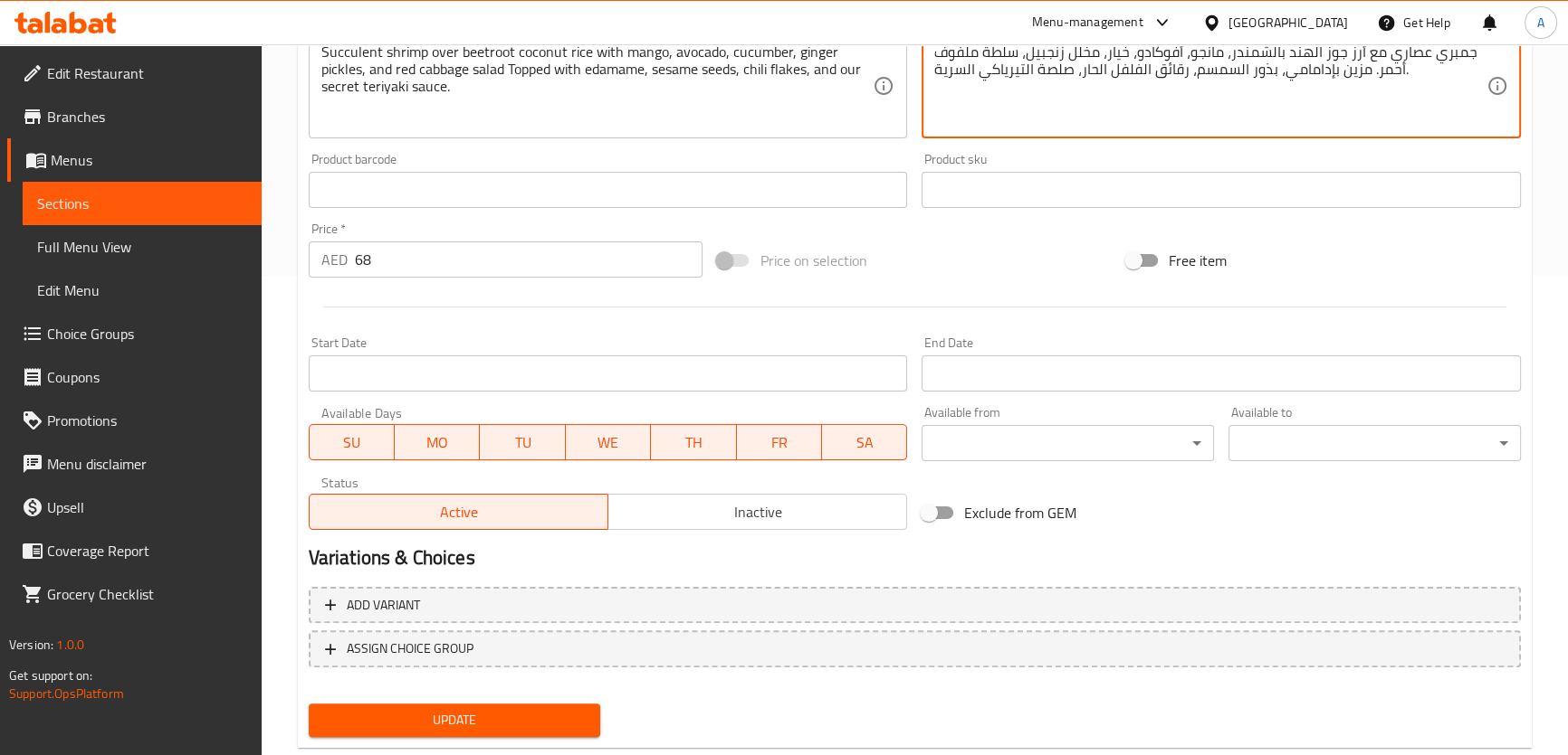
scroll to position [521, 0]
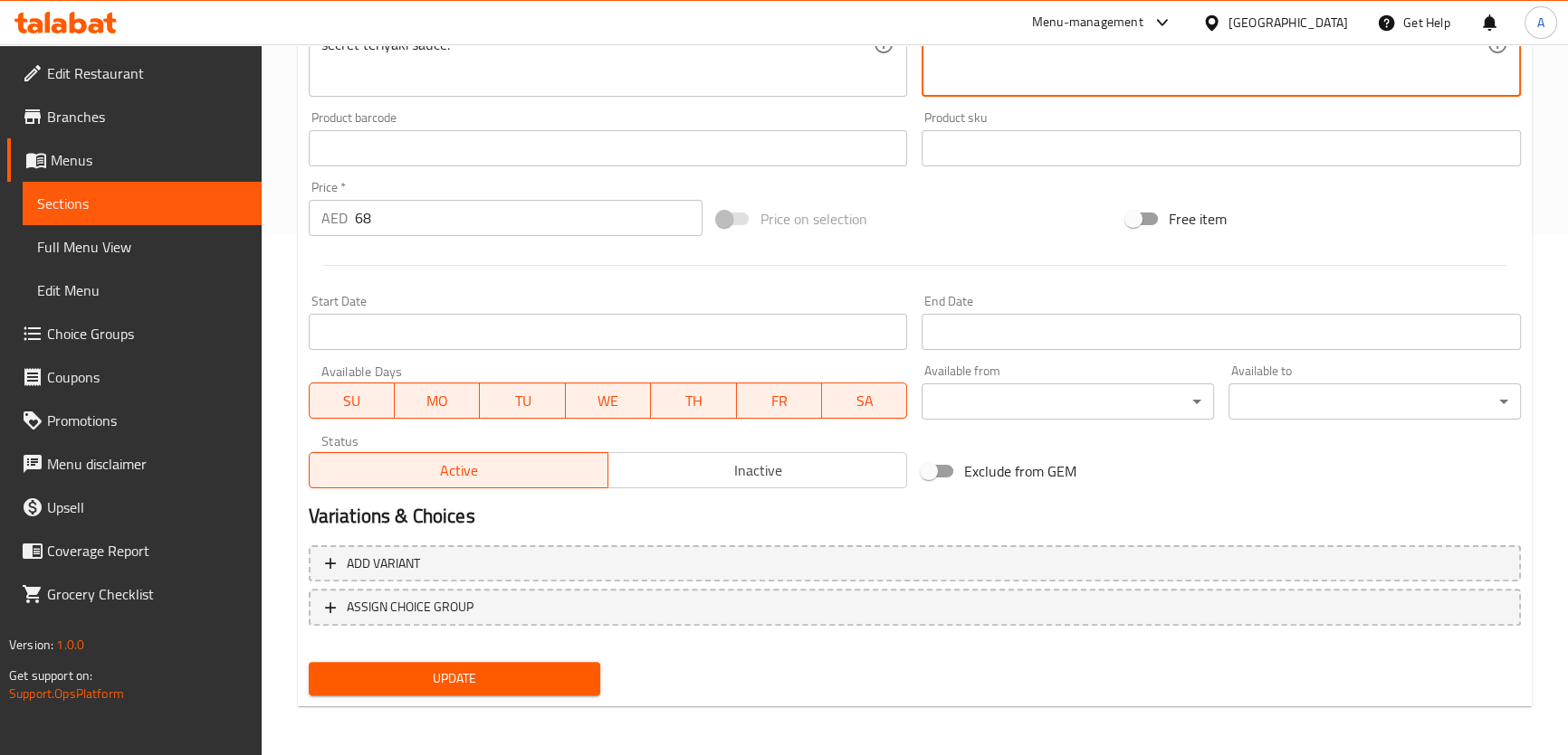
type textarea "جمبري عصاري مع أرز جوز الهند بالشمندر، مانجو، أفوكادو، خيار، مخلل زنجبيل، سلطة …"
click at [531, 695] on div "Update" at bounding box center [455, 679] width 307 height 48
click at [547, 683] on span "Update" at bounding box center [455, 679] width 264 height 23
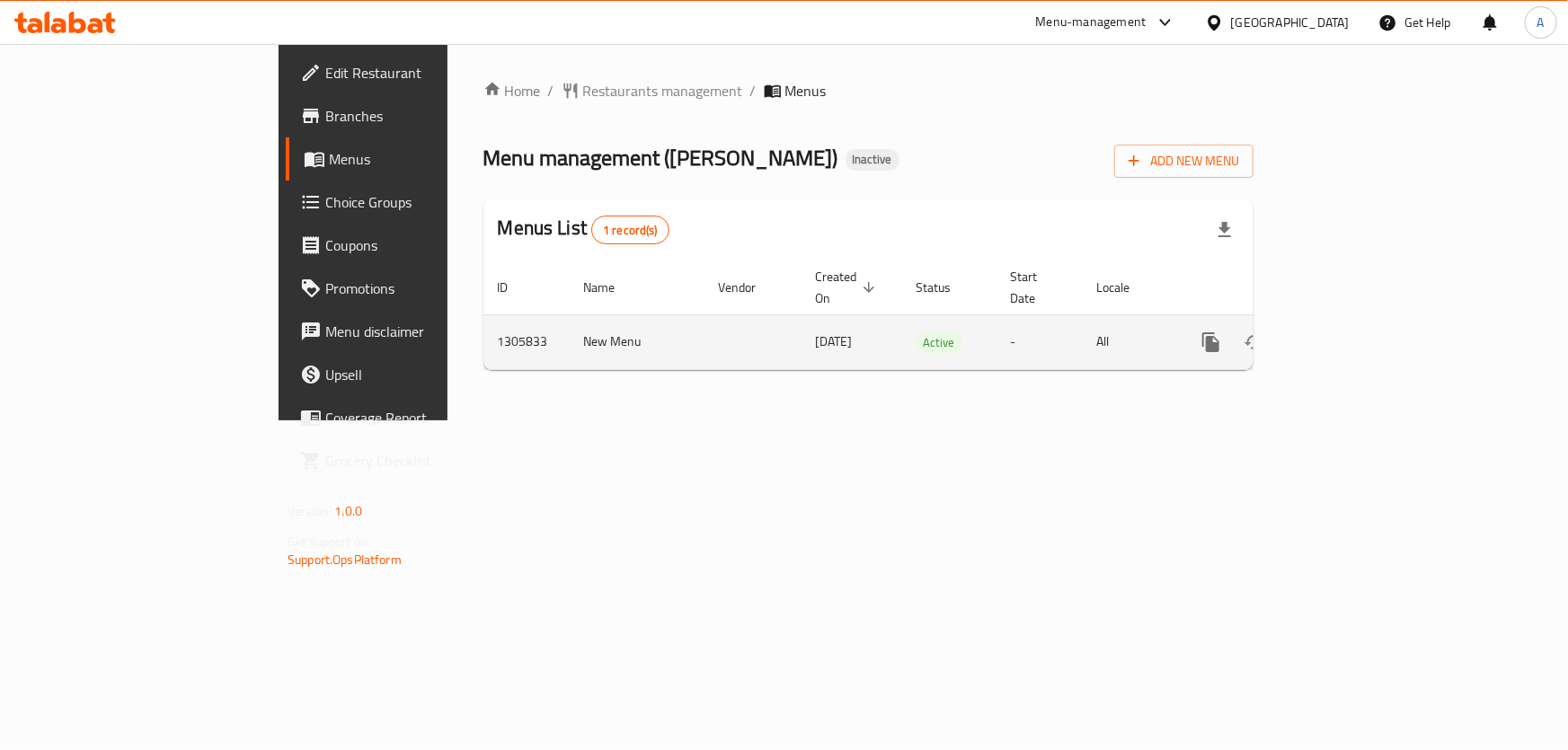
click at [1362, 321] on link "enhanced table" at bounding box center [1342, 343] width 43 height 43
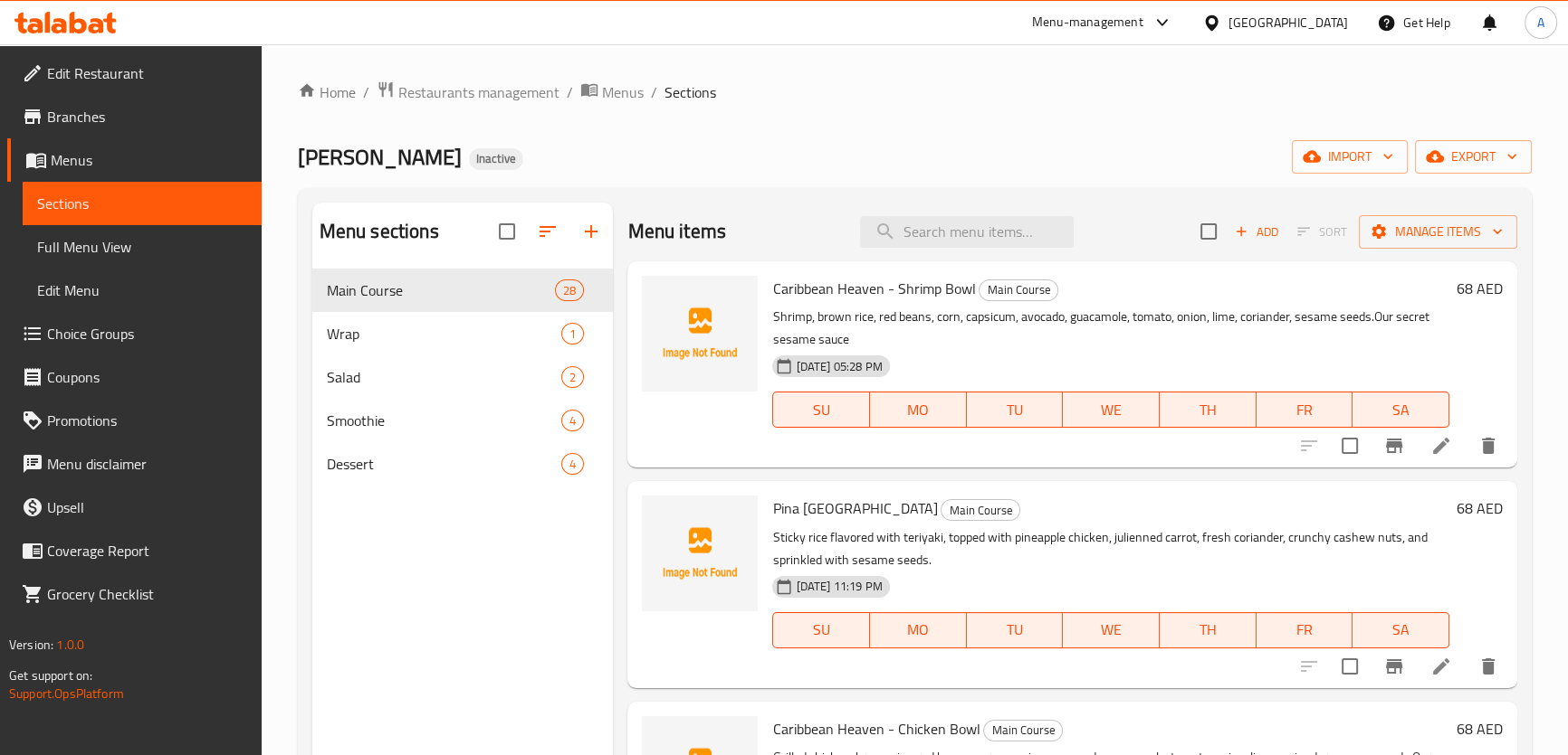
scroll to position [37, 0]
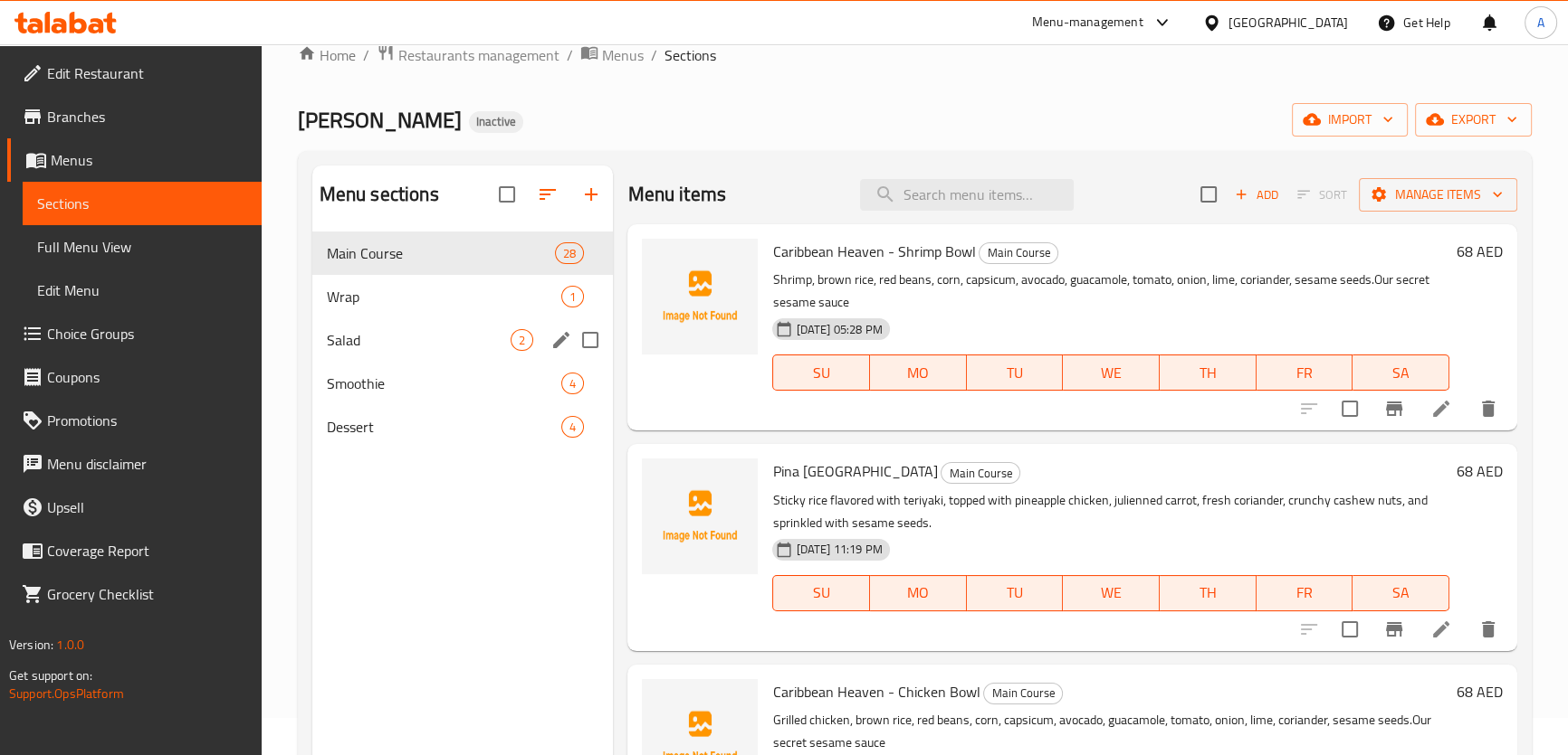
click at [493, 318] on div "Salad 2" at bounding box center [463, 340] width 301 height 44
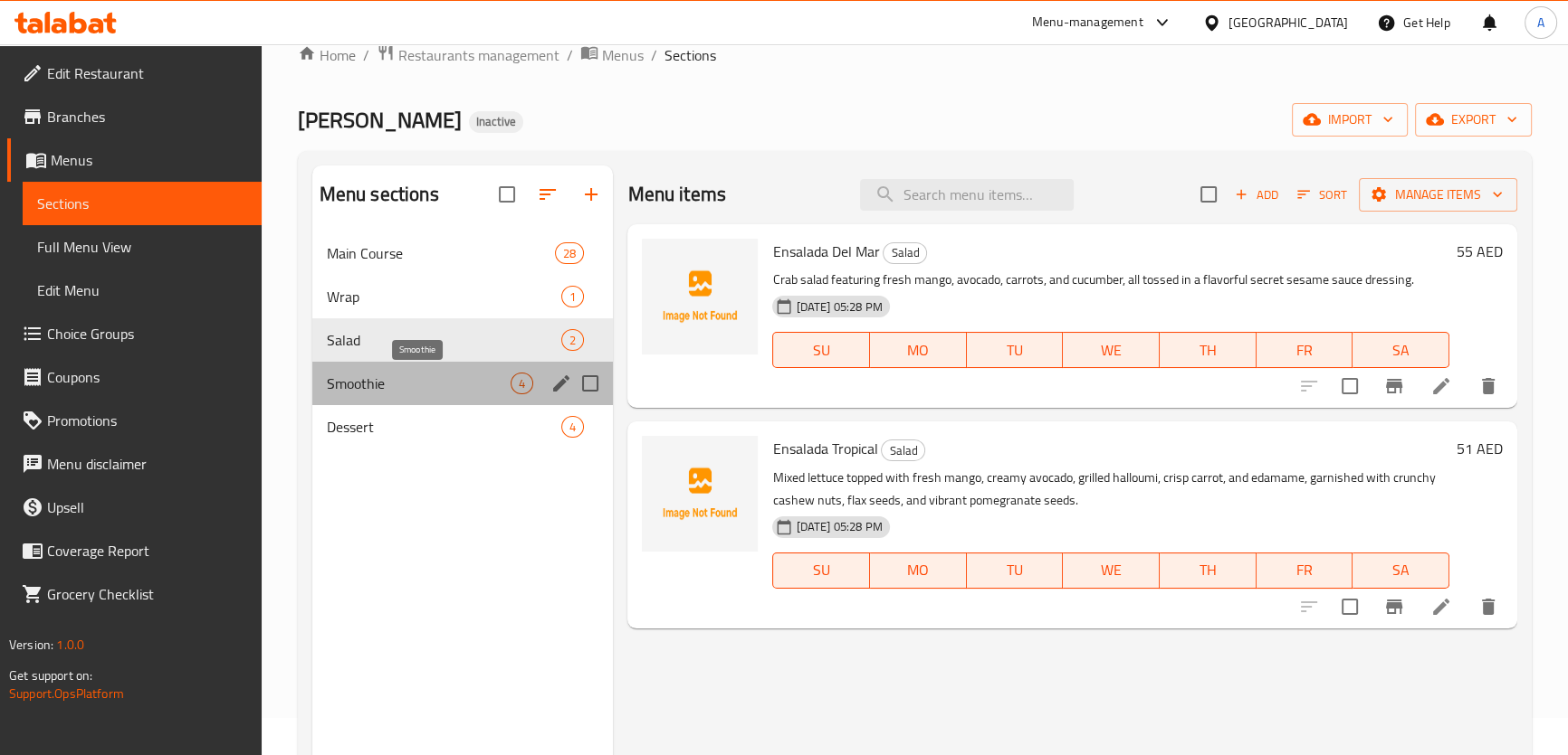
click at [436, 383] on span "Smoothie" at bounding box center [419, 383] width 184 height 22
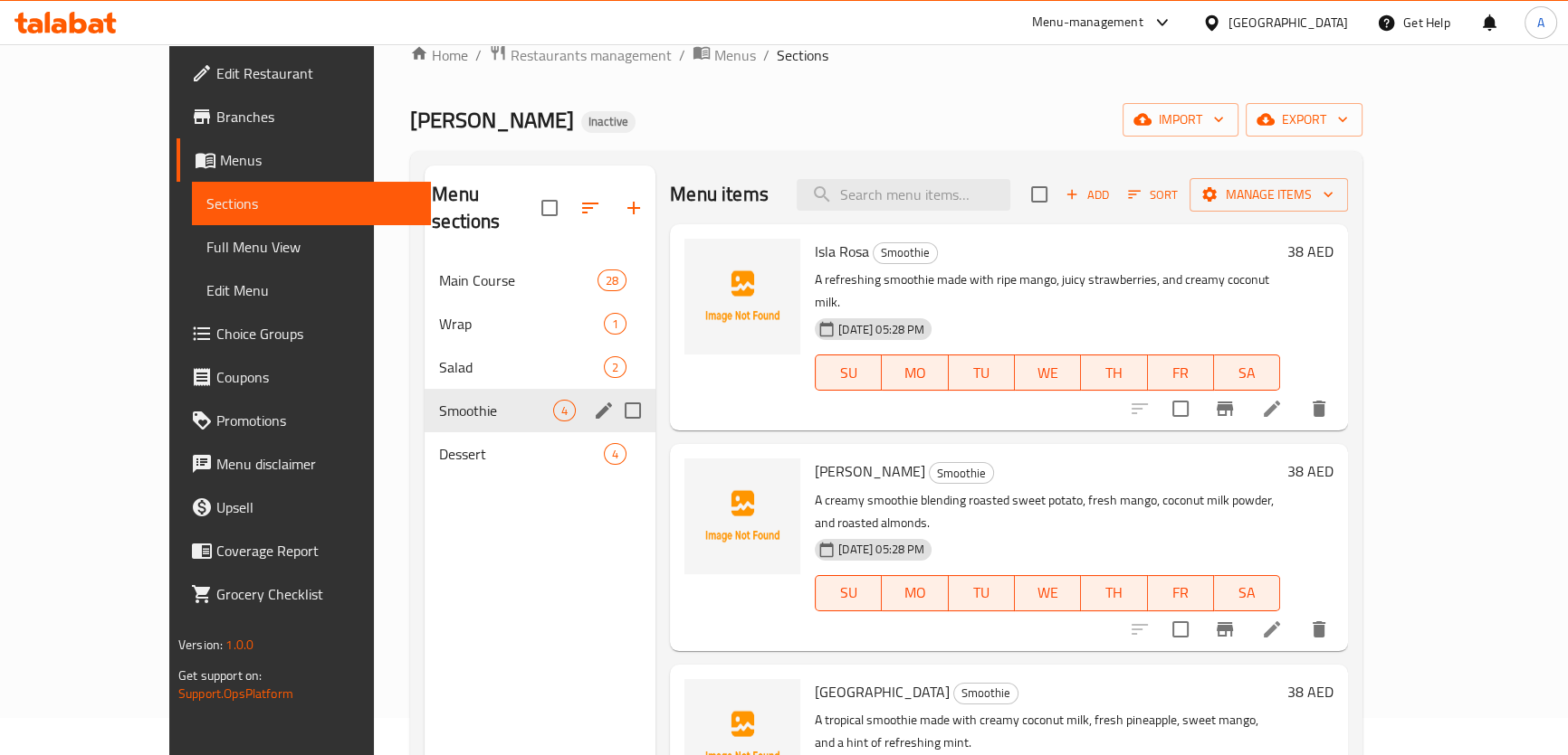
click at [430, 432] on div "Dessert 4" at bounding box center [539, 454] width 231 height 44
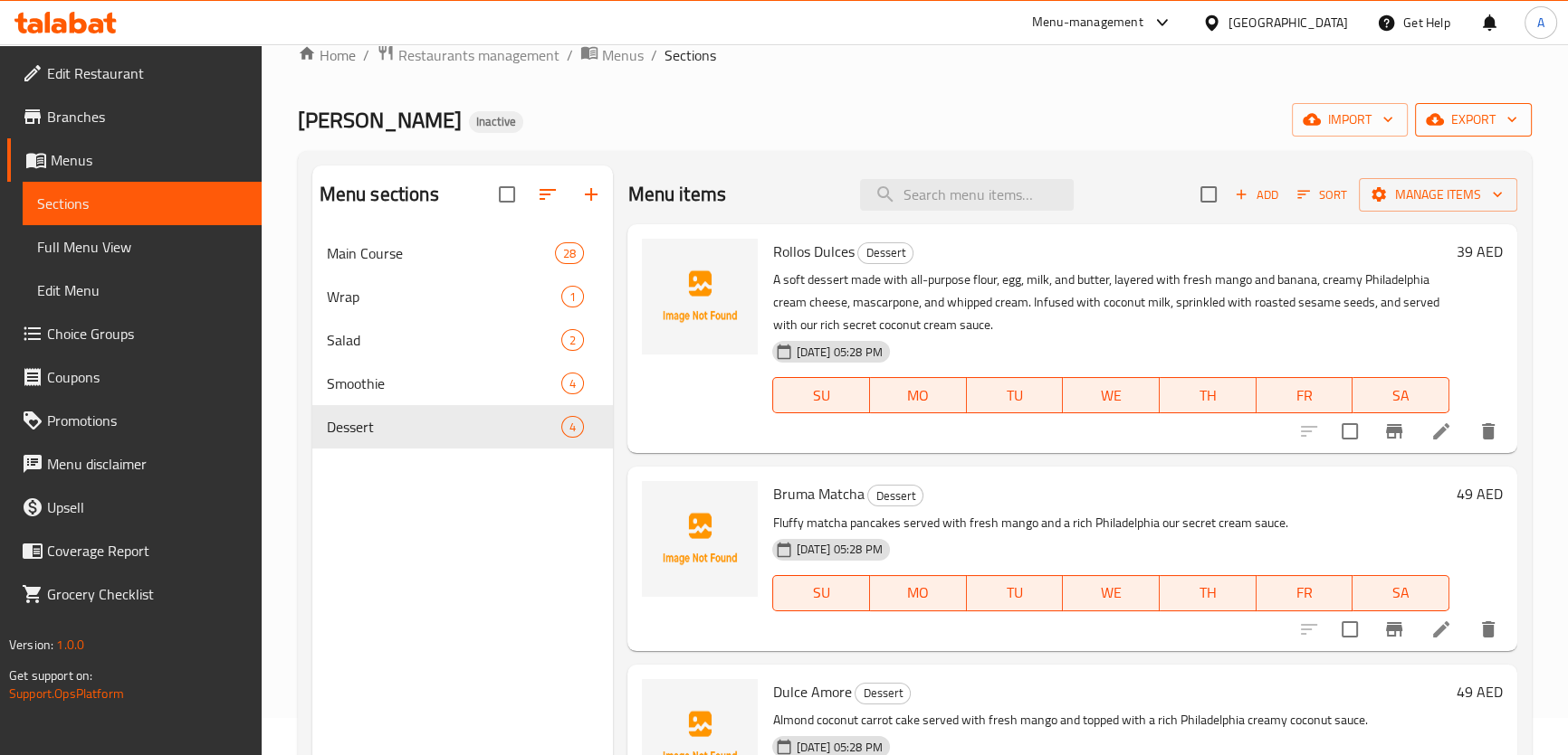
click at [1473, 130] on span "export" at bounding box center [1473, 120] width 88 height 23
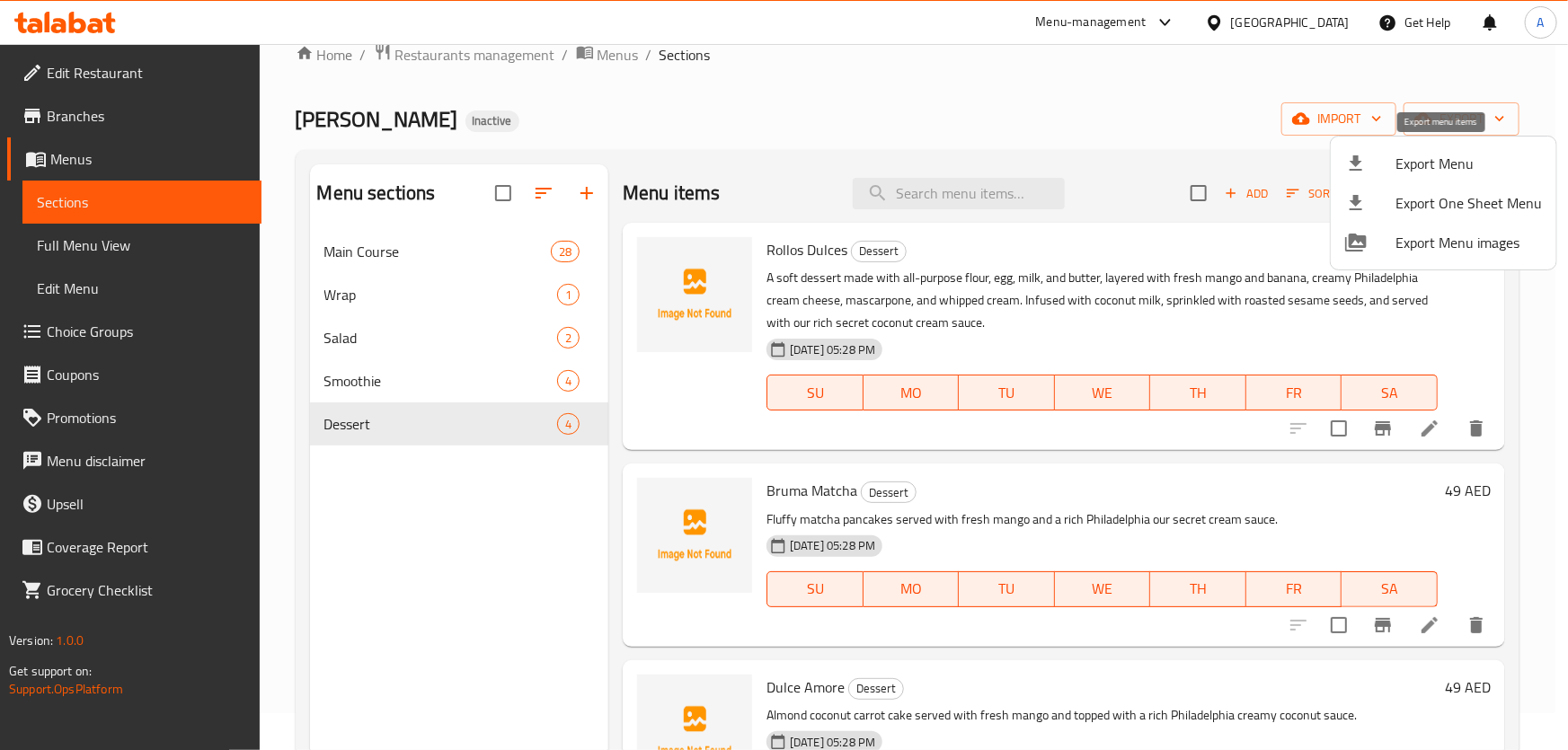
click at [1389, 164] on div at bounding box center [1370, 163] width 50 height 22
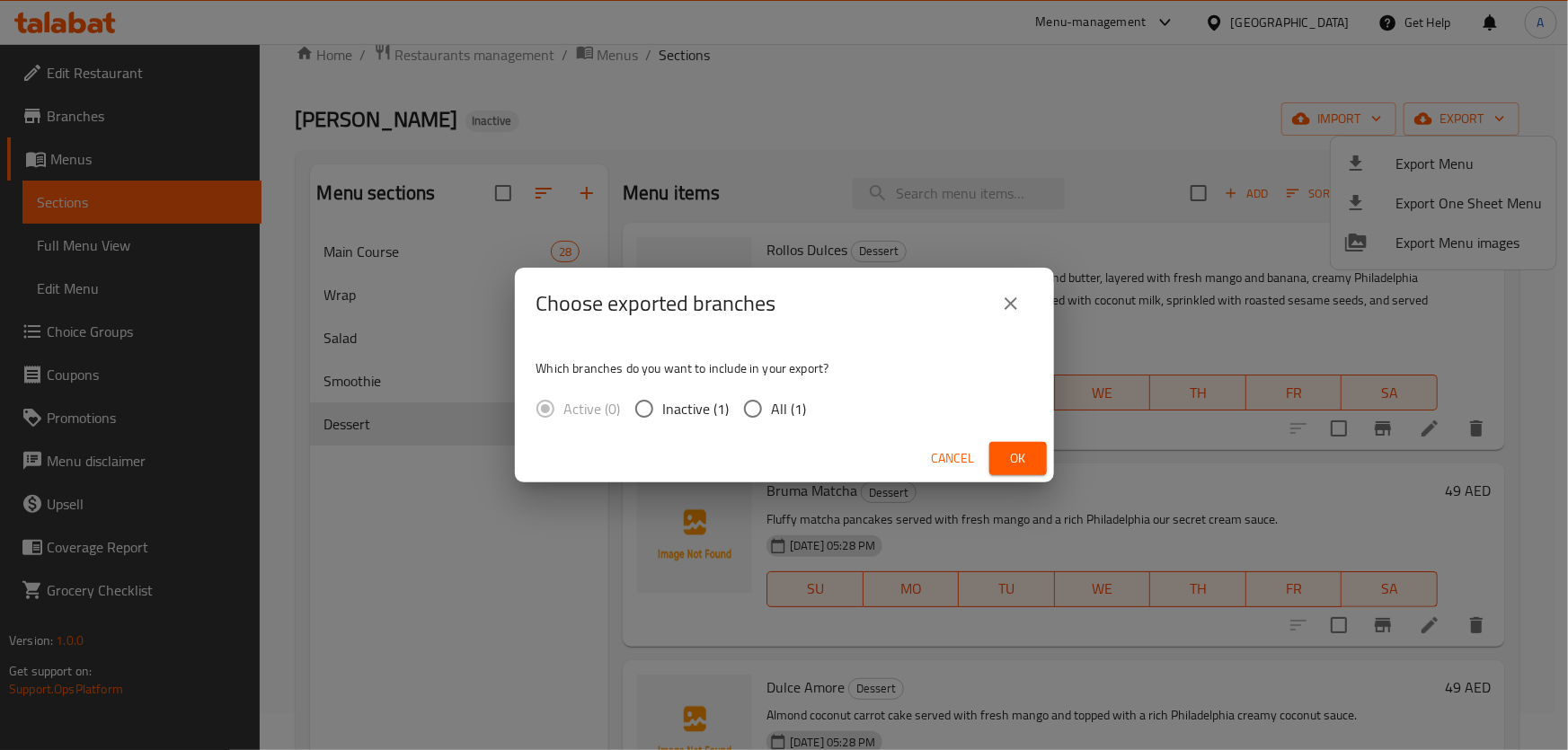
click at [755, 399] on input "All (1)" at bounding box center [753, 408] width 37 height 37
radio input "true"
click at [1016, 450] on span "Ok" at bounding box center [1018, 459] width 29 height 23
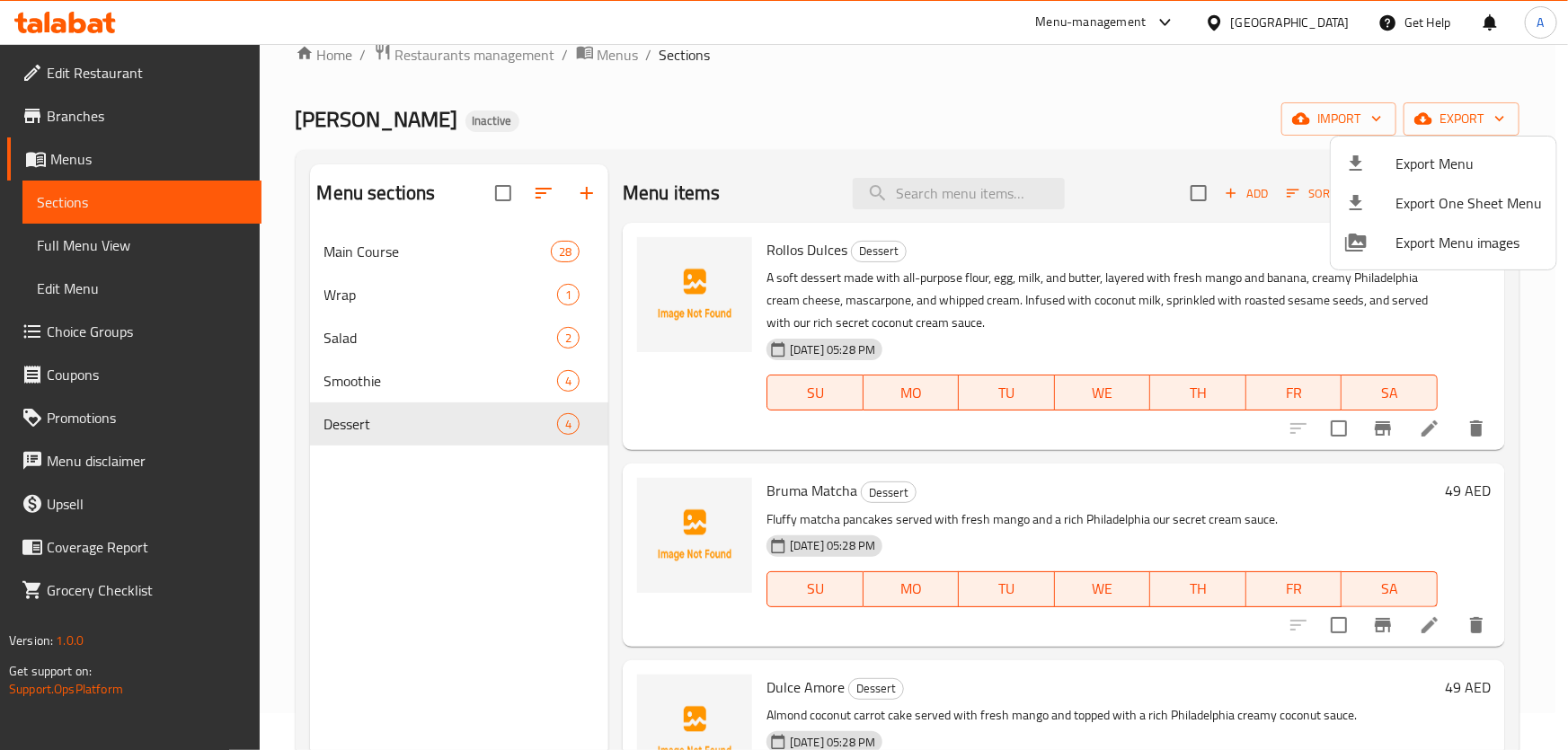
click at [129, 252] on div at bounding box center [784, 375] width 1568 height 750
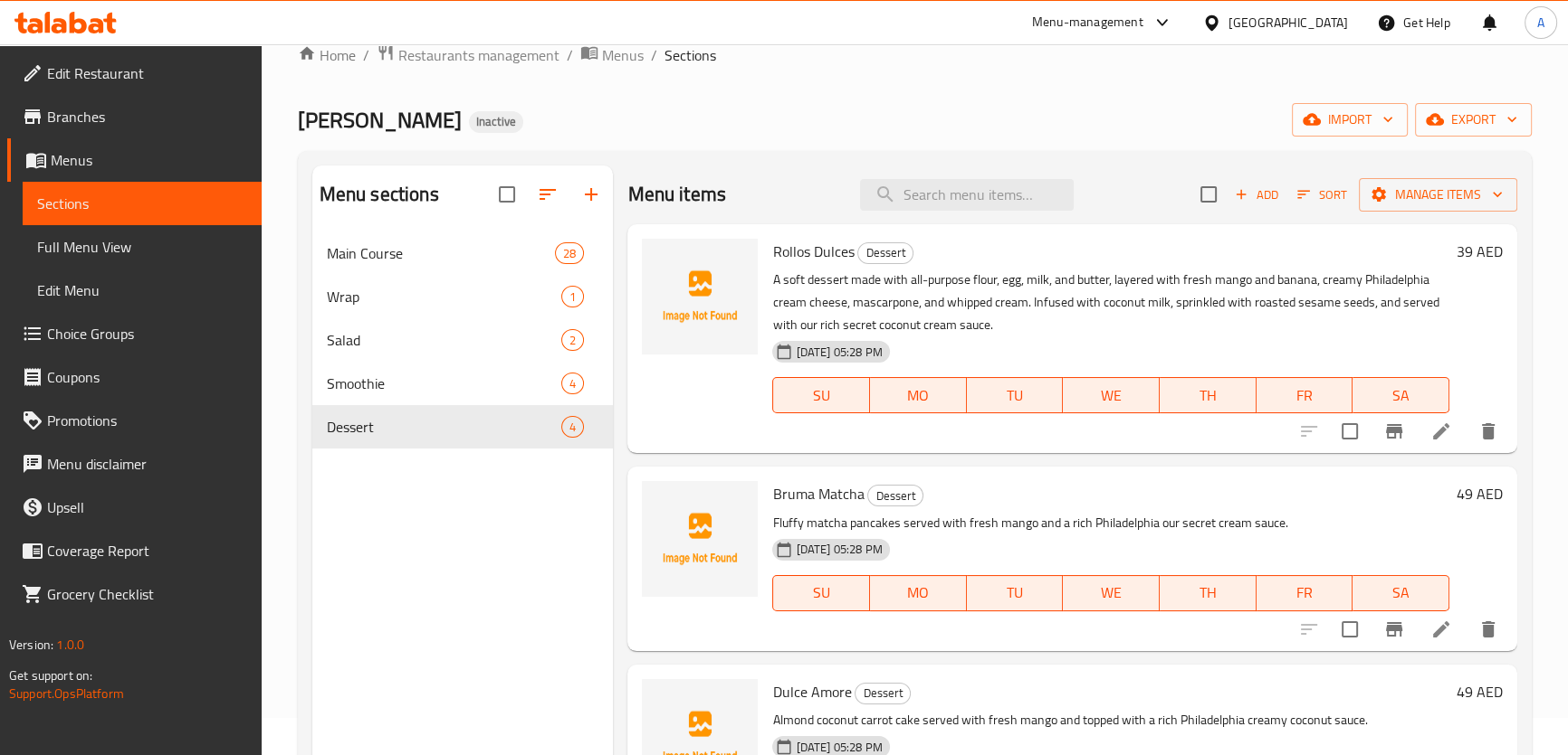
click at [130, 254] on span "Full Menu View" at bounding box center [142, 247] width 210 height 22
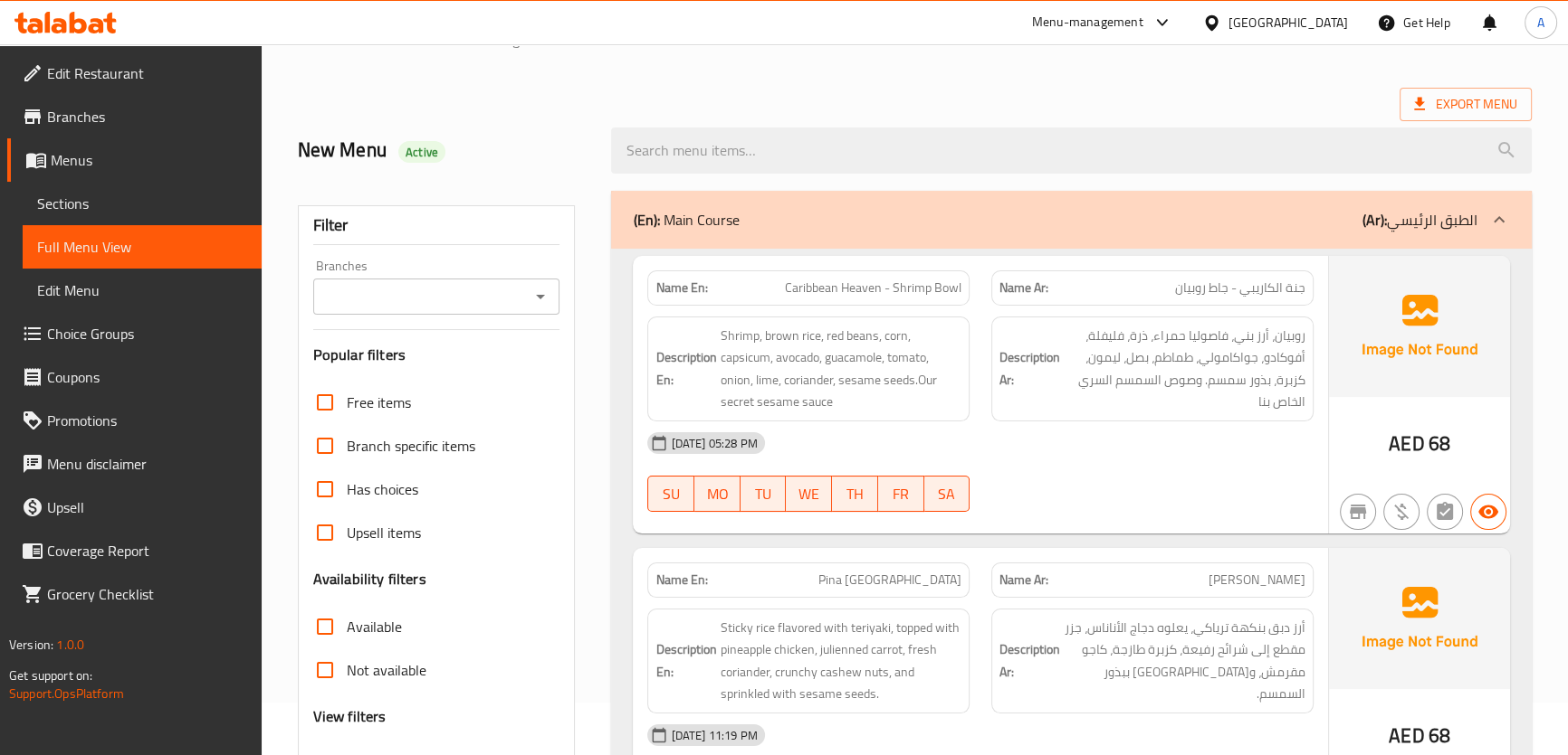
scroll to position [266, 0]
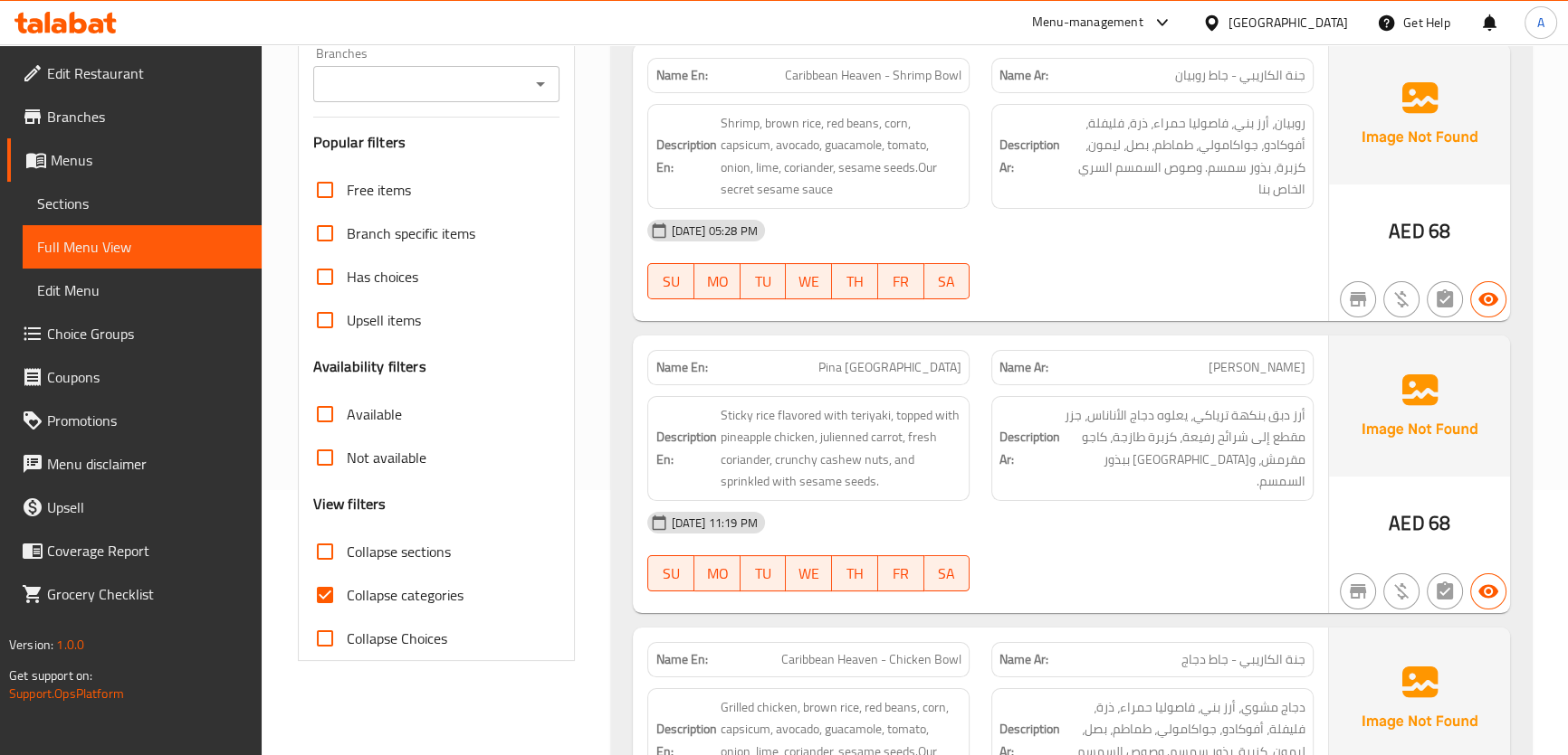
click at [381, 606] on span "Collapse categories" at bounding box center [405, 595] width 117 height 22
click at [347, 606] on input "Collapse categories" at bounding box center [325, 595] width 44 height 44
checkbox input "false"
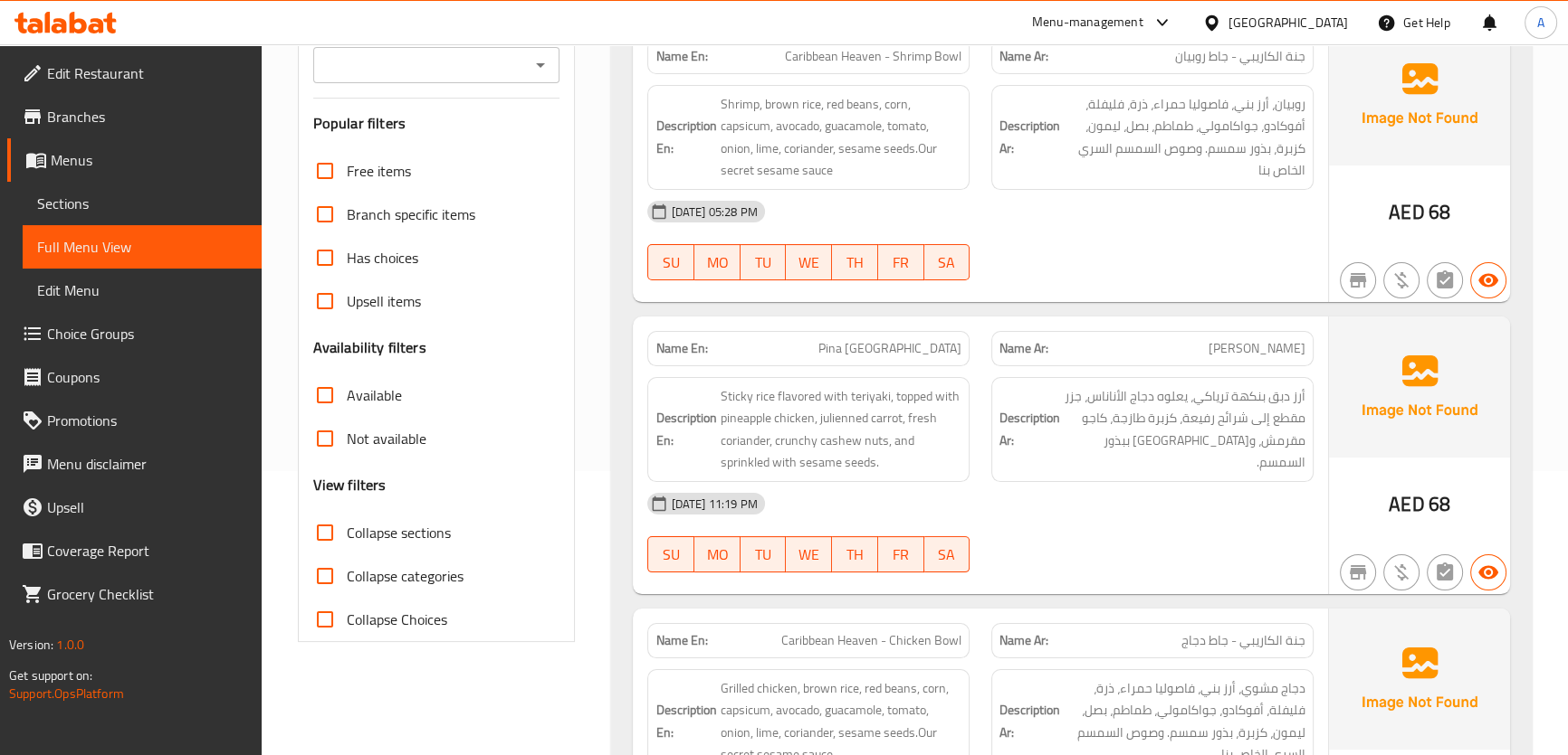
scroll to position [0, 0]
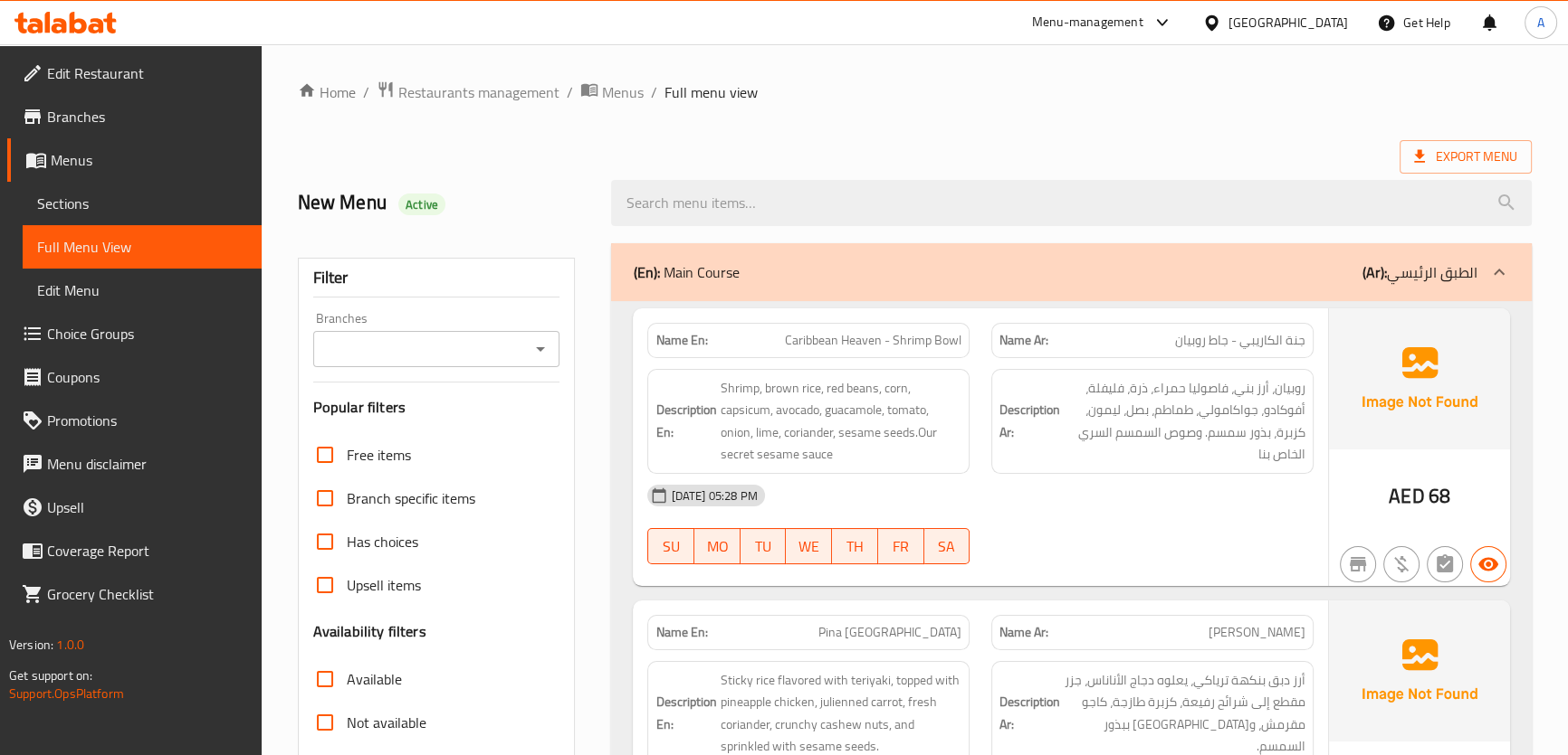
click at [495, 203] on h2 "New Menu Active" at bounding box center [443, 202] width 292 height 27
copy div "Active"
click at [429, 204] on span "Active" at bounding box center [421, 204] width 47 height 17
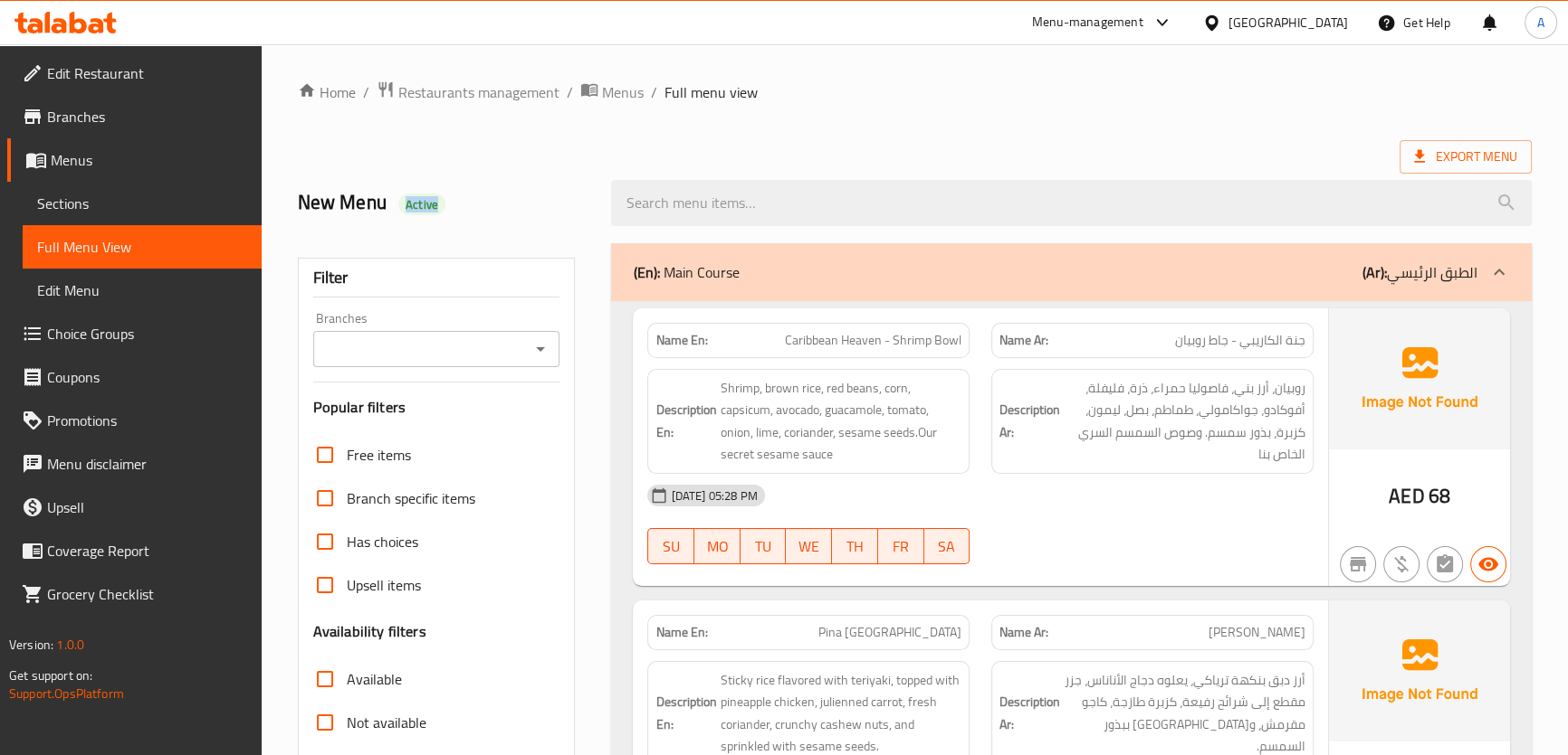
click at [429, 204] on span "Active" at bounding box center [421, 204] width 47 height 17
click at [500, 192] on h2 "New Menu Active" at bounding box center [443, 202] width 292 height 27
click at [496, 198] on h2 "New Menu Active" at bounding box center [443, 202] width 292 height 27
click at [443, 210] on h2 "New Menu Active" at bounding box center [443, 202] width 292 height 27
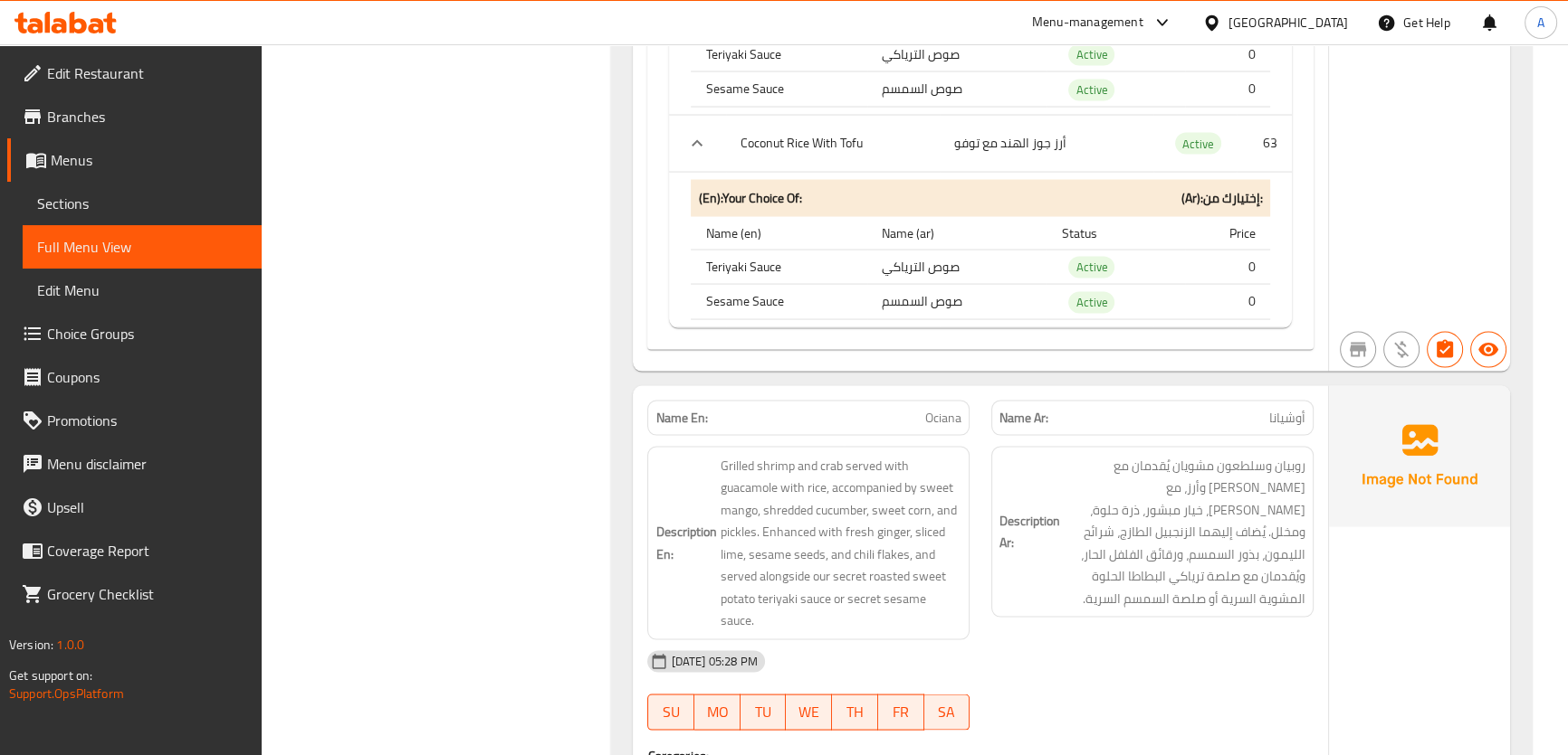
scroll to position [2833, 0]
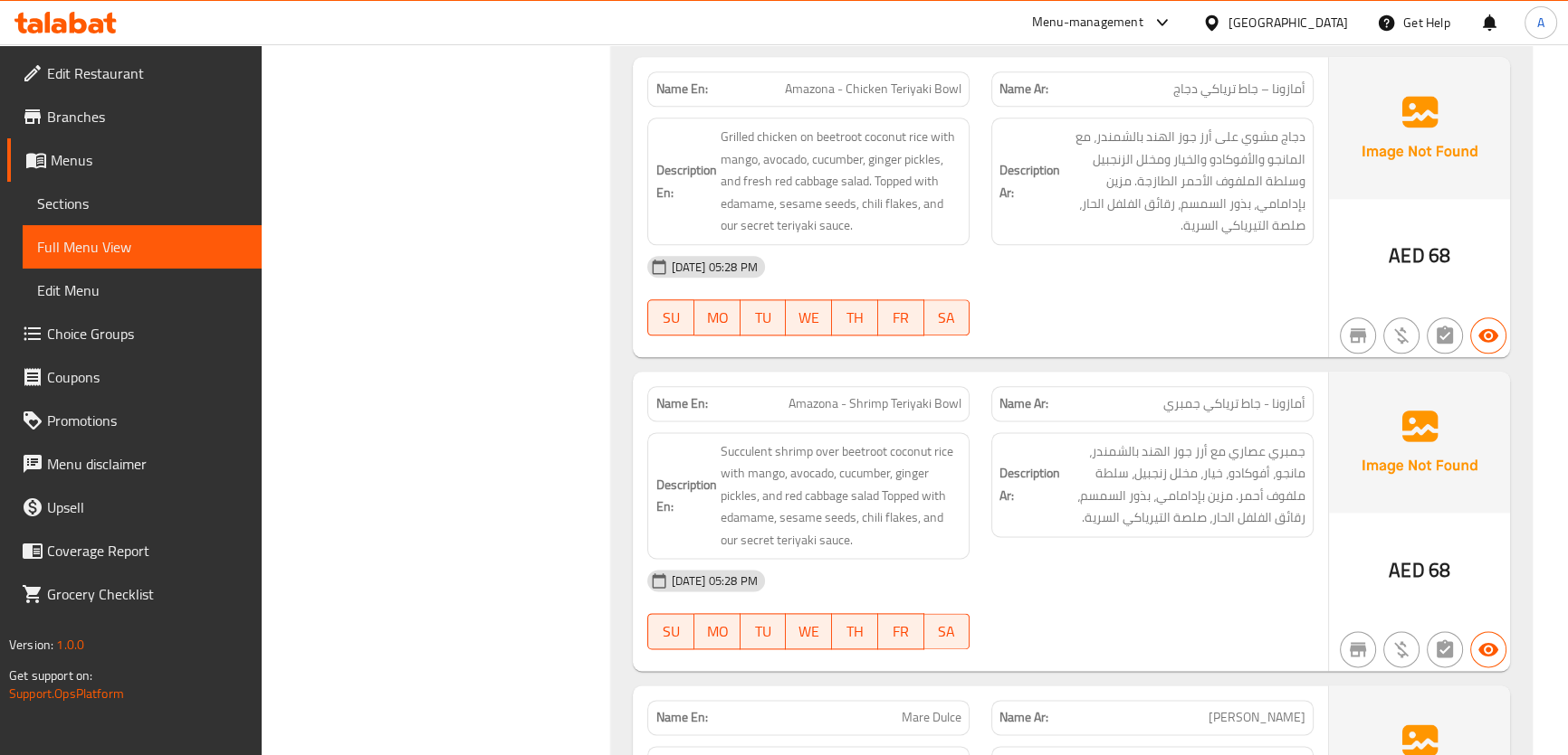
click at [1242, 457] on span "جمبري عصاري مع أرز جوز الهند بالشمندر، مانجو، أفوكادو، خيار، مخلل زنجبيل، سلطة …" at bounding box center [1184, 485] width 242 height 88
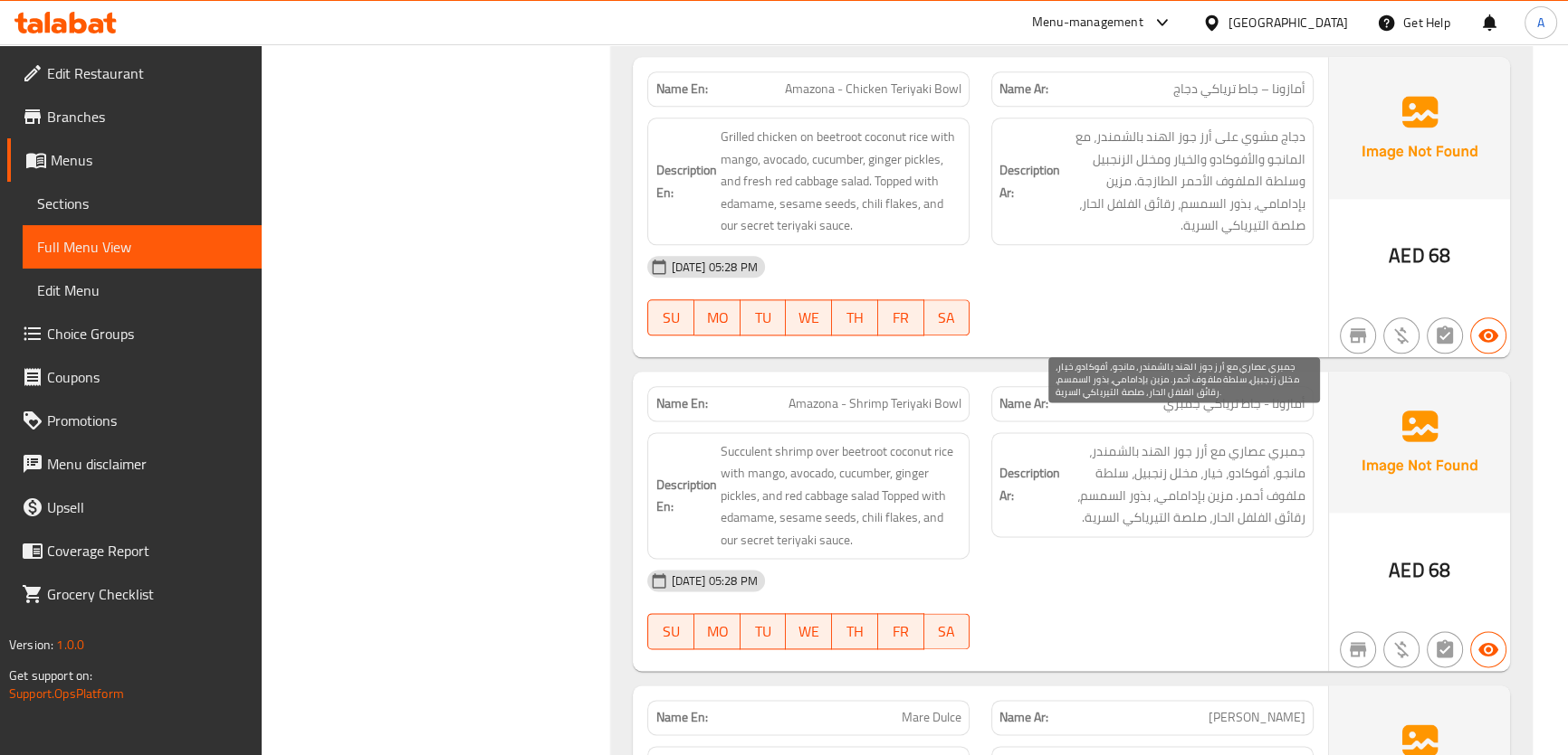
click at [790, 461] on span "Succulent shrimp over beetroot coconut rice with mango, avocado, cucumber, ging…" at bounding box center [840, 496] width 242 height 111
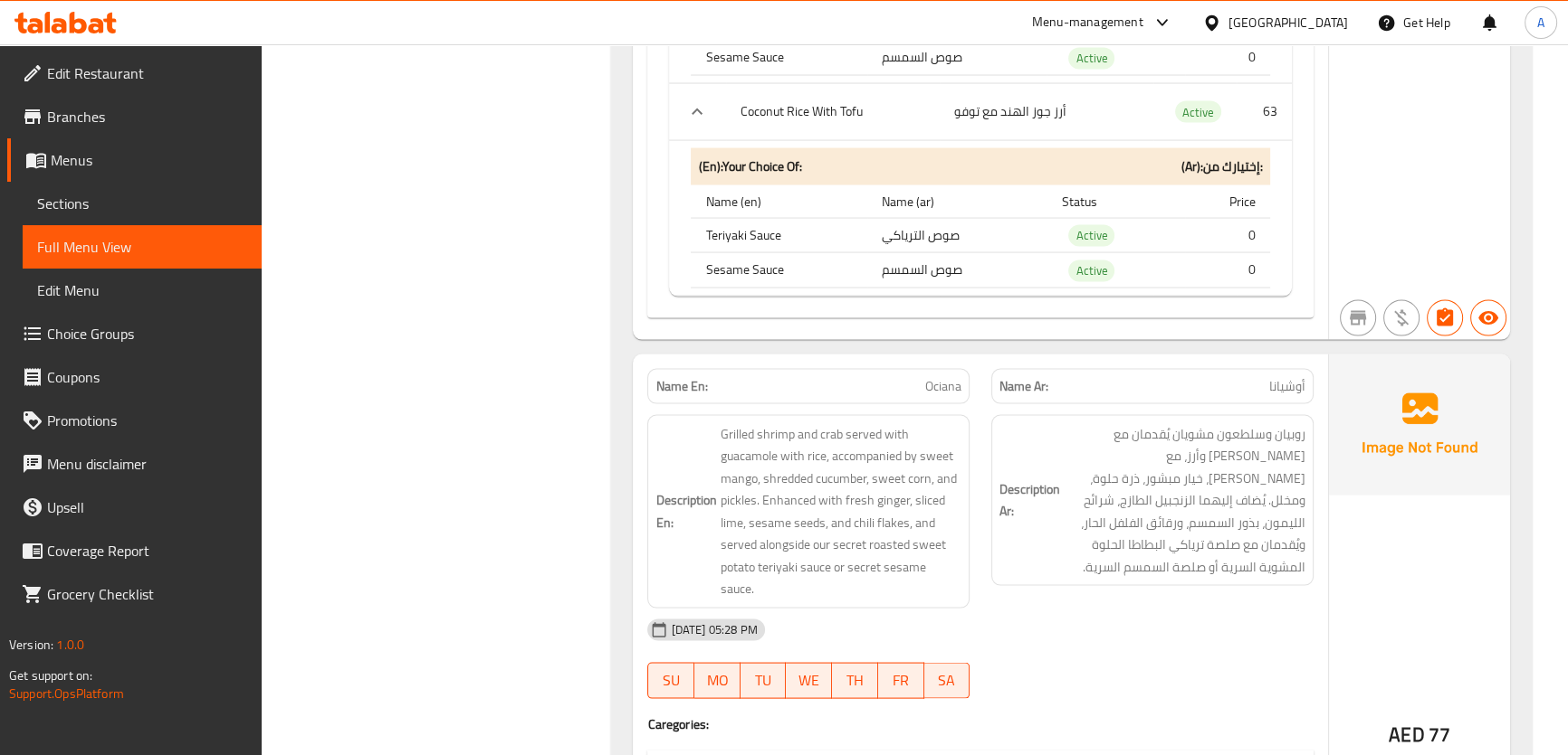
scroll to position [9786, 0]
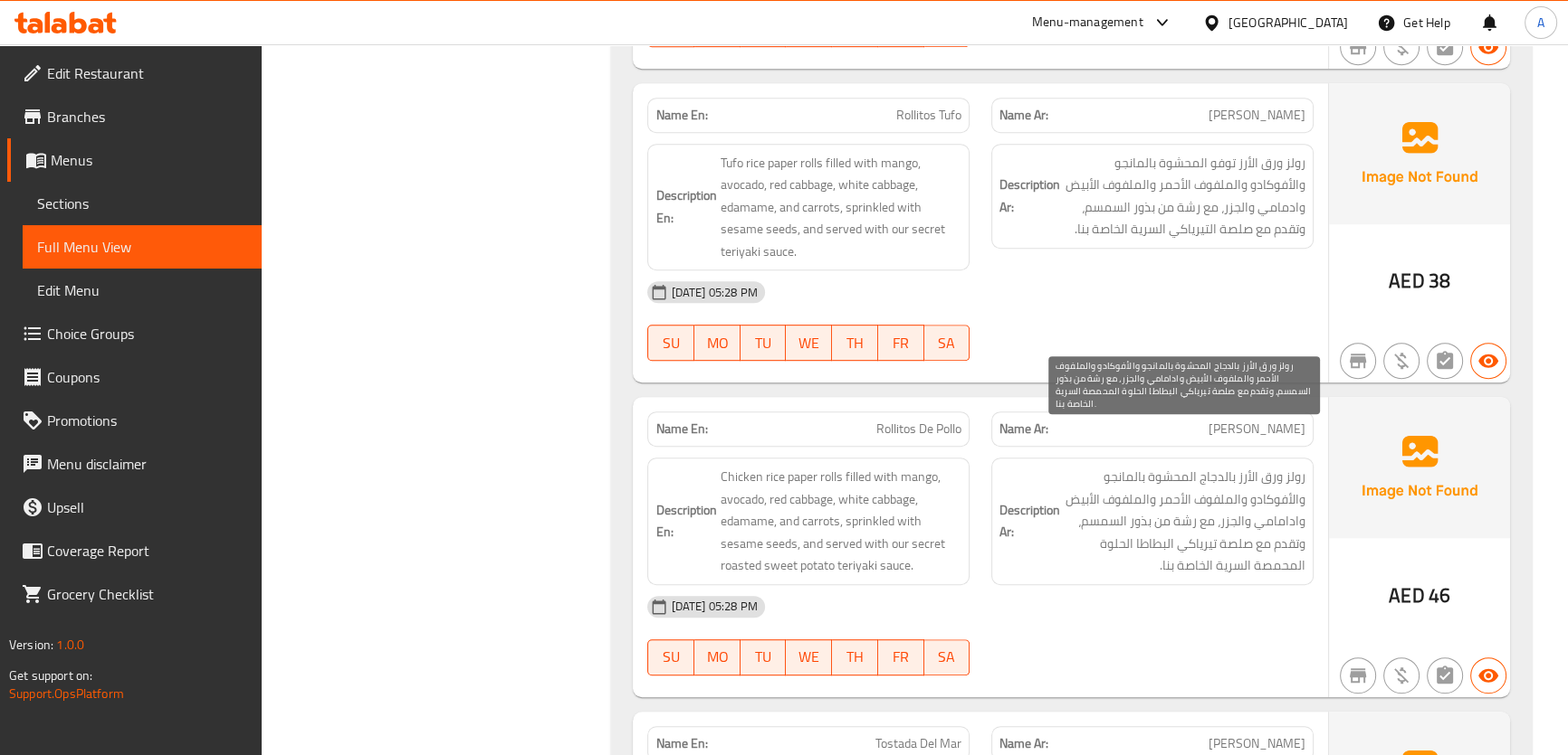
click at [1197, 519] on span "رولز ورق الأرز بالدجاج المحشوة بالمانجو والأفوكادو والملفوف الأحمر والملفوف الأ…" at bounding box center [1184, 521] width 242 height 111
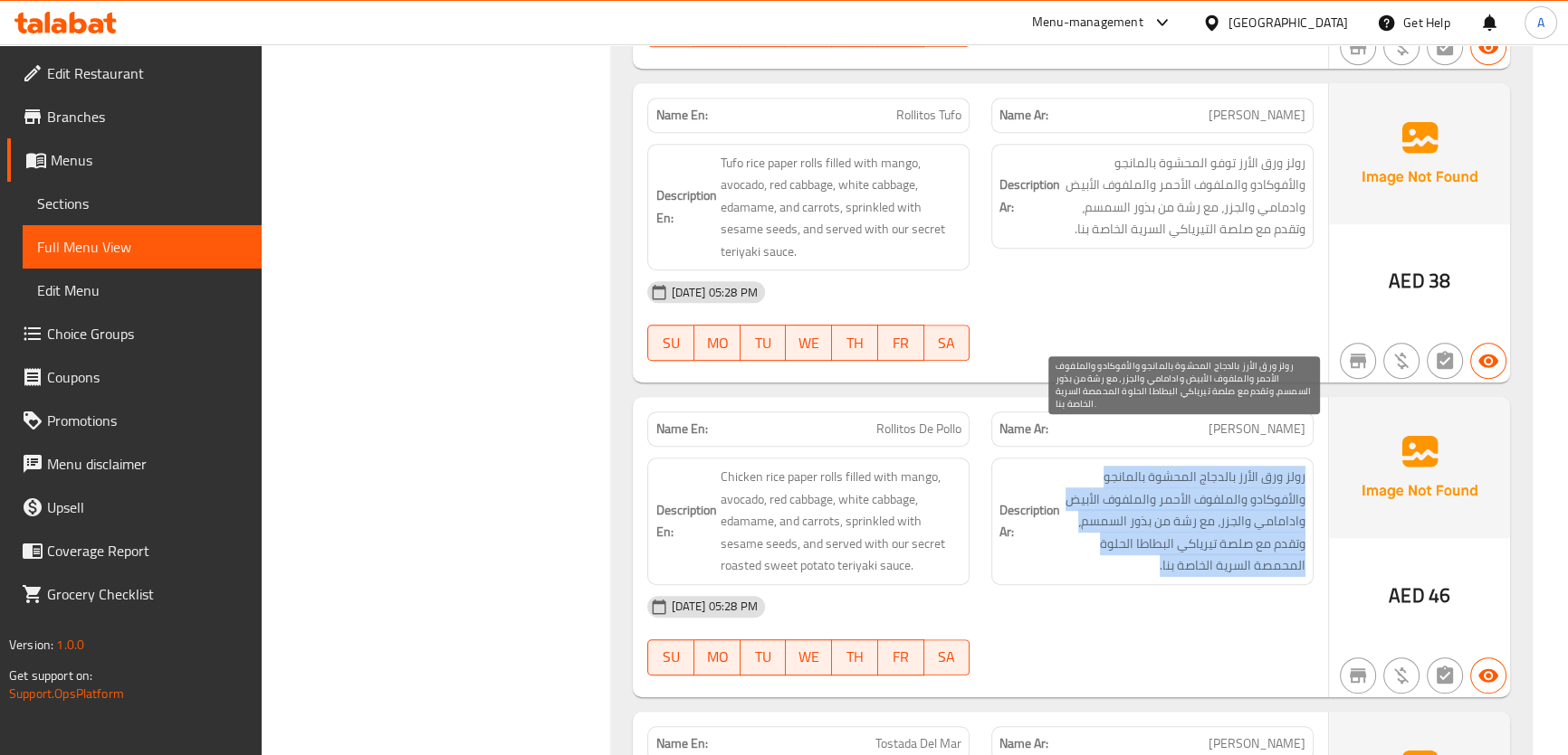
click at [1197, 519] on span "رولز ورق الأرز بالدجاج المحشوة بالمانجو والأفوكادو والملفوف الأحمر والملفوف الأ…" at bounding box center [1184, 521] width 242 height 111
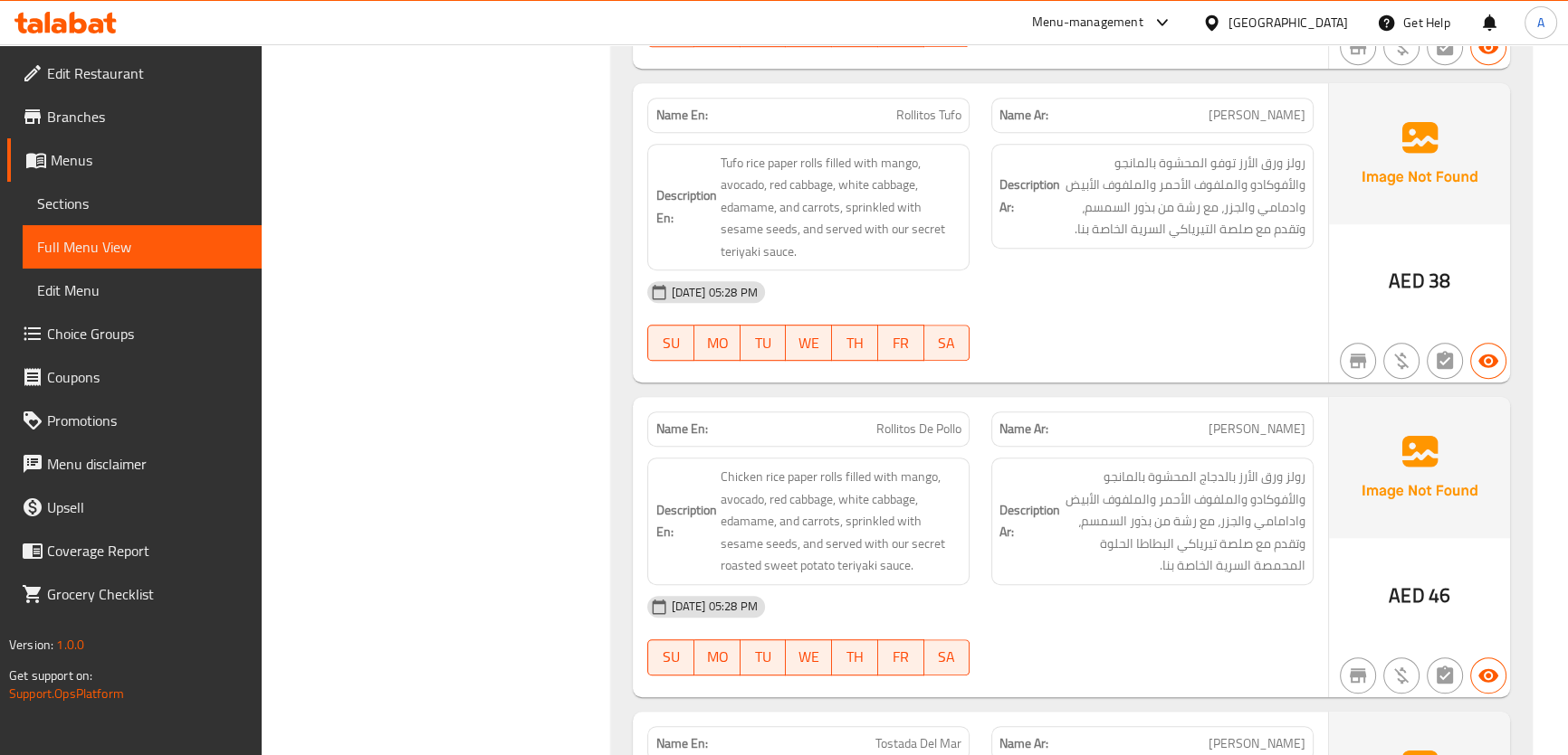
scroll to position [7275, 0]
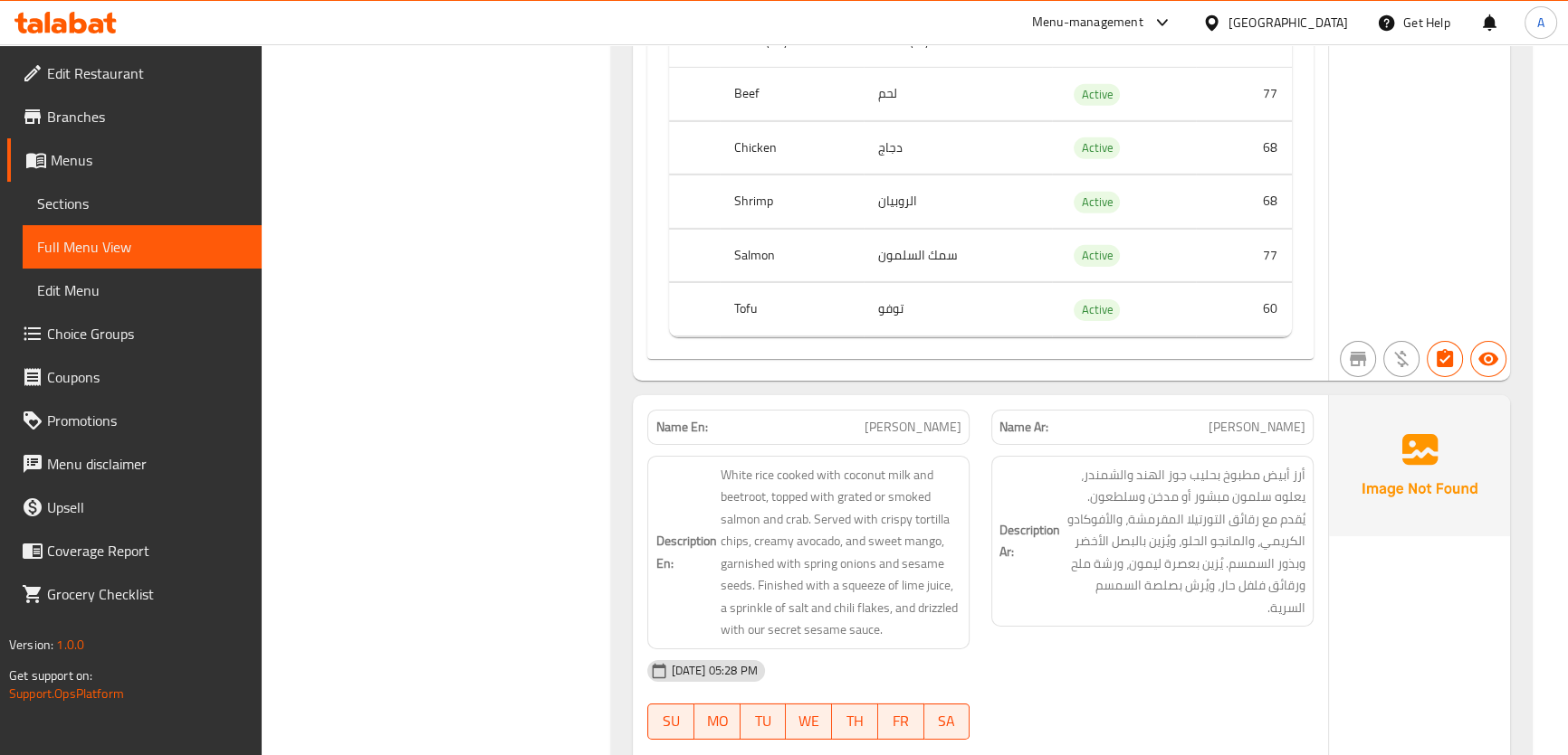
click at [1246, 473] on span "أرز أبيض مطبوخ بحليب جوز الهند والشمندر، يعلوه سلمون مبشور أو مدخن وسلطعون. يُق…" at bounding box center [1184, 541] width 242 height 156
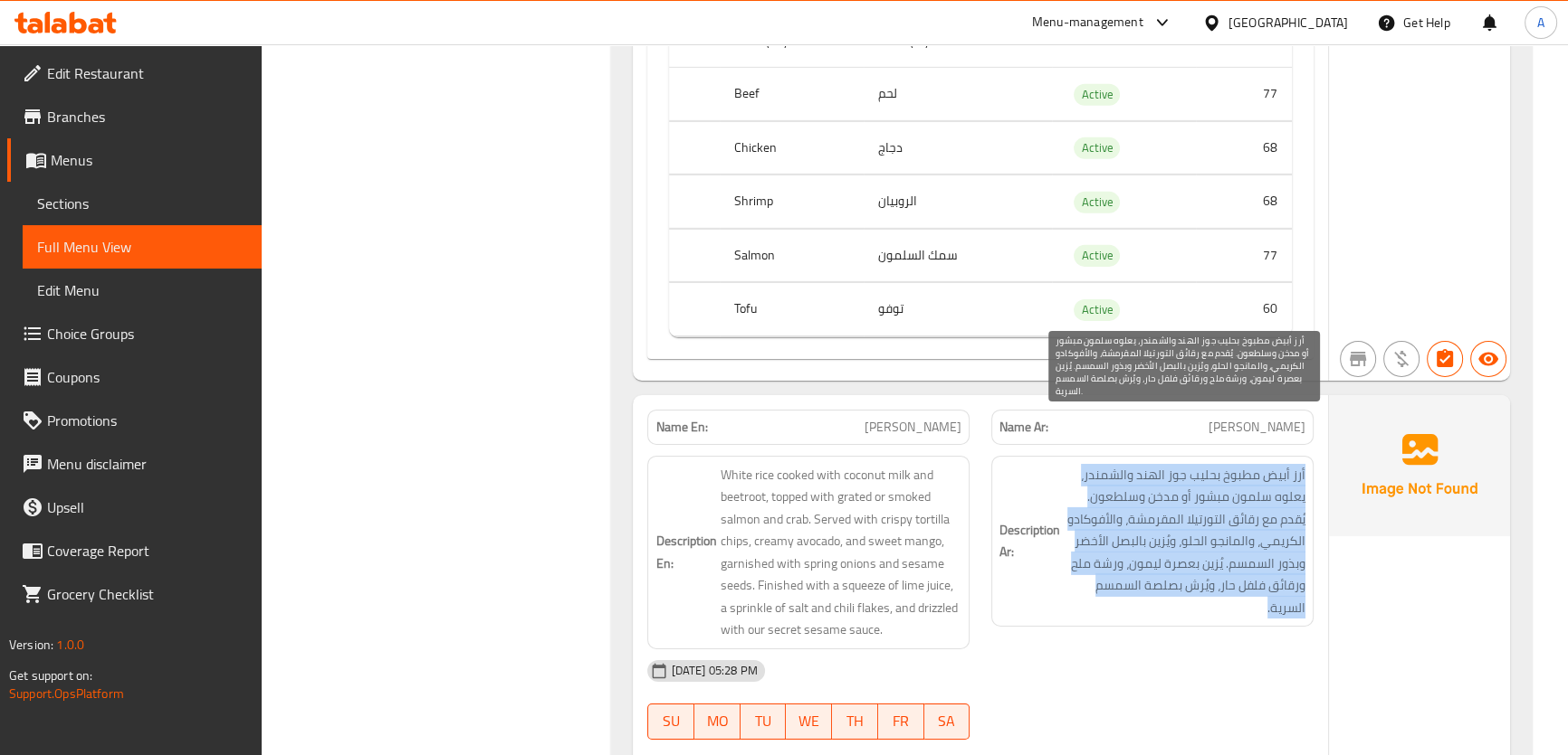
click at [1246, 473] on span "أرز أبيض مطبوخ بحليب جوز الهند والشمندر، يعلوه سلمون مبشور أو مدخن وسلطعون. يُق…" at bounding box center [1184, 541] width 242 height 156
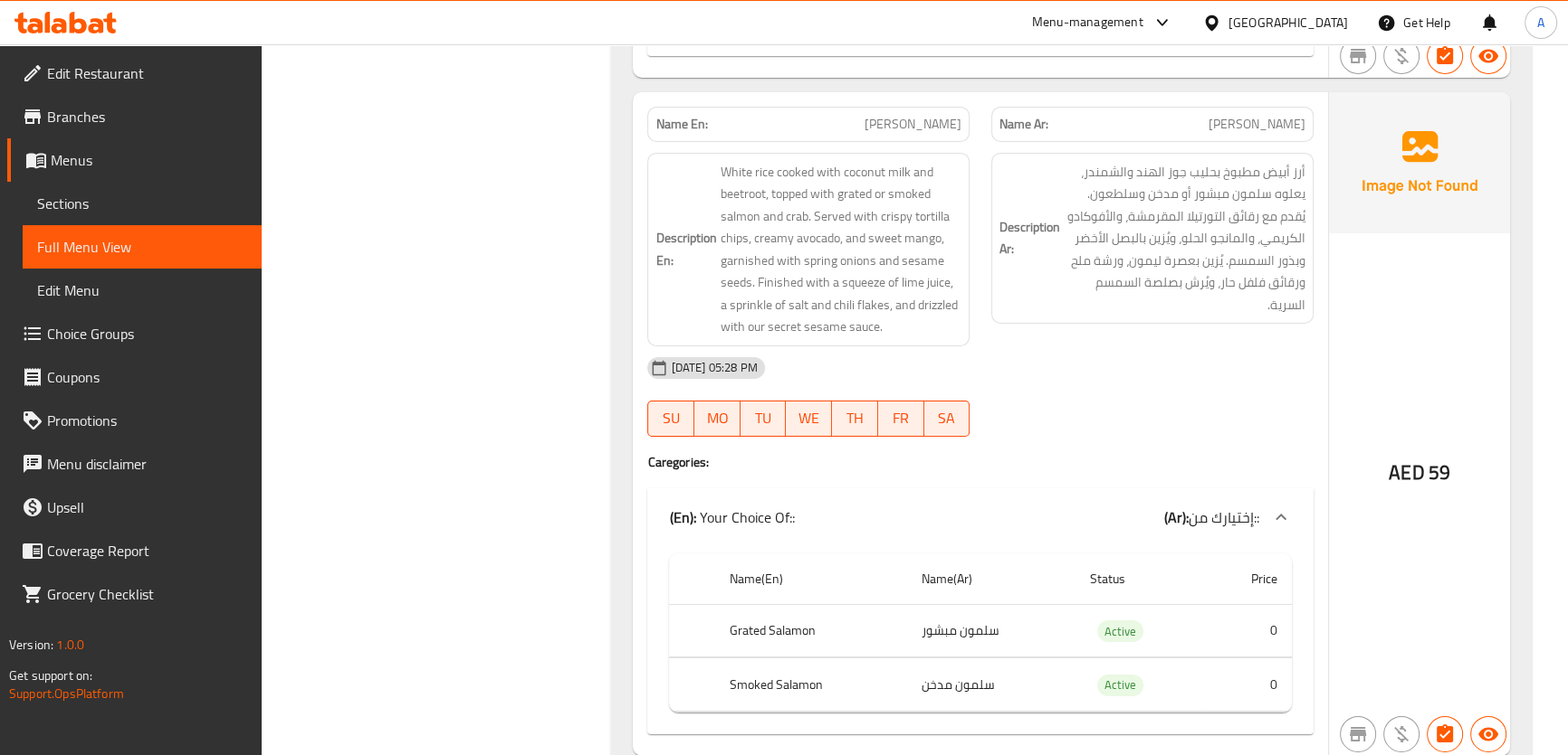
scroll to position [255, 0]
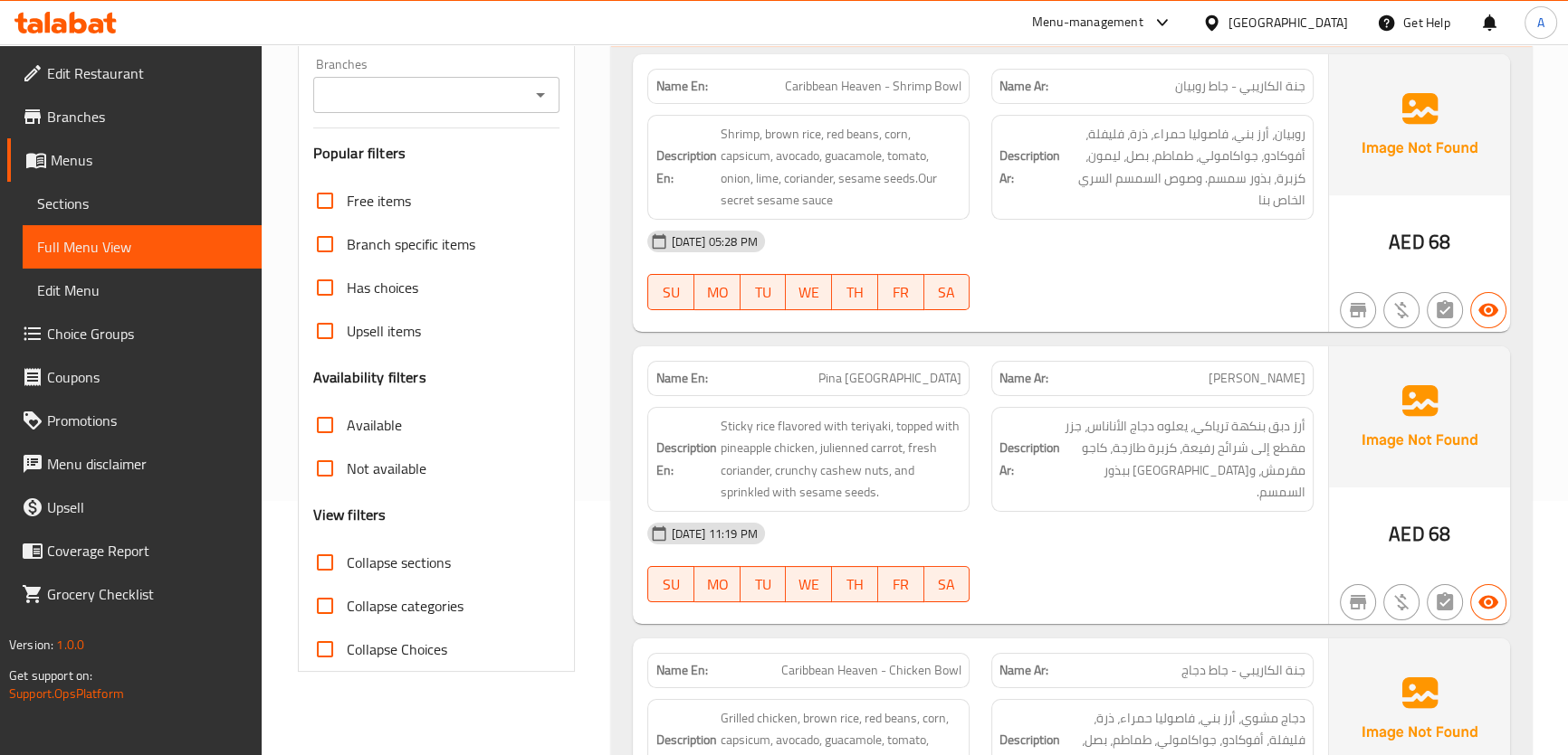
click at [1239, 457] on span "أرز دبق بنكهة ترياكي، يعلوه دجاج الأناناس، جزر مقطع إلى شرائح رفيعة، كزبرة طازج…" at bounding box center [1184, 459] width 242 height 88
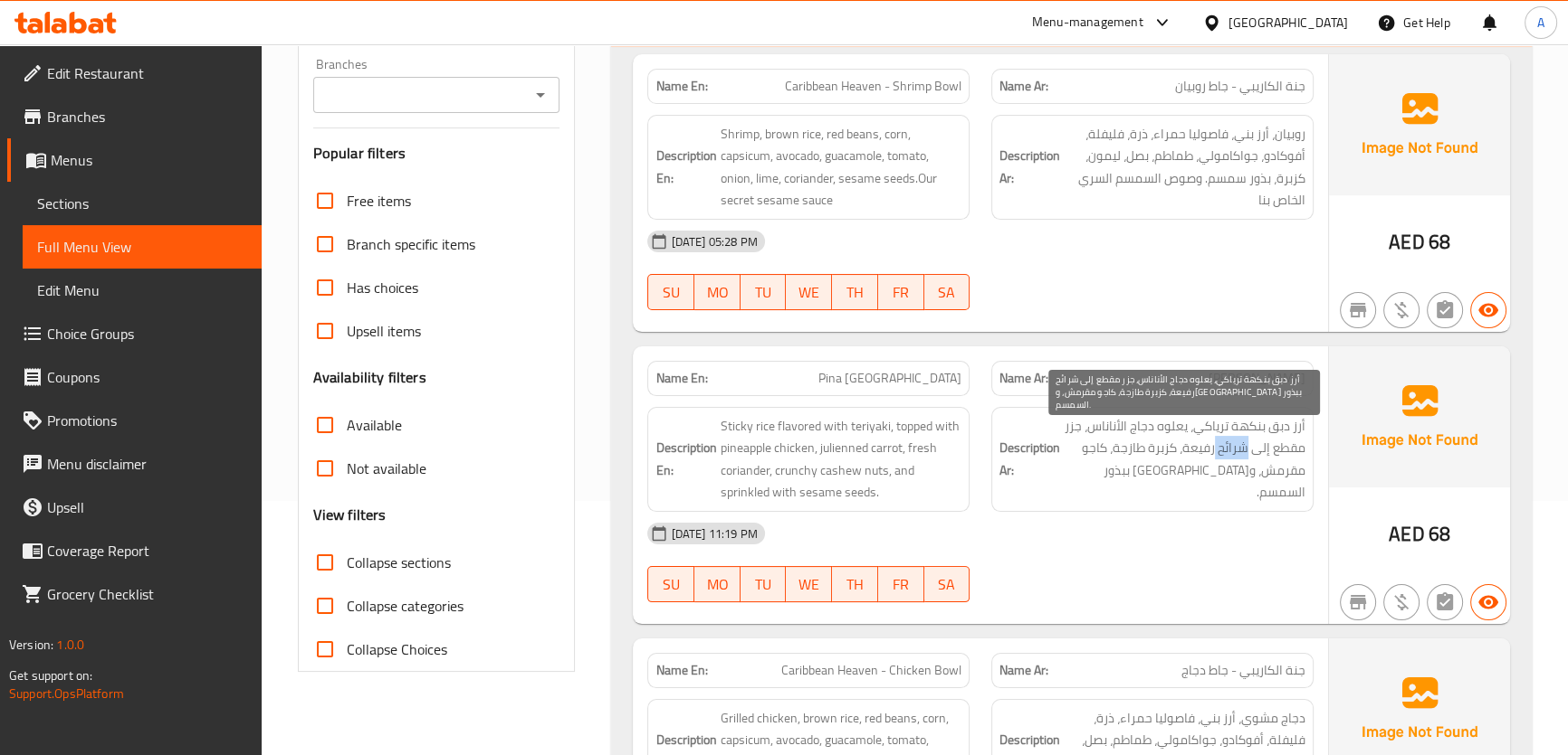
click at [1239, 457] on span "أرز دبق بنكهة ترياكي، يعلوه دجاج الأناناس، جزر مقطع إلى شرائح رفيعة، كزبرة طازج…" at bounding box center [1184, 459] width 242 height 88
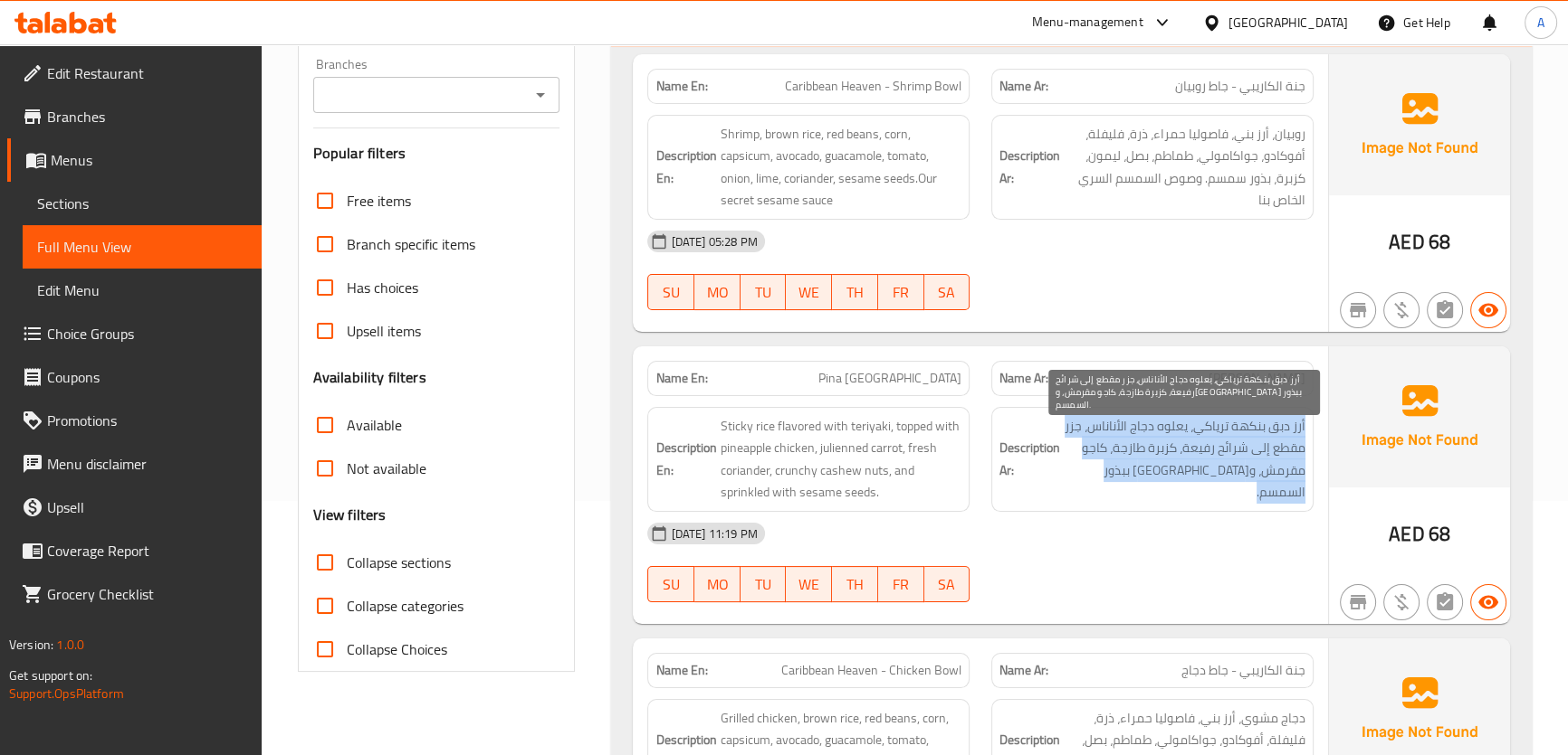
click at [1239, 457] on span "أرز دبق بنكهة ترياكي، يعلوه دجاج الأناناس، جزر مقطع إلى شرائح رفيعة، كزبرة طازج…" at bounding box center [1184, 459] width 242 height 88
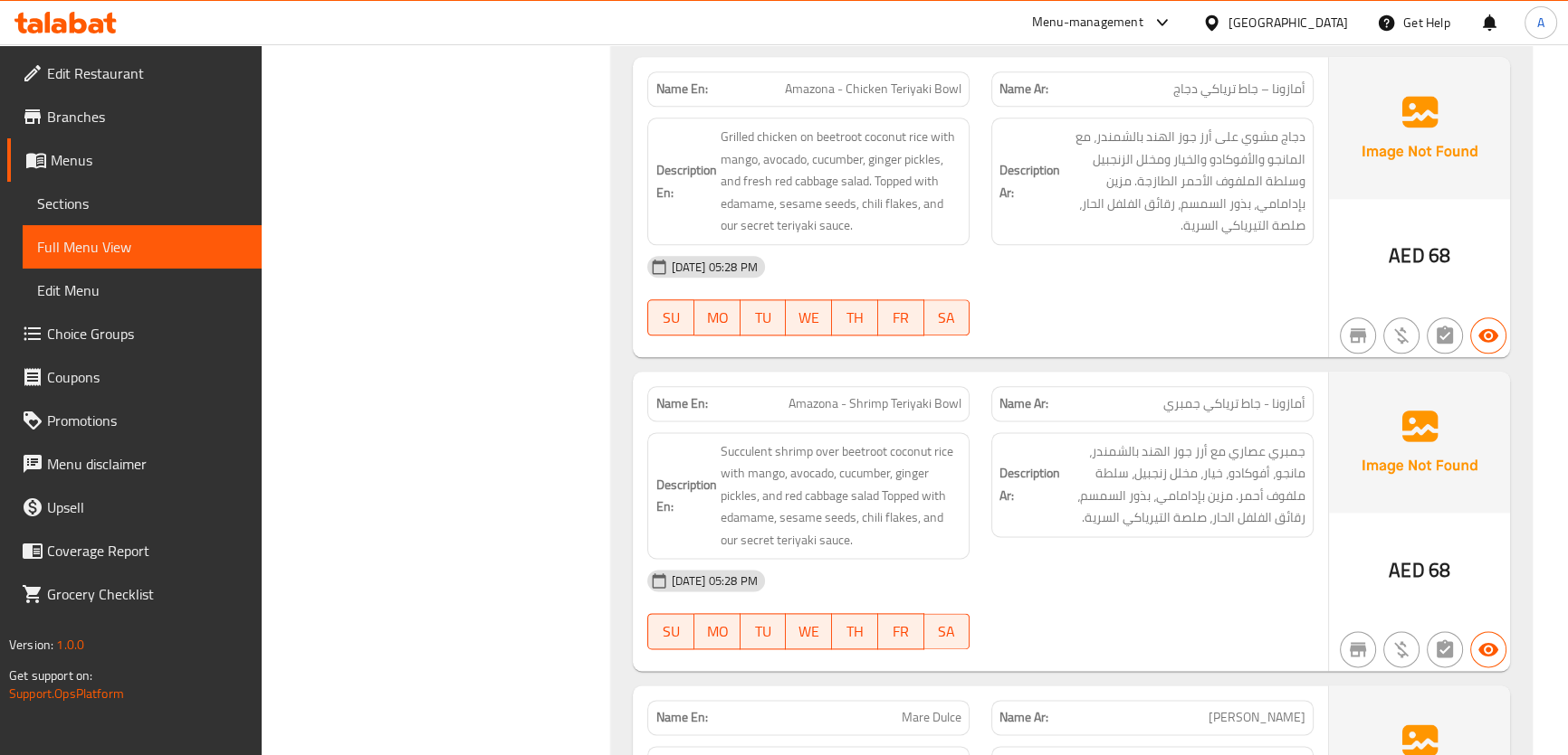
scroll to position [0, 0]
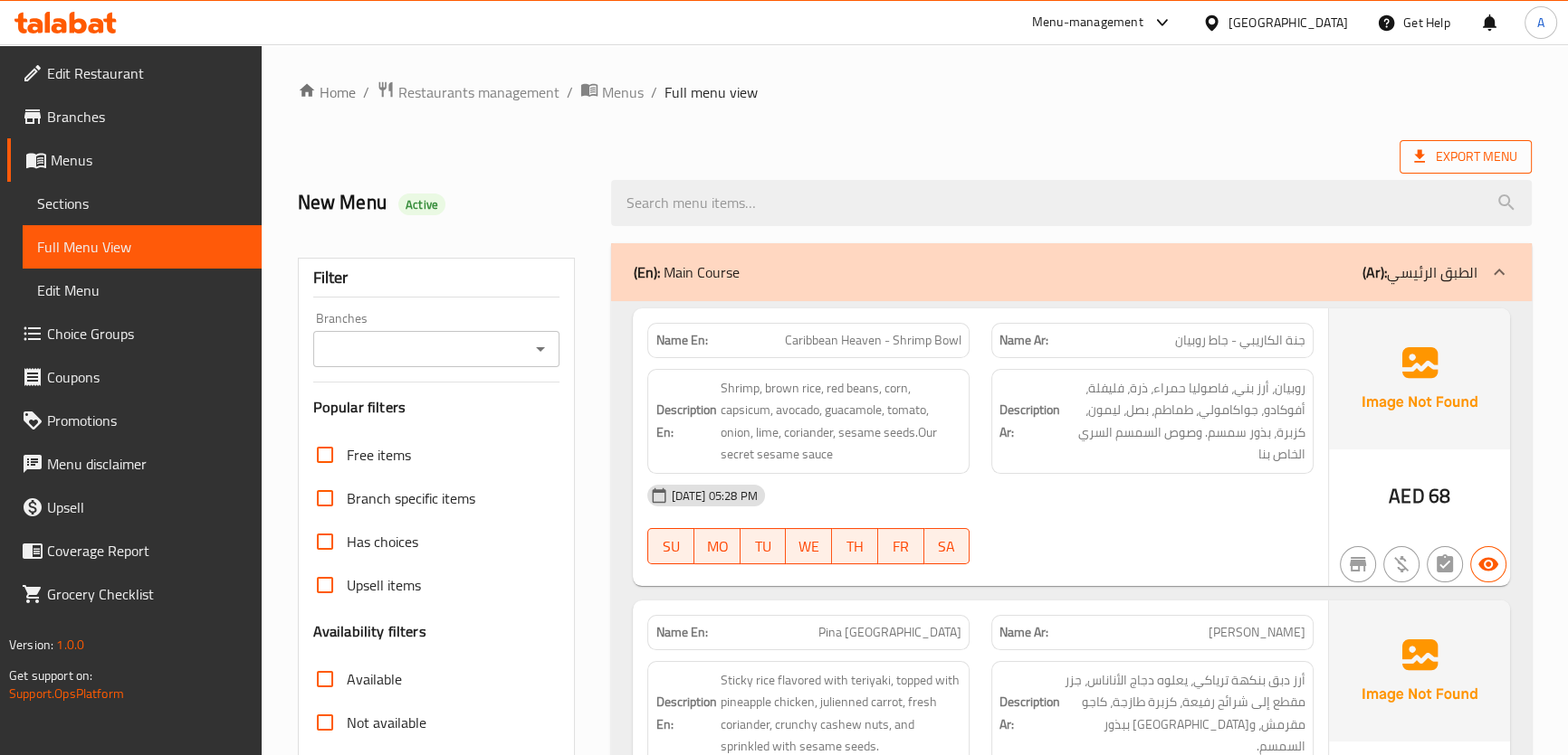
click at [1454, 144] on span "Export Menu" at bounding box center [1465, 158] width 132 height 34
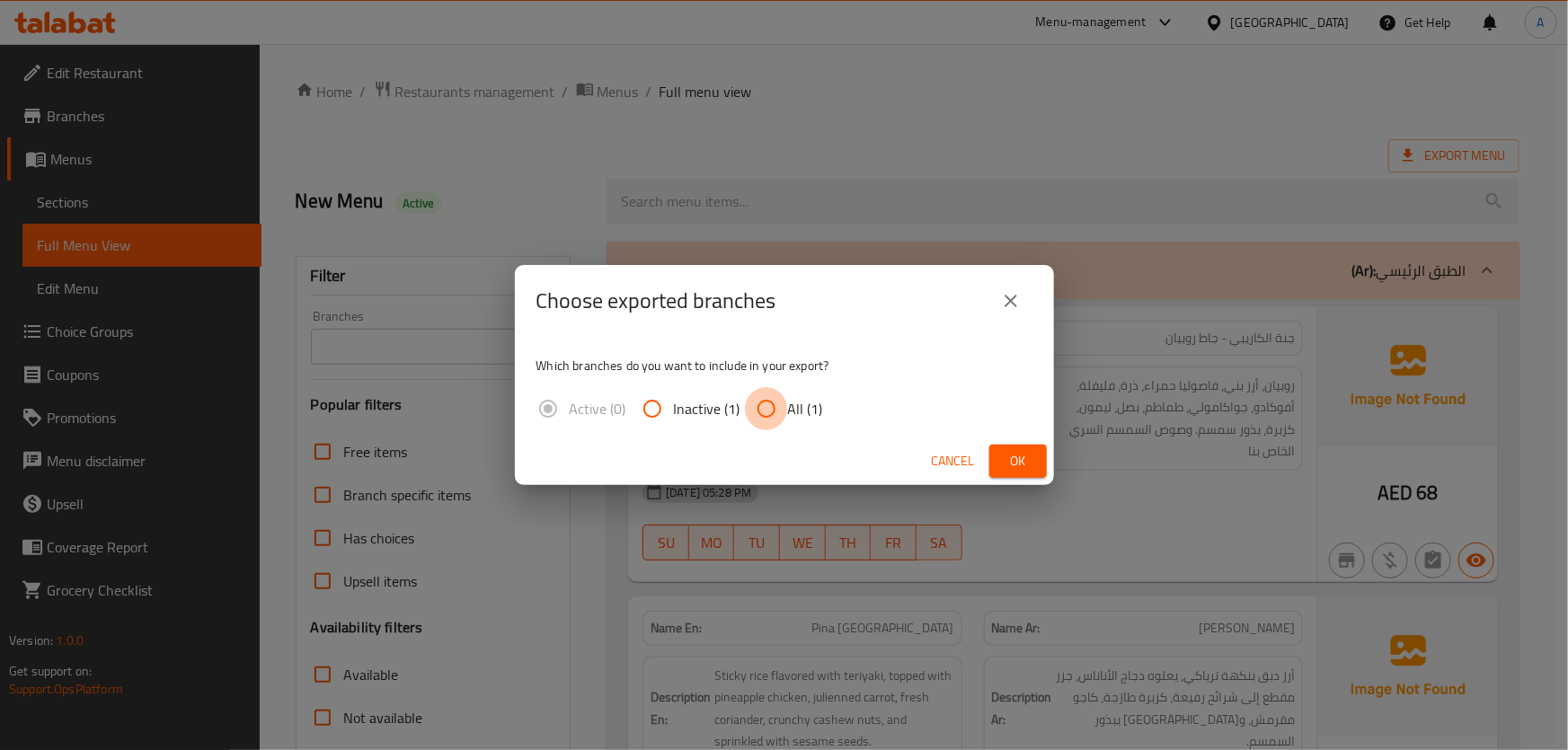
click at [767, 406] on input "All (1)" at bounding box center [767, 409] width 43 height 43
radio input "true"
click at [1007, 453] on span "Ok" at bounding box center [1018, 461] width 29 height 23
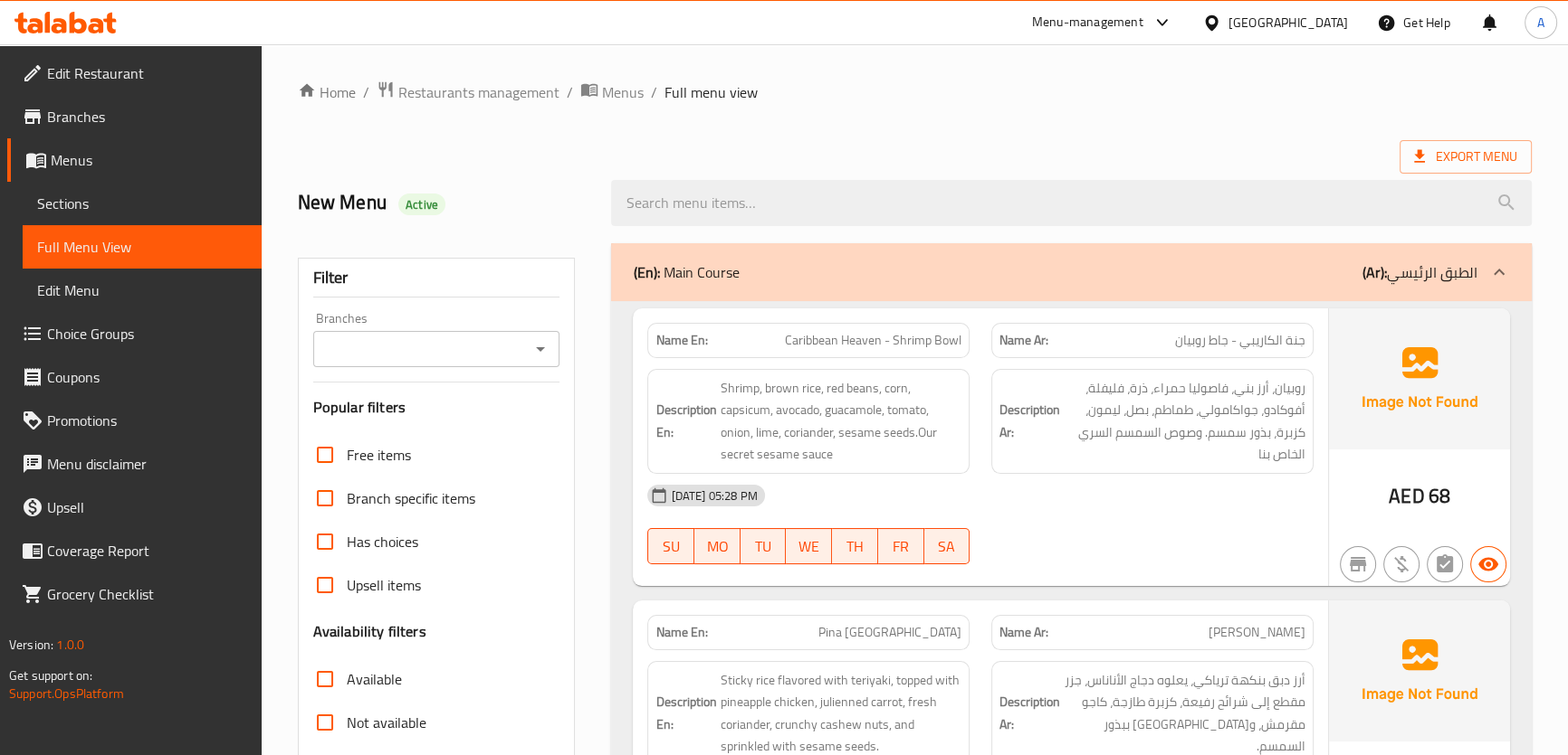
click at [1287, 32] on div "United Arab Emirates" at bounding box center [1288, 23] width 120 height 20
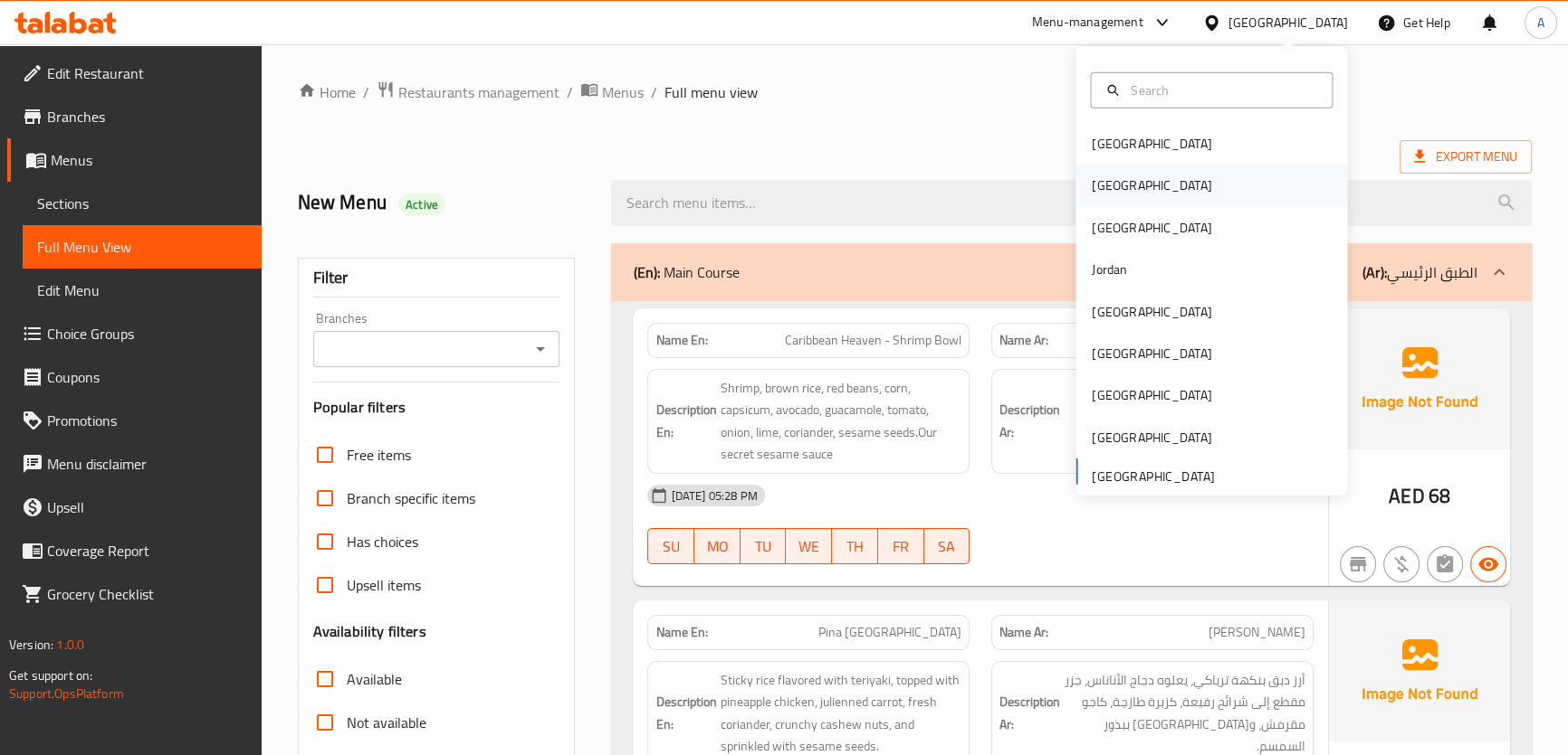
click at [1091, 191] on div "[GEOGRAPHIC_DATA]" at bounding box center [1151, 185] width 120 height 20
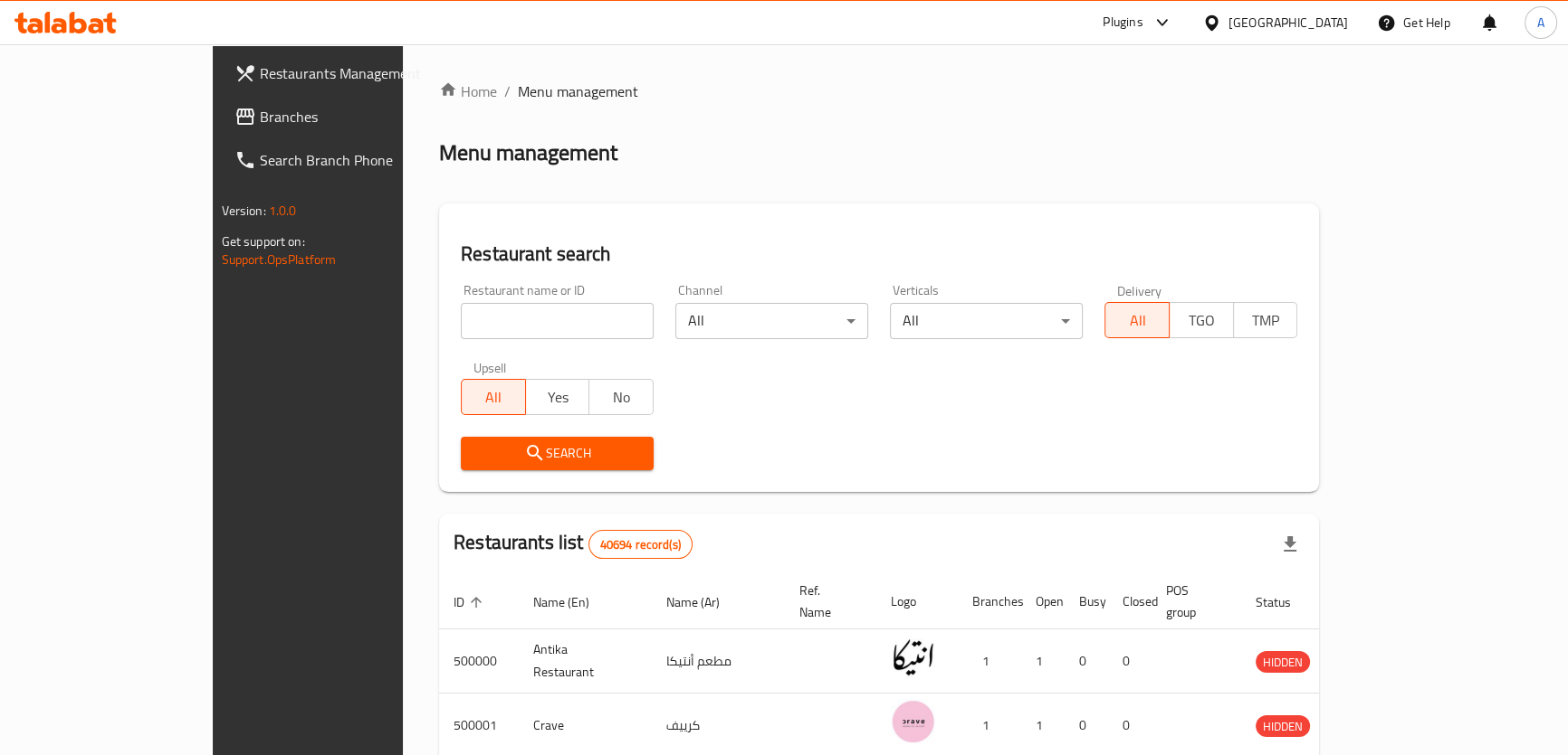
click at [260, 120] on span "Branches" at bounding box center [360, 117] width 200 height 22
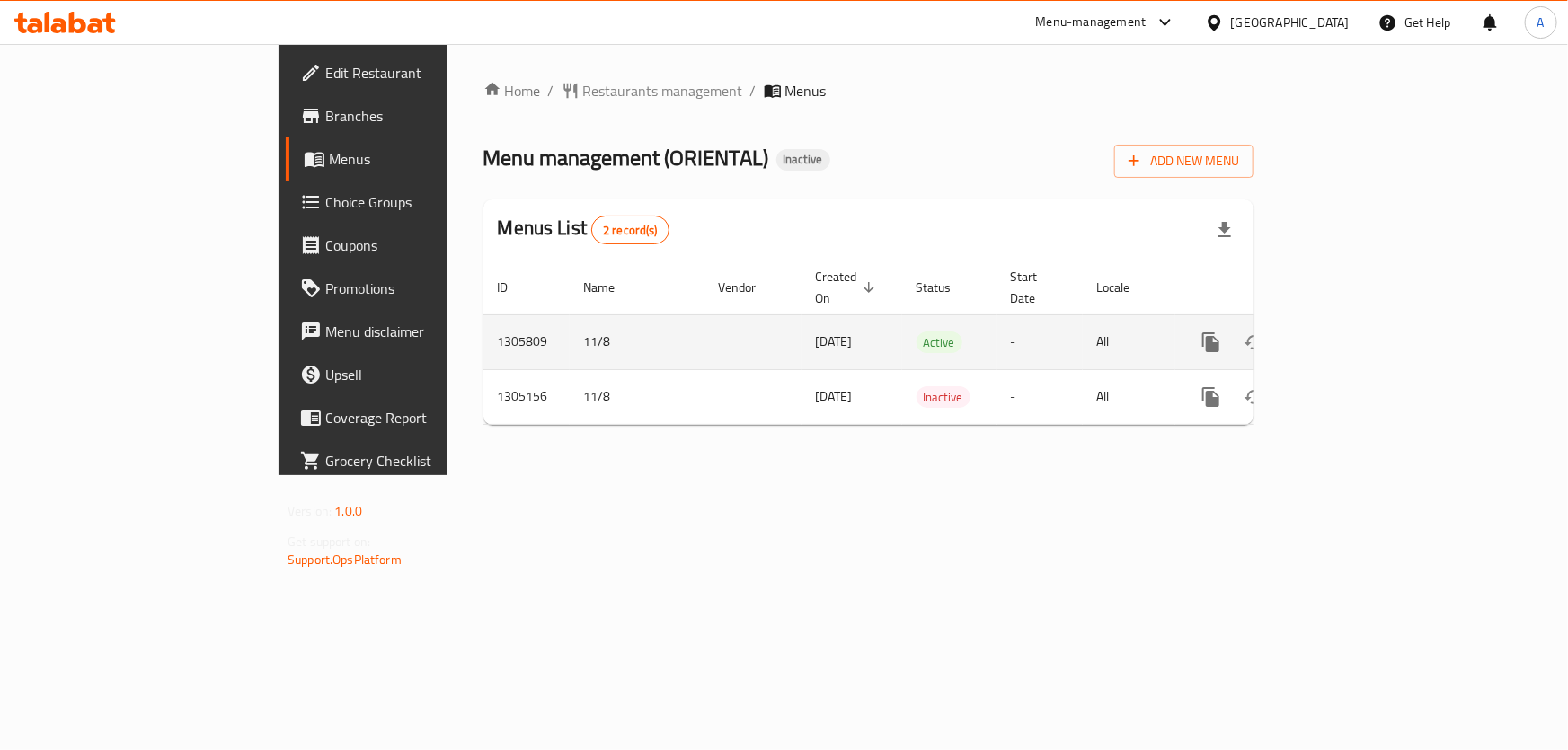
click at [1351, 332] on icon "enhanced table" at bounding box center [1341, 343] width 22 height 22
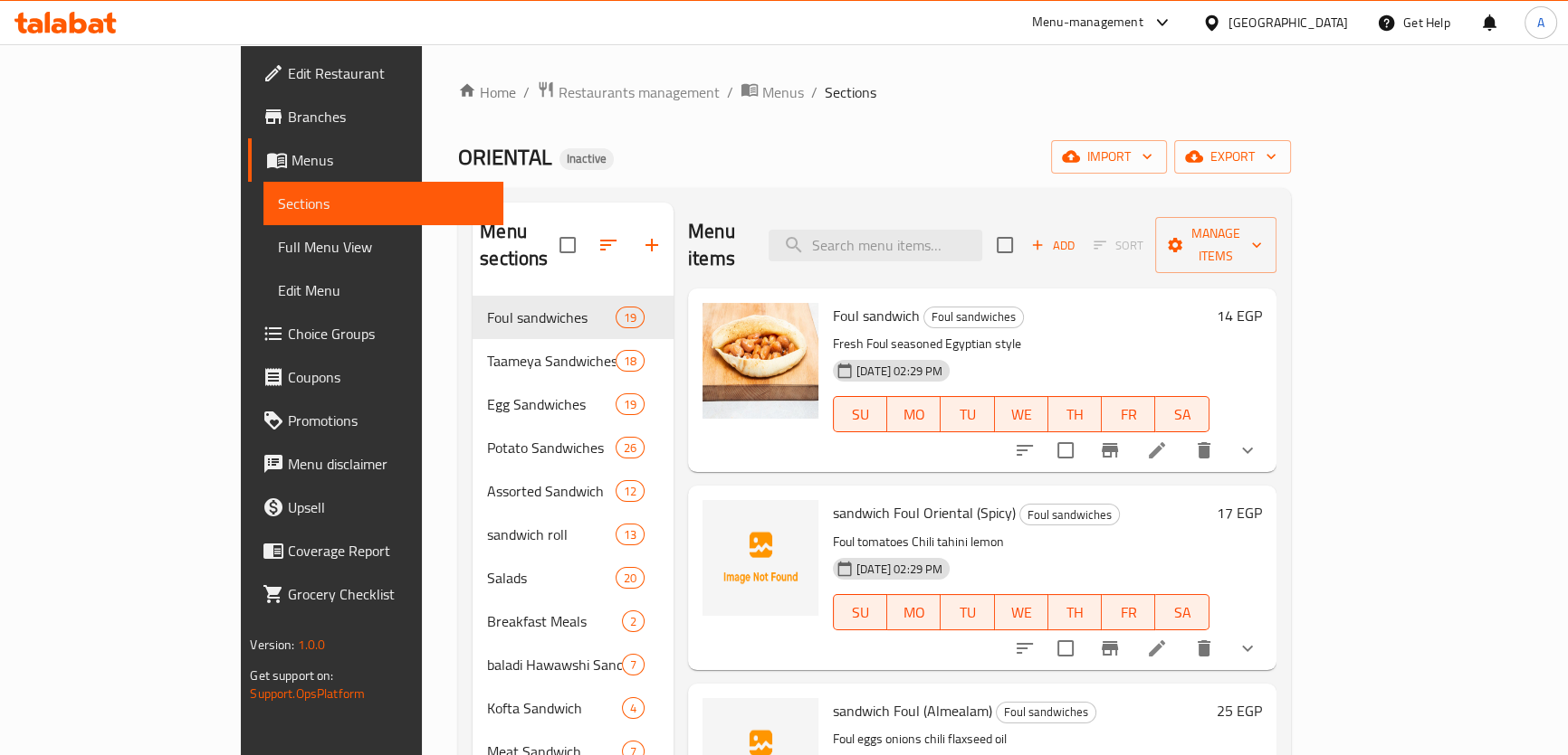
click at [278, 249] on span "Full Menu View" at bounding box center [383, 247] width 210 height 22
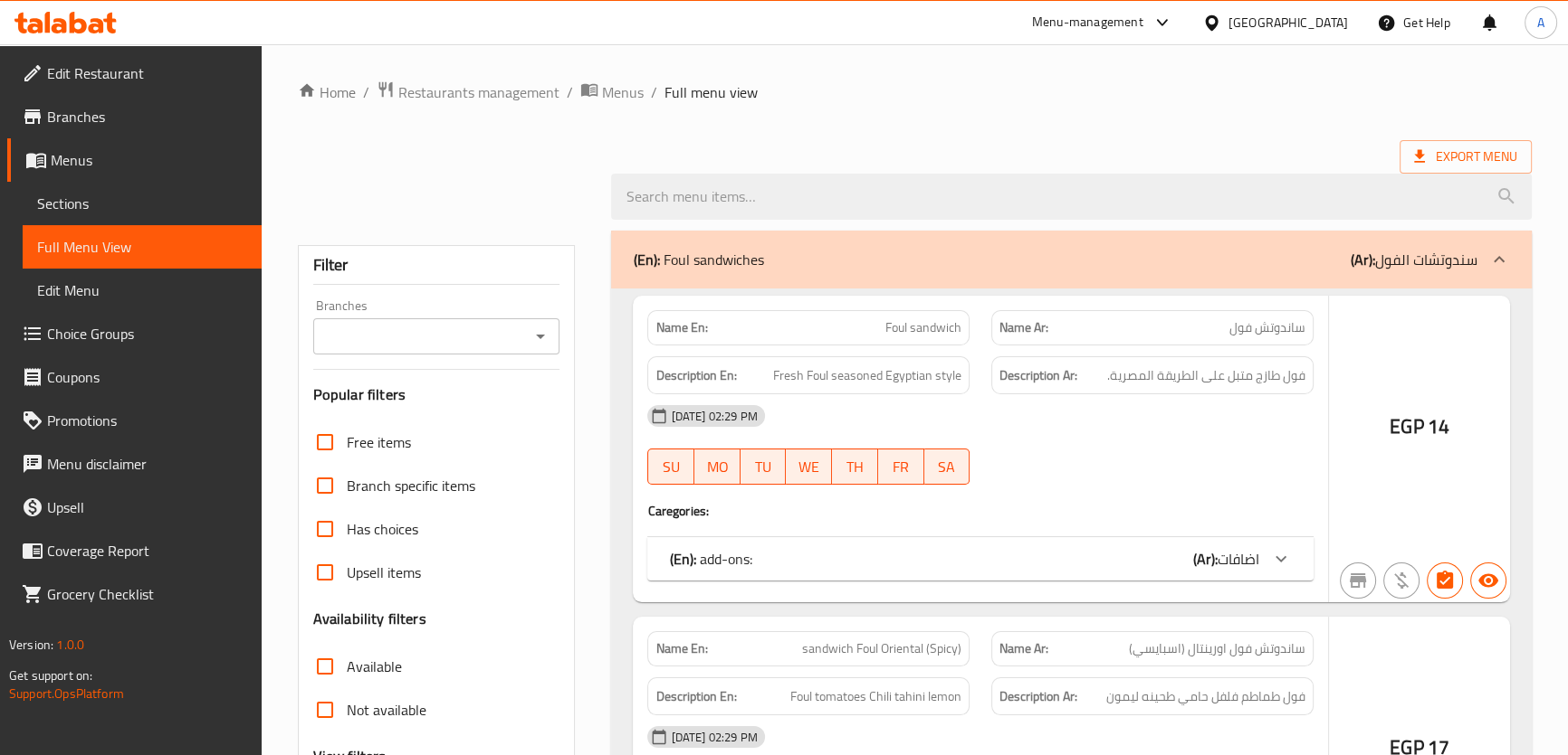
click at [157, 252] on span "Full Menu View" at bounding box center [142, 247] width 210 height 22
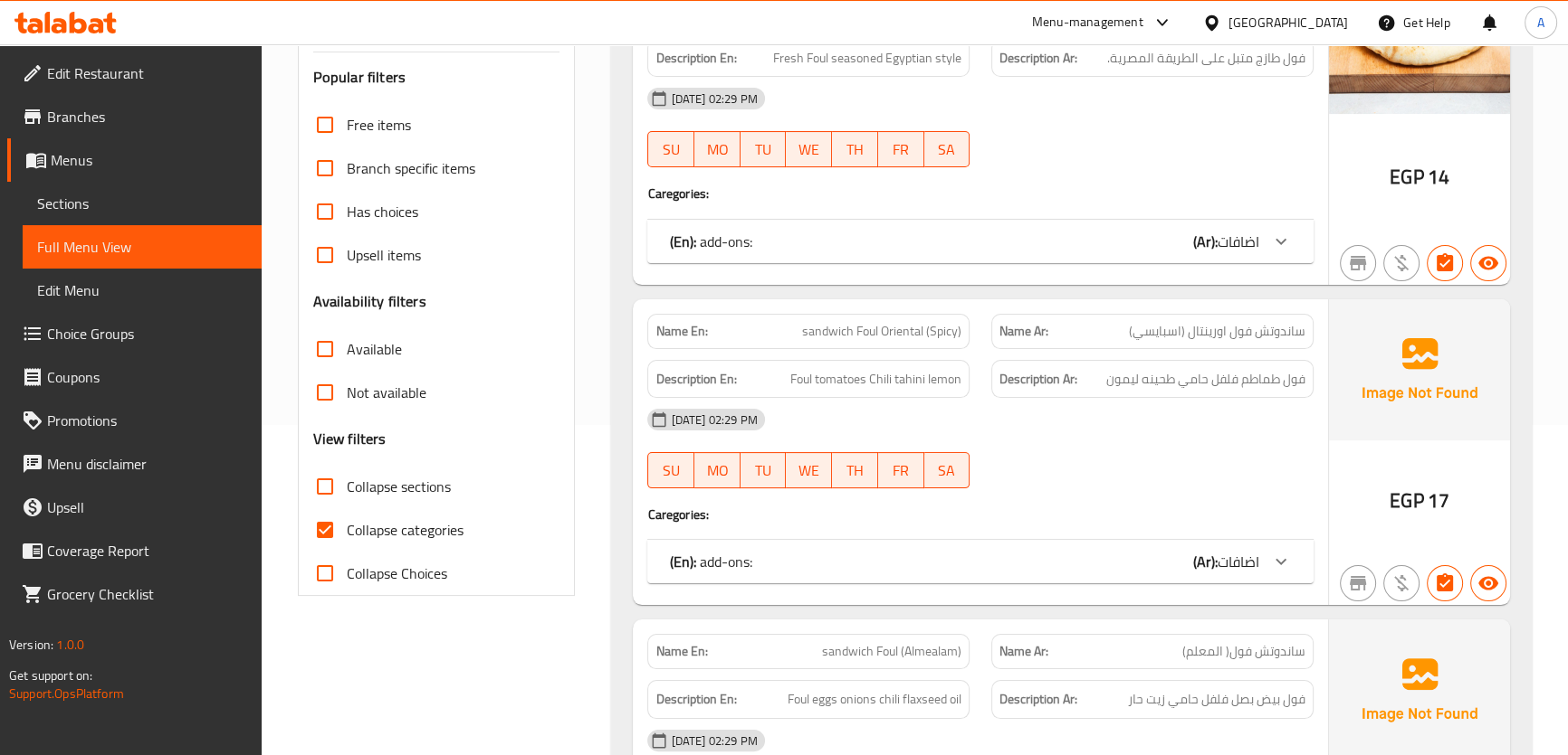
scroll to position [396, 0]
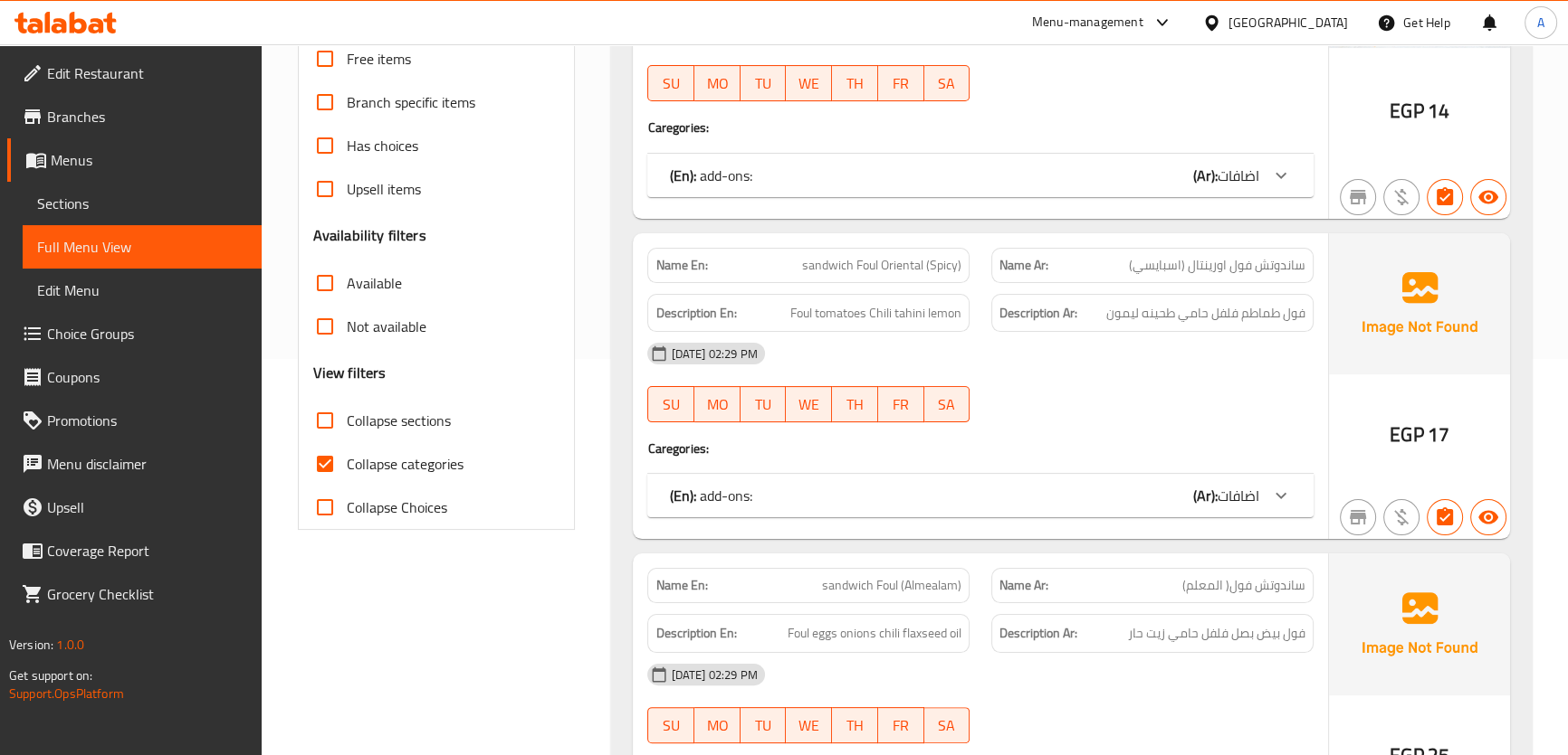
click at [354, 462] on span "Collapse categories" at bounding box center [405, 464] width 117 height 22
click at [347, 462] on input "Collapse categories" at bounding box center [325, 465] width 44 height 44
checkbox input "false"
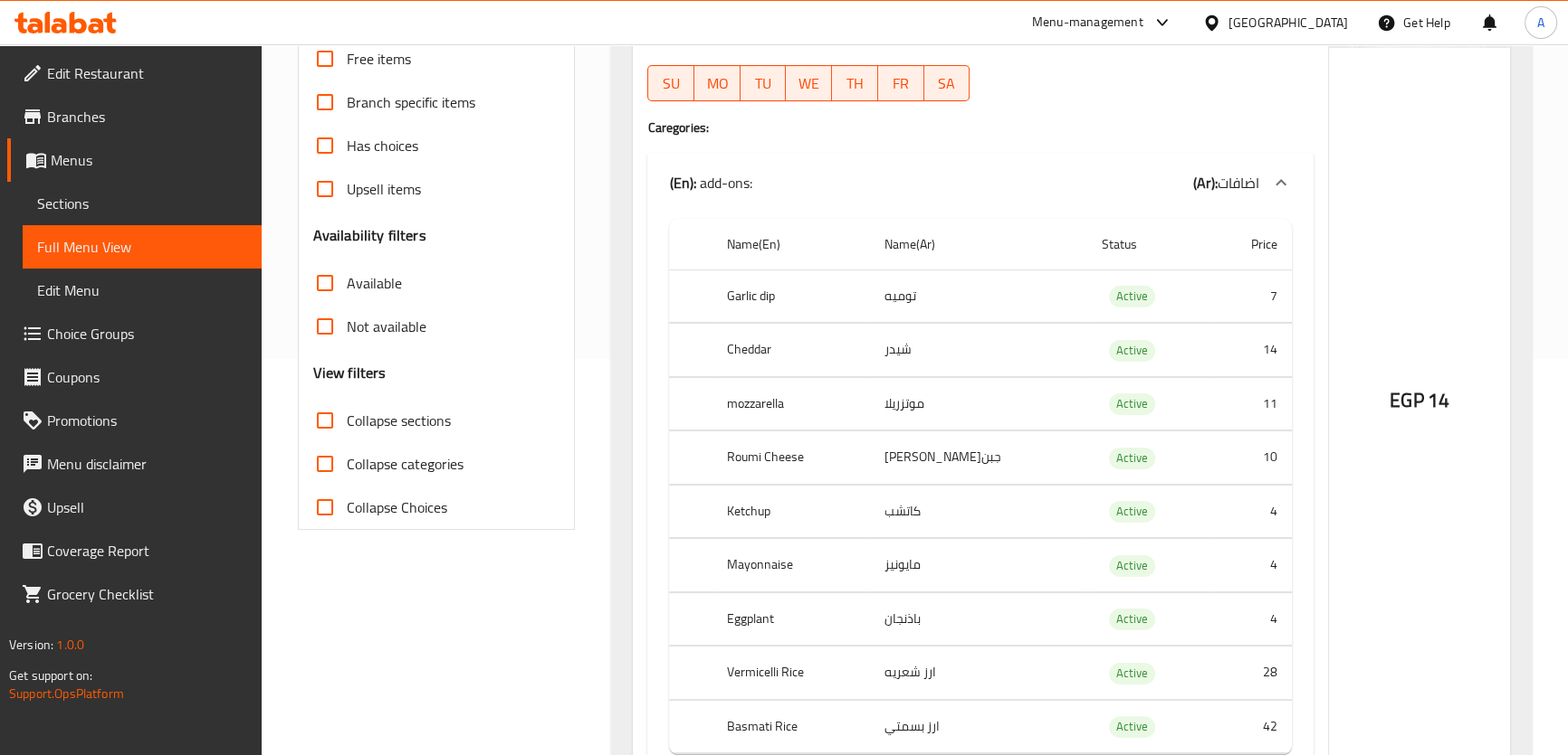
click at [1113, 463] on span "Active" at bounding box center [1132, 458] width 47 height 21
copy span "Active"
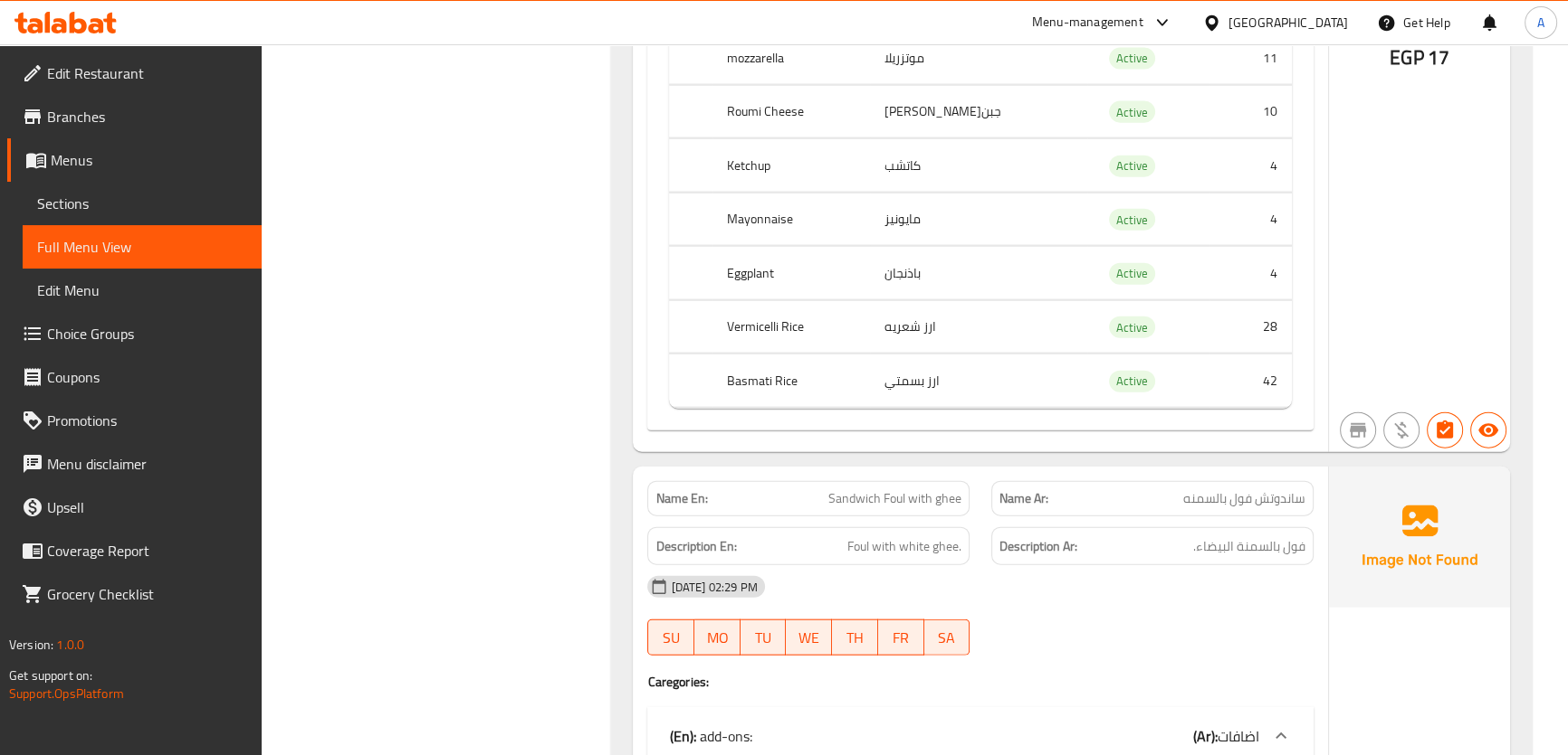
scroll to position [4184, 0]
